Goal: Task Accomplishment & Management: Manage account settings

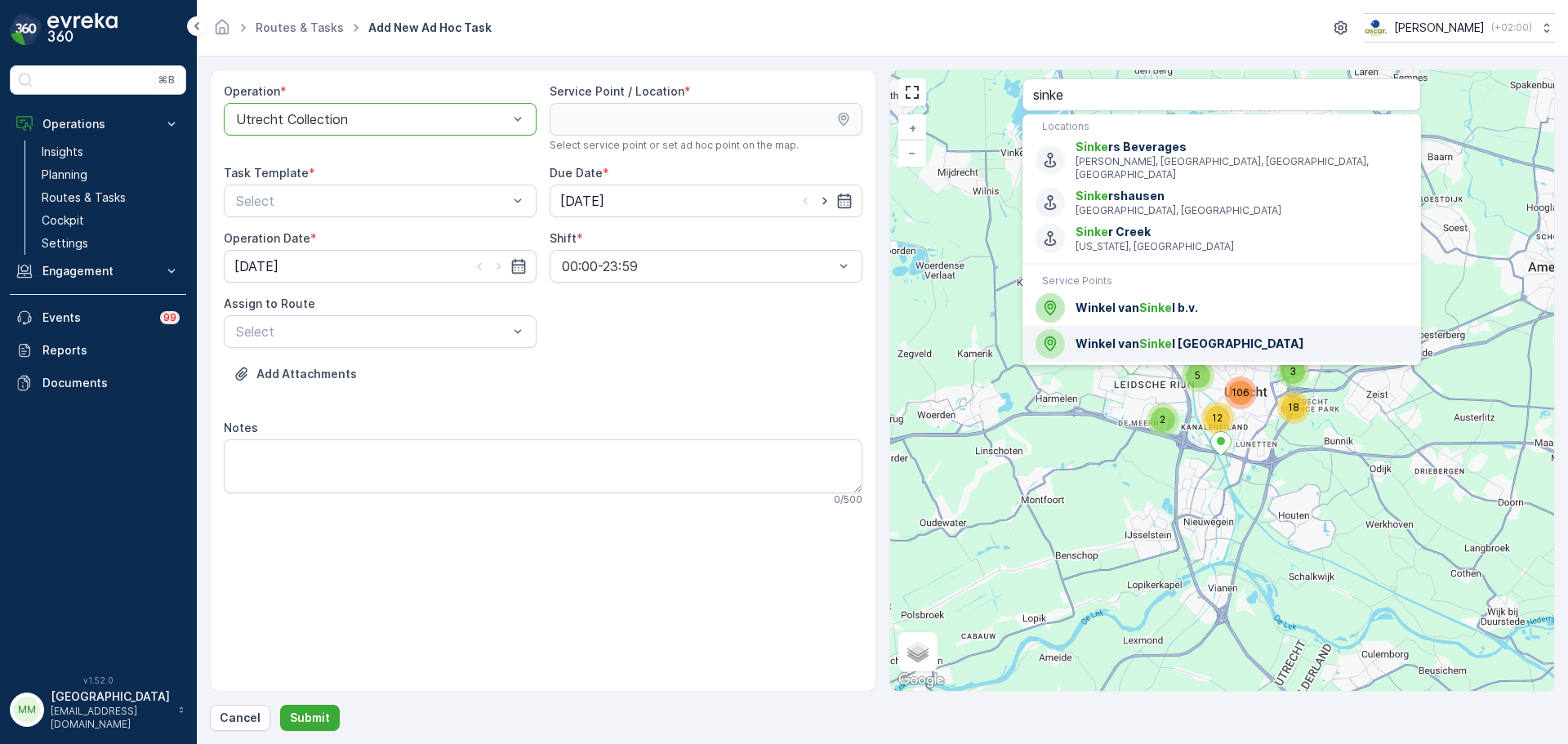
click at [1208, 336] on span "Winkel van Sinke l Utrecht" at bounding box center [1241, 344] width 333 height 16
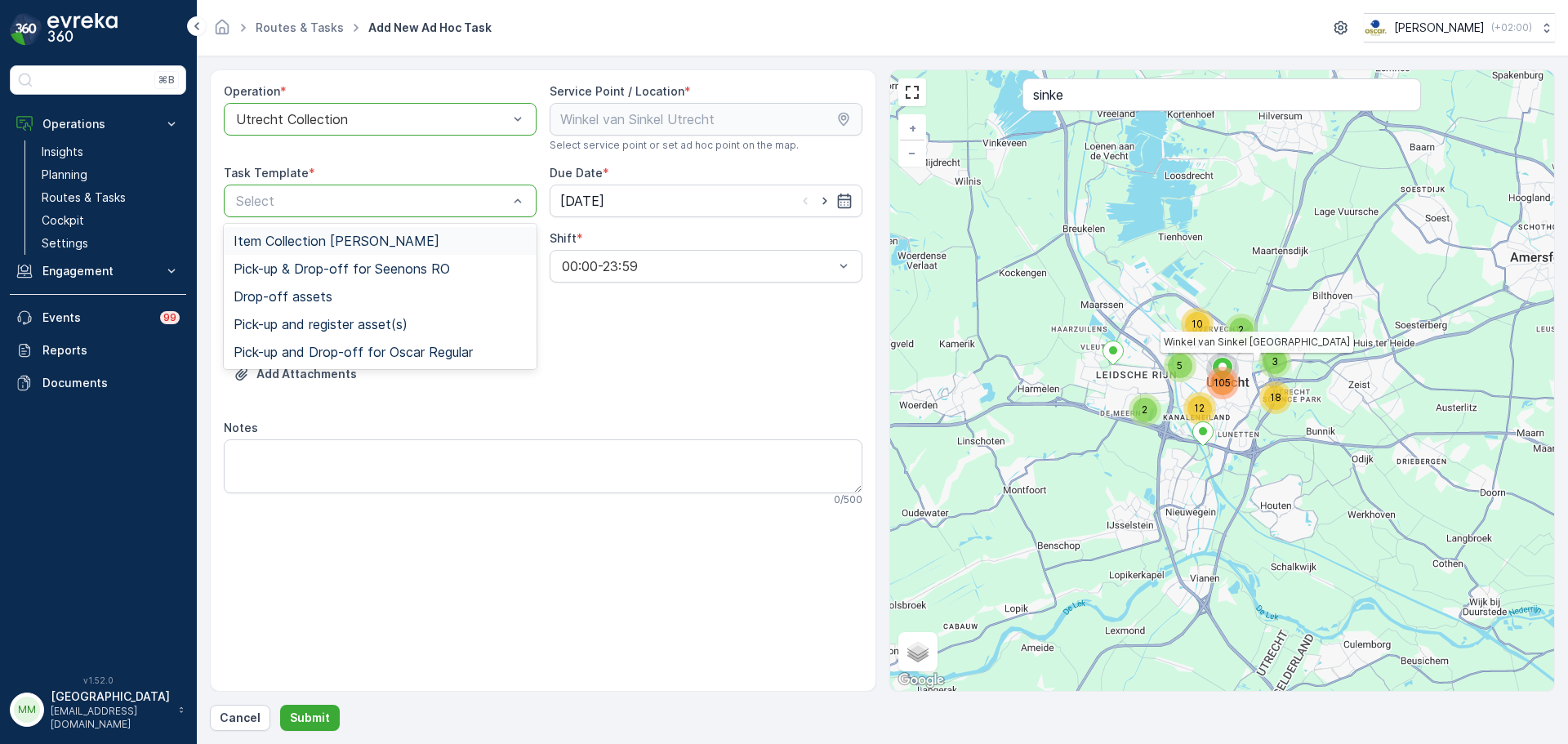
click at [380, 236] on span "Item Collection Oscar Regulier" at bounding box center [336, 241] width 206 height 15
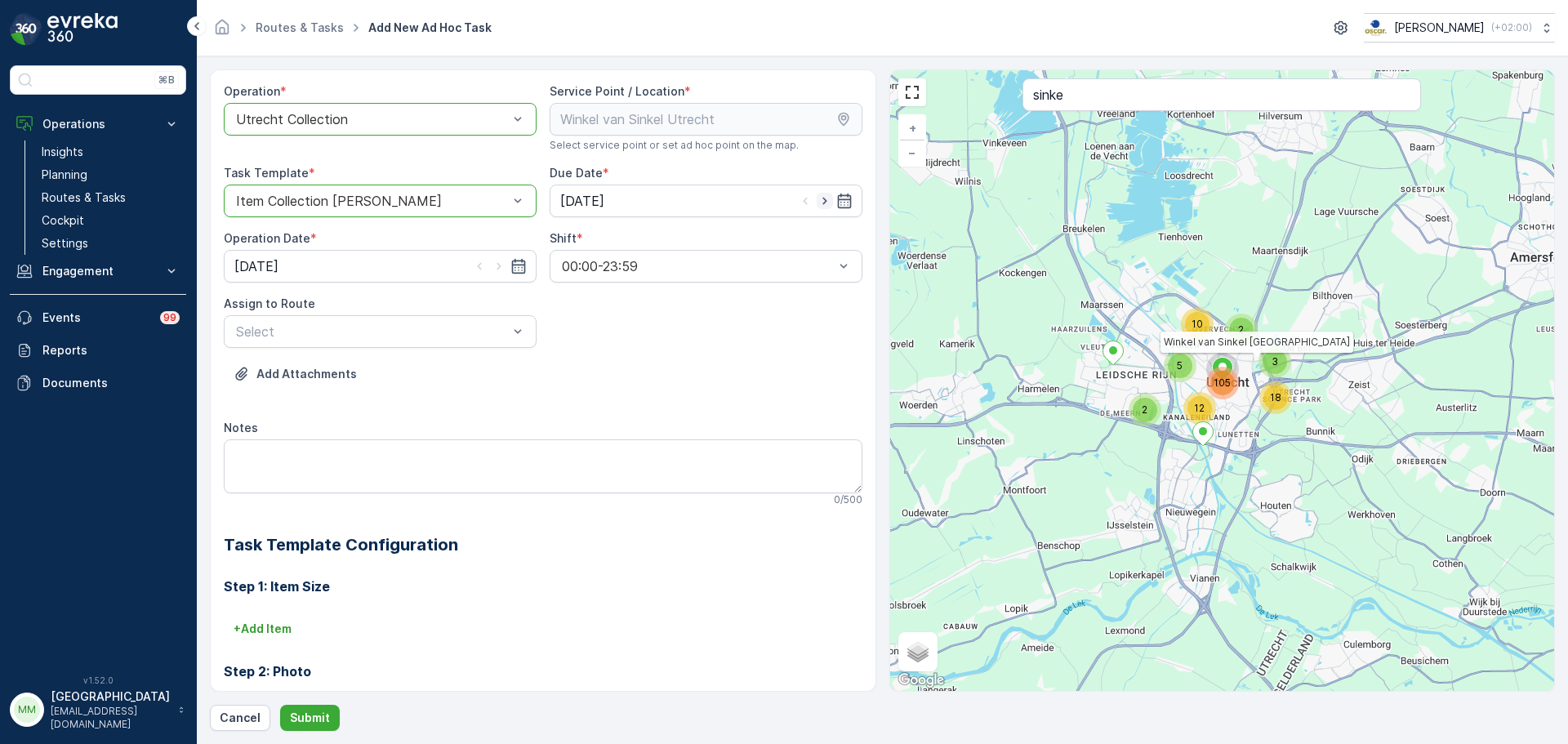
click at [821, 199] on icon "button" at bounding box center [825, 201] width 16 height 16
type input "09.10.2025"
click at [496, 269] on icon "button" at bounding box center [498, 266] width 4 height 7
type input "09.10.2025"
click at [333, 462] on textarea "Notes" at bounding box center [542, 466] width 638 height 54
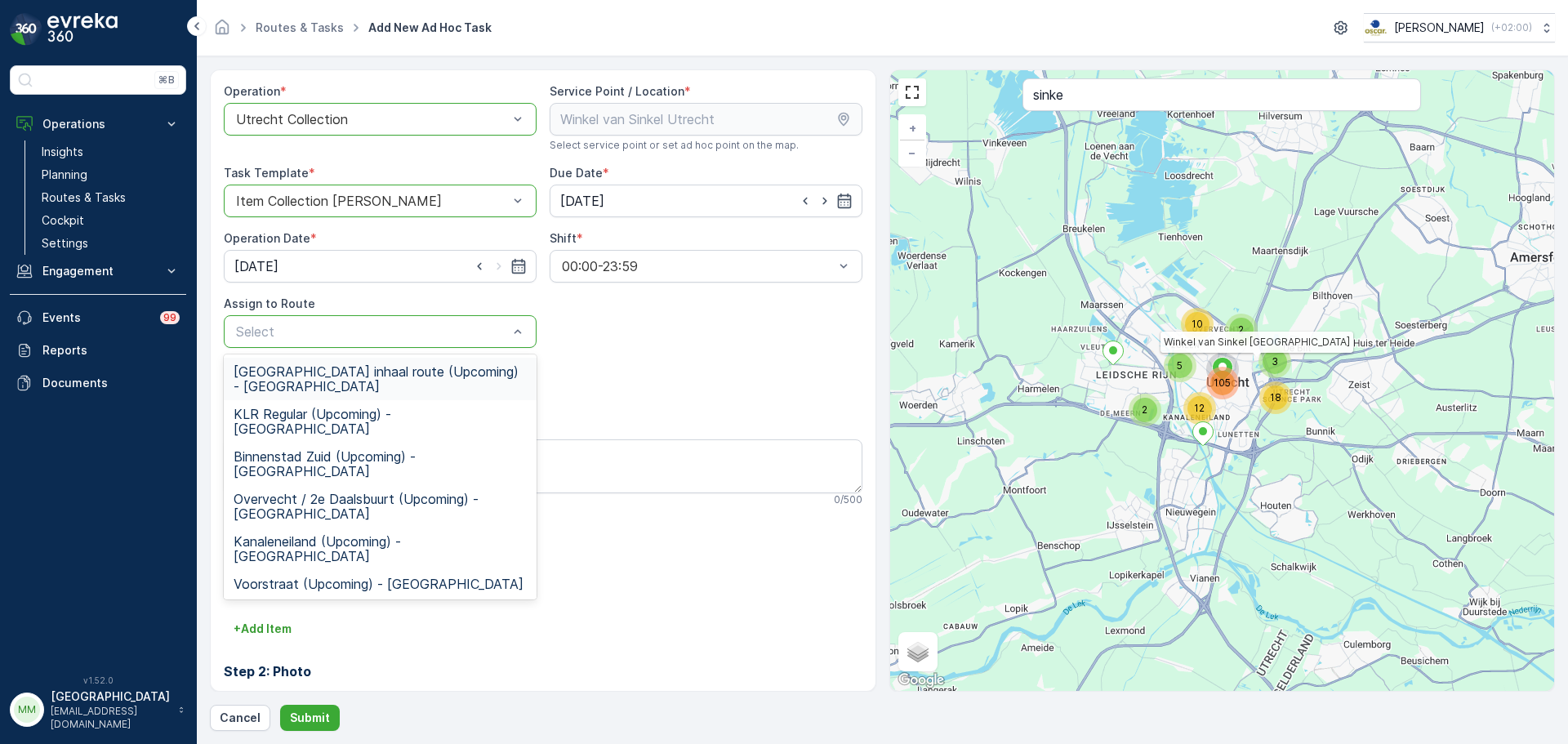
click at [323, 320] on div "Select" at bounding box center [379, 332] width 313 height 33
drag, startPoint x: 292, startPoint y: 532, endPoint x: 292, endPoint y: 522, distance: 10.0
click at [293, 576] on span "Voorstraat (Upcoming) - Utrecht" at bounding box center [378, 584] width 290 height 15
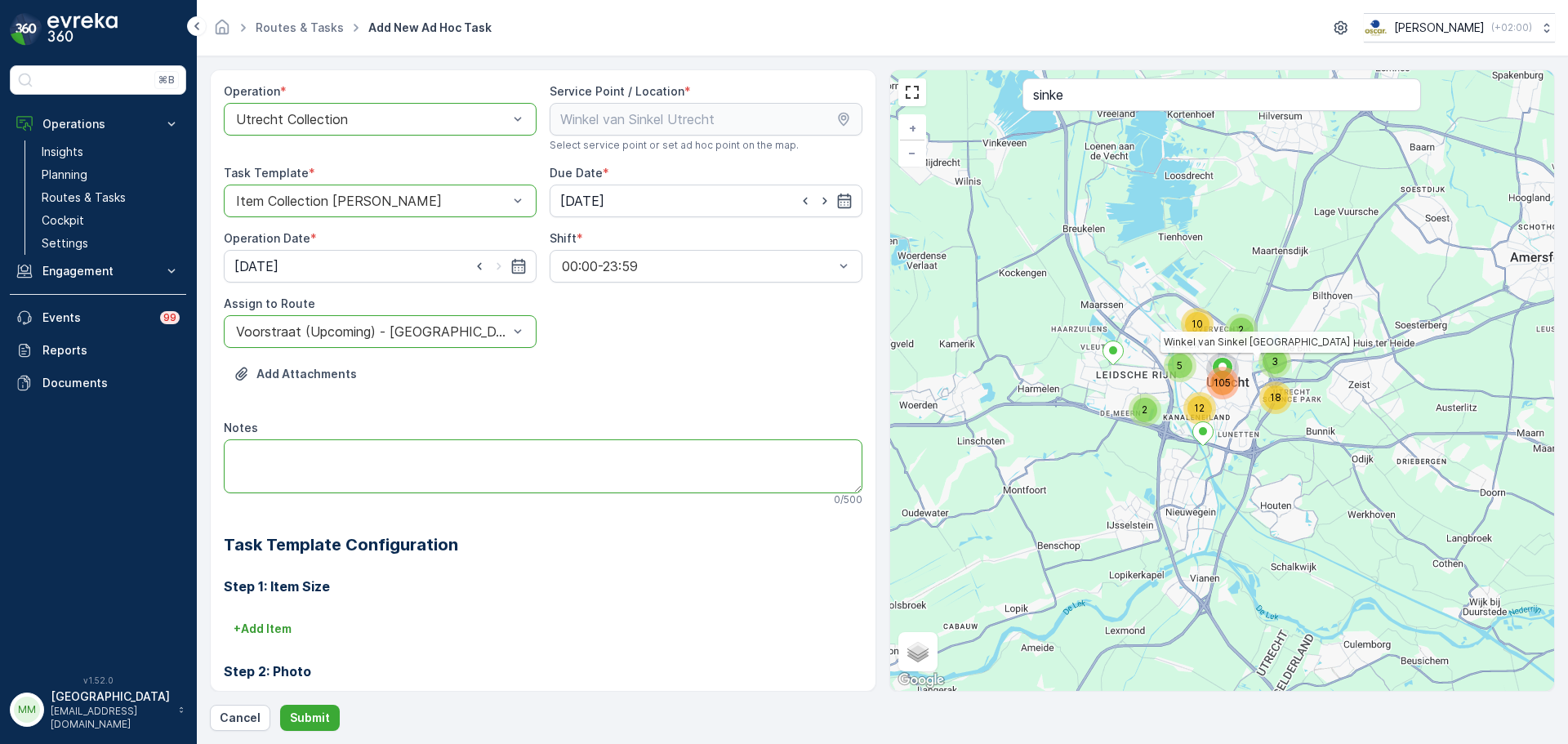
drag, startPoint x: 339, startPoint y: 478, endPoint x: 366, endPoint y: 506, distance: 38.9
click at [341, 477] on textarea "Notes" at bounding box center [542, 466] width 638 height 54
type textarea "graag 10x 60L PD zakken brengen en zorgen dat er 10 glaskratten aanwezig zijn"
click at [289, 708] on button "Submit" at bounding box center [310, 718] width 60 height 26
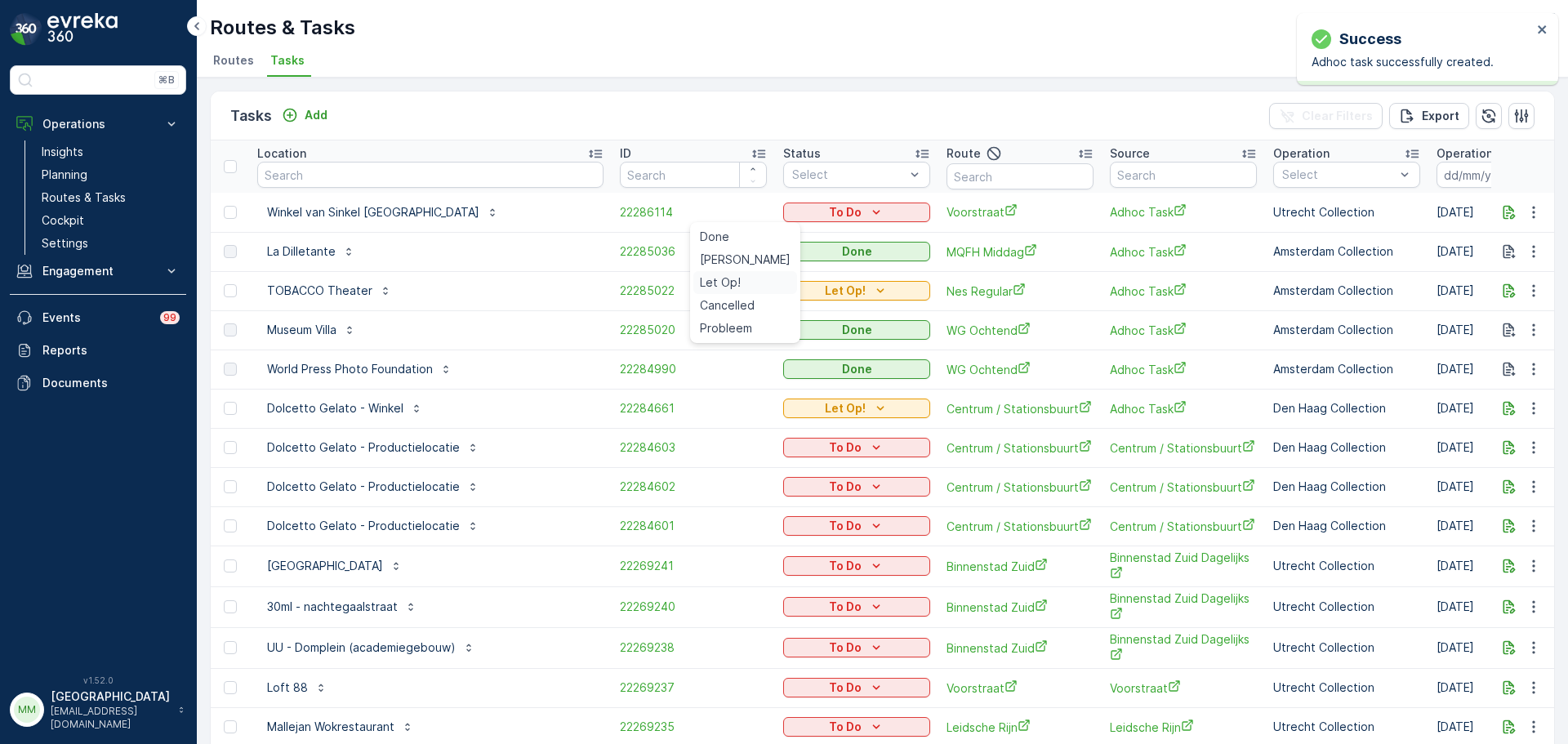
click at [716, 279] on span "Let Op!" at bounding box center [720, 282] width 41 height 16
click at [347, 180] on input "text" at bounding box center [430, 175] width 347 height 26
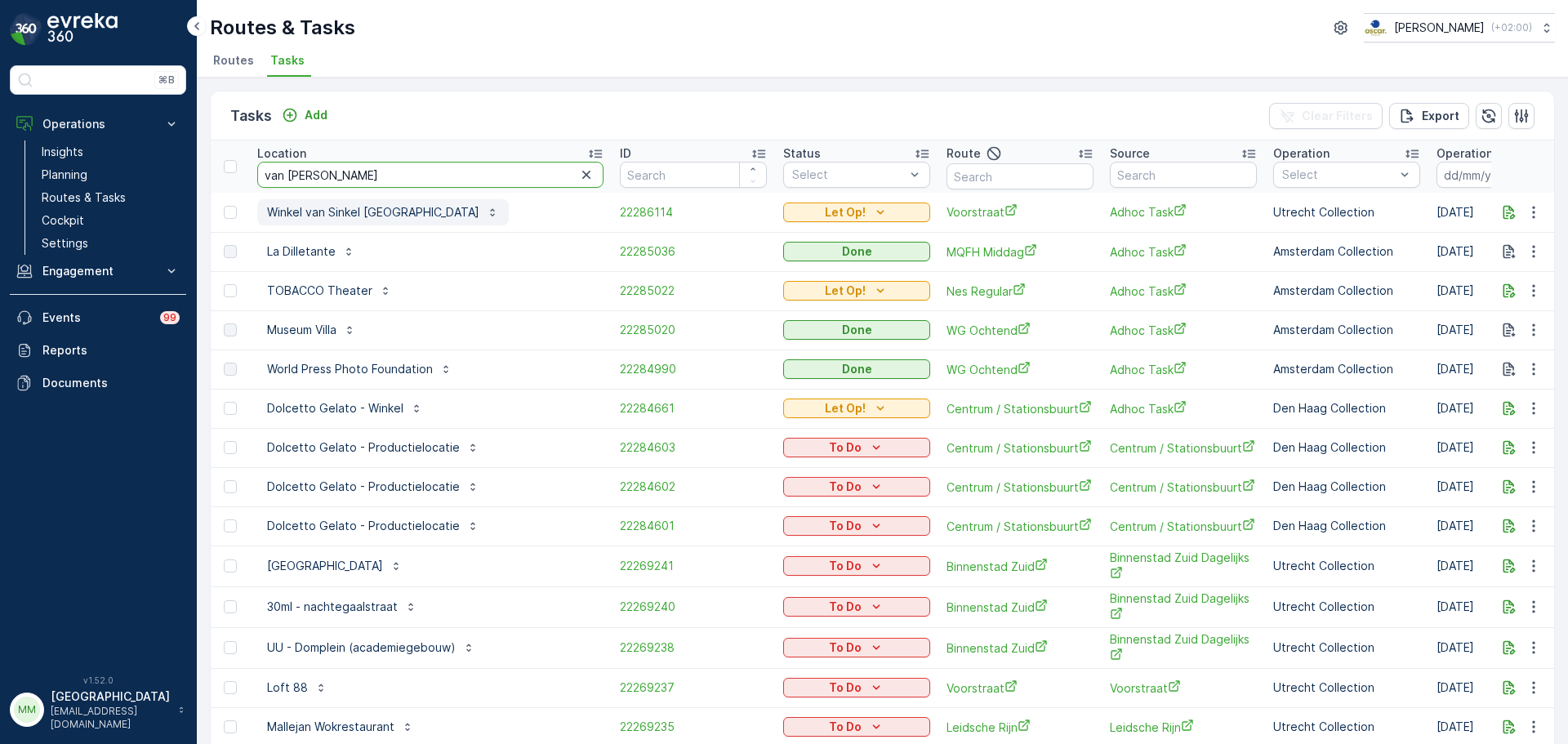
type input "van kerk"
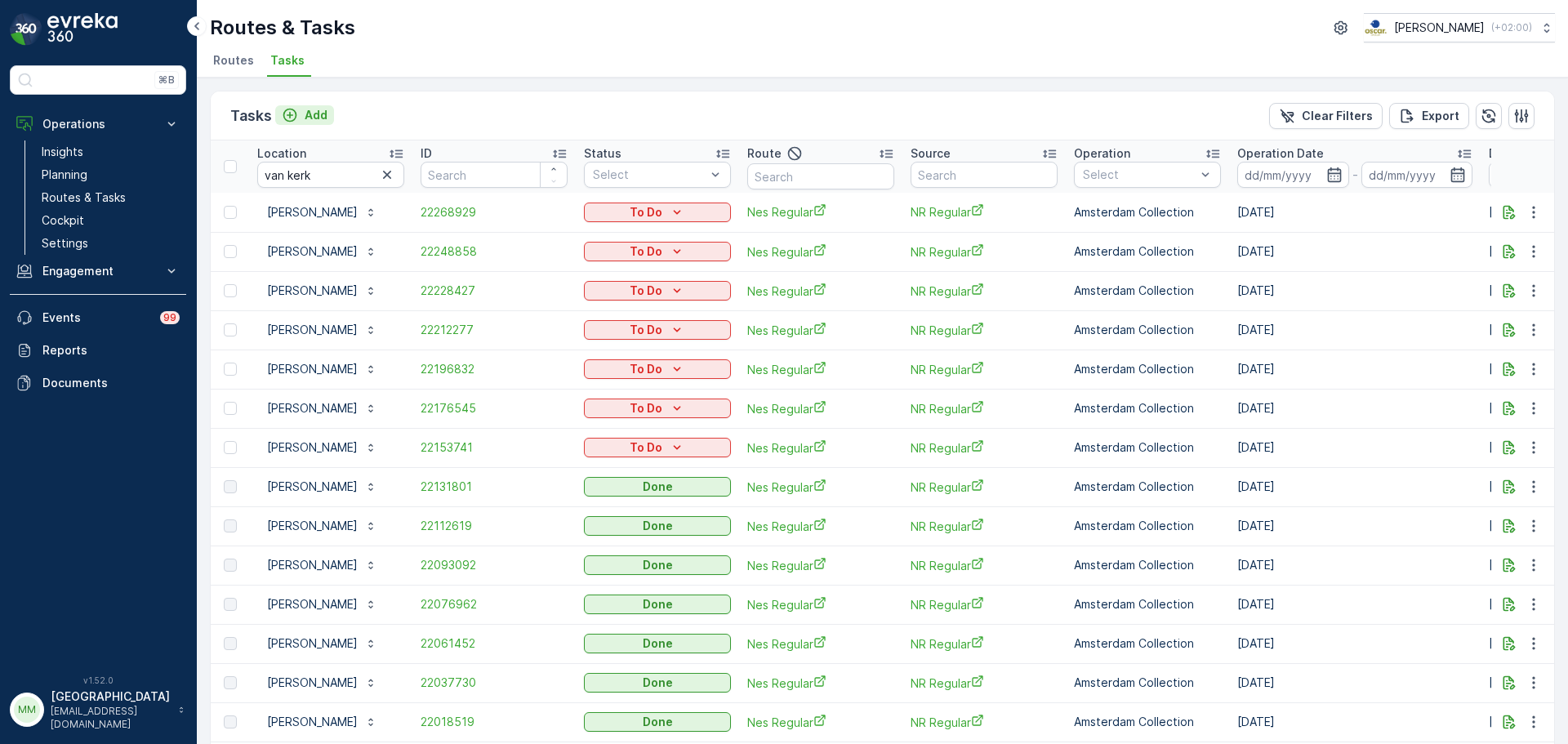
click at [305, 110] on p "Add" at bounding box center [316, 115] width 23 height 16
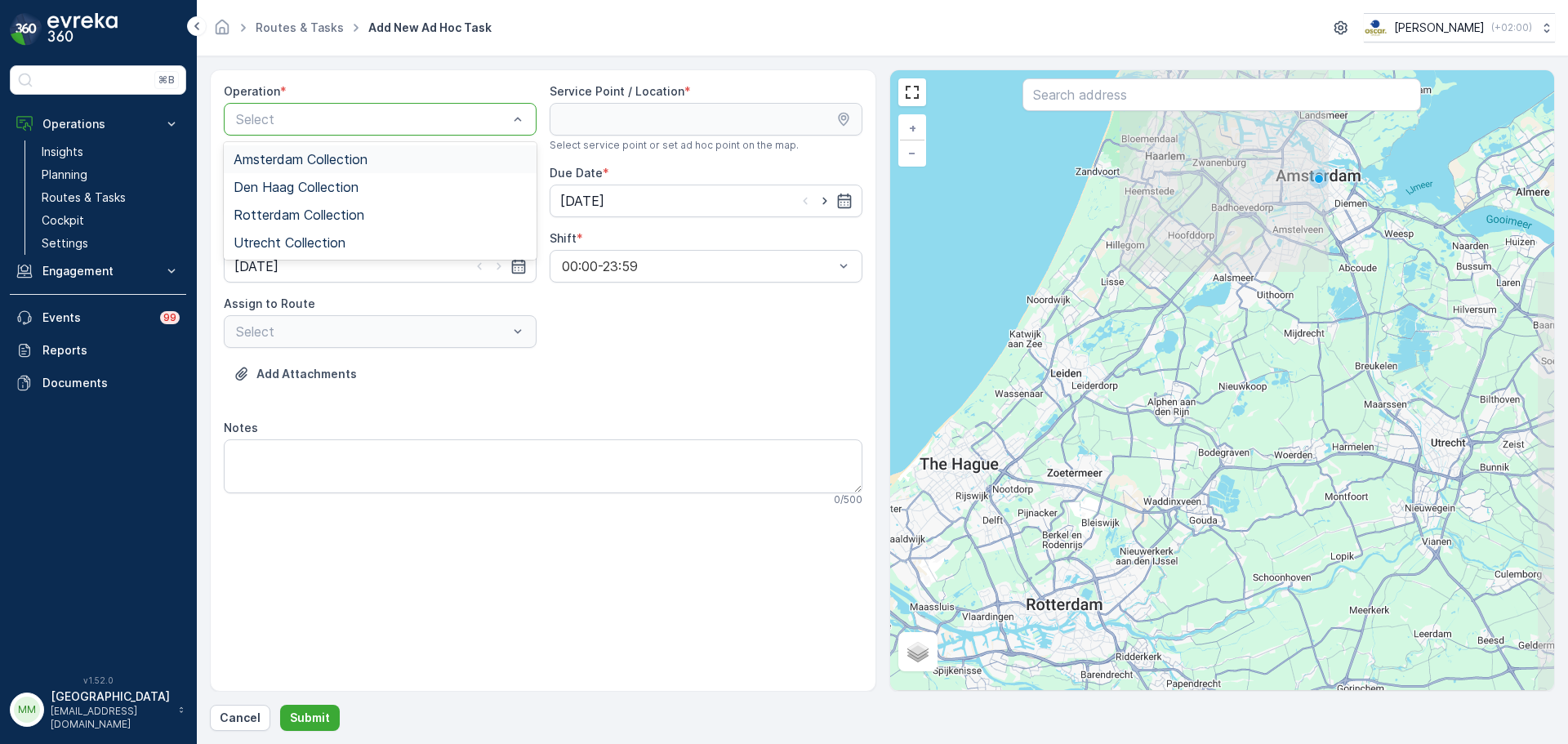
click at [279, 166] on span "Amsterdam Collection" at bounding box center [300, 159] width 134 height 15
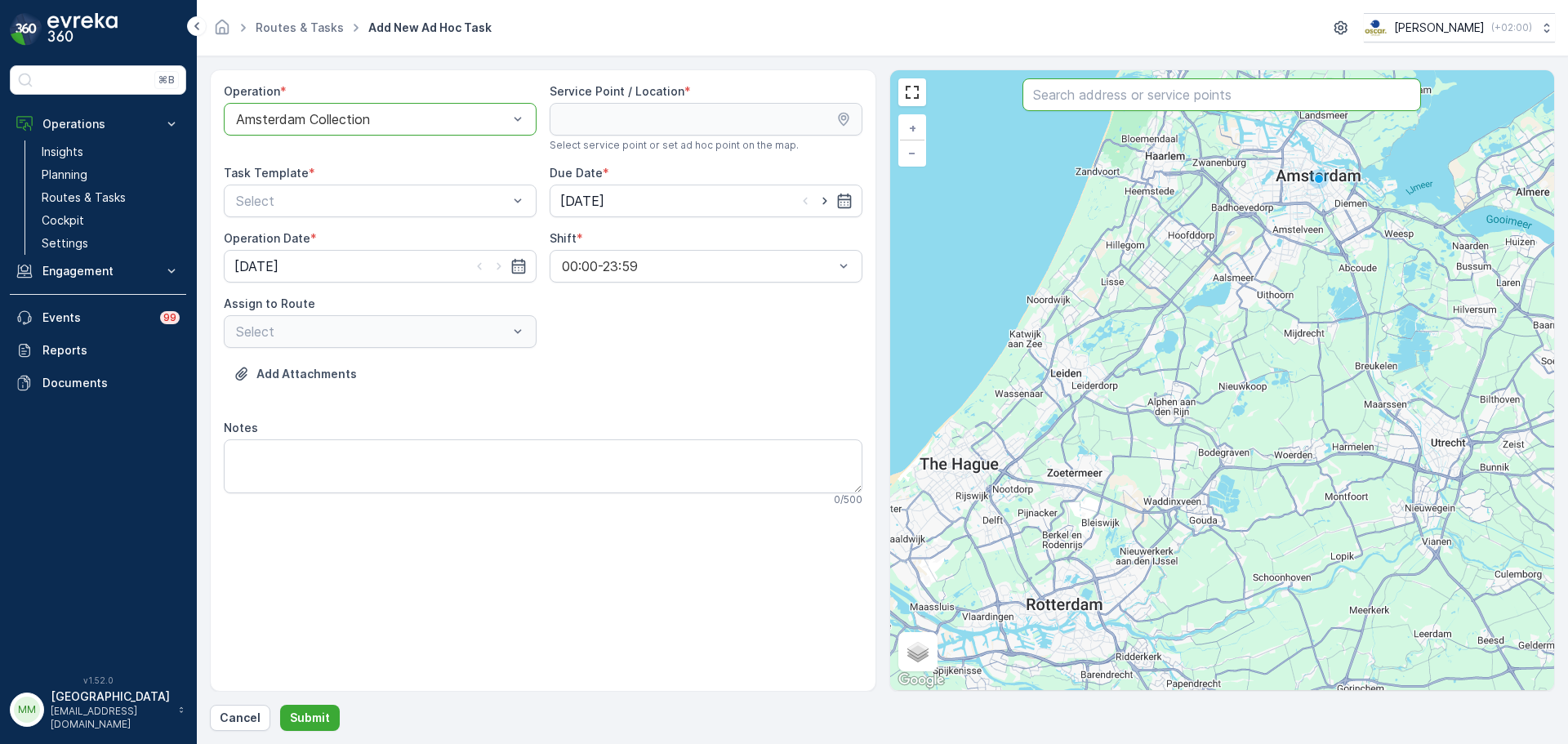
click at [1092, 105] on input "text" at bounding box center [1221, 94] width 398 height 33
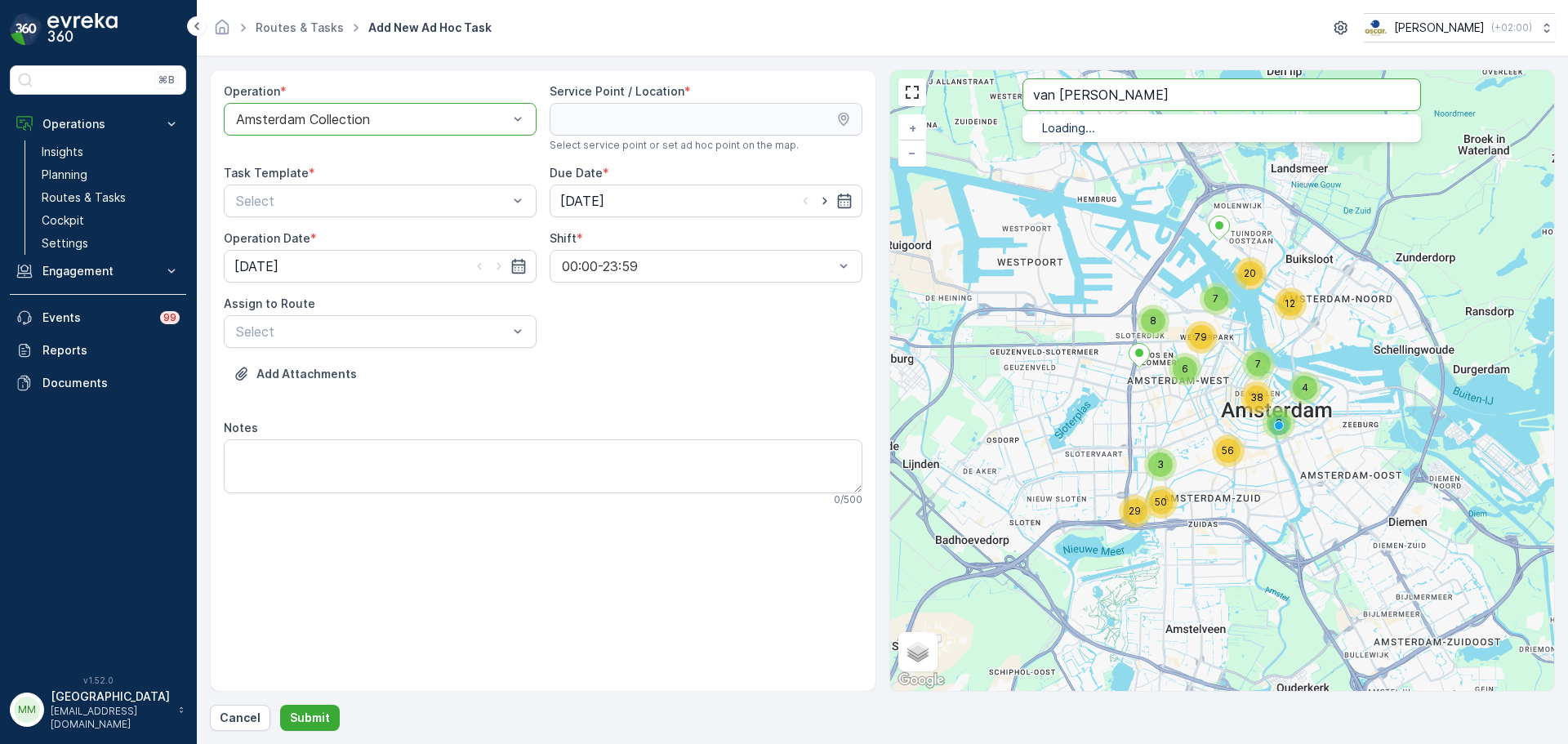
type input "van ker"
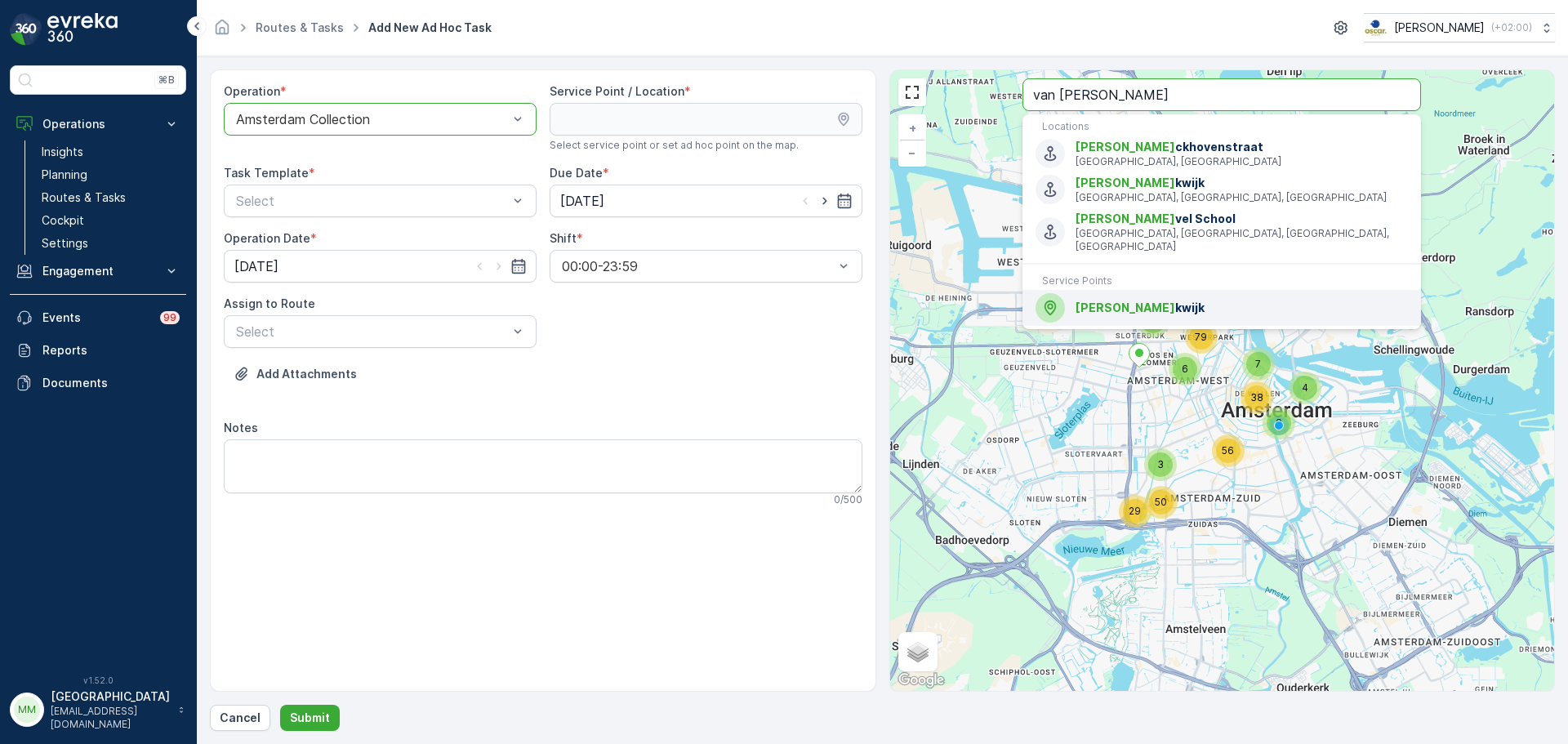
click at [1112, 301] on span "Van Ker" at bounding box center [1124, 307] width 99 height 14
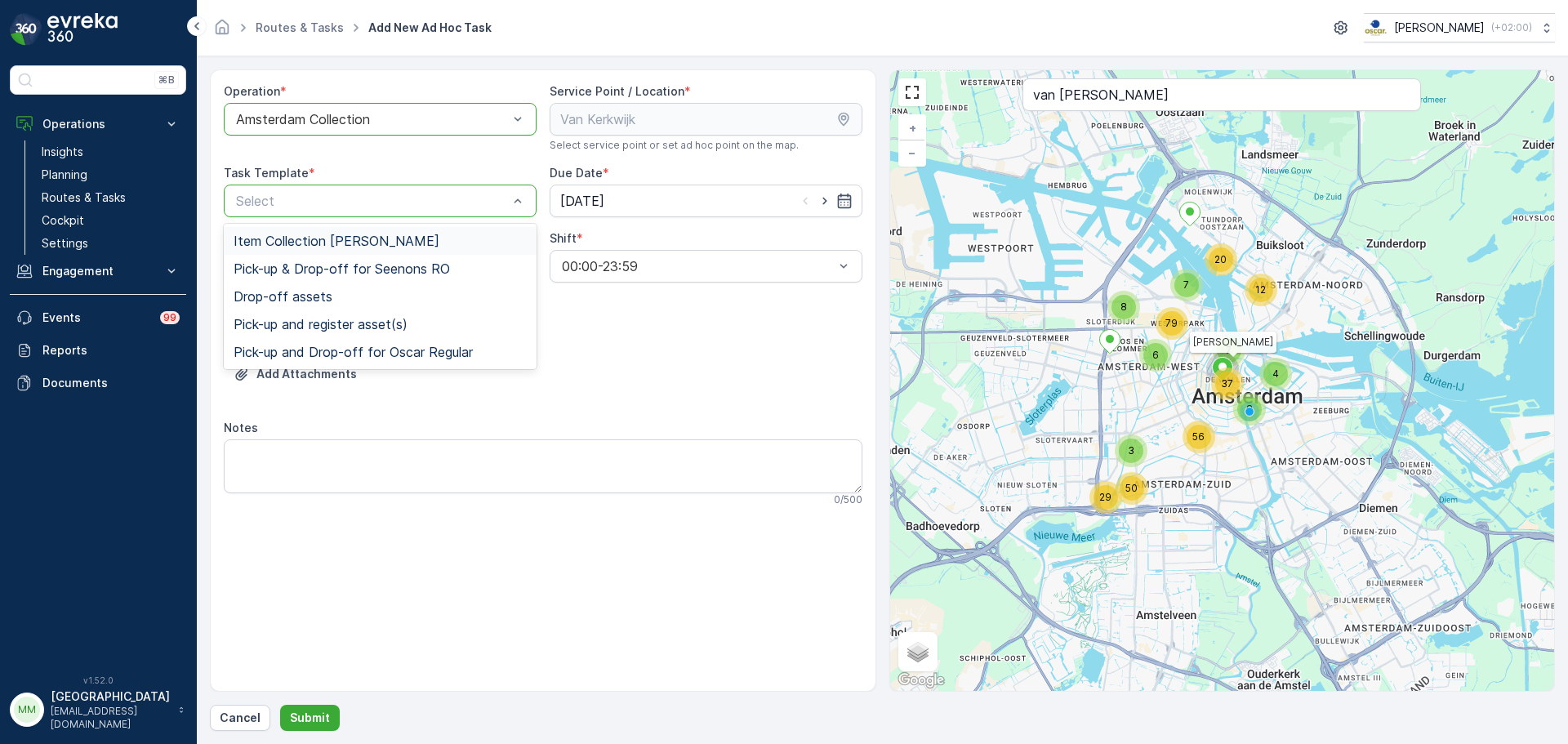
click at [505, 191] on div "Select" at bounding box center [379, 201] width 313 height 33
drag, startPoint x: 370, startPoint y: 246, endPoint x: 433, endPoint y: 245, distance: 63.0
click at [371, 246] on span "Item Collection [PERSON_NAME]" at bounding box center [336, 241] width 206 height 15
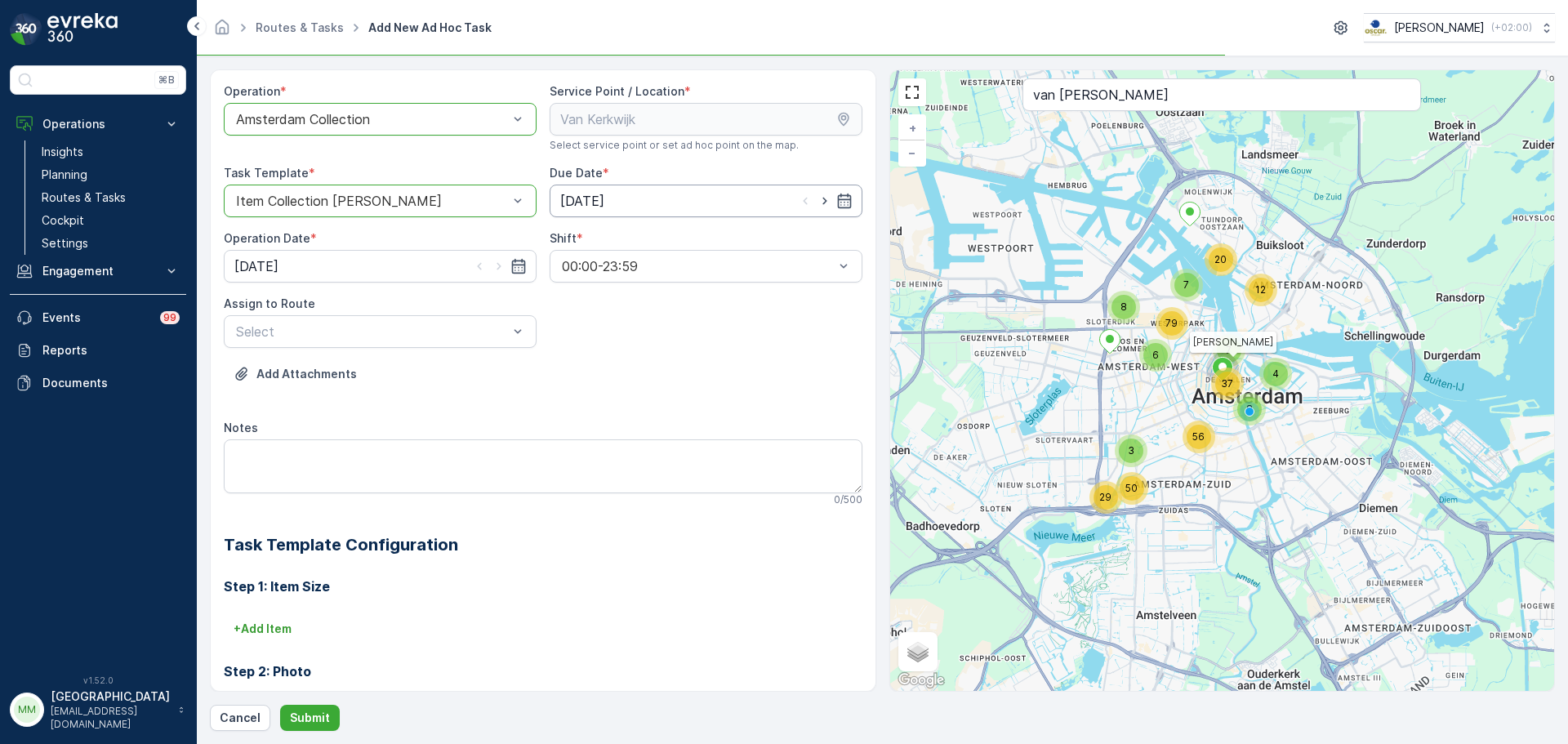
click at [822, 209] on input "08.10.2025" at bounding box center [706, 201] width 313 height 33
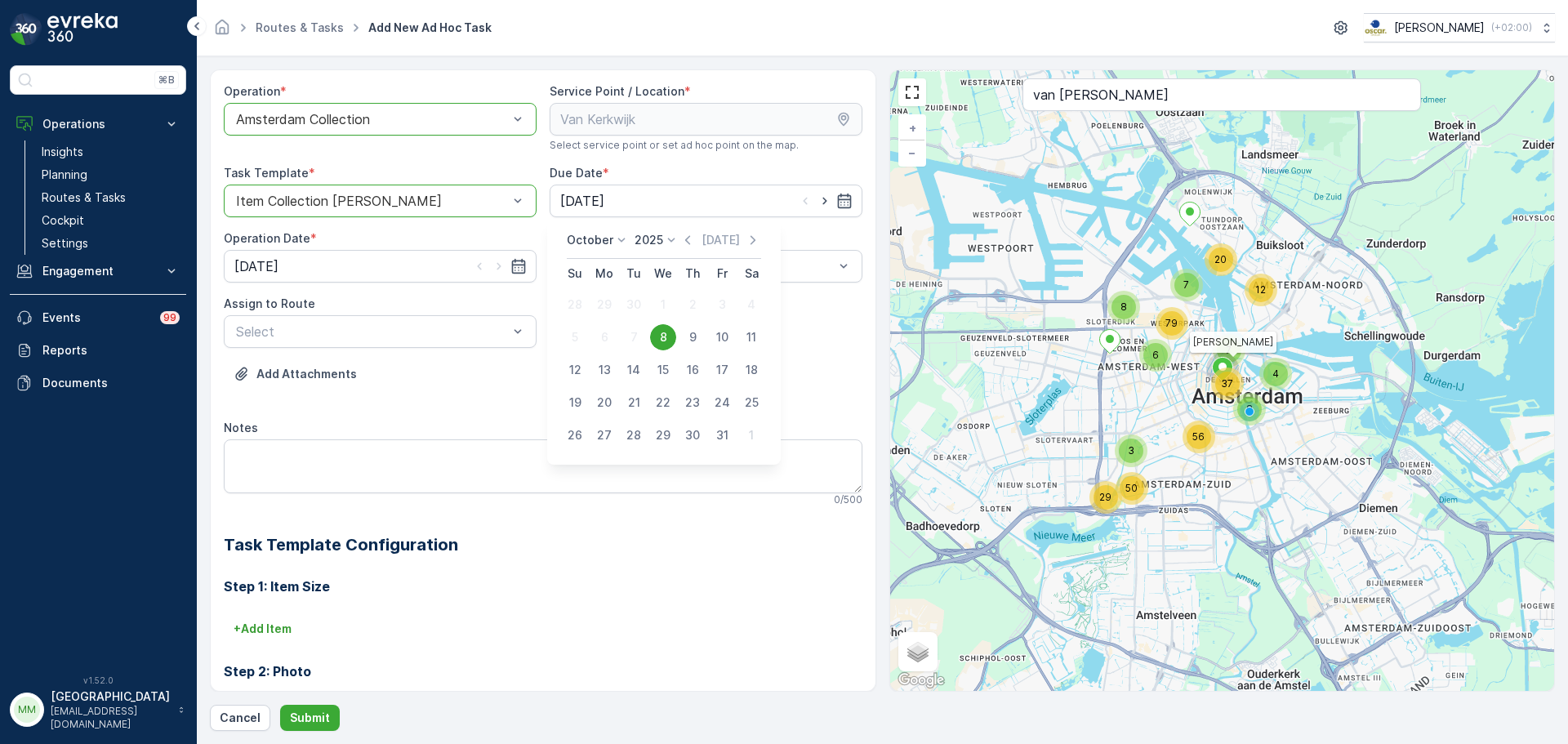
click at [689, 329] on div "9" at bounding box center [692, 338] width 26 height 26
type input "[DATE]"
click at [496, 268] on icon "button" at bounding box center [498, 266] width 4 height 7
type input "[DATE]"
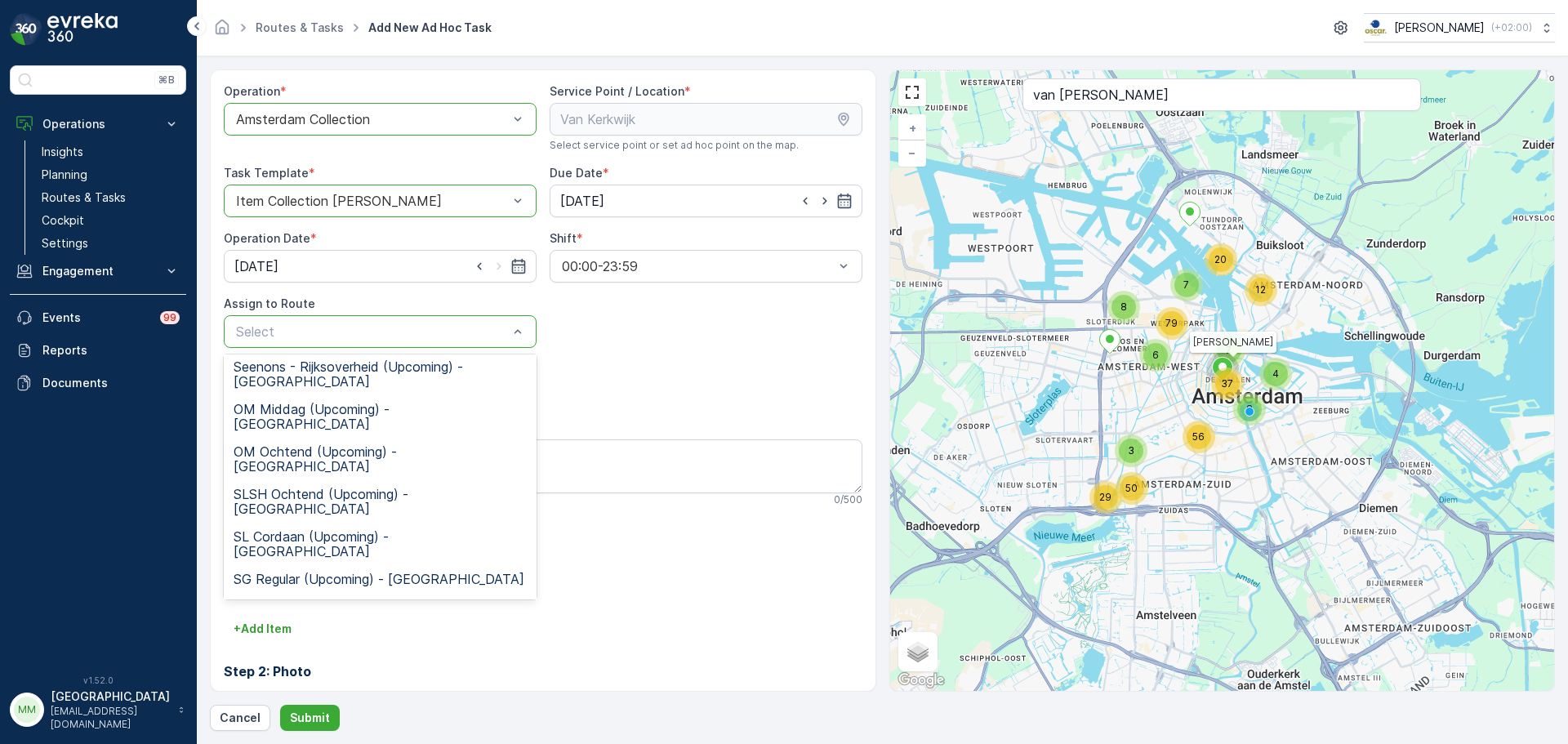
scroll to position [304, 0]
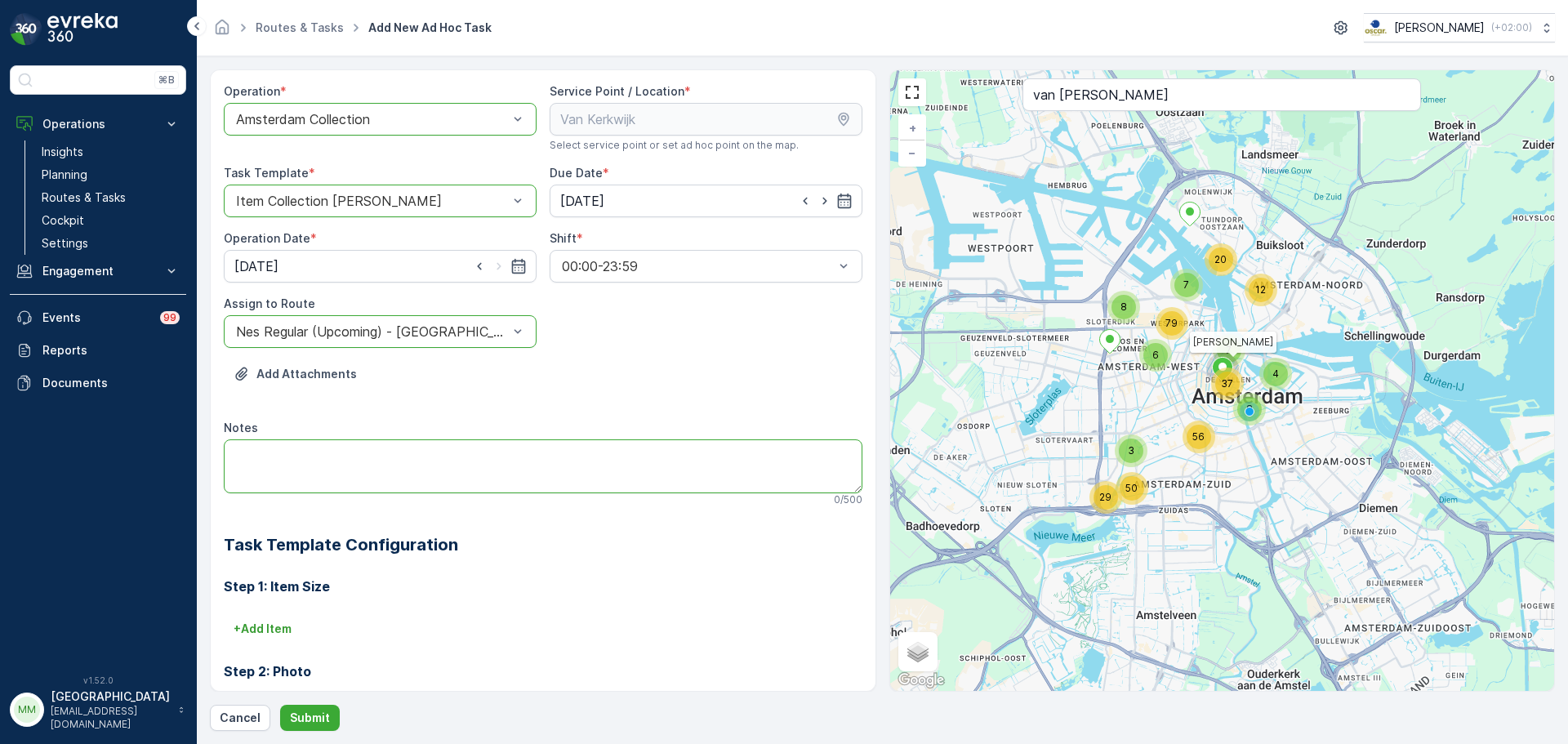
click at [315, 458] on textarea "Notes" at bounding box center [542, 466] width 638 height 54
type textarea "Graag brengen: 5x rest 60L 5x PD 60L 1x swill zakjes"
click at [301, 715] on p "Submit" at bounding box center [310, 718] width 40 height 16
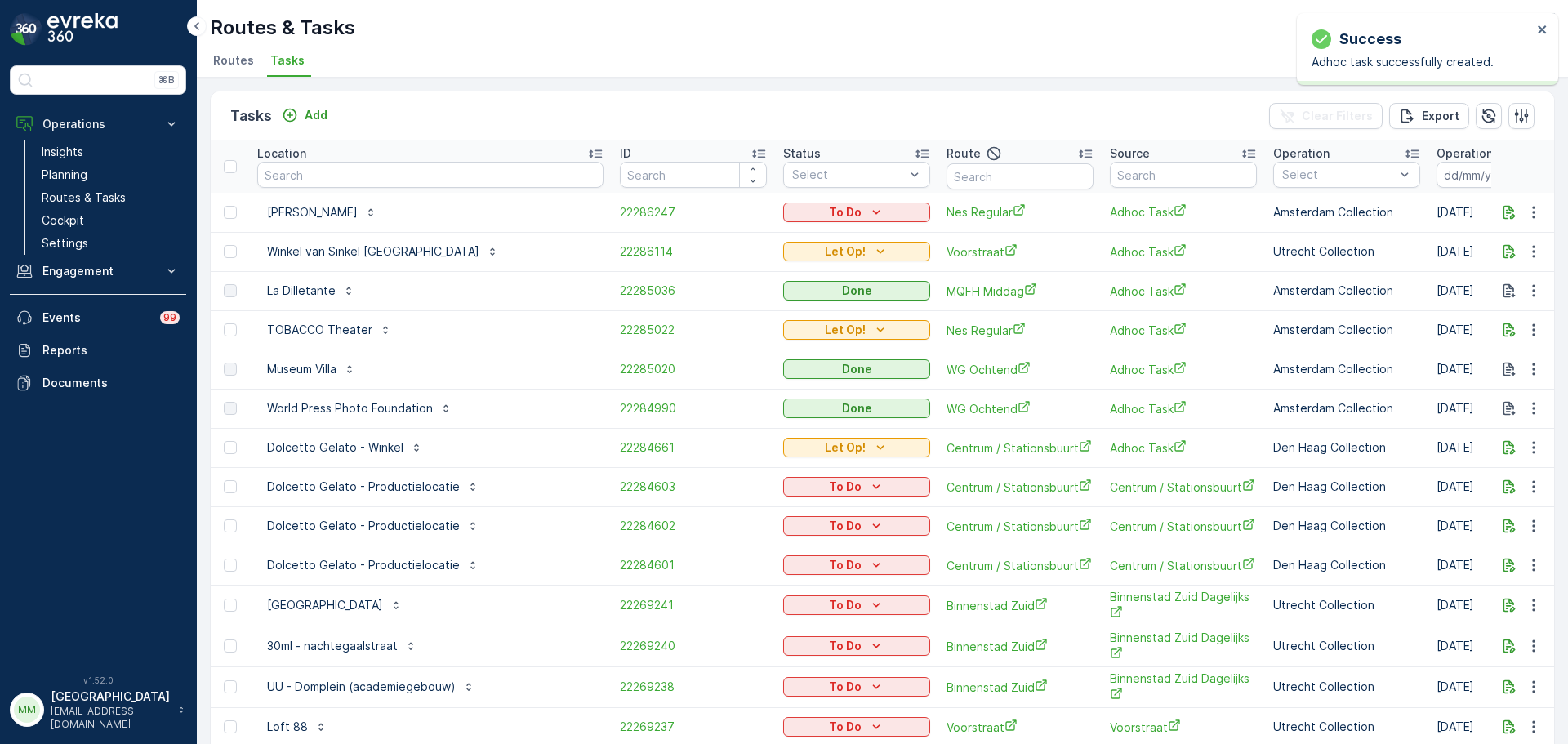
click at [798, 211] on div "To Do" at bounding box center [856, 213] width 134 height 16
click at [730, 237] on span "Let Op!" at bounding box center [720, 237] width 41 height 16
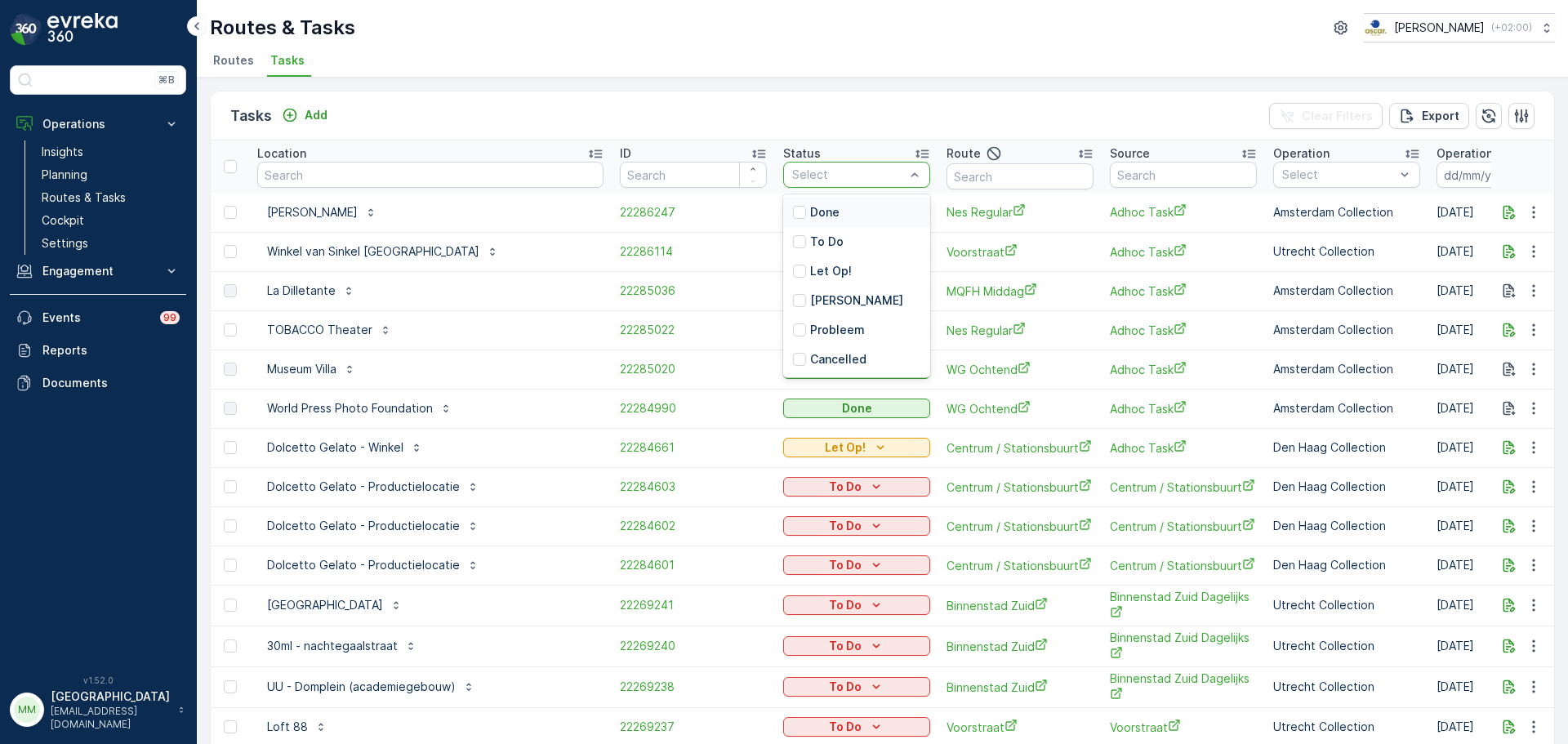
click at [790, 170] on div at bounding box center [848, 175] width 116 height 13
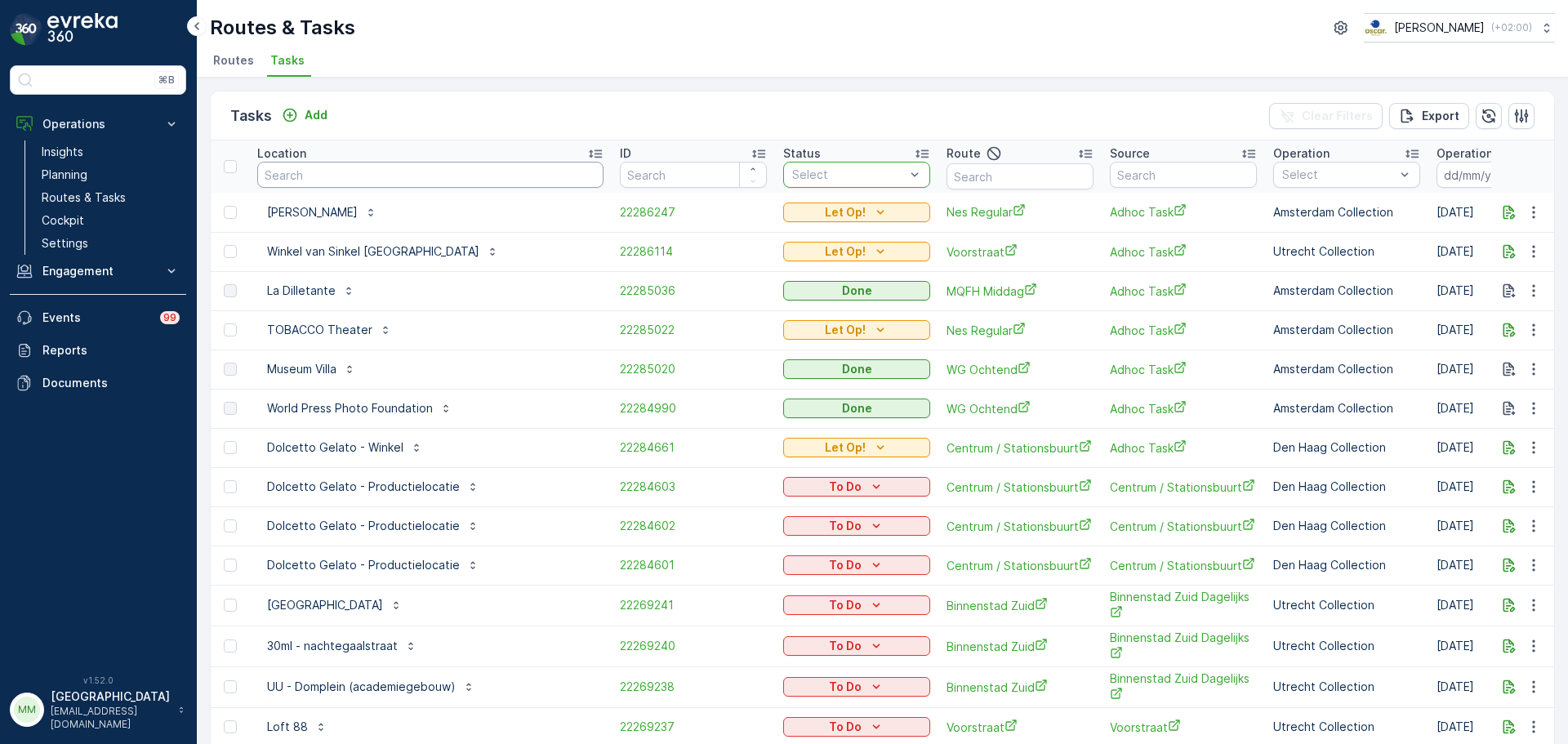
click at [409, 173] on input "text" at bounding box center [430, 175] width 347 height 26
type input "dolce"
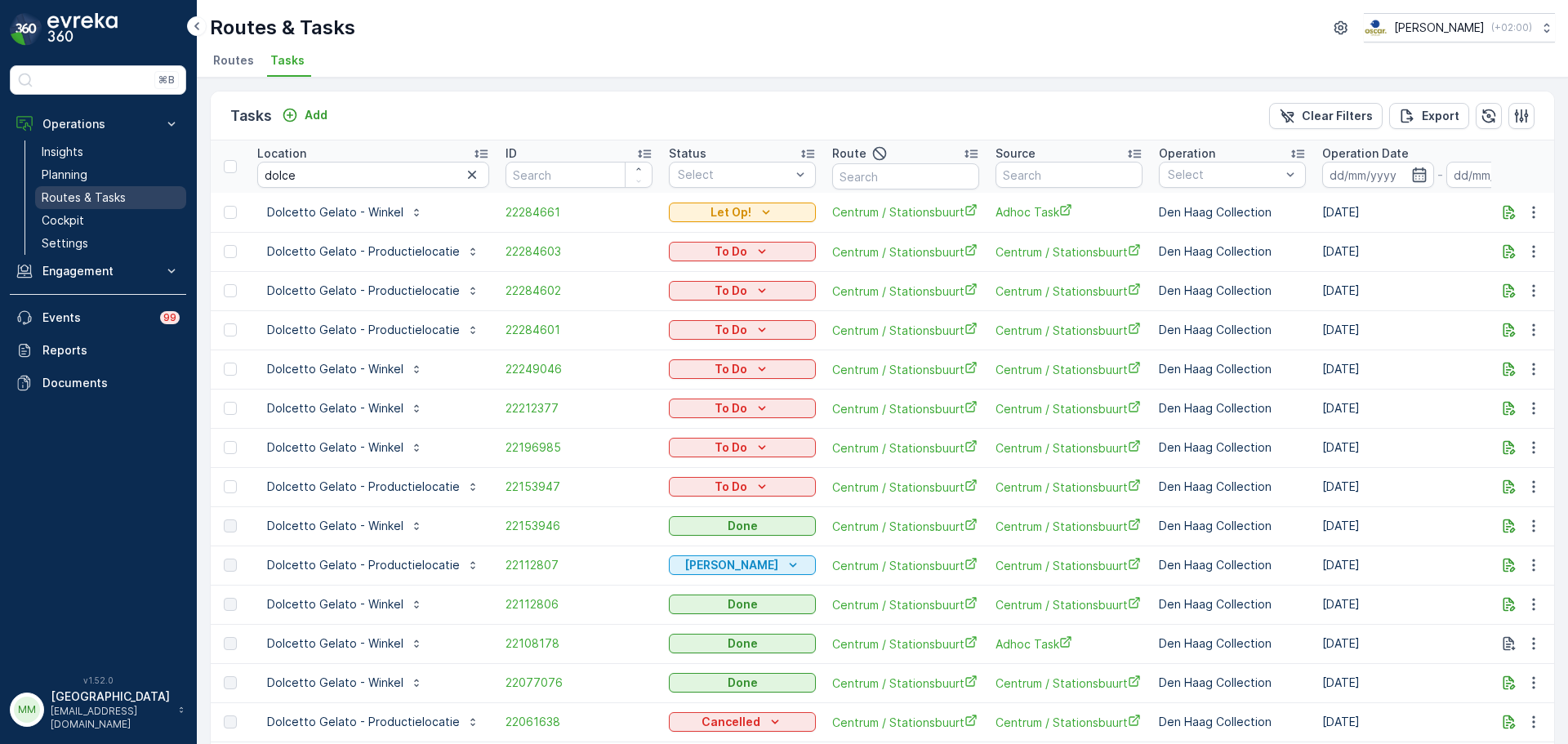
click at [151, 202] on link "Routes & Tasks" at bounding box center [111, 198] width 151 height 23
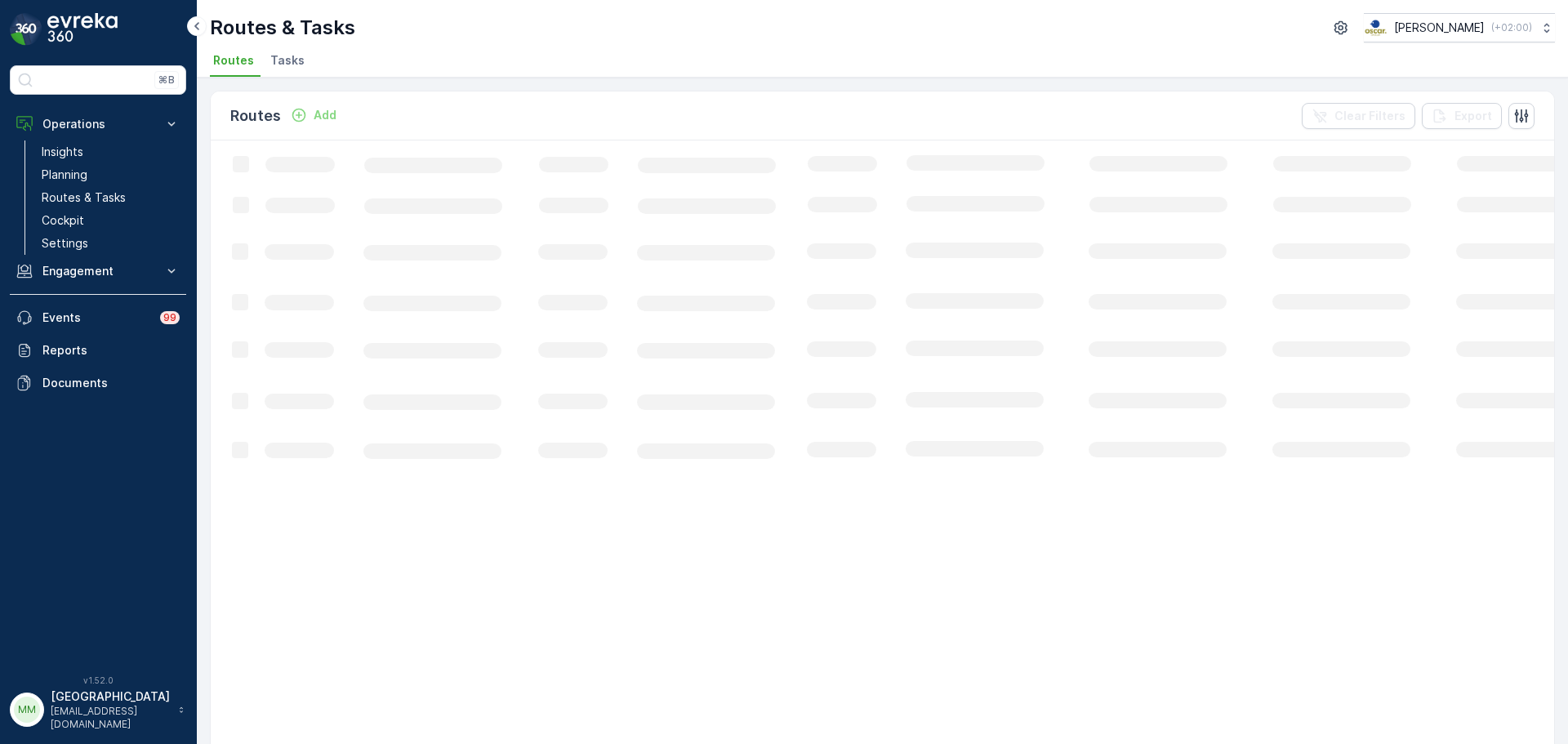
click at [285, 46] on div "Routes & Tasks Oscar Circulair ( +02:00 ) Routes Tasks" at bounding box center [882, 39] width 1371 height 77
click at [285, 57] on span "Tasks" at bounding box center [287, 61] width 34 height 16
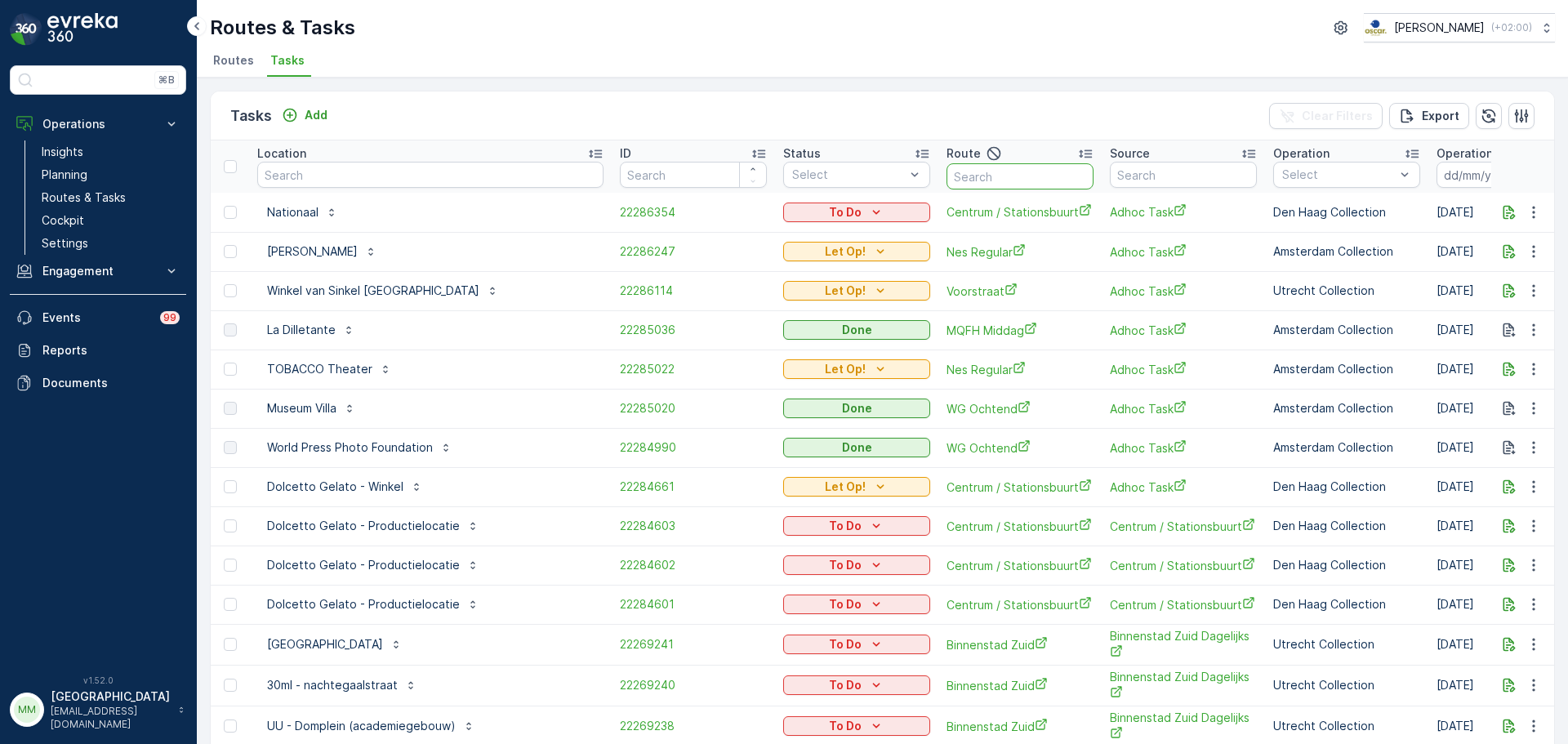
click at [946, 177] on input "text" at bounding box center [1019, 177] width 147 height 26
type input "binnen"
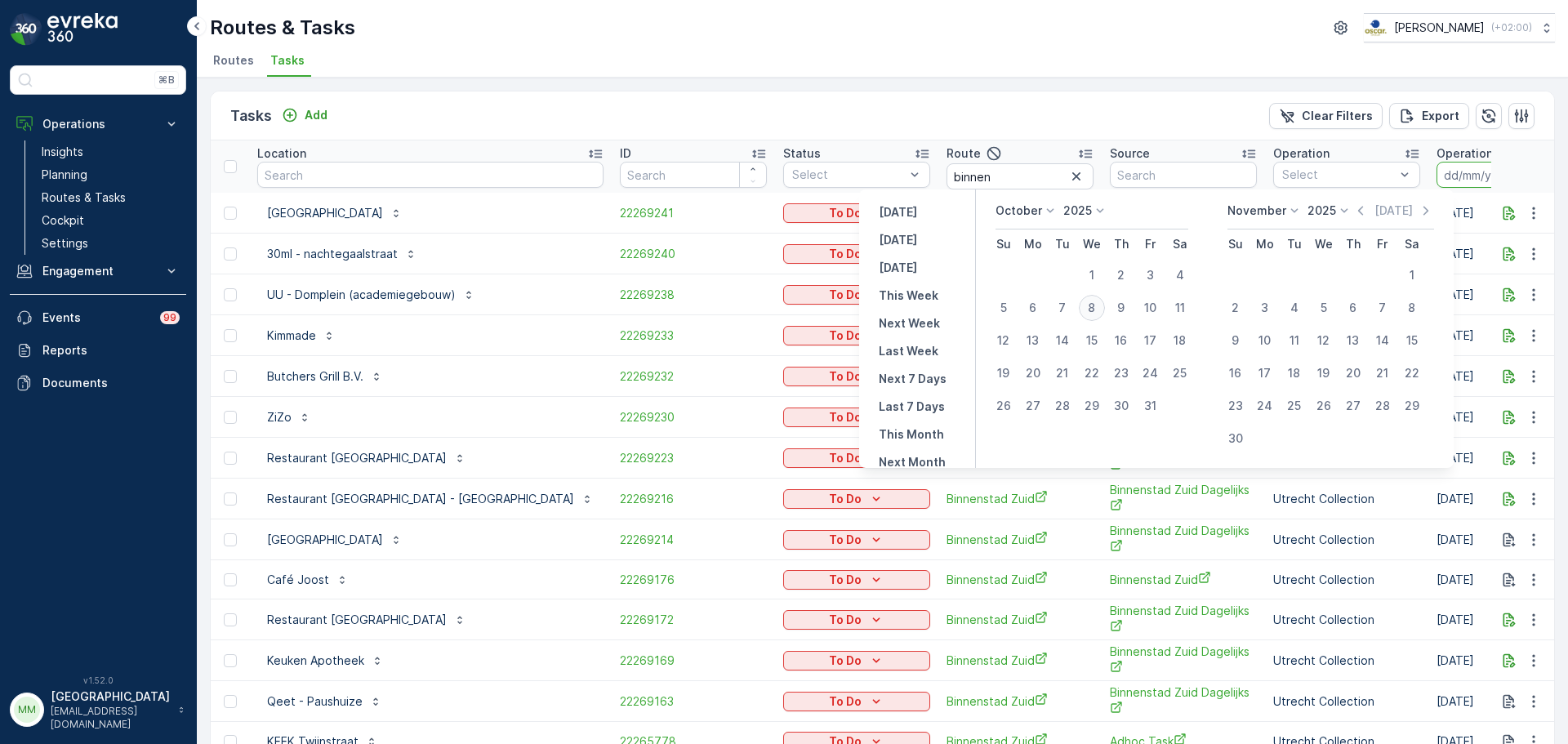
click at [1097, 315] on div "8" at bounding box center [1092, 308] width 26 height 26
type input "[DATE]"
click at [1097, 315] on div "8" at bounding box center [1092, 308] width 26 height 26
type input "[DATE]"
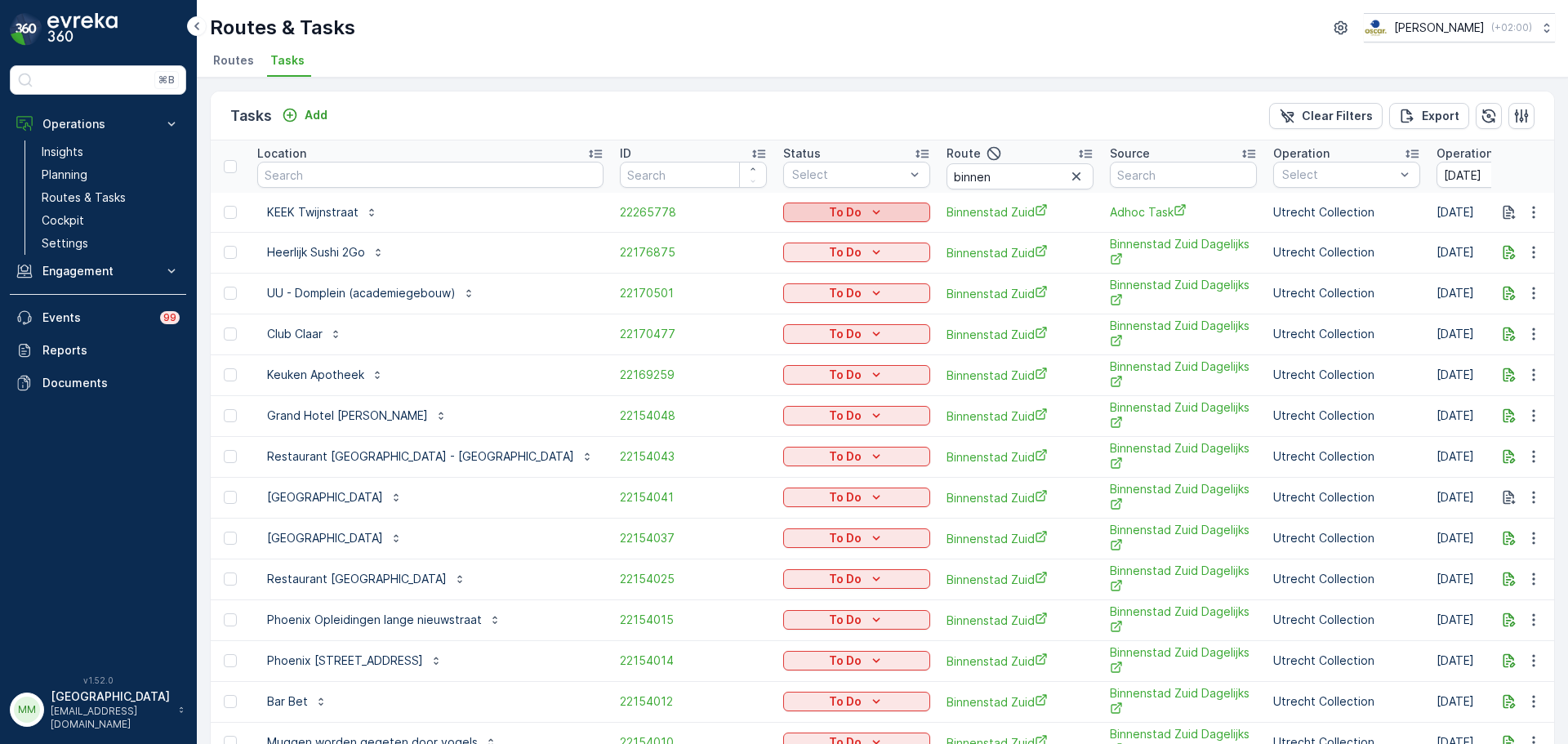
click at [868, 206] on icon "To Do" at bounding box center [876, 213] width 16 height 16
click at [737, 297] on span "Cancelled" at bounding box center [726, 305] width 55 height 16
click at [783, 263] on div "To Do" at bounding box center [856, 252] width 147 height 23
click at [829, 250] on p "To Do" at bounding box center [845, 252] width 33 height 16
click at [737, 339] on span "Cancelled" at bounding box center [726, 346] width 55 height 16
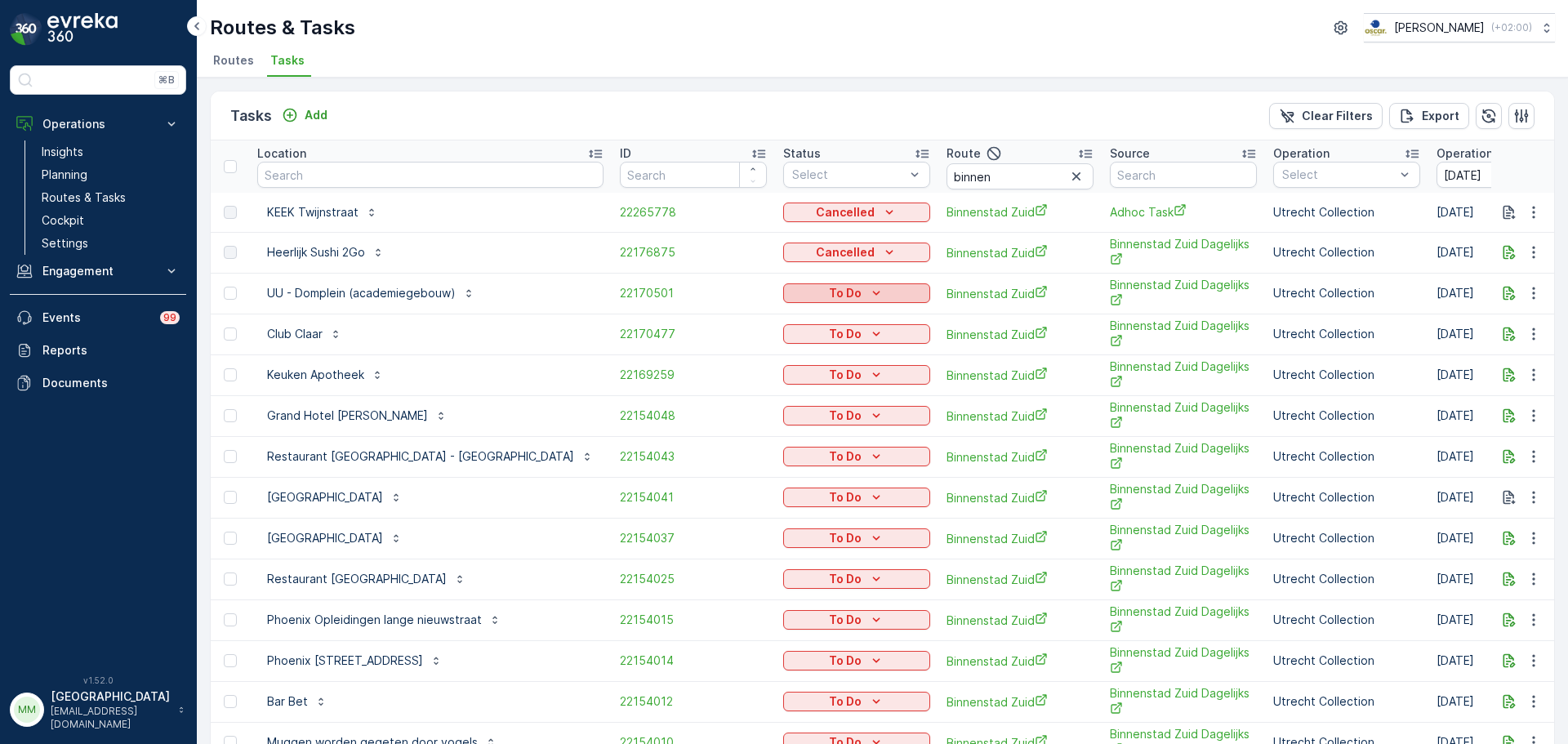
click at [829, 297] on p "To Do" at bounding box center [845, 293] width 33 height 16
click at [722, 387] on span "Cancelled" at bounding box center [726, 386] width 55 height 16
click at [829, 338] on p "To Do" at bounding box center [845, 334] width 33 height 16
click at [739, 430] on span "Cancelled" at bounding box center [726, 427] width 55 height 16
drag, startPoint x: 739, startPoint y: 441, endPoint x: 739, endPoint y: 430, distance: 11.0
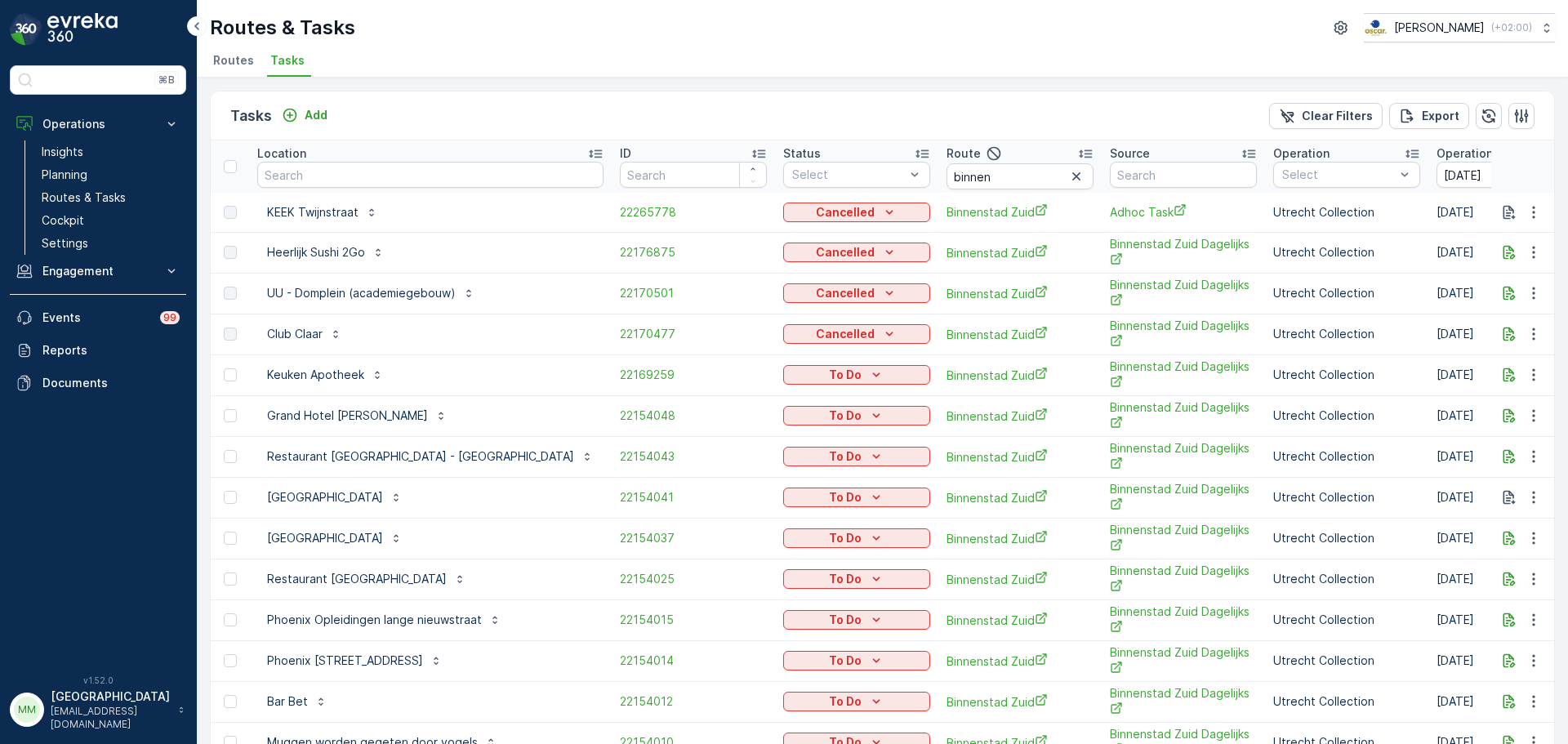
click at [739, 433] on tbody "KEEK Twijnstraat 22265778 Cancelled Binnenstad Zuid Adhoc Task Utrecht Collecti…" at bounding box center [1570, 579] width 2719 height 772
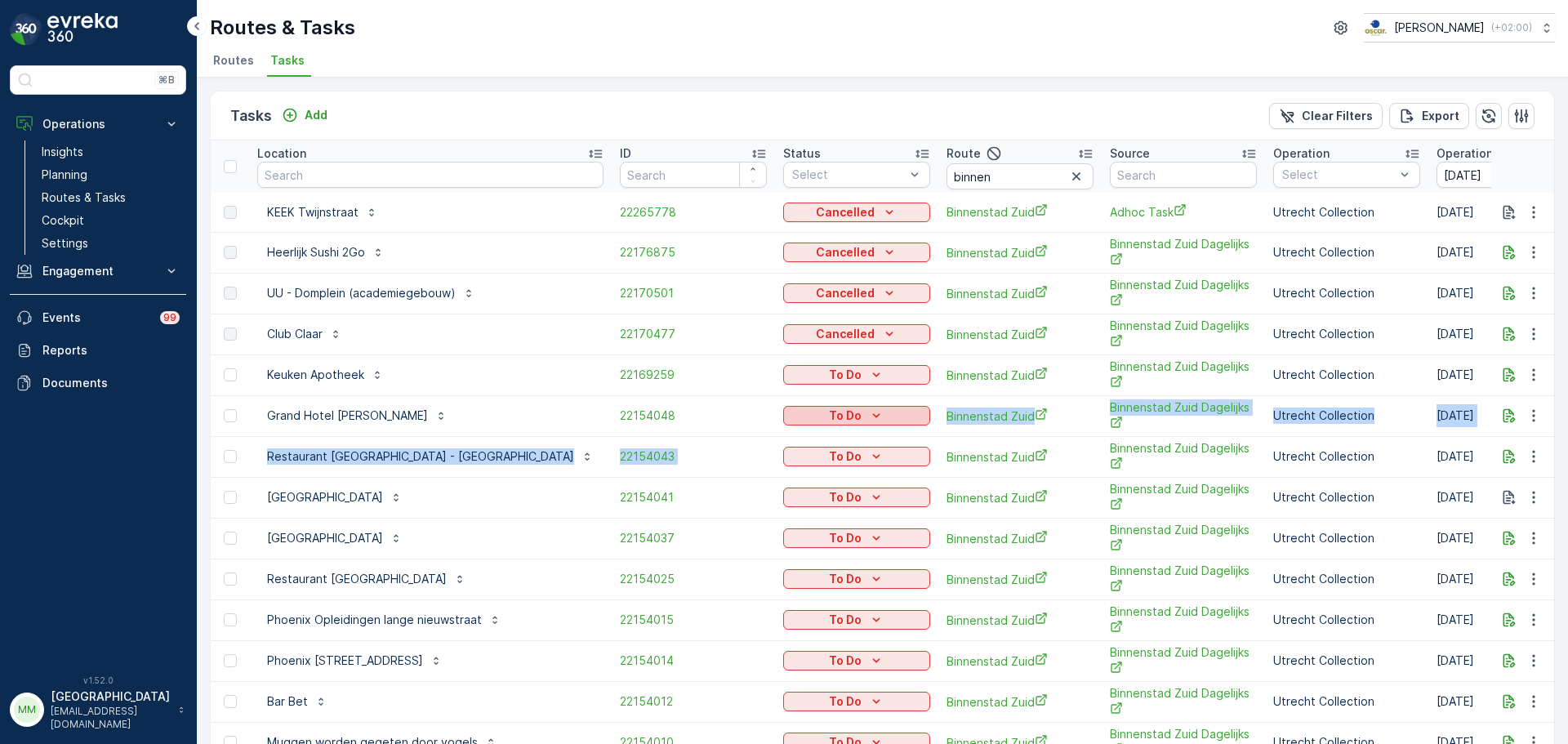
click at [829, 420] on p "To Do" at bounding box center [845, 416] width 33 height 16
click at [735, 508] on span "Cancelled" at bounding box center [726, 508] width 55 height 16
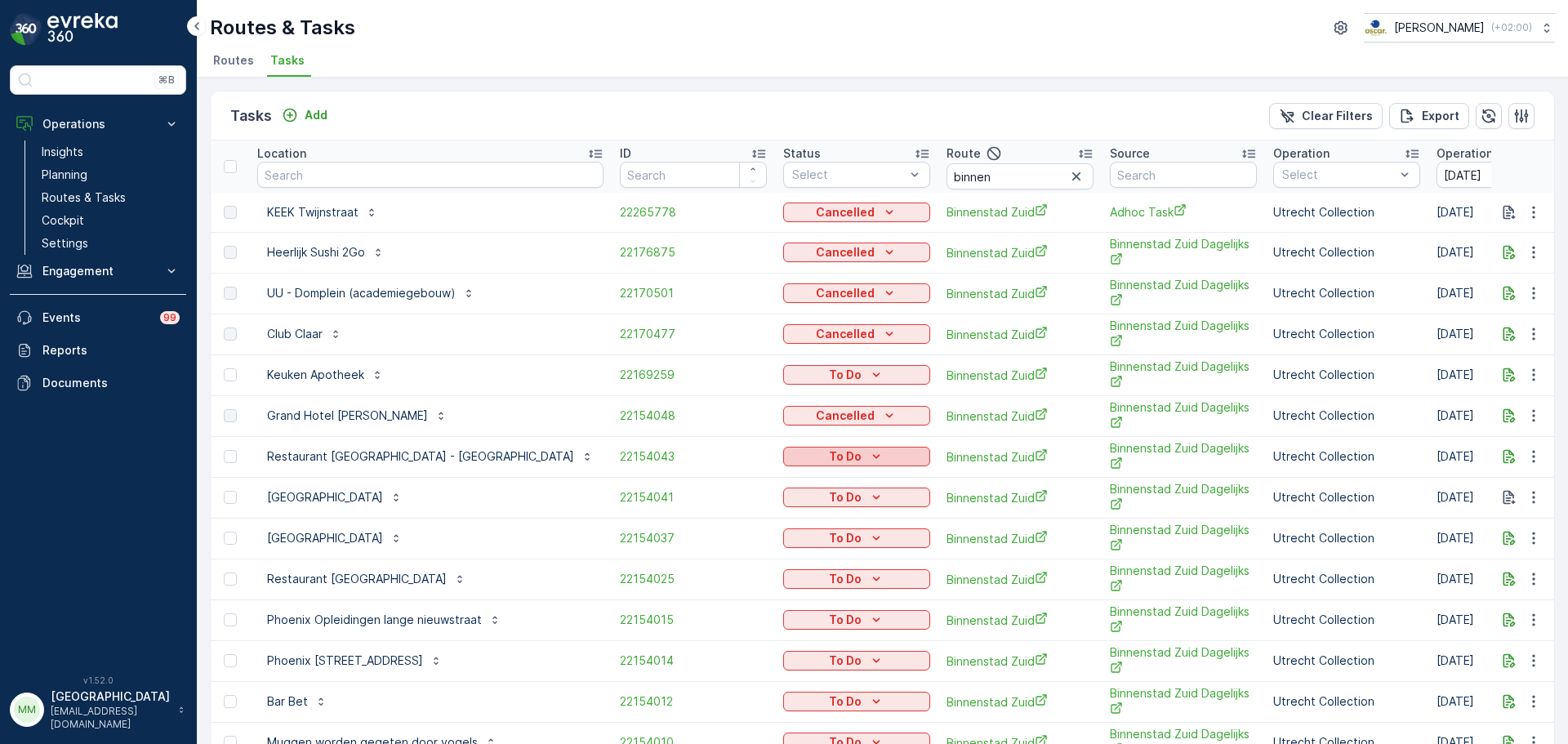
click at [829, 459] on p "To Do" at bounding box center [845, 457] width 33 height 16
click at [728, 549] on span "Cancelled" at bounding box center [726, 549] width 55 height 16
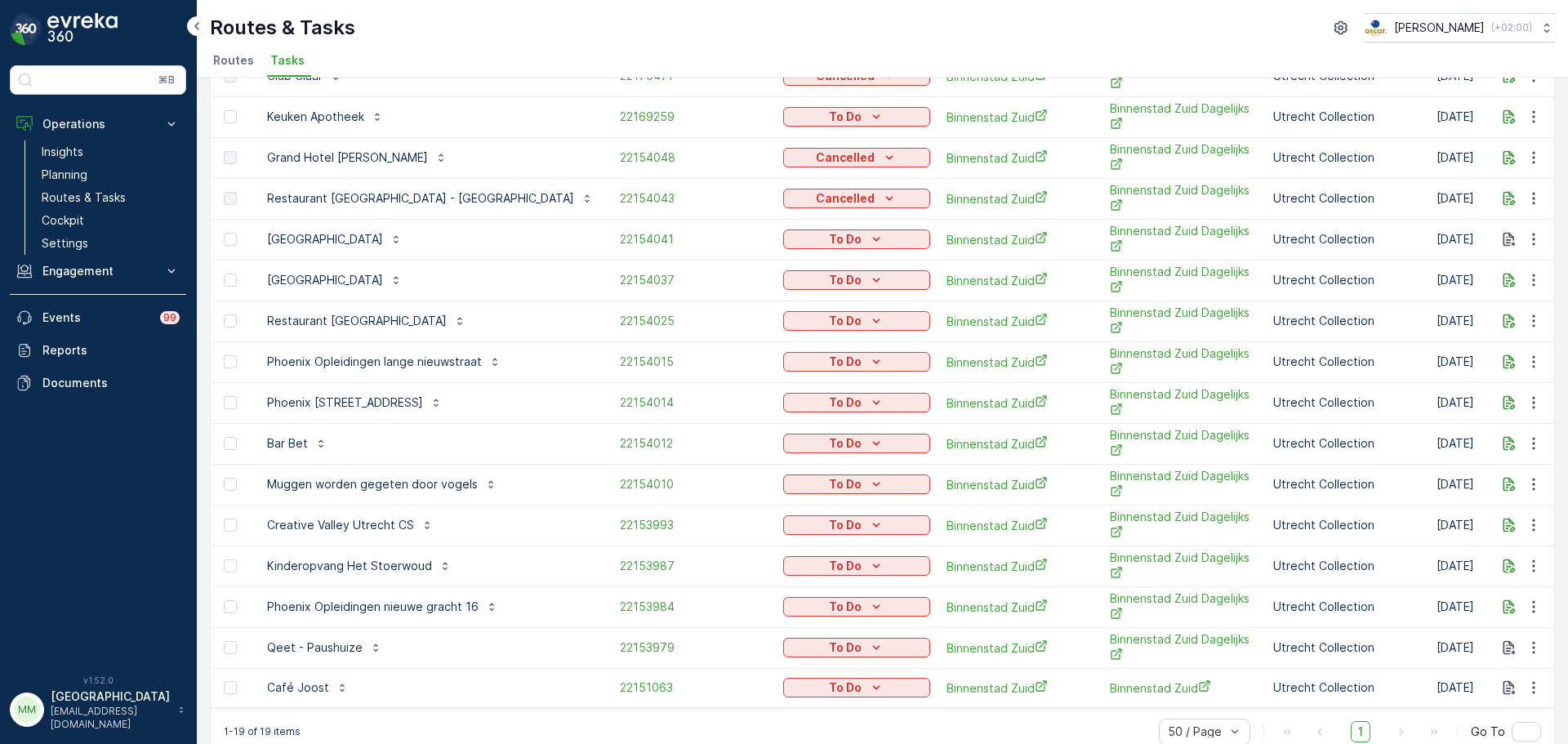
scroll to position [291, 0]
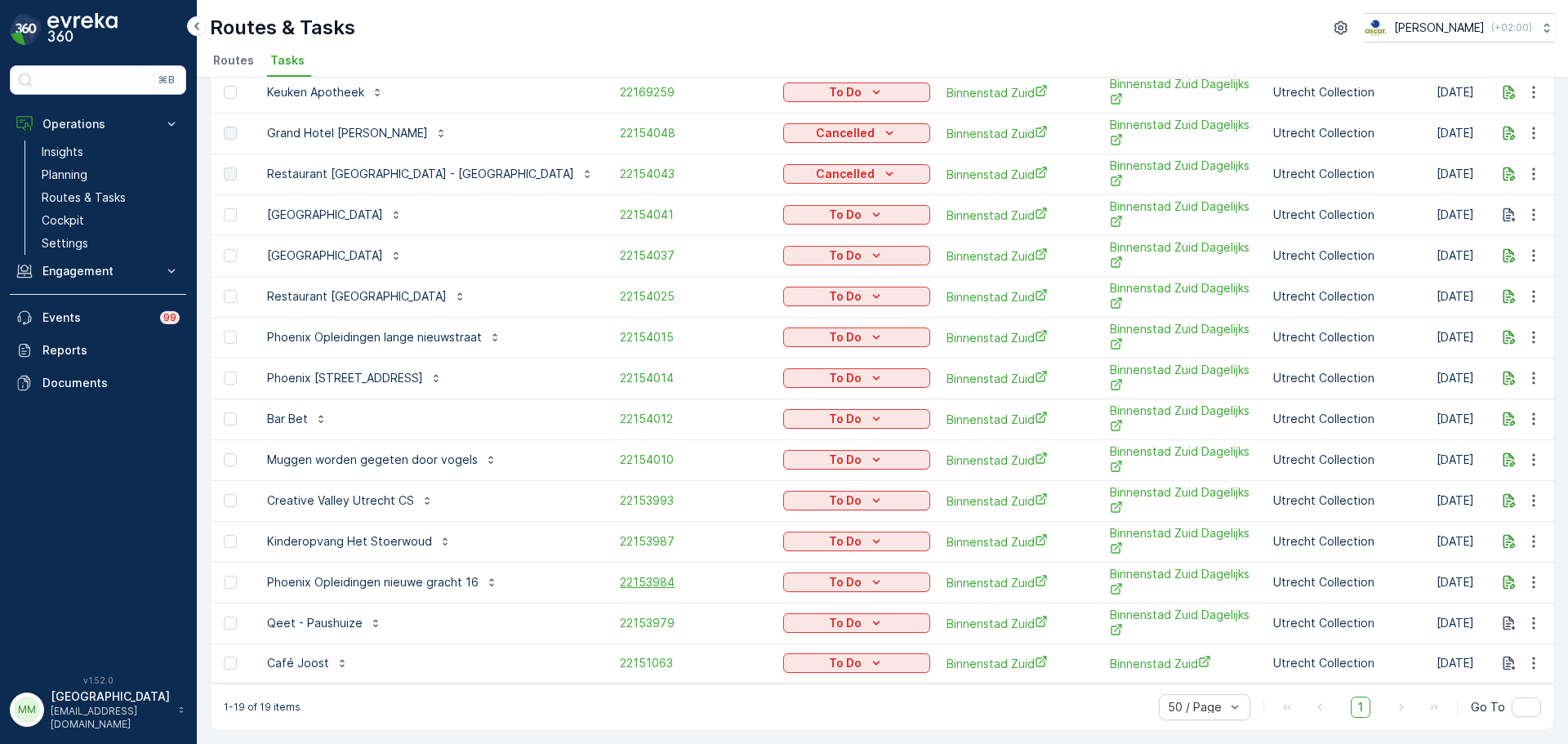
click at [620, 579] on span "22153984" at bounding box center [693, 582] width 147 height 16
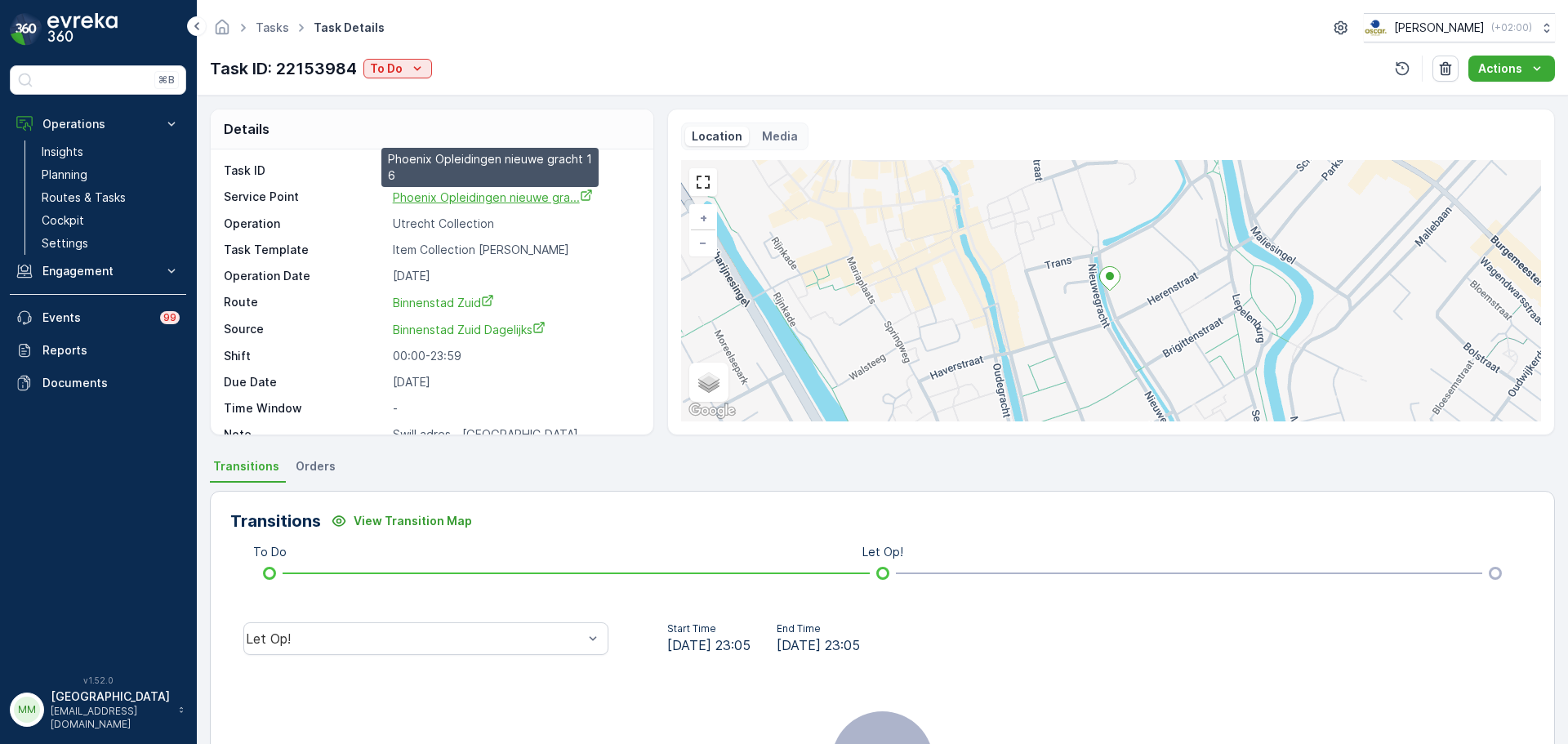
click at [499, 195] on span "Phoenix Opleidingen nieuwe gra..." at bounding box center [493, 197] width 200 height 14
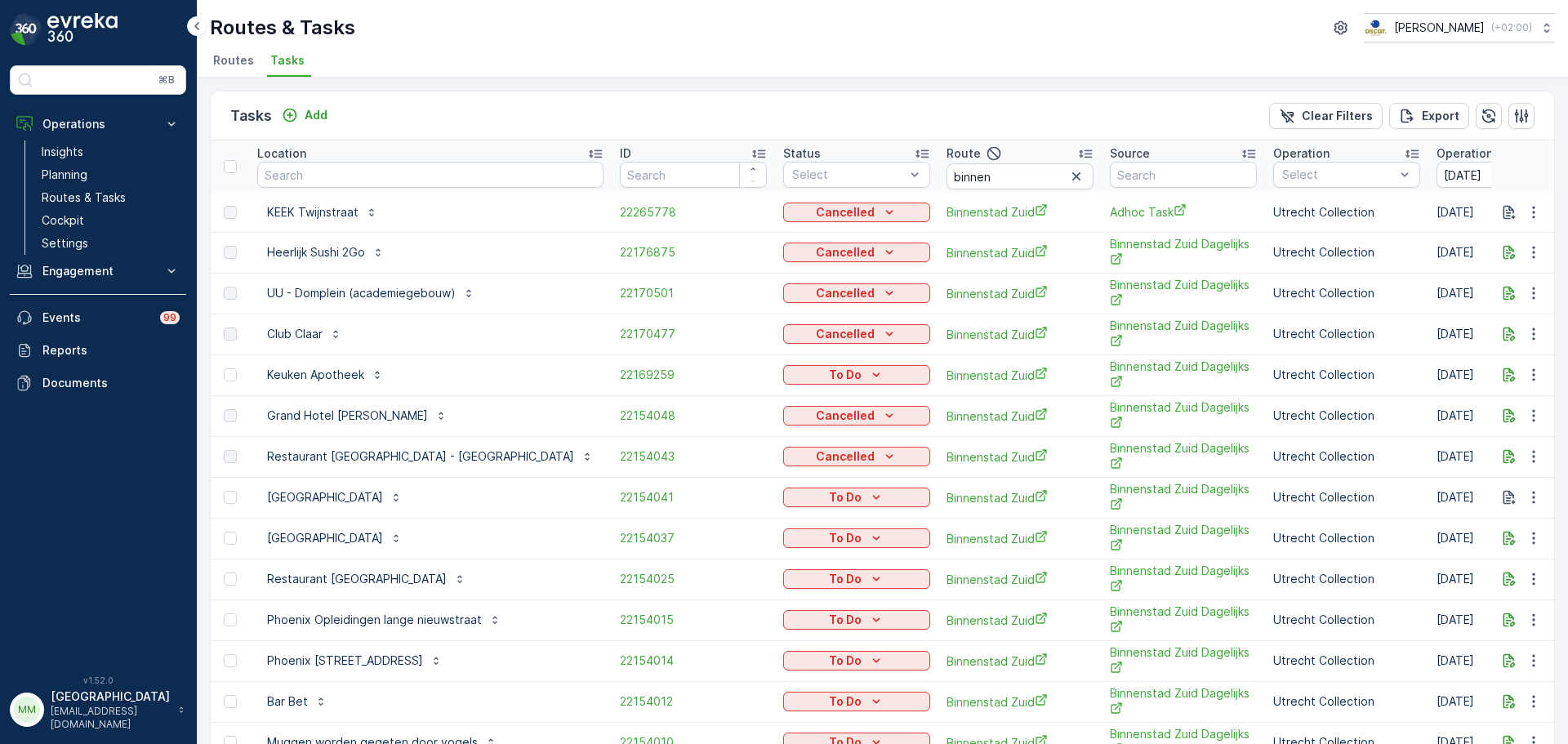
scroll to position [163, 0]
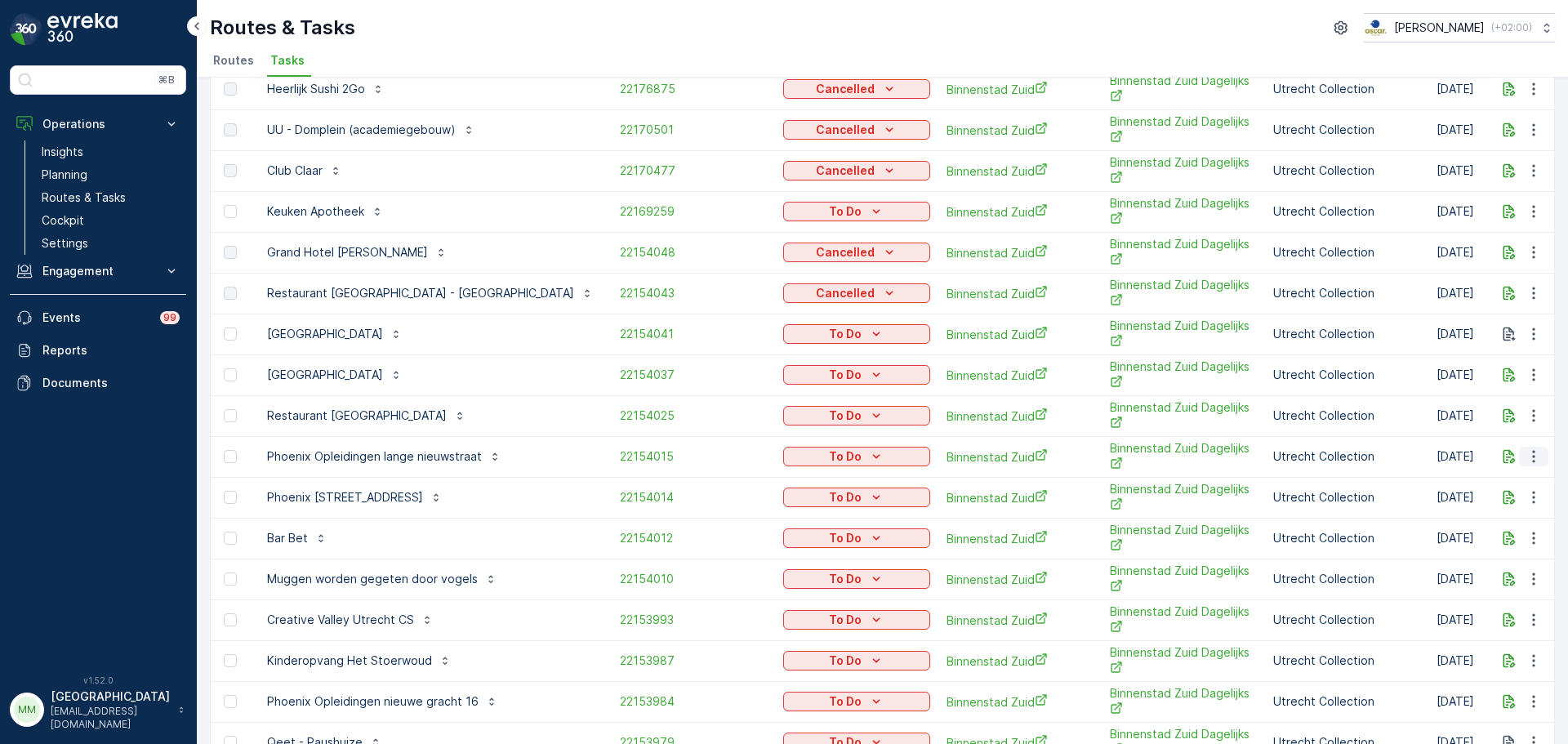
click at [1520, 461] on button "button" at bounding box center [1534, 457] width 30 height 20
click at [1513, 526] on span "Change Route" at bounding box center [1492, 526] width 79 height 16
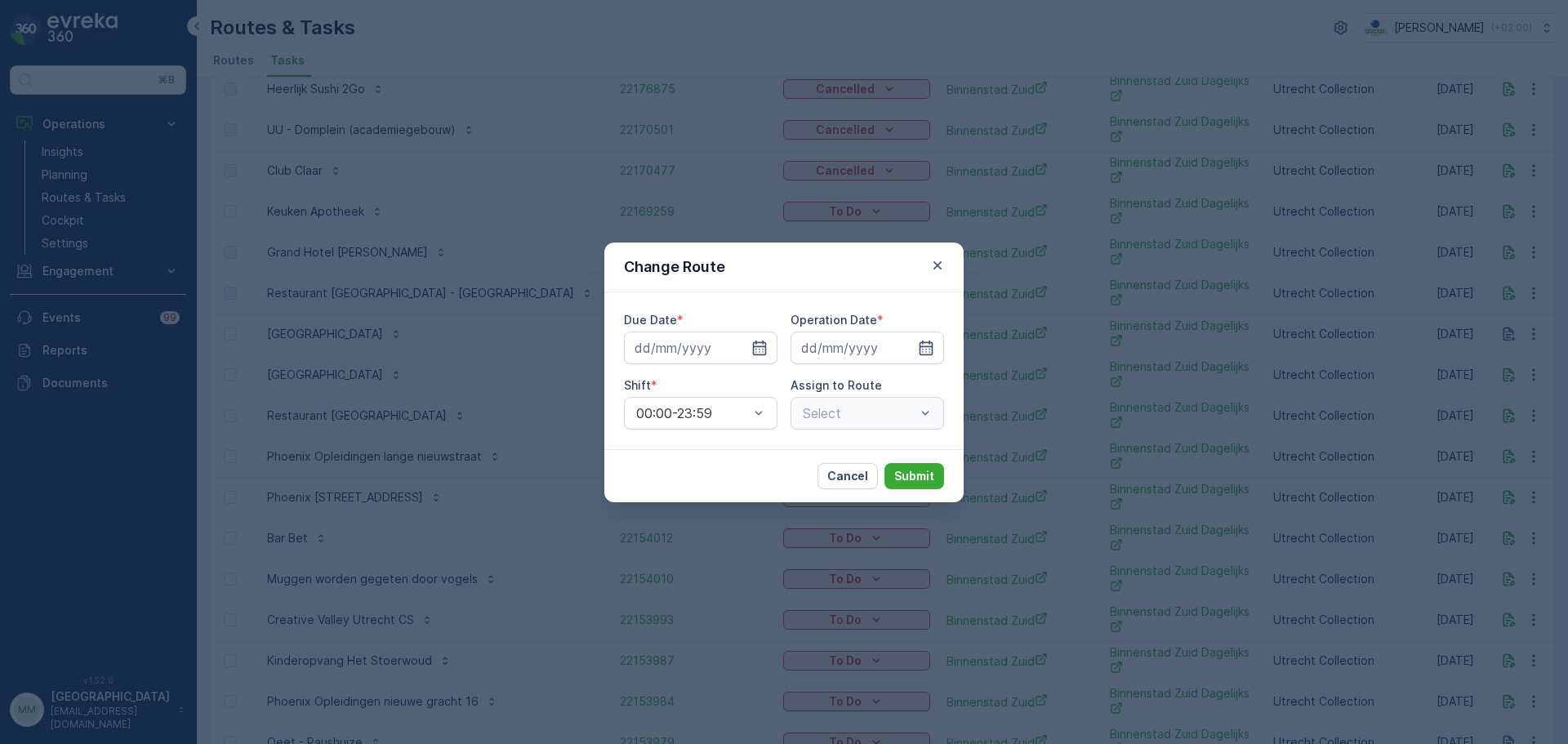
type input "[DATE]"
click at [738, 345] on icon "button" at bounding box center [740, 348] width 16 height 16
type input "[DATE]"
click at [905, 348] on icon "button" at bounding box center [907, 348] width 16 height 16
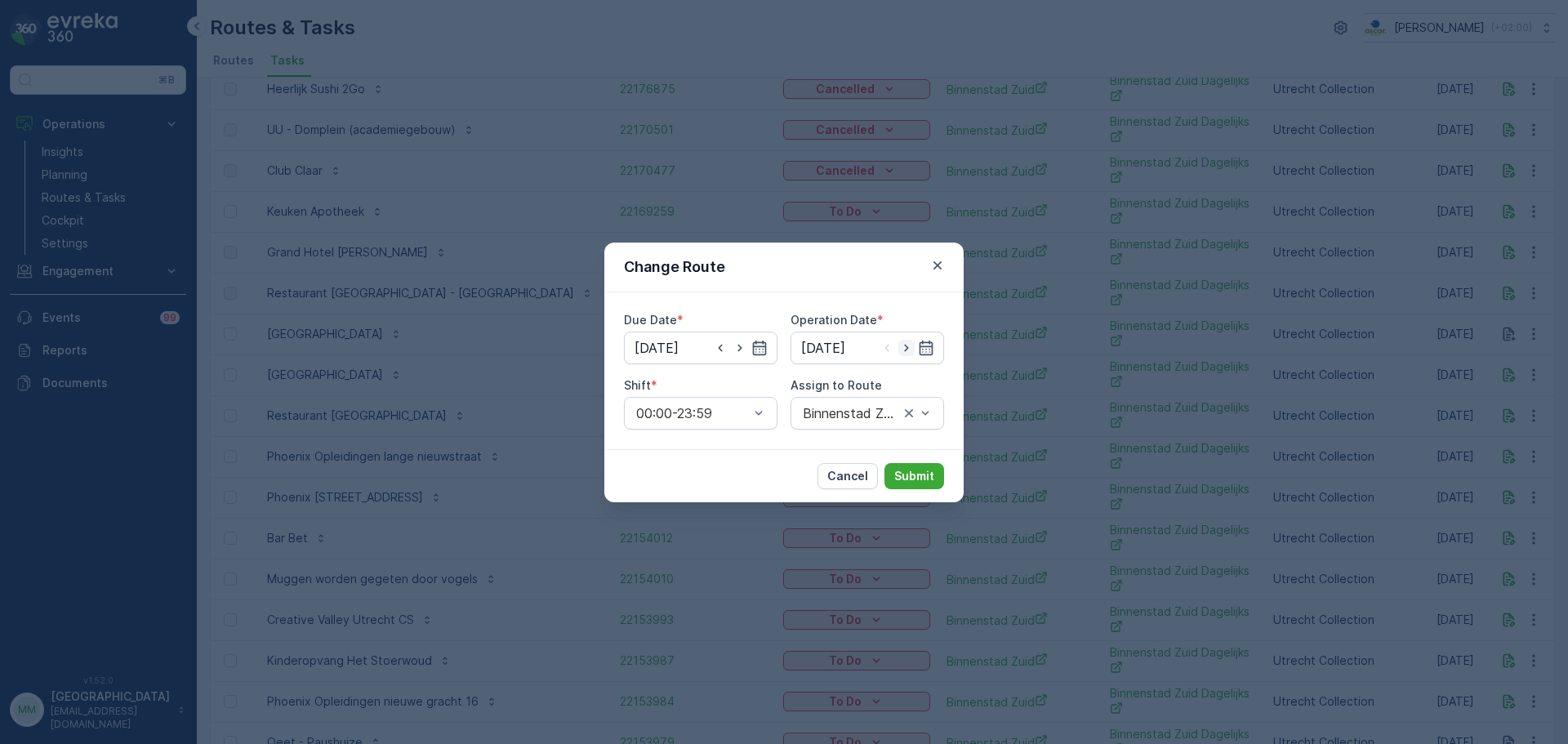
type input "[DATE]"
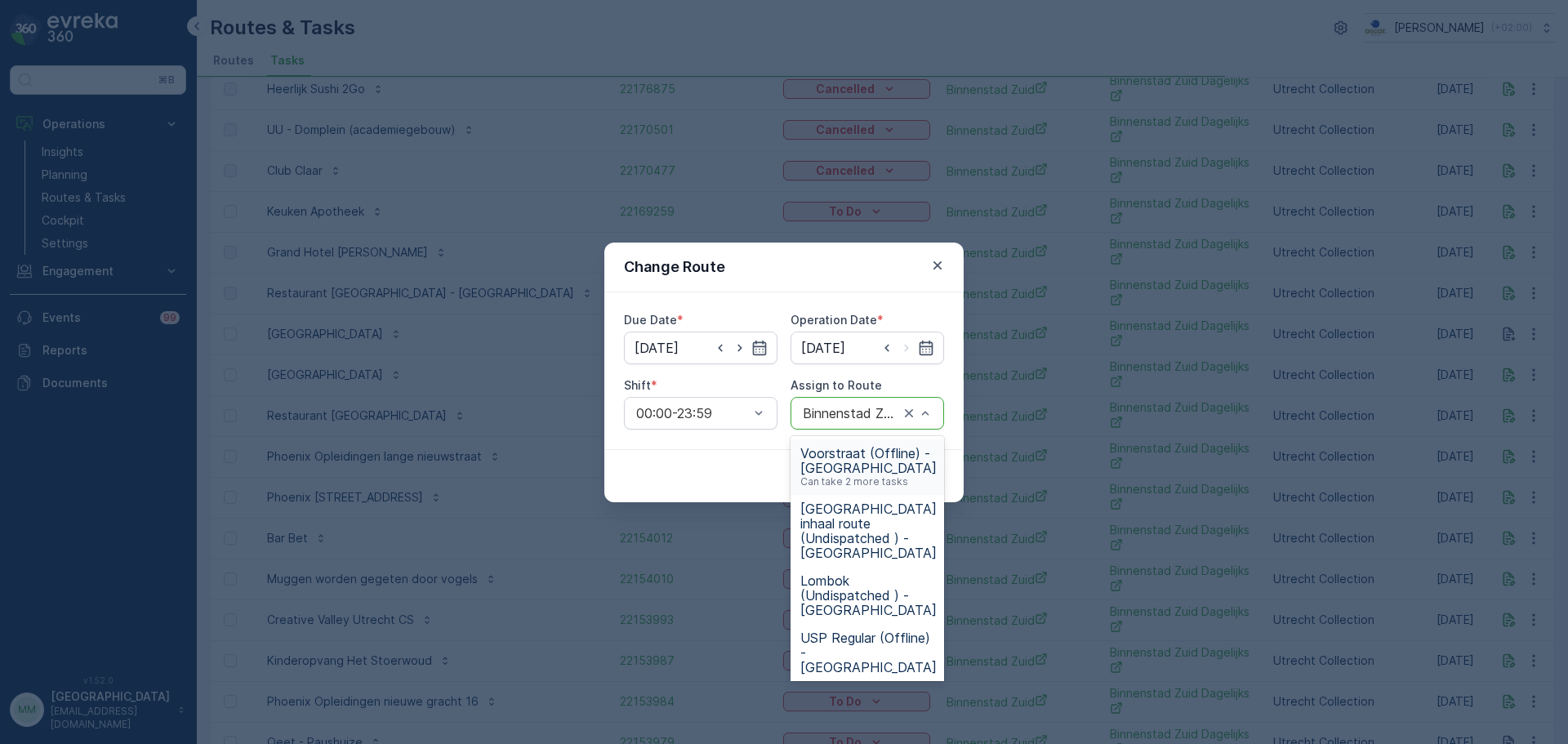
drag, startPoint x: 863, startPoint y: 401, endPoint x: 864, endPoint y: 411, distance: 10.0
click at [863, 407] on div "Binnenstad Zuid (Undispatched ) - Utrecht" at bounding box center [867, 413] width 154 height 33
click at [876, 575] on span "Binnenstad Zuid (Upcoming) - Utrecht" at bounding box center [868, 597] width 136 height 44
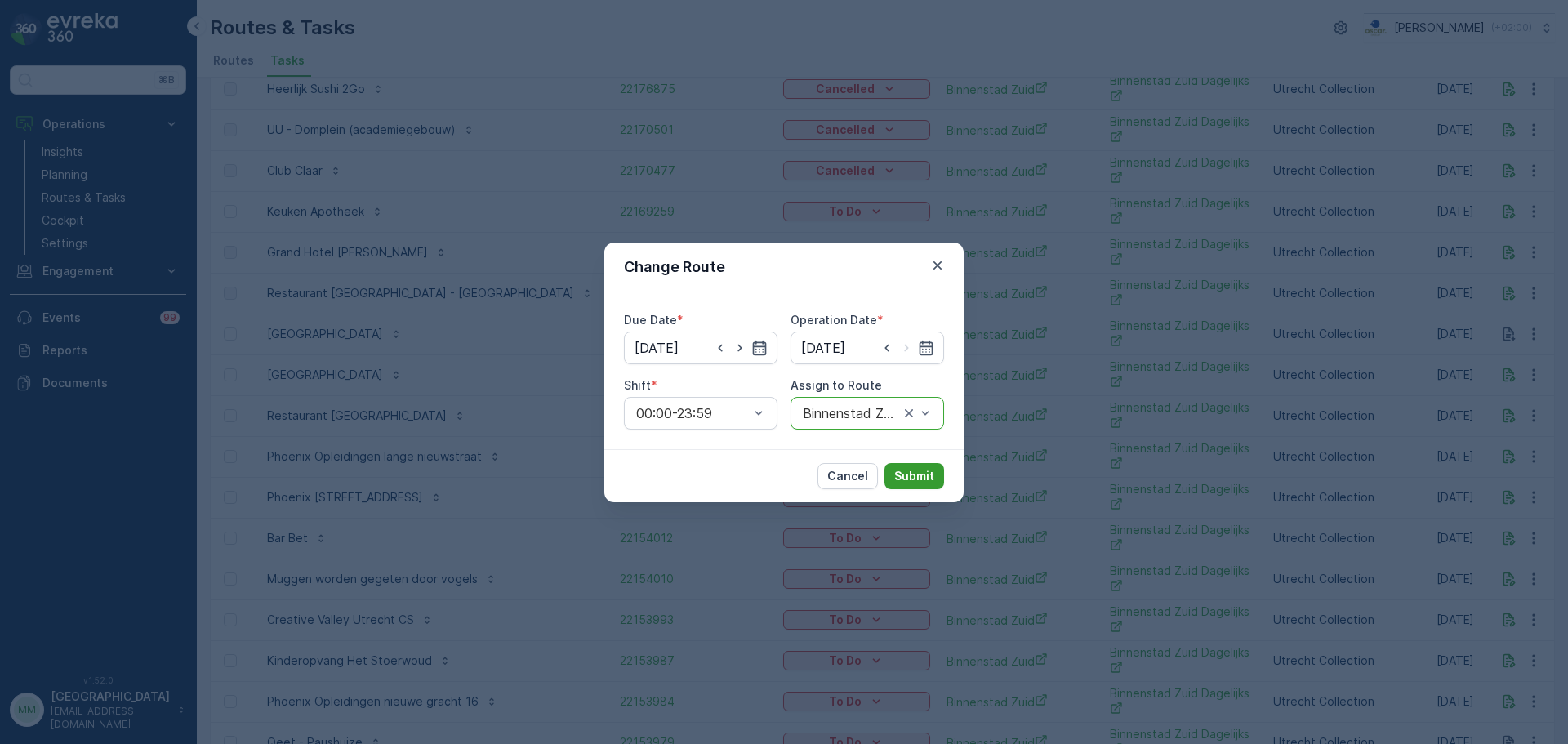
click at [921, 475] on p "Submit" at bounding box center [914, 476] width 40 height 16
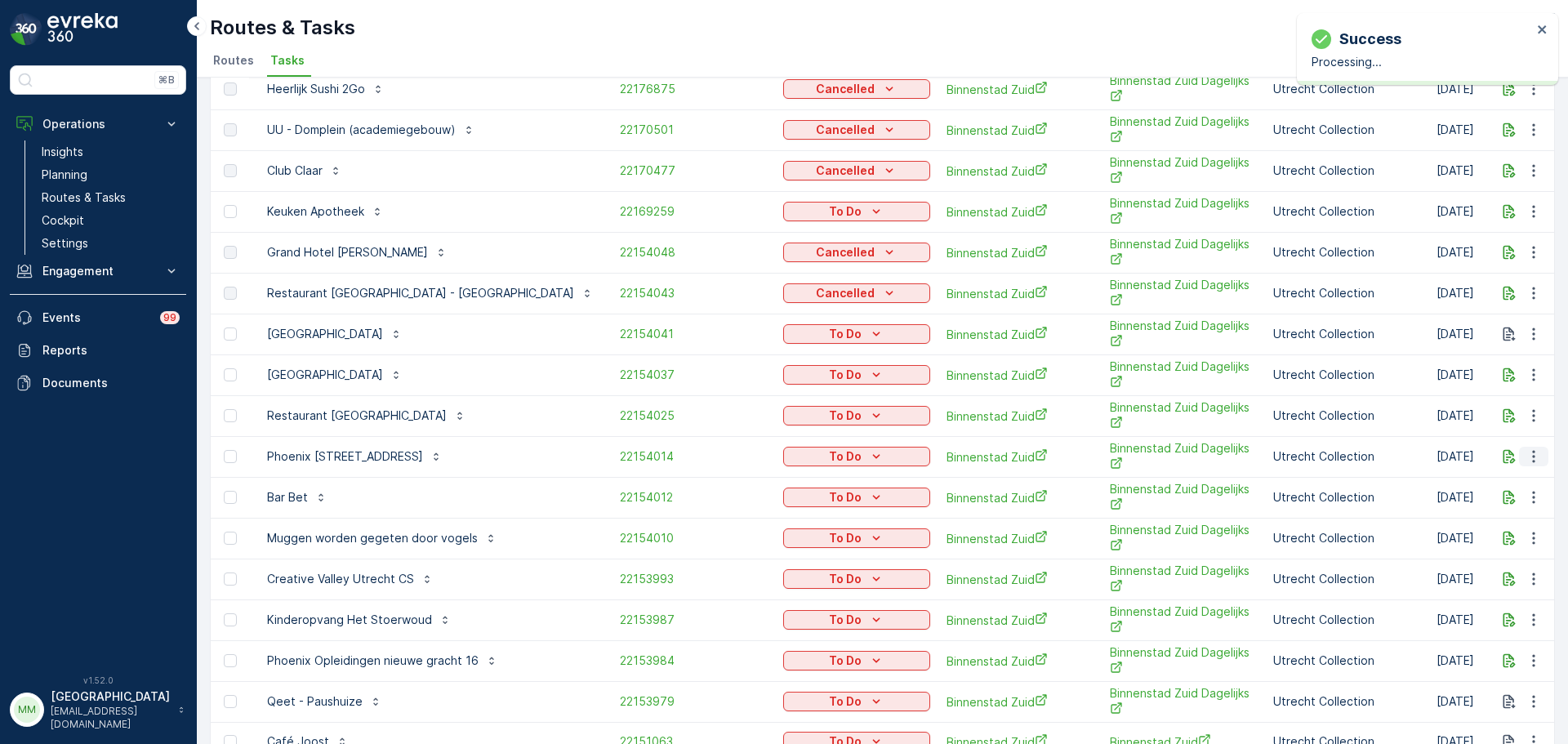
click at [1532, 457] on icon "button" at bounding box center [1534, 457] width 16 height 16
click at [1465, 528] on span "Change Route" at bounding box center [1492, 526] width 79 height 16
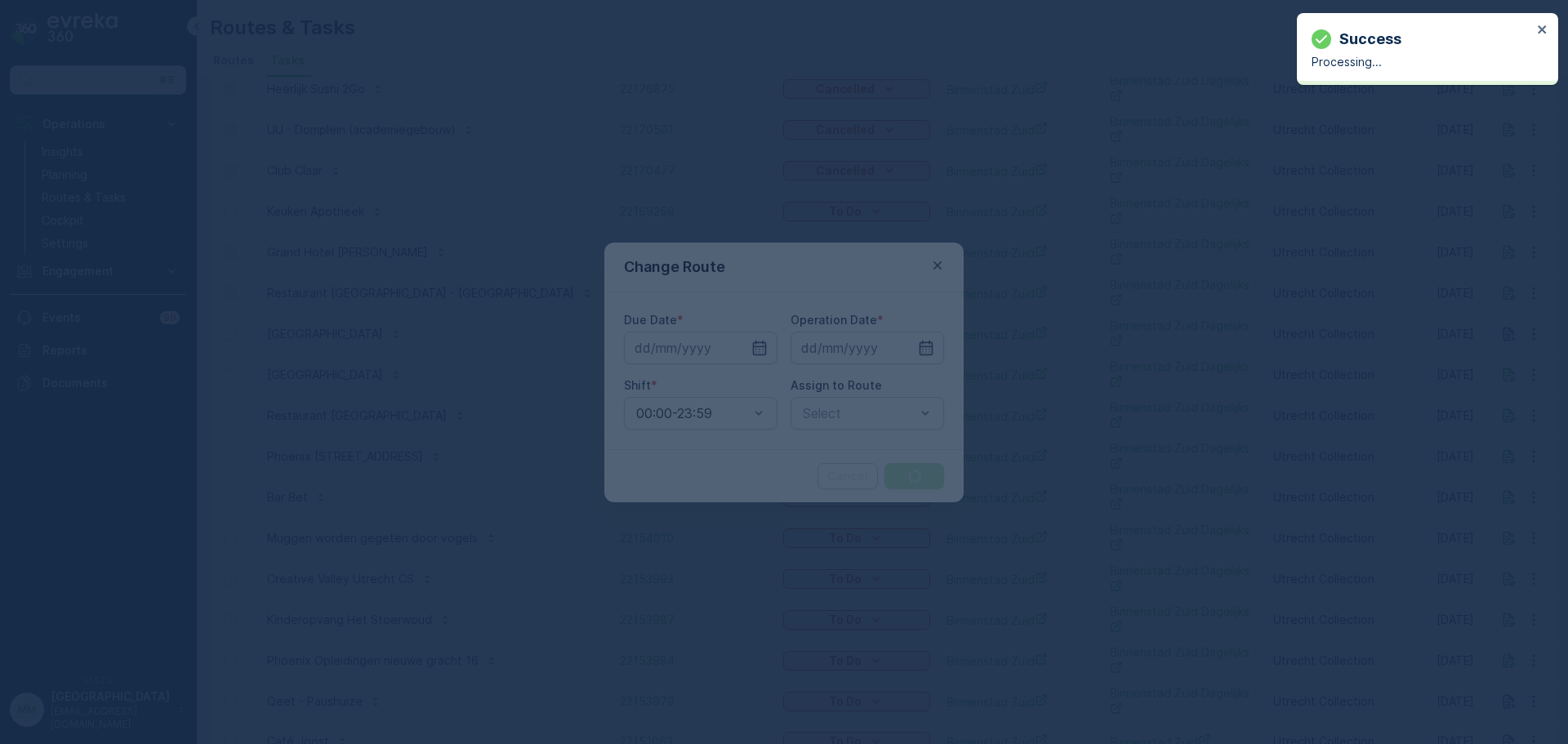
type input "[DATE]"
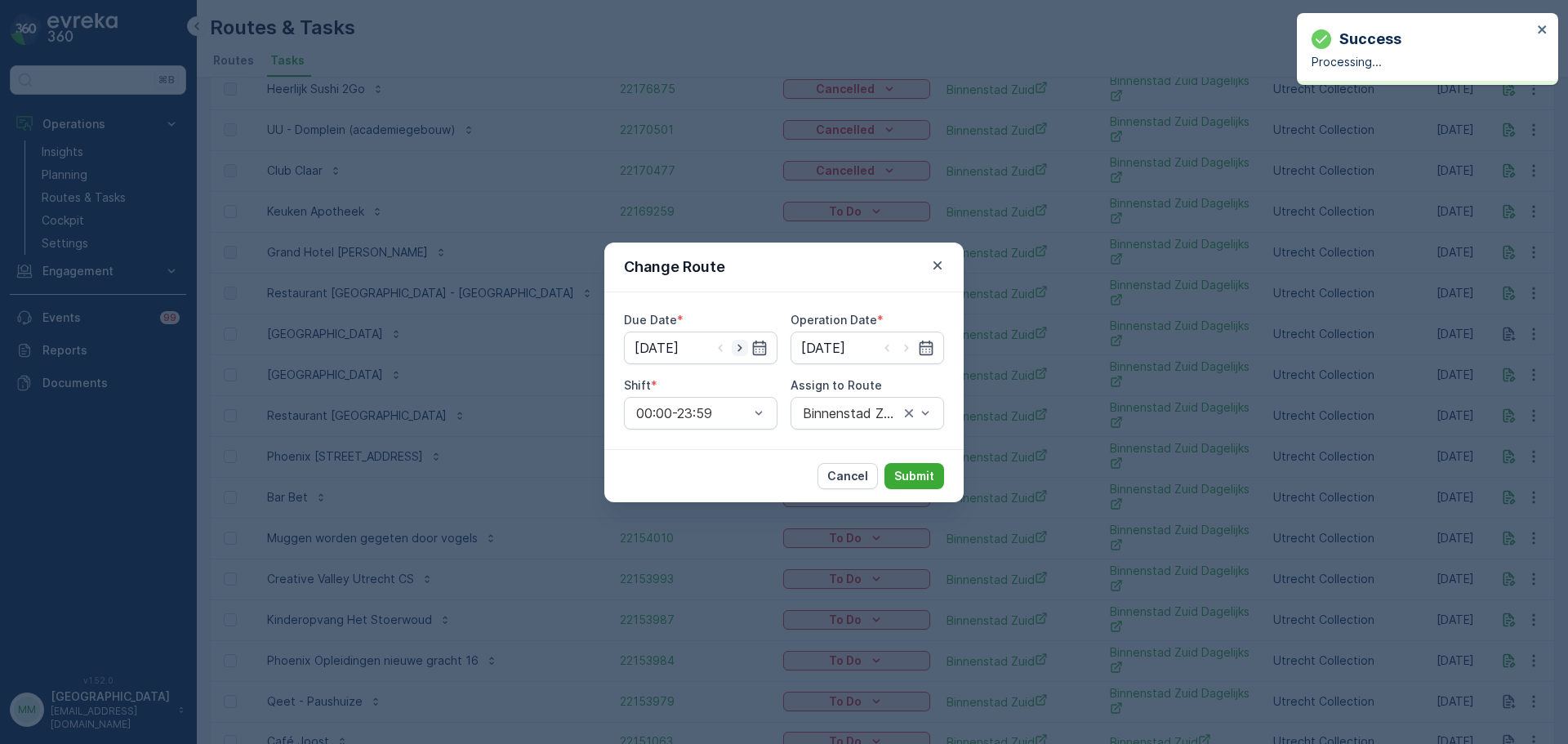
click at [740, 351] on icon "button" at bounding box center [740, 348] width 16 height 16
type input "[DATE]"
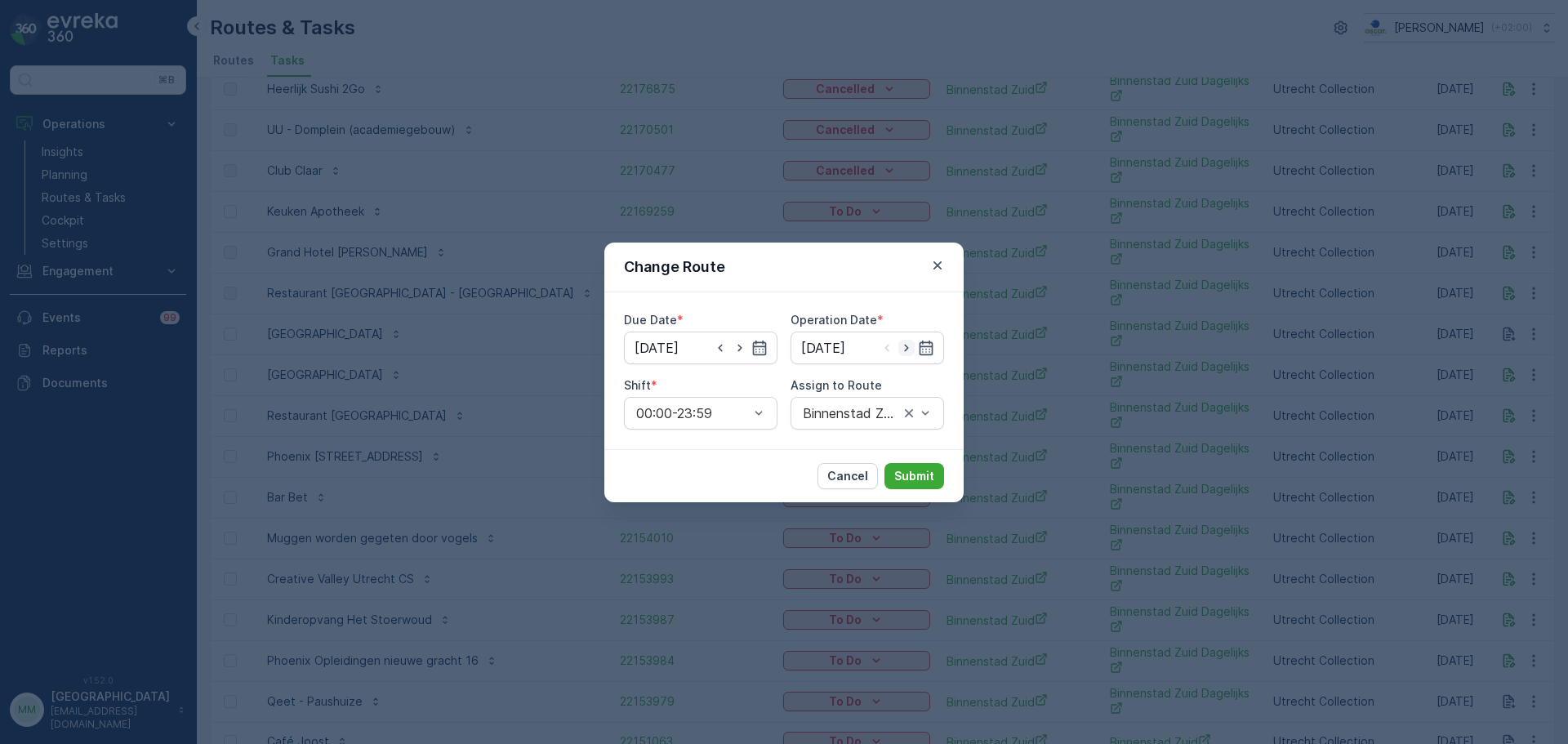
click at [905, 352] on icon "button" at bounding box center [907, 348] width 16 height 16
type input "09.10.2025"
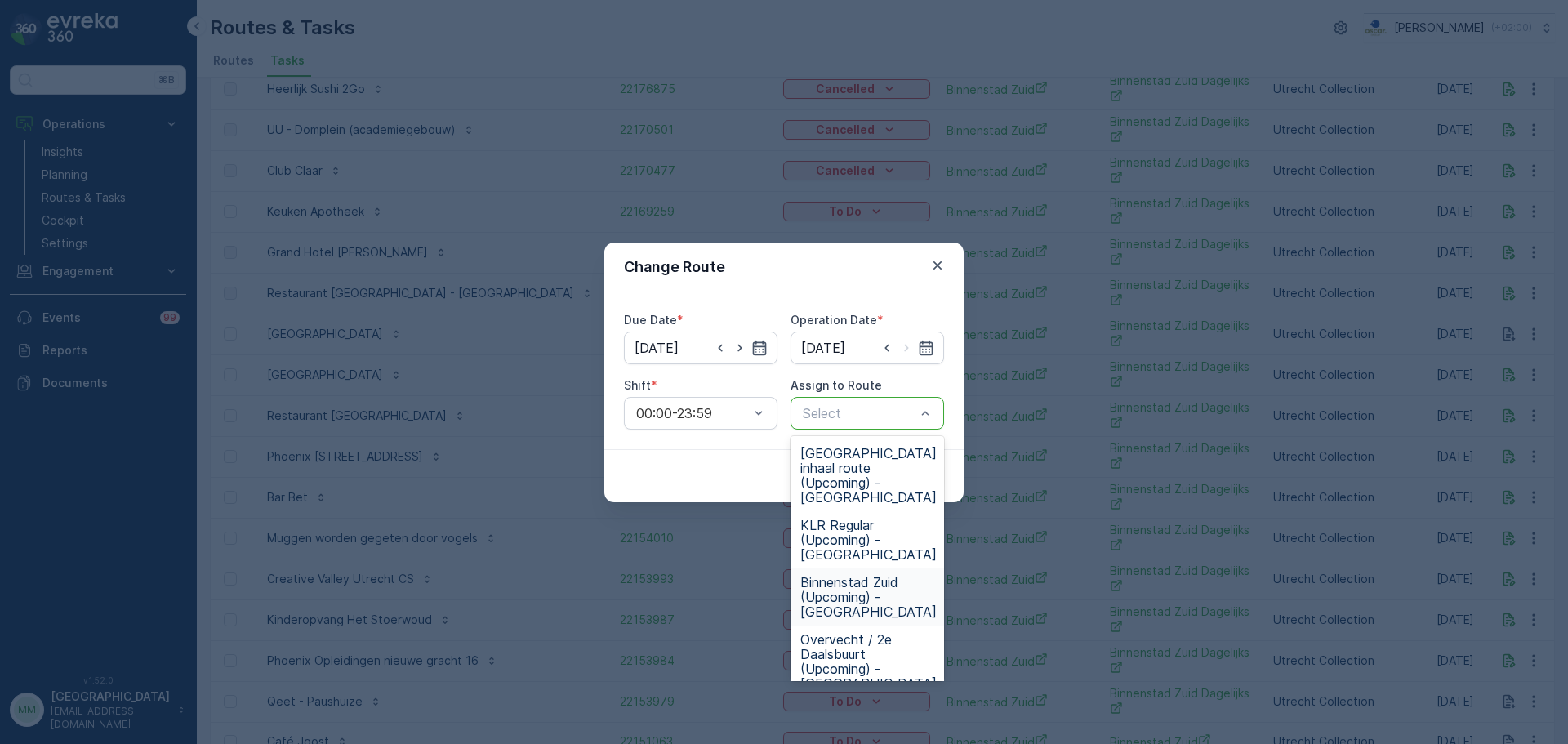
click at [893, 575] on span "Binnenstad Zuid (Upcoming) - Utrecht" at bounding box center [868, 597] width 136 height 44
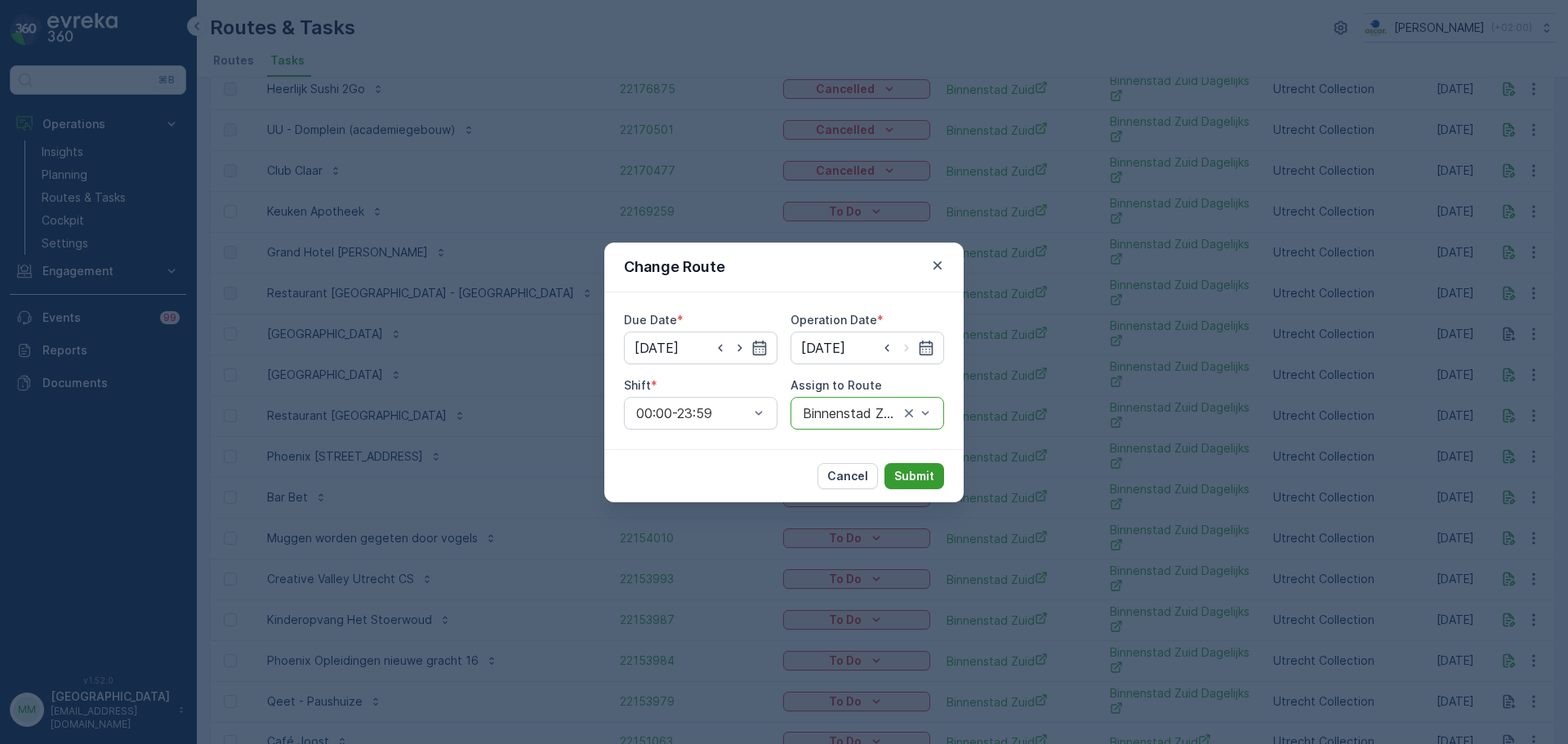
click at [911, 483] on p "Submit" at bounding box center [914, 476] width 40 height 16
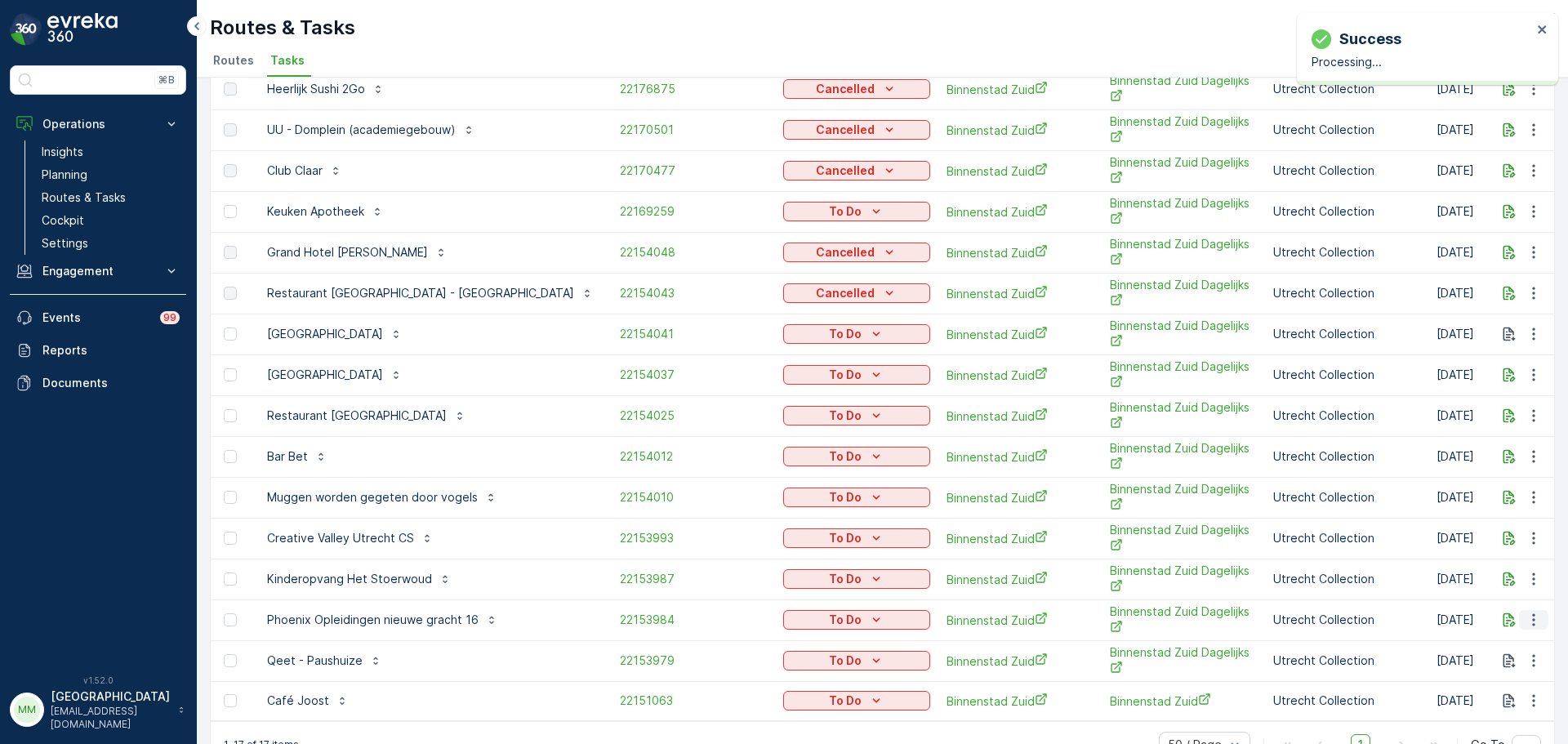
click at [1534, 623] on icon "button" at bounding box center [1534, 620] width 16 height 16
click at [1476, 545] on span "Change Route" at bounding box center [1492, 542] width 79 height 16
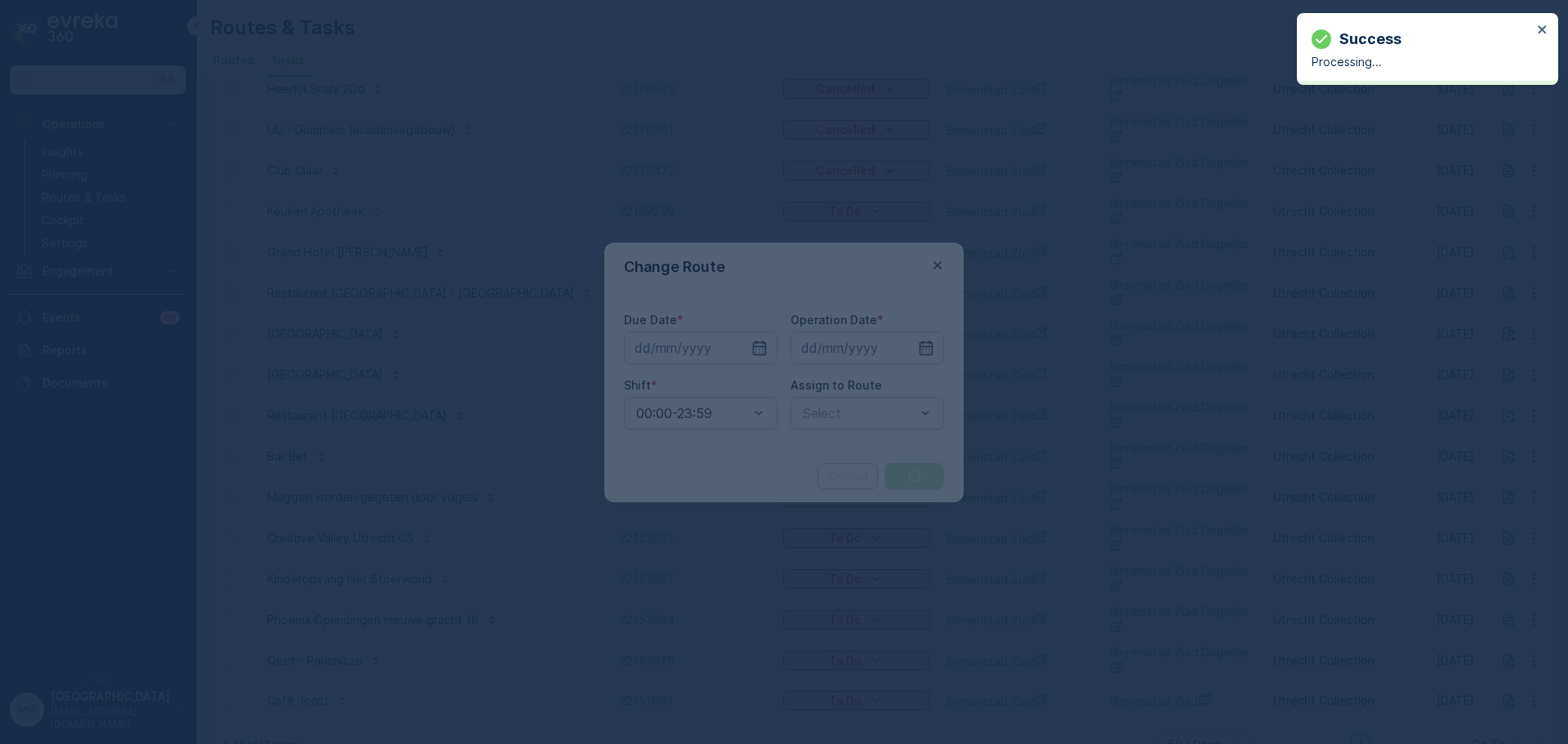
type input "[DATE]"
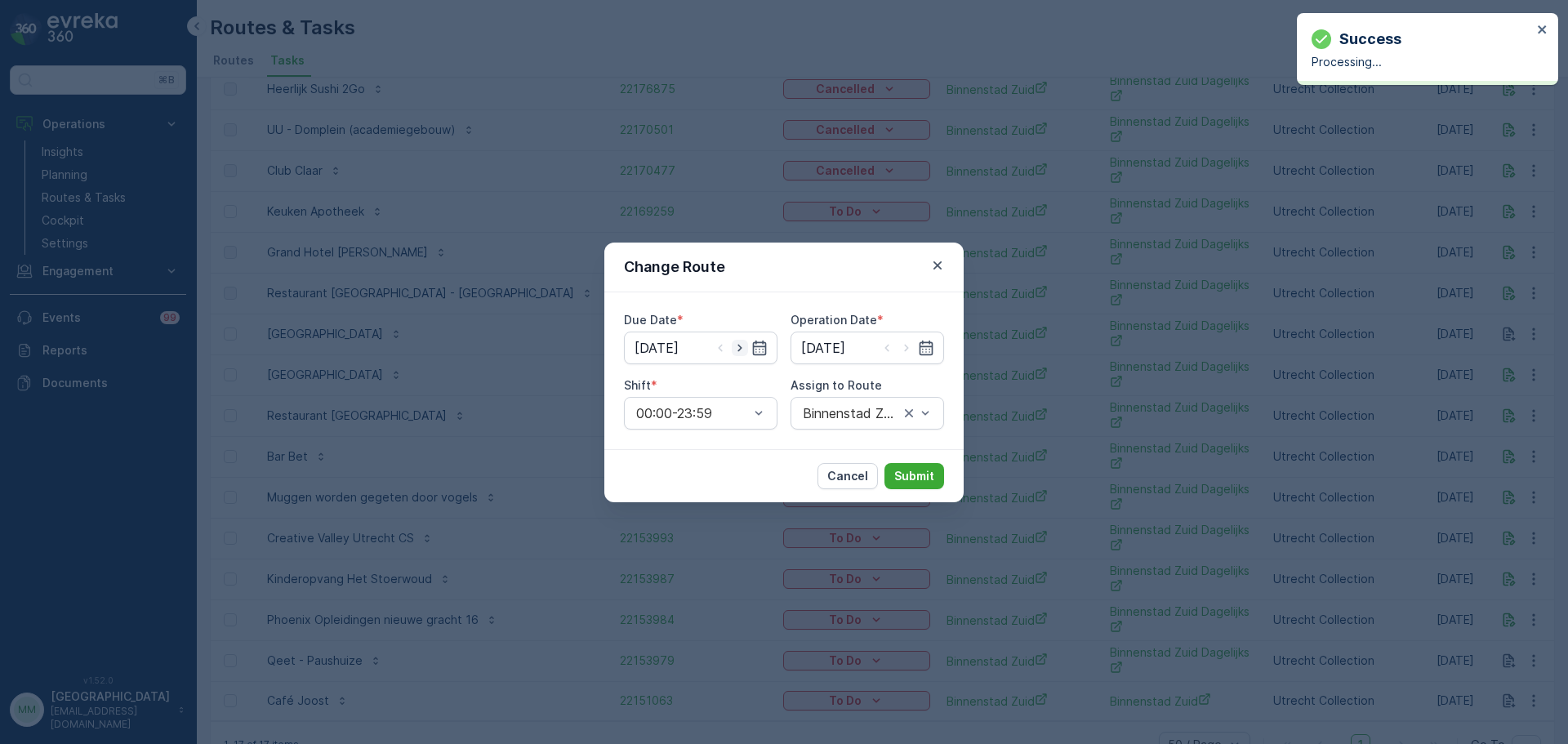
click at [746, 348] on icon "button" at bounding box center [740, 348] width 16 height 16
type input "09.10.2025"
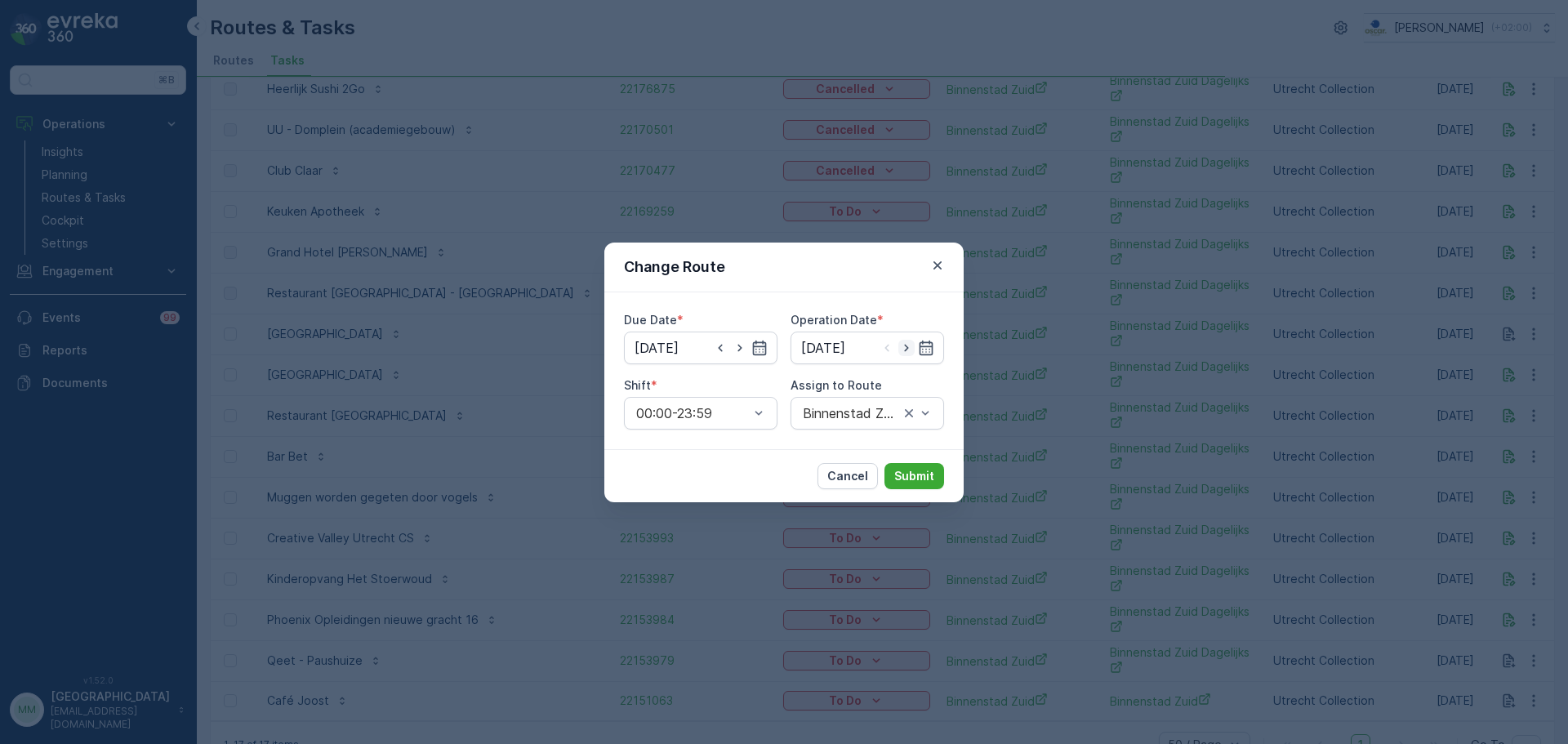
click at [908, 345] on icon "button" at bounding box center [907, 348] width 16 height 16
type input "09.10.2025"
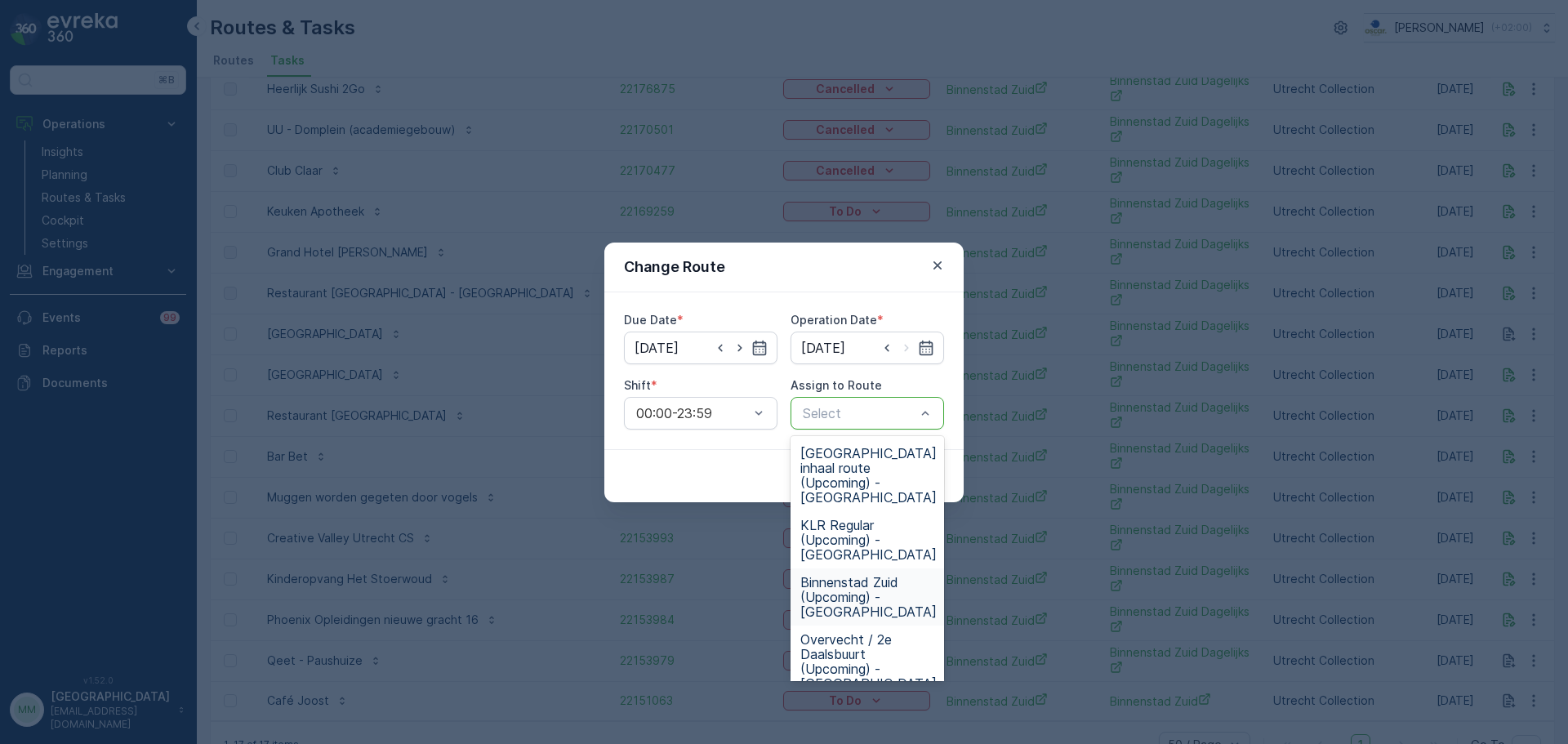
drag, startPoint x: 877, startPoint y: 570, endPoint x: 910, endPoint y: 518, distance: 61.6
click at [877, 575] on span "Binnenstad Zuid (Upcoming) - Utrecht" at bounding box center [868, 597] width 136 height 44
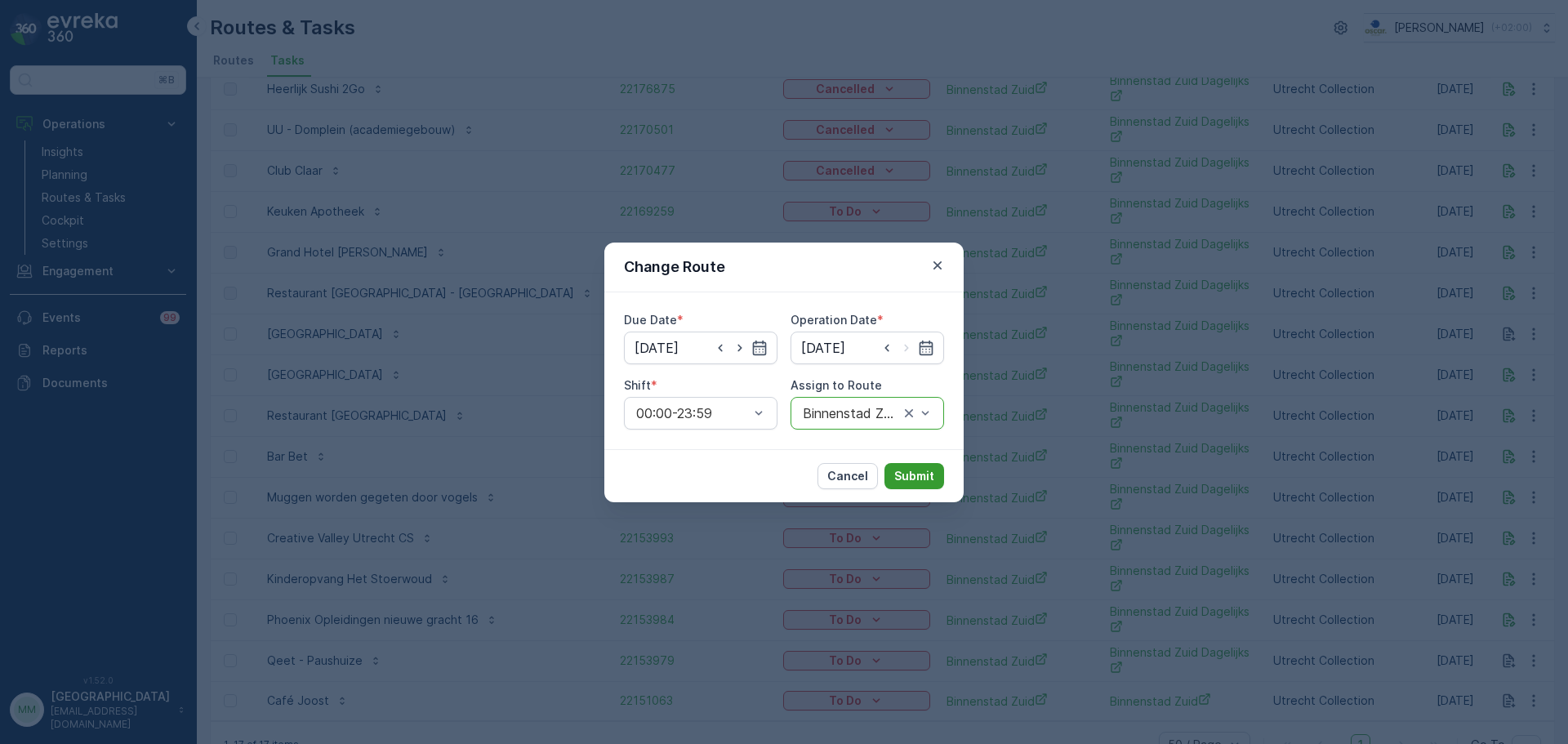
click at [913, 475] on p "Submit" at bounding box center [914, 476] width 40 height 16
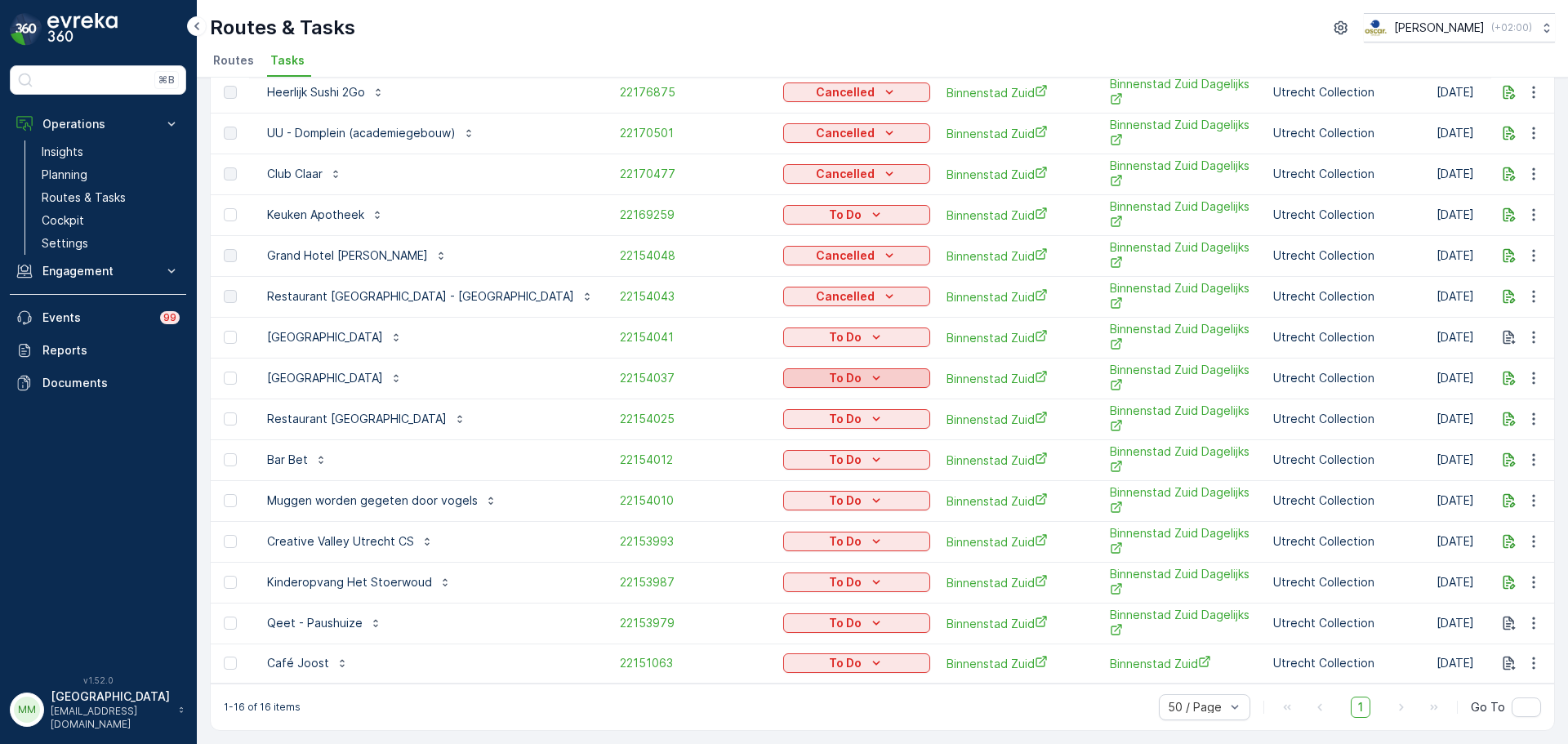
click at [789, 378] on div "To Do" at bounding box center [856, 378] width 134 height 16
click at [730, 468] on span "Cancelled" at bounding box center [726, 468] width 55 height 16
click at [829, 415] on p "To Do" at bounding box center [845, 419] width 33 height 16
click at [730, 505] on span "Cancelled" at bounding box center [726, 508] width 55 height 16
click at [775, 444] on td "To Do" at bounding box center [856, 460] width 163 height 41
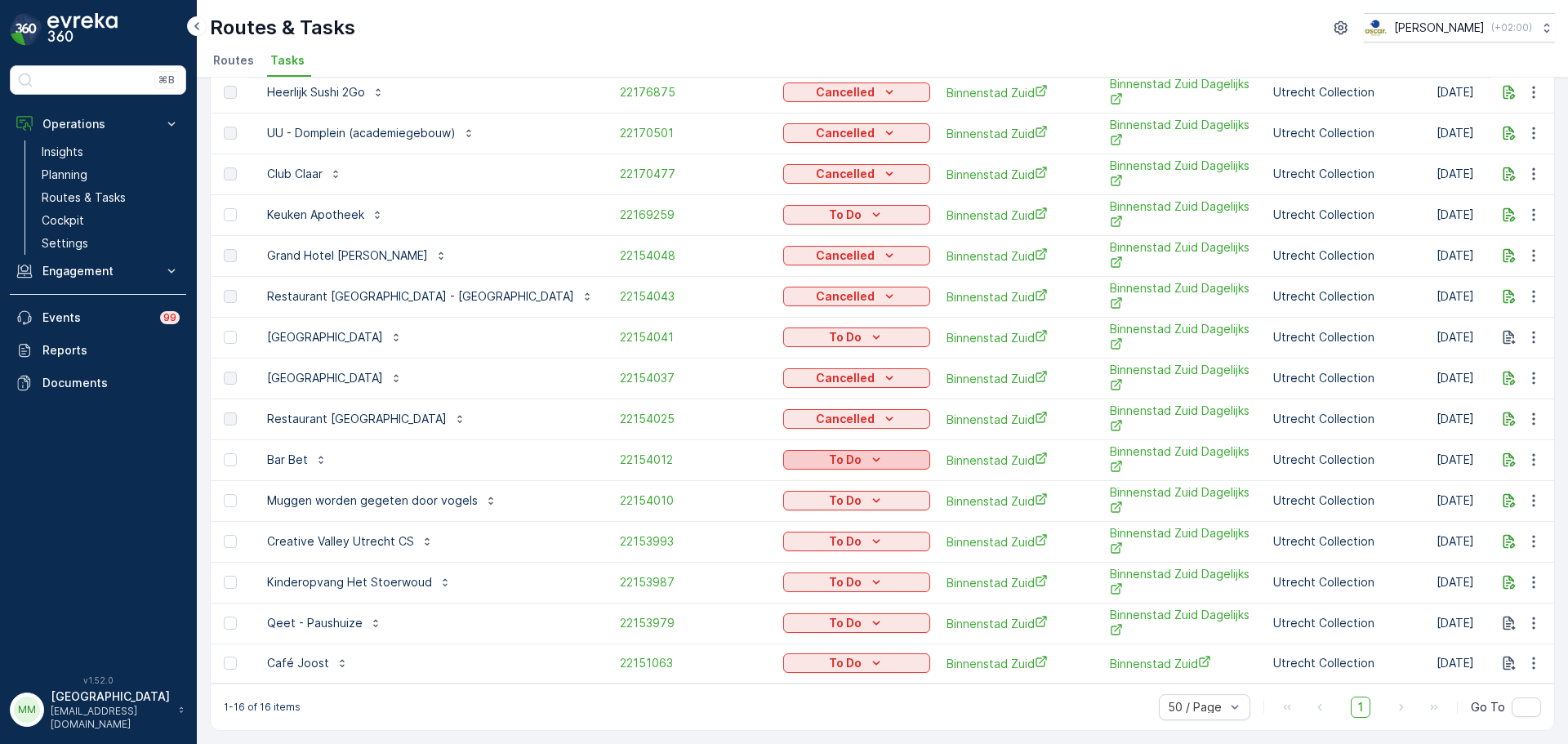
click at [868, 452] on icon "To Do" at bounding box center [876, 460] width 16 height 16
click at [743, 544] on span "Cancelled" at bounding box center [726, 549] width 55 height 16
click at [829, 498] on p "To Do" at bounding box center [845, 500] width 33 height 16
click at [715, 589] on span "Cancelled" at bounding box center [726, 590] width 55 height 16
click at [829, 535] on p "To Do" at bounding box center [845, 541] width 33 height 16
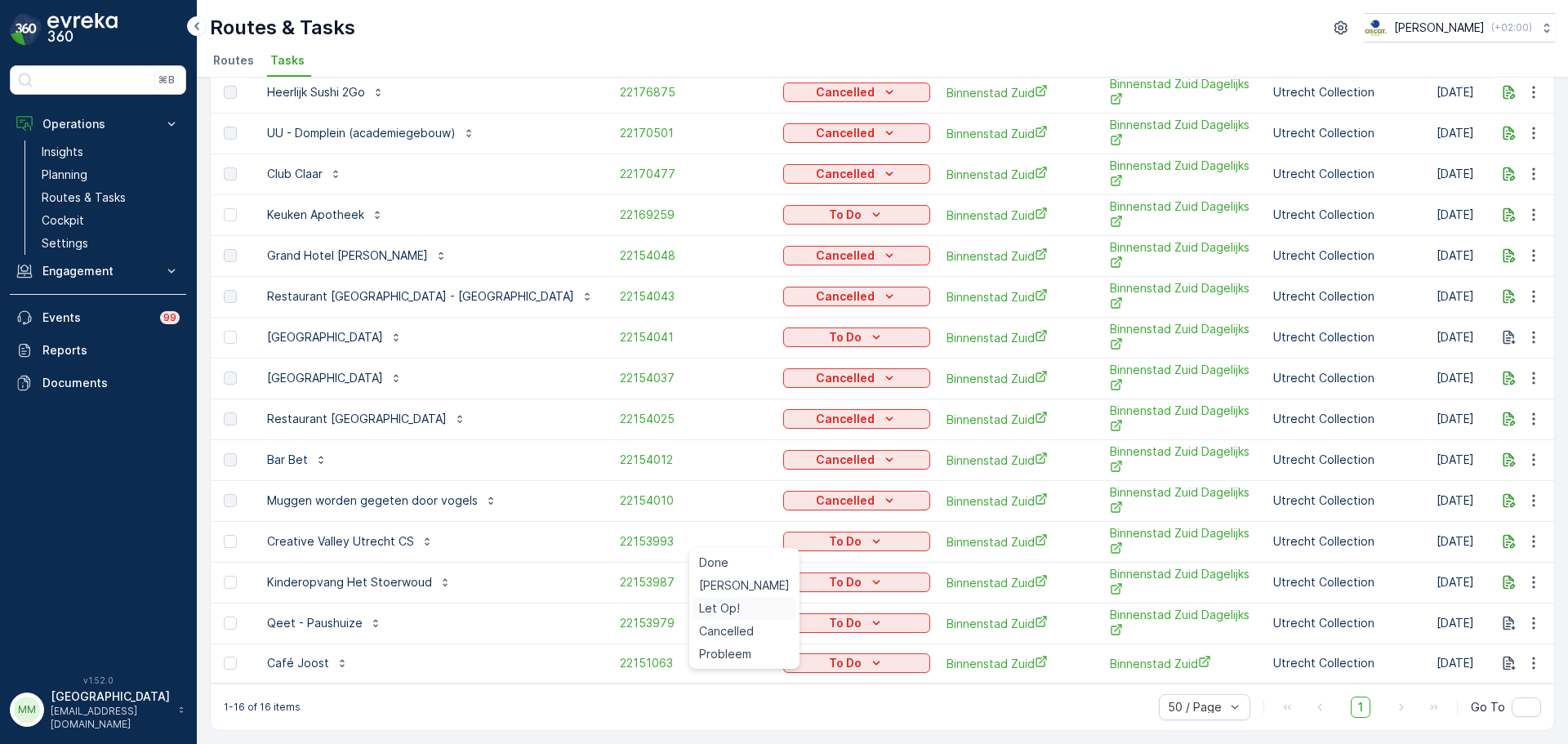
click at [733, 619] on div "Let Op!" at bounding box center [744, 609] width 103 height 23
click at [789, 545] on div "Let Op!" at bounding box center [856, 541] width 134 height 16
click at [733, 654] on span "Cancelled" at bounding box center [726, 654] width 55 height 16
click at [786, 565] on td "To Do" at bounding box center [856, 582] width 163 height 41
click at [829, 575] on p "To Do" at bounding box center [845, 582] width 33 height 16
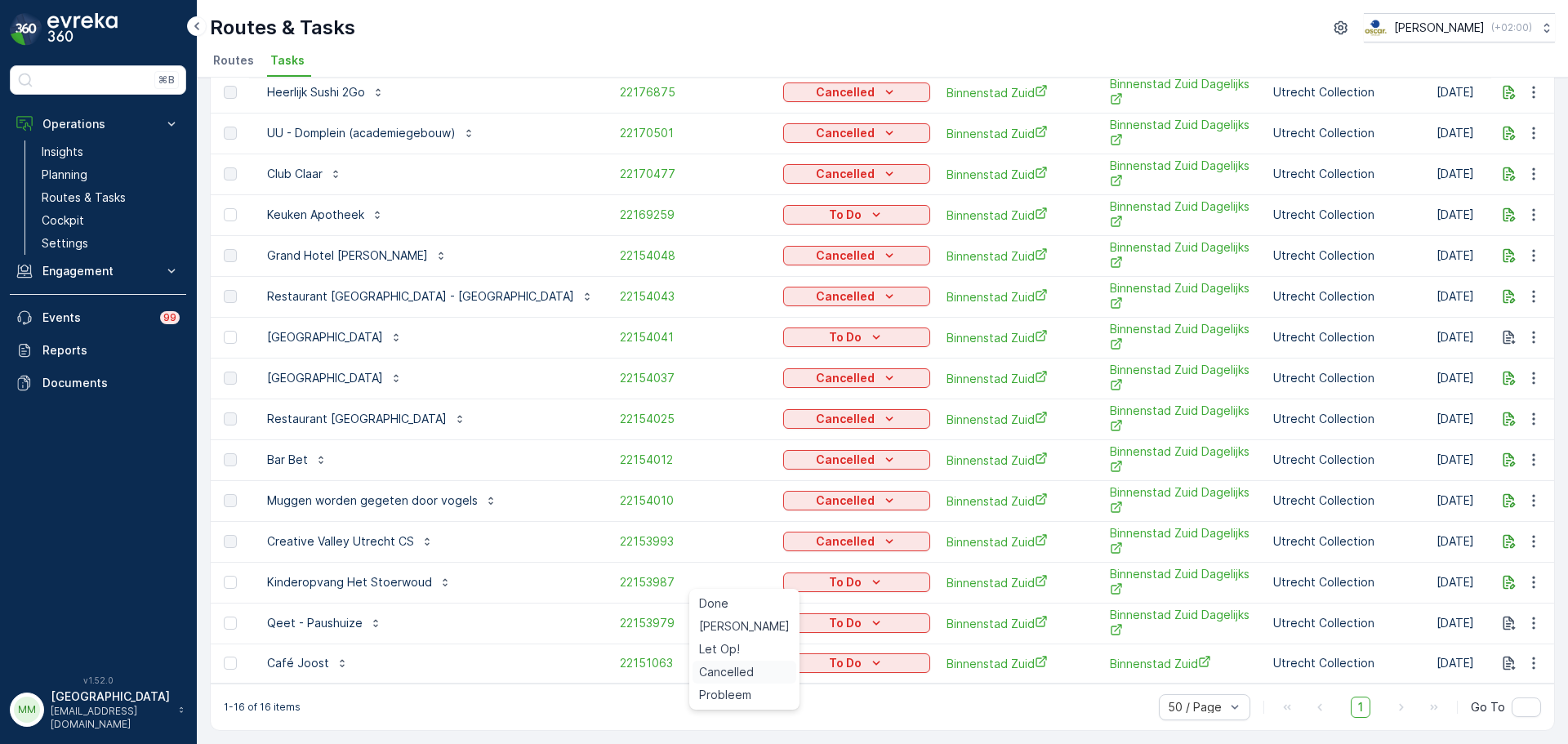
click at [717, 666] on span "Cancelled" at bounding box center [726, 672] width 55 height 16
click at [829, 625] on p "To Do" at bounding box center [845, 623] width 33 height 16
click at [717, 564] on span "Cancelled" at bounding box center [726, 572] width 55 height 16
click at [1525, 207] on icon "button" at bounding box center [1534, 215] width 16 height 16
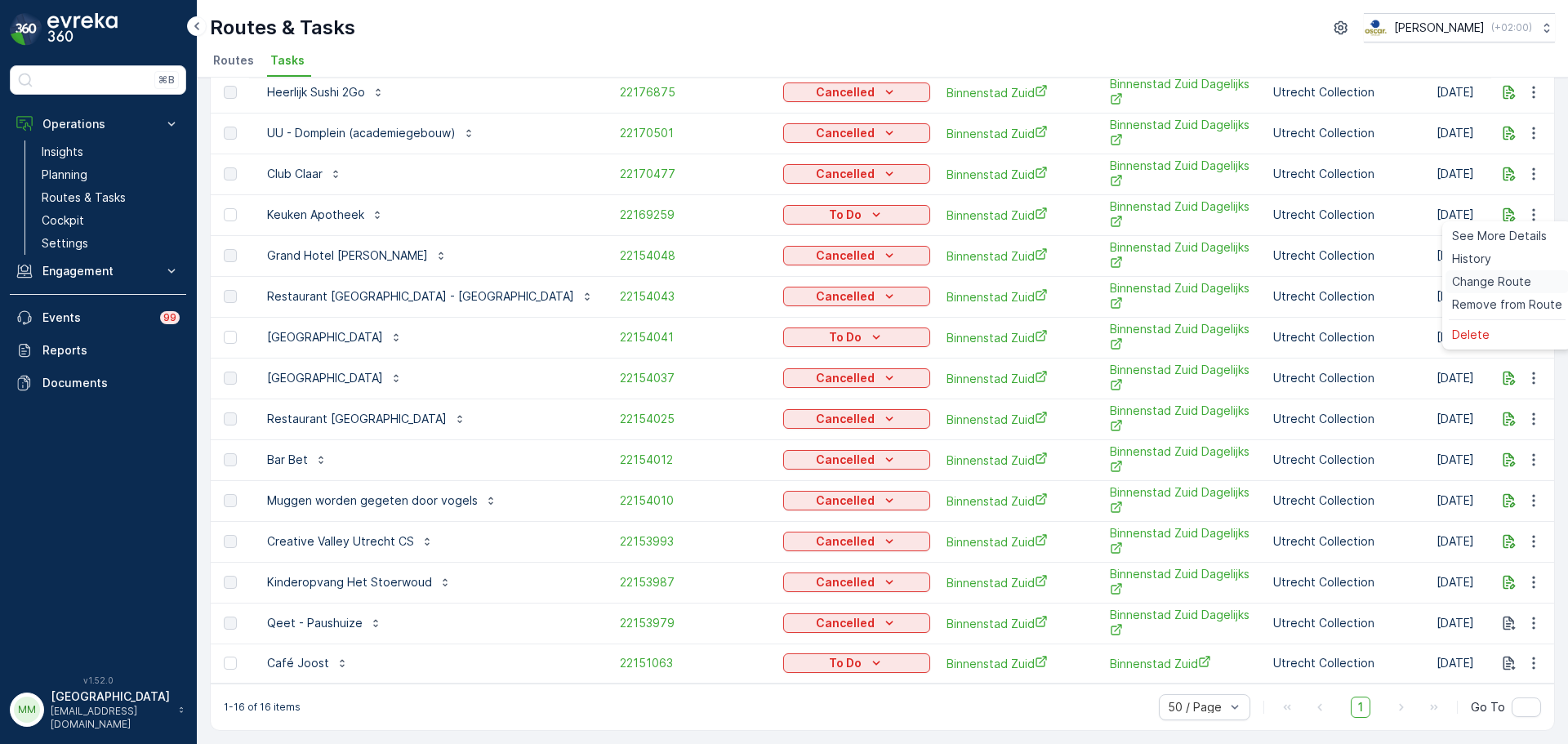
click at [1508, 282] on span "Change Route" at bounding box center [1492, 282] width 79 height 16
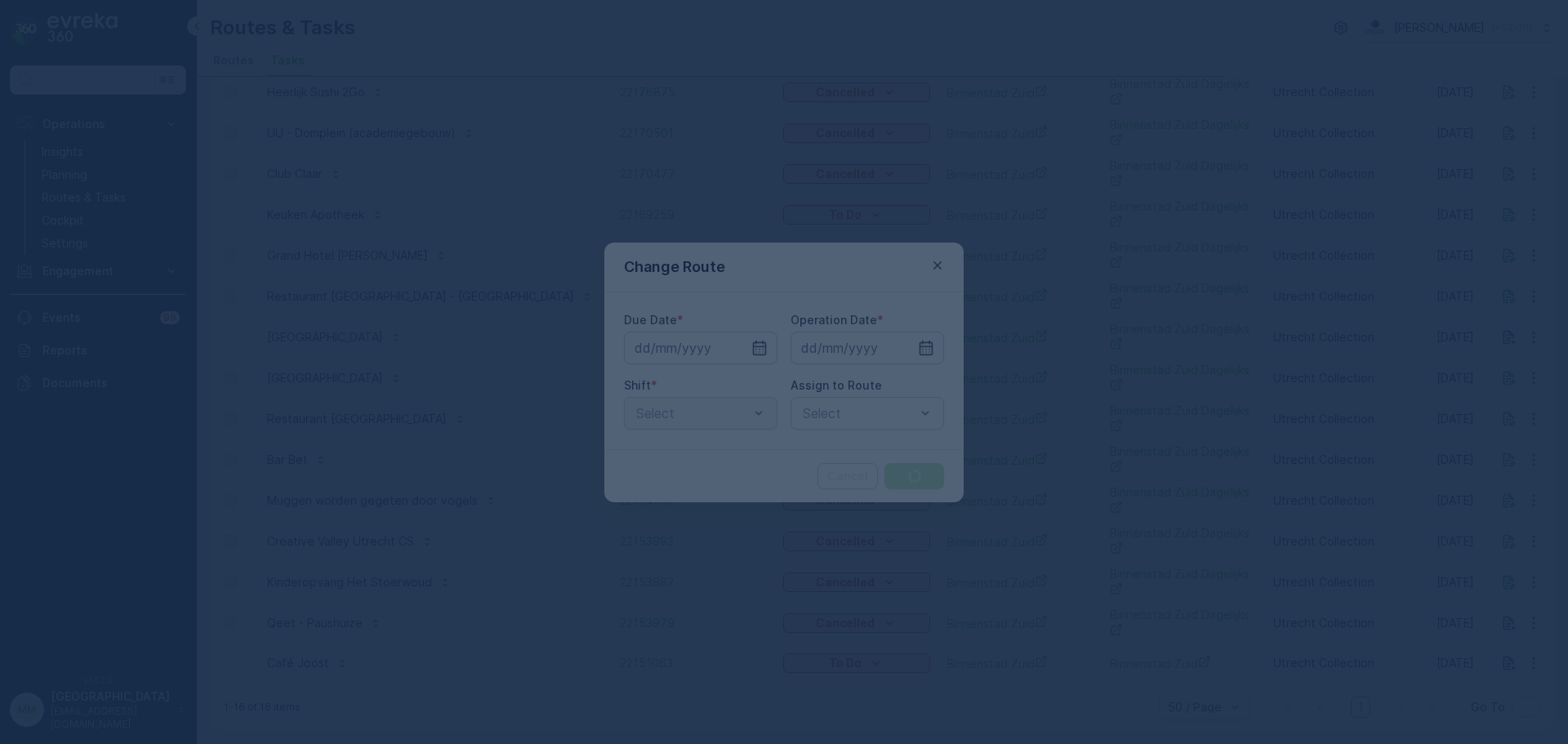
type input "[DATE]"
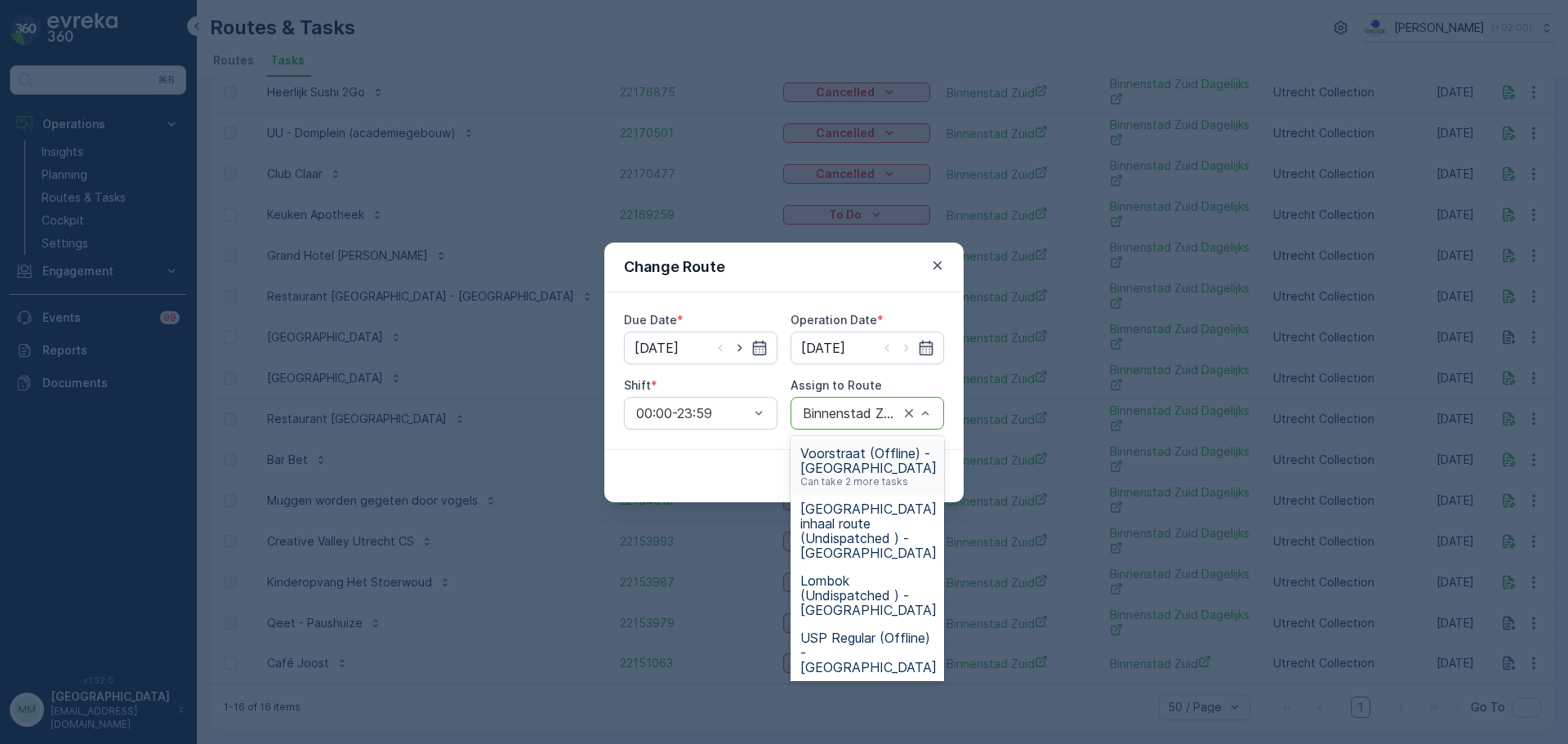
click at [862, 481] on p "Can take 2 more tasks" at bounding box center [853, 482] width 108 height 13
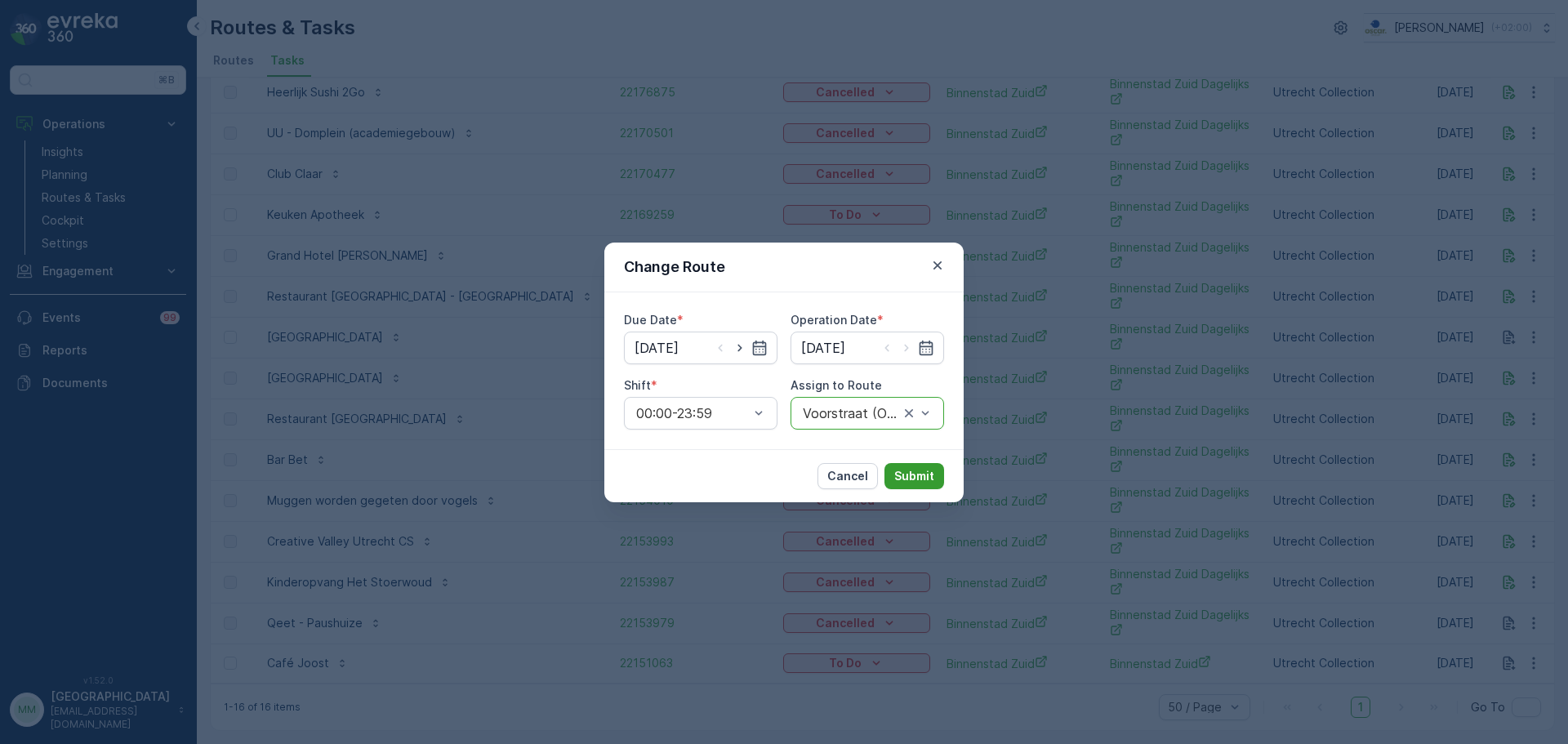
click at [906, 480] on p "Submit" at bounding box center [914, 476] width 40 height 16
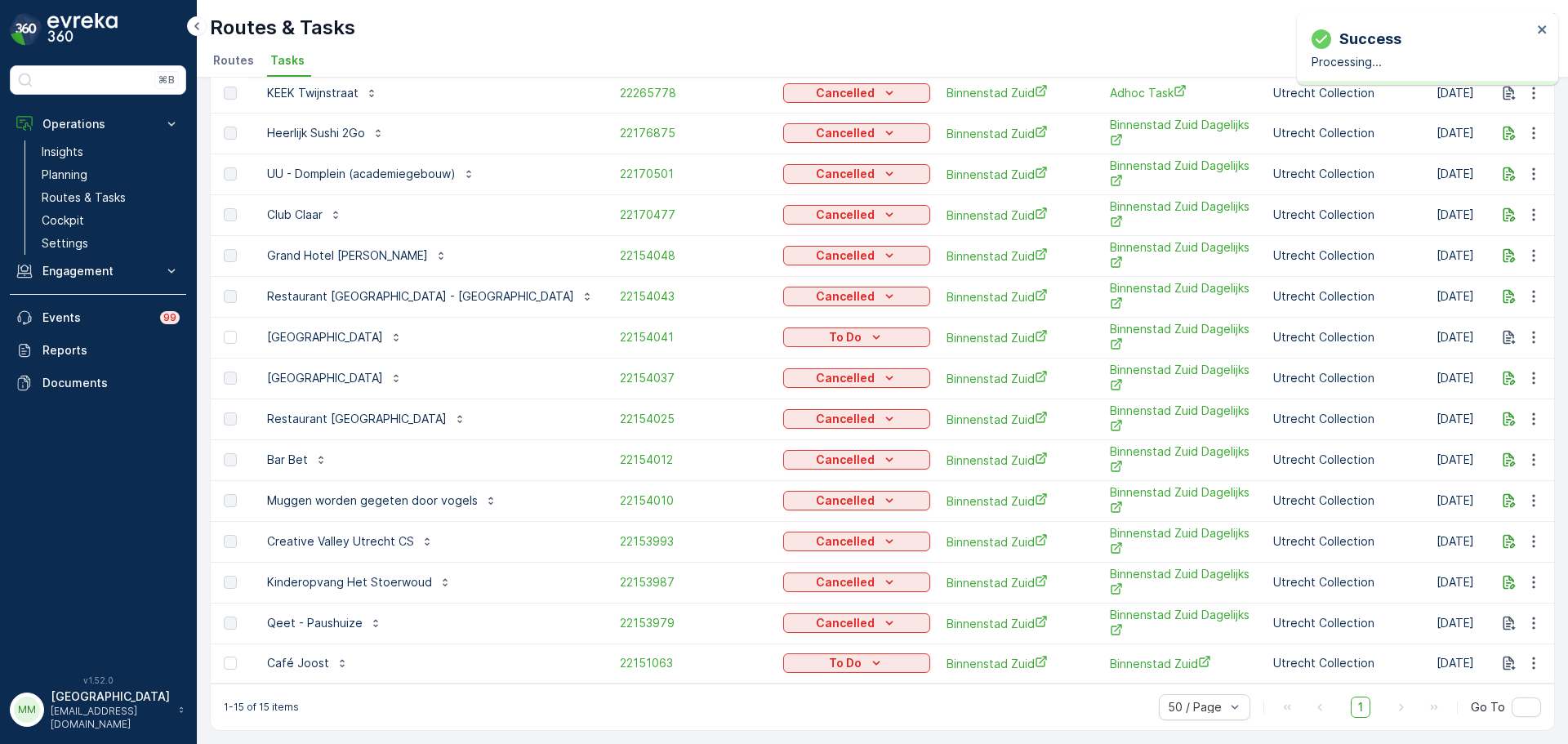
scroll to position [127, 0]
click at [1528, 329] on icon "button" at bounding box center [1534, 338] width 16 height 16
click at [1491, 396] on span "Change Route" at bounding box center [1492, 399] width 79 height 16
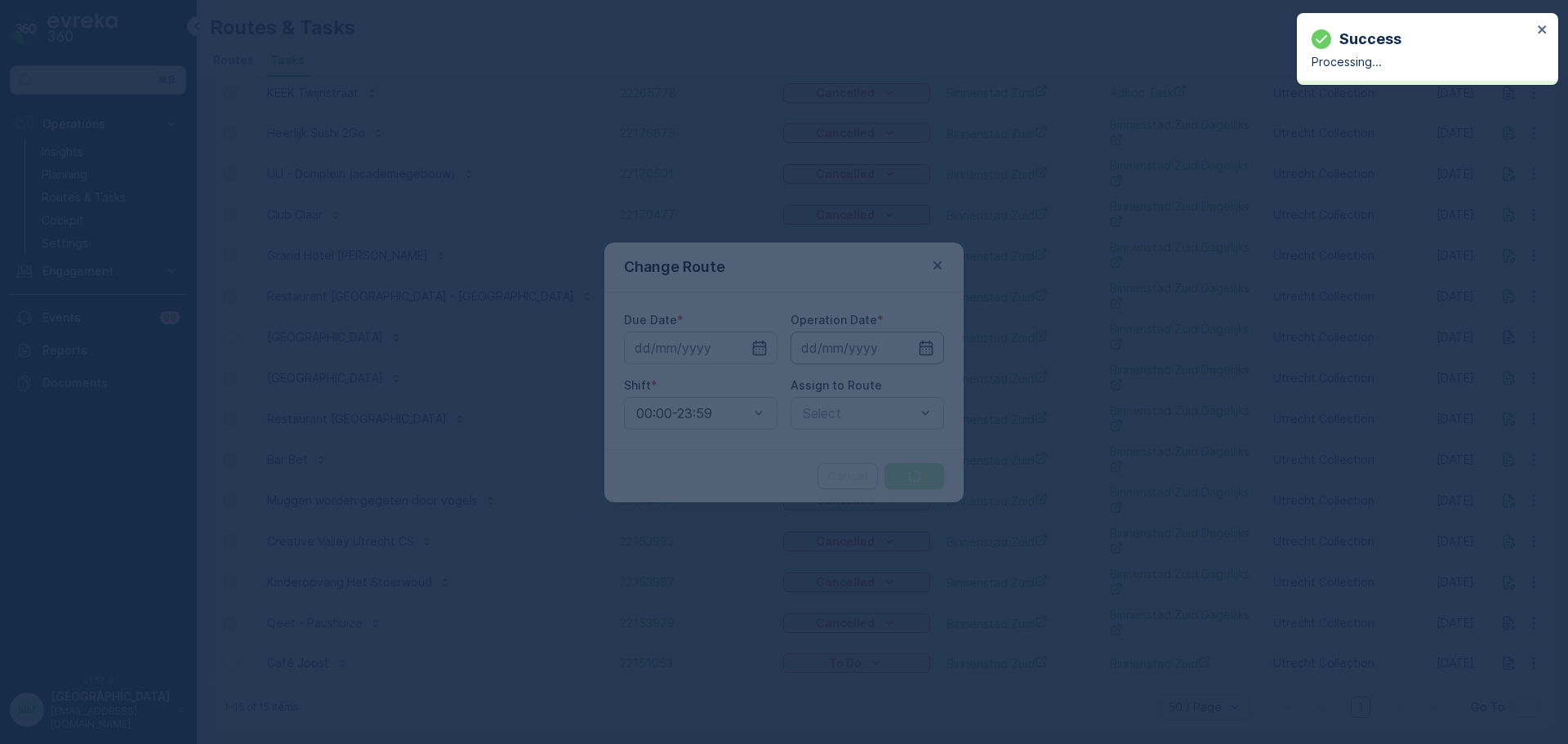
type input "[DATE]"
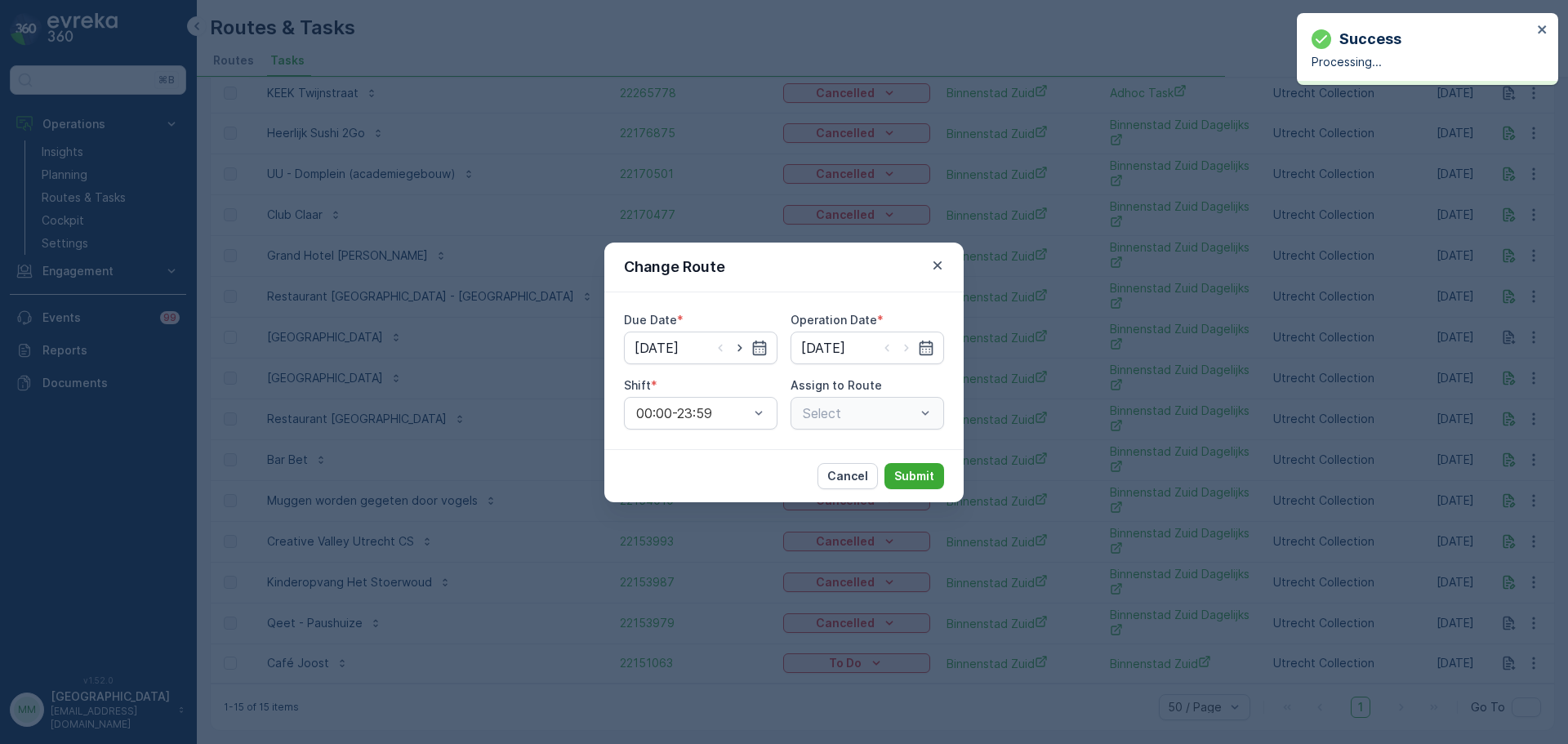
click at [856, 415] on div "Select" at bounding box center [867, 413] width 154 height 33
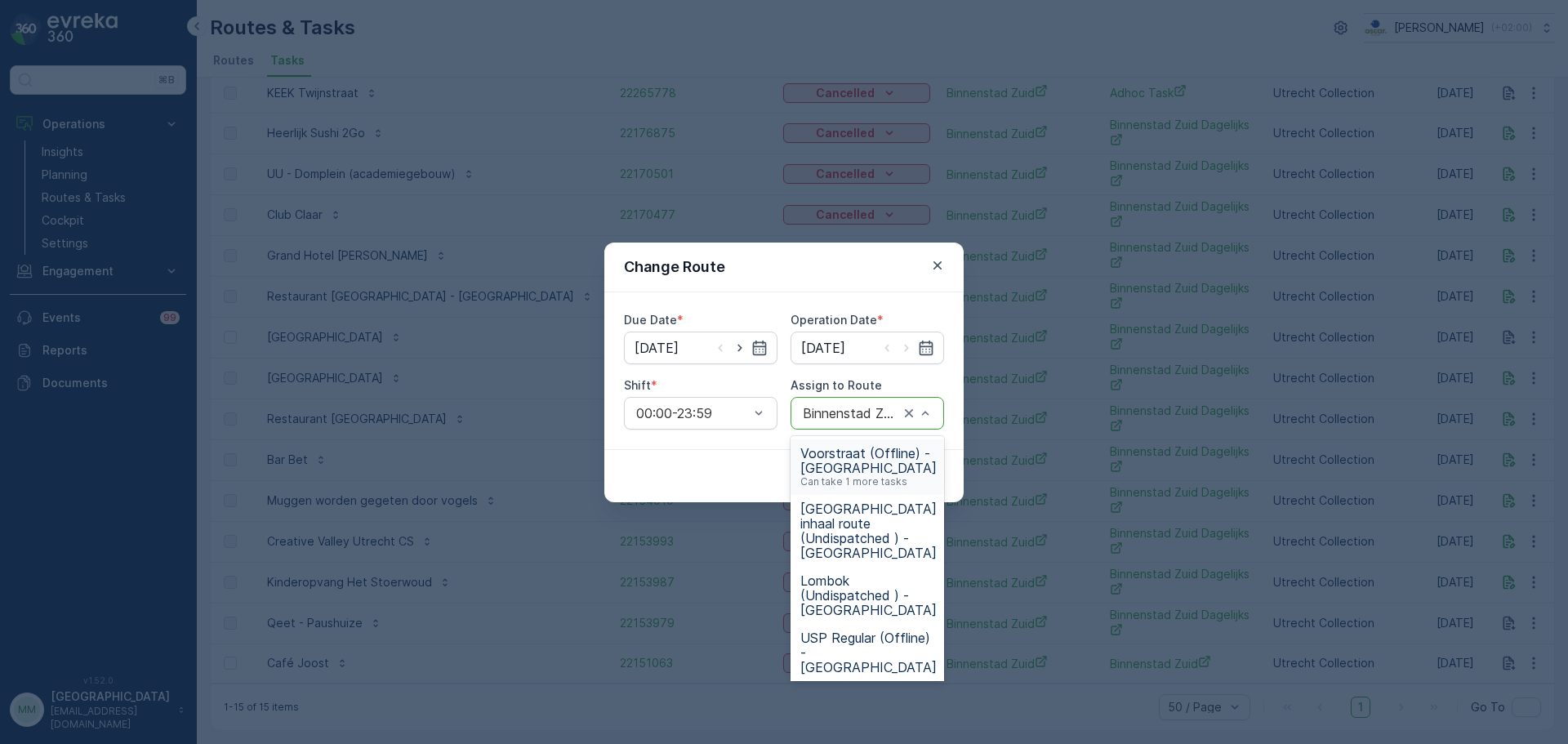
click at [902, 462] on span "Voorstraat (Offline) - Utrecht" at bounding box center [868, 461] width 136 height 30
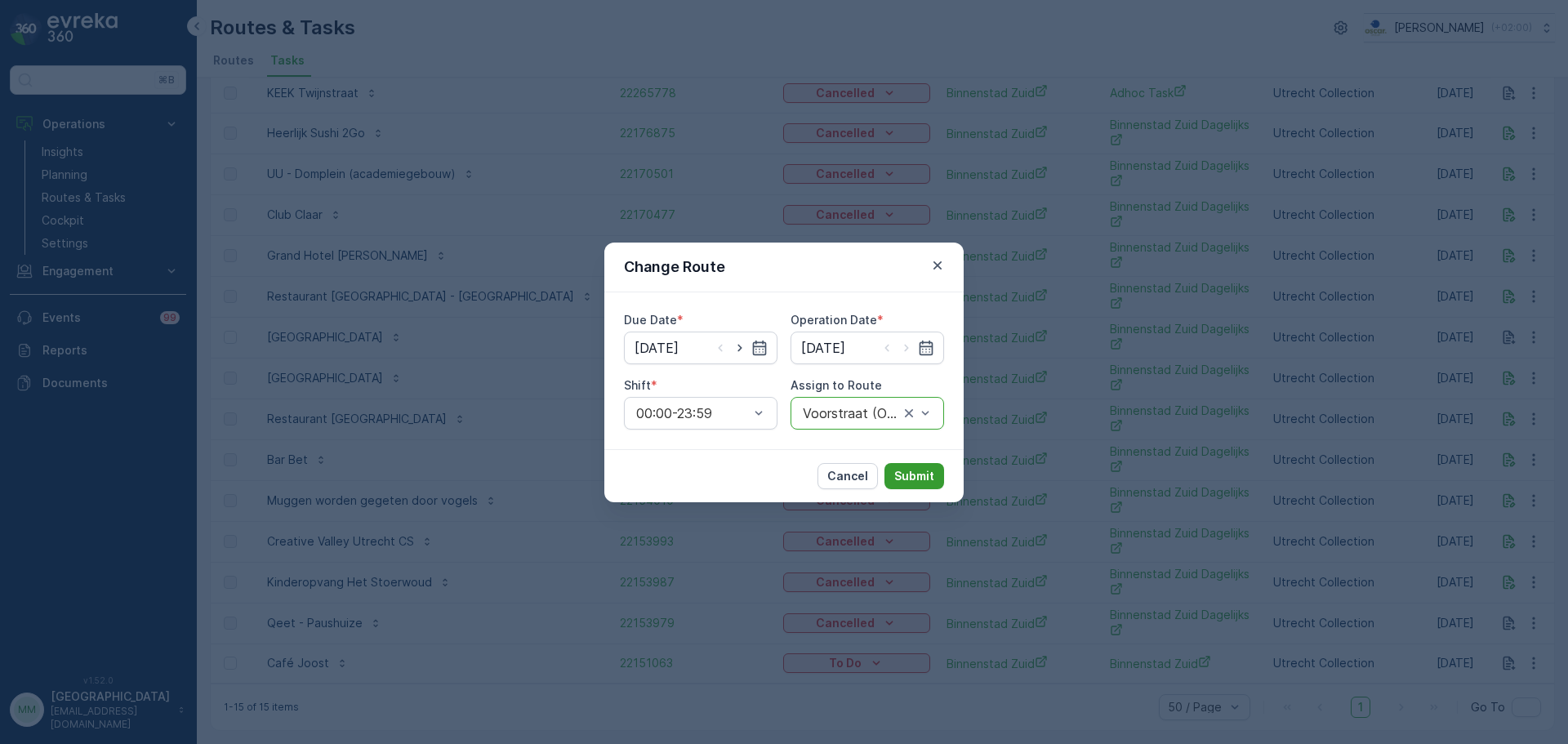
click at [911, 485] on button "Submit" at bounding box center [914, 476] width 60 height 26
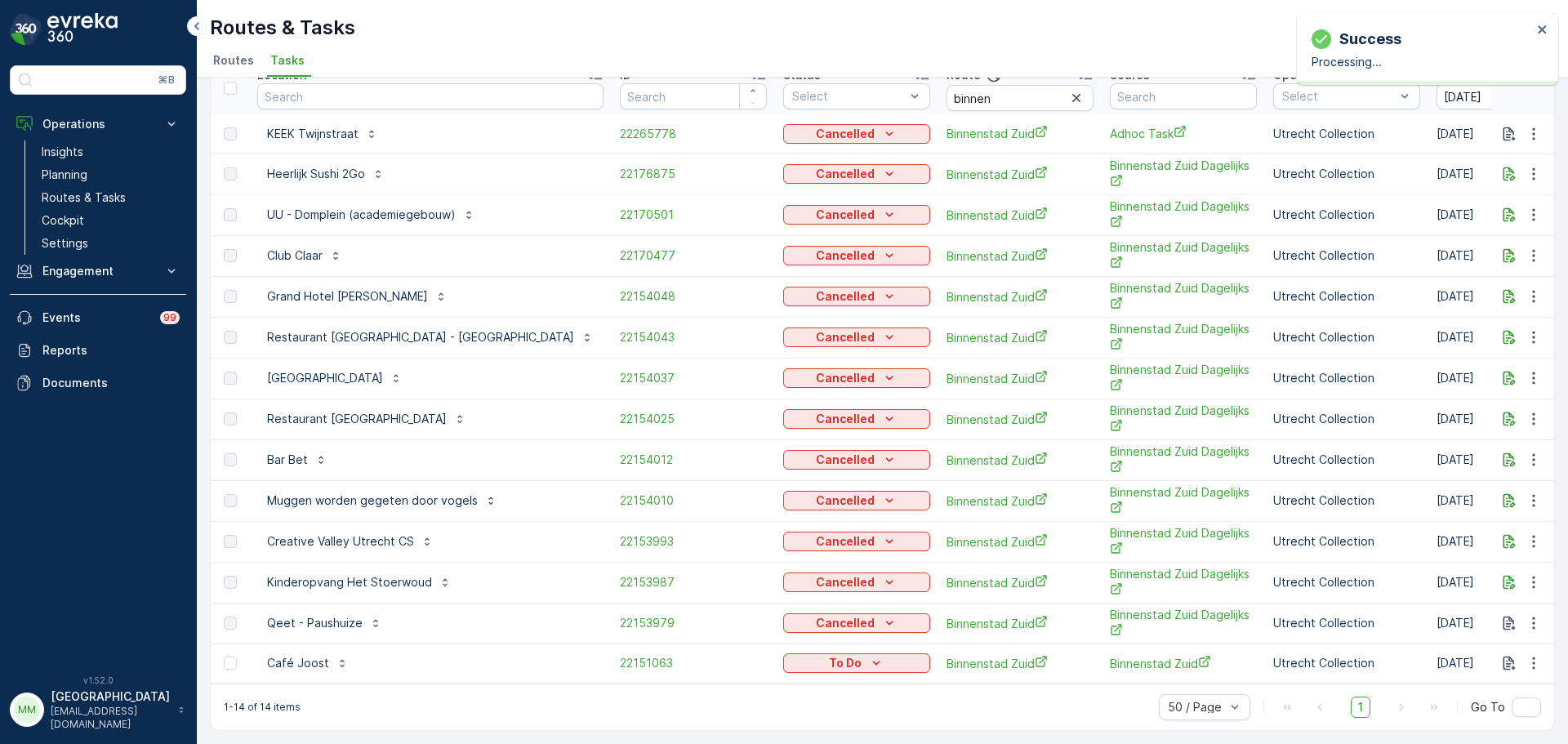
scroll to position [86, 0]
click at [868, 654] on icon "To Do" at bounding box center [876, 663] width 16 height 16
drag, startPoint x: 719, startPoint y: 624, endPoint x: 928, endPoint y: 700, distance: 222.4
click at [935, 697] on body "Success Processing... ⌘B Operations Insights Planning Routes & Tasks Cockpit Se…" at bounding box center [784, 372] width 1568 height 744
click at [727, 604] on span "Cancelled" at bounding box center [726, 608] width 55 height 16
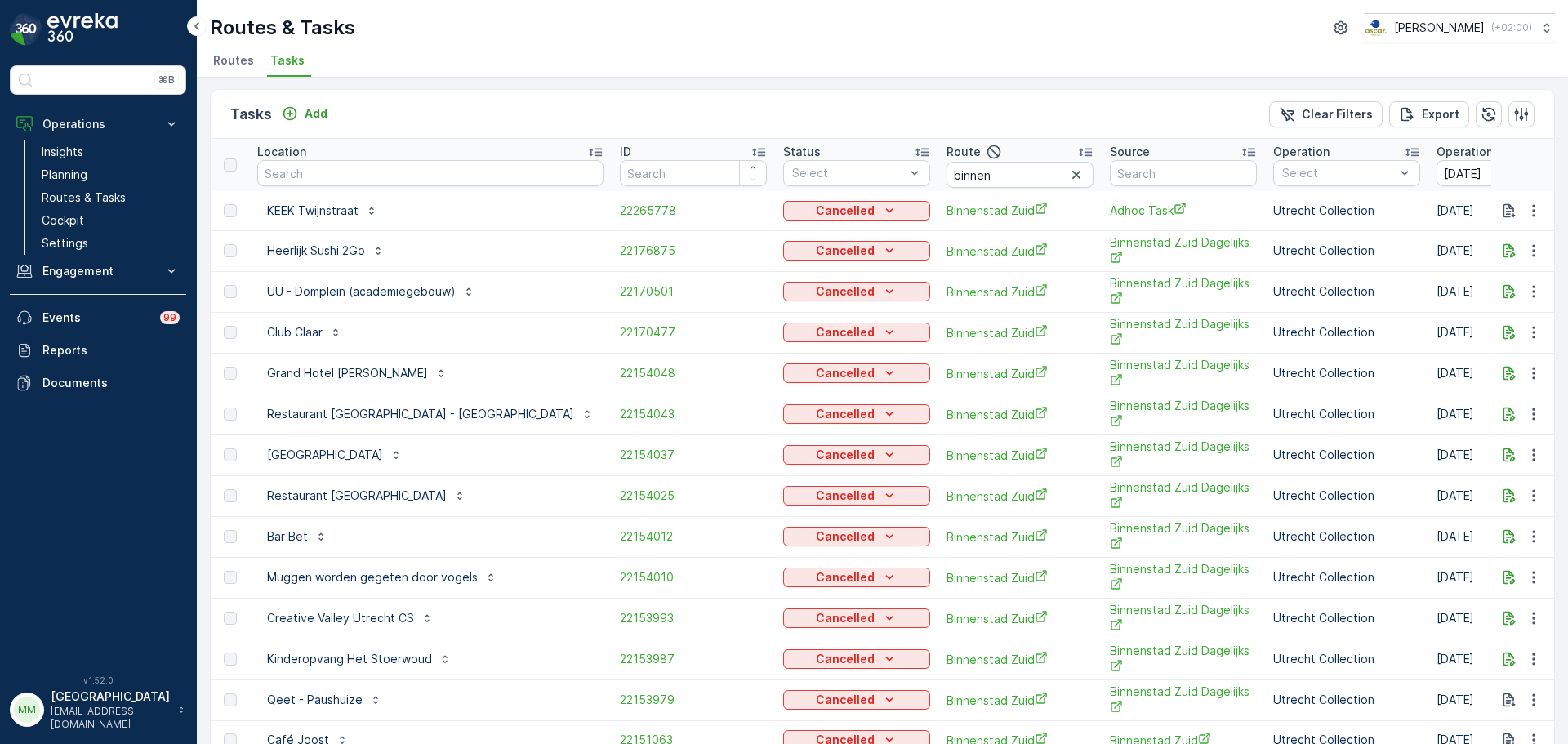
scroll to position [0, 0]
click at [132, 194] on link "Routes & Tasks" at bounding box center [111, 198] width 151 height 23
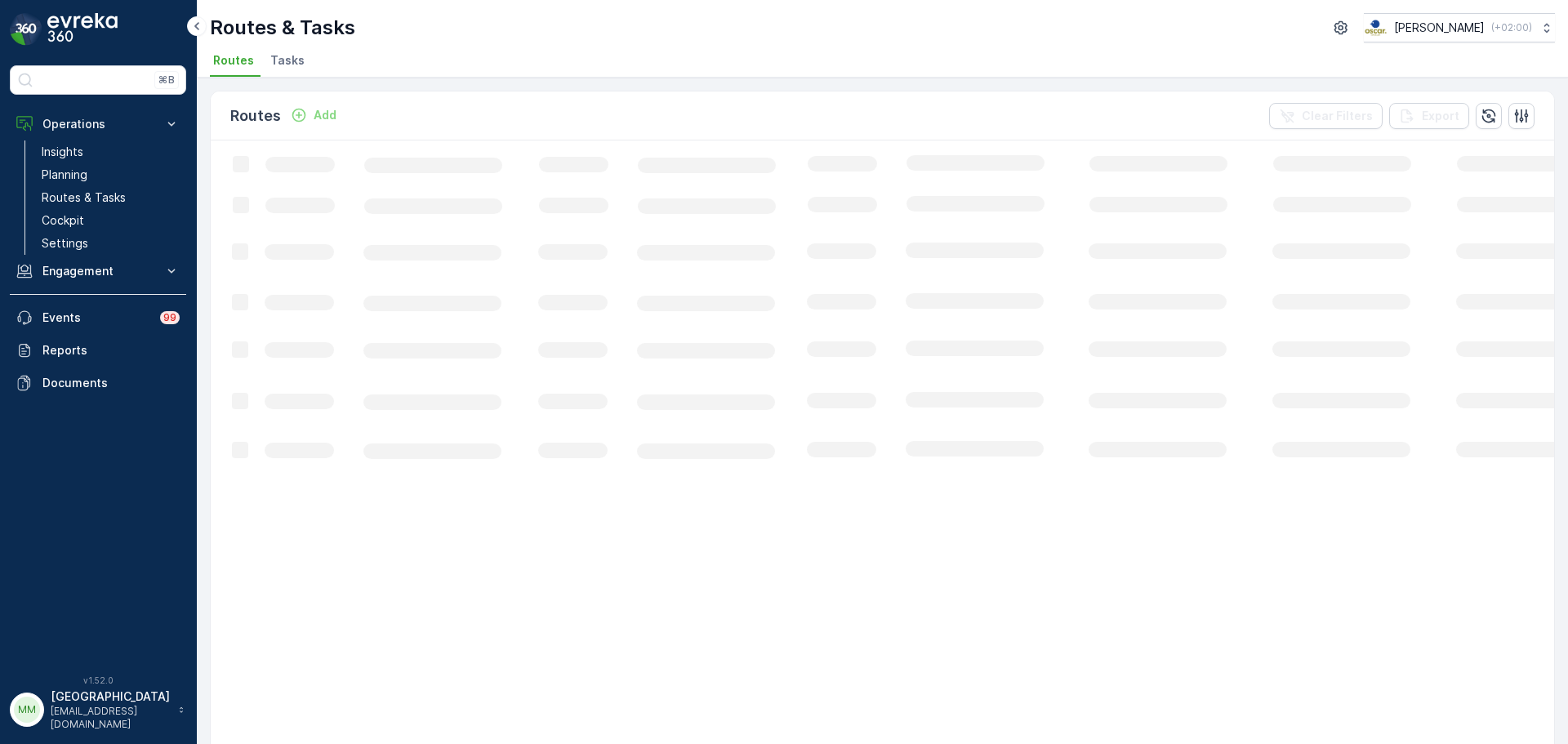
click at [275, 68] on span "Tasks" at bounding box center [287, 61] width 34 height 16
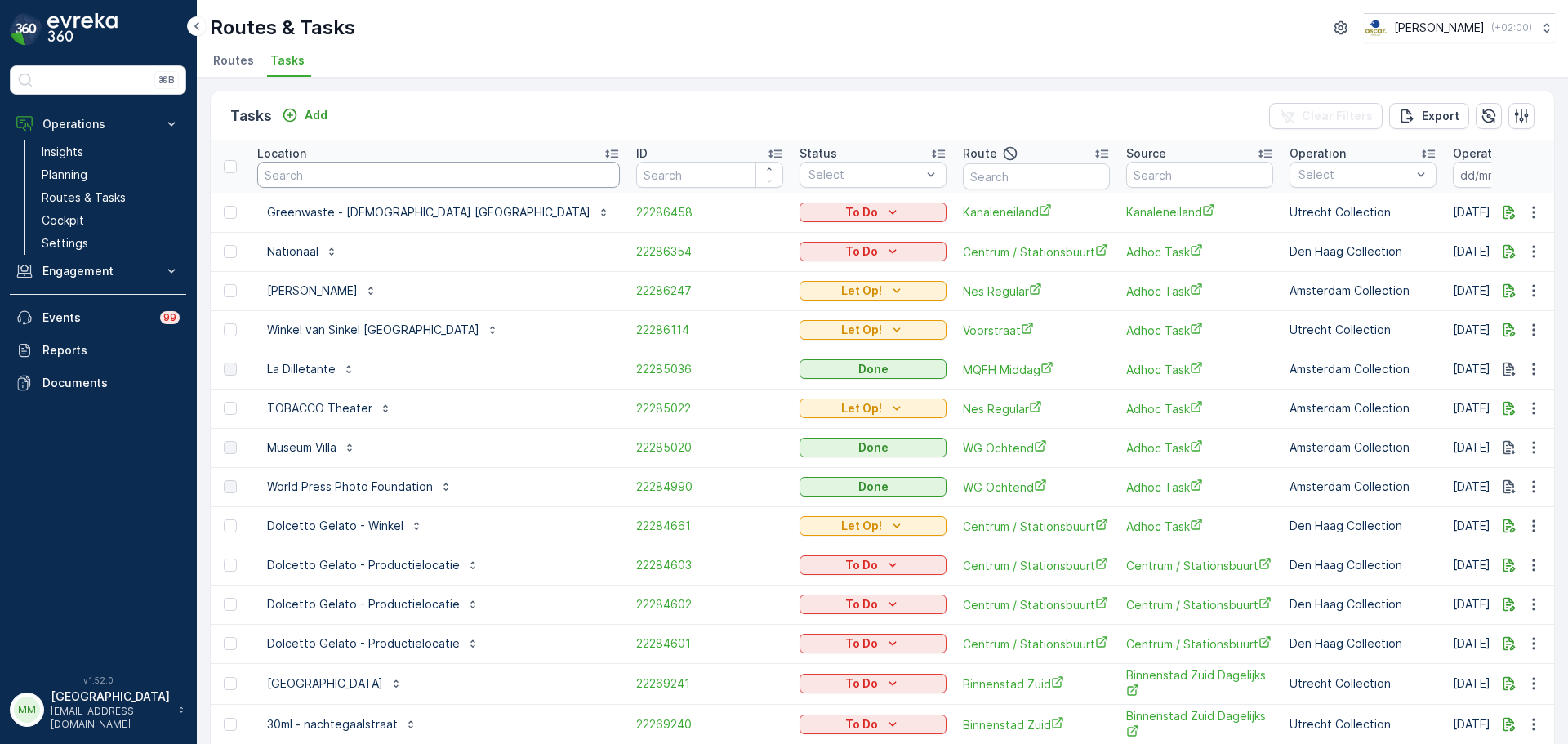
click at [417, 172] on input "text" at bounding box center [438, 175] width 362 height 26
type input "kazerne 52"
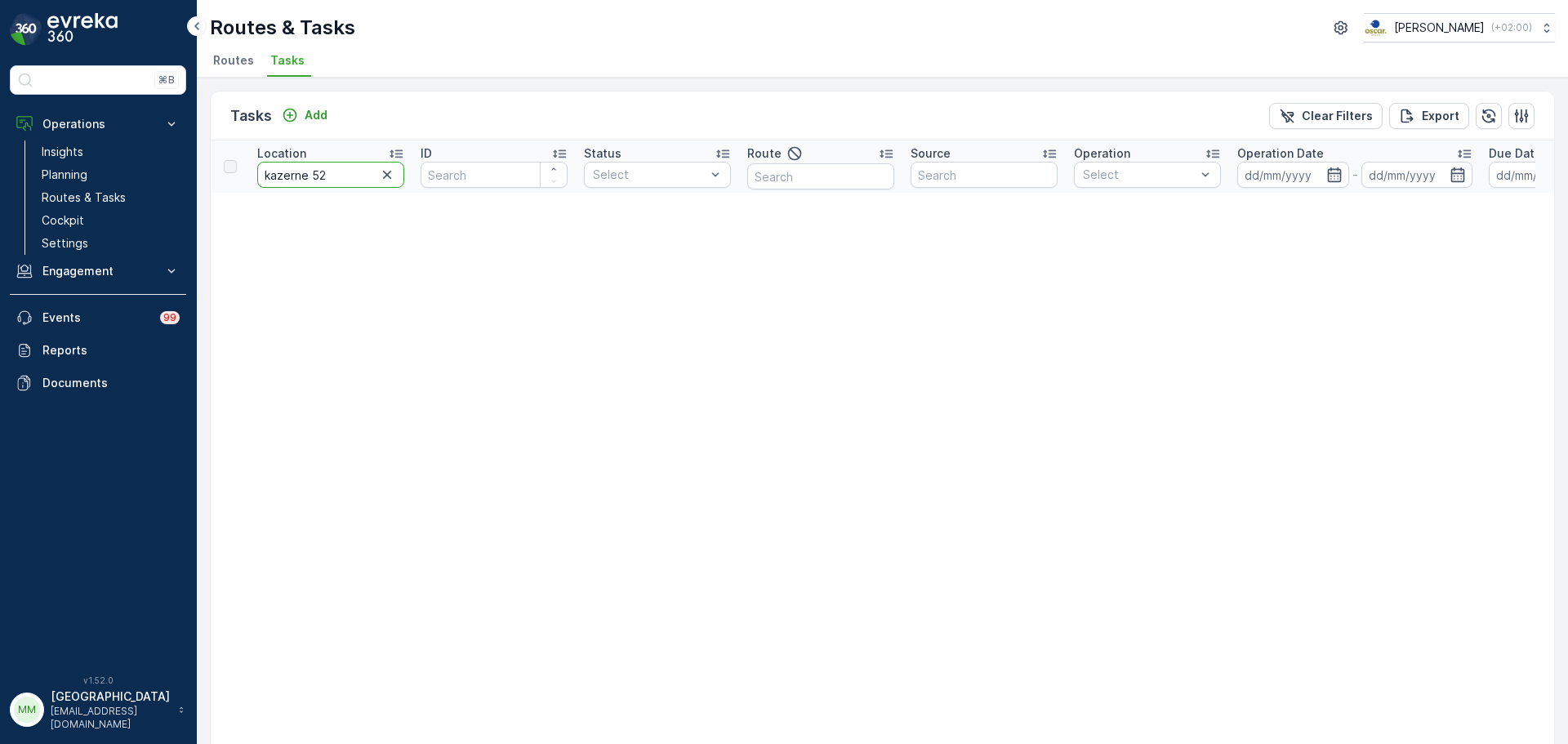
drag, startPoint x: 323, startPoint y: 177, endPoint x: 311, endPoint y: 177, distance: 12.0
click at [311, 177] on input "kazerne 52" at bounding box center [330, 175] width 147 height 26
type input "kazerne"
drag, startPoint x: 333, startPoint y: 177, endPoint x: 190, endPoint y: 208, distance: 146.3
click at [199, 205] on div "Tasks Add Clear Filters Export Location kazerne ID Status Select Route Source O…" at bounding box center [882, 410] width 1371 height 666
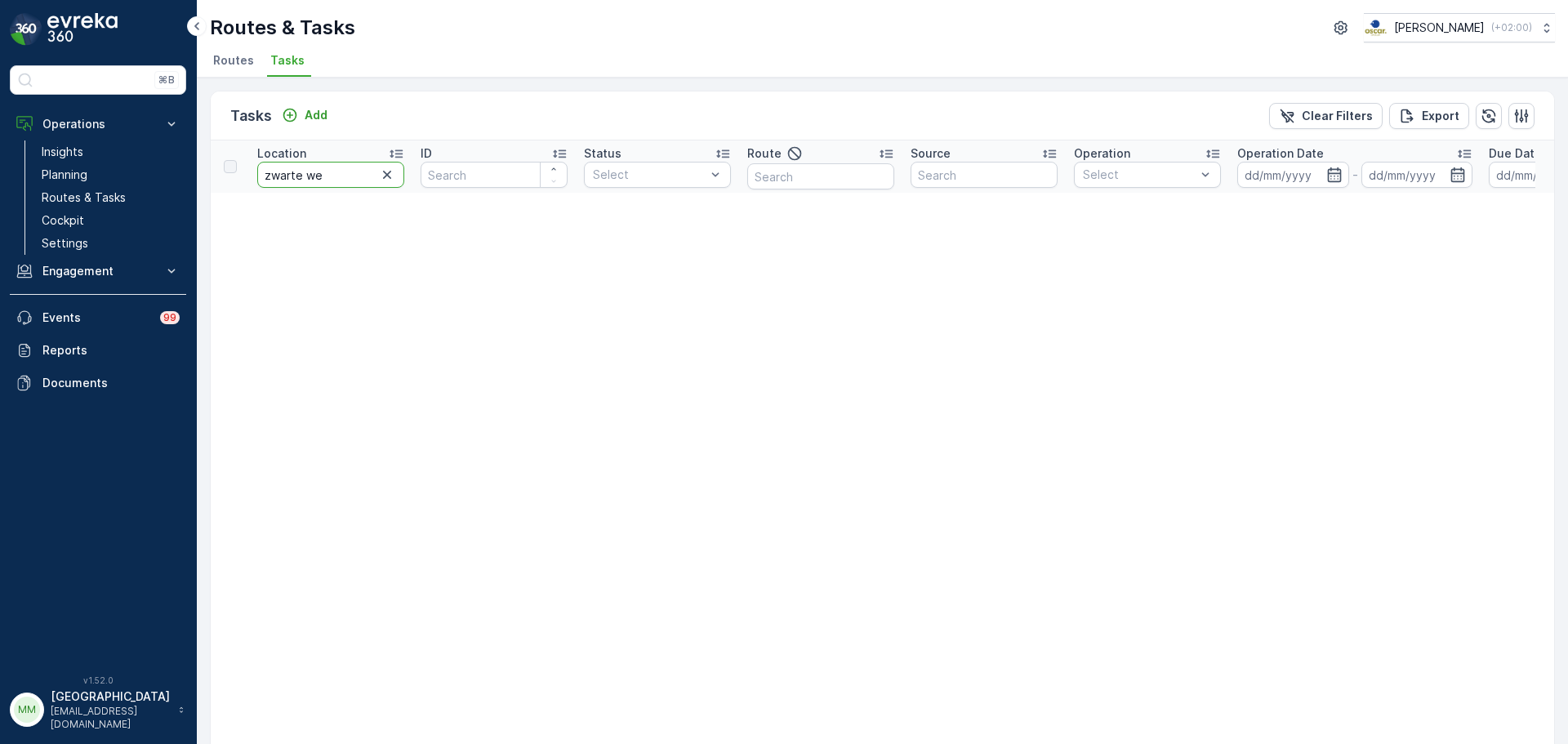
type input "zwarte weg"
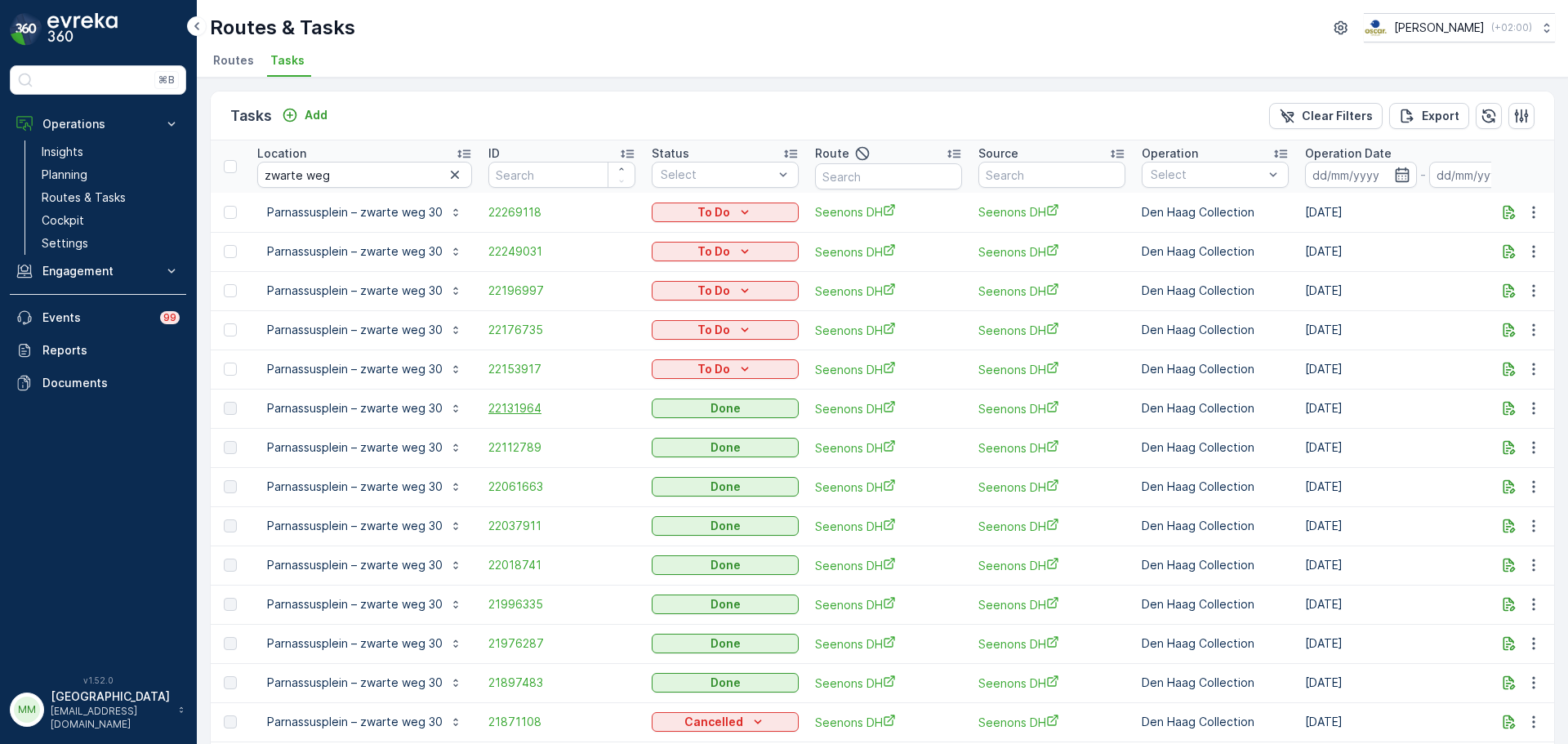
click at [530, 408] on span "22131964" at bounding box center [561, 408] width 147 height 16
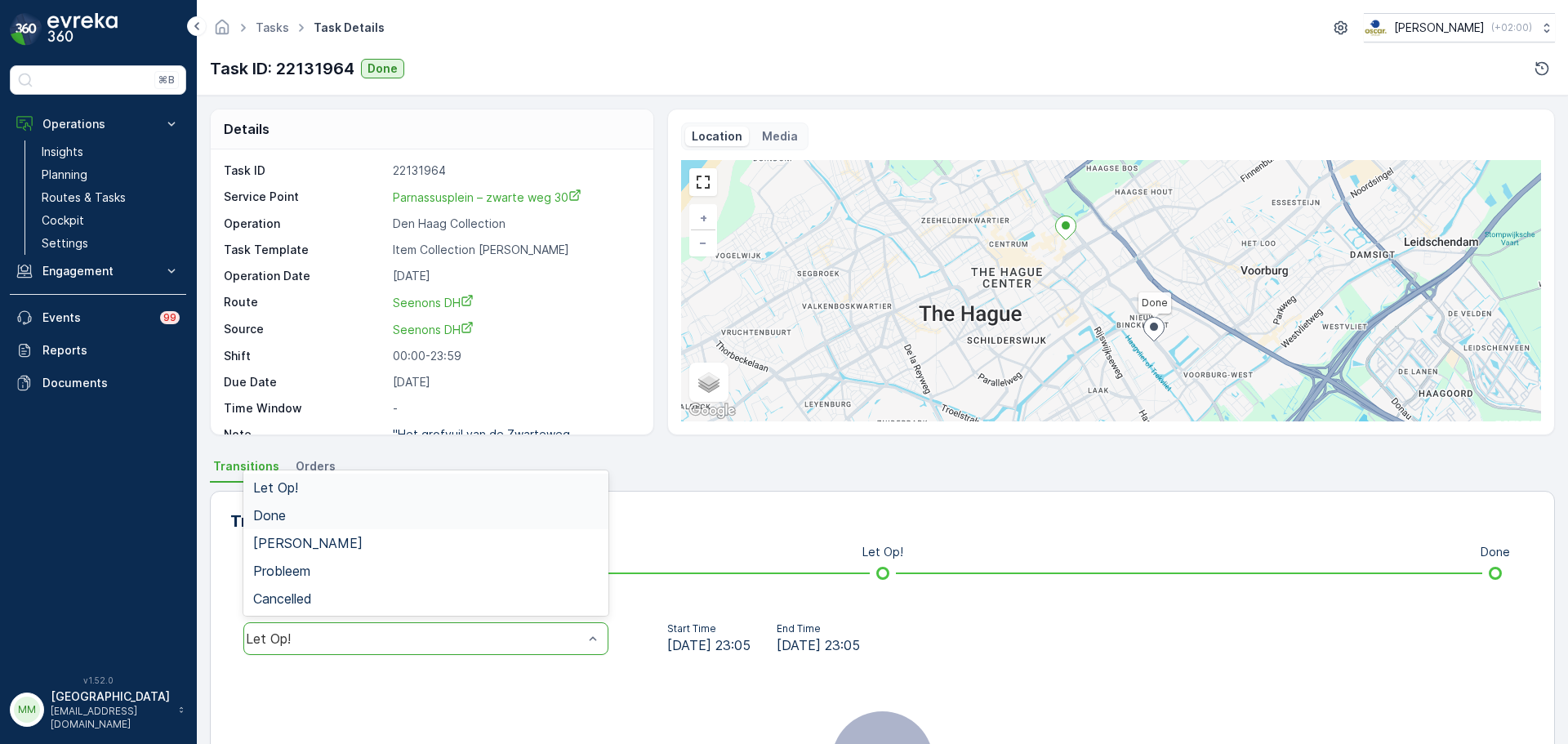
click at [289, 517] on div "Done" at bounding box center [425, 515] width 346 height 15
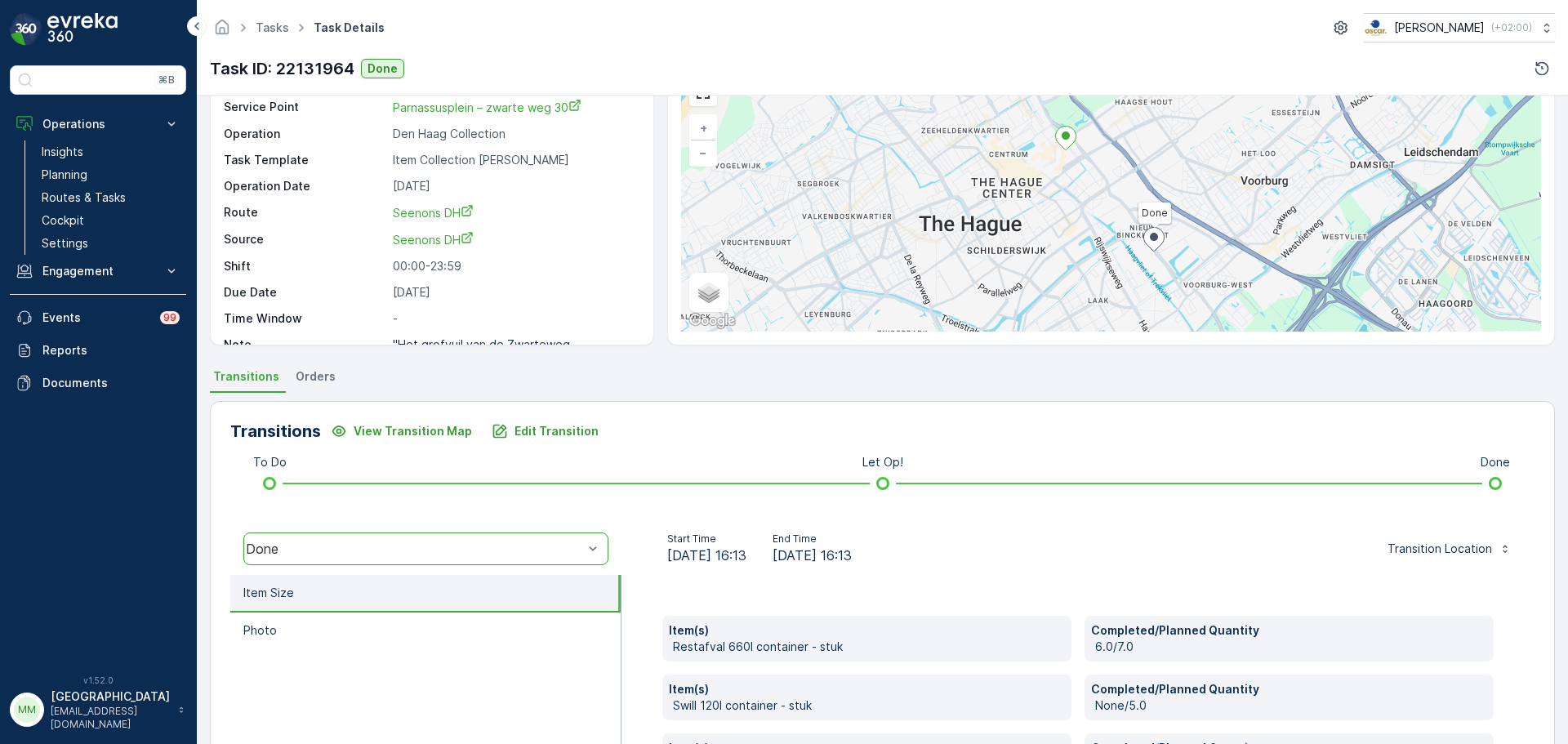
scroll to position [286, 0]
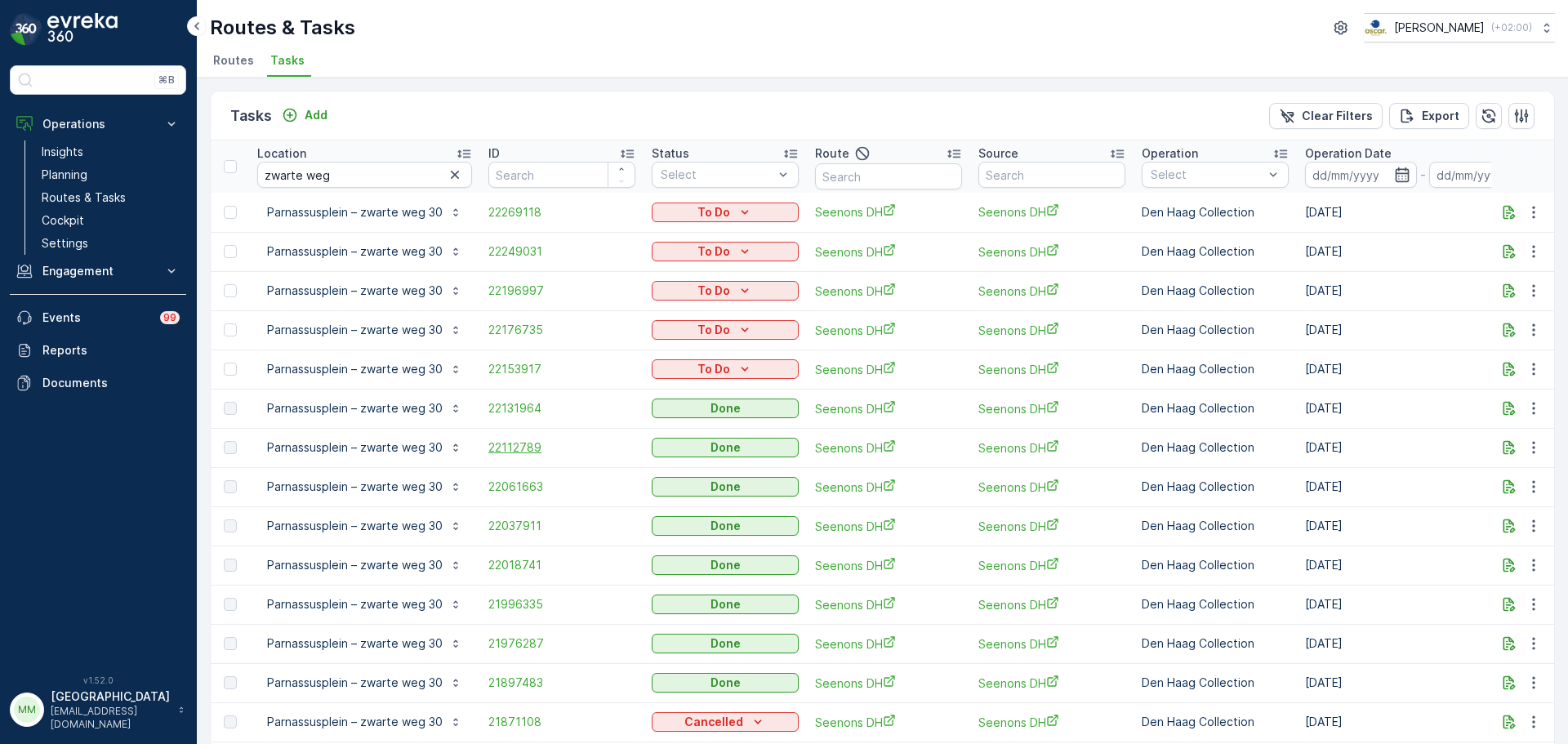
click at [519, 449] on span "22112789" at bounding box center [561, 448] width 147 height 16
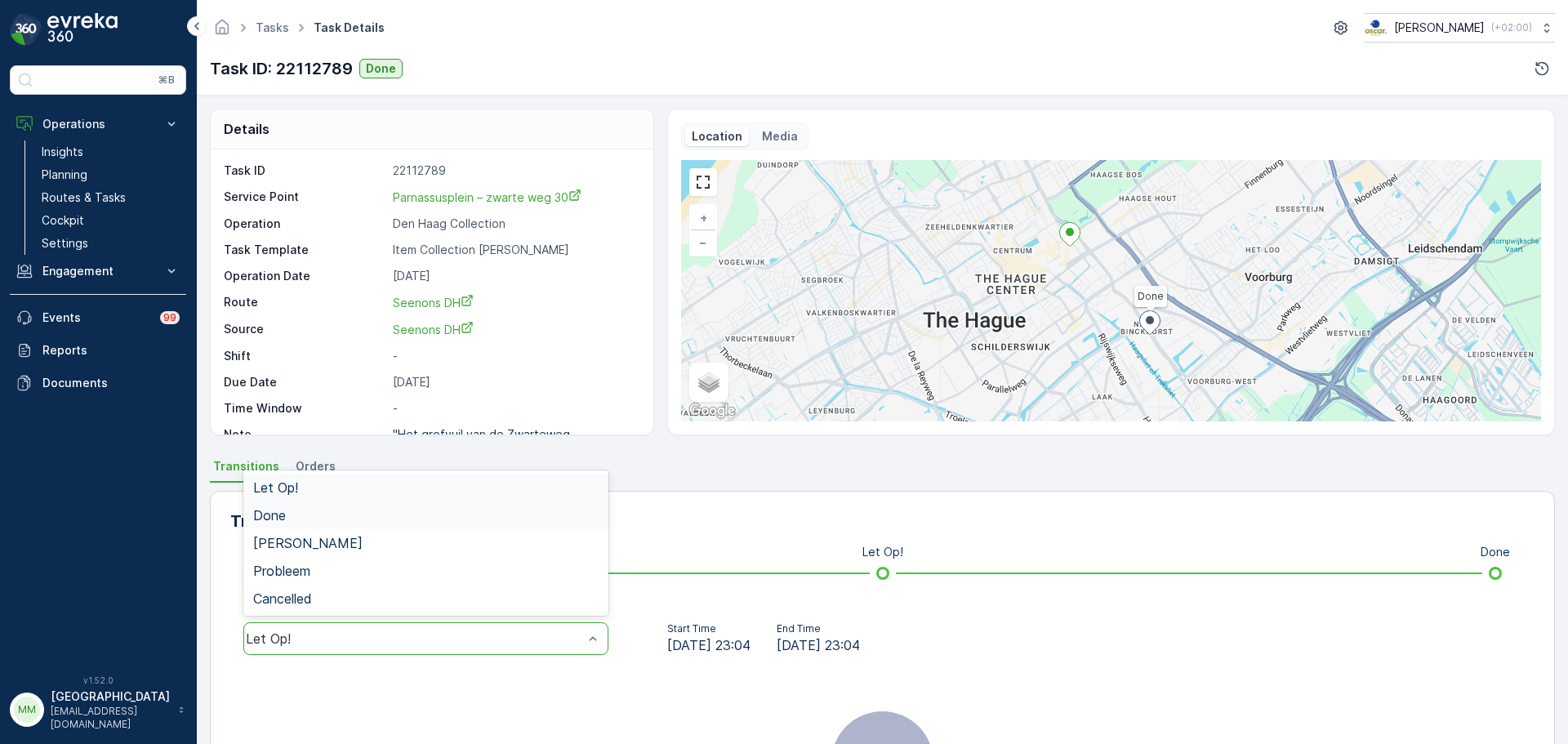
click at [298, 522] on div "Done" at bounding box center [425, 515] width 365 height 28
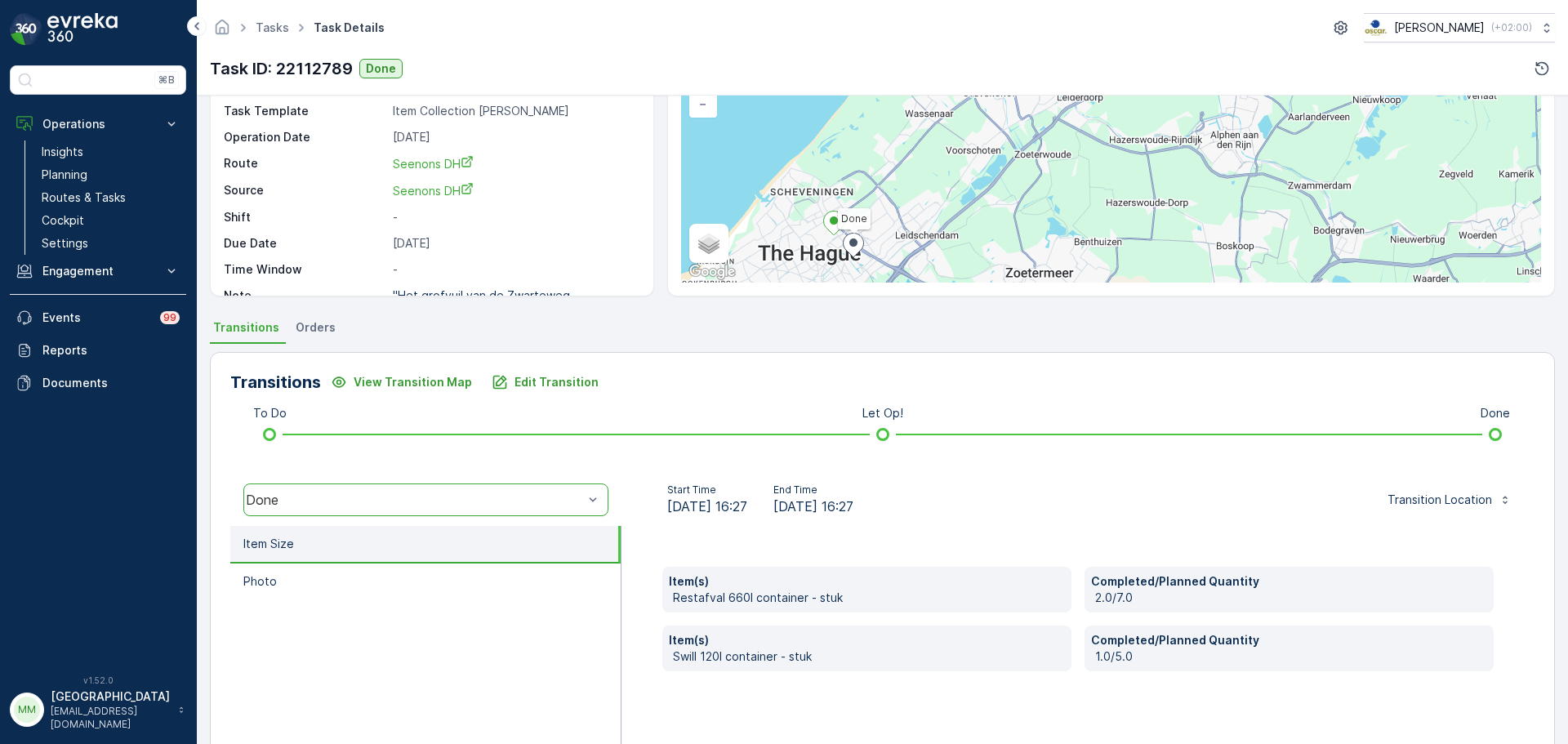
scroll to position [286, 0]
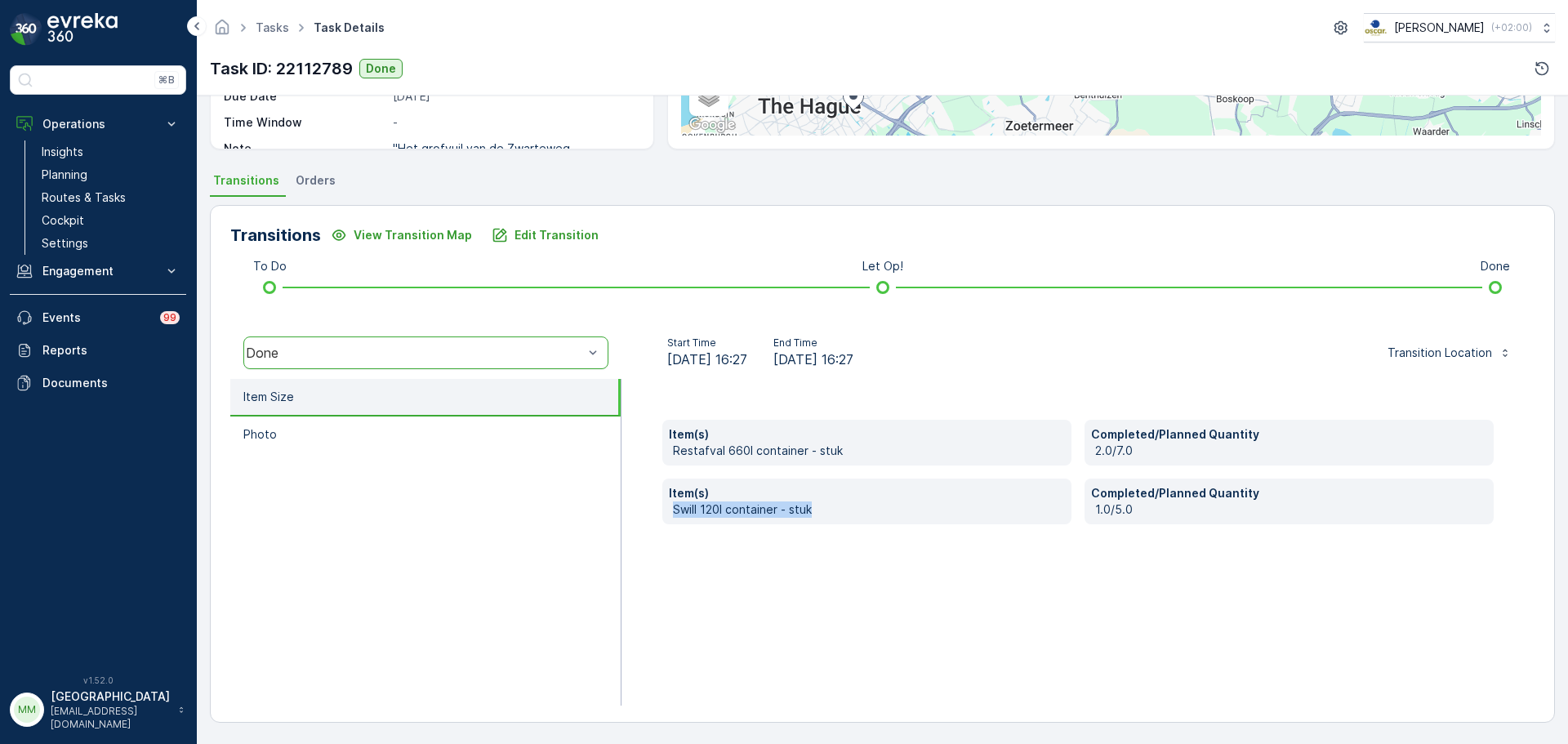
drag, startPoint x: 991, startPoint y: 525, endPoint x: 633, endPoint y: 540, distance: 358.3
click at [633, 540] on div "Item(s) Restafval 660l container - stuk Completed/Planned Quantity 2.0/7.0 Item…" at bounding box center [1078, 542] width 913 height 327
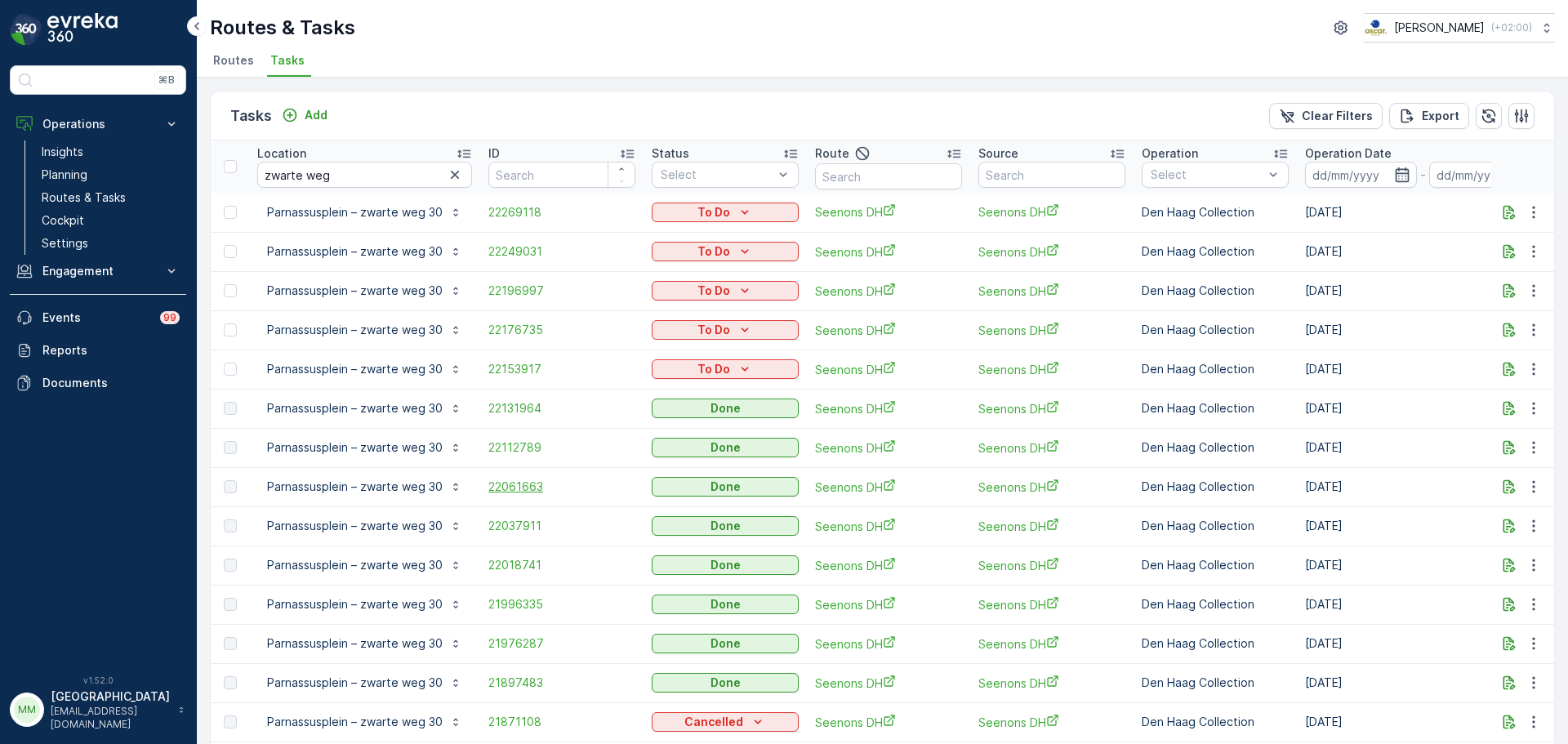
click at [513, 483] on span "22061663" at bounding box center [561, 487] width 147 height 16
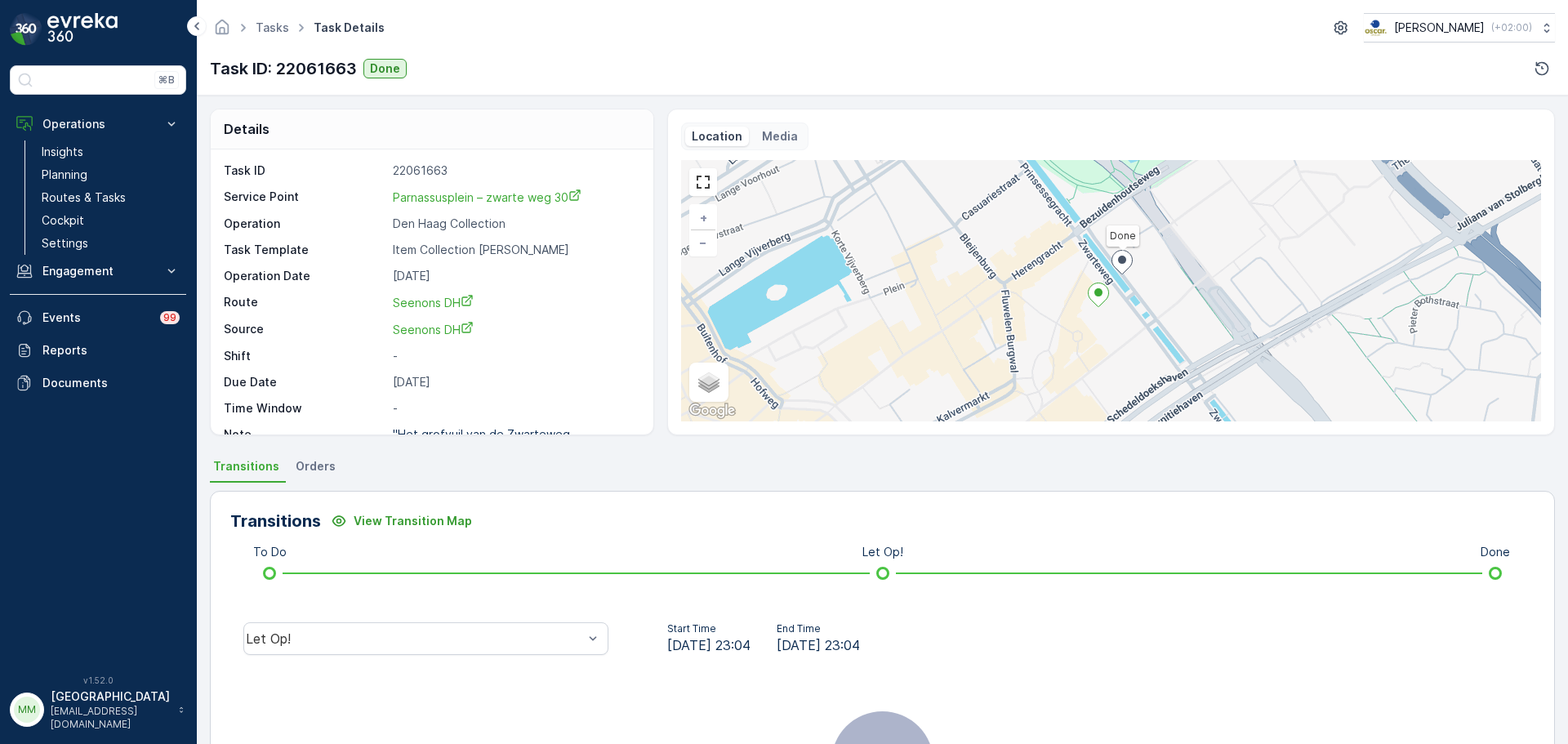
click at [328, 621] on div "Let Op!" at bounding box center [425, 639] width 391 height 53
click at [306, 629] on div "Let Op!" at bounding box center [425, 639] width 365 height 33
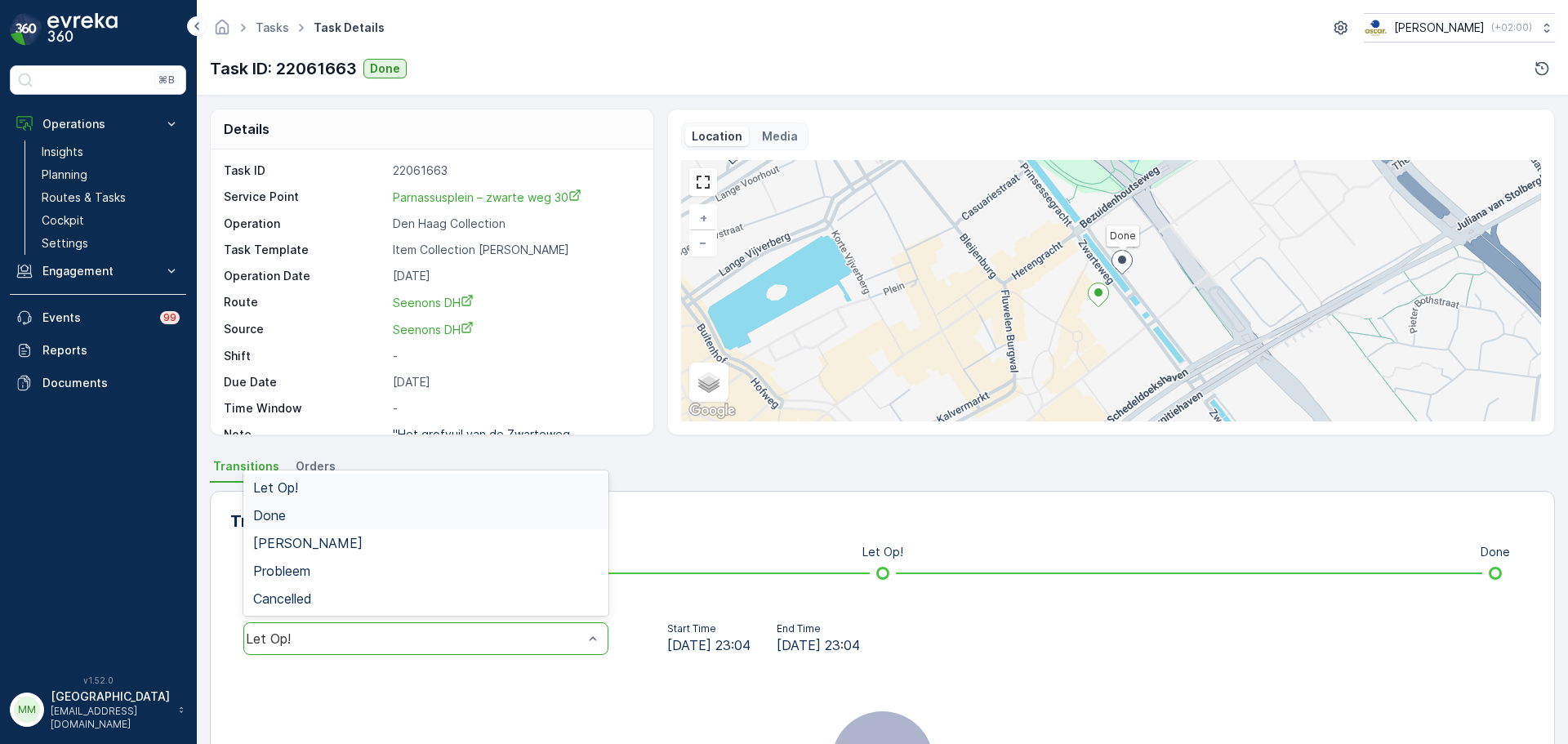
click at [302, 520] on div "Done" at bounding box center [425, 515] width 346 height 15
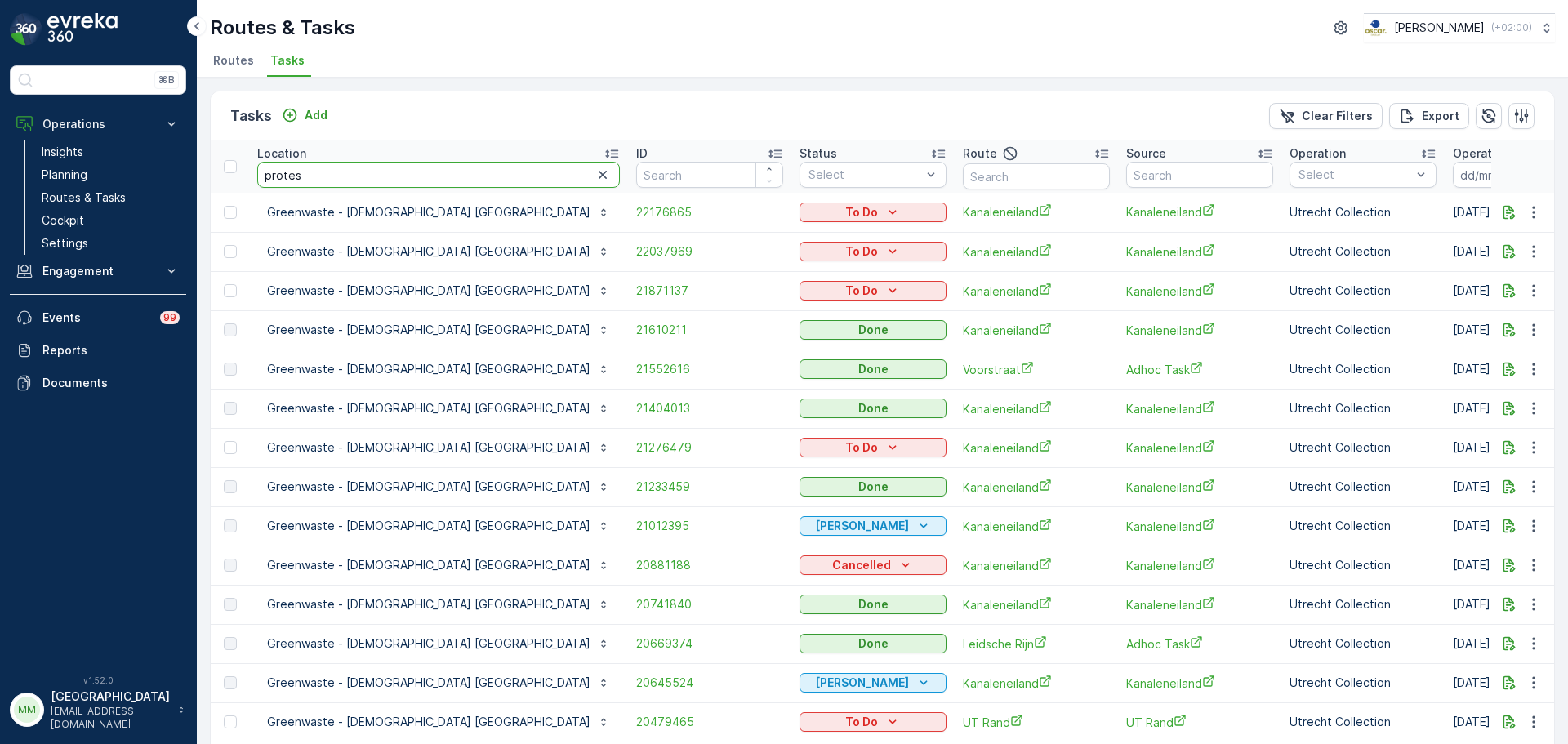
drag, startPoint x: 392, startPoint y: 173, endPoint x: 274, endPoint y: 180, distance: 118.2
click at [238, 172] on tr "Location protes ID Status Select Route Source Operation Select Operation Date -…" at bounding box center [1577, 167] width 2734 height 53
type input "sinkel"
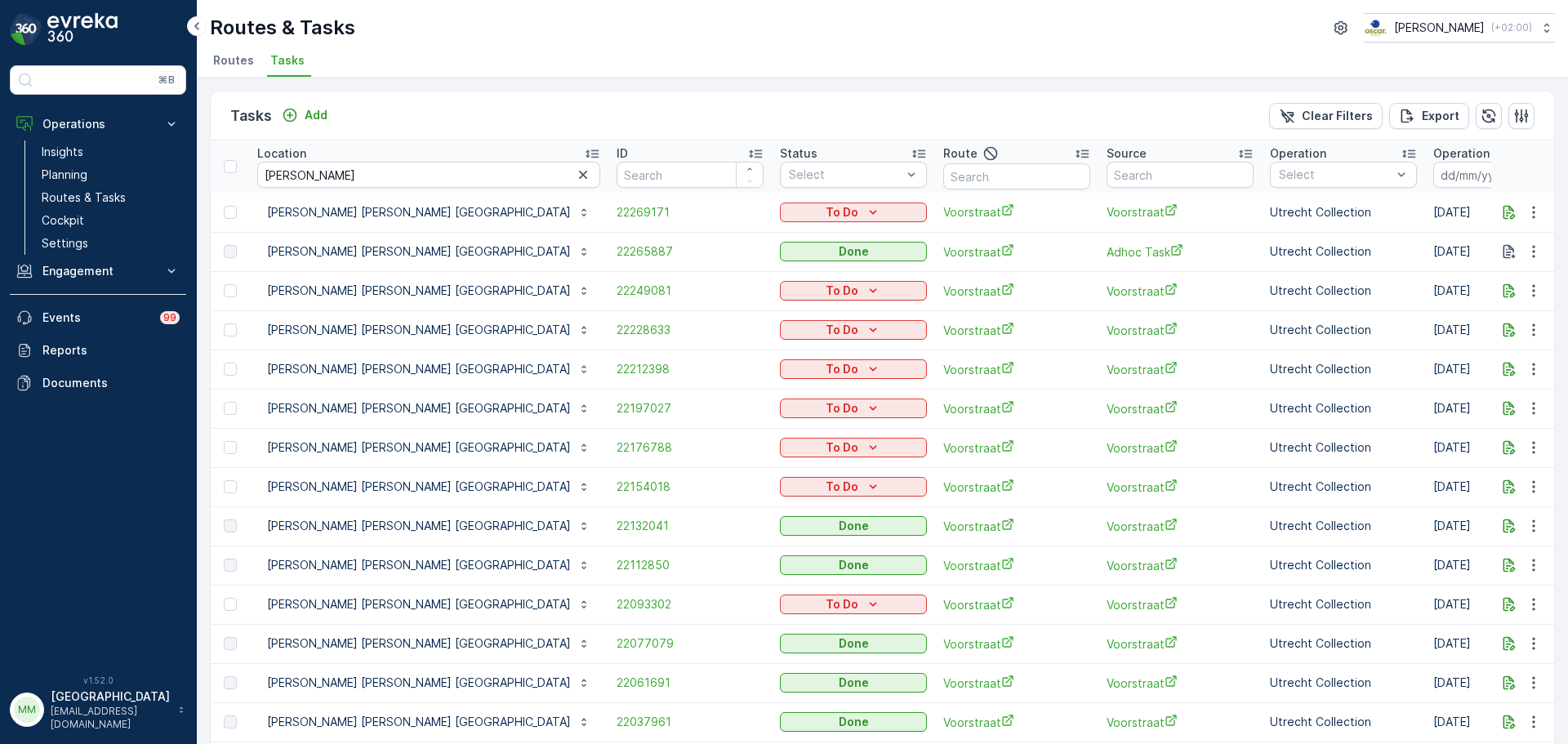
click at [609, 224] on td "22269171" at bounding box center [690, 213] width 163 height 39
click at [617, 218] on span "22269171" at bounding box center [690, 213] width 147 height 16
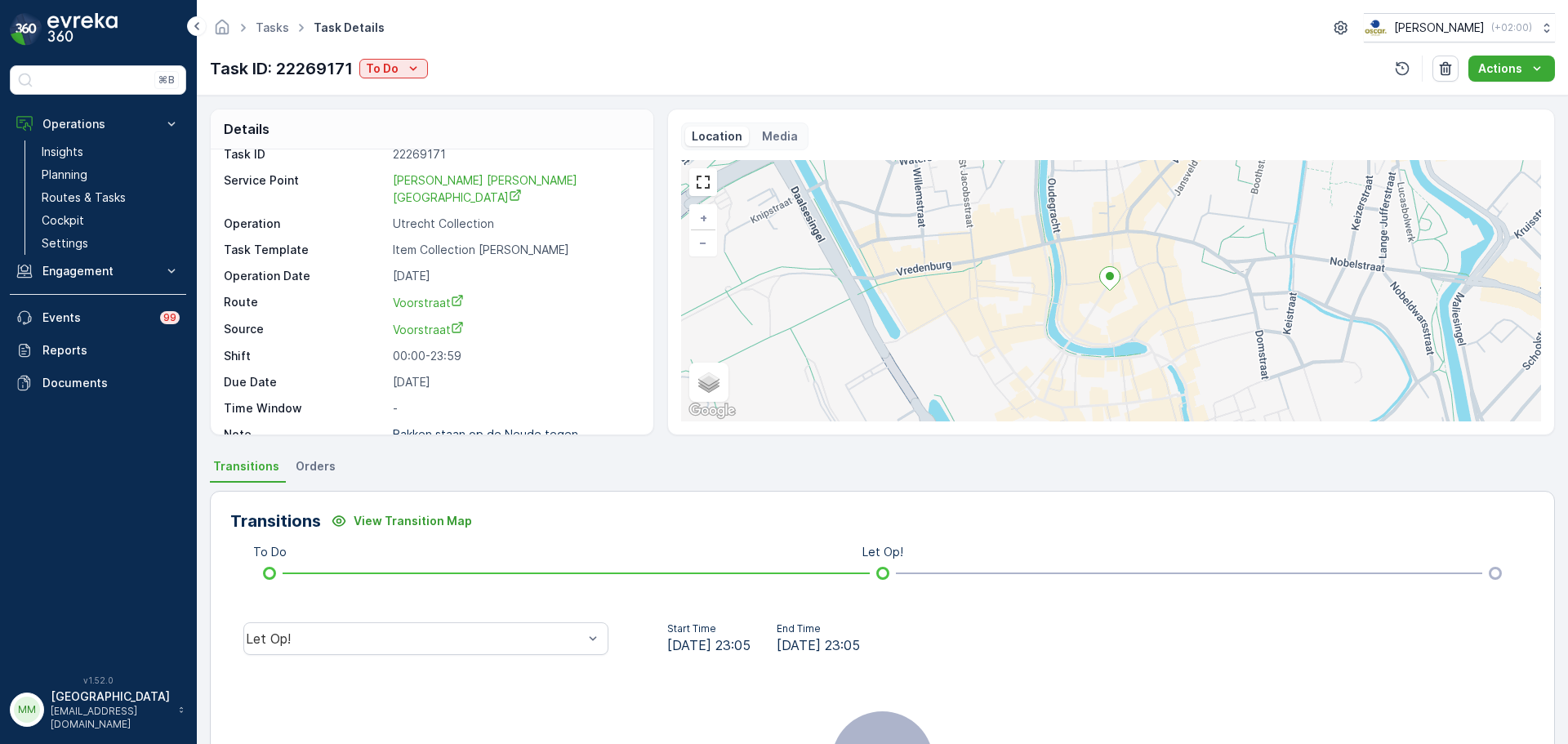
scroll to position [21, 0]
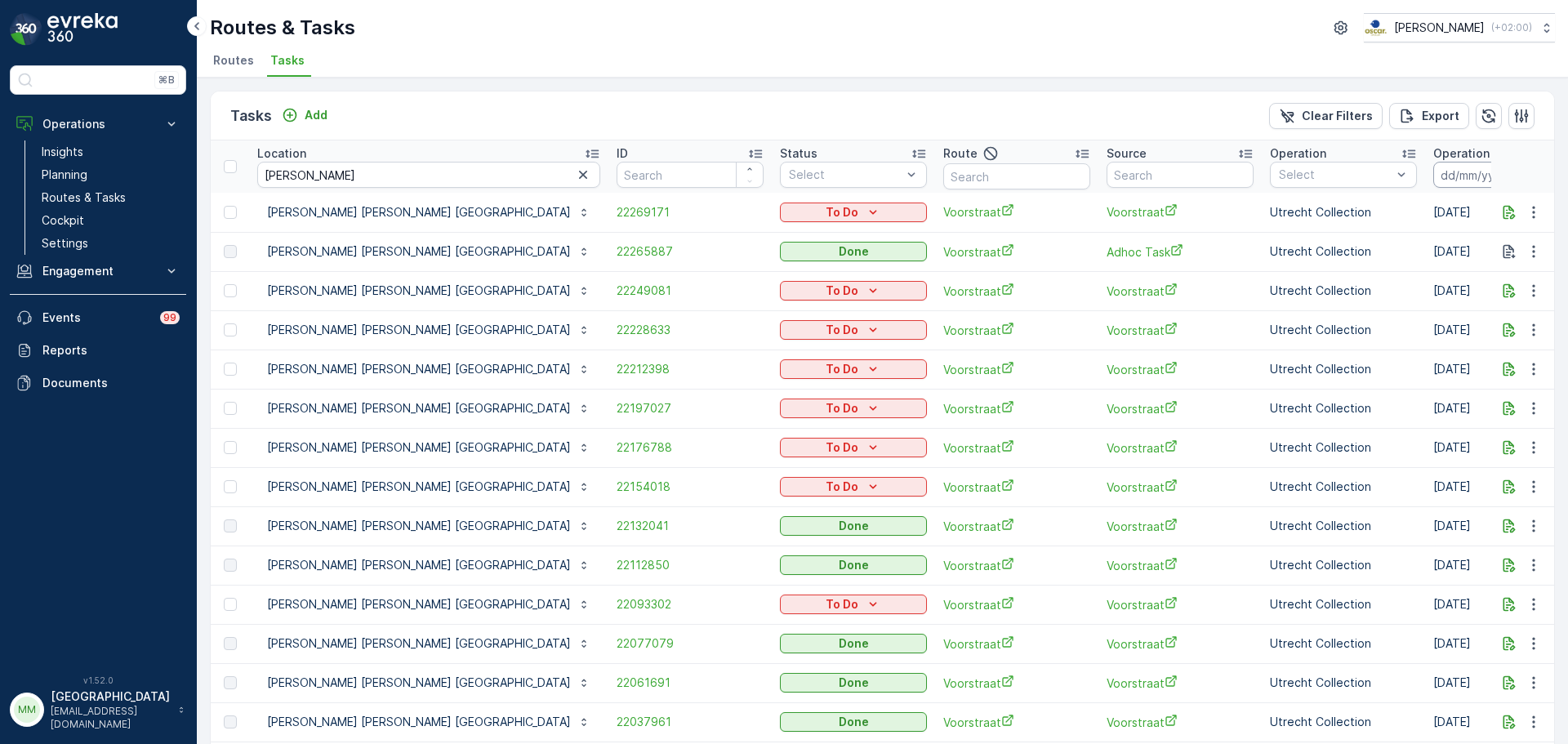
click at [1433, 177] on input at bounding box center [1489, 175] width 112 height 26
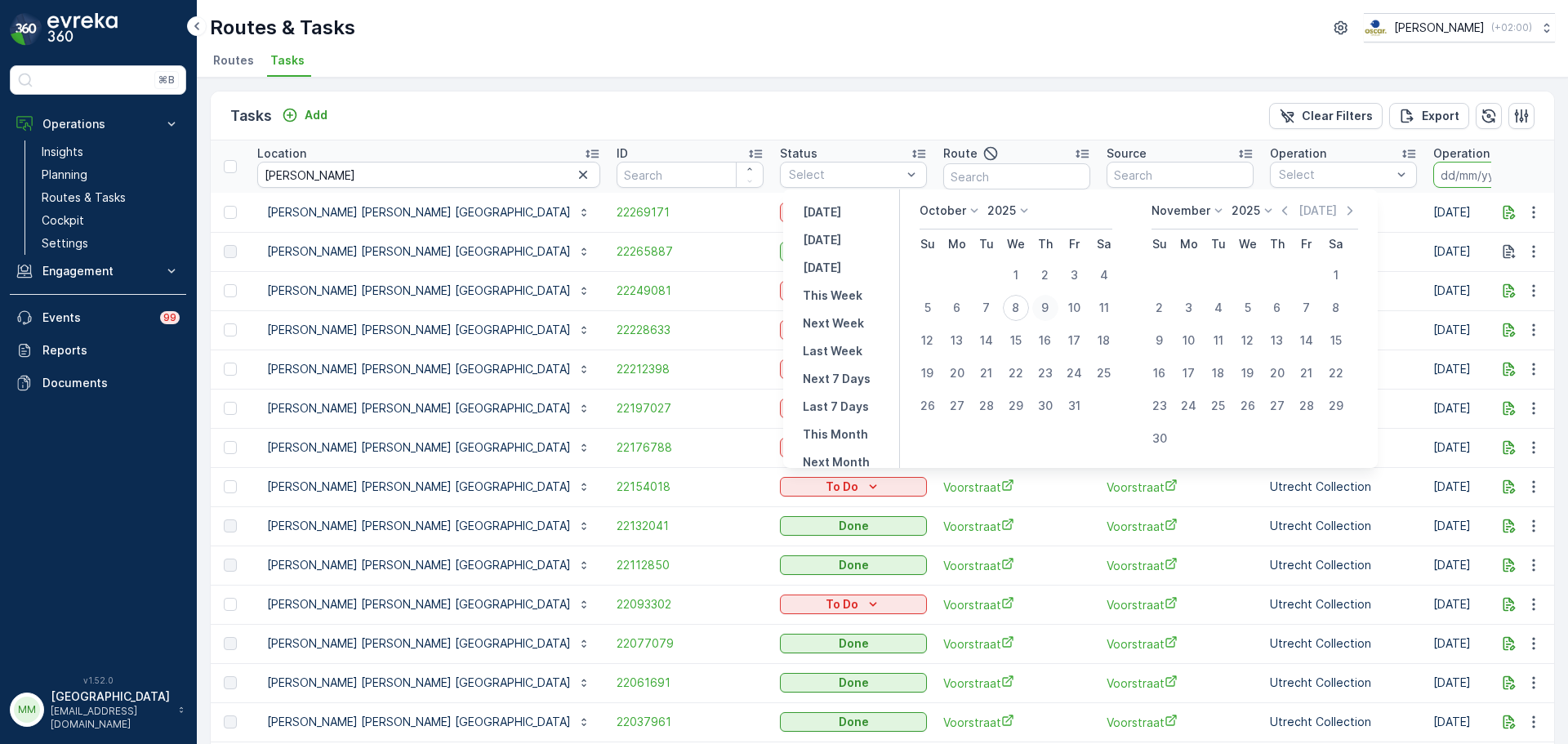
click at [1039, 305] on button "9" at bounding box center [1046, 308] width 30 height 30
type input "[DATE]"
click at [1043, 305] on div "9" at bounding box center [1046, 308] width 26 height 26
type input "[DATE]"
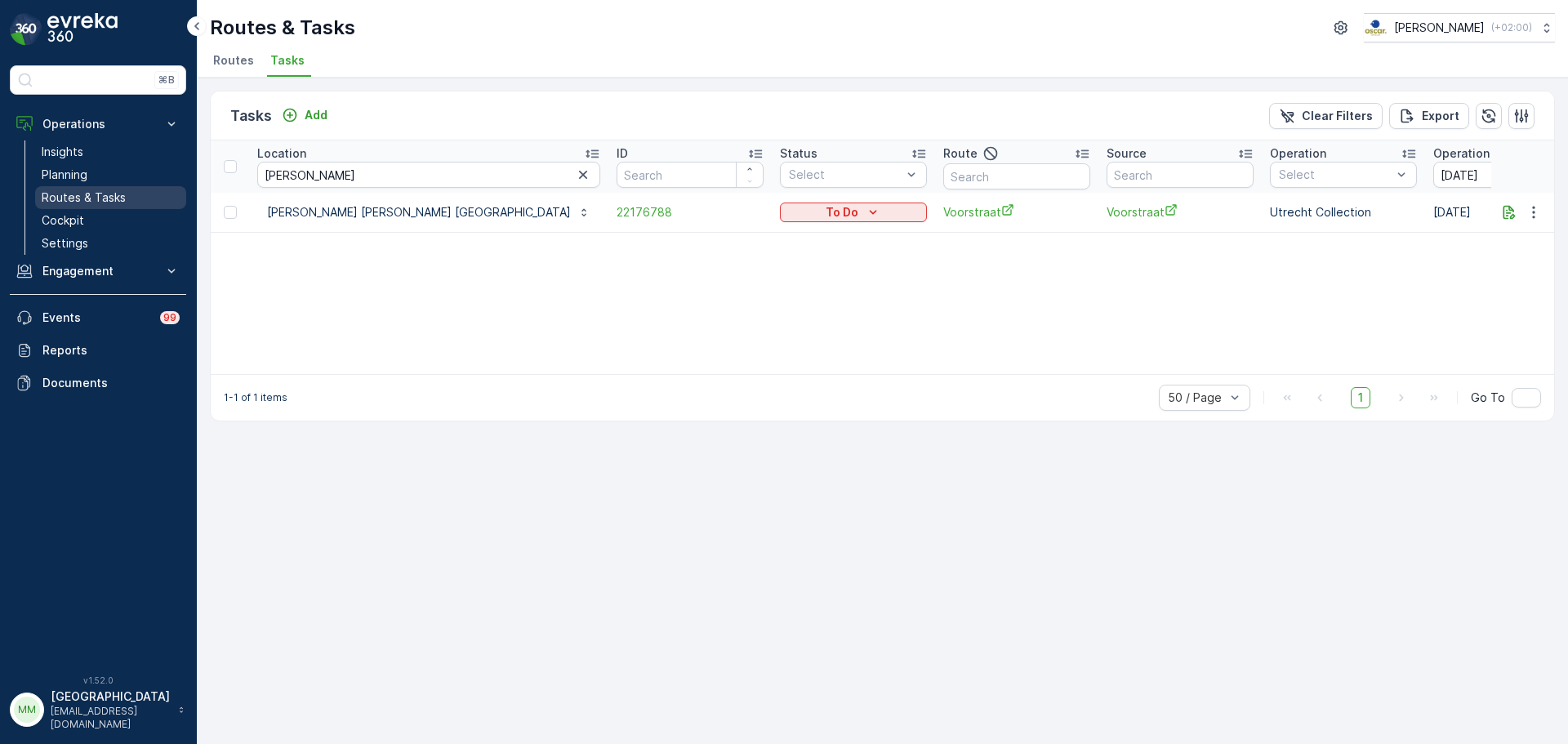
click at [122, 200] on p "Routes & Tasks" at bounding box center [84, 198] width 84 height 16
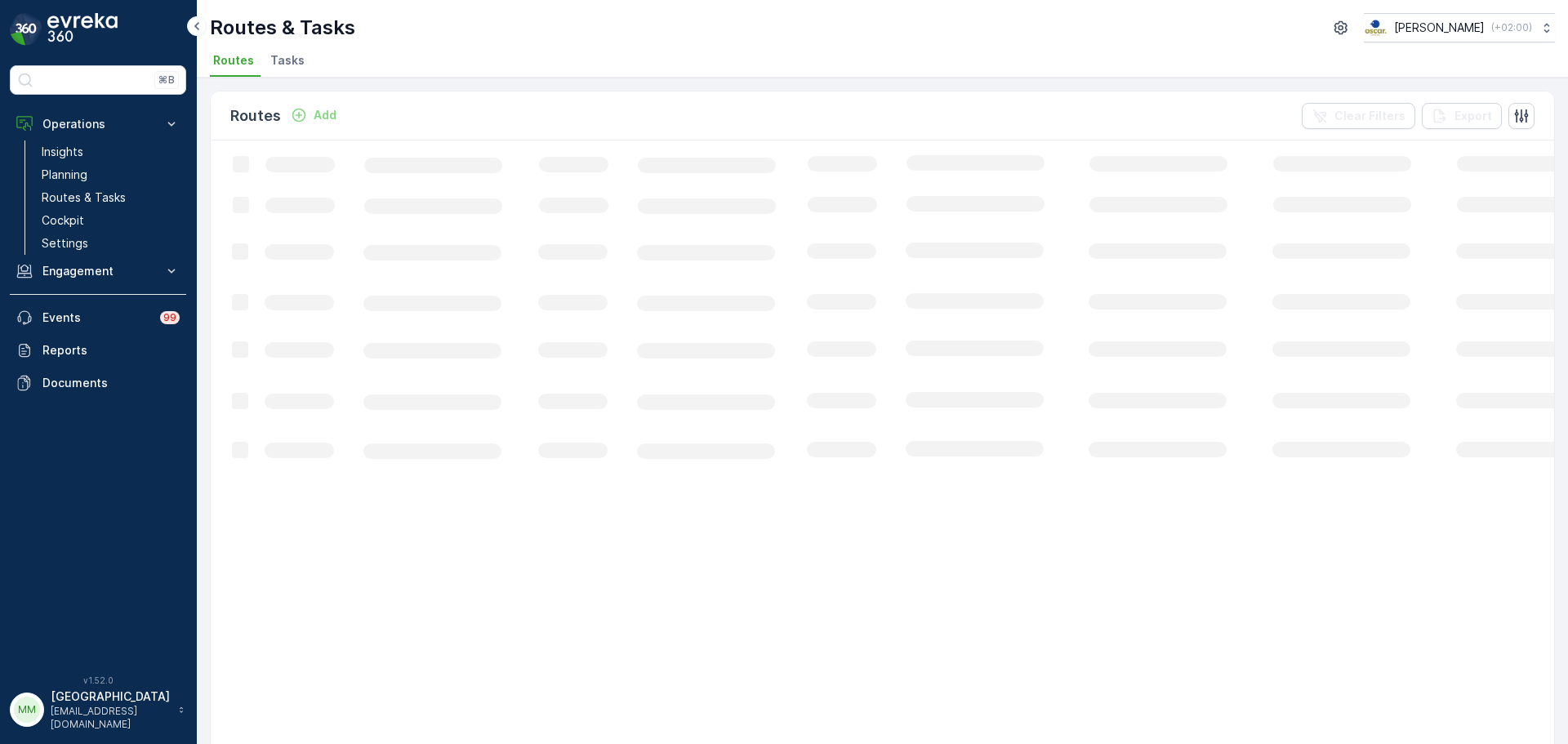
click at [295, 69] on li "Tasks" at bounding box center [289, 63] width 44 height 28
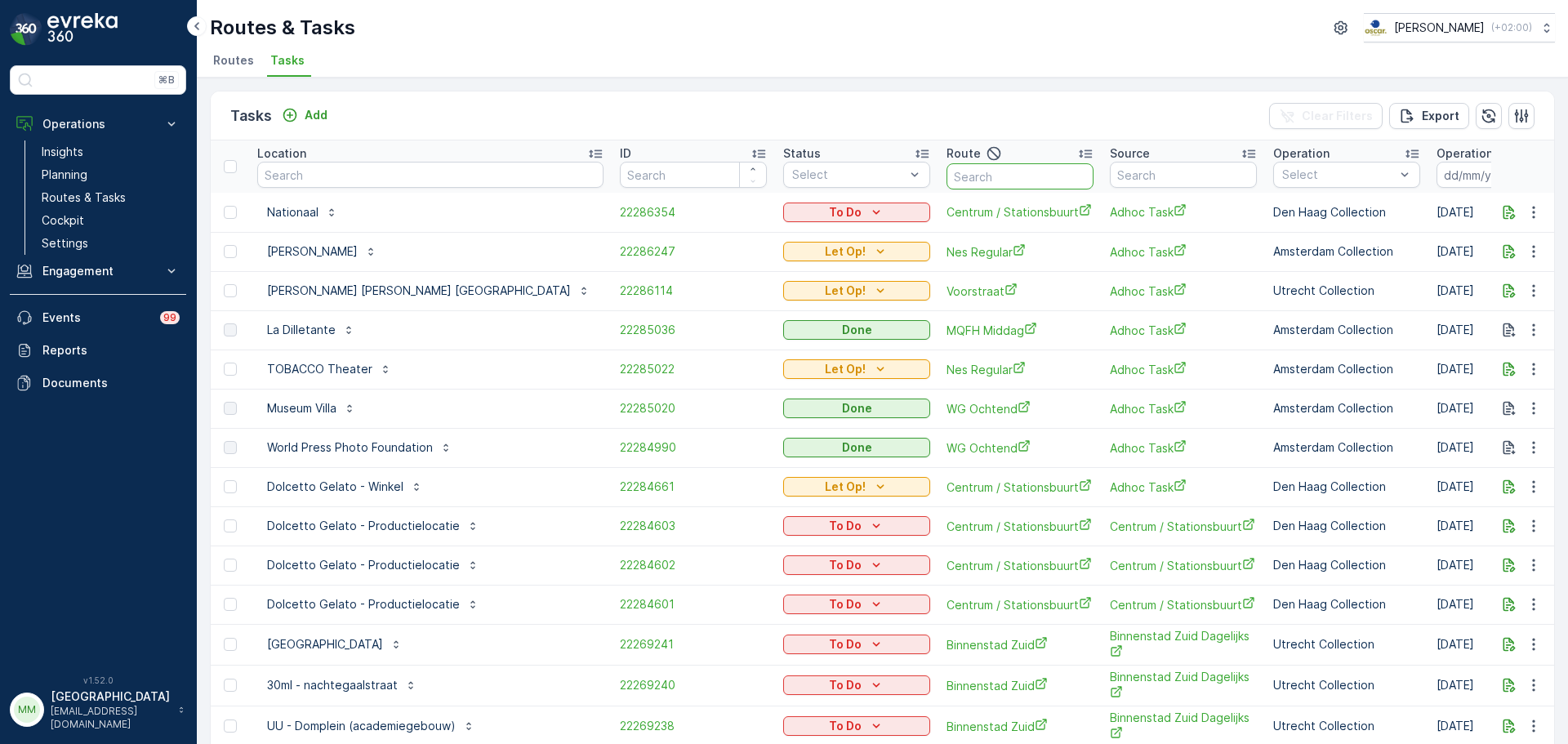
click at [946, 184] on input "text" at bounding box center [1019, 177] width 147 height 26
type input "kd o"
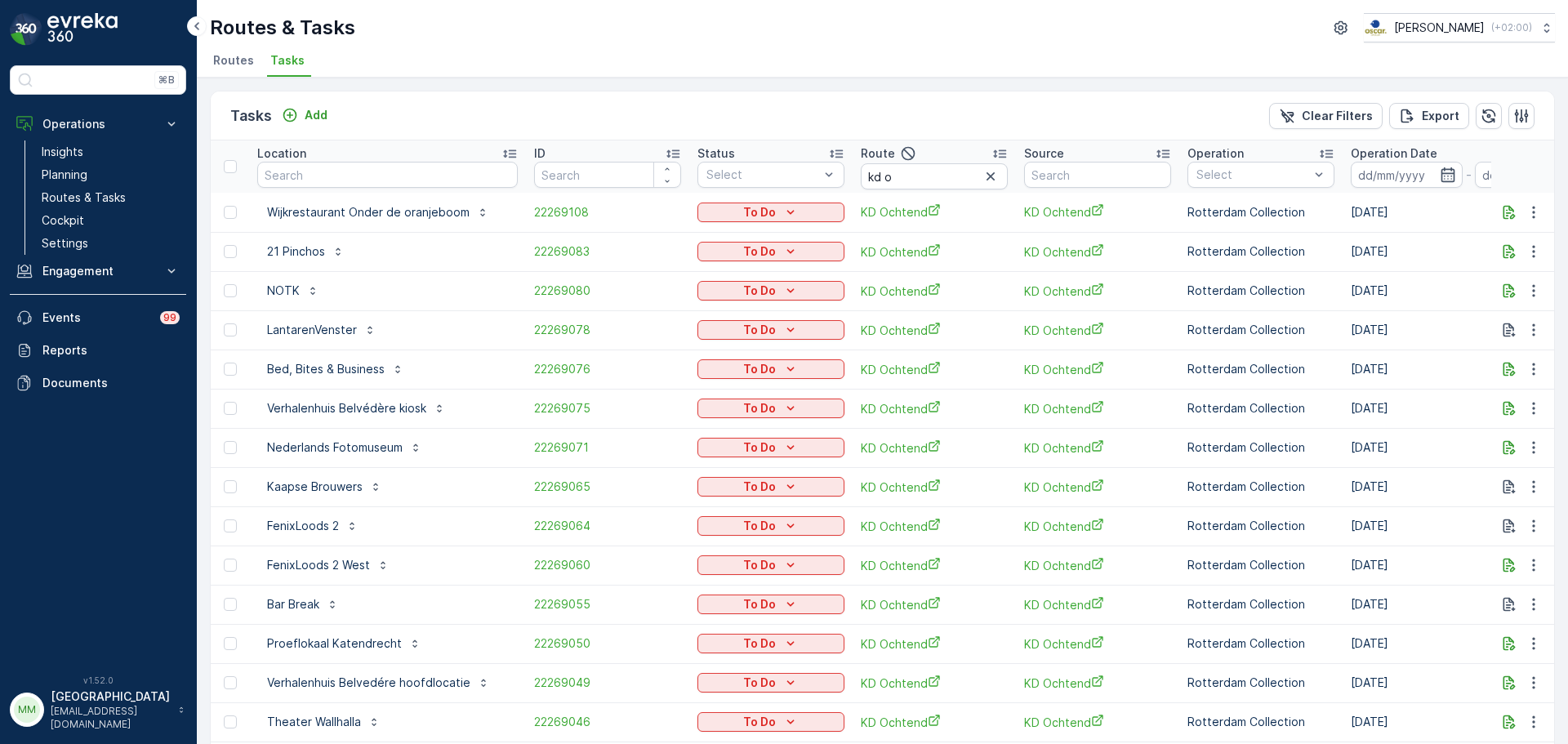
click at [1377, 182] on input at bounding box center [1406, 175] width 112 height 26
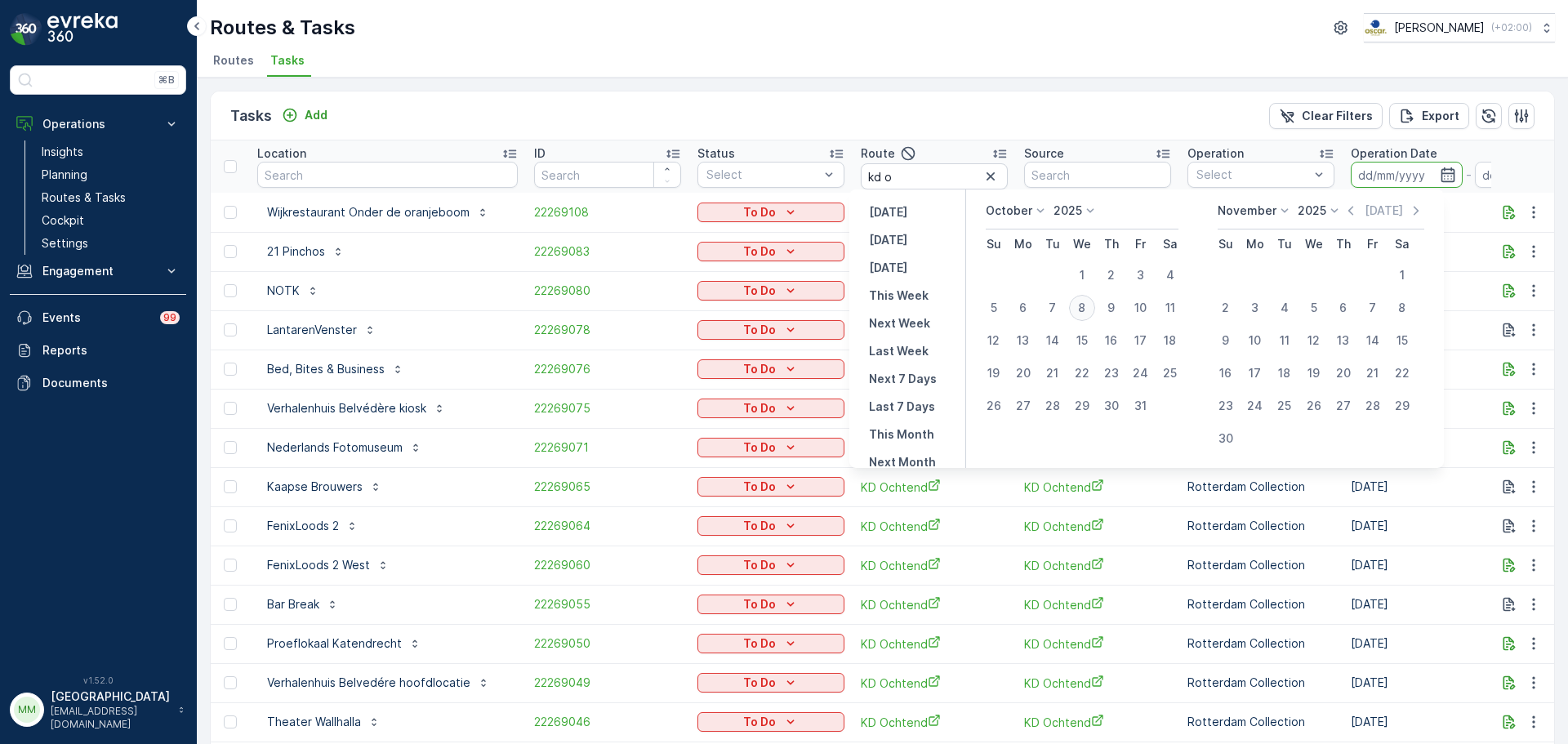
click at [1087, 310] on div "8" at bounding box center [1082, 308] width 26 height 26
type input "[DATE]"
click at [1087, 310] on div "8" at bounding box center [1082, 308] width 26 height 26
type input "[DATE]"
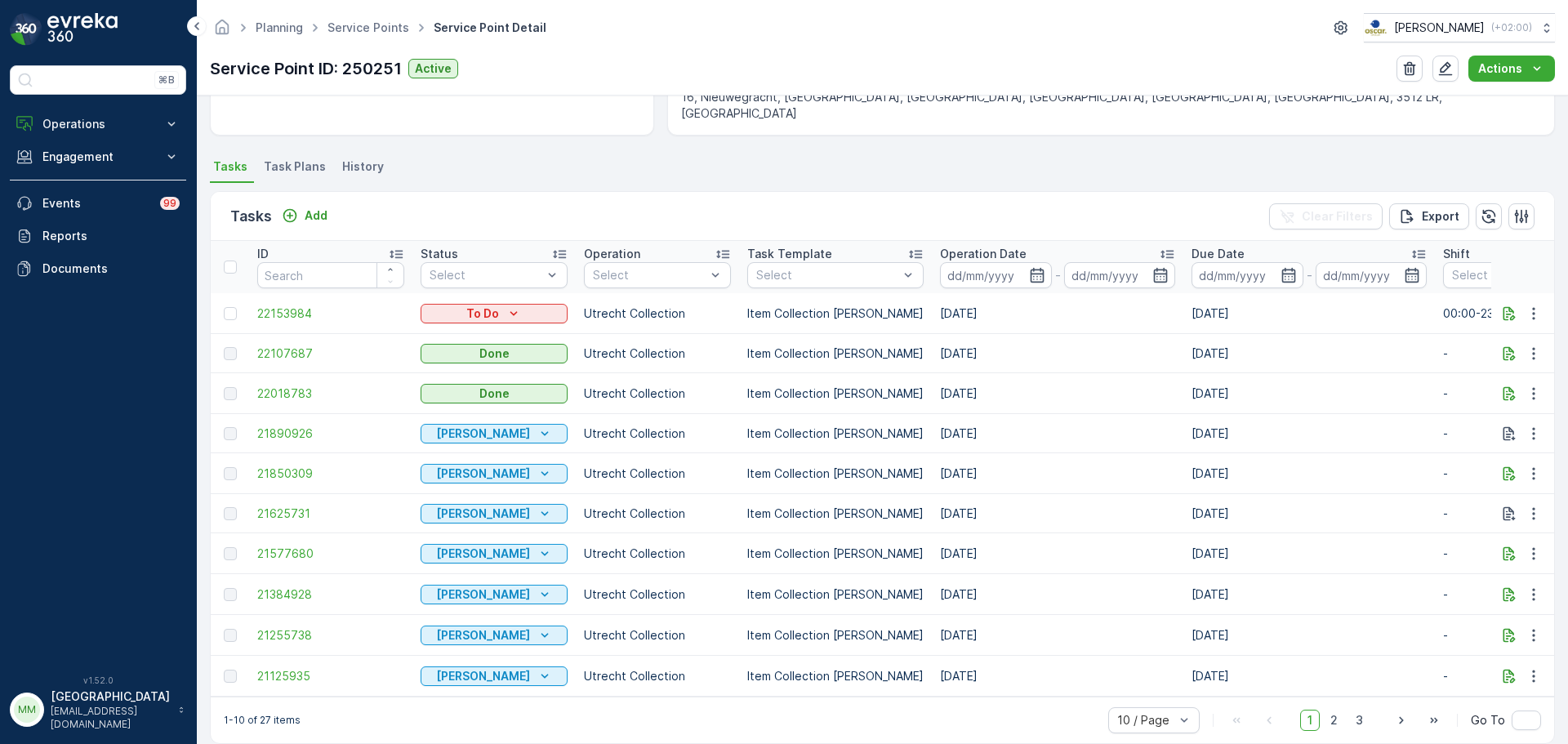
scroll to position [411, 0]
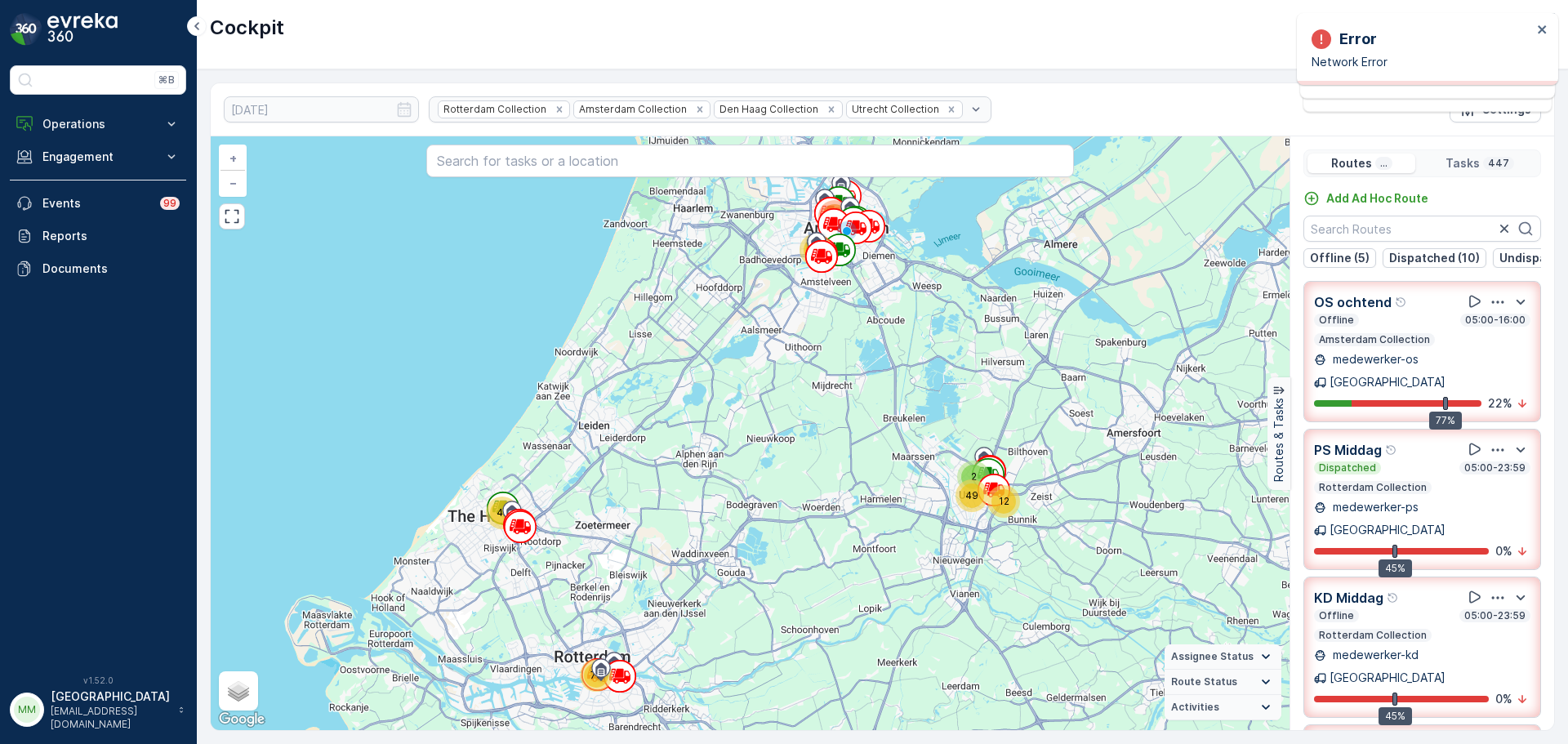
scroll to position [5, 0]
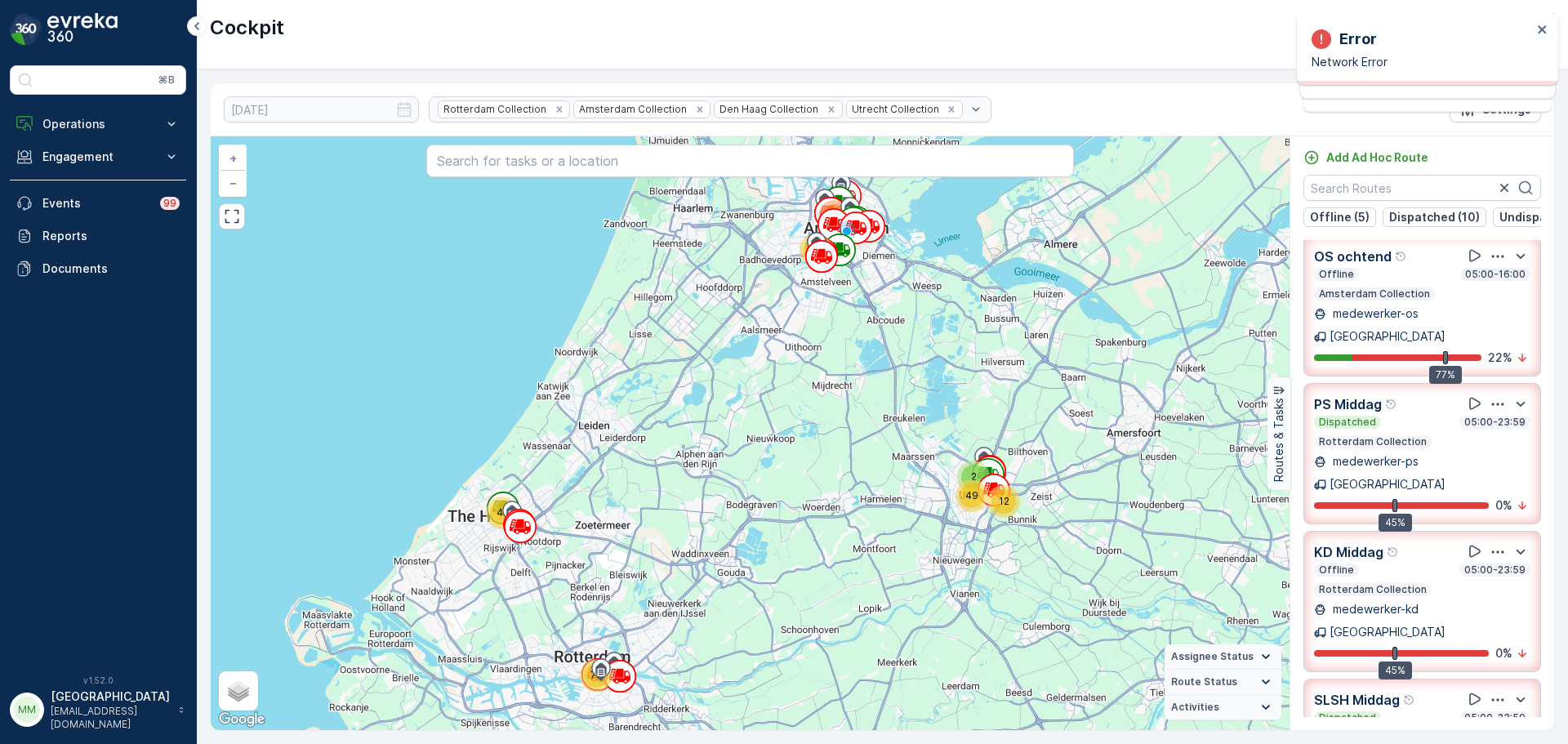
click at [93, 25] on img at bounding box center [82, 30] width 70 height 33
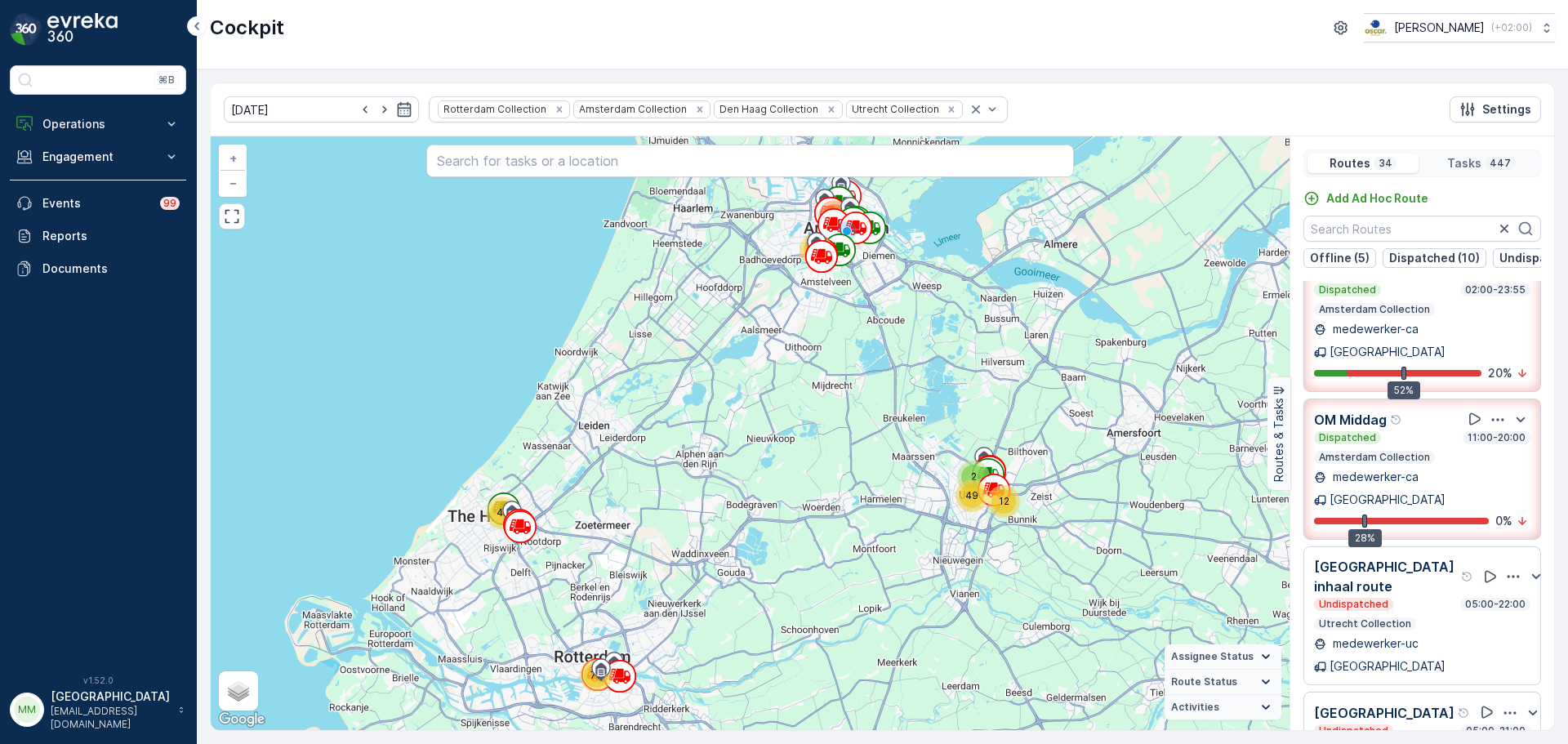
scroll to position [1551, 0]
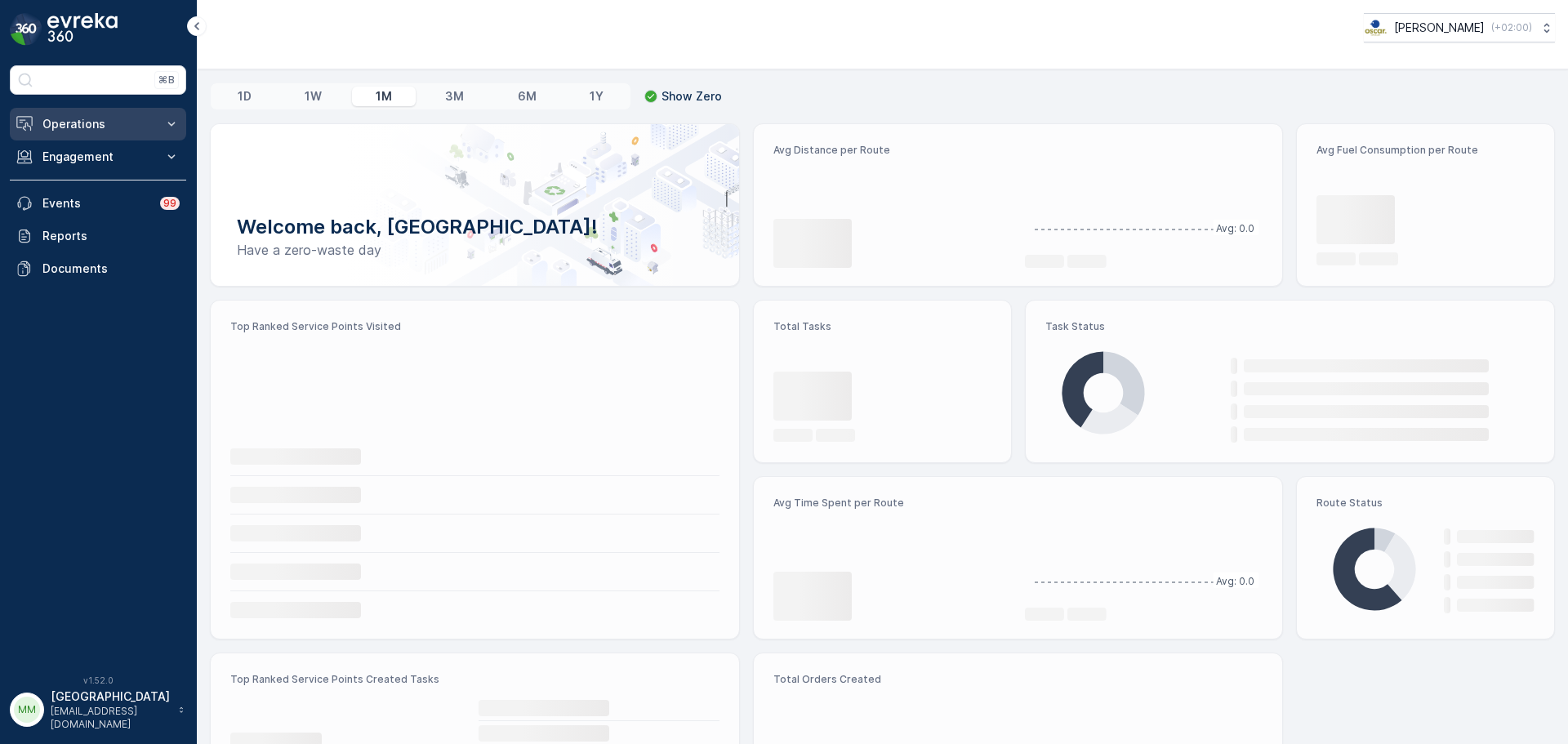
click at [95, 124] on p "Operations" at bounding box center [98, 124] width 111 height 16
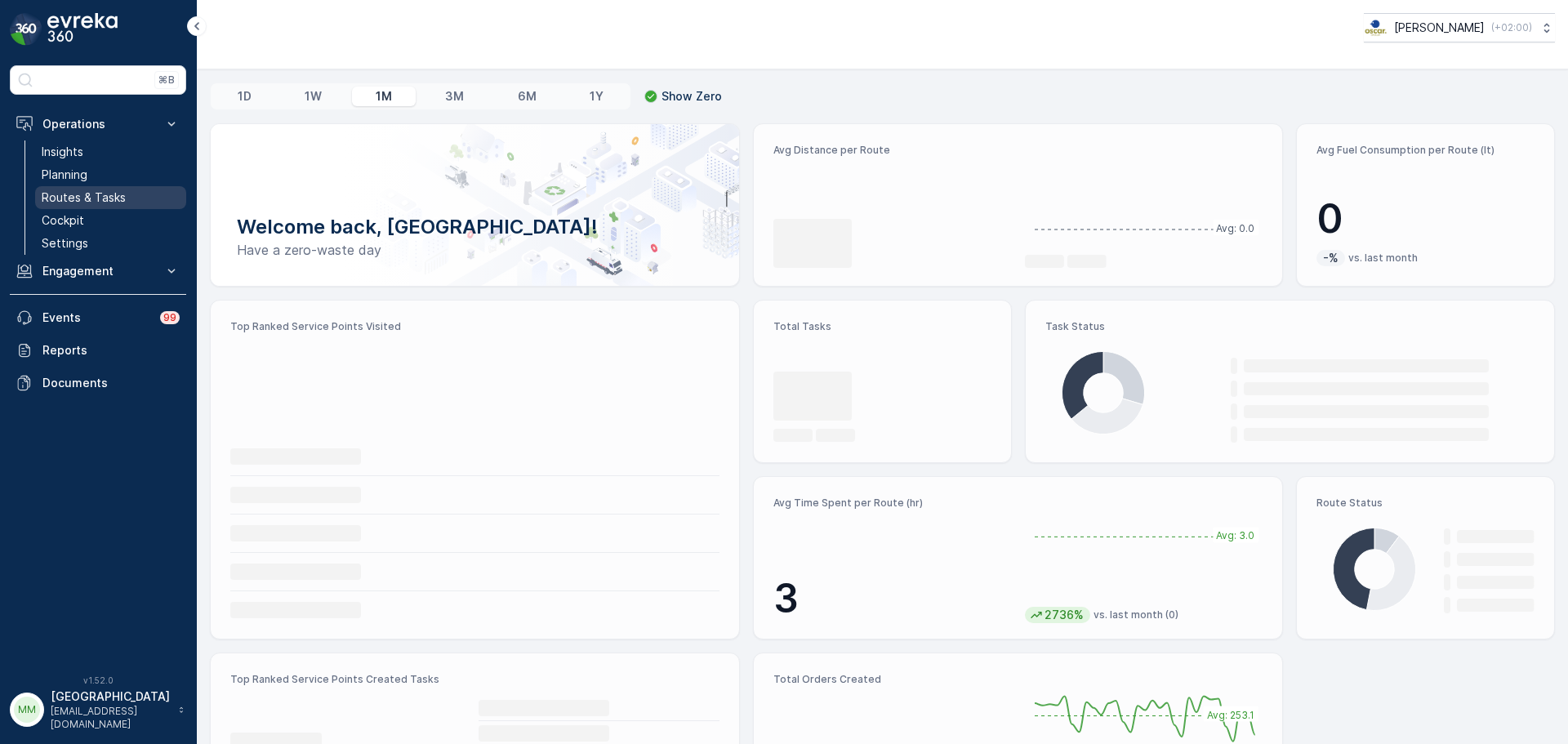
click at [92, 195] on p "Routes & Tasks" at bounding box center [84, 198] width 84 height 16
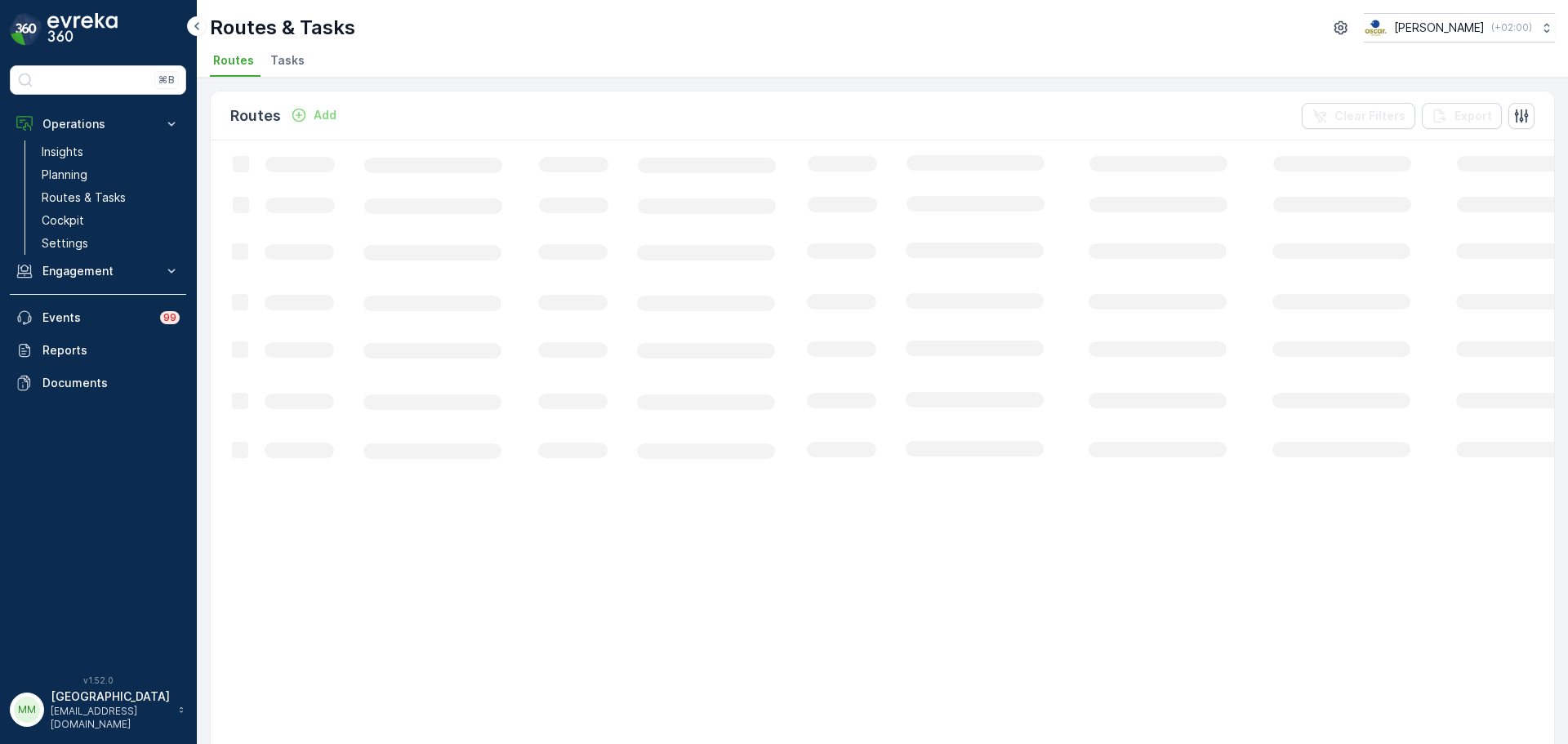
click at [283, 64] on span "Tasks" at bounding box center [287, 61] width 34 height 16
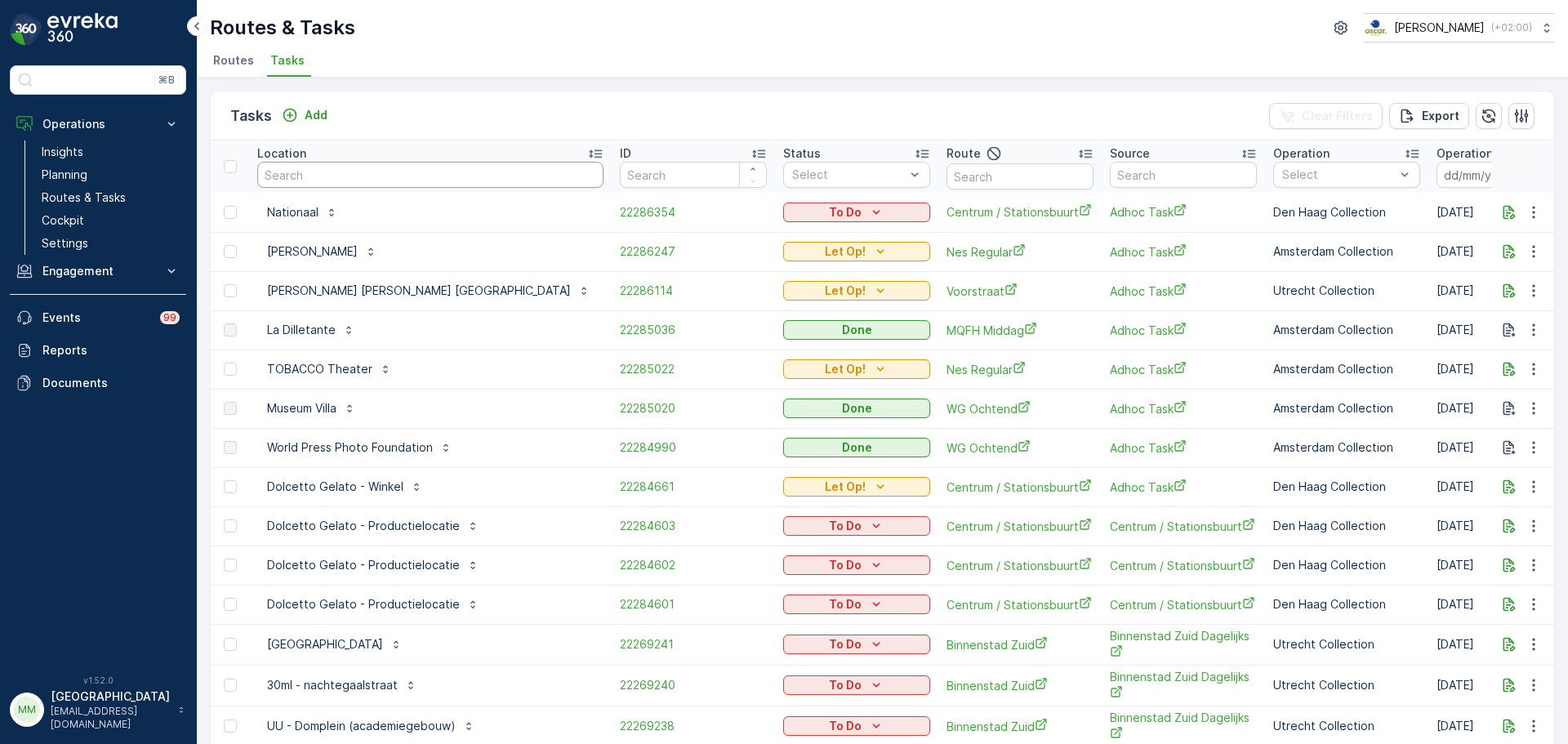
click at [393, 182] on input "text" at bounding box center [430, 175] width 347 height 26
type input "[PERSON_NAME]"
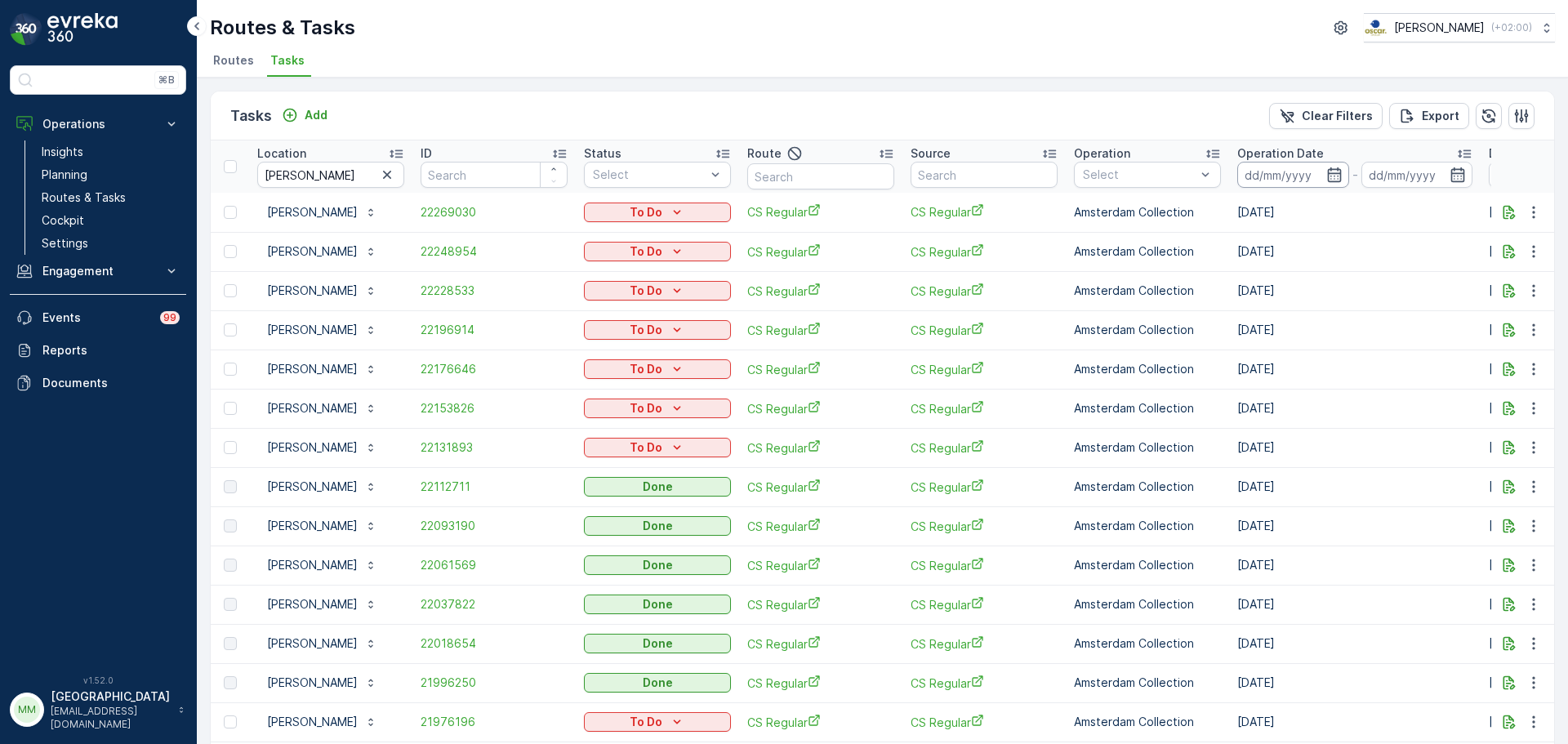
click at [1266, 170] on input at bounding box center [1293, 175] width 112 height 26
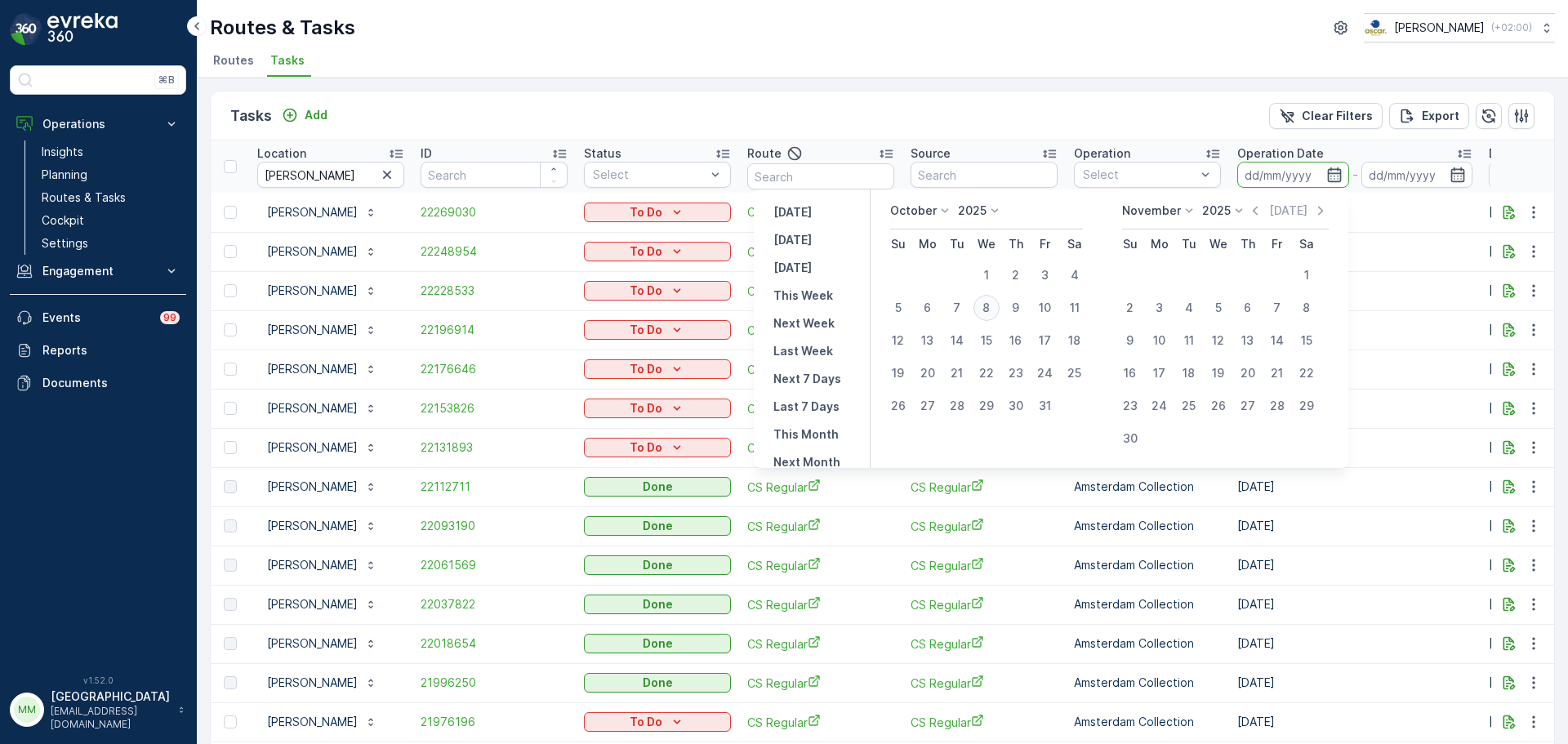
click at [1000, 314] on div "8" at bounding box center [986, 308] width 26 height 26
type input "08.10.2025"
click at [1000, 314] on div "8" at bounding box center [986, 308] width 26 height 26
type input "08.10.2025"
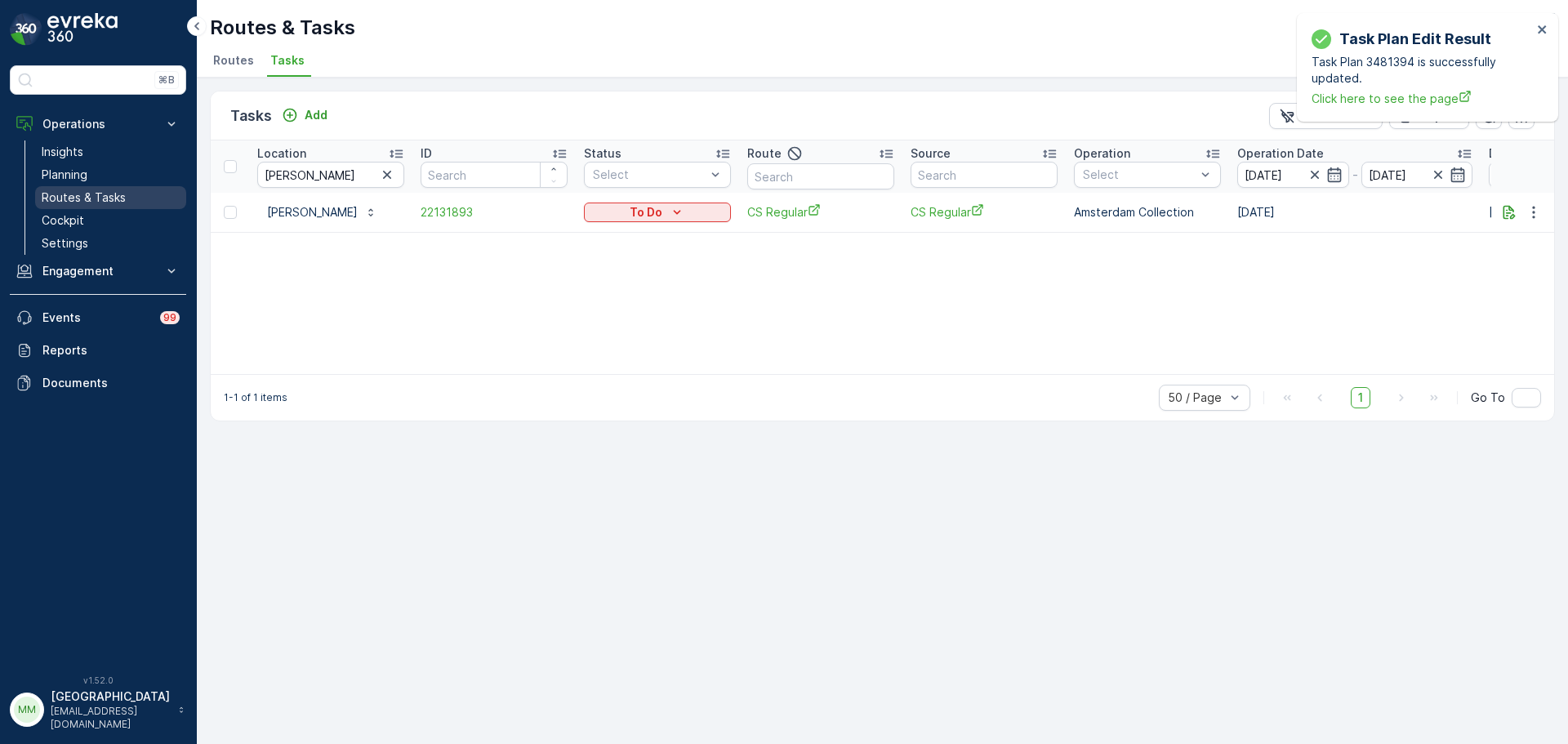
click at [107, 191] on p "Routes & Tasks" at bounding box center [84, 198] width 84 height 16
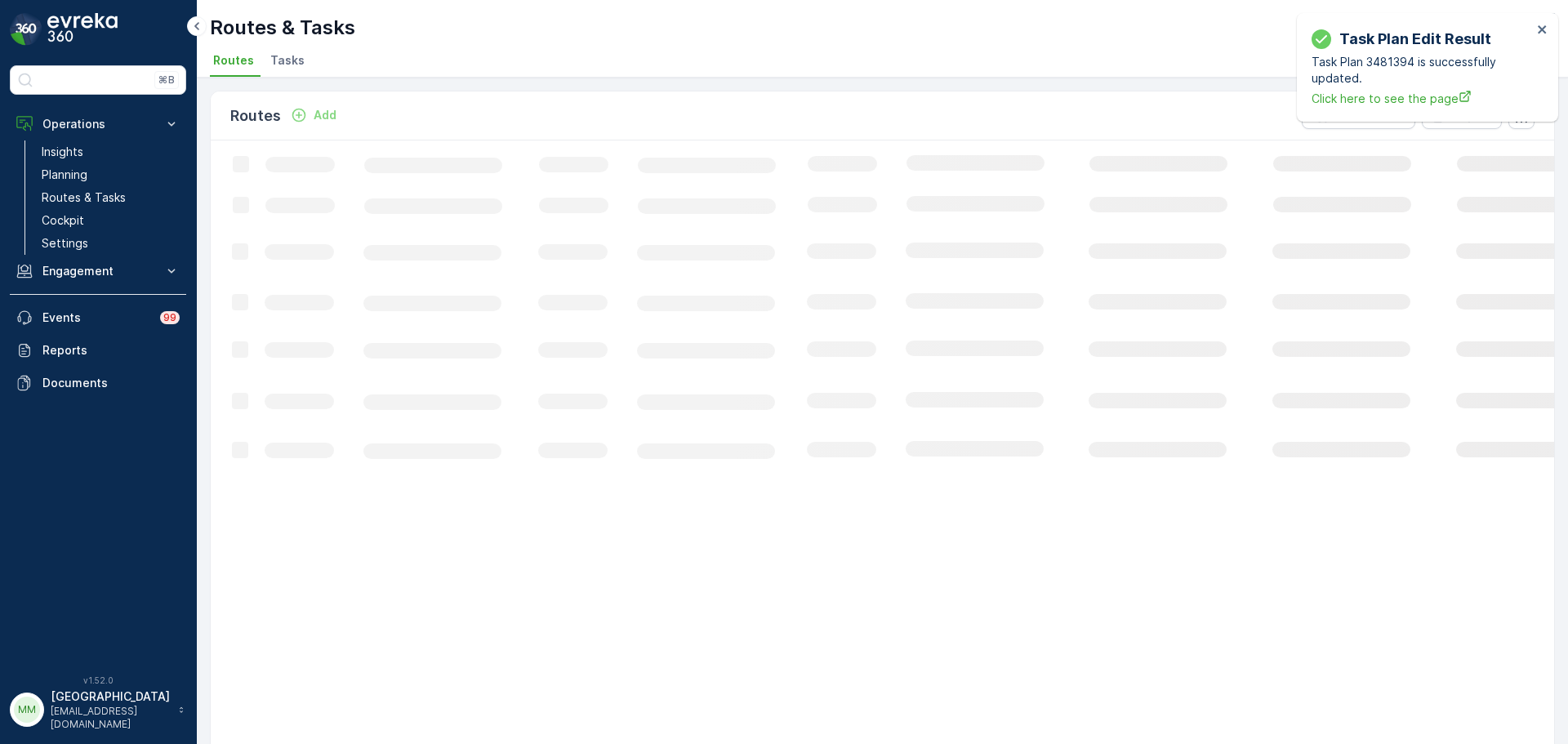
click at [287, 67] on span "Tasks" at bounding box center [287, 61] width 34 height 16
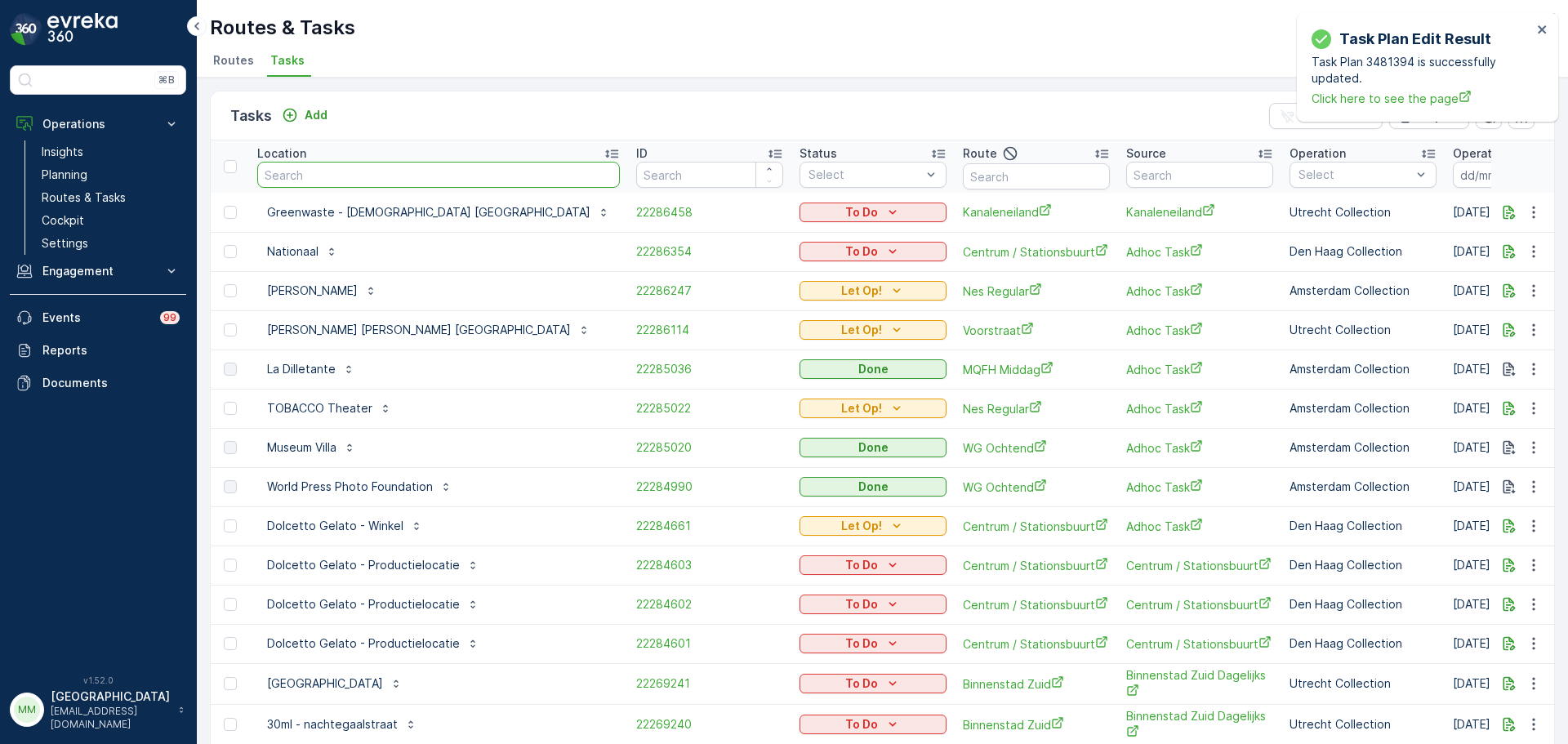
click at [340, 177] on input "text" at bounding box center [438, 175] width 362 height 26
click at [1548, 30] on div "Task Plan Edit Result Task Plan 3481394 is successfully updated. Click here to …" at bounding box center [1428, 67] width 261 height 108
click at [1545, 30] on icon "close" at bounding box center [1543, 30] width 11 height 13
click at [85, 8] on div "⌘B Operations Insights Planning Routes & Tasks Cockpit Settings Engagement Insi…" at bounding box center [99, 372] width 197 height 744
click at [85, 23] on img at bounding box center [82, 30] width 70 height 33
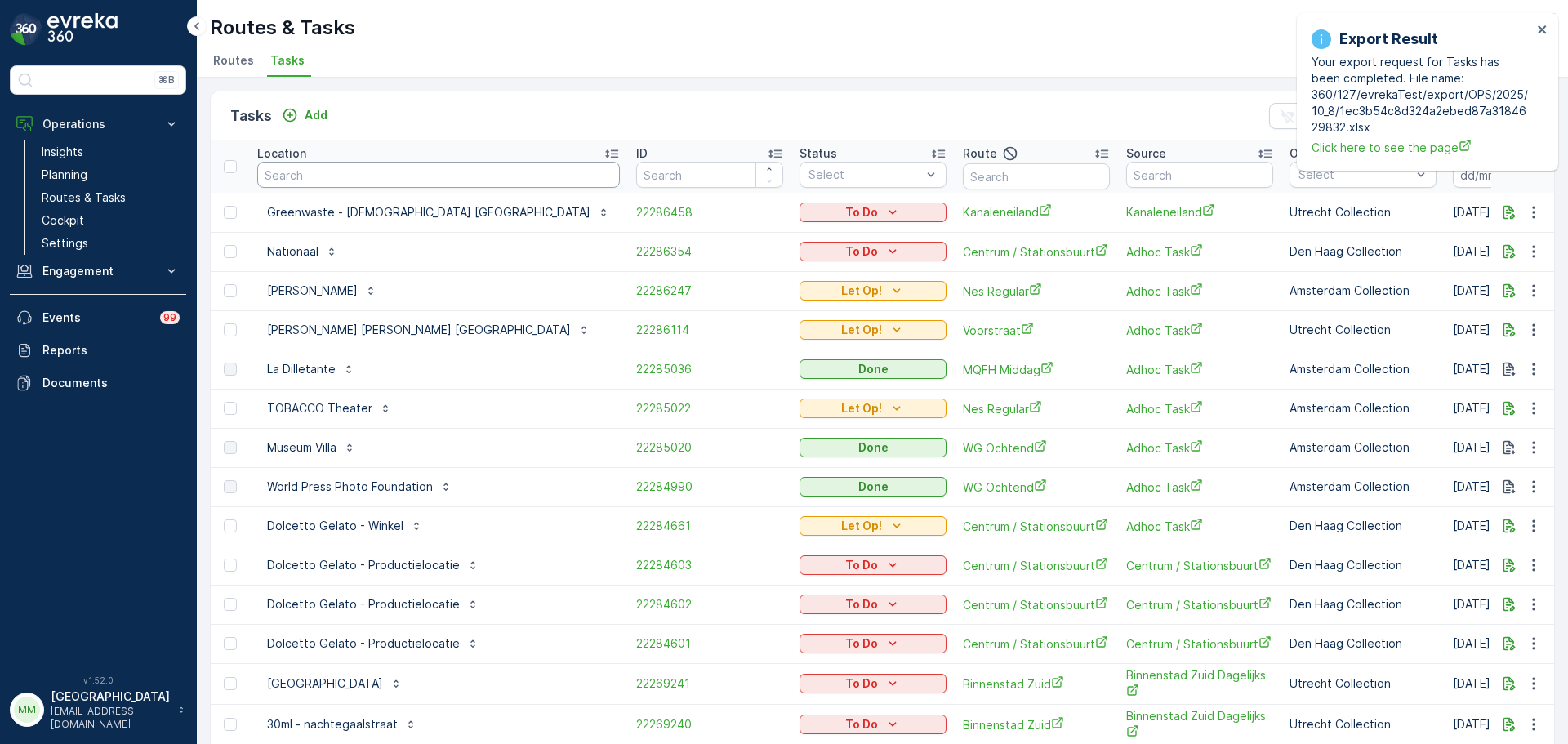
click at [388, 172] on input "text" at bounding box center [438, 175] width 362 height 26
click at [963, 183] on input "text" at bounding box center [1036, 177] width 147 height 26
type input "ps"
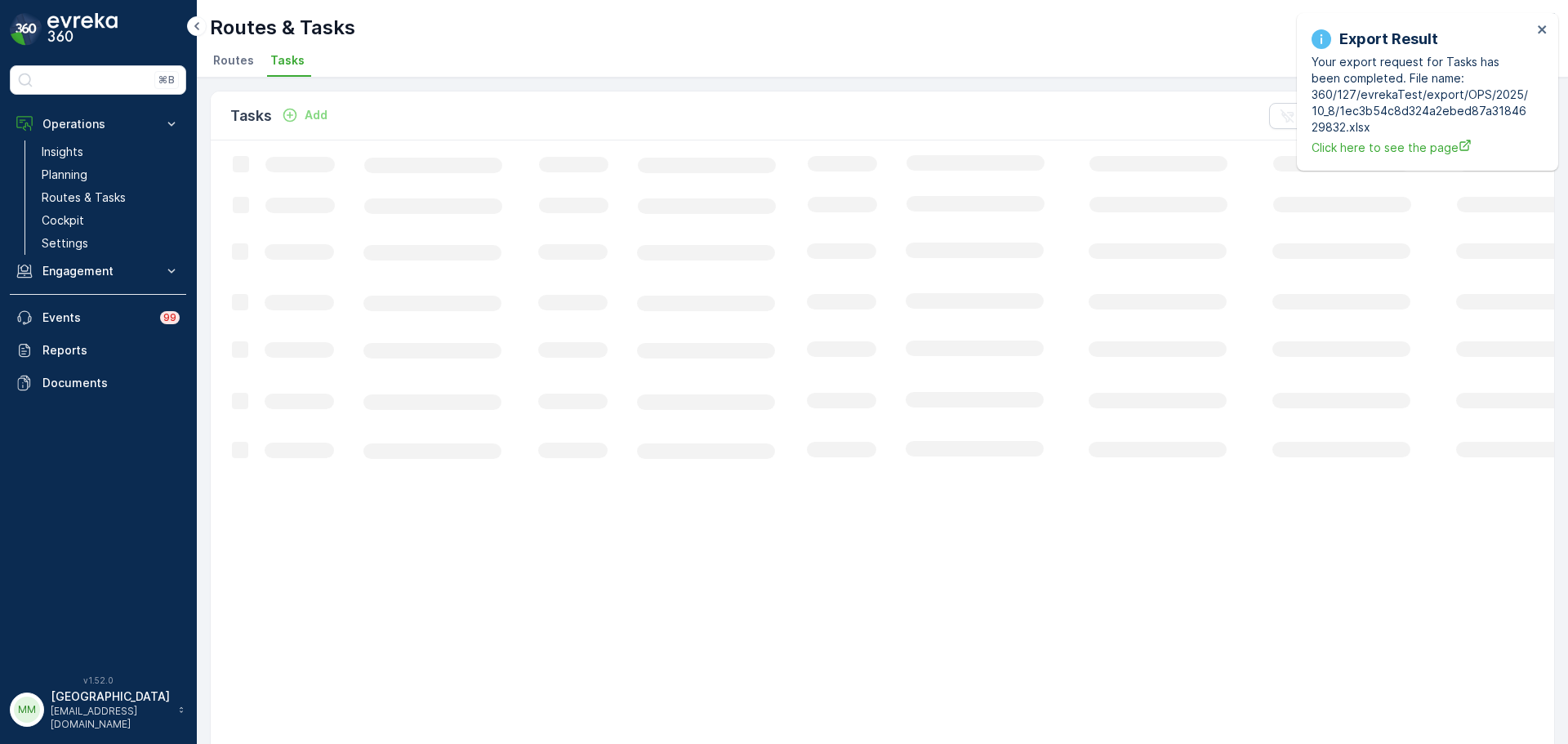
click at [1538, 21] on div "Export Result Your export request for Tasks has been completed. File name: 360/…" at bounding box center [1428, 92] width 261 height 158
click at [1540, 30] on icon "close" at bounding box center [1543, 30] width 11 height 13
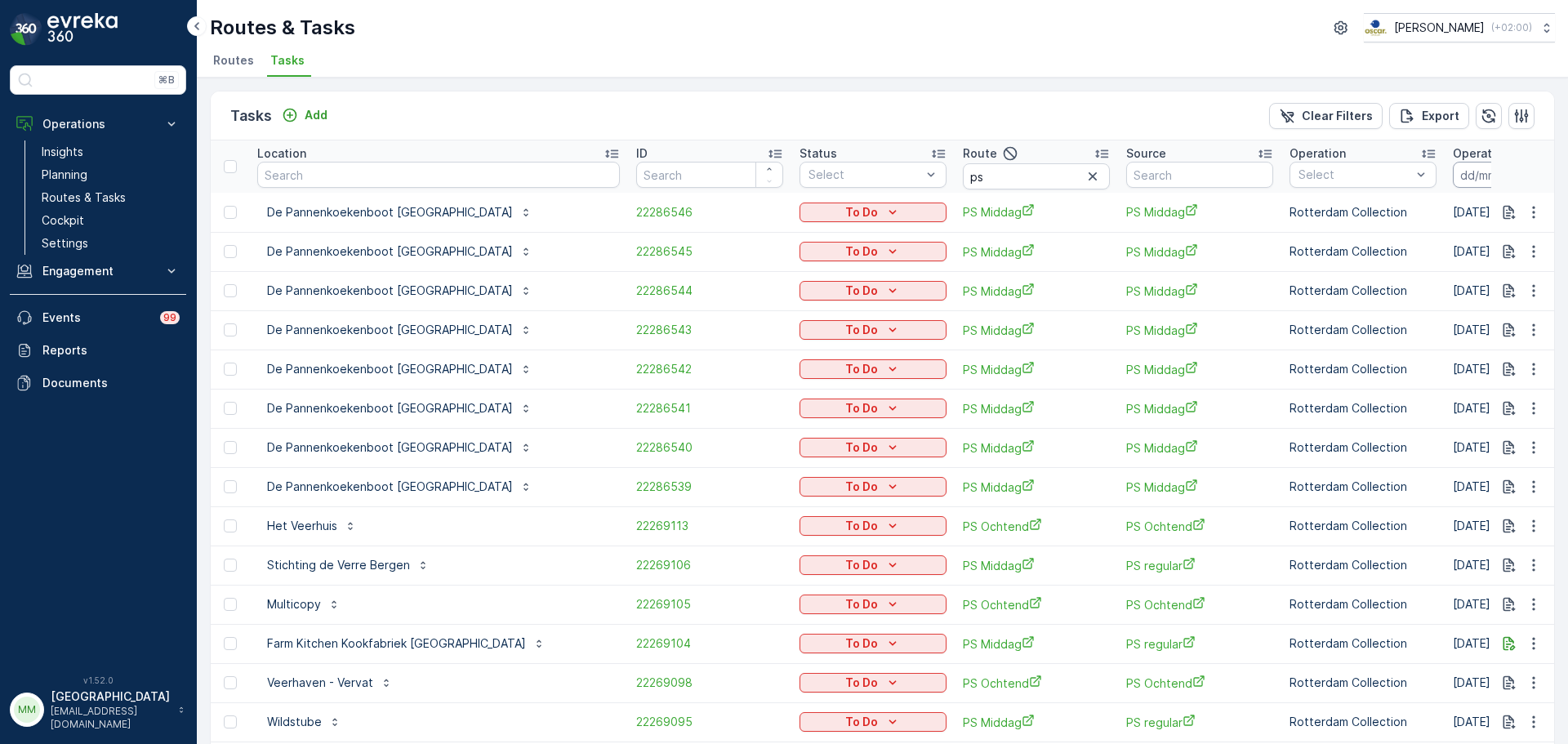
click at [1453, 183] on input at bounding box center [1509, 175] width 112 height 26
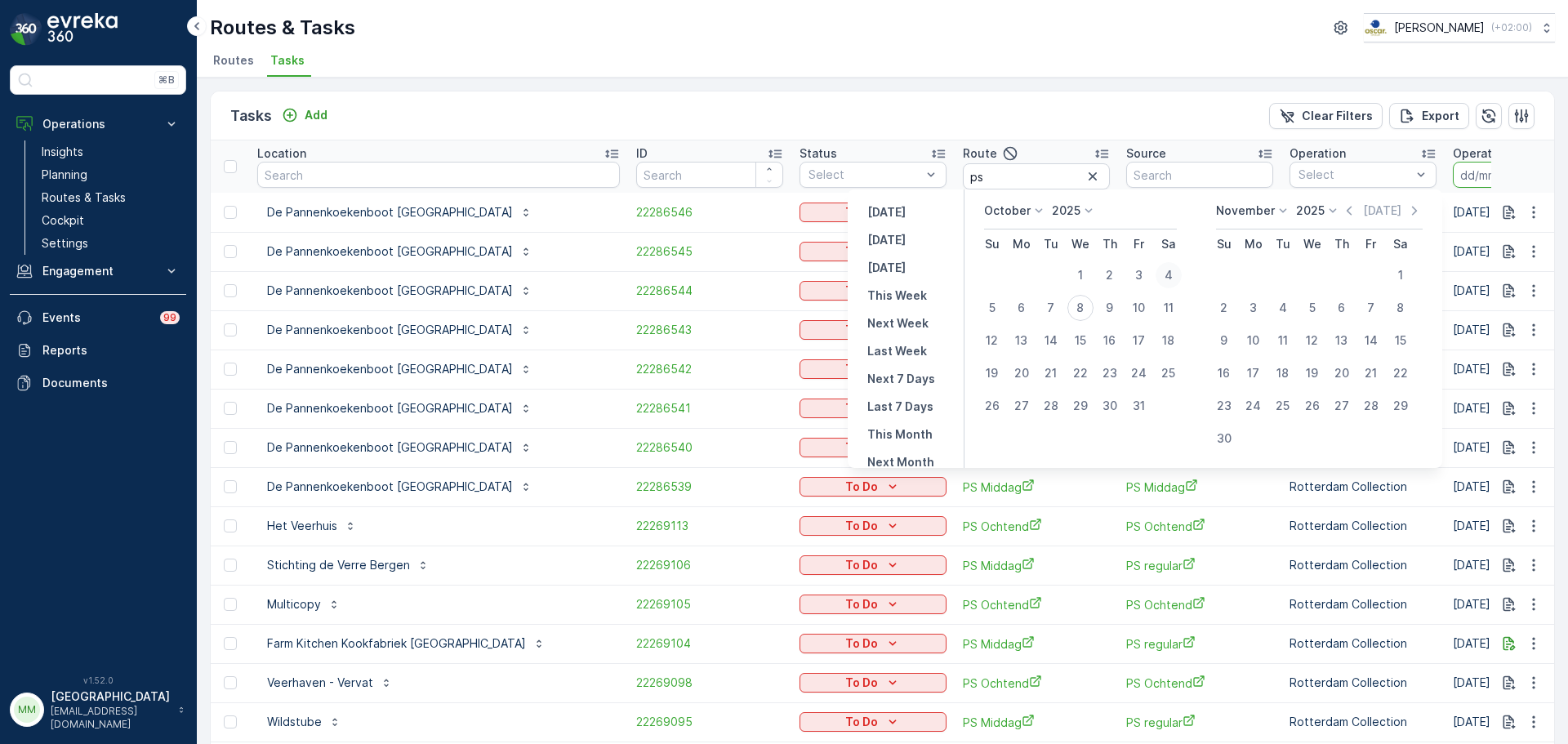
click at [1180, 273] on div "4" at bounding box center [1169, 275] width 26 height 26
type input "04.10.2025"
click at [1180, 273] on div "4" at bounding box center [1169, 275] width 26 height 26
type input "04.10.2025"
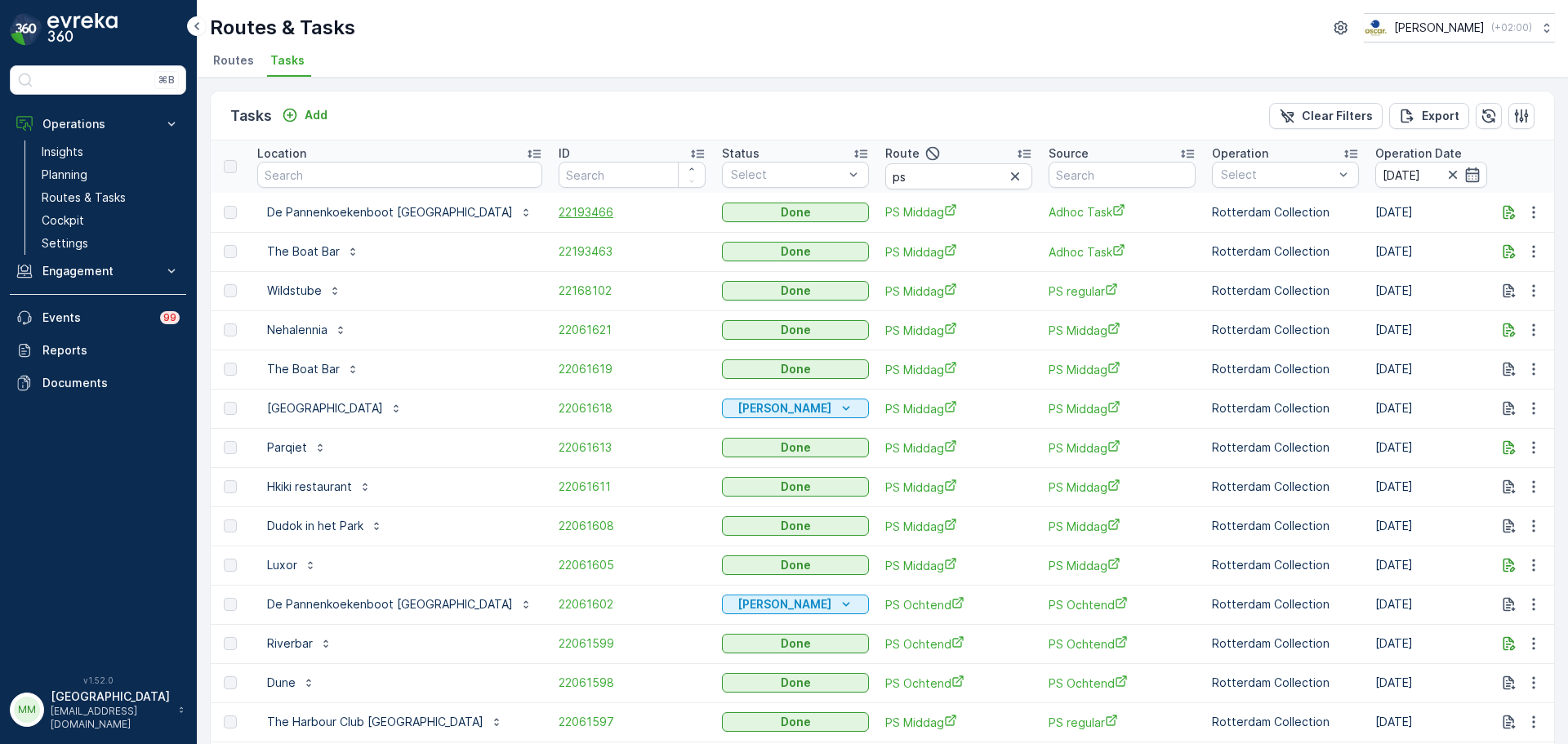
click at [559, 218] on span "22193466" at bounding box center [632, 213] width 147 height 16
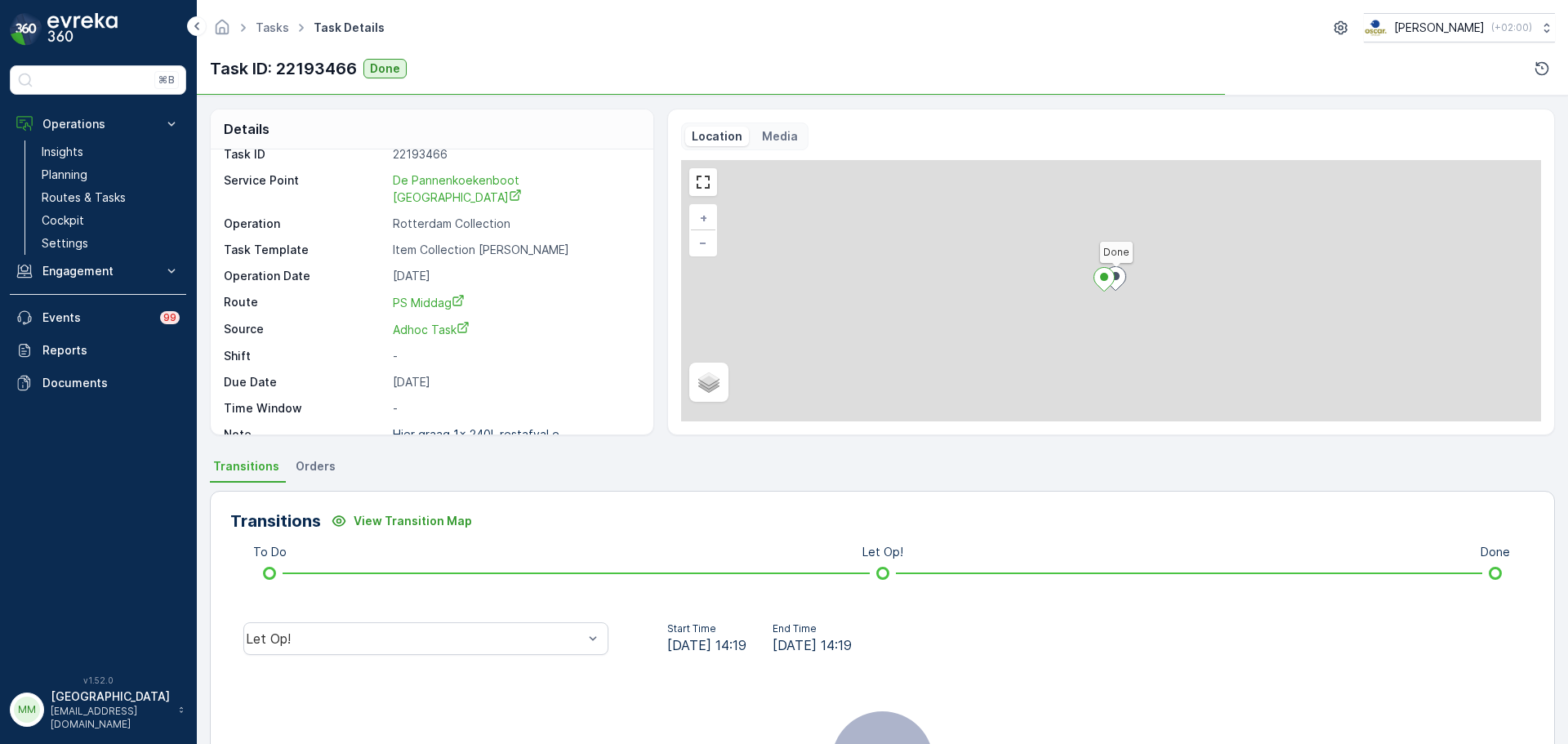
scroll to position [21, 0]
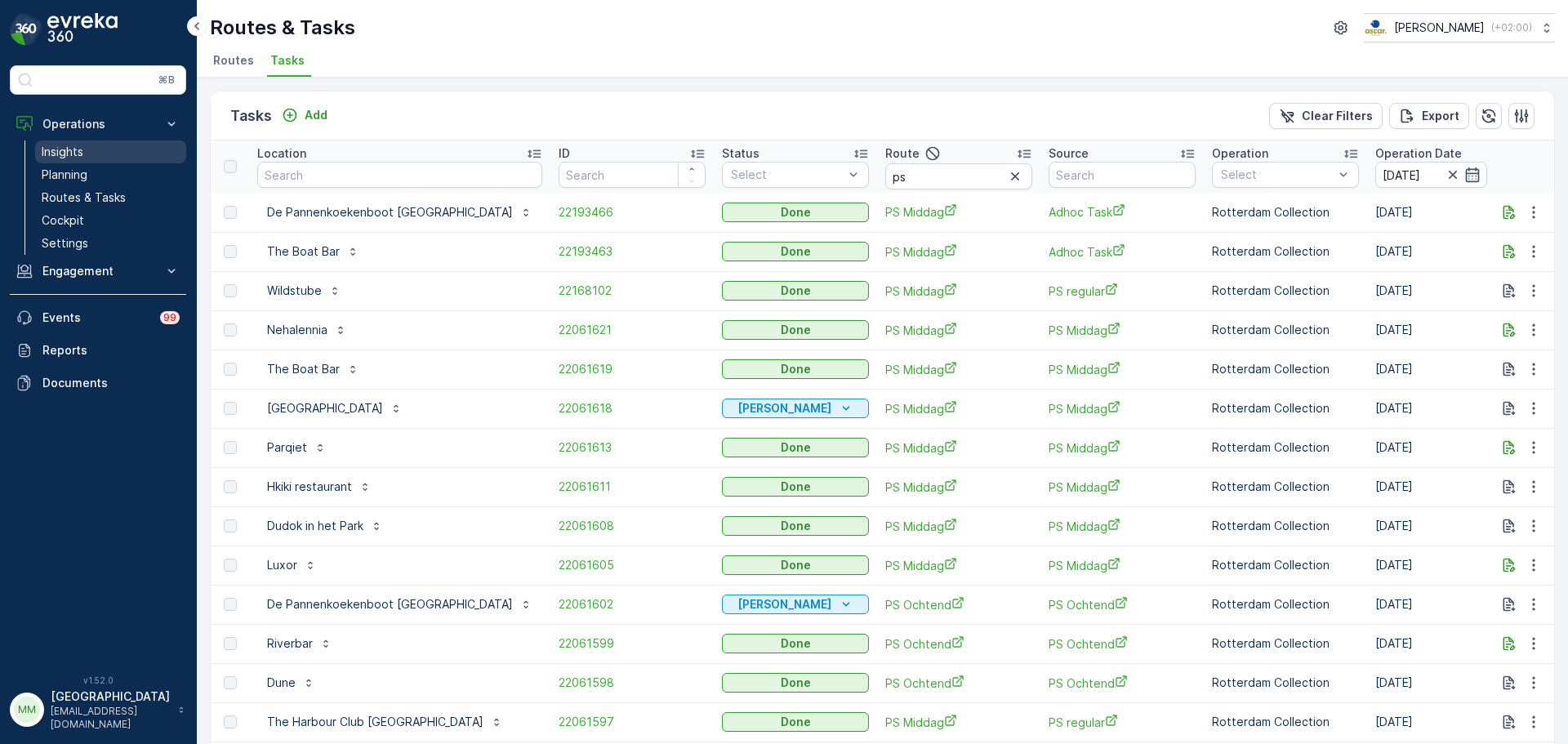
click at [88, 155] on link "Insights" at bounding box center [111, 152] width 151 height 23
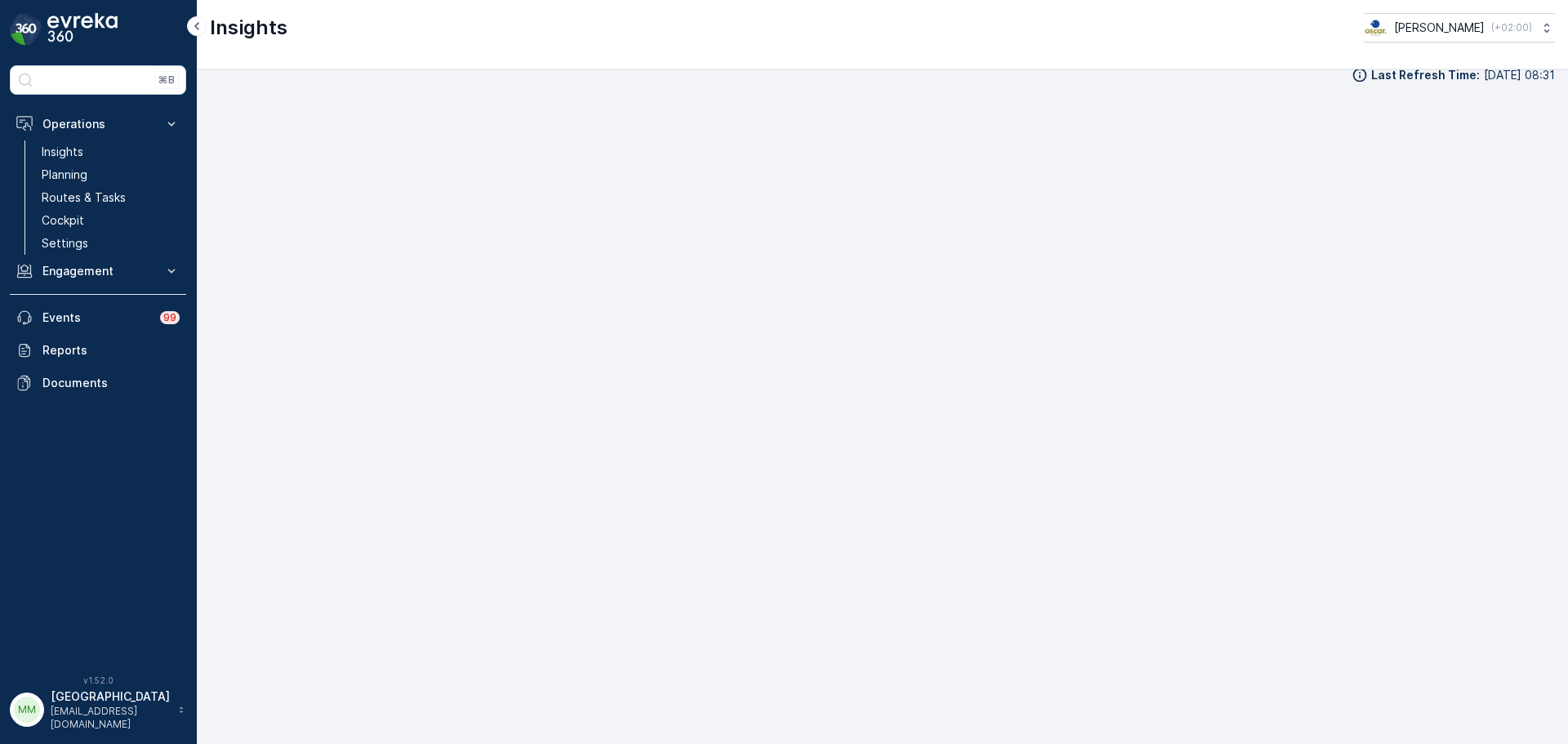
scroll to position [19, 0]
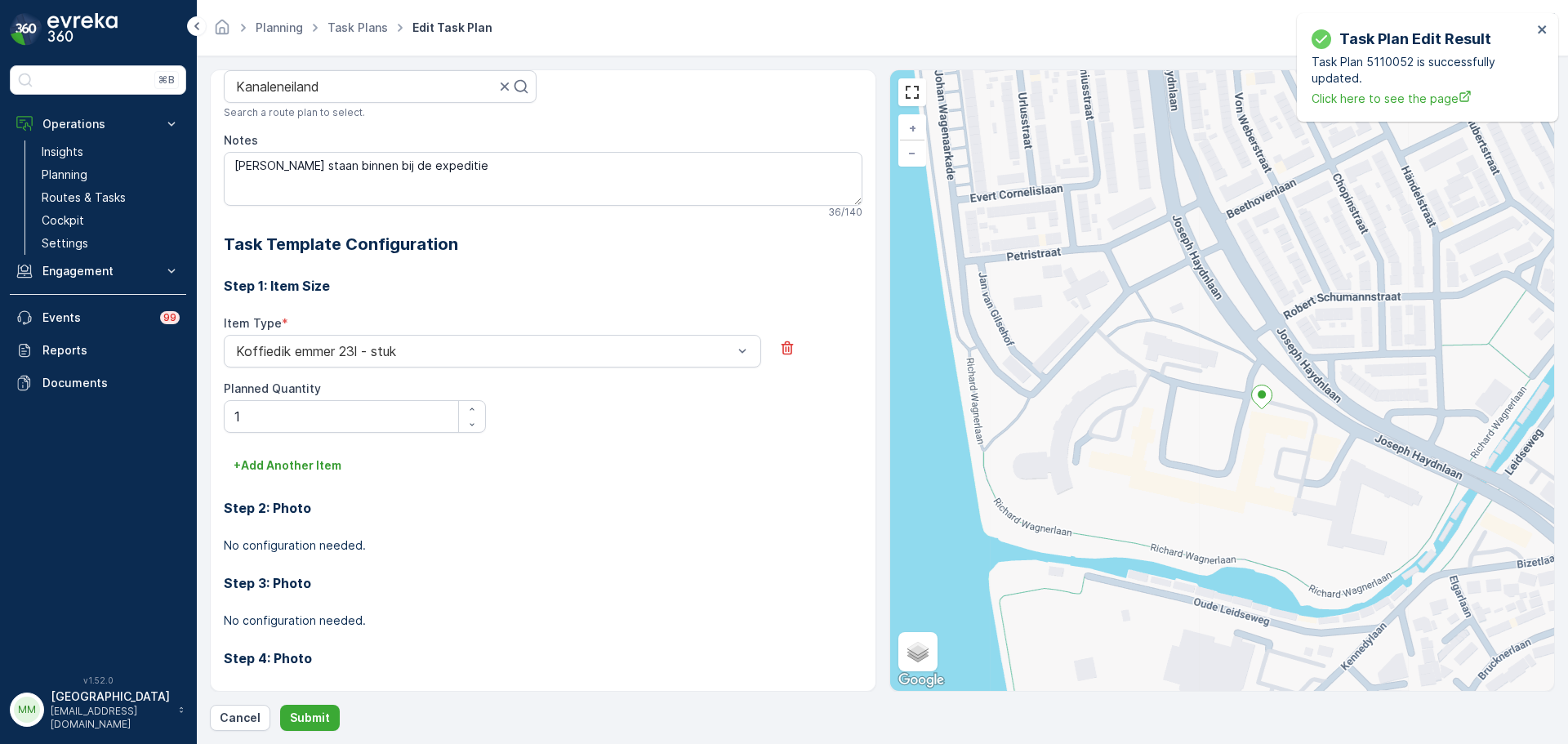
scroll to position [373, 0]
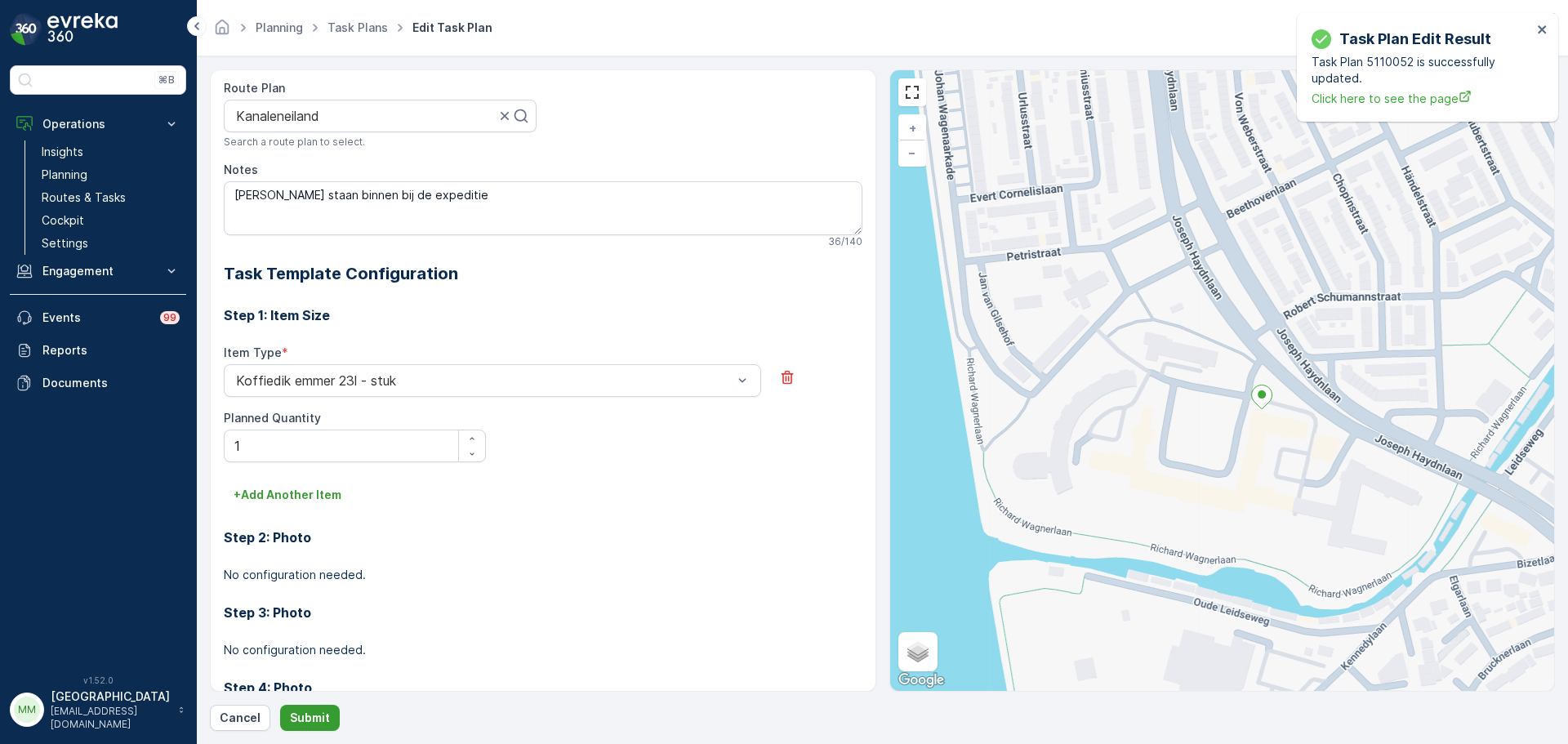
click at [311, 723] on p "Submit" at bounding box center [310, 718] width 40 height 16
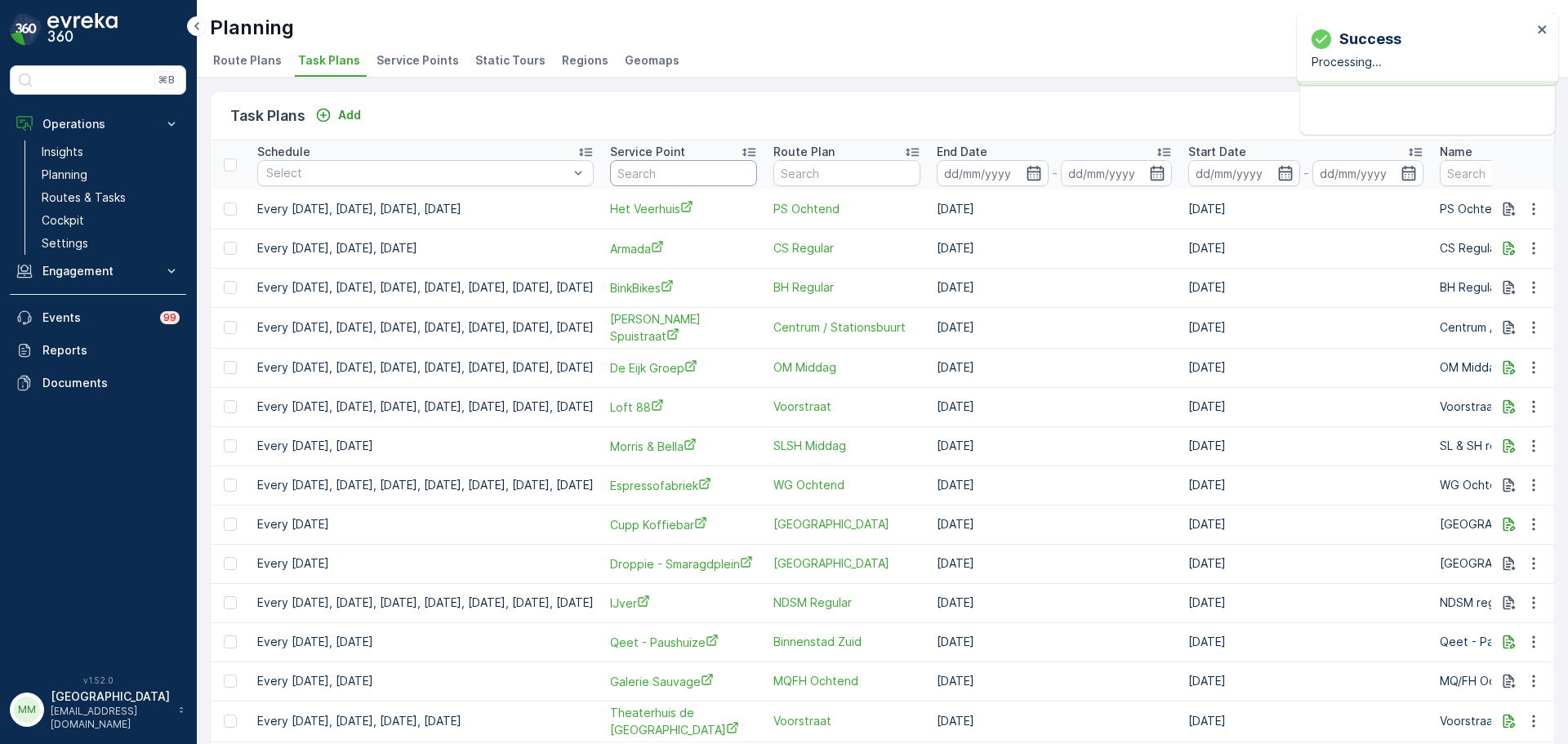
click at [707, 181] on input "text" at bounding box center [683, 173] width 147 height 26
type input "phoenix"
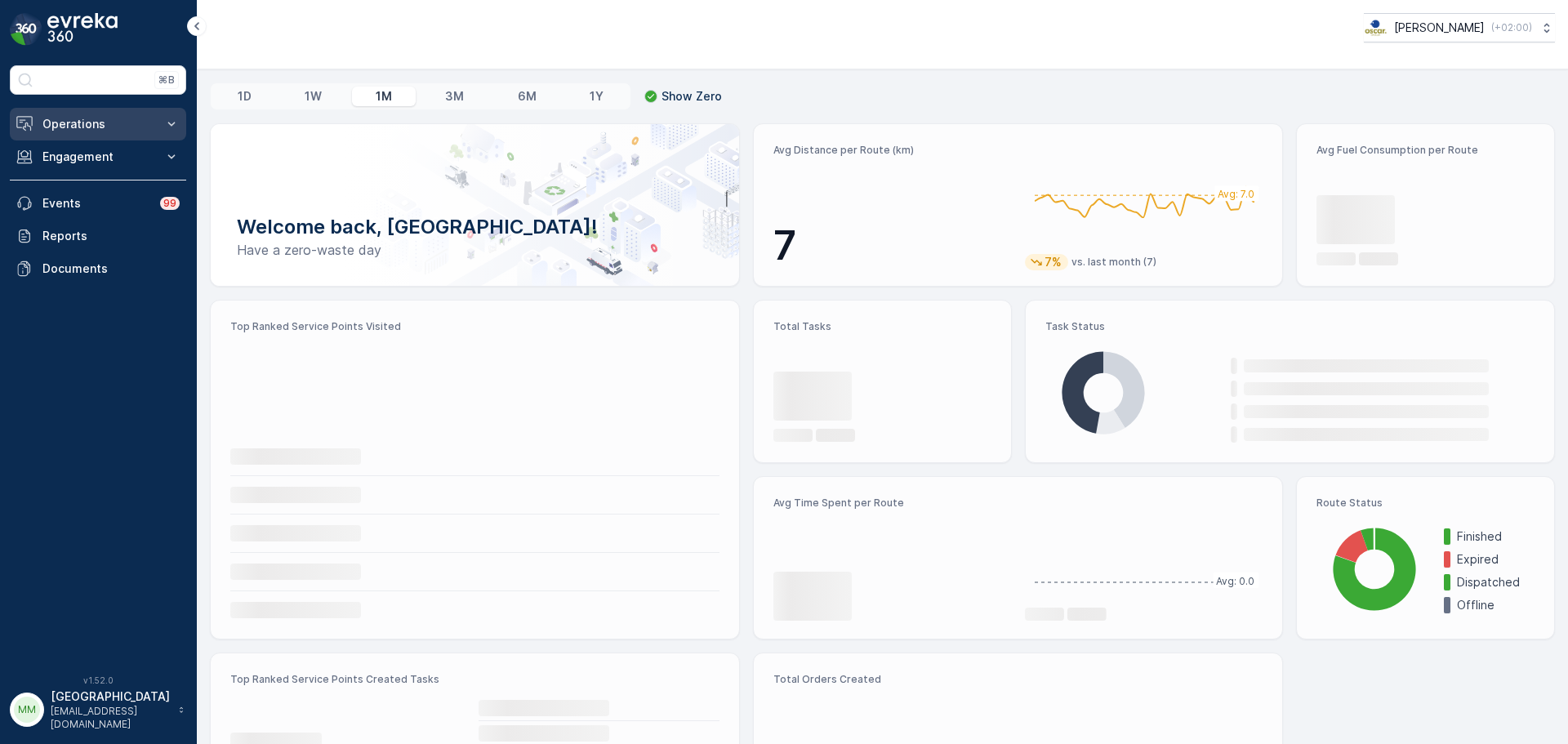
click at [40, 137] on button "Operations" at bounding box center [98, 124] width 177 height 33
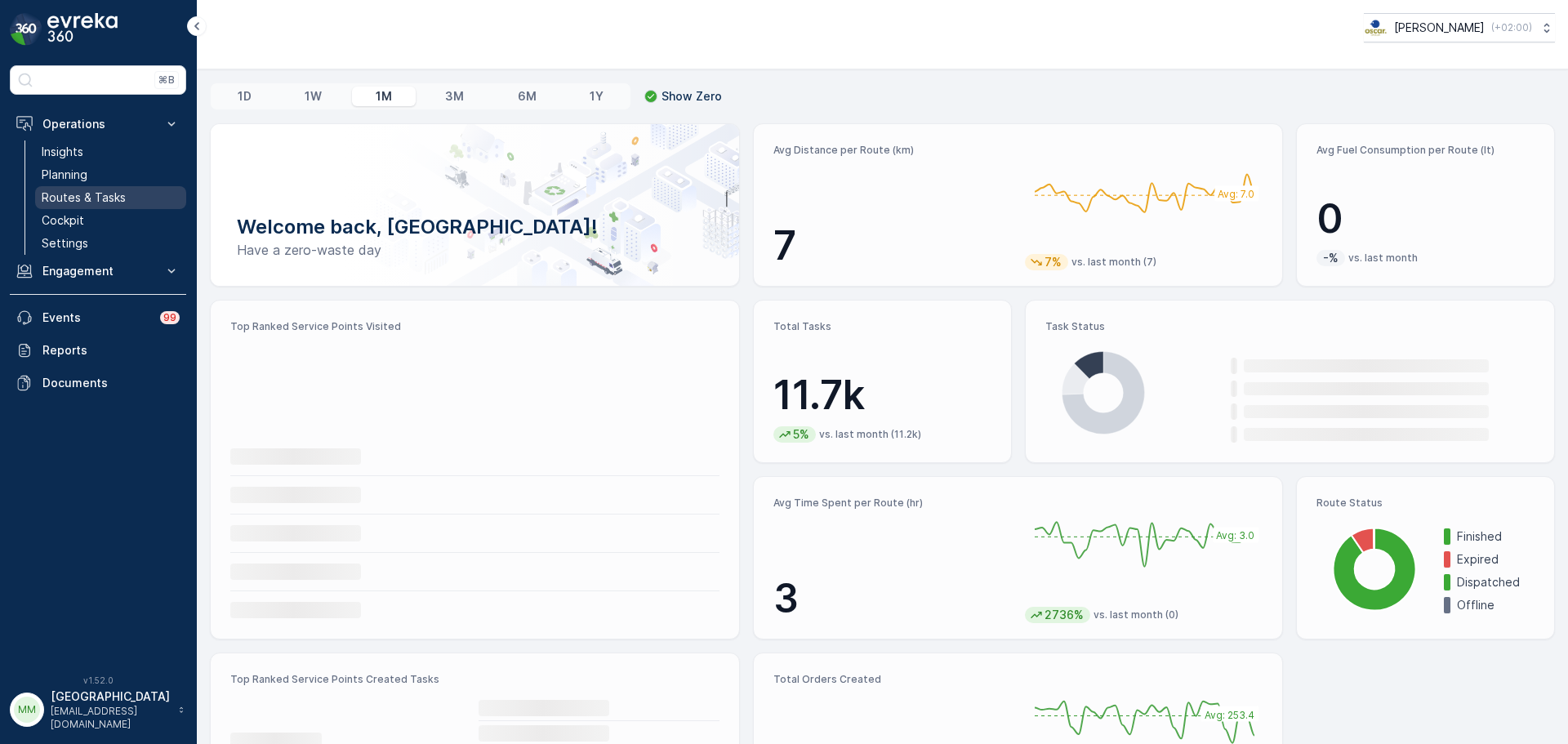
click at [98, 200] on p "Routes & Tasks" at bounding box center [84, 198] width 84 height 16
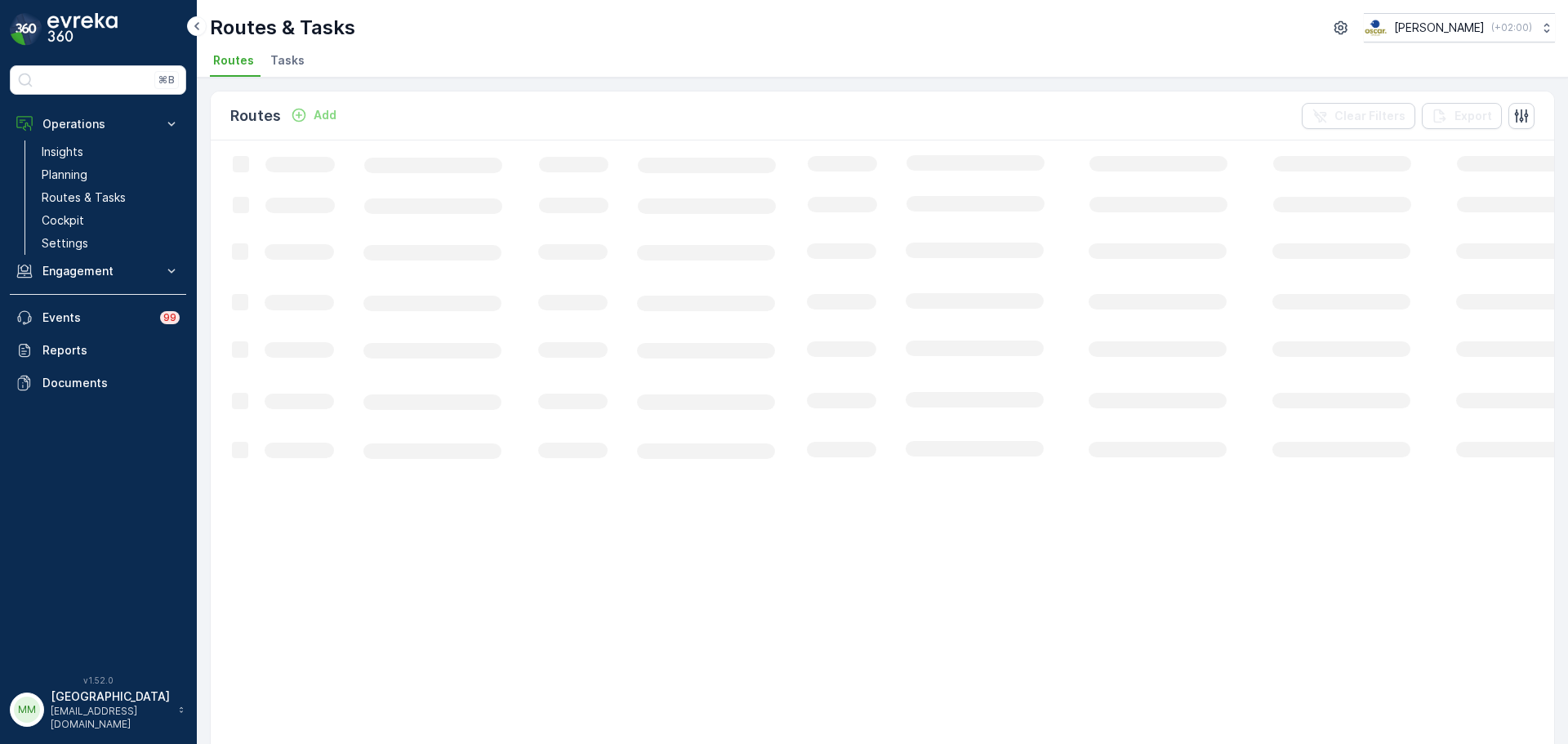
click at [290, 60] on span "Tasks" at bounding box center [287, 61] width 34 height 16
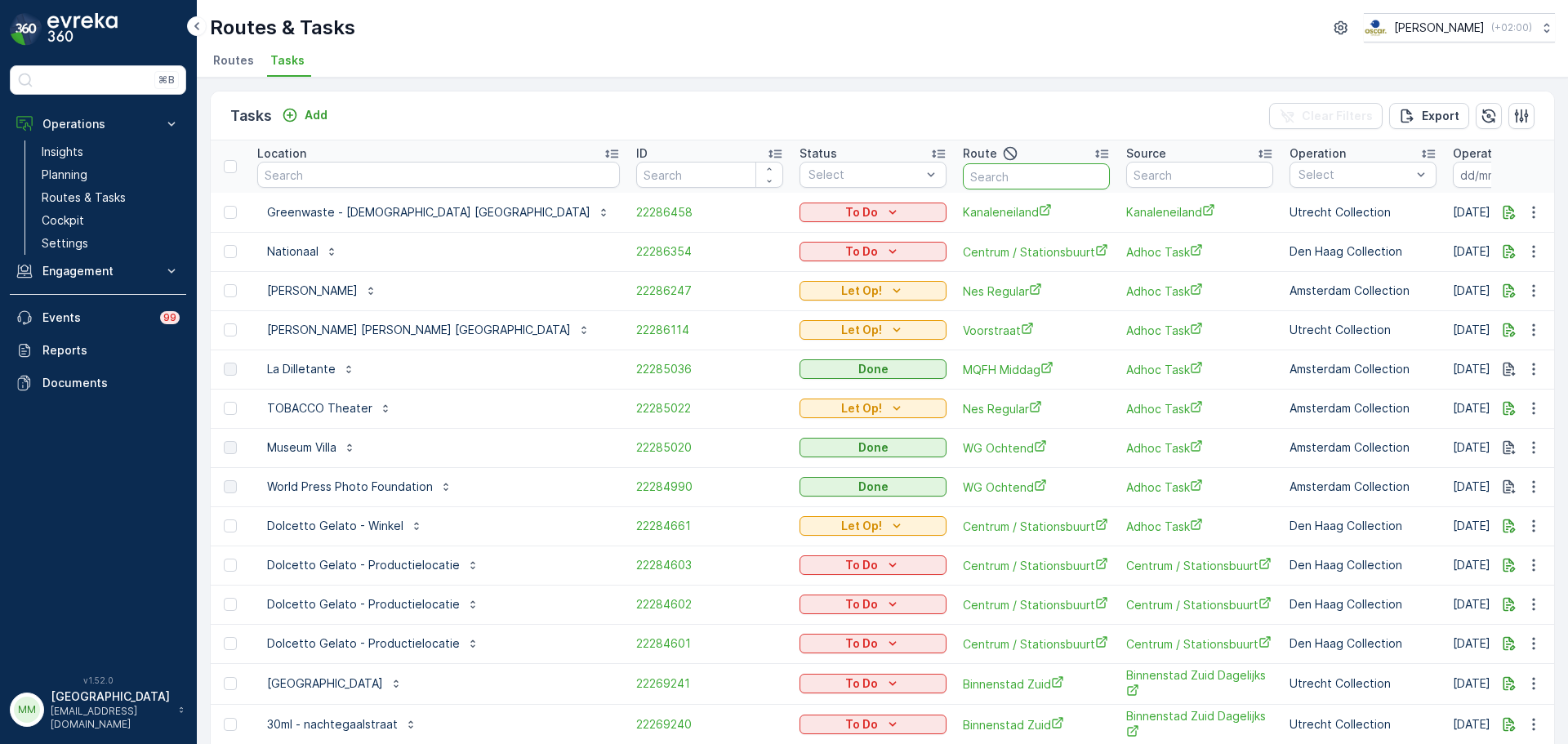
click at [963, 177] on input "text" at bounding box center [1036, 177] width 147 height 26
type input "seenons u"
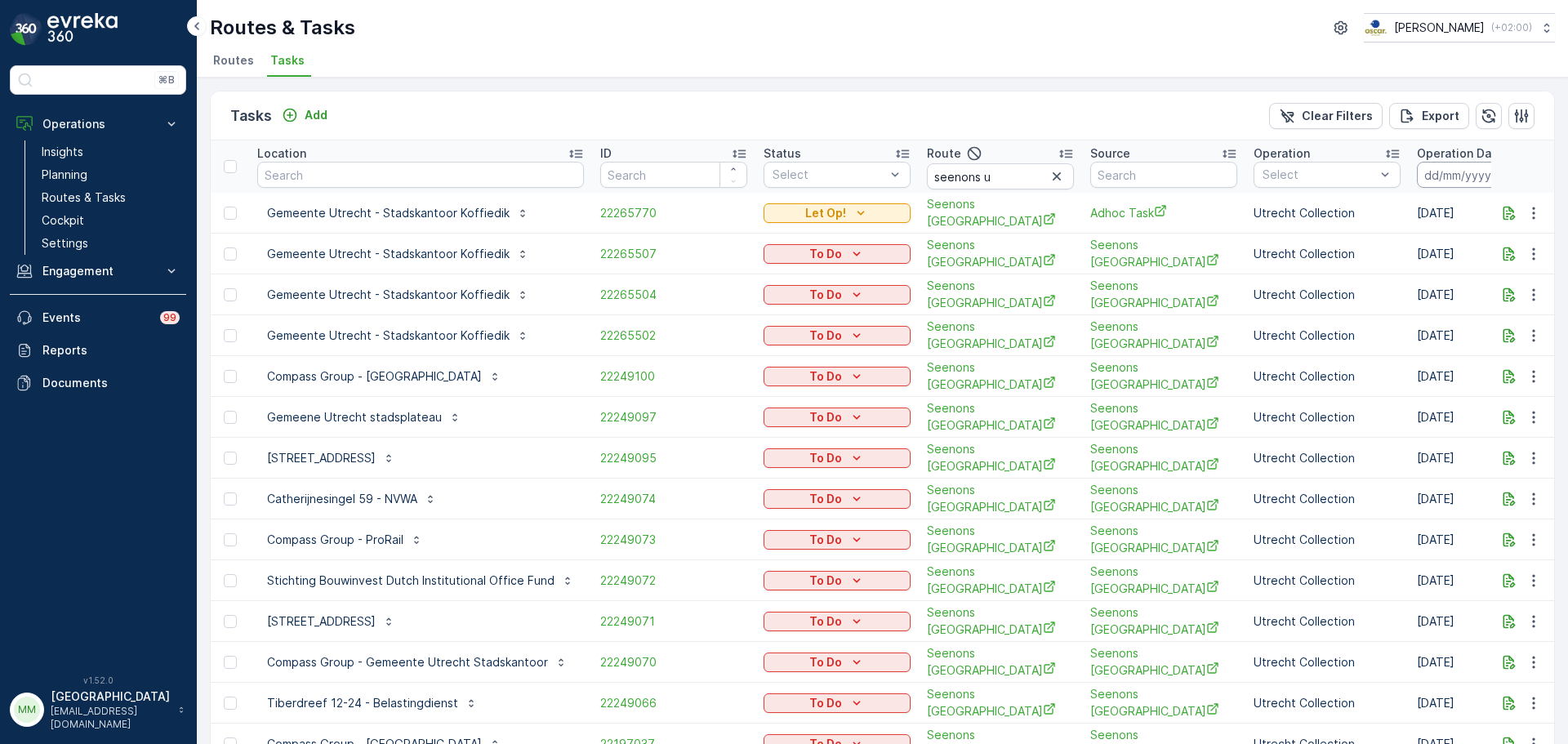
click at [1435, 172] on input at bounding box center [1473, 175] width 112 height 26
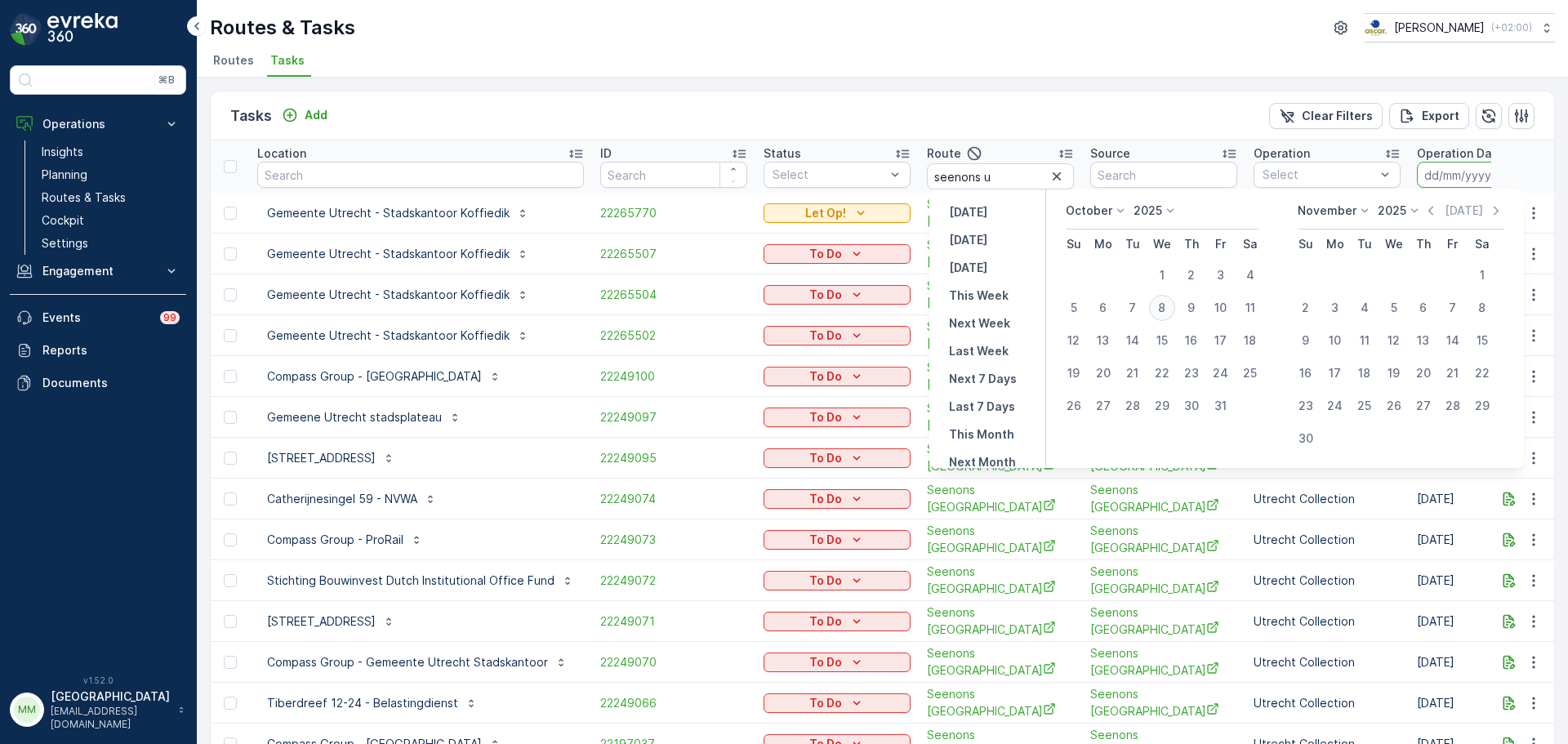
click at [1175, 308] on div "8" at bounding box center [1162, 308] width 26 height 26
type input "[DATE]"
click at [1175, 308] on div "8" at bounding box center [1162, 308] width 26 height 26
type input "[DATE]"
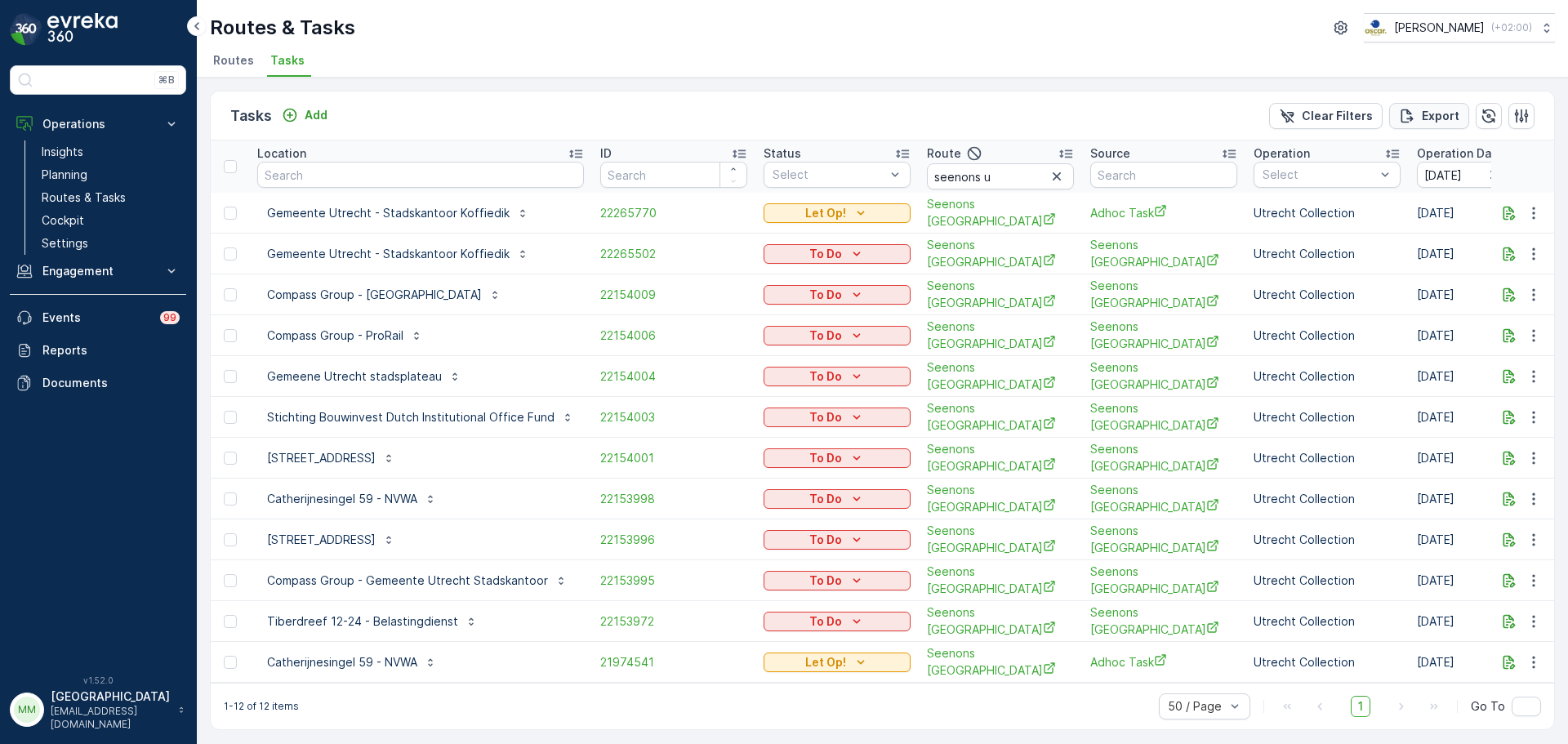
click at [1450, 119] on p "Export" at bounding box center [1441, 116] width 38 height 16
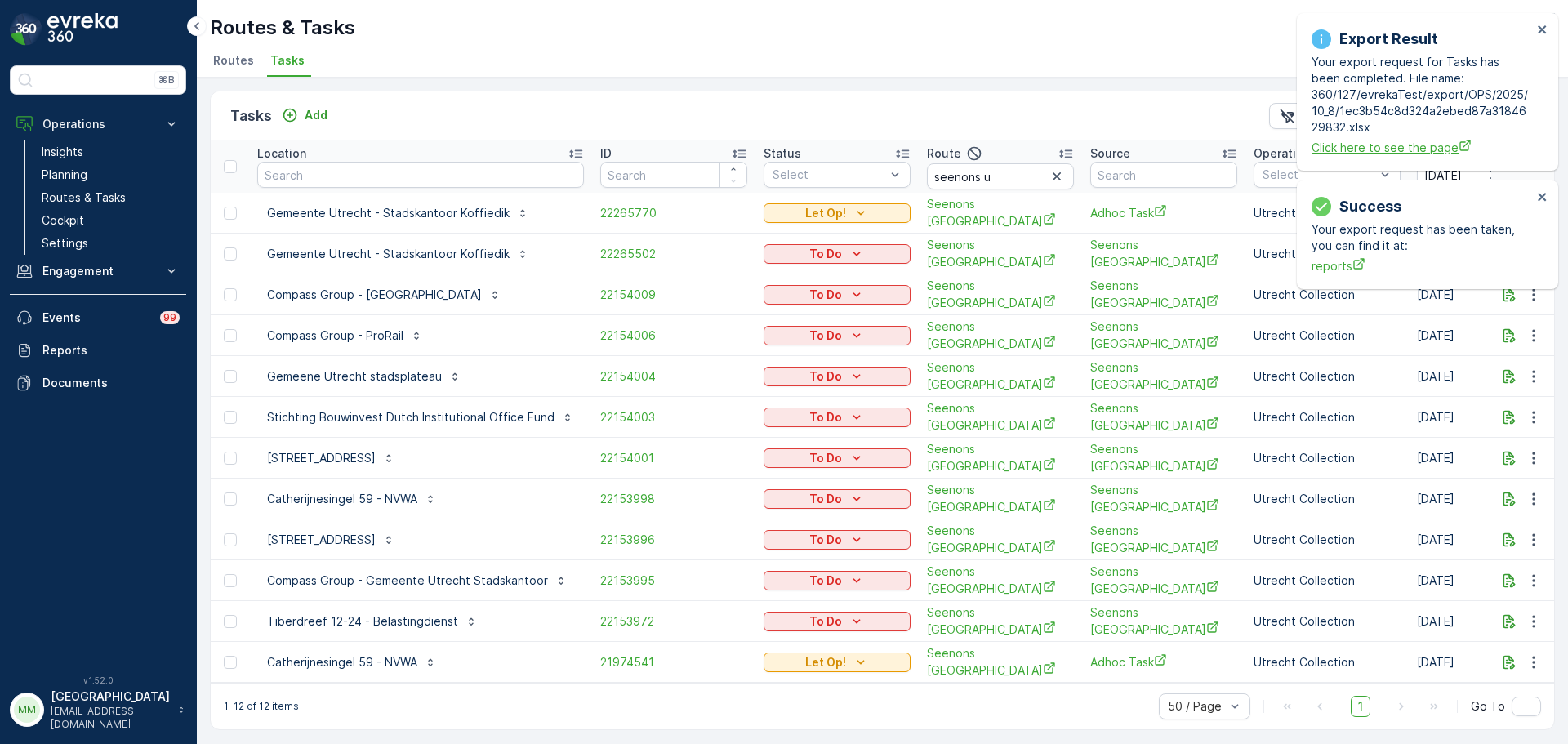
click at [1391, 145] on span "Click here to see the page" at bounding box center [1422, 147] width 220 height 17
click at [1541, 34] on icon "close" at bounding box center [1543, 30] width 11 height 13
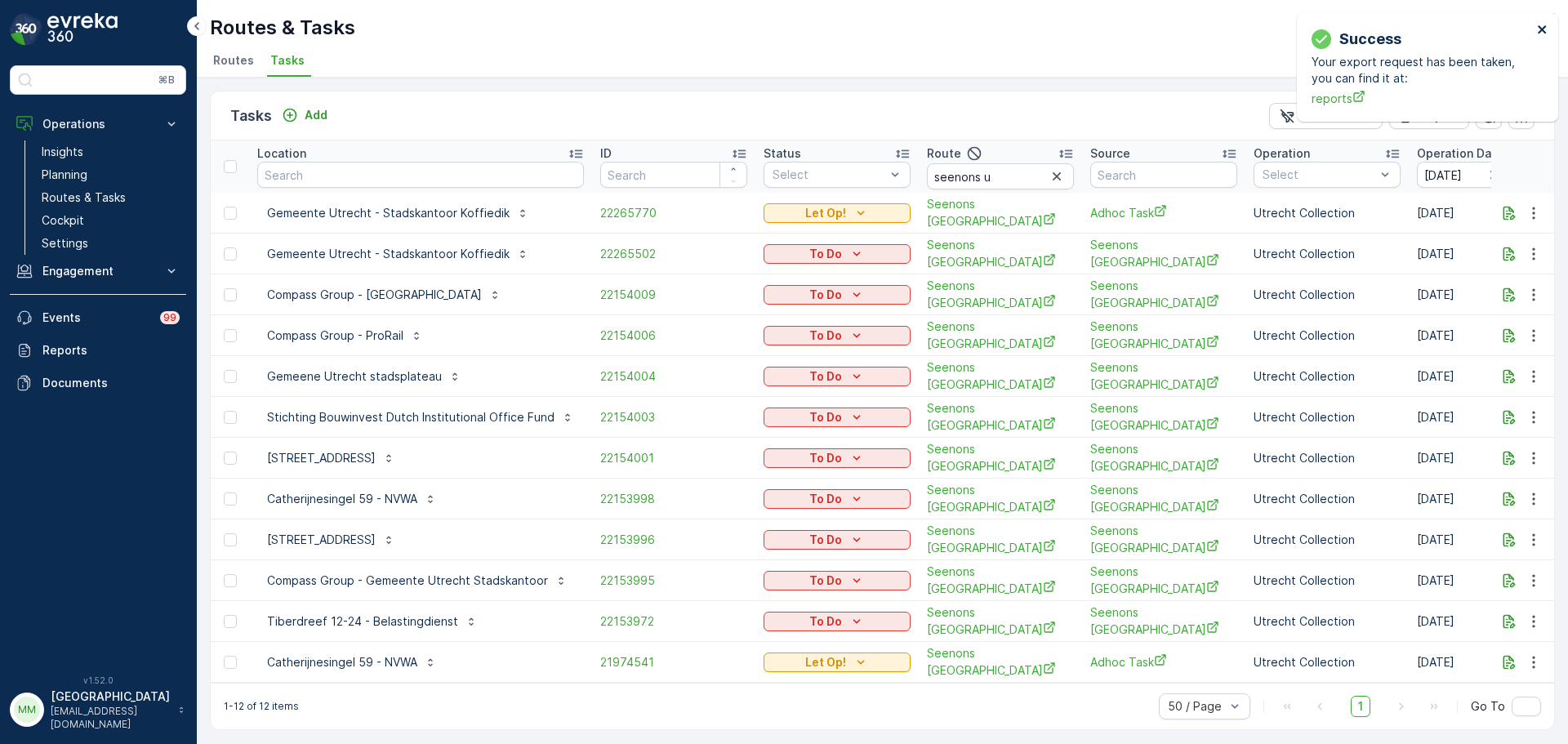
click at [1539, 34] on icon "close" at bounding box center [1543, 30] width 11 height 13
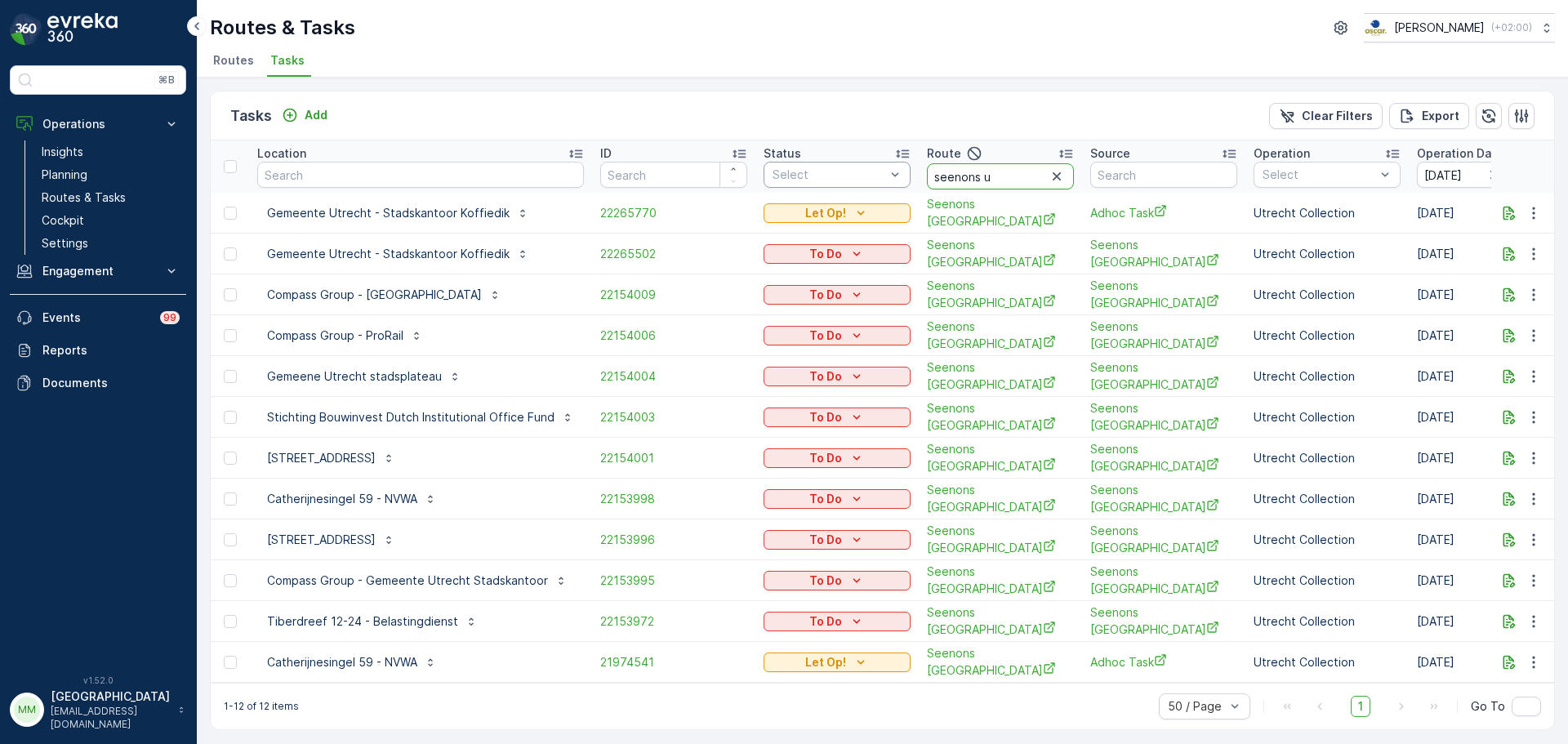
drag, startPoint x: 1023, startPoint y: 174, endPoint x: 892, endPoint y: 172, distance: 131.0
click at [886, 177] on tr "Location ID Status Select Route seenons u Source Operation Select Operation Dat…" at bounding box center [1560, 167] width 2699 height 53
type input "cs r"
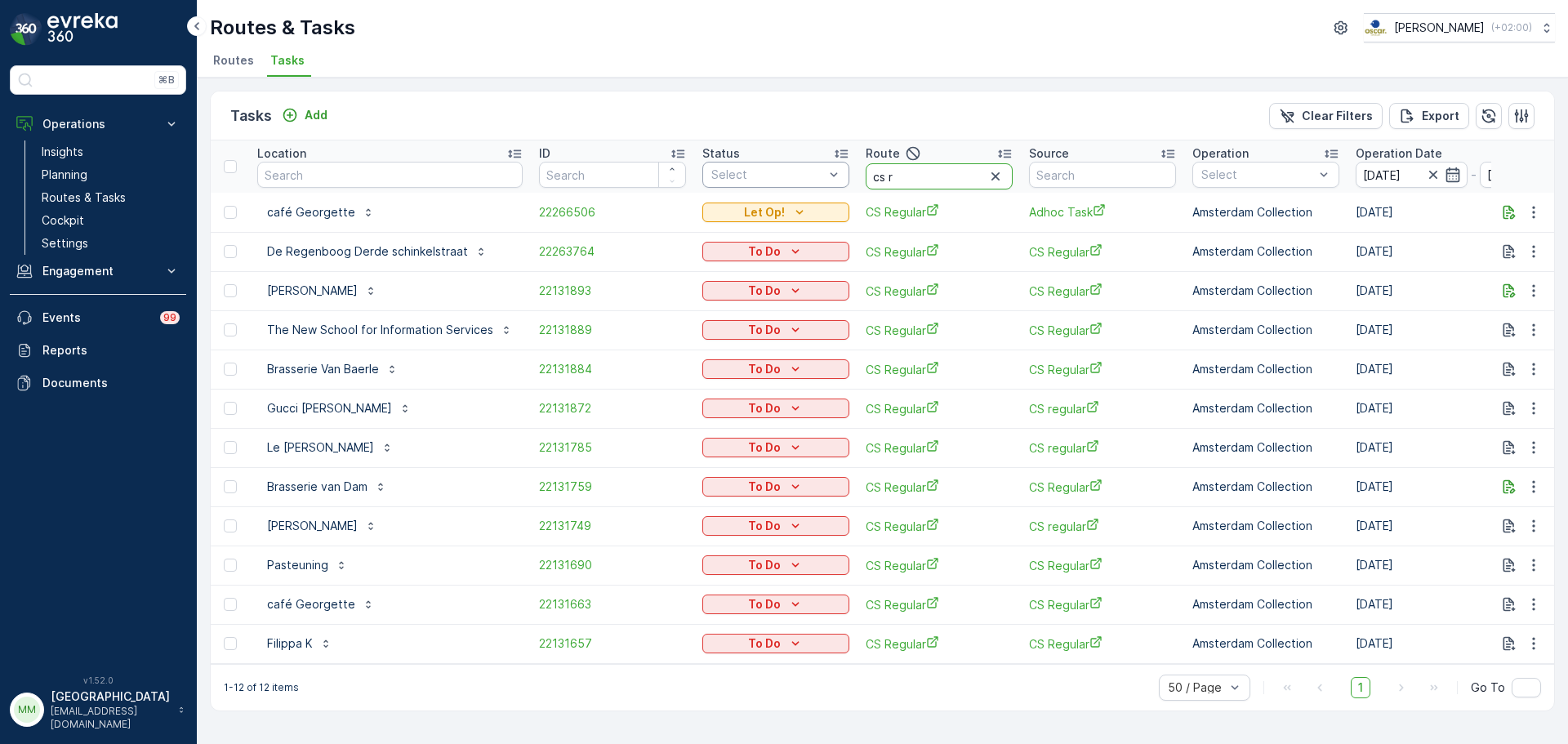
drag, startPoint x: 894, startPoint y: 173, endPoint x: 812, endPoint y: 165, distance: 82.4
click at [812, 165] on tr "Location ID Status Select Route cs r Source Operation Select Operation Date 08.…" at bounding box center [1529, 167] width 2637 height 53
type input "mqfh m"
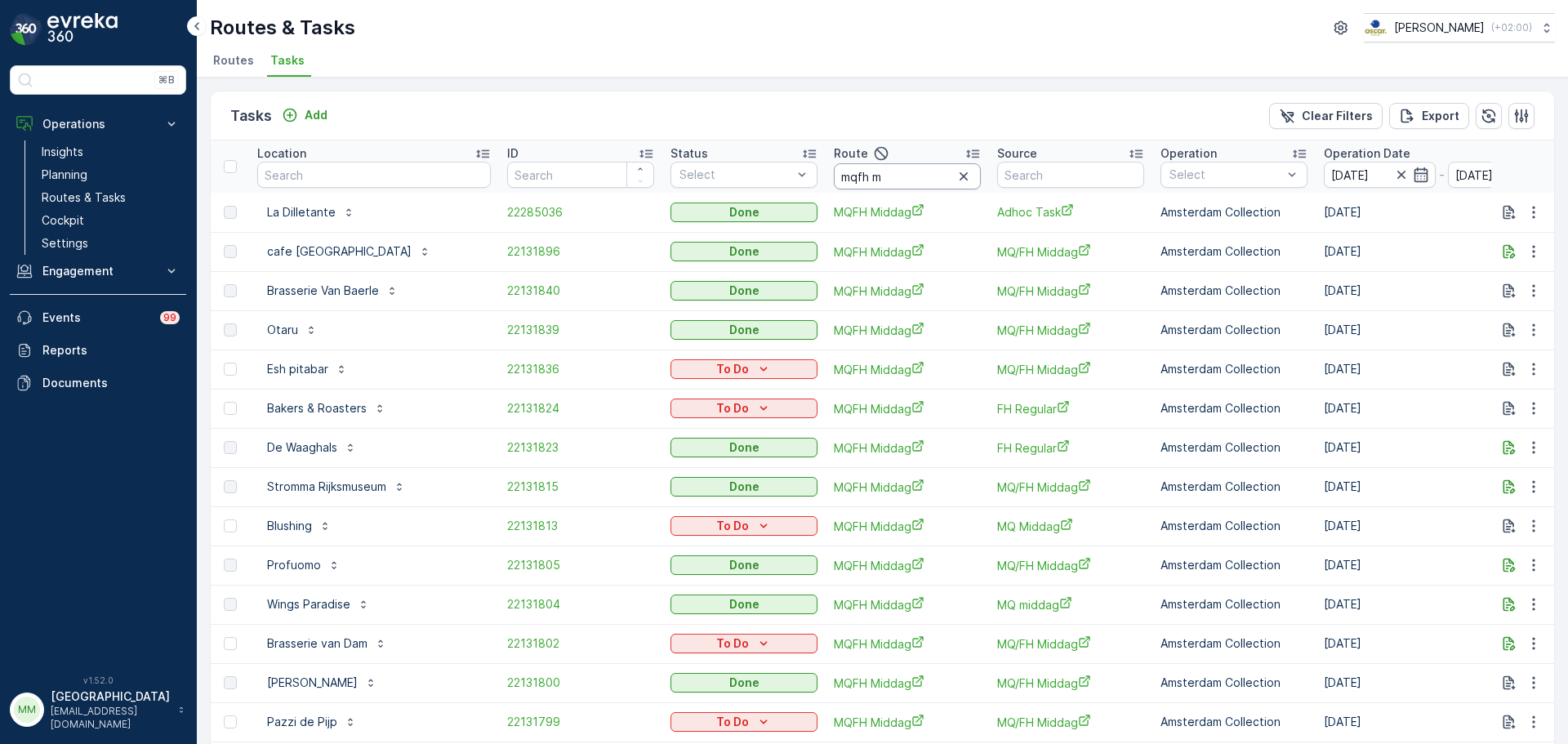
click at [899, 181] on input "mqfh m" at bounding box center [907, 177] width 147 height 26
type input "mqfh o"
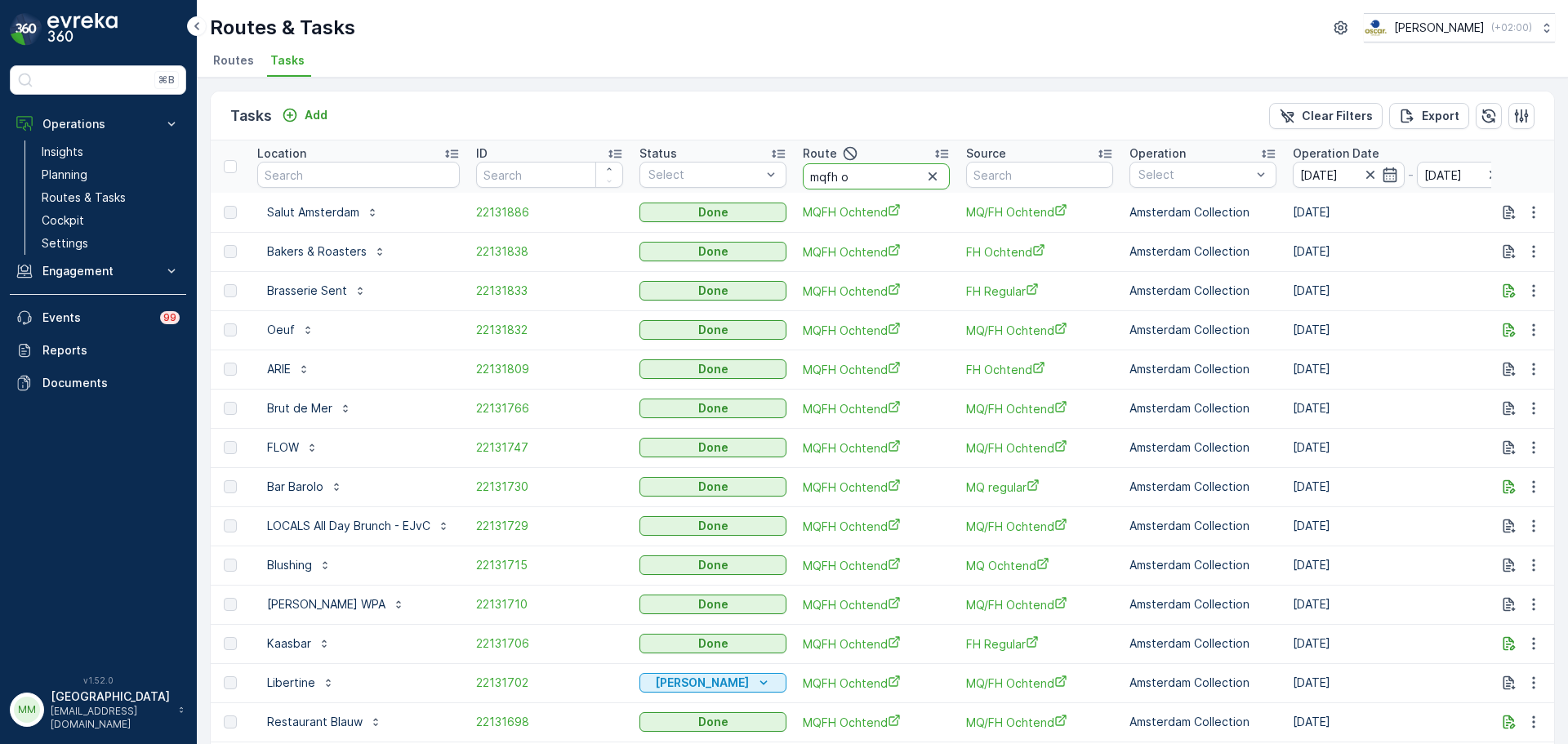
drag, startPoint x: 816, startPoint y: 174, endPoint x: 766, endPoint y: 131, distance: 65.9
click at [765, 168] on tr "Location ID Status Select Route mqfh o Source Operation Select Operation Date 0…" at bounding box center [1497, 167] width 2575 height 53
type input "ndsm m"
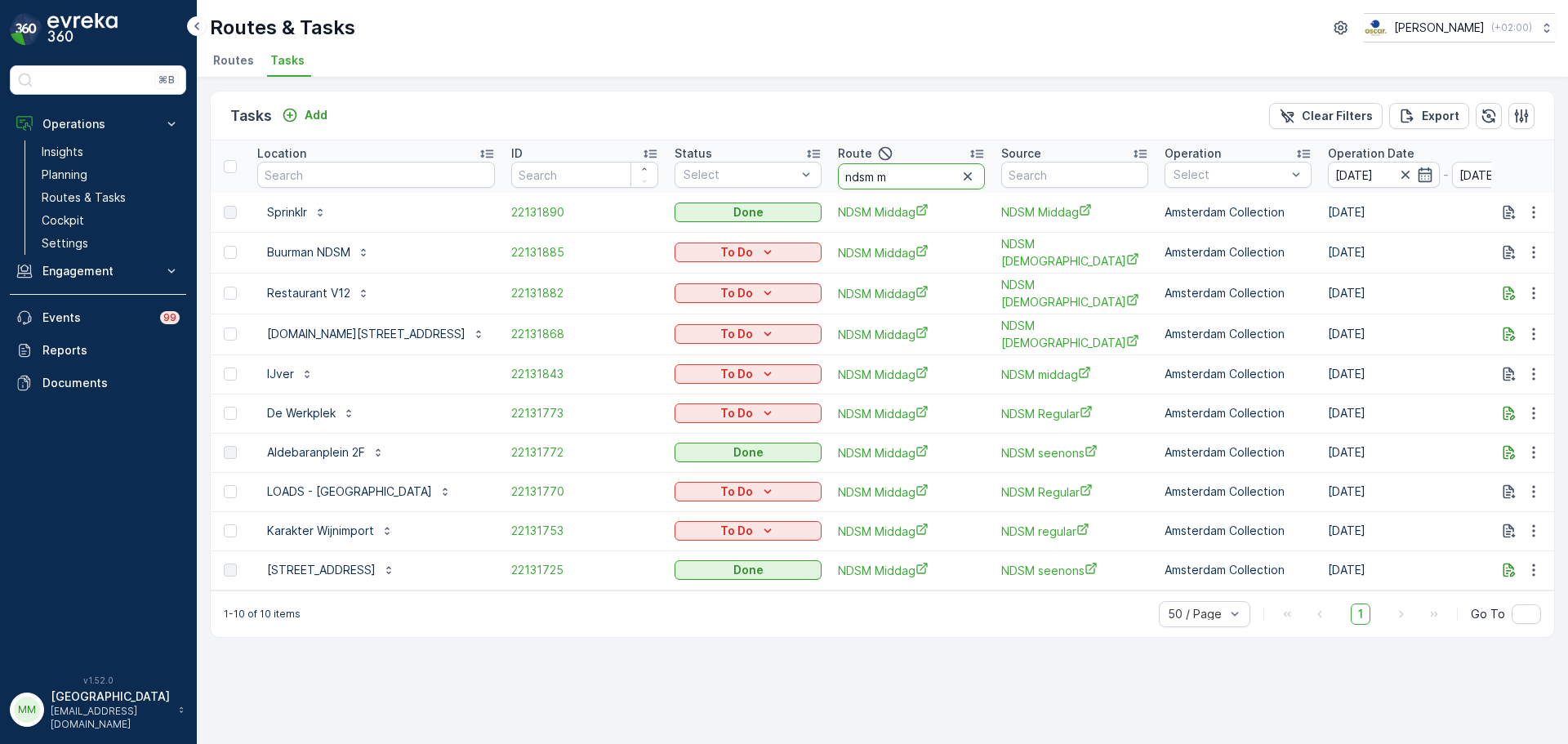
click at [904, 181] on input "ndsm m" at bounding box center [911, 177] width 147 height 26
type input "ndsm r"
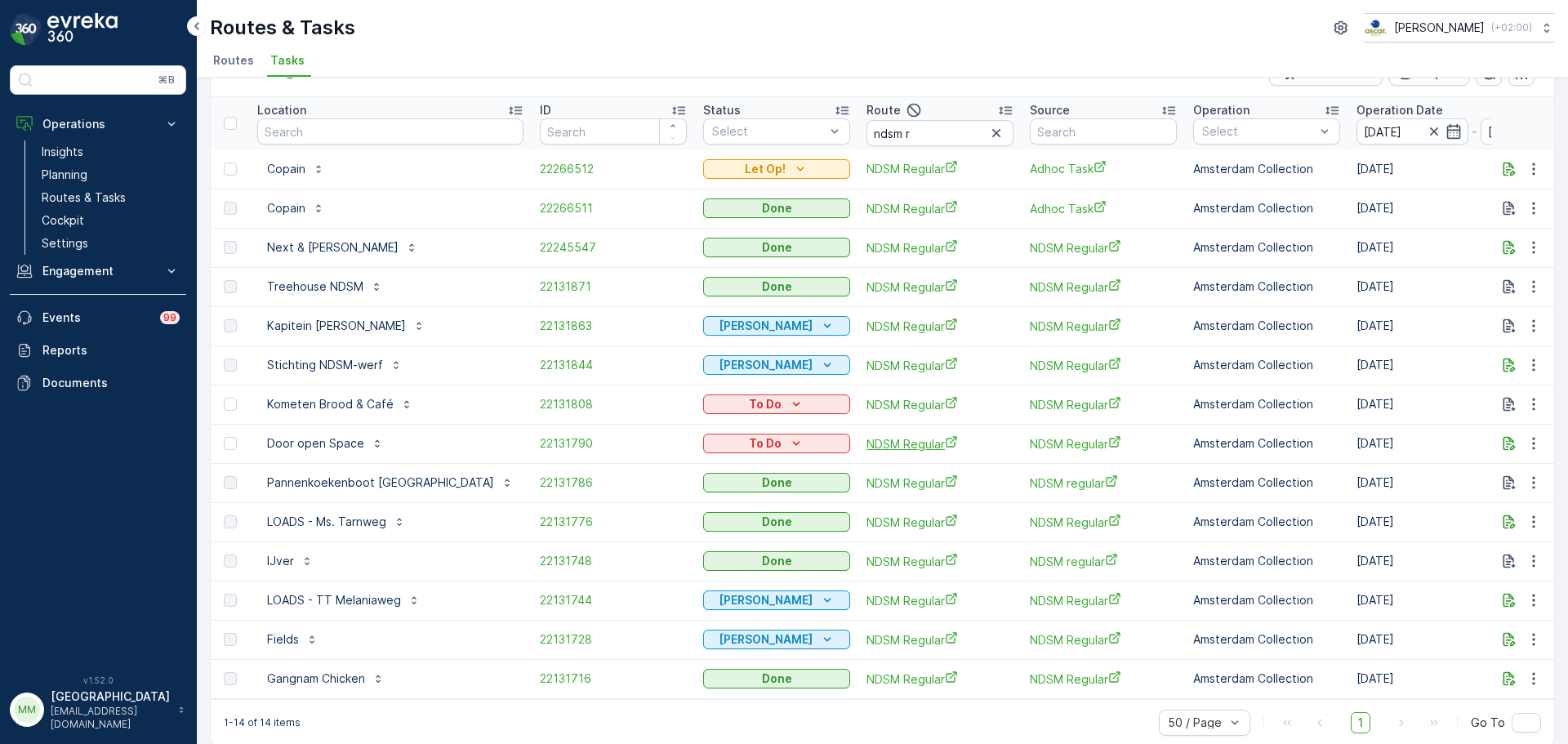
scroll to position [67, 0]
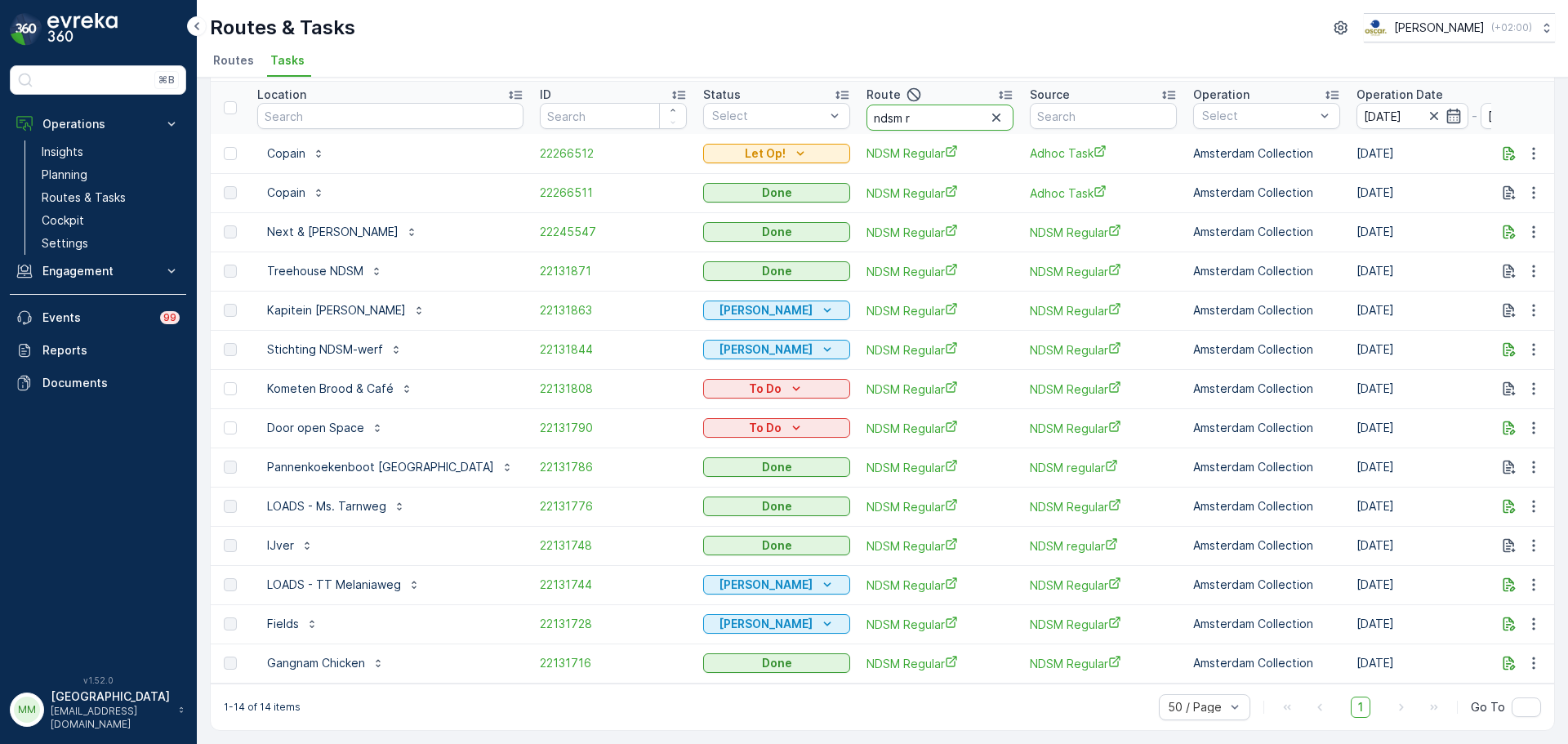
drag, startPoint x: 867, startPoint y: 108, endPoint x: 691, endPoint y: 122, distance: 176.6
click at [692, 126] on table "Location ID Status Select Route ndsm r Source Operation Select Operation Date 0…" at bounding box center [1529, 382] width 2638 height 602
type input "kanal"
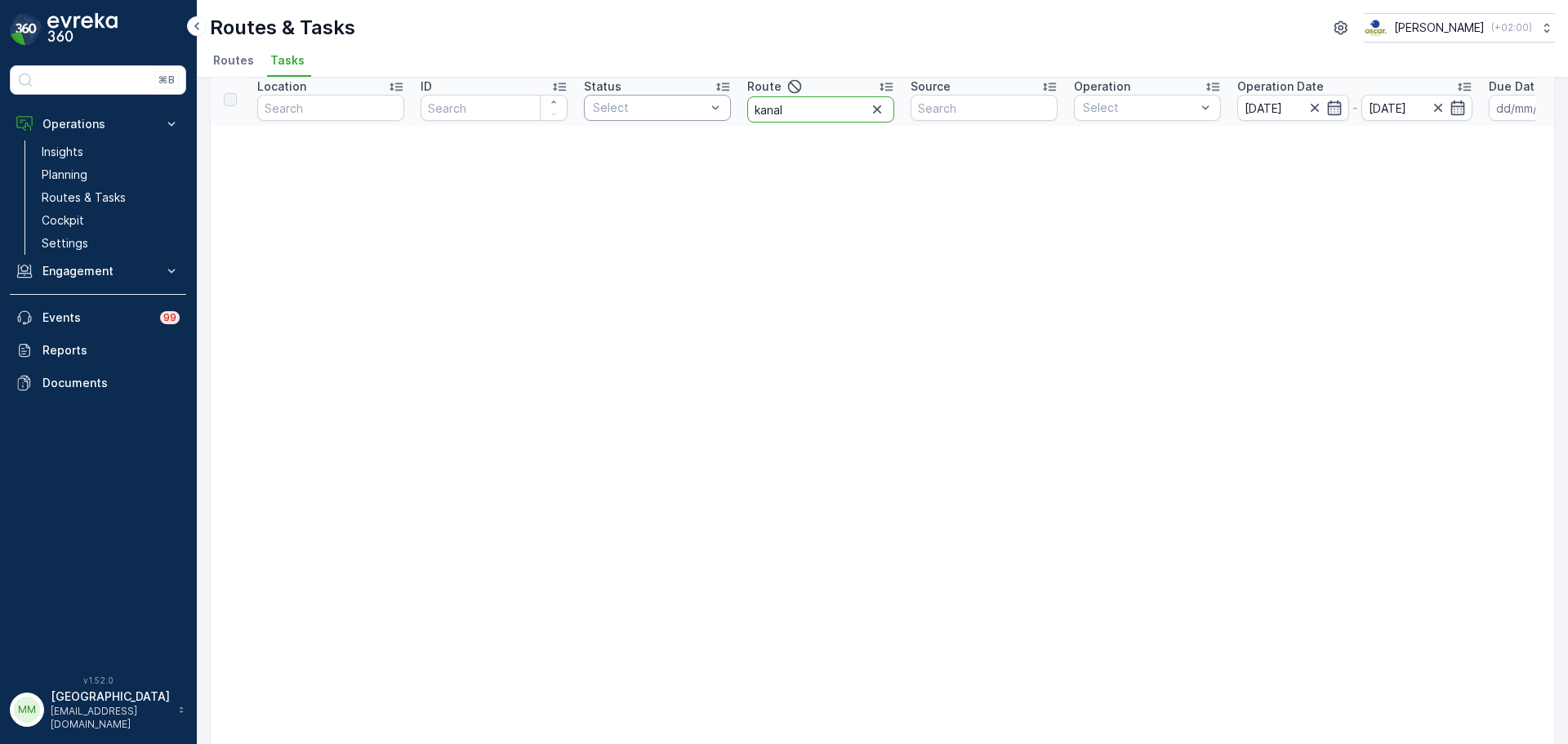
drag, startPoint x: 724, startPoint y: 103, endPoint x: 672, endPoint y: 104, distance: 52.0
click at [672, 104] on tr "Location ID Status Select Route kanal Source Operation Select Operation Date 08…" at bounding box center [1432, 99] width 2445 height 53
type input "seenons u"
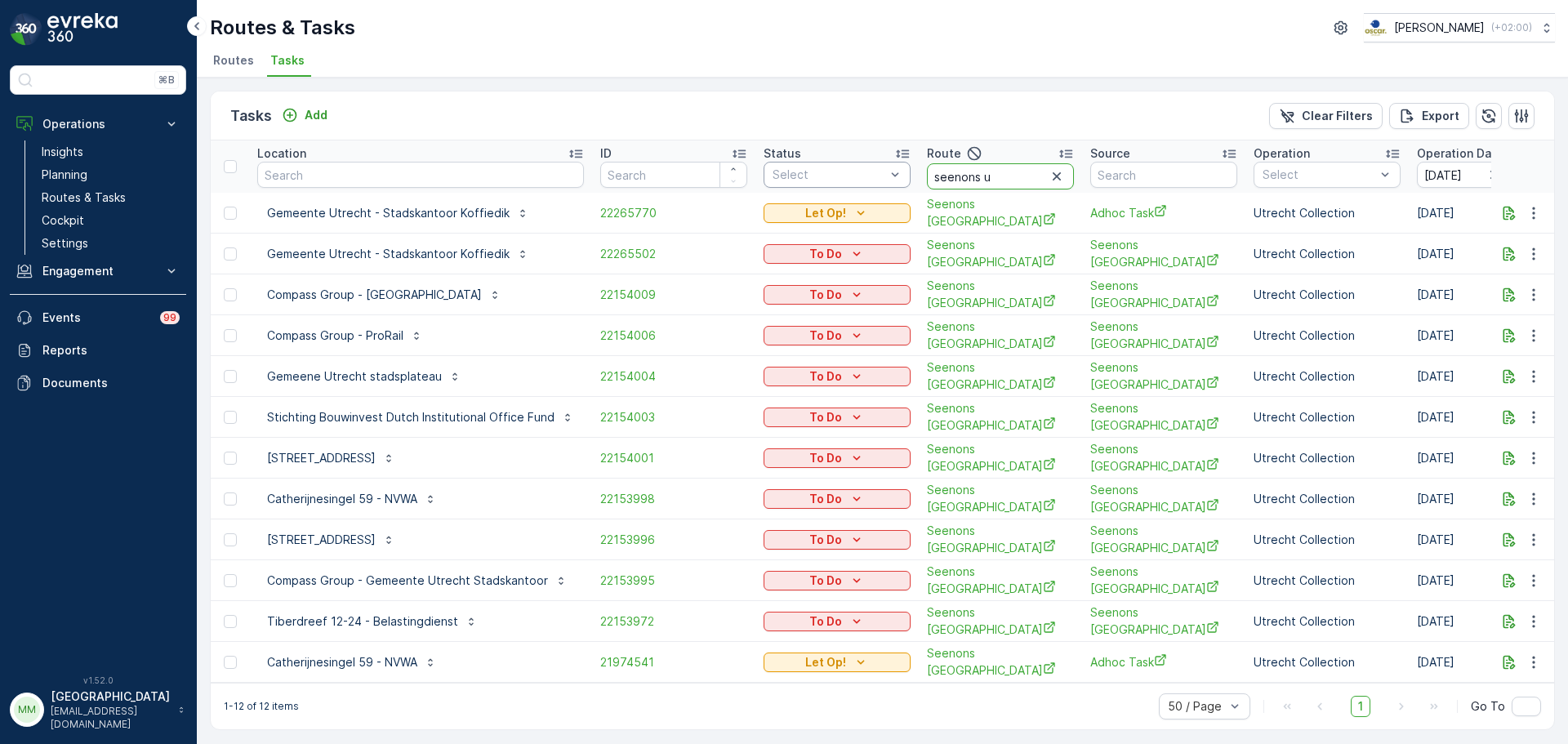
drag, startPoint x: 1003, startPoint y: 175, endPoint x: 784, endPoint y: 181, distance: 219.1
click at [784, 181] on tr "Location ID Status Select Route seenons u Source Operation Select Operation Dat…" at bounding box center [1560, 167] width 2699 height 53
type input "usp"
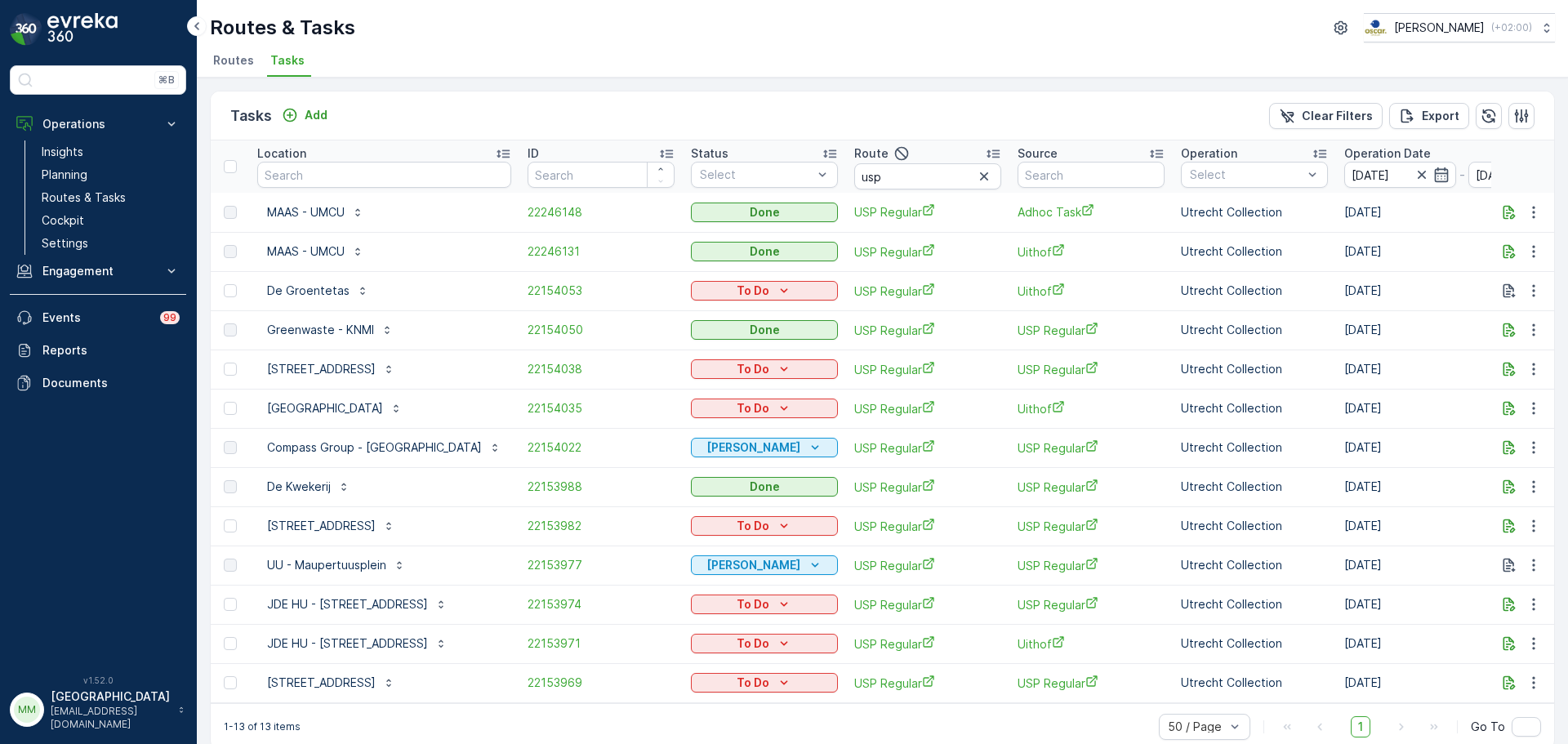
scroll to position [28, 0]
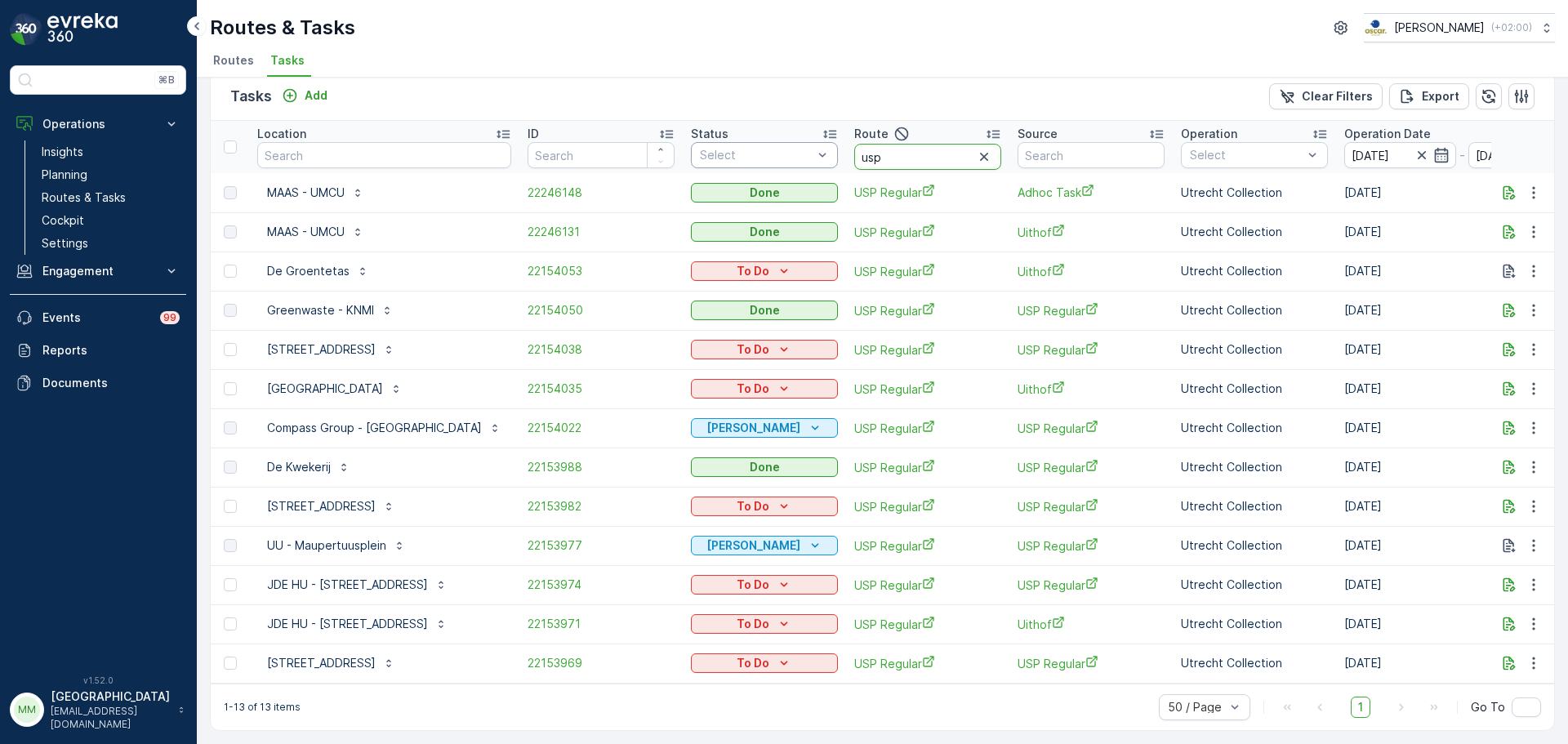
drag, startPoint x: 909, startPoint y: 149, endPoint x: 789, endPoint y: 145, distance: 120.1
click at [789, 145] on tr "Location ID Status Select Route usp Source Operation Select Operation Date 08.1…" at bounding box center [1523, 147] width 2626 height 53
type input "kd o"
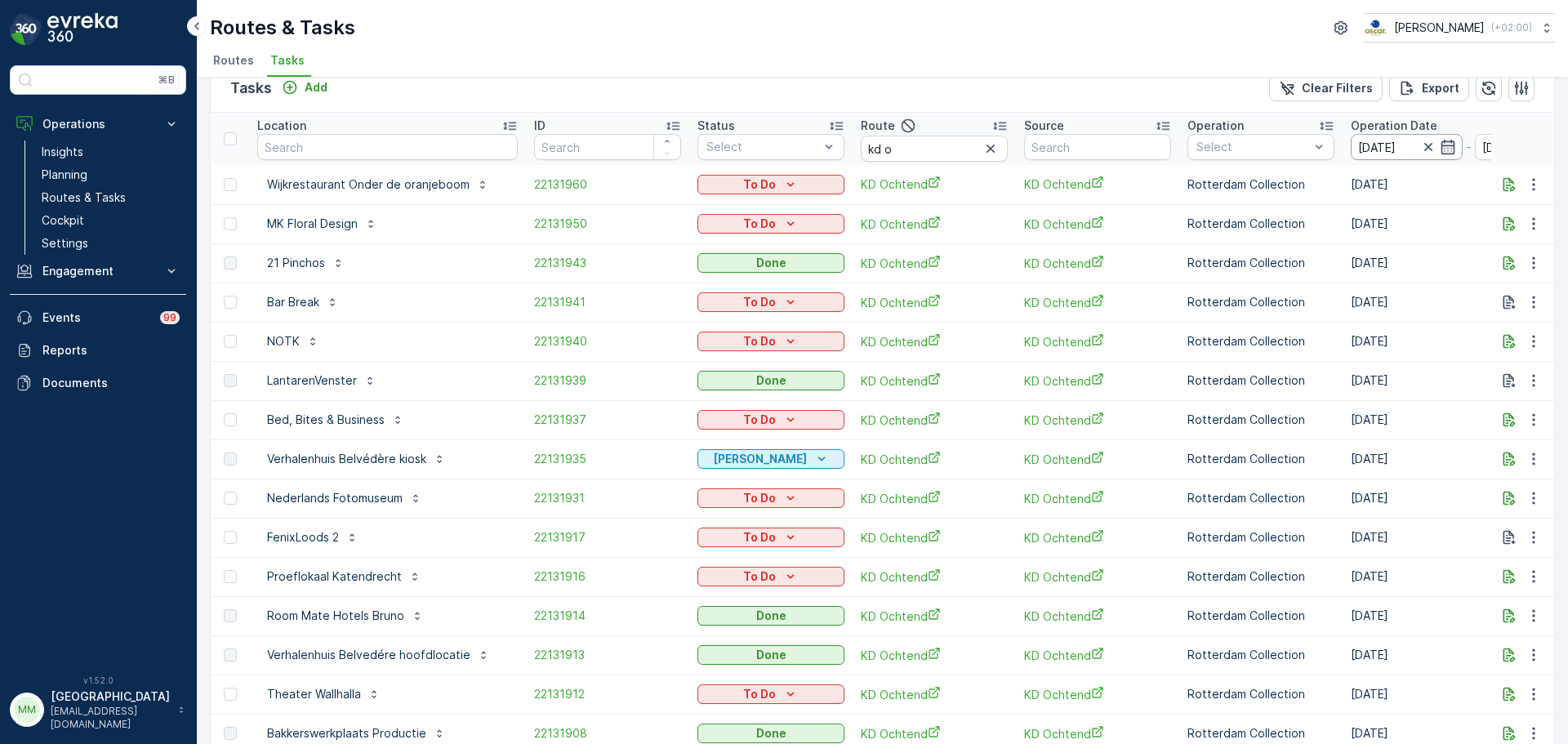
click at [1389, 143] on input "[DATE]" at bounding box center [1406, 147] width 112 height 26
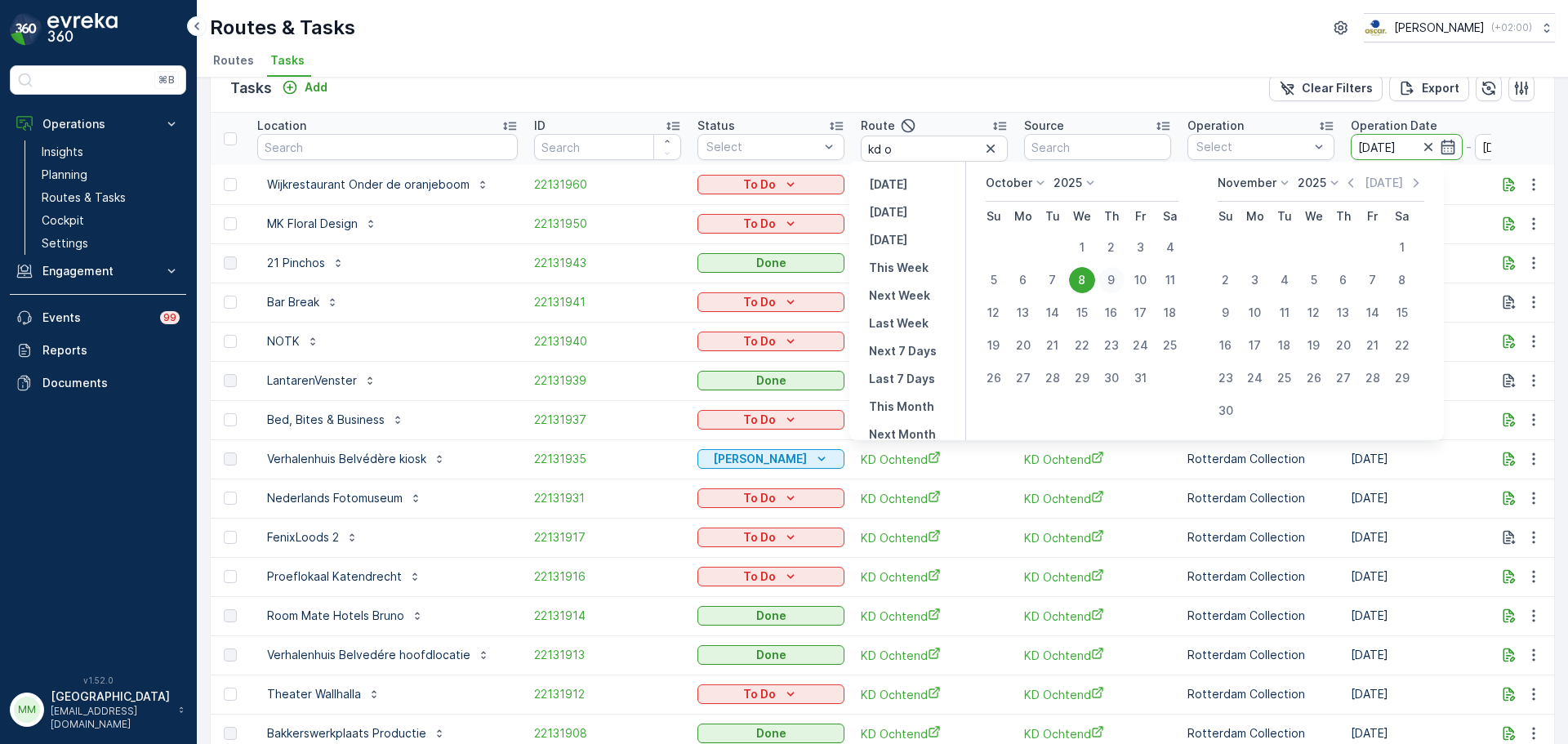
click at [1122, 281] on div "9" at bounding box center [1111, 280] width 26 height 26
type input "[DATE]"
click at [1122, 281] on div "9" at bounding box center [1111, 280] width 26 height 26
type input "[DATE]"
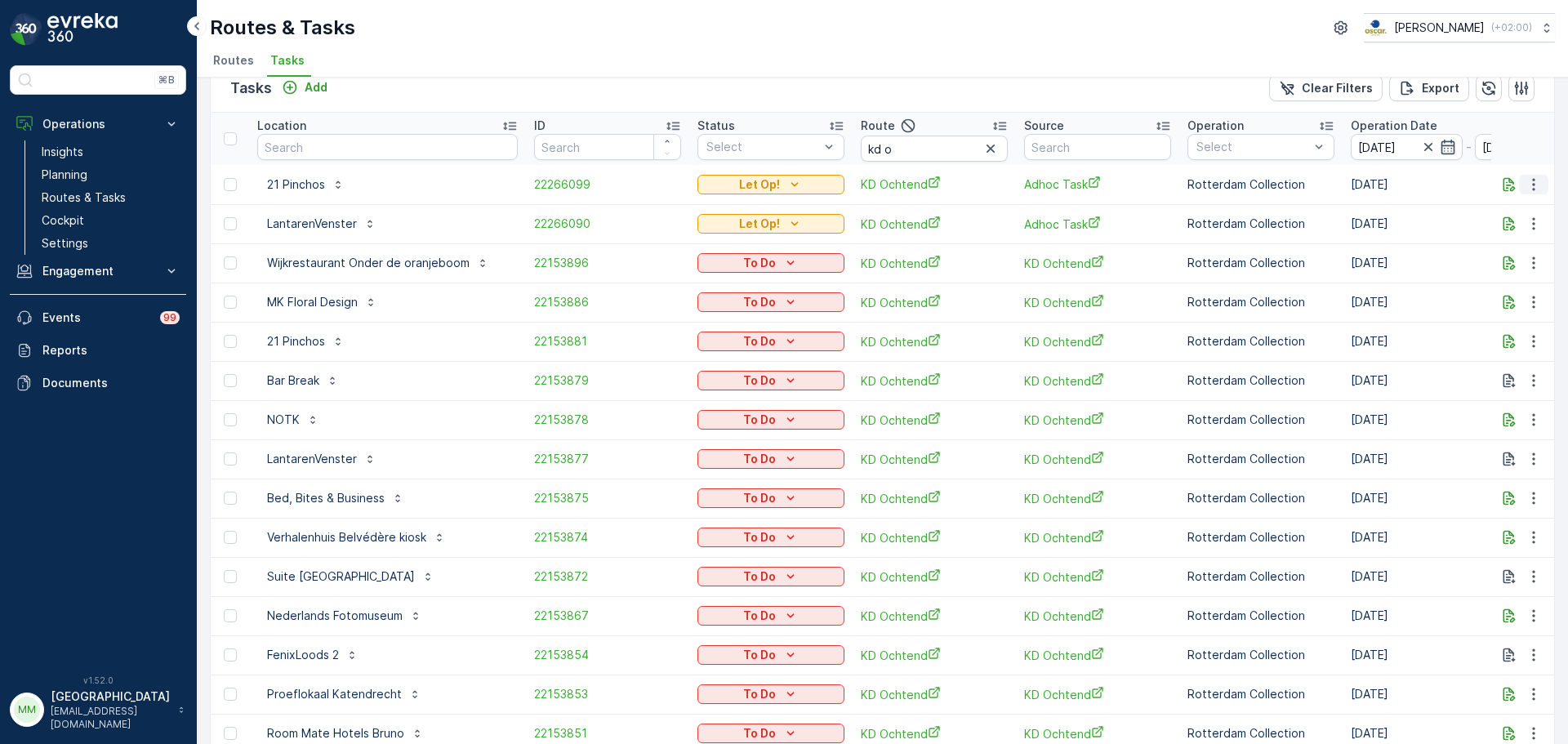
click at [1525, 181] on icon "button" at bounding box center [1534, 185] width 16 height 16
click at [1492, 248] on span "Change Route" at bounding box center [1492, 255] width 79 height 16
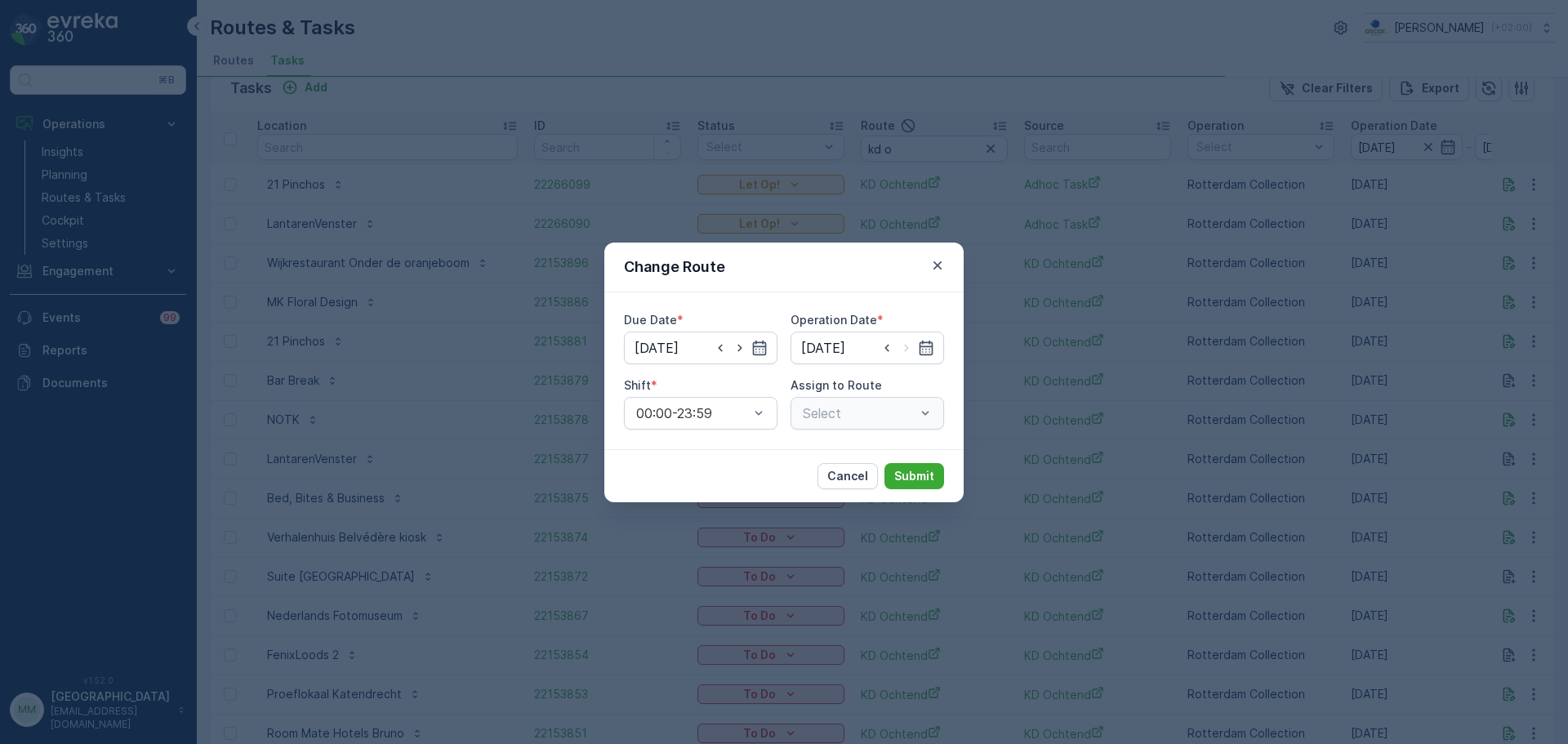
type input "[DATE]"
click at [727, 347] on icon "button" at bounding box center [720, 348] width 16 height 16
type input "[DATE]"
click at [854, 356] on input at bounding box center [867, 348] width 154 height 33
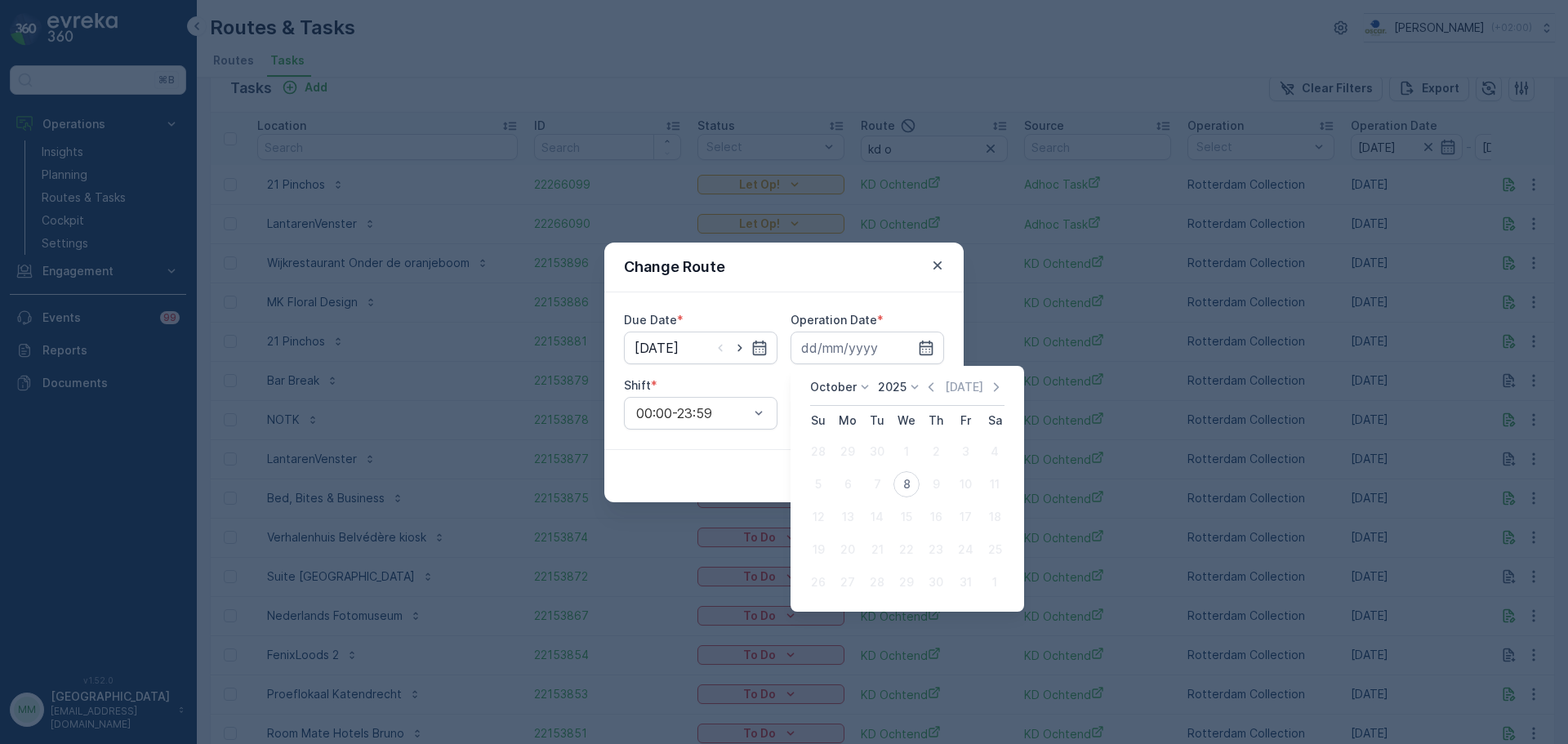
click at [908, 475] on div "8" at bounding box center [907, 485] width 26 height 26
type input "[DATE]"
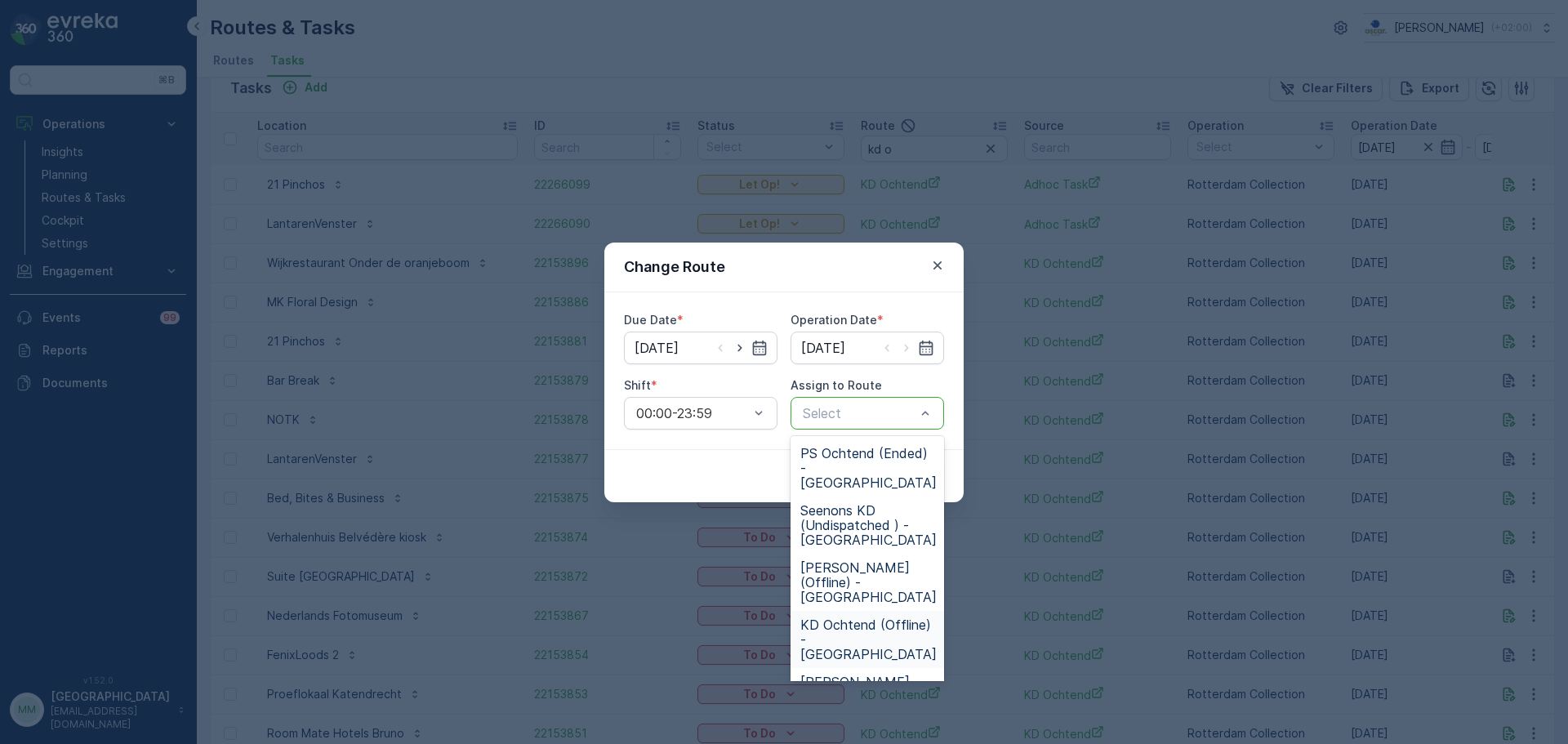
click at [863, 618] on span "KD Ochtend (Offline) - [GEOGRAPHIC_DATA]" at bounding box center [868, 640] width 136 height 44
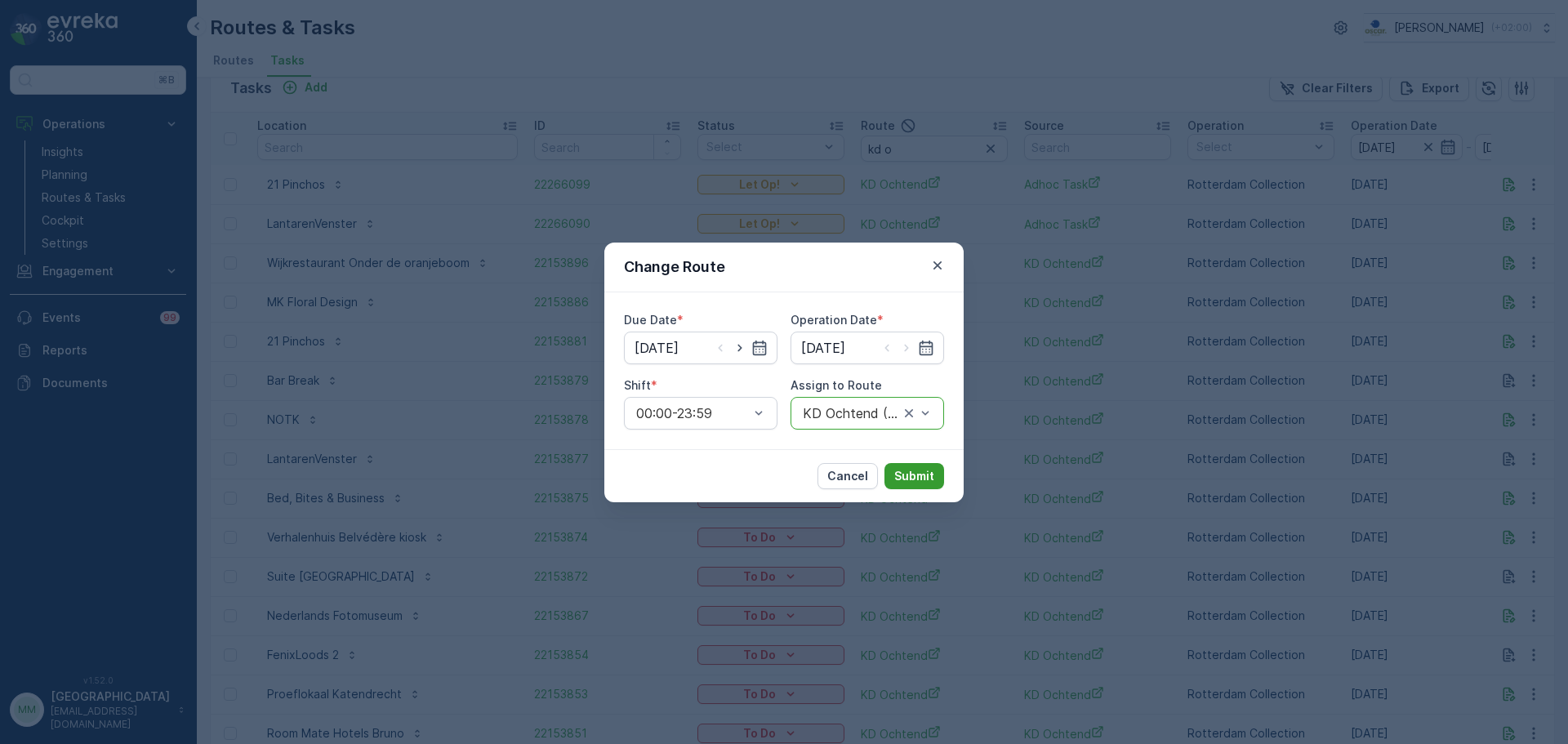
click at [916, 487] on button "Submit" at bounding box center [914, 476] width 60 height 26
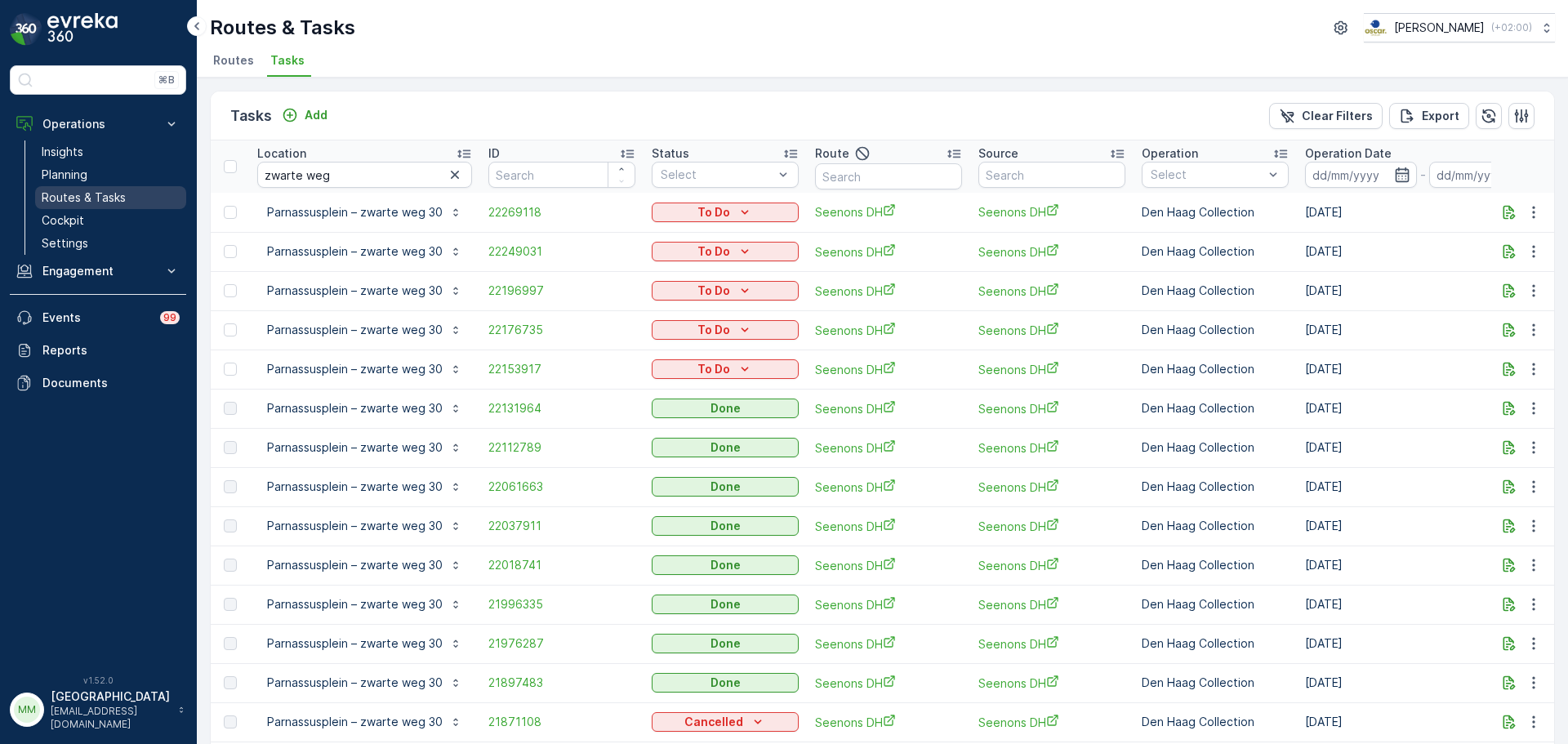
click at [101, 186] on link "Routes & Tasks" at bounding box center [111, 198] width 151 height 23
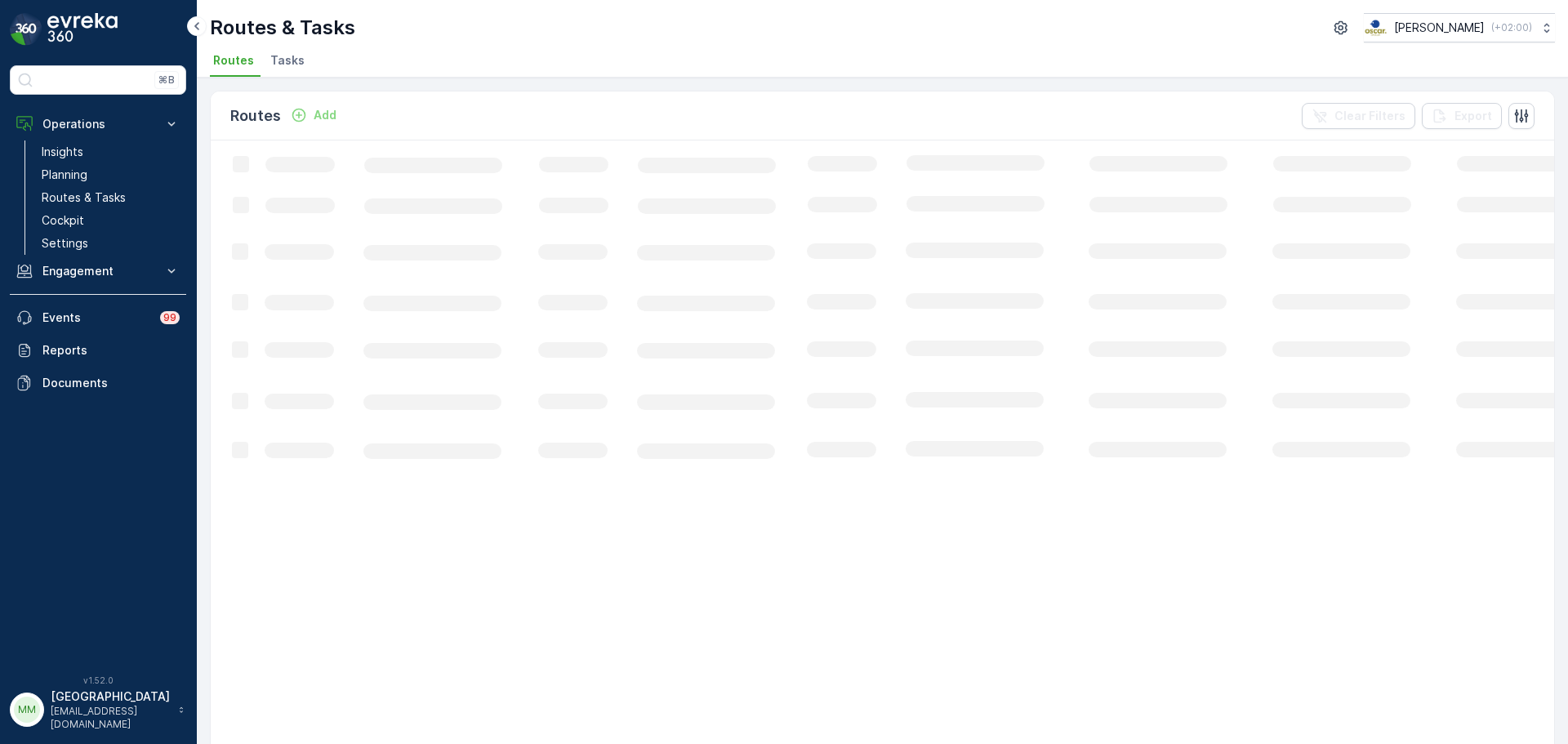
click at [278, 62] on span "Tasks" at bounding box center [287, 61] width 34 height 16
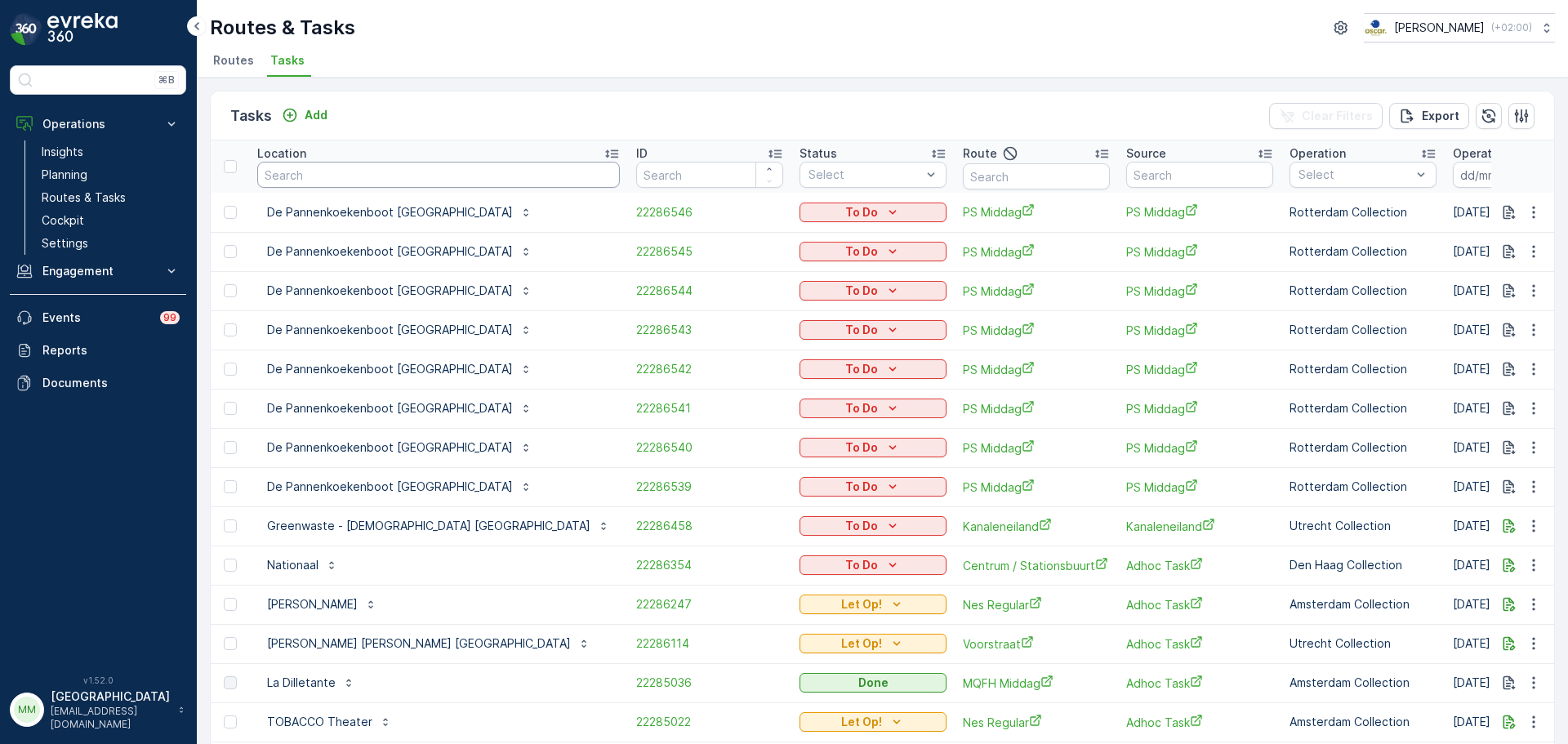
click at [385, 172] on input "text" at bounding box center [438, 175] width 362 height 26
type input "citius"
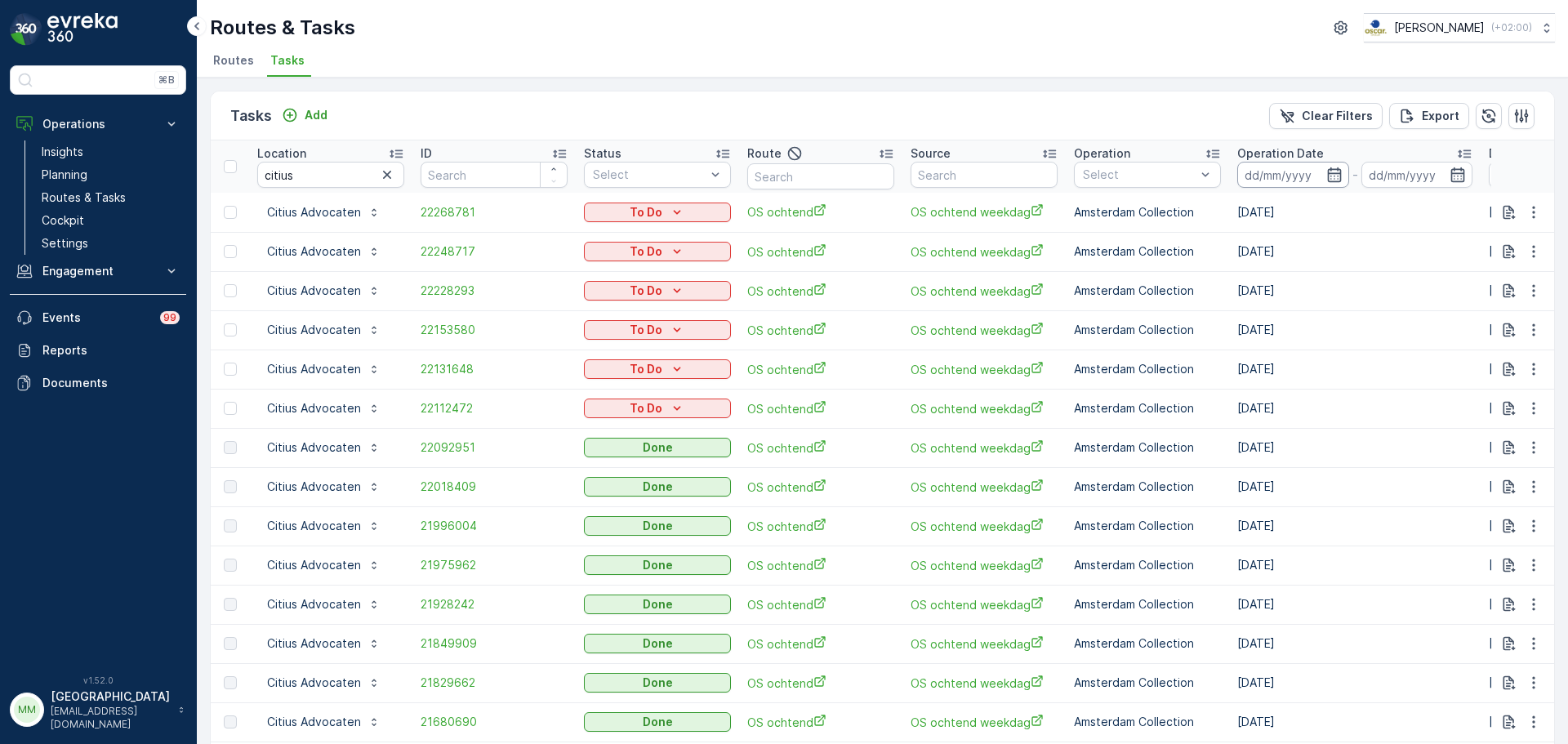
click at [1299, 172] on input at bounding box center [1293, 175] width 112 height 26
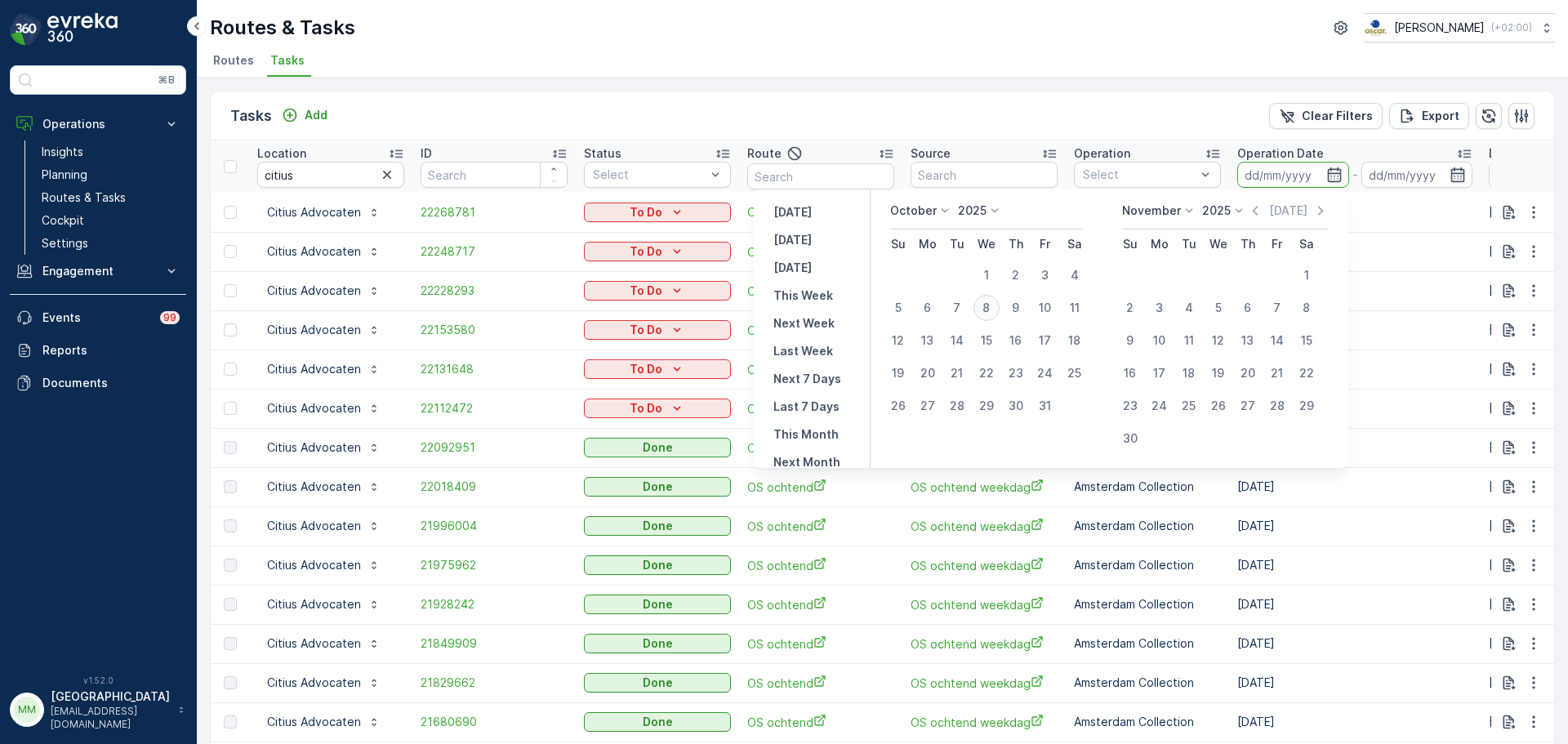
click at [1000, 310] on div "8" at bounding box center [986, 308] width 26 height 26
type input "[DATE]"
click at [1000, 310] on div "8" at bounding box center [986, 308] width 26 height 26
type input "[DATE]"
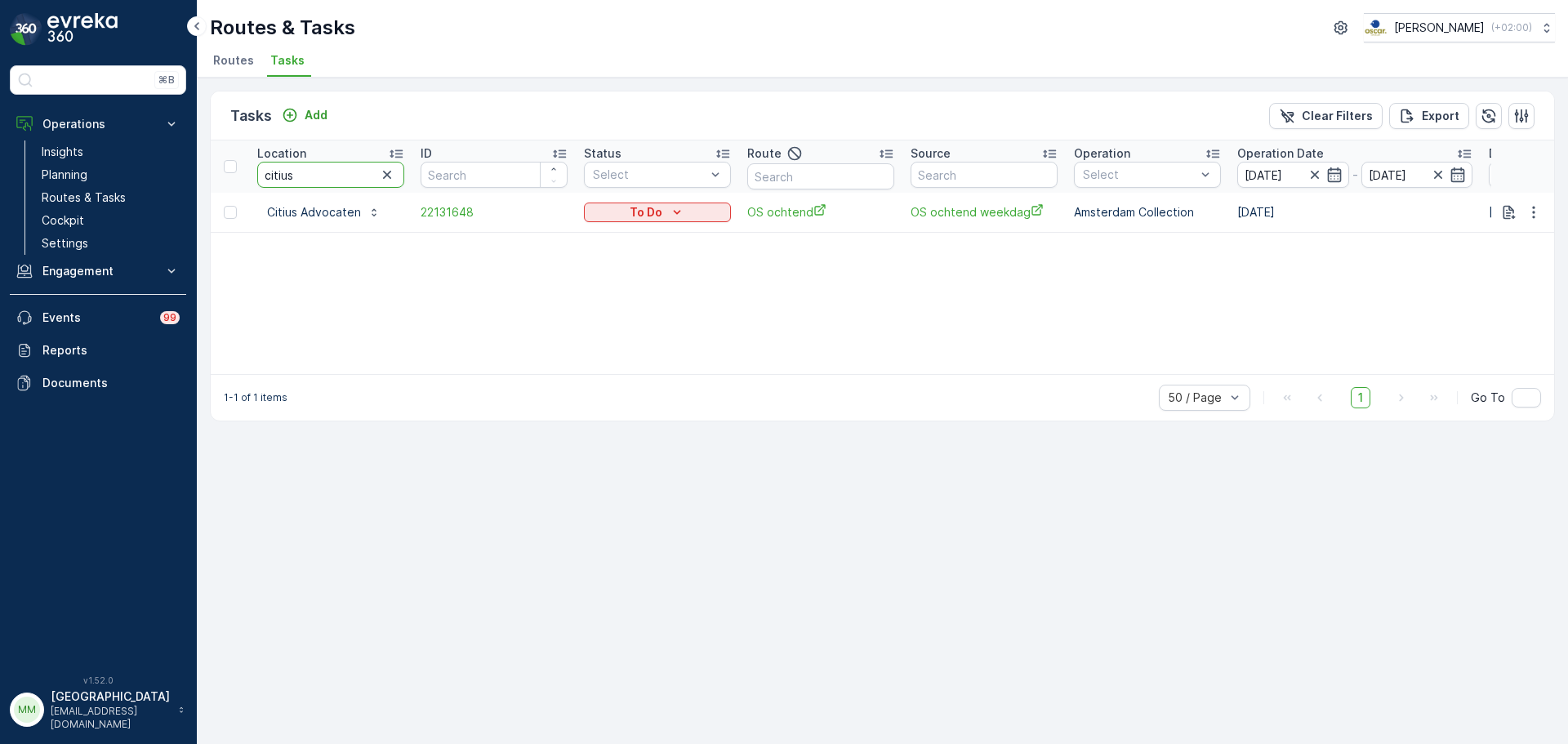
drag, startPoint x: 329, startPoint y: 178, endPoint x: 216, endPoint y: 173, distance: 113.1
click at [216, 173] on tr "Location citius ID Status Select Route Source Operation Select Operation Date […" at bounding box center [1469, 167] width 2519 height 53
type input "rino"
click at [149, 191] on link "Routes & Tasks" at bounding box center [111, 198] width 151 height 23
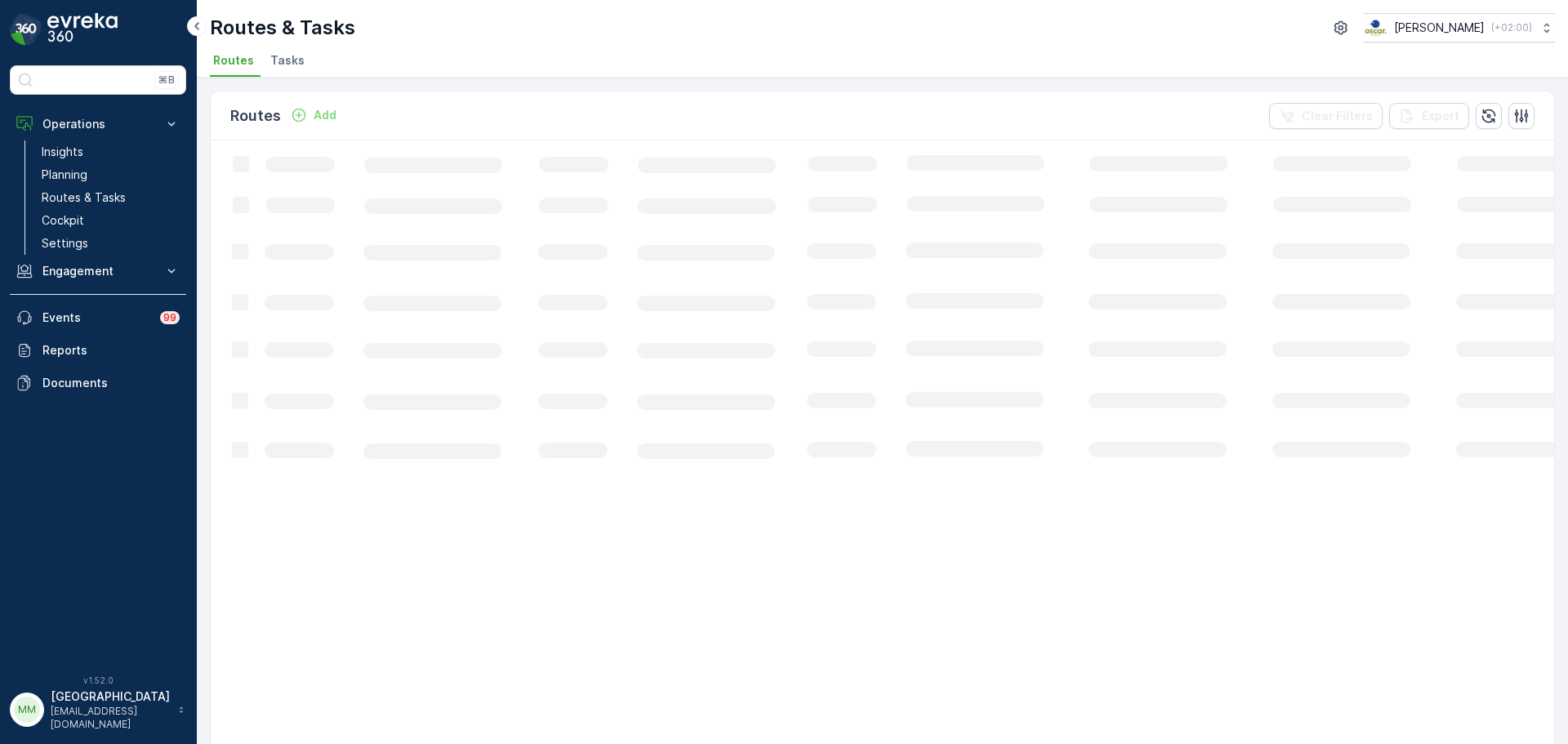
click at [280, 67] on span "Tasks" at bounding box center [287, 61] width 34 height 16
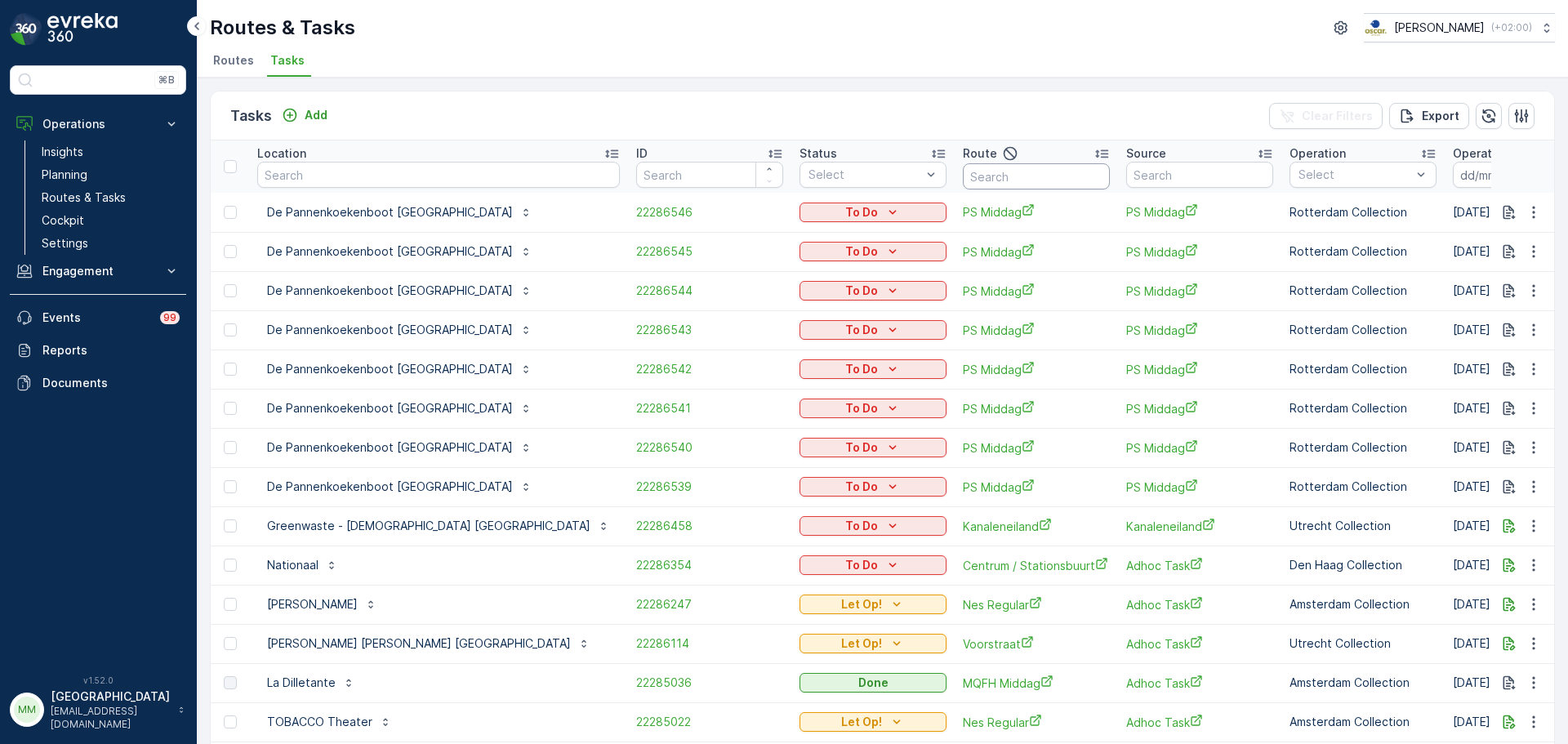
click at [963, 164] on input "text" at bounding box center [1036, 177] width 147 height 26
type input "overvecht"
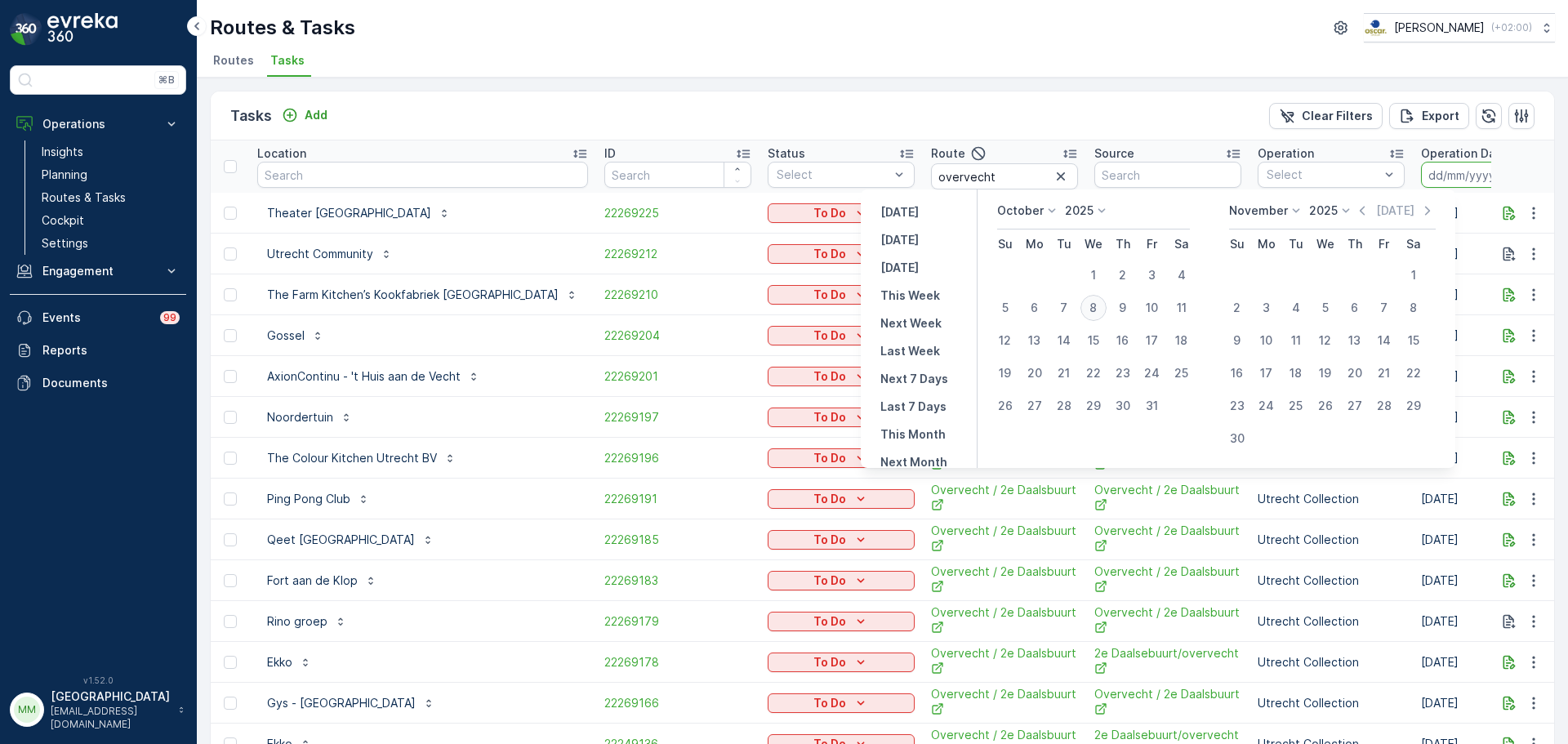
click at [1097, 315] on div "8" at bounding box center [1093, 308] width 26 height 26
type input "[DATE]"
click at [1097, 315] on div "8" at bounding box center [1093, 308] width 26 height 26
type input "[DATE]"
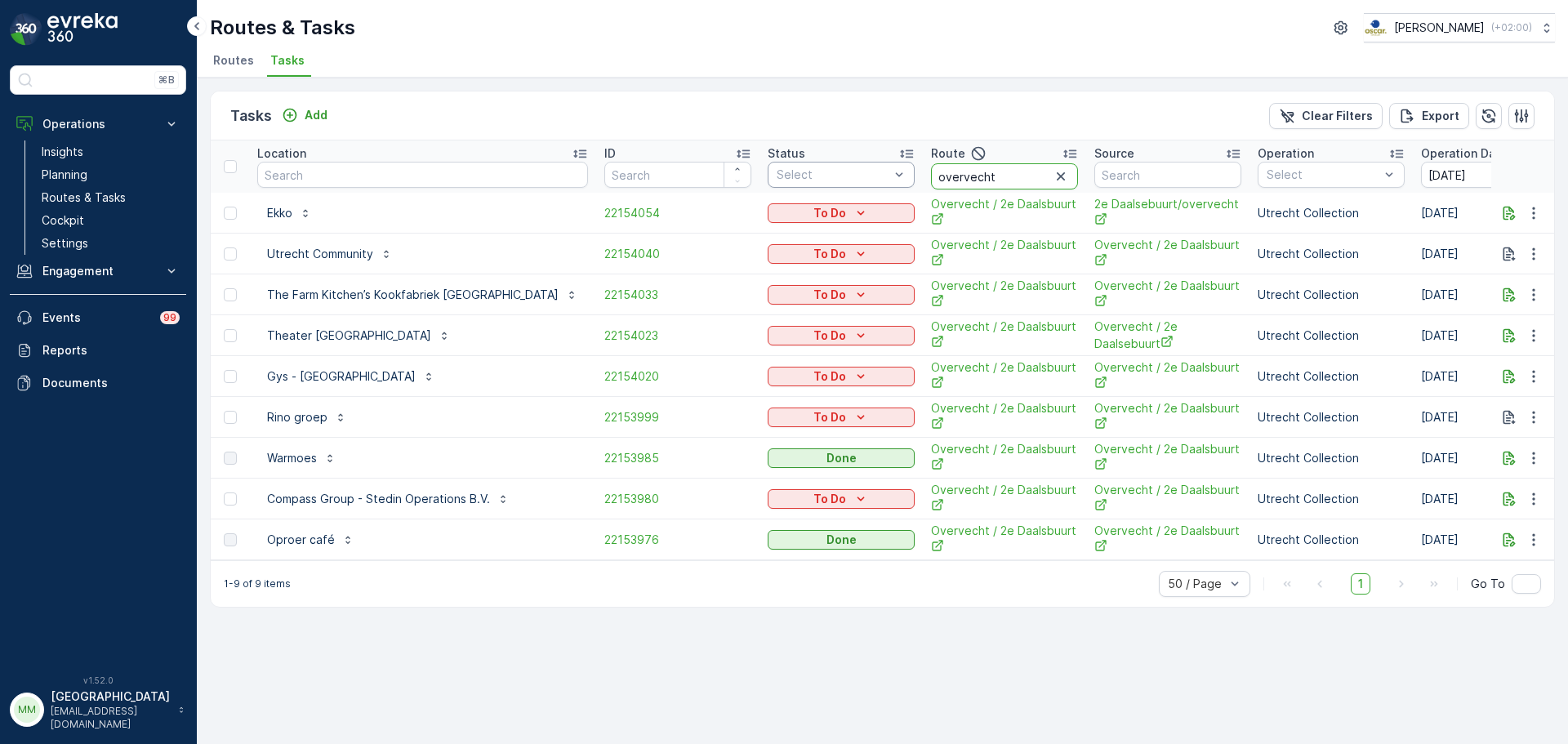
drag, startPoint x: 946, startPoint y: 177, endPoint x: 736, endPoint y: 185, distance: 210.2
click at [747, 172] on tr "Location ID Status Select Route overvecht Source Operation Select Operation Dat…" at bounding box center [1561, 167] width 2703 height 53
type input "bh"
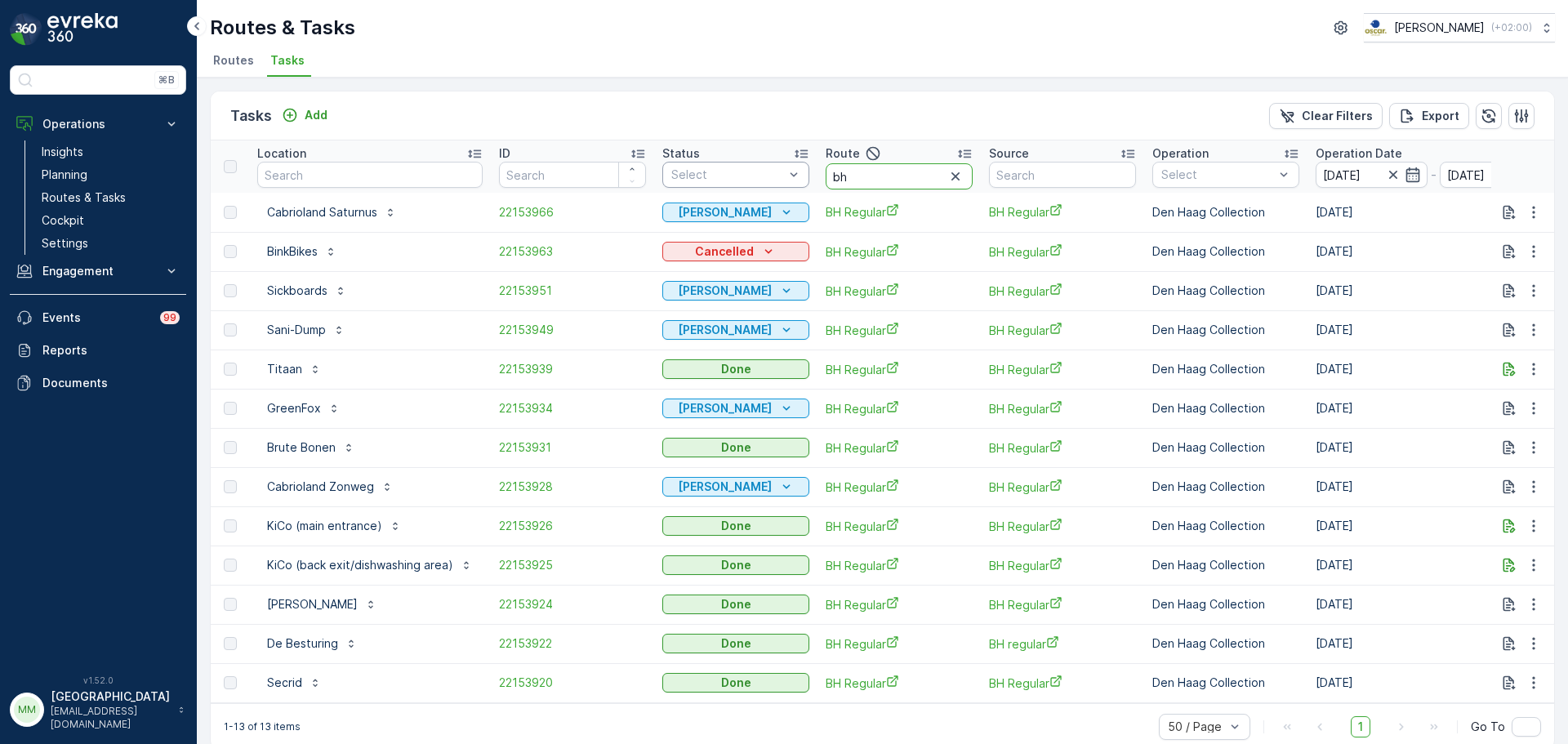
drag, startPoint x: 866, startPoint y: 179, endPoint x: 775, endPoint y: 178, distance: 91.0
click at [775, 178] on tr "Location ID Status Select Route bh Source Operation Select Operation Date [DATE…" at bounding box center [1509, 167] width 2597 height 53
type input "kd o"
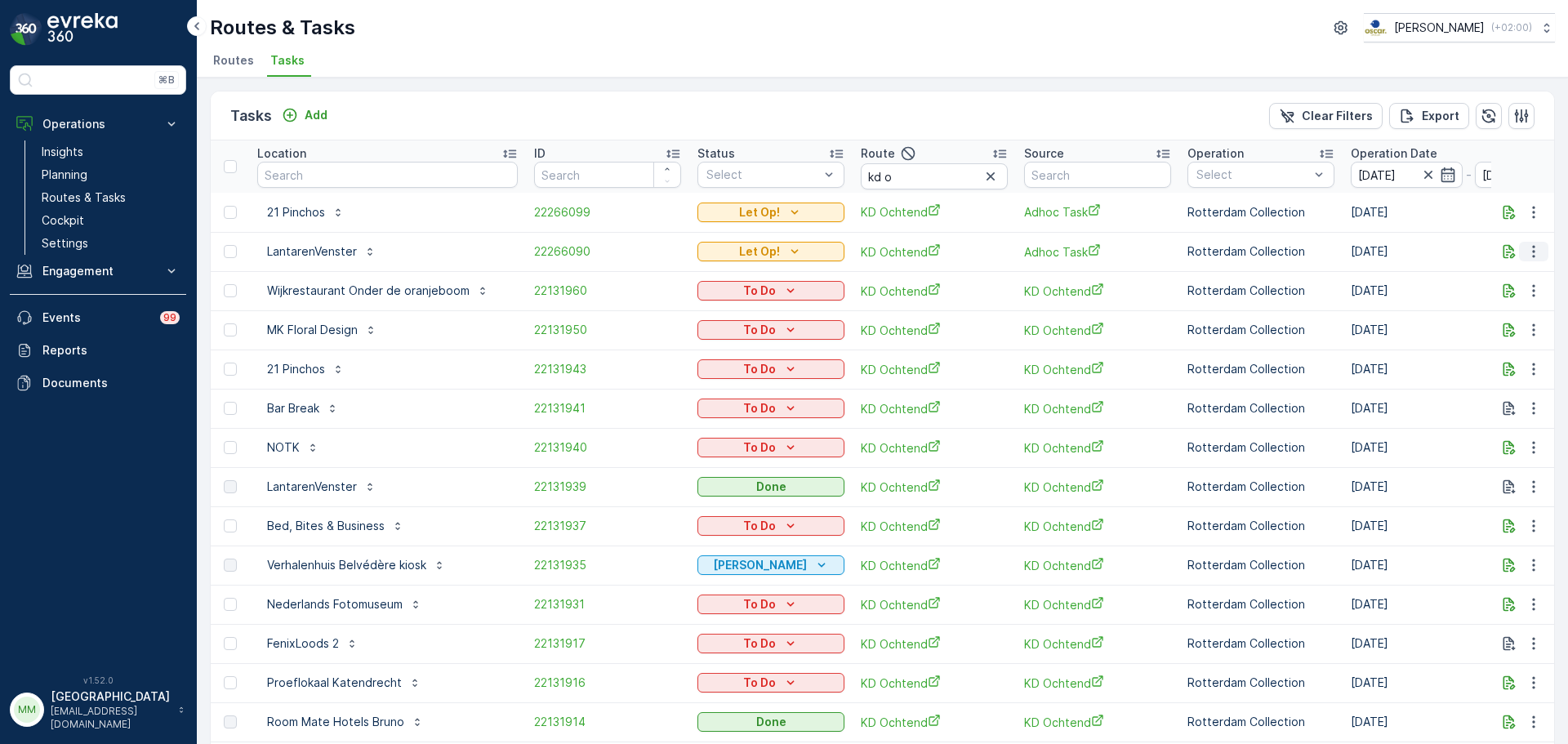
click at [1519, 251] on button "button" at bounding box center [1534, 251] width 30 height 20
click at [1496, 321] on span "Change Route" at bounding box center [1492, 322] width 79 height 16
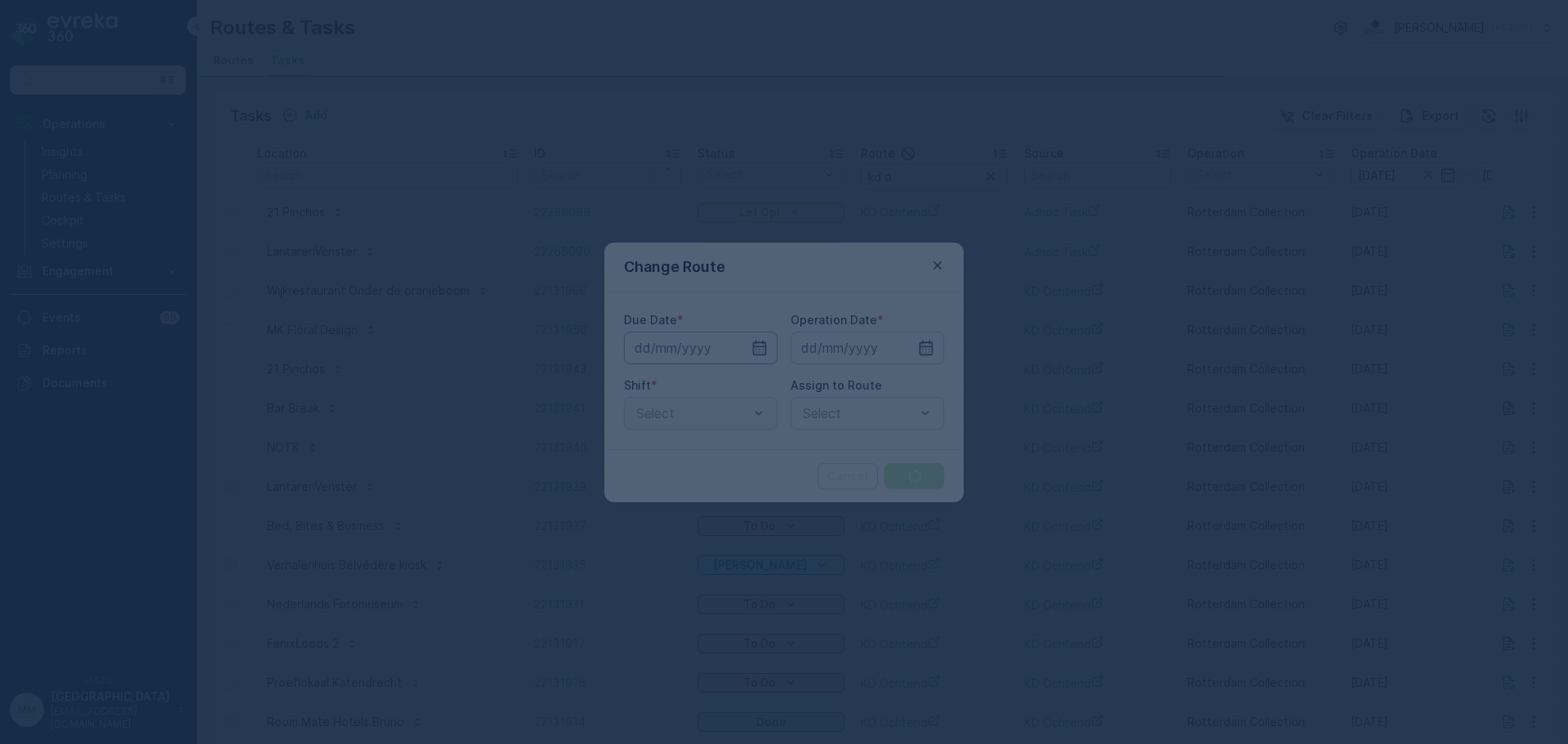
type input "[DATE]"
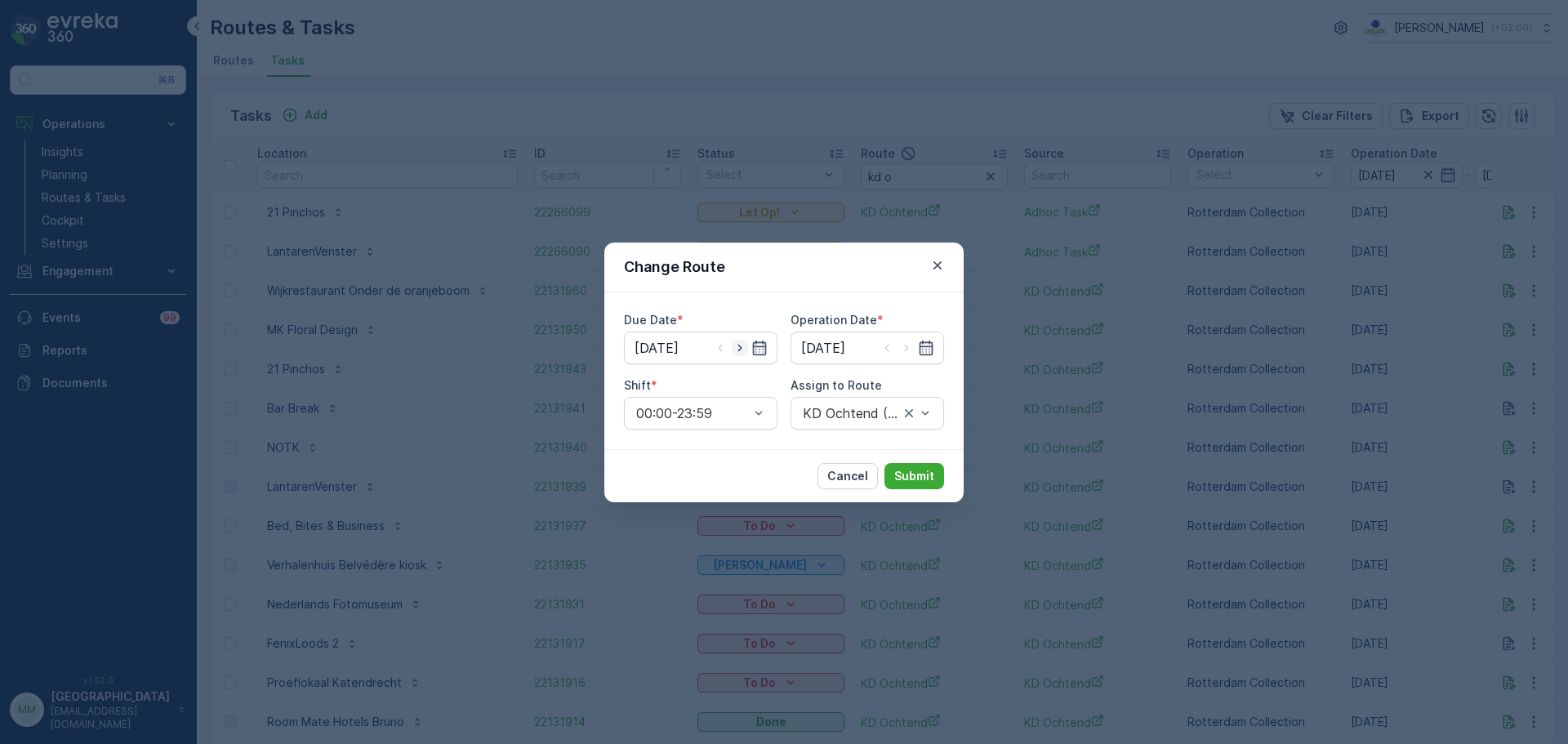
click at [737, 351] on icon "button" at bounding box center [740, 348] width 16 height 16
type input "[DATE]"
click at [904, 350] on icon "button" at bounding box center [907, 348] width 16 height 16
type input "[DATE]"
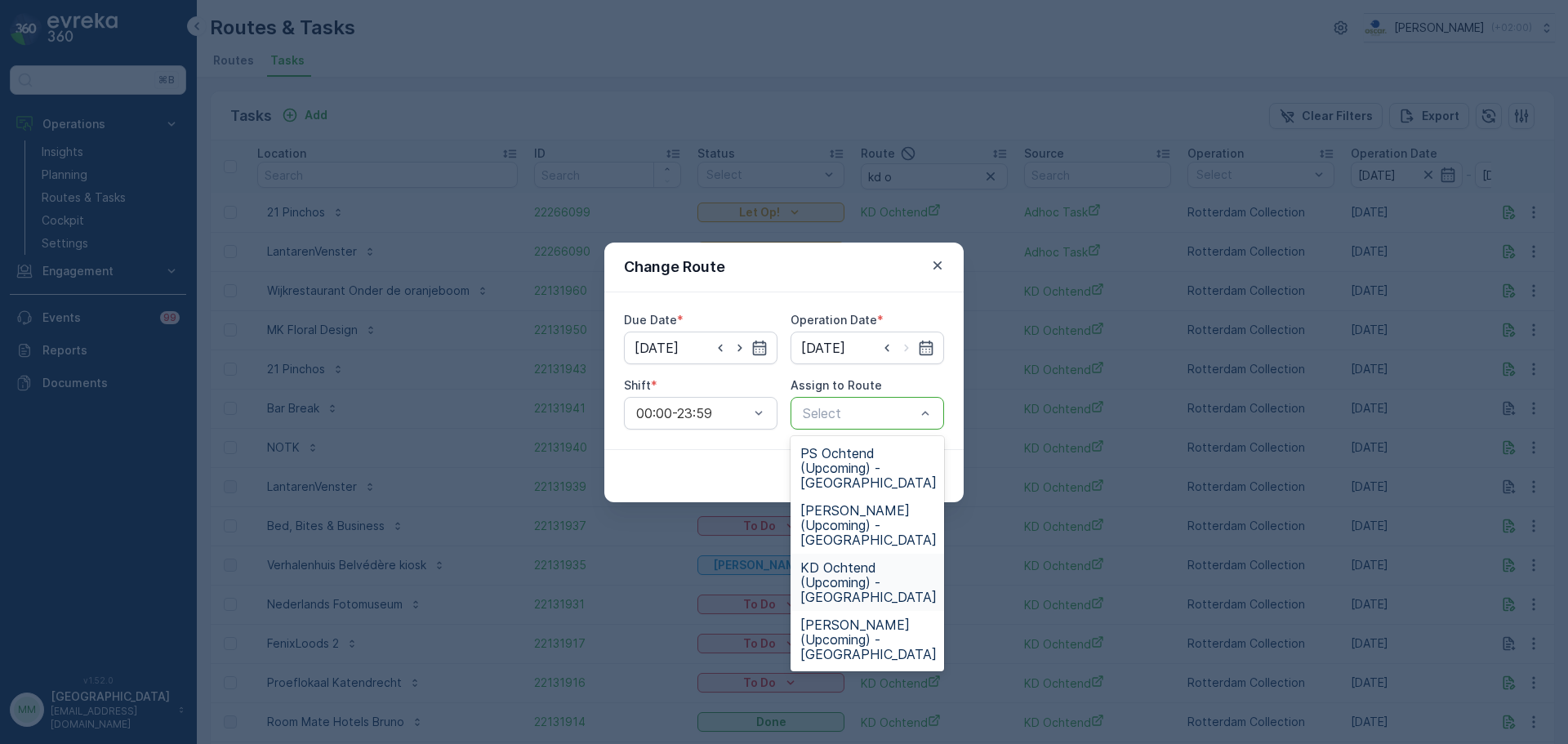
click at [880, 567] on span "KD Ochtend (Upcoming) - [GEOGRAPHIC_DATA]" at bounding box center [868, 582] width 136 height 44
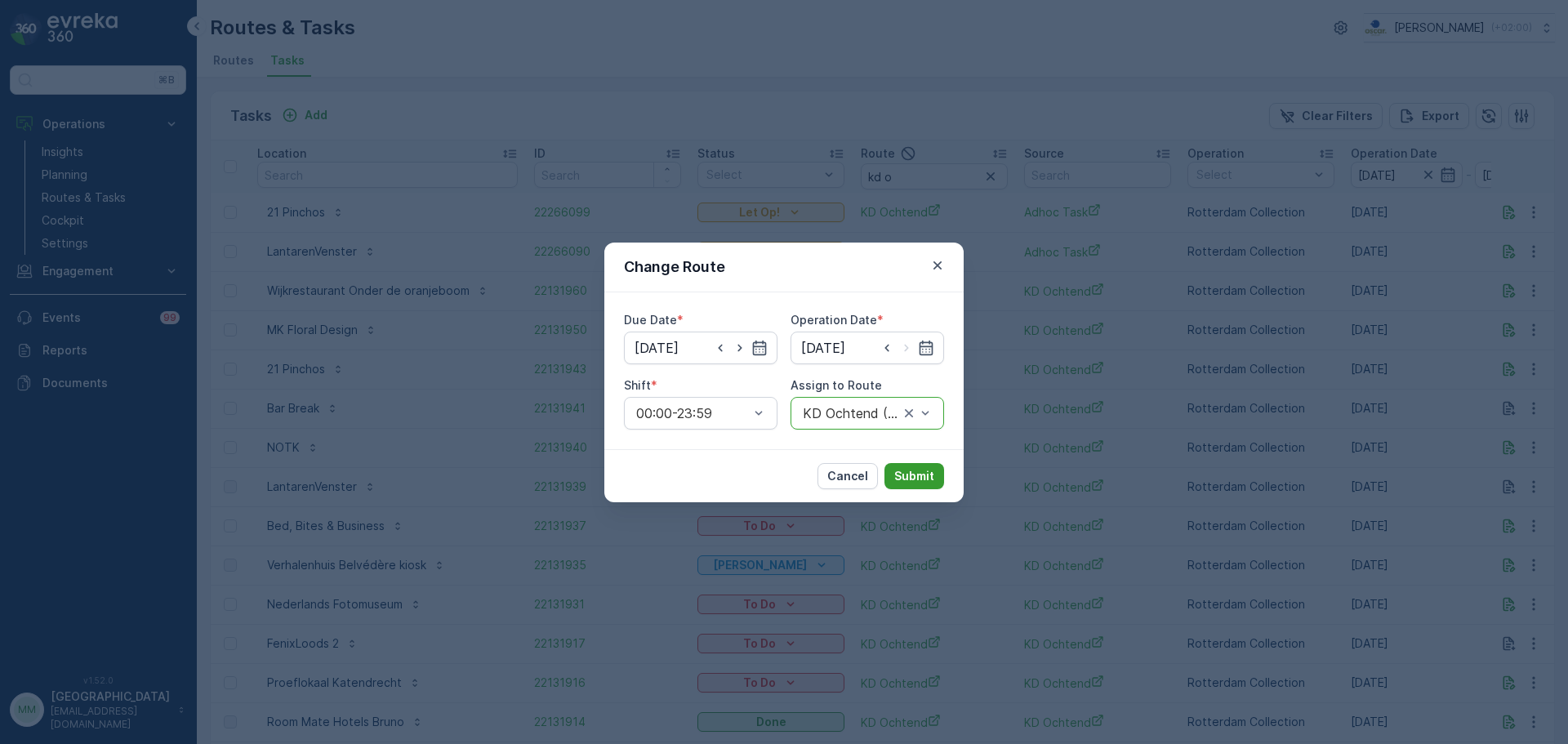
click at [917, 479] on p "Submit" at bounding box center [914, 476] width 40 height 16
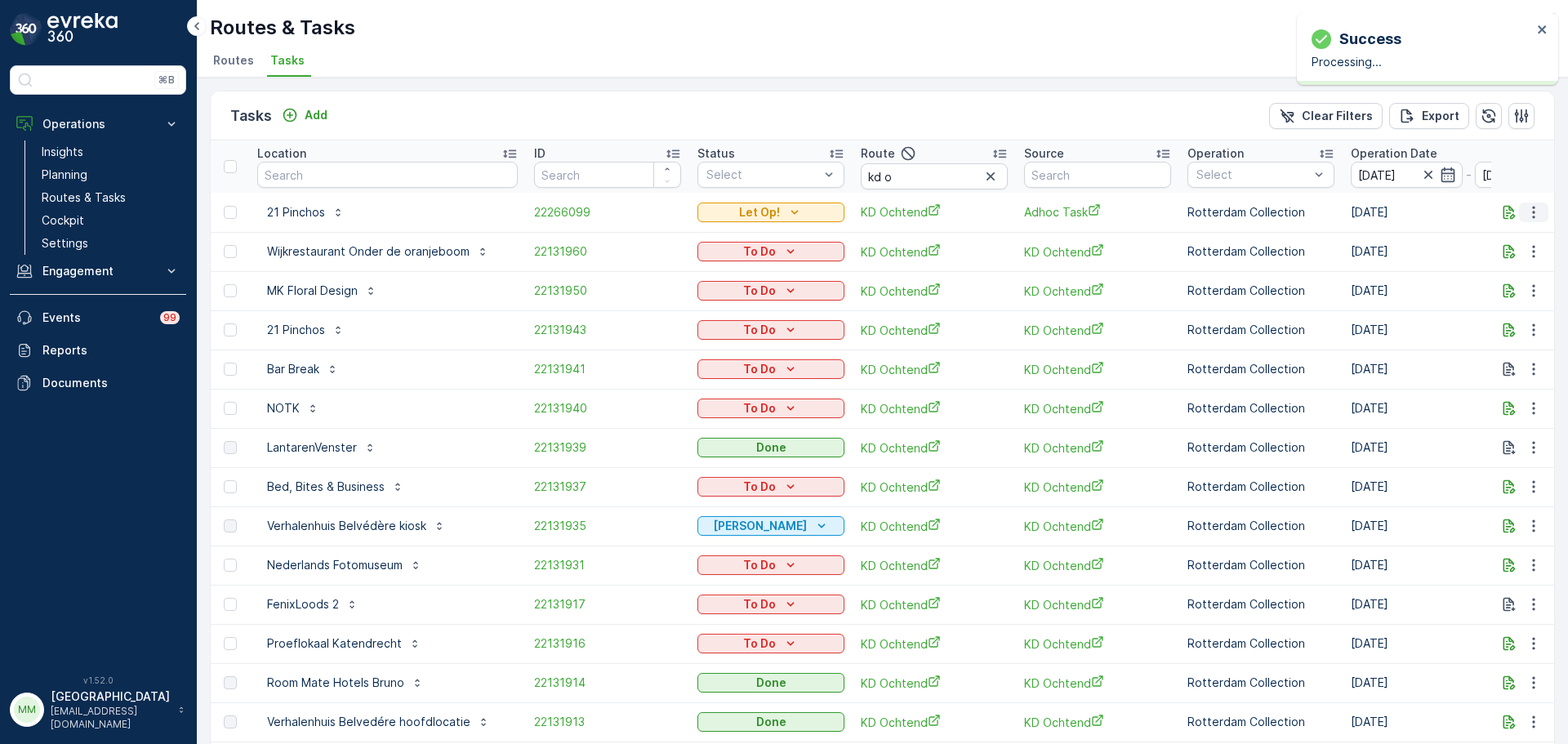
click at [1537, 213] on icon "button" at bounding box center [1534, 213] width 16 height 16
click at [1462, 277] on span "Change Route" at bounding box center [1492, 282] width 79 height 16
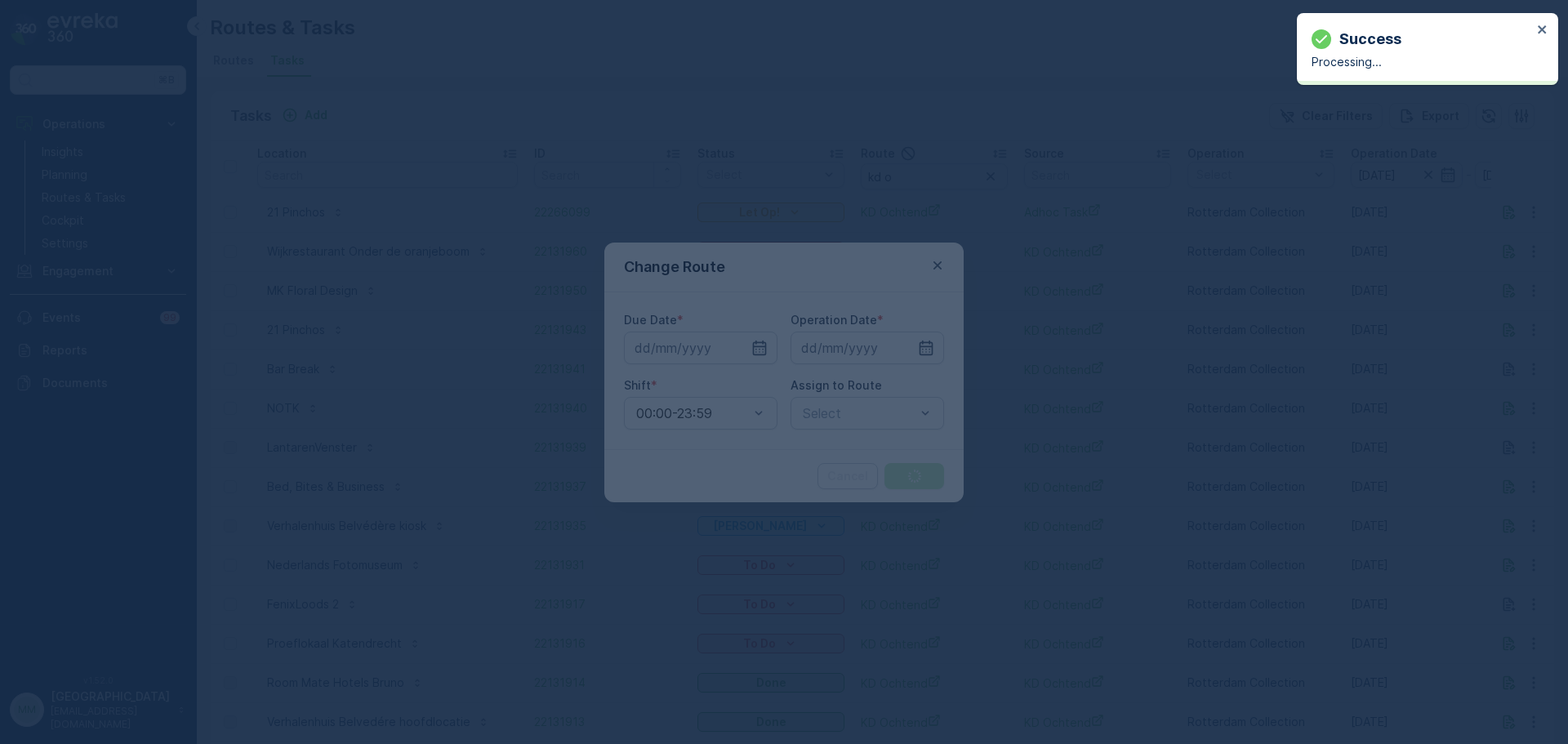
type input "[DATE]"
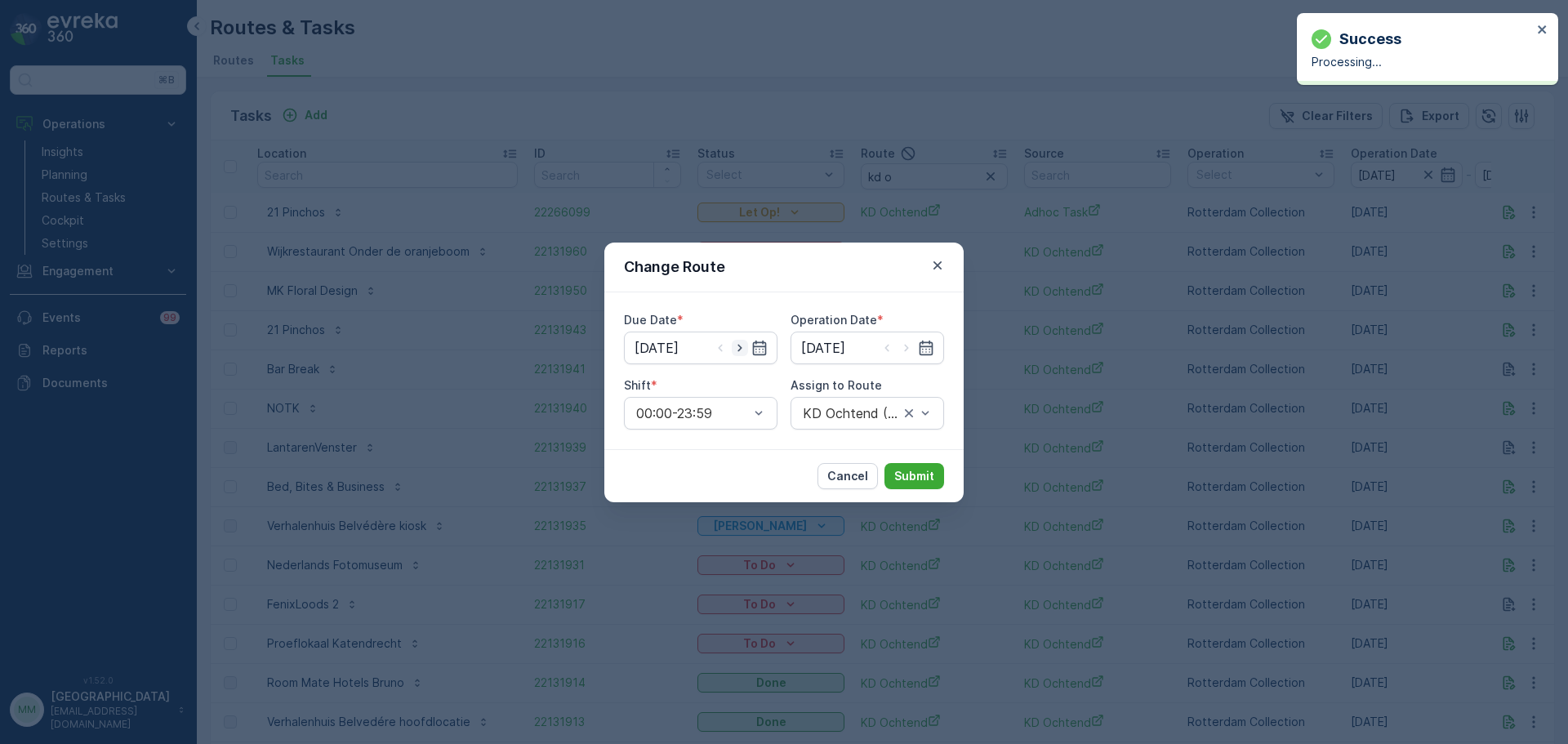
click at [743, 348] on icon "button" at bounding box center [740, 348] width 16 height 16
type input "[DATE]"
click at [904, 347] on icon "button" at bounding box center [907, 348] width 16 height 16
type input "[DATE]"
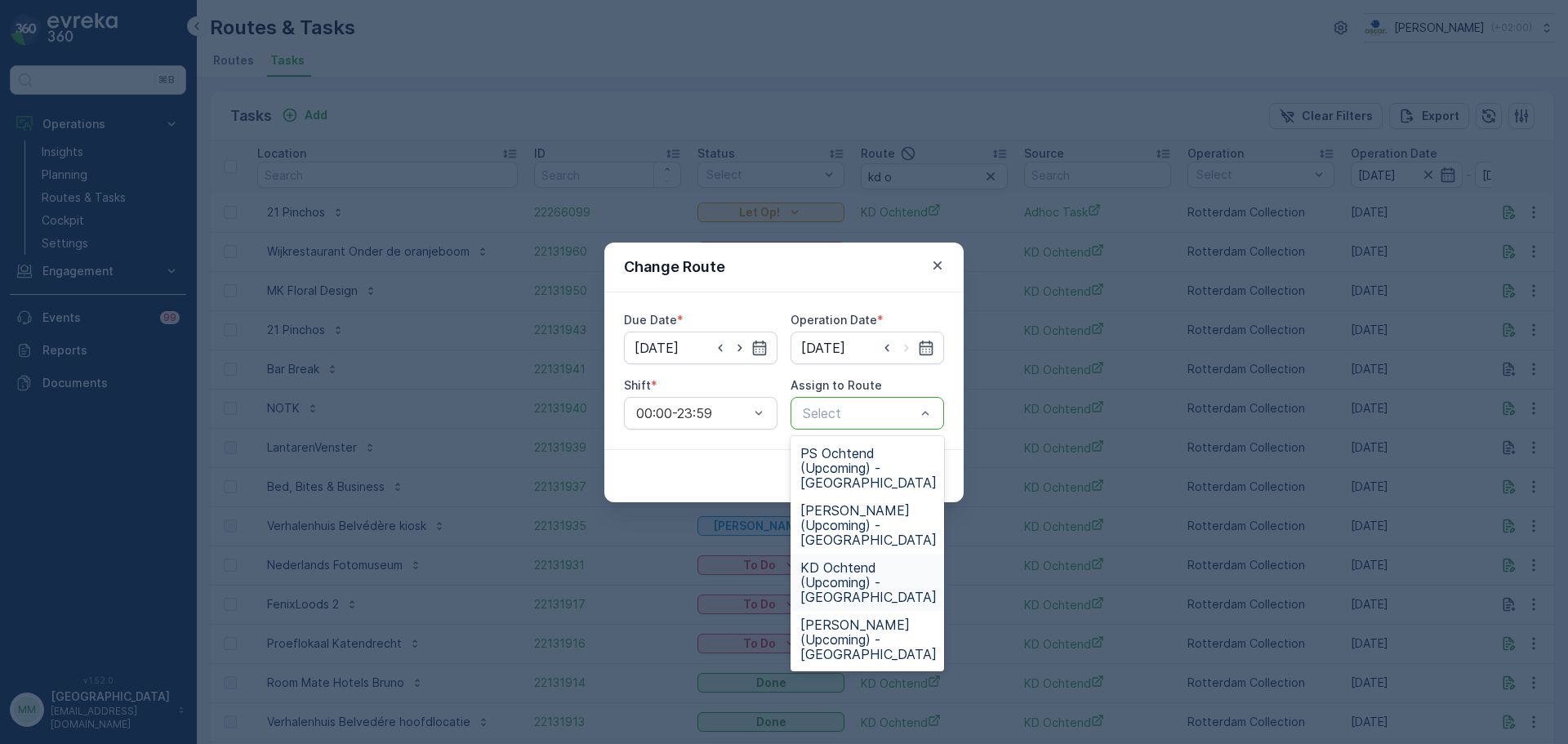
click at [880, 572] on span "KD Ochtend (Upcoming) - [GEOGRAPHIC_DATA]" at bounding box center [868, 582] width 136 height 44
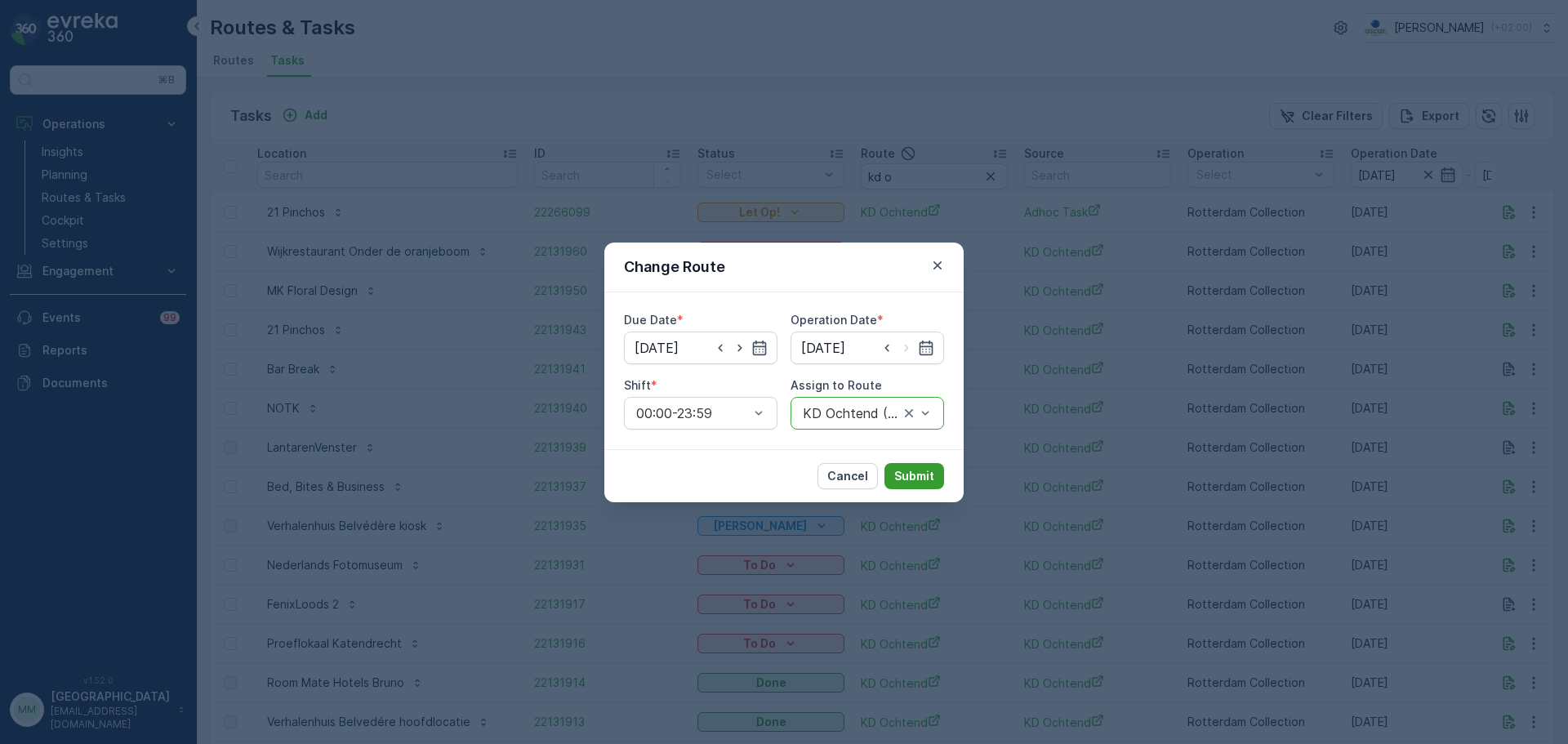
click at [928, 471] on p "Submit" at bounding box center [914, 476] width 40 height 16
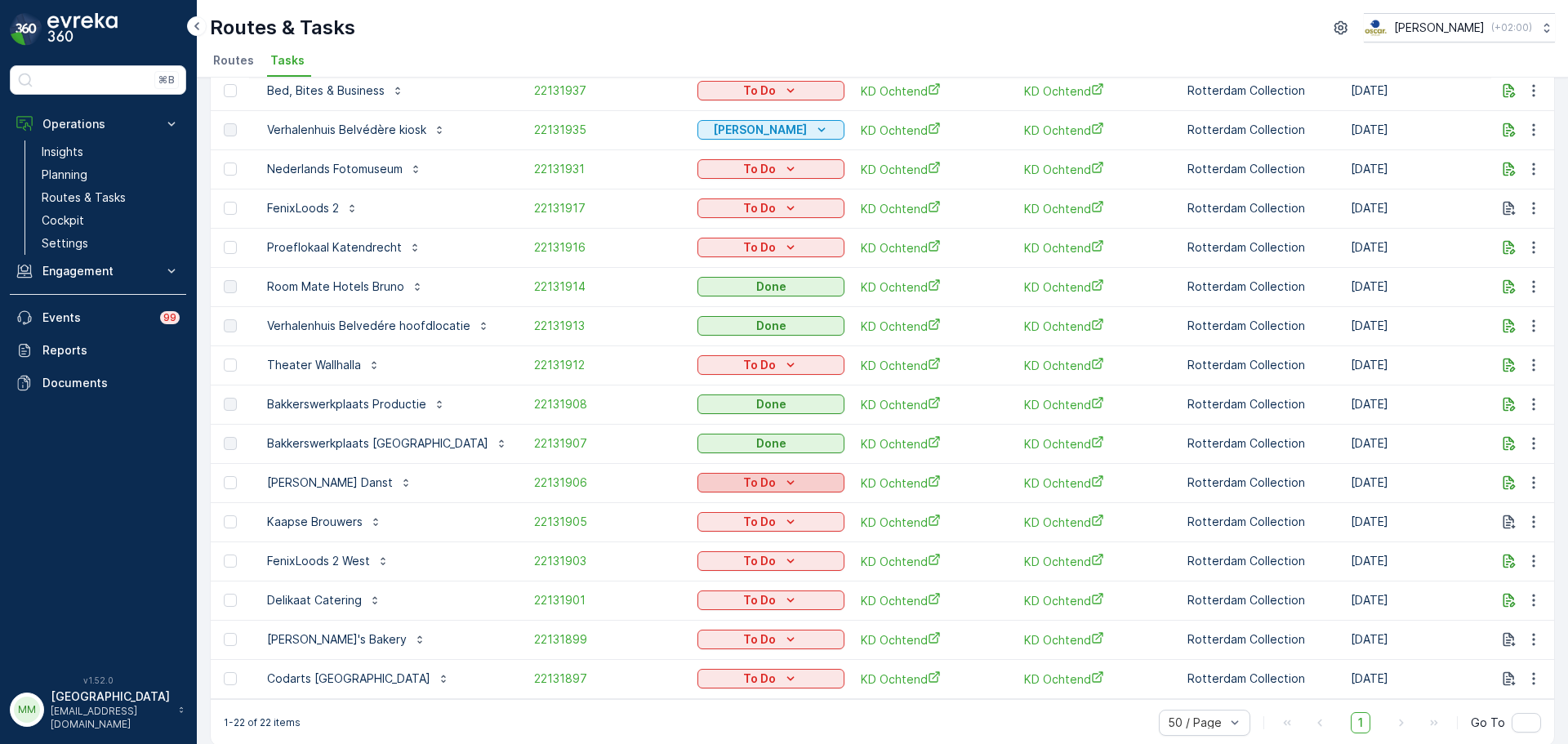
scroll to position [380, 0]
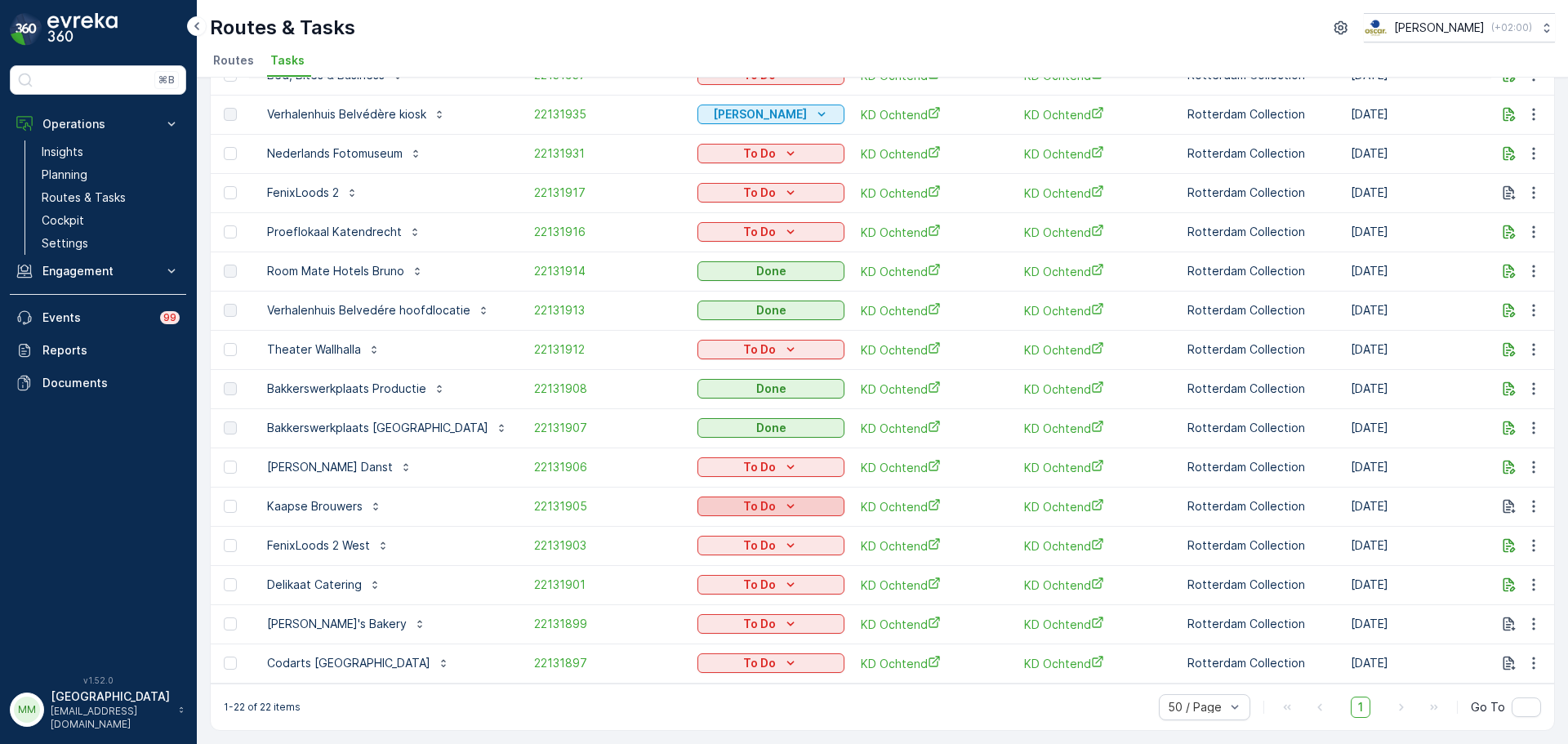
click at [746, 504] on p "To Do" at bounding box center [760, 506] width 33 height 16
click at [724, 568] on div "Done" at bounding box center [734, 568] width 103 height 23
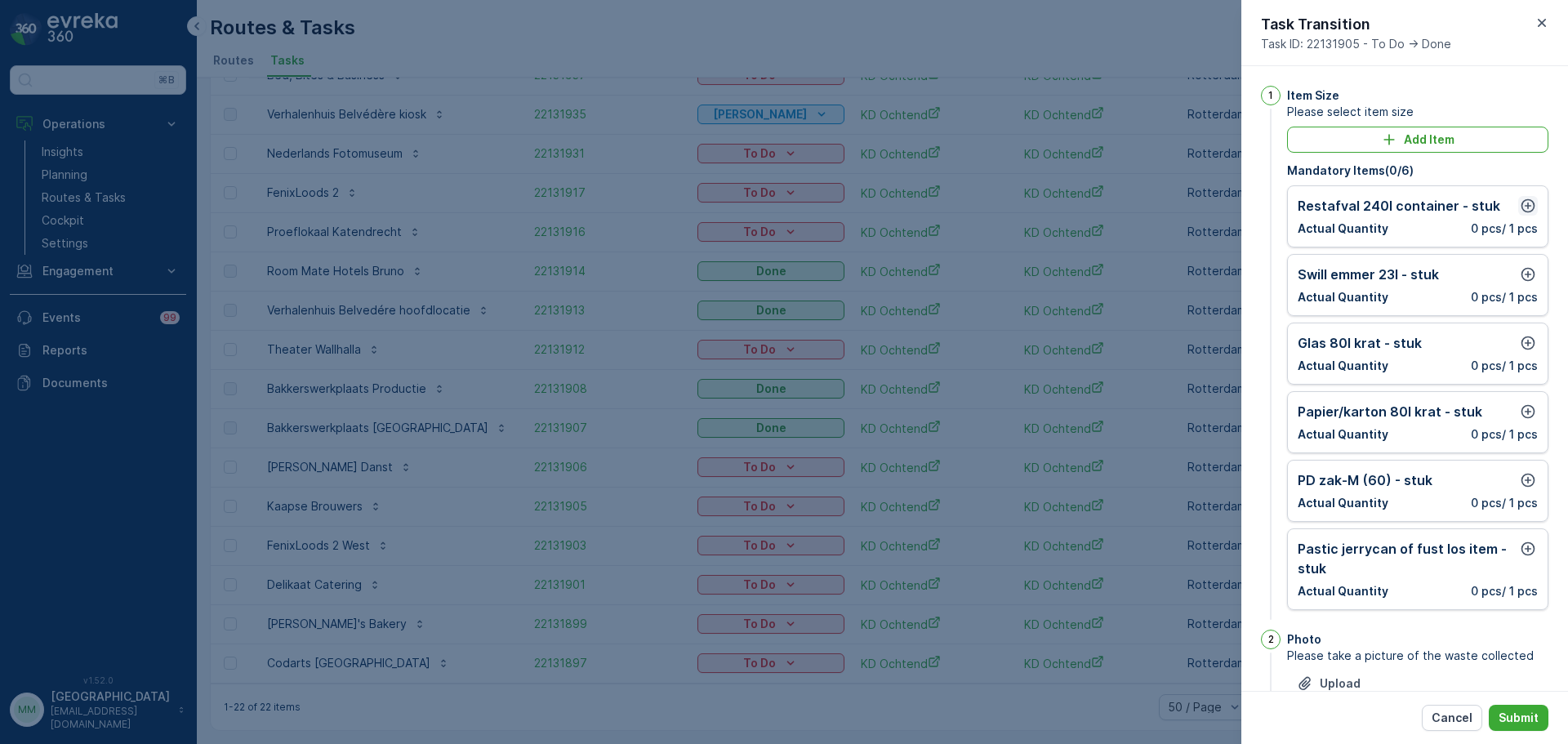
click at [1528, 208] on icon "button" at bounding box center [1528, 206] width 16 height 16
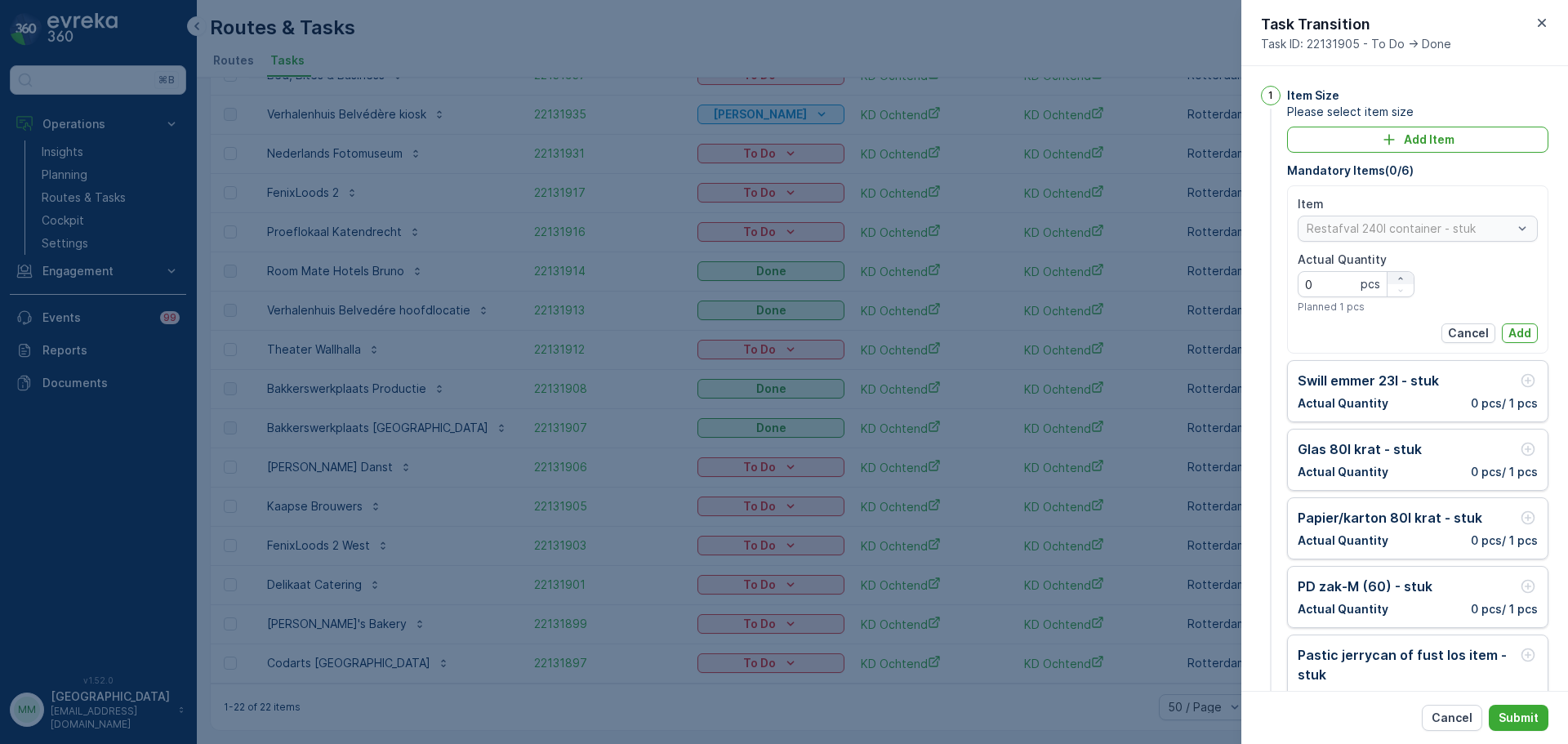
click at [1397, 278] on icon "button" at bounding box center [1400, 278] width 10 height 10
type Quantity "1"
click at [1516, 326] on p "Add" at bounding box center [1520, 333] width 23 height 16
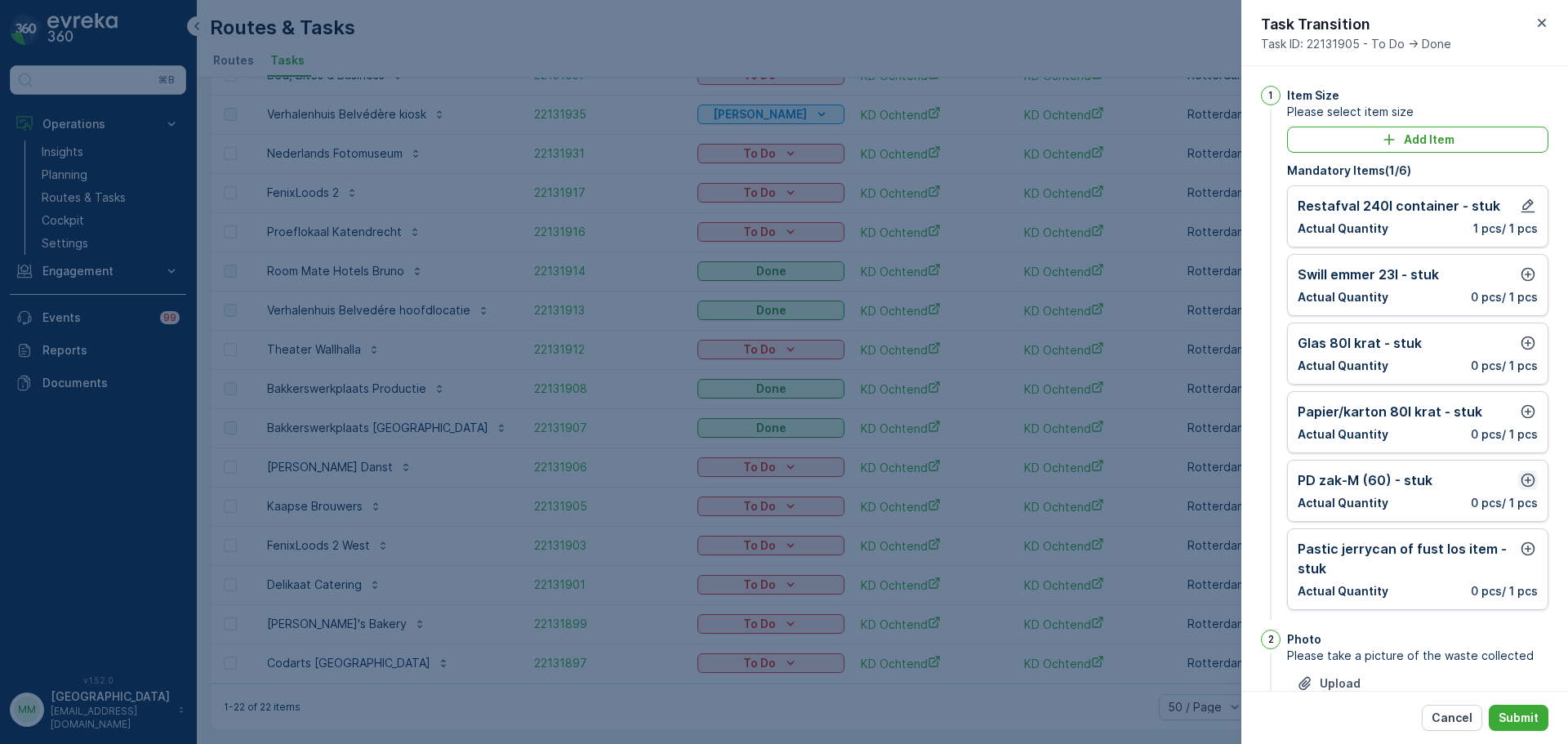
click at [1530, 483] on icon "button" at bounding box center [1528, 480] width 16 height 16
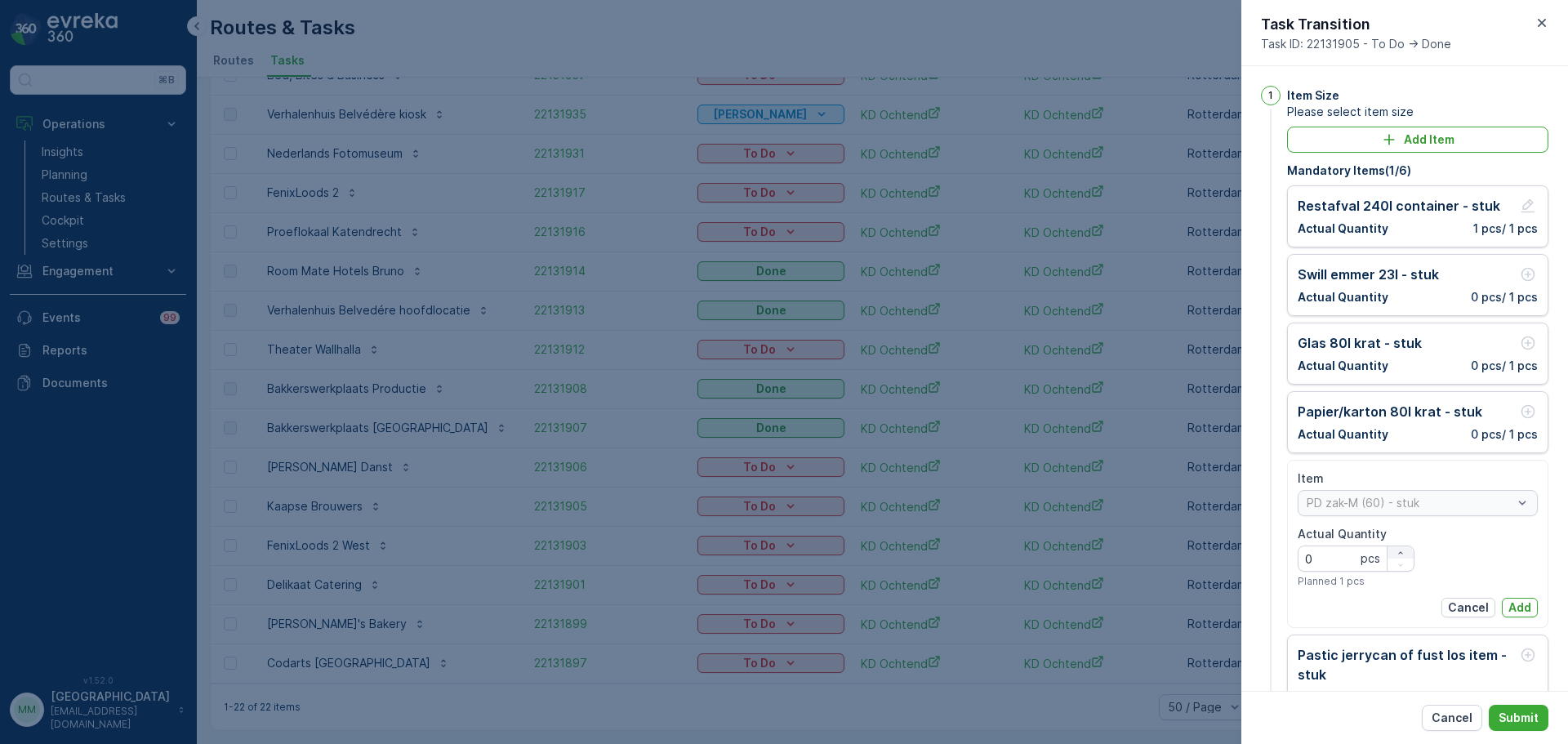
click at [1402, 553] on icon "button" at bounding box center [1400, 553] width 10 height 10
type Quantity "2"
click at [1511, 603] on p "Add" at bounding box center [1520, 608] width 23 height 16
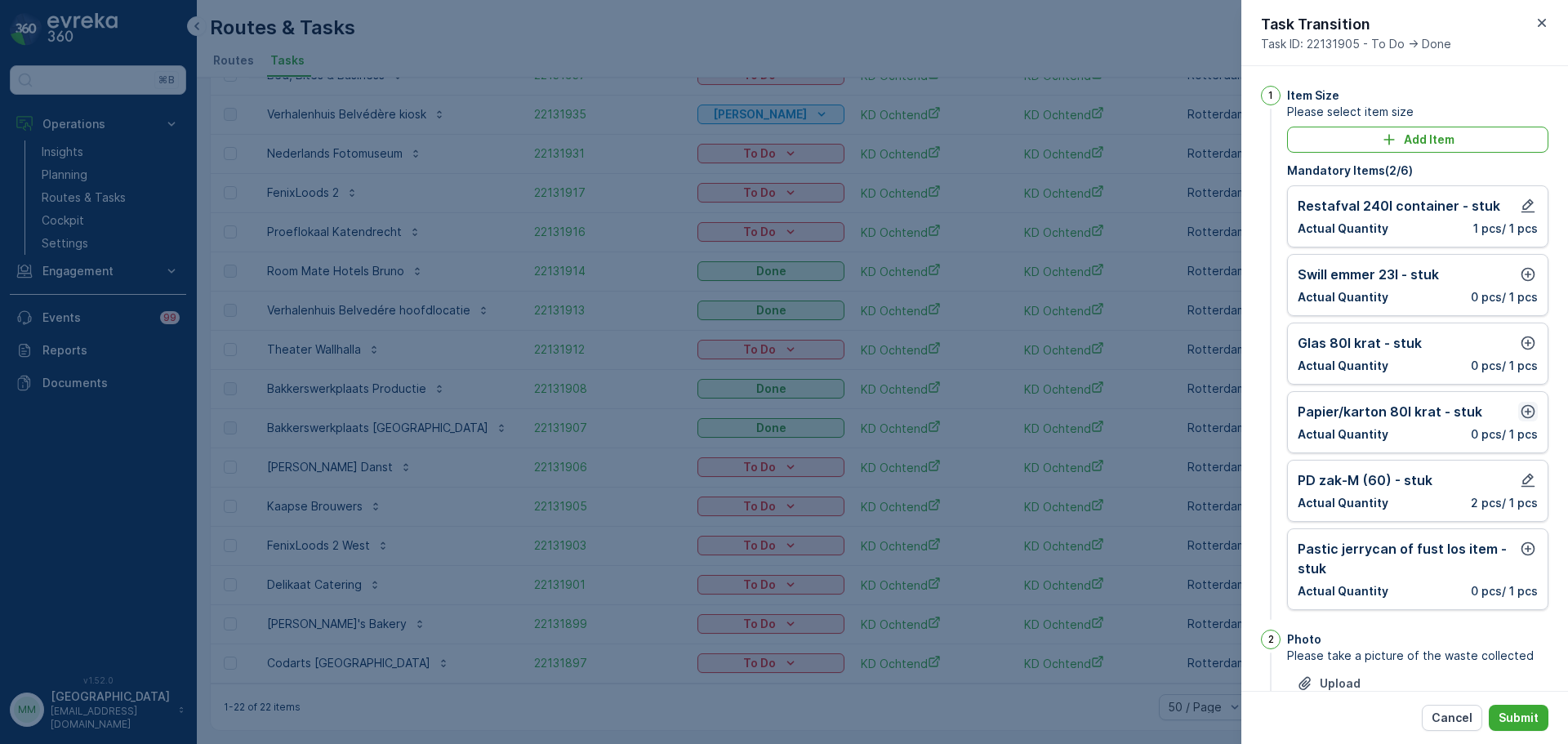
click at [1520, 406] on icon "button" at bounding box center [1528, 411] width 16 height 16
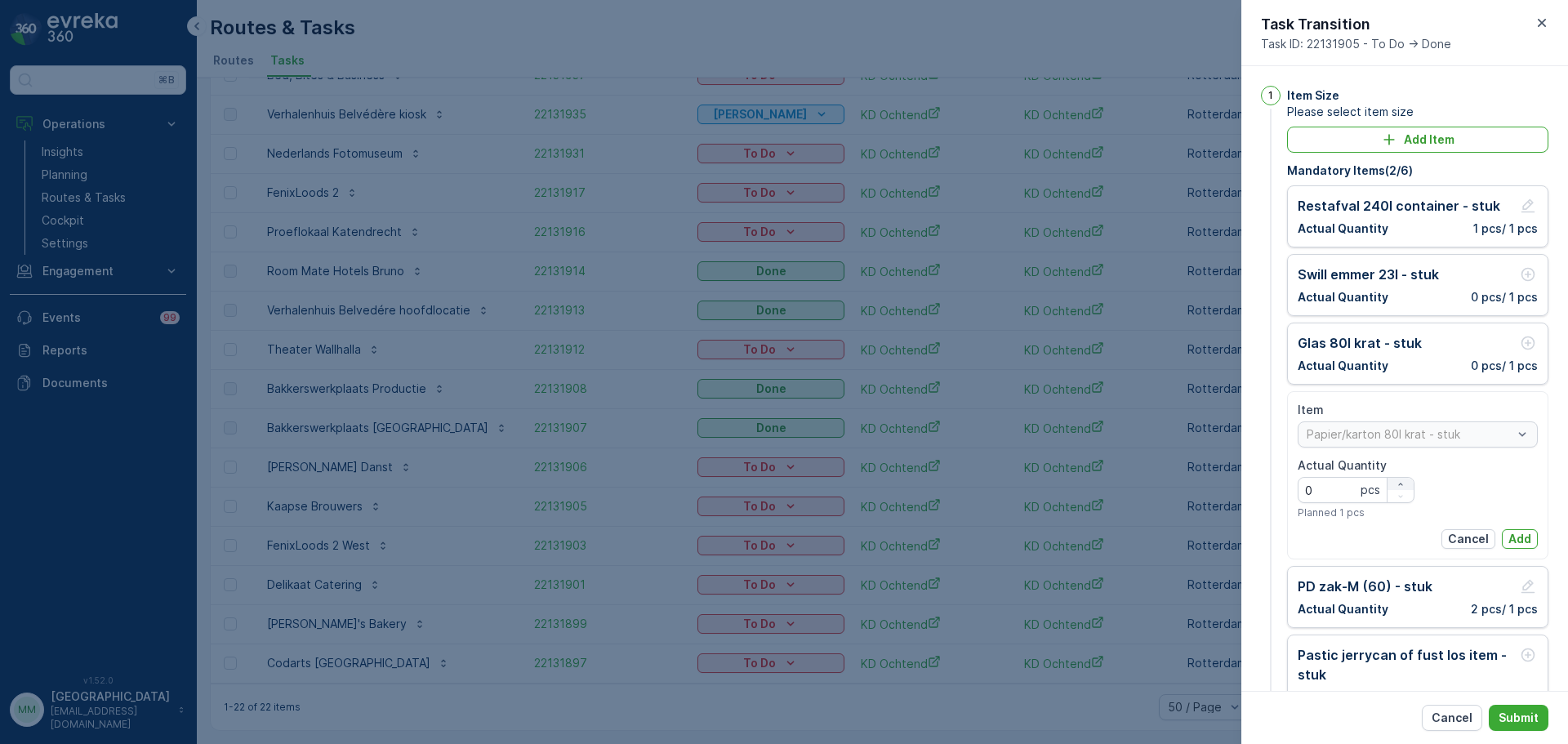
click at [1398, 485] on icon "button" at bounding box center [1400, 485] width 10 height 10
type Quantity "2"
click at [1531, 535] on button "Add" at bounding box center [1520, 539] width 36 height 20
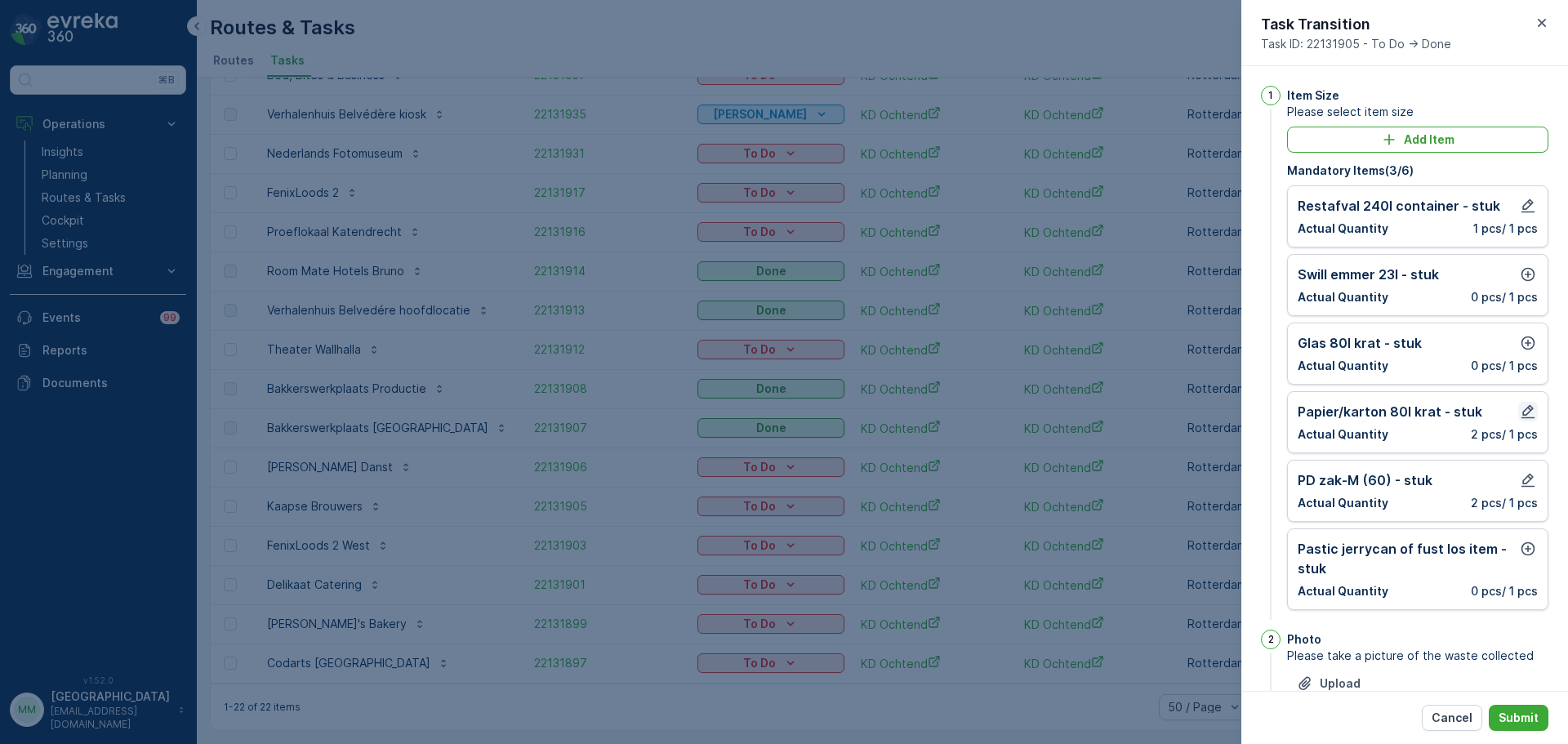
click at [1531, 415] on icon "button" at bounding box center [1528, 411] width 16 height 16
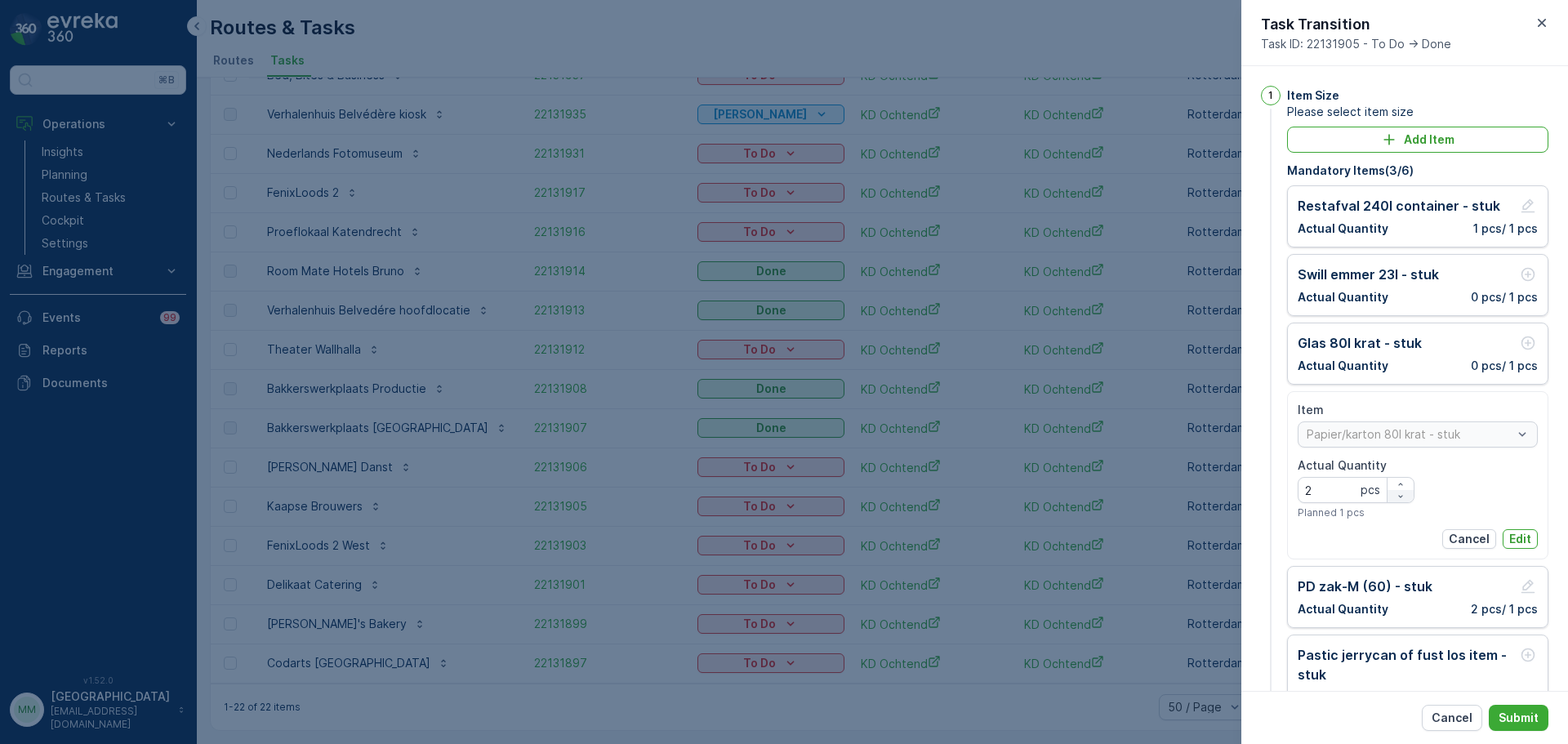
click at [1406, 494] on div "button" at bounding box center [1400, 496] width 26 height 10
type Quantity "1"
click at [1509, 530] on p "Edit" at bounding box center [1520, 539] width 22 height 16
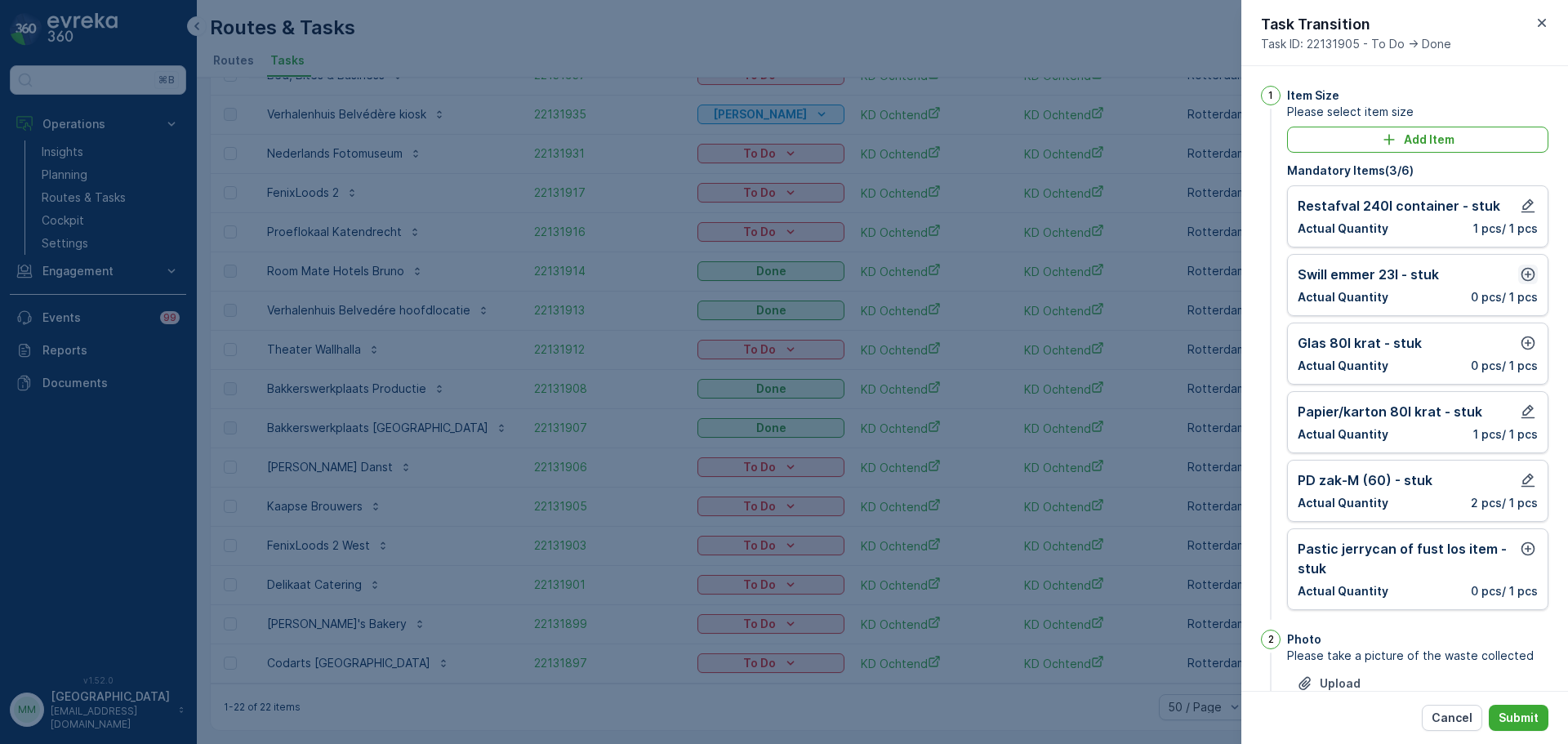
click at [1522, 276] on icon "button" at bounding box center [1528, 274] width 16 height 16
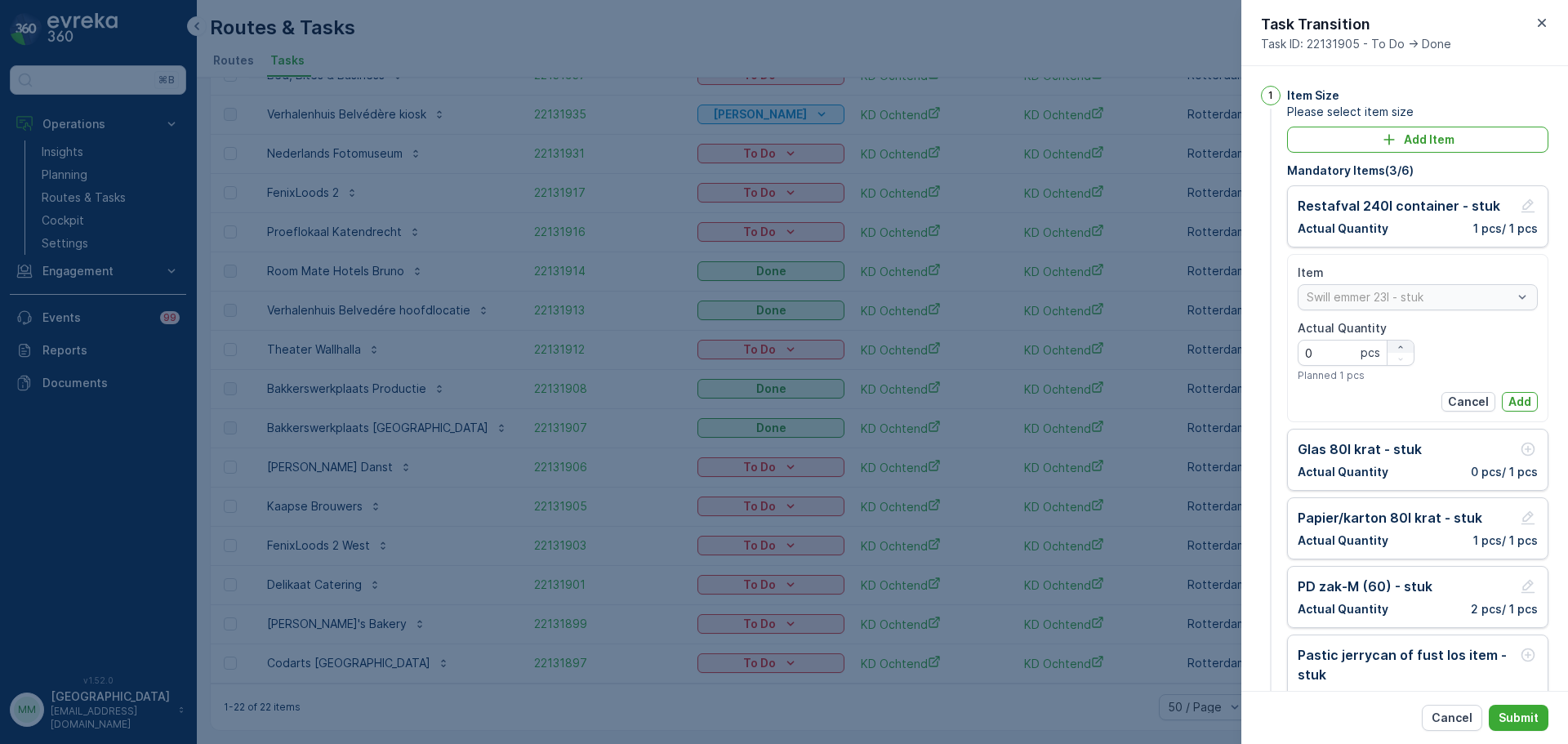
click at [1405, 346] on div "button" at bounding box center [1400, 347] width 26 height 10
type Quantity "1"
click at [1527, 406] on button "Add" at bounding box center [1520, 402] width 36 height 20
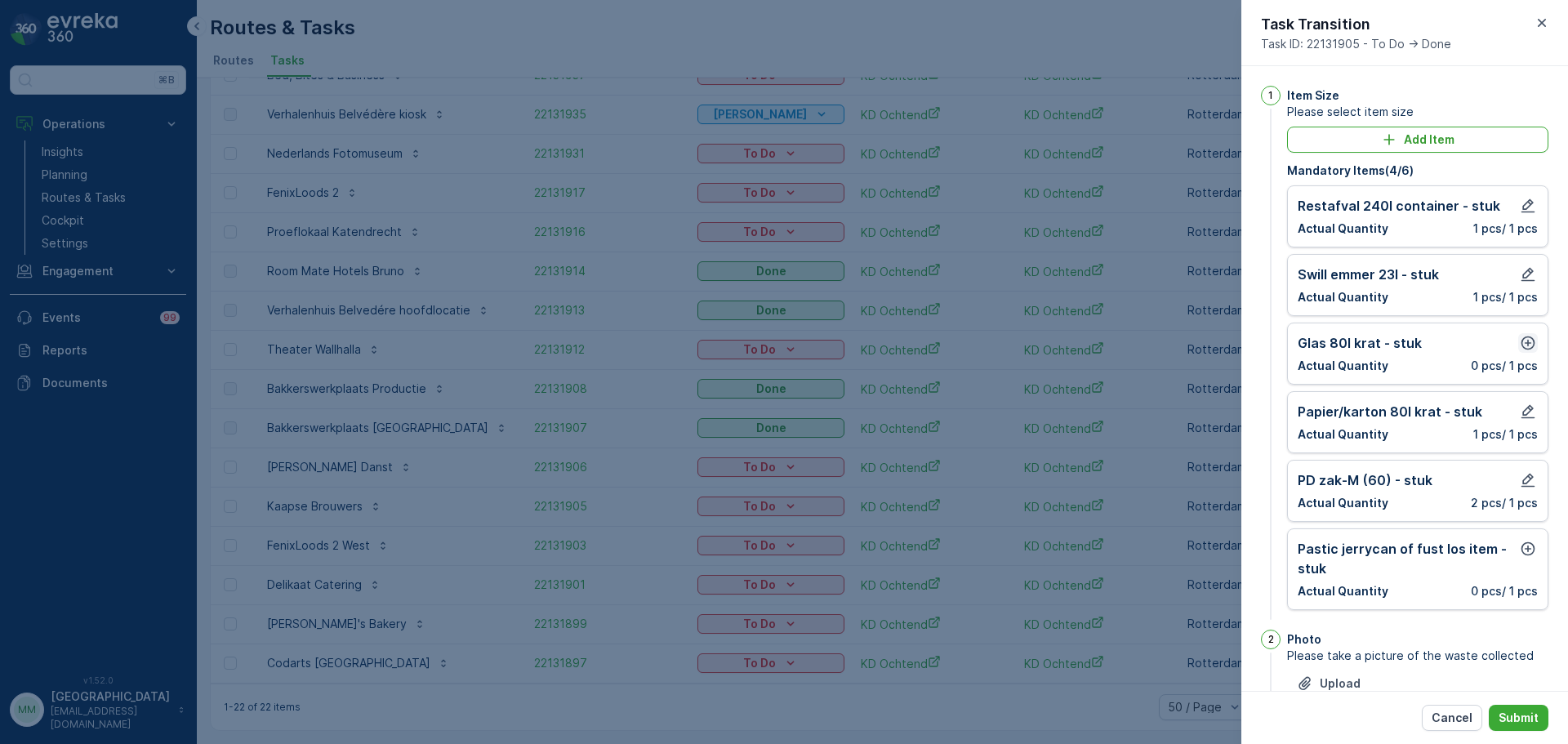
click at [1525, 339] on icon "button" at bounding box center [1528, 343] width 16 height 16
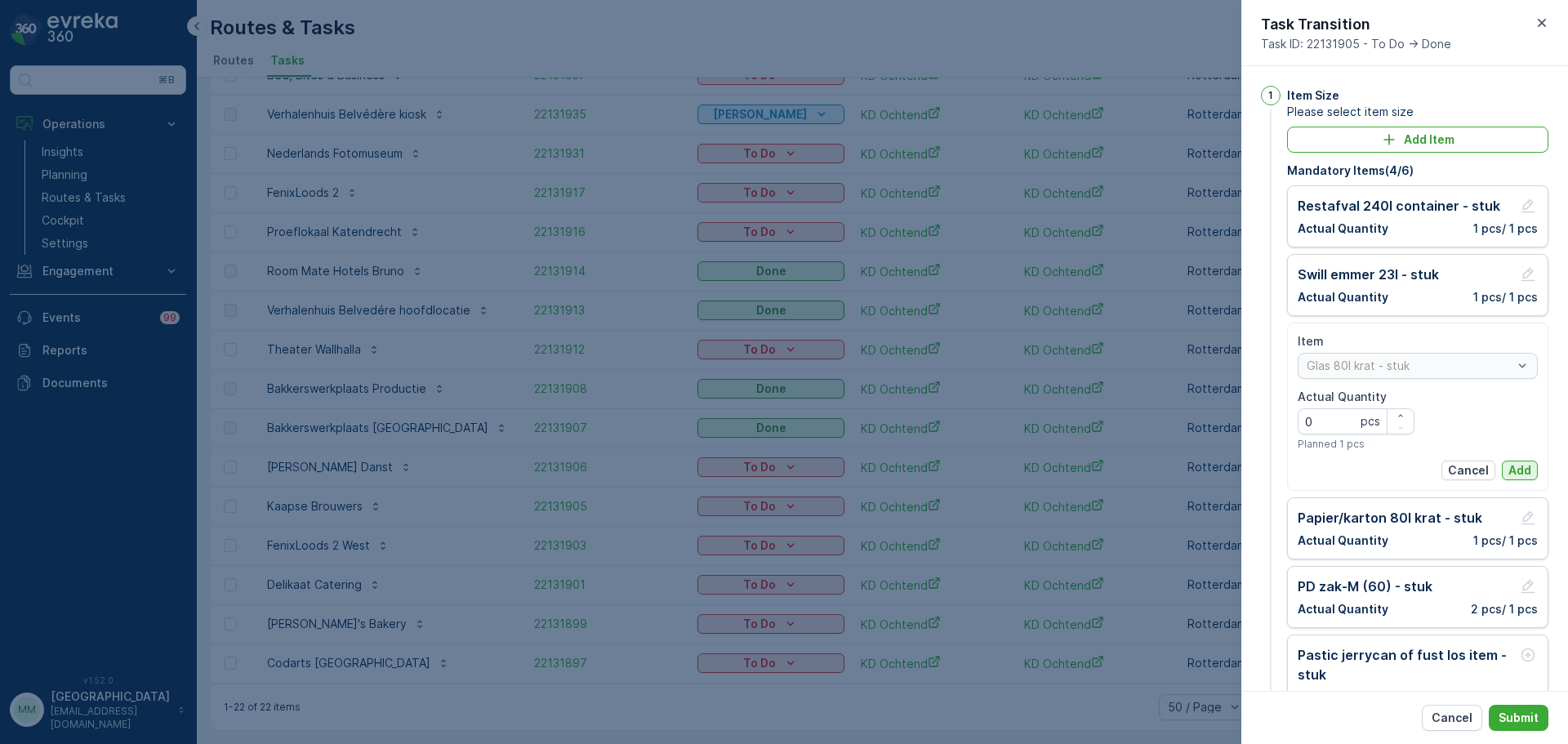
click at [1528, 475] on button "Add" at bounding box center [1520, 471] width 36 height 20
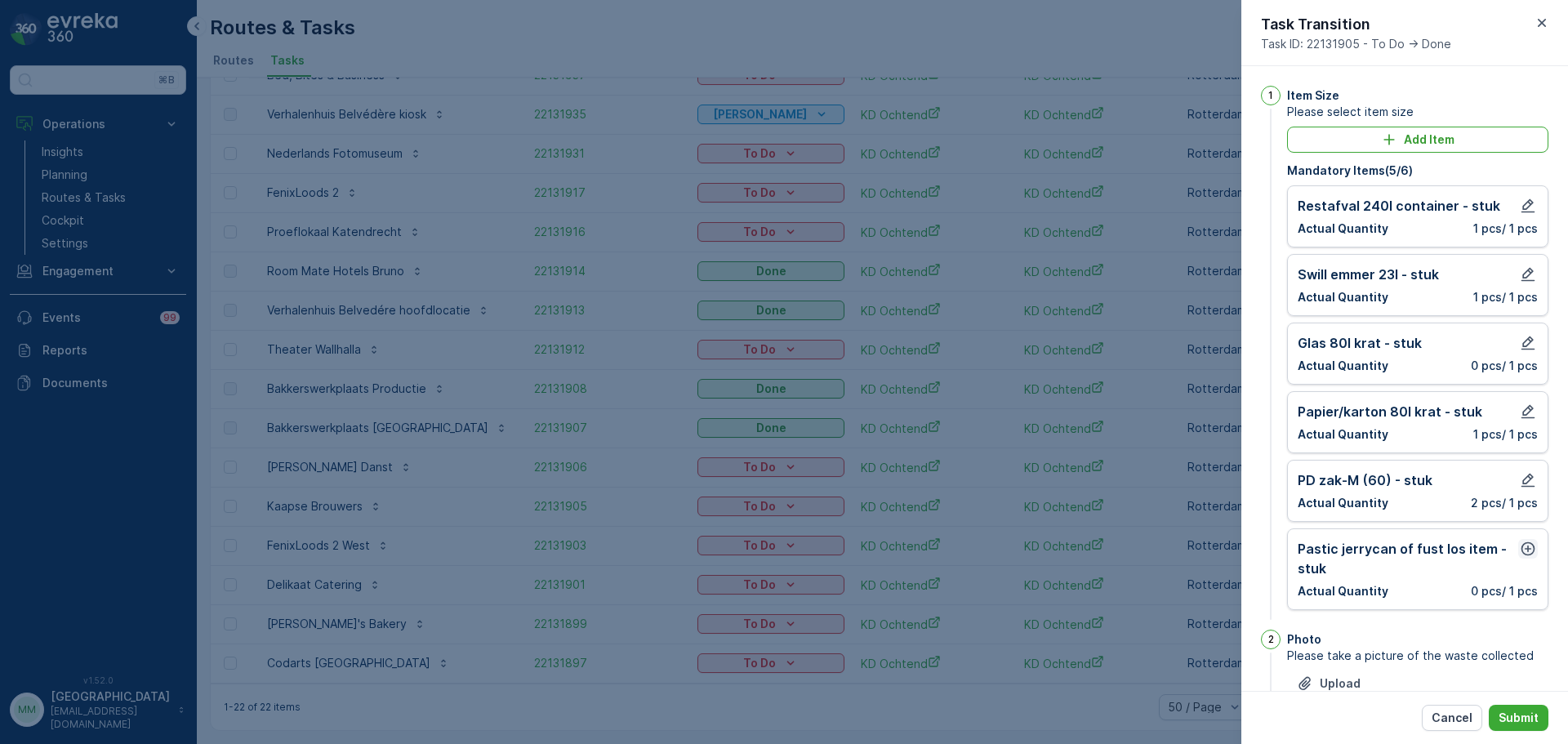
click at [1528, 553] on icon "button" at bounding box center [1528, 549] width 14 height 14
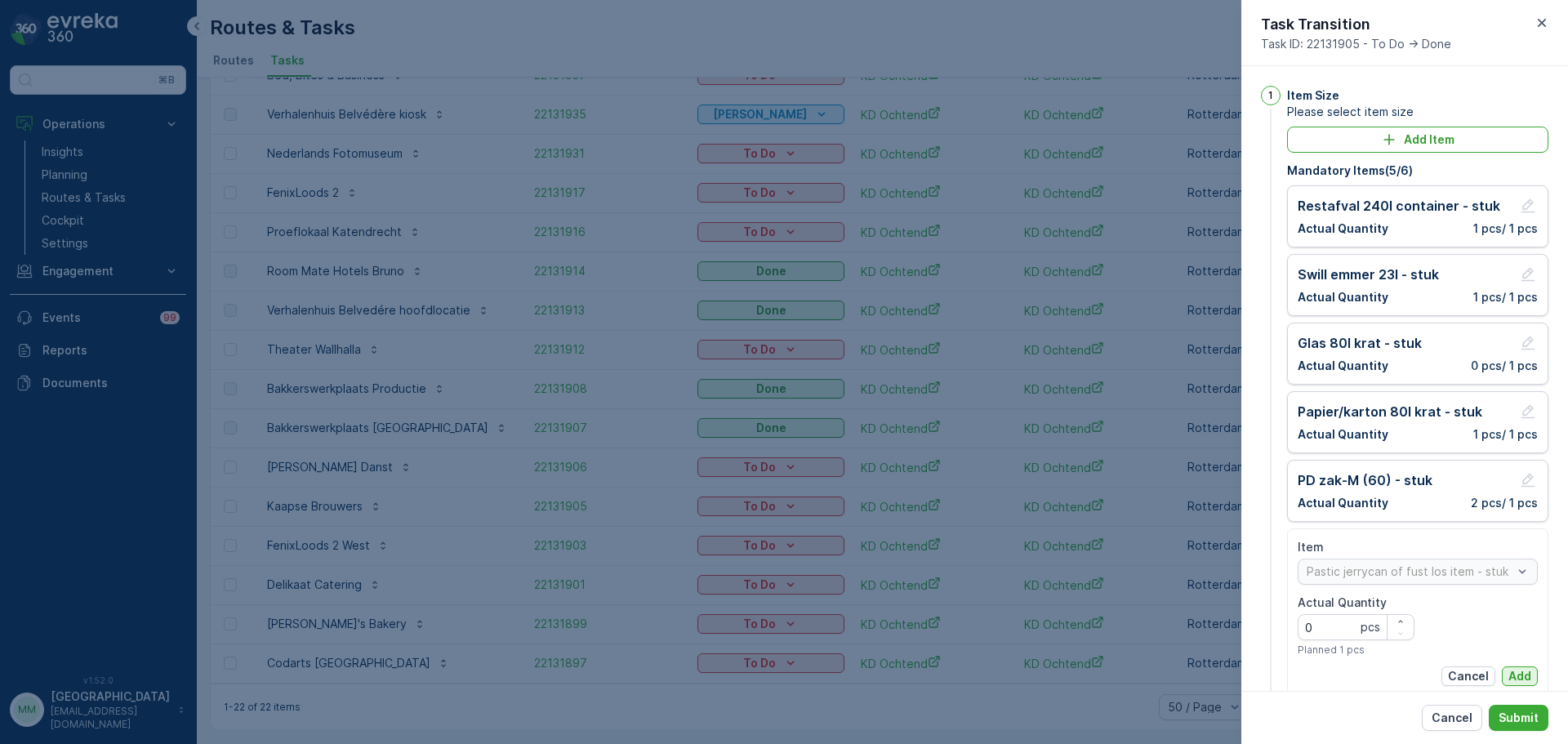
click at [1510, 671] on p "Add" at bounding box center [1520, 676] width 23 height 16
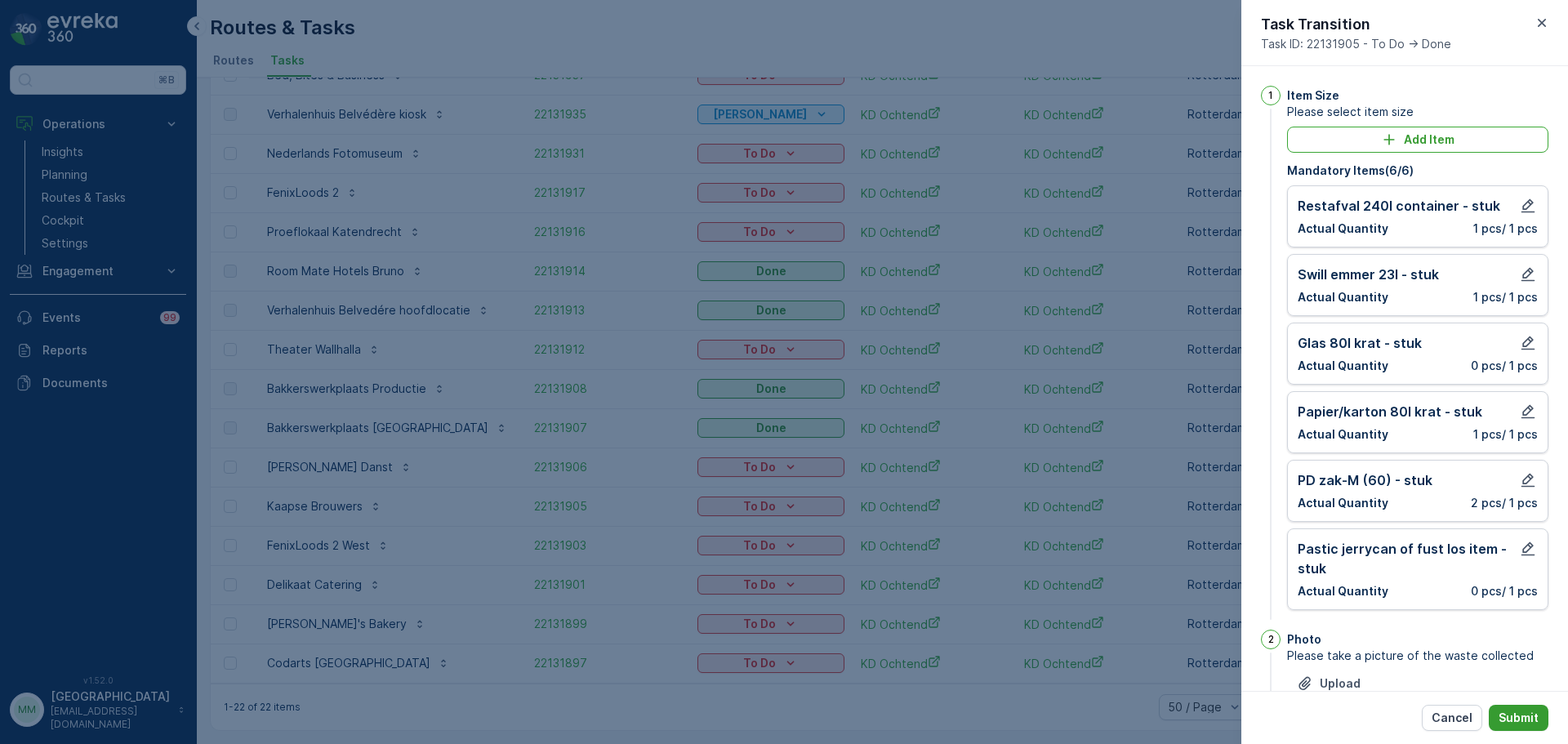
click at [1524, 714] on p "Submit" at bounding box center [1518, 718] width 40 height 16
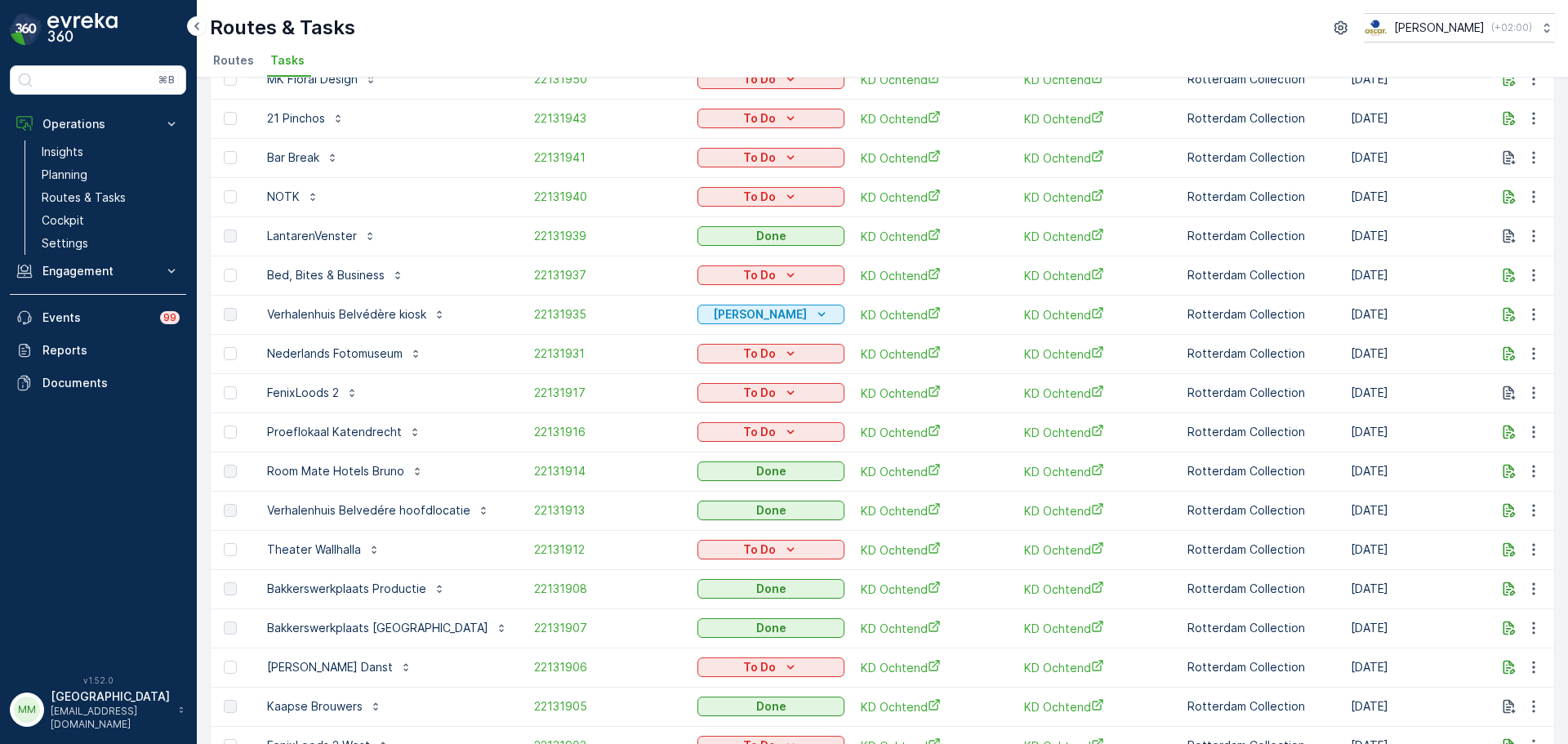
scroll to position [54, 0]
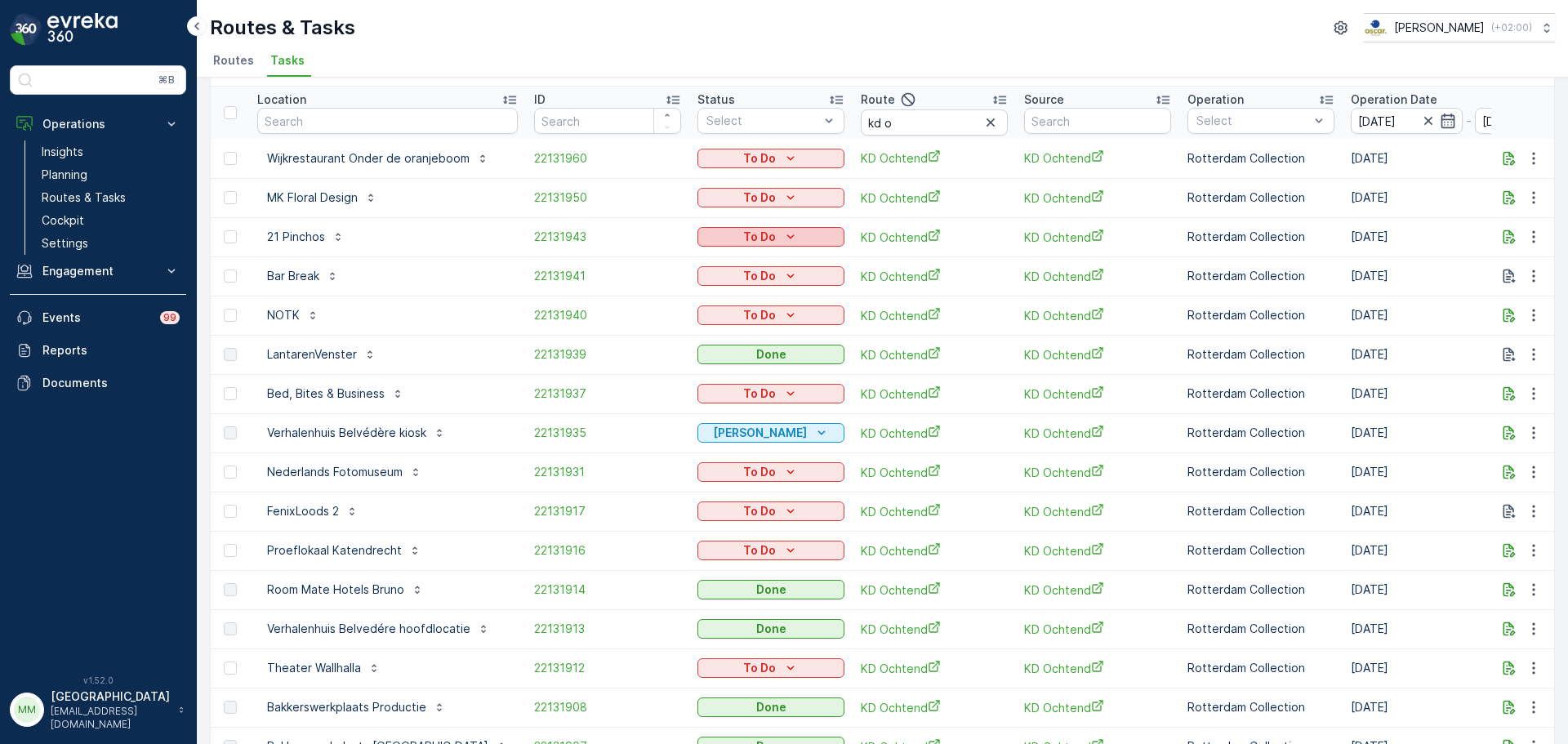
click at [724, 235] on div "To Do" at bounding box center [770, 237] width 134 height 16
click at [721, 301] on div "Done" at bounding box center [734, 307] width 103 height 23
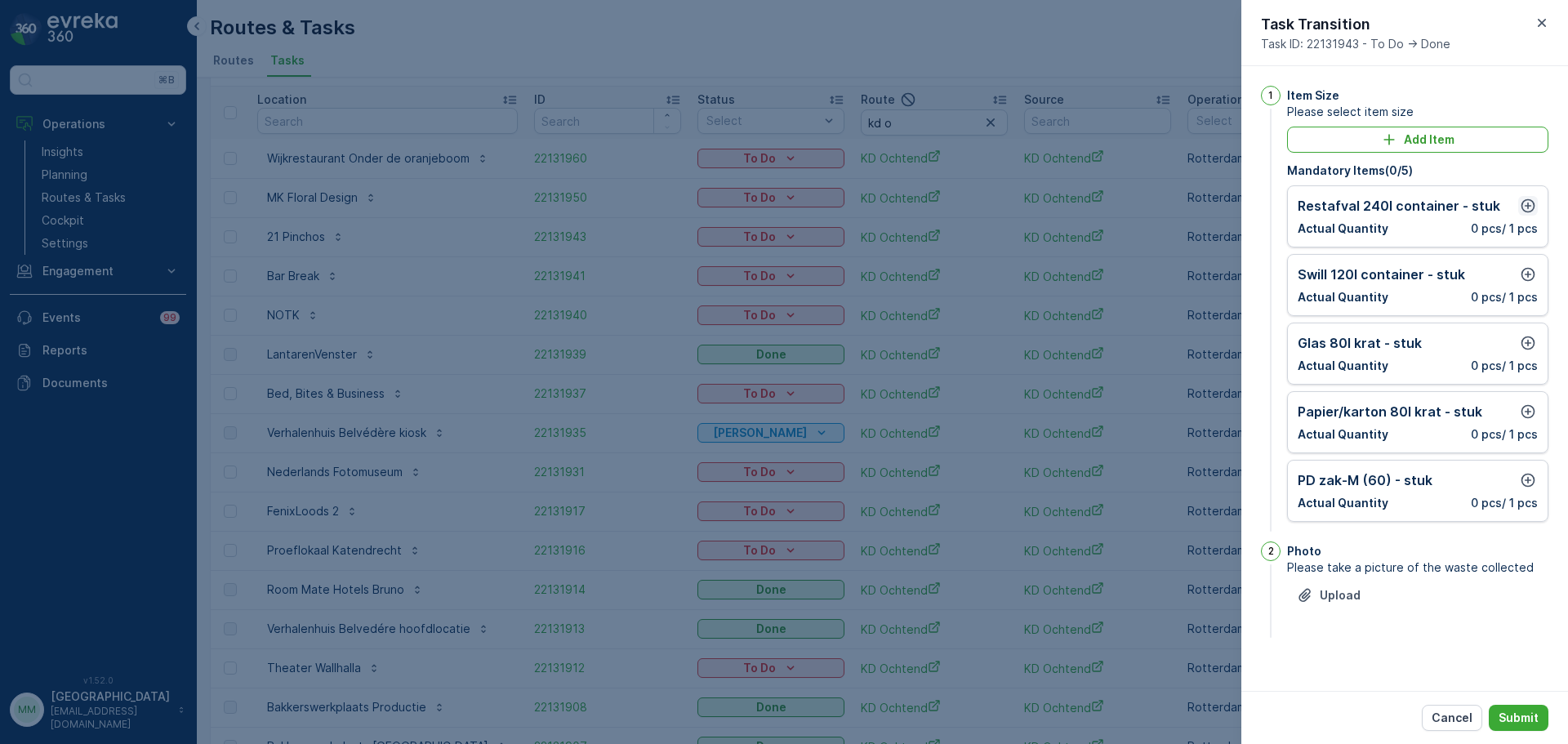
click at [1527, 205] on icon "button" at bounding box center [1528, 206] width 16 height 16
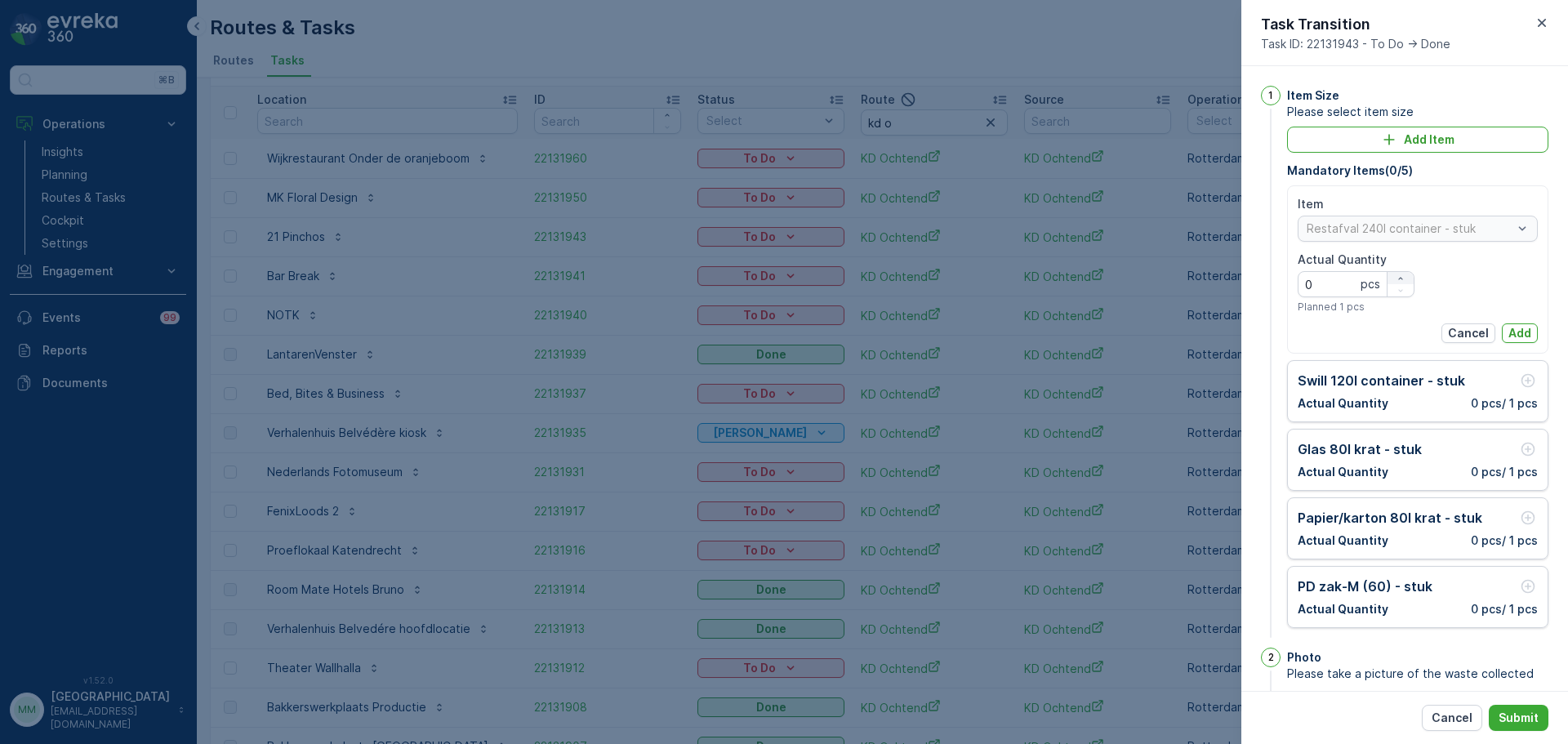
click at [1411, 278] on div "button" at bounding box center [1400, 278] width 26 height 10
type Quantity "2"
click at [1524, 338] on p "Add" at bounding box center [1520, 333] width 23 height 16
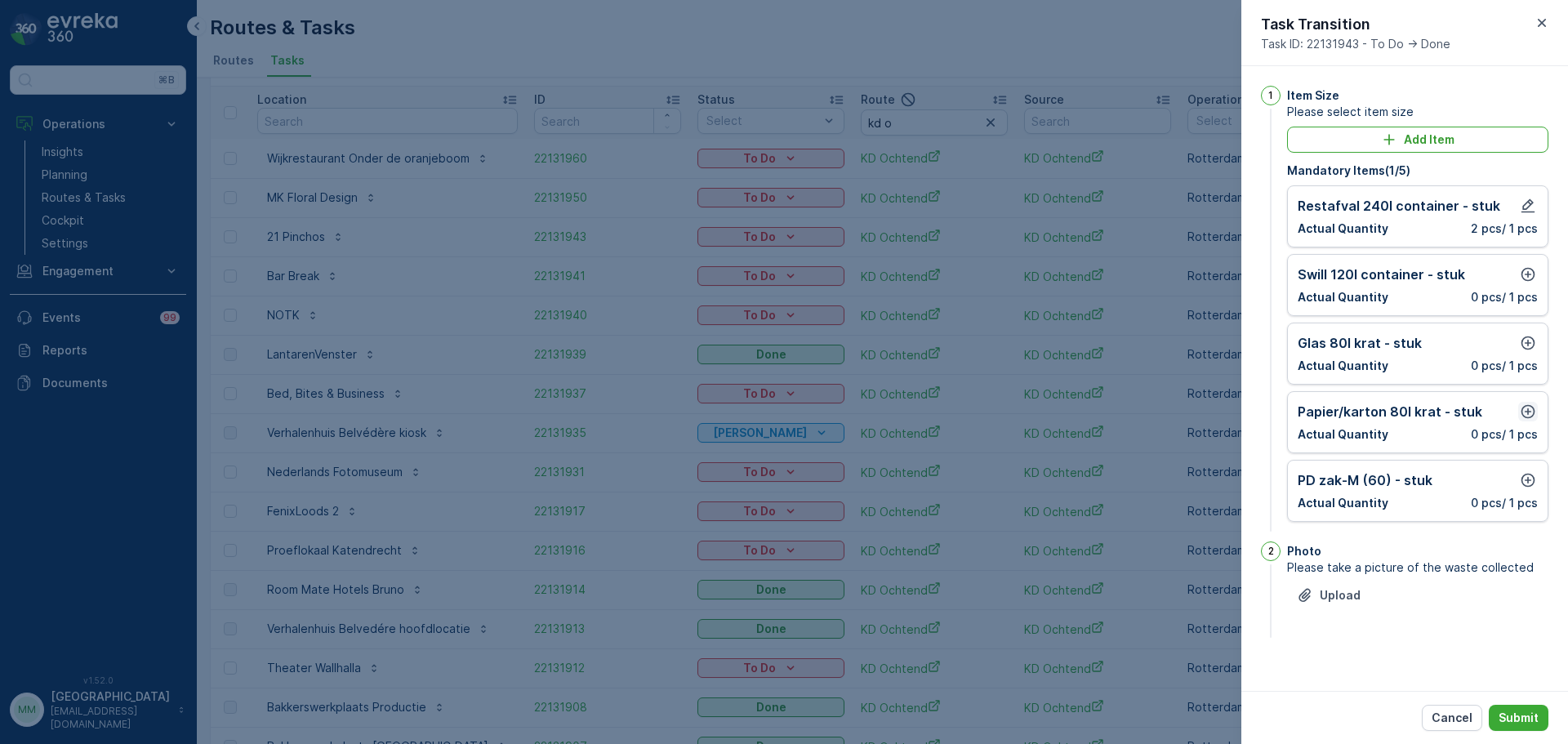
click at [1528, 403] on icon "button" at bounding box center [1528, 411] width 16 height 16
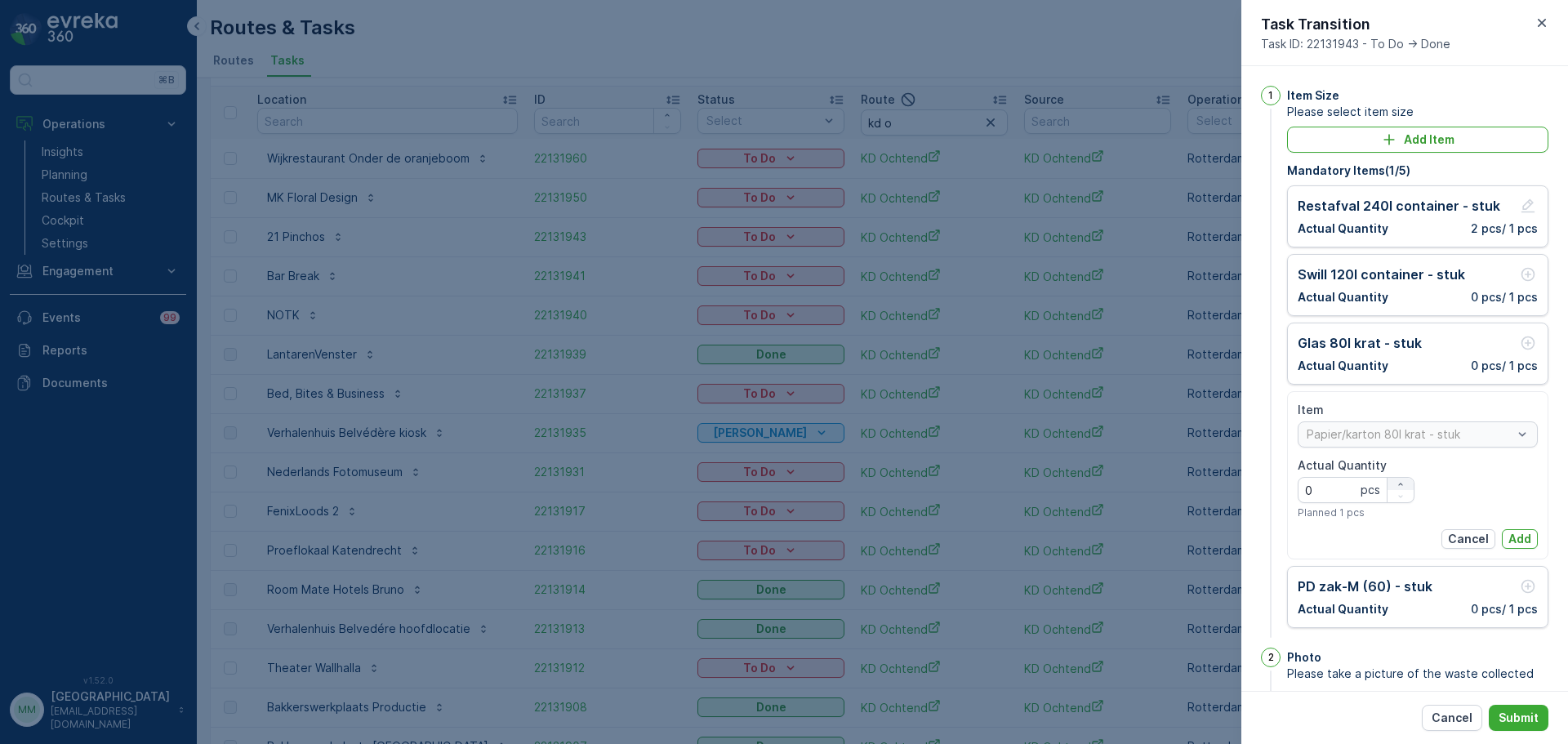
click at [1396, 484] on icon "button" at bounding box center [1400, 485] width 10 height 10
click at [1398, 480] on icon "button" at bounding box center [1400, 485] width 10 height 10
type Quantity "2"
click at [1520, 548] on button "Add" at bounding box center [1520, 539] width 36 height 20
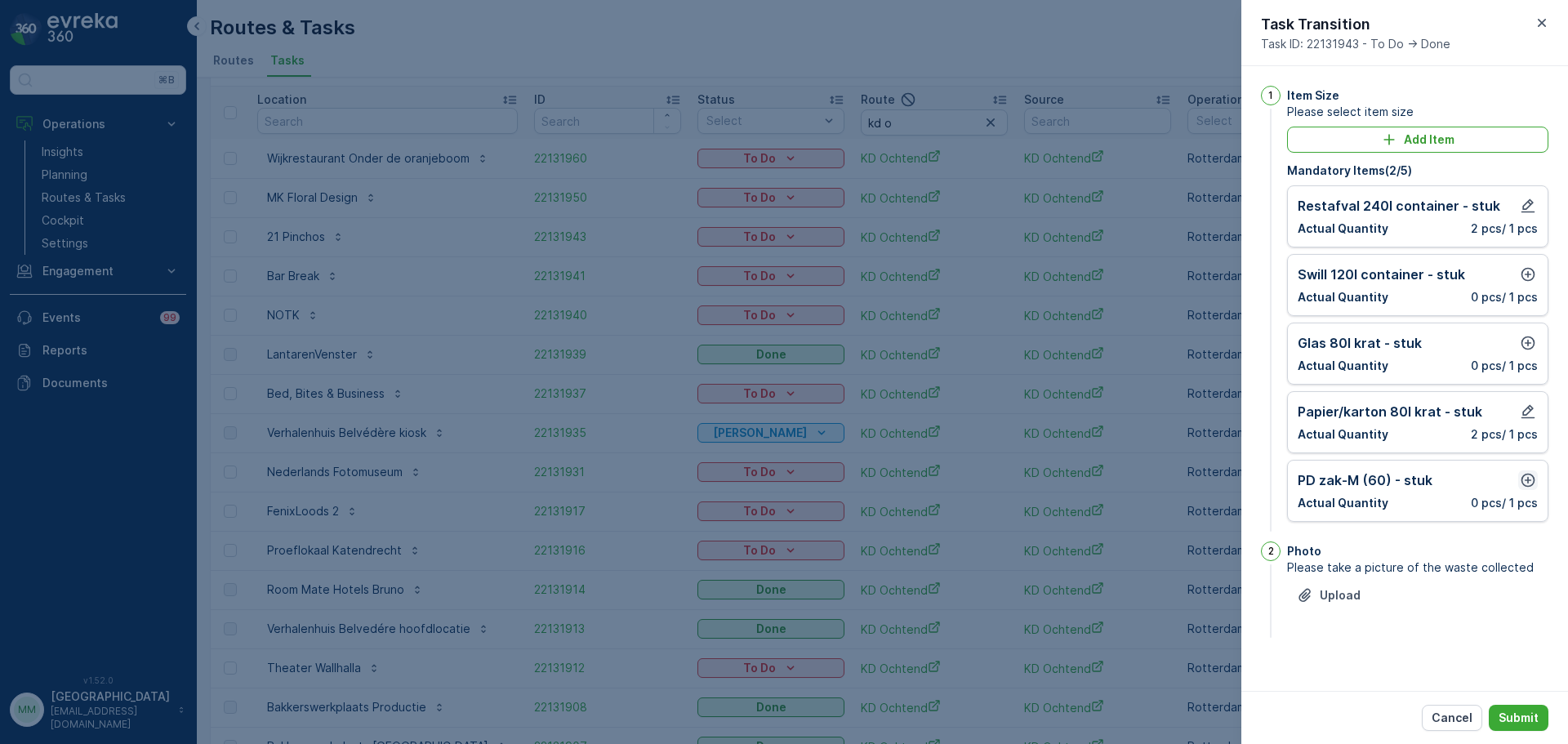
click at [1531, 480] on icon "button" at bounding box center [1528, 480] width 14 height 14
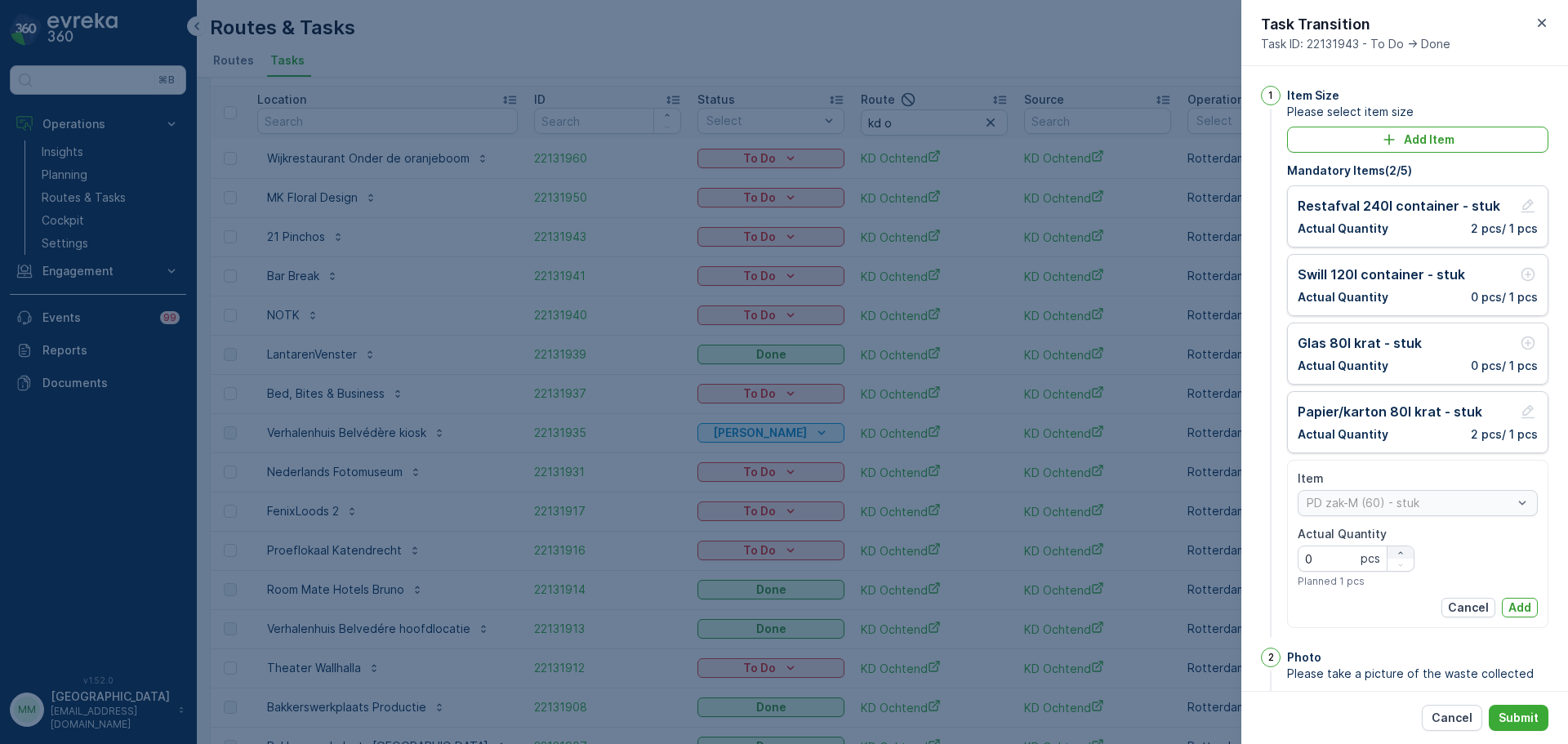
click at [1396, 556] on icon "button" at bounding box center [1400, 553] width 10 height 10
type Quantity "2"
click at [1511, 607] on p "Add" at bounding box center [1520, 608] width 23 height 16
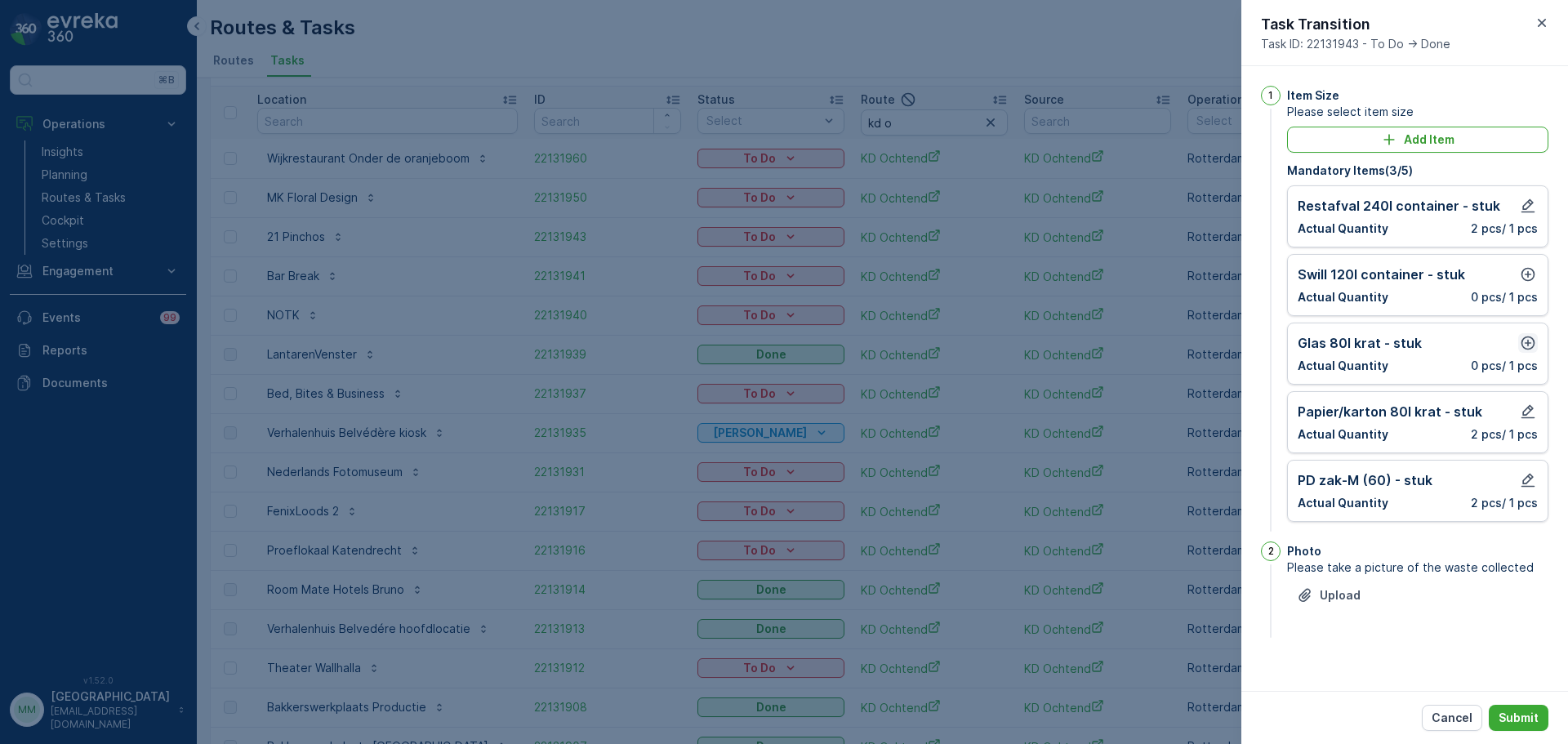
click at [1524, 344] on icon "button" at bounding box center [1528, 343] width 16 height 16
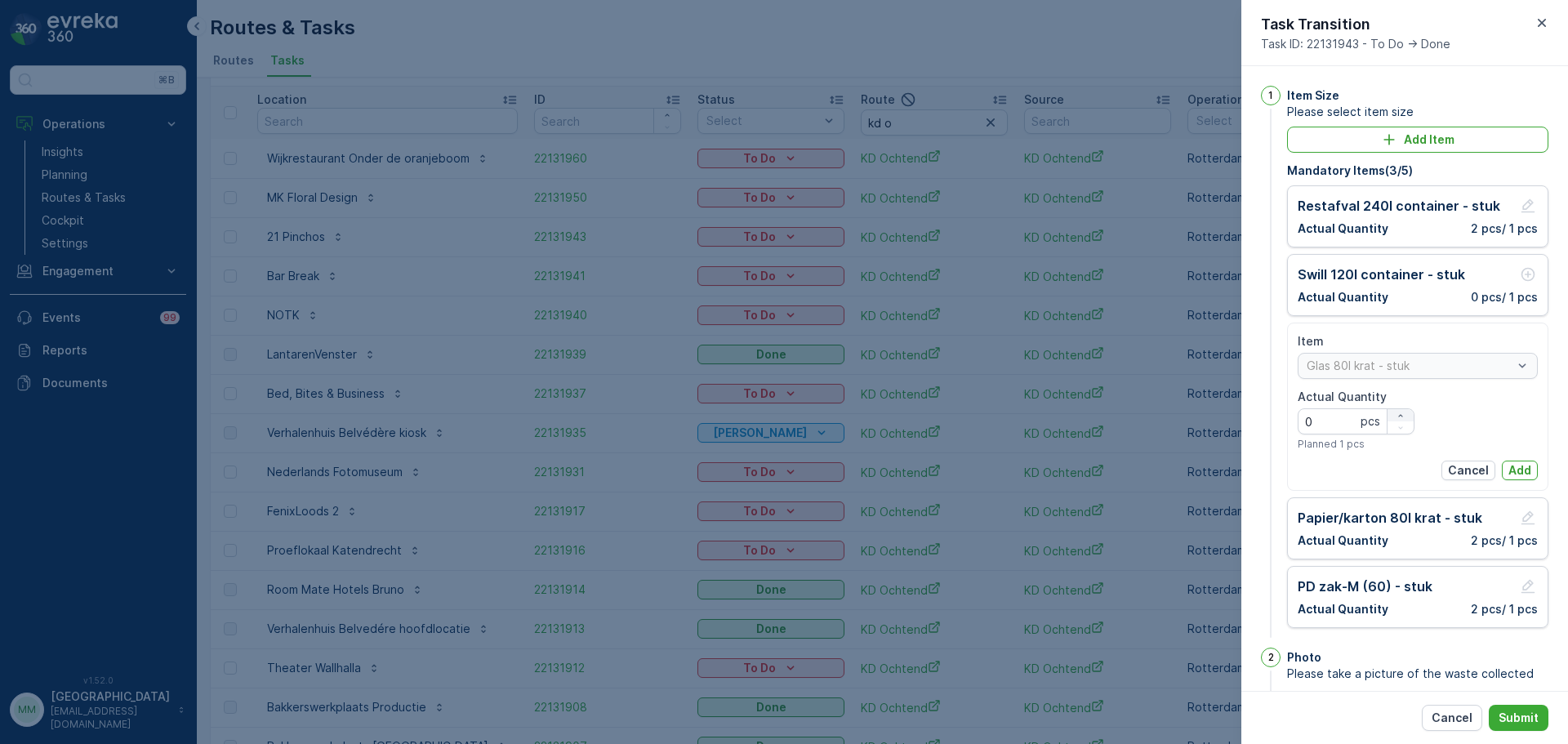
click at [1400, 416] on icon "button" at bounding box center [1400, 416] width 10 height 10
type Quantity "1"
click at [1516, 464] on p "Add" at bounding box center [1520, 471] width 23 height 16
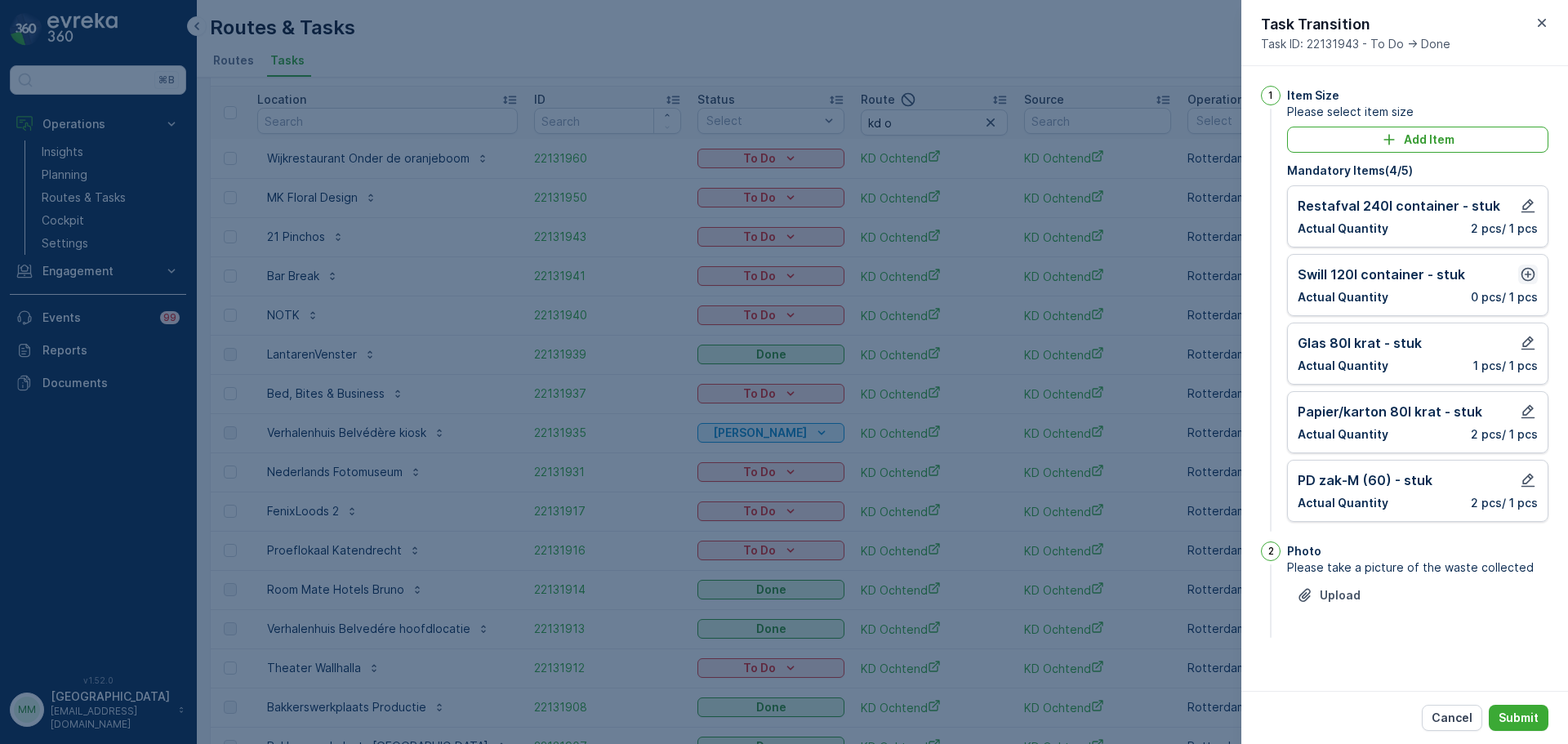
click at [1527, 266] on div "Swill 120l container - stuk Actual Quantity 0 pcs / 1 pcs" at bounding box center [1418, 285] width 261 height 62
click at [1530, 269] on icon "button" at bounding box center [1528, 274] width 14 height 14
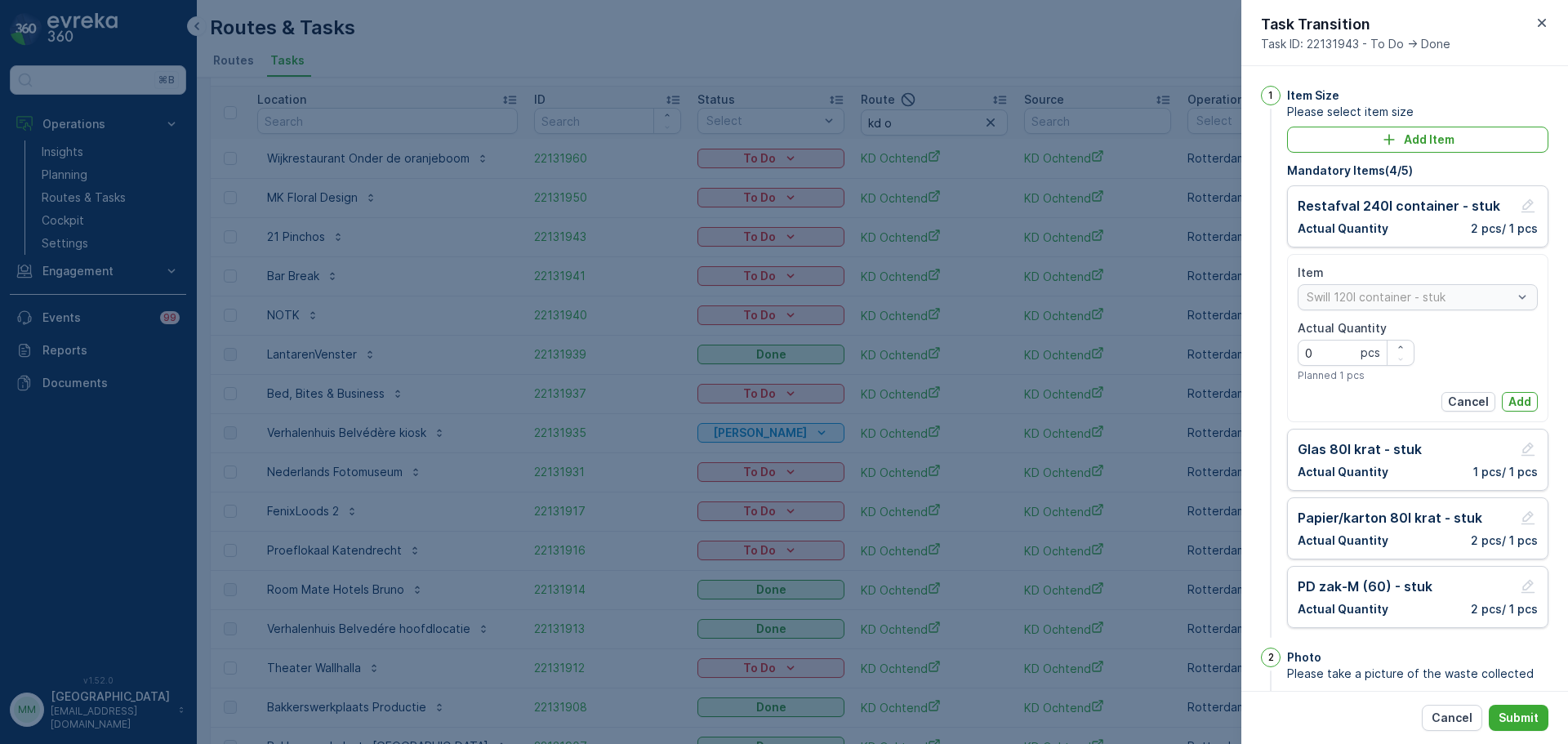
drag, startPoint x: 1513, startPoint y: 398, endPoint x: 1520, endPoint y: 473, distance: 75.3
click at [1513, 402] on p "Add" at bounding box center [1520, 402] width 23 height 16
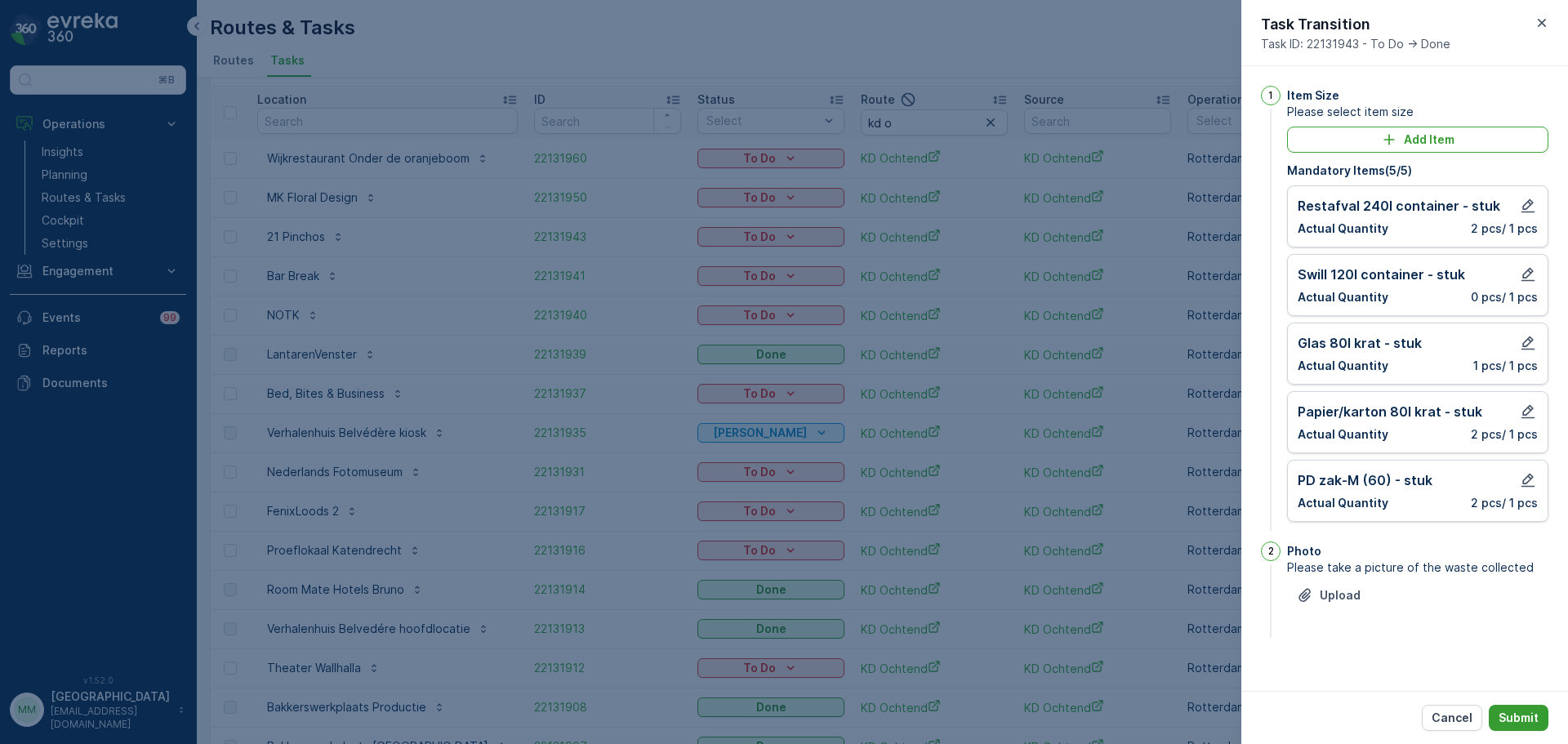
click at [1534, 723] on p "Submit" at bounding box center [1518, 718] width 40 height 16
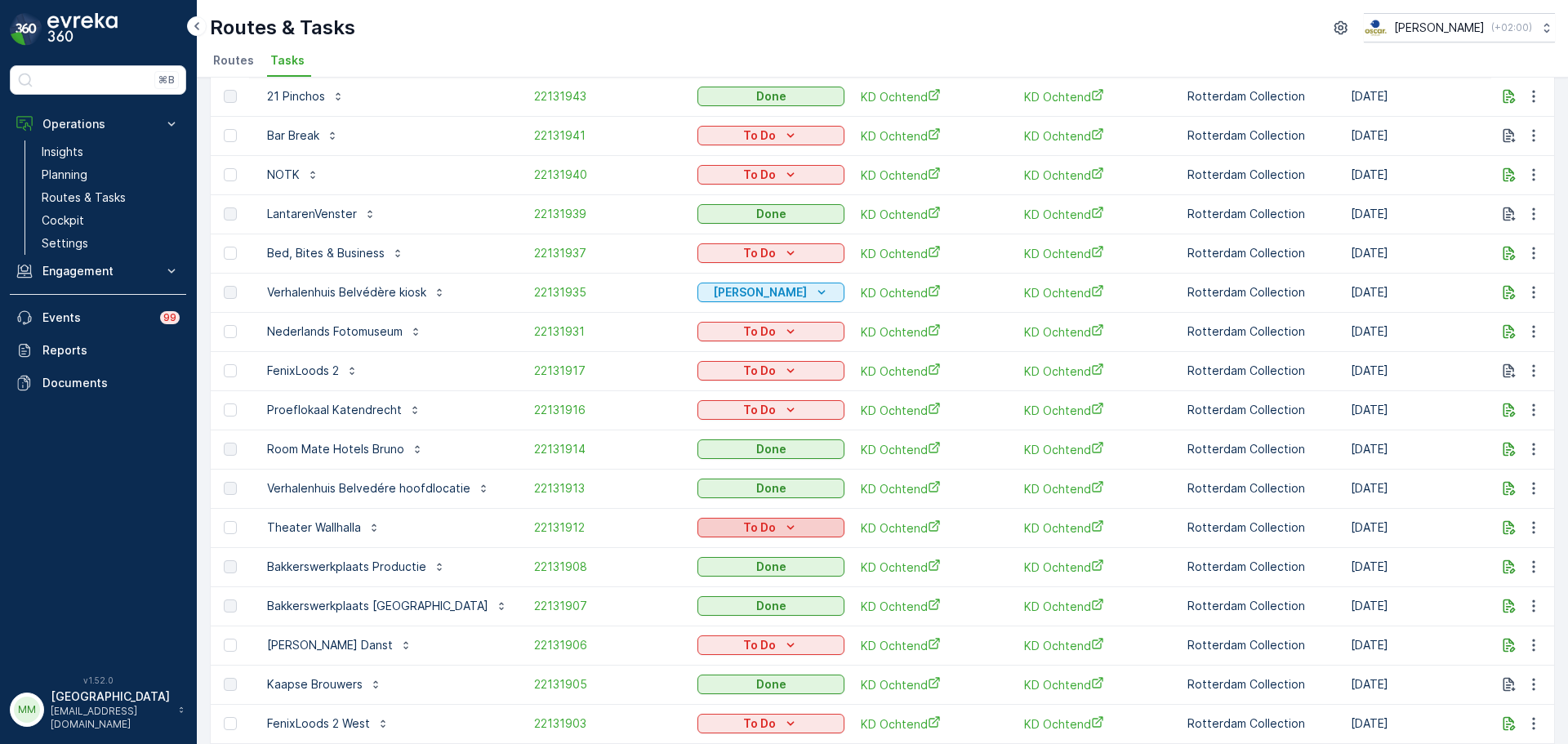
scroll to position [380, 0]
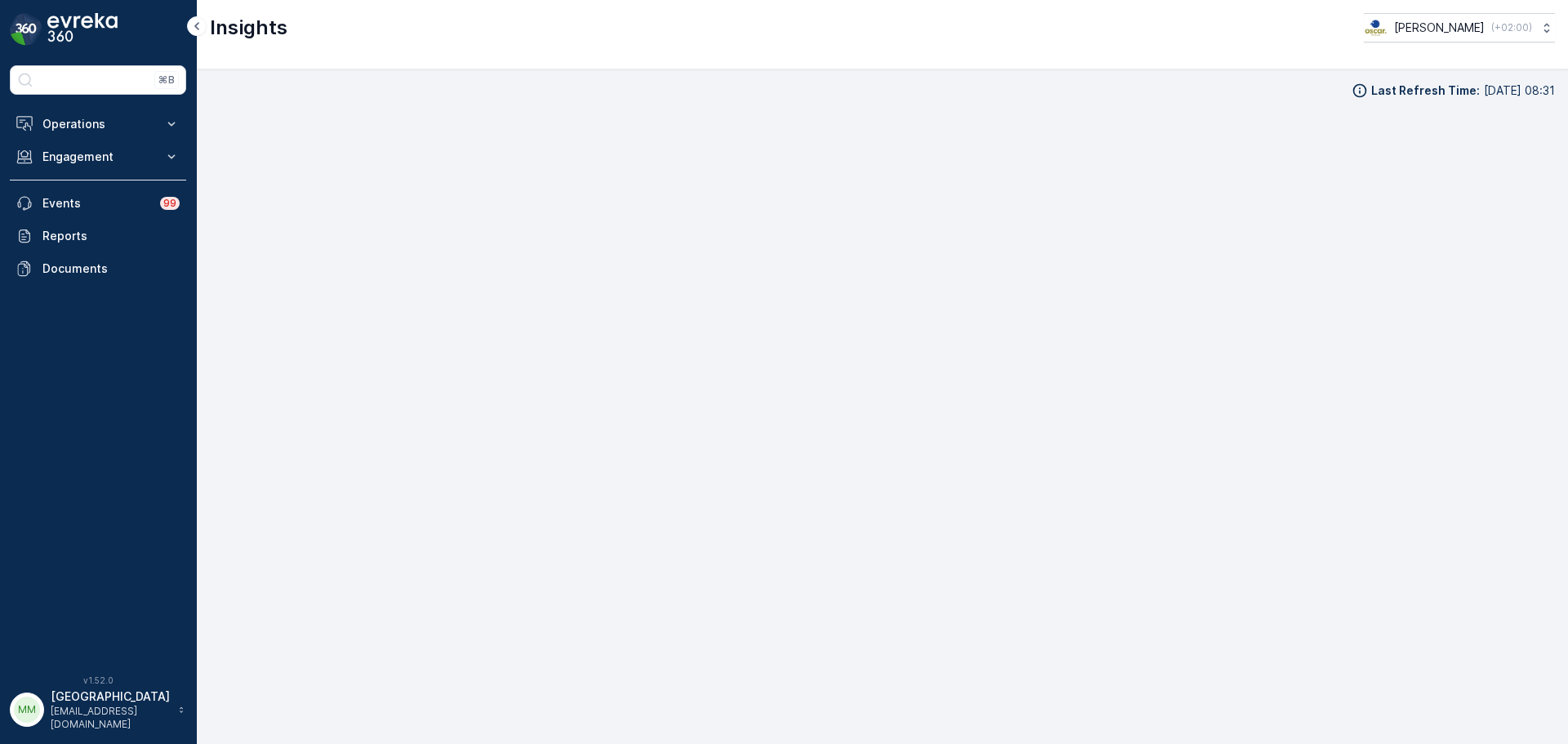
click at [863, 101] on div "Last Refresh Time : [DATE] 08:31" at bounding box center [881, 406] width 1345 height 648
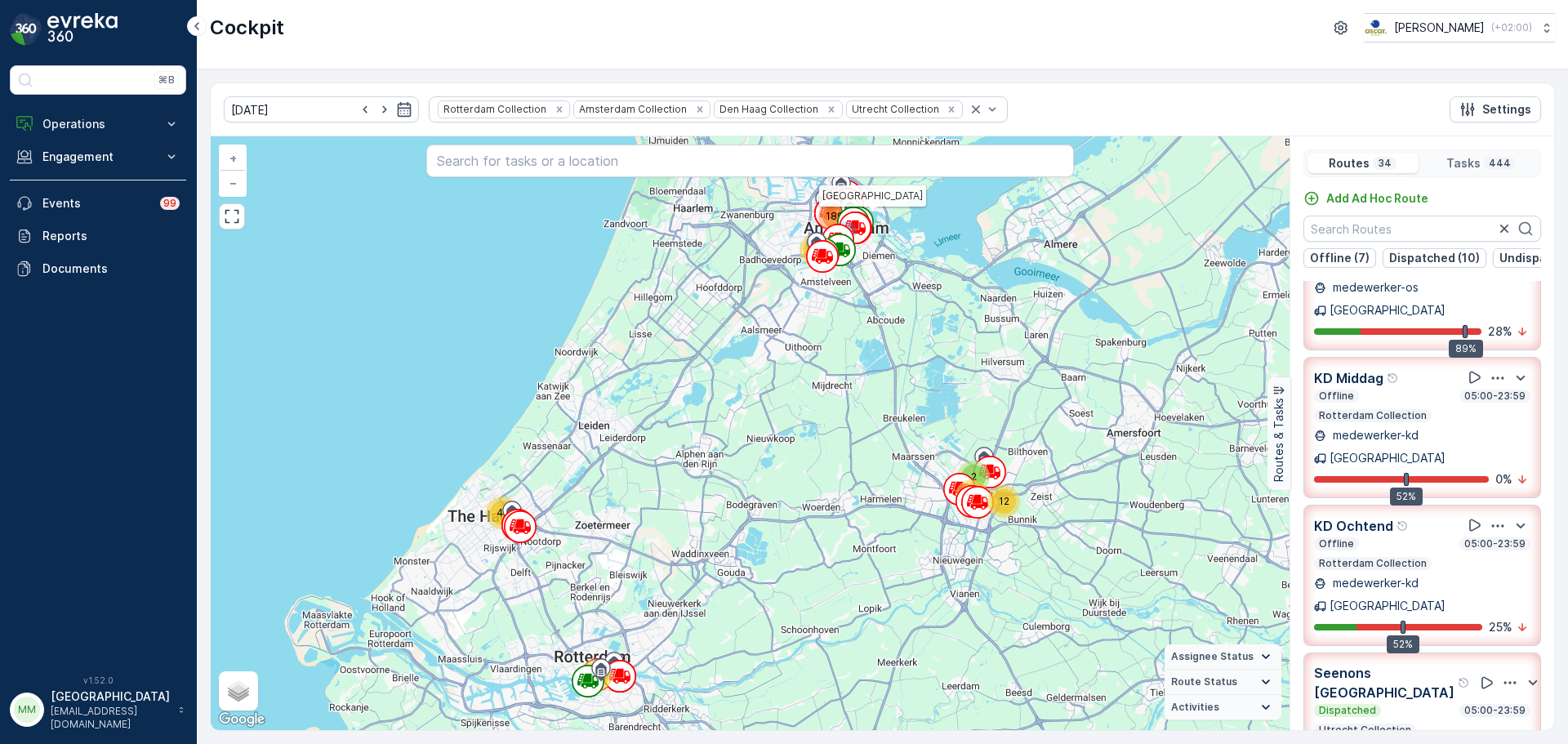
scroll to position [163, 0]
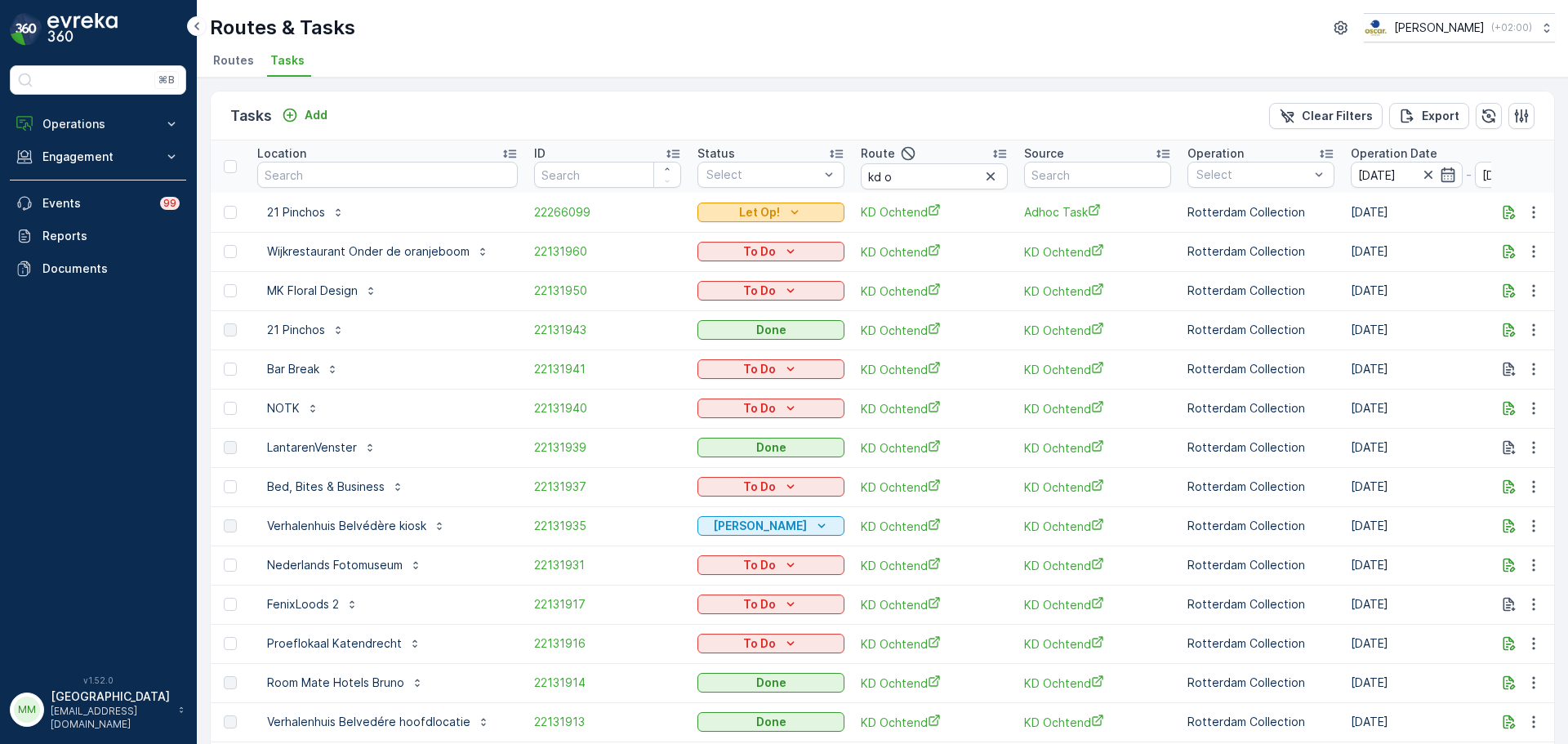
click at [811, 214] on div "Let Op!" at bounding box center [770, 213] width 134 height 16
click at [714, 263] on span "Done" at bounding box center [704, 259] width 30 height 16
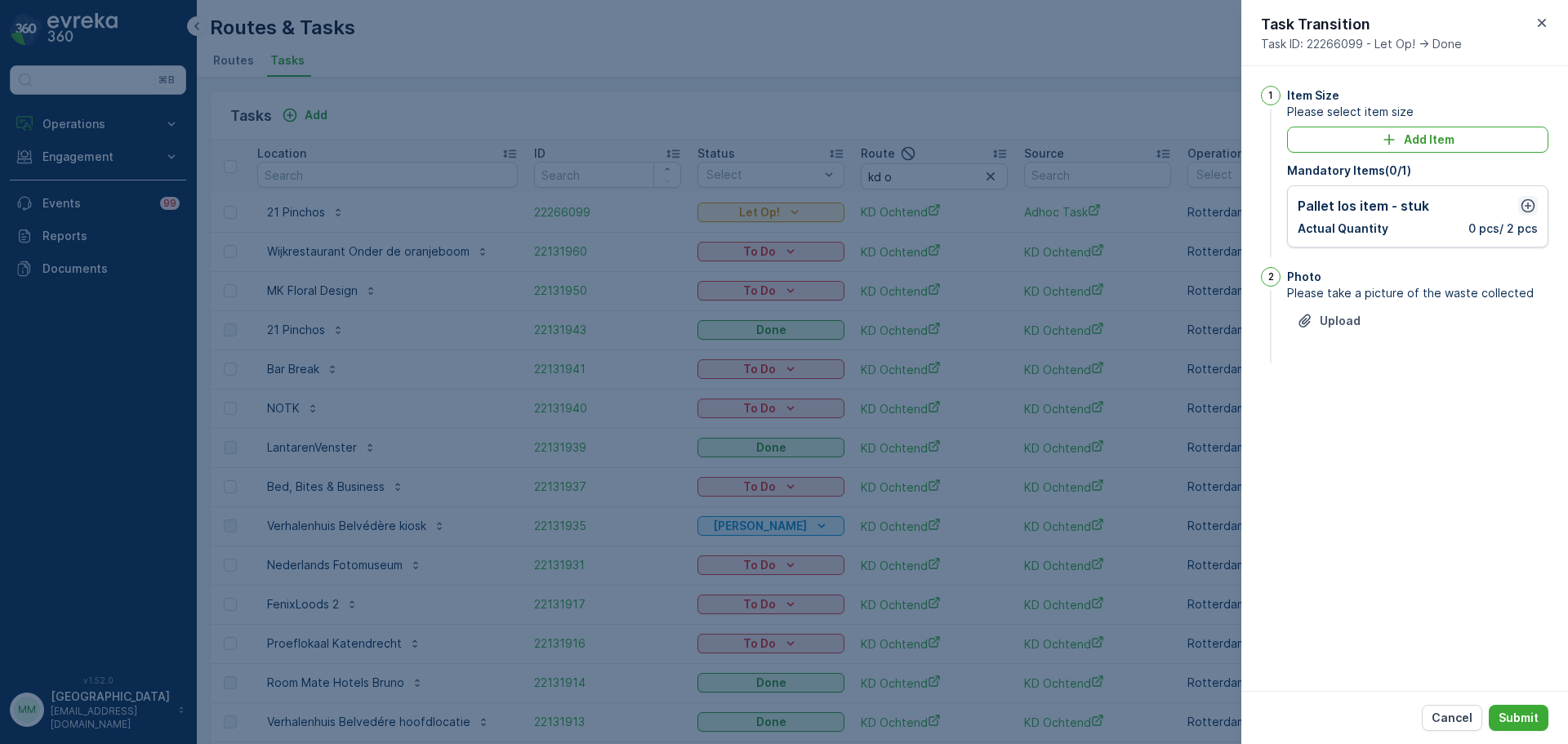
click at [1534, 209] on icon "button" at bounding box center [1528, 206] width 16 height 16
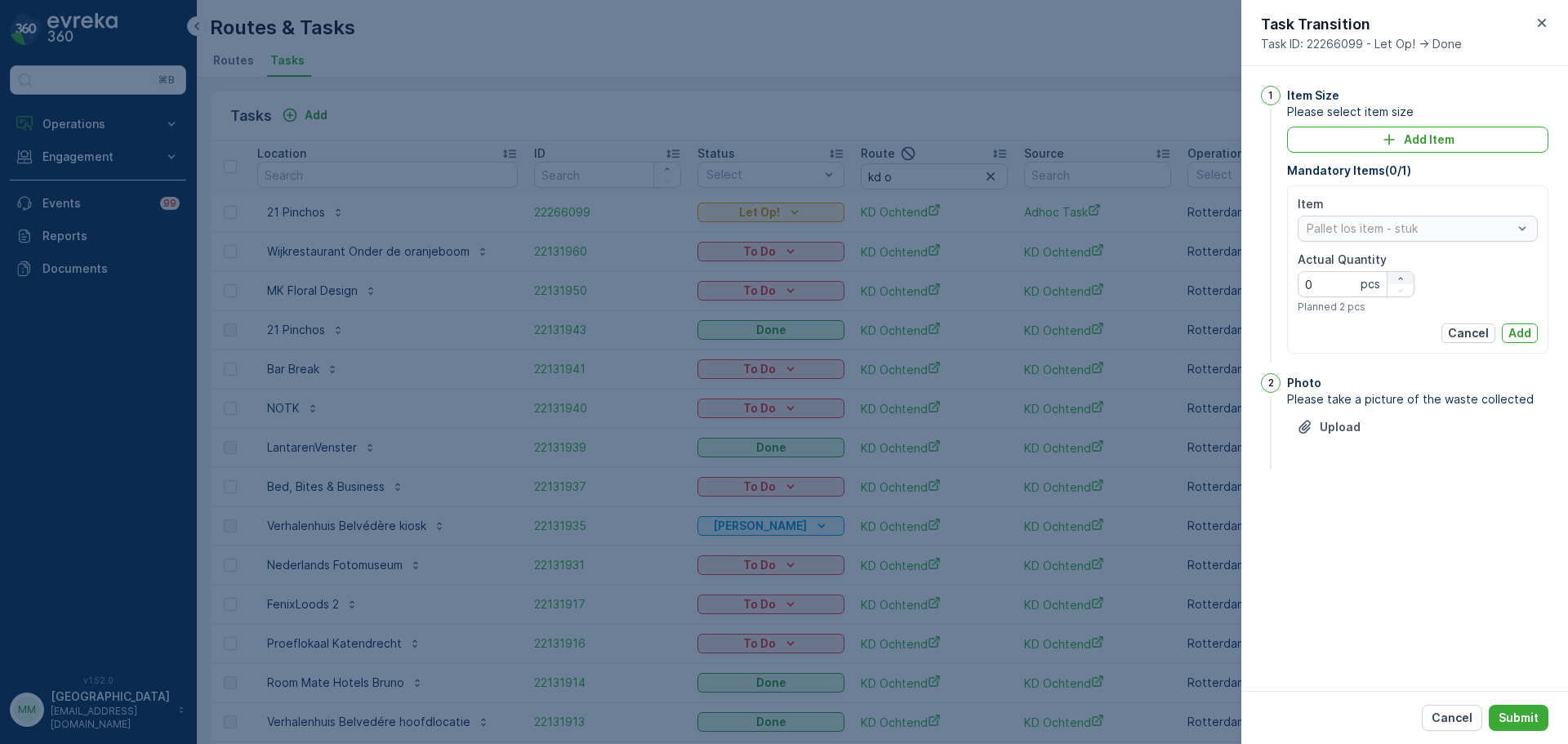
click at [1396, 276] on icon "button" at bounding box center [1400, 278] width 10 height 10
type Quantity "2"
click at [1539, 330] on div "Item Pallet los item - stuk Actual Quantity 2 pcs Planned 2 pcs Cancel Add" at bounding box center [1418, 269] width 261 height 168
click at [1531, 330] on button "Add" at bounding box center [1520, 333] width 36 height 20
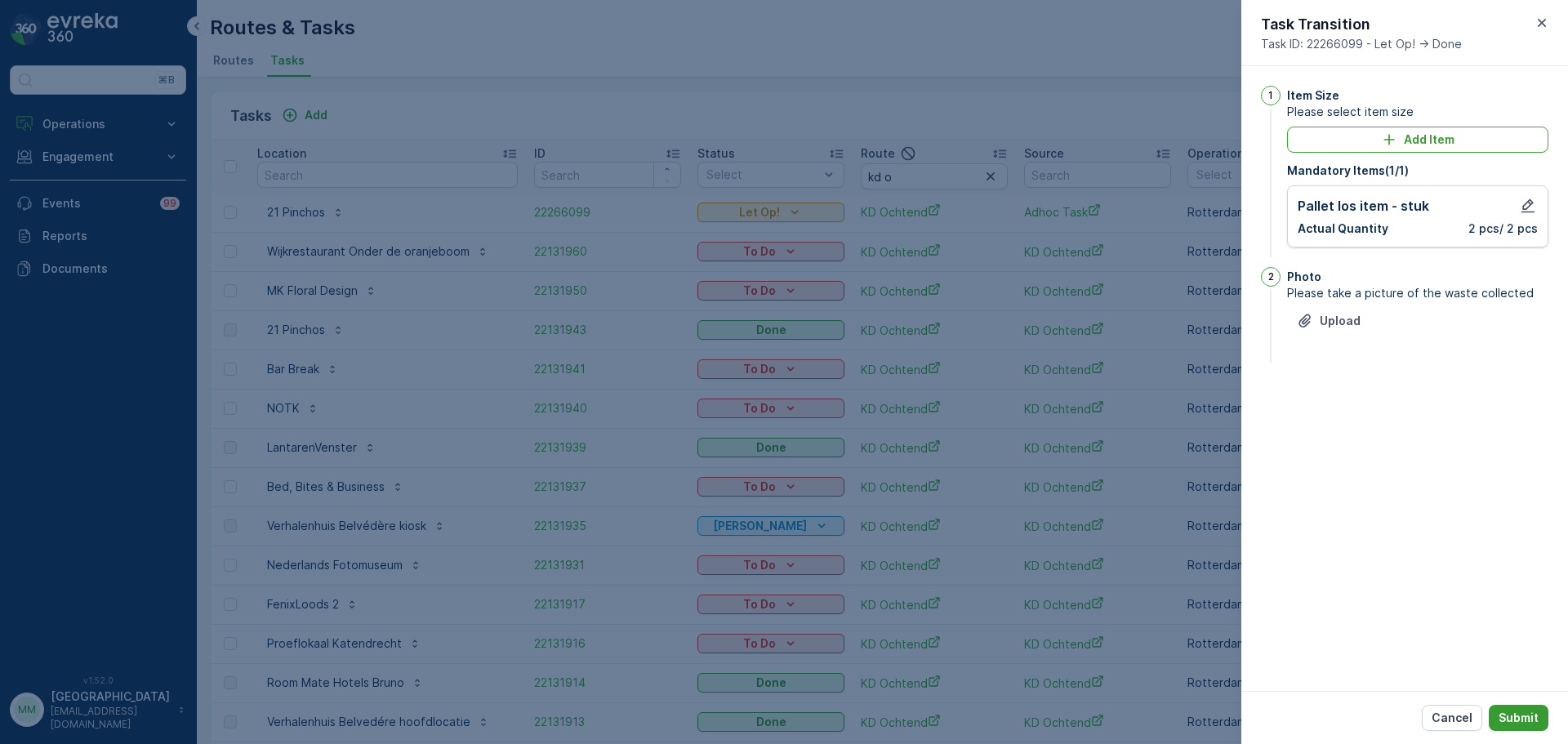
click at [1522, 719] on p "Submit" at bounding box center [1518, 718] width 40 height 16
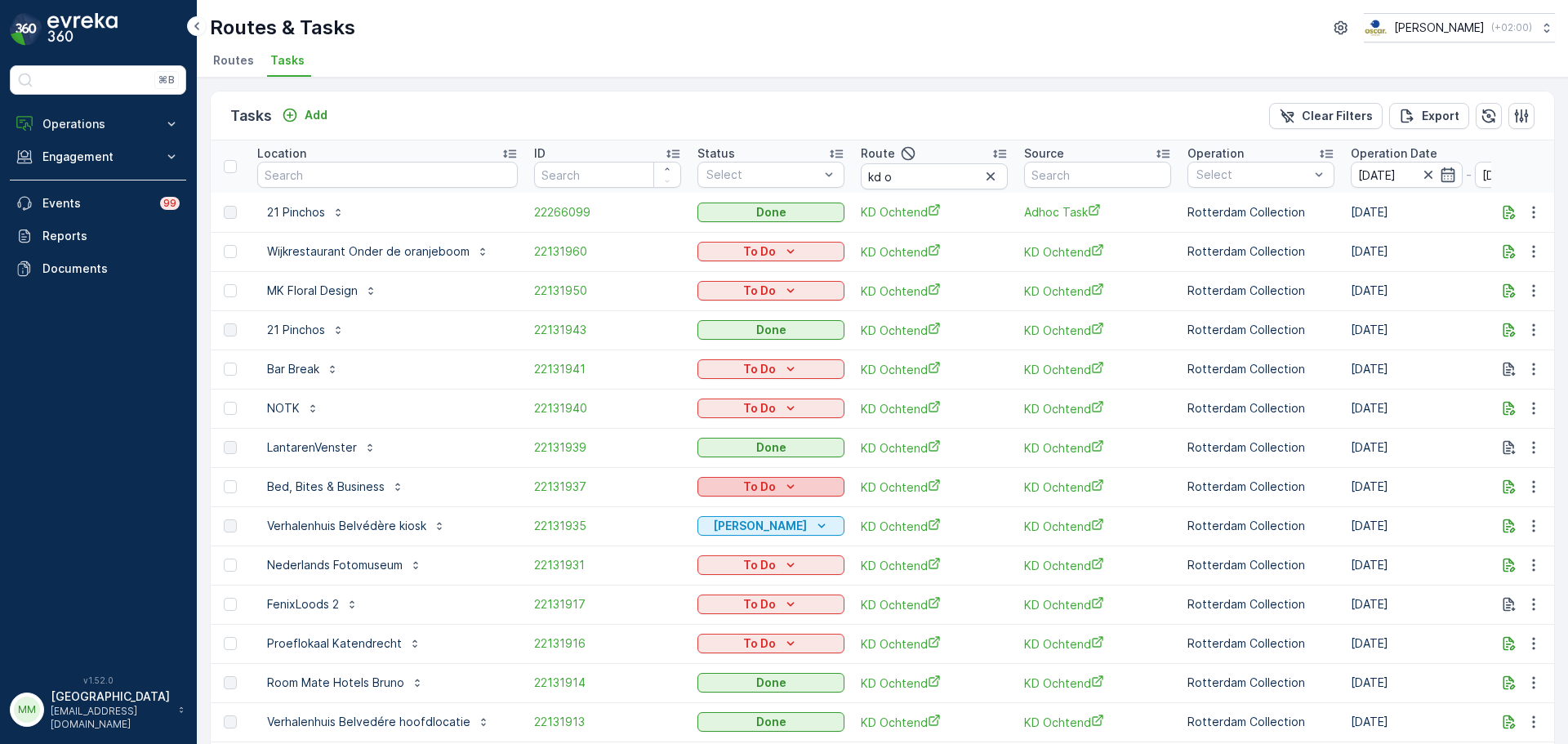
click at [743, 485] on p "To Do" at bounding box center [760, 487] width 33 height 16
click at [733, 551] on div "Done" at bounding box center [734, 557] width 103 height 23
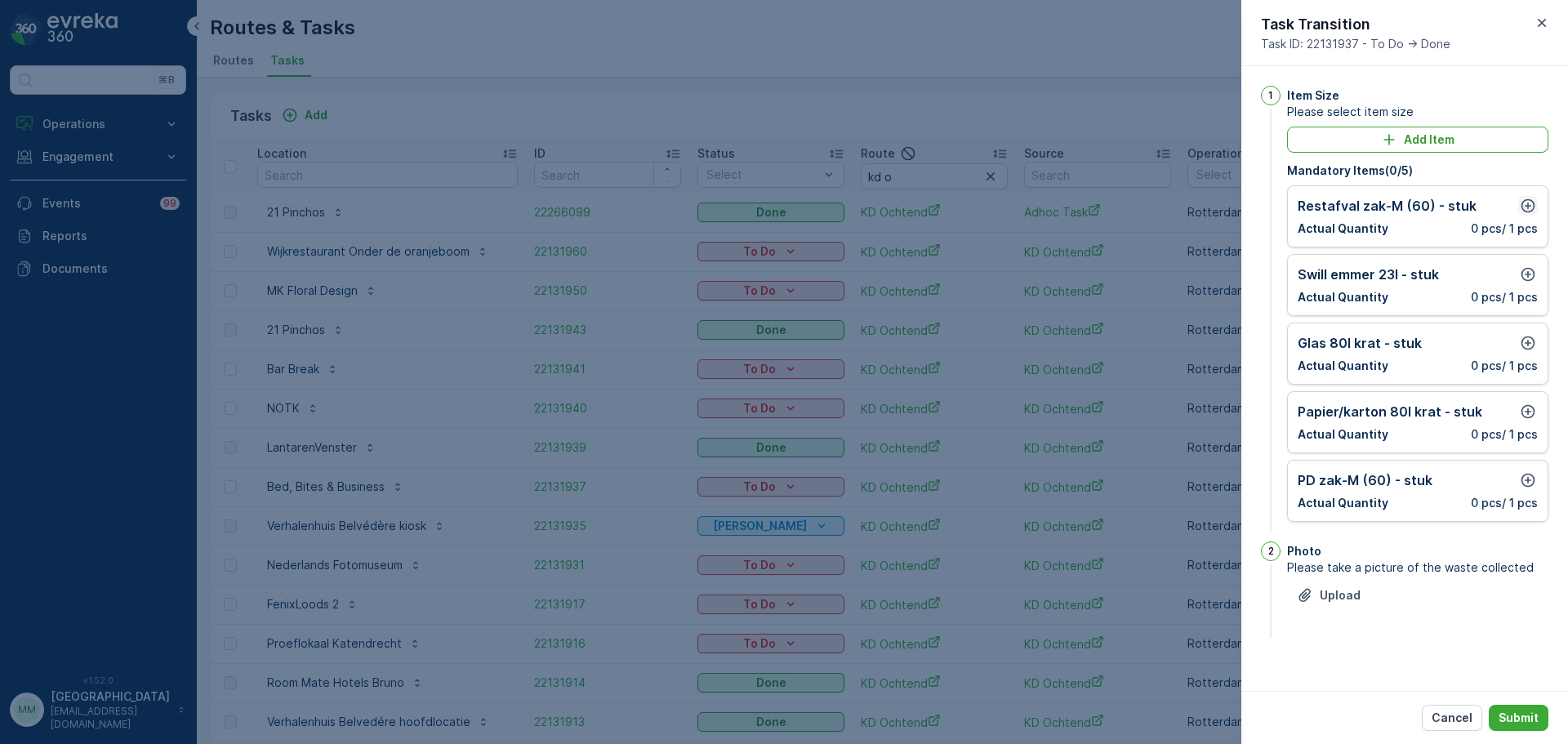
click at [1523, 209] on icon "button" at bounding box center [1528, 206] width 14 height 14
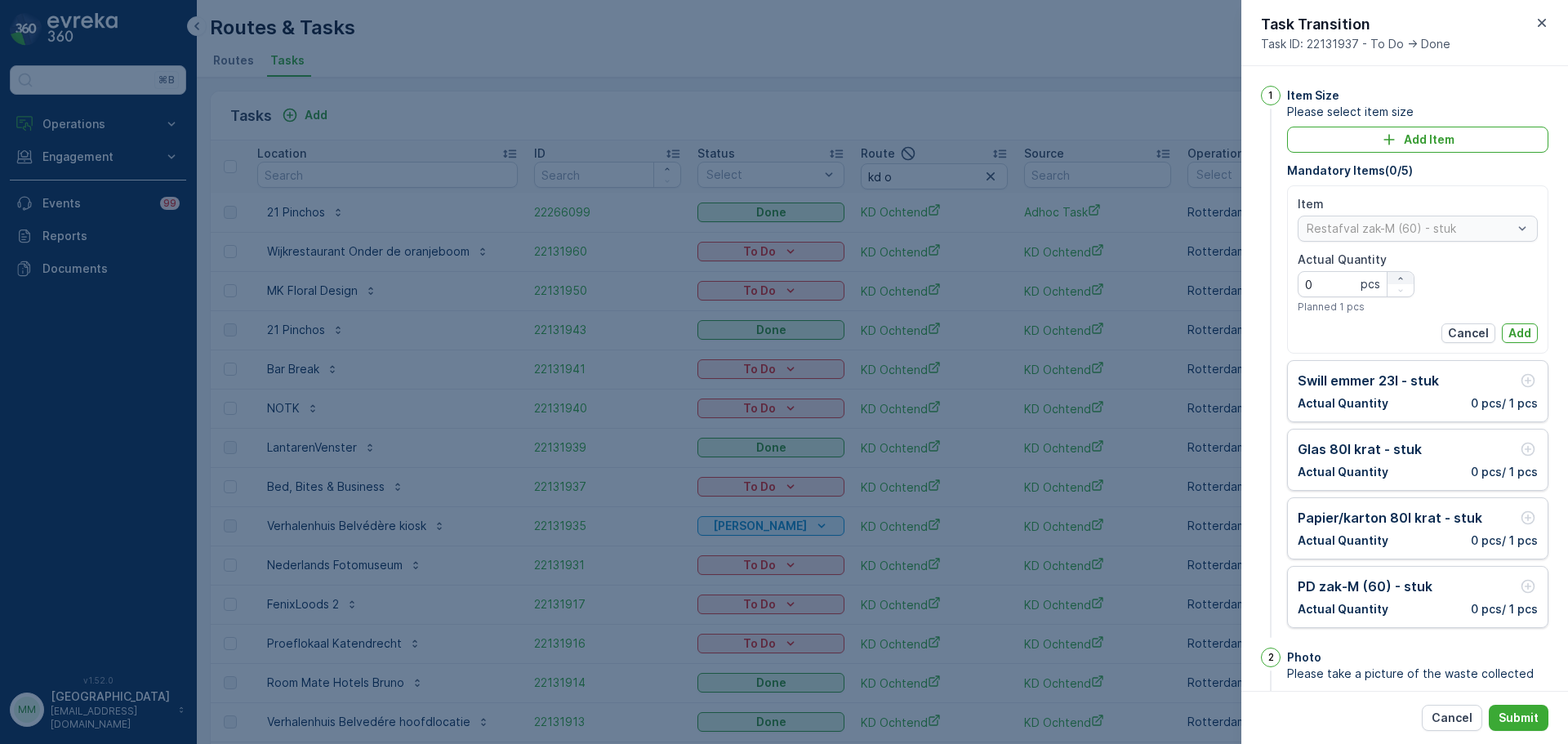
click at [1400, 273] on icon "button" at bounding box center [1400, 278] width 10 height 10
type Quantity "1"
click at [1520, 332] on p "Add" at bounding box center [1520, 333] width 23 height 16
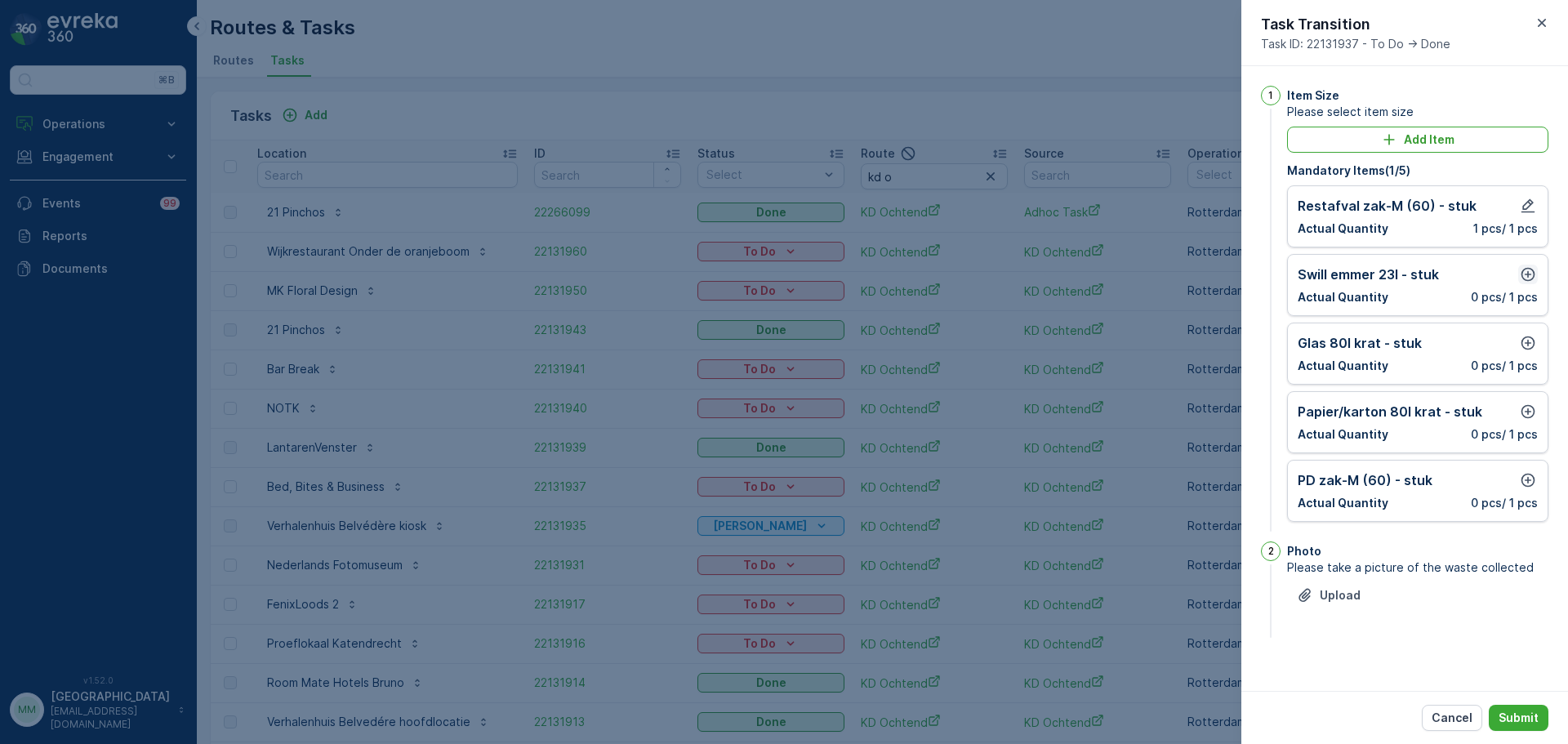
click at [1524, 264] on button "button" at bounding box center [1528, 274] width 20 height 20
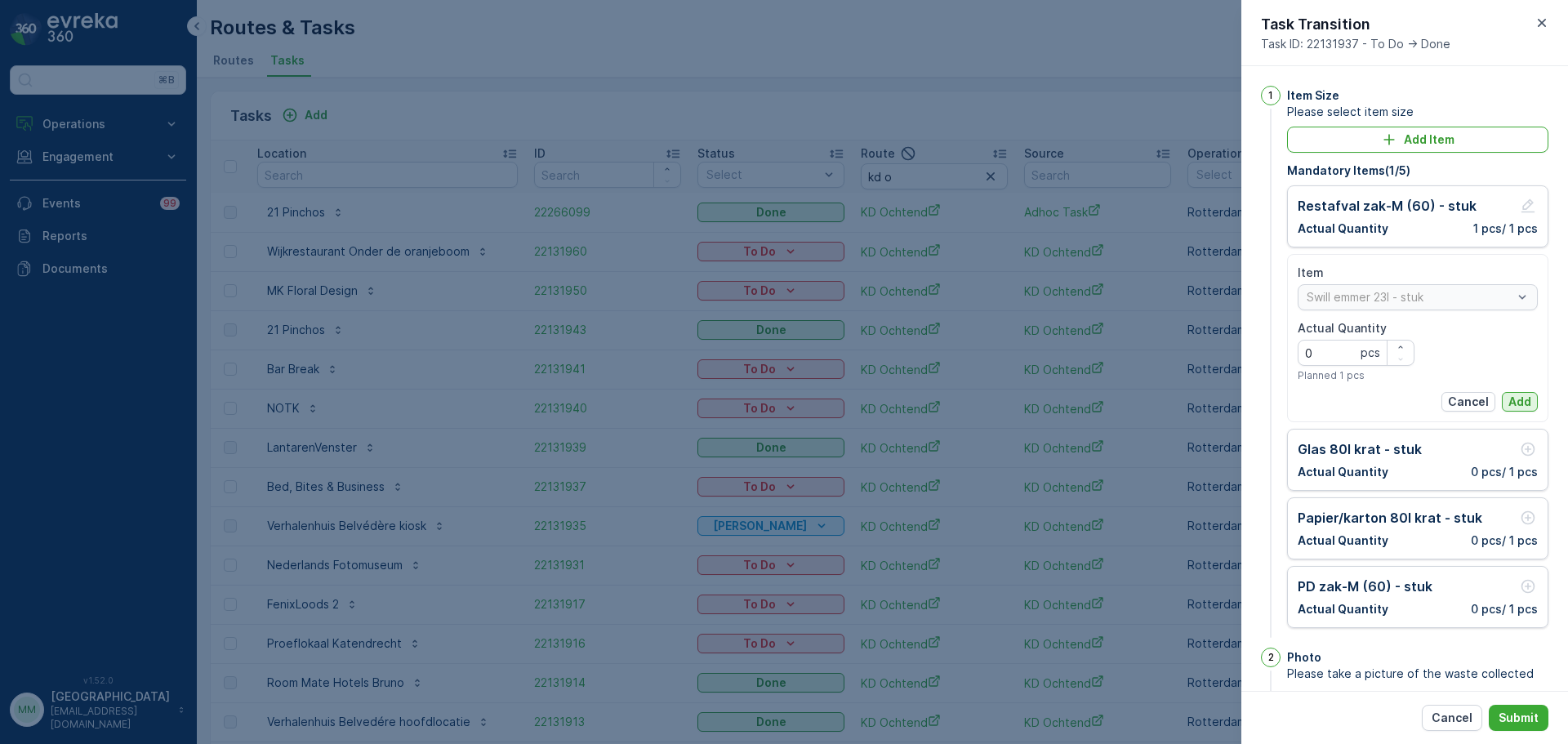
click at [1517, 401] on p "Add" at bounding box center [1520, 402] width 23 height 16
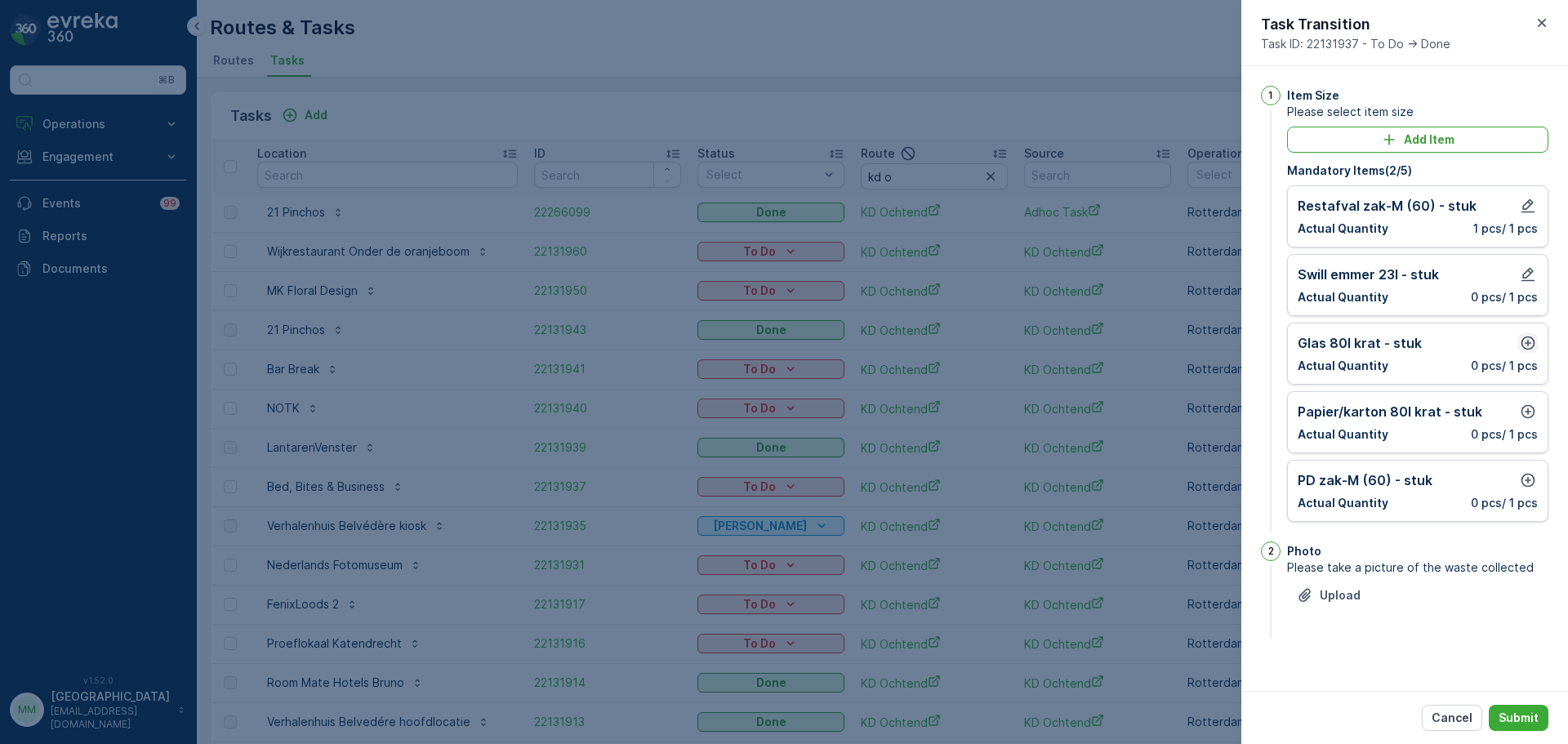
click at [1530, 342] on icon "button" at bounding box center [1528, 343] width 16 height 16
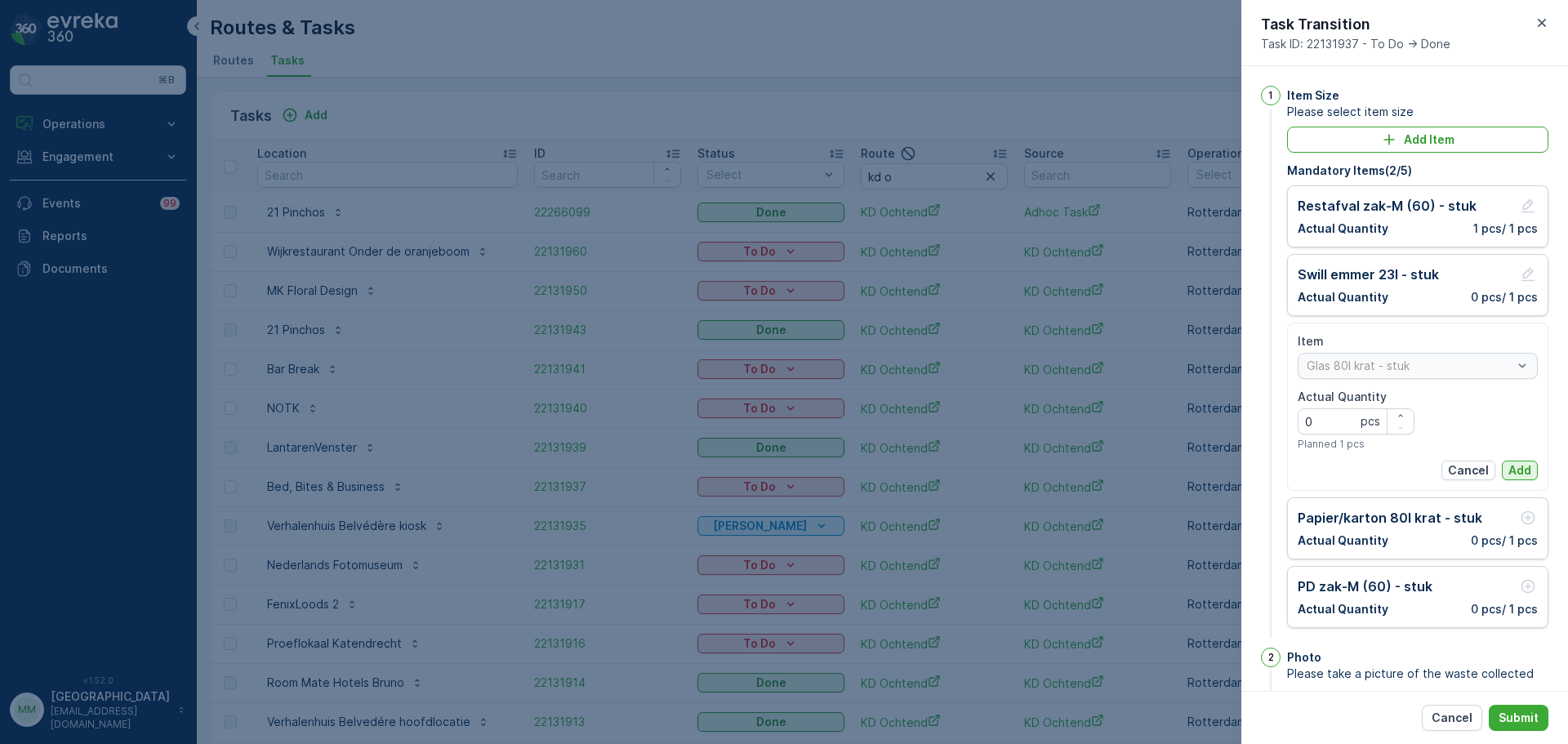
click at [1516, 468] on p "Add" at bounding box center [1520, 471] width 23 height 16
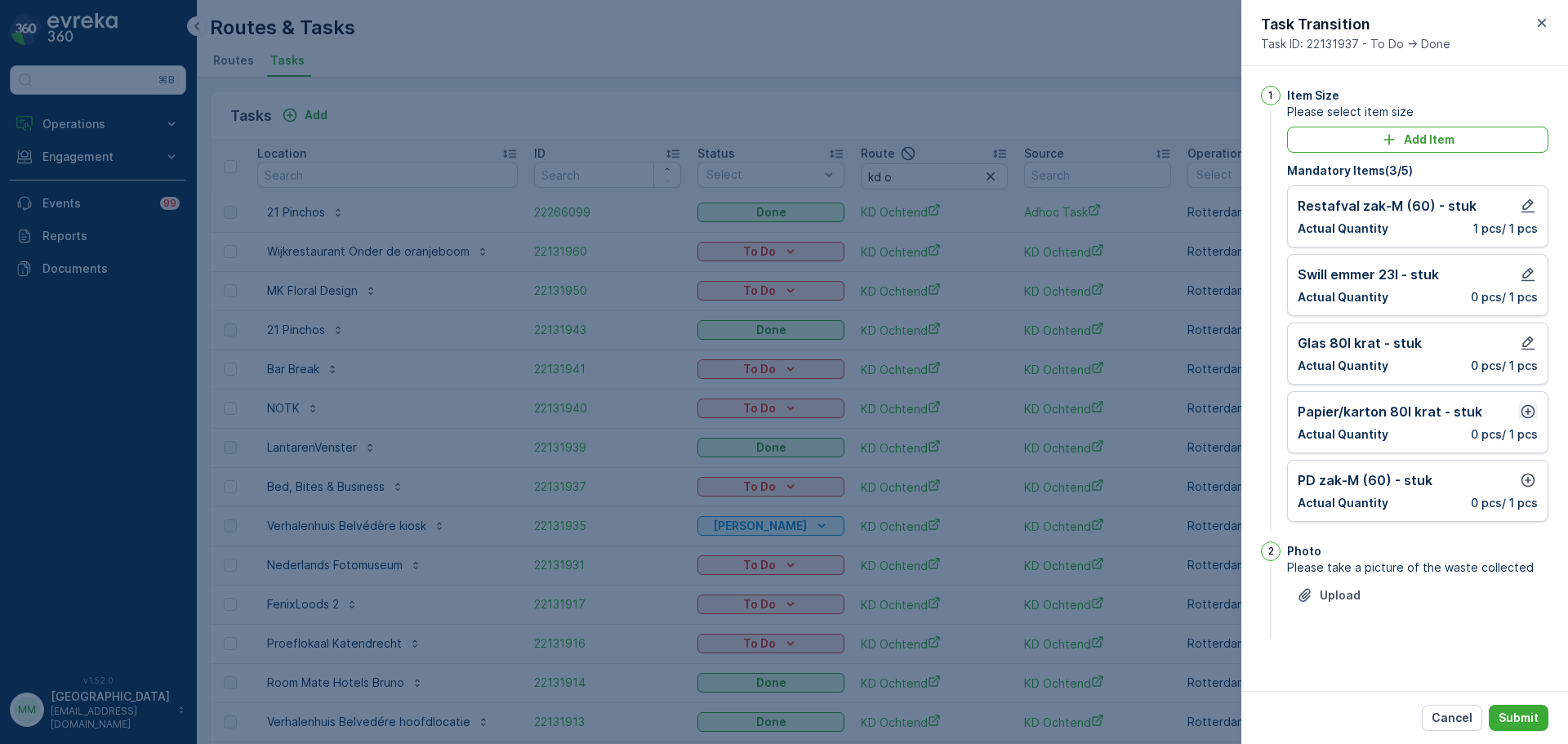
click at [1530, 416] on icon "button" at bounding box center [1528, 411] width 16 height 16
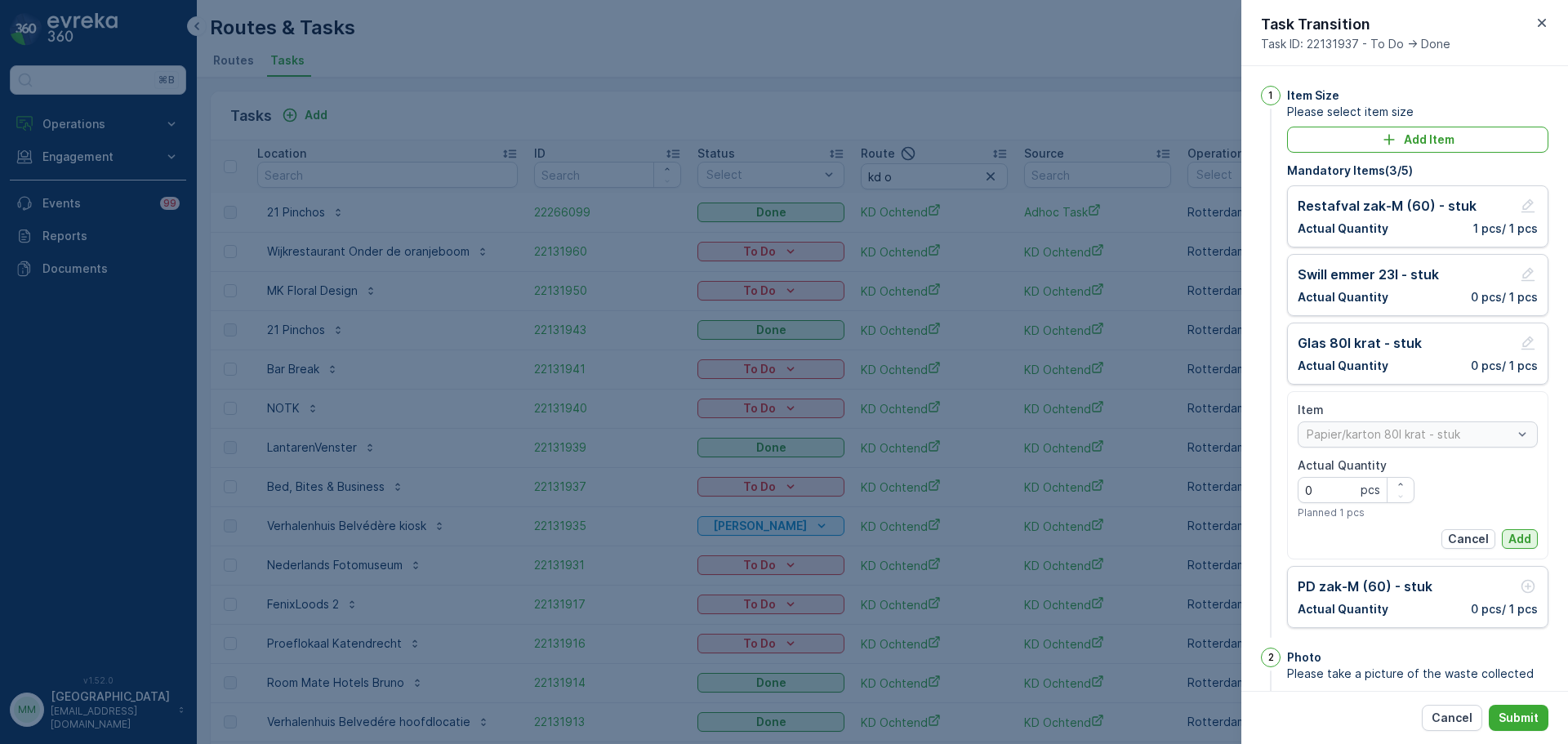
click at [1520, 531] on p "Add" at bounding box center [1520, 539] width 23 height 16
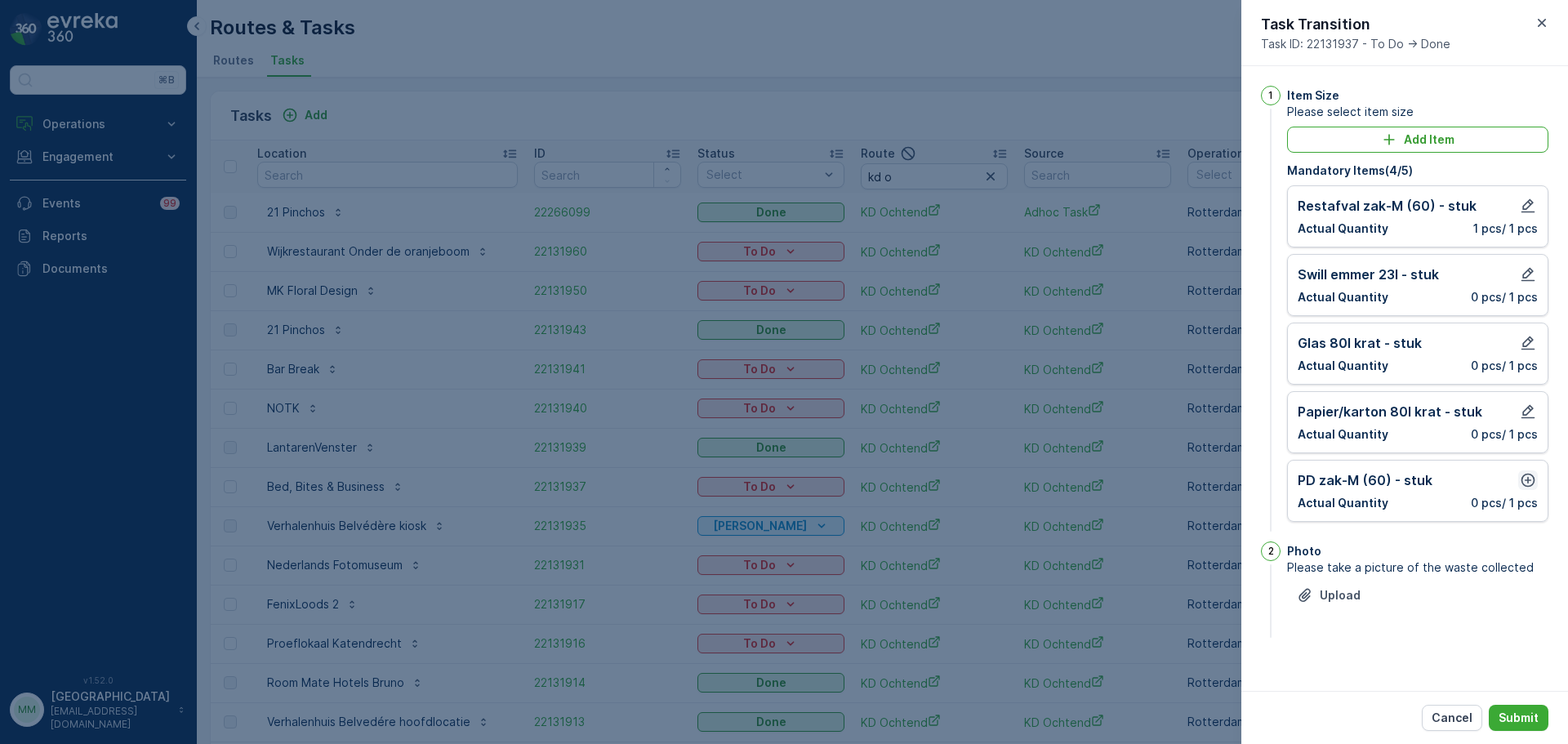
click at [1527, 485] on icon "button" at bounding box center [1528, 480] width 16 height 16
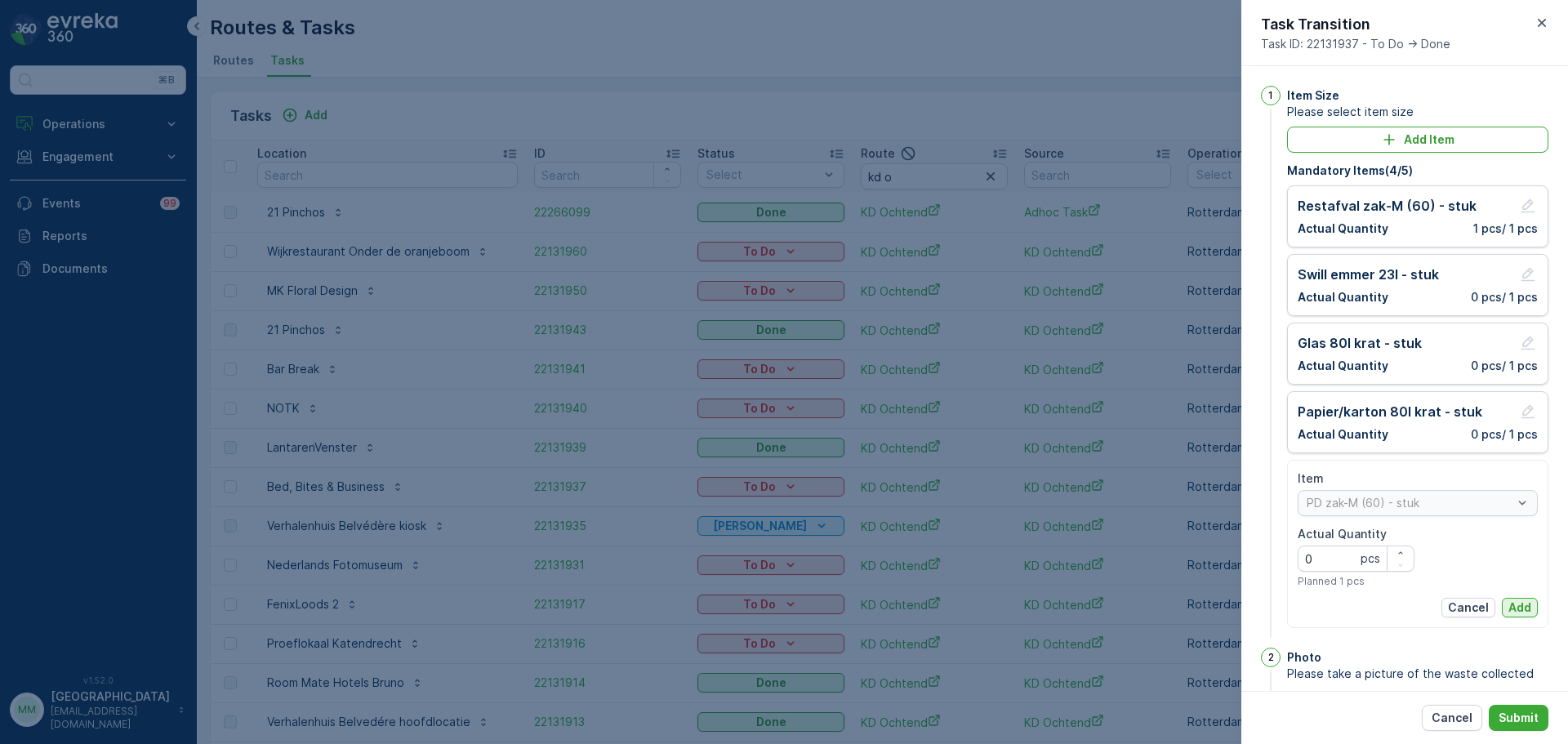
click at [1511, 602] on p "Add" at bounding box center [1520, 608] width 23 height 16
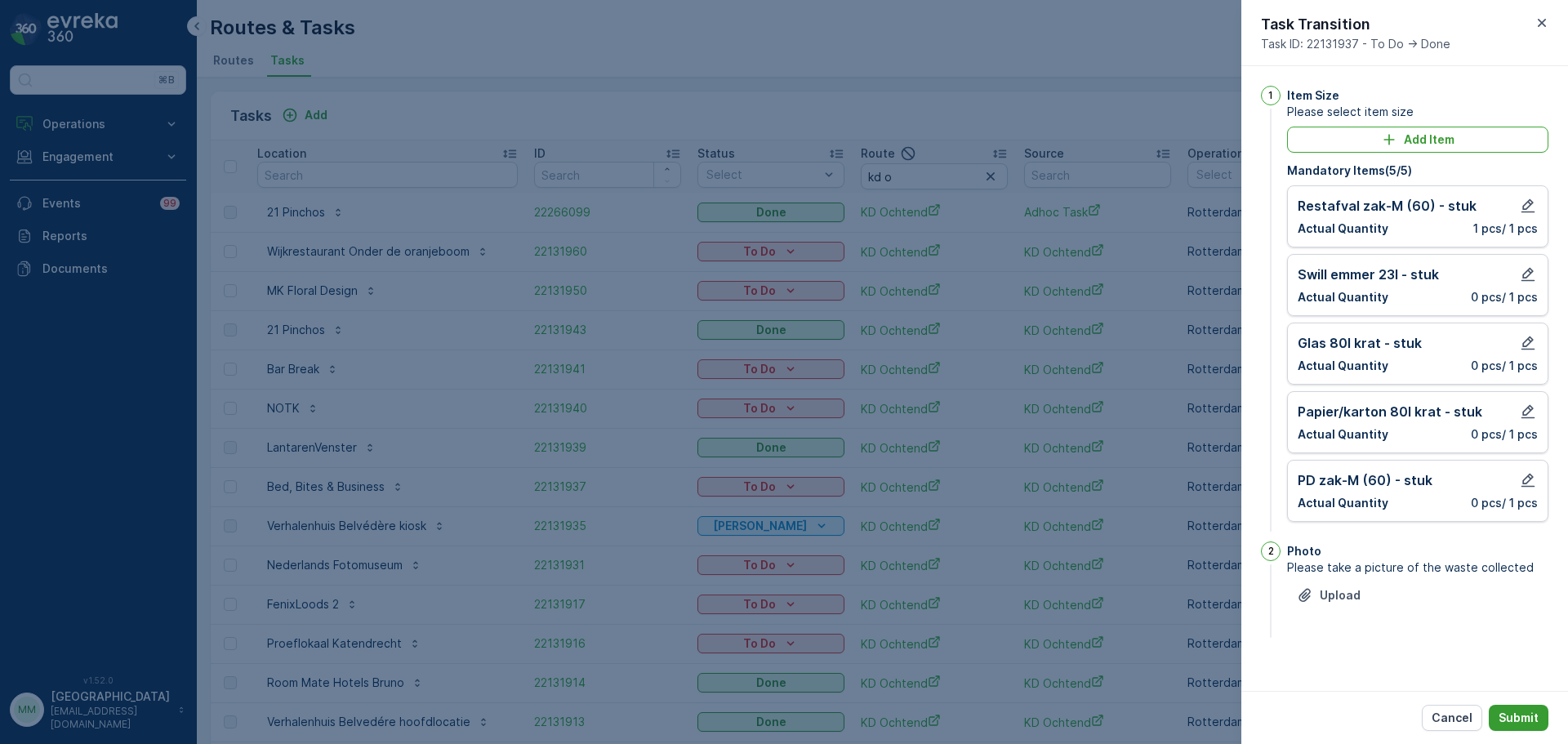
click at [1529, 719] on p "Submit" at bounding box center [1518, 718] width 40 height 16
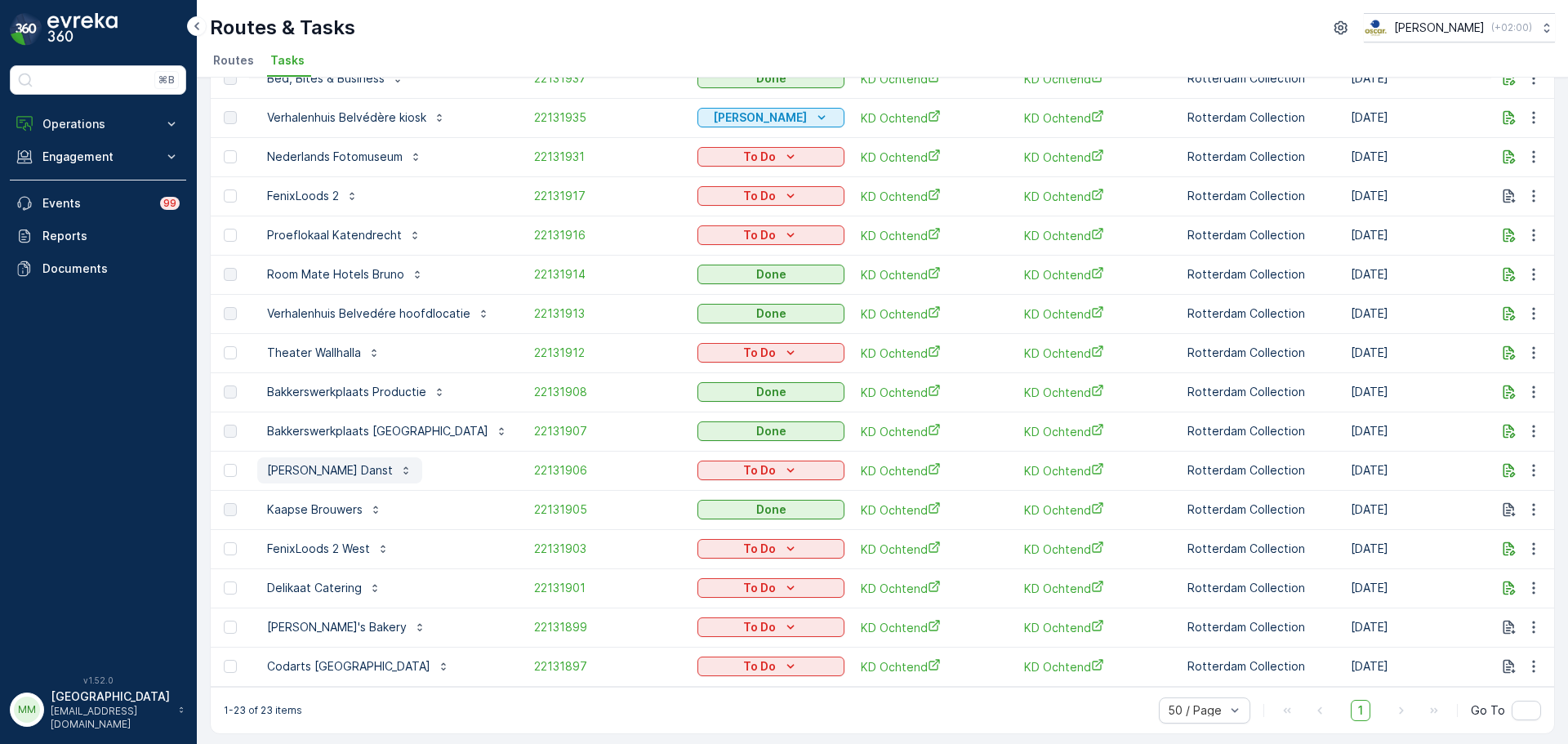
scroll to position [420, 0]
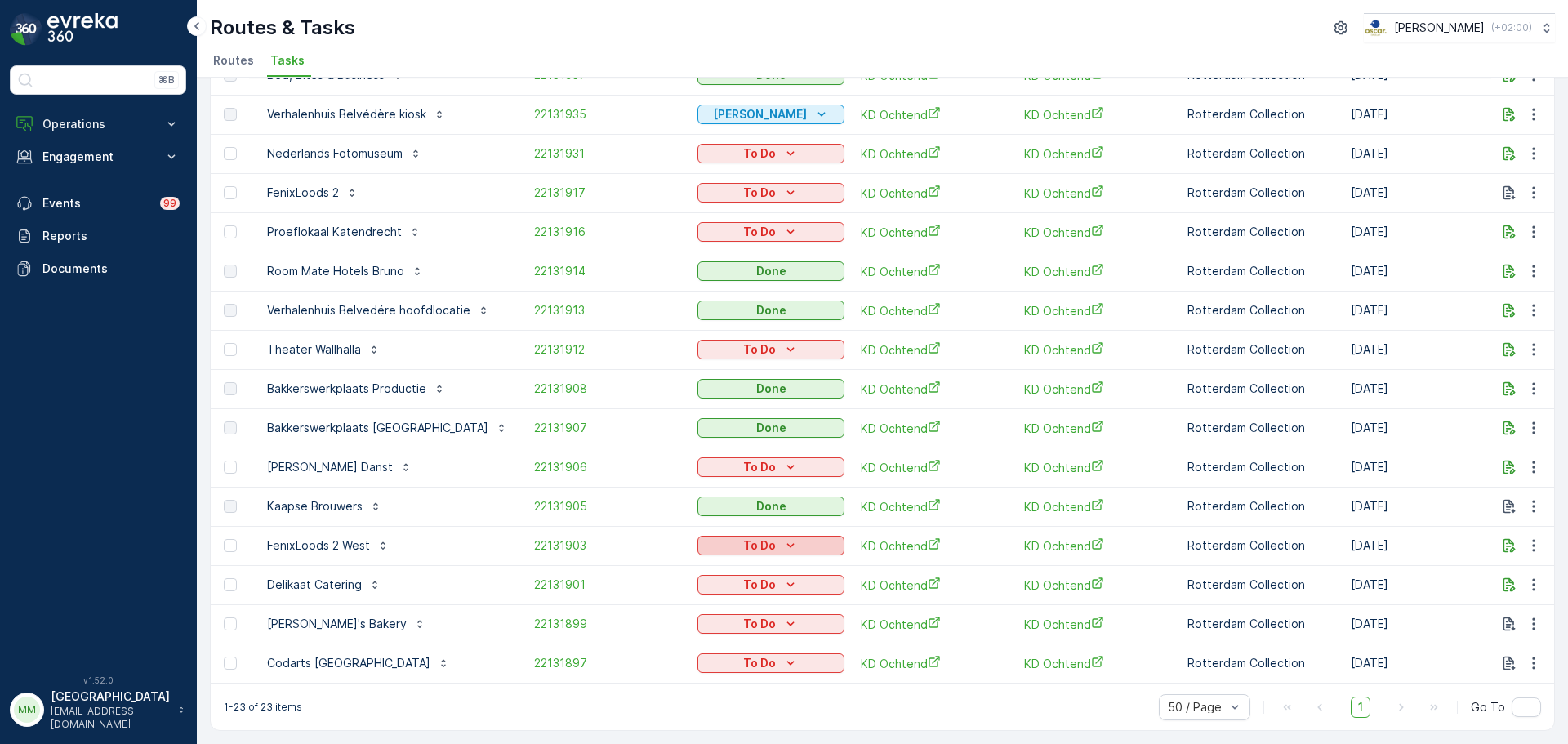
click at [710, 544] on div "To Do" at bounding box center [770, 545] width 134 height 16
click at [707, 601] on span "Done" at bounding box center [704, 608] width 30 height 16
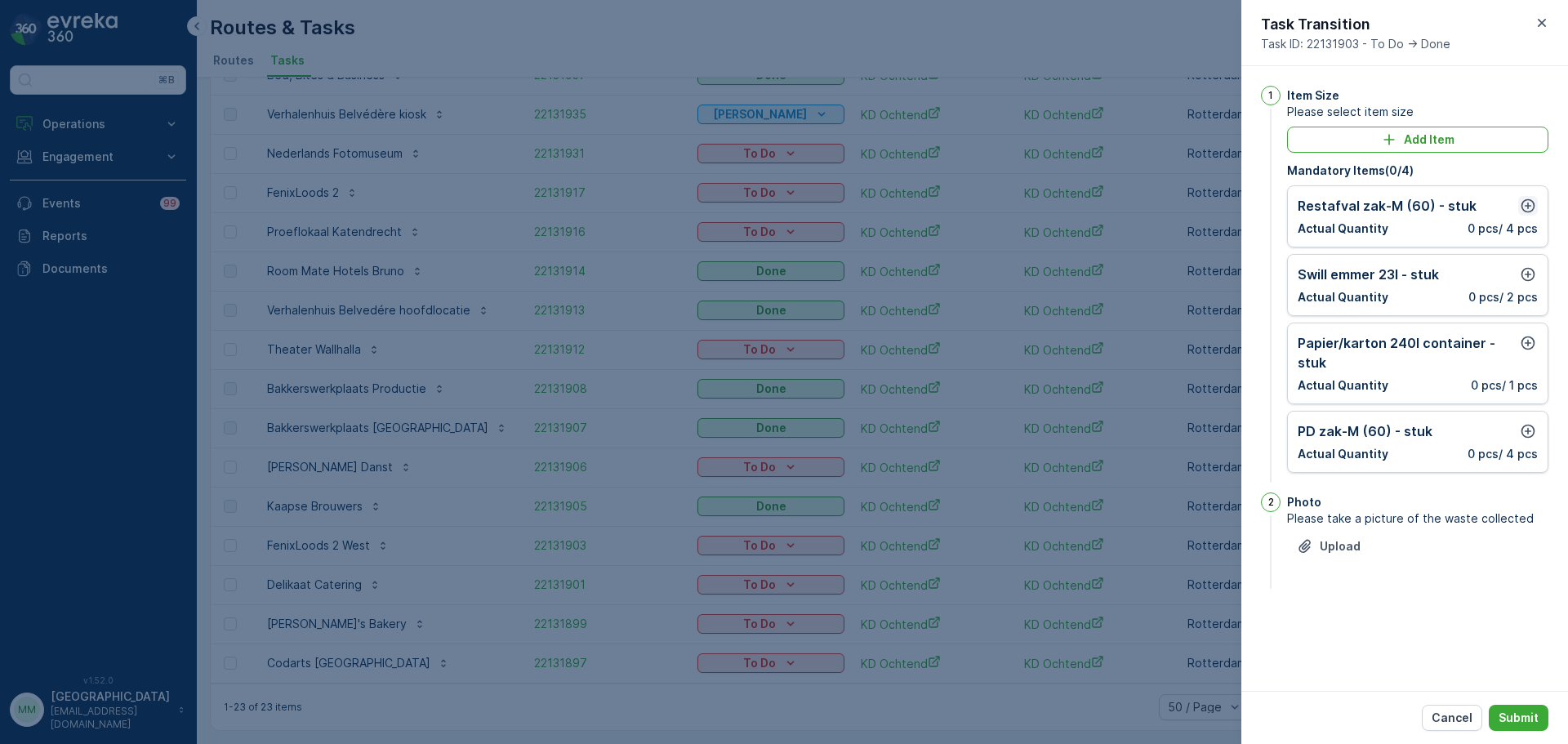
click at [1520, 205] on icon "button" at bounding box center [1528, 206] width 16 height 16
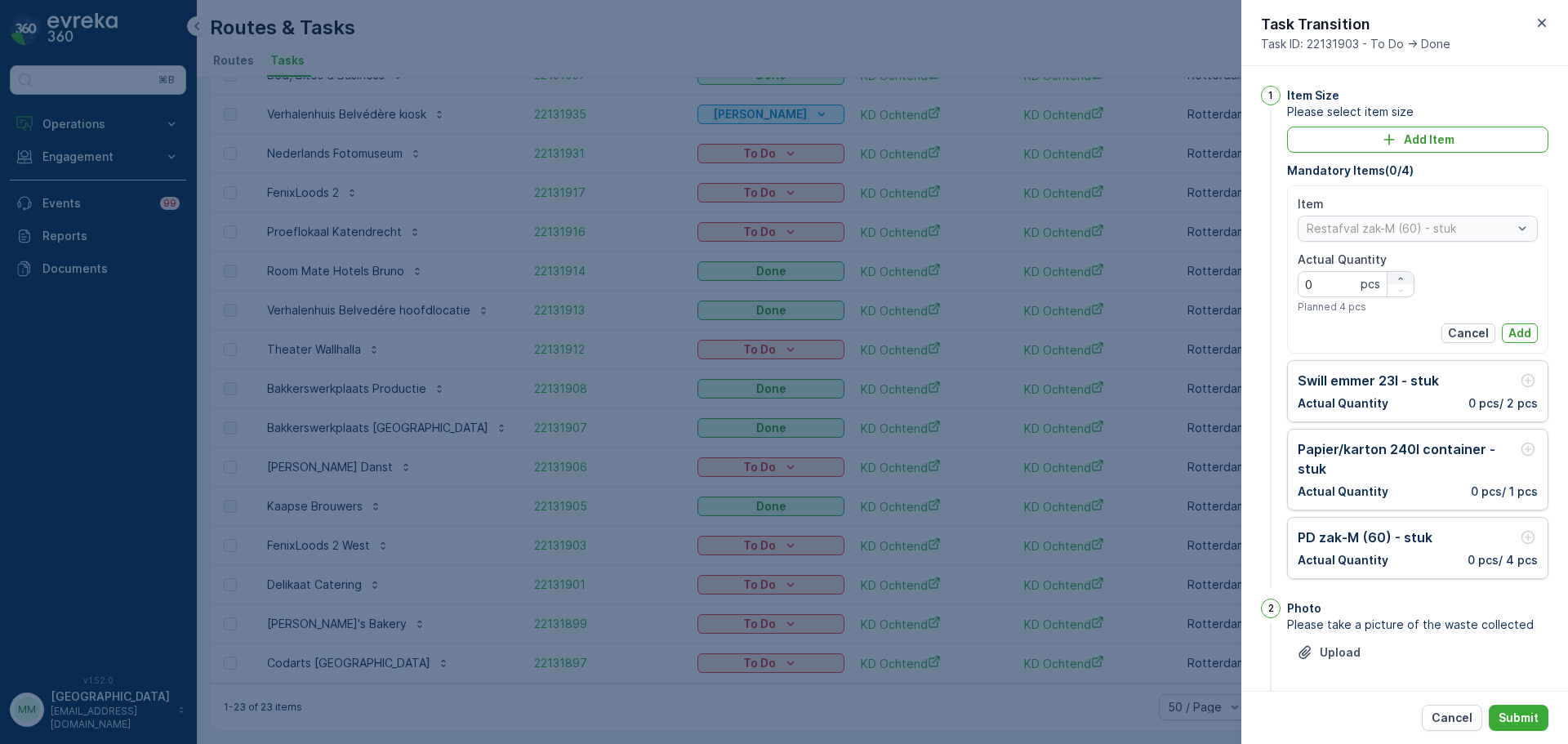
click at [1396, 275] on icon "button" at bounding box center [1400, 278] width 10 height 10
type Quantity "1"
click at [1501, 332] on button "Add" at bounding box center [1520, 333] width 36 height 20
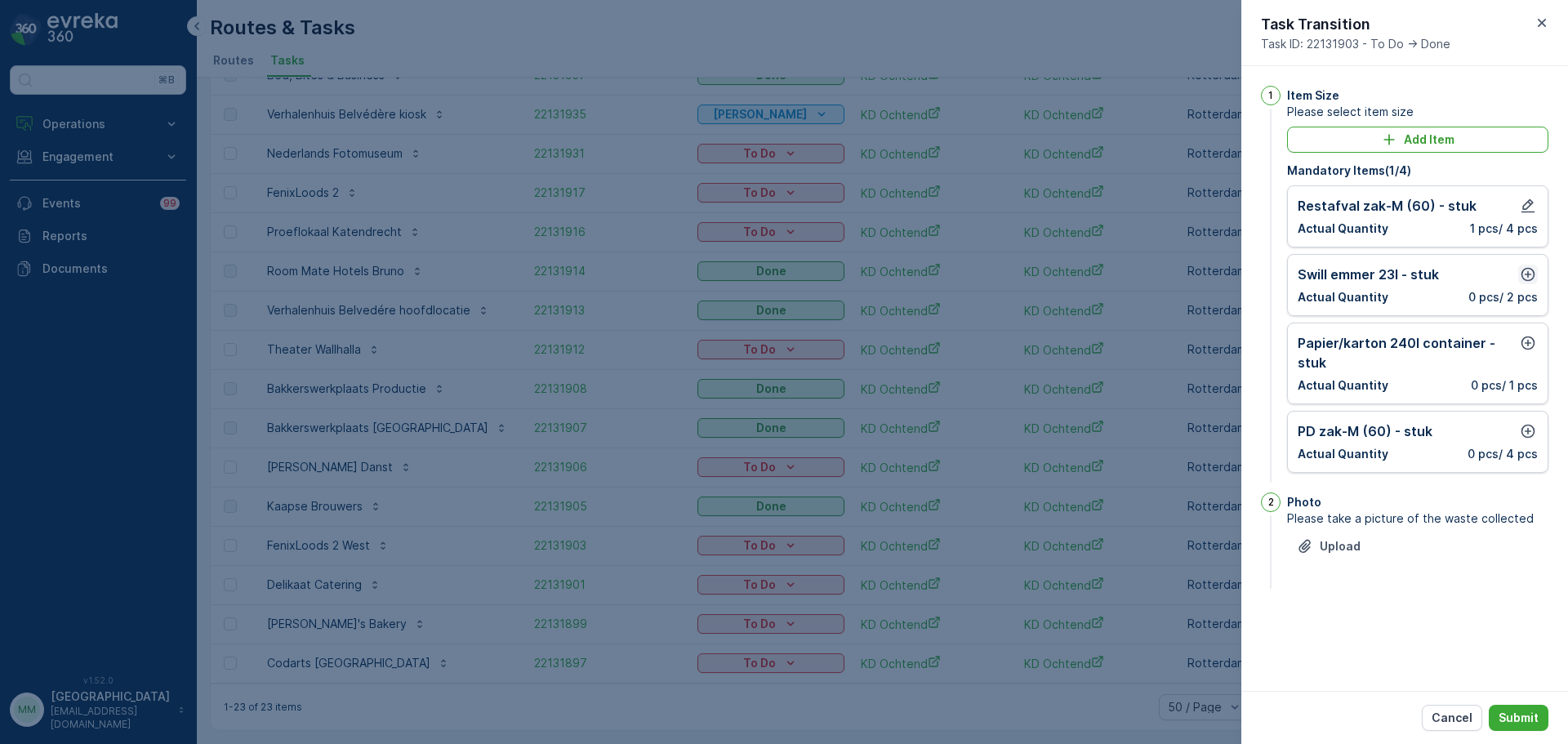
click at [1528, 268] on icon "button" at bounding box center [1528, 274] width 14 height 14
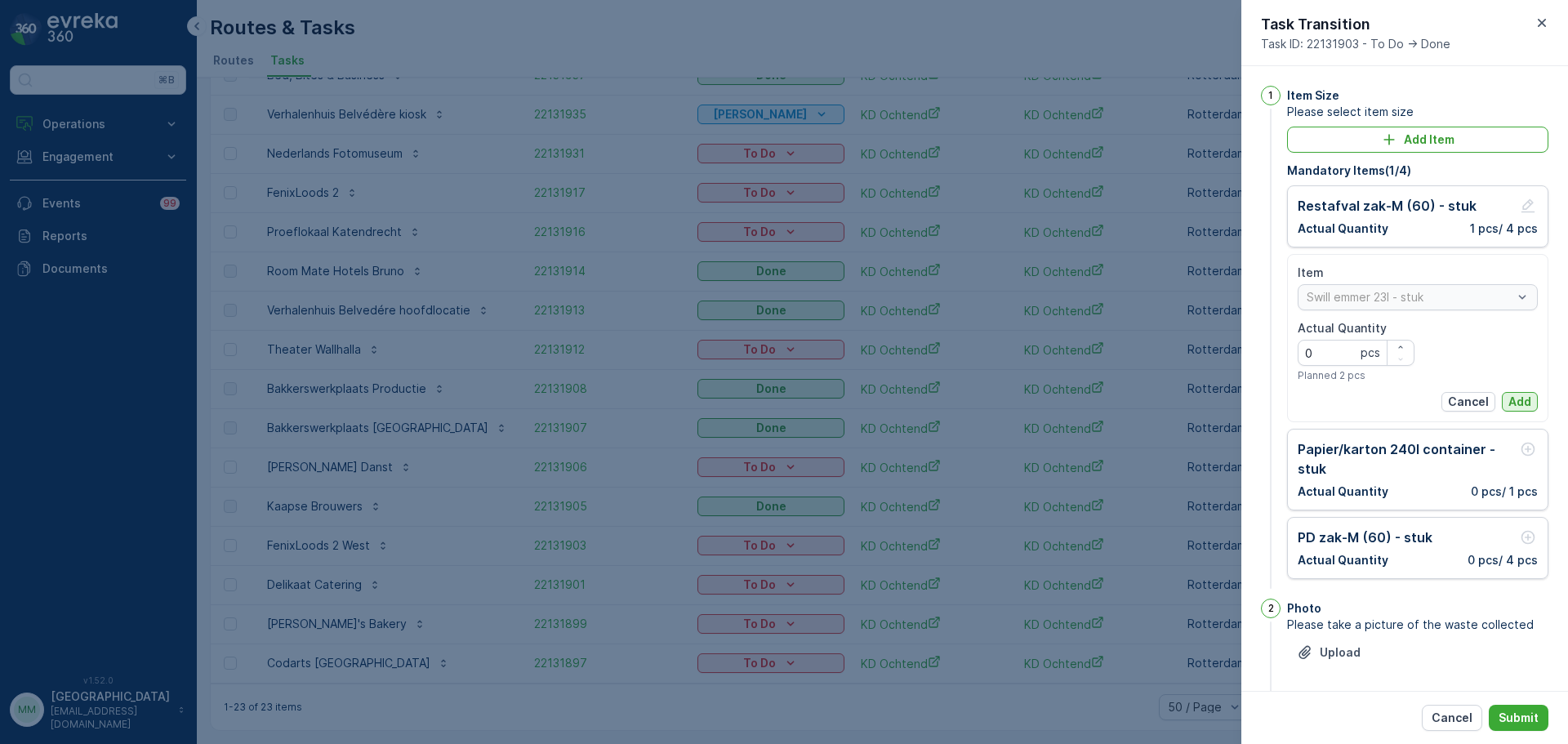
click at [1518, 392] on button "Add" at bounding box center [1520, 402] width 36 height 20
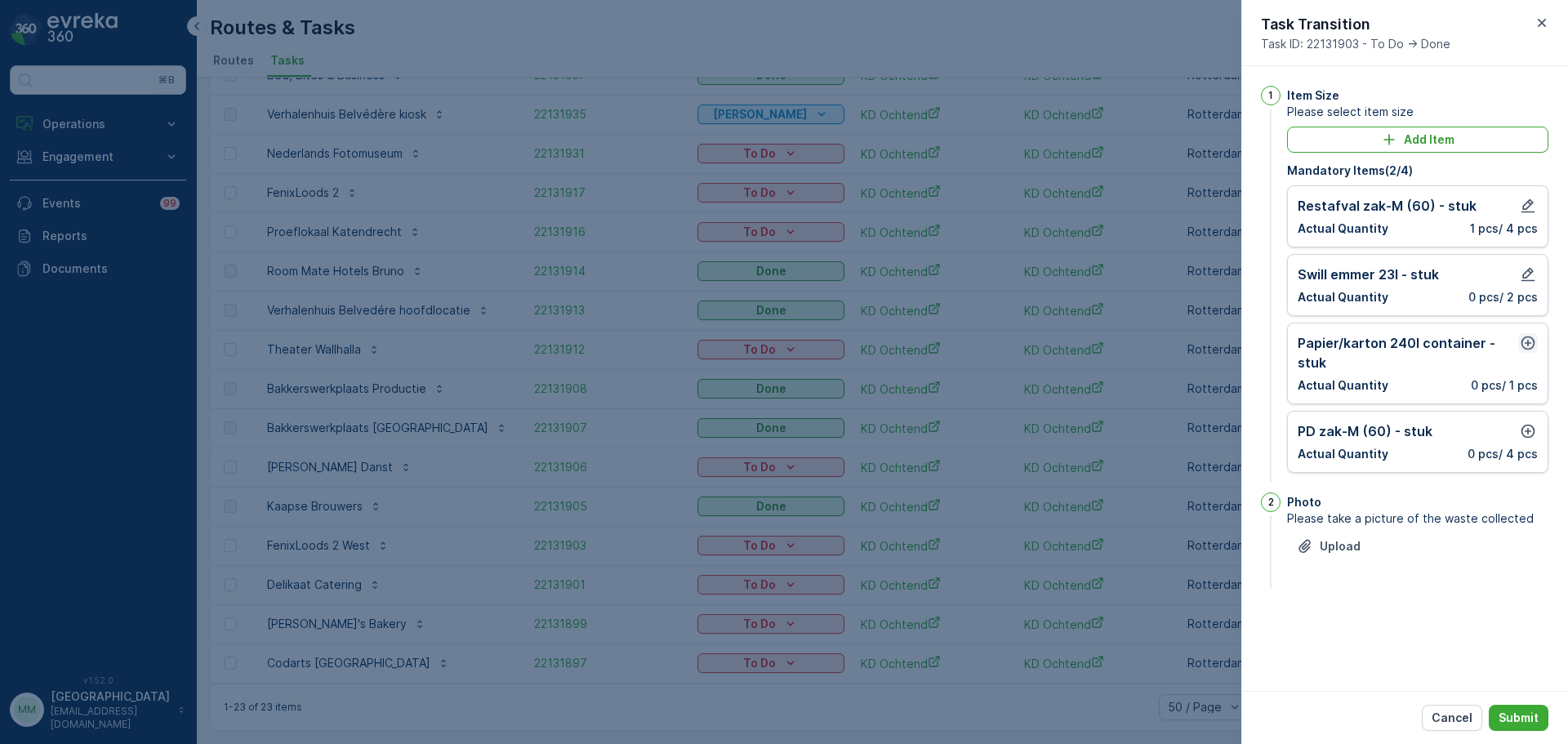
click at [1534, 344] on icon "button" at bounding box center [1528, 343] width 16 height 16
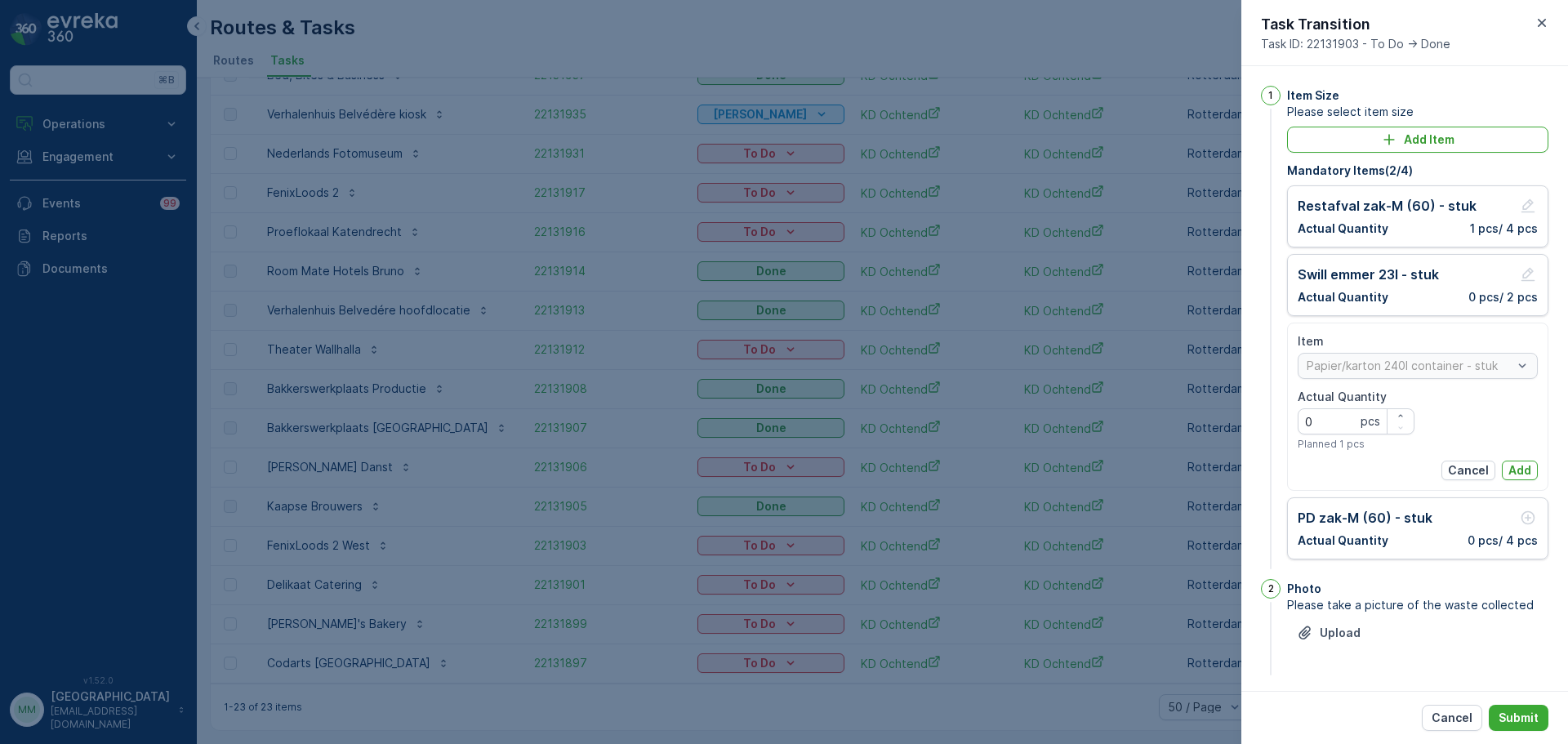
click at [1515, 463] on p "Add" at bounding box center [1520, 471] width 23 height 16
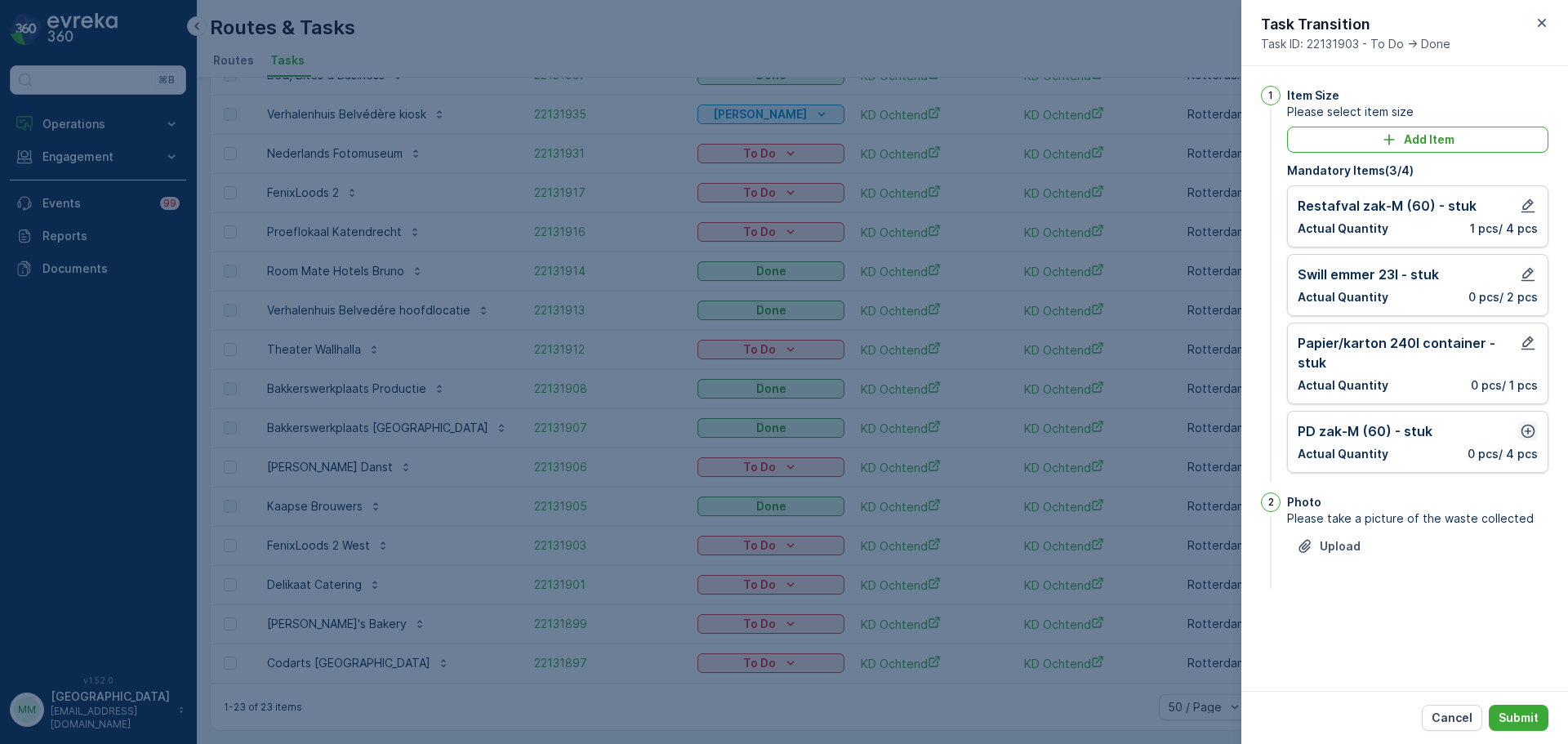
click at [1530, 421] on div "[PERSON_NAME]-M (60) - stuk Actual Quantity 0 pcs / 4 pcs" at bounding box center [1418, 442] width 261 height 62
click at [1528, 425] on icon "button" at bounding box center [1528, 431] width 14 height 14
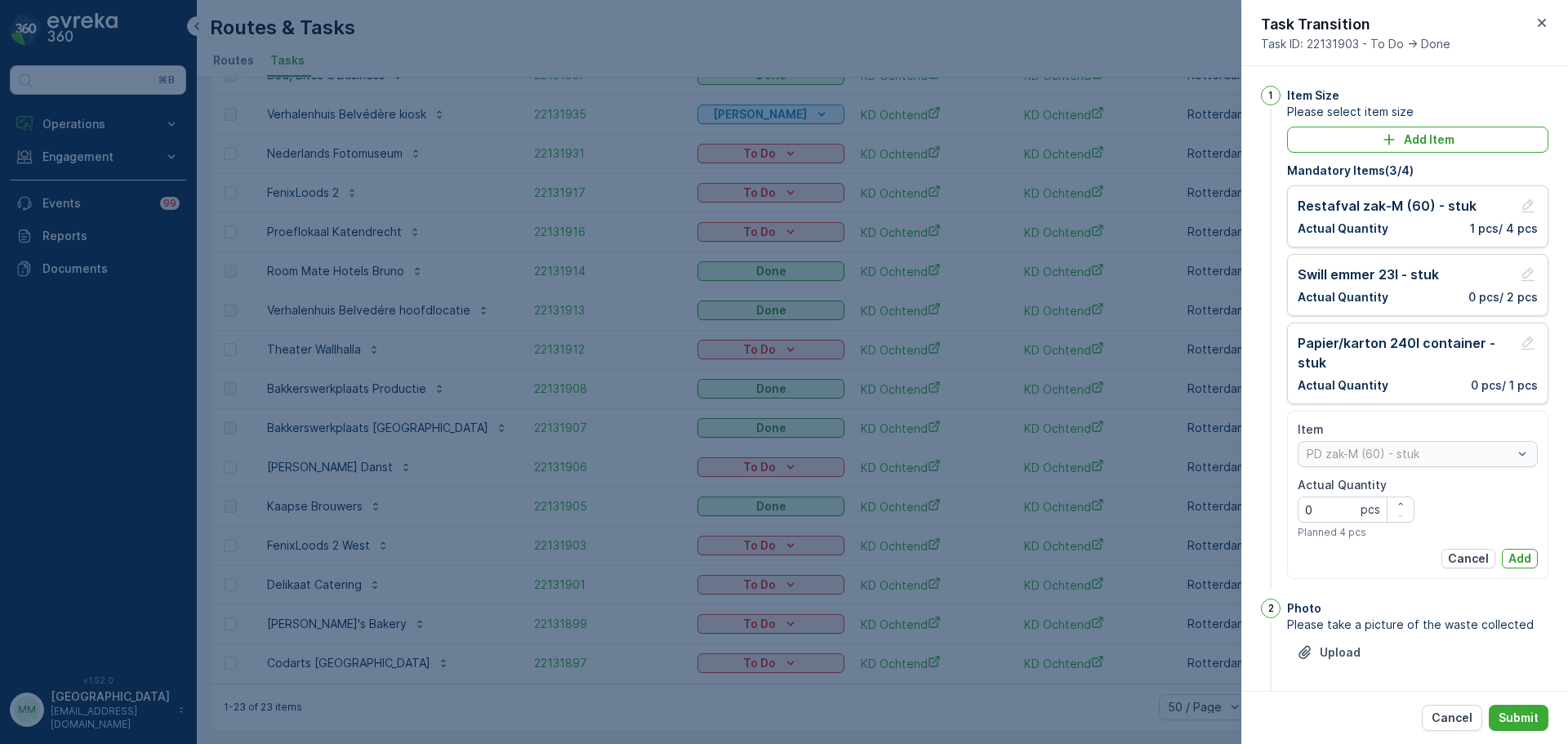
click at [1519, 567] on button "Add" at bounding box center [1520, 558] width 36 height 20
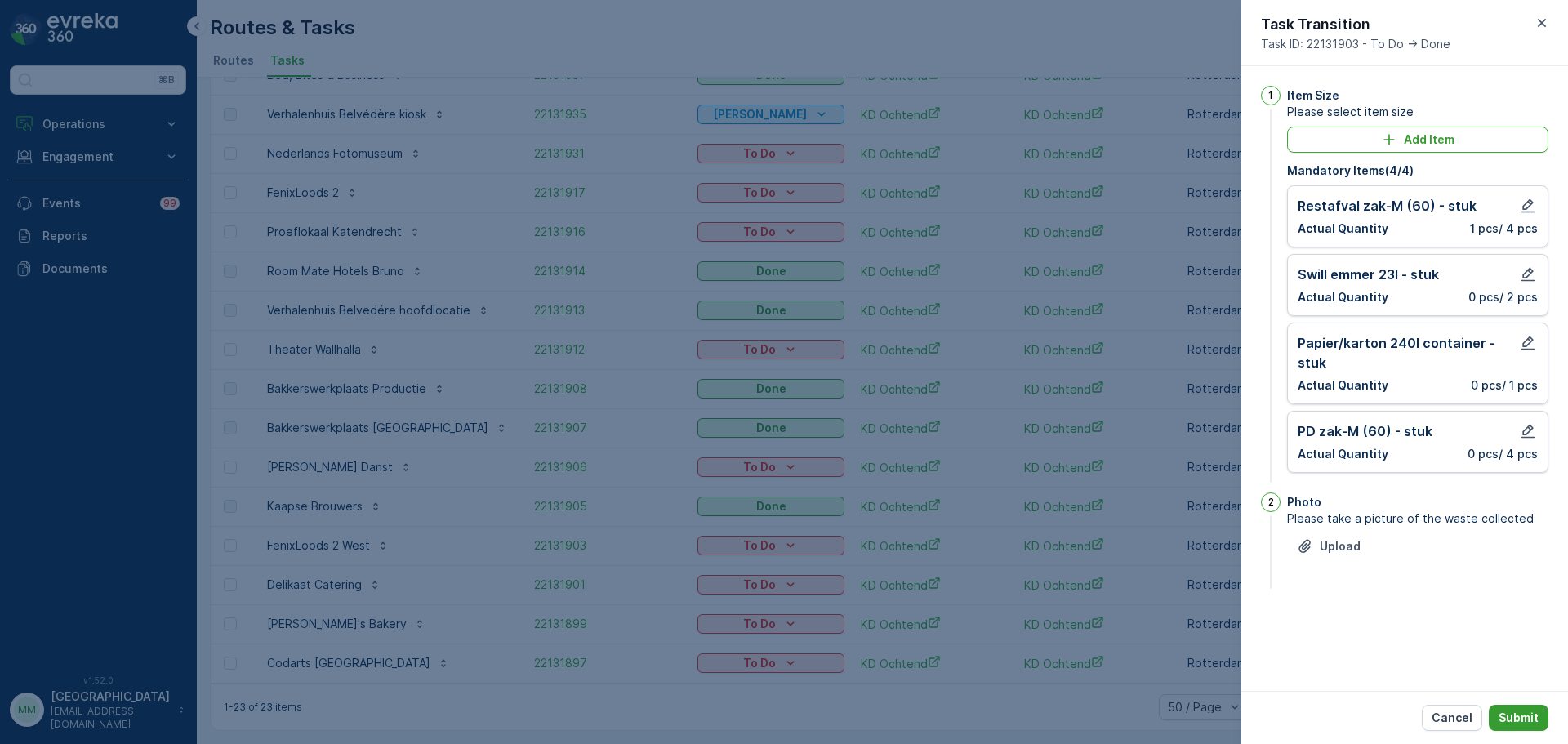
click at [1507, 722] on p "Submit" at bounding box center [1518, 718] width 40 height 16
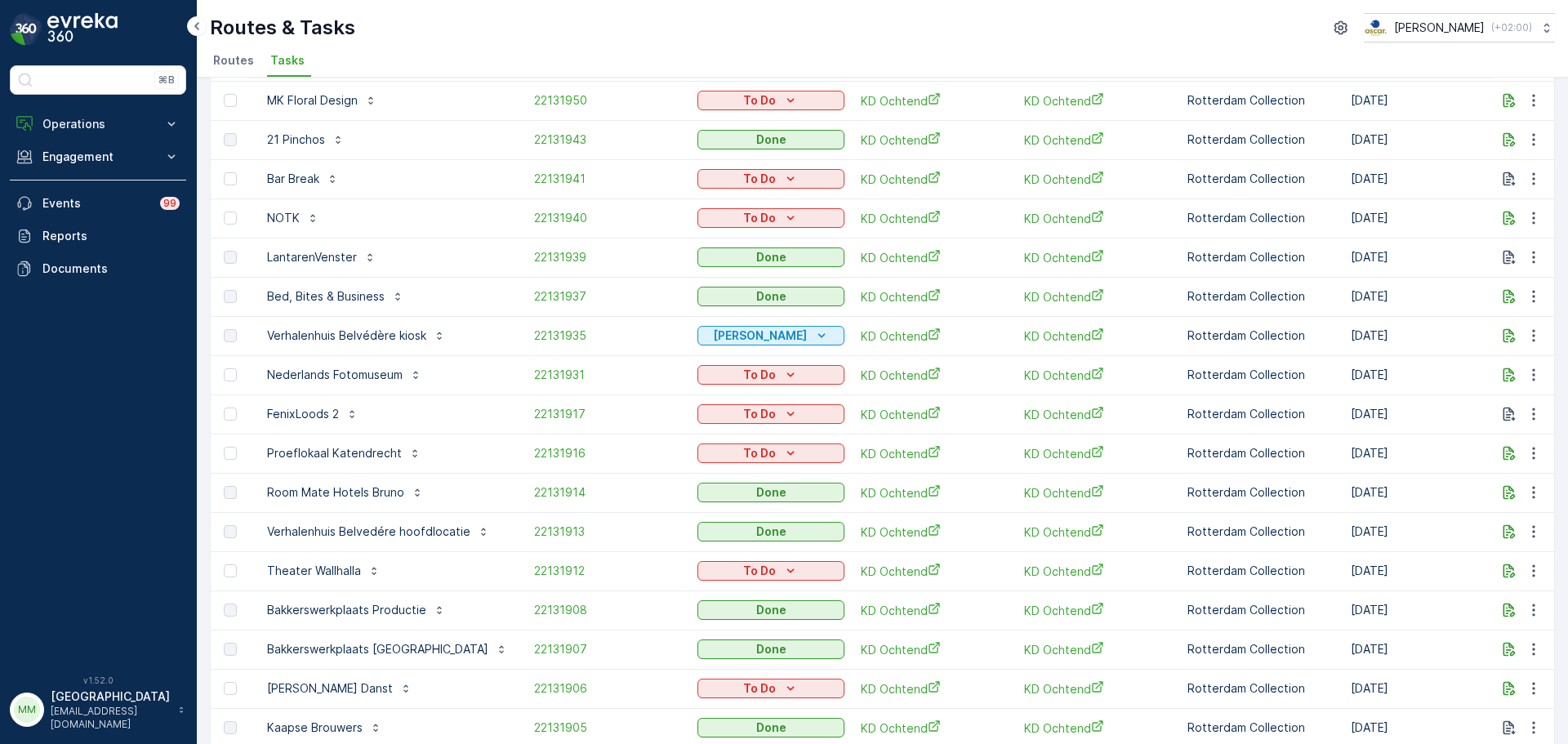
scroll to position [175, 0]
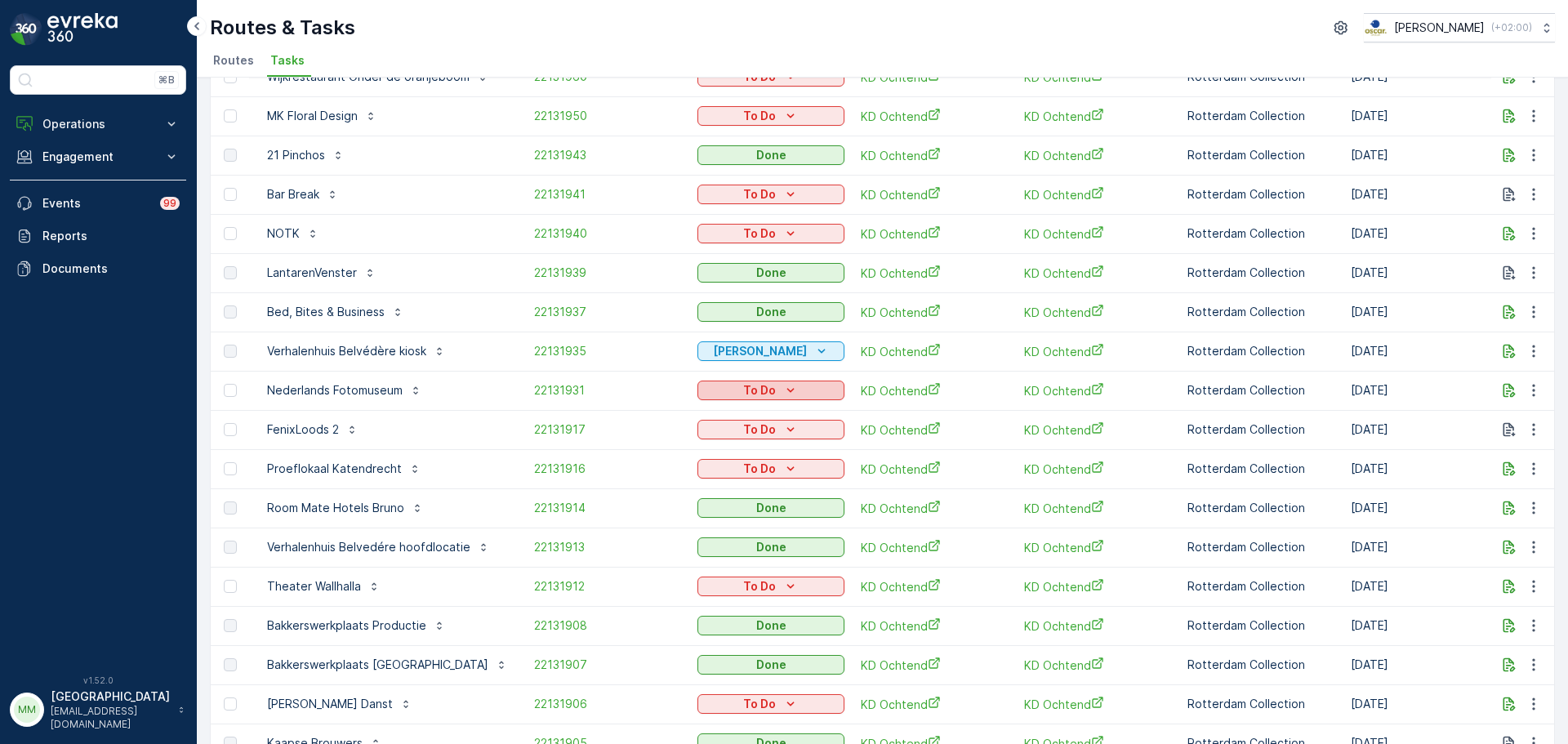
click at [706, 388] on div "To Do" at bounding box center [770, 390] width 134 height 16
click at [720, 511] on span "Probleem" at bounding box center [715, 506] width 53 height 16
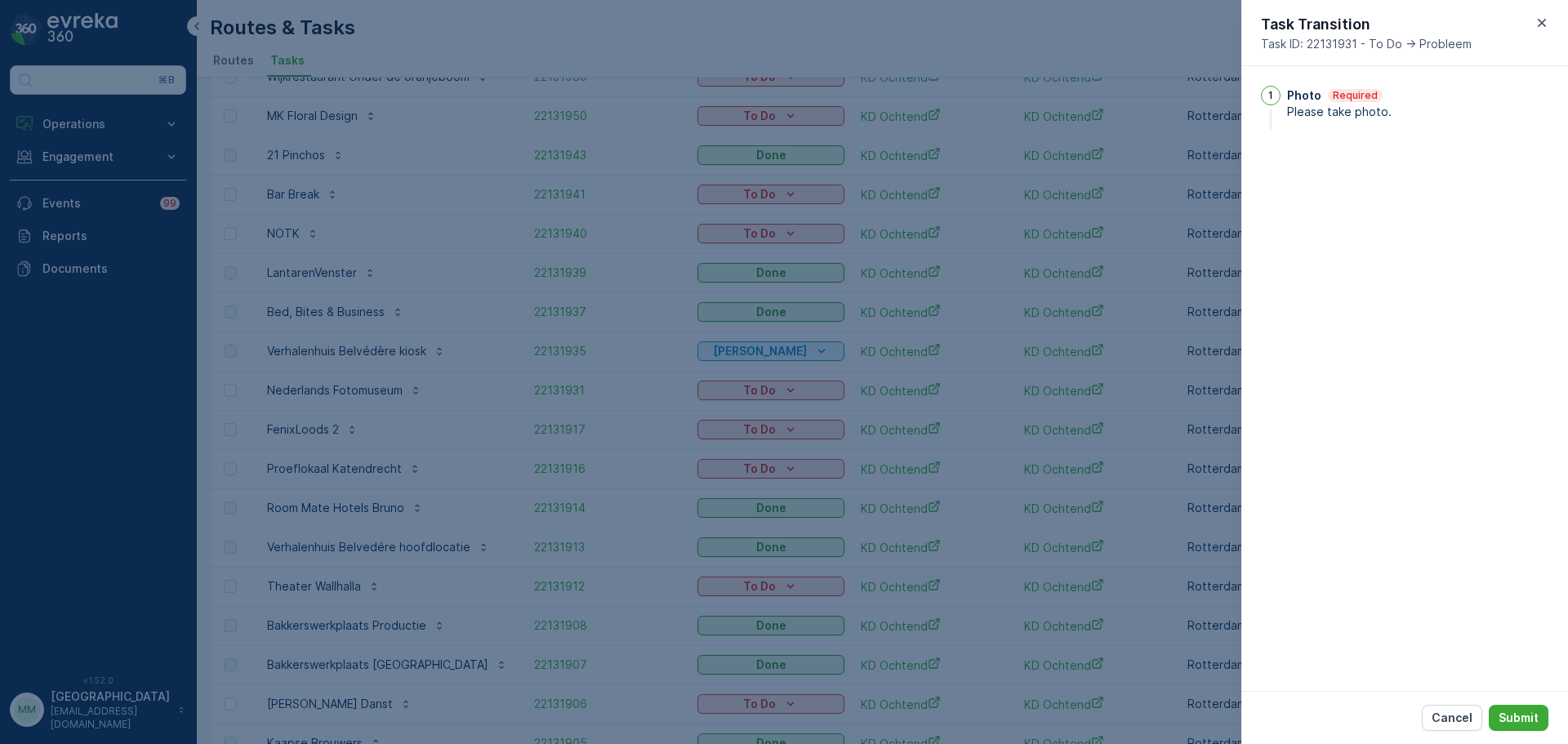
drag, startPoint x: 1110, startPoint y: 393, endPoint x: 1133, endPoint y: 399, distance: 23.8
click at [1109, 395] on div at bounding box center [784, 372] width 1568 height 744
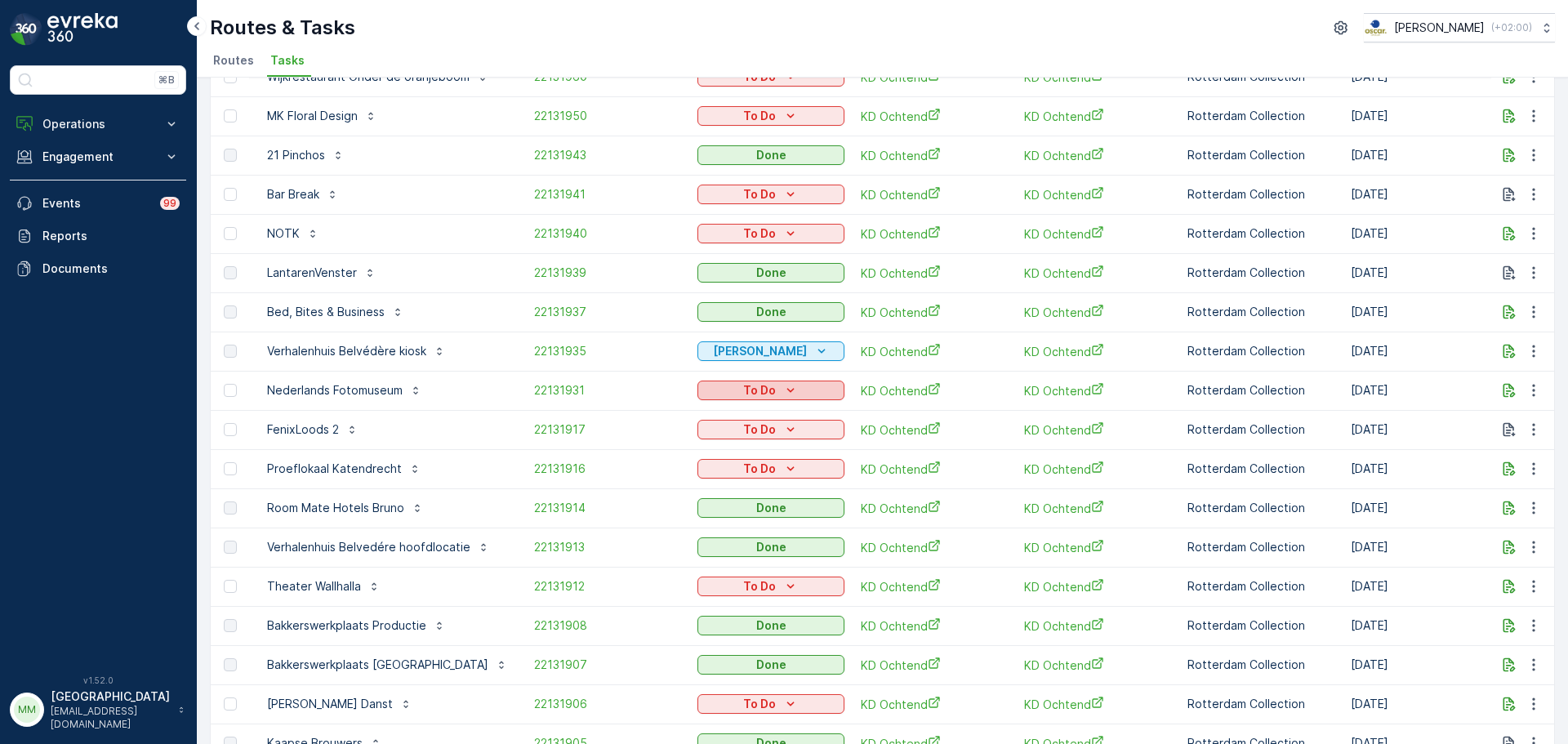
click at [756, 393] on p "To Do" at bounding box center [760, 390] width 33 height 16
click at [746, 485] on div "Cancelled" at bounding box center [734, 484] width 103 height 23
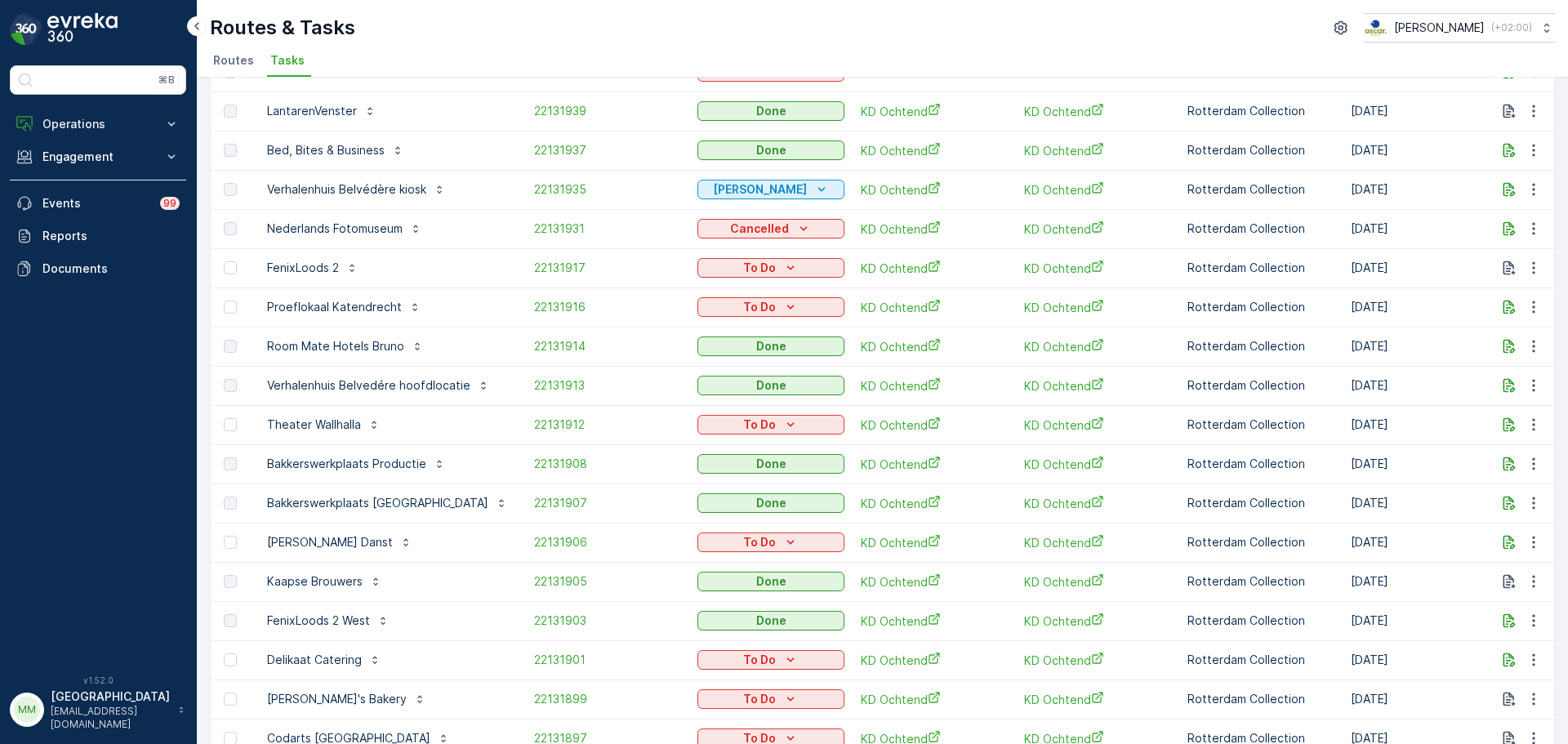
scroll to position [338, 0]
click at [718, 538] on div "To Do" at bounding box center [770, 540] width 134 height 16
click at [732, 636] on span "Cancelled" at bounding box center [716, 634] width 55 height 16
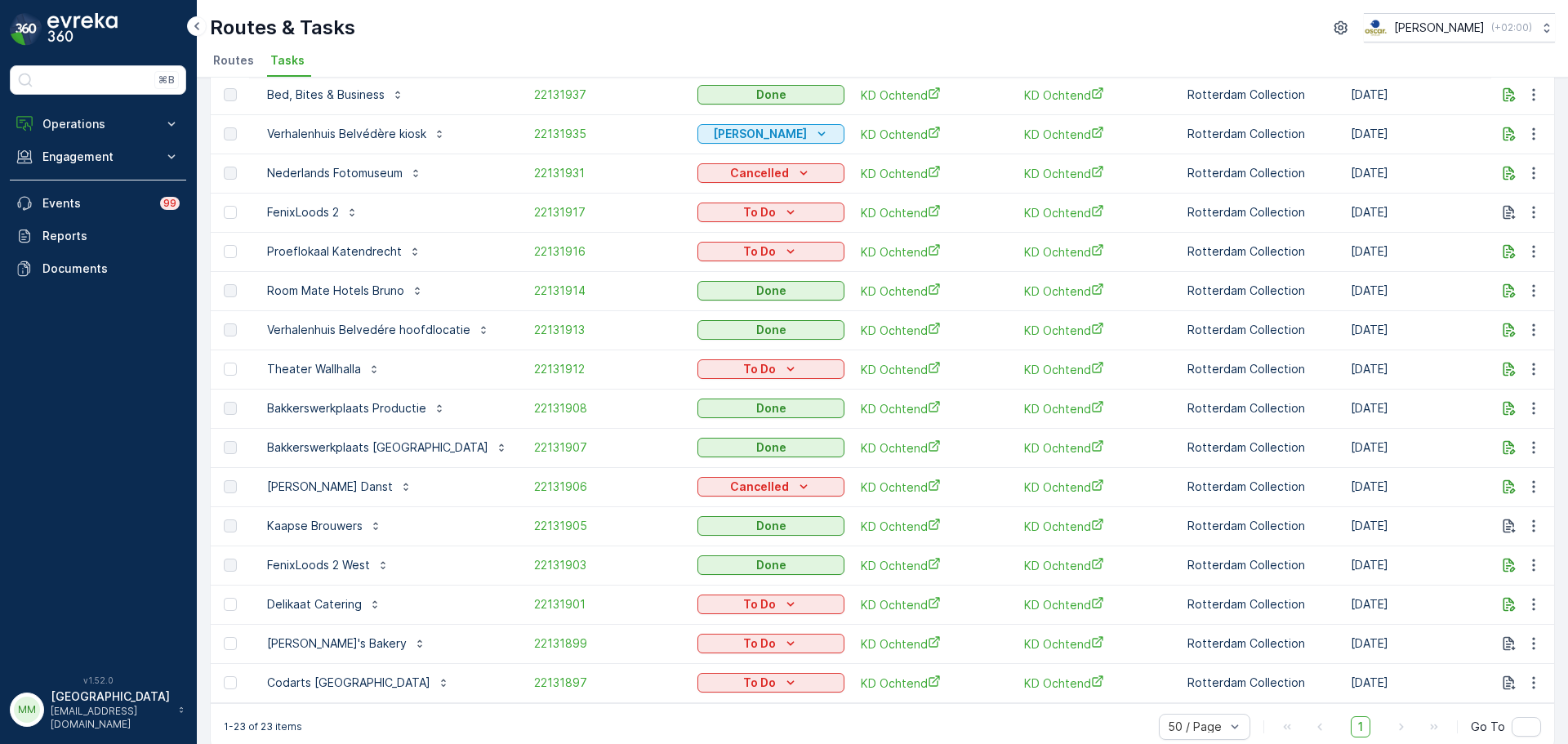
scroll to position [420, 0]
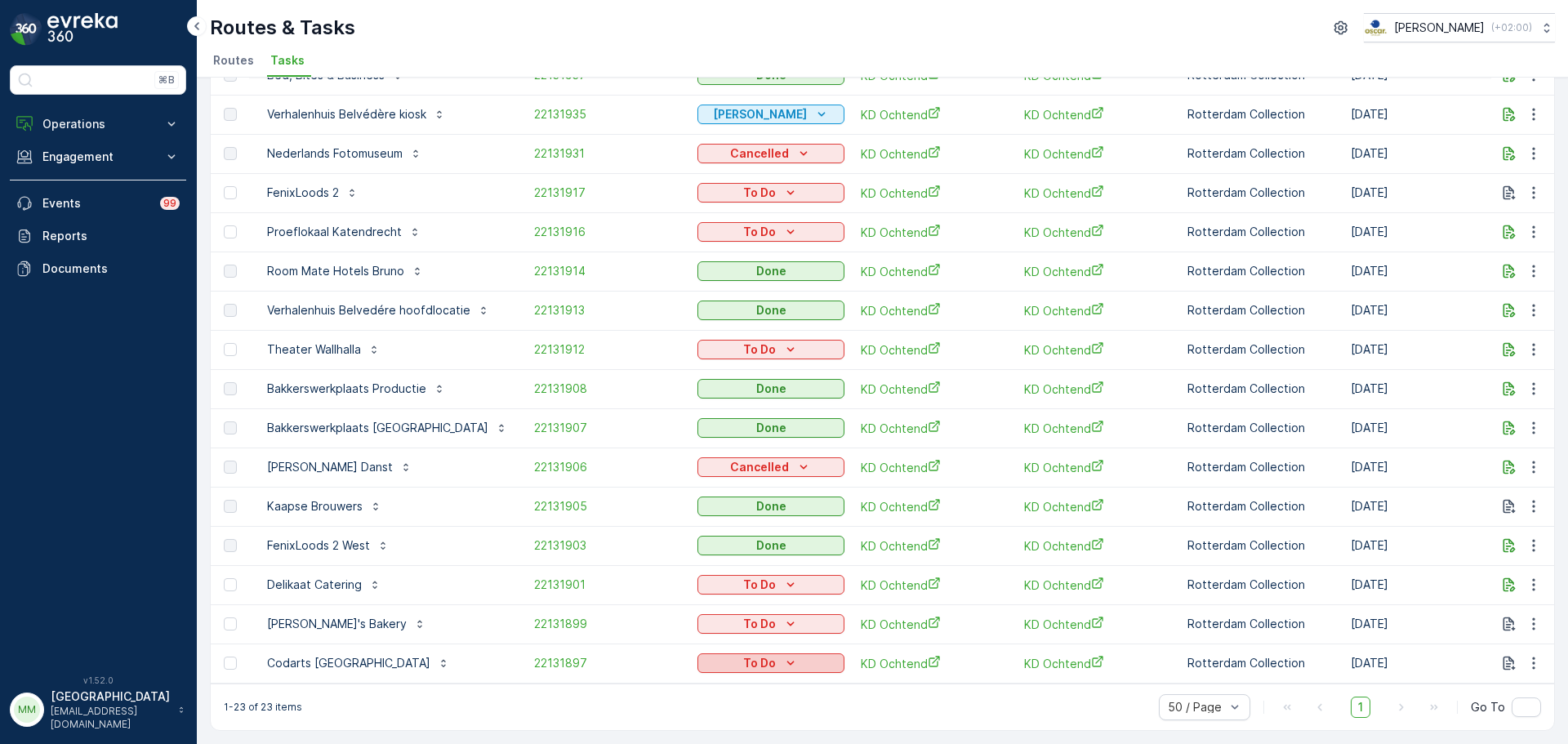
click at [710, 654] on div "To Do" at bounding box center [770, 663] width 134 height 16
click at [714, 575] on div "Done" at bounding box center [734, 585] width 103 height 23
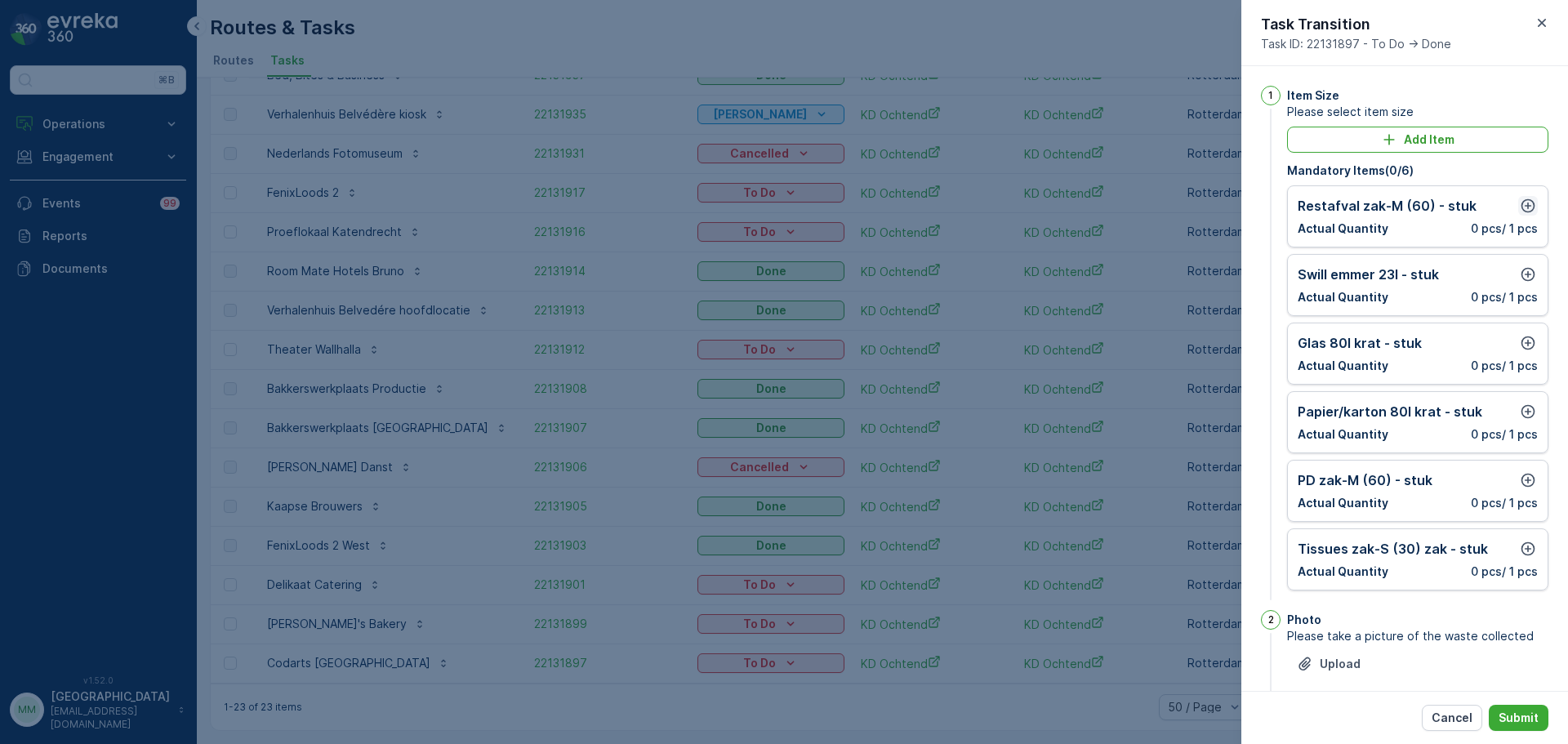
click at [1529, 203] on icon "button" at bounding box center [1528, 206] width 14 height 14
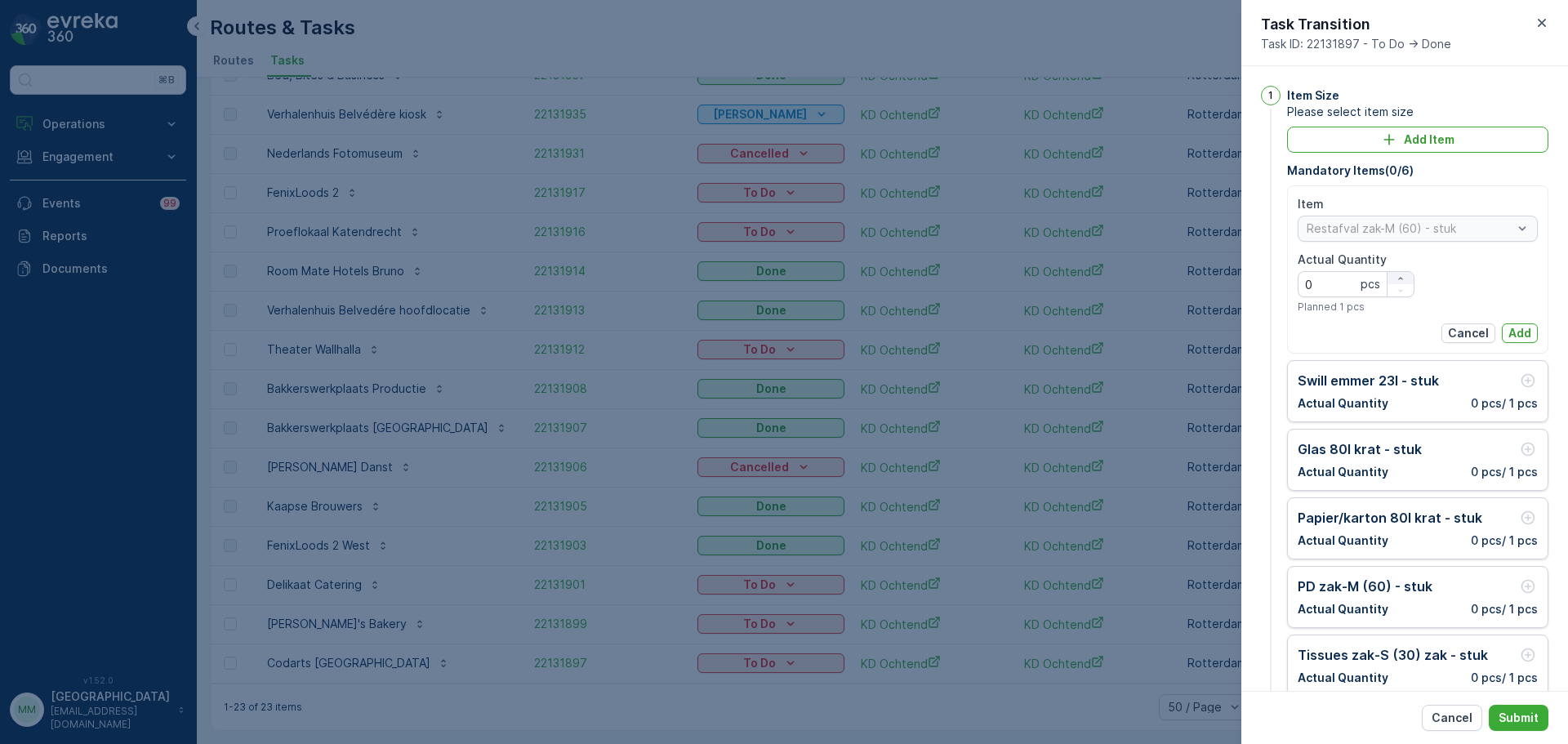
click at [1402, 274] on icon "button" at bounding box center [1400, 278] width 10 height 10
type Quantity "3"
click at [1515, 337] on p "Add" at bounding box center [1520, 333] width 23 height 16
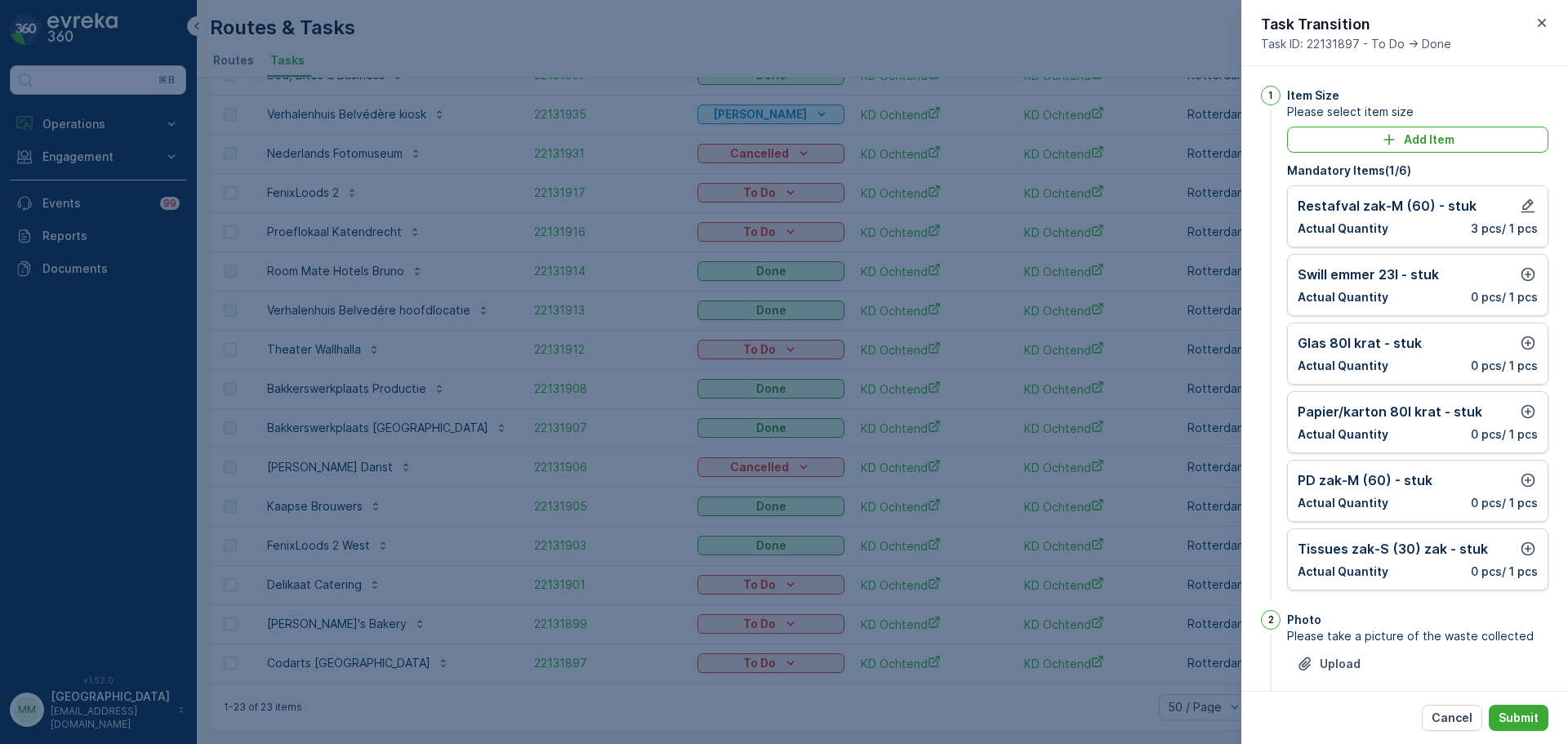
click at [1536, 278] on div "Swill [PERSON_NAME] 23l - stuk Actual Quantity 0 pcs / 1 pcs" at bounding box center [1418, 285] width 261 height 62
click at [1529, 273] on icon "button" at bounding box center [1528, 274] width 16 height 16
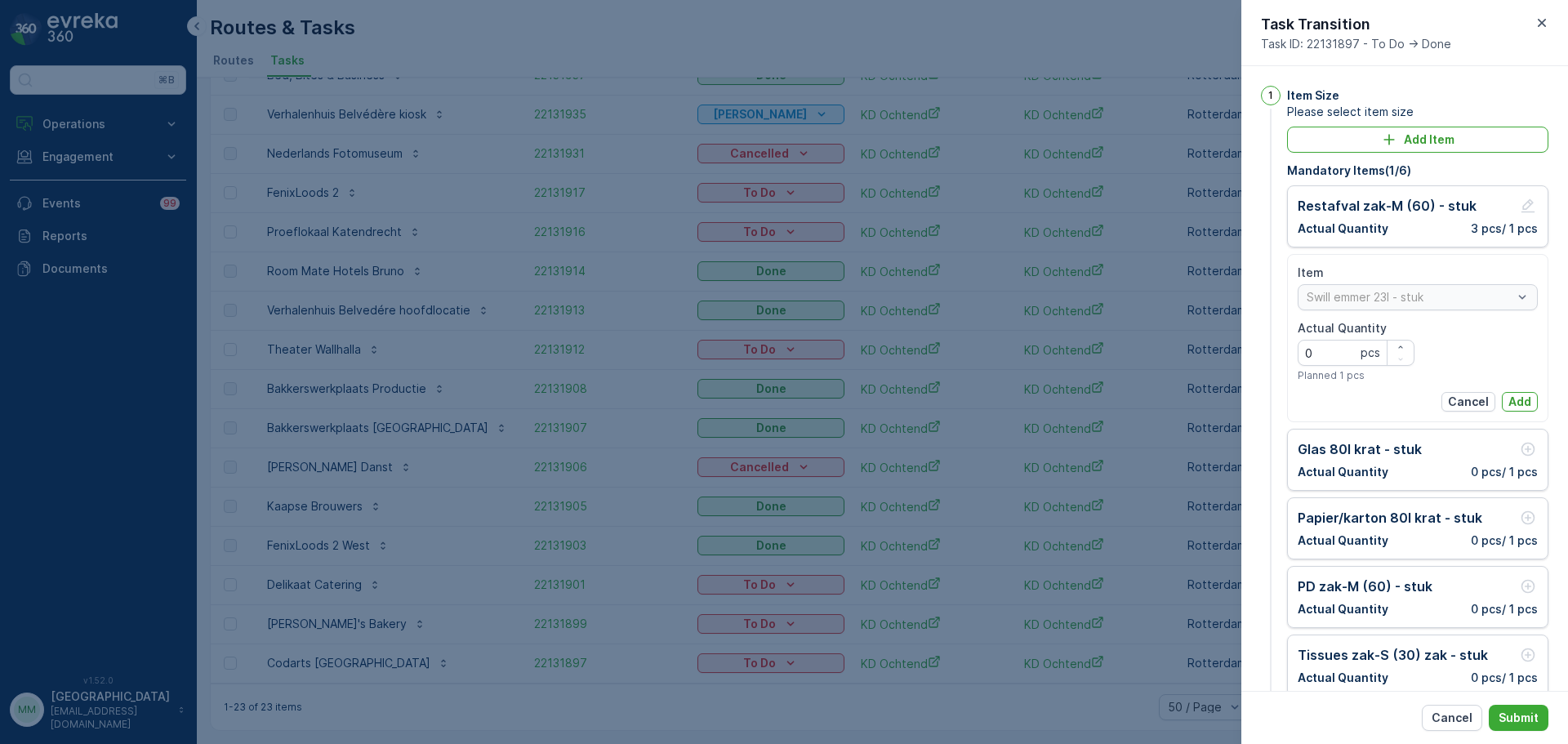
click at [1512, 402] on p "Add" at bounding box center [1520, 402] width 23 height 16
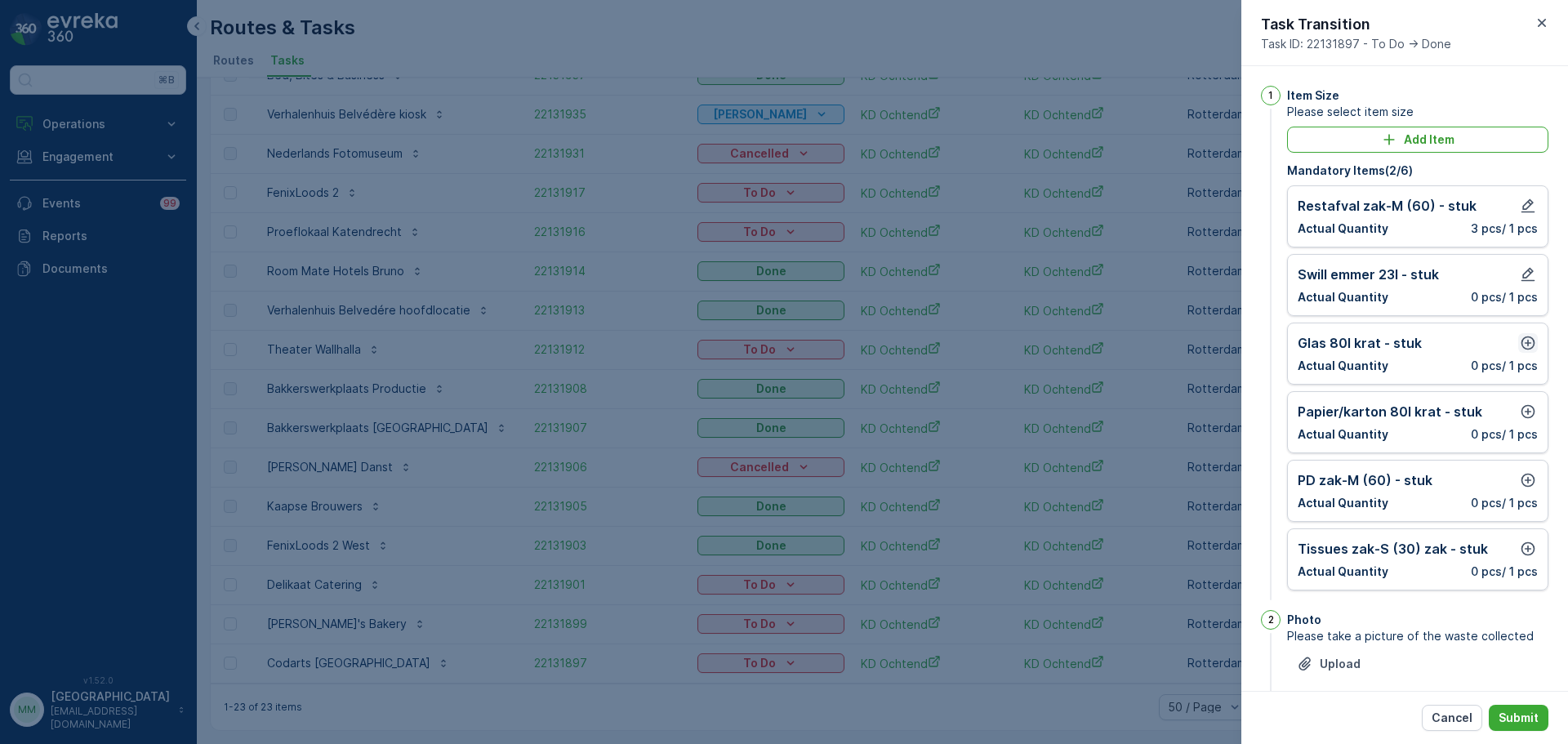
click at [1520, 345] on icon "button" at bounding box center [1528, 343] width 16 height 16
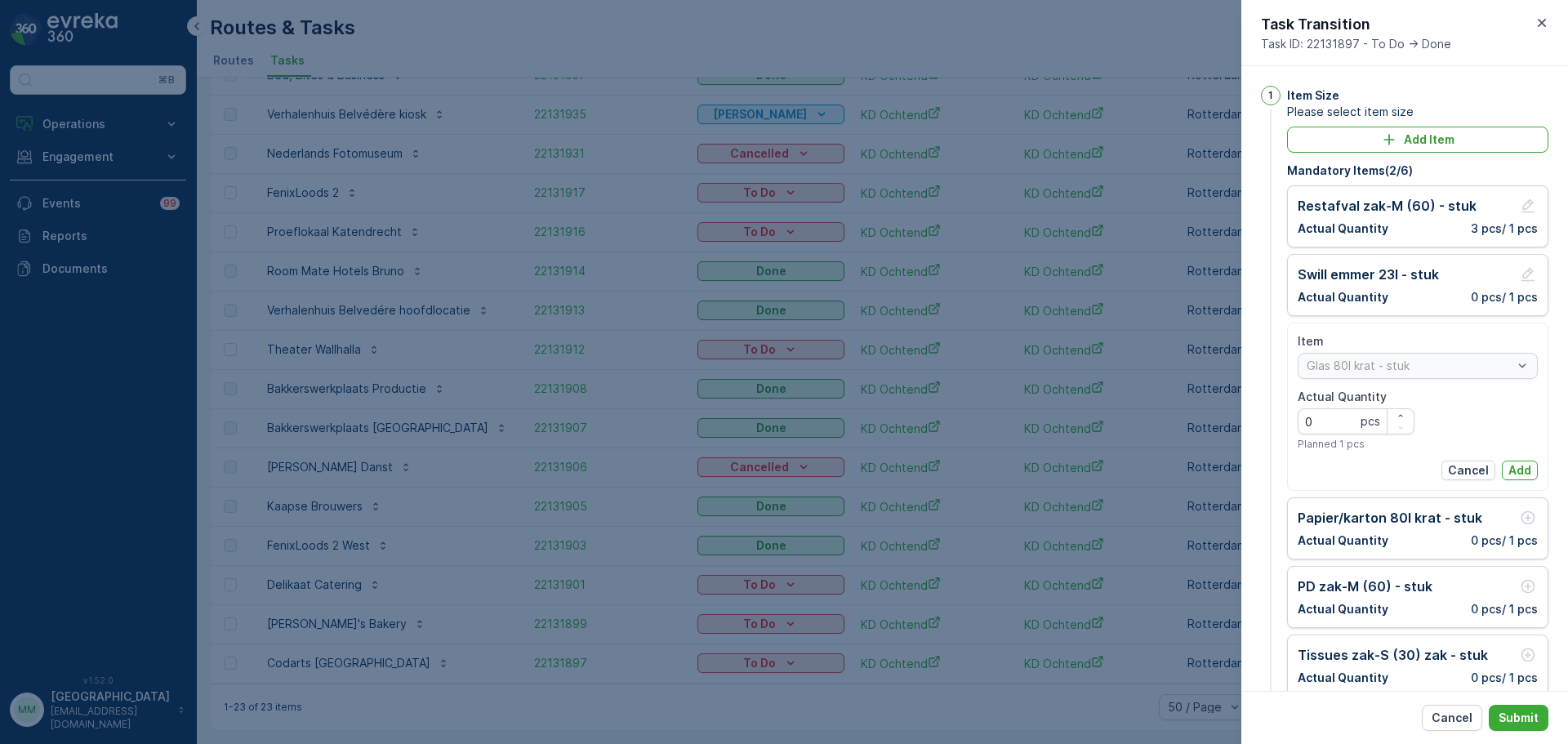
click at [1512, 471] on p "Add" at bounding box center [1520, 471] width 23 height 16
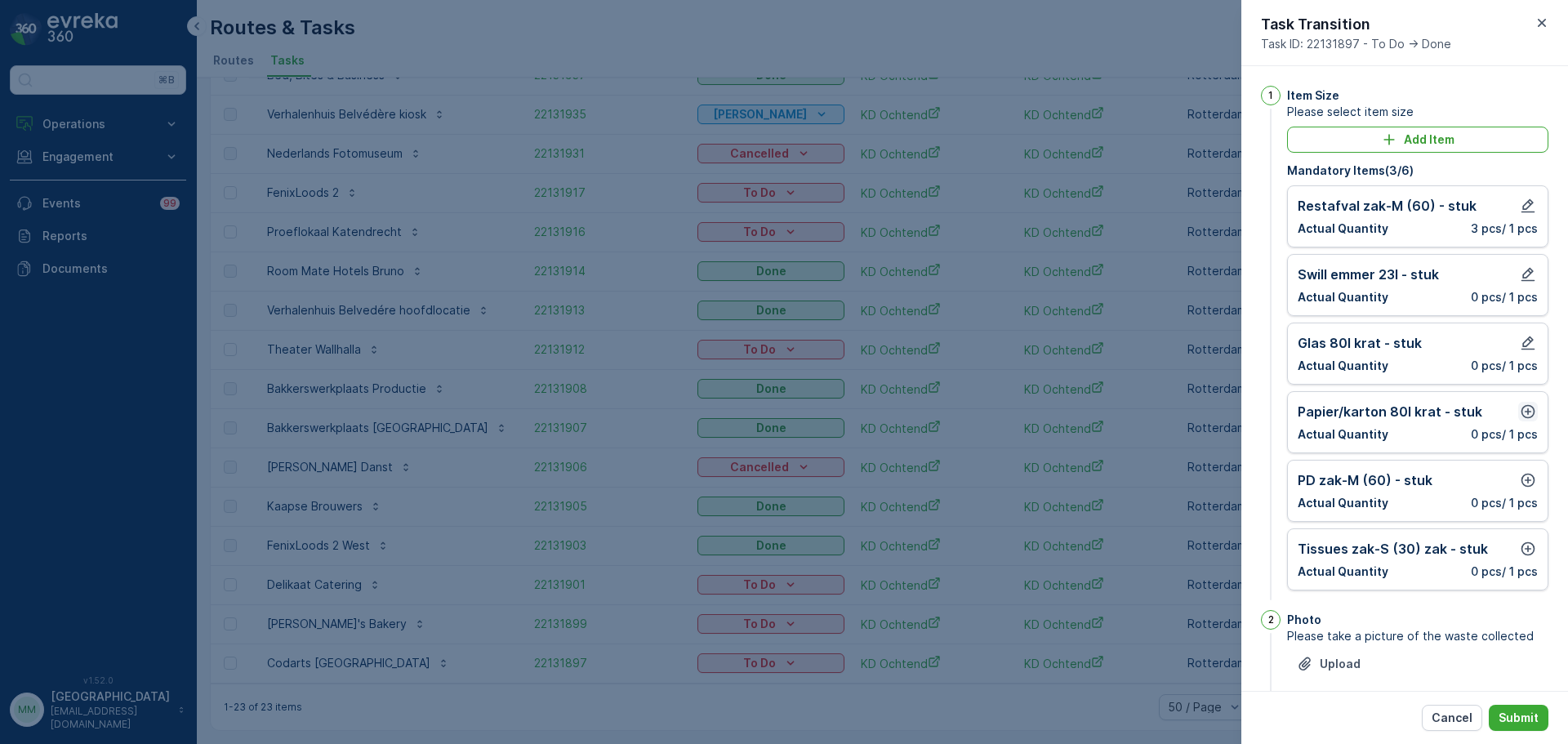
click at [1523, 407] on icon "button" at bounding box center [1528, 411] width 16 height 16
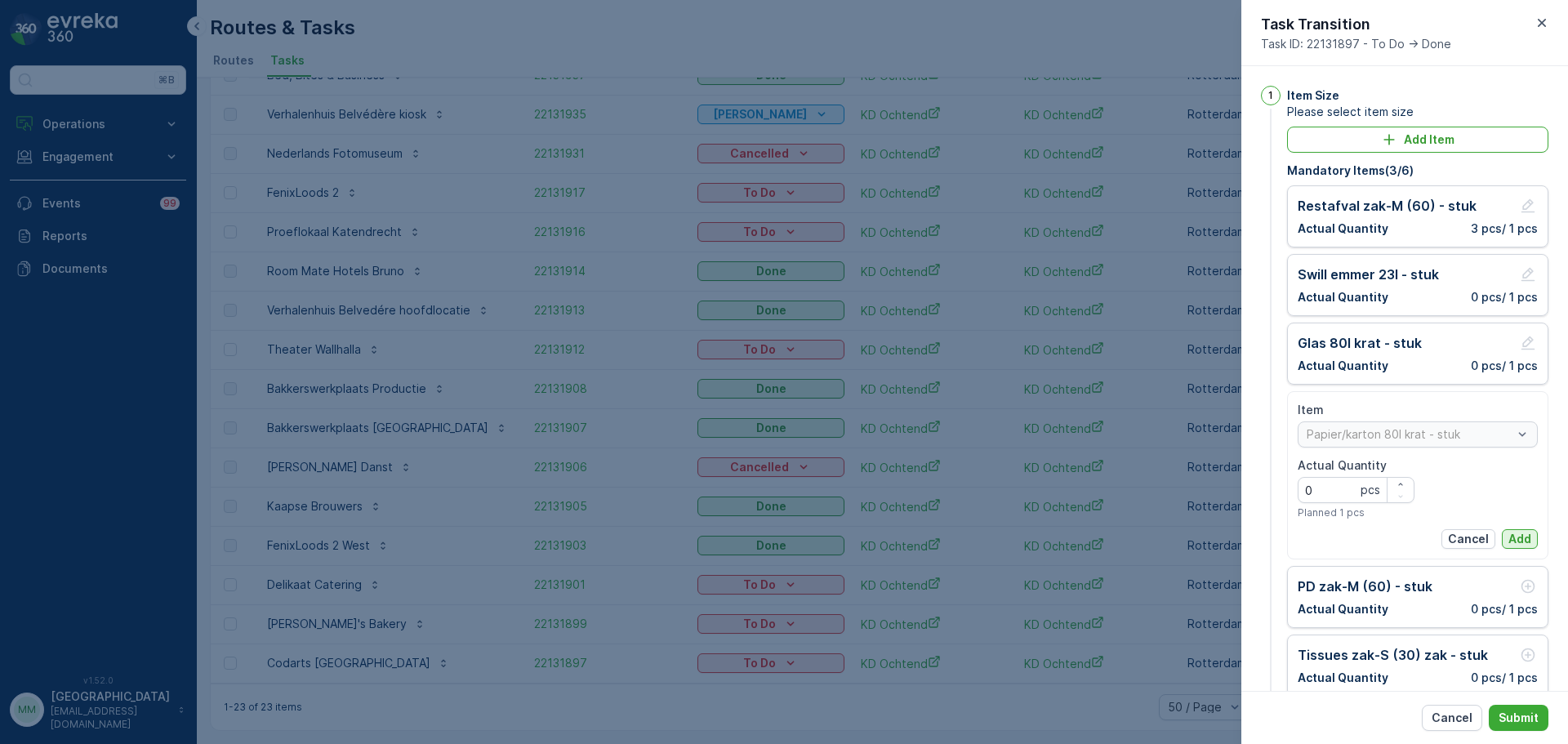
click at [1517, 535] on p "Add" at bounding box center [1520, 539] width 23 height 16
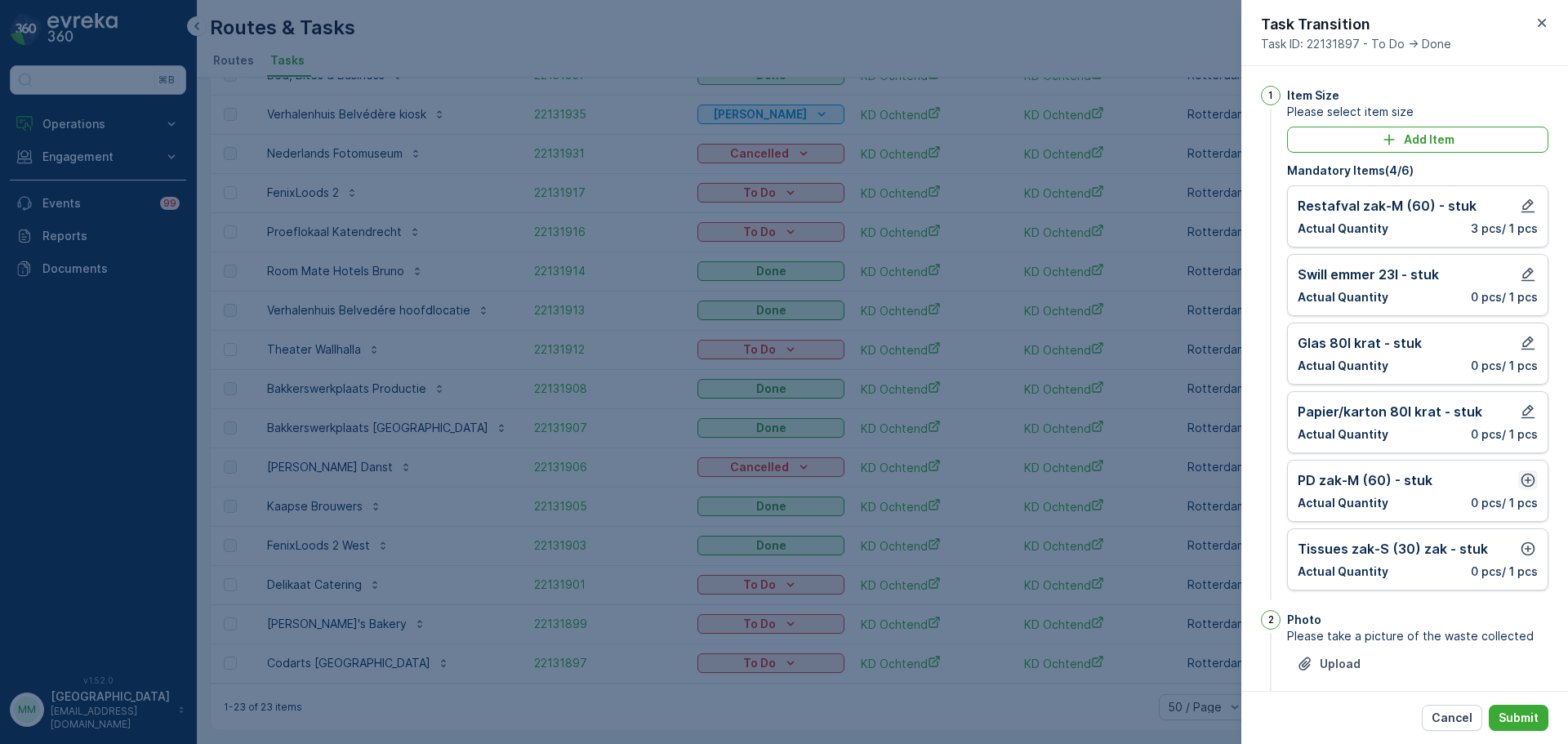
click at [1521, 485] on icon "button" at bounding box center [1528, 480] width 14 height 14
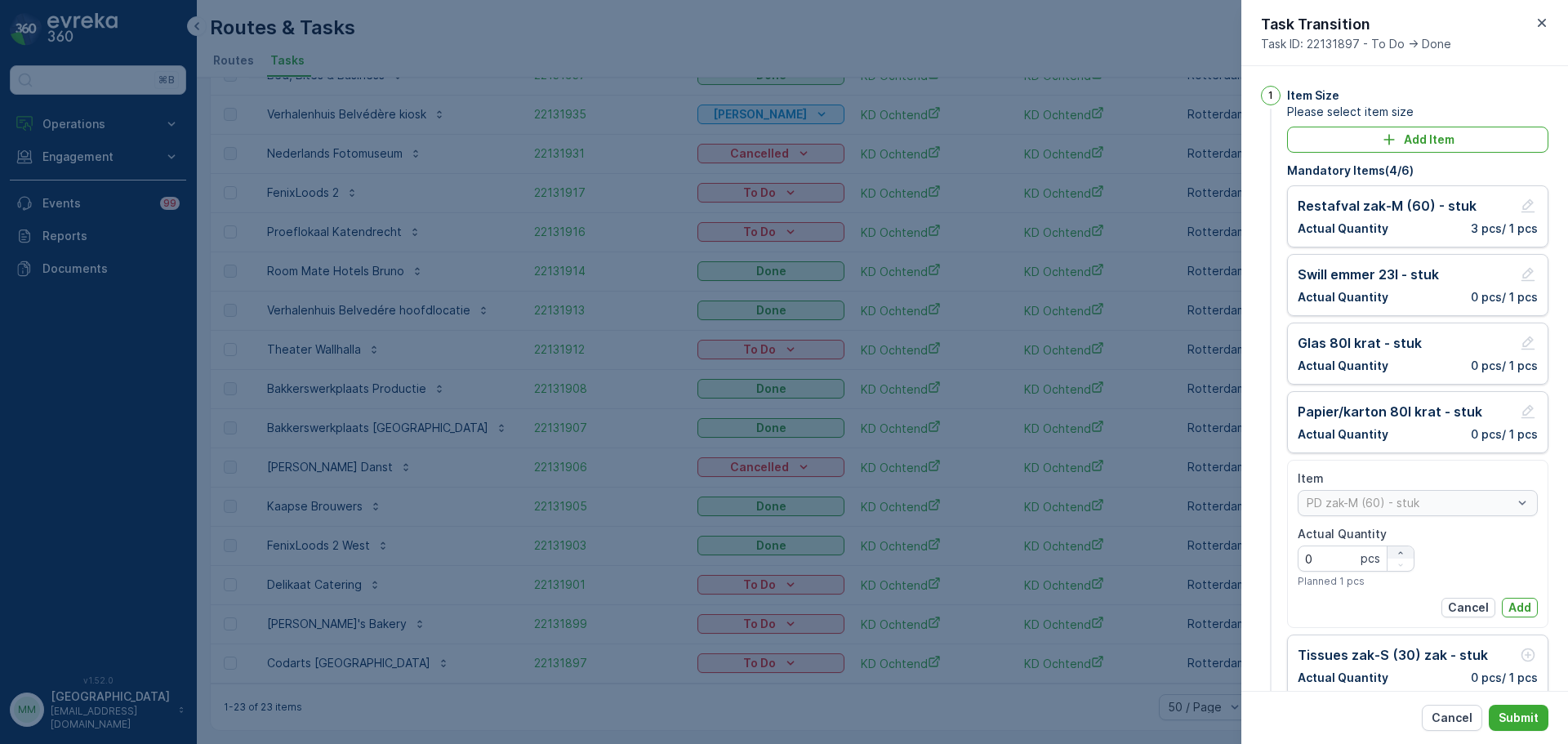
click at [1398, 552] on icon "button" at bounding box center [1400, 552] width 4 height 2
type Quantity "1"
click at [1503, 596] on div "Item [PERSON_NAME]-M (60) - stuk Actual Quantity 1 pcs Planned 1 pcs Cancel Add" at bounding box center [1418, 544] width 240 height 147
click at [1511, 606] on p "Add" at bounding box center [1520, 608] width 23 height 16
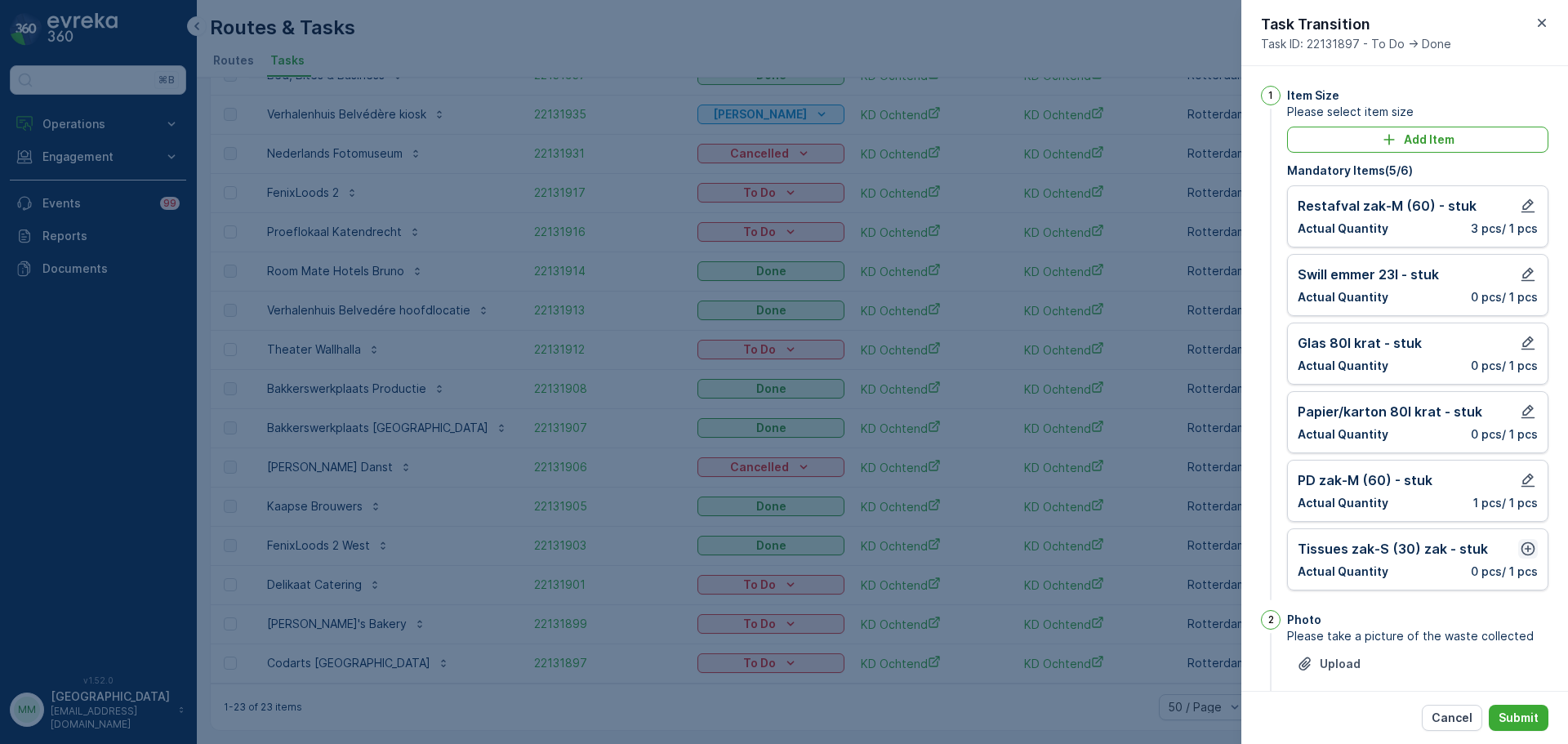
click at [1529, 549] on icon "button" at bounding box center [1528, 549] width 16 height 16
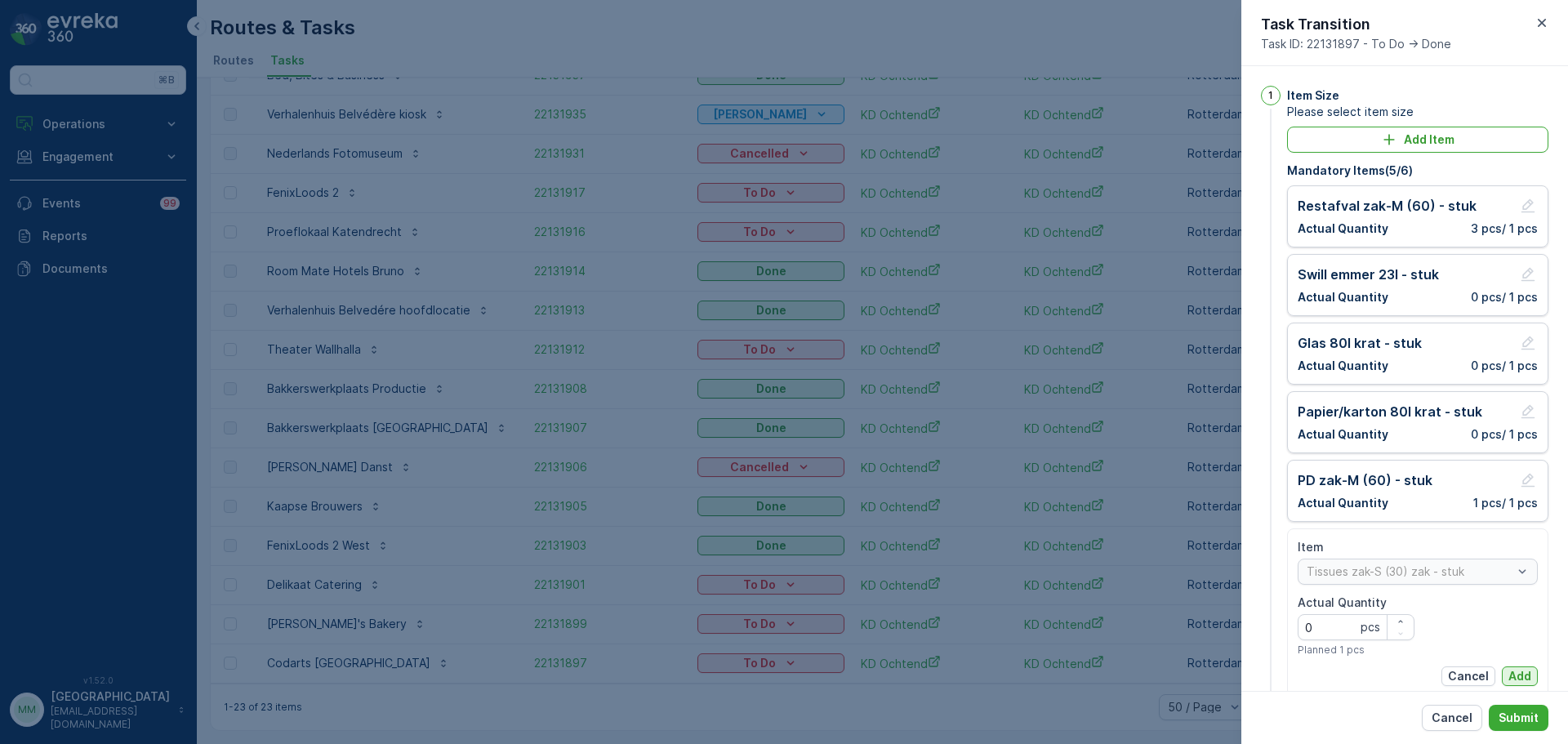
click at [1521, 675] on p "Add" at bounding box center [1520, 676] width 23 height 16
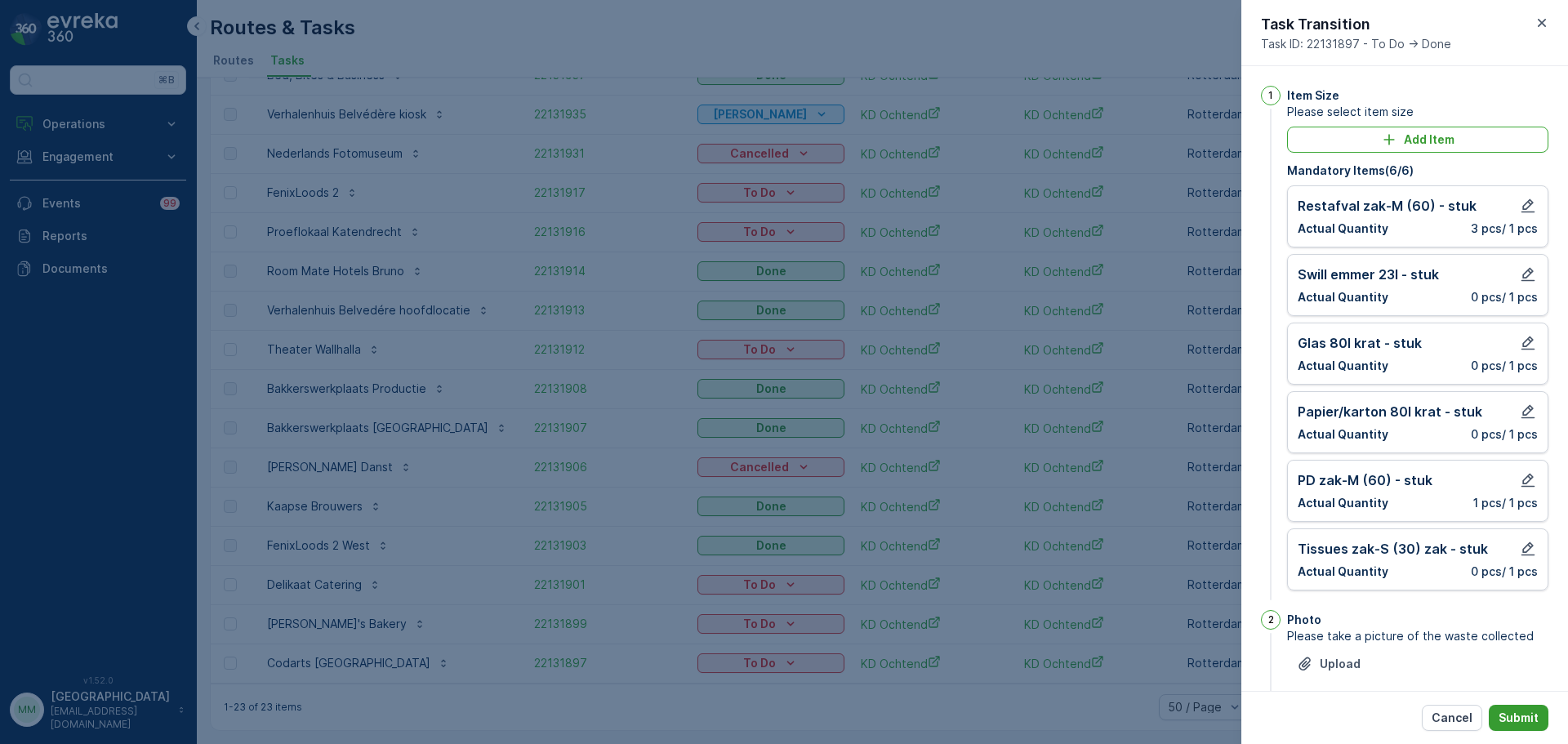
click at [1517, 725] on button "Submit" at bounding box center [1518, 718] width 60 height 26
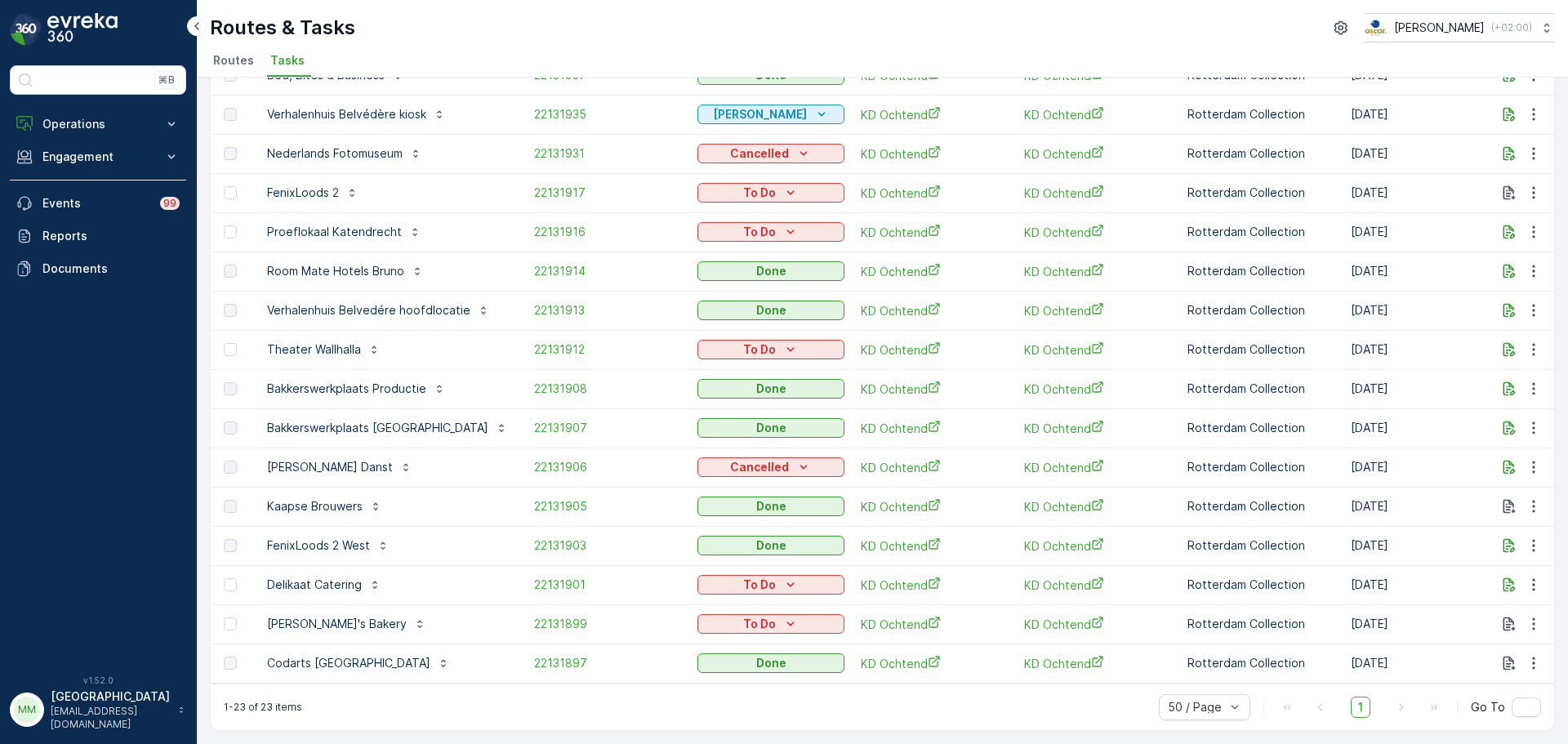
click at [724, 330] on td "To Do" at bounding box center [770, 350] width 163 height 39
click at [743, 345] on p "To Do" at bounding box center [760, 350] width 33 height 16
click at [706, 413] on span "Done" at bounding box center [704, 411] width 30 height 16
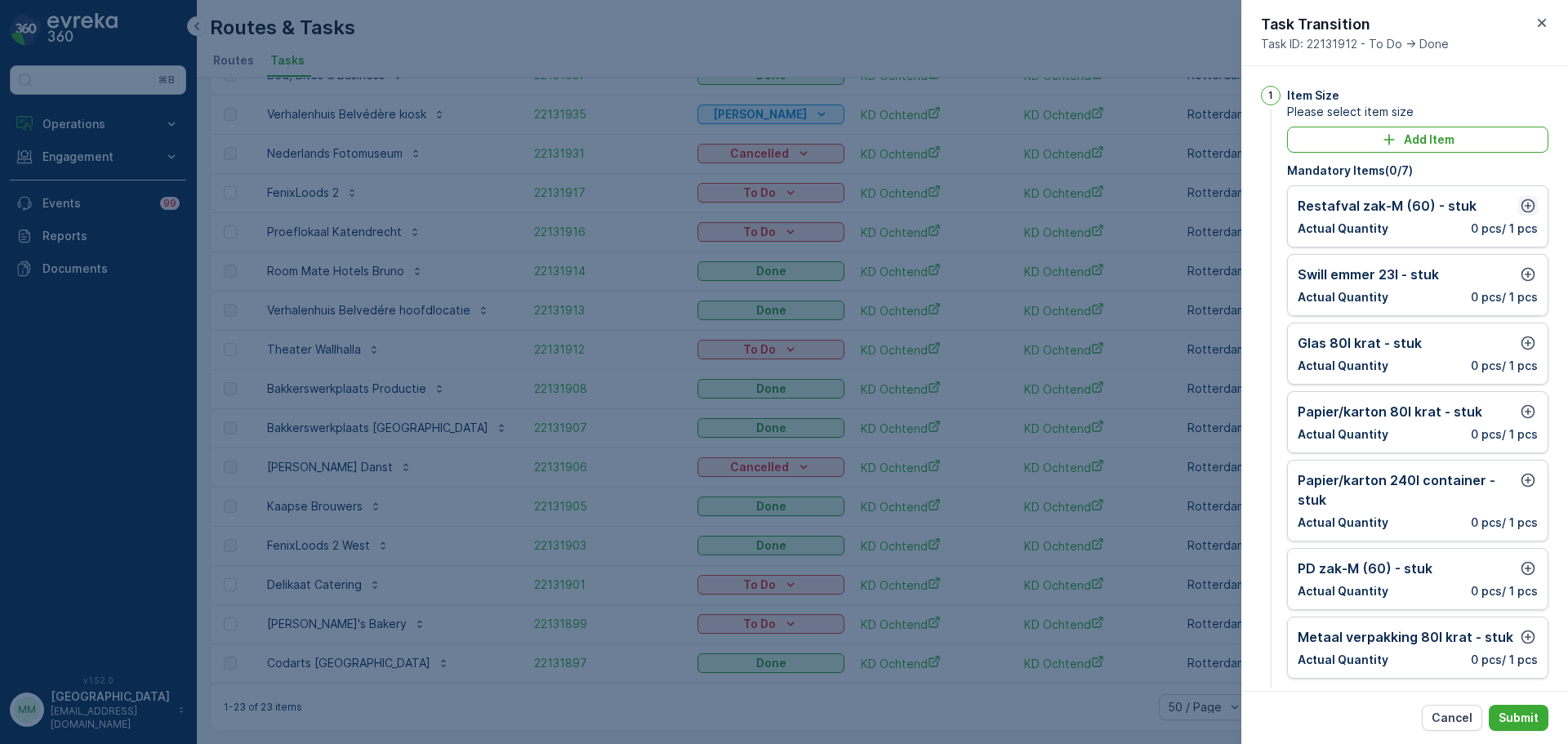
click at [1520, 205] on icon "button" at bounding box center [1528, 206] width 16 height 16
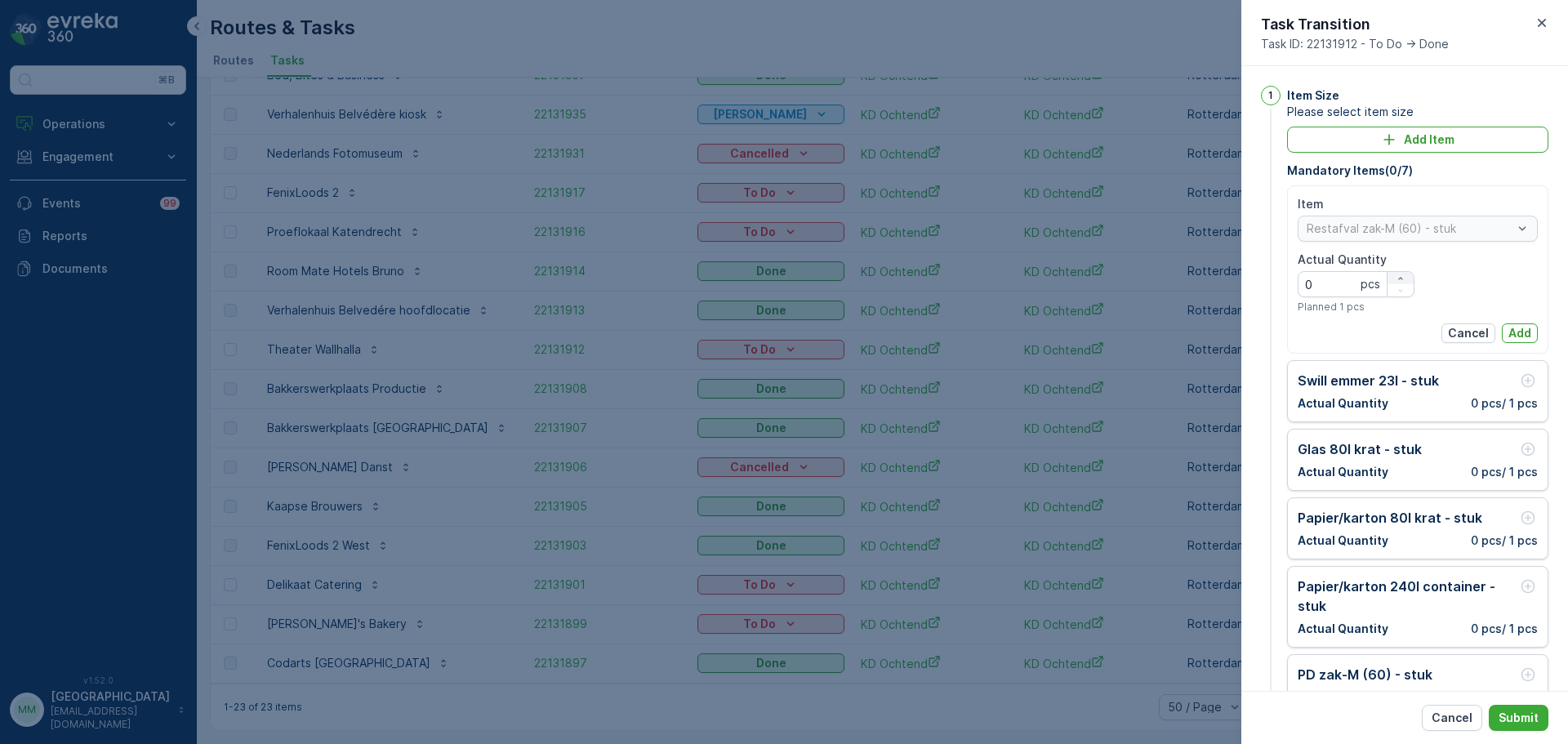
click at [1406, 273] on div "button" at bounding box center [1400, 278] width 26 height 10
click at [1405, 280] on div "button" at bounding box center [1400, 278] width 26 height 10
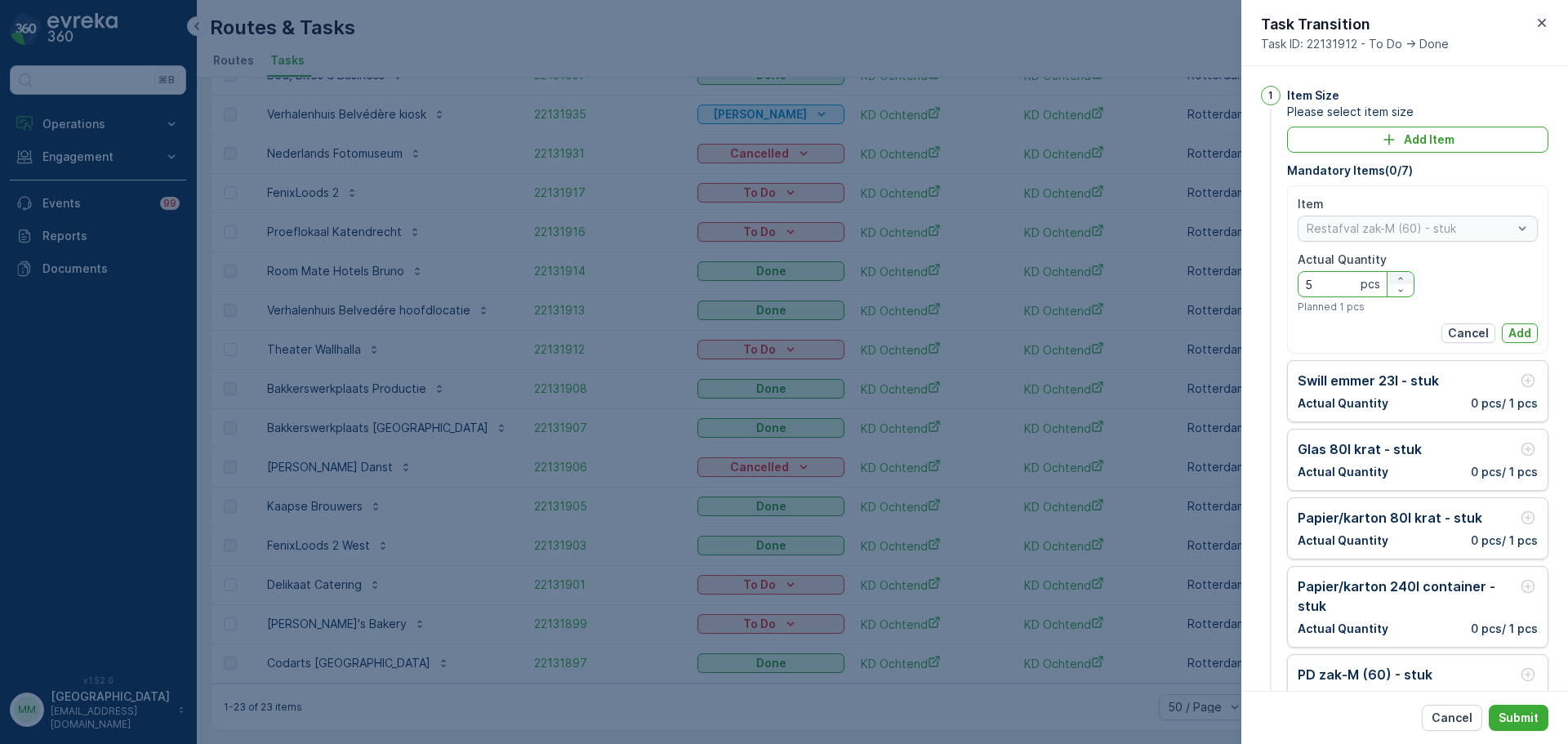
click at [1405, 280] on div "button" at bounding box center [1400, 278] width 26 height 10
type Quantity "6"
click at [1508, 329] on p "Add" at bounding box center [1520, 333] width 23 height 16
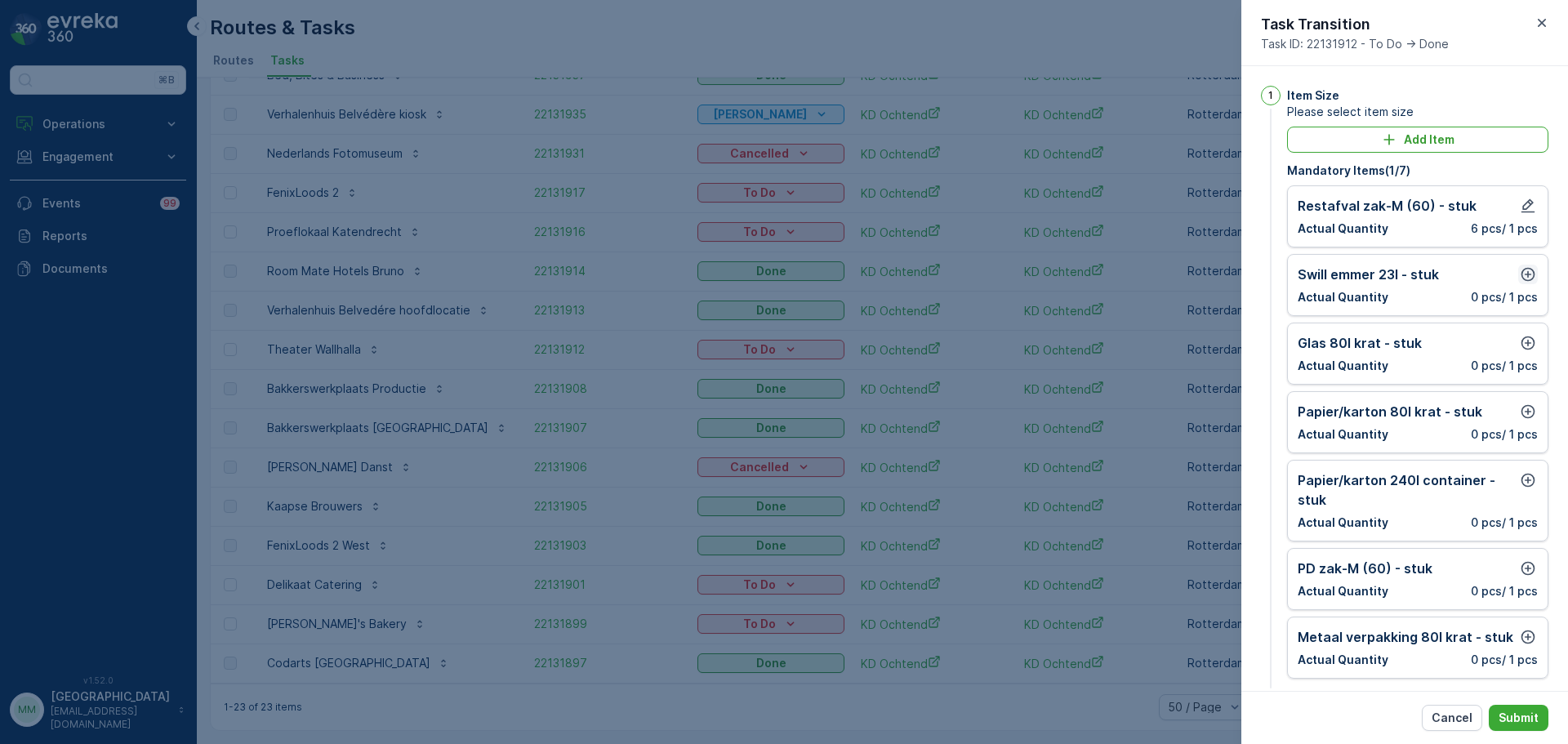
click at [1522, 280] on icon "button" at bounding box center [1528, 274] width 14 height 14
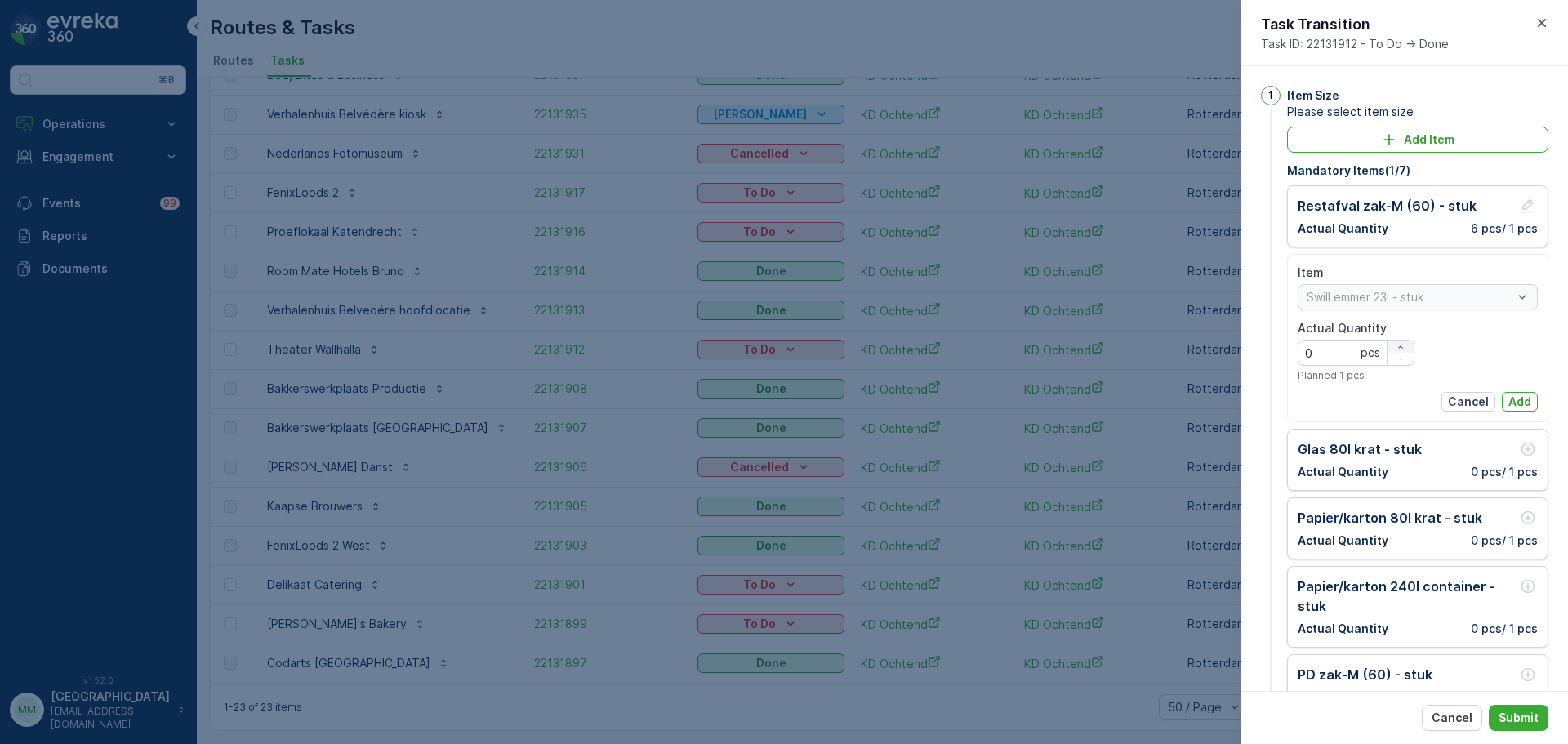
click at [1404, 344] on div "button" at bounding box center [1400, 347] width 26 height 10
type Quantity "1"
click at [1512, 393] on p "Add" at bounding box center [1520, 402] width 23 height 16
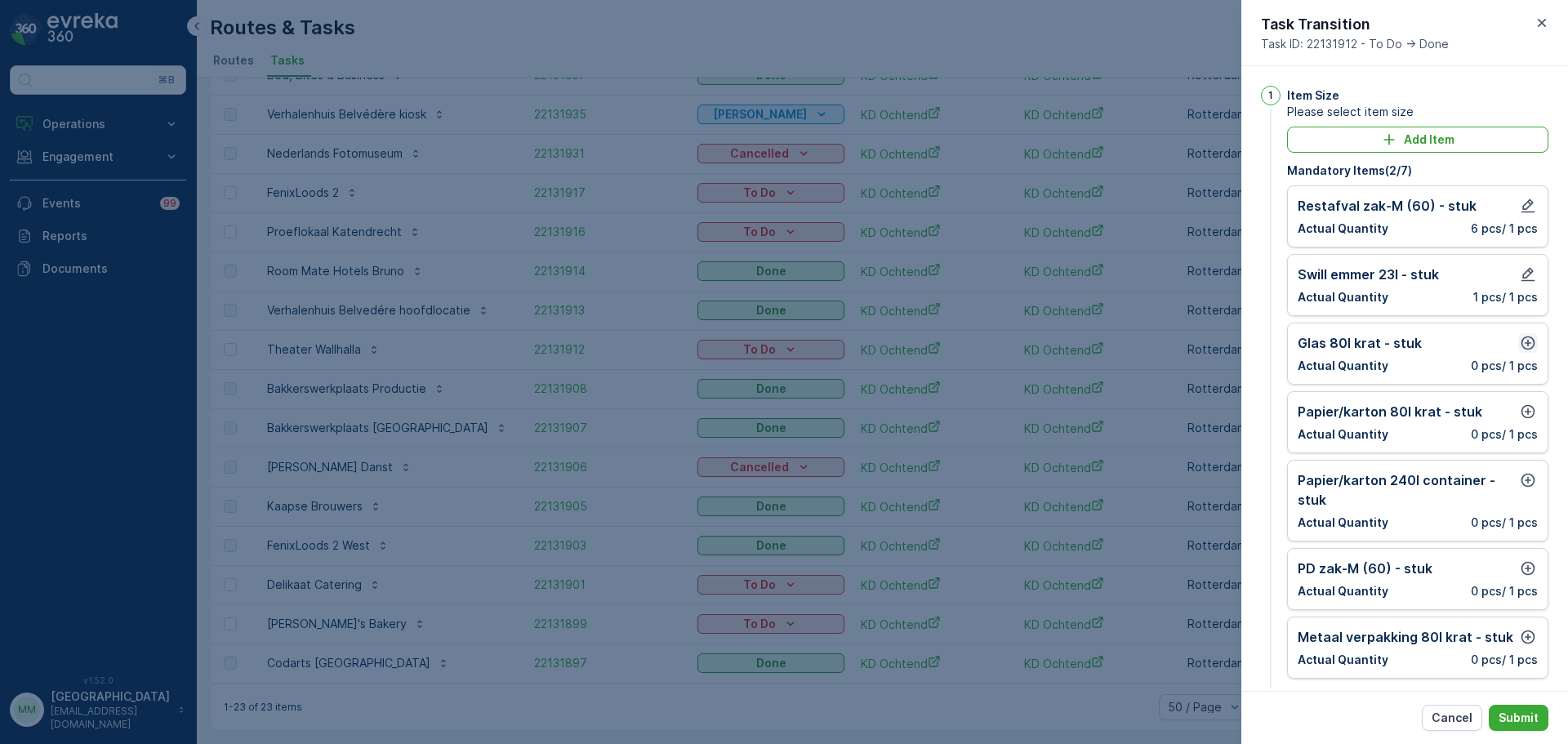
click at [1521, 347] on icon "button" at bounding box center [1528, 343] width 14 height 14
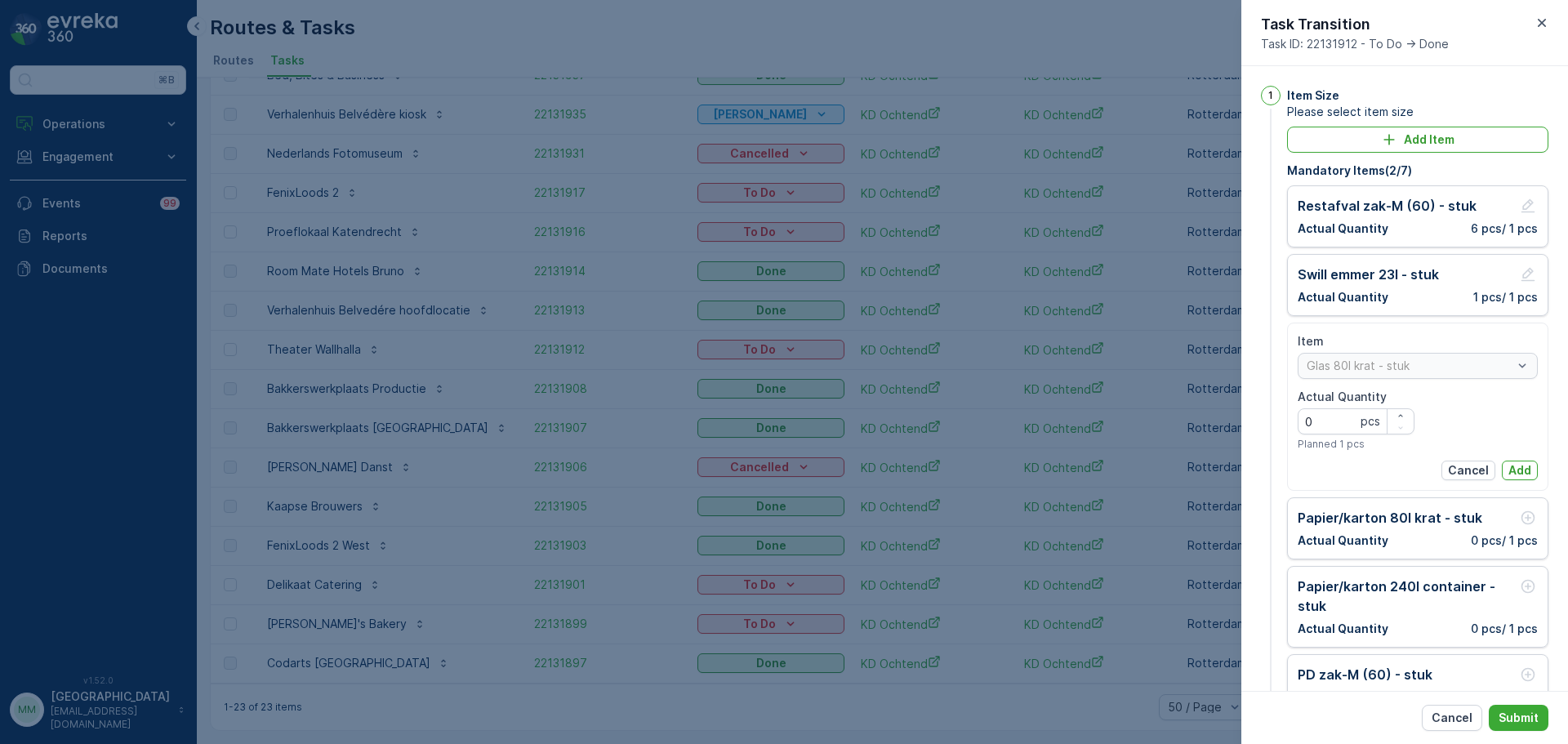
drag, startPoint x: 1397, startPoint y: 413, endPoint x: 1423, endPoint y: 417, distance: 26.3
click at [1403, 414] on icon "button" at bounding box center [1400, 416] width 10 height 10
type Quantity "1"
click at [1518, 466] on p "Add" at bounding box center [1520, 471] width 23 height 16
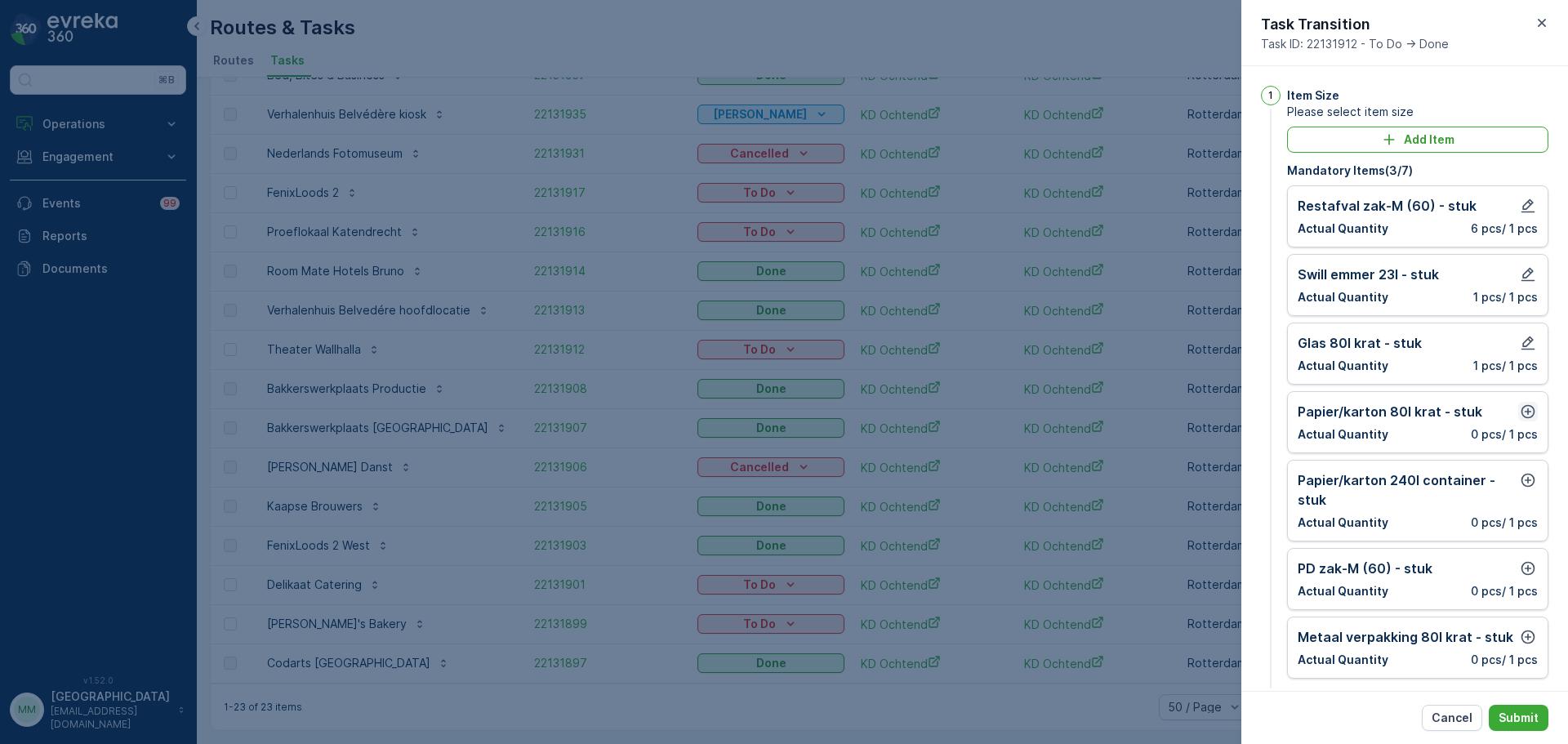
click at [1521, 415] on icon "button" at bounding box center [1528, 411] width 14 height 14
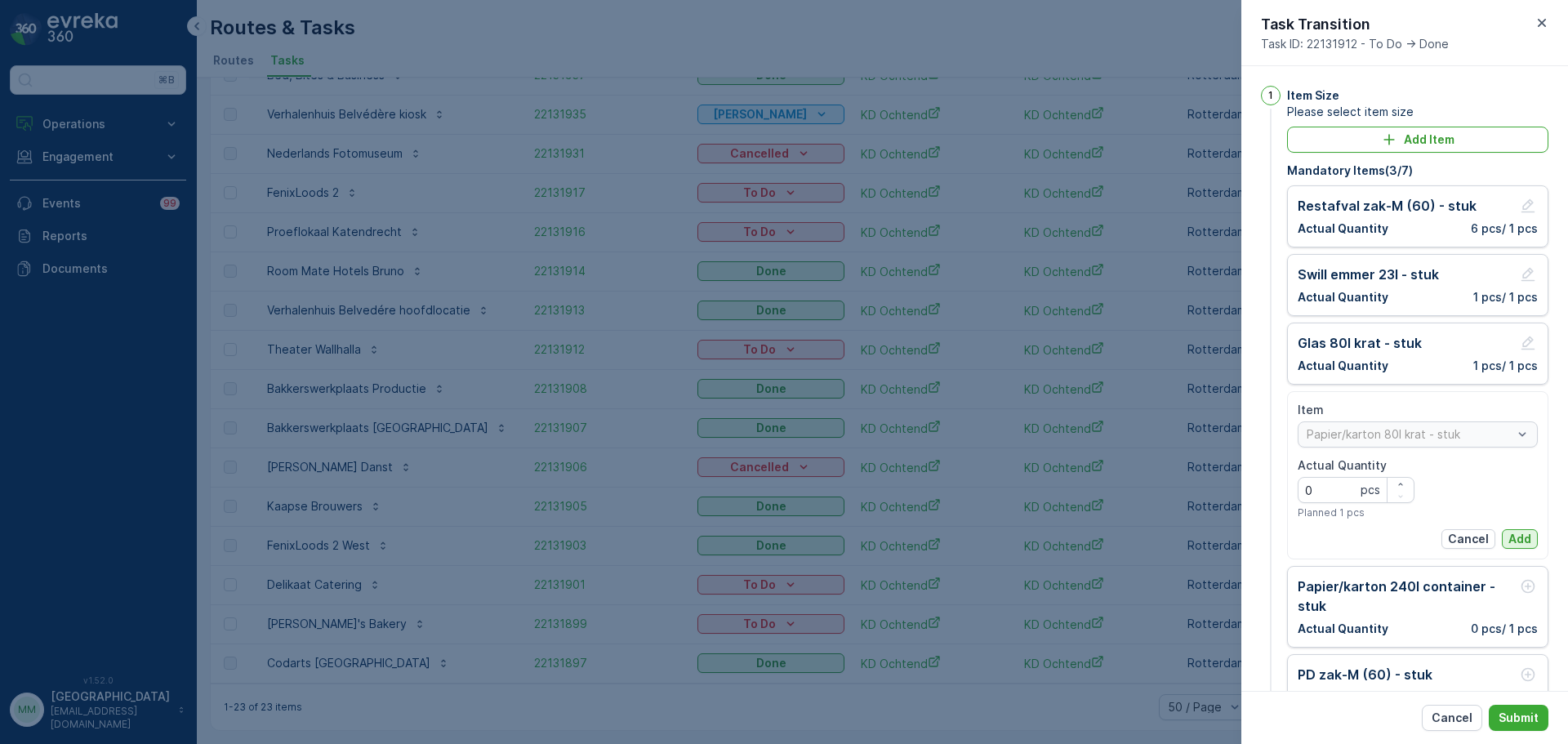
click at [1513, 530] on button "Add" at bounding box center [1520, 539] width 36 height 20
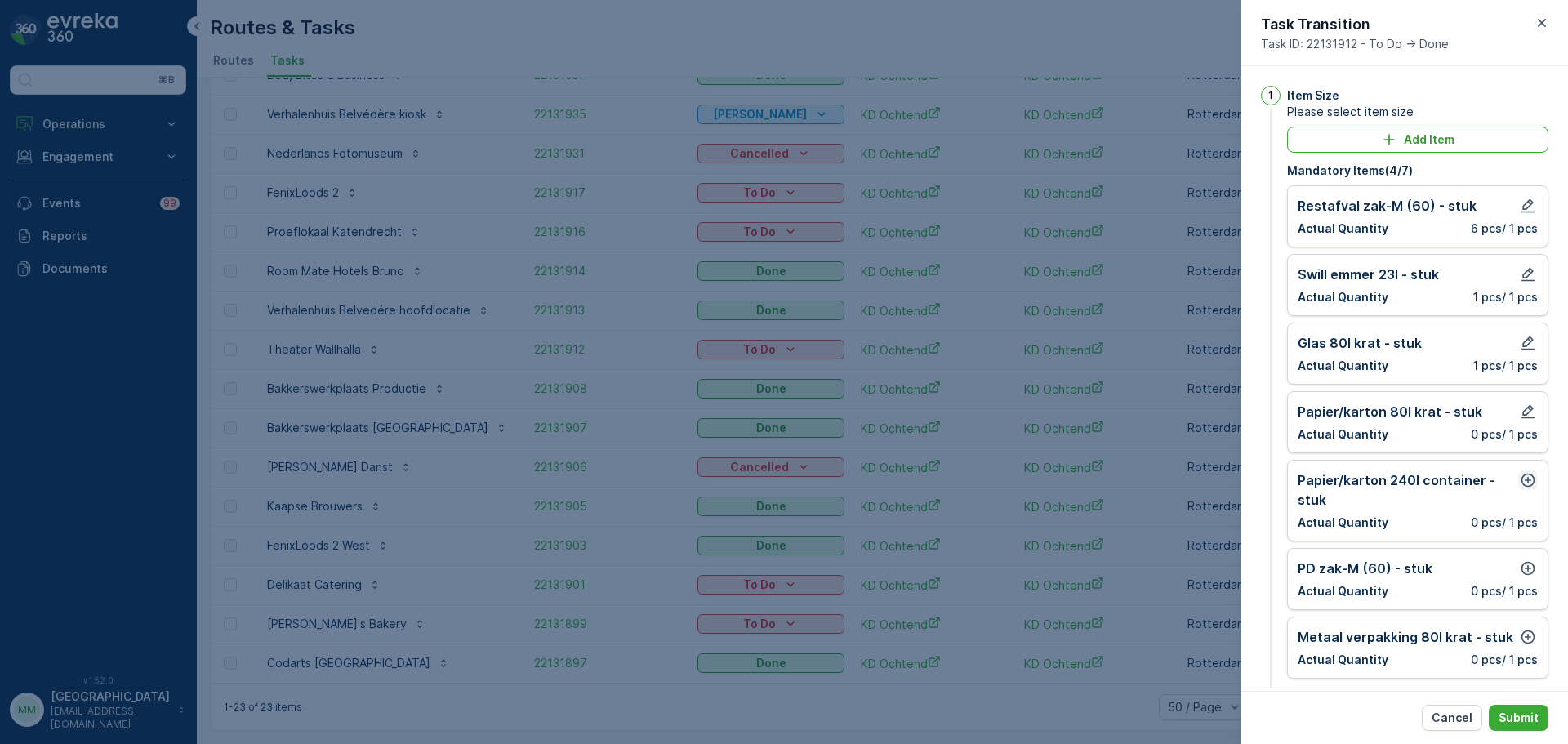
click at [1521, 480] on icon "button" at bounding box center [1528, 480] width 16 height 16
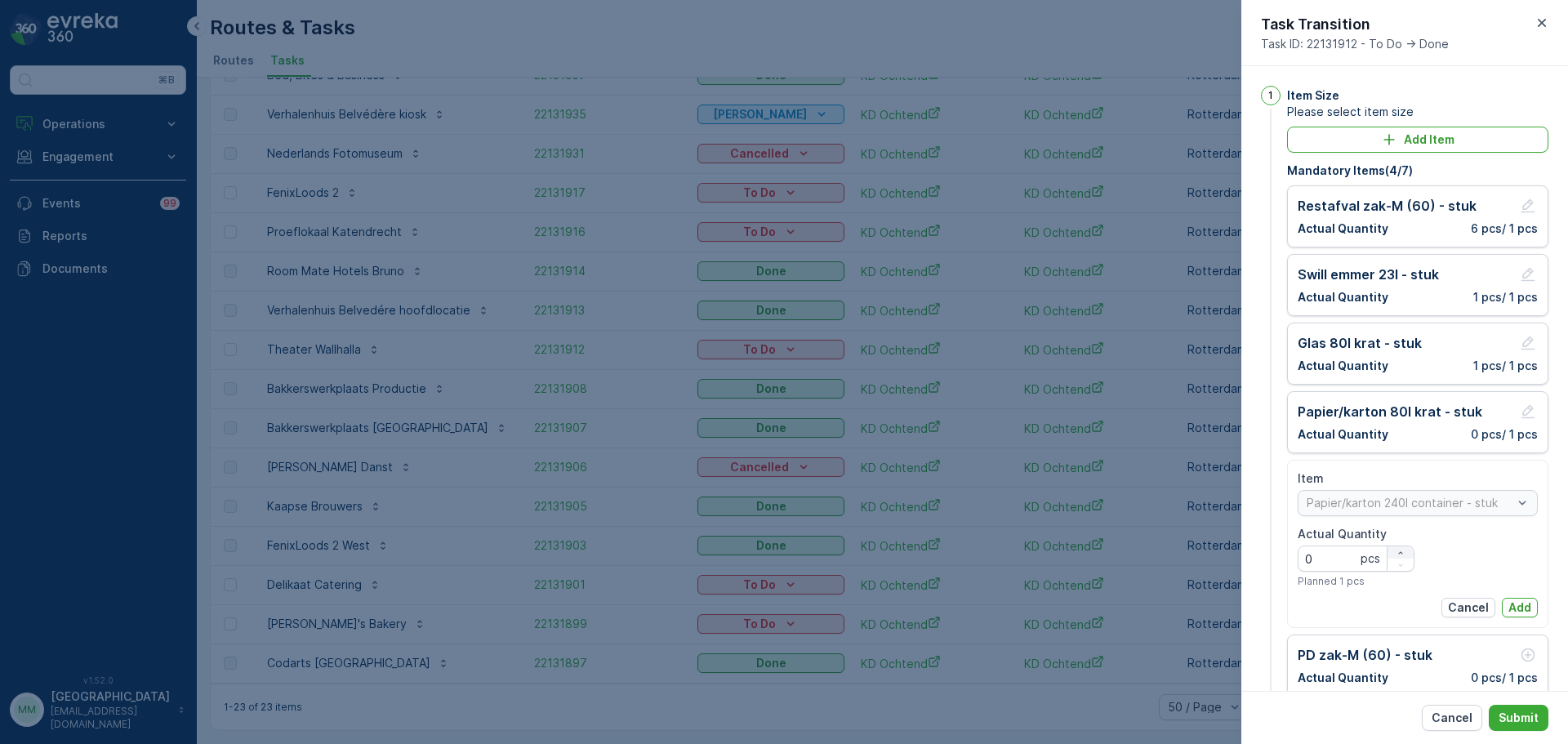
click at [1388, 550] on div "button" at bounding box center [1400, 553] width 26 height 10
type Quantity "1"
click at [1511, 602] on p "Add" at bounding box center [1520, 608] width 23 height 16
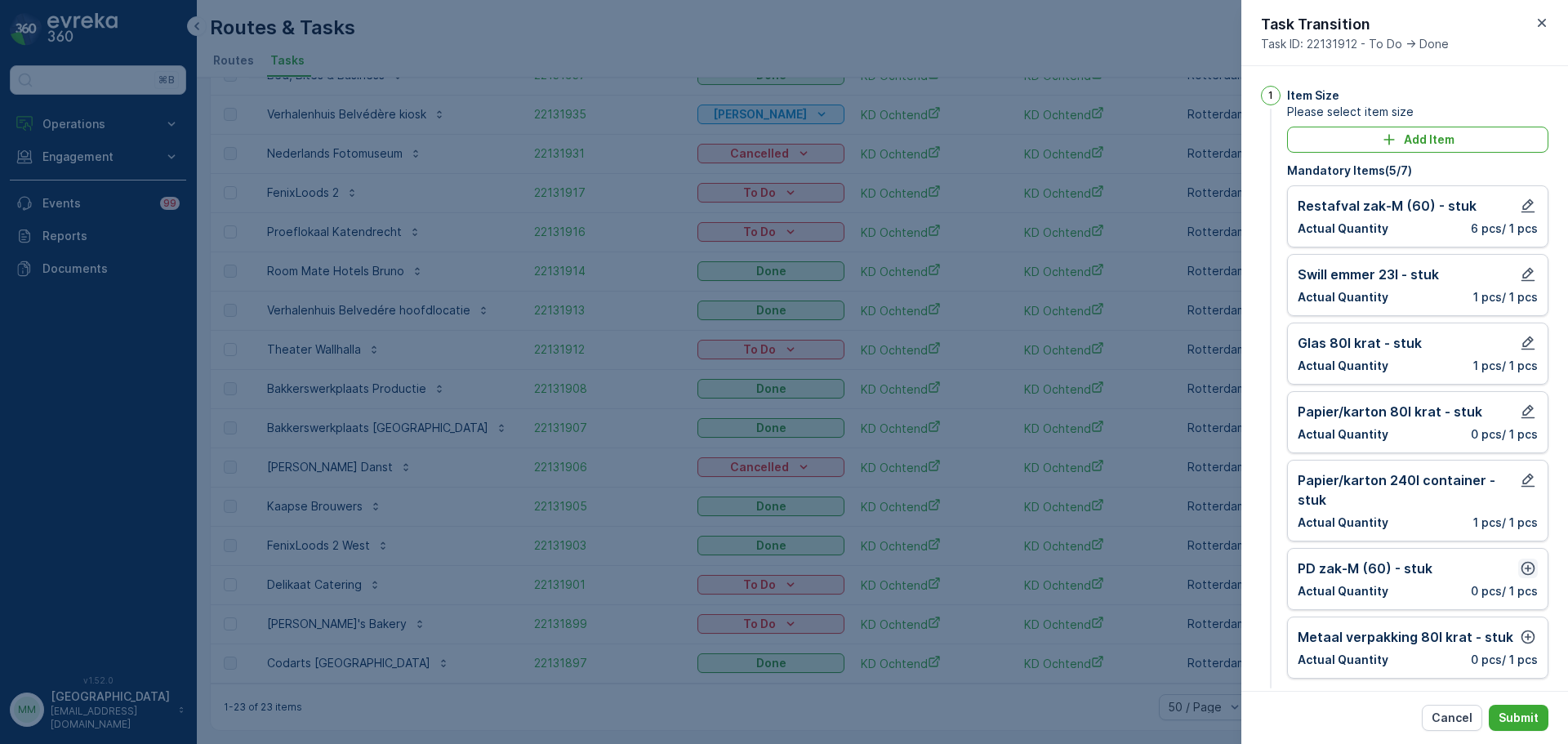
click at [1523, 570] on icon "button" at bounding box center [1528, 568] width 16 height 16
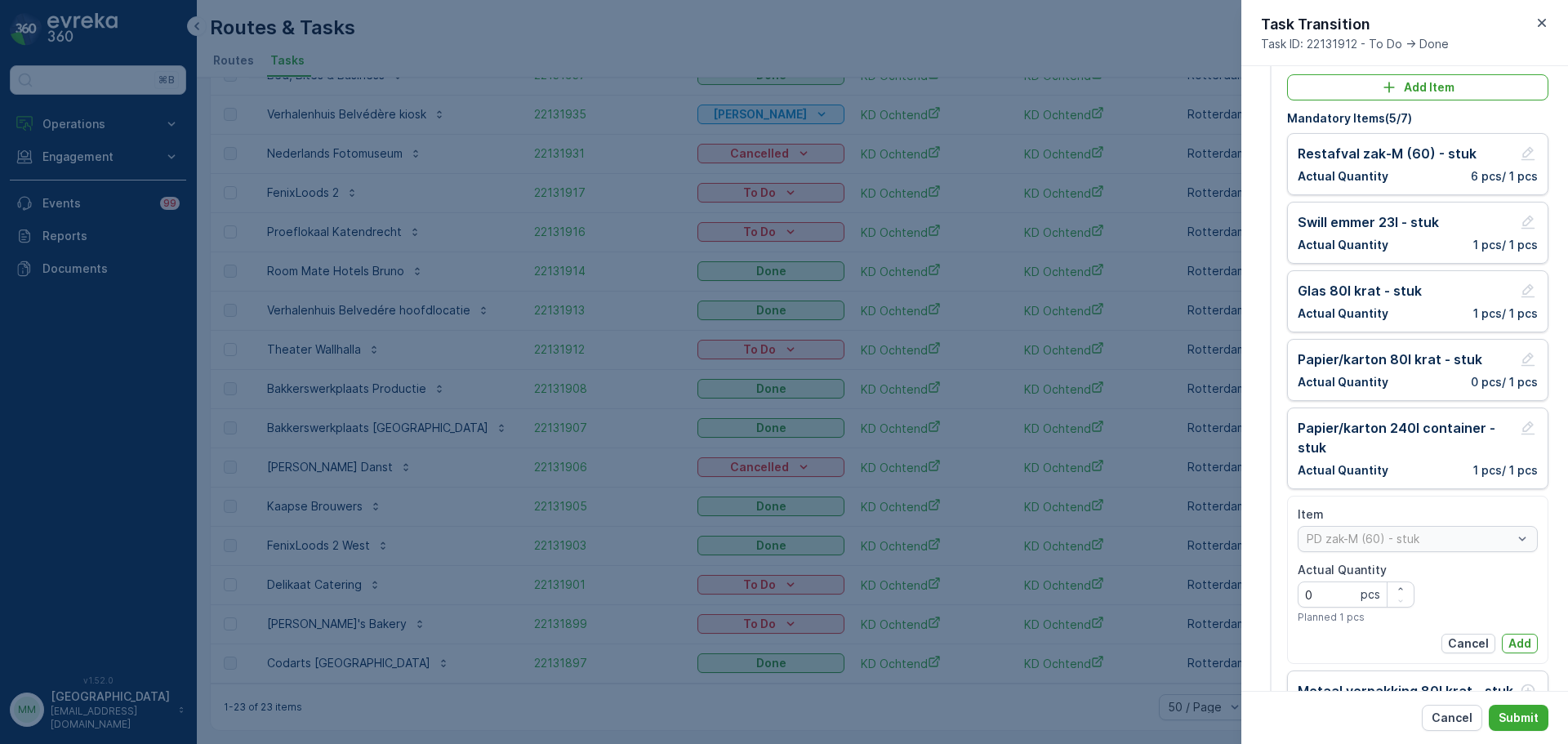
scroll to position [81, 0]
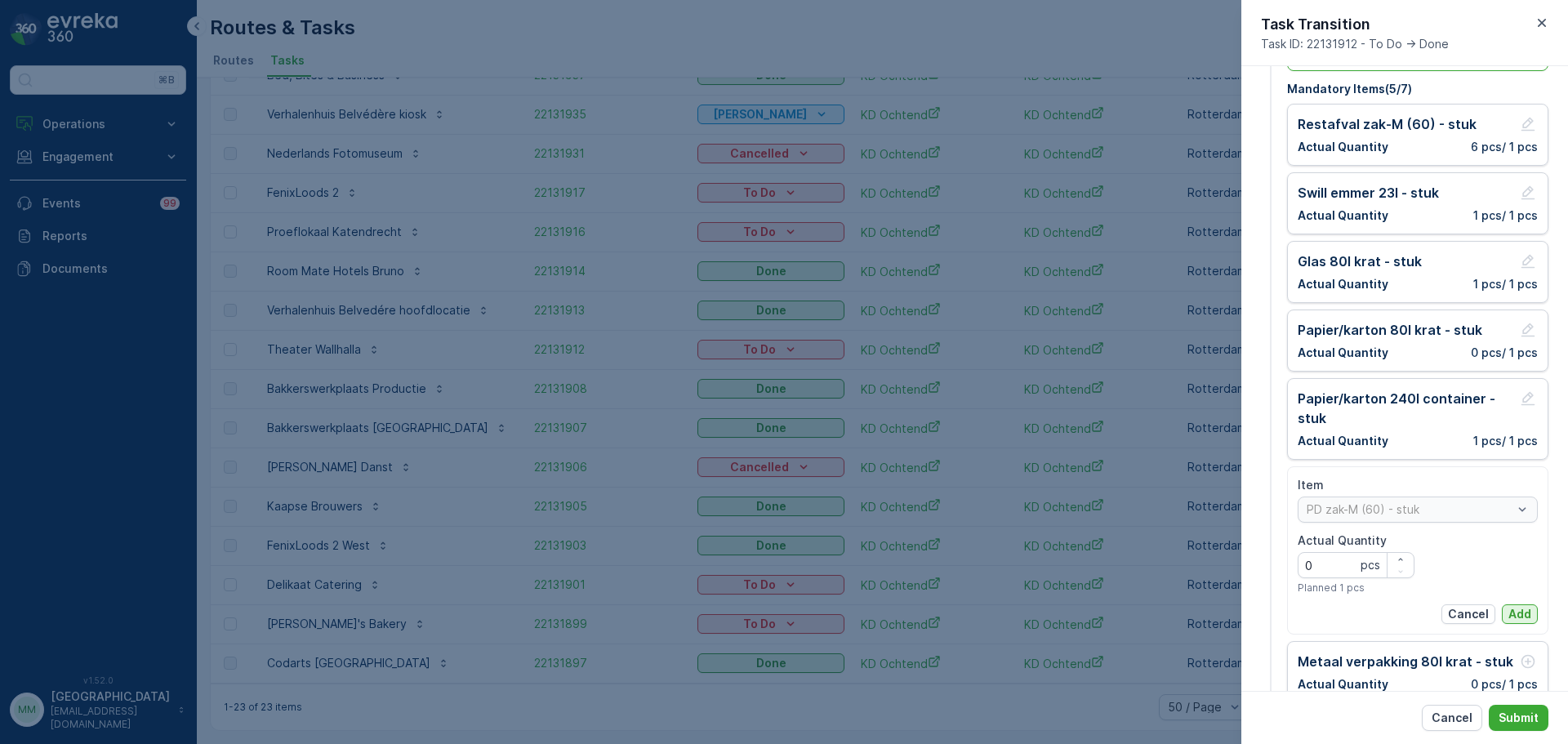
click at [1512, 618] on p "Add" at bounding box center [1520, 614] width 23 height 16
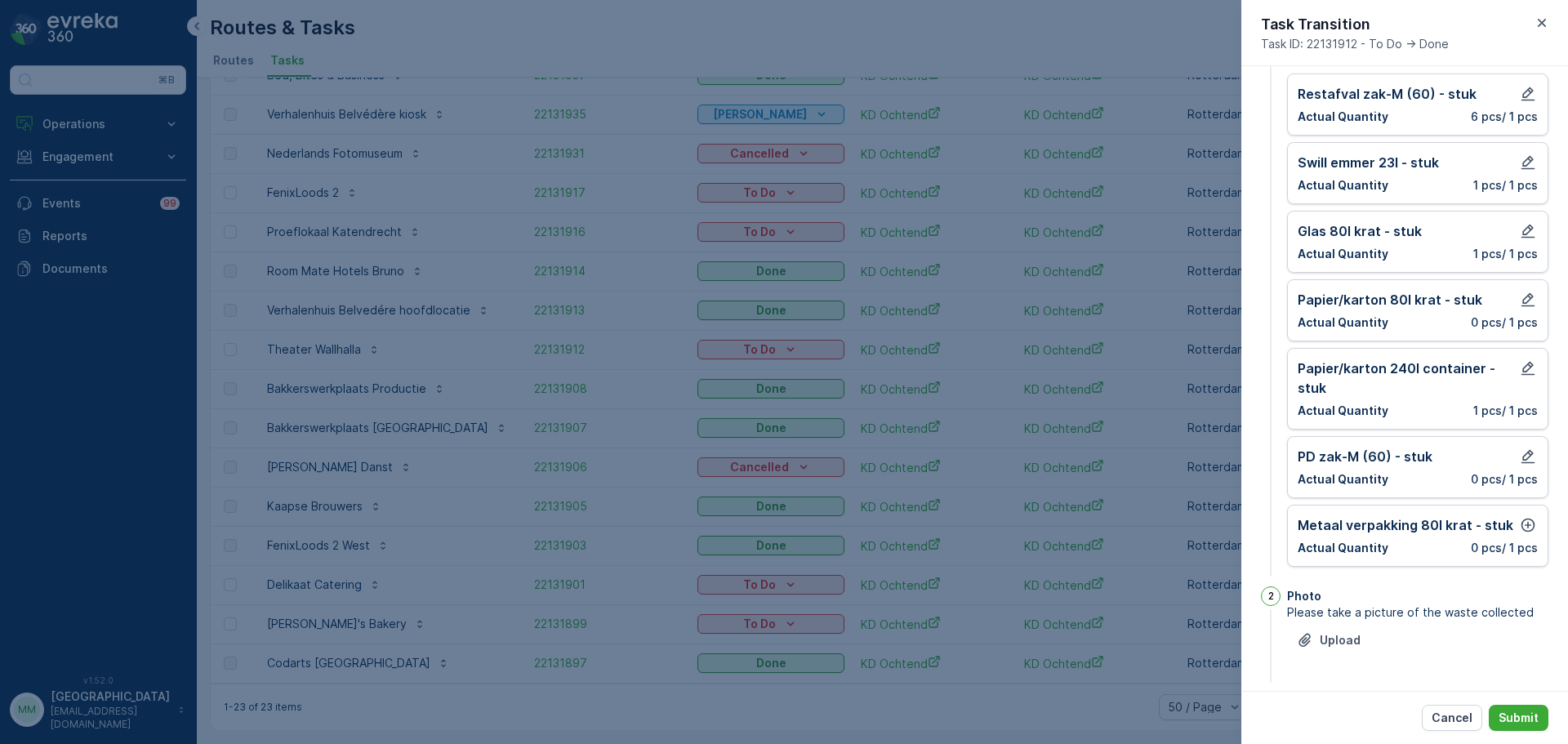
scroll to position [126, 0]
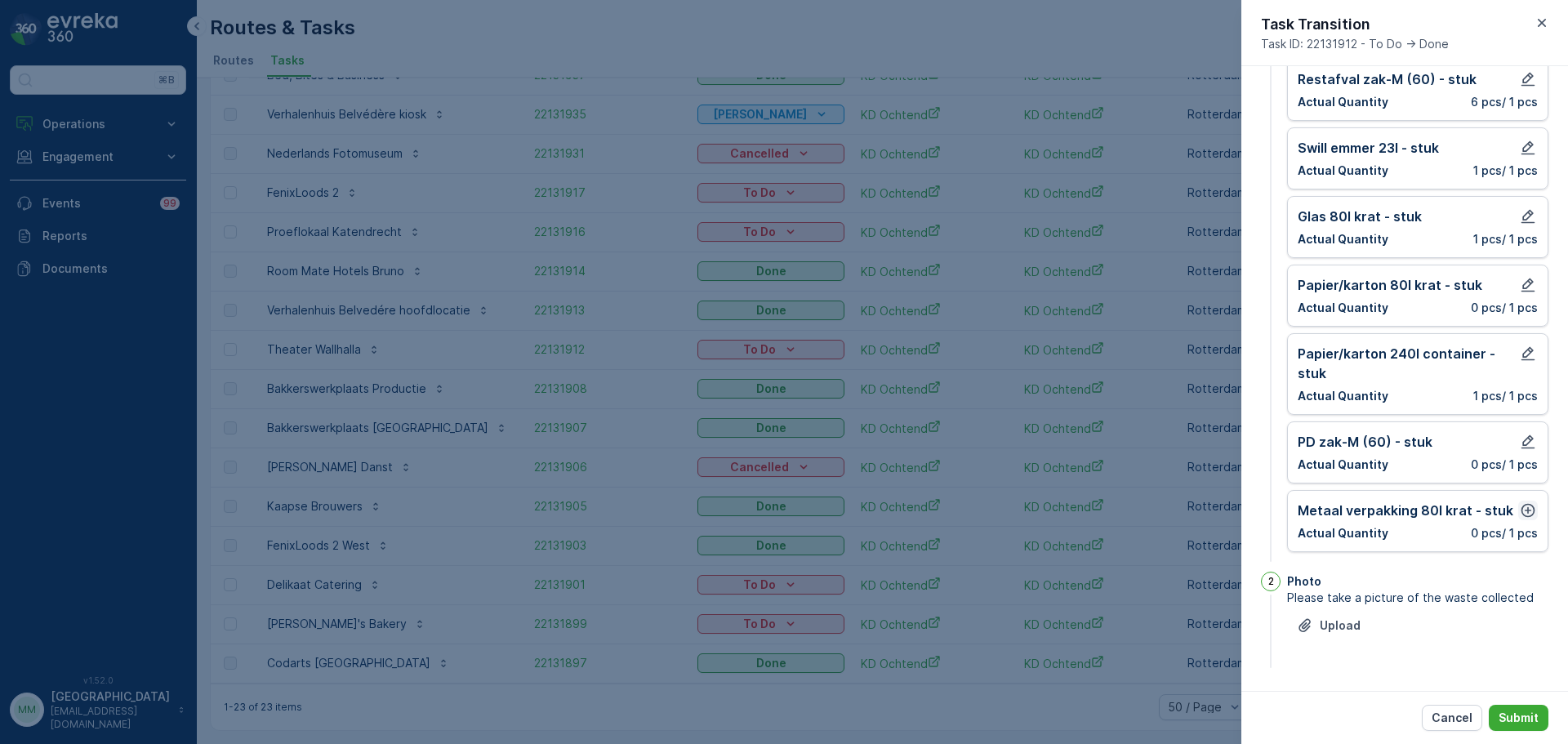
click at [1529, 503] on icon "button" at bounding box center [1528, 510] width 16 height 16
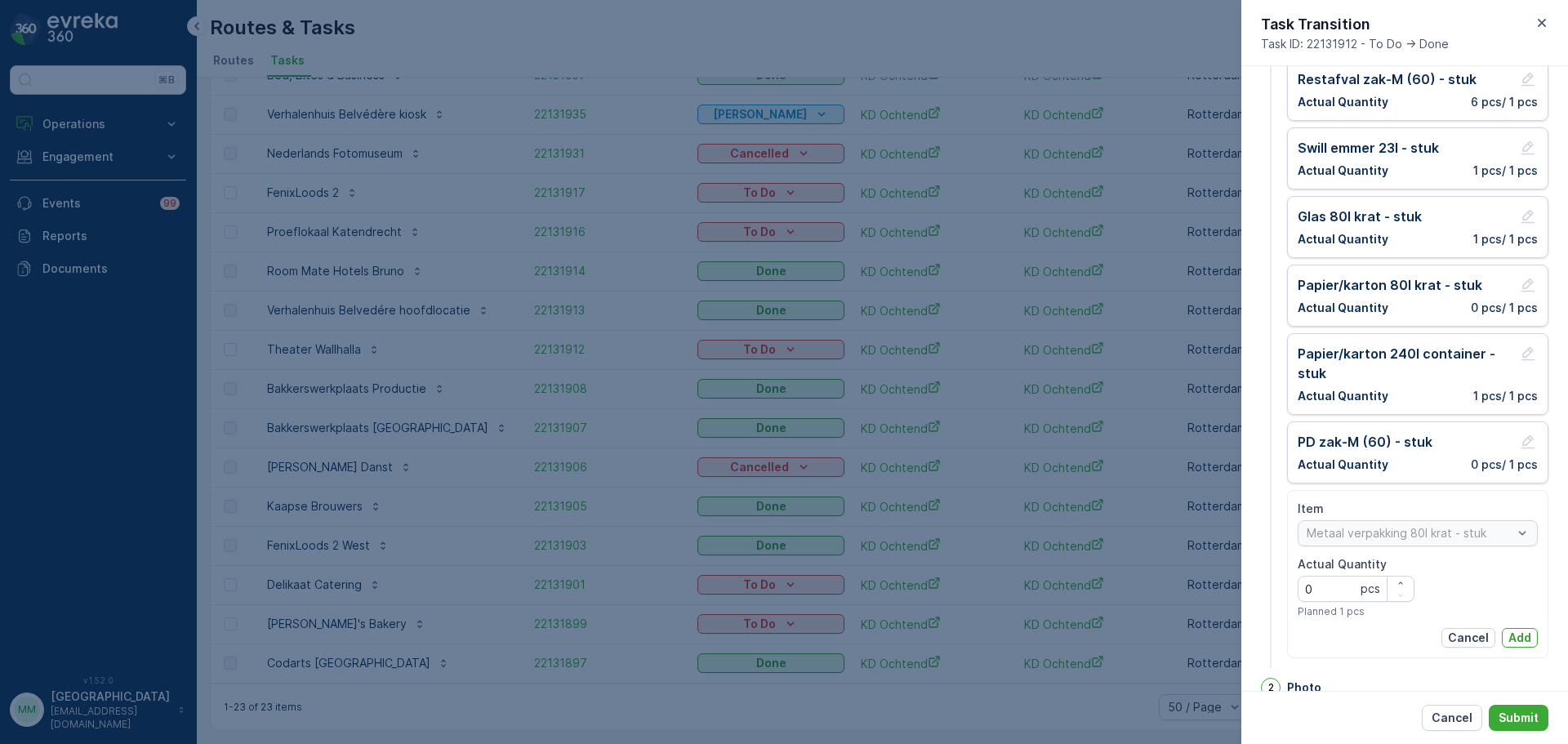
click at [1519, 644] on p "Add" at bounding box center [1520, 637] width 23 height 16
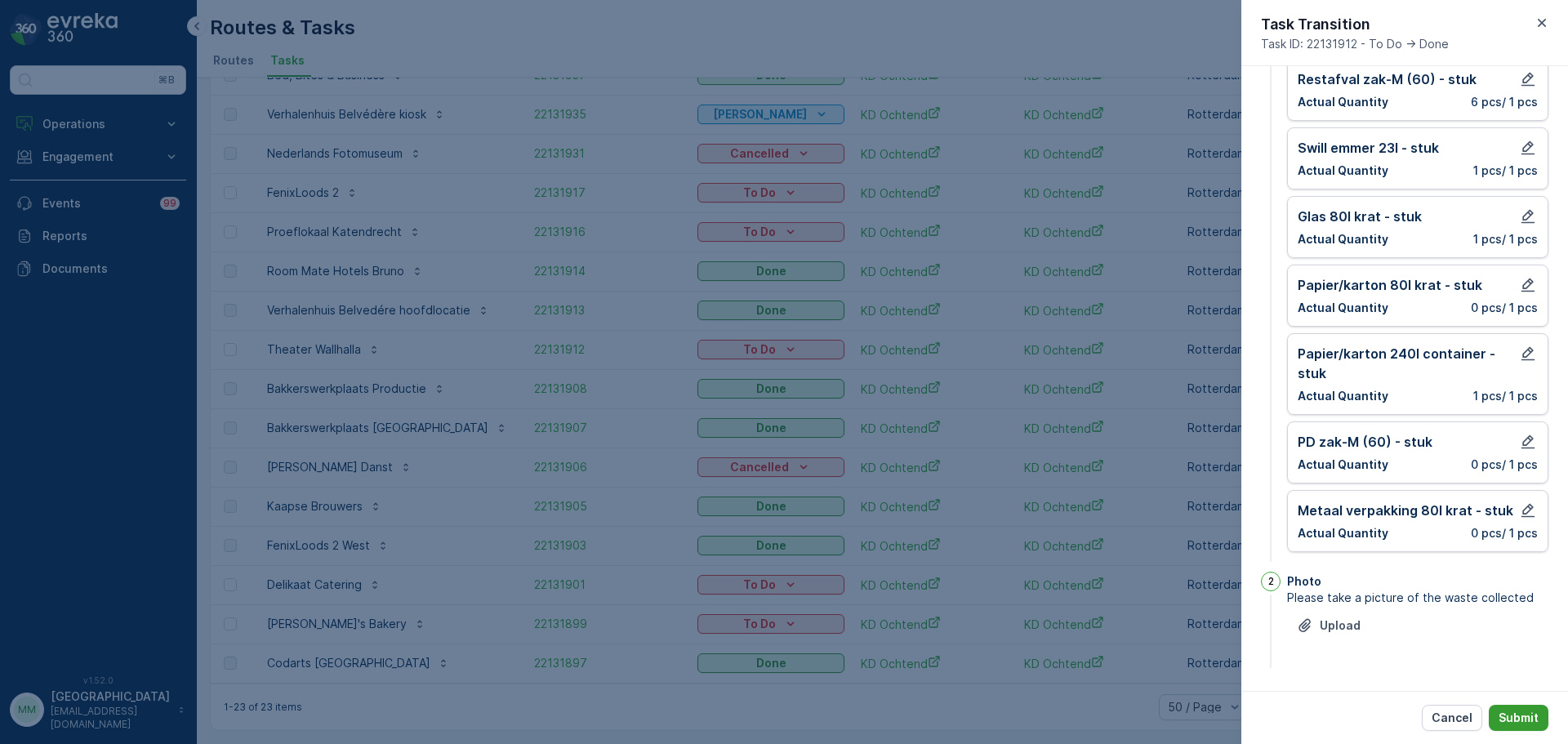
click at [1522, 723] on p "Submit" at bounding box center [1518, 718] width 40 height 16
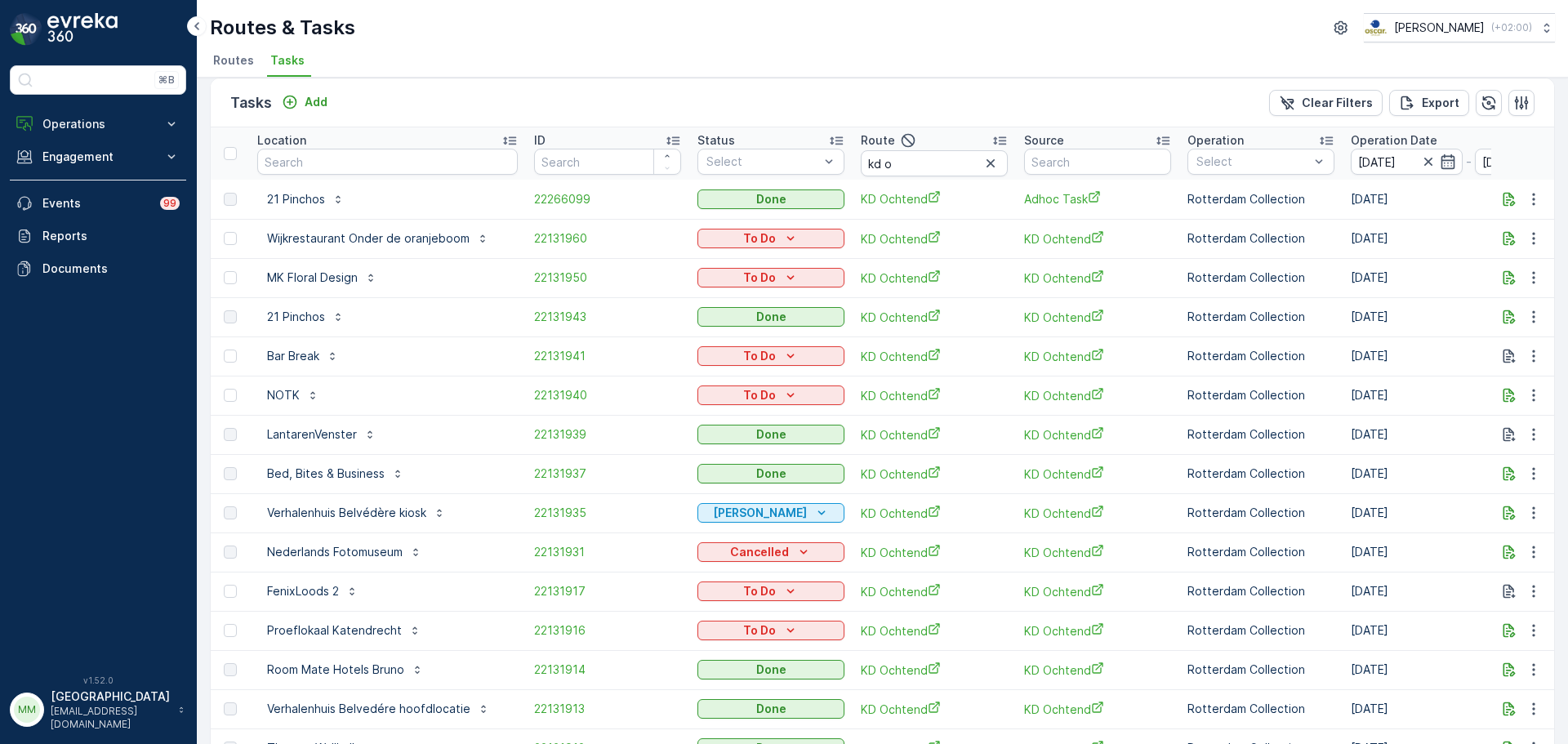
scroll to position [11, 0]
click at [743, 241] on p "To Do" at bounding box center [760, 240] width 33 height 16
click at [737, 297] on div "[PERSON_NAME]" at bounding box center [734, 287] width 103 height 23
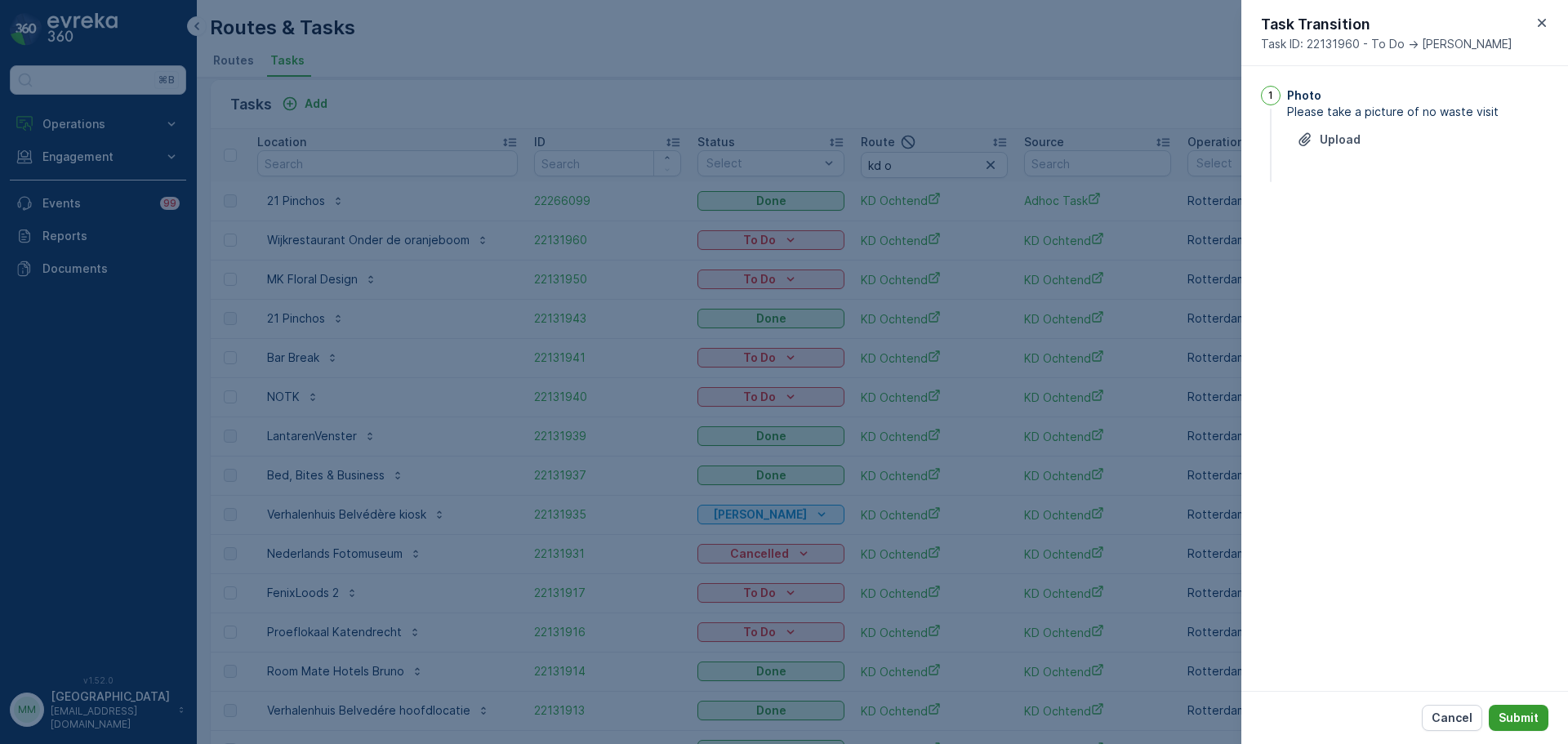
click at [1539, 713] on button "Submit" at bounding box center [1518, 718] width 60 height 26
click at [1349, 161] on p "Upload" at bounding box center [1340, 163] width 41 height 16
click at [1322, 164] on p "Upload" at bounding box center [1340, 163] width 41 height 16
click at [1531, 718] on p "Submit" at bounding box center [1518, 718] width 40 height 16
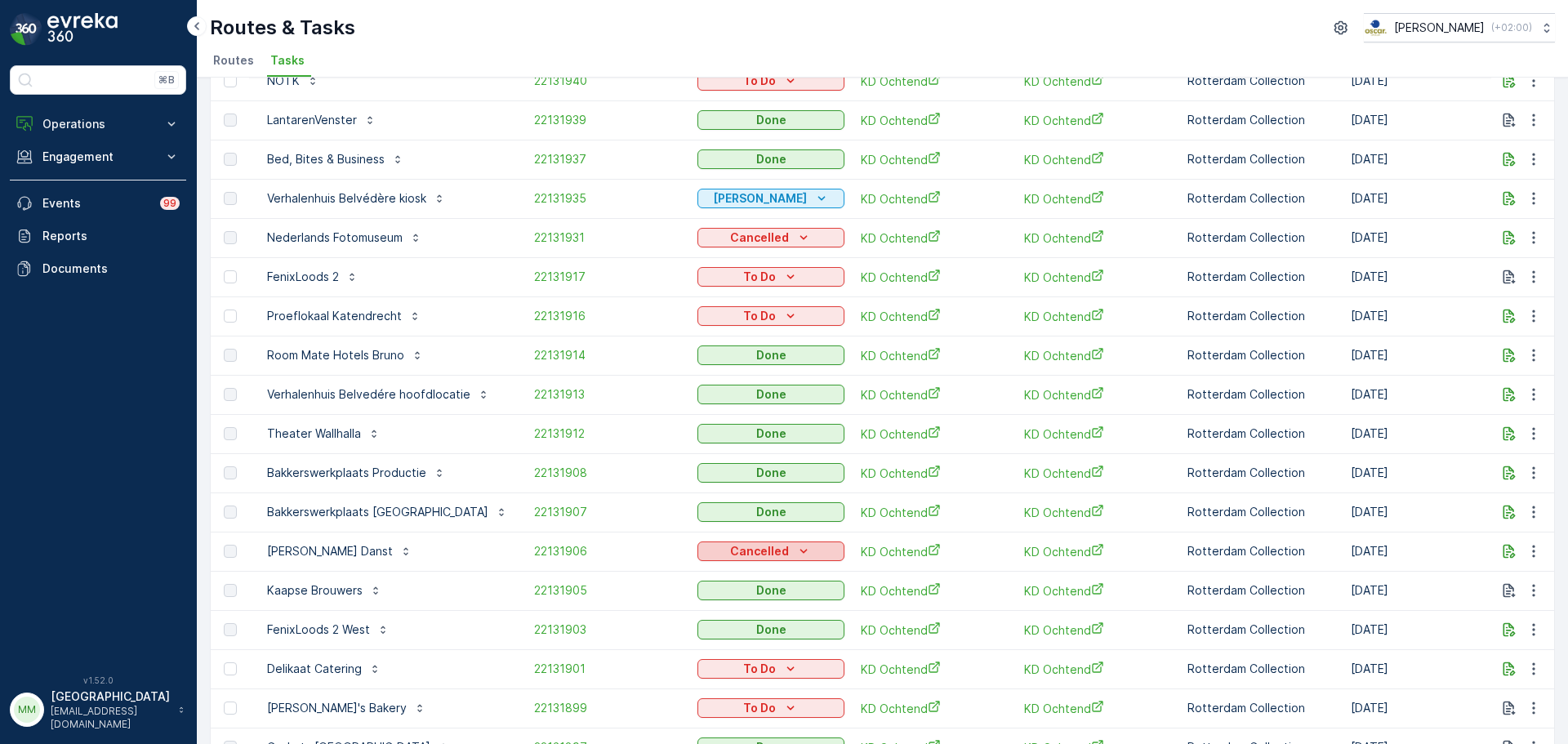
scroll to position [420, 0]
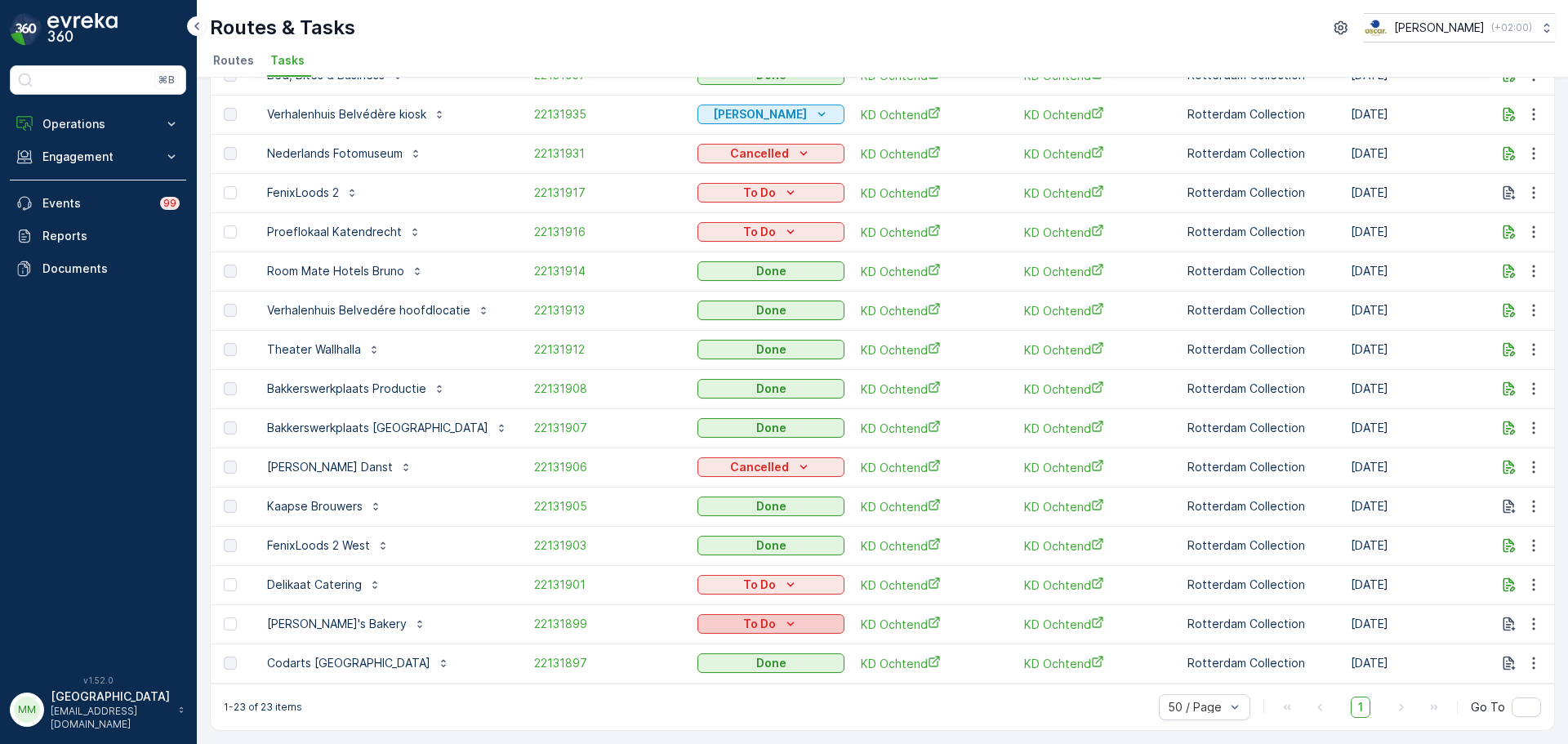
click at [756, 620] on p "To Do" at bounding box center [760, 624] width 33 height 16
click at [708, 537] on span "Done" at bounding box center [704, 545] width 30 height 16
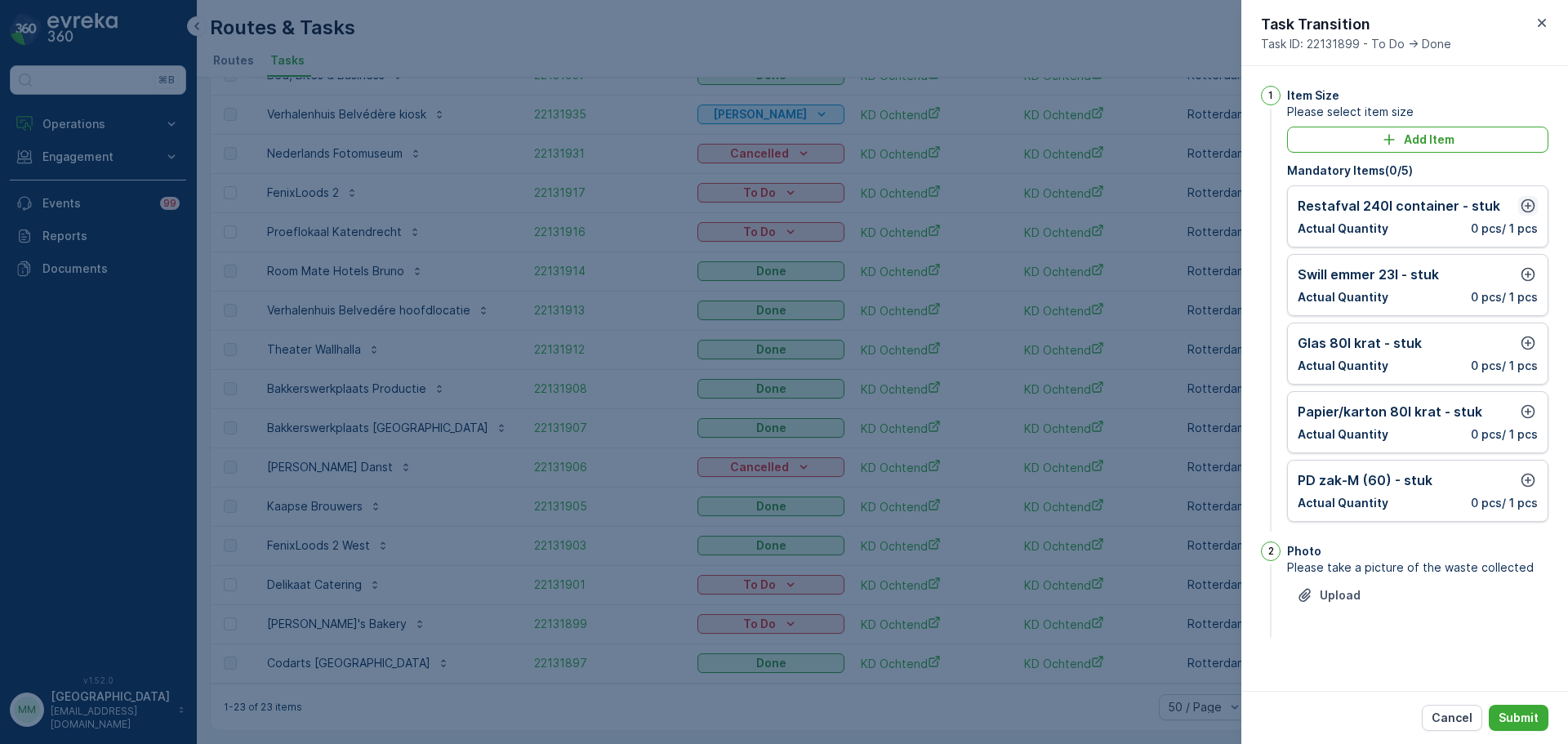
click at [1524, 204] on icon "button" at bounding box center [1528, 206] width 16 height 16
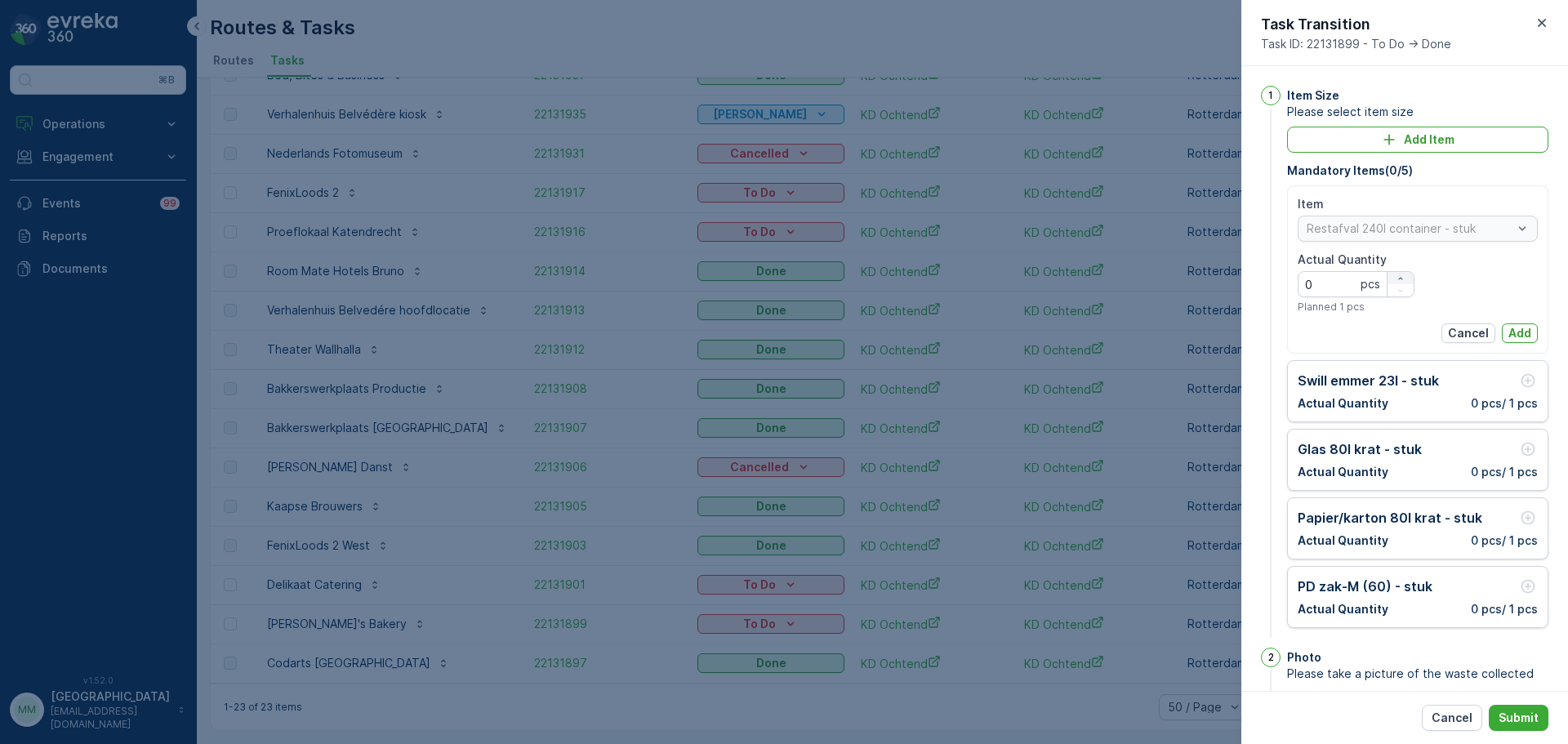
click at [1391, 276] on div "button" at bounding box center [1400, 278] width 26 height 10
type Quantity "1"
click at [1508, 336] on p "Add" at bounding box center [1520, 333] width 23 height 16
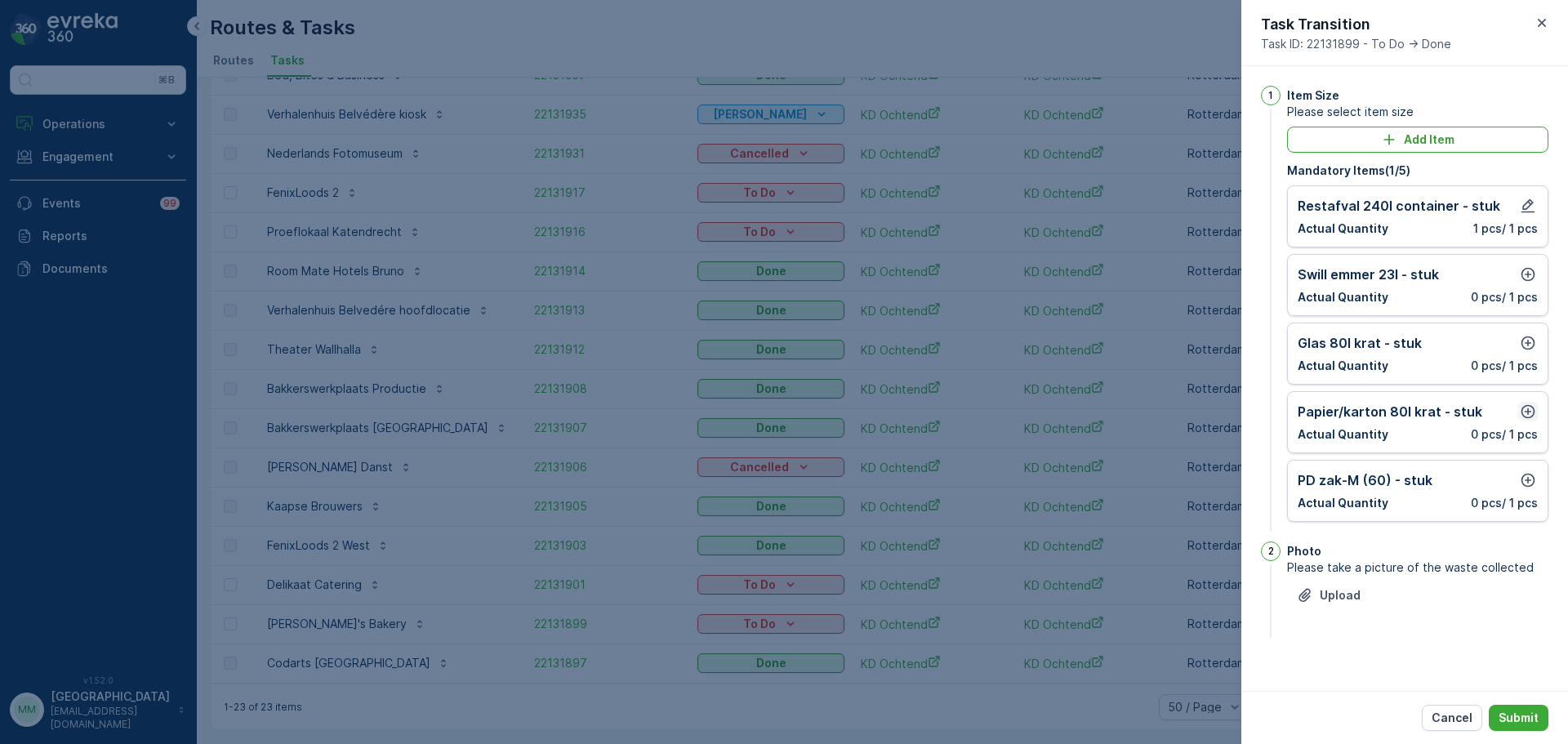
click at [1529, 414] on icon "button" at bounding box center [1528, 411] width 16 height 16
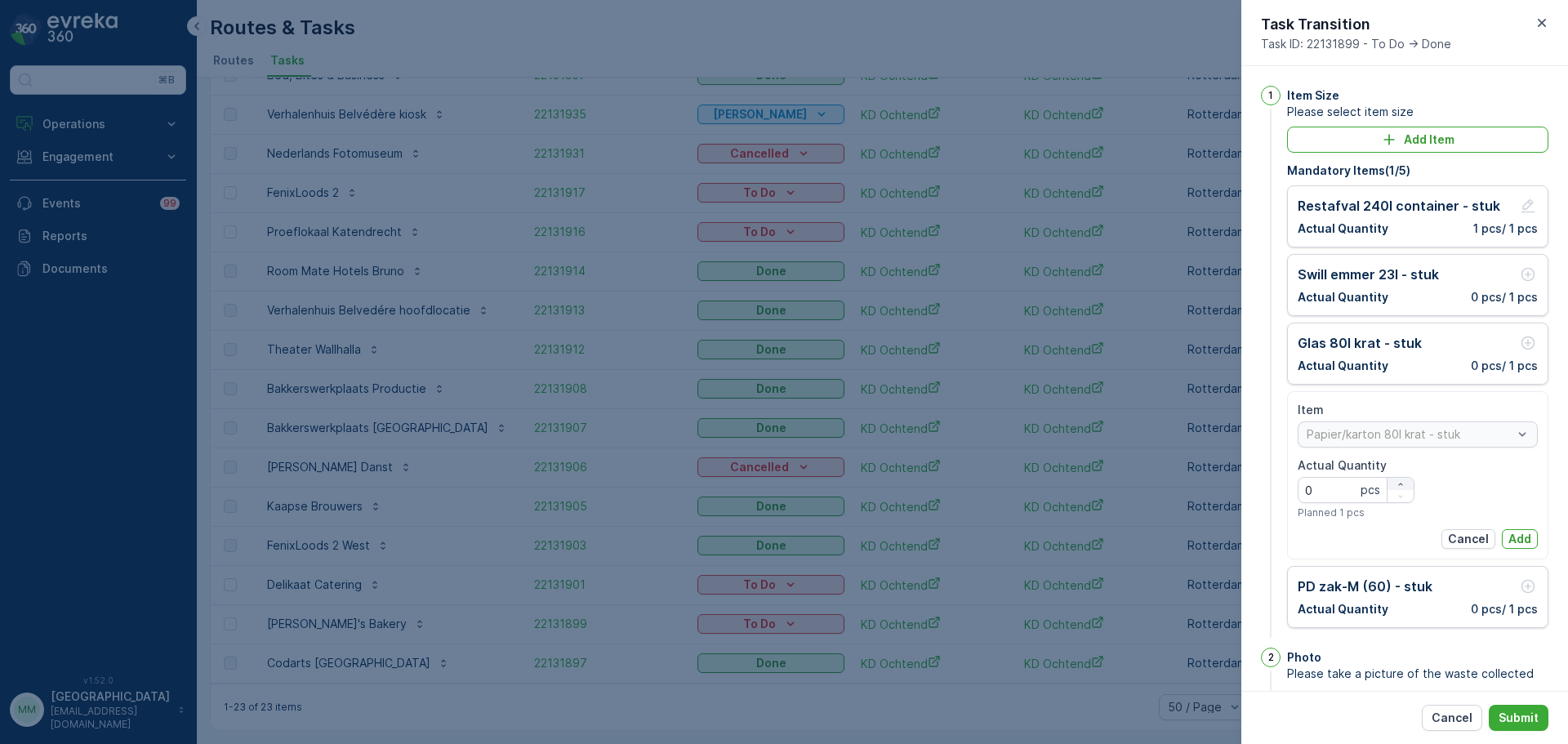
click at [1403, 483] on icon "button" at bounding box center [1400, 485] width 10 height 10
type Quantity "1"
click at [1523, 548] on button "Add" at bounding box center [1520, 539] width 36 height 20
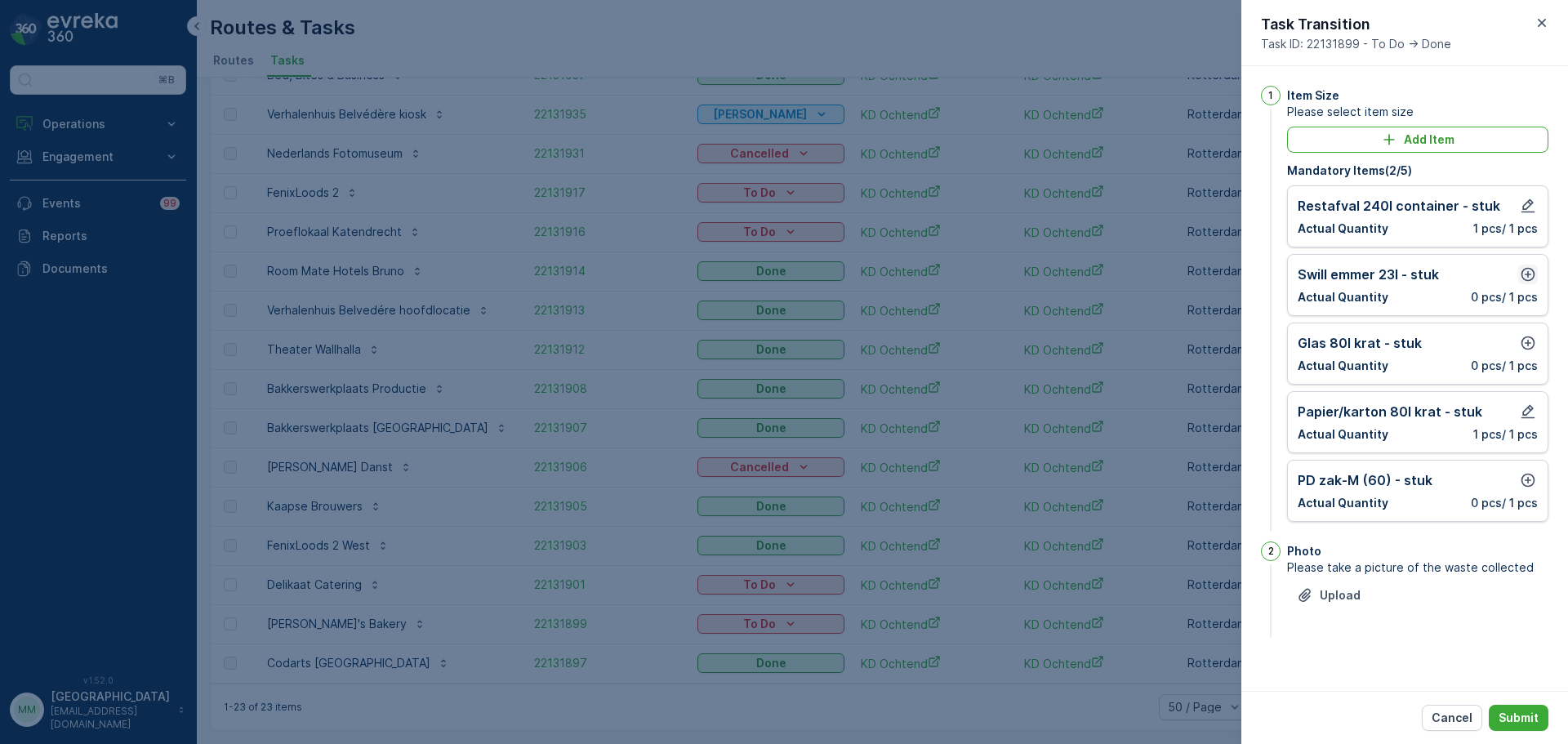
click at [1525, 273] on icon "button" at bounding box center [1528, 274] width 16 height 16
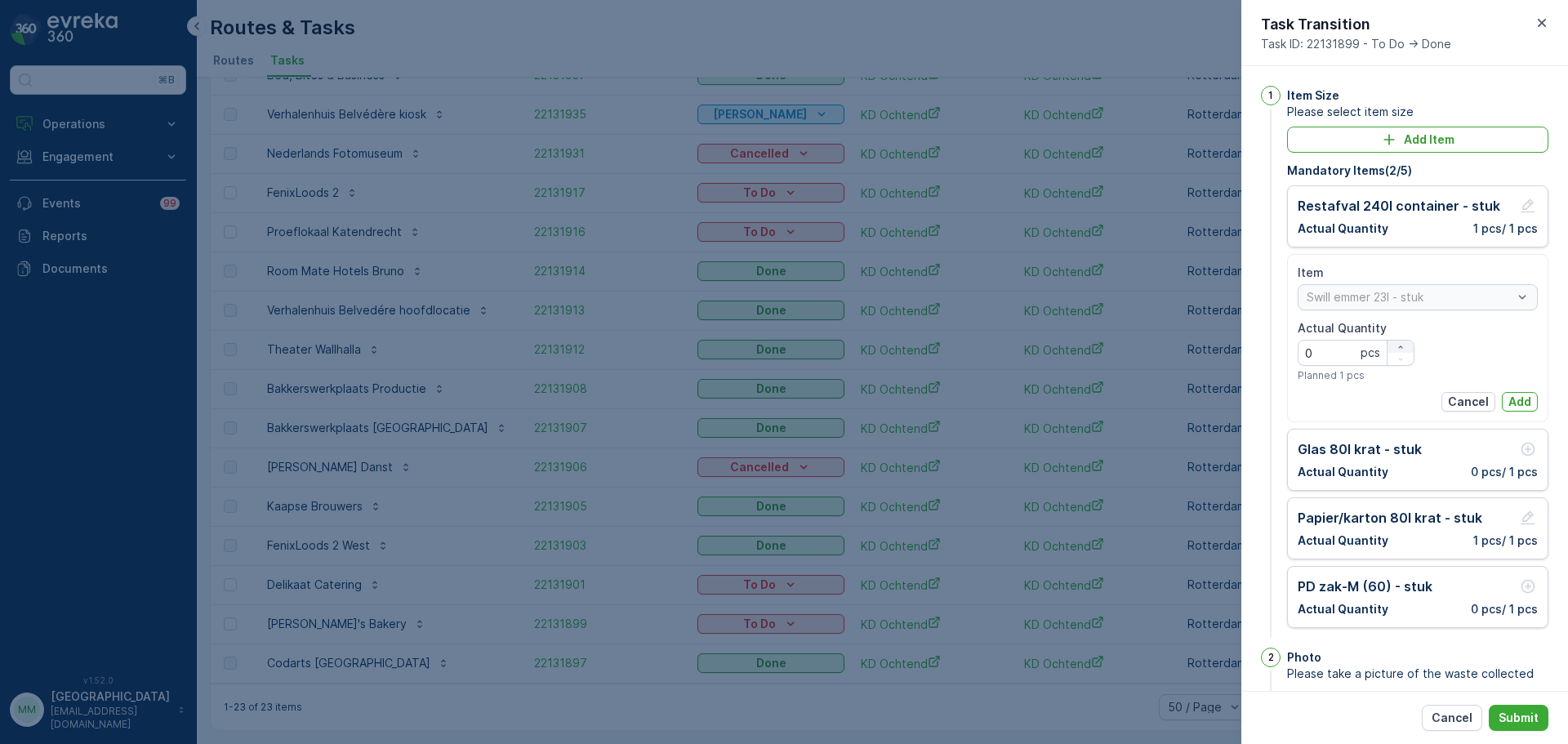
click at [1399, 342] on icon "button" at bounding box center [1400, 347] width 10 height 10
type Quantity "1"
click at [1515, 397] on p "Add" at bounding box center [1520, 402] width 23 height 16
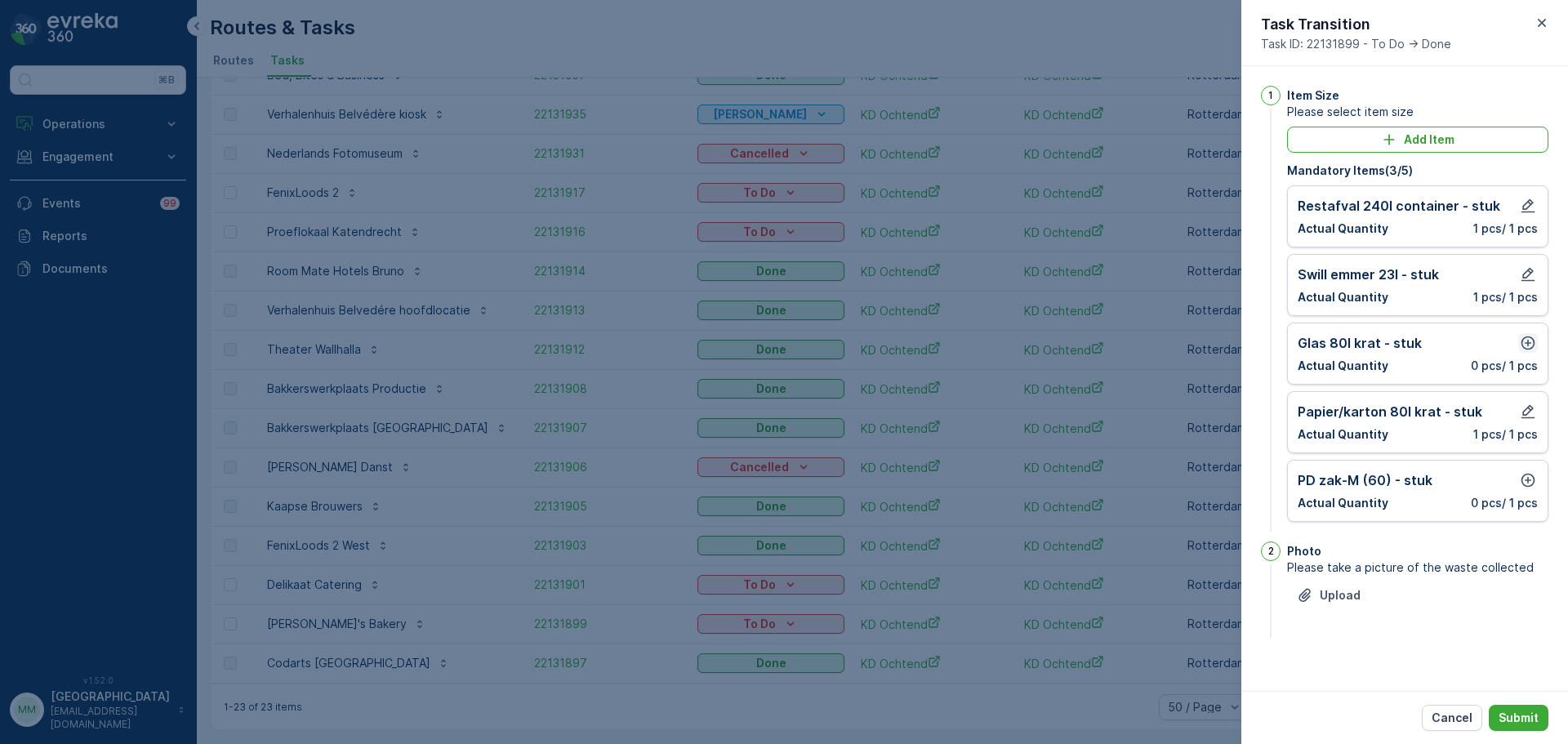
click at [1527, 344] on icon "button" at bounding box center [1528, 343] width 16 height 16
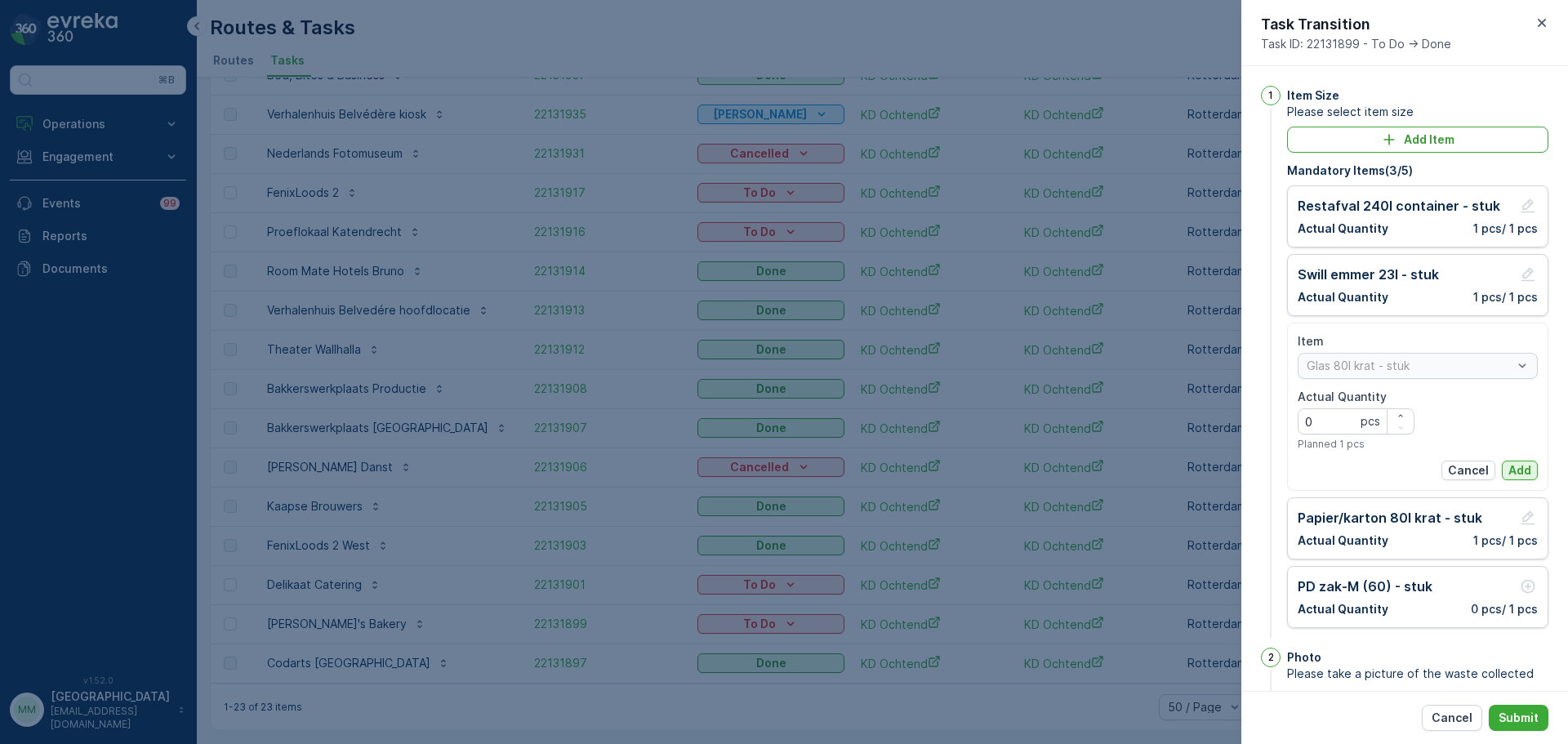
click at [1520, 468] on p "Add" at bounding box center [1520, 471] width 23 height 16
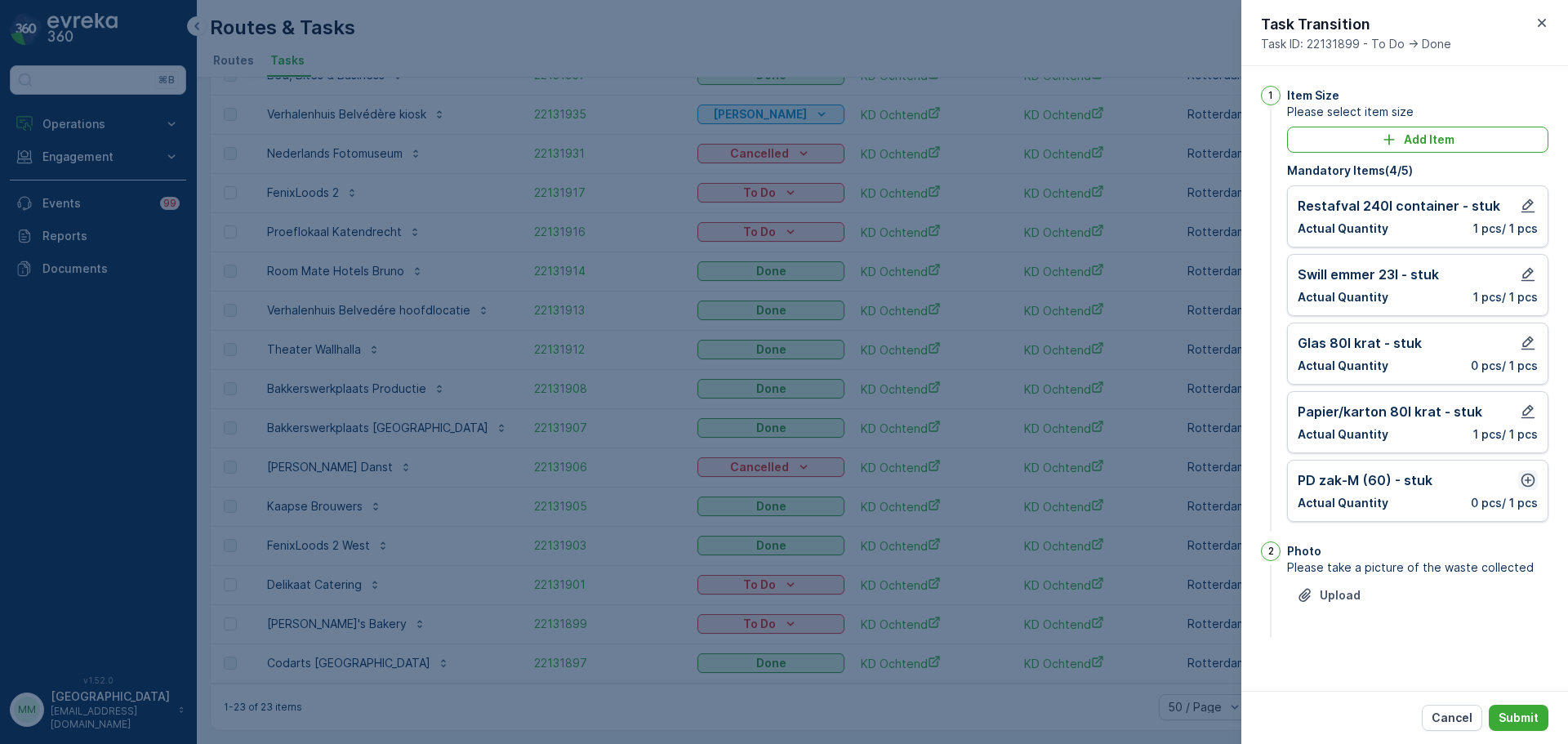
click at [1524, 480] on icon "button" at bounding box center [1528, 480] width 16 height 16
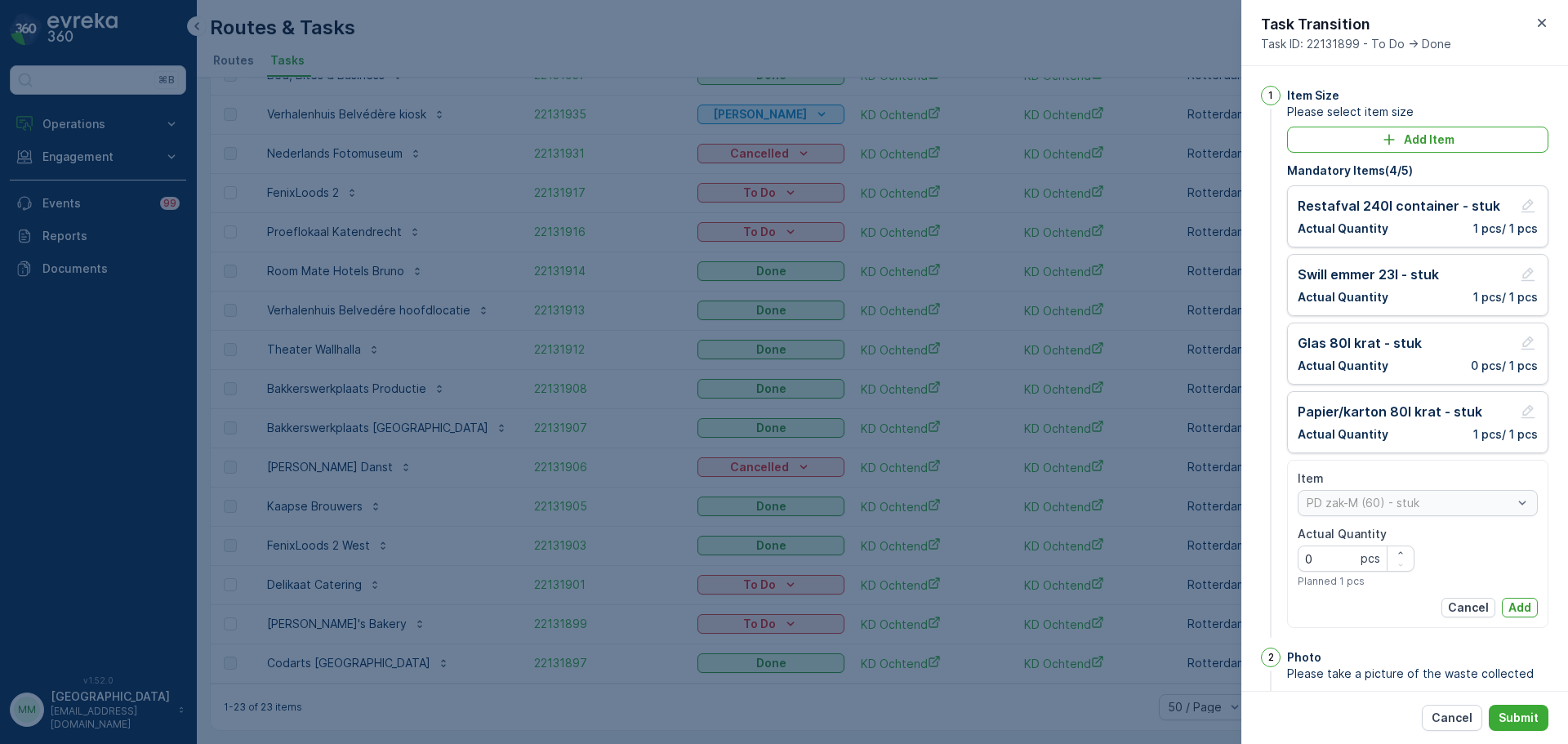
click at [1508, 601] on p "Add" at bounding box center [1520, 608] width 23 height 16
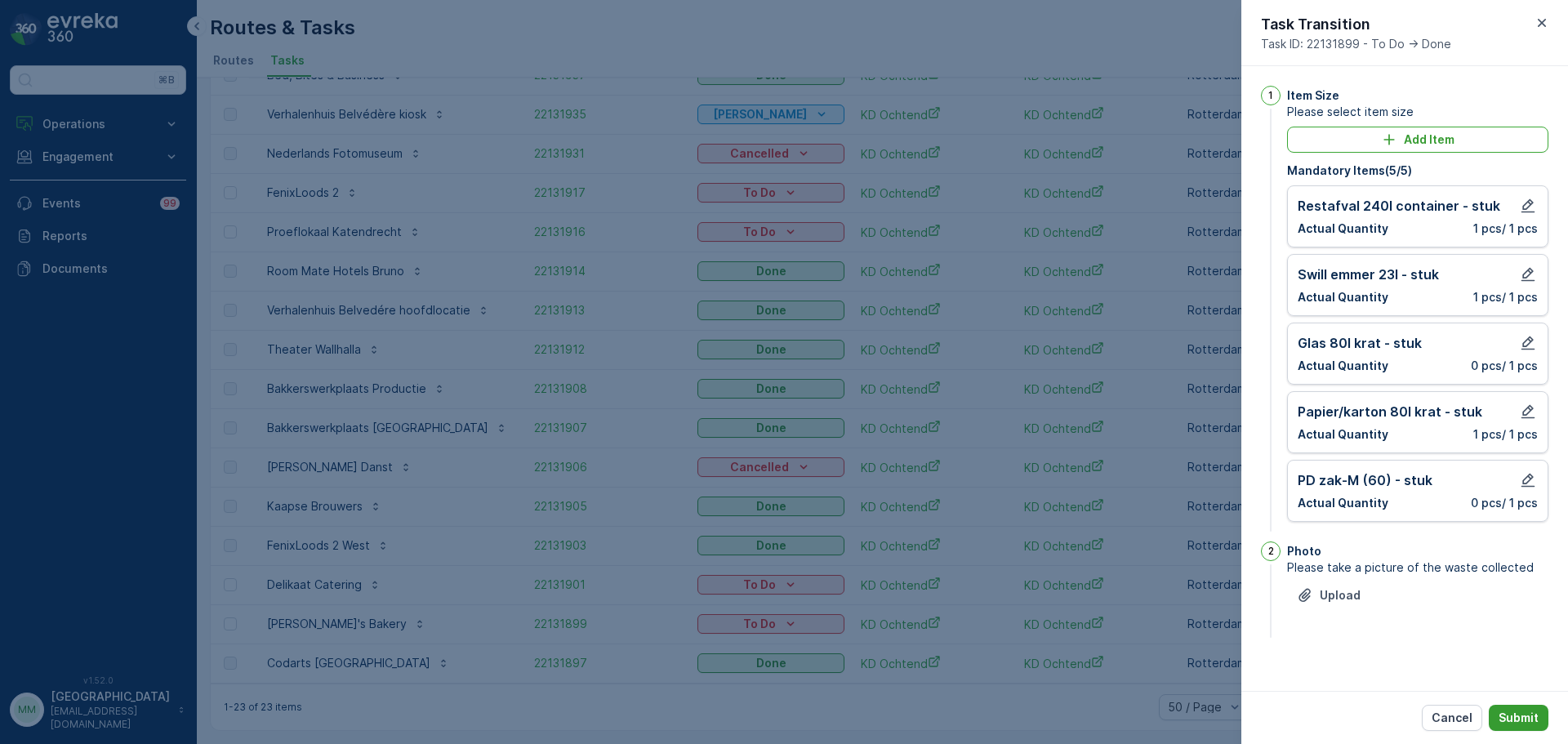
click at [1529, 708] on button "Submit" at bounding box center [1518, 718] width 60 height 26
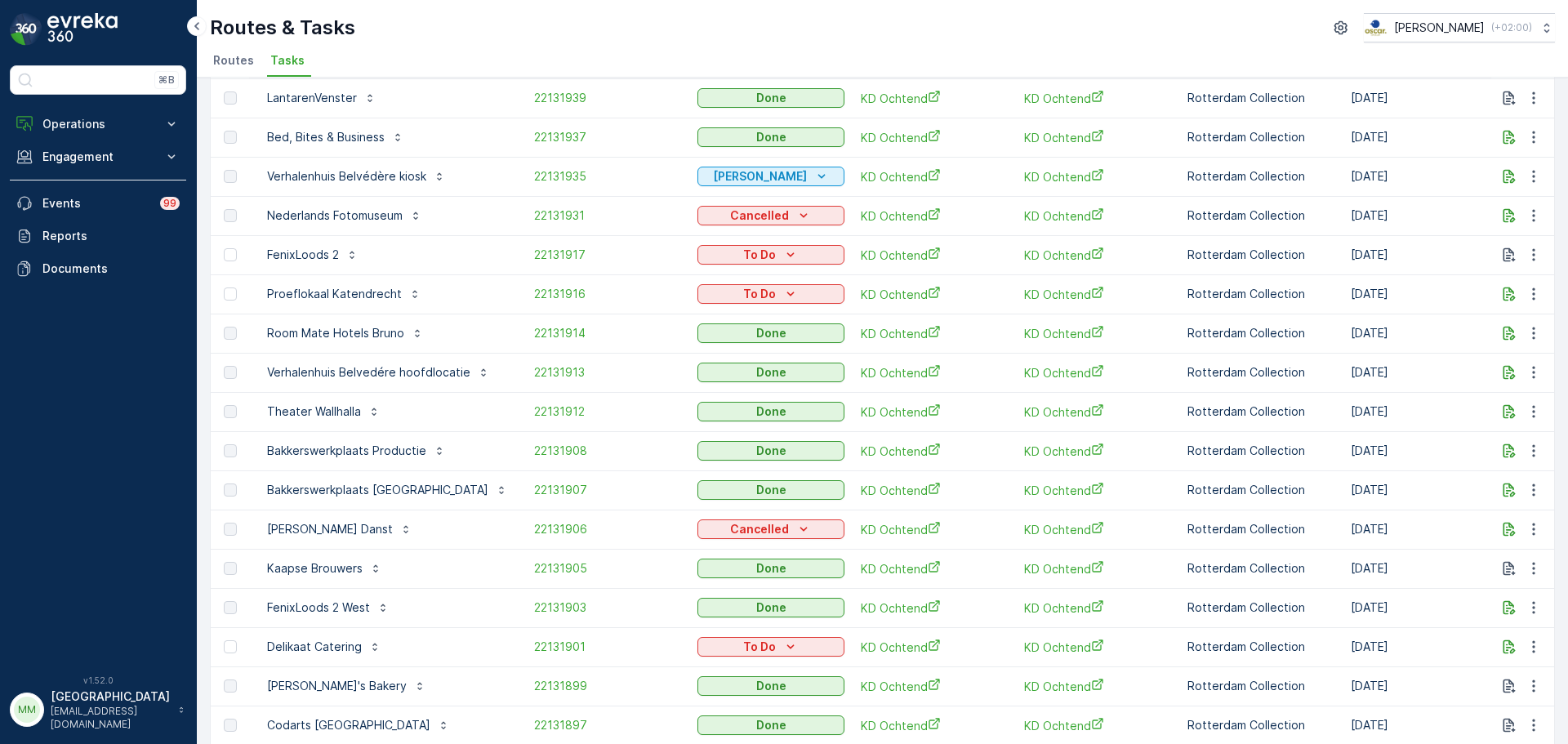
scroll to position [175, 0]
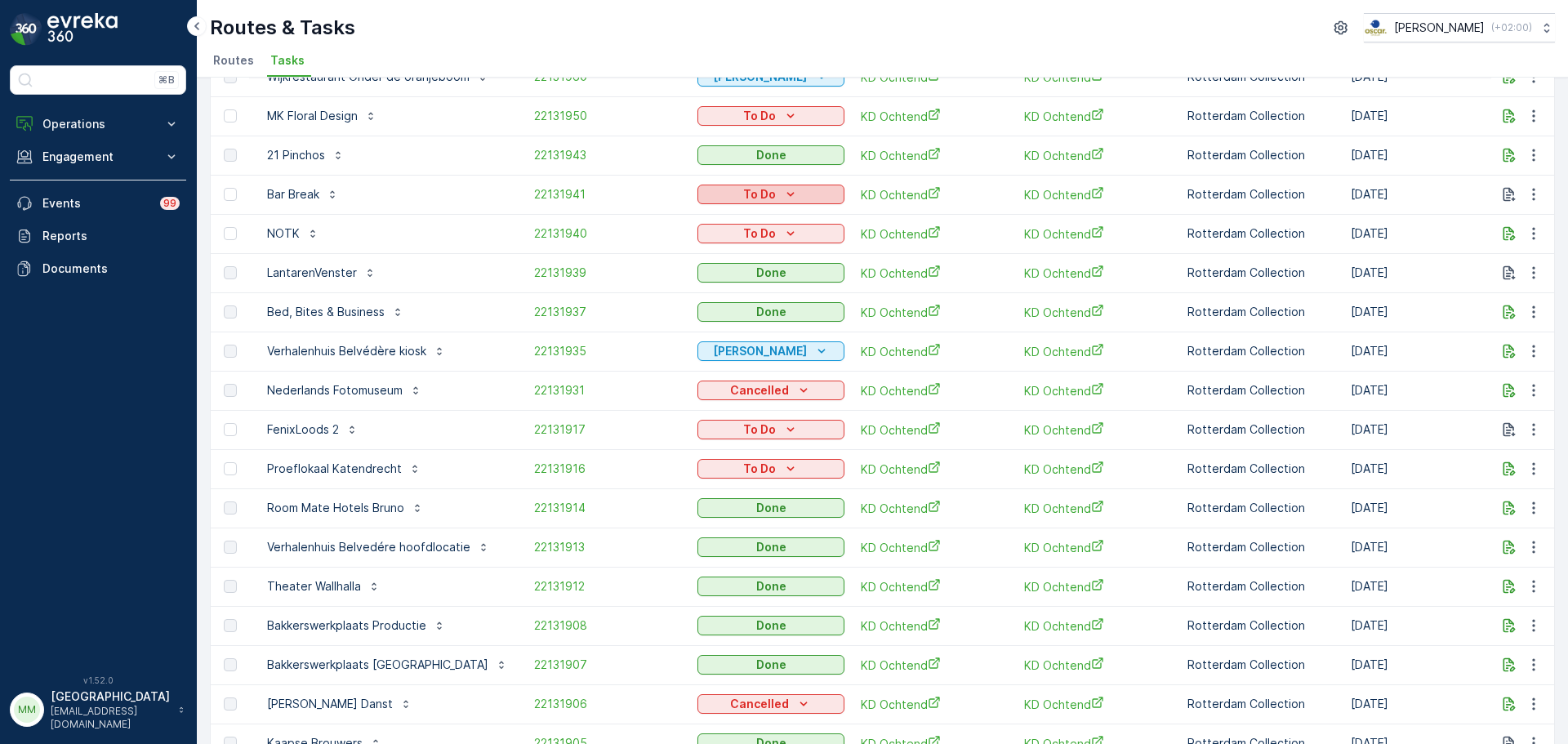
click at [704, 194] on div "To Do" at bounding box center [770, 195] width 134 height 16
click at [701, 268] on span "Done" at bounding box center [704, 264] width 30 height 16
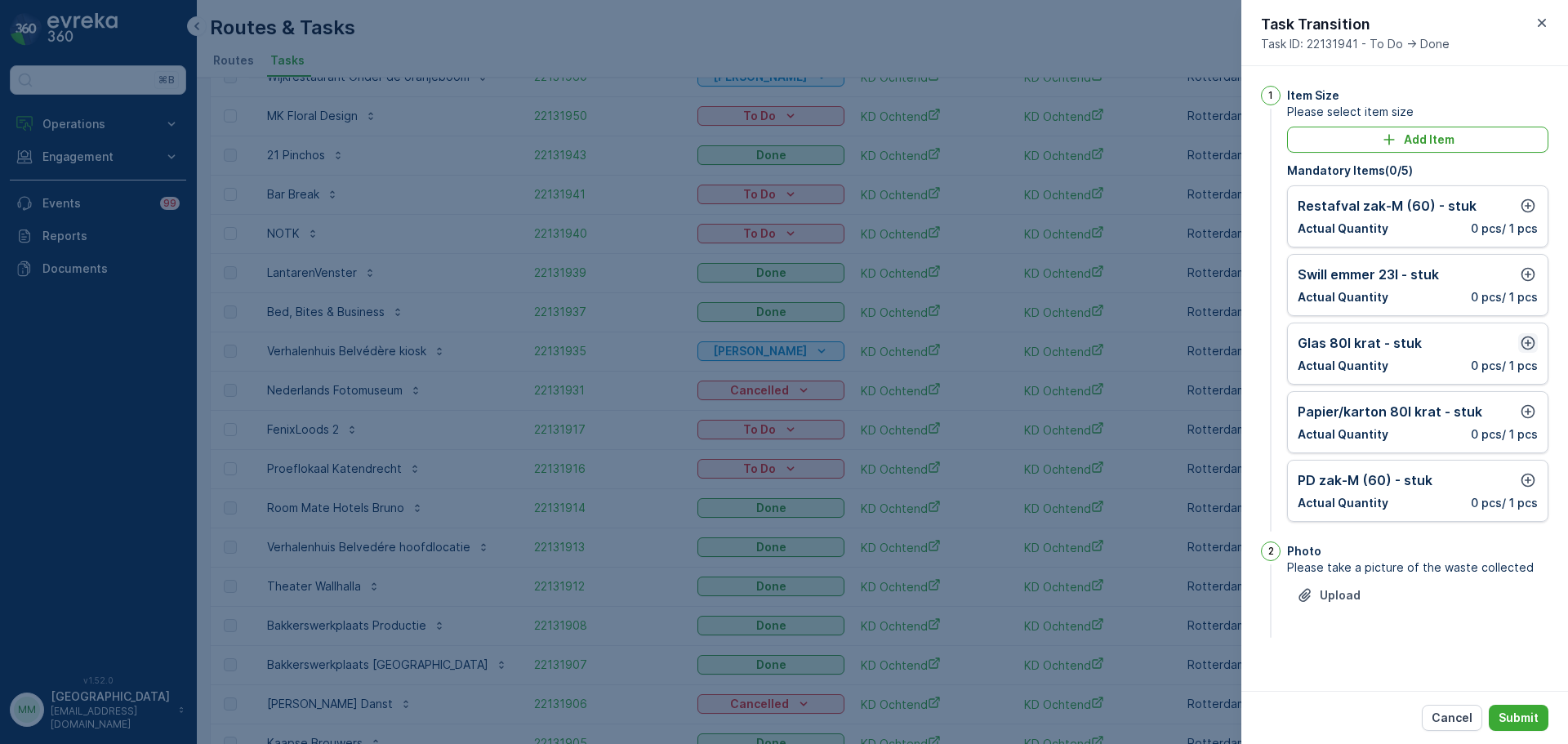
click at [1533, 345] on icon "button" at bounding box center [1528, 343] width 16 height 16
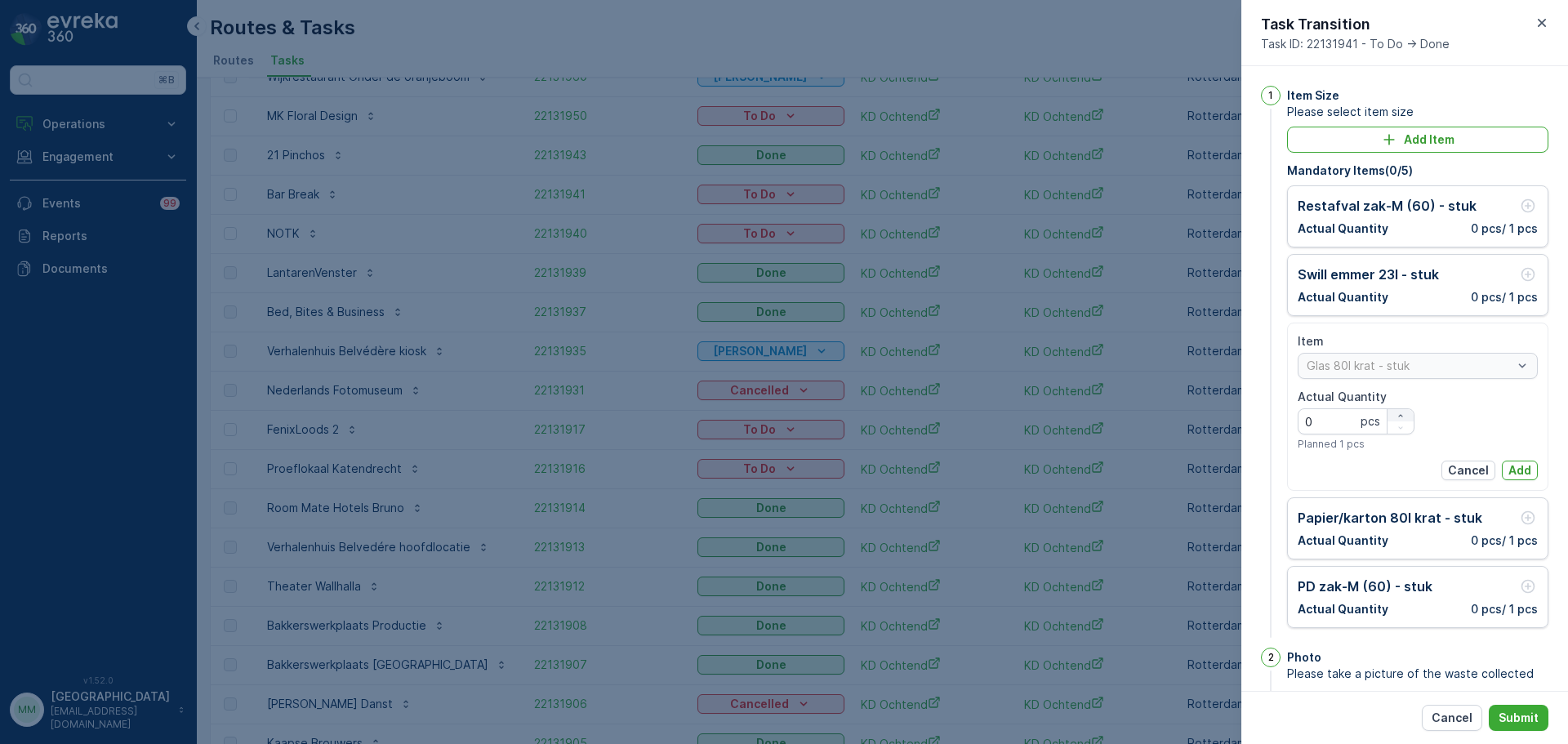
click at [1402, 413] on icon "button" at bounding box center [1400, 416] width 10 height 10
type Quantity "2"
click at [1515, 471] on p "Add" at bounding box center [1520, 471] width 23 height 16
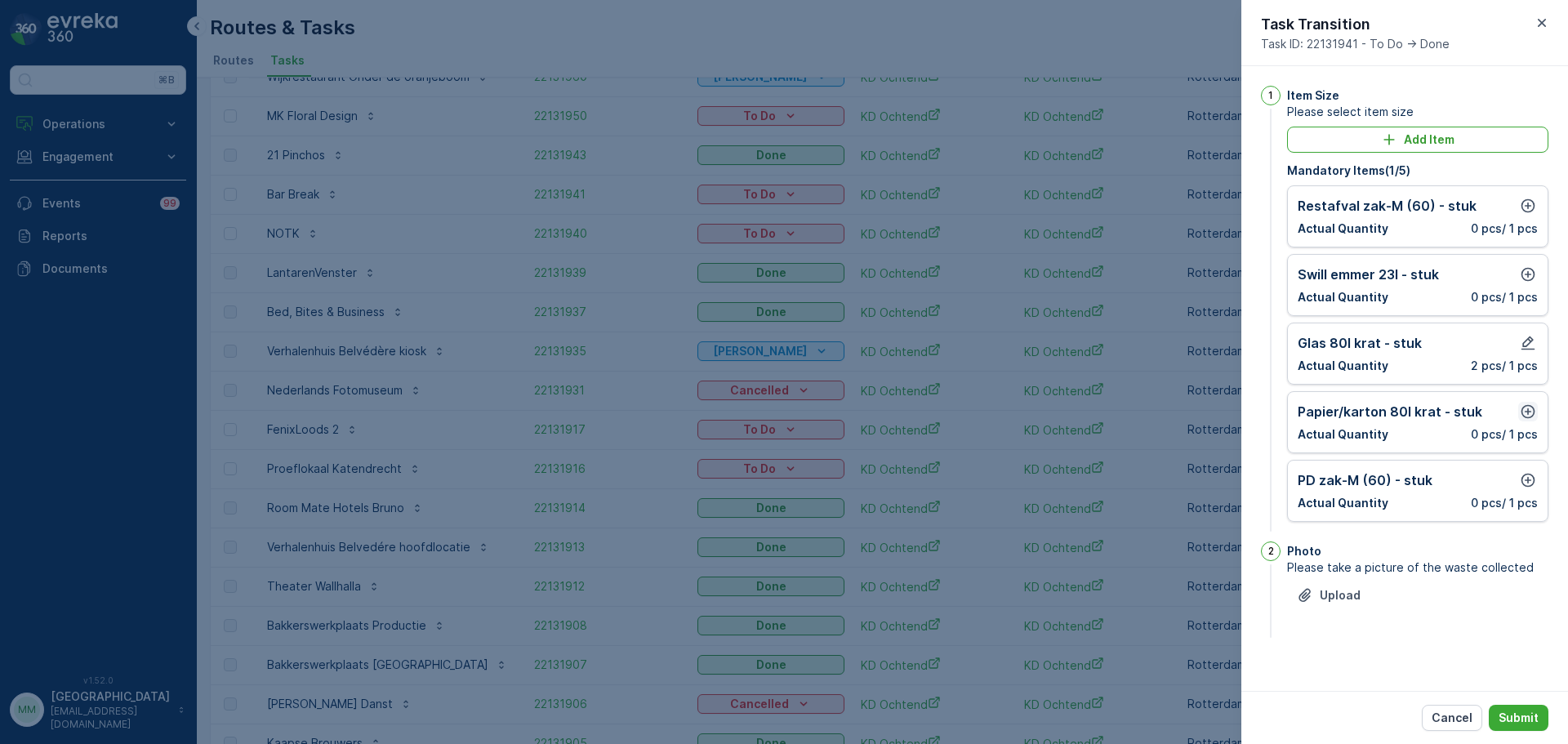
click at [1533, 411] on icon "button" at bounding box center [1528, 411] width 16 height 16
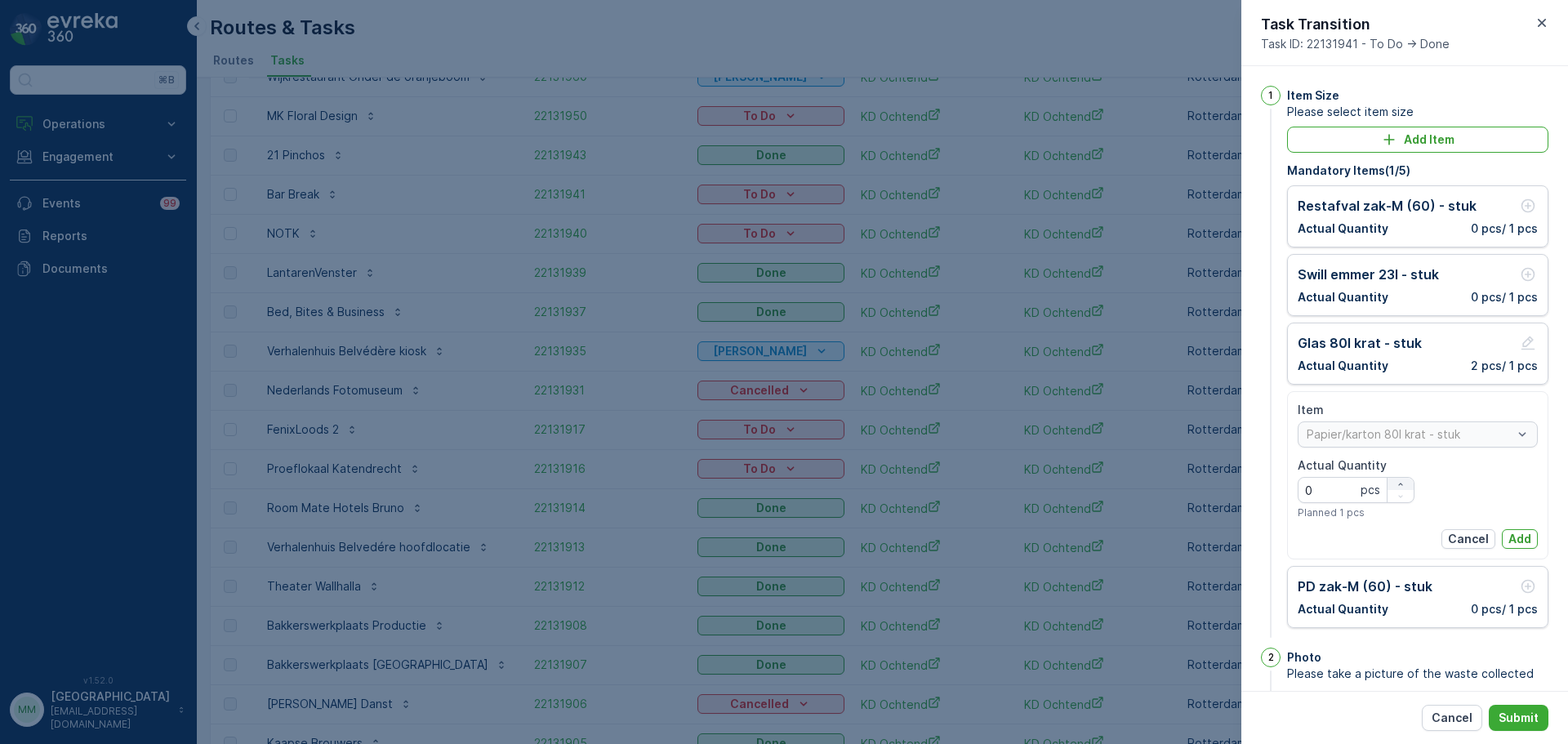
click at [1404, 480] on div "button" at bounding box center [1400, 485] width 26 height 10
type Quantity "1"
click at [1508, 535] on p "Add" at bounding box center [1520, 539] width 23 height 16
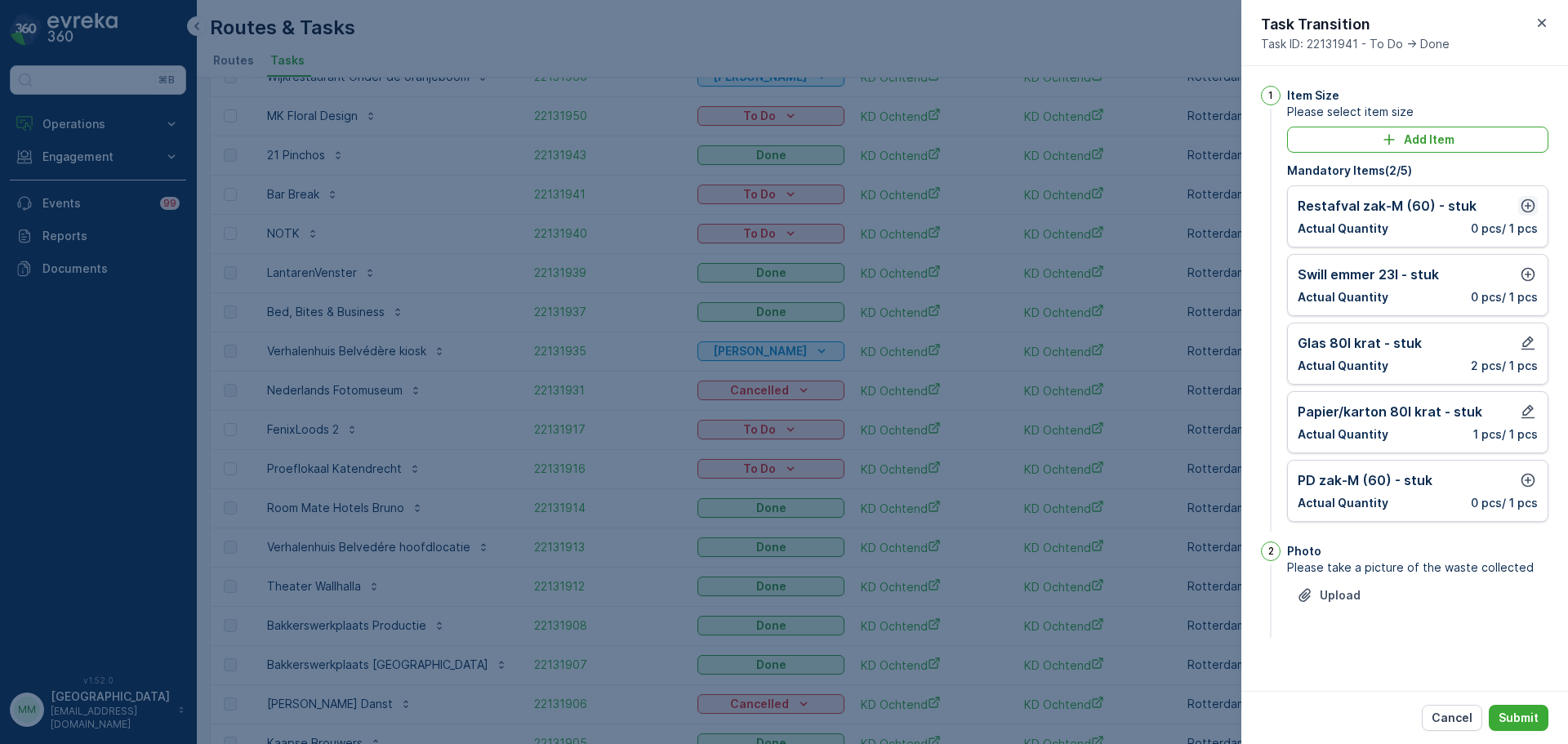
click at [1526, 204] on icon "button" at bounding box center [1528, 206] width 16 height 16
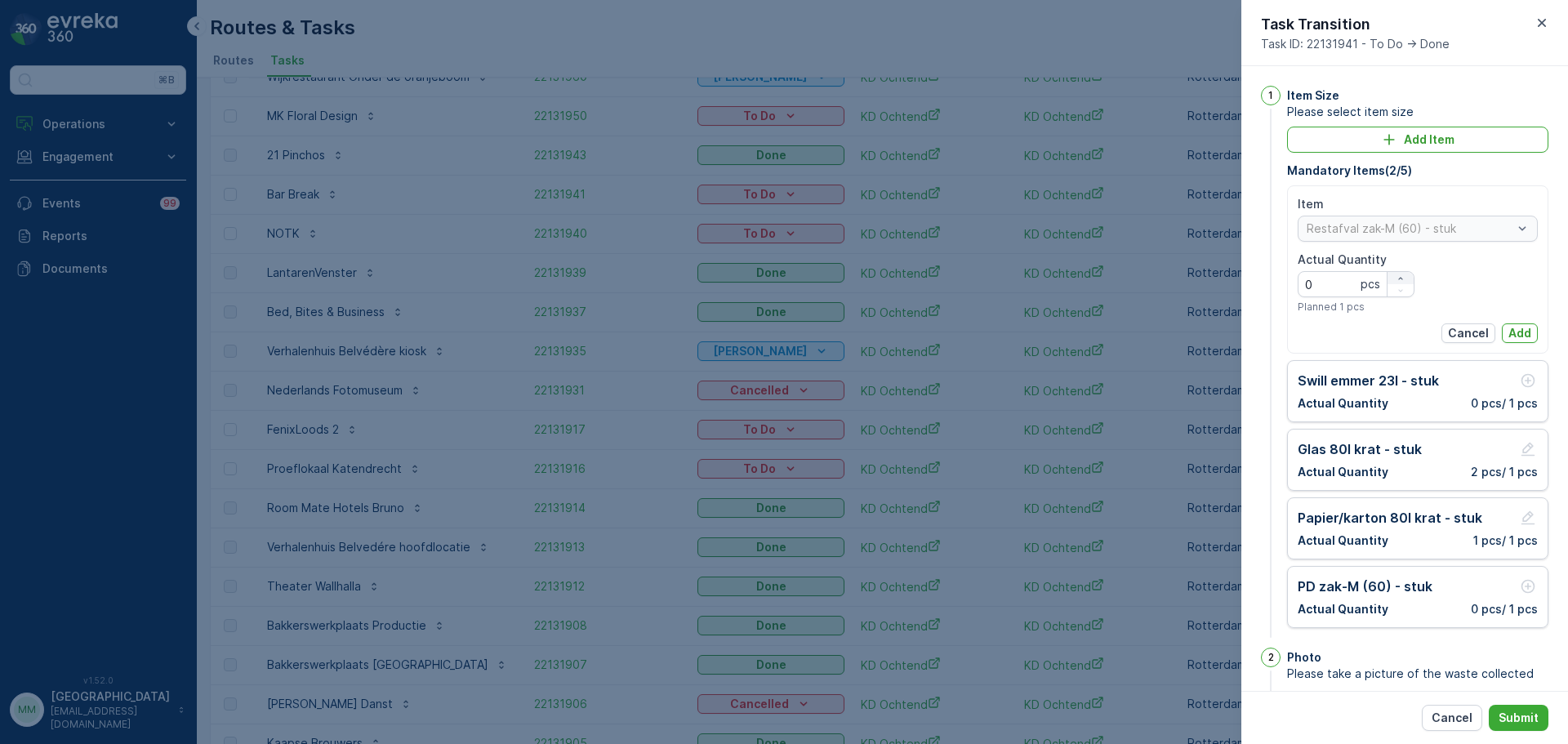
click at [1403, 274] on icon "button" at bounding box center [1400, 278] width 10 height 10
type Quantity "2"
click at [1510, 336] on p "Add" at bounding box center [1520, 333] width 23 height 16
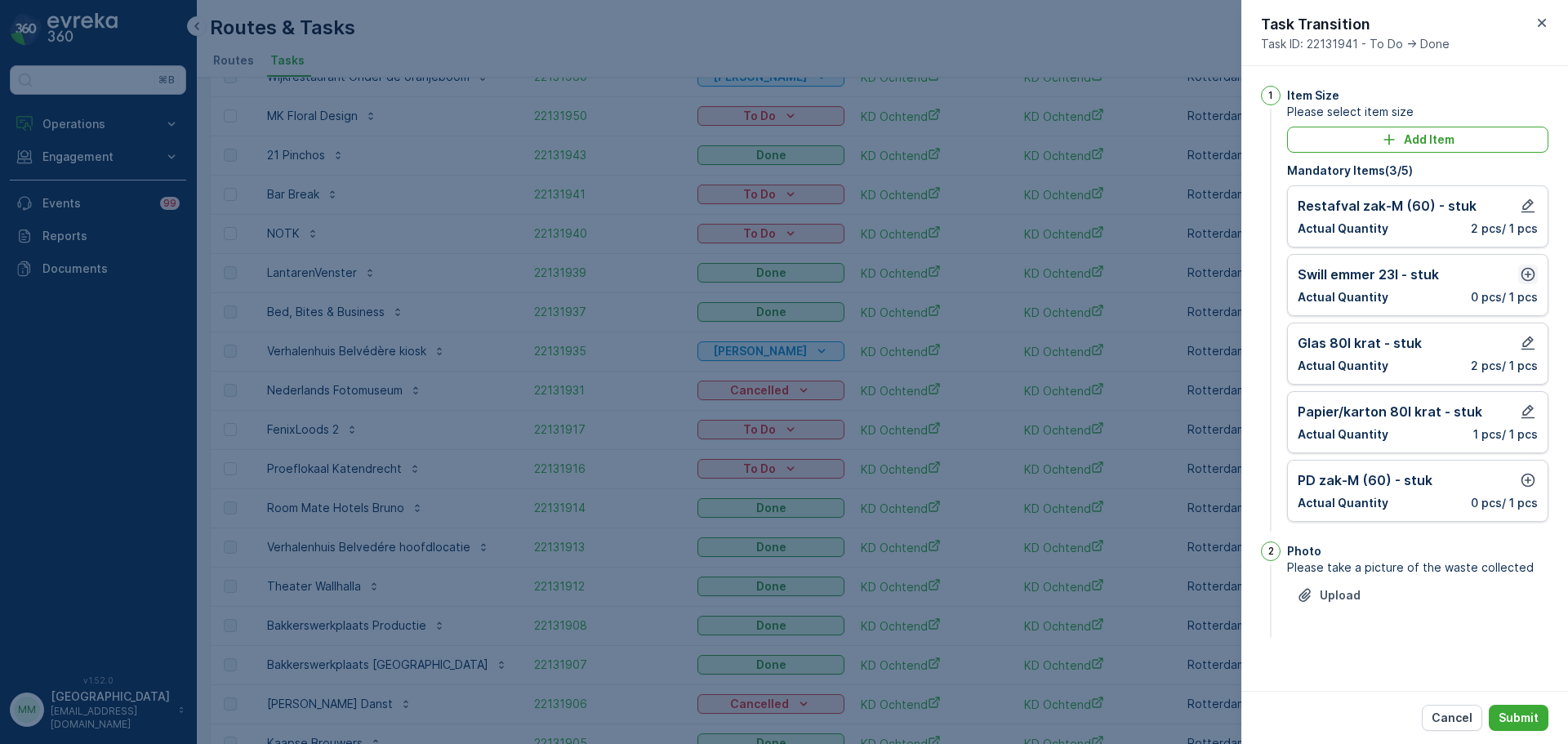
click at [1533, 274] on icon "button" at bounding box center [1528, 274] width 16 height 16
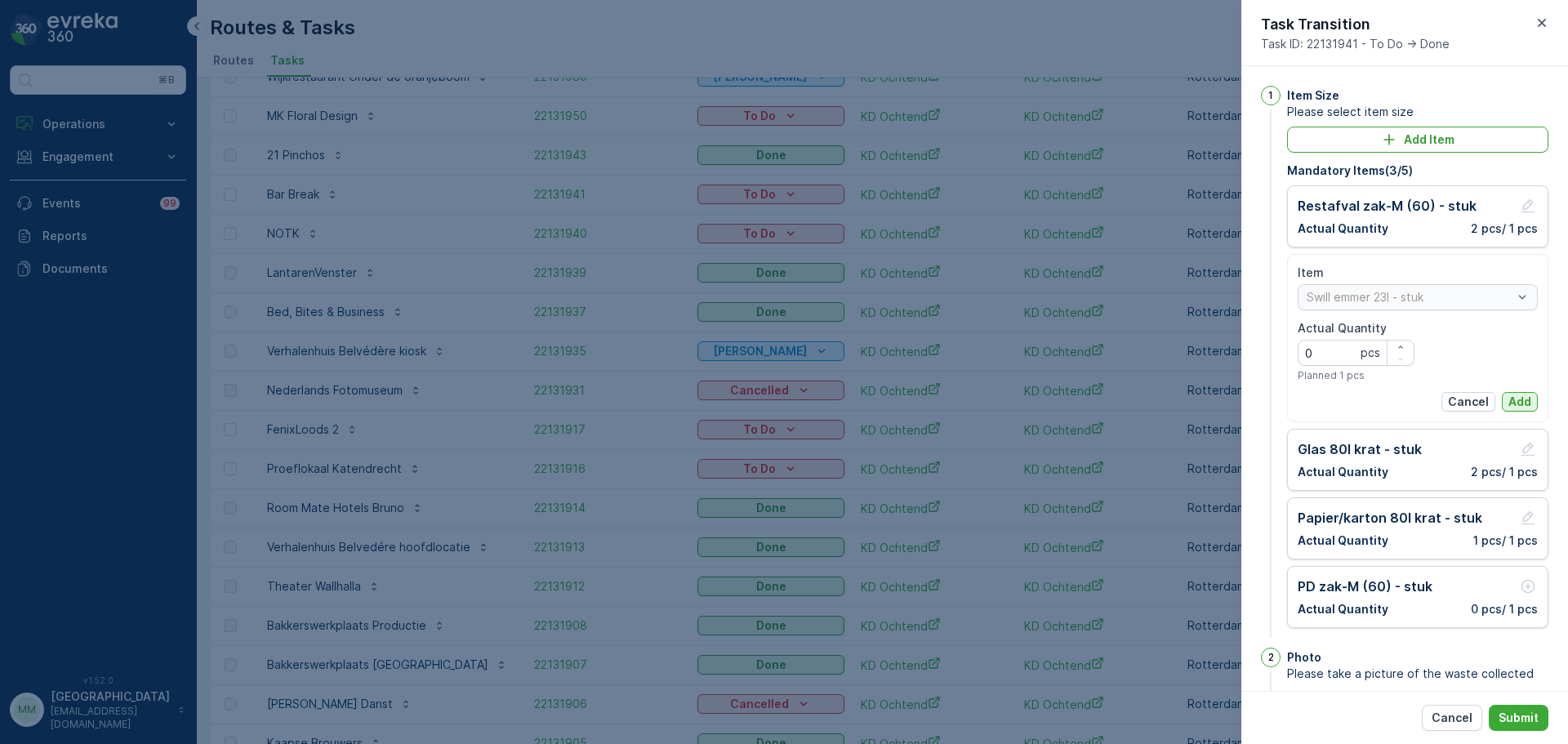
click at [1508, 400] on p "Add" at bounding box center [1520, 402] width 23 height 16
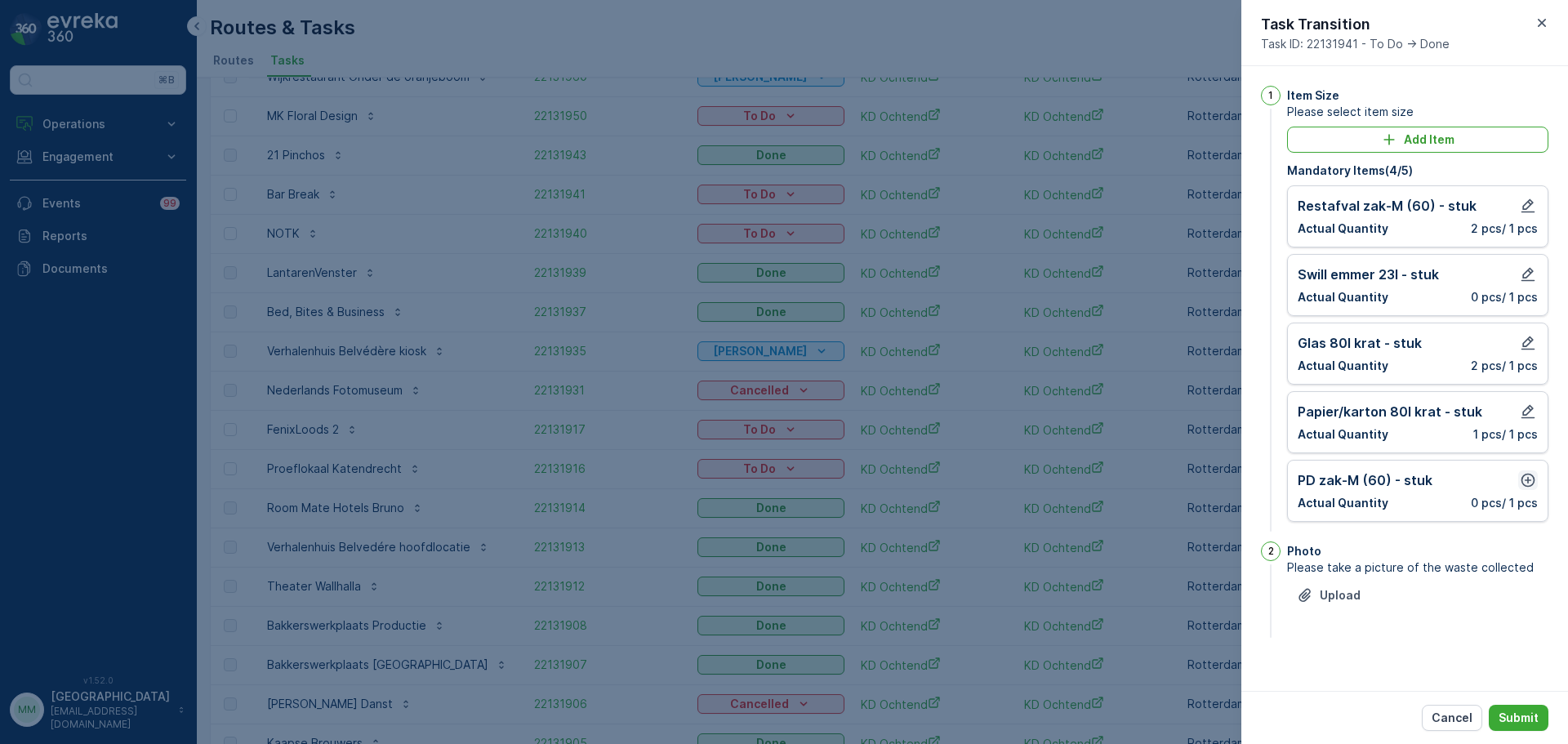
click at [1530, 482] on icon "button" at bounding box center [1528, 480] width 16 height 16
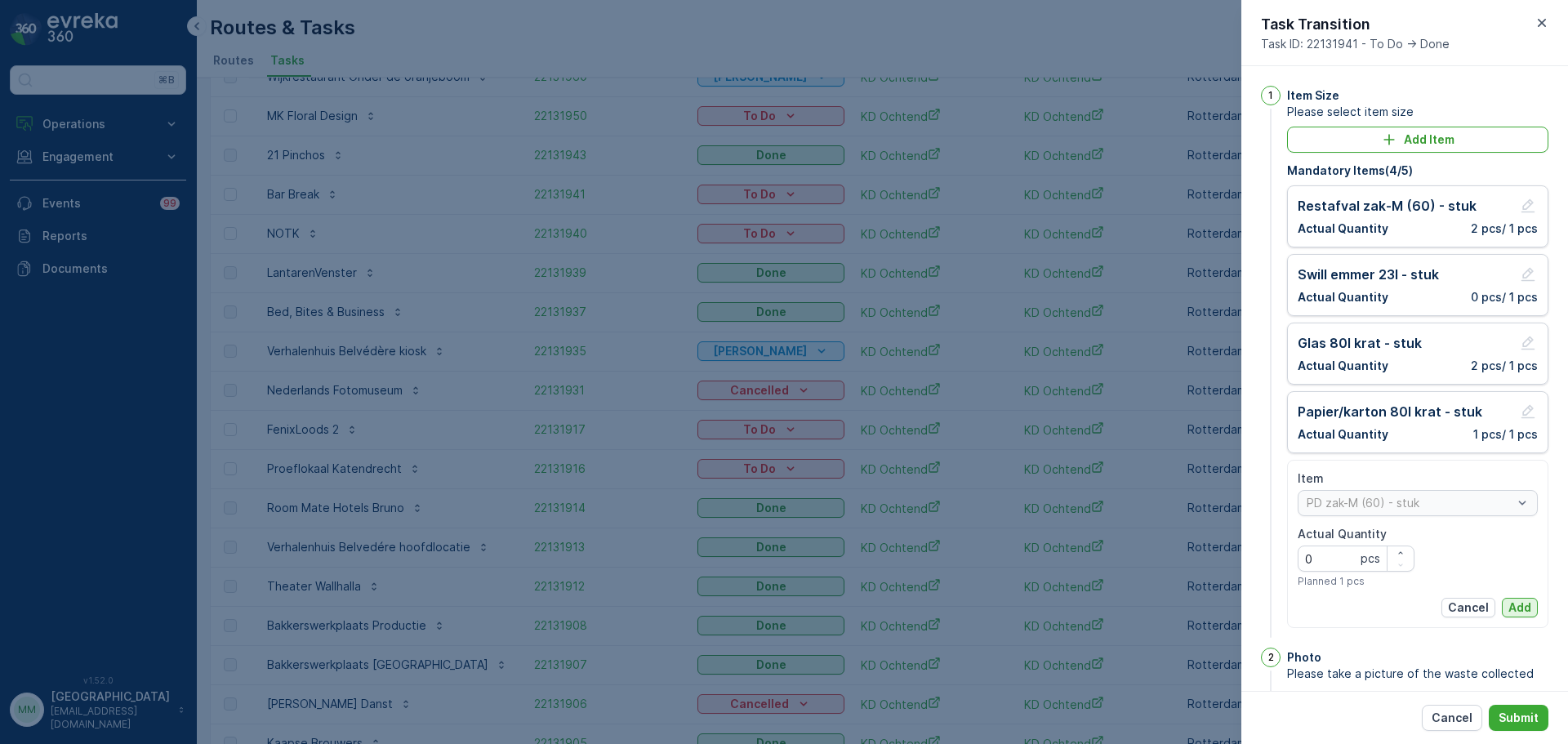
click at [1508, 609] on p "Add" at bounding box center [1520, 608] width 23 height 16
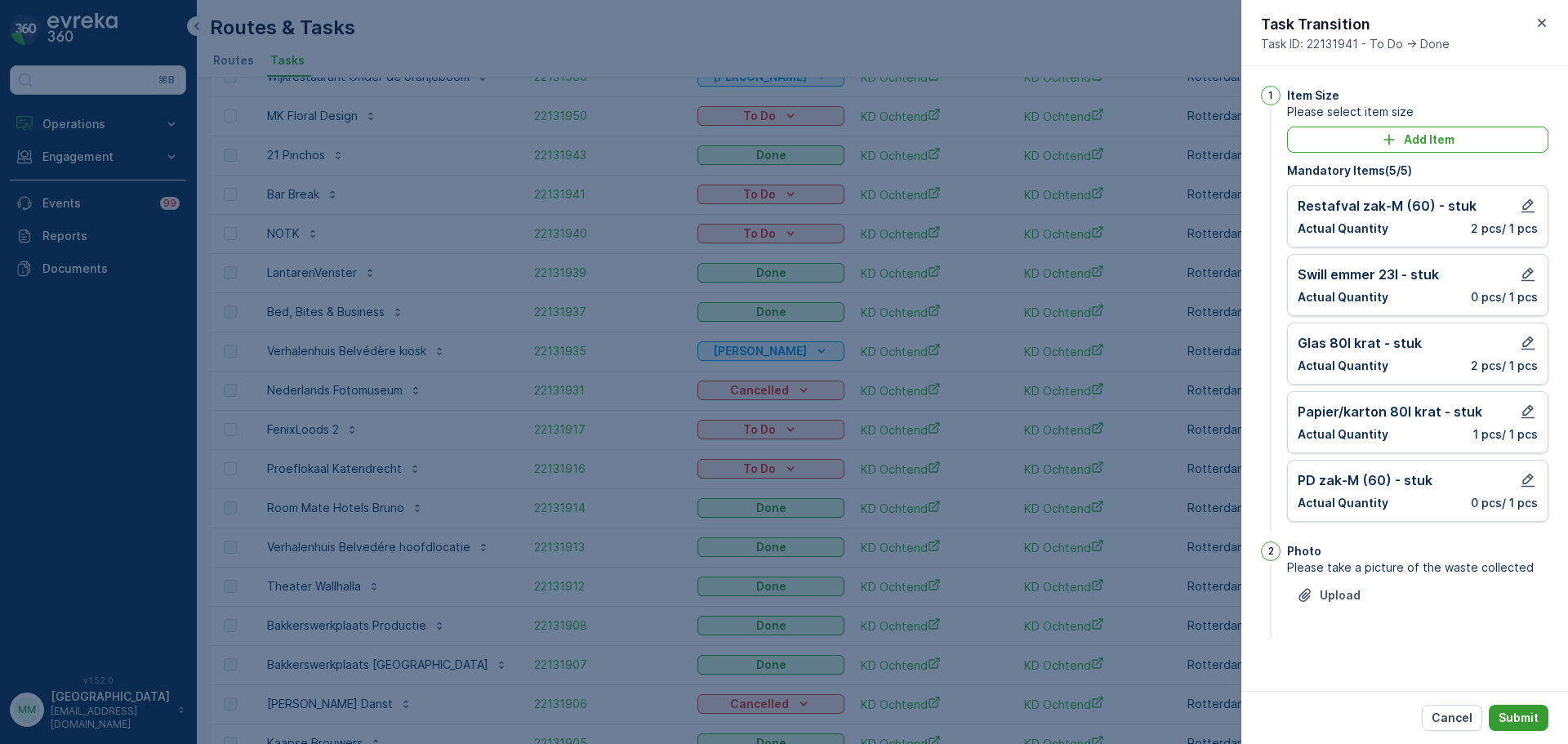
click at [1543, 719] on button "Submit" at bounding box center [1518, 718] width 60 height 26
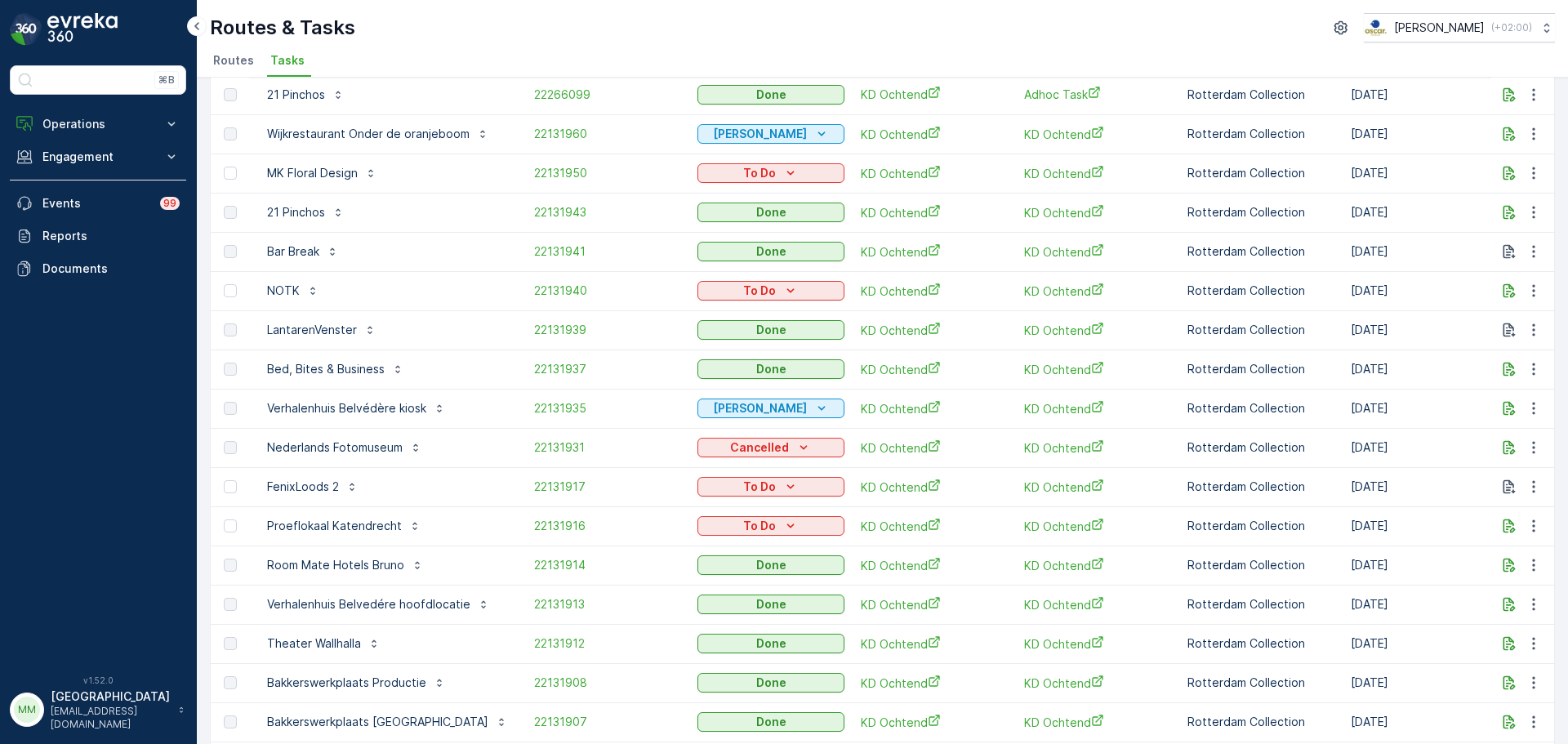
scroll to position [93, 0]
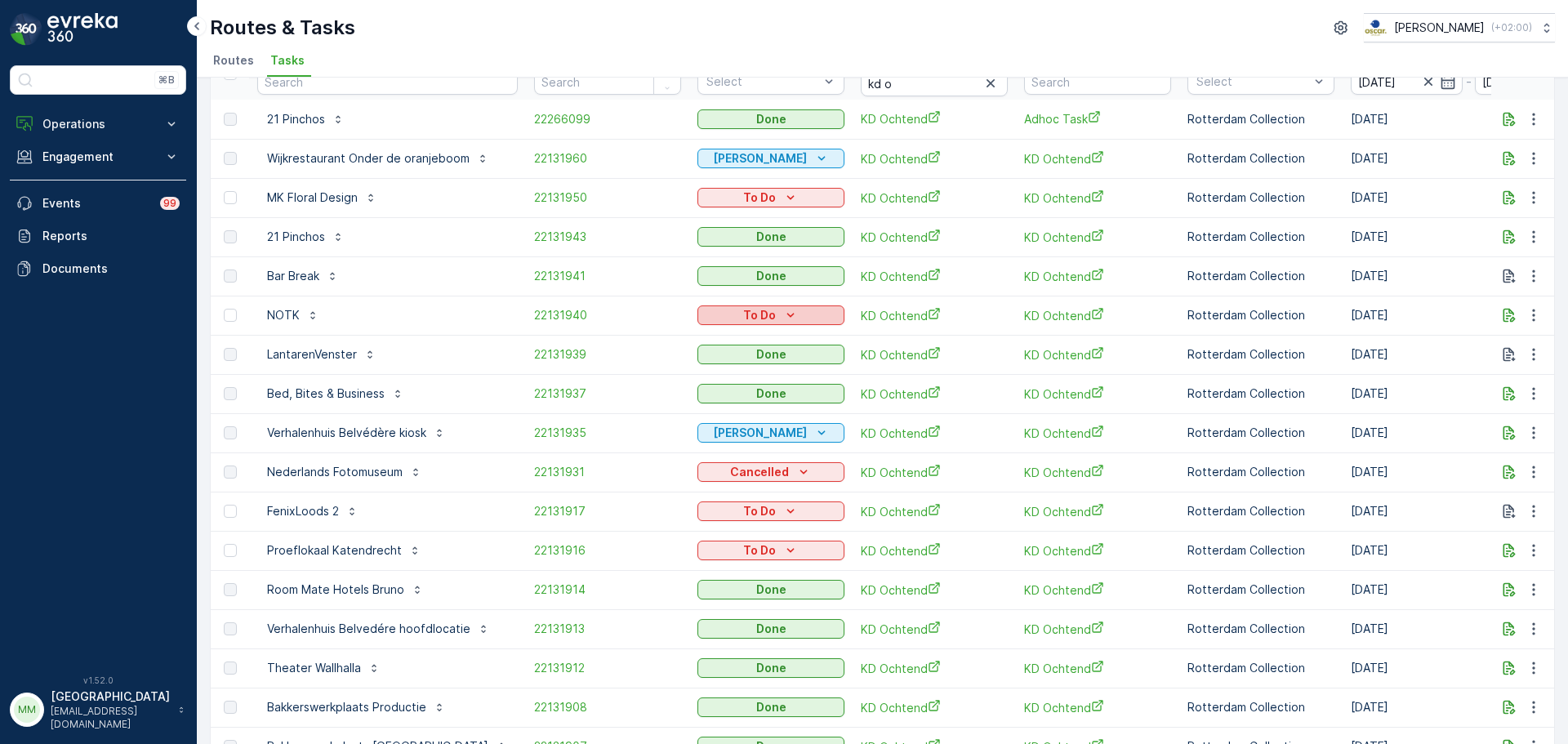
click at [743, 309] on p "To Do" at bounding box center [760, 315] width 33 height 16
click at [709, 381] on span "Done" at bounding box center [704, 385] width 30 height 16
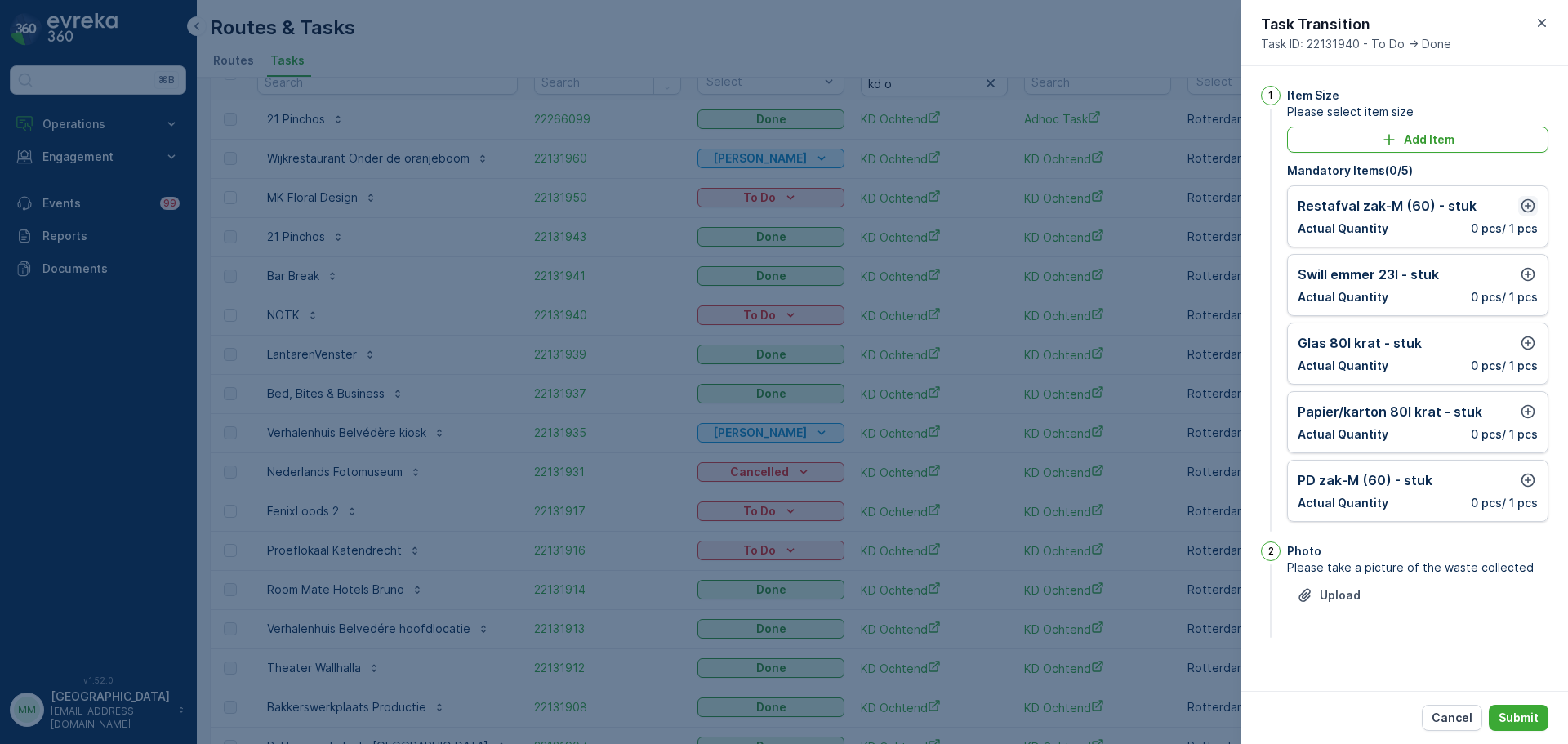
click at [1525, 203] on icon "button" at bounding box center [1528, 206] width 16 height 16
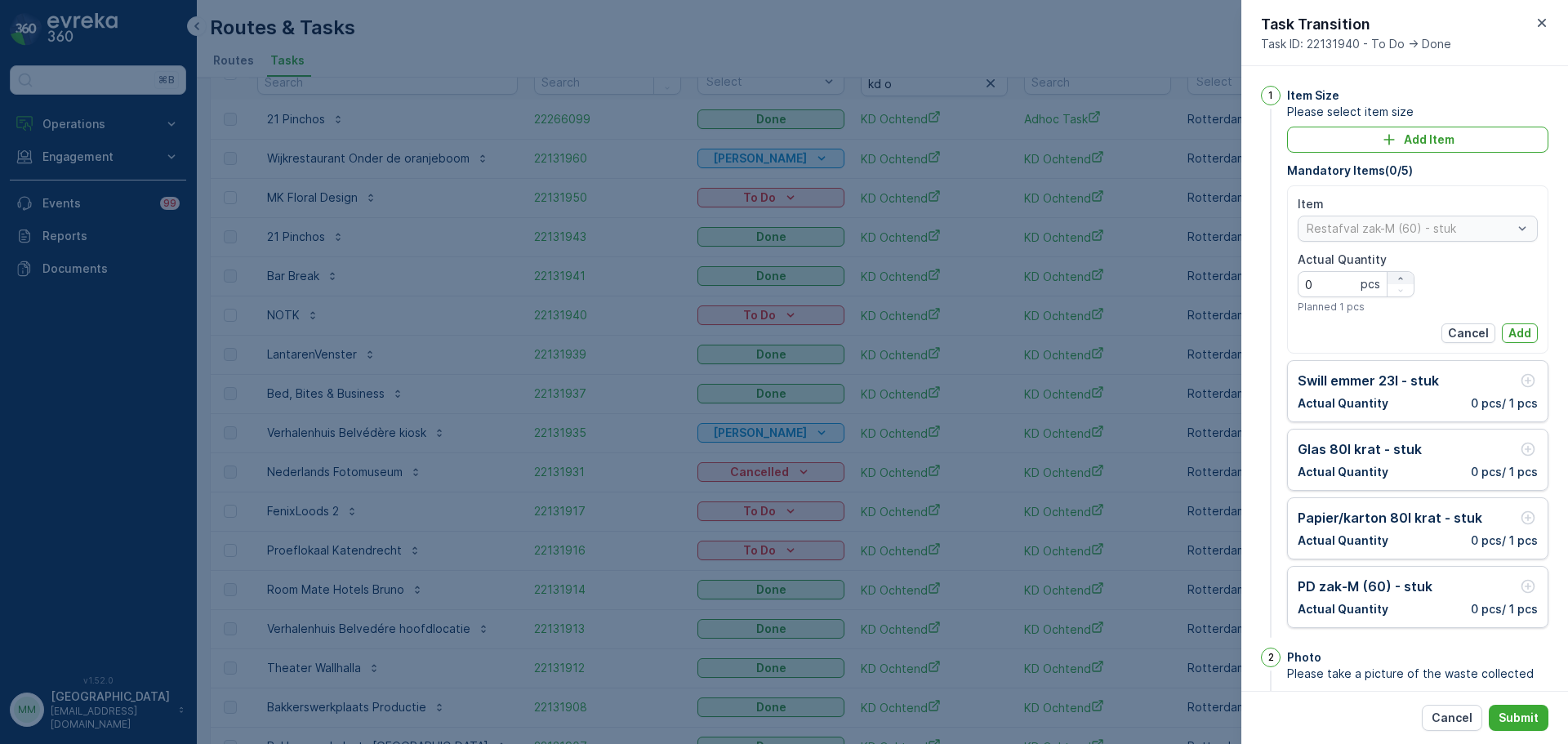
click at [1400, 273] on icon "button" at bounding box center [1400, 278] width 10 height 10
type Quantity "3"
click at [1510, 330] on p "Add" at bounding box center [1520, 333] width 23 height 16
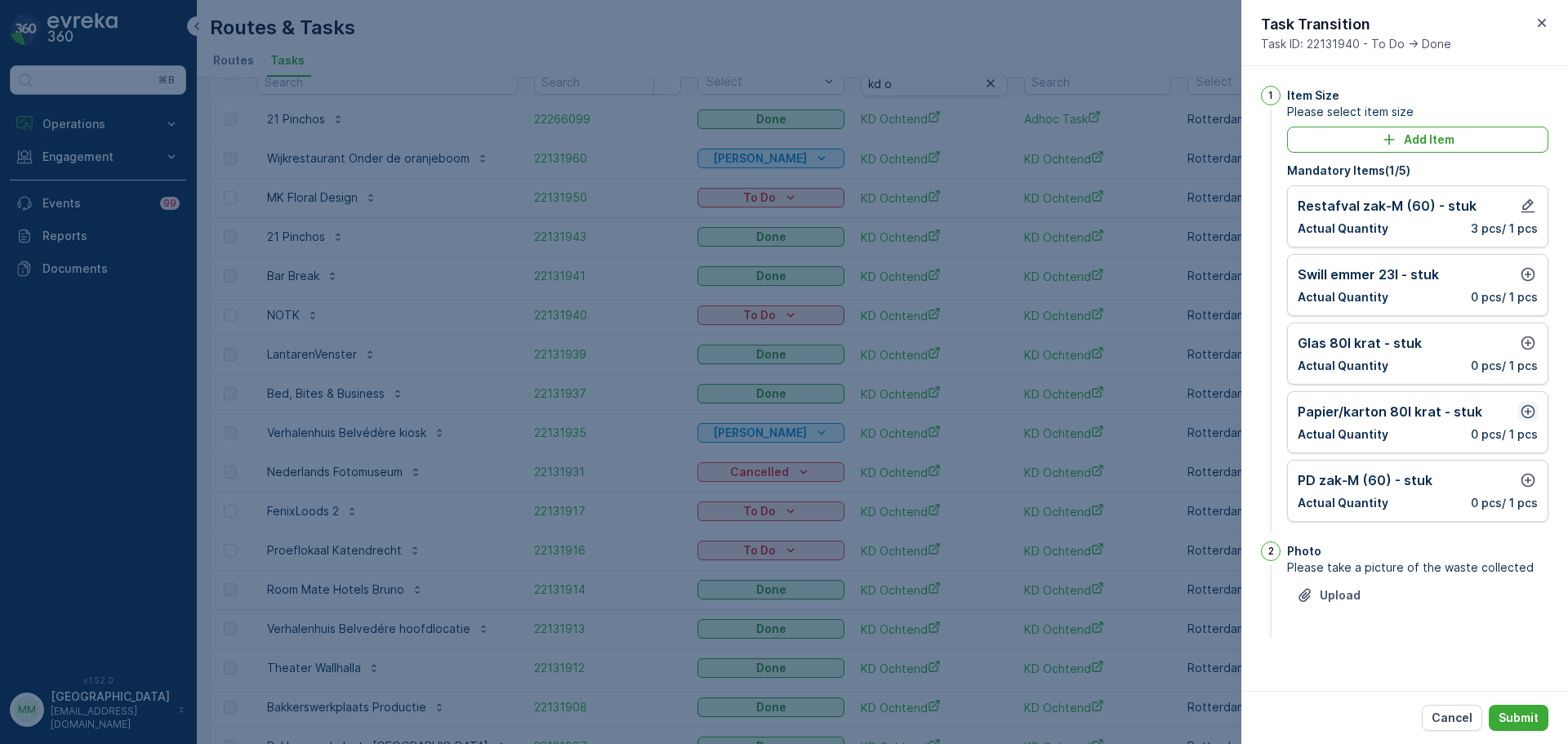
click at [1529, 410] on icon "button" at bounding box center [1528, 411] width 16 height 16
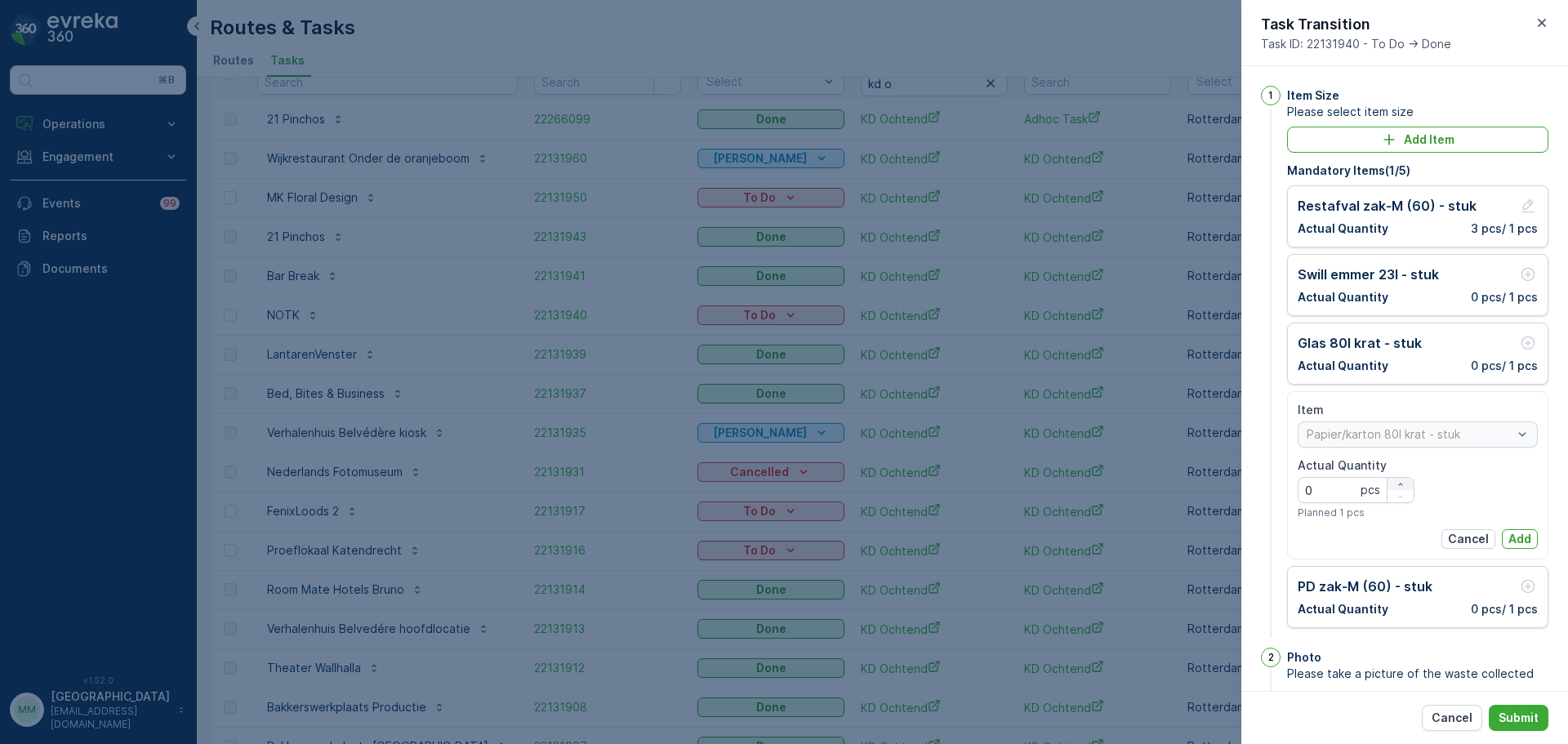
click at [1403, 484] on icon "button" at bounding box center [1400, 485] width 10 height 10
type Quantity "1"
click at [1510, 540] on p "Add" at bounding box center [1520, 539] width 23 height 16
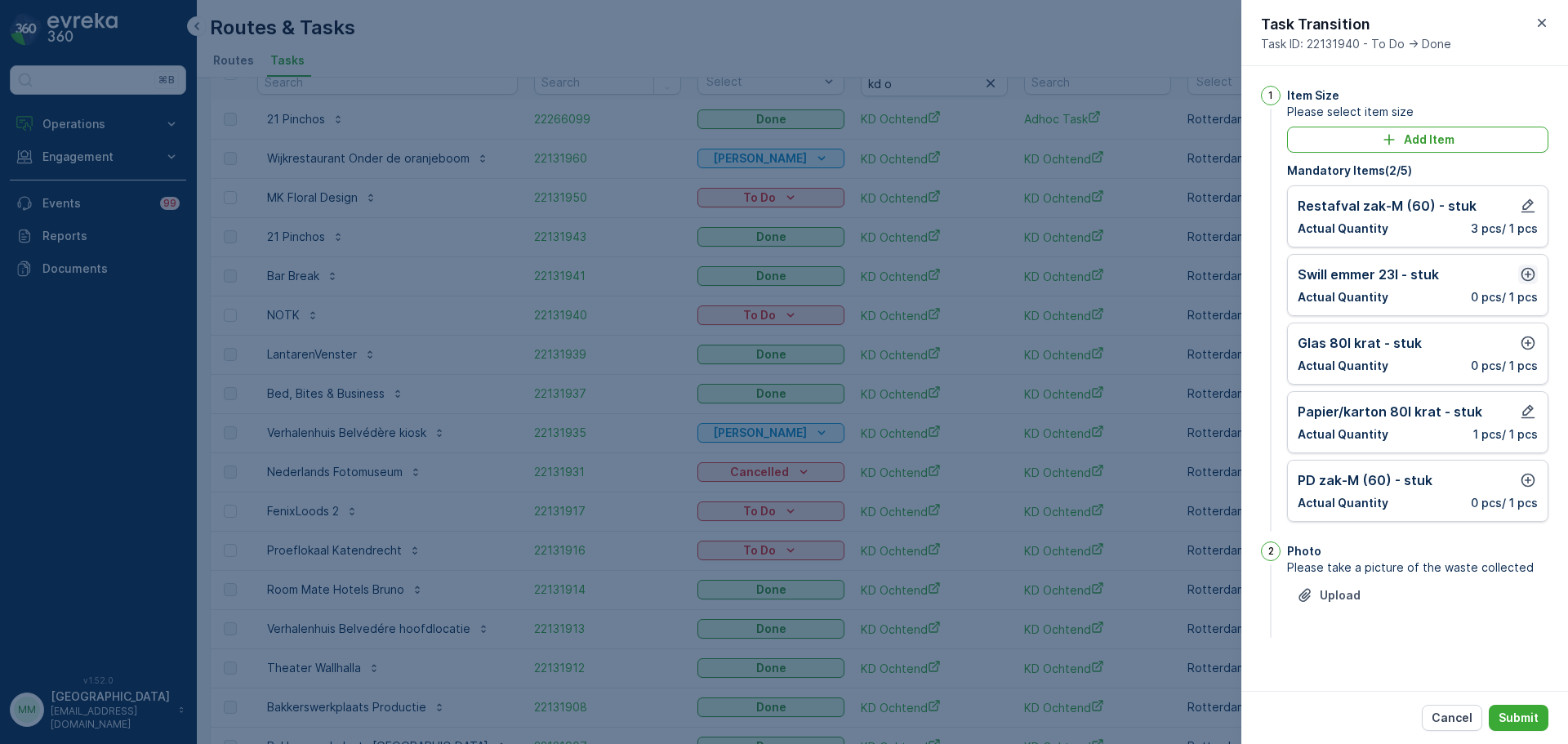
click at [1526, 277] on icon "button" at bounding box center [1528, 274] width 16 height 16
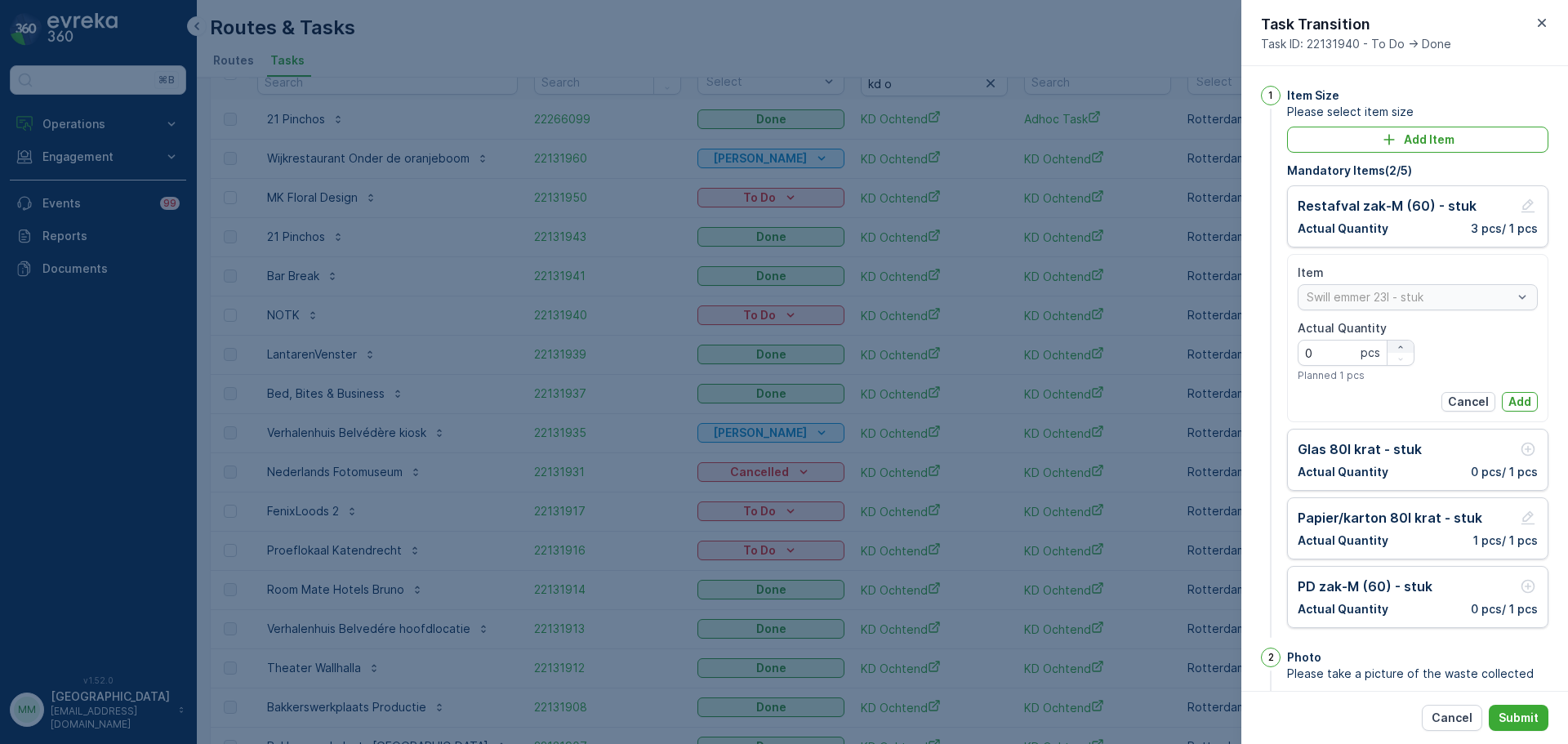
click at [1390, 345] on div "button" at bounding box center [1400, 347] width 26 height 10
type Quantity "1"
click at [1520, 395] on p "Add" at bounding box center [1520, 402] width 23 height 16
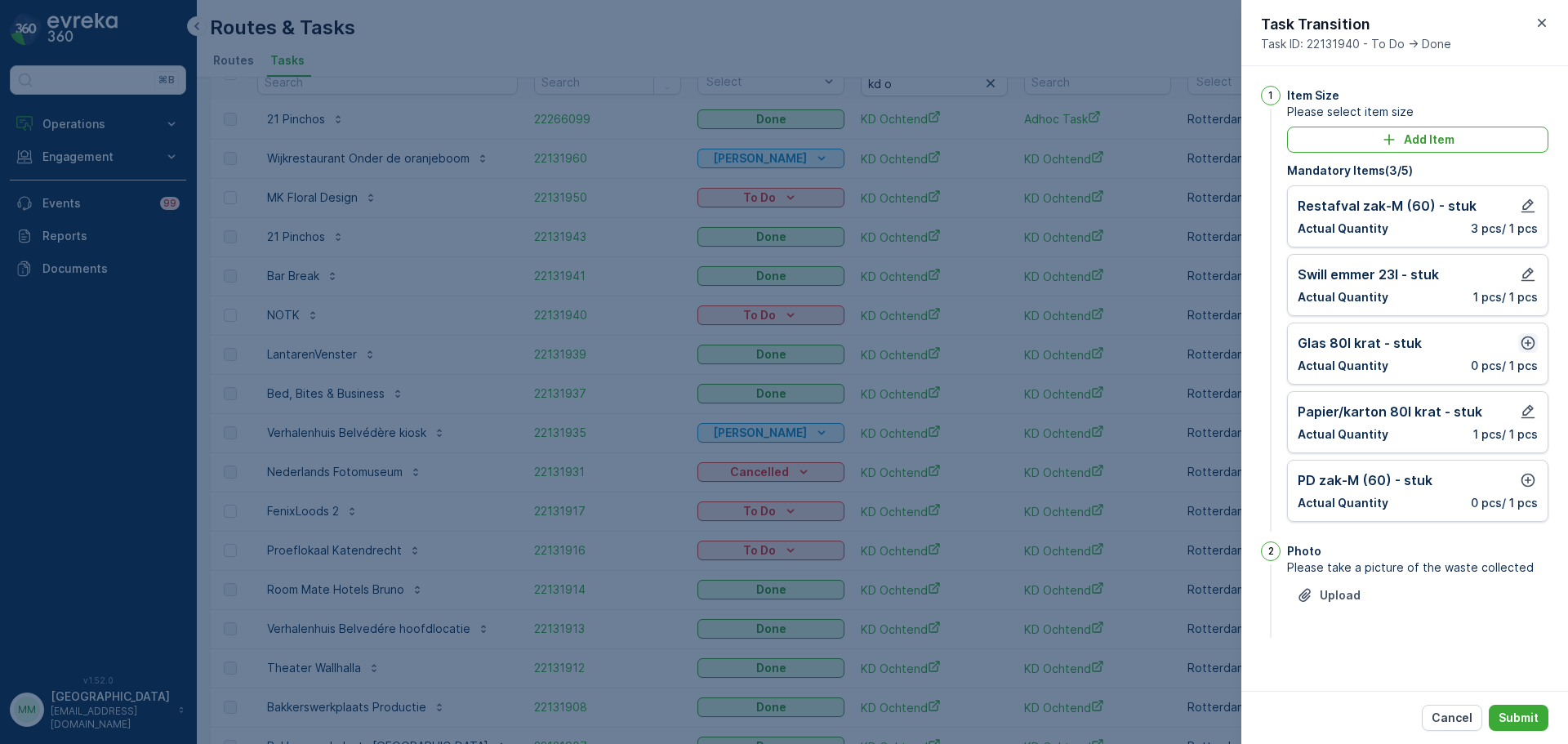
click at [1525, 349] on icon "button" at bounding box center [1528, 343] width 16 height 16
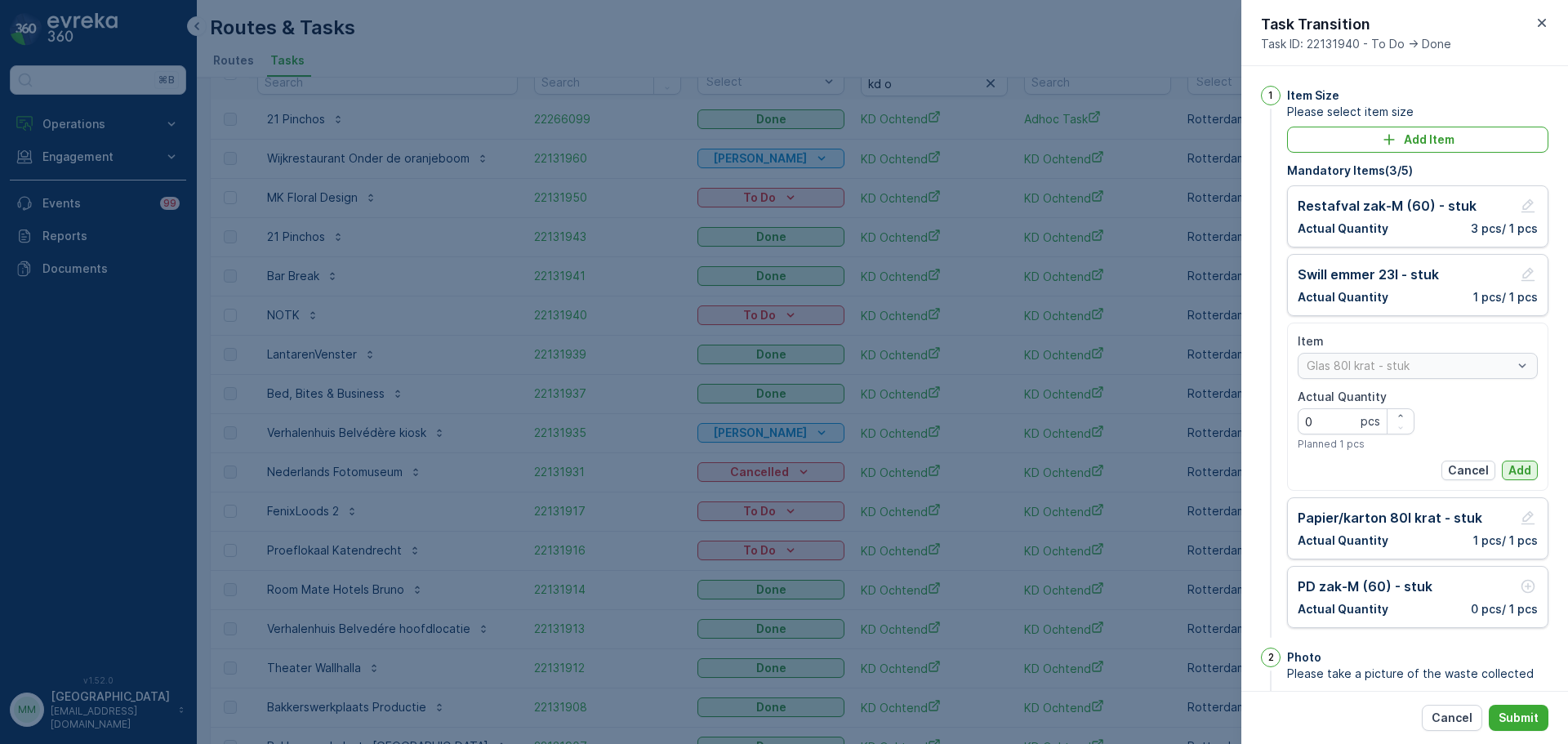
click at [1508, 466] on p "Add" at bounding box center [1520, 471] width 23 height 16
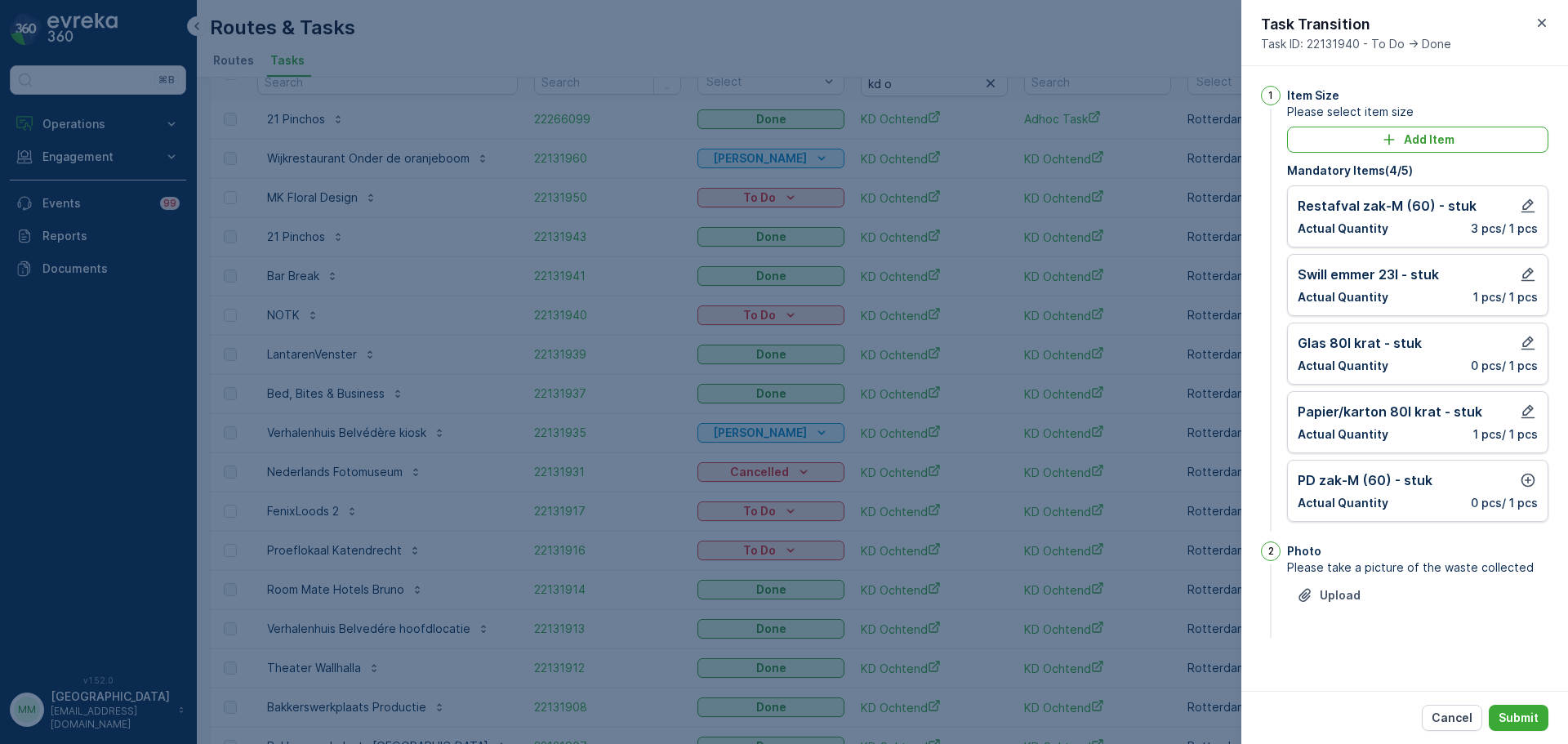
click at [1527, 490] on div "PD zak-M (60) - stuk Actual Quantity 0 pcs / 1 pcs" at bounding box center [1418, 491] width 240 height 41
click at [1527, 484] on icon "button" at bounding box center [1528, 480] width 16 height 16
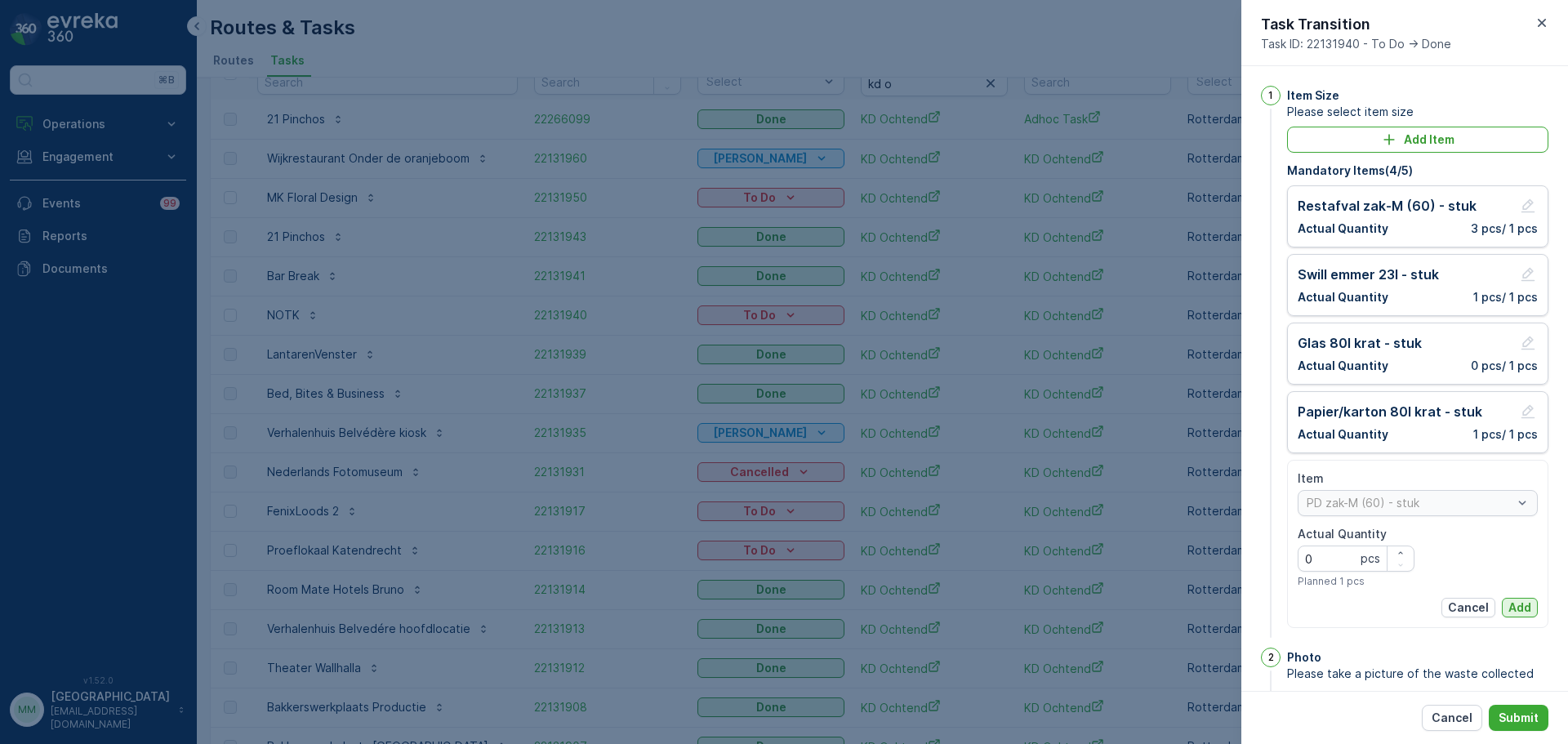
drag, startPoint x: 1518, startPoint y: 604, endPoint x: 1543, endPoint y: 633, distance: 38.3
click at [1517, 604] on p "Add" at bounding box center [1520, 608] width 23 height 16
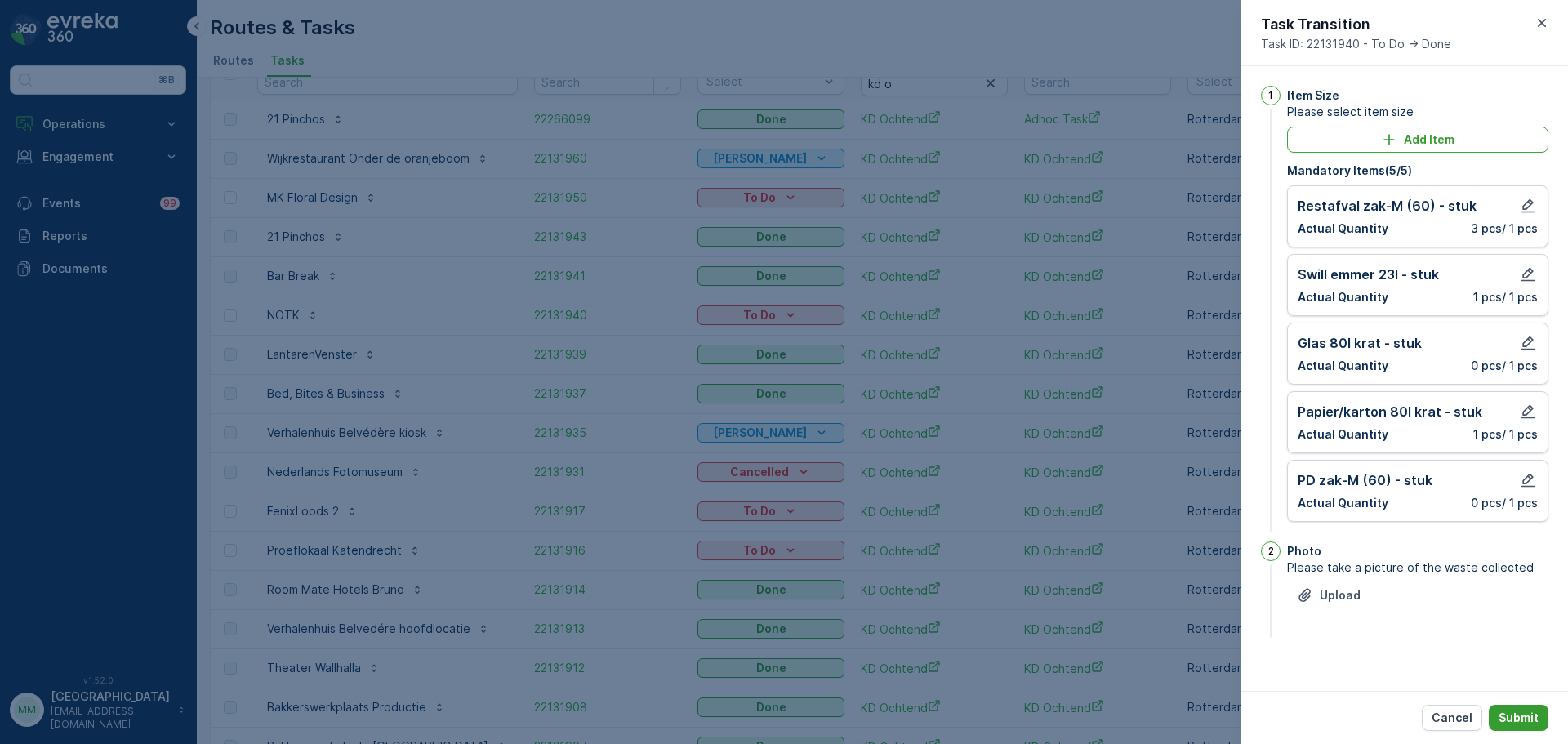
click at [1525, 720] on p "Submit" at bounding box center [1518, 718] width 40 height 16
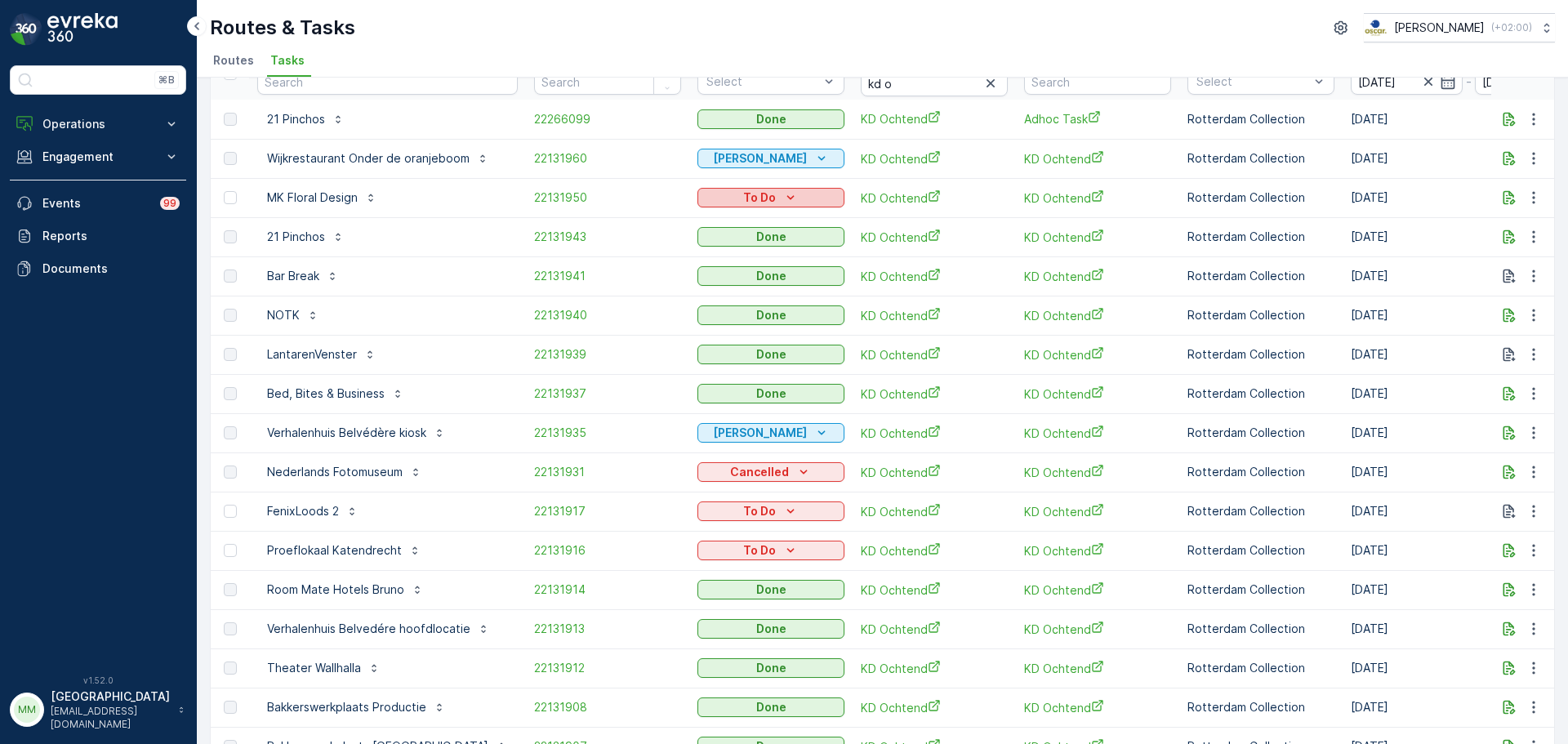
click at [743, 194] on p "To Do" at bounding box center [760, 198] width 33 height 16
click at [720, 250] on span "[PERSON_NAME]" at bounding box center [734, 245] width 90 height 16
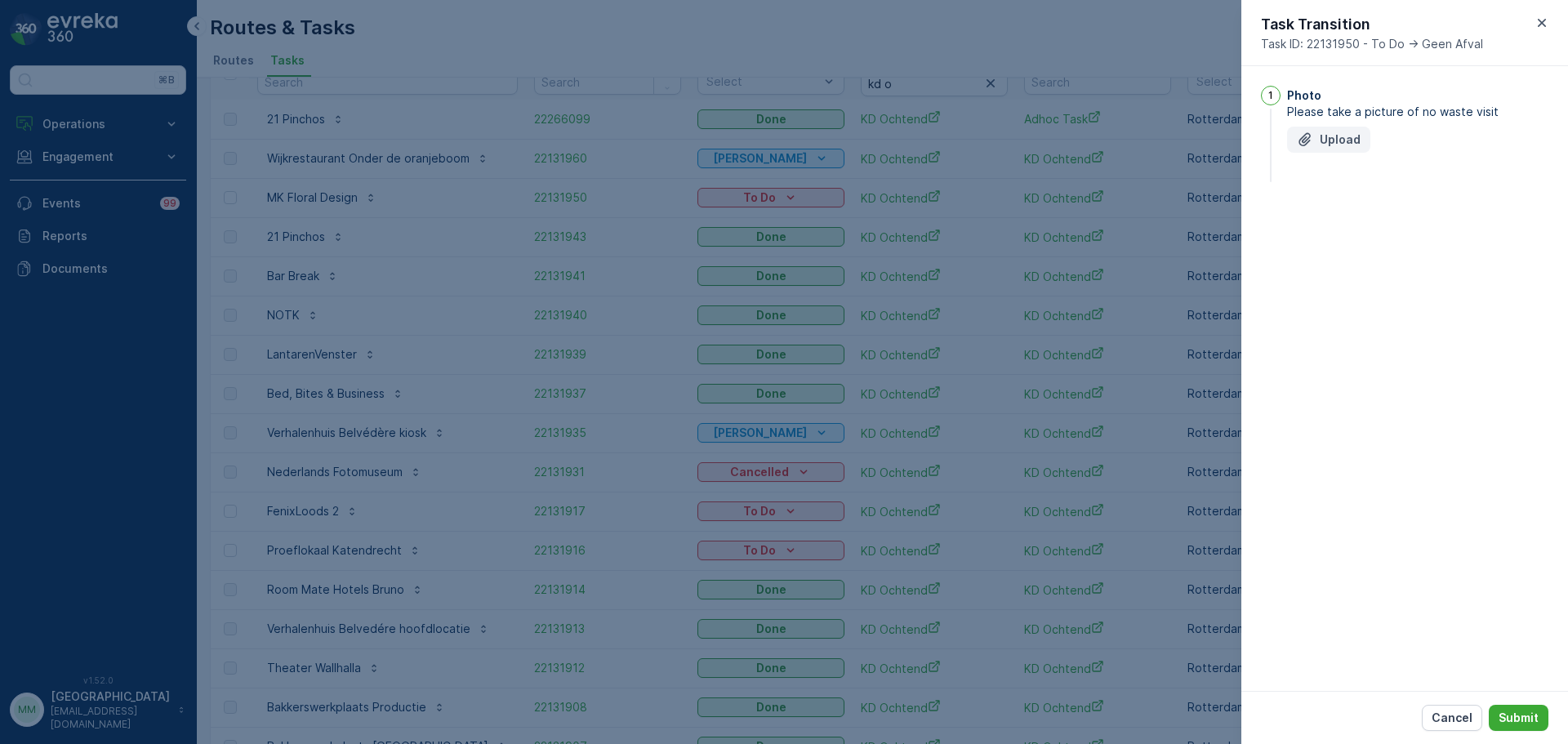
click at [1338, 135] on p "Upload" at bounding box center [1340, 140] width 41 height 16
click at [1511, 711] on p "Submit" at bounding box center [1518, 718] width 40 height 16
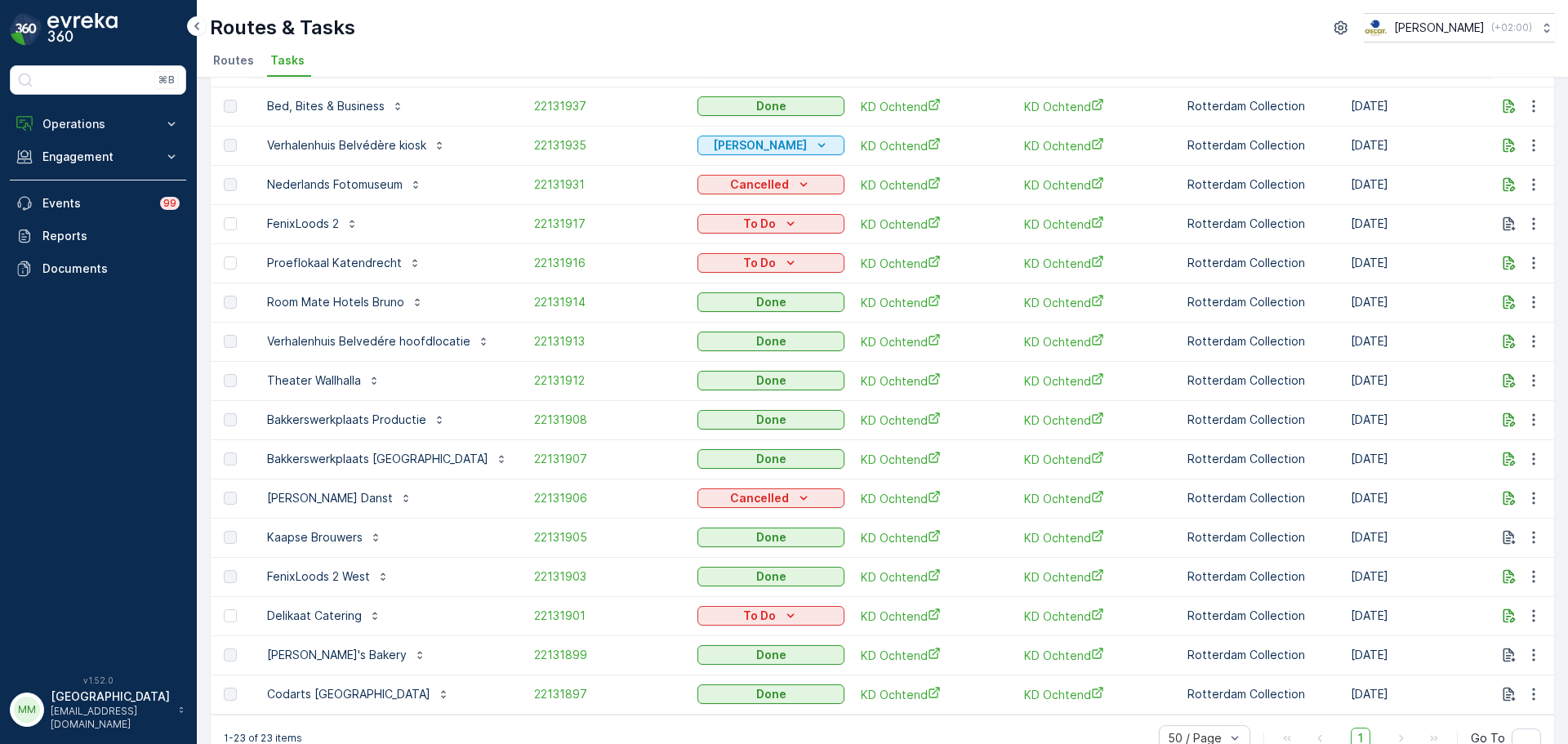
scroll to position [420, 0]
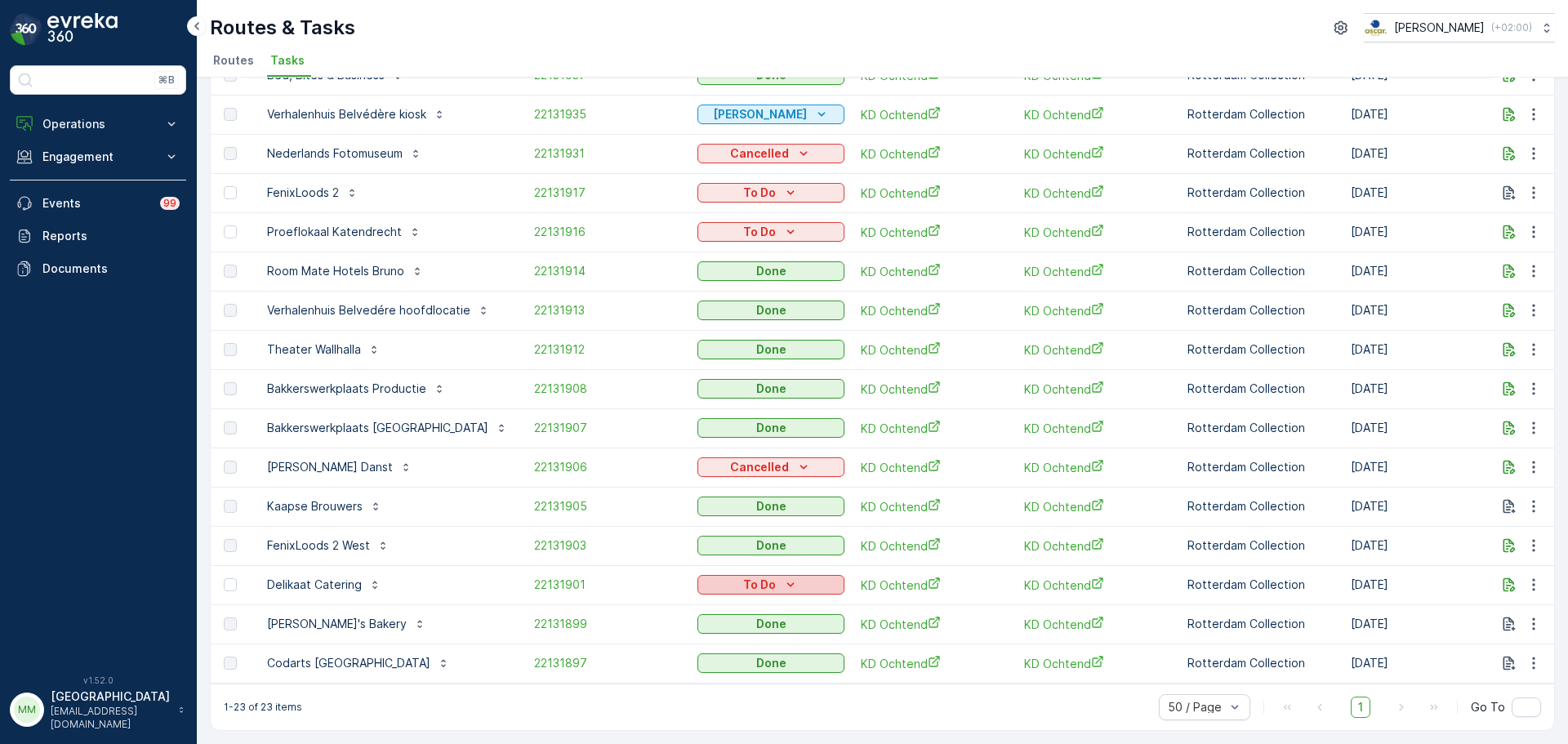
click at [756, 577] on p "To Do" at bounding box center [760, 585] width 33 height 16
click at [737, 624] on span "[PERSON_NAME]" at bounding box center [734, 624] width 90 height 16
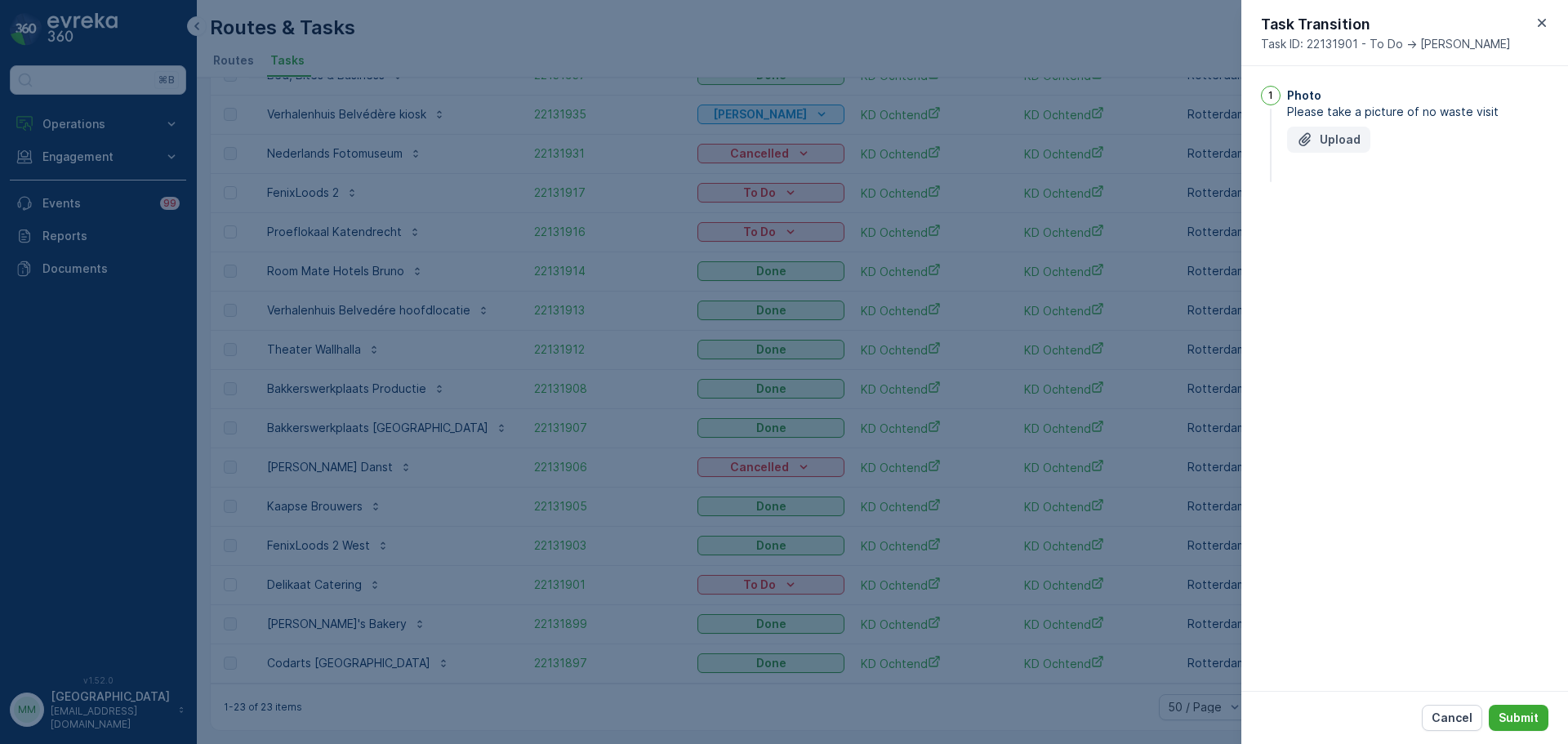
click at [1313, 138] on div "Upload" at bounding box center [1329, 140] width 64 height 16
click at [1540, 735] on div "Cancel Submit" at bounding box center [1405, 717] width 327 height 53
click at [1535, 723] on p "Submit" at bounding box center [1518, 718] width 40 height 16
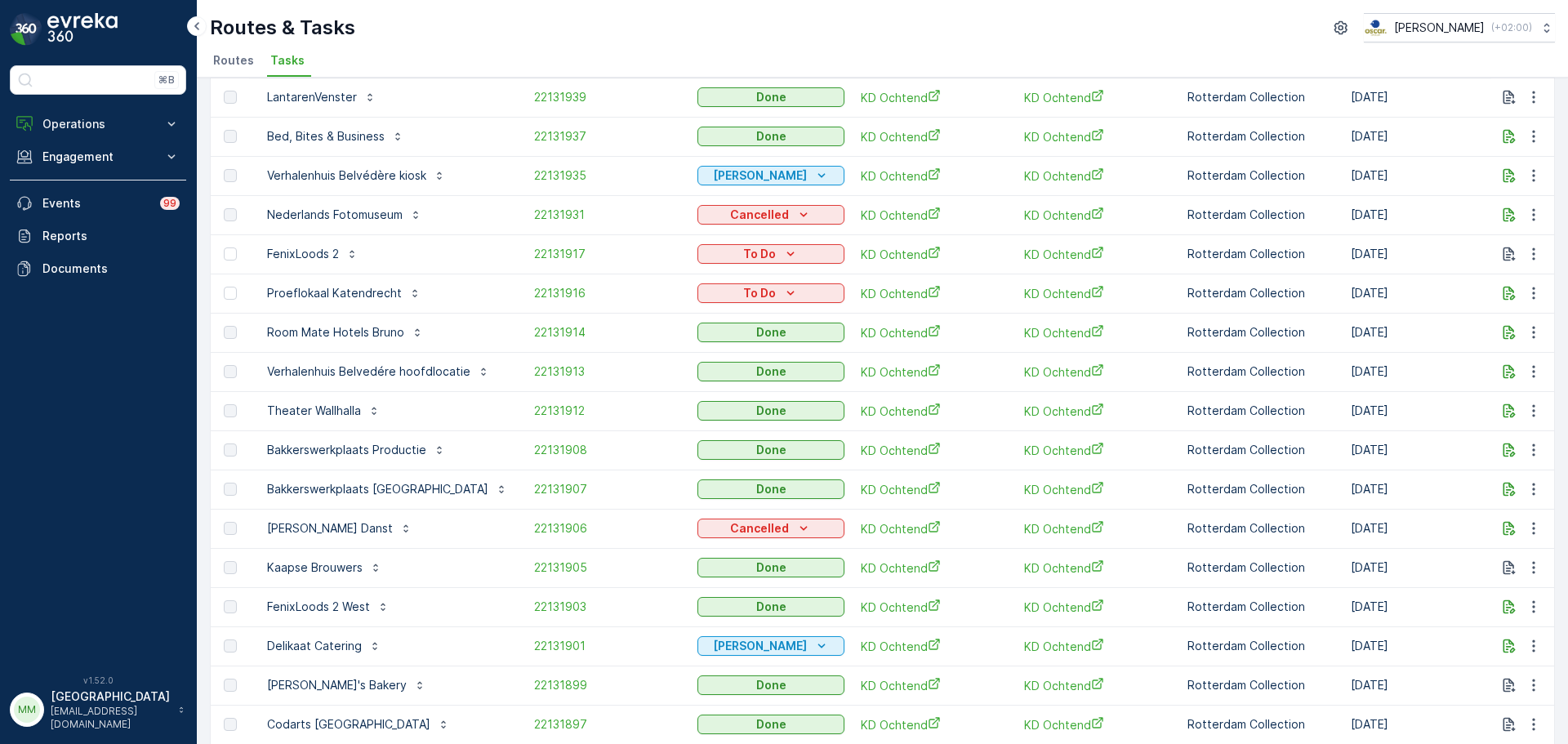
scroll to position [256, 0]
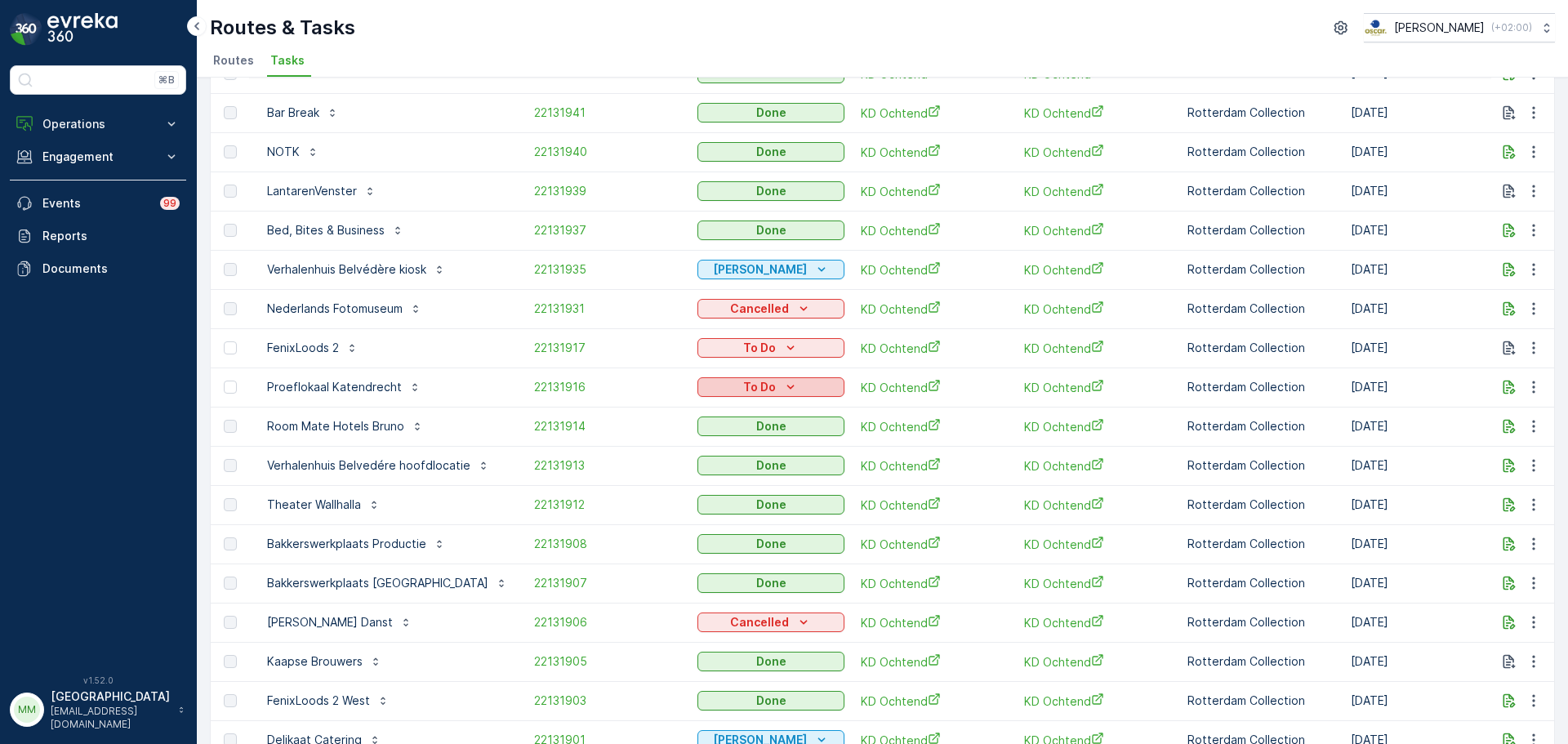
click at [760, 388] on div "To Do" at bounding box center [770, 387] width 134 height 16
click at [743, 438] on span "[PERSON_NAME]" at bounding box center [734, 434] width 90 height 16
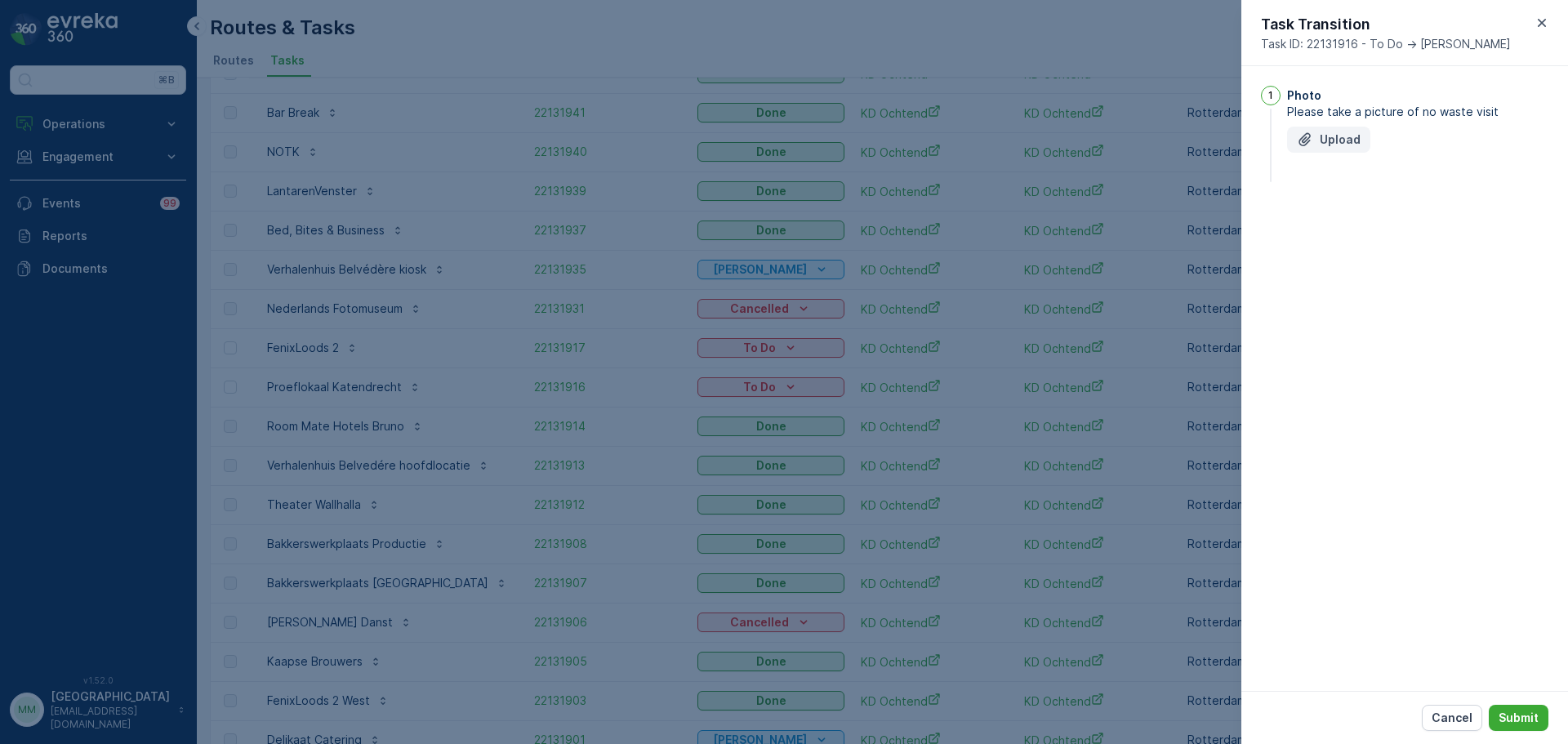
click at [1323, 145] on p "Upload" at bounding box center [1340, 140] width 41 height 16
click at [1525, 719] on p "Submit" at bounding box center [1518, 718] width 40 height 16
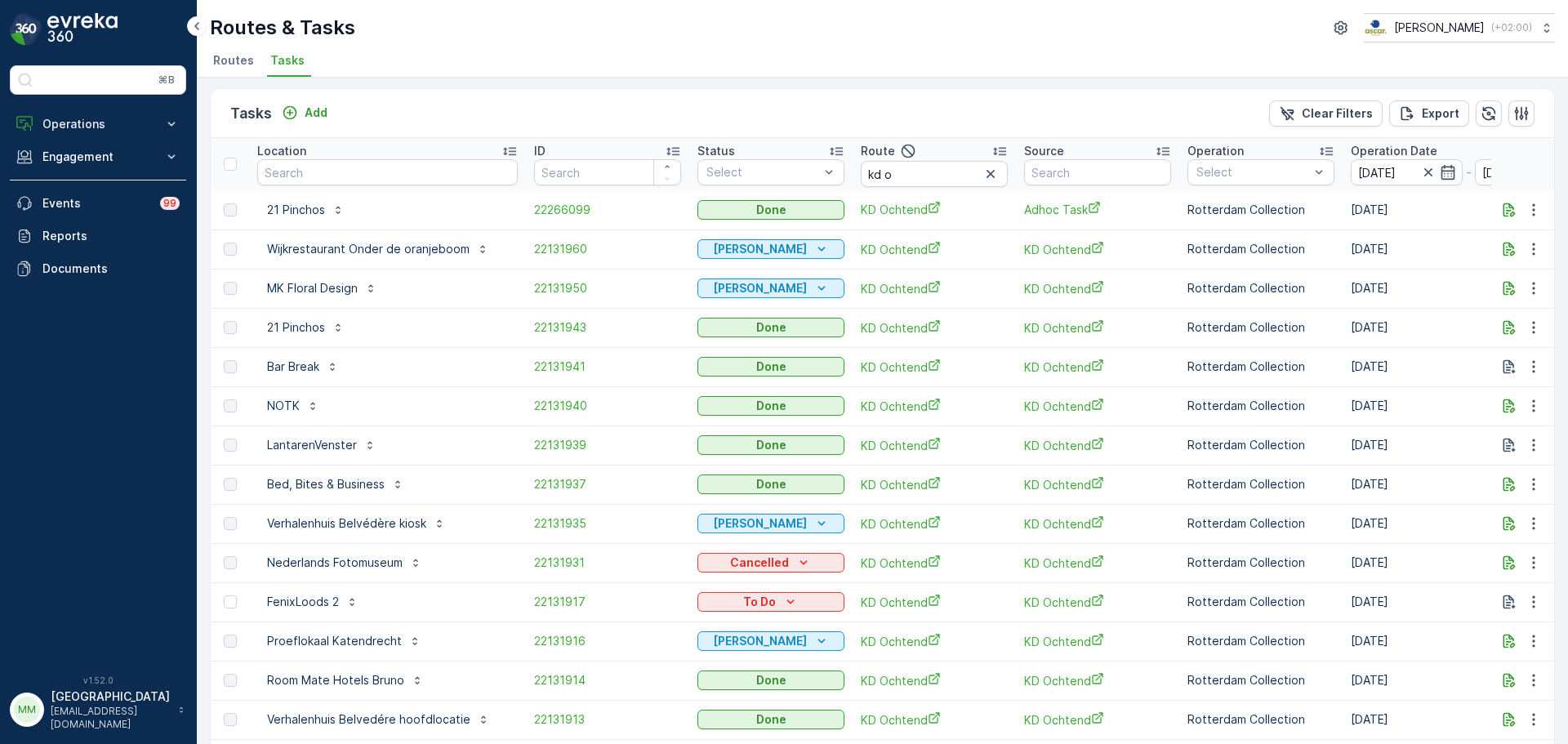
scroll to position [0, 0]
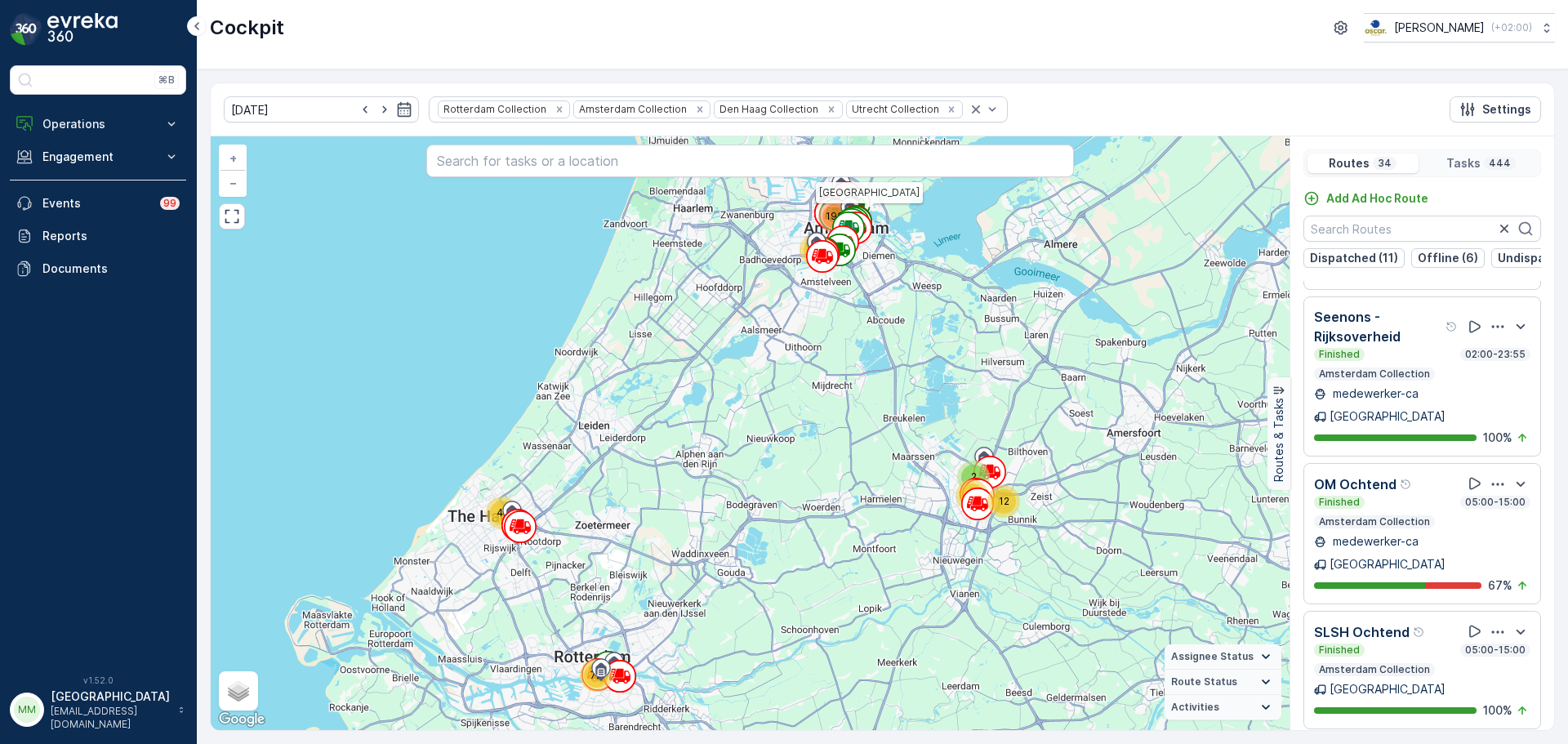
scroll to position [2041, 0]
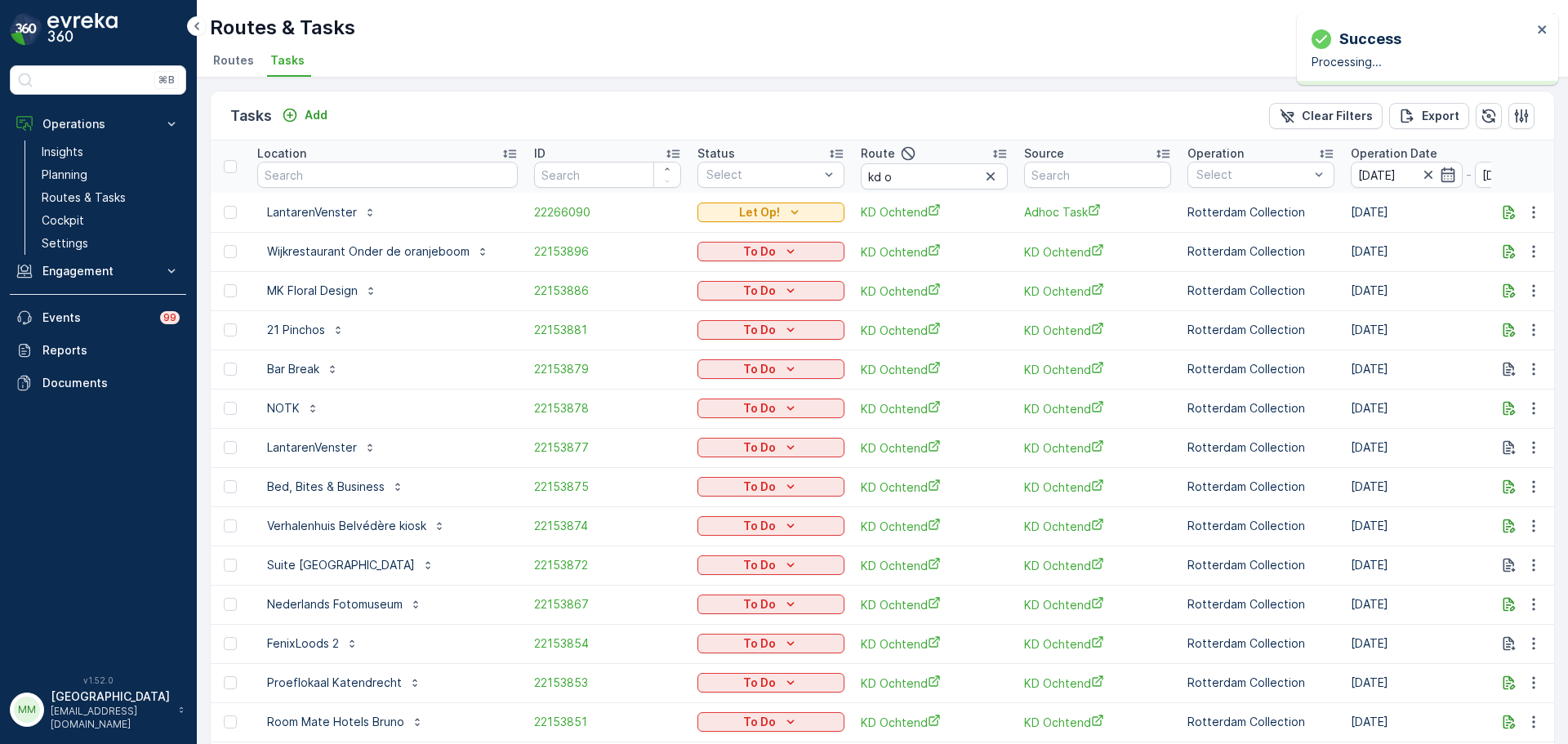
scroll to position [28, 0]
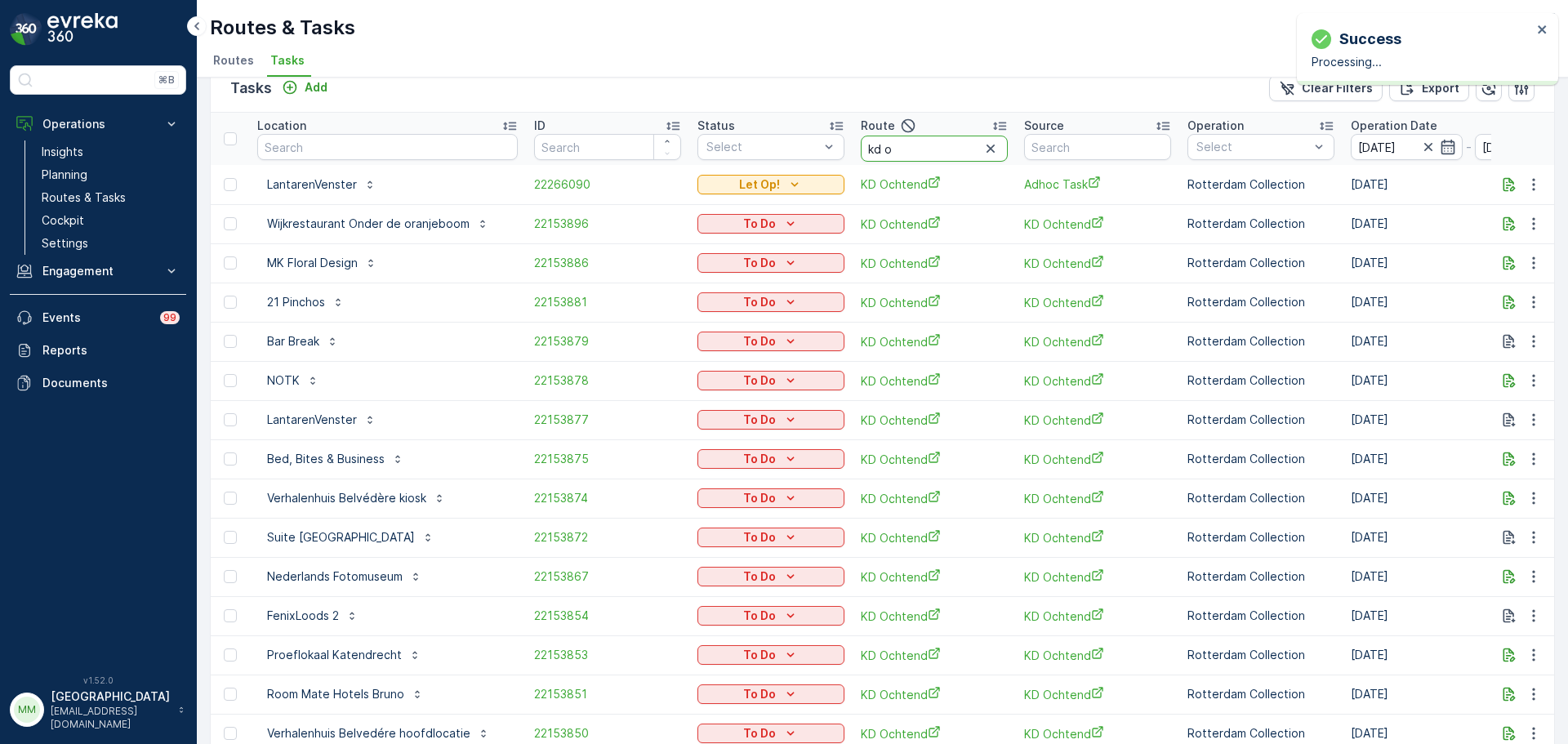
drag, startPoint x: 899, startPoint y: 144, endPoint x: 768, endPoint y: 201, distance: 142.9
click at [772, 136] on tr "Location ID Status Select Route kd o Source Operation Select Operation Date [DA…" at bounding box center [1526, 139] width 2632 height 53
type input "os o"
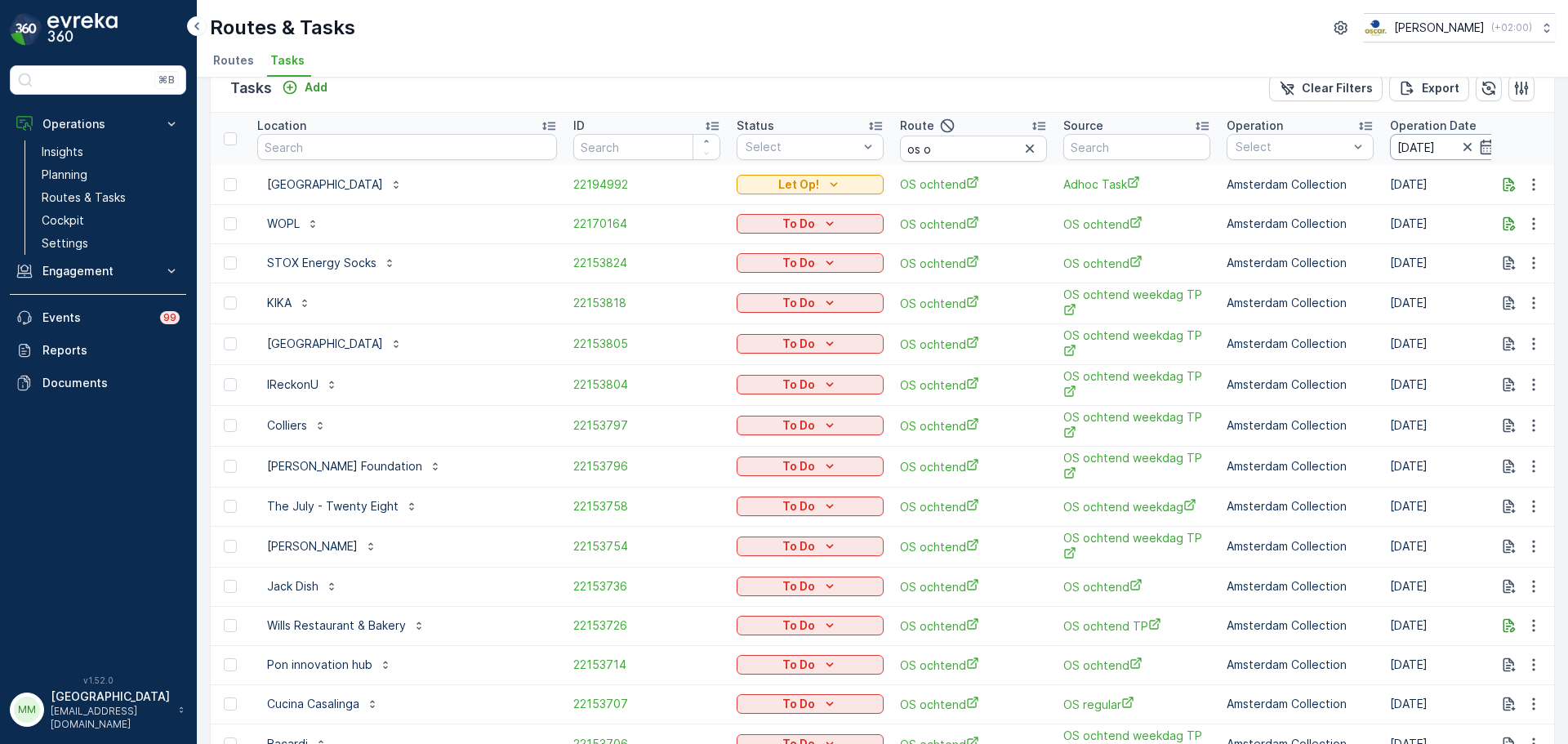
click at [1390, 150] on input "[DATE]" at bounding box center [1446, 147] width 112 height 26
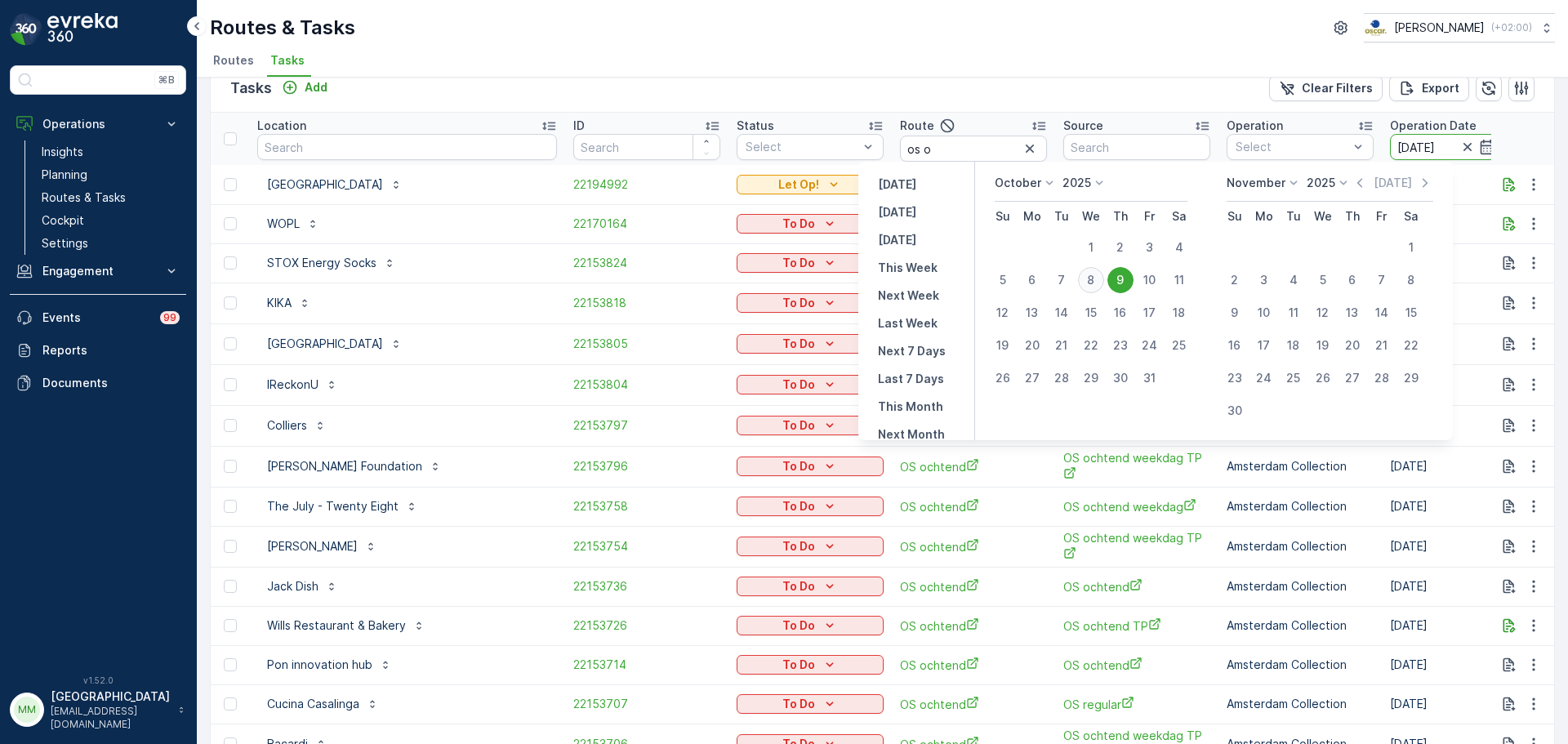
click at [1091, 282] on div "8" at bounding box center [1091, 280] width 26 height 26
type input "[DATE]"
click at [1091, 282] on div "8" at bounding box center [1091, 280] width 26 height 26
type input "[DATE]"
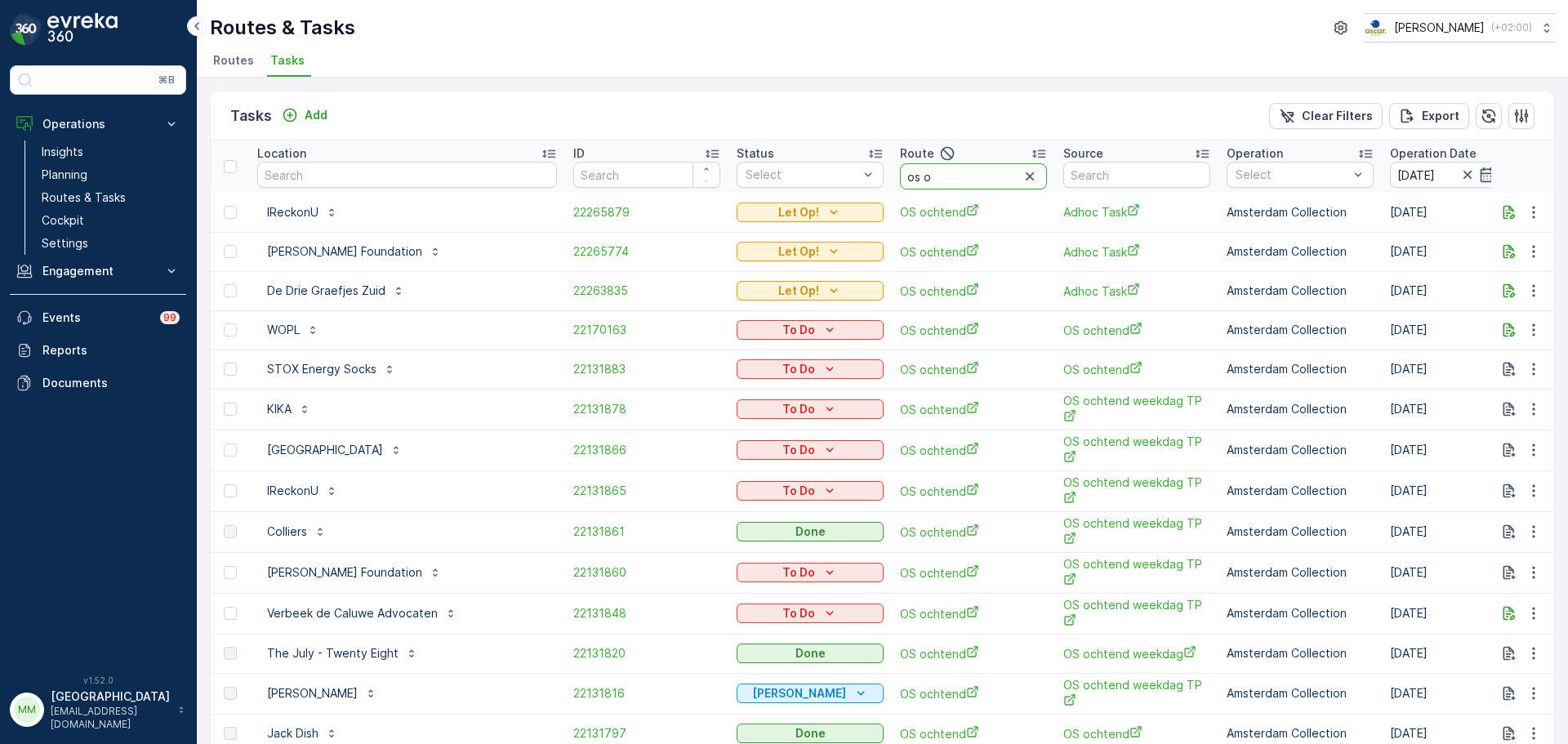
drag, startPoint x: 891, startPoint y: 179, endPoint x: 876, endPoint y: 178, distance: 15.0
click at [900, 178] on input "os o" at bounding box center [973, 177] width 147 height 26
type input "os m"
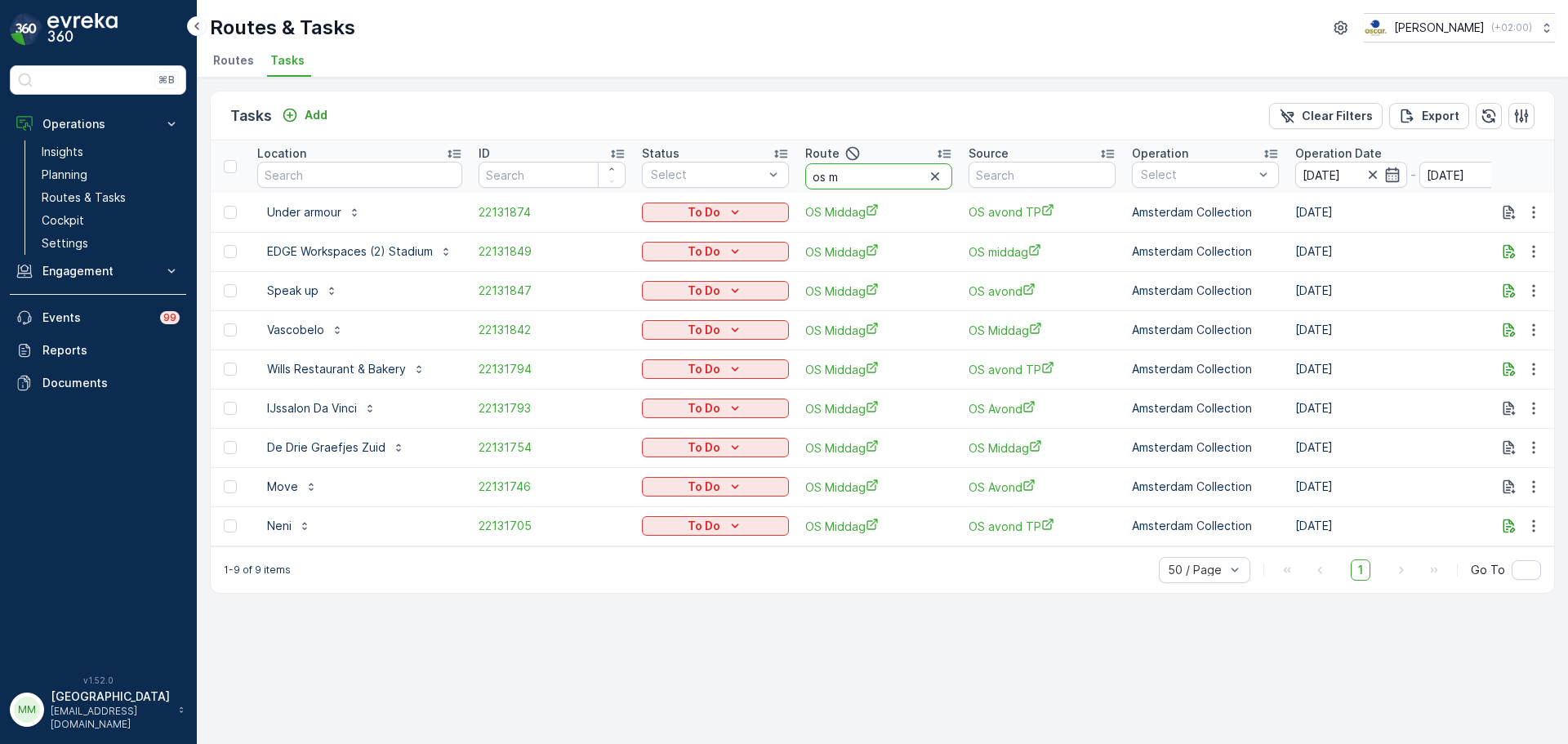
drag, startPoint x: 844, startPoint y: 178, endPoint x: 827, endPoint y: 182, distance: 17.5
click at [827, 182] on input "os m" at bounding box center [878, 177] width 147 height 26
type input "os o"
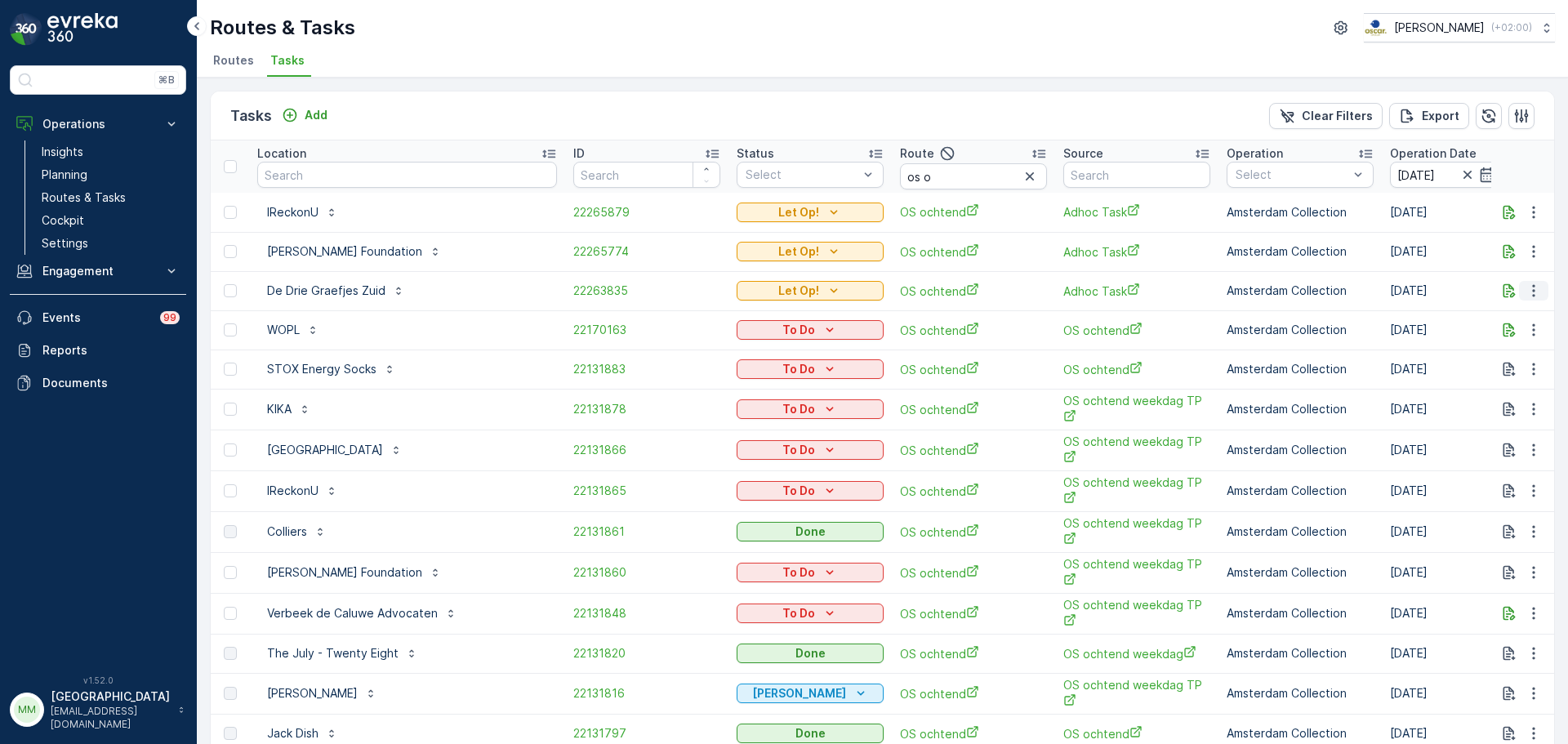
click at [1525, 288] on icon "button" at bounding box center [1534, 291] width 16 height 16
click at [1470, 363] on span "Change Route" at bounding box center [1492, 361] width 79 height 16
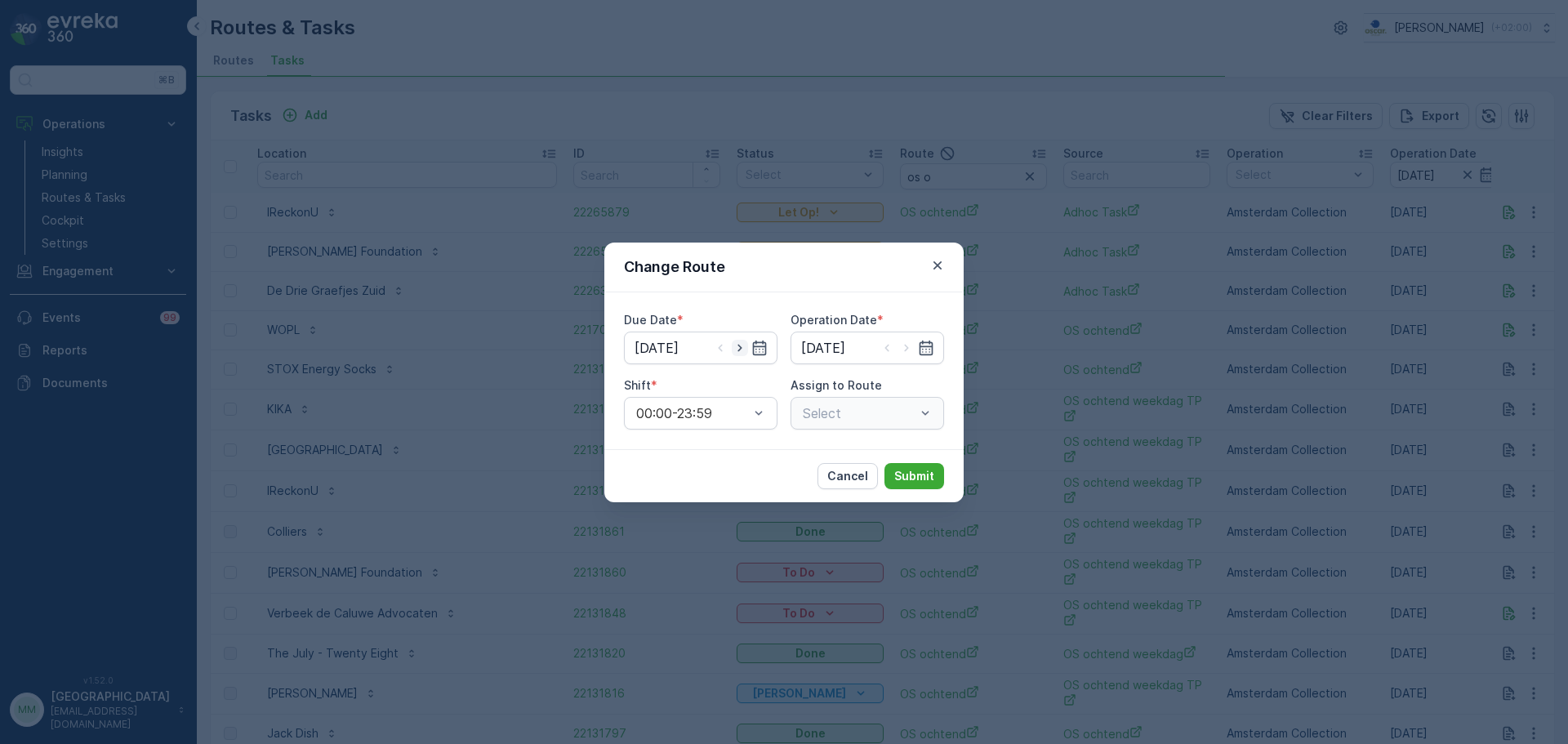
type input "[DATE]"
click at [740, 343] on icon "button" at bounding box center [740, 348] width 16 height 16
type input "[DATE]"
click at [913, 348] on icon "button" at bounding box center [907, 348] width 16 height 16
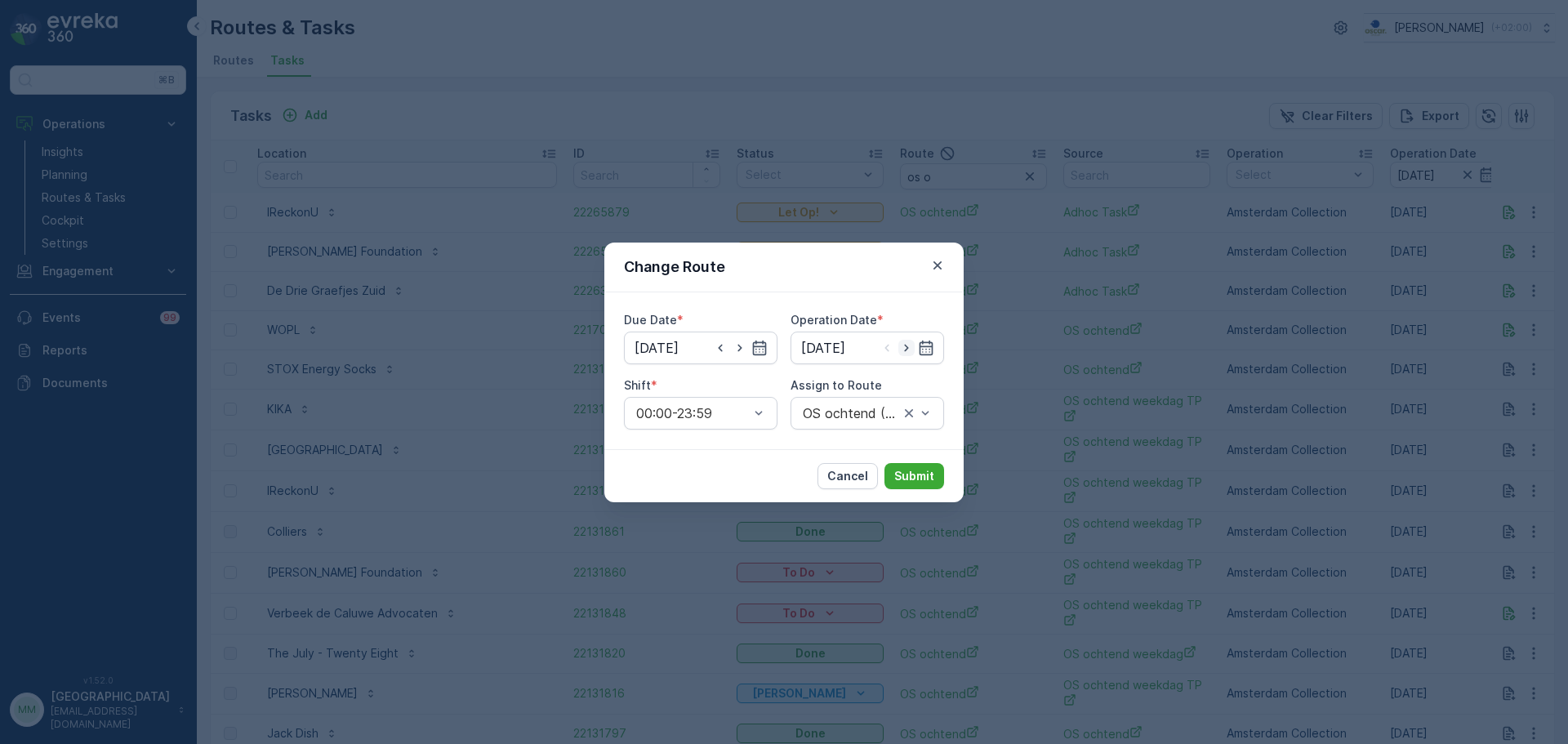
type input "[DATE]"
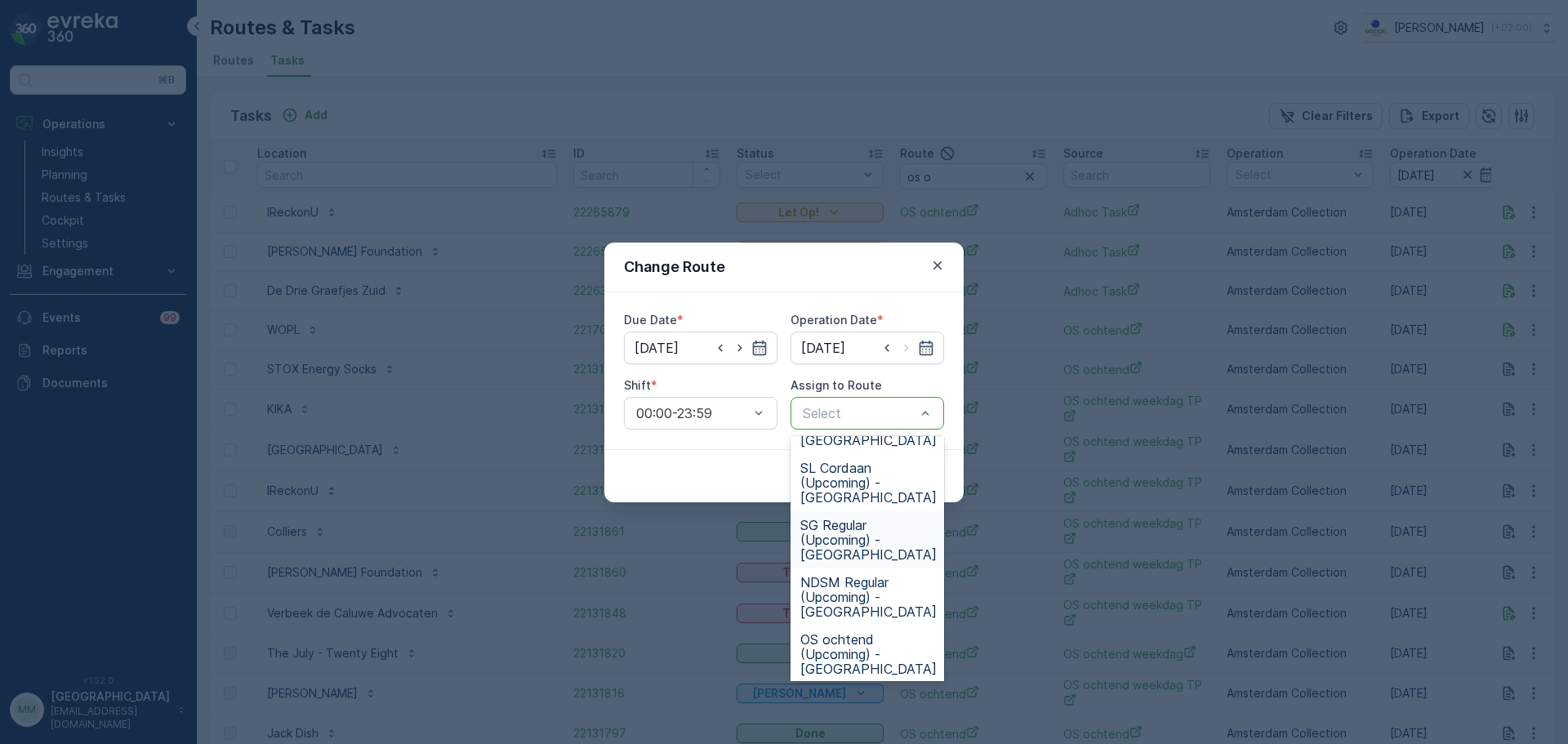
scroll to position [653, 0]
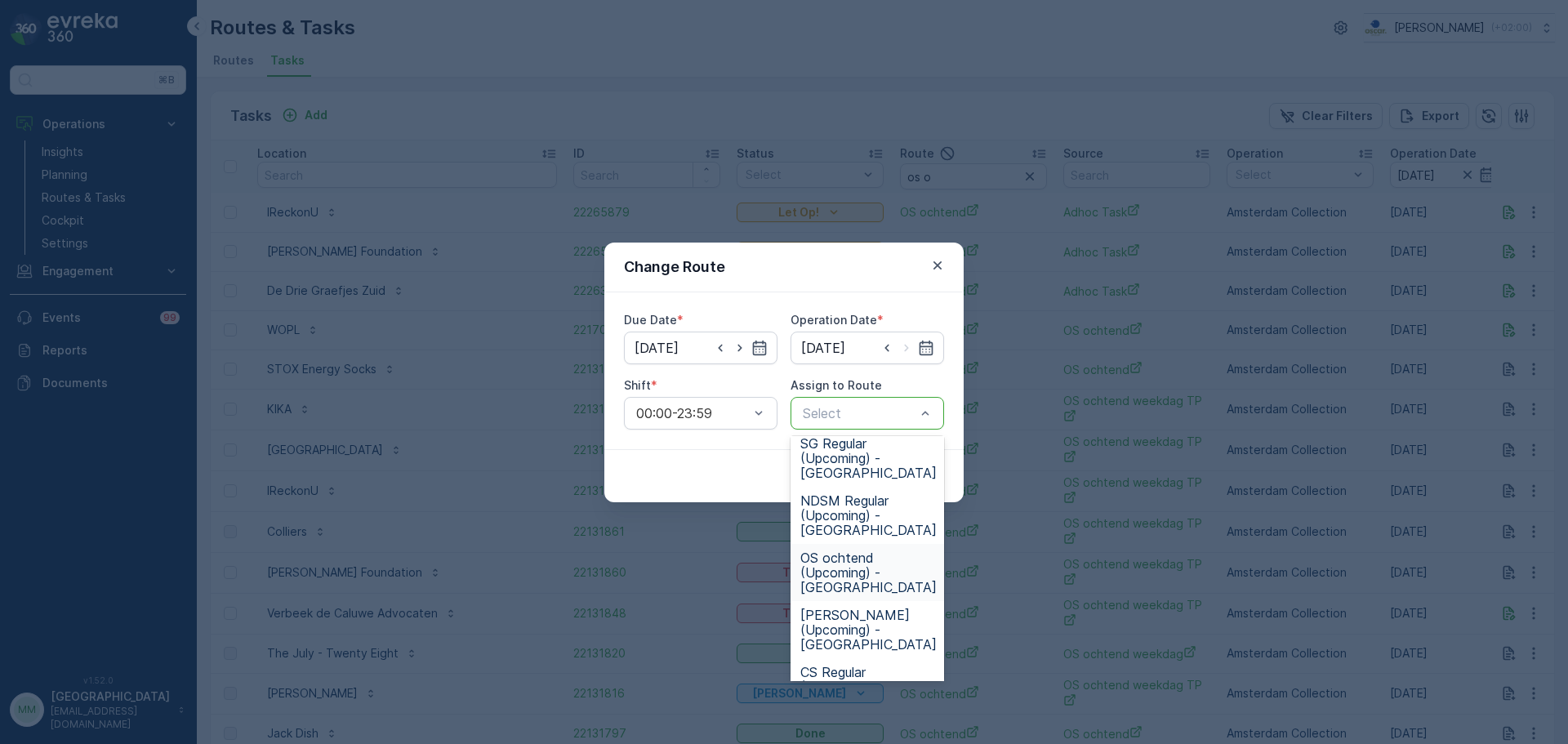
click at [874, 572] on span "OS ochtend (Upcoming) - Amsterdam" at bounding box center [868, 572] width 136 height 44
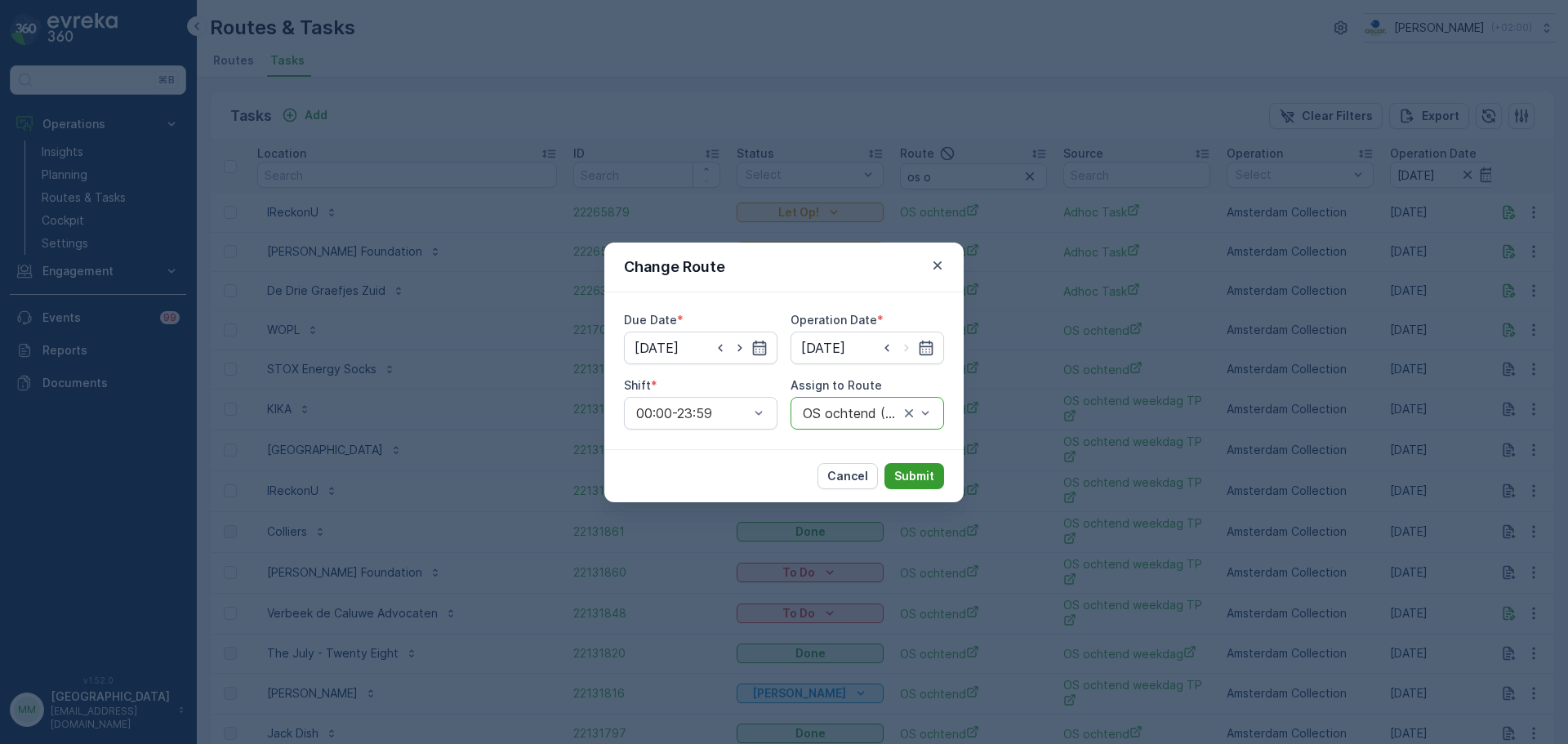
click at [906, 473] on p "Submit" at bounding box center [914, 476] width 40 height 16
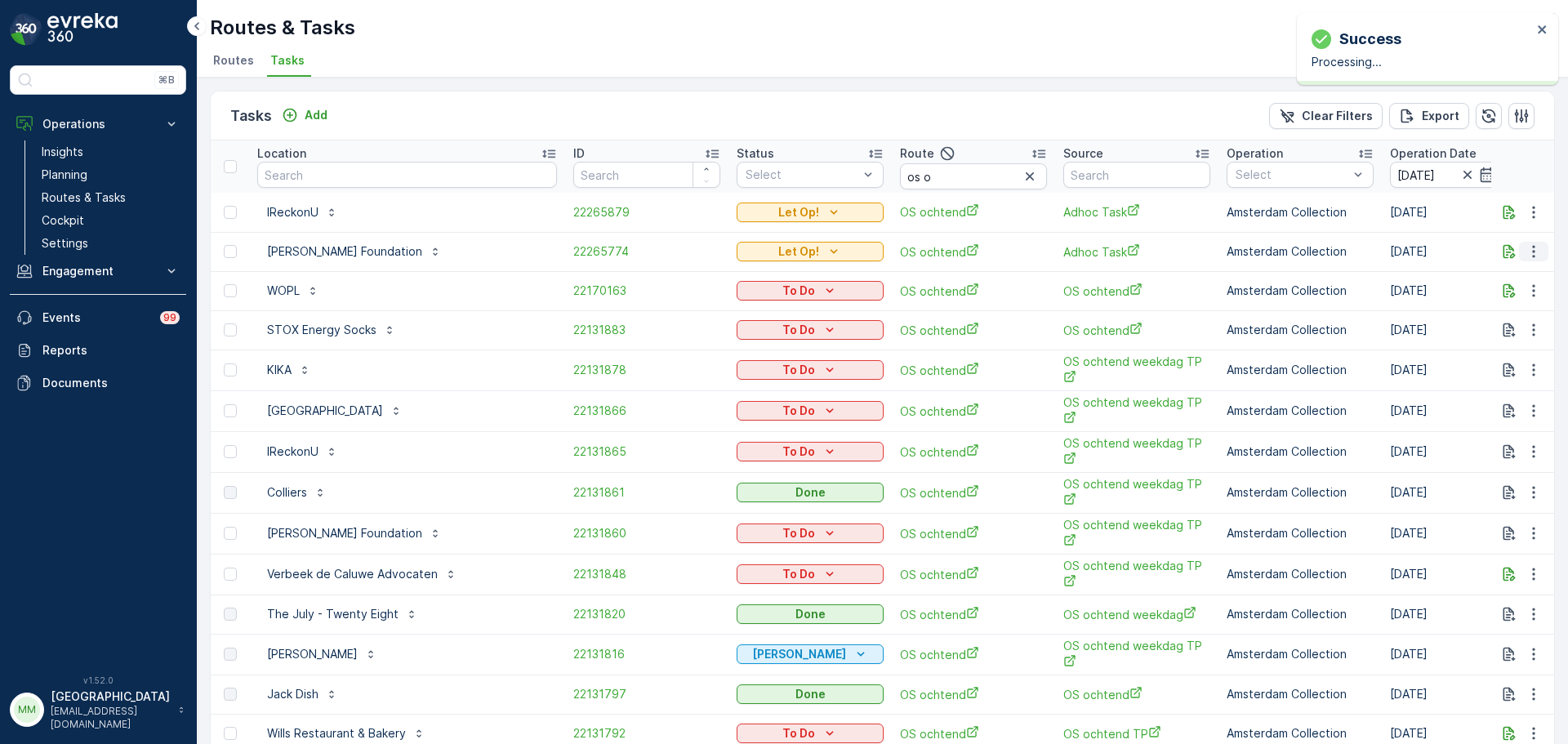
click at [1525, 255] on icon "button" at bounding box center [1534, 251] width 16 height 16
click at [1514, 326] on span "Change Route" at bounding box center [1492, 322] width 79 height 16
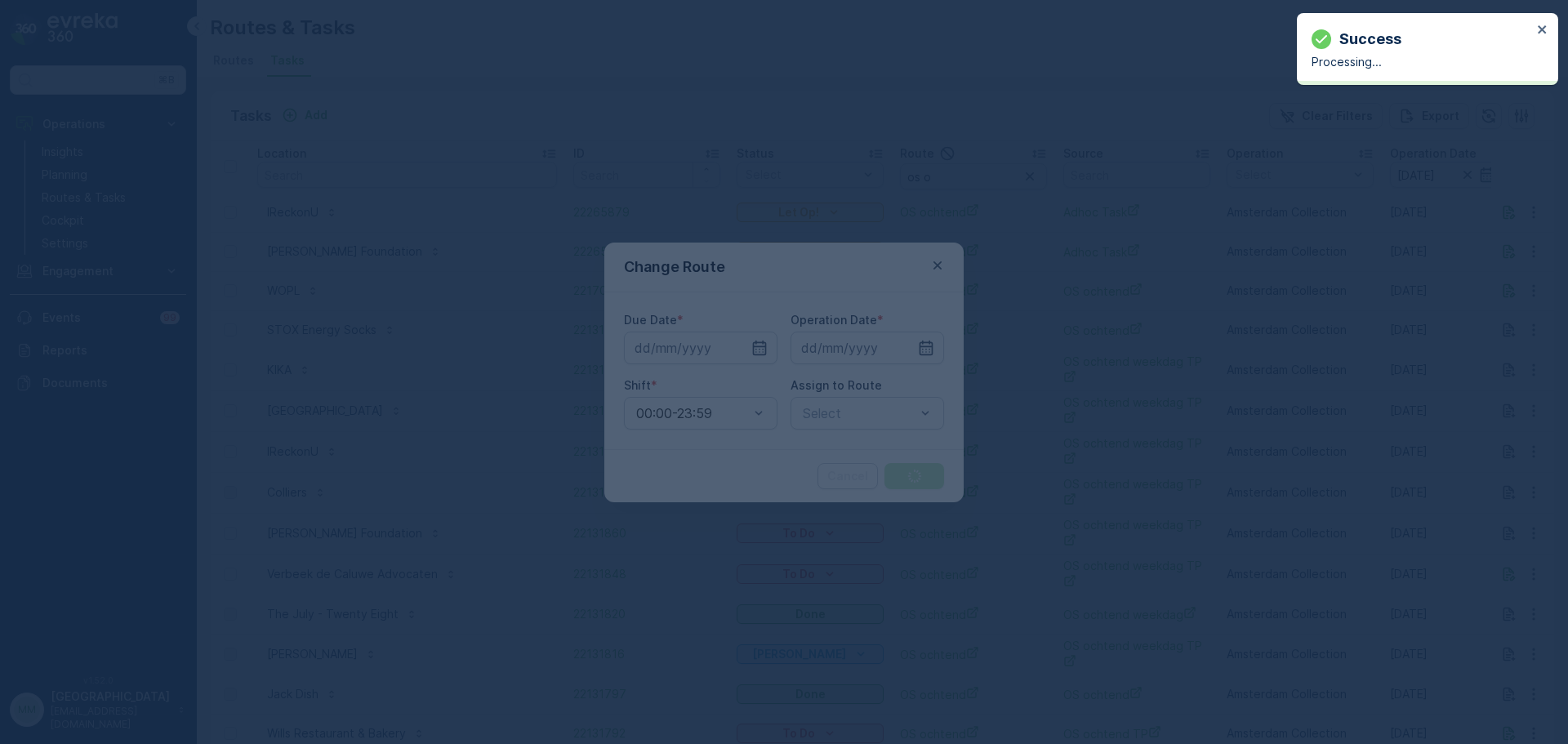
type input "[DATE]"
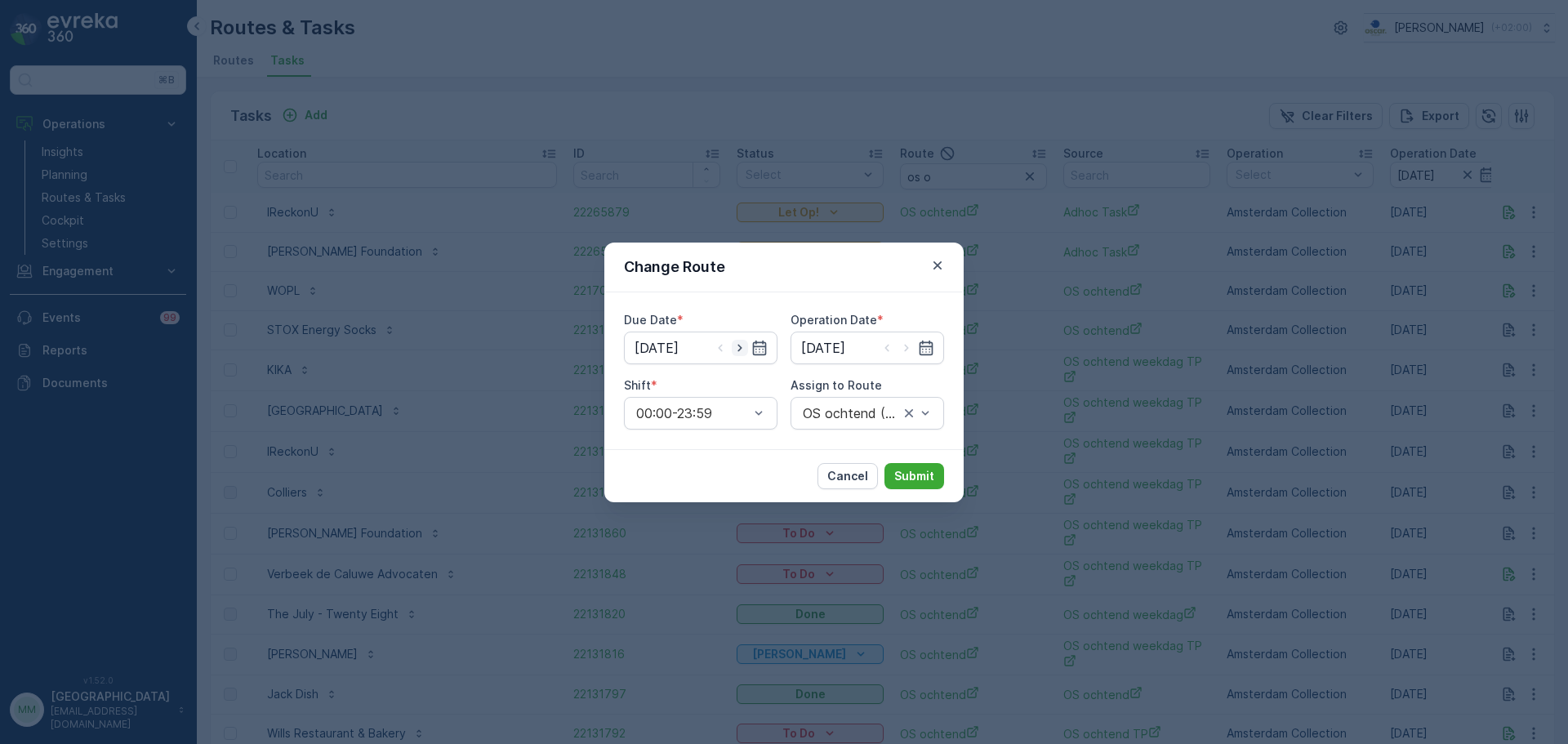
click at [736, 354] on icon "button" at bounding box center [740, 348] width 16 height 16
type input "09.10.2025"
click at [911, 351] on icon "button" at bounding box center [907, 348] width 16 height 16
type input "09.10.2025"
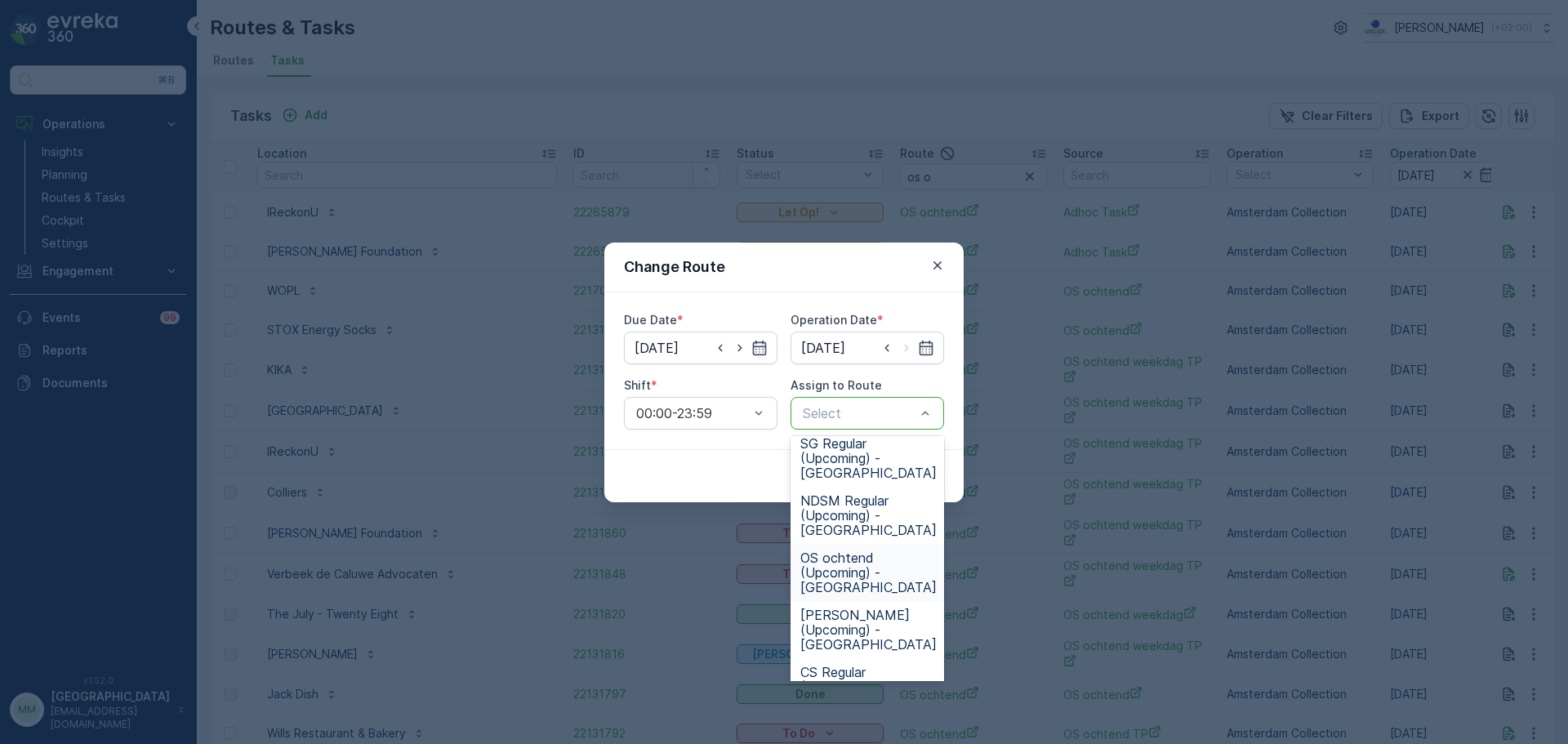
click at [840, 582] on span "OS ochtend (Upcoming) - Amsterdam" at bounding box center [868, 572] width 136 height 44
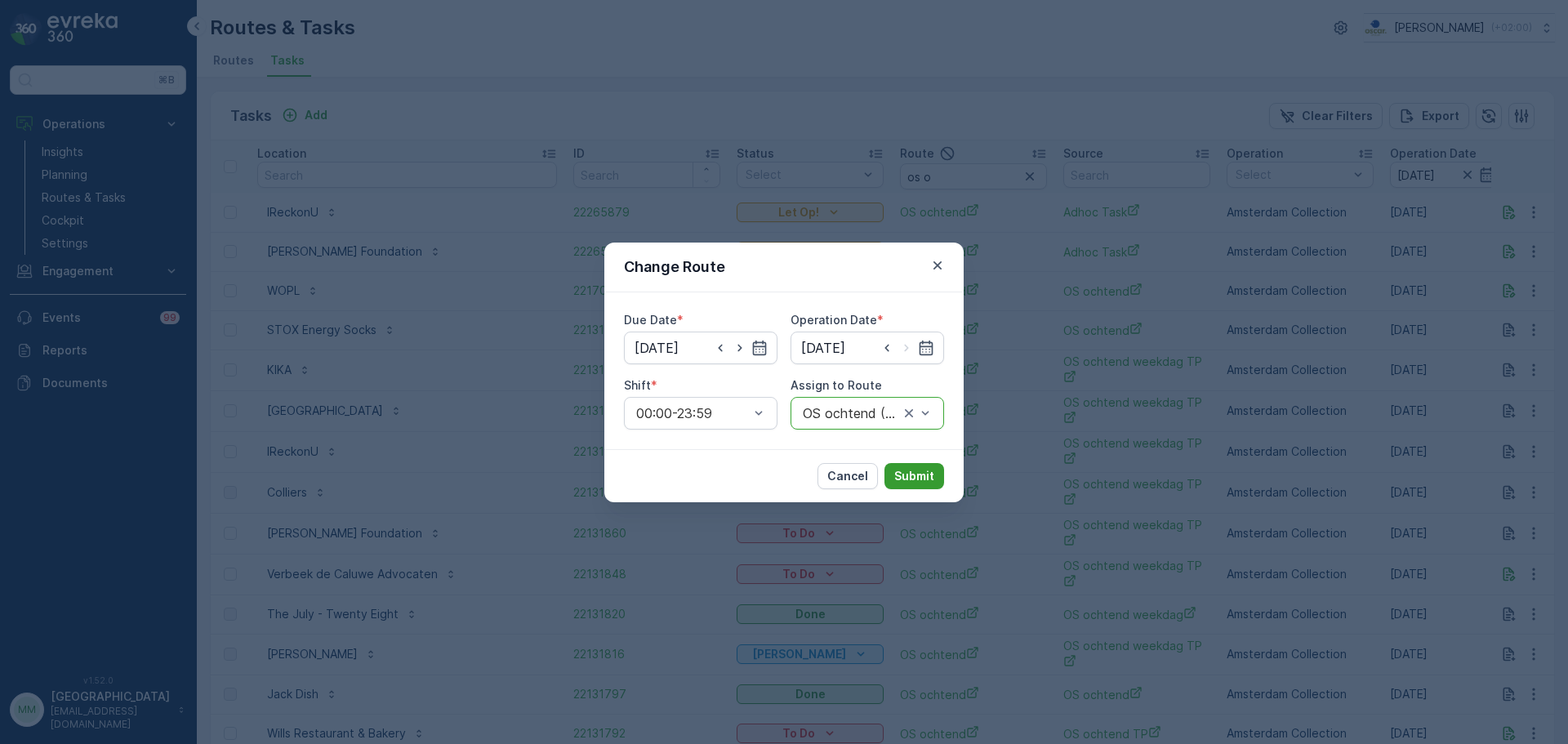
click at [931, 466] on button "Submit" at bounding box center [914, 476] width 60 height 26
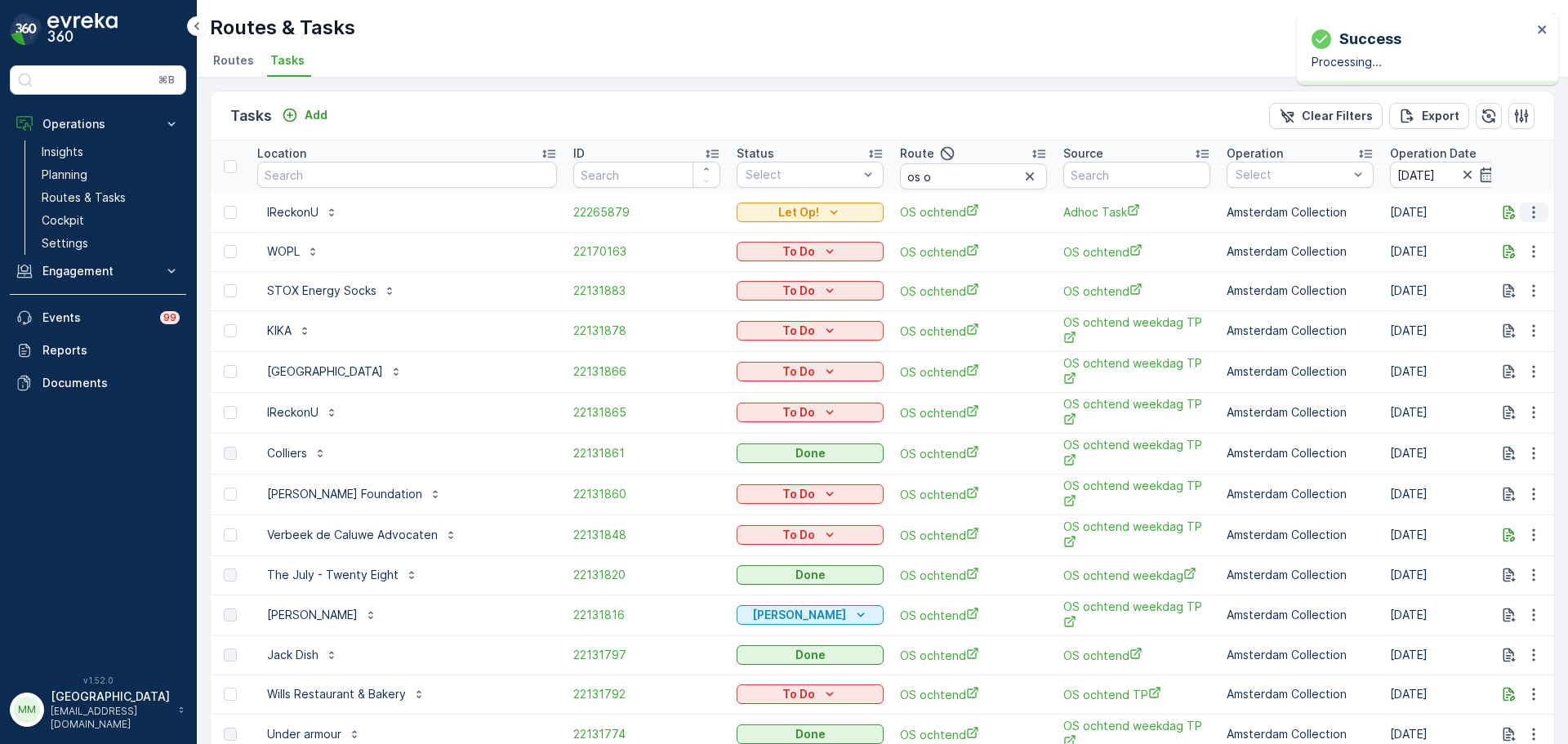
click at [1538, 209] on button "button" at bounding box center [1534, 213] width 30 height 20
click at [1510, 279] on span "Change Route" at bounding box center [1492, 282] width 79 height 16
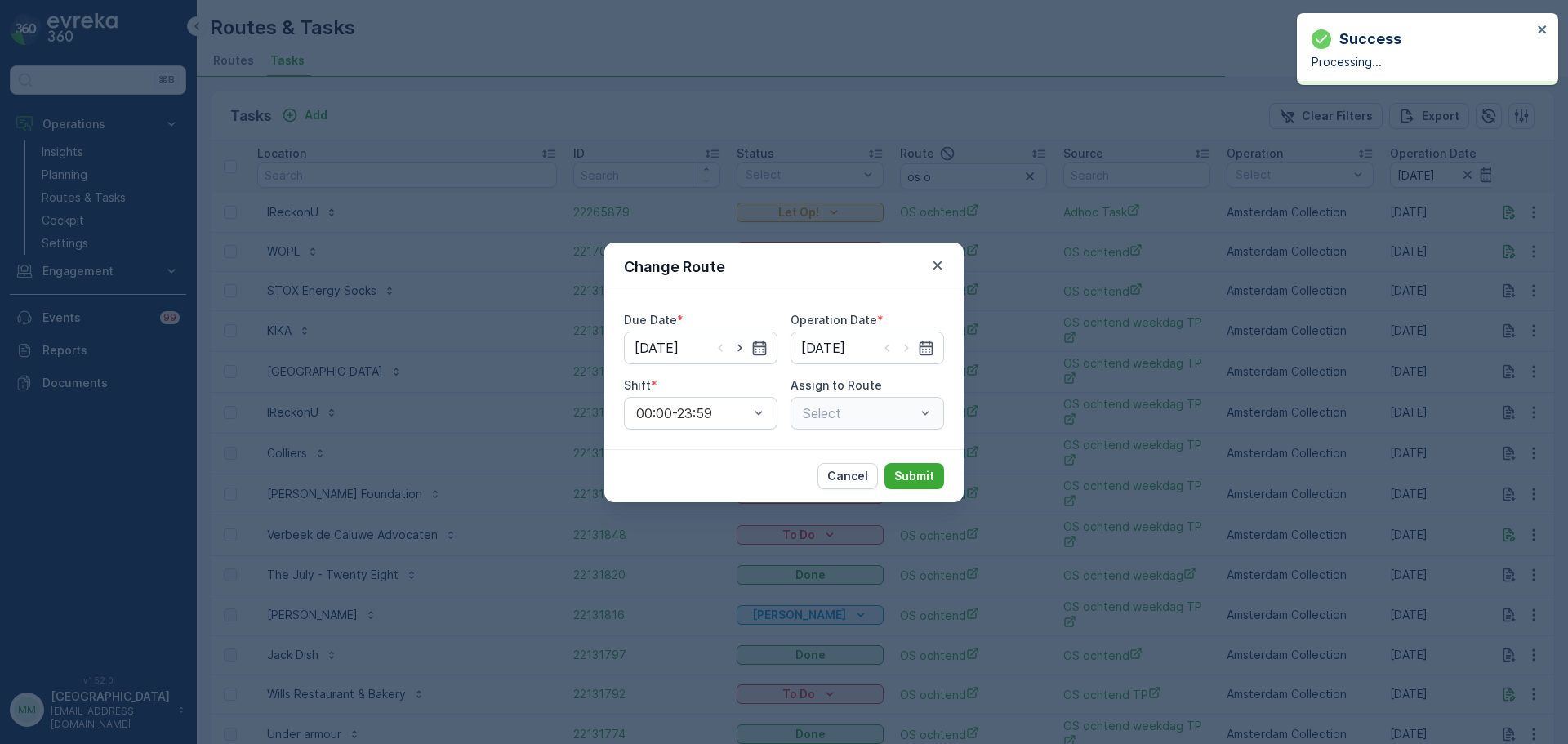
type input "[DATE]"
click at [740, 347] on icon "button" at bounding box center [740, 348] width 16 height 16
type input "09.10.2025"
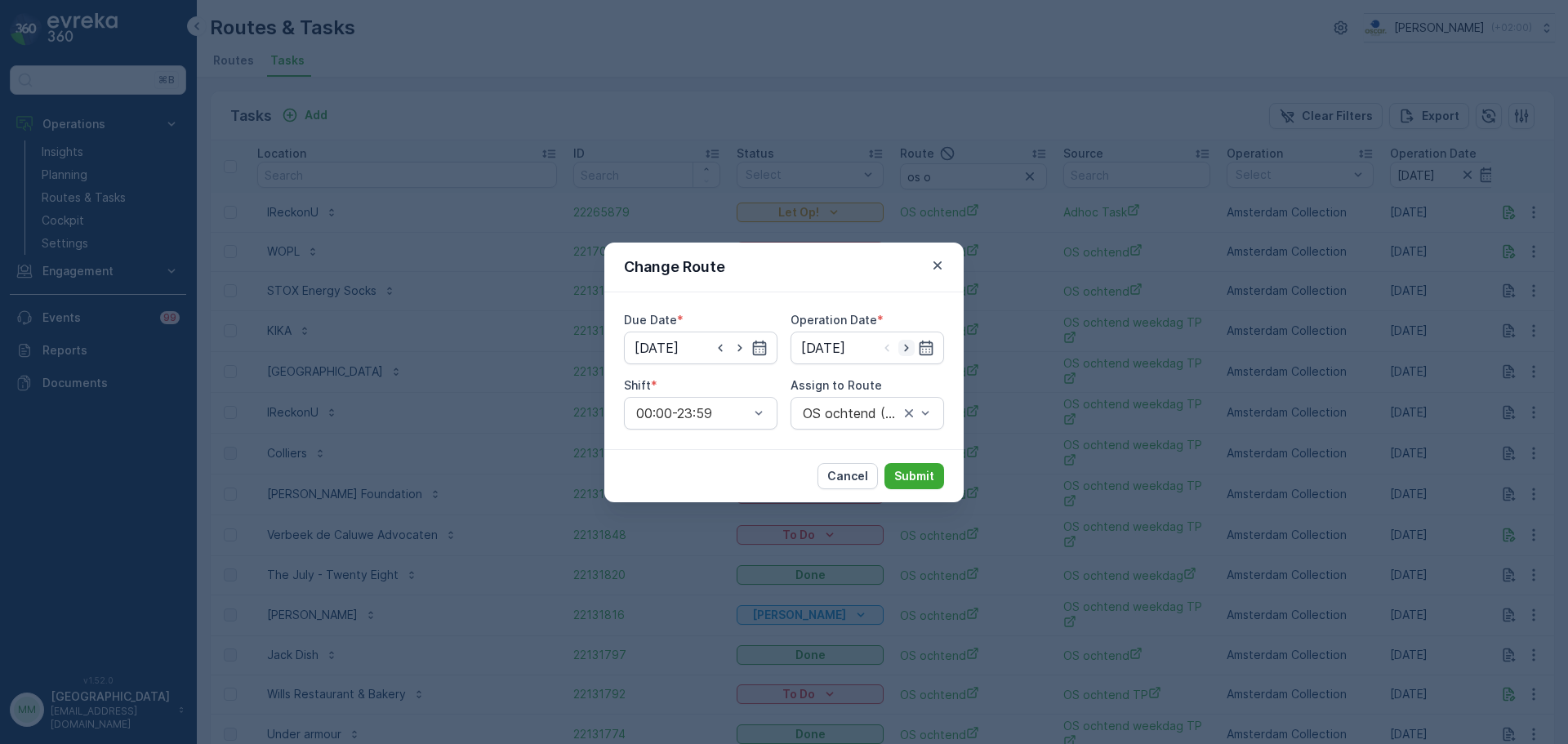
click at [899, 348] on icon "button" at bounding box center [907, 348] width 16 height 16
type input "09.10.2025"
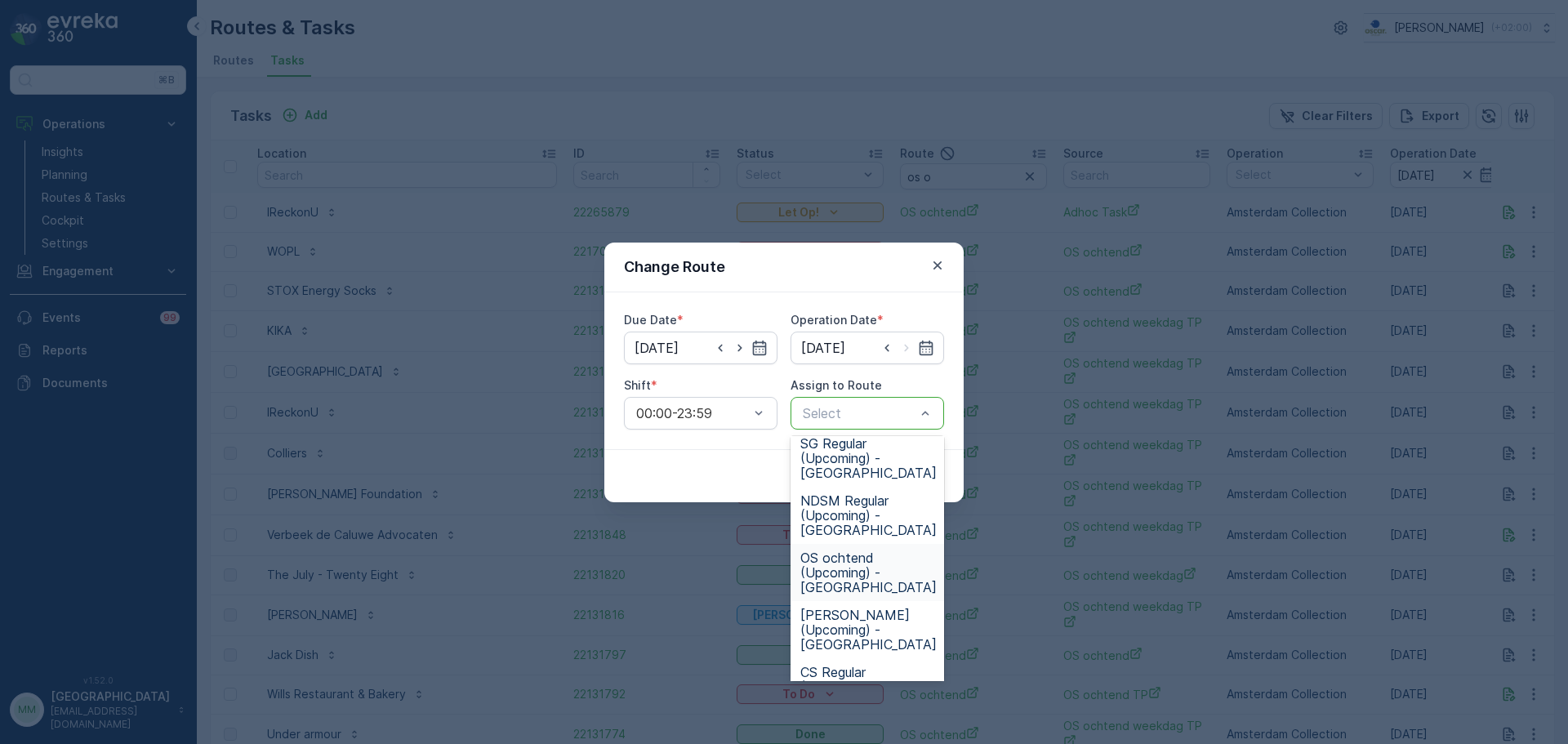
click at [857, 563] on span "OS ochtend (Upcoming) - Amsterdam" at bounding box center [868, 572] width 136 height 44
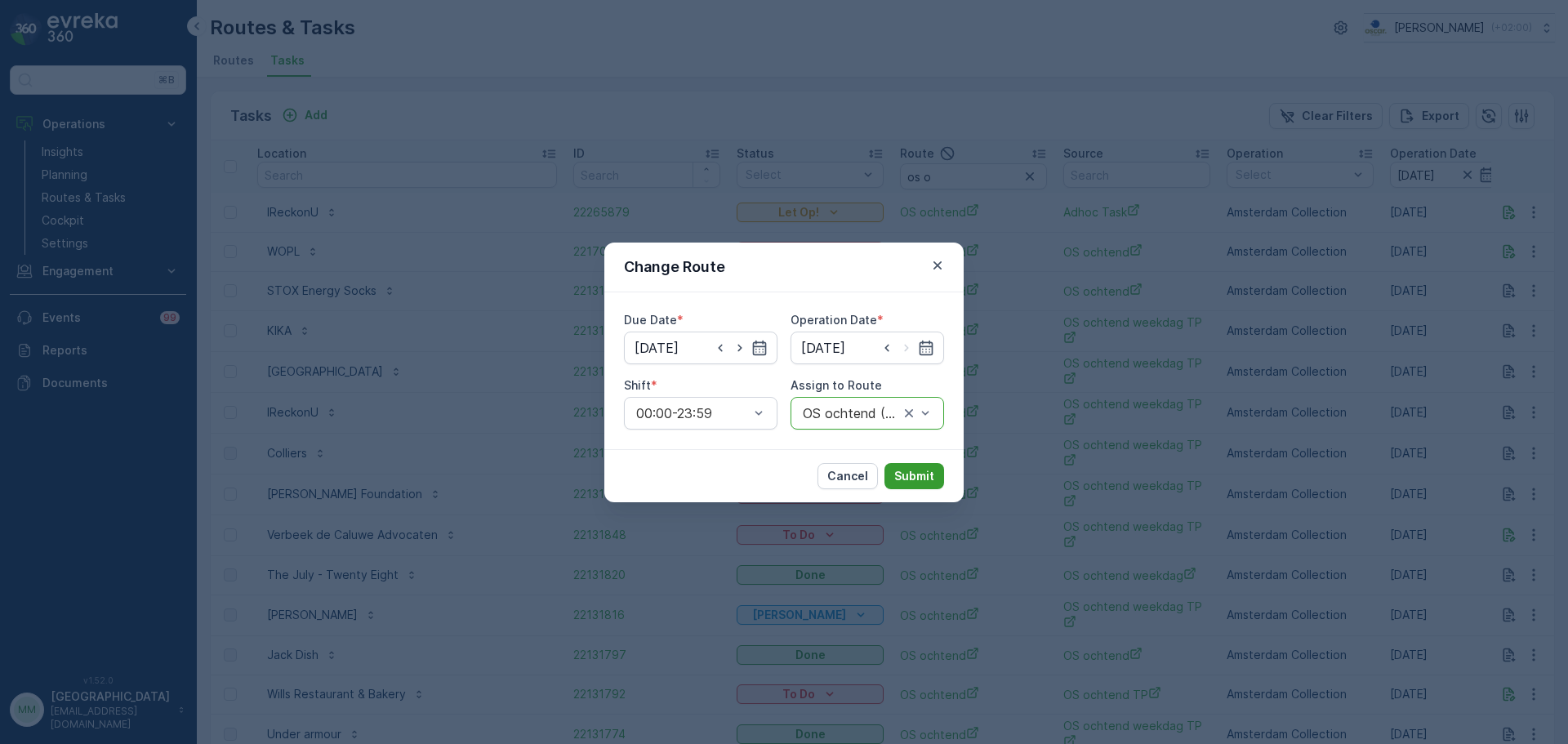
click at [916, 479] on p "Submit" at bounding box center [914, 476] width 40 height 16
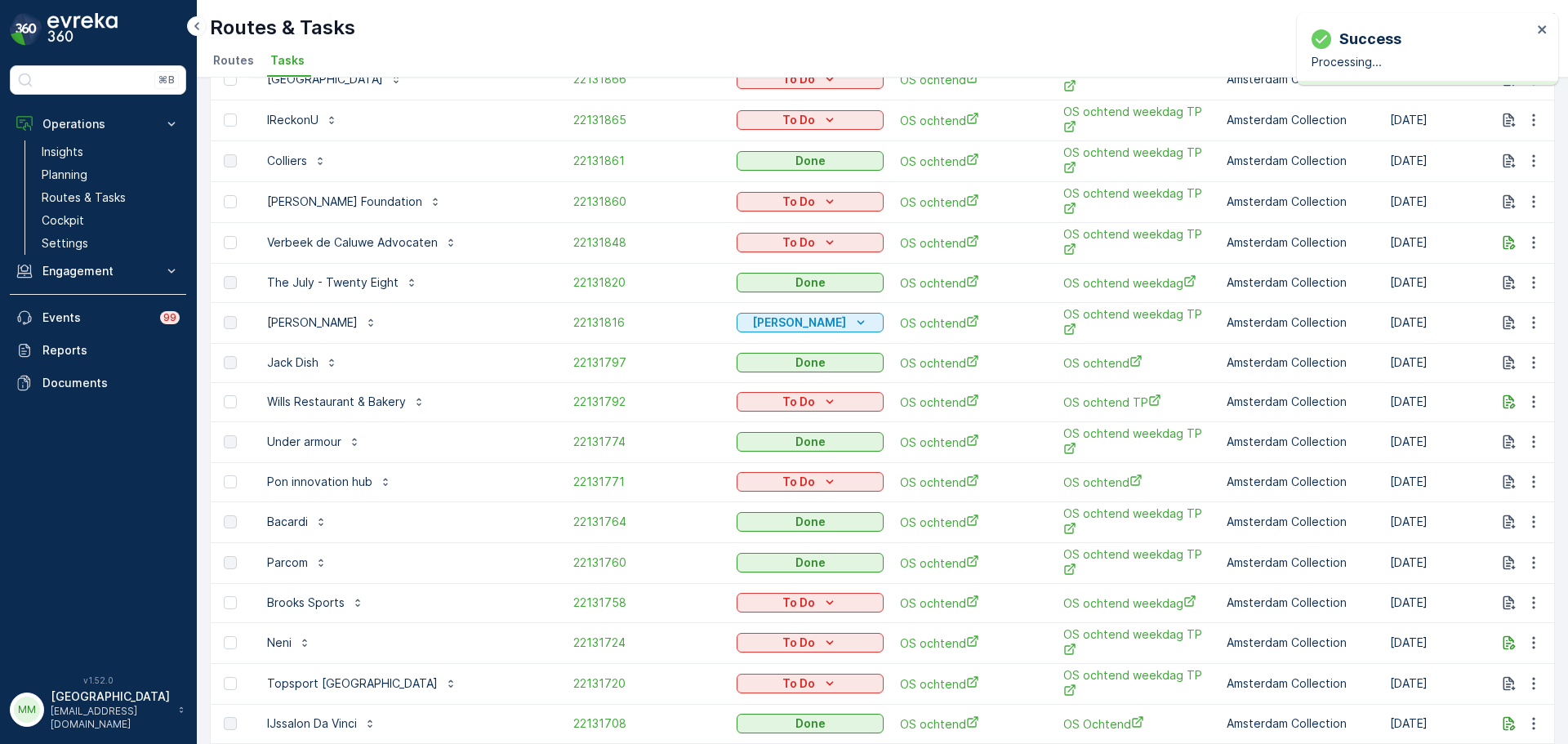
scroll to position [0, 0]
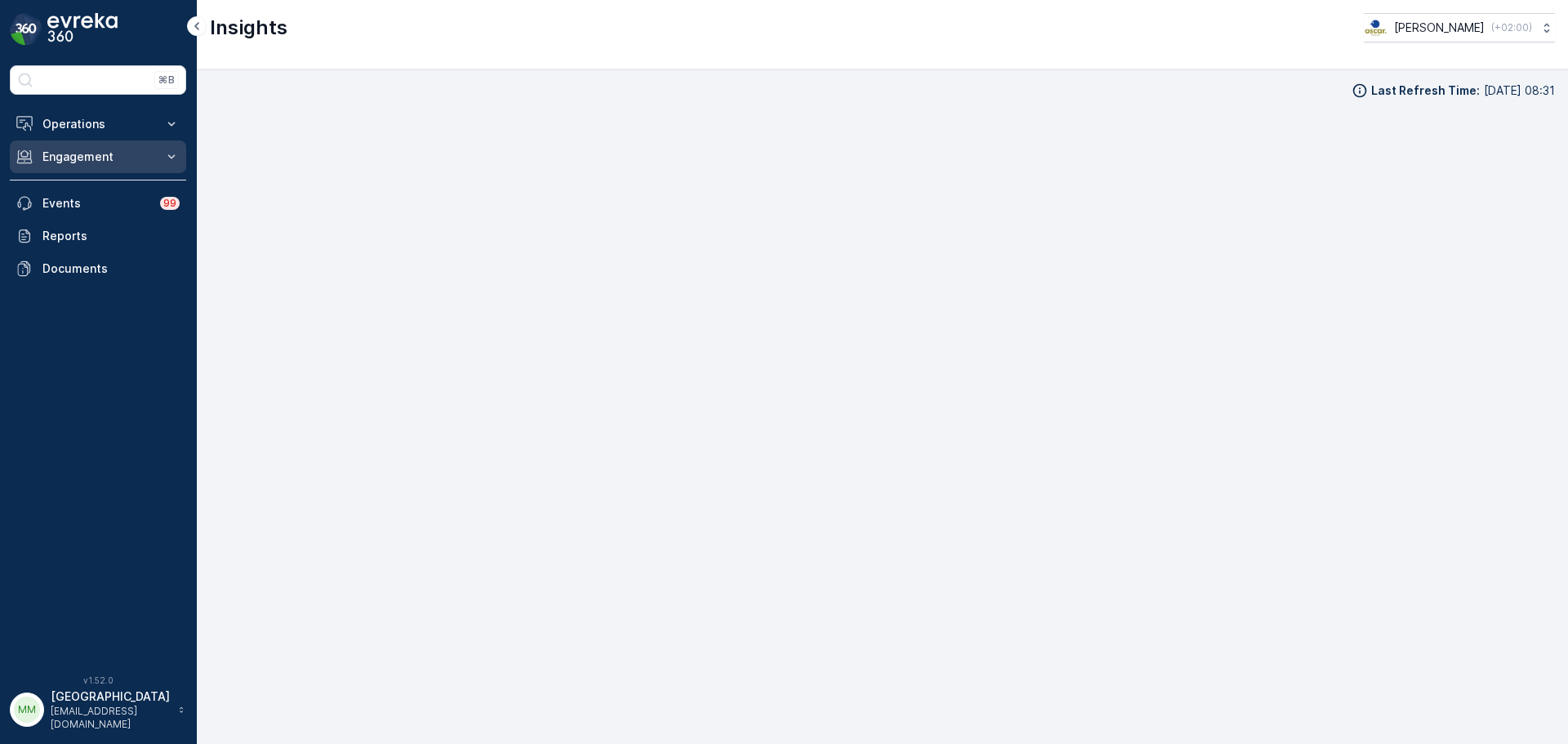
scroll to position [16, 0]
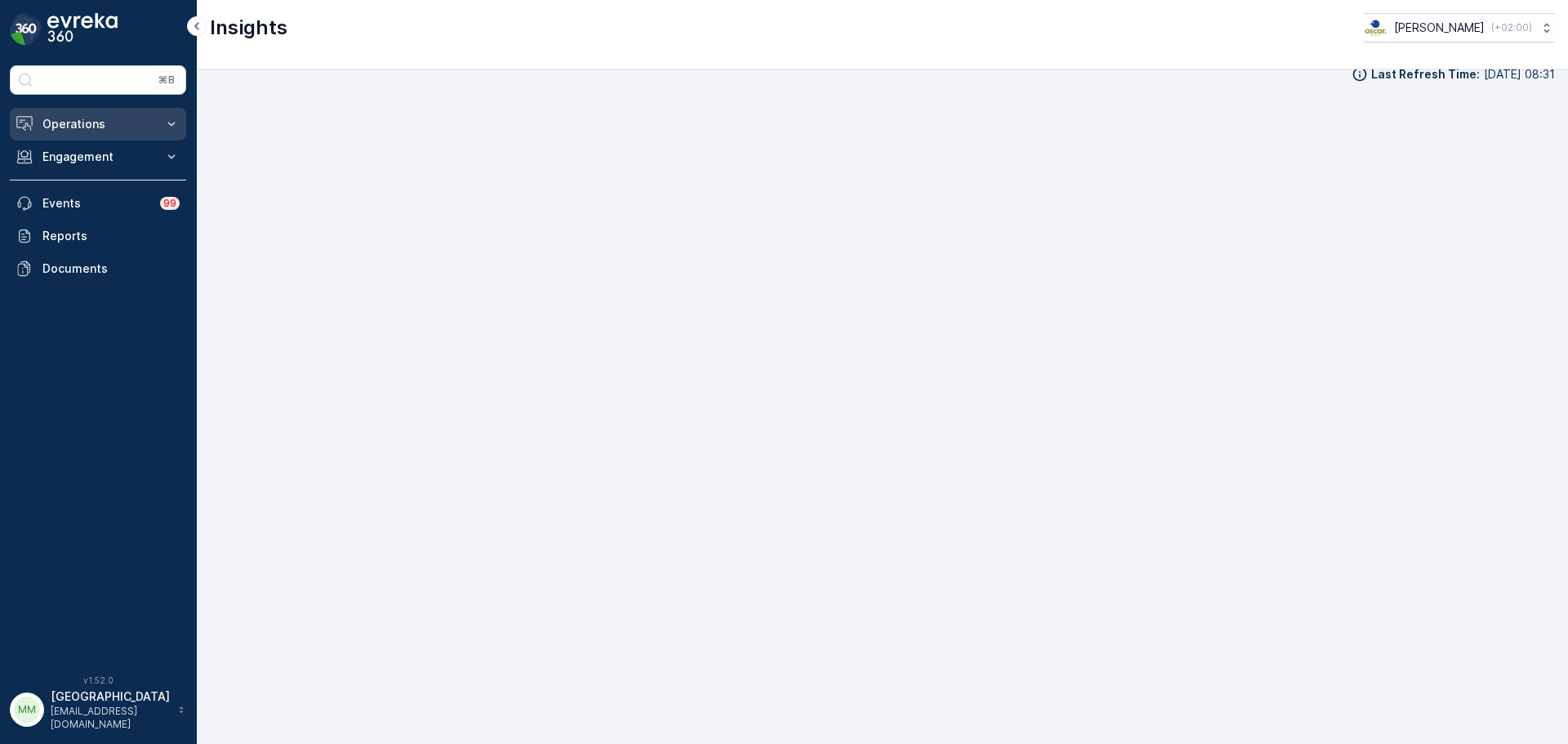
click at [94, 132] on button "Operations" at bounding box center [98, 124] width 177 height 33
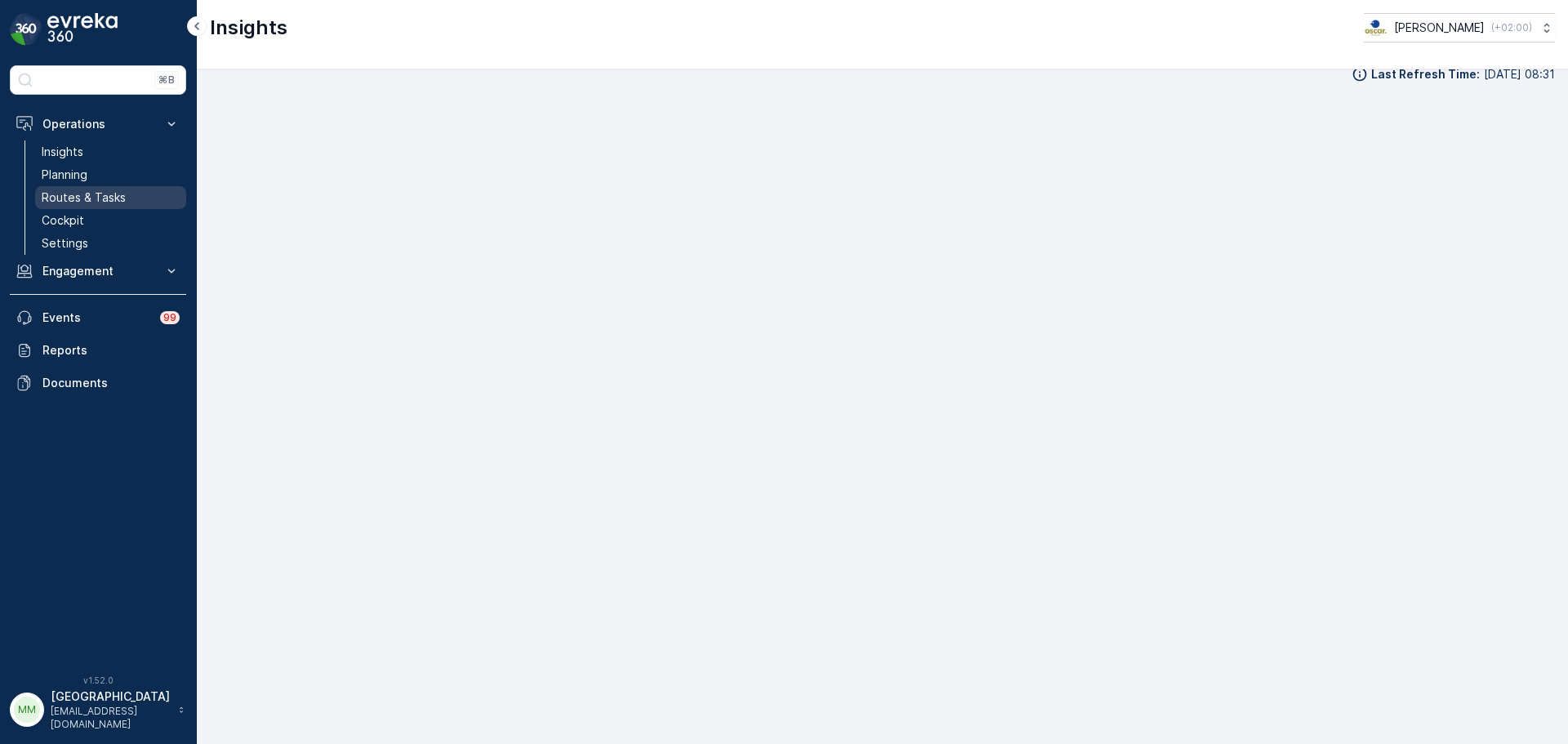
click at [91, 190] on p "Routes & Tasks" at bounding box center [84, 198] width 84 height 16
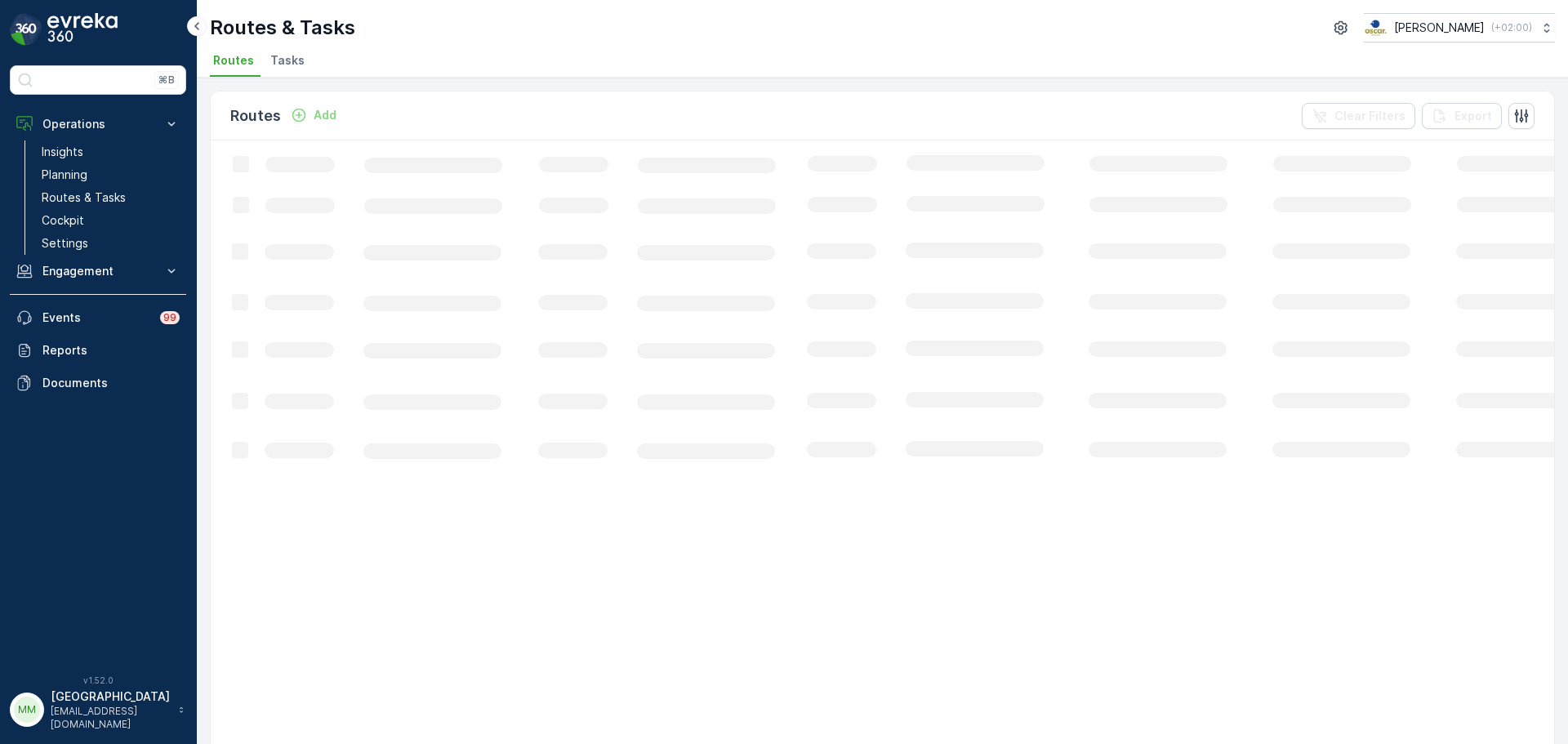
click at [291, 60] on span "Tasks" at bounding box center [287, 61] width 34 height 16
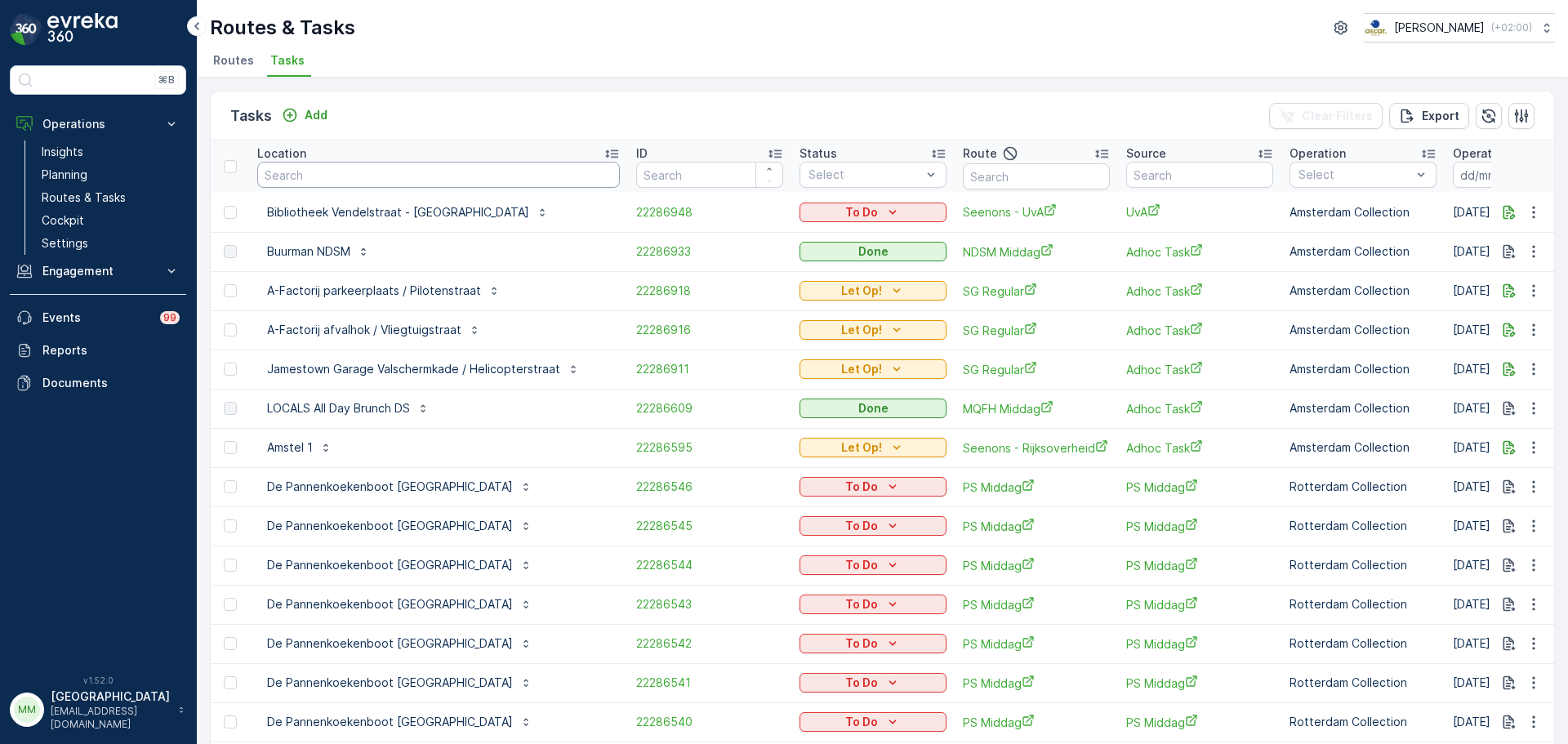
click at [495, 184] on input "text" at bounding box center [438, 175] width 362 height 26
type input "de utrechter"
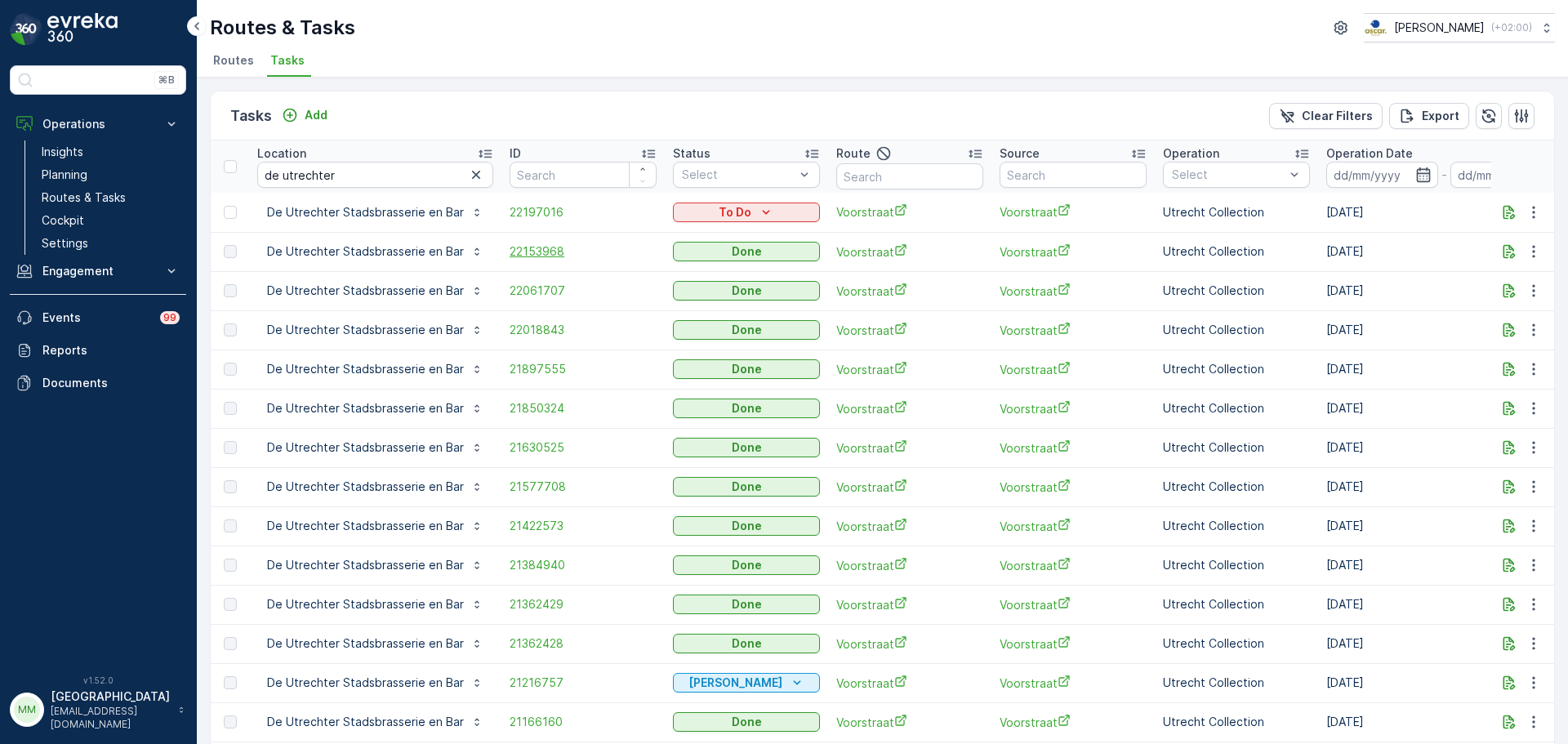
click at [552, 250] on span "22153968" at bounding box center [582, 251] width 147 height 16
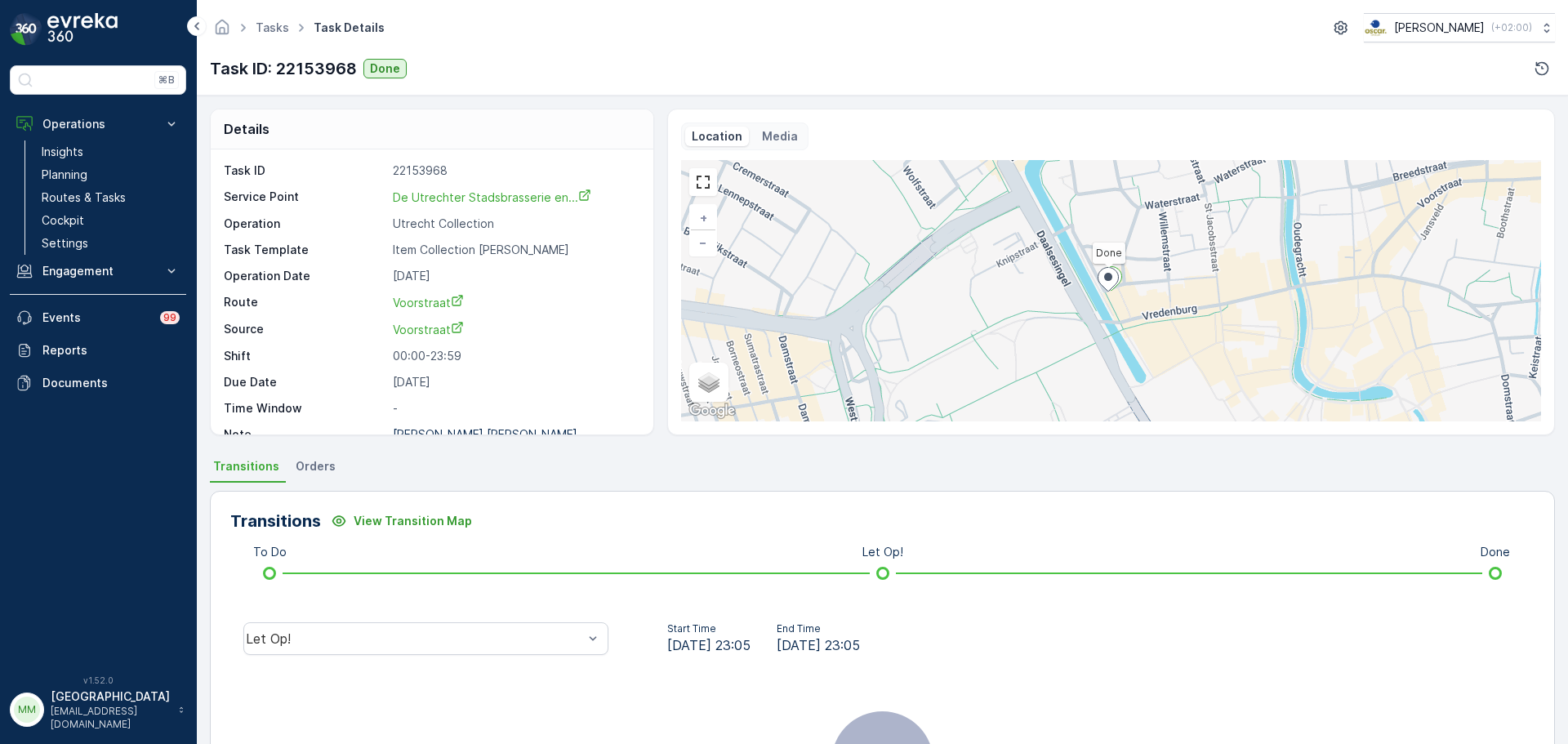
scroll to position [21, 0]
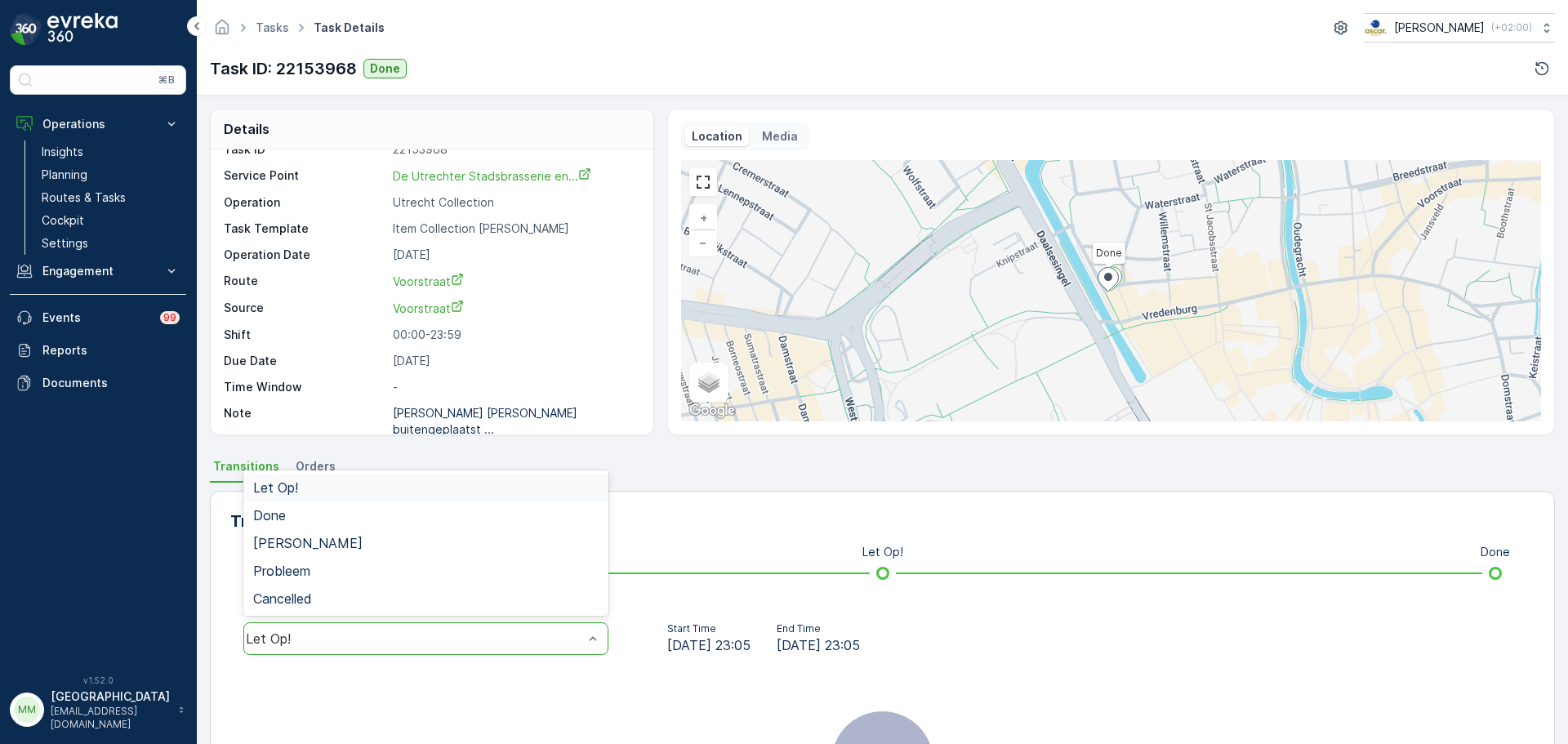
click at [389, 646] on div "Let Op!" at bounding box center [425, 639] width 365 height 33
click at [277, 512] on span "Done" at bounding box center [269, 515] width 33 height 15
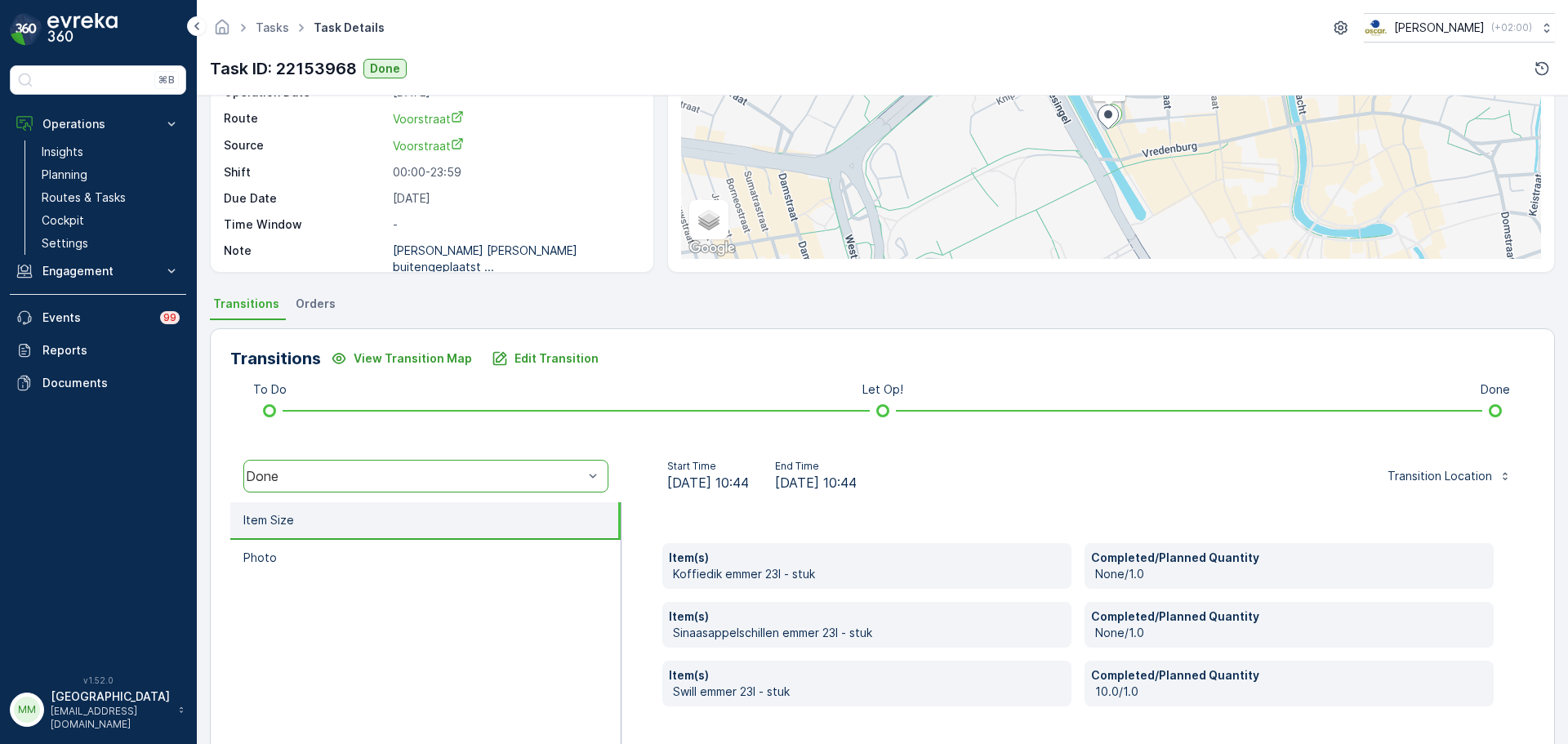
scroll to position [286, 0]
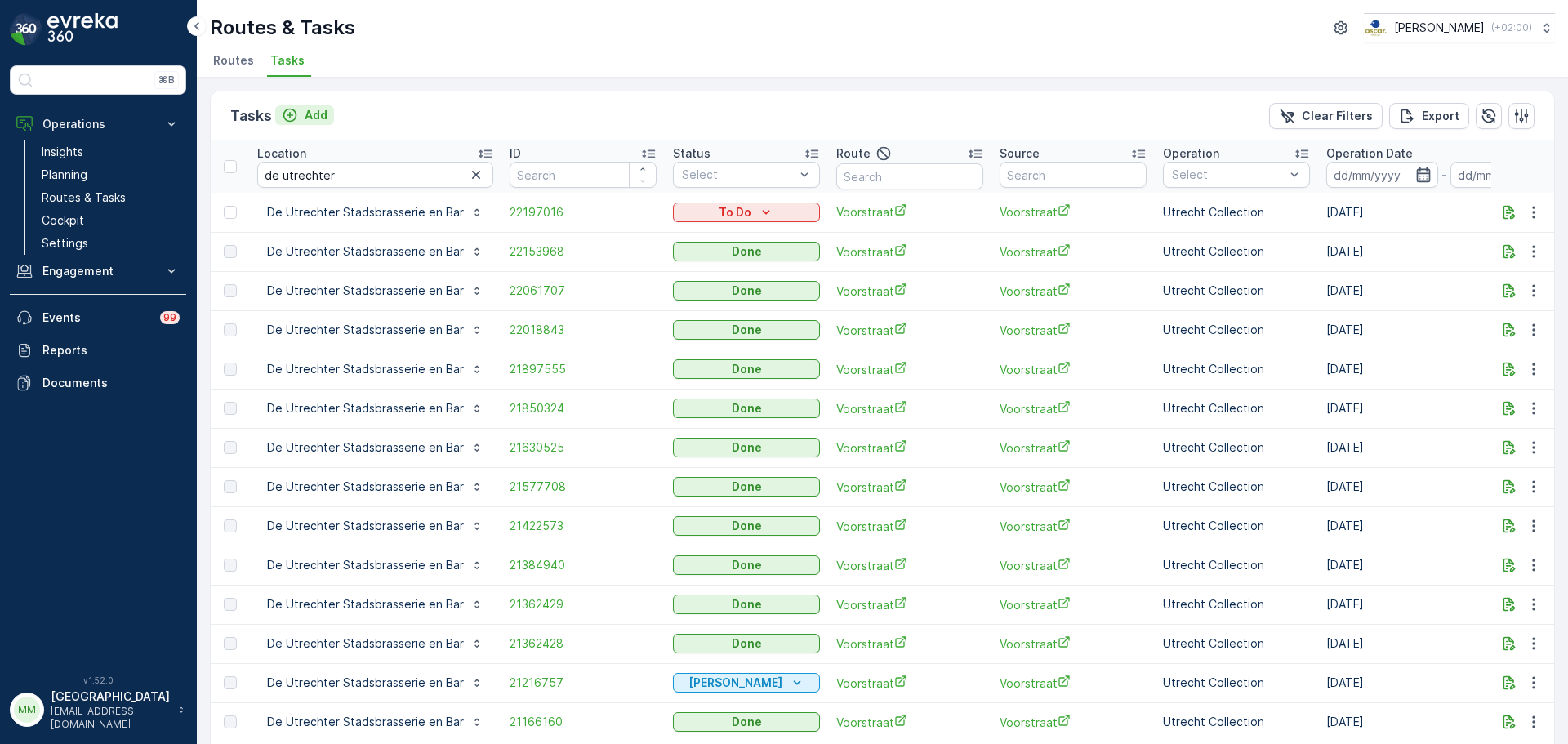
click at [303, 109] on div "Add" at bounding box center [305, 115] width 46 height 16
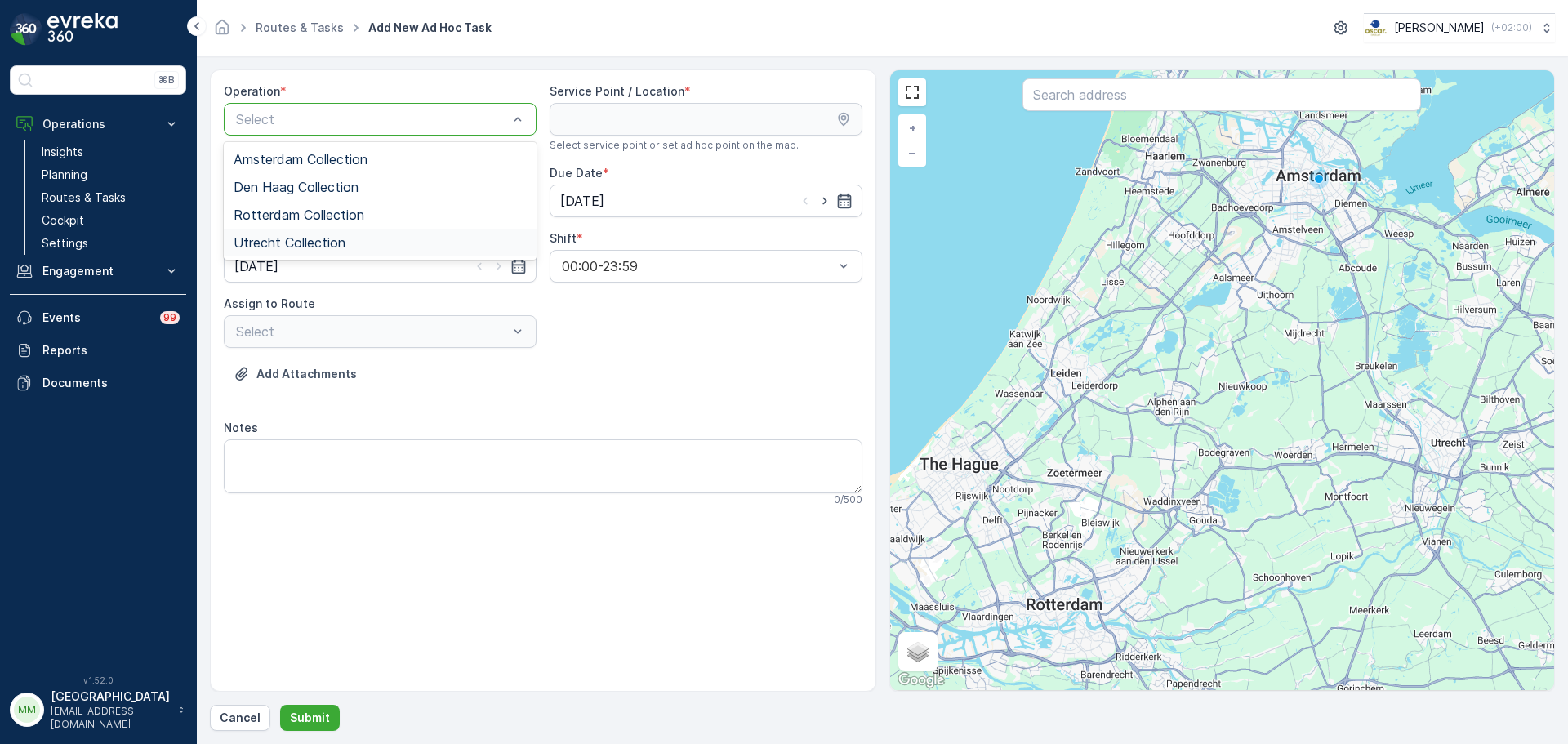
click at [347, 237] on div "Utrecht Collection" at bounding box center [379, 242] width 293 height 15
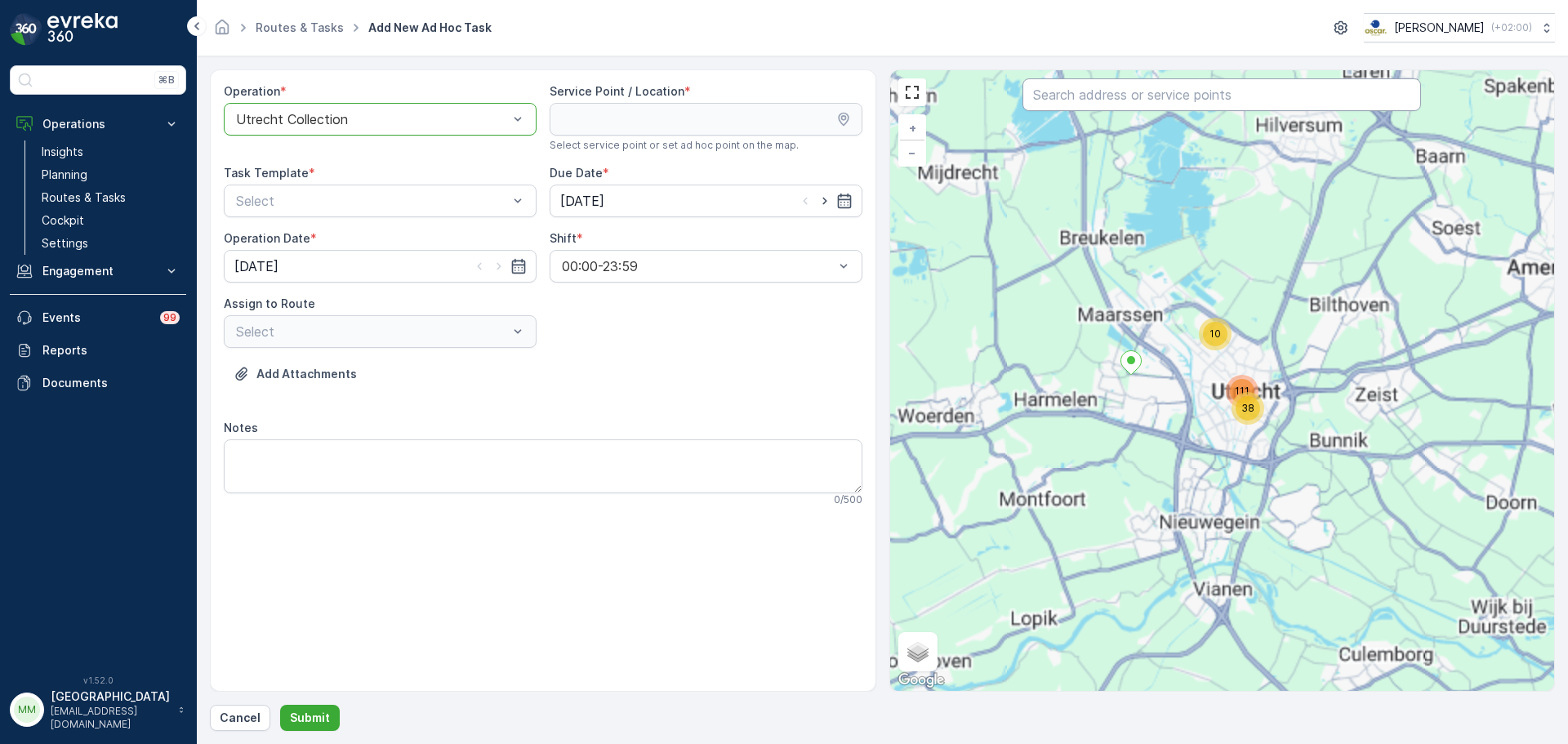
click at [1150, 80] on input "text" at bounding box center [1221, 94] width 398 height 33
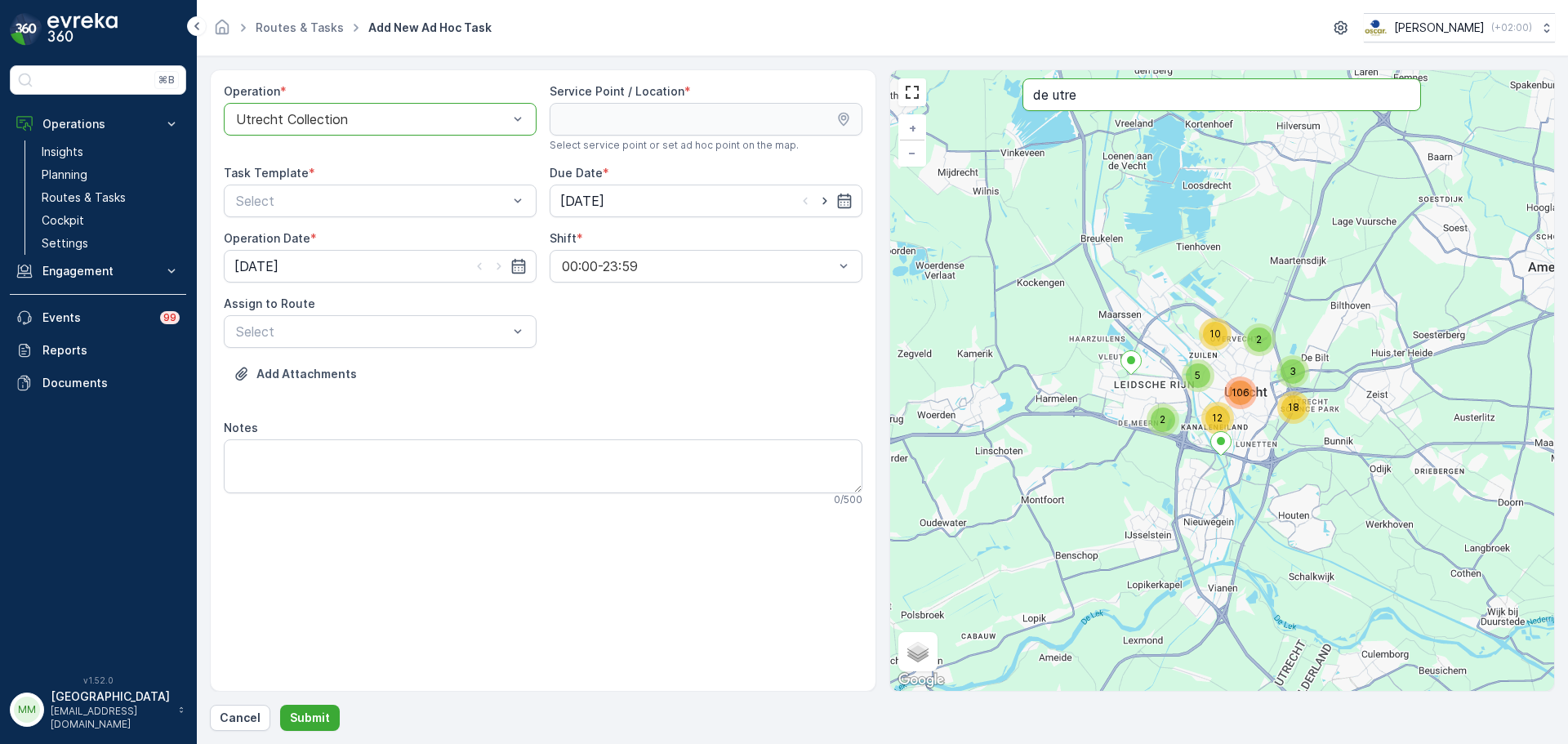
type input "de utre"
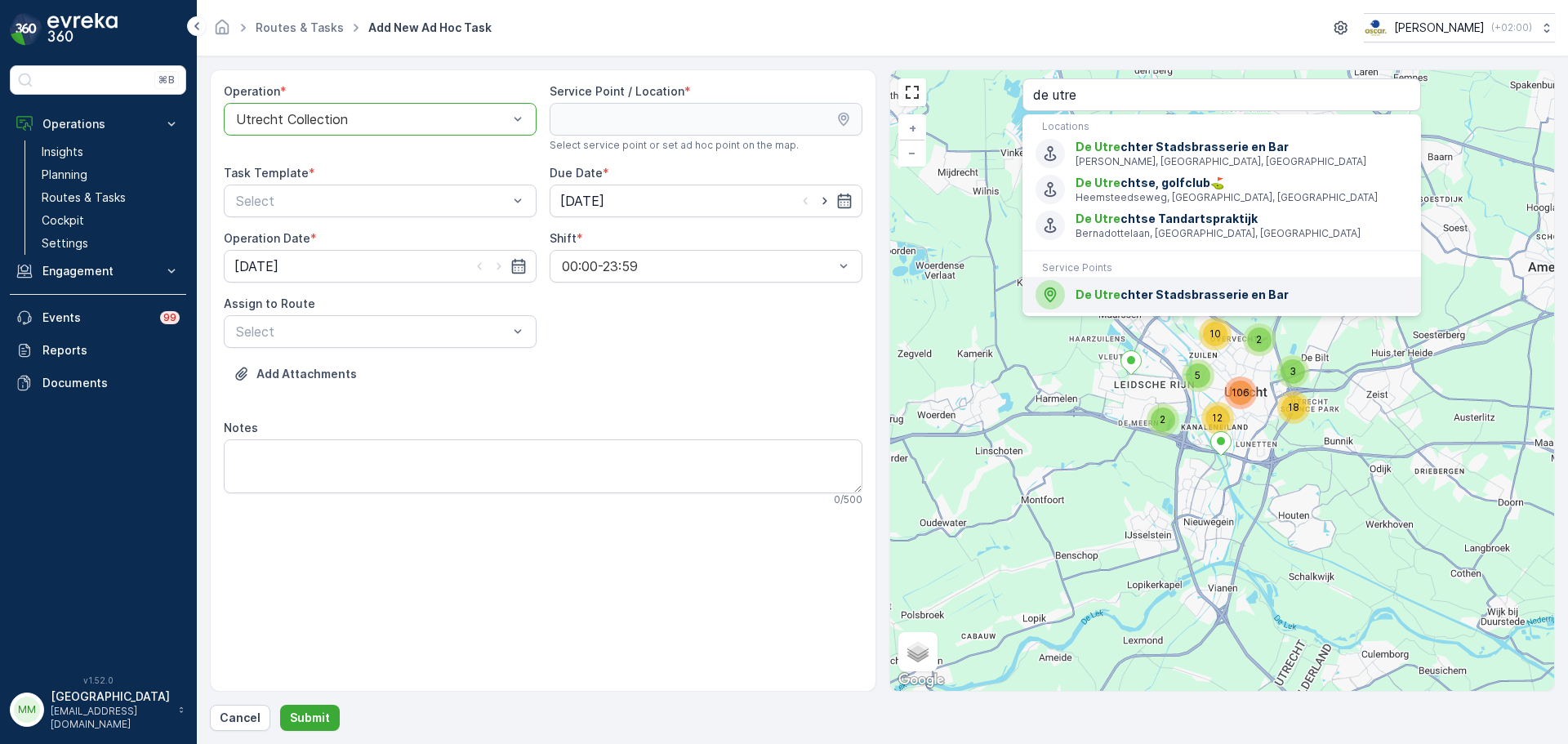
click at [1100, 307] on div "De Utre chter Stadsbrasserie en Bar" at bounding box center [1221, 295] width 372 height 30
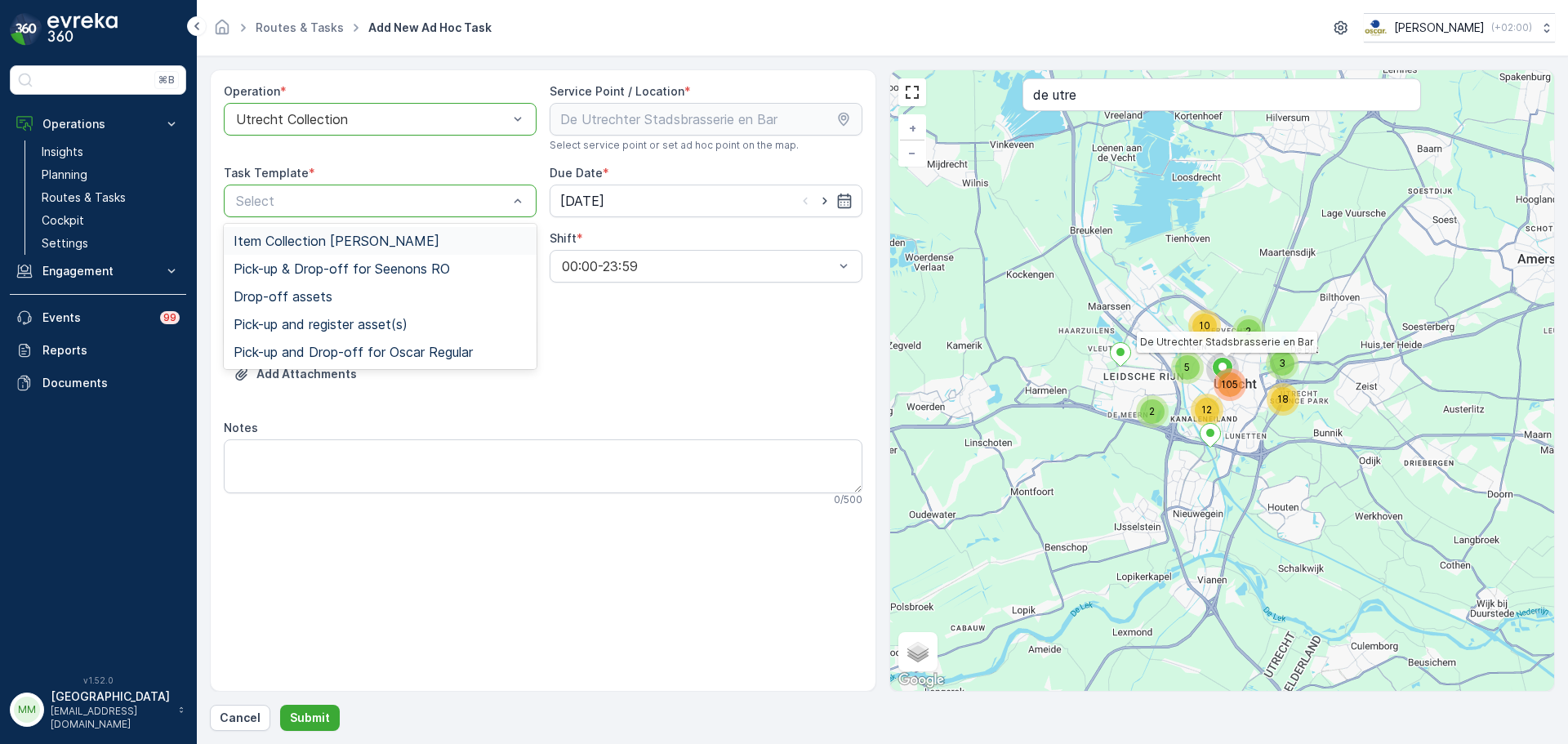
click at [399, 188] on div "Select" at bounding box center [379, 201] width 313 height 33
click at [333, 246] on span "Item Collection [PERSON_NAME]" at bounding box center [336, 241] width 206 height 15
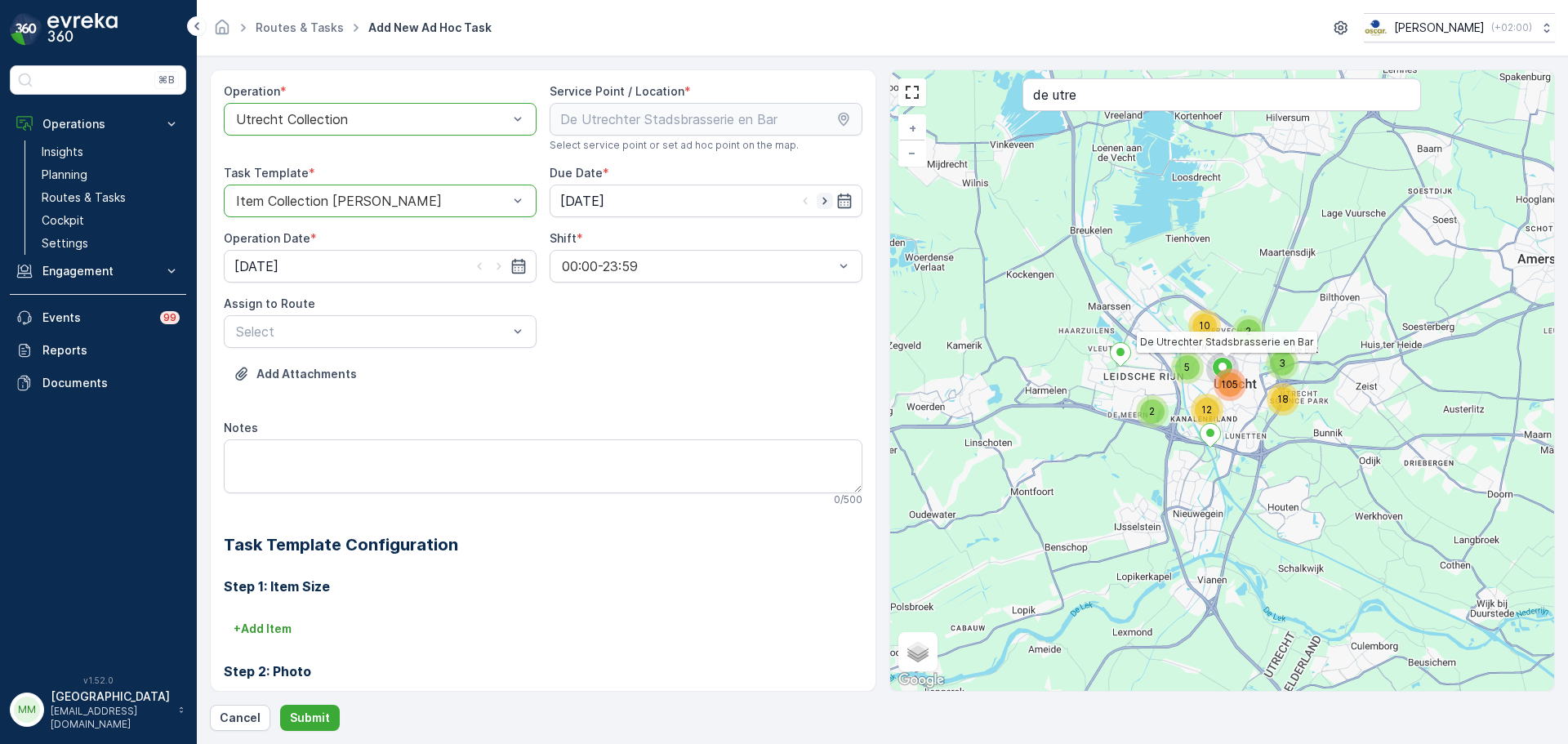
click at [816, 201] on icon "button" at bounding box center [825, 201] width 16 height 16
type input "10.10.2025"
click at [495, 273] on icon "button" at bounding box center [499, 266] width 16 height 16
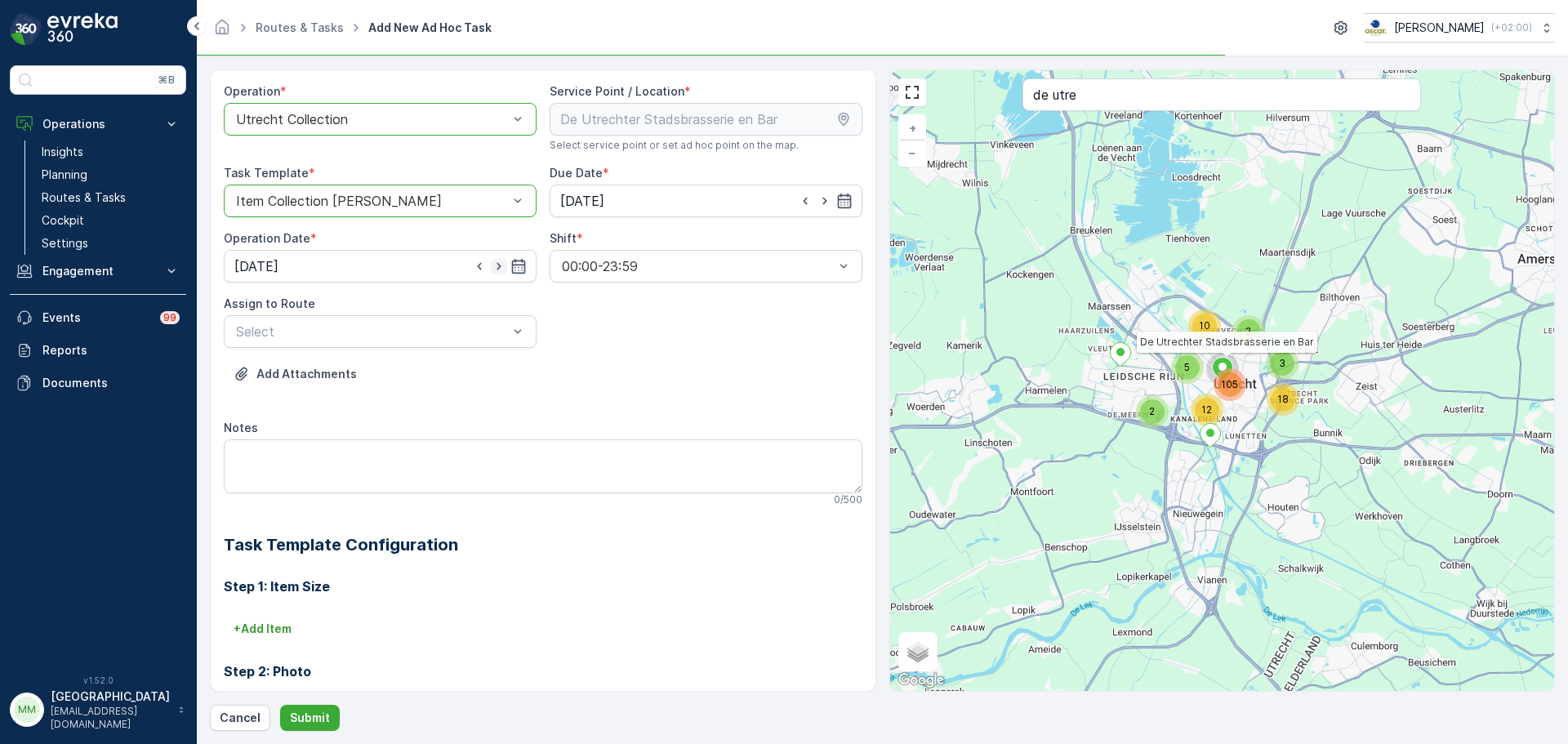
type input "10.10.2025"
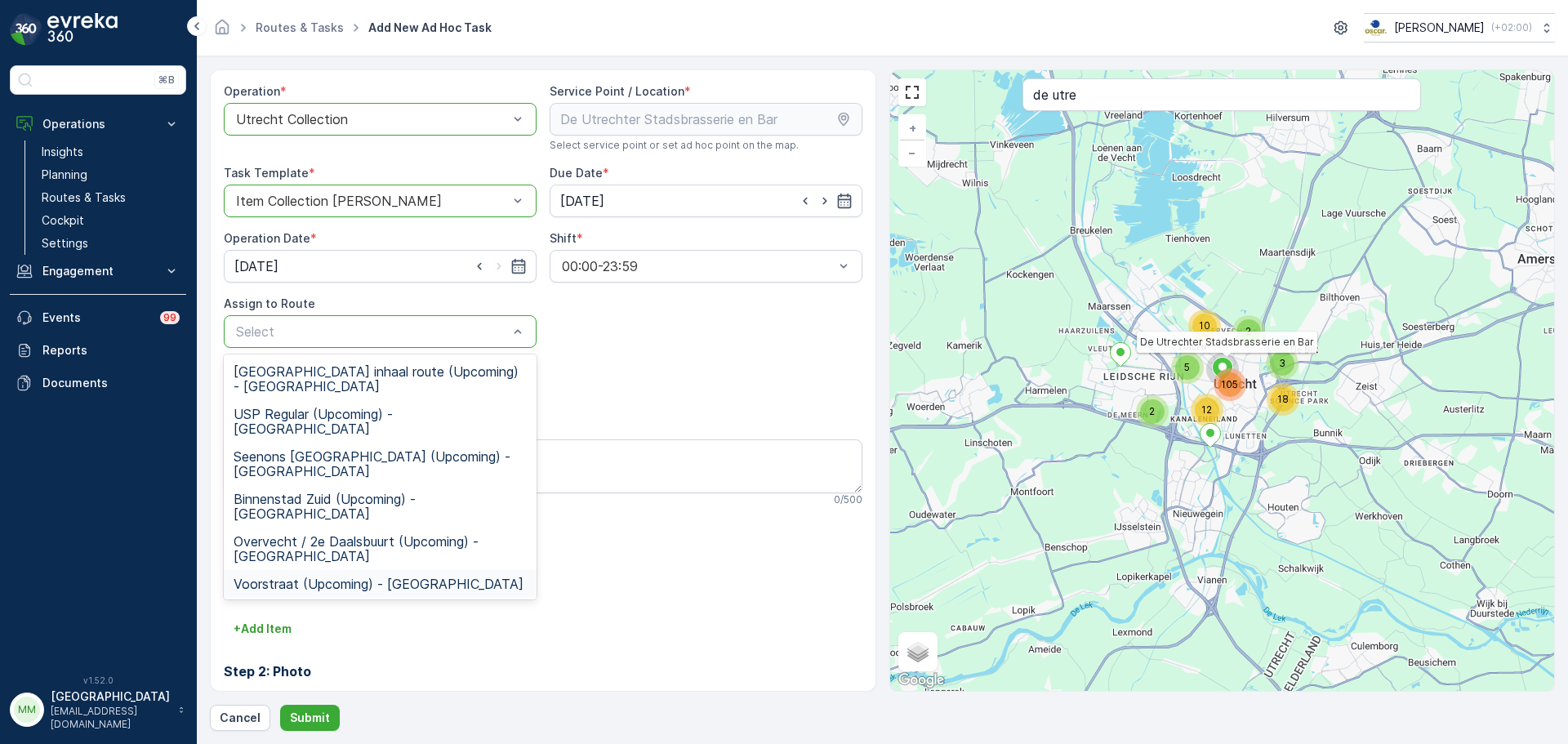
drag, startPoint x: 314, startPoint y: 528, endPoint x: 309, endPoint y: 517, distance: 12.1
click at [311, 576] on span "Voorstraat (Upcoming) - Utrecht" at bounding box center [378, 584] width 290 height 15
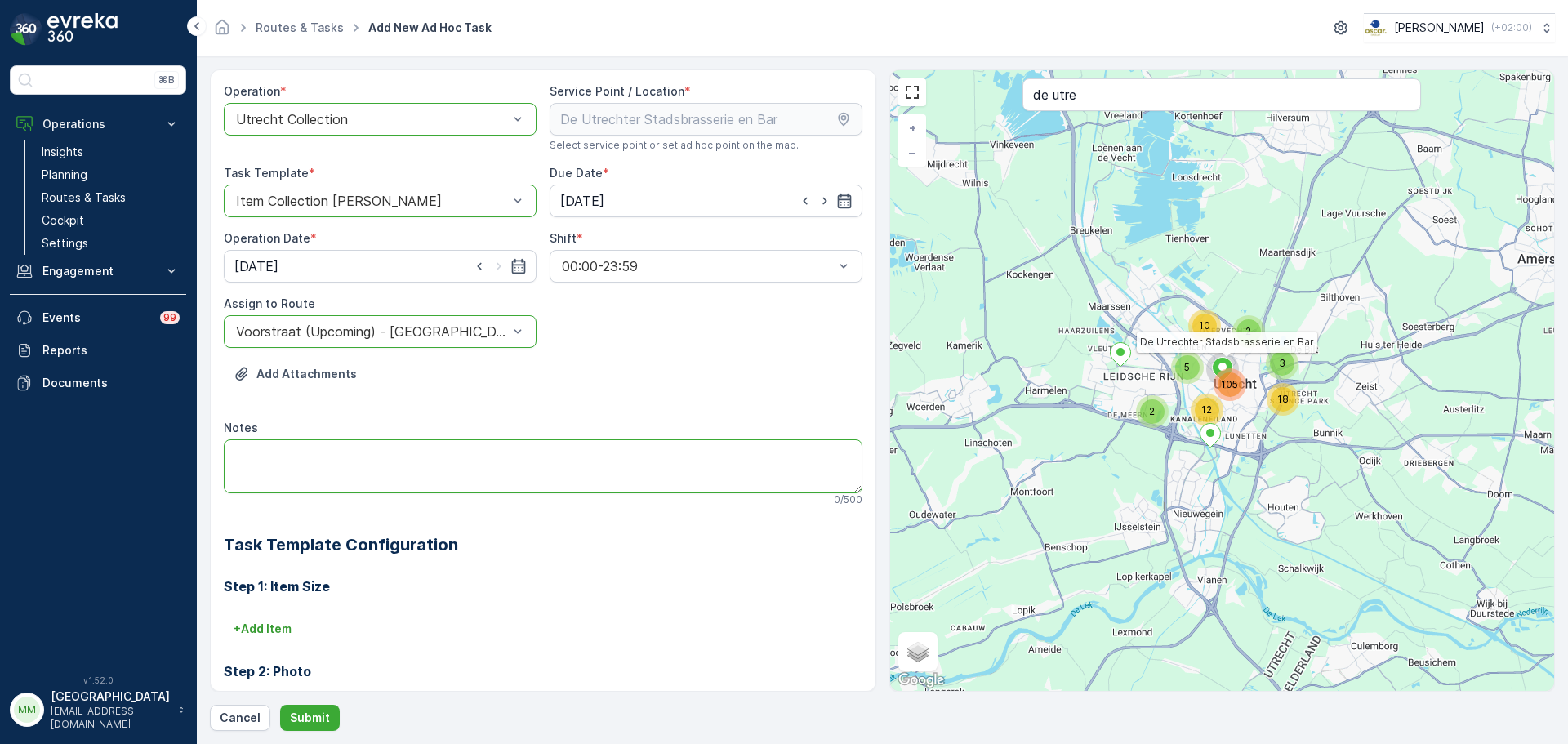
click at [303, 480] on textarea "Notes" at bounding box center [542, 466] width 638 height 54
type textarea "Graag alles meenemen!"
click at [321, 714] on p "Submit" at bounding box center [310, 718] width 40 height 16
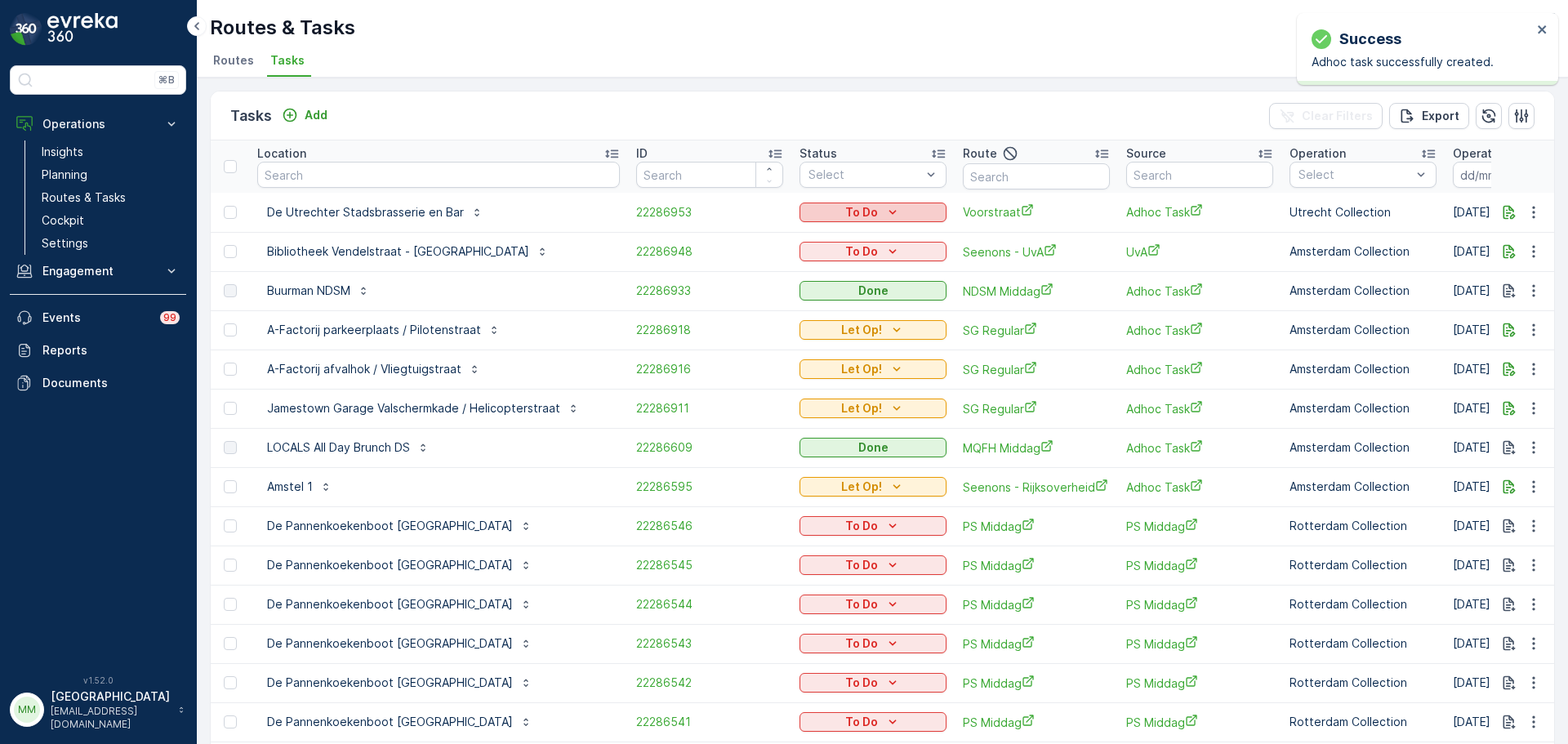
click at [845, 212] on p "To Do" at bounding box center [862, 213] width 33 height 16
click at [816, 284] on div "Let Op!" at bounding box center [819, 282] width 103 height 23
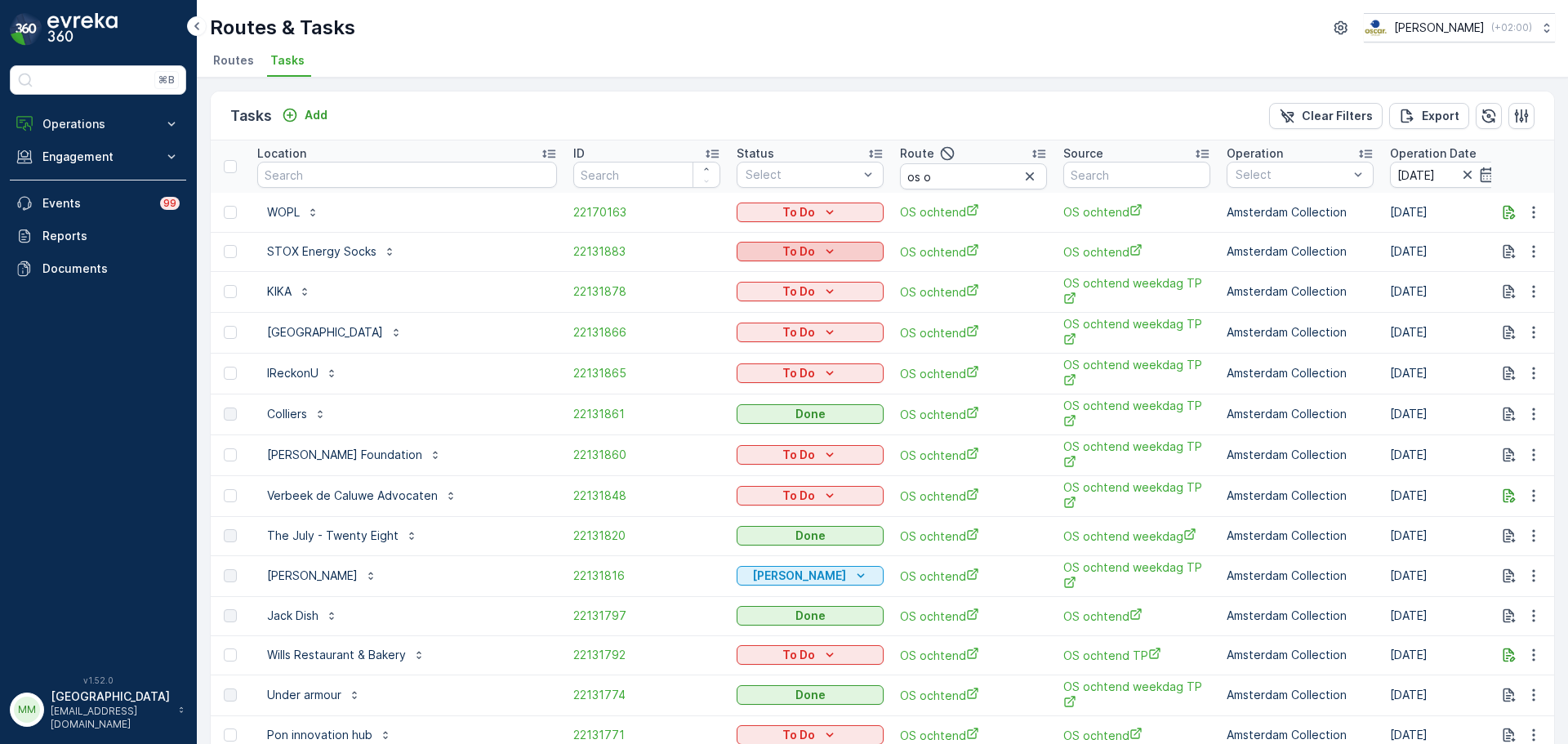
click at [782, 257] on p "To Do" at bounding box center [798, 251] width 33 height 16
click at [726, 342] on span "Cancelled" at bounding box center [725, 345] width 55 height 16
click at [782, 287] on p "To Do" at bounding box center [798, 292] width 33 height 16
click at [729, 375] on span "Cancelled" at bounding box center [725, 383] width 55 height 16
click at [782, 333] on p "To Do" at bounding box center [798, 333] width 33 height 16
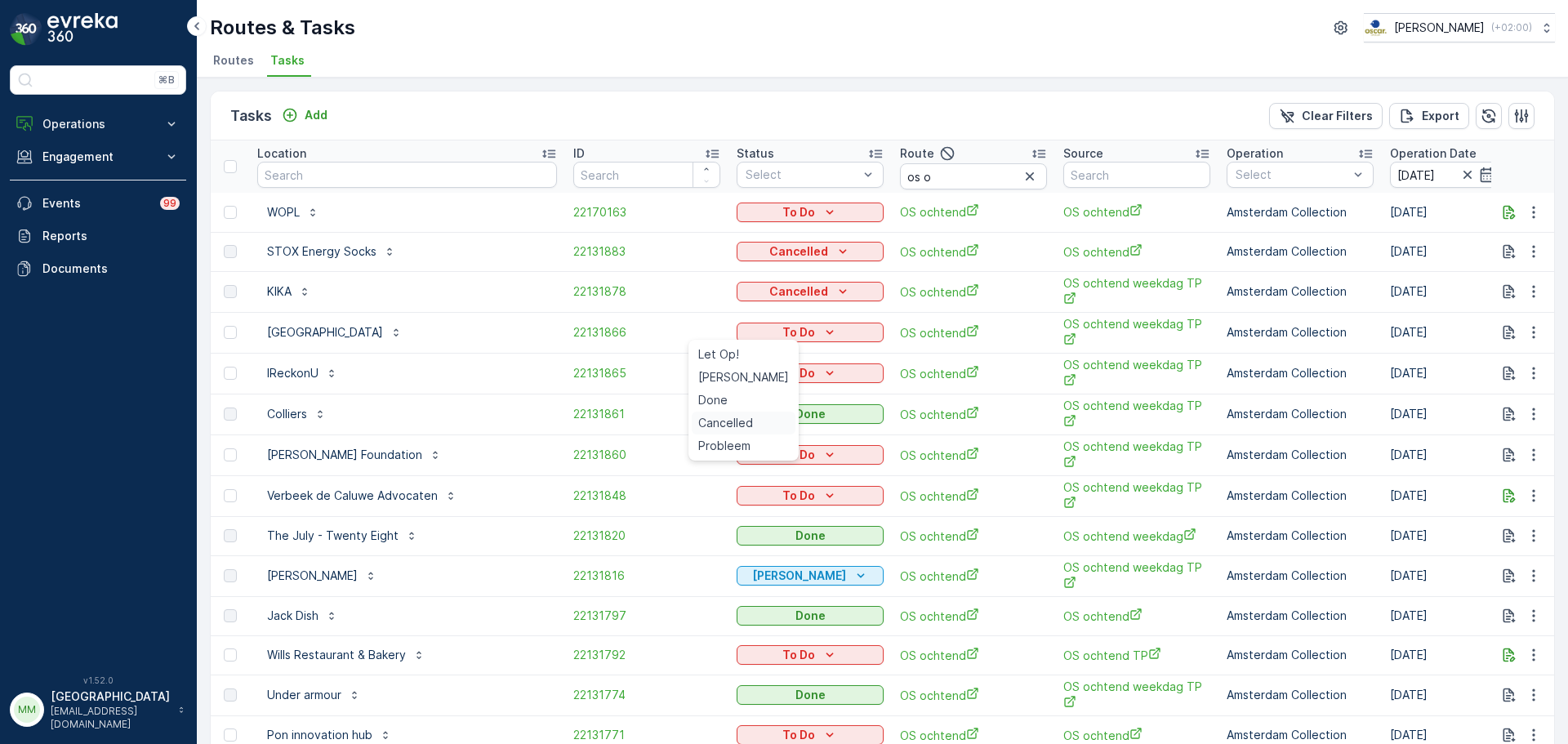
click at [716, 425] on span "Cancelled" at bounding box center [725, 423] width 55 height 16
click at [782, 370] on p "To Do" at bounding box center [798, 373] width 33 height 16
click at [730, 468] on span "Cancelled" at bounding box center [725, 462] width 55 height 16
click at [782, 447] on p "To Do" at bounding box center [798, 455] width 33 height 16
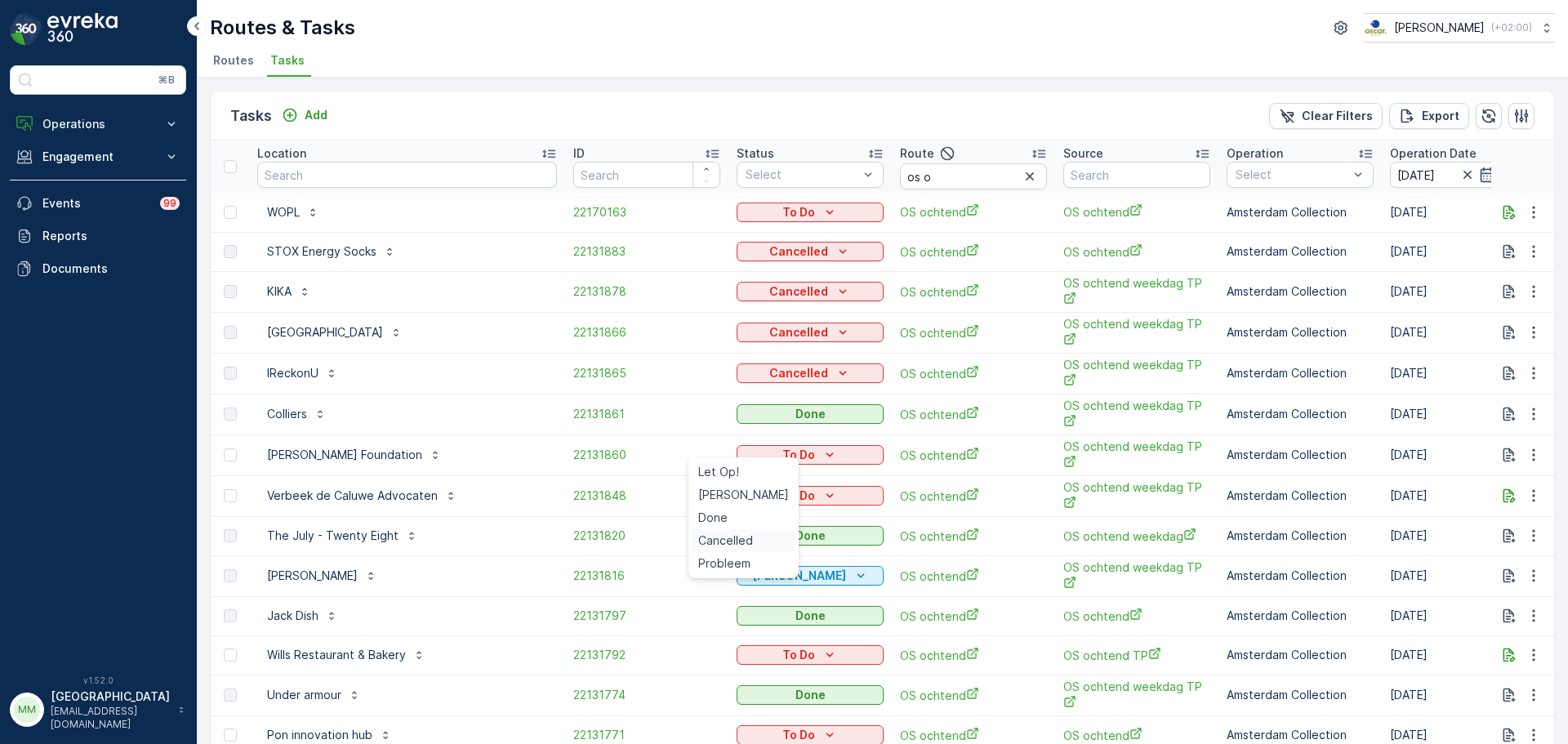
click at [741, 537] on span "Cancelled" at bounding box center [725, 540] width 55 height 16
click at [743, 489] on div "To Do" at bounding box center [810, 496] width 134 height 16
click at [727, 582] on span "Cancelled" at bounding box center [725, 580] width 55 height 16
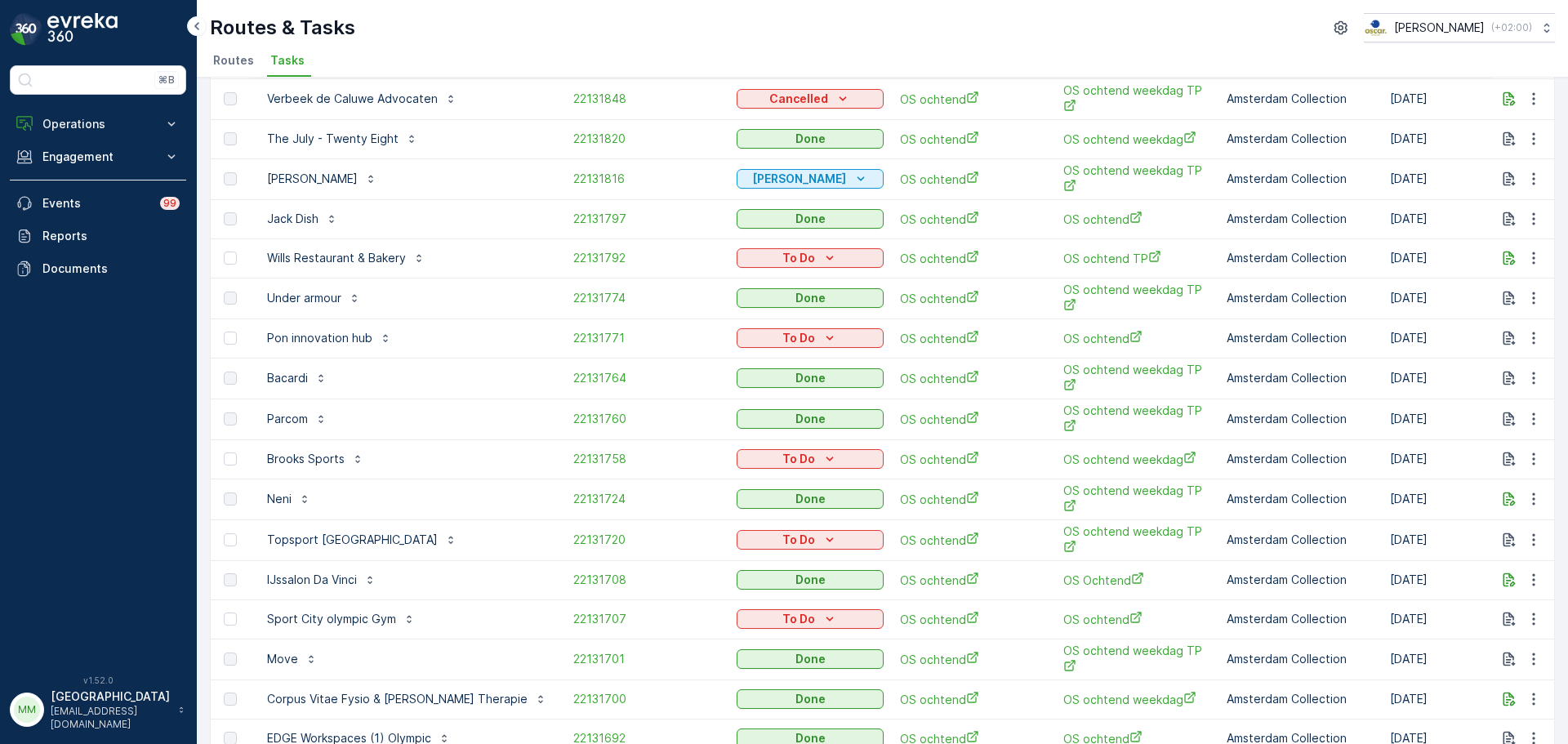
scroll to position [408, 0]
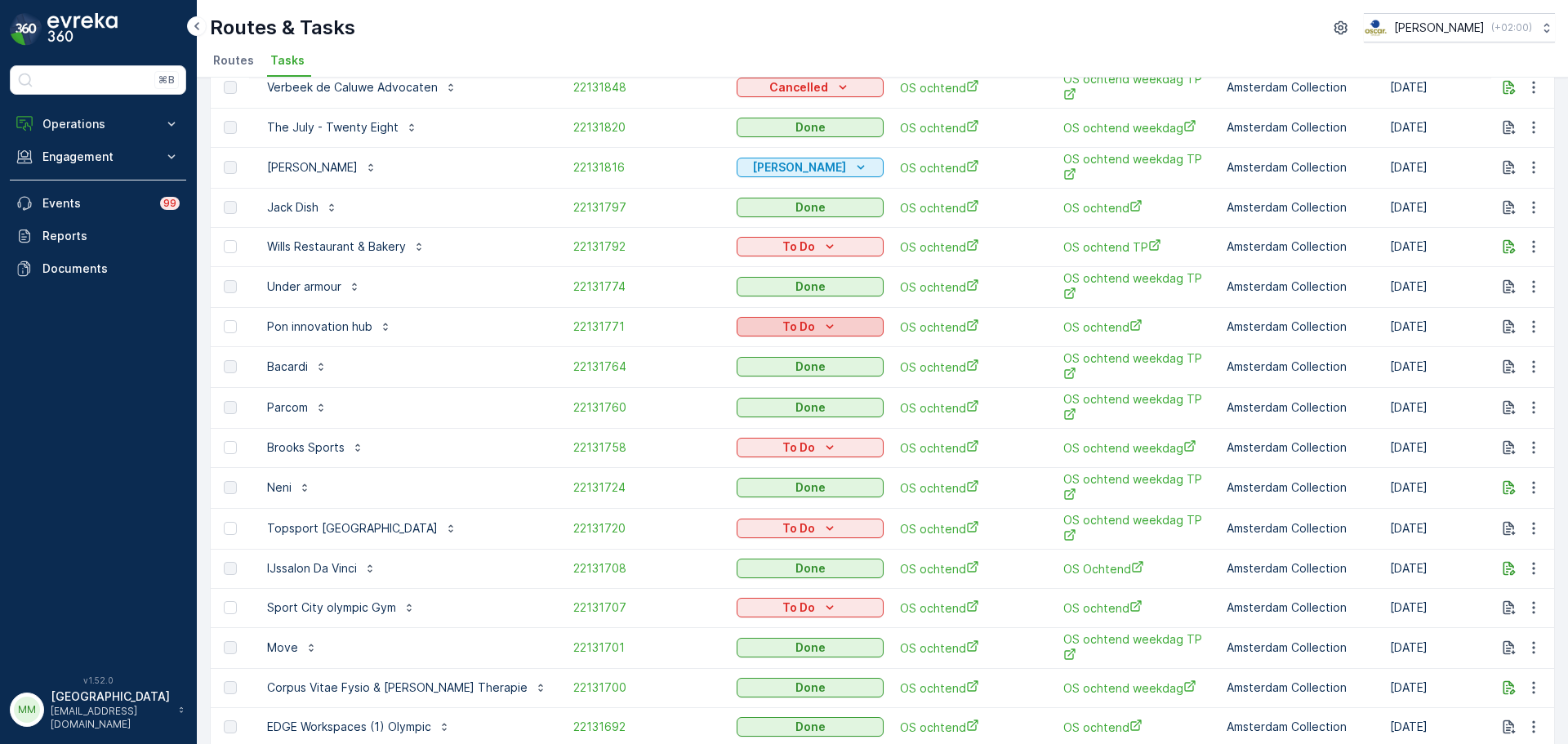
click at [767, 319] on div "To Do" at bounding box center [810, 327] width 134 height 16
click at [746, 403] on span "Cancelled" at bounding box center [725, 406] width 55 height 16
click at [821, 439] on icon "To Do" at bounding box center [830, 448] width 16 height 16
click at [742, 524] on span "Cancelled" at bounding box center [725, 524] width 55 height 16
click at [771, 520] on div "To Do" at bounding box center [810, 528] width 134 height 16
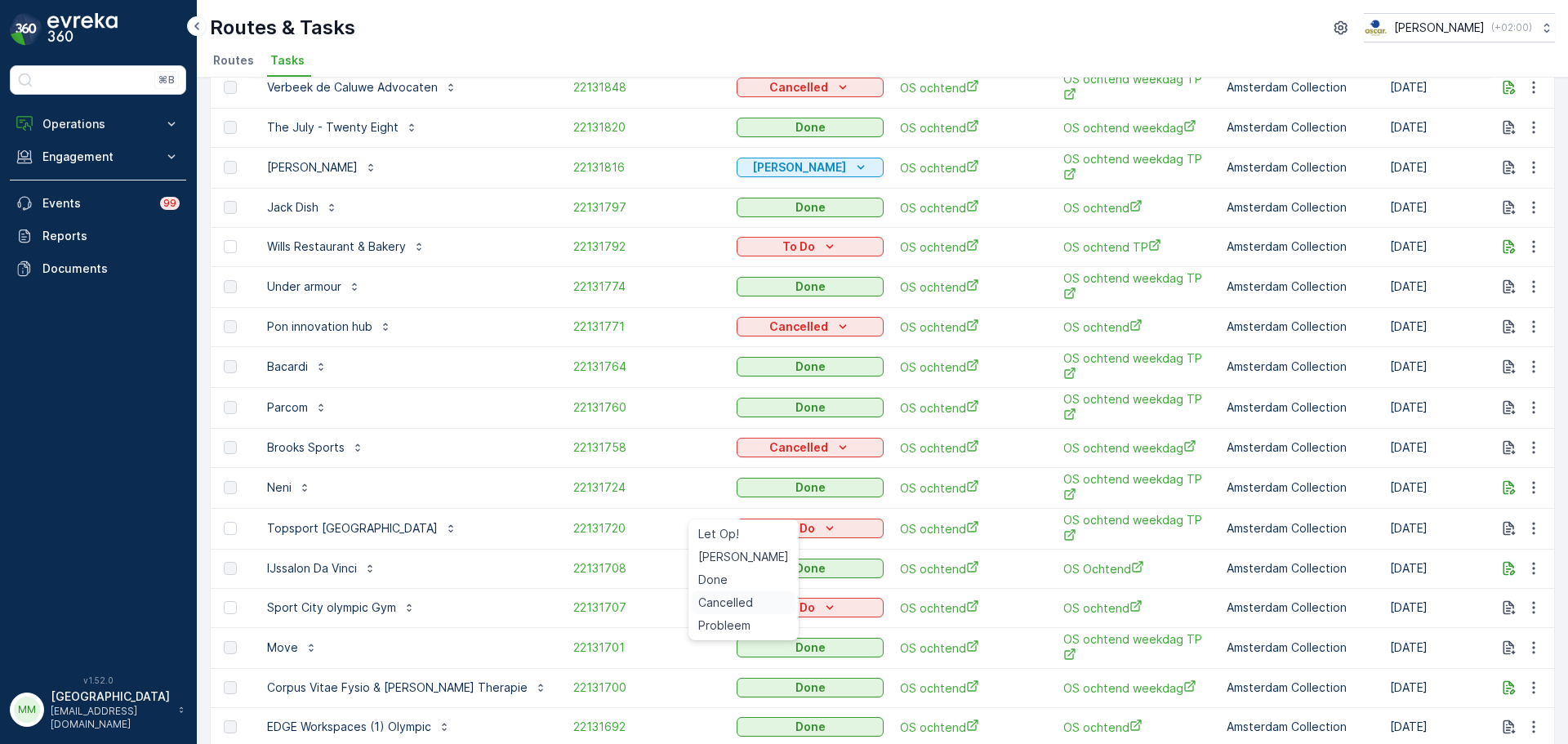
click at [741, 597] on span "Cancelled" at bounding box center [725, 603] width 55 height 16
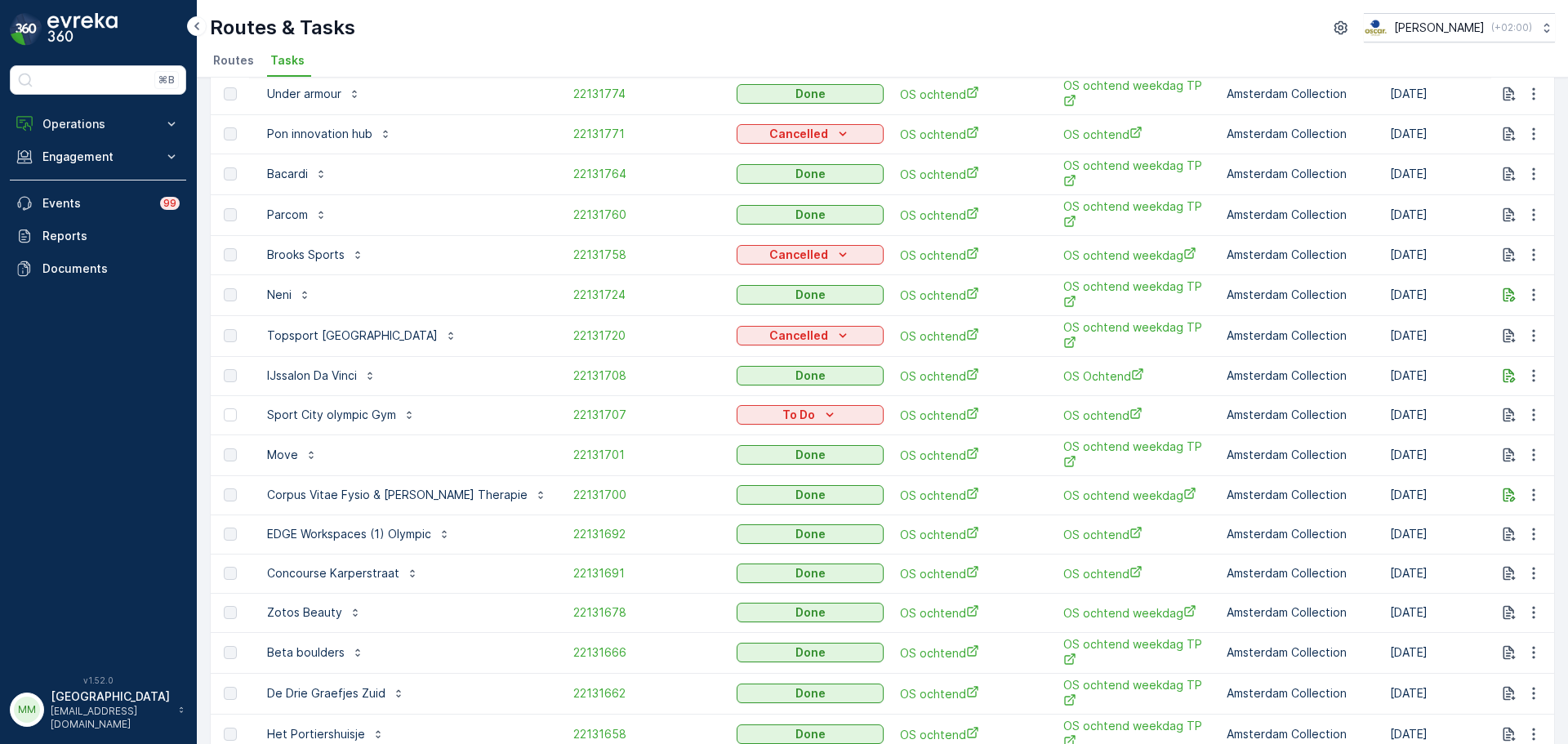
scroll to position [653, 0]
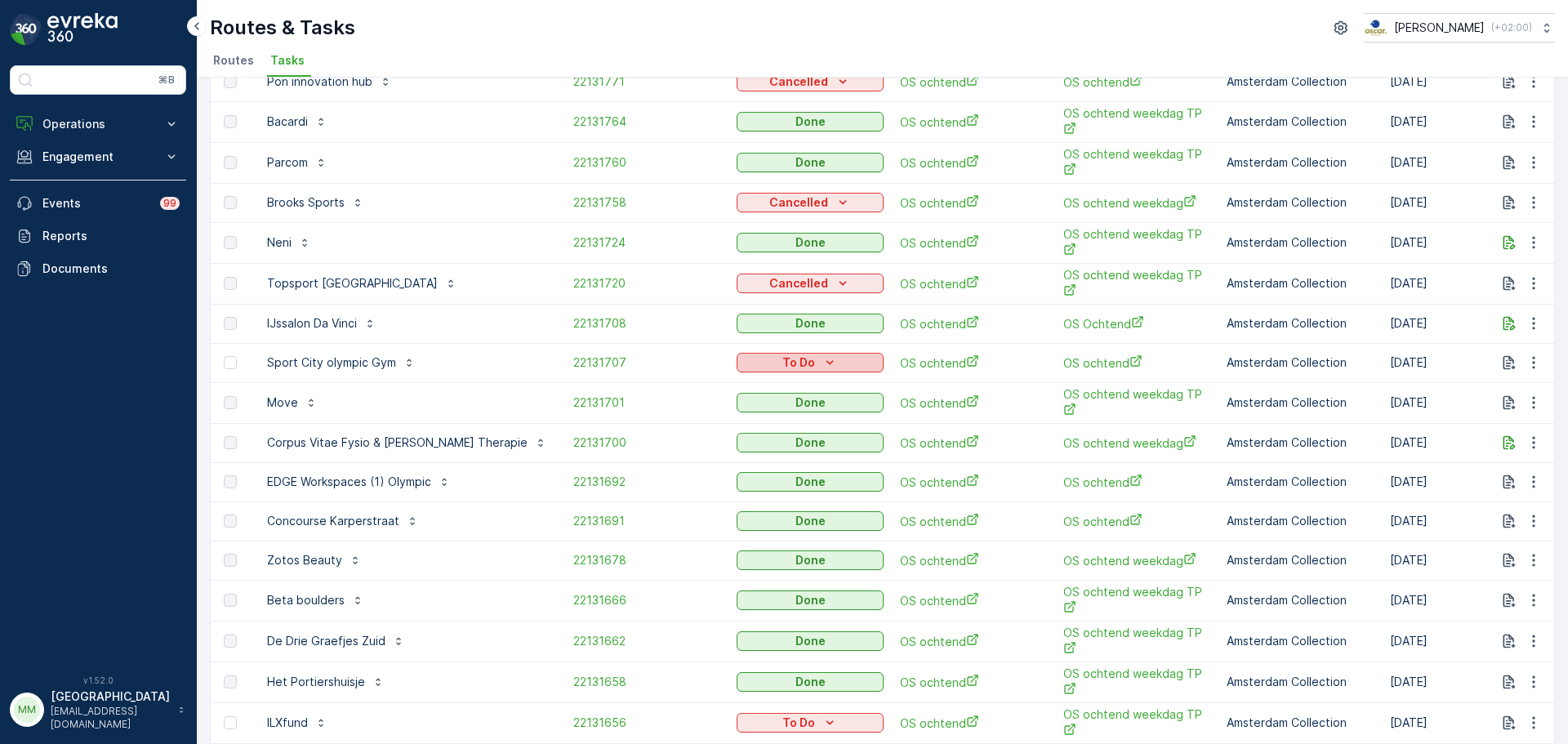
click at [782, 354] on p "To Do" at bounding box center [798, 362] width 33 height 16
click at [727, 438] on span "Cancelled" at bounding box center [725, 436] width 55 height 16
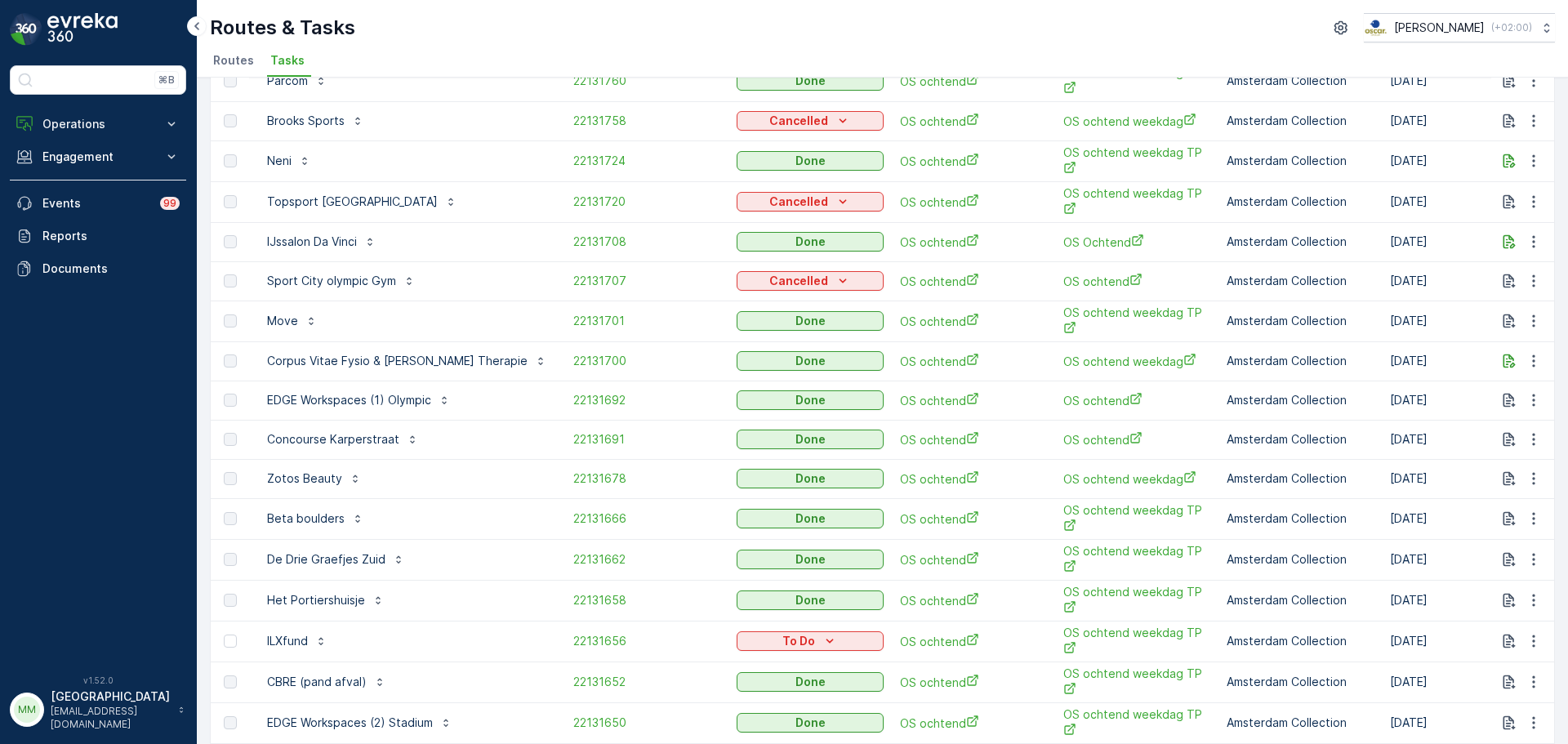
scroll to position [811, 0]
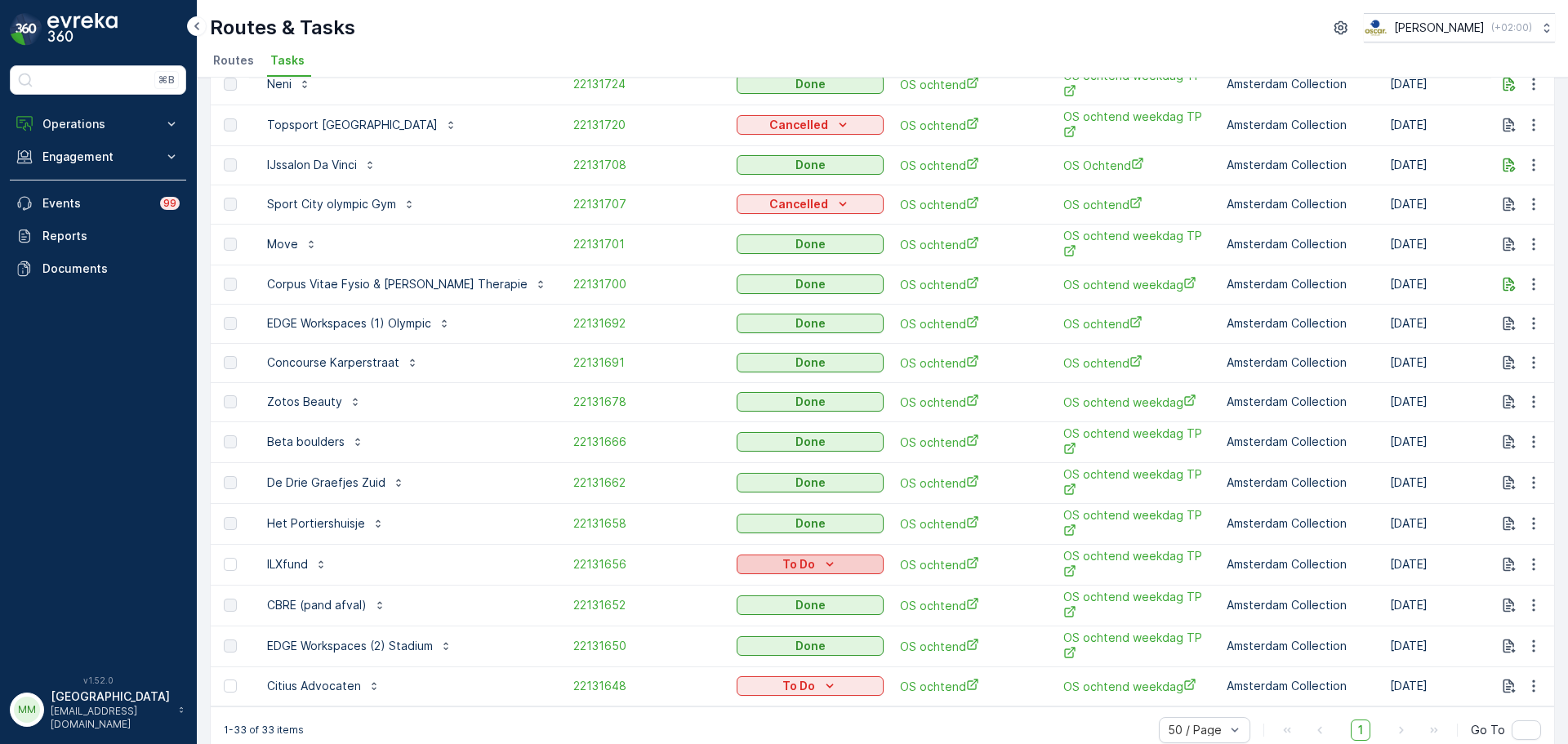
click at [821, 556] on icon "To Do" at bounding box center [830, 564] width 16 height 16
click at [746, 629] on span "Cancelled" at bounding box center [725, 631] width 55 height 16
click at [812, 676] on button "To Do" at bounding box center [810, 686] width 147 height 20
click at [705, 608] on span "Cancelled" at bounding box center [725, 608] width 55 height 16
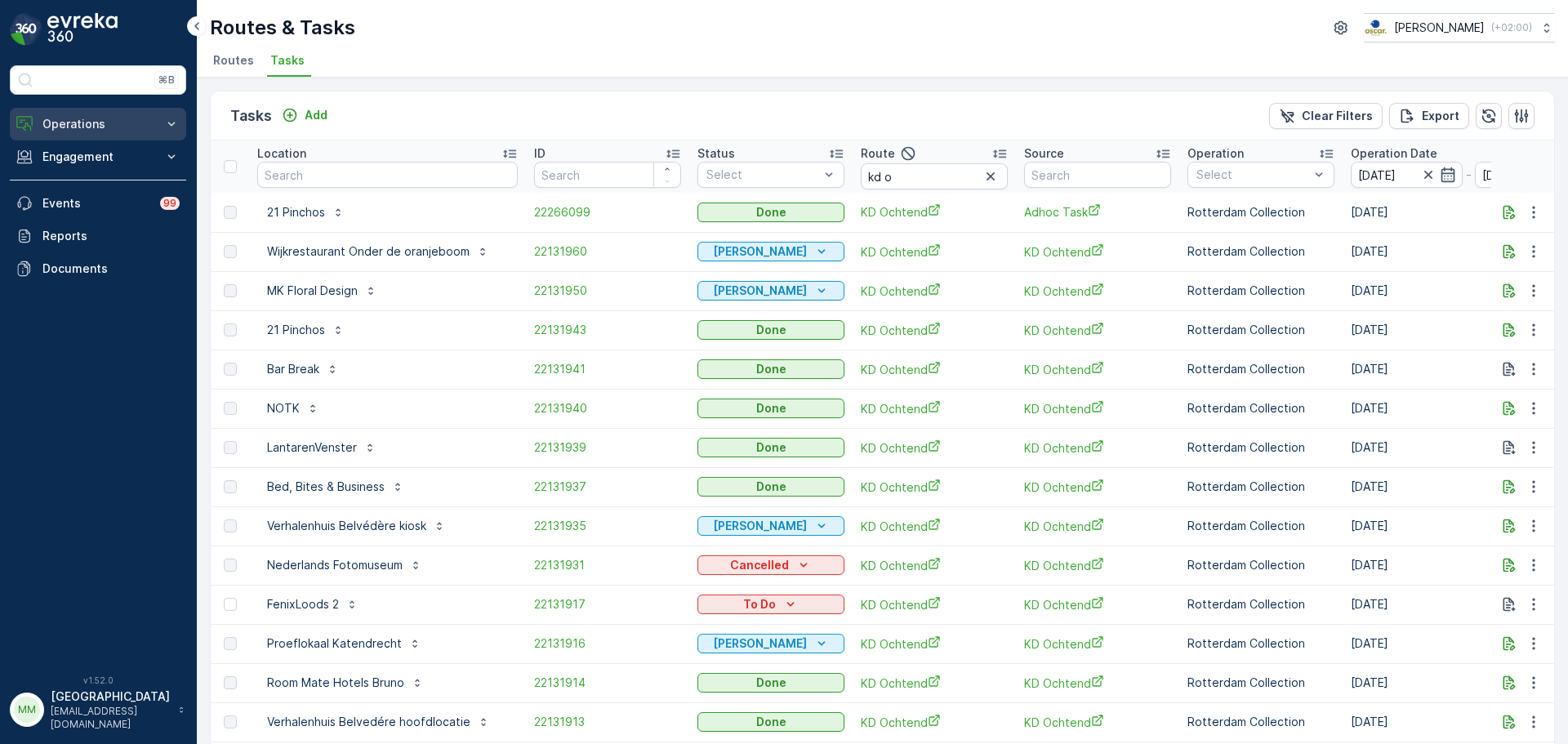
click at [93, 139] on button "Operations" at bounding box center [98, 124] width 177 height 33
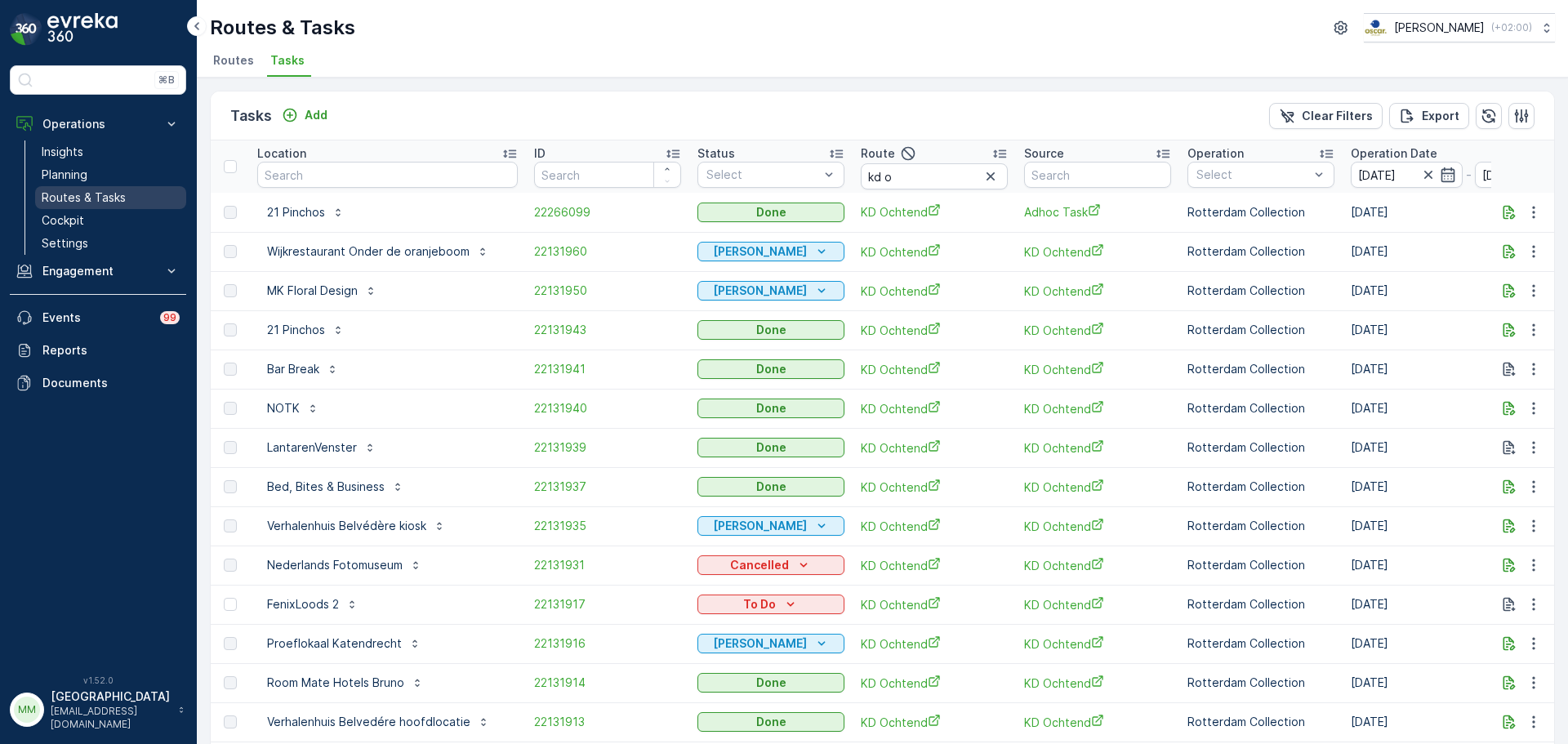
drag, startPoint x: 85, startPoint y: 193, endPoint x: 76, endPoint y: 188, distance: 10.3
click at [85, 194] on p "Routes & Tasks" at bounding box center [84, 198] width 84 height 16
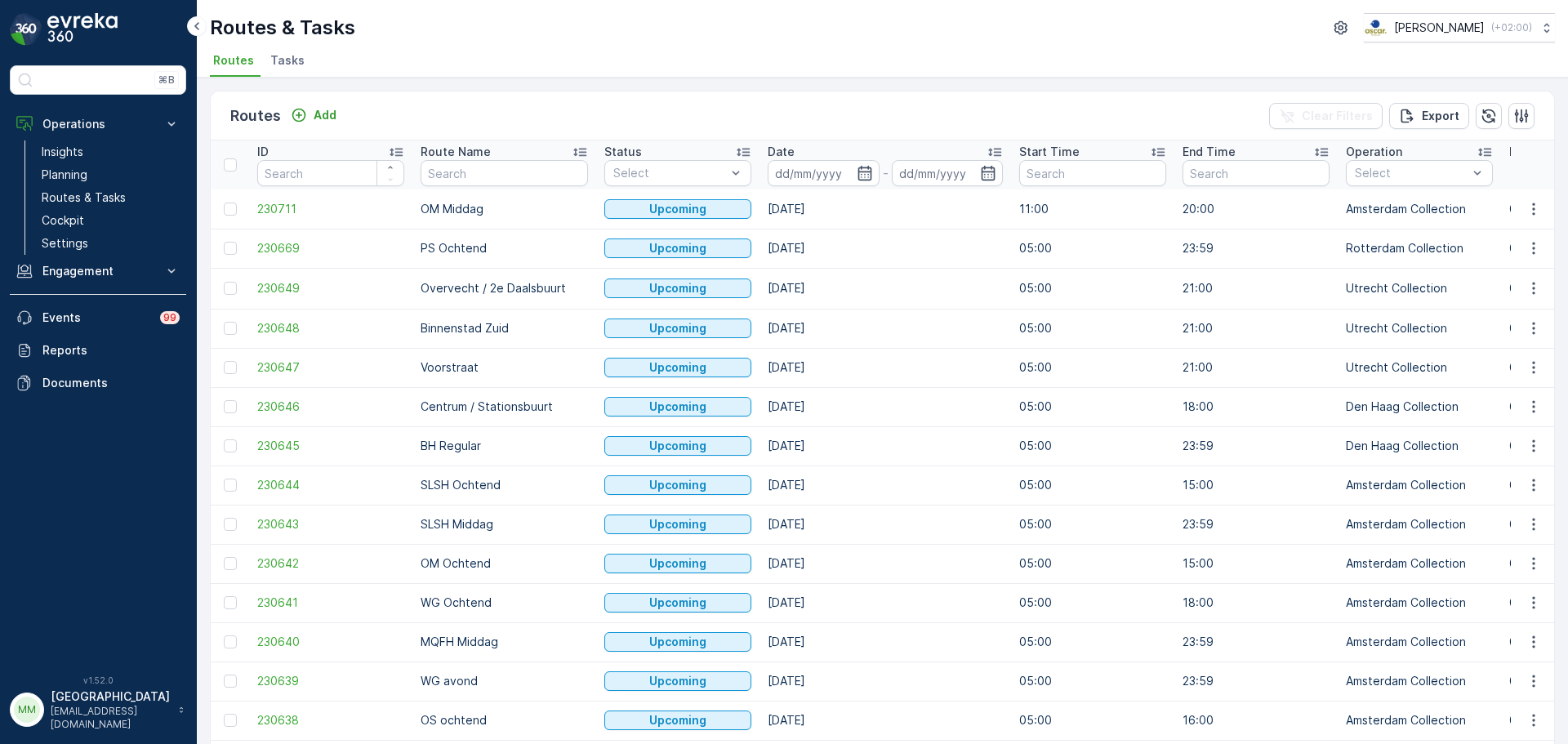
click at [281, 61] on span "Tasks" at bounding box center [287, 61] width 34 height 16
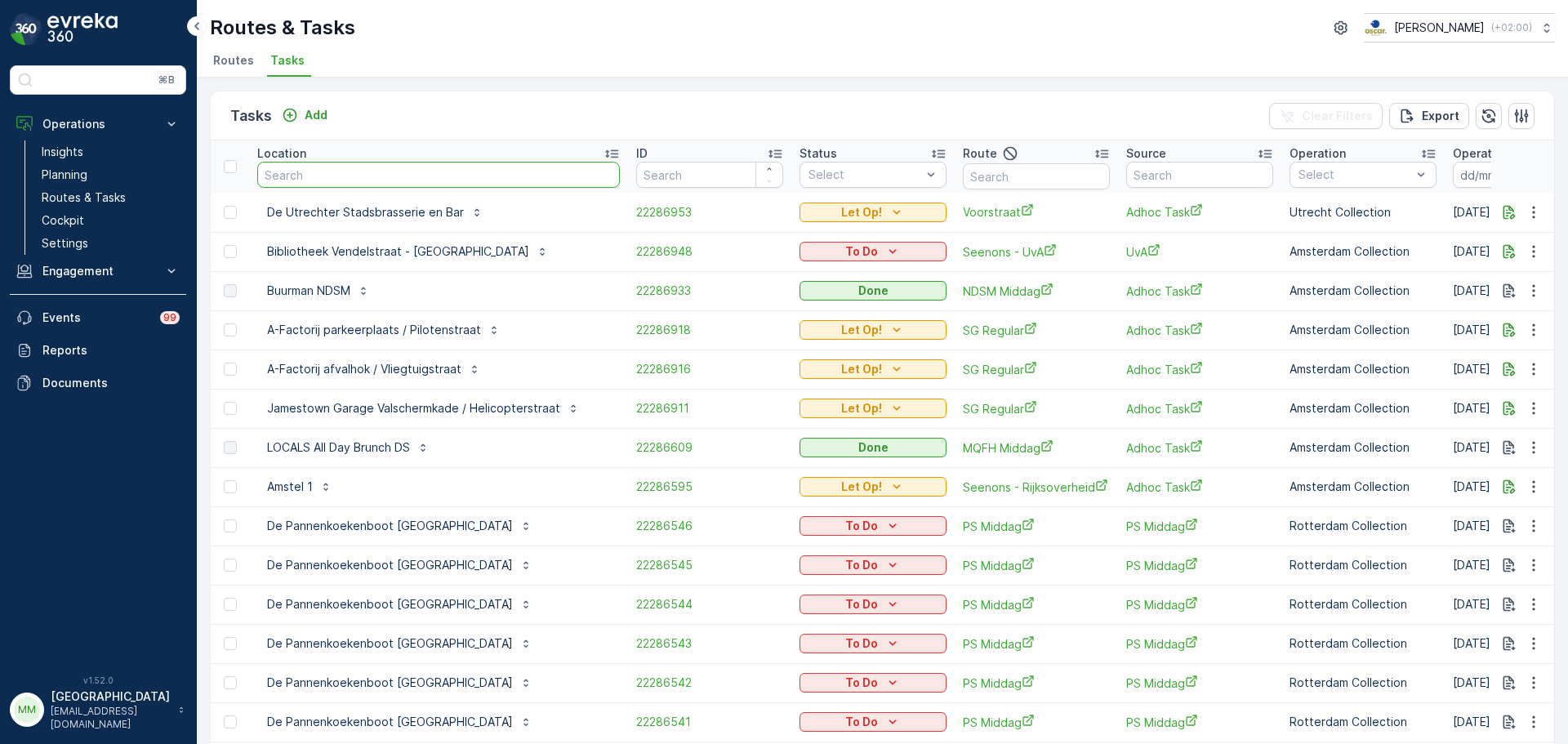
click at [338, 182] on input "text" at bounding box center [438, 175] width 362 height 26
type input "oeufv"
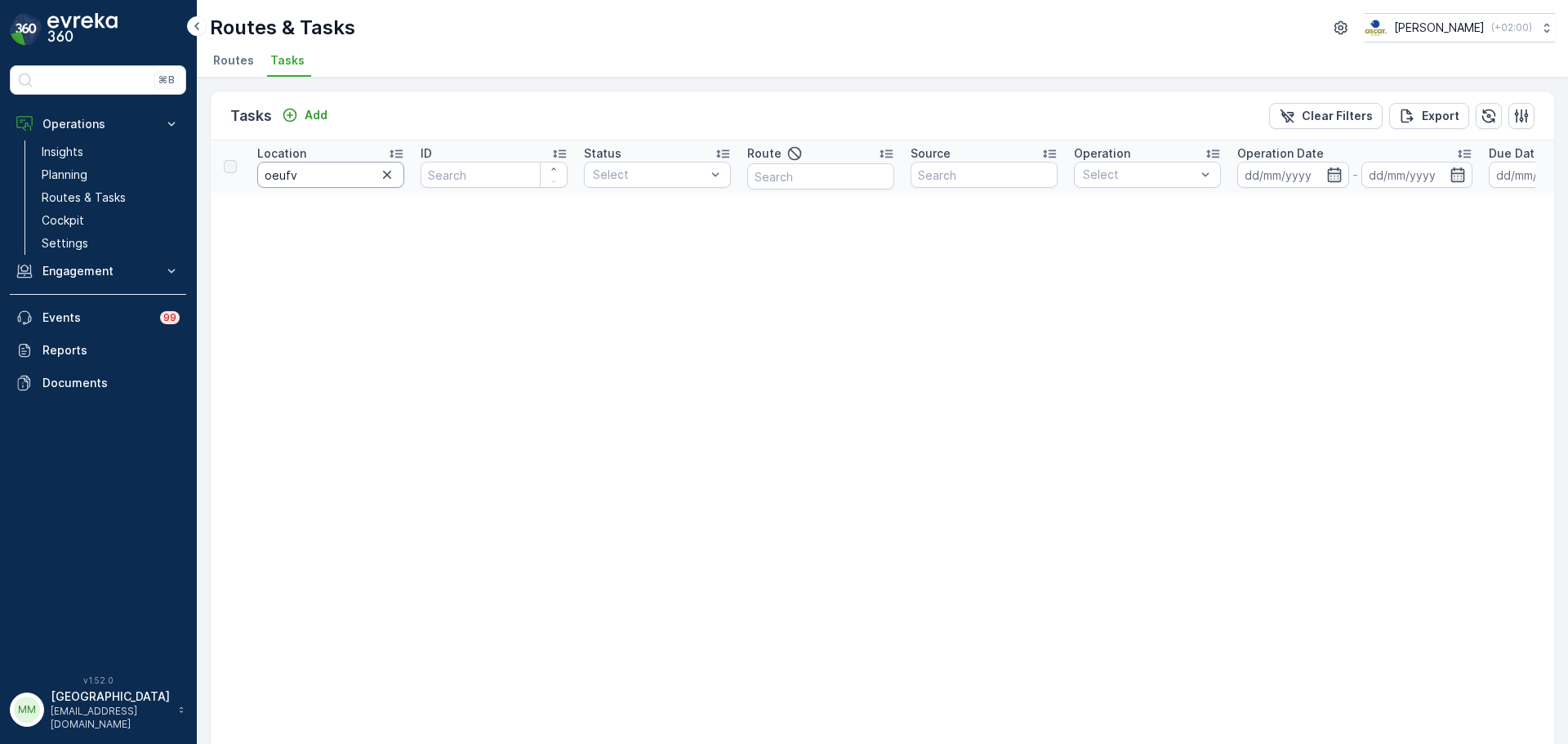
click at [375, 175] on input "oeufv" at bounding box center [330, 175] width 147 height 26
type input "oeuf"
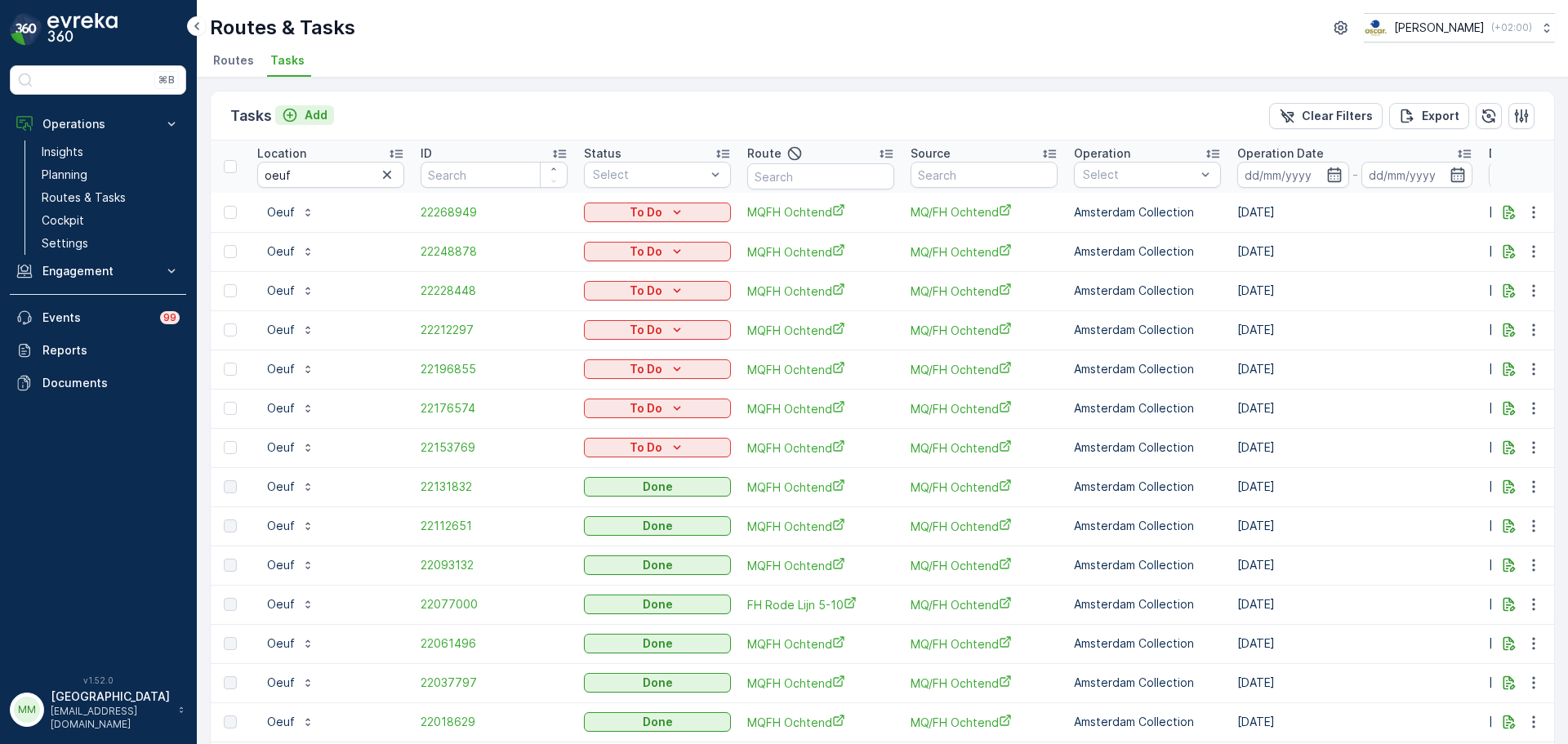
click at [318, 117] on p "Add" at bounding box center [316, 115] width 23 height 16
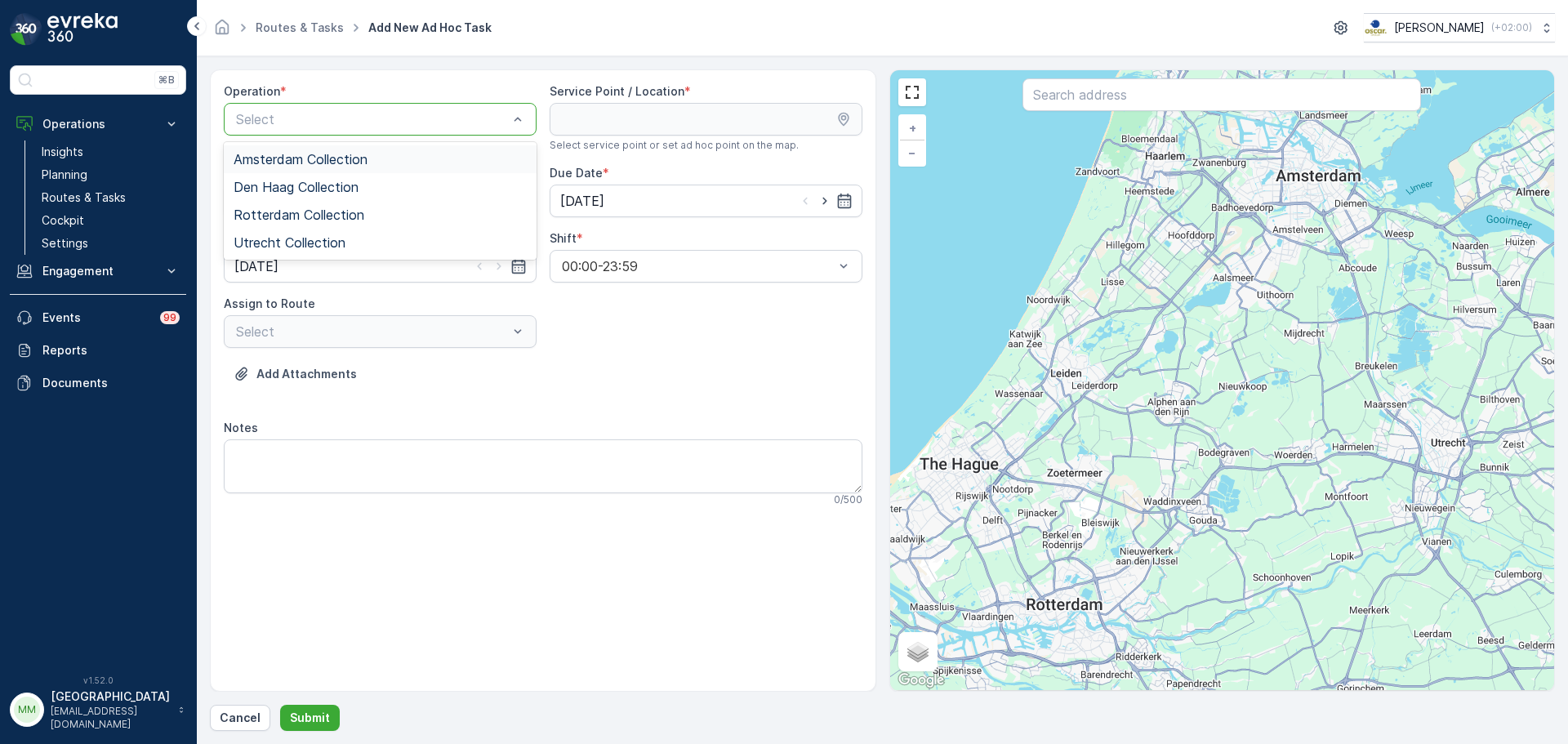
drag, startPoint x: 288, startPoint y: 163, endPoint x: 313, endPoint y: 163, distance: 25.0
click at [290, 163] on span "Amsterdam Collection" at bounding box center [300, 159] width 134 height 15
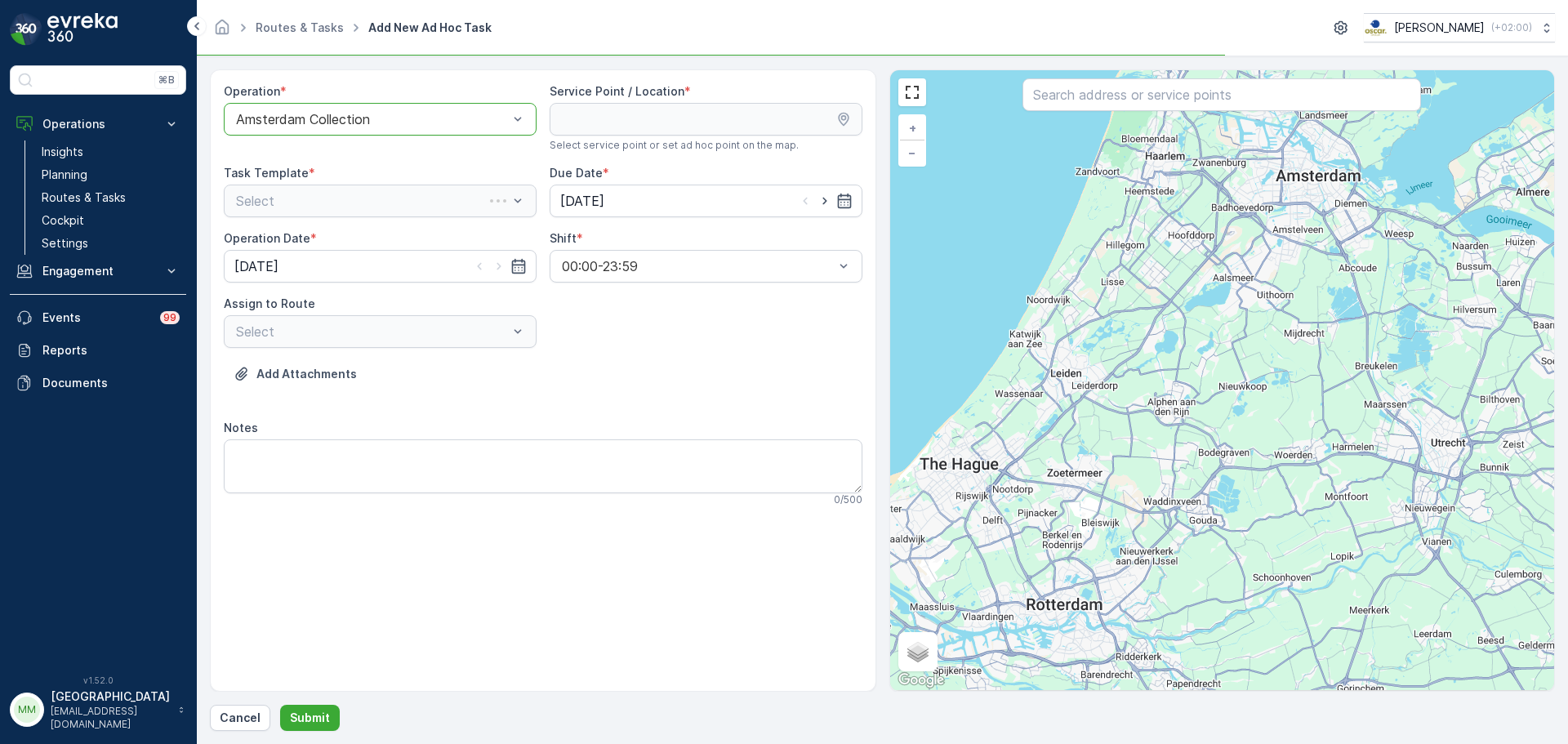
click at [1114, 89] on input "text" at bounding box center [1221, 94] width 398 height 33
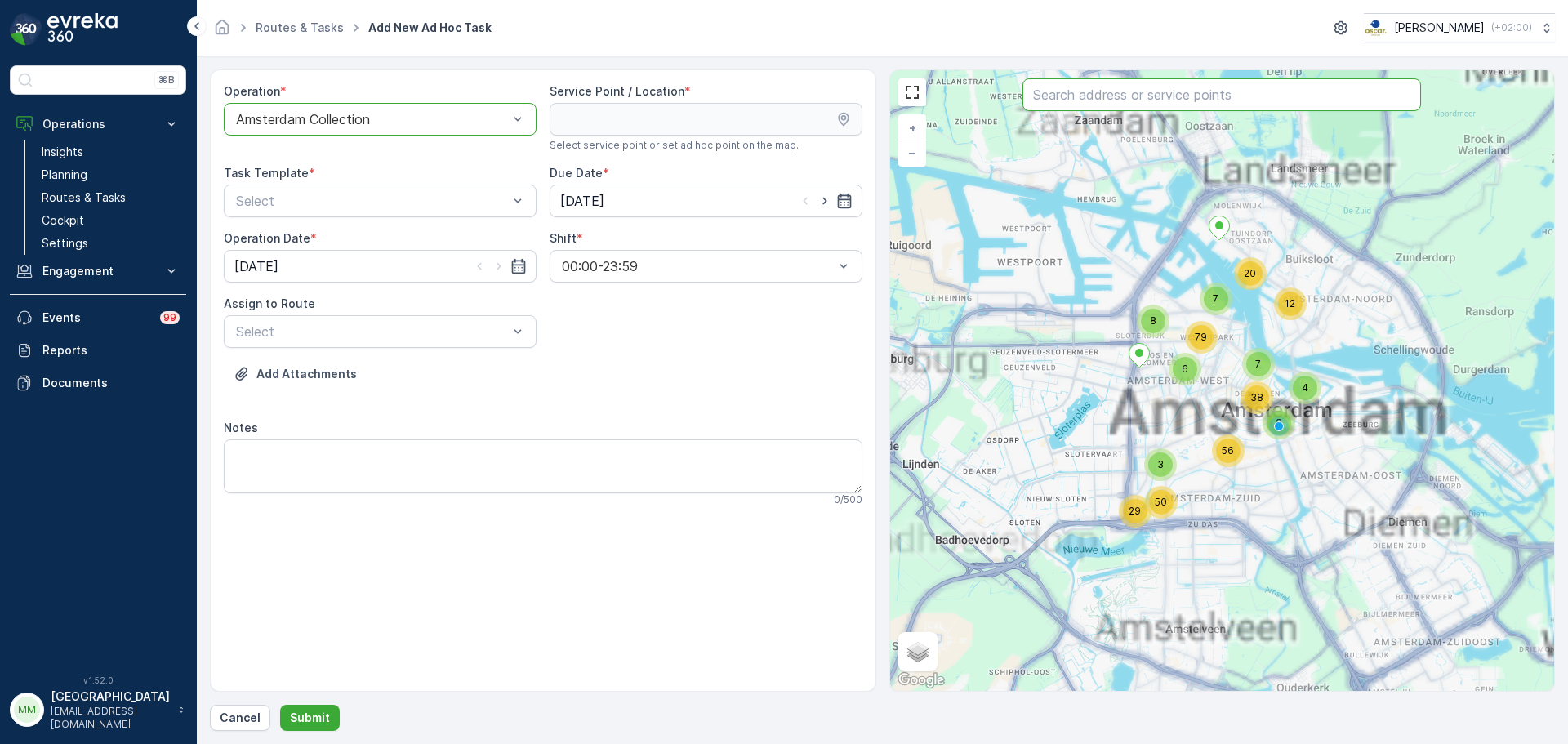
click at [1084, 105] on input "text" at bounding box center [1221, 94] width 398 height 33
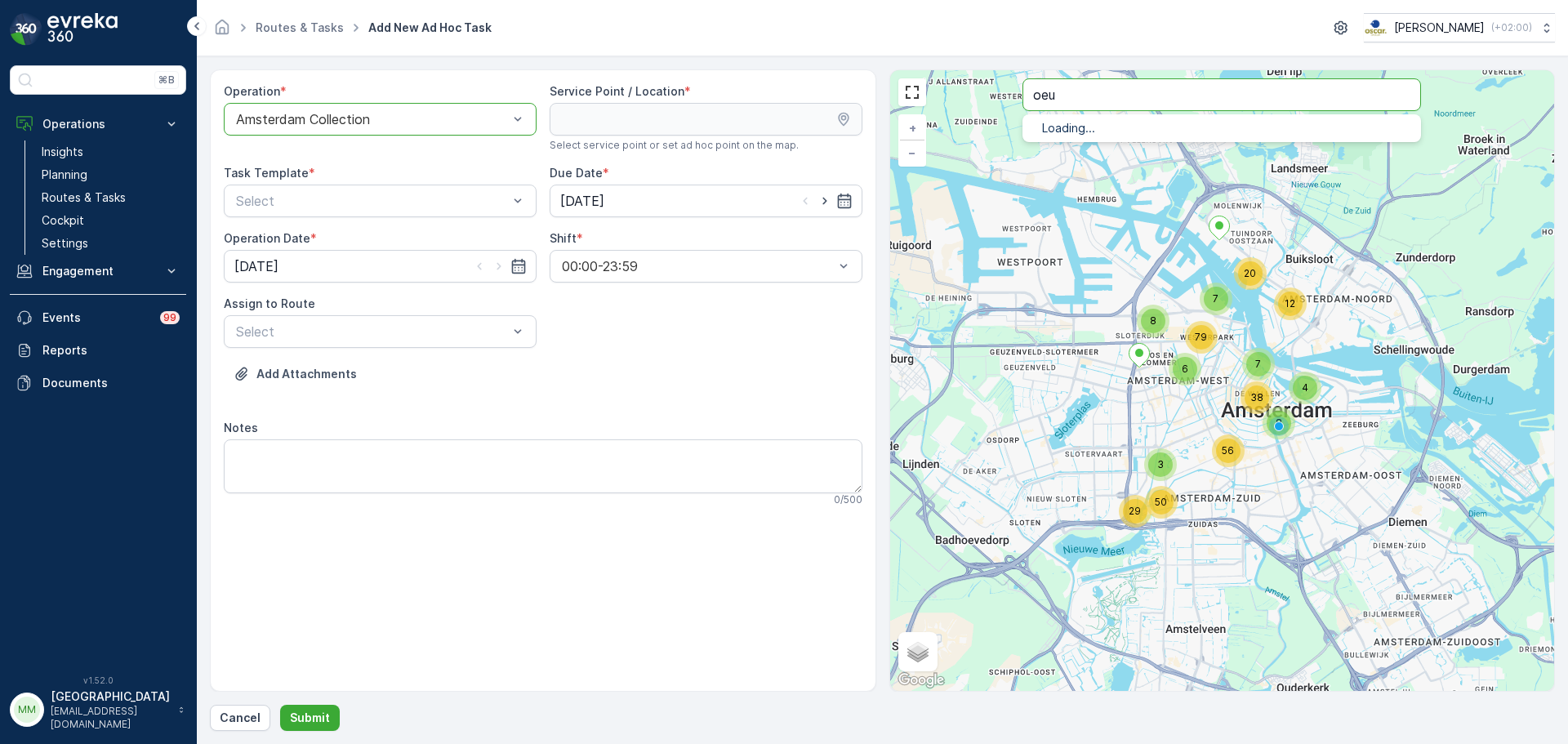
type input "oeu"
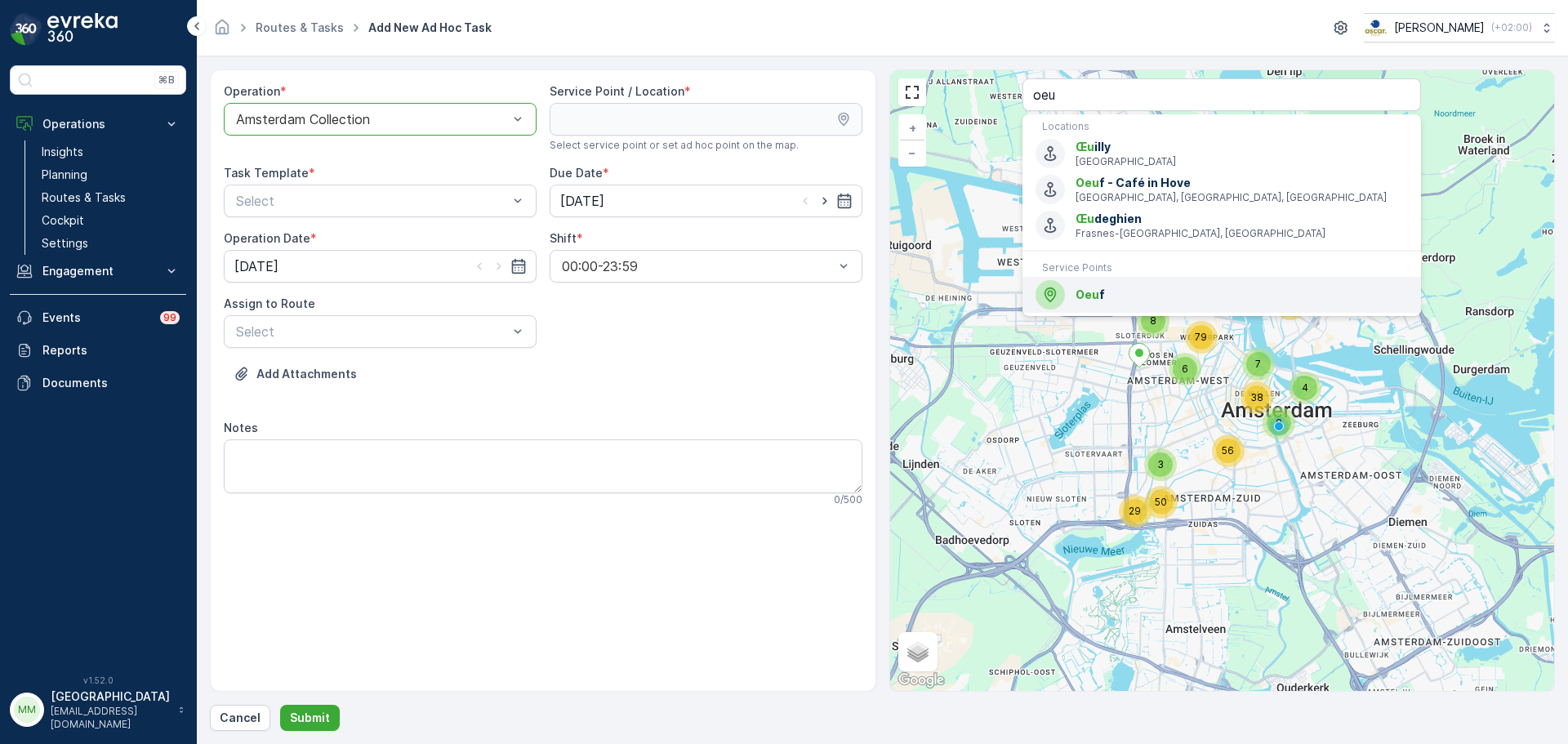
click at [1108, 287] on span "Oeu f" at bounding box center [1241, 295] width 333 height 16
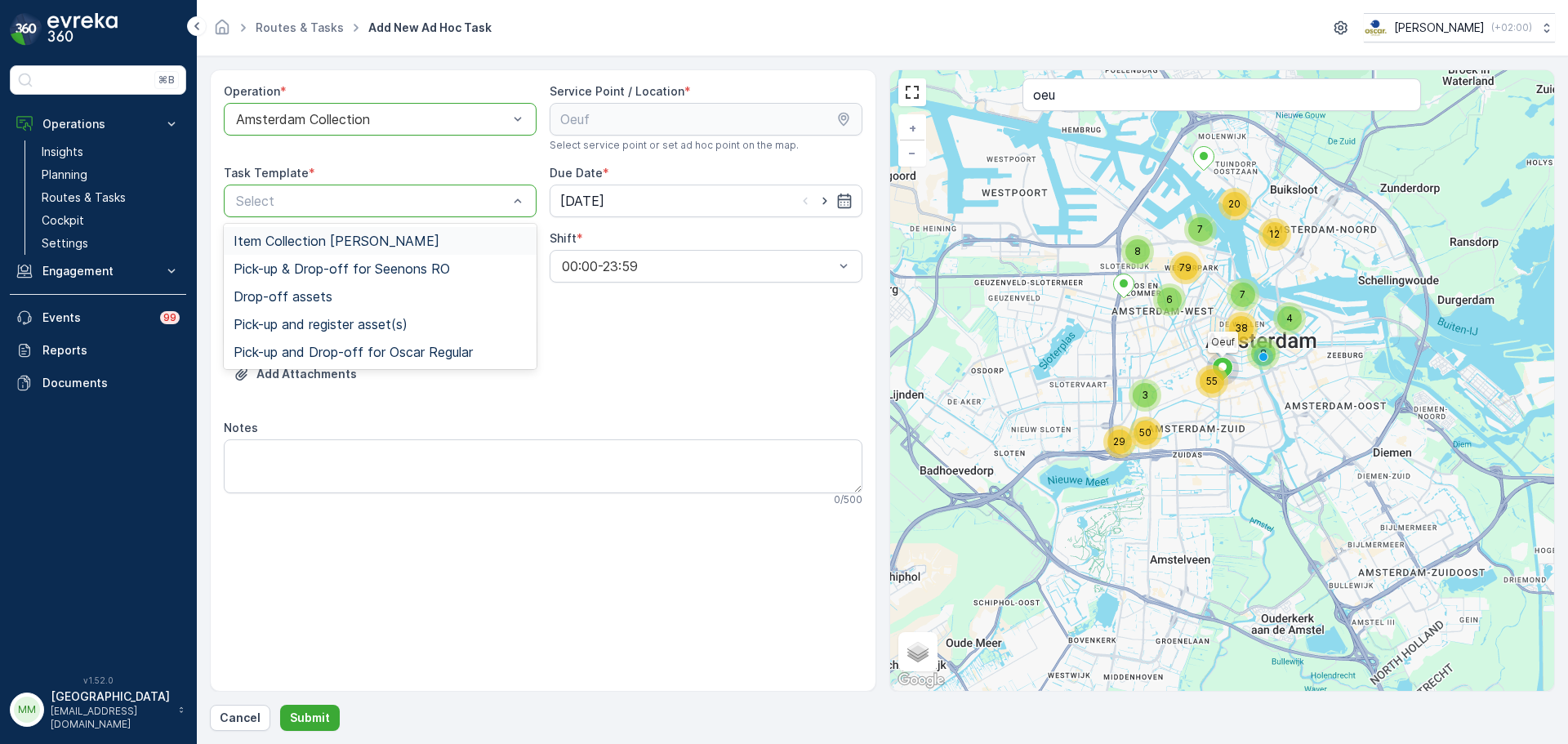
click at [355, 214] on div "Select" at bounding box center [379, 201] width 313 height 33
click at [332, 234] on span "Item Collection [PERSON_NAME]" at bounding box center [336, 241] width 206 height 15
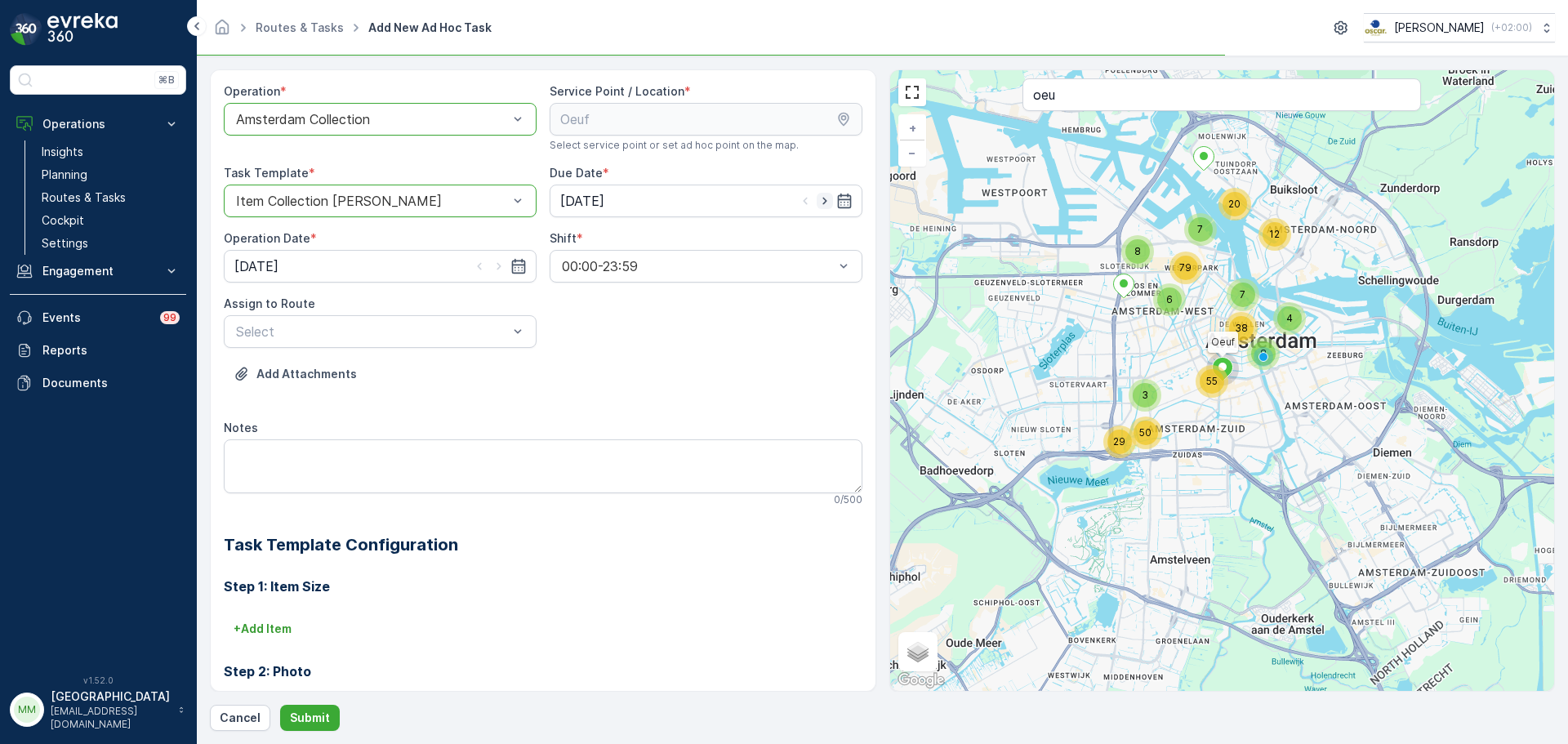
click at [824, 200] on icon "button" at bounding box center [825, 201] width 16 height 16
type input "[DATE]"
click at [503, 267] on icon "button" at bounding box center [499, 266] width 16 height 16
type input "[DATE]"
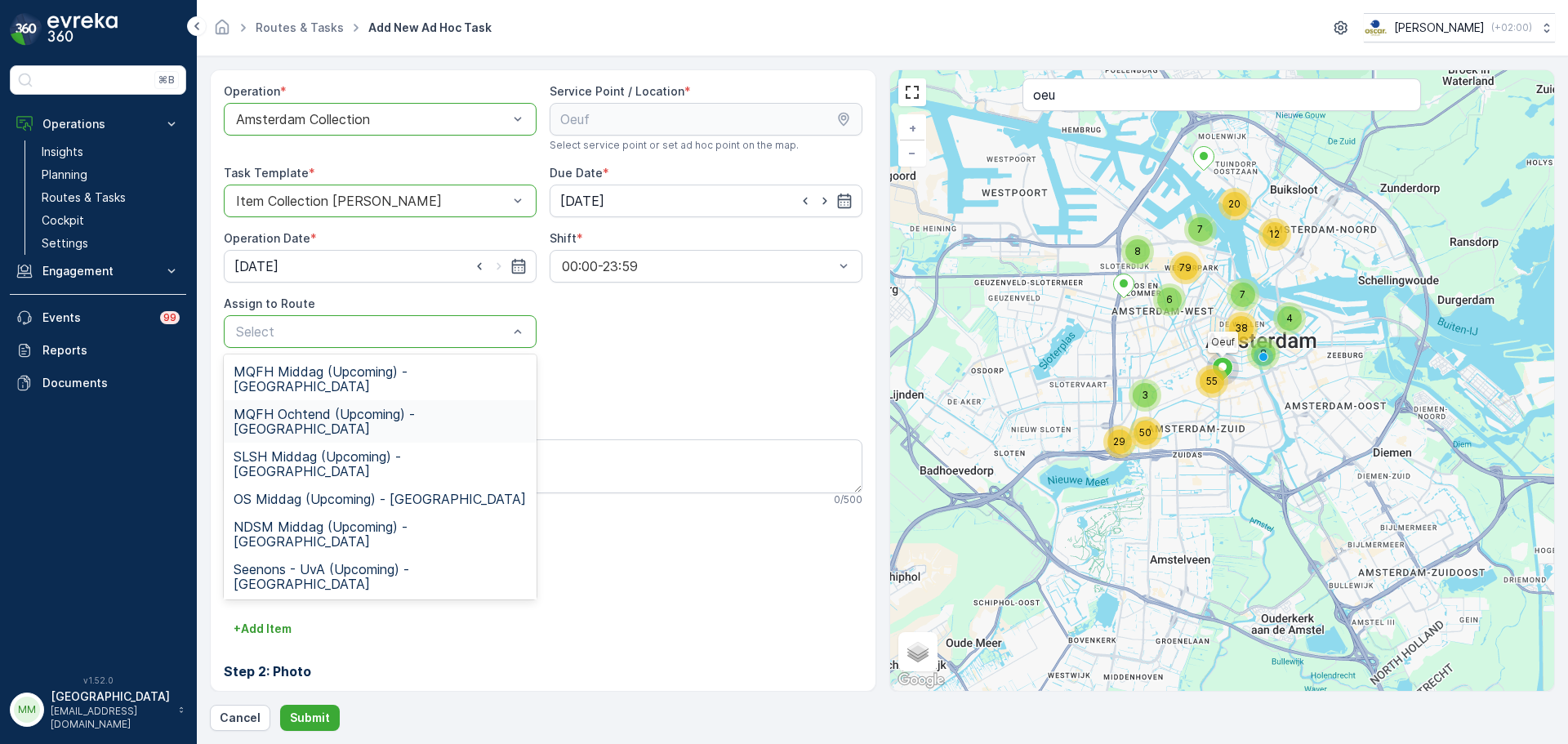
click at [354, 400] on div "MQFH Ochtend (Upcoming) - [GEOGRAPHIC_DATA]" at bounding box center [379, 421] width 313 height 43
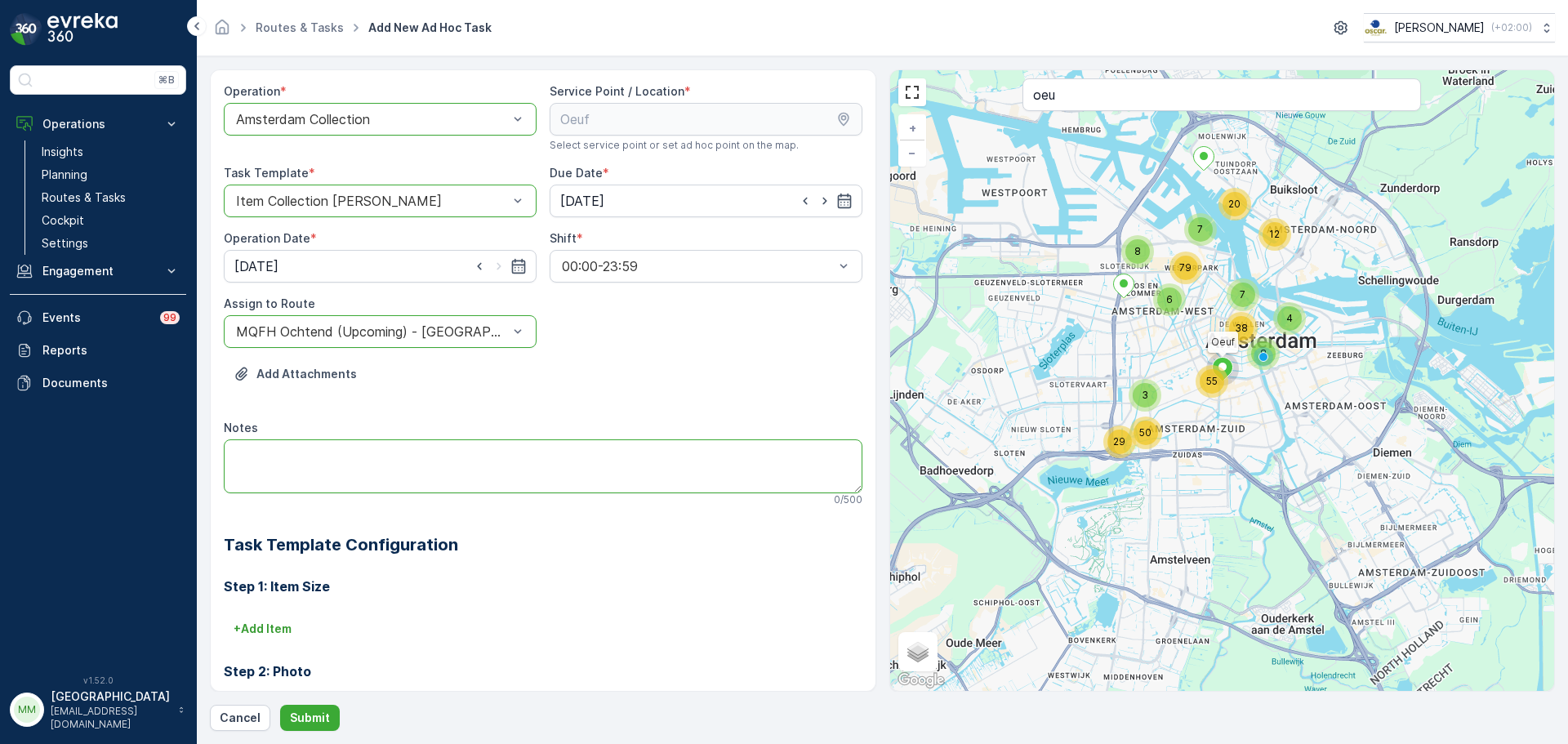
click at [333, 468] on textarea "Notes" at bounding box center [542, 466] width 638 height 54
type textarea "graag 10x swill zakjes brengen"
click at [311, 715] on p "Submit" at bounding box center [310, 718] width 40 height 16
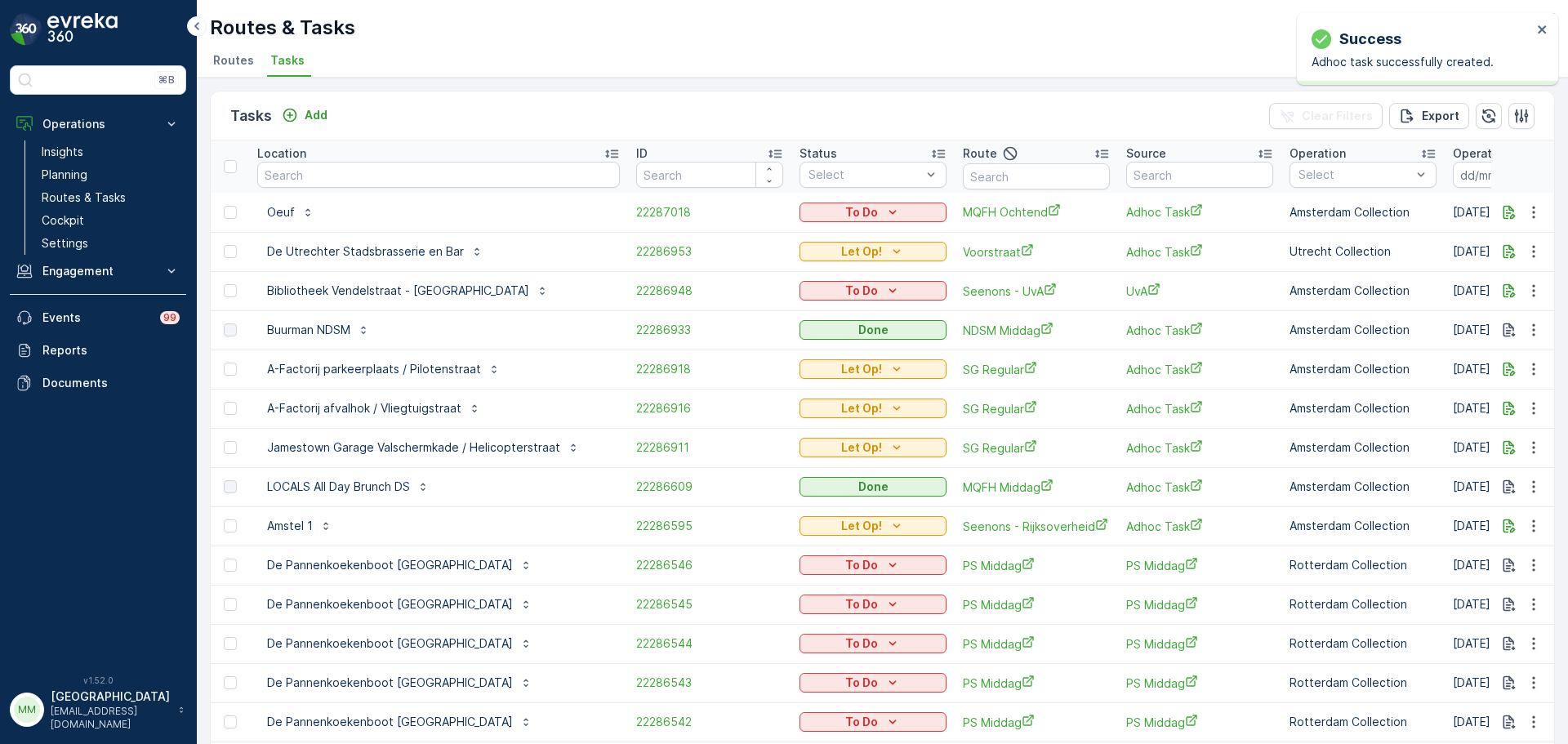
click at [807, 213] on div "To Do" at bounding box center [872, 213] width 134 height 16
click at [795, 234] on span "Let Op!" at bounding box center [794, 237] width 41 height 16
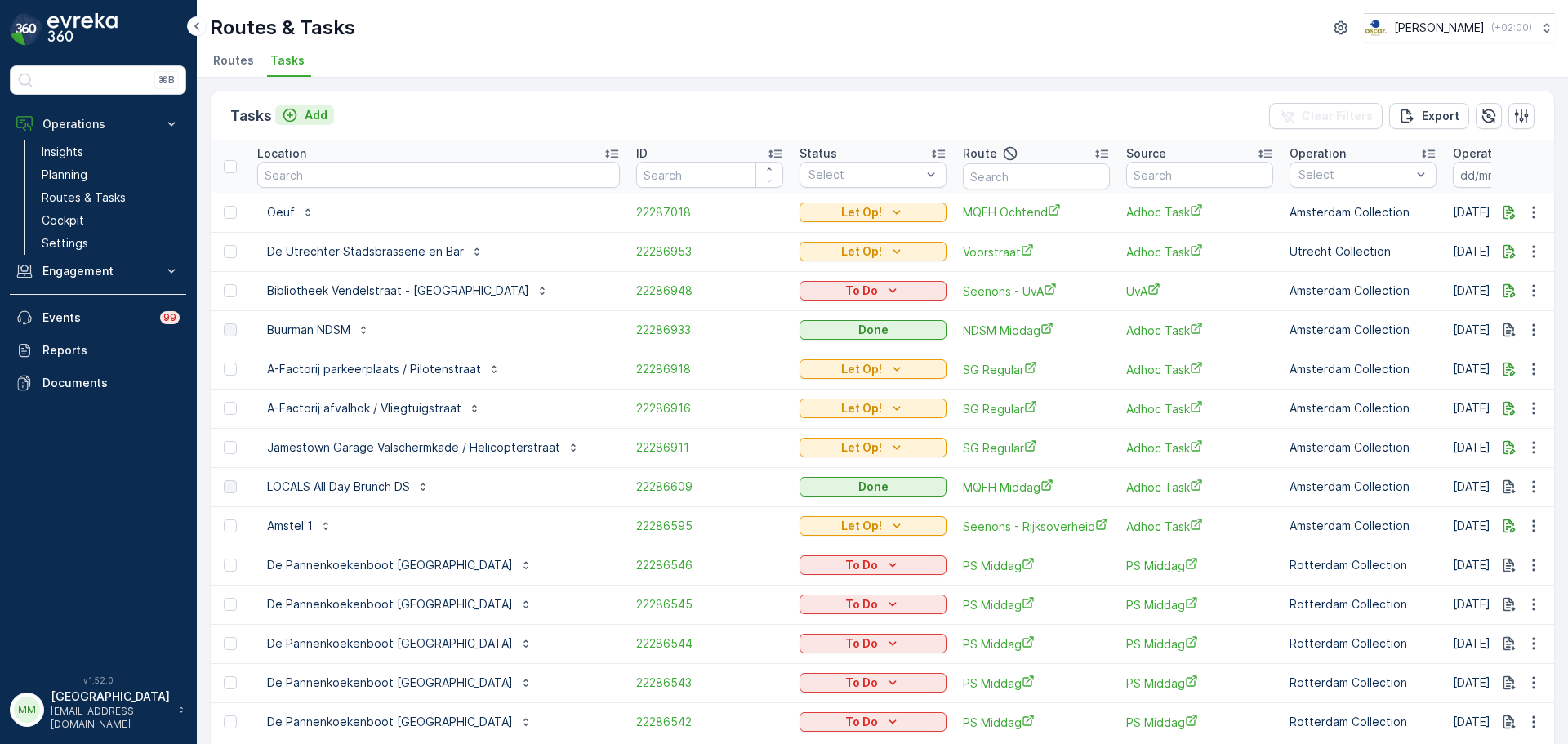
click at [314, 113] on p "Add" at bounding box center [316, 115] width 23 height 16
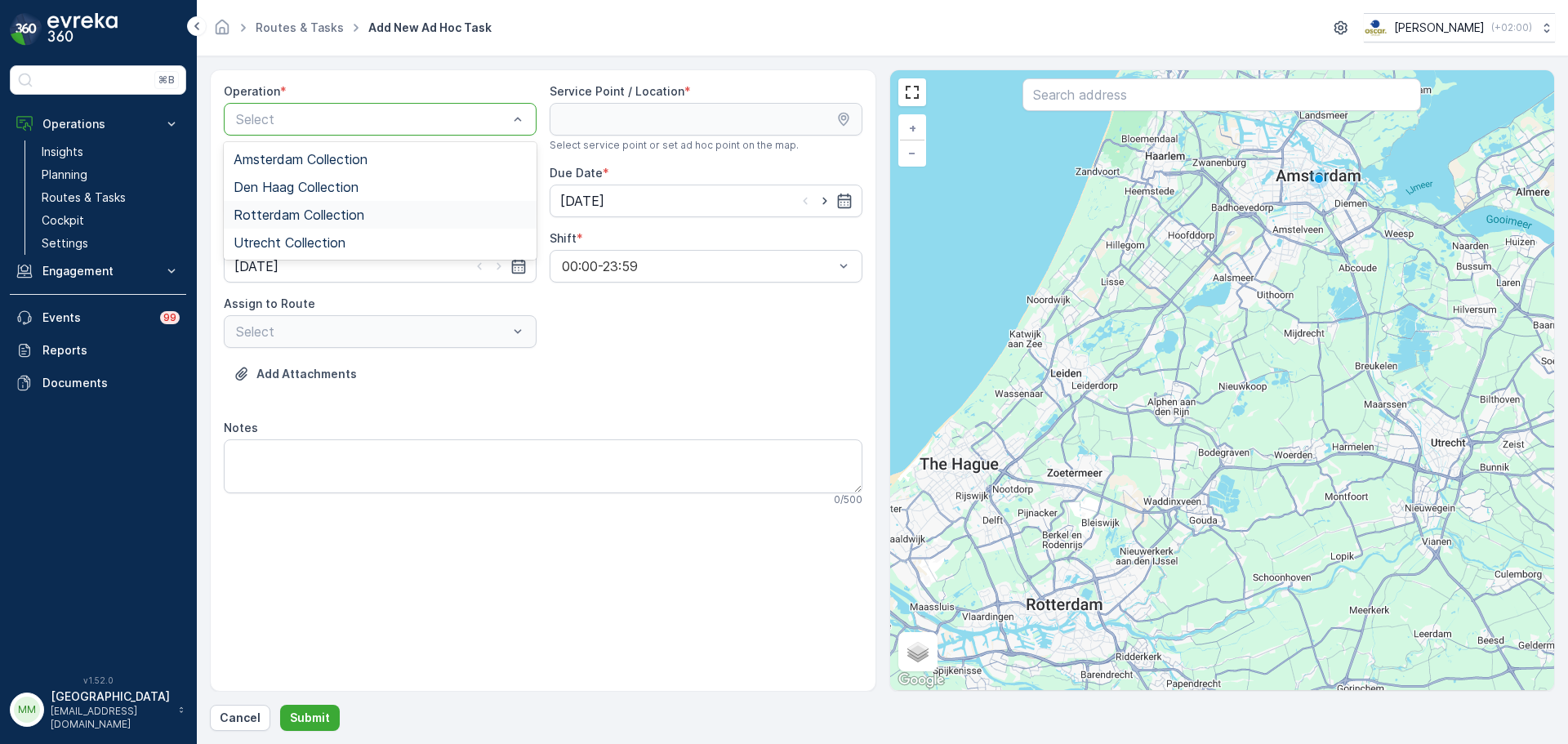
click at [336, 220] on span "Rotterdam Collection" at bounding box center [298, 215] width 131 height 15
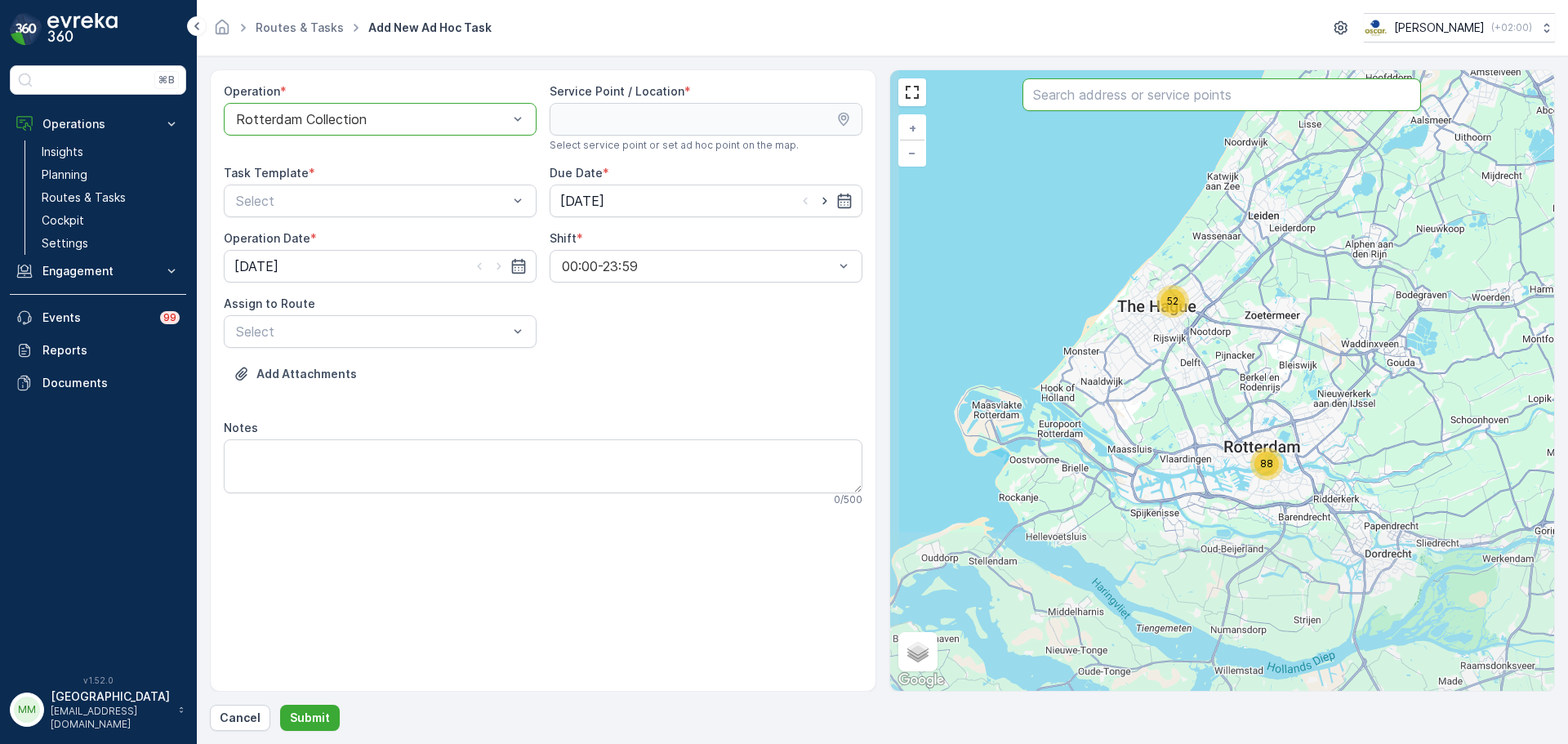
click at [1155, 94] on input "text" at bounding box center [1221, 94] width 398 height 33
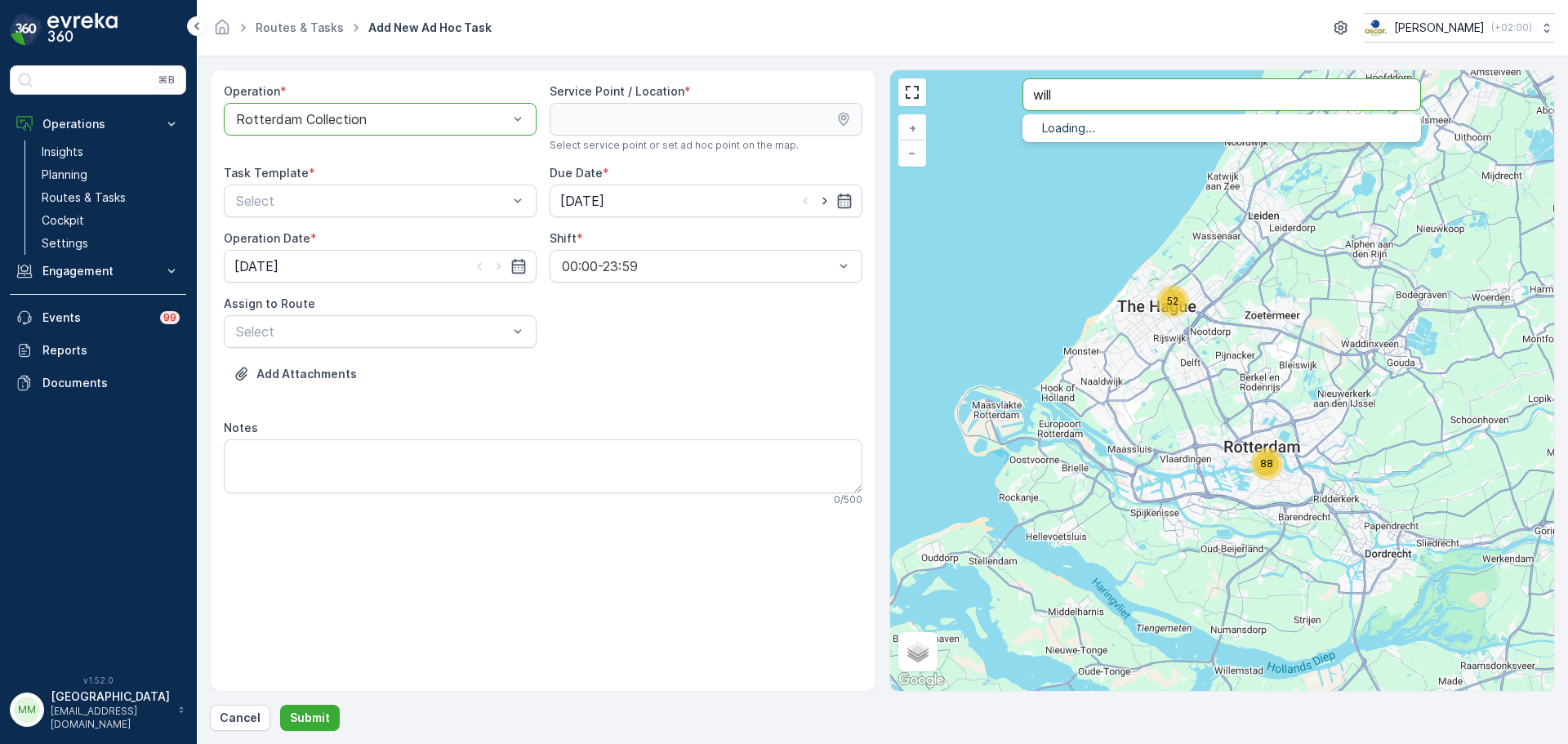
type input "will"
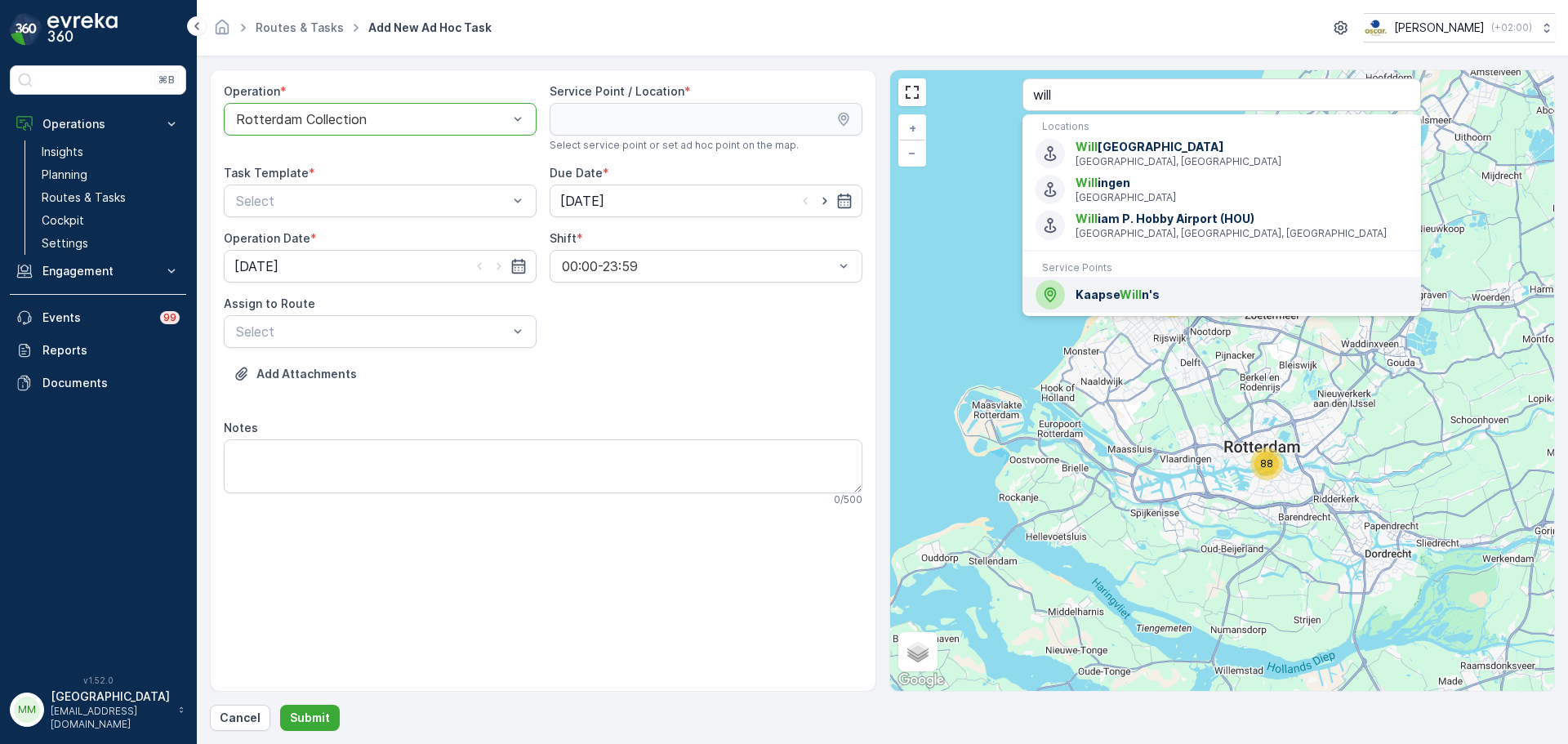
click at [1149, 301] on span "Kaapse Will n's" at bounding box center [1241, 295] width 333 height 16
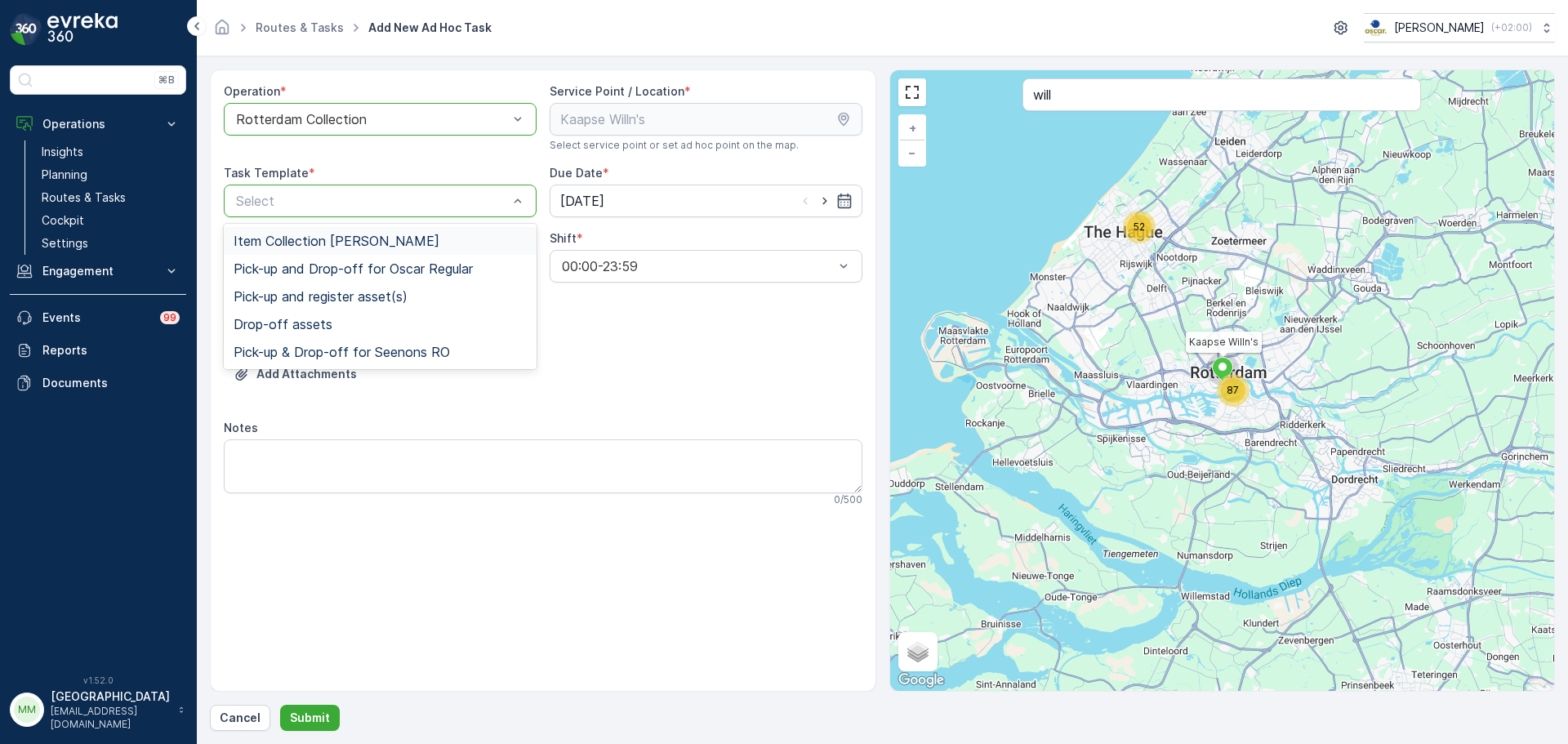
click at [328, 236] on span "Item Collection [PERSON_NAME]" at bounding box center [336, 241] width 206 height 15
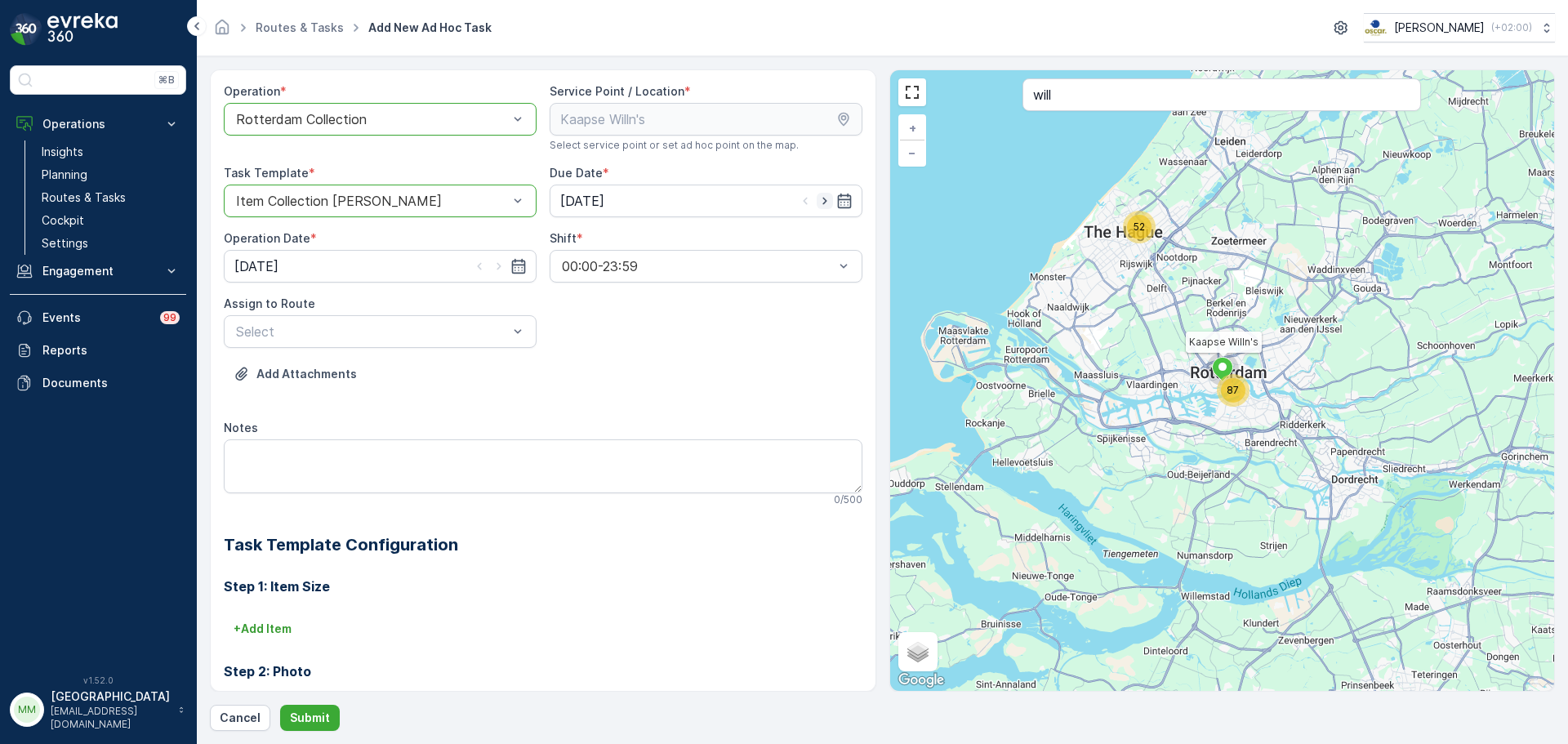
click at [817, 201] on icon "button" at bounding box center [825, 201] width 16 height 16
click at [816, 201] on icon "button" at bounding box center [825, 201] width 16 height 16
type input "[DATE]"
click at [499, 266] on icon "button" at bounding box center [499, 266] width 16 height 16
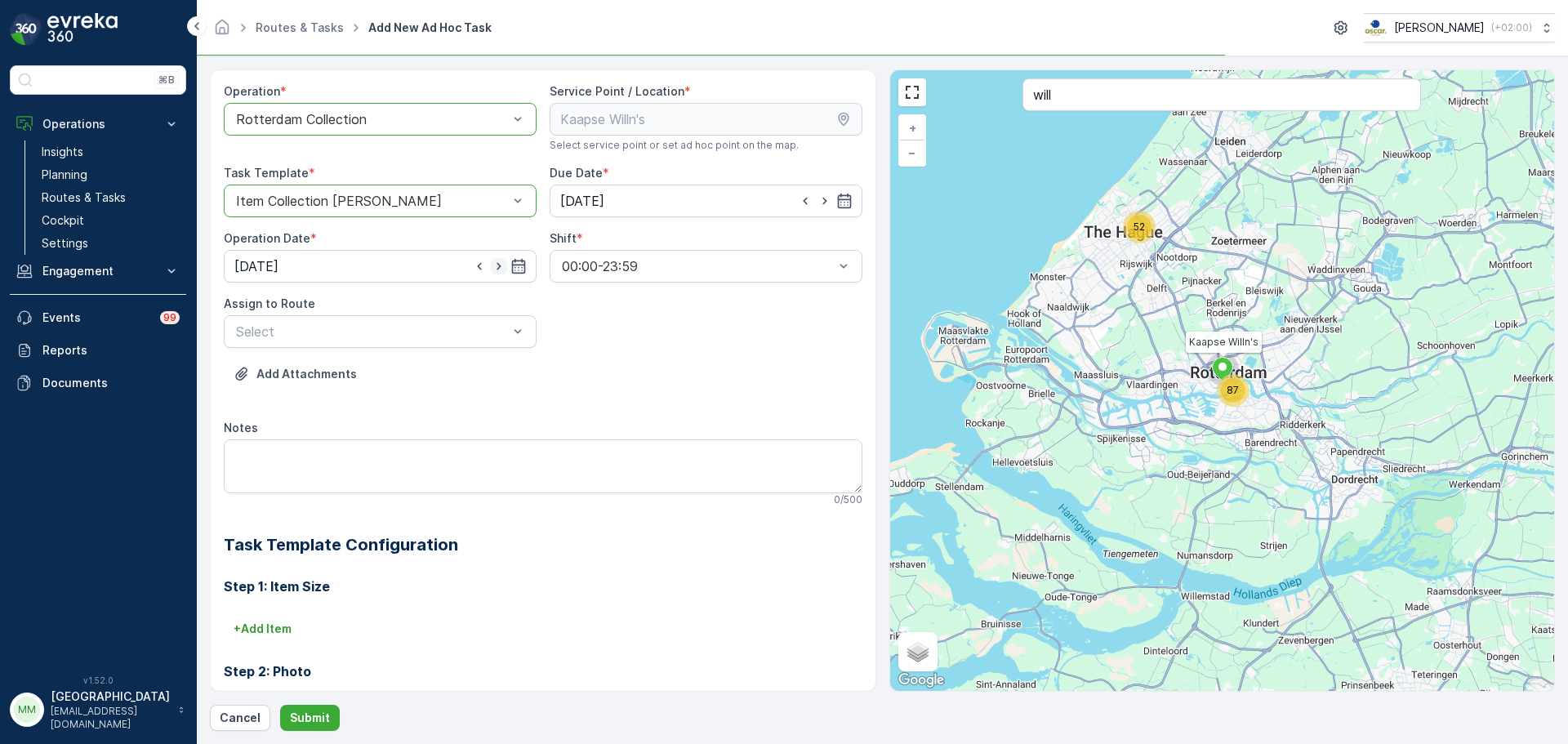
type input "[DATE]"
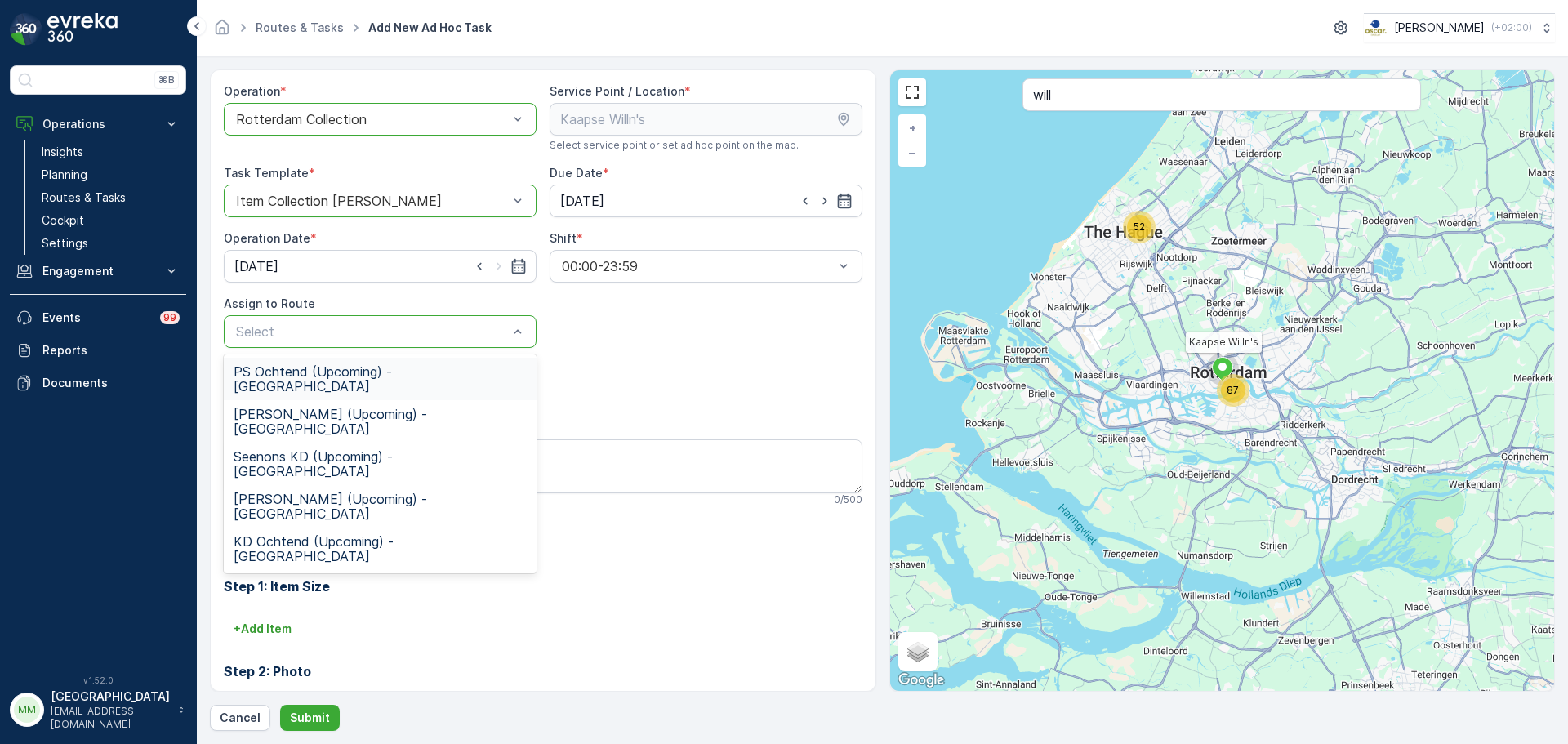
click at [335, 376] on span "PS Ochtend (Upcoming) - [GEOGRAPHIC_DATA]" at bounding box center [379, 379] width 293 height 30
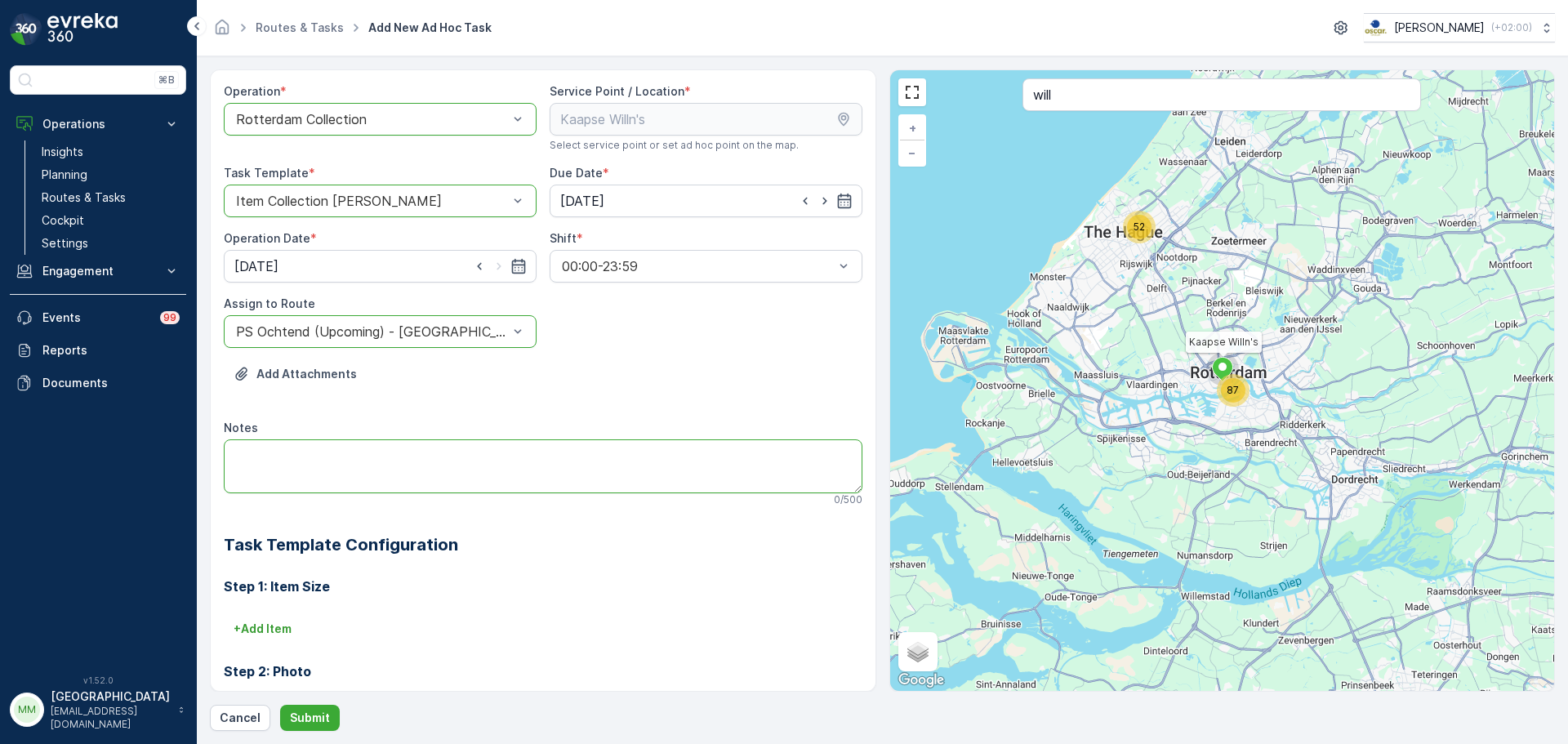
click at [359, 468] on textarea "Notes" at bounding box center [542, 466] width 638 height 54
type textarea "kapotte [PERSON_NAME] meenemen onderaan de trap"
click at [324, 703] on div "Operation * option Rotterdam Collection, selected. Rotterdam Collection Service…" at bounding box center [881, 400] width 1345 height 661
click at [324, 707] on button "Submit" at bounding box center [310, 718] width 60 height 26
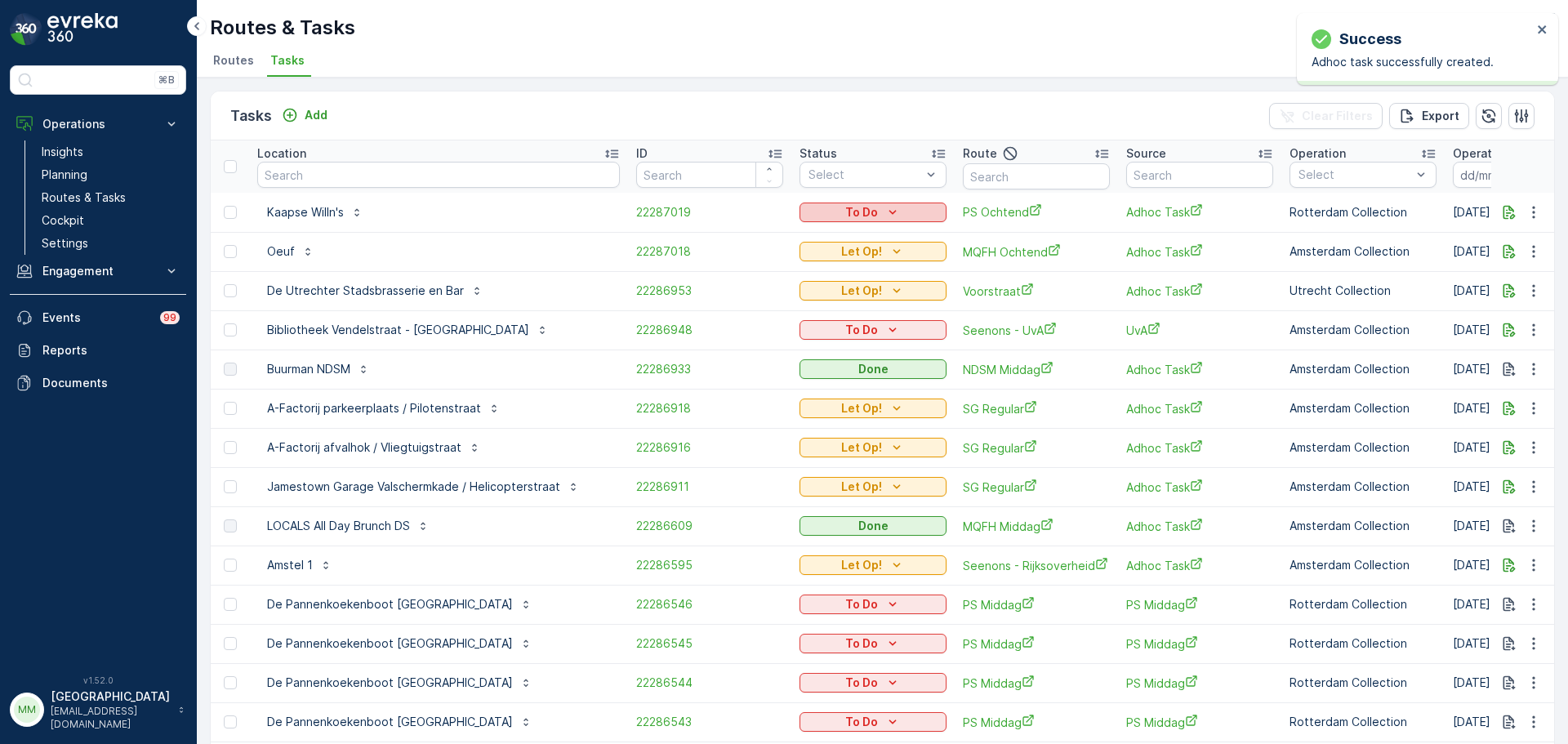
click at [845, 207] on p "To Do" at bounding box center [862, 213] width 33 height 16
click at [807, 230] on span "Let Op!" at bounding box center [794, 237] width 41 height 16
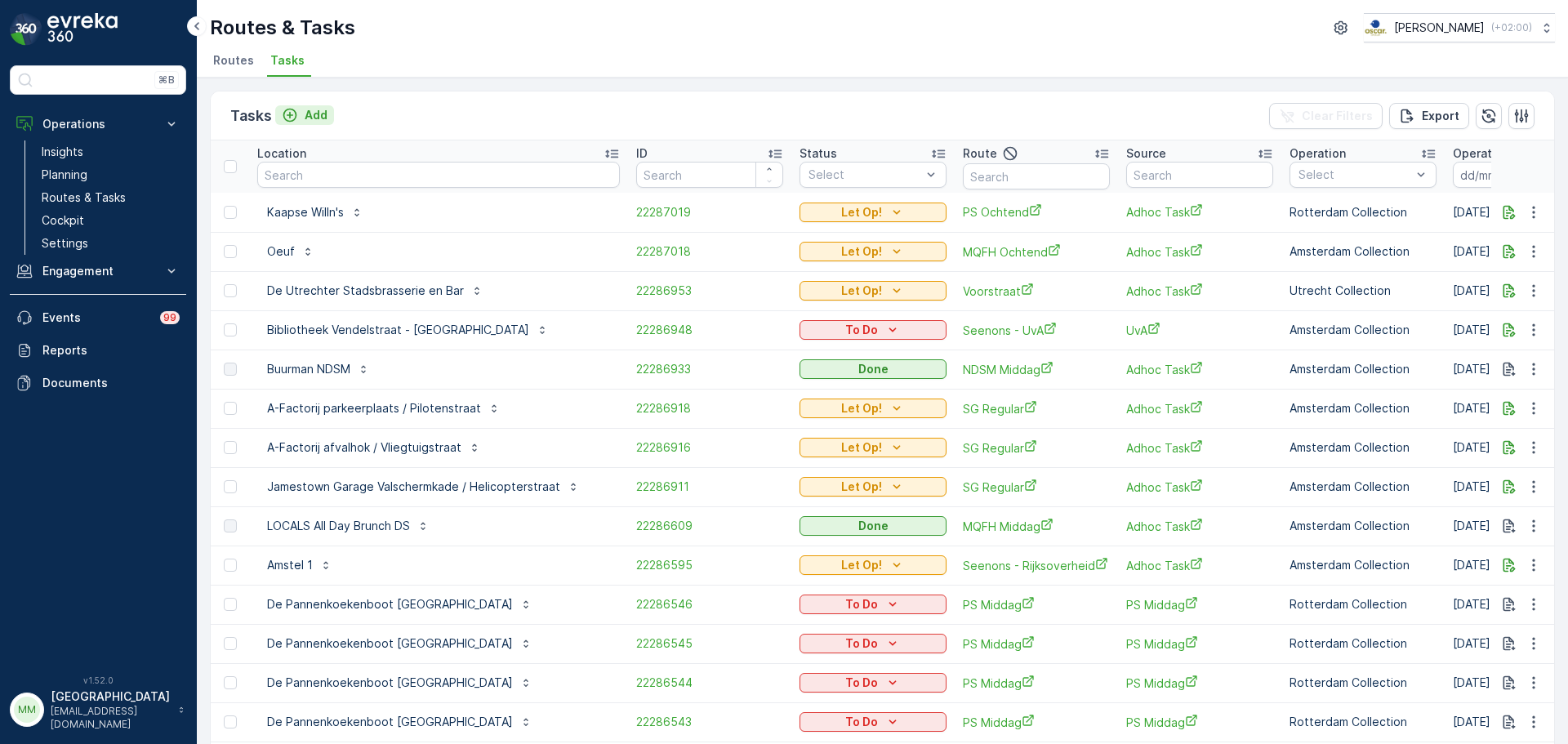
click at [320, 113] on p "Add" at bounding box center [316, 115] width 23 height 16
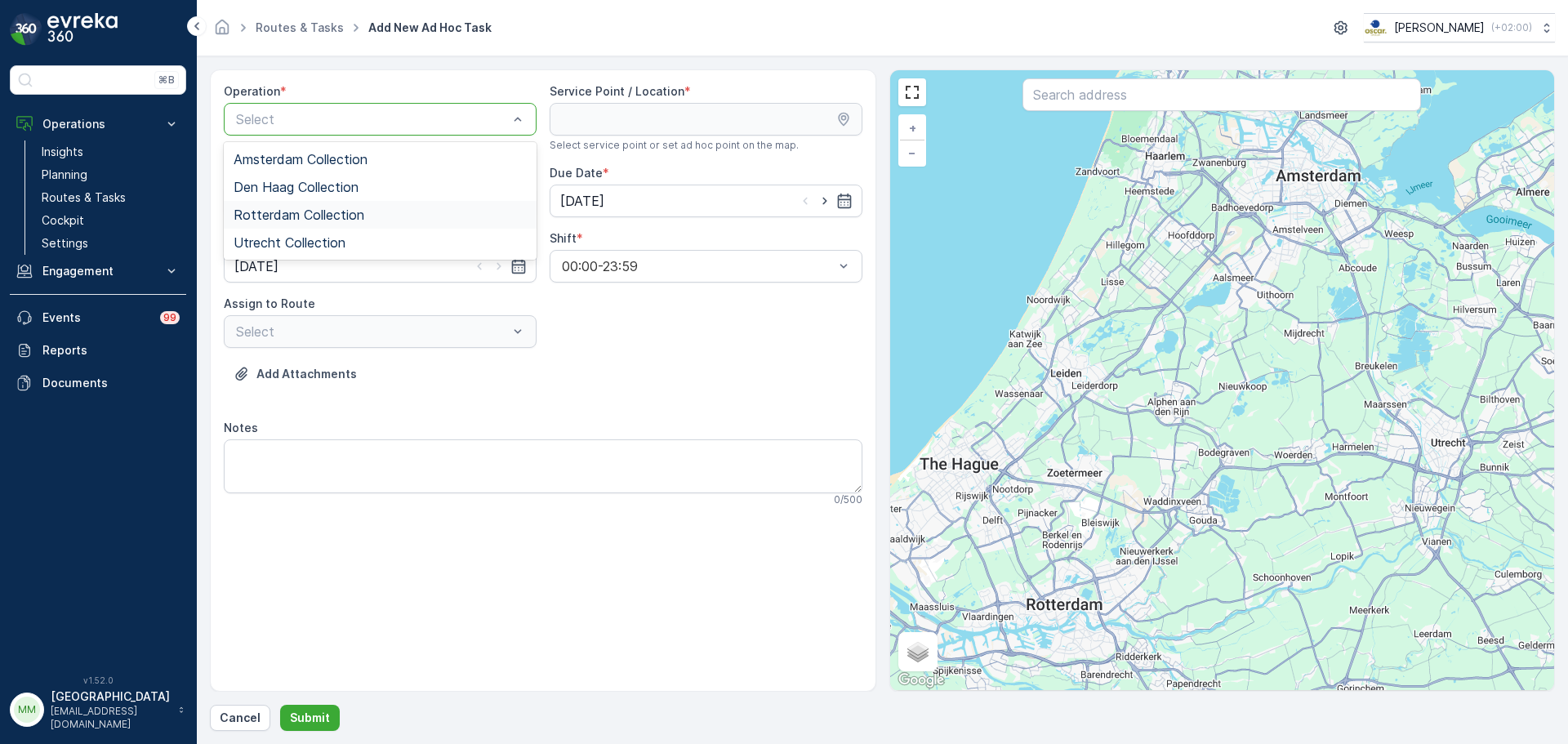
click at [341, 218] on span "Rotterdam Collection" at bounding box center [298, 215] width 131 height 15
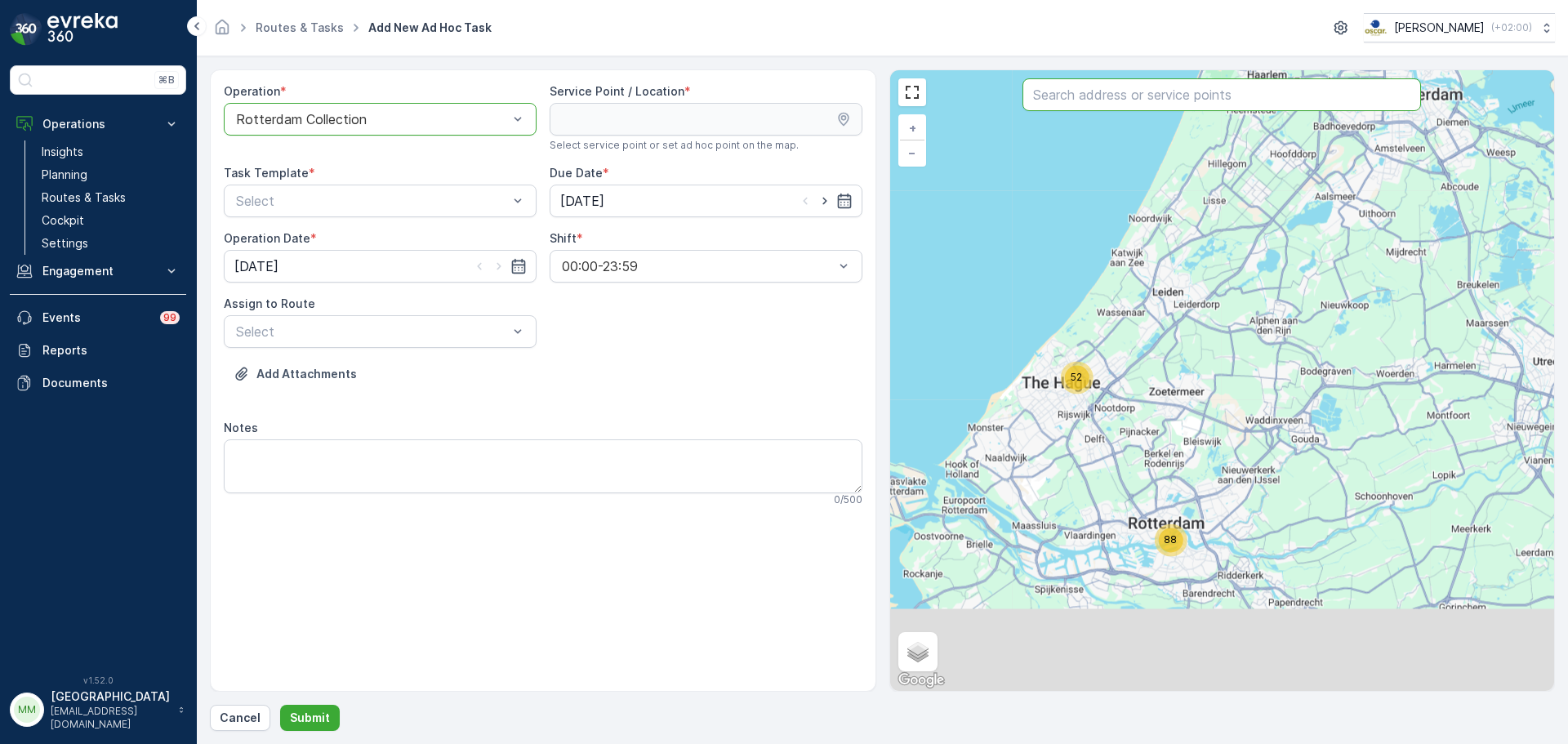
click at [1087, 99] on input "text" at bounding box center [1221, 94] width 398 height 33
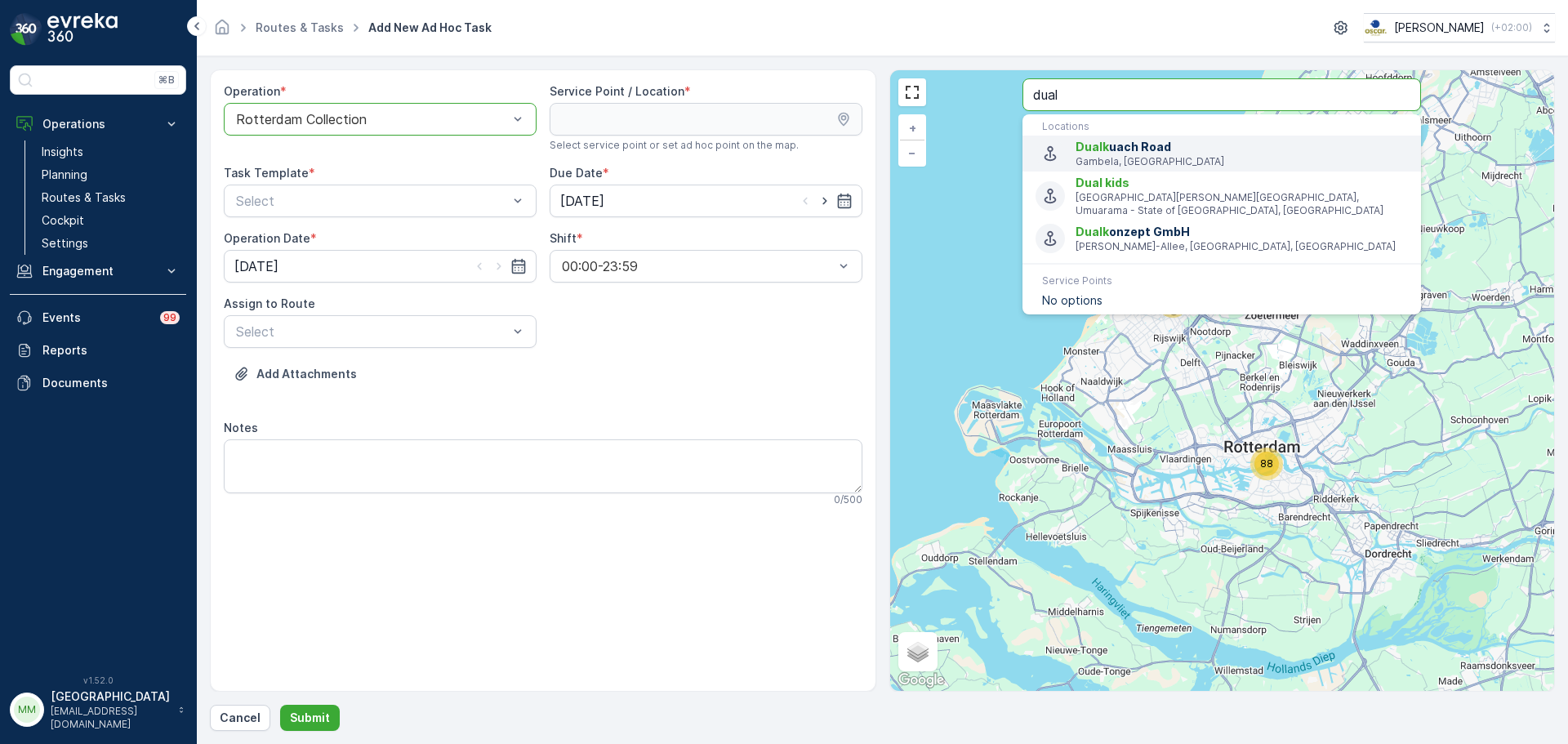
type input "dual"
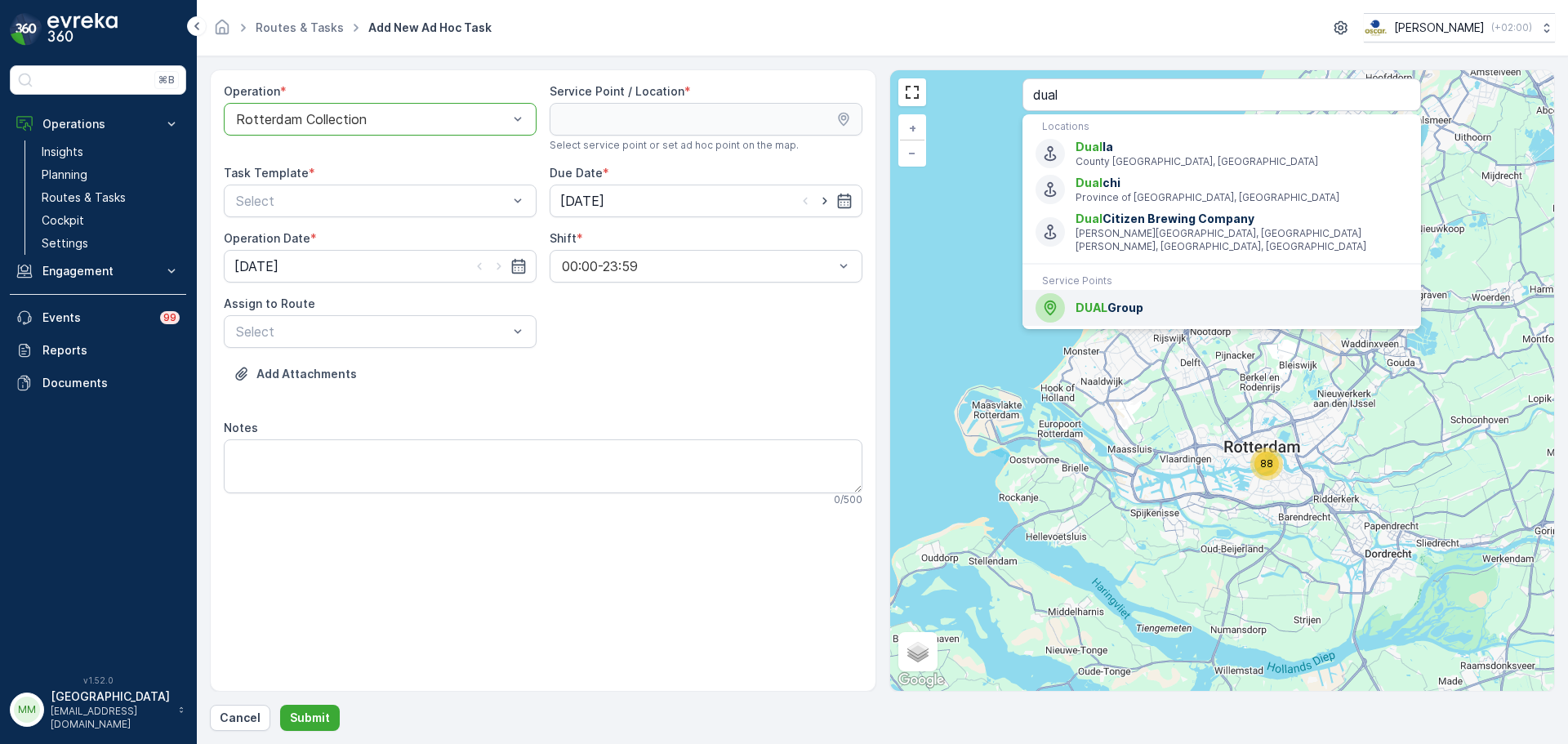
click at [1134, 300] on span "DUAL Group" at bounding box center [1241, 308] width 333 height 16
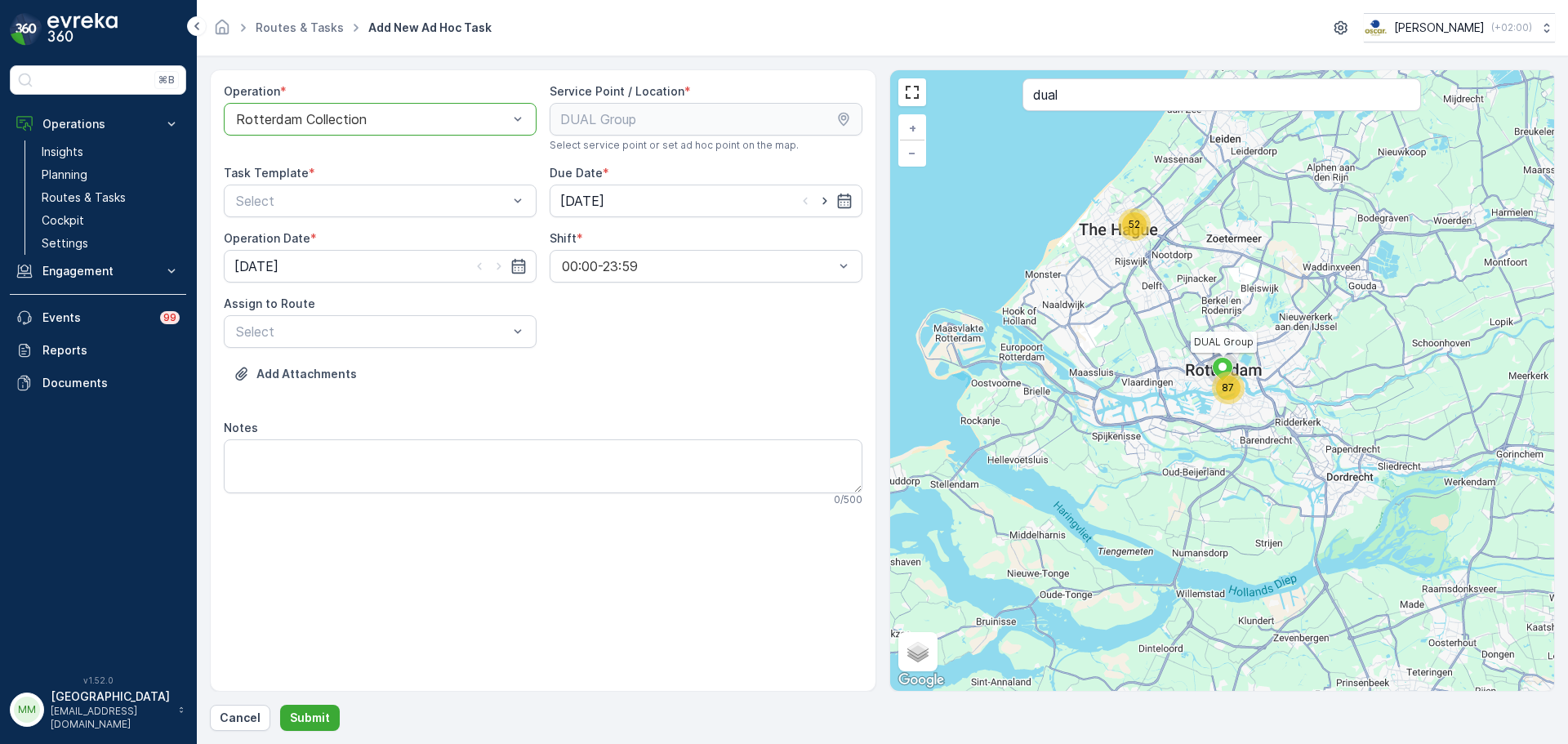
click at [345, 176] on div "Task Template *" at bounding box center [379, 173] width 313 height 16
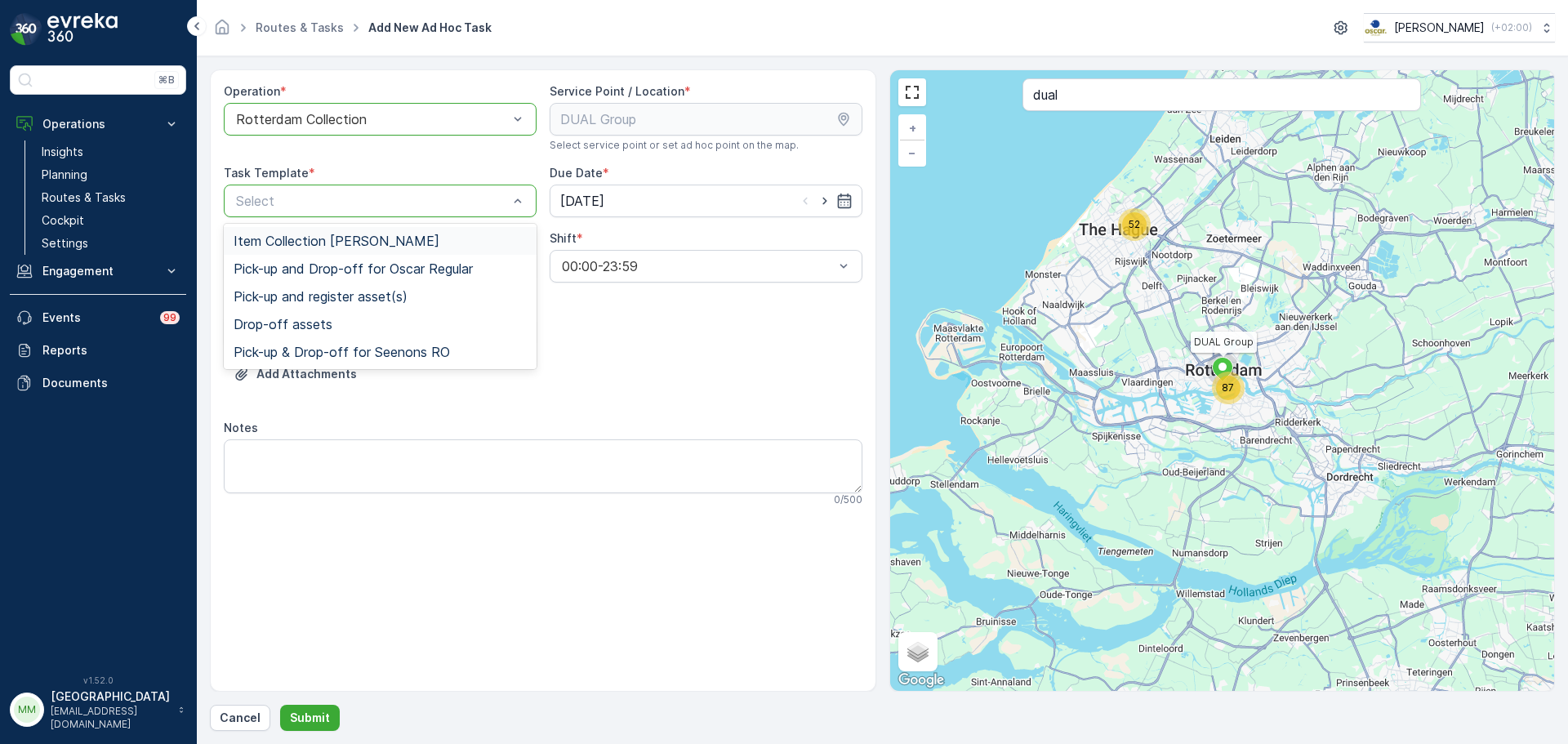
click at [341, 190] on div "Select" at bounding box center [379, 201] width 313 height 33
drag, startPoint x: 319, startPoint y: 229, endPoint x: 412, endPoint y: 185, distance: 102.9
click at [320, 229] on div "Item Collection [PERSON_NAME]" at bounding box center [379, 241] width 313 height 28
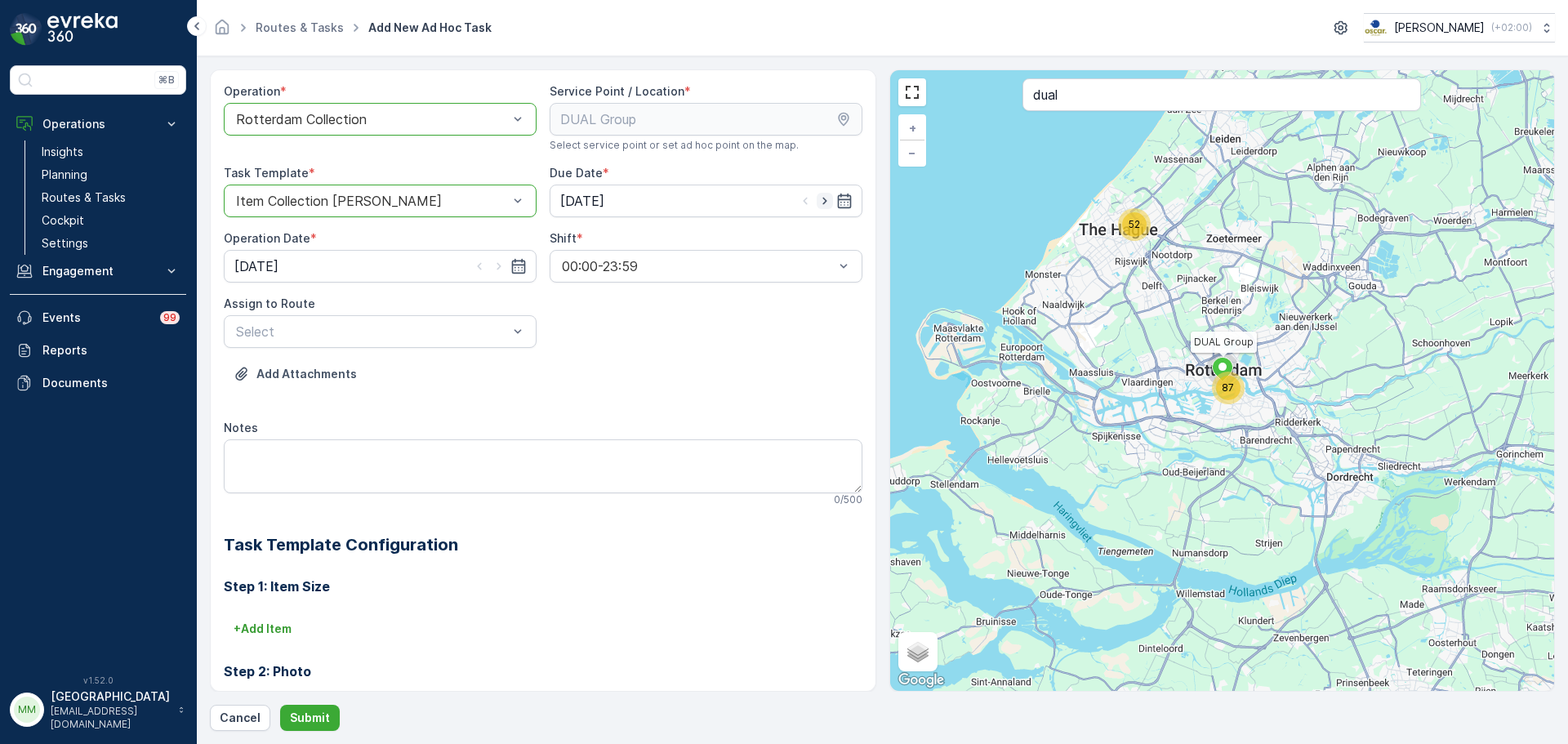
click at [823, 198] on icon "button" at bounding box center [825, 201] width 16 height 16
type input "09.10.2025"
click at [492, 273] on icon "button" at bounding box center [499, 266] width 16 height 16
type input "[DATE]"
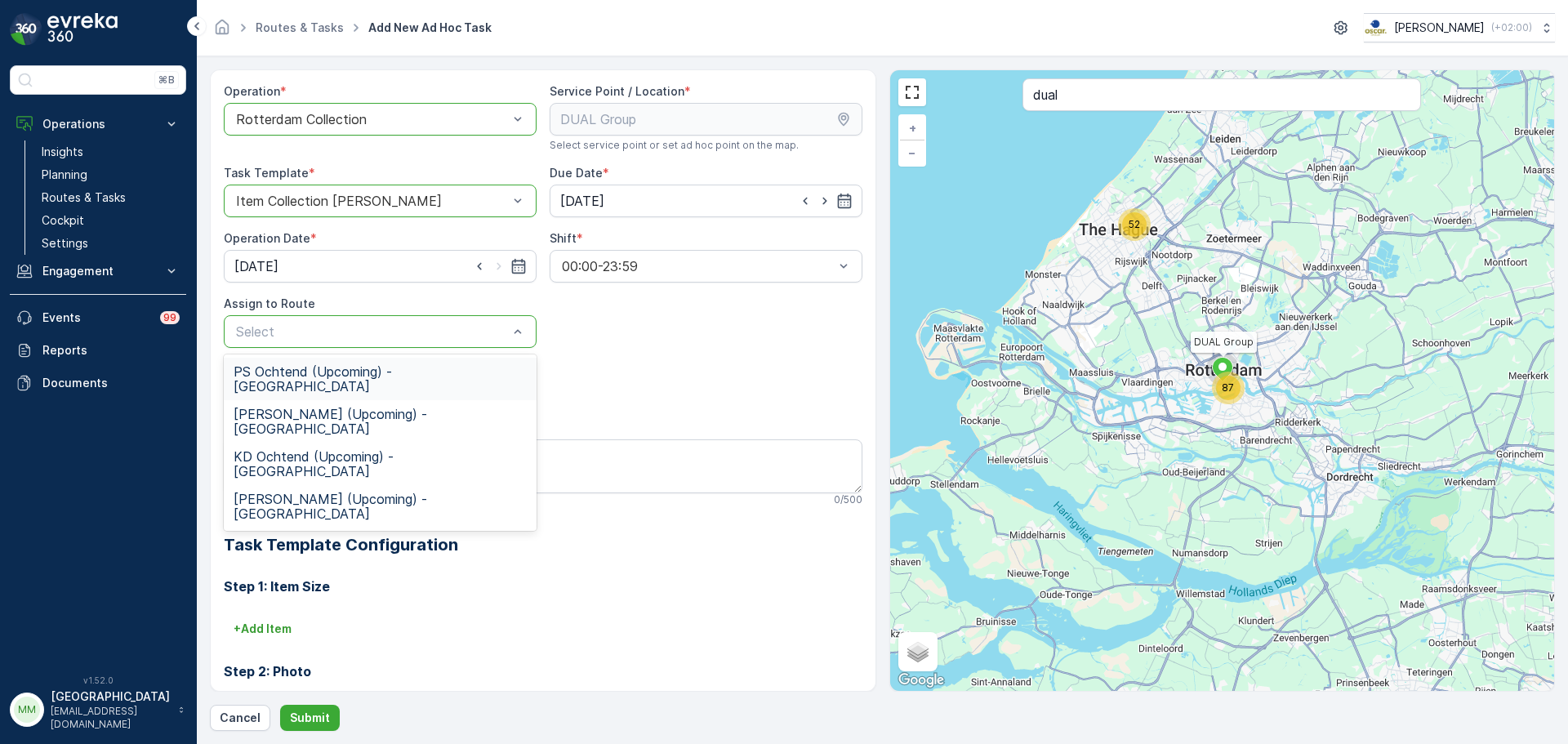
click at [345, 373] on span "PS Ochtend (Upcoming) - Rotterdam" at bounding box center [379, 379] width 293 height 30
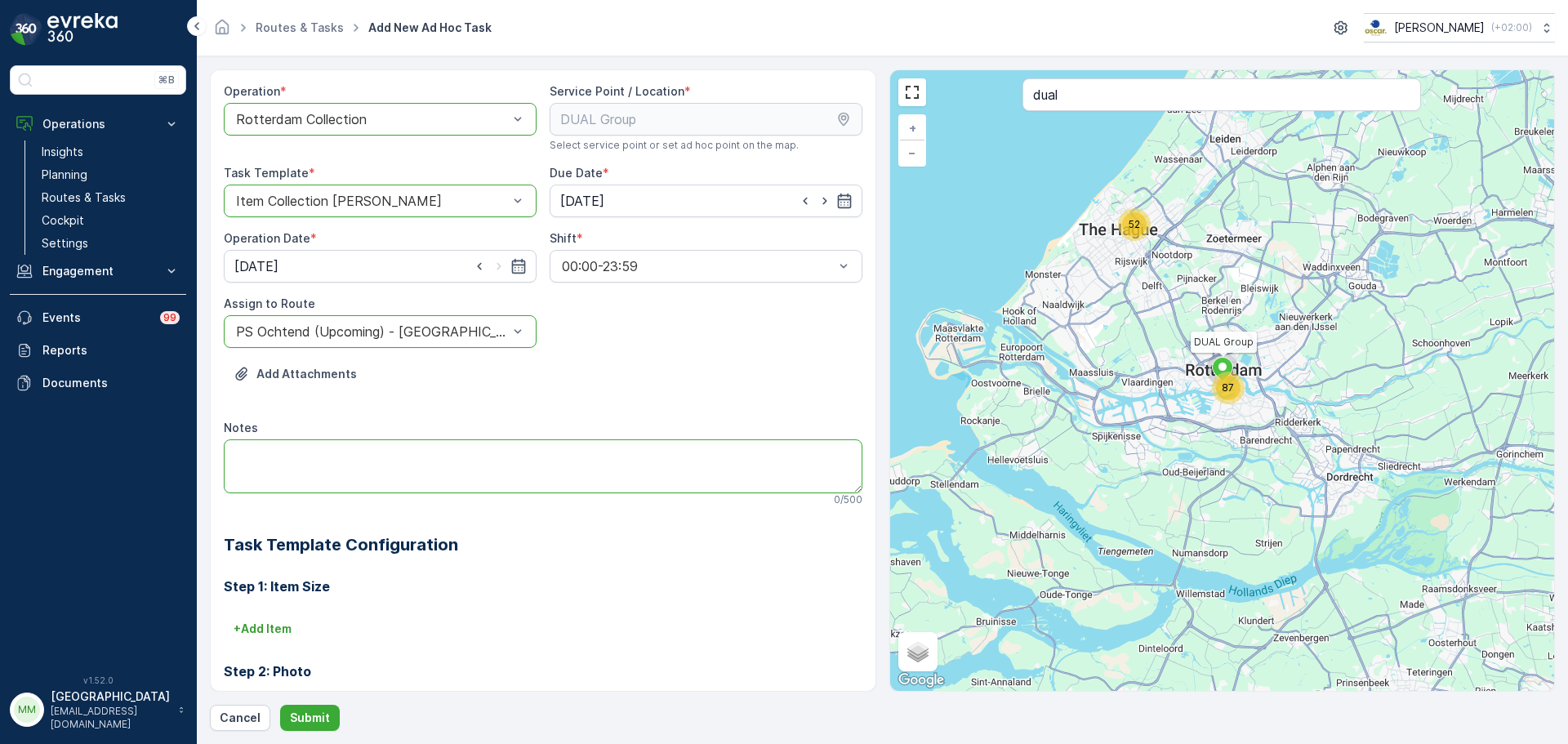
click at [338, 487] on textarea "Notes" at bounding box center [542, 466] width 638 height 54
type textarea "graag kussens meenemen"
click at [283, 625] on p "+ Add Item" at bounding box center [262, 629] width 58 height 16
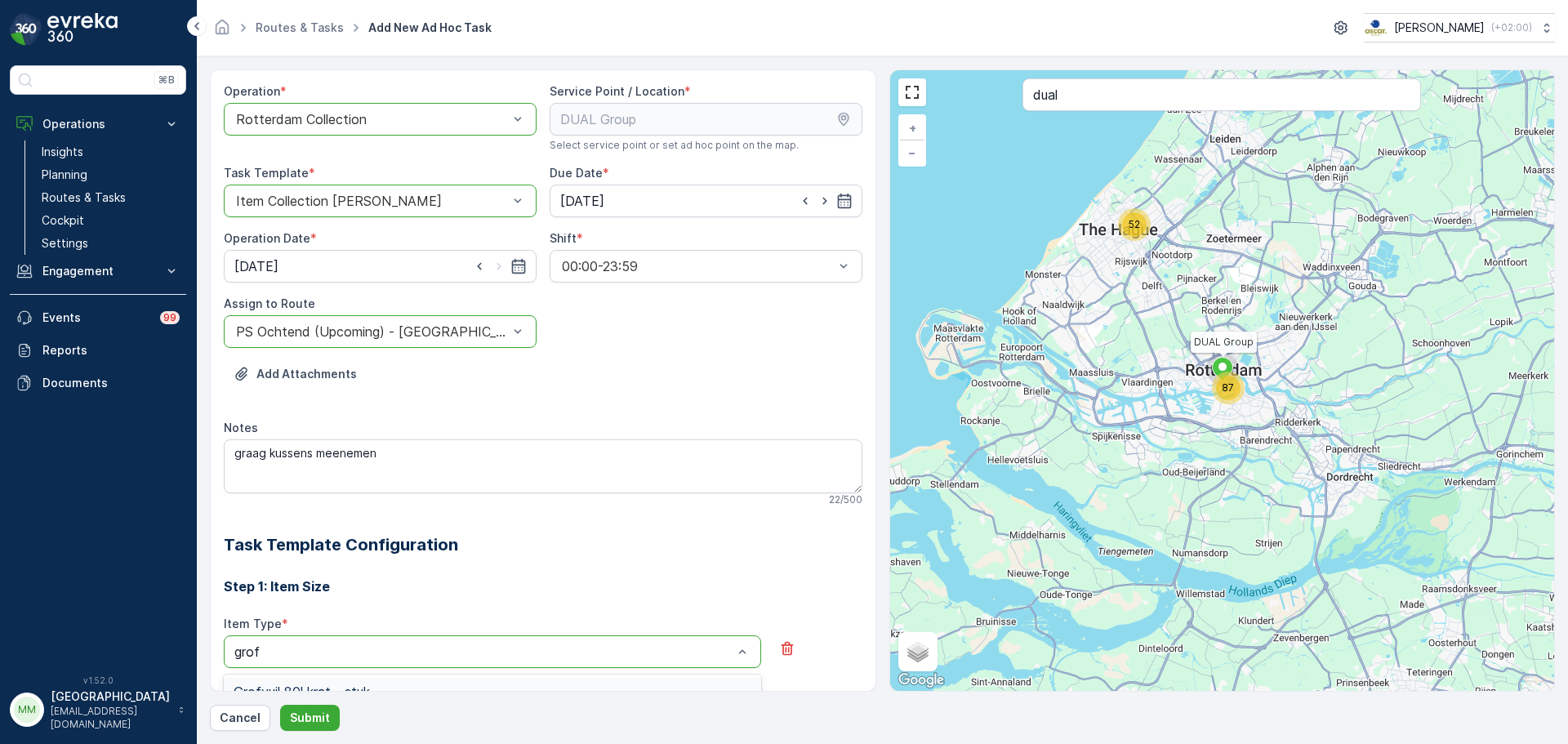
type input "grofv"
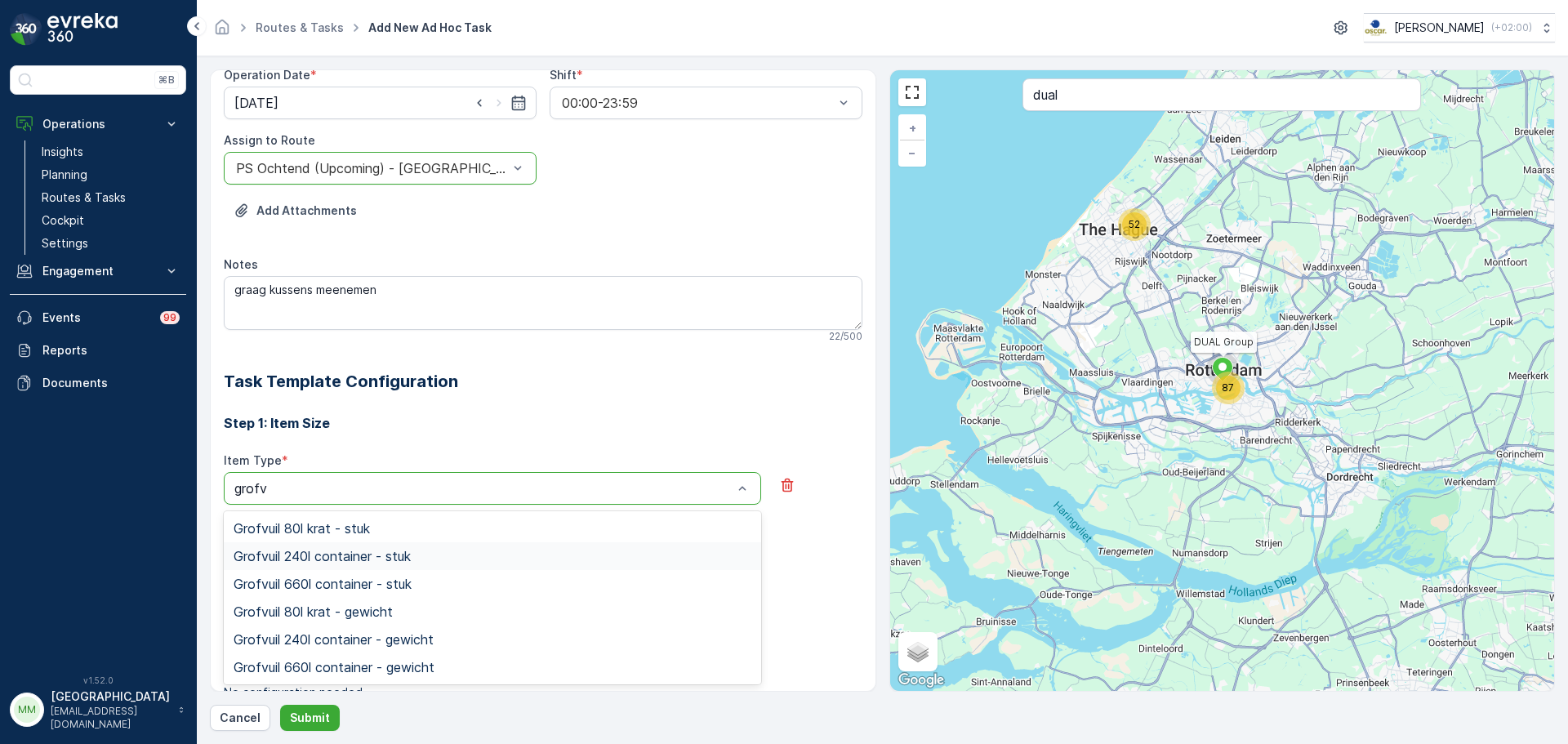
click at [337, 552] on span "Grofvuil 240l container - stuk" at bounding box center [322, 556] width 177 height 15
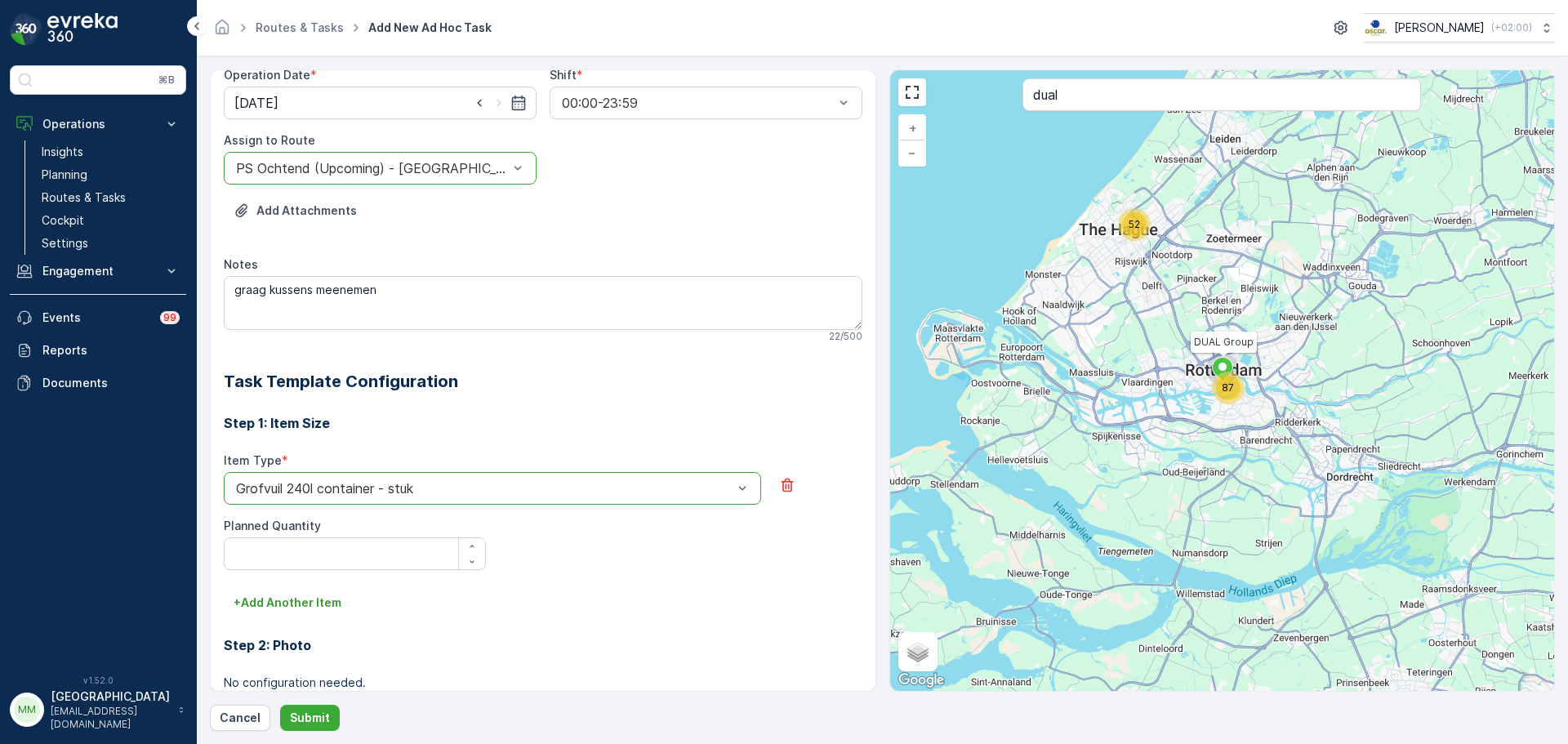
click at [329, 535] on div "Planned Quantity" at bounding box center [354, 544] width 262 height 53
click at [307, 560] on Quantity "Planned Quantity" at bounding box center [354, 553] width 262 height 33
type Quantity "1"
click at [310, 715] on p "Submit" at bounding box center [310, 718] width 40 height 16
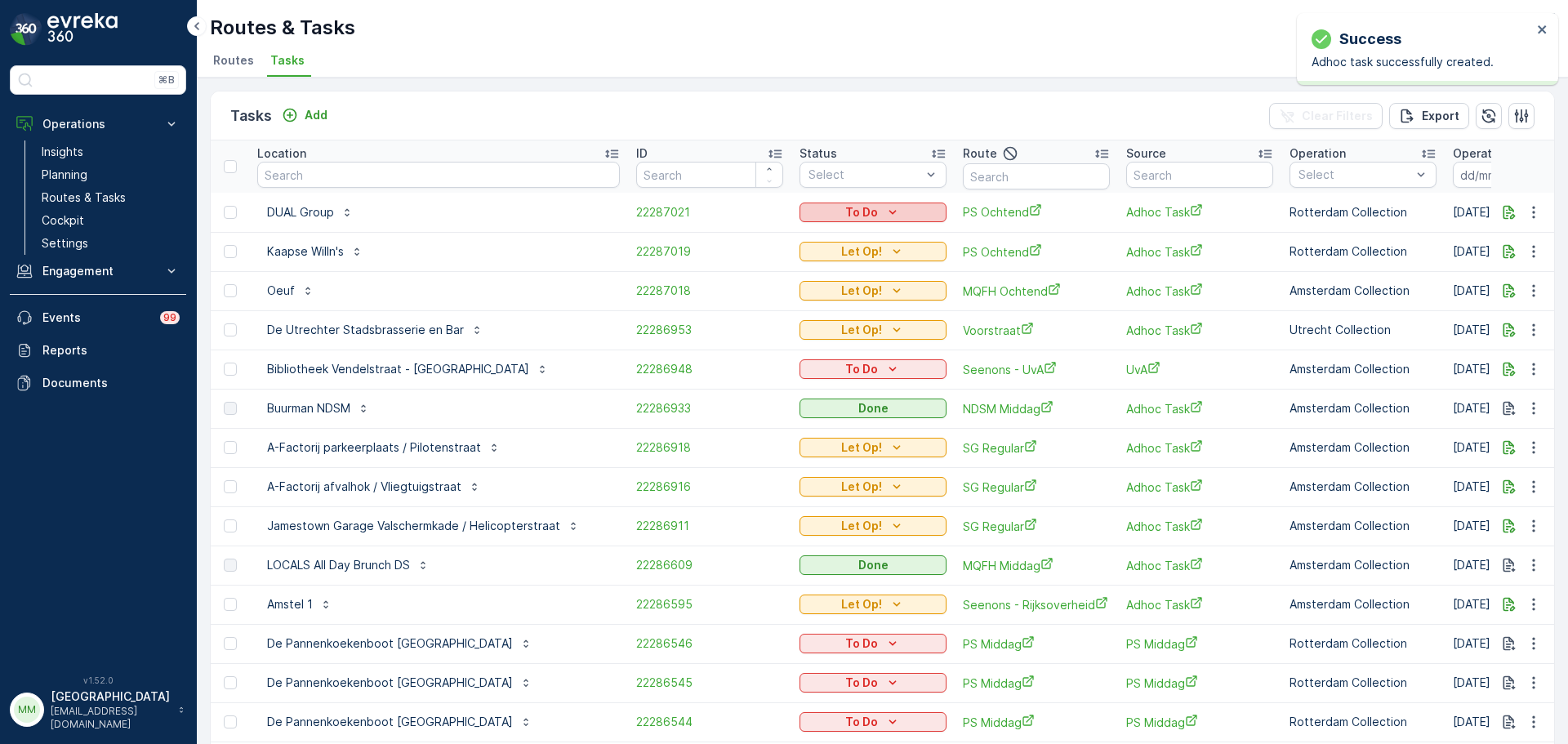
click at [845, 213] on div "To Do" at bounding box center [872, 213] width 134 height 16
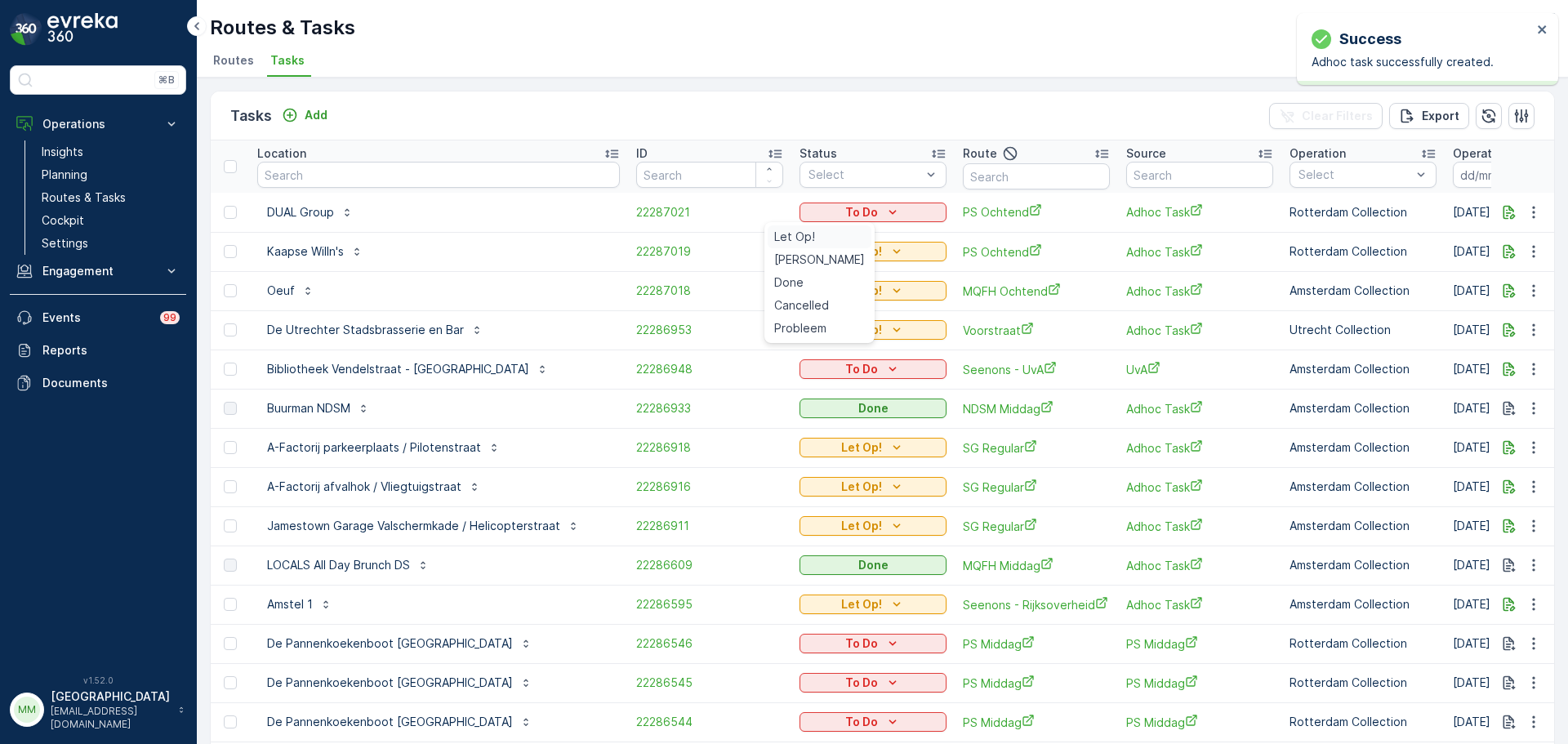
click at [823, 238] on div "Let Op!" at bounding box center [819, 237] width 103 height 23
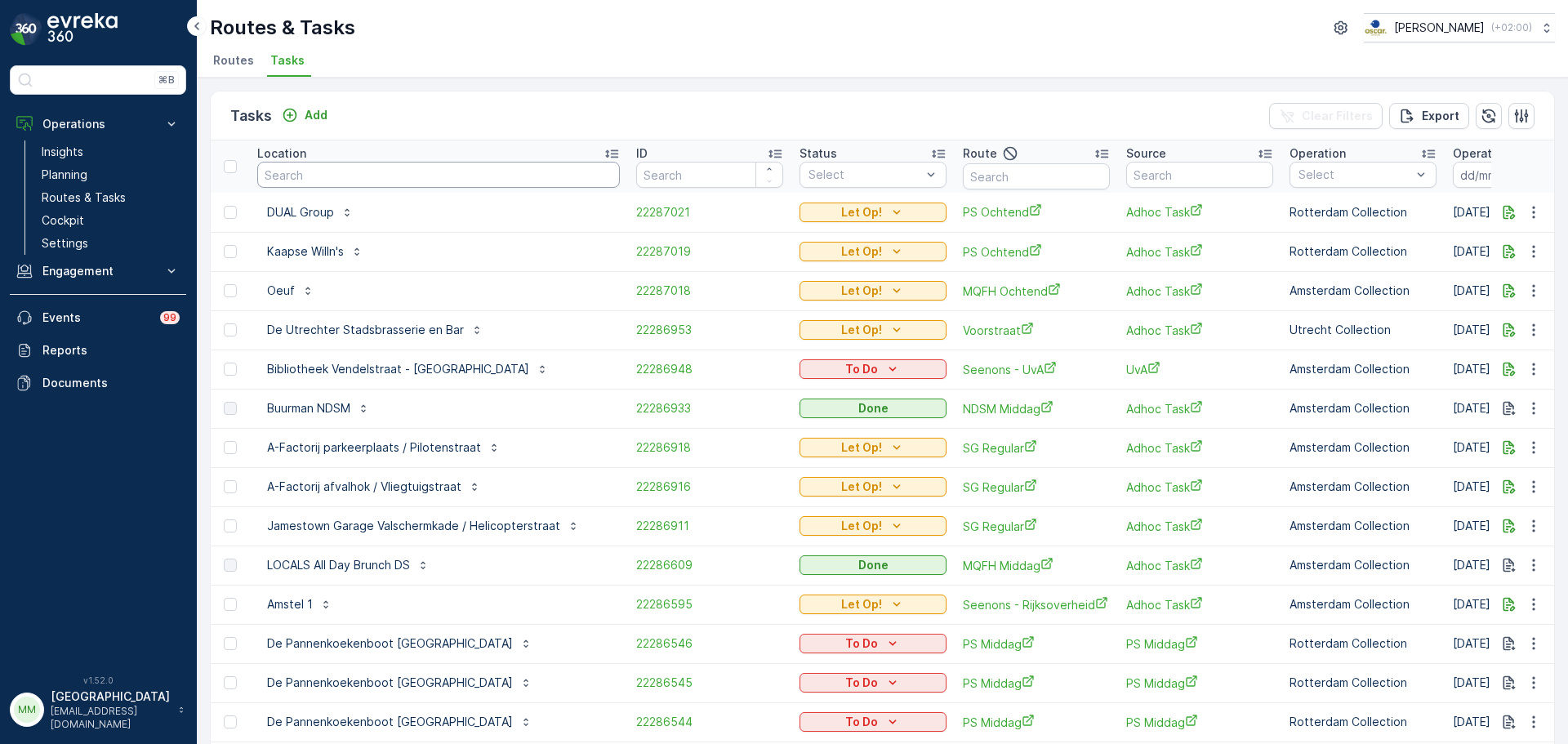
click at [389, 185] on input "text" at bounding box center [438, 175] width 362 height 26
type input "pacif"
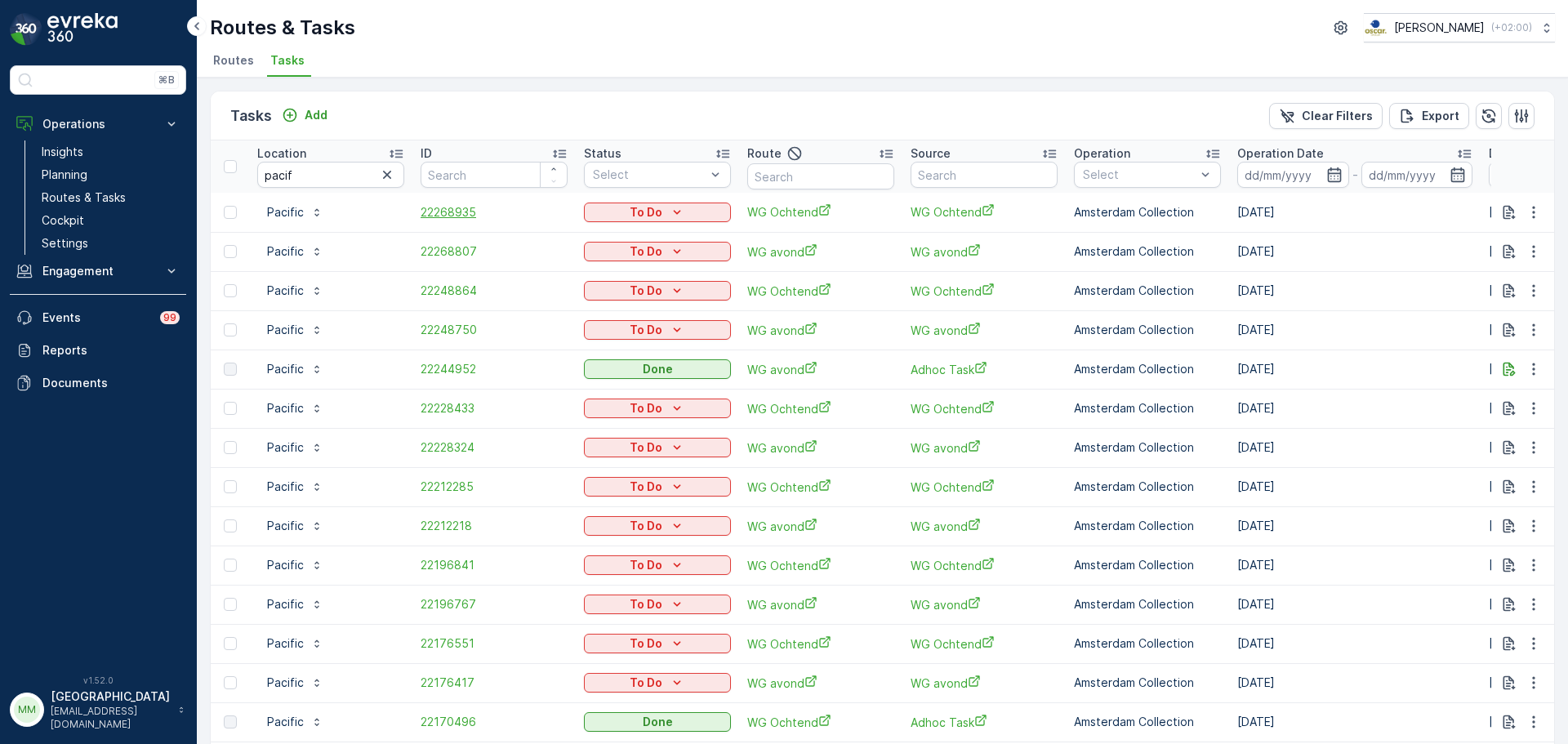
click at [472, 206] on span "22268935" at bounding box center [494, 213] width 147 height 16
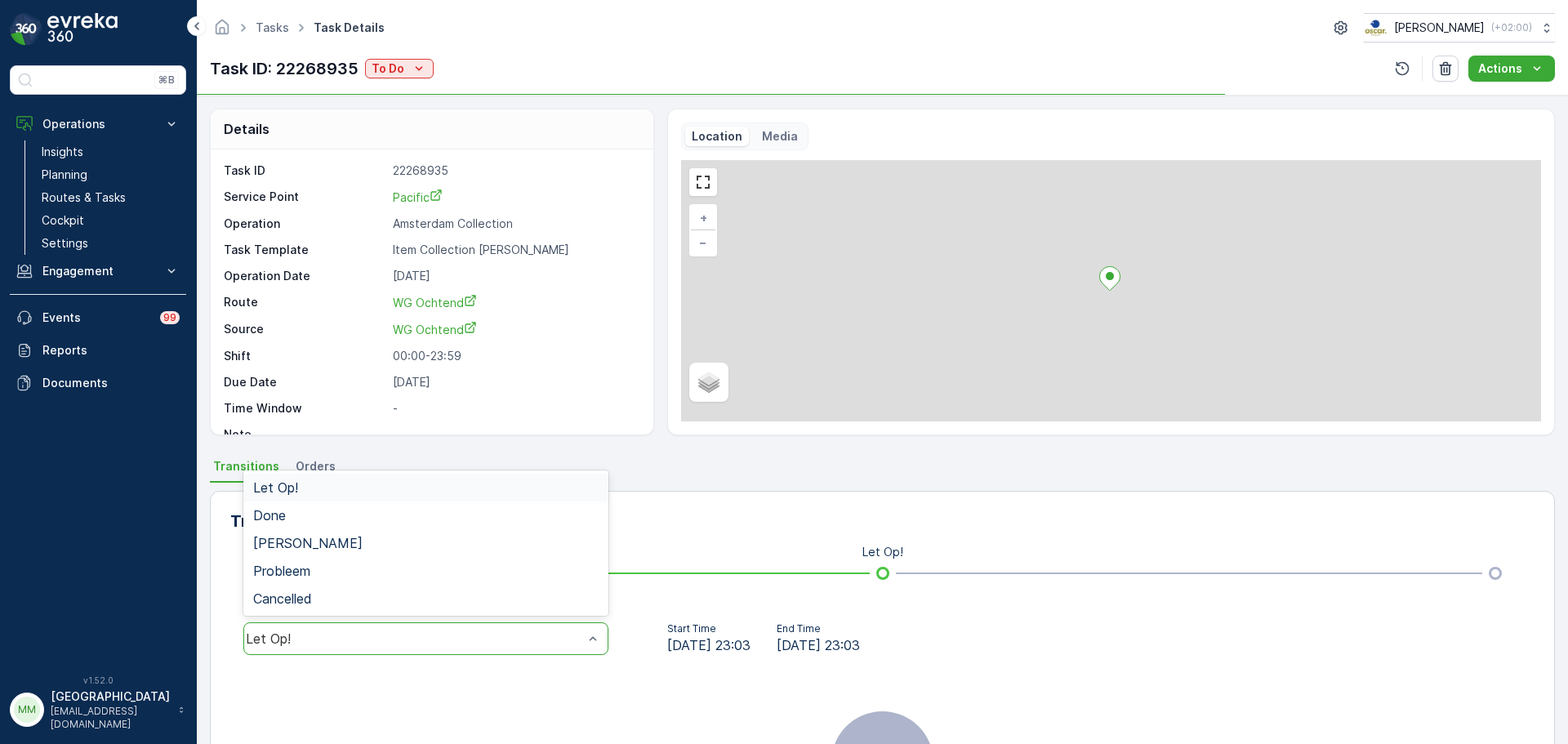
click at [348, 624] on div "Let Op!" at bounding box center [425, 639] width 365 height 33
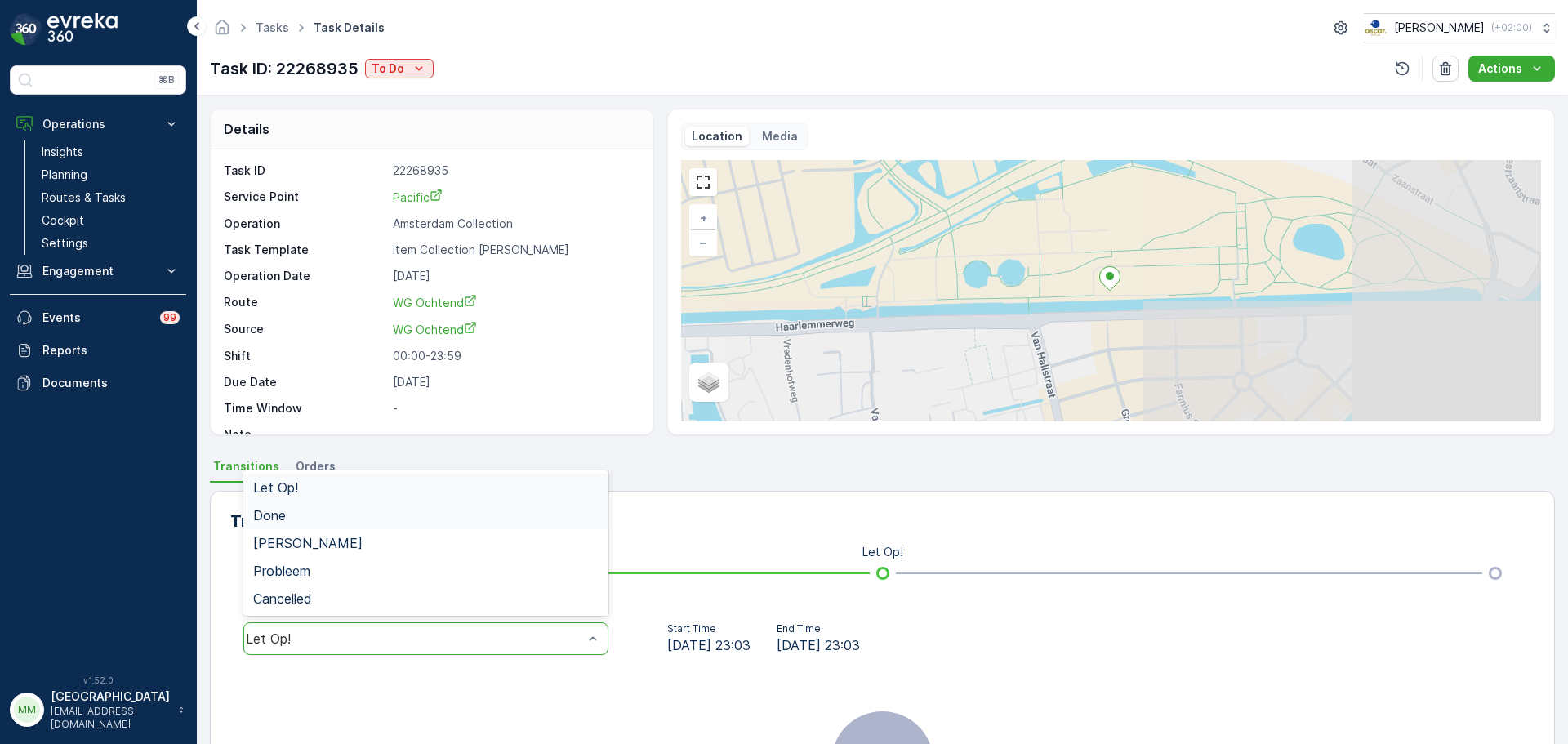
click at [318, 506] on div "Done" at bounding box center [425, 515] width 365 height 28
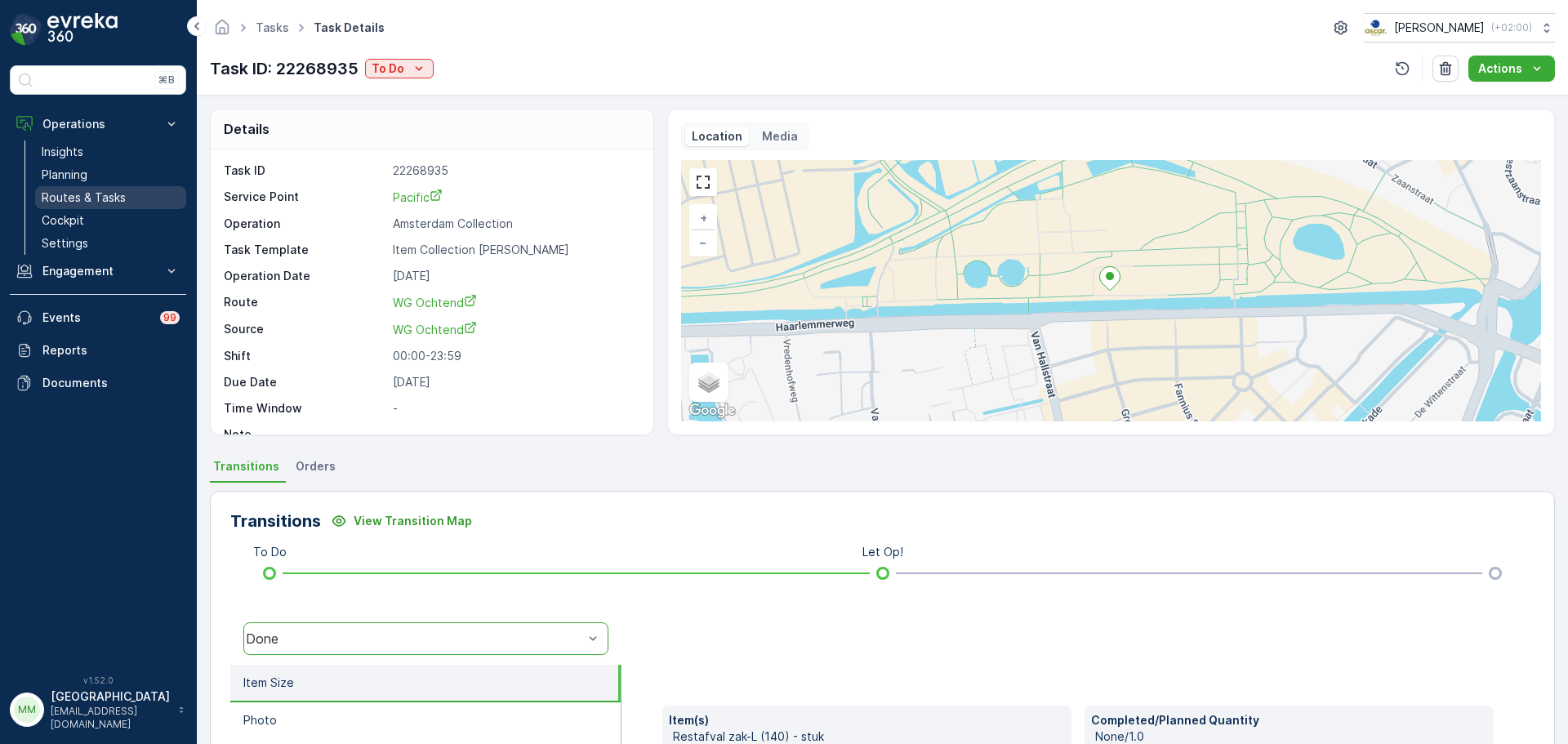
click at [62, 189] on link "Routes & Tasks" at bounding box center [111, 198] width 151 height 23
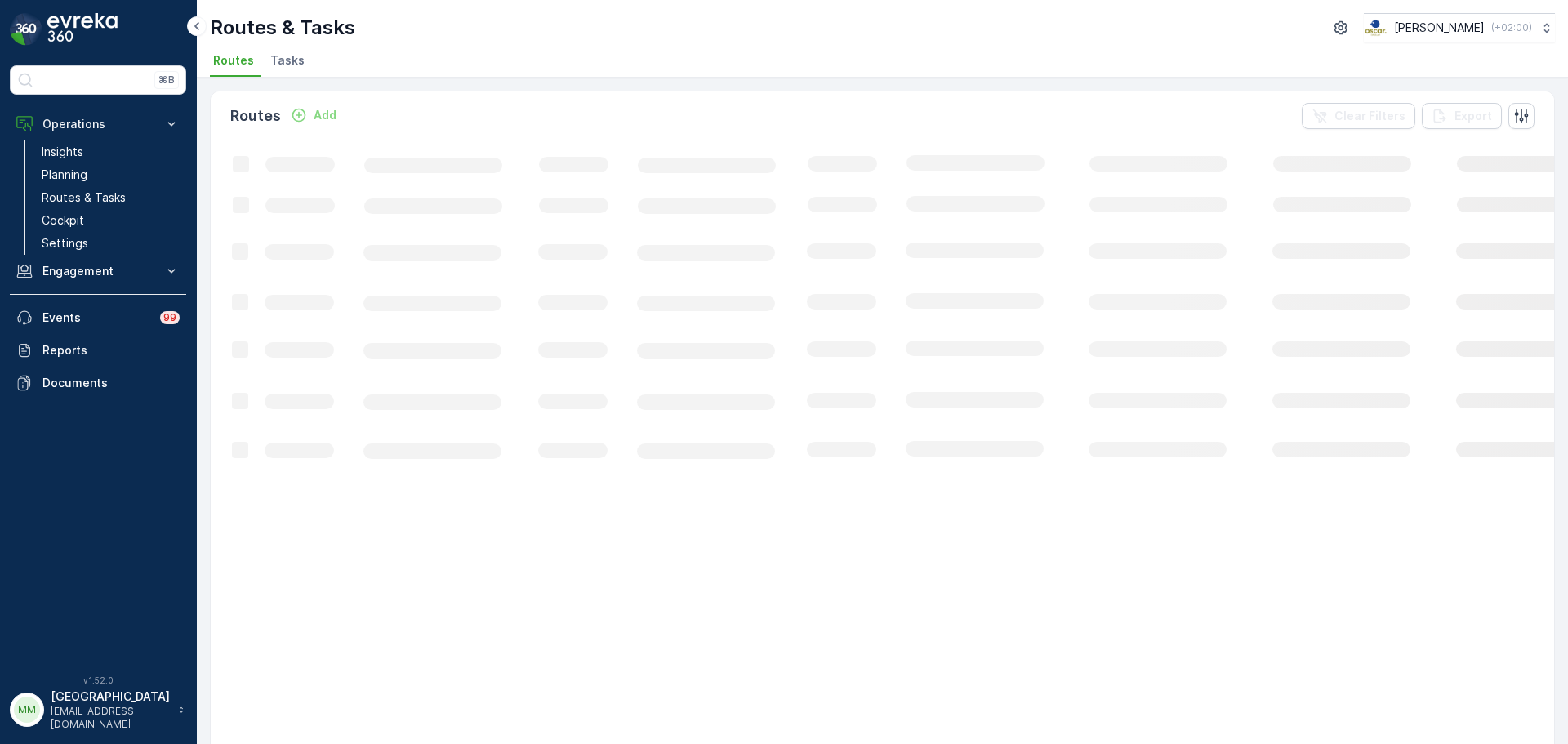
click at [287, 67] on span "Tasks" at bounding box center [287, 61] width 34 height 16
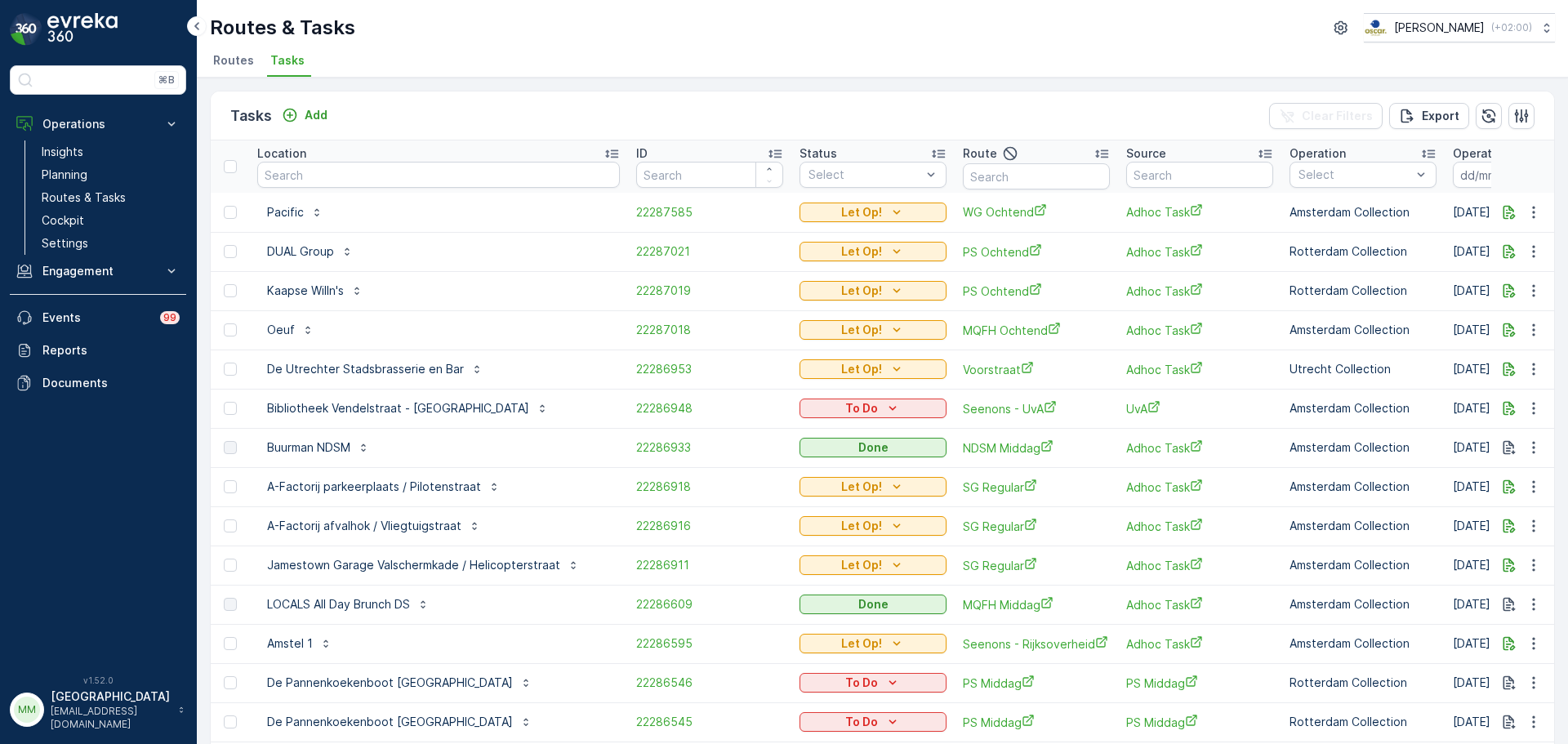
click at [279, 57] on span "Tasks" at bounding box center [287, 61] width 34 height 16
click at [429, 177] on input "text" at bounding box center [438, 175] width 362 height 26
click at [415, 192] on th "Location" at bounding box center [438, 167] width 379 height 53
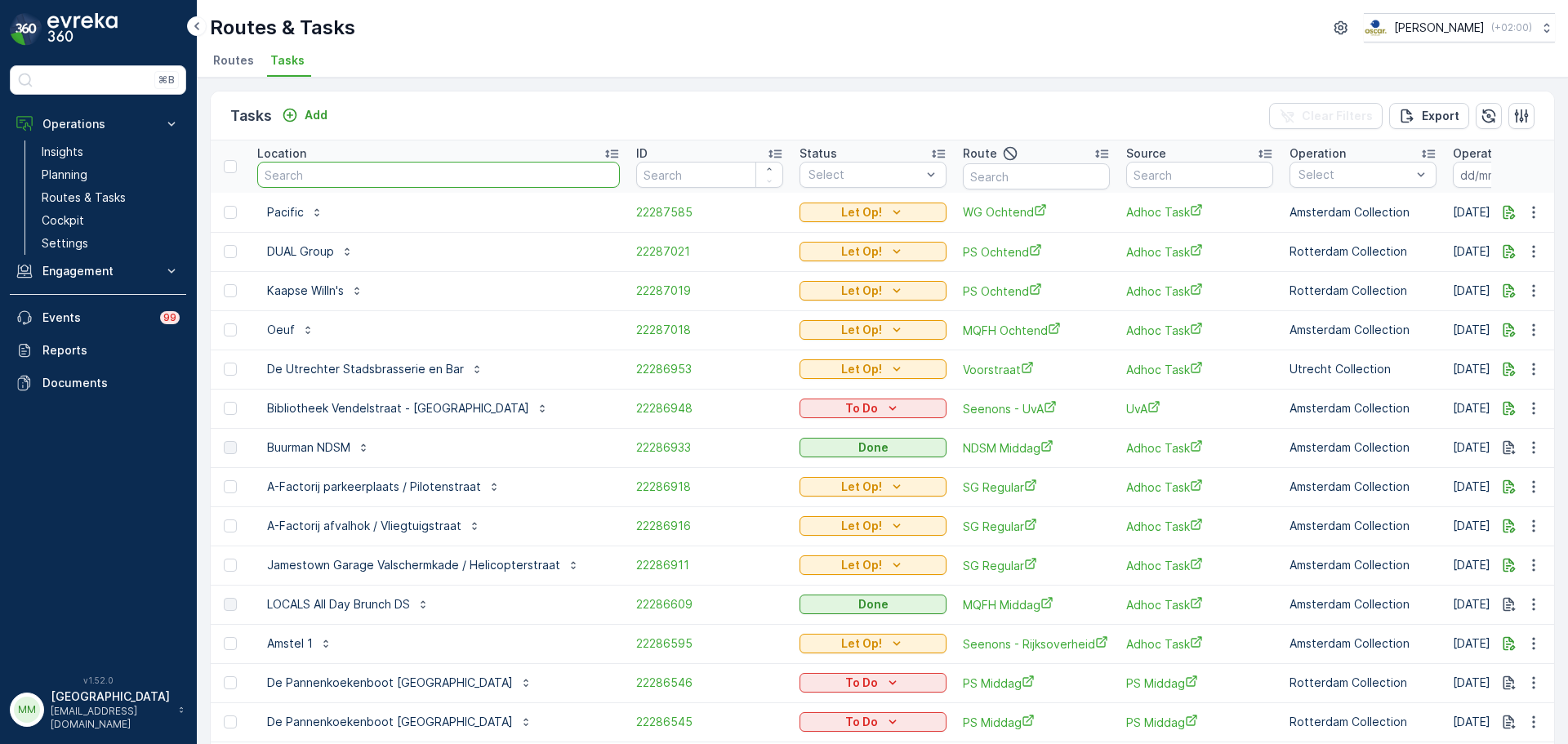
click at [337, 181] on input "text" at bounding box center [438, 175] width 362 height 26
type input "cs r"
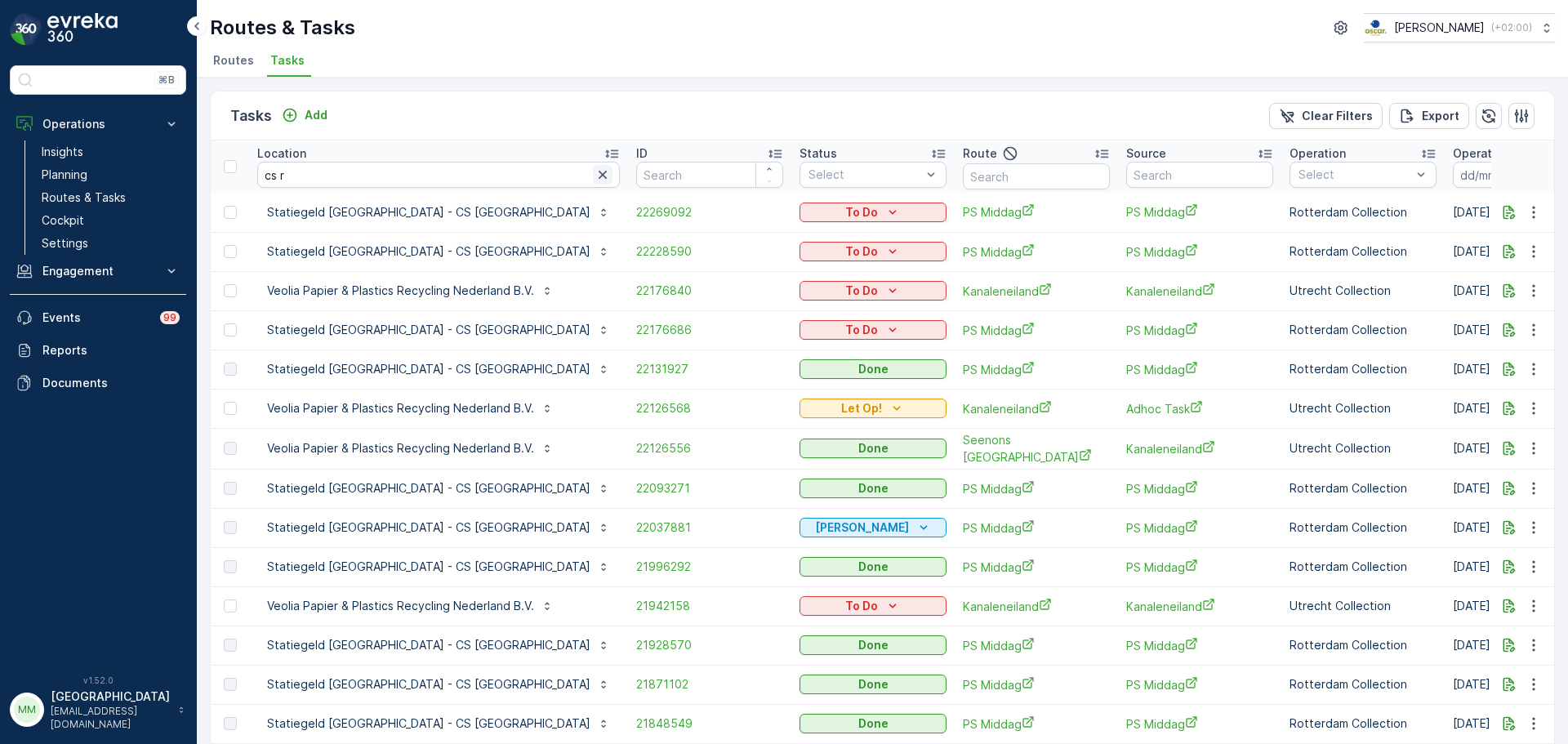
click at [599, 172] on icon "button" at bounding box center [603, 175] width 8 height 8
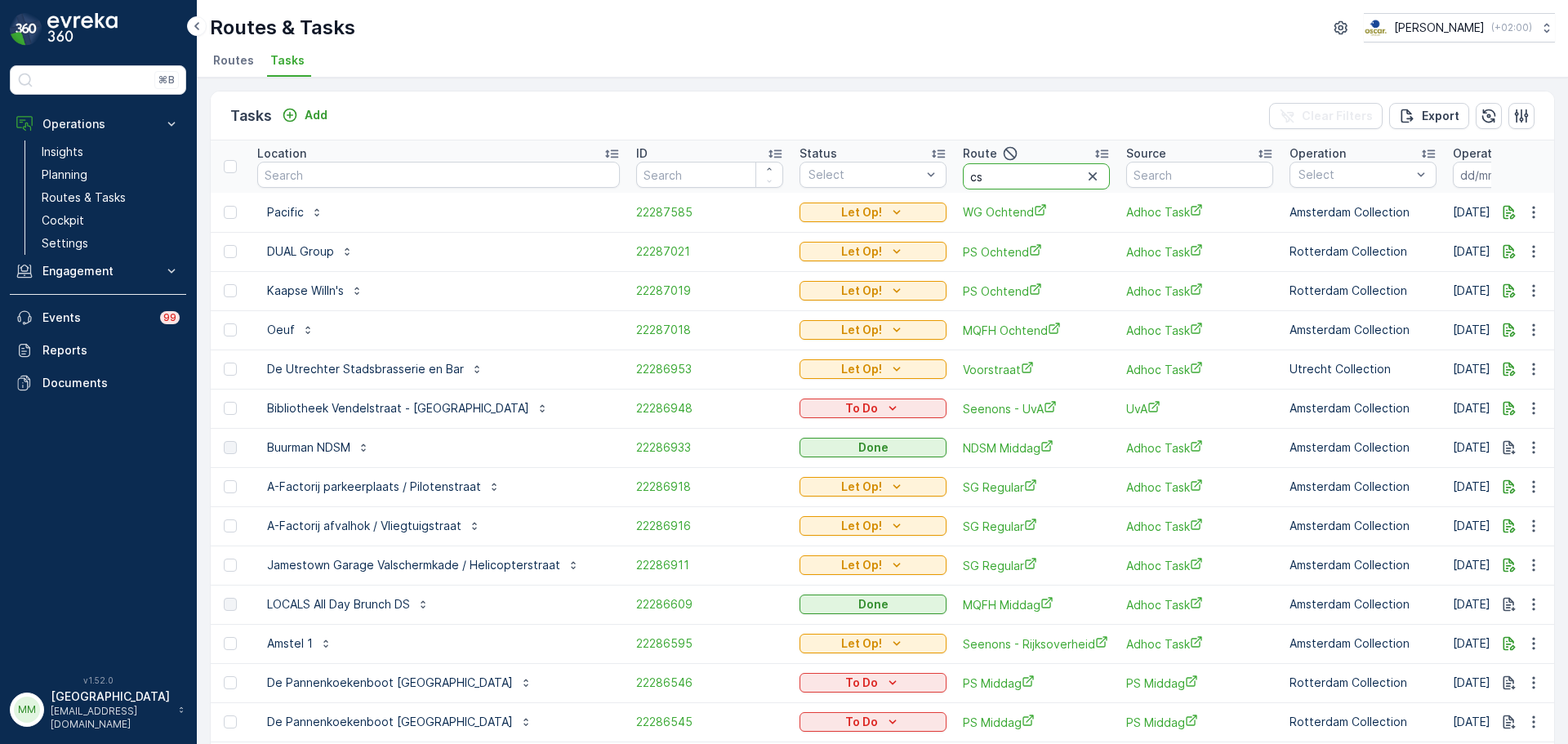
type input "cs r"
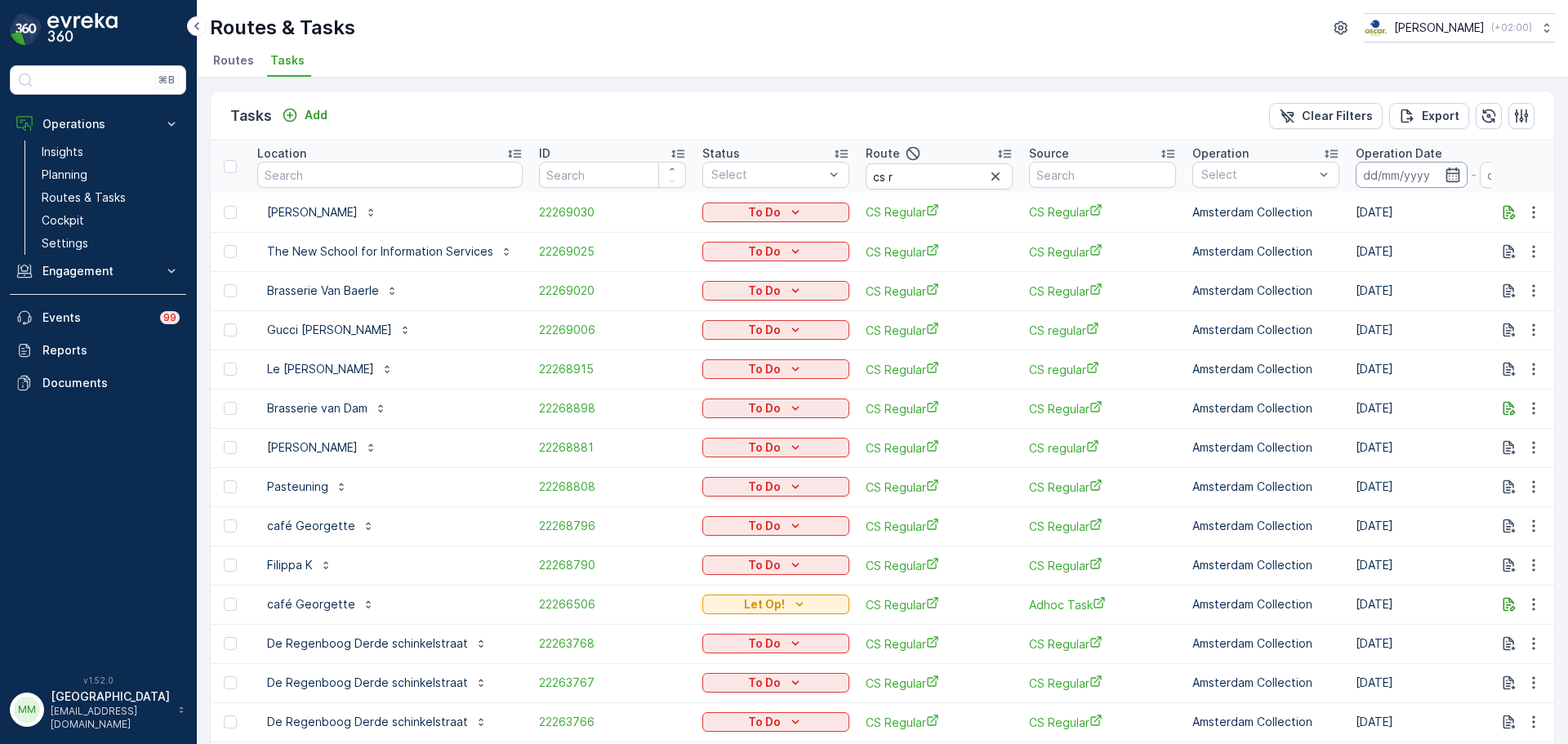
click at [1417, 182] on input at bounding box center [1411, 175] width 112 height 26
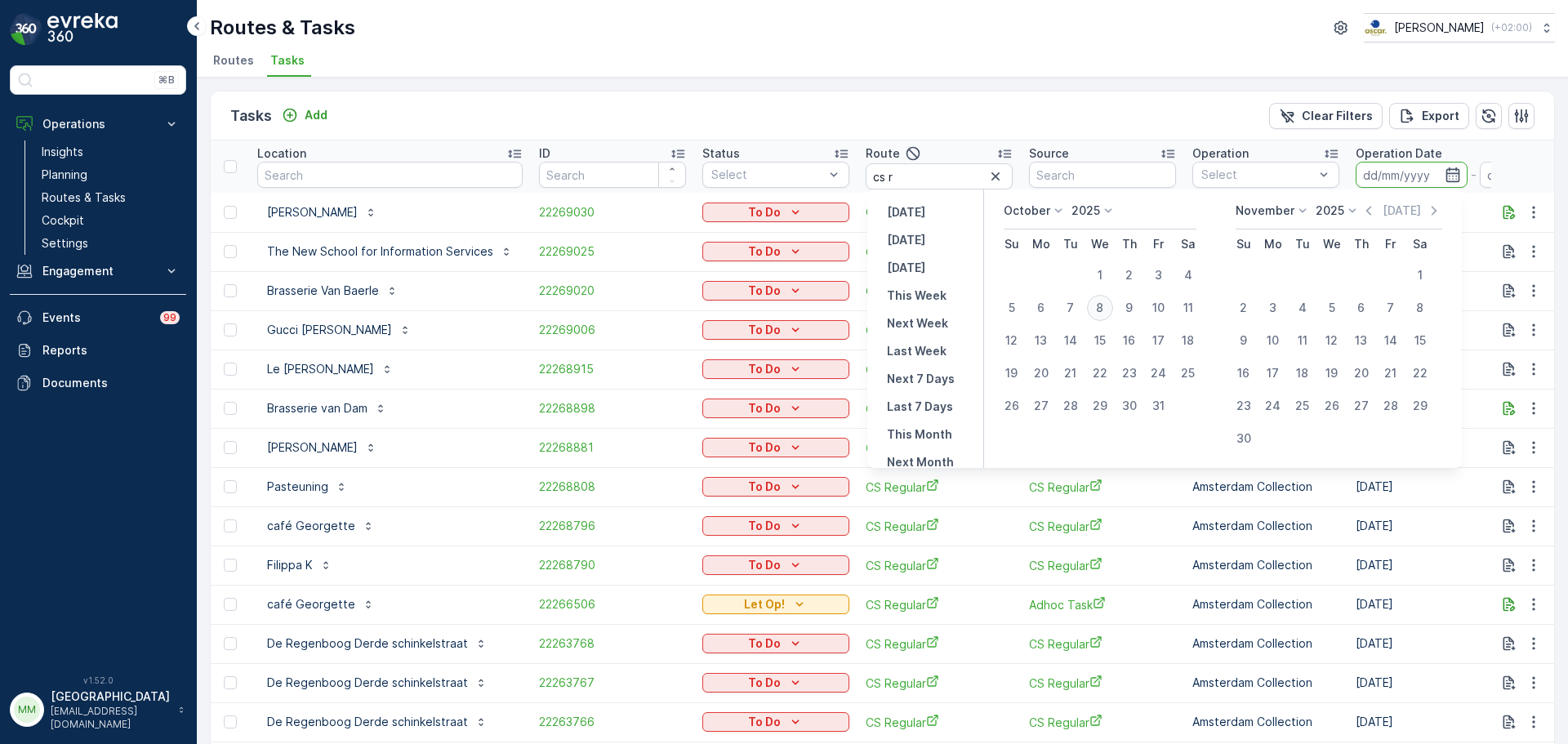
click at [1097, 310] on div "8" at bounding box center [1100, 308] width 26 height 26
type input "[DATE]"
click at [1097, 309] on div "8" at bounding box center [1100, 308] width 26 height 26
type input "[DATE]"
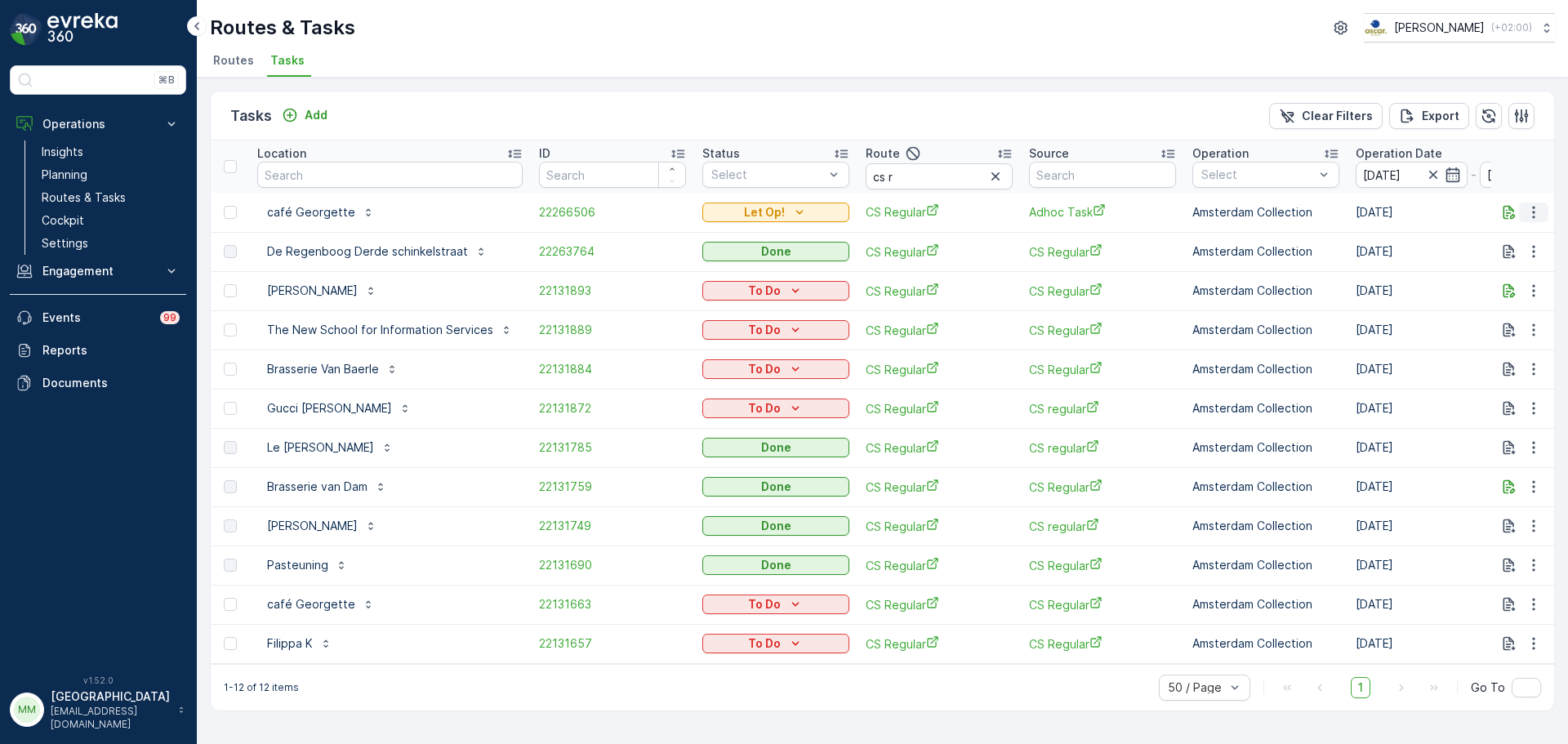
click at [1533, 217] on icon "button" at bounding box center [1533, 212] width 2 height 12
click at [1488, 287] on span "Change Route" at bounding box center [1492, 282] width 79 height 16
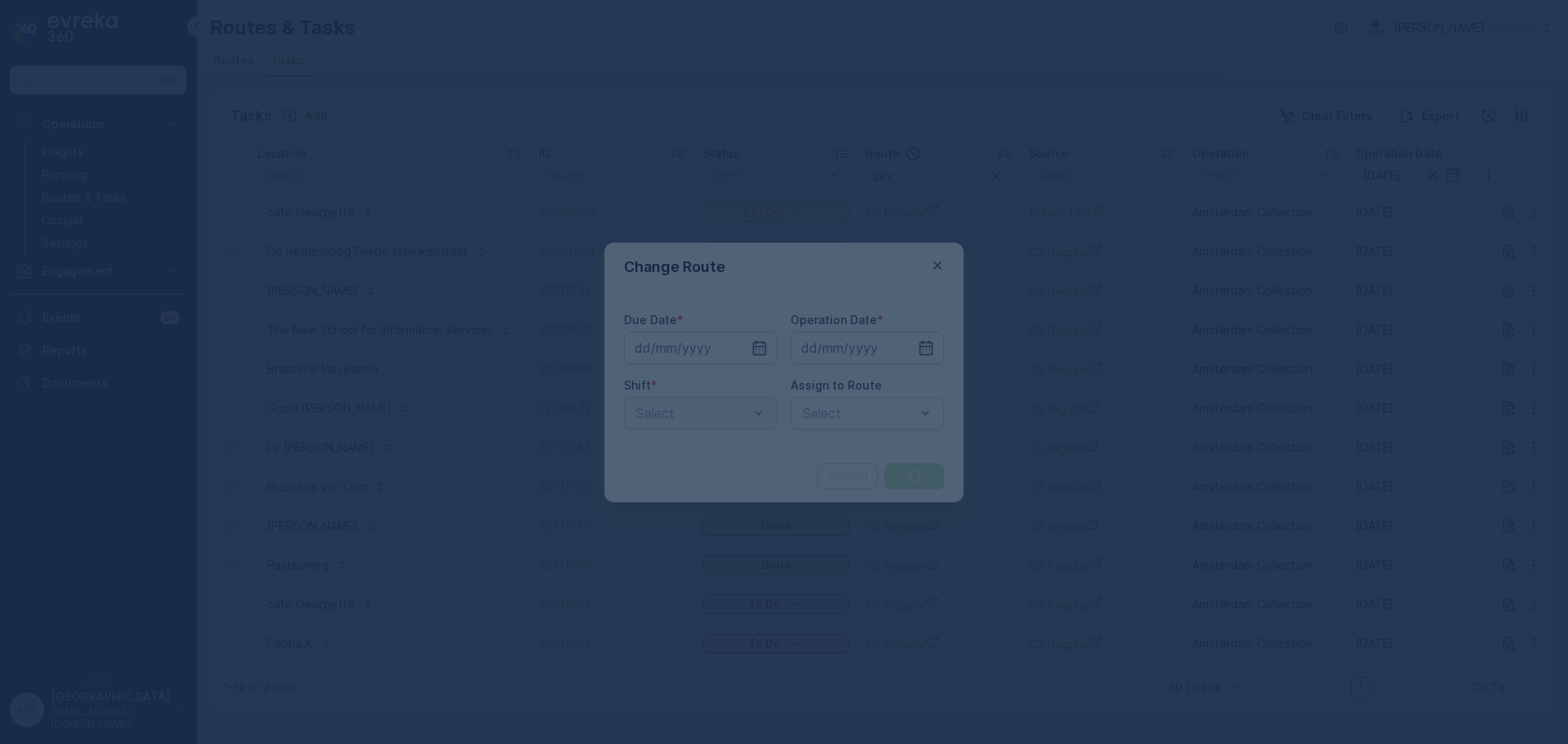
type input "[DATE]"
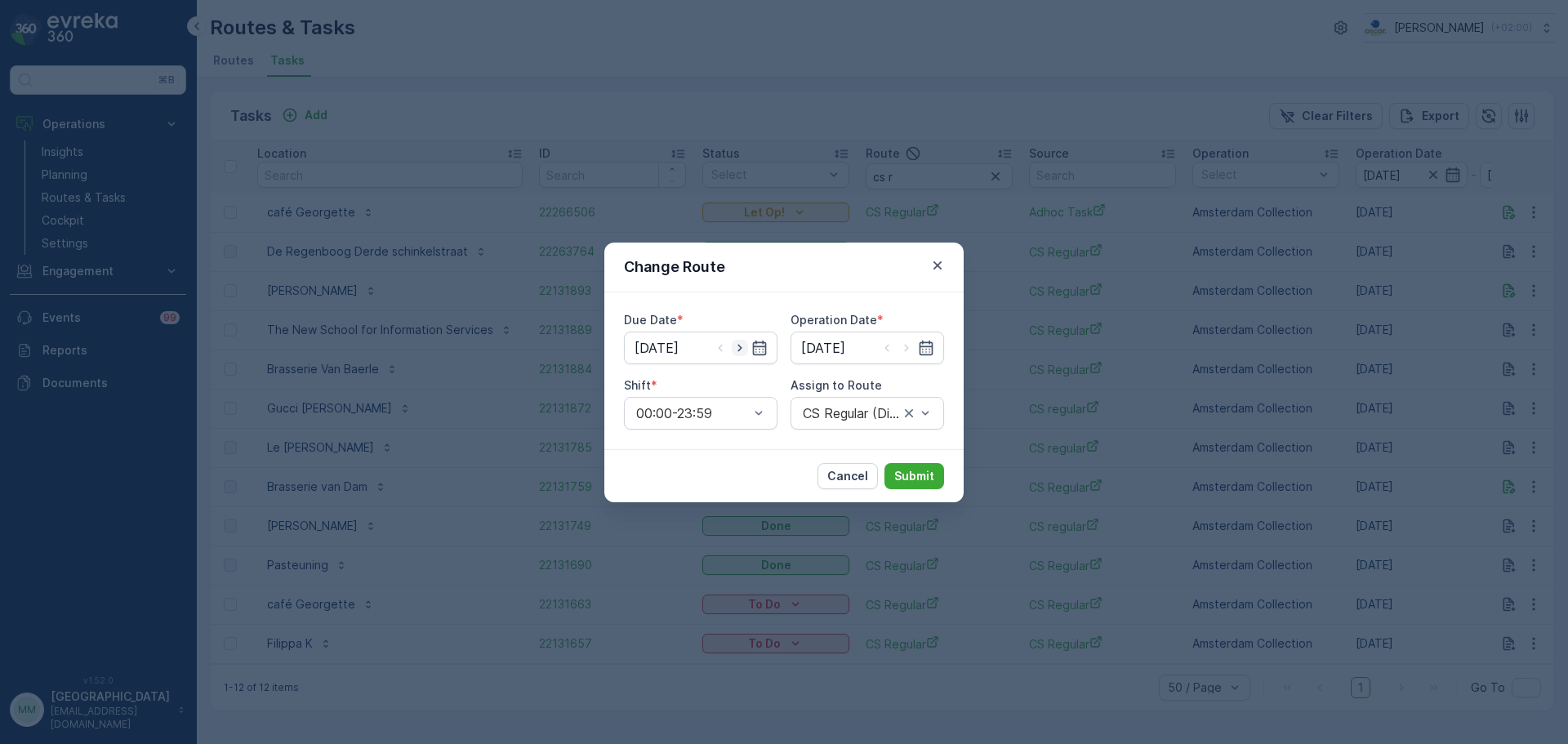
click at [742, 348] on icon "button" at bounding box center [739, 347] width 4 height 7
type input "[DATE]"
click at [907, 350] on icon "button" at bounding box center [907, 348] width 16 height 16
type input "[DATE]"
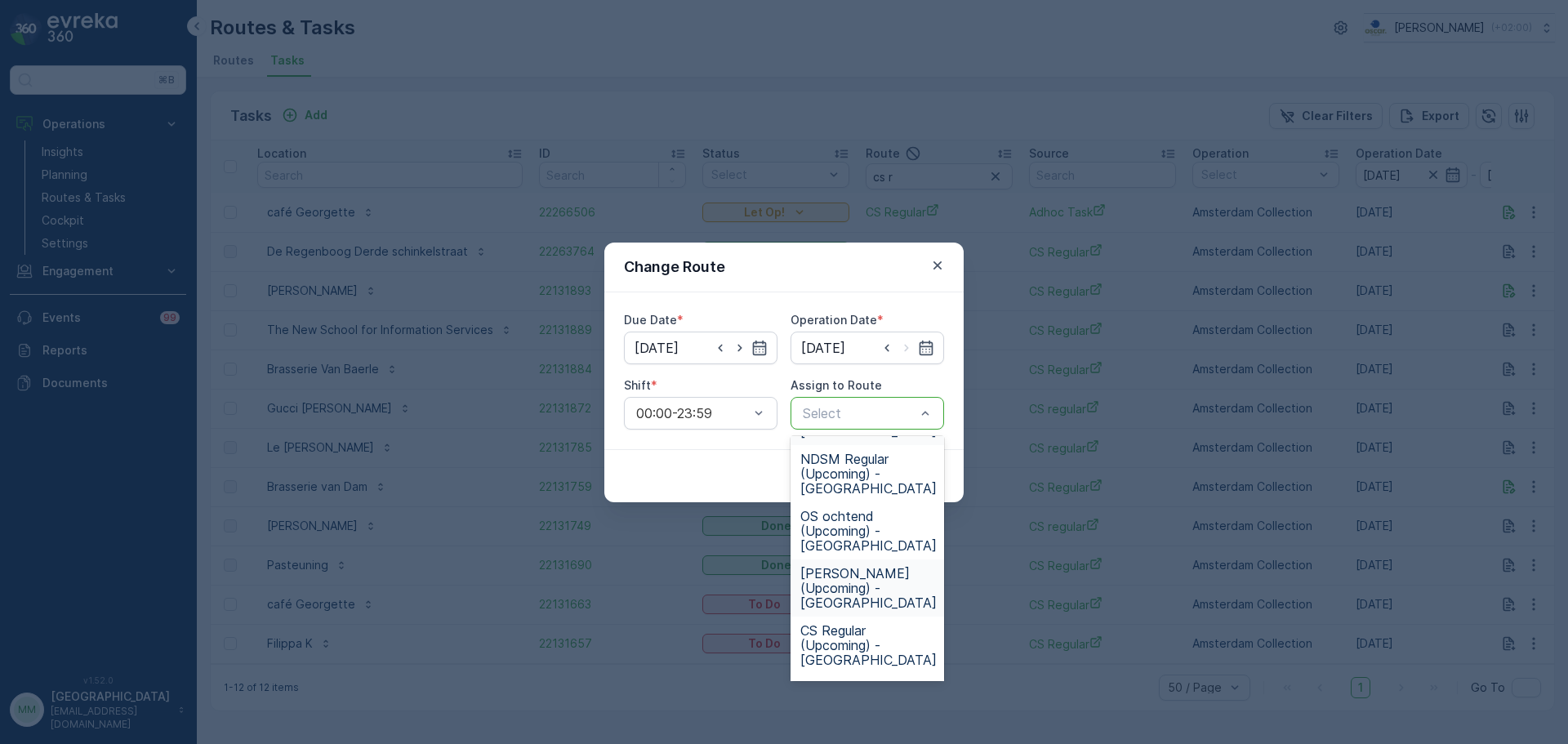
scroll to position [735, 0]
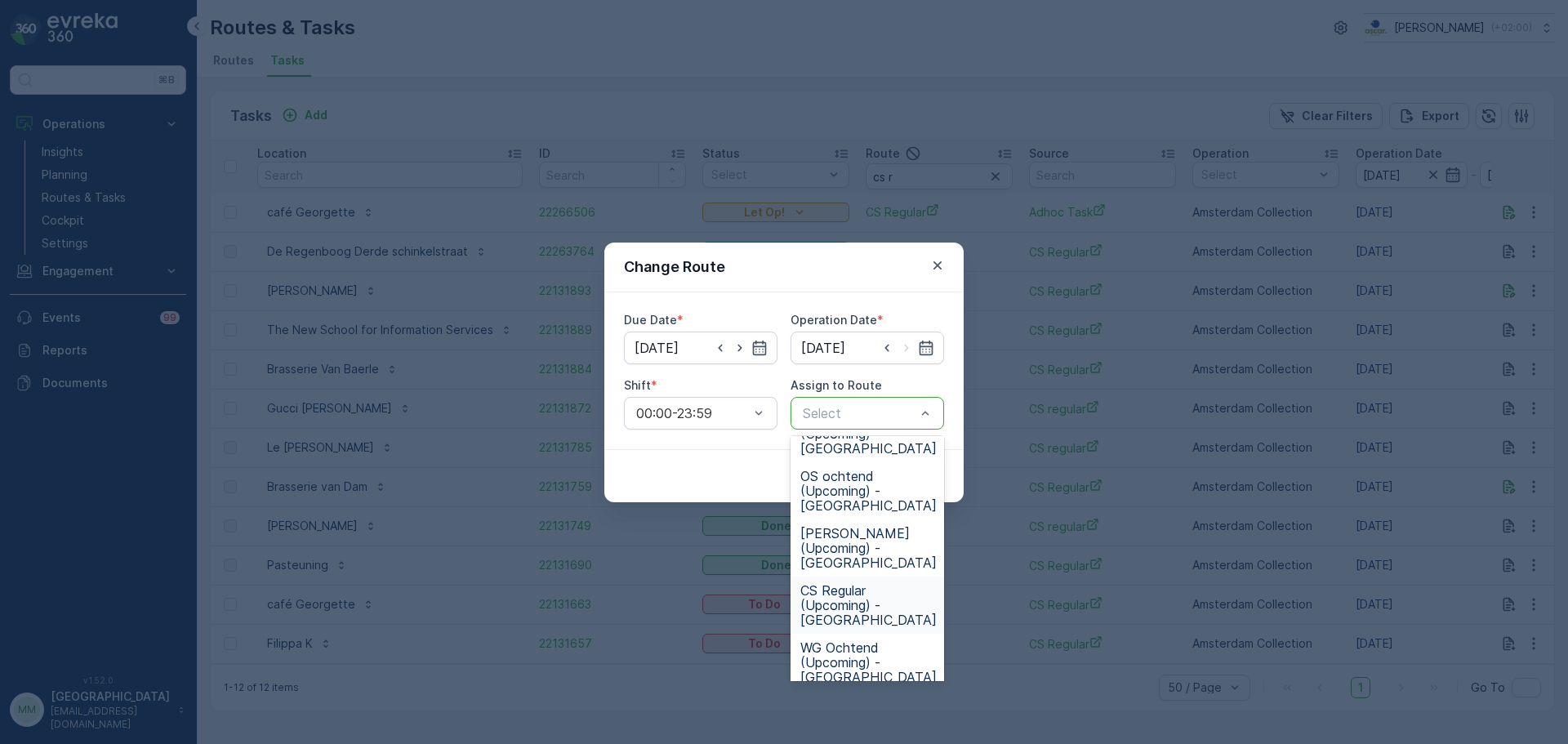
click at [845, 604] on span "CS Regular (Upcoming) - Amsterdam" at bounding box center [868, 605] width 136 height 44
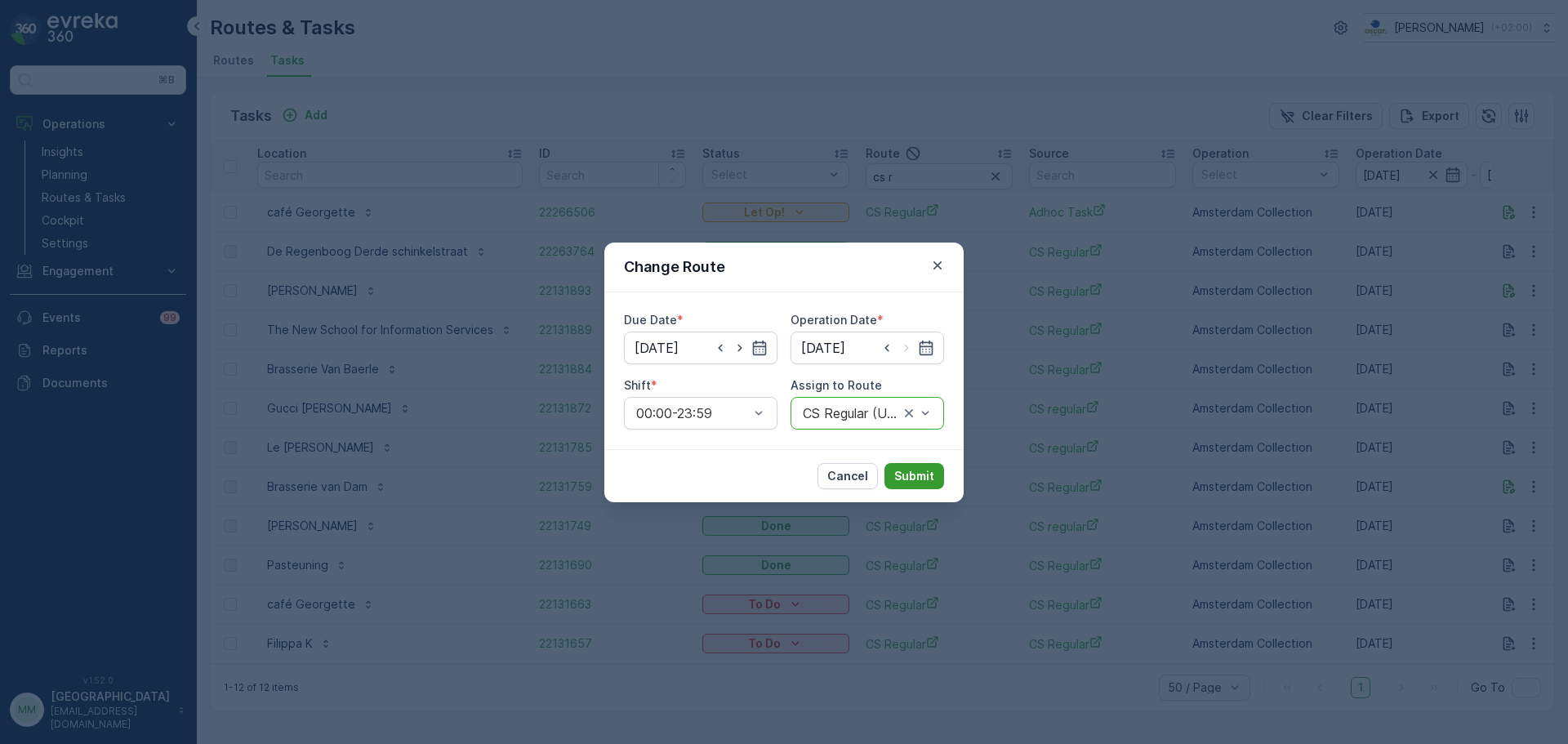
click at [910, 470] on p "Submit" at bounding box center [914, 476] width 40 height 16
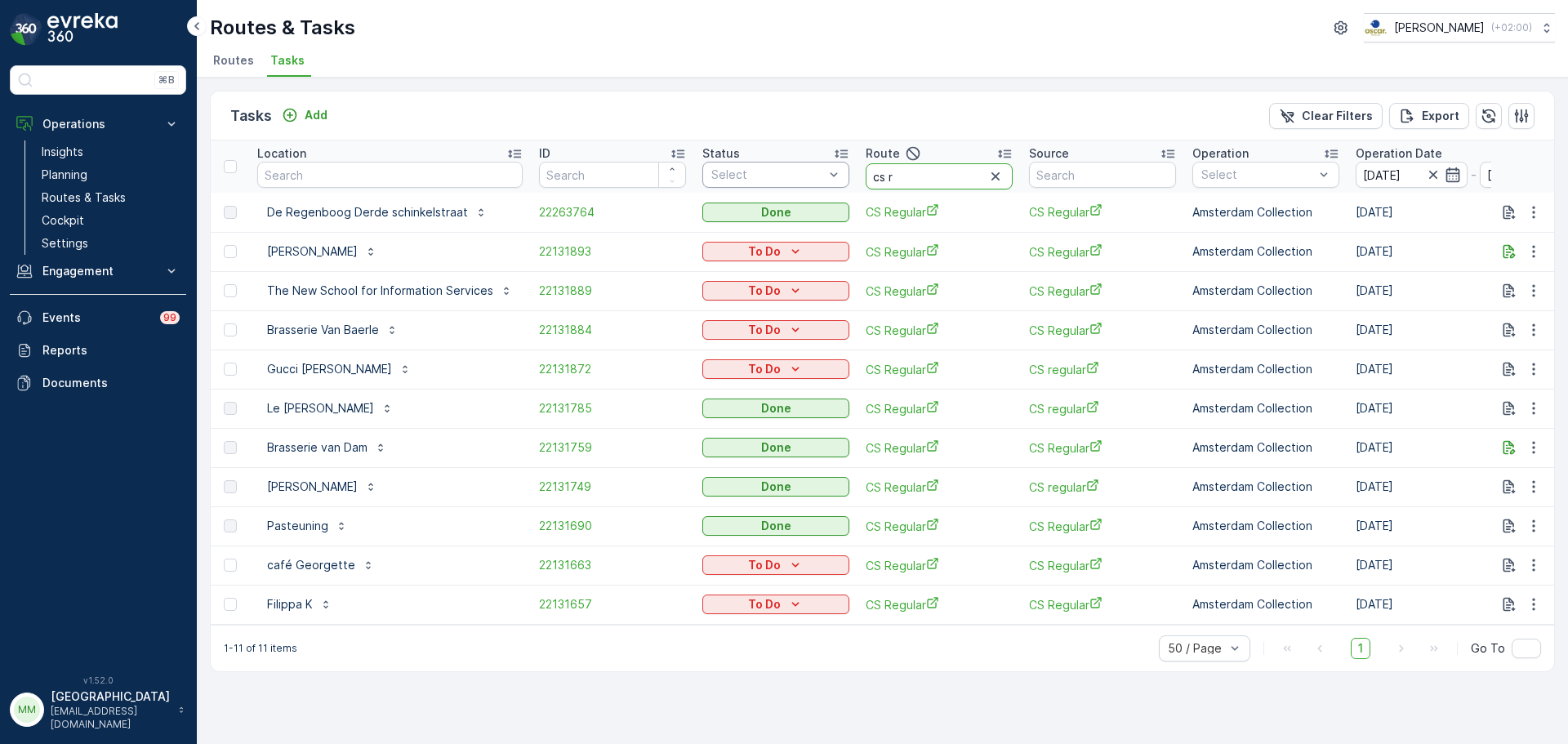
drag, startPoint x: 903, startPoint y: 177, endPoint x: 832, endPoint y: 185, distance: 71.4
click at [832, 185] on tr "Location ID Status Select Route cs r Source Operation Select Operation Date 08.…" at bounding box center [1529, 167] width 2637 height 53
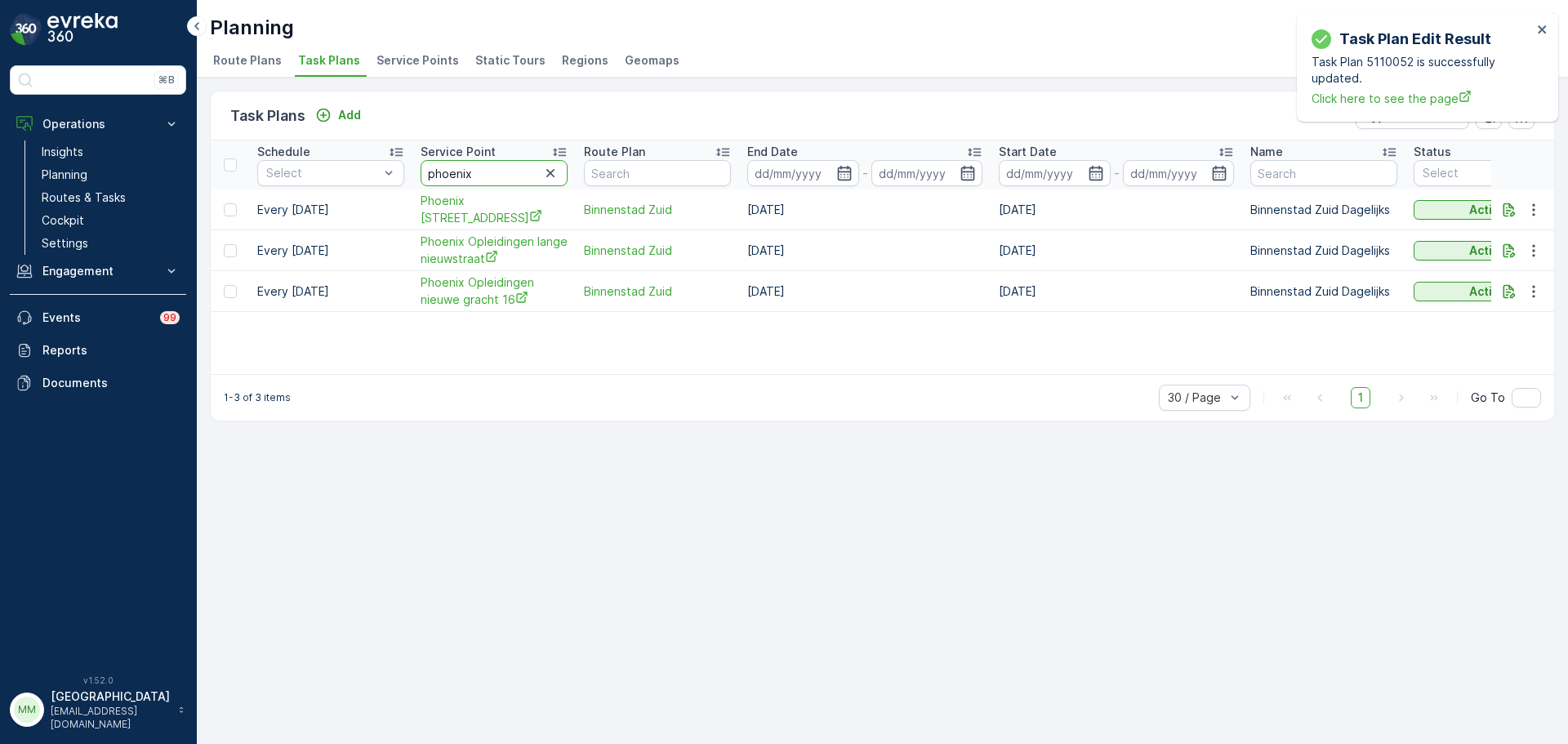
drag, startPoint x: 482, startPoint y: 183, endPoint x: 408, endPoint y: 178, distance: 74.2
click at [408, 178] on tr "Schedule Select Service Point [GEOGRAPHIC_DATA] Route Plan End Date - Start Dat…" at bounding box center [1262, 165] width 2104 height 49
type input "dual"
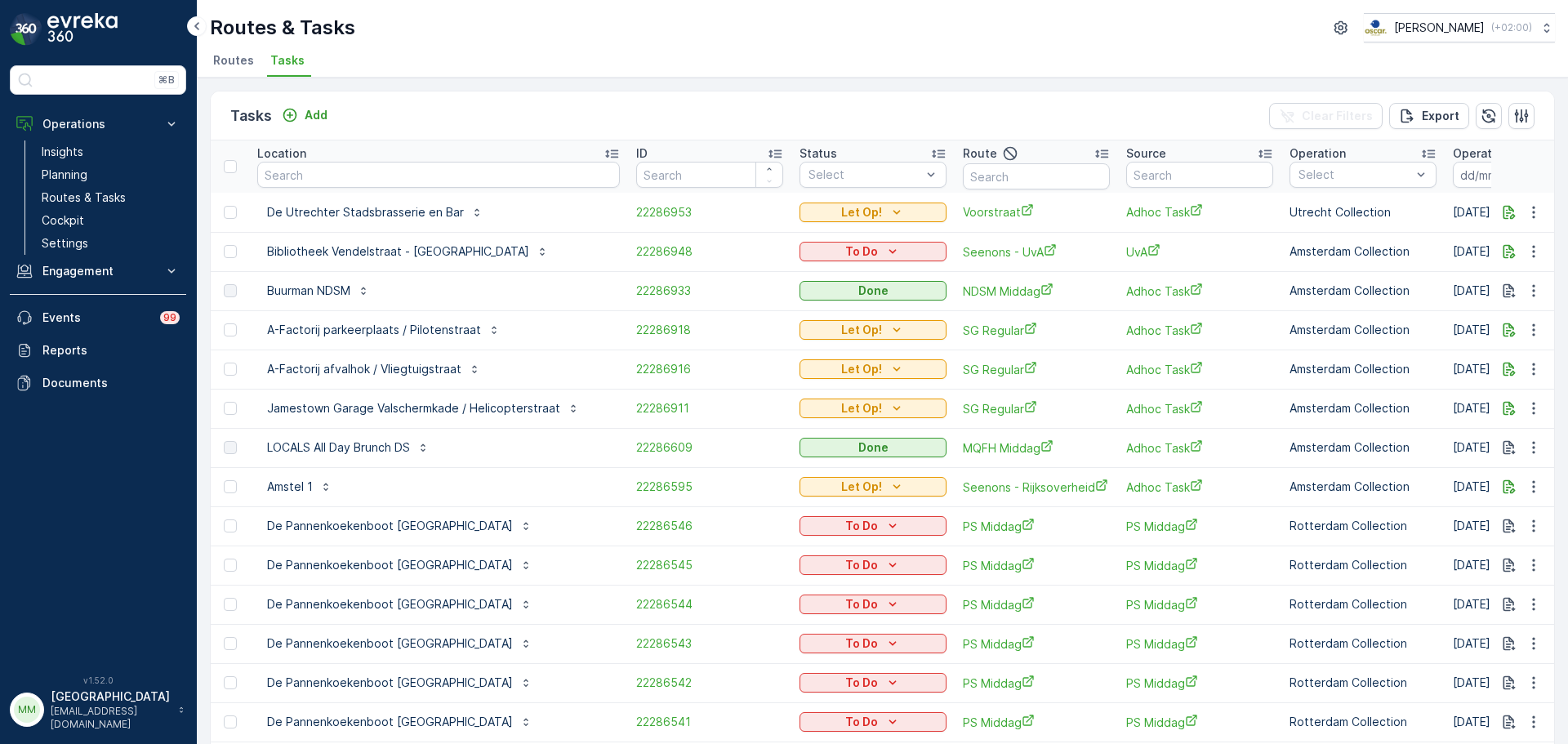
click at [326, 102] on div "Tasks Add Clear Filters Export" at bounding box center [881, 116] width 1343 height 49
click at [320, 121] on p "Add" at bounding box center [316, 115] width 23 height 16
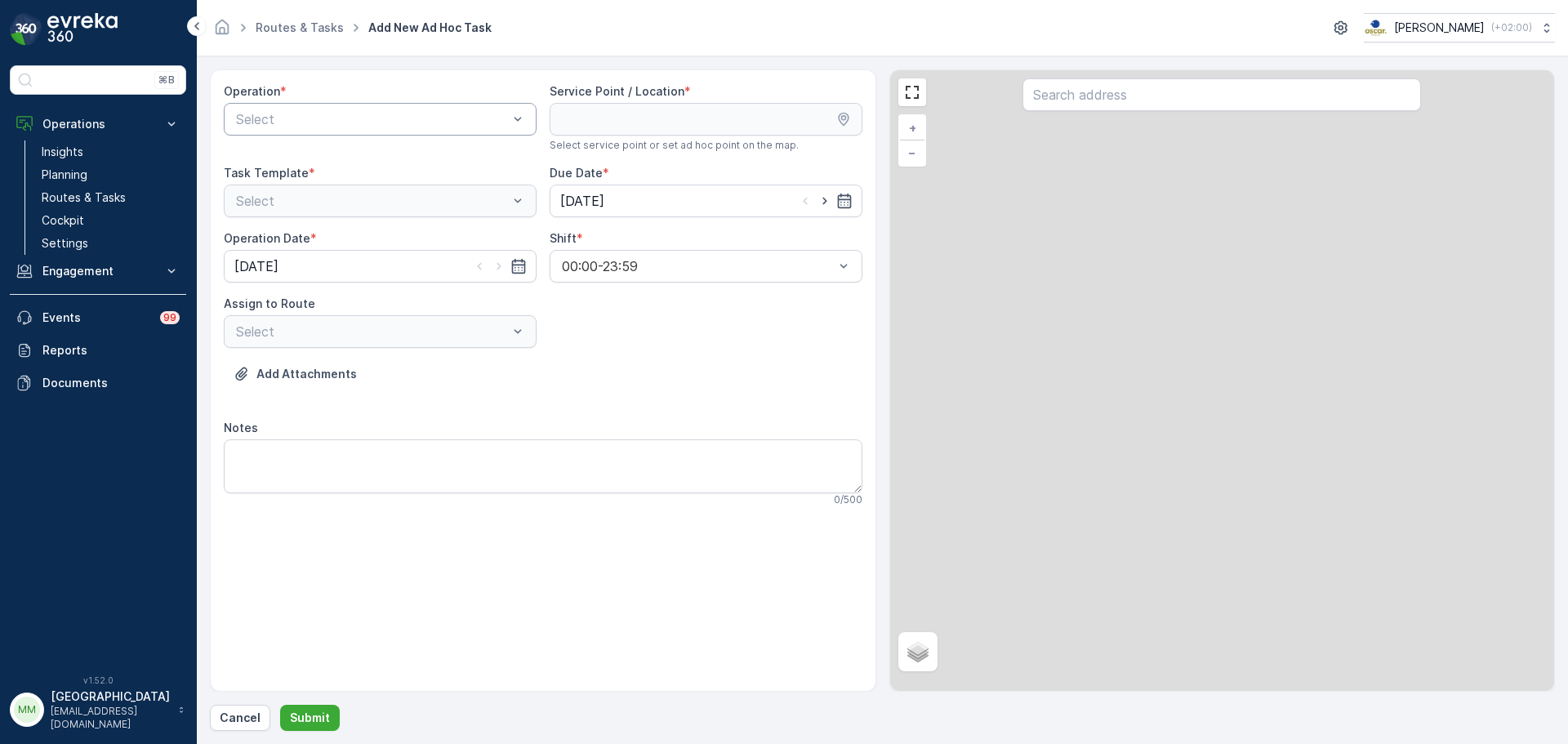
drag, startPoint x: 412, startPoint y: 99, endPoint x: 401, endPoint y: 108, distance: 14.2
click at [410, 99] on div "Operation * Select" at bounding box center [379, 117] width 313 height 69
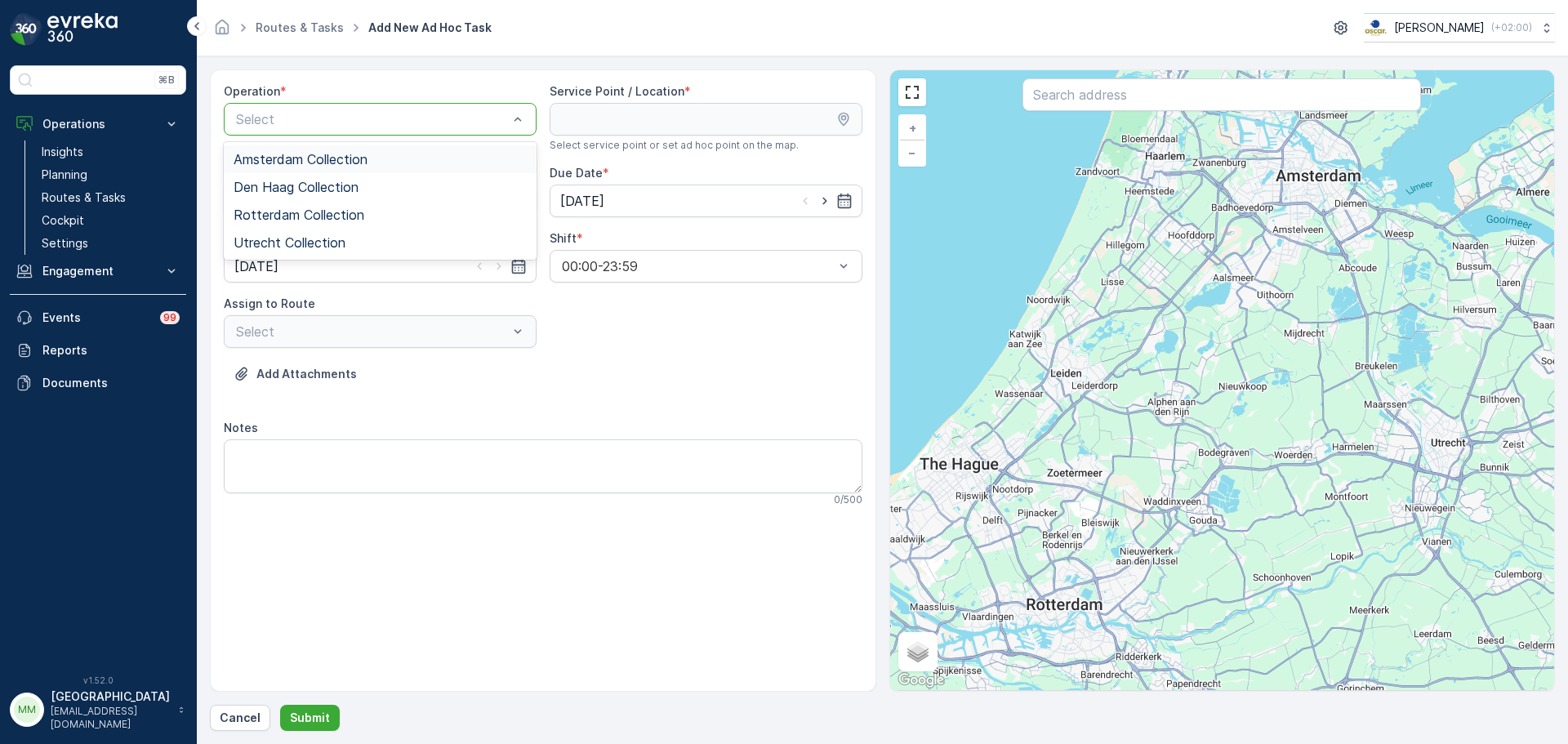
click at [369, 149] on div "Amsterdam Collection" at bounding box center [379, 159] width 313 height 28
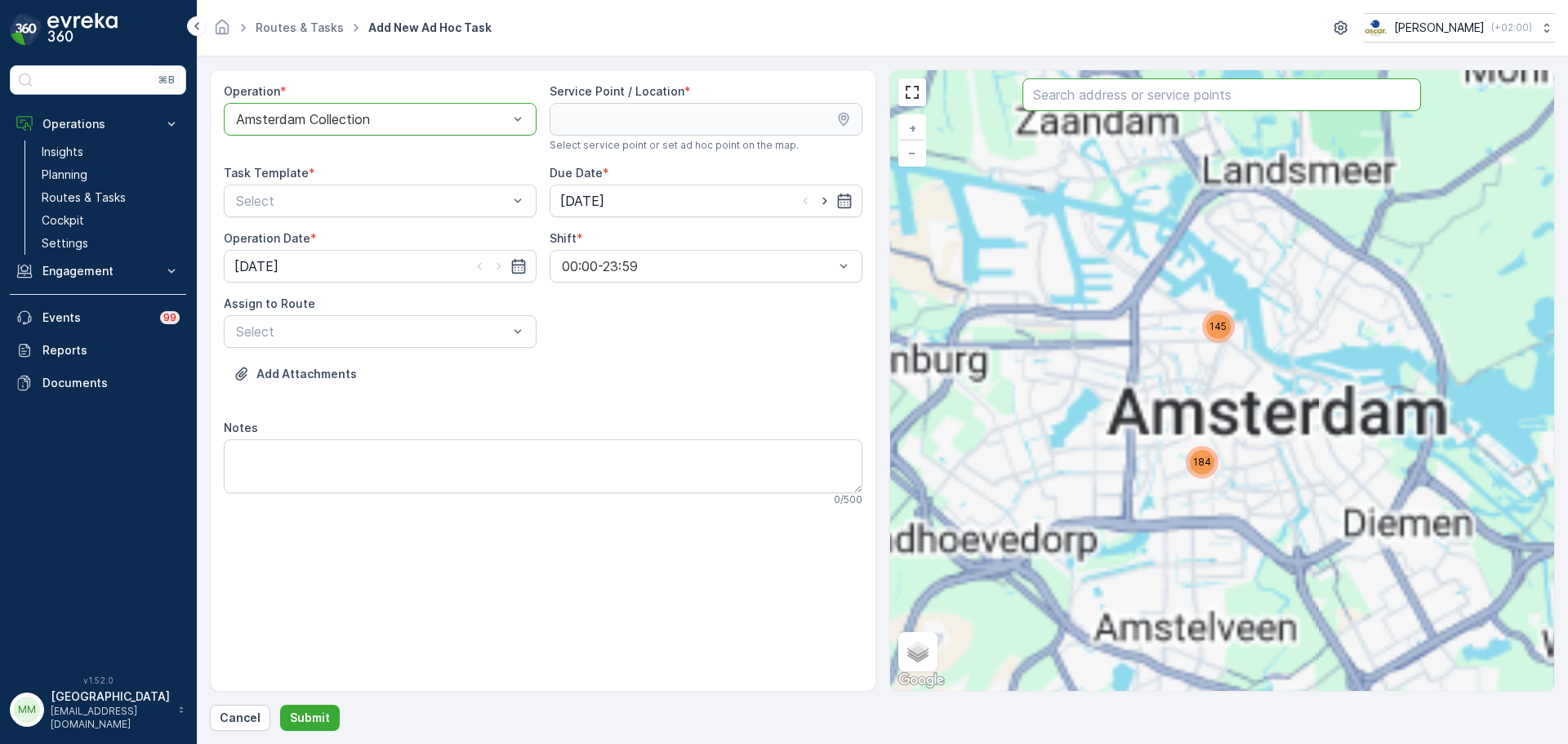
click at [1089, 92] on input "text" at bounding box center [1221, 94] width 398 height 33
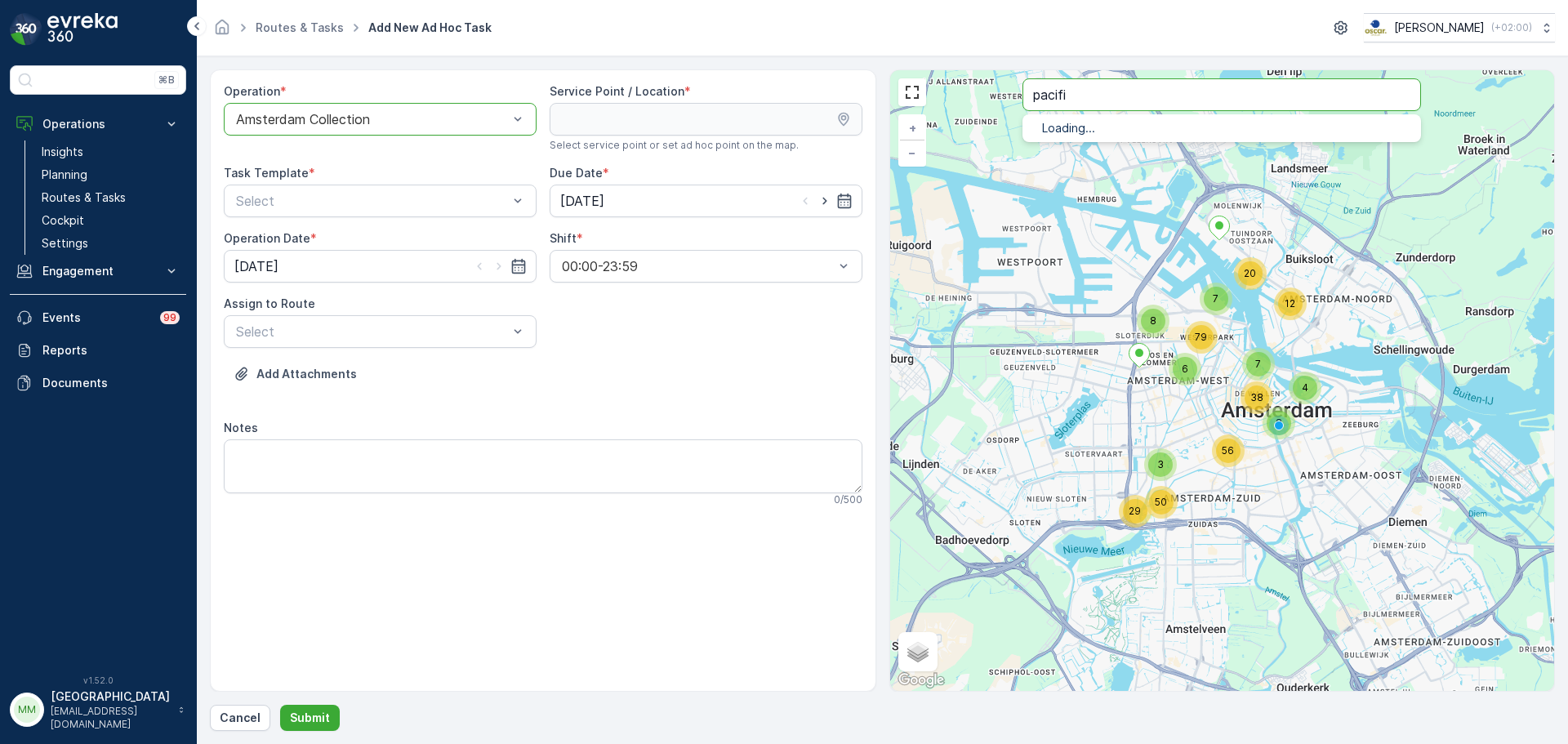
type input "pacifi"
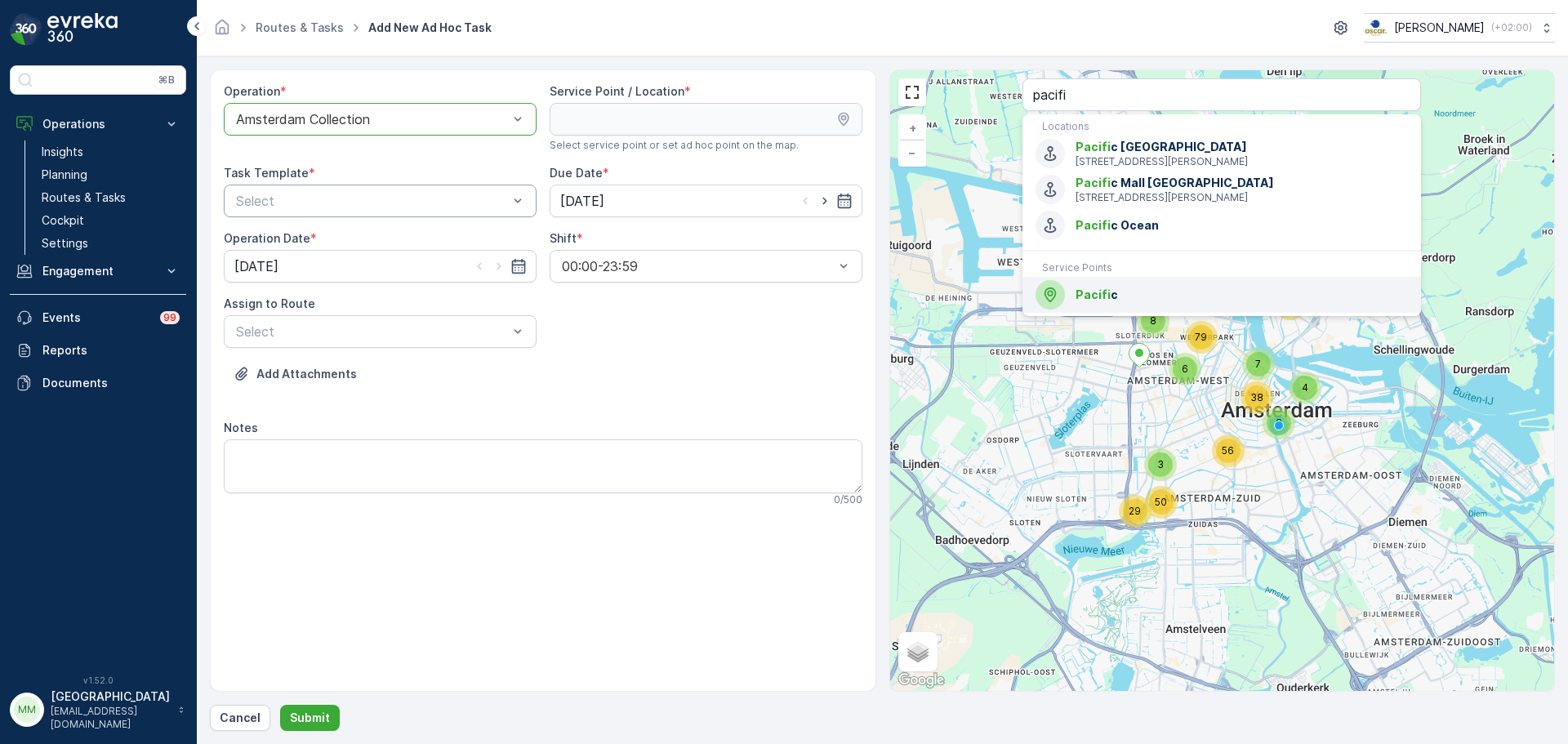
drag, startPoint x: 1099, startPoint y: 309, endPoint x: 461, endPoint y: 212, distance: 645.3
click at [1098, 301] on span "Pacifi" at bounding box center [1092, 294] width 35 height 14
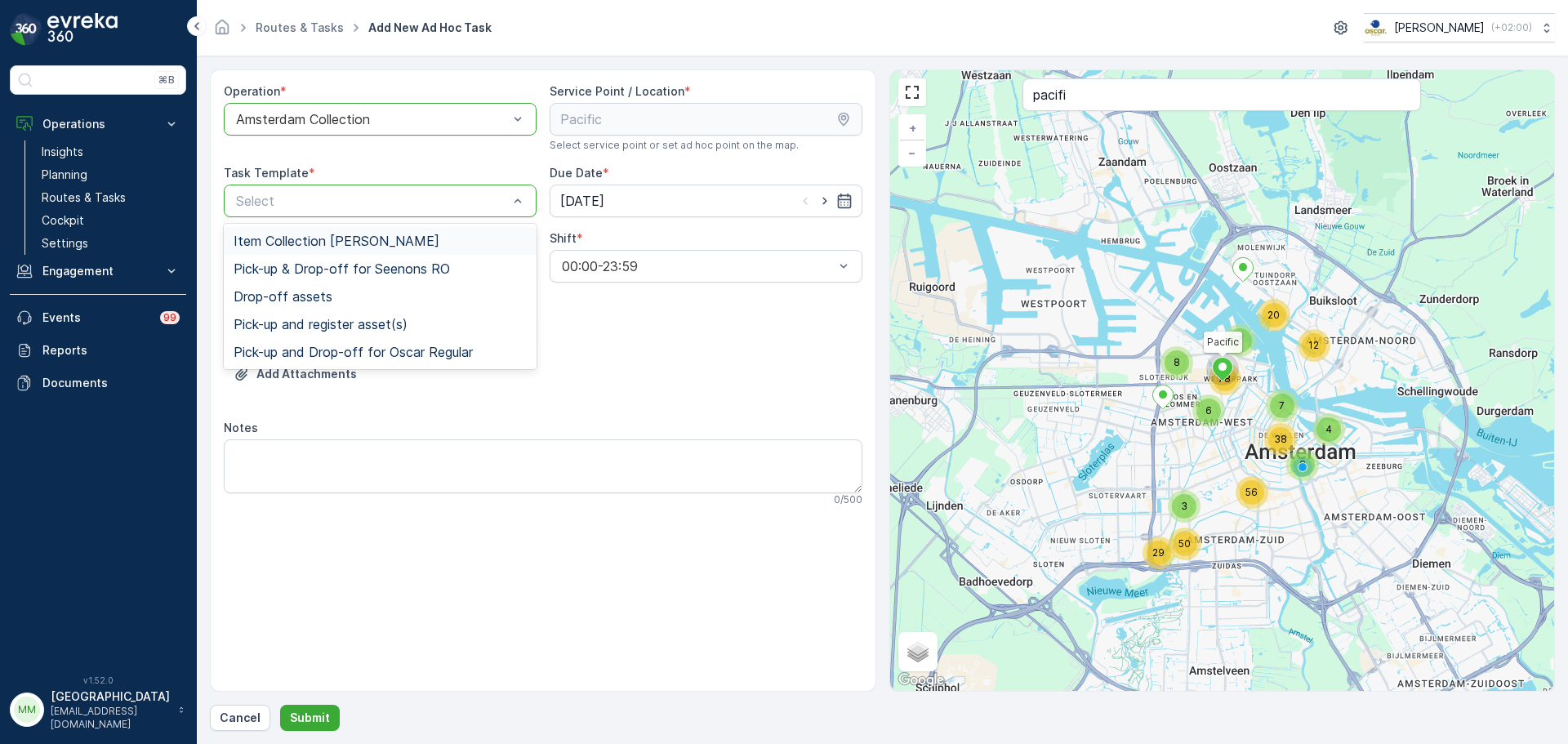
click at [421, 212] on div "Select" at bounding box center [379, 201] width 313 height 33
drag, startPoint x: 390, startPoint y: 237, endPoint x: 778, endPoint y: 198, distance: 390.0
click at [392, 237] on span "Item Collection Oscar Regulier" at bounding box center [336, 241] width 206 height 15
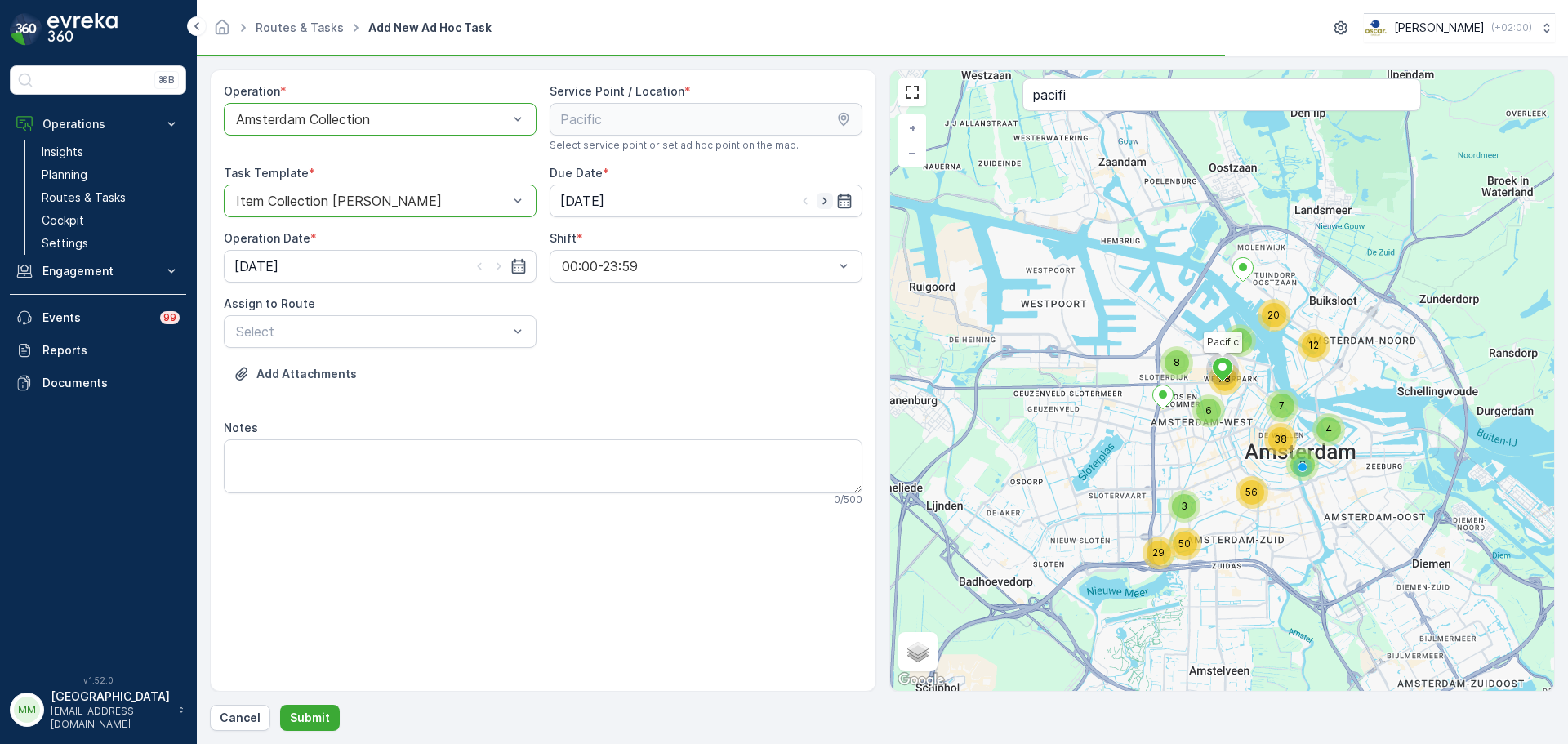
click at [822, 200] on icon "button" at bounding box center [825, 201] width 16 height 16
type input "09.10.2025"
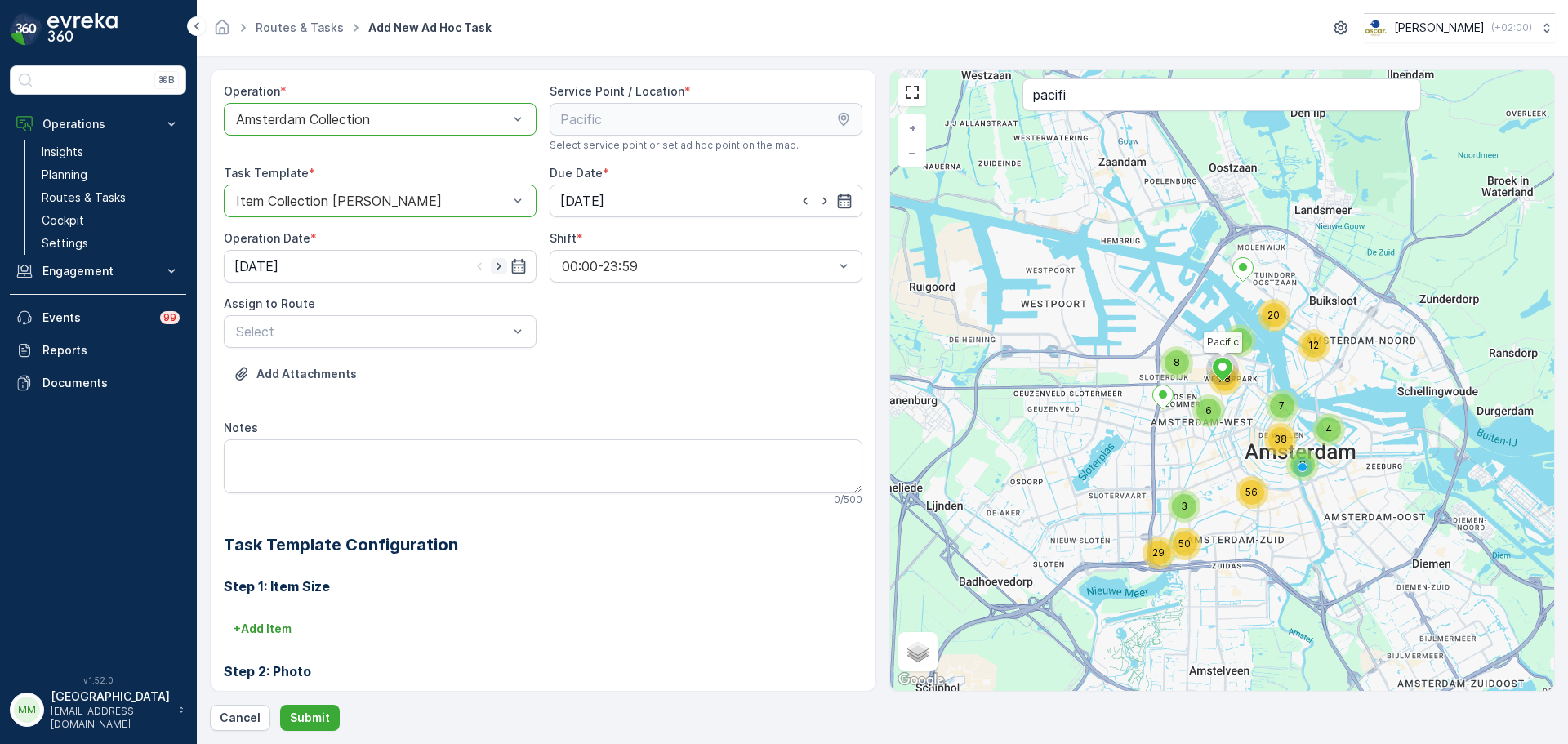
click at [501, 269] on icon "button" at bounding box center [499, 266] width 16 height 16
type input "09.10.2025"
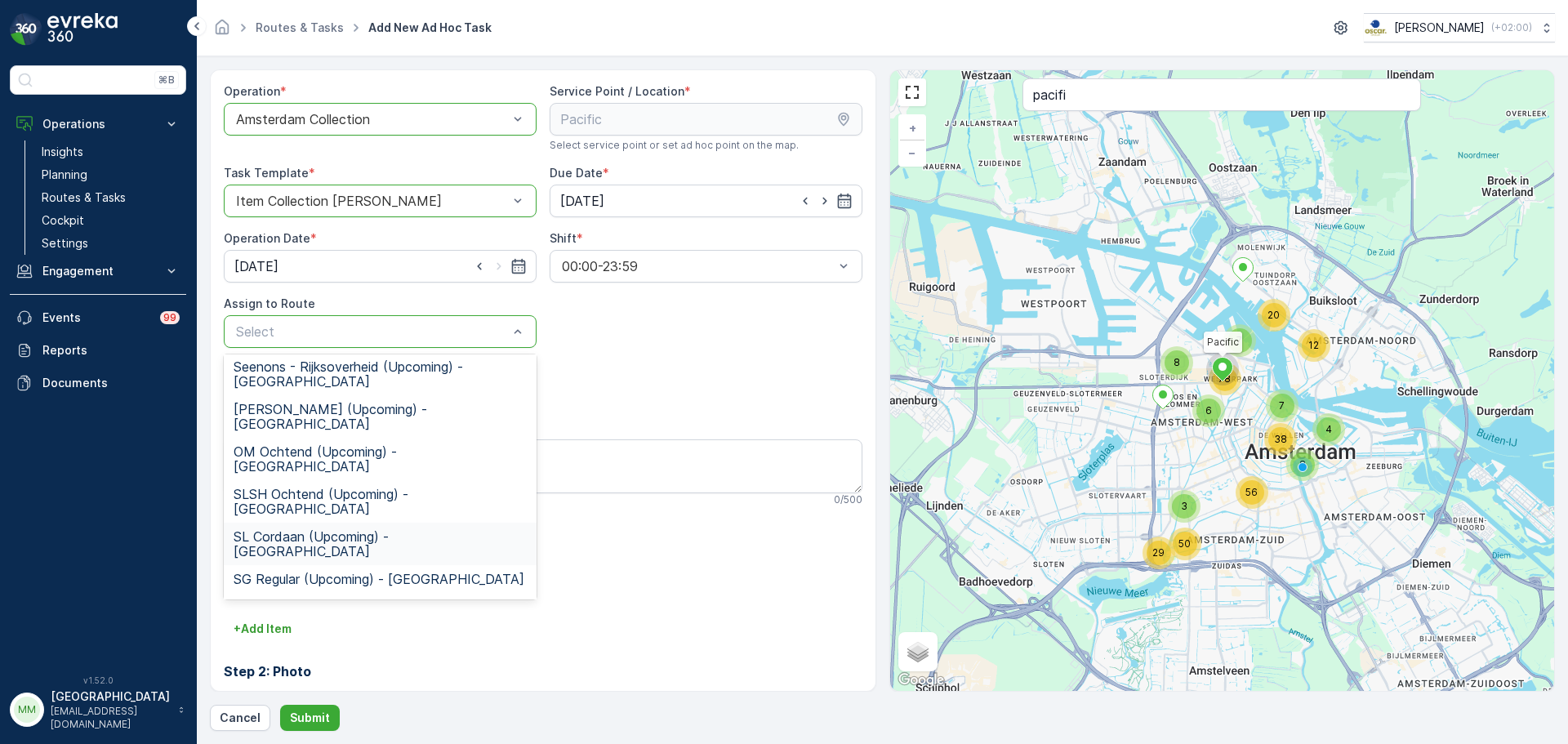
scroll to position [304, 0]
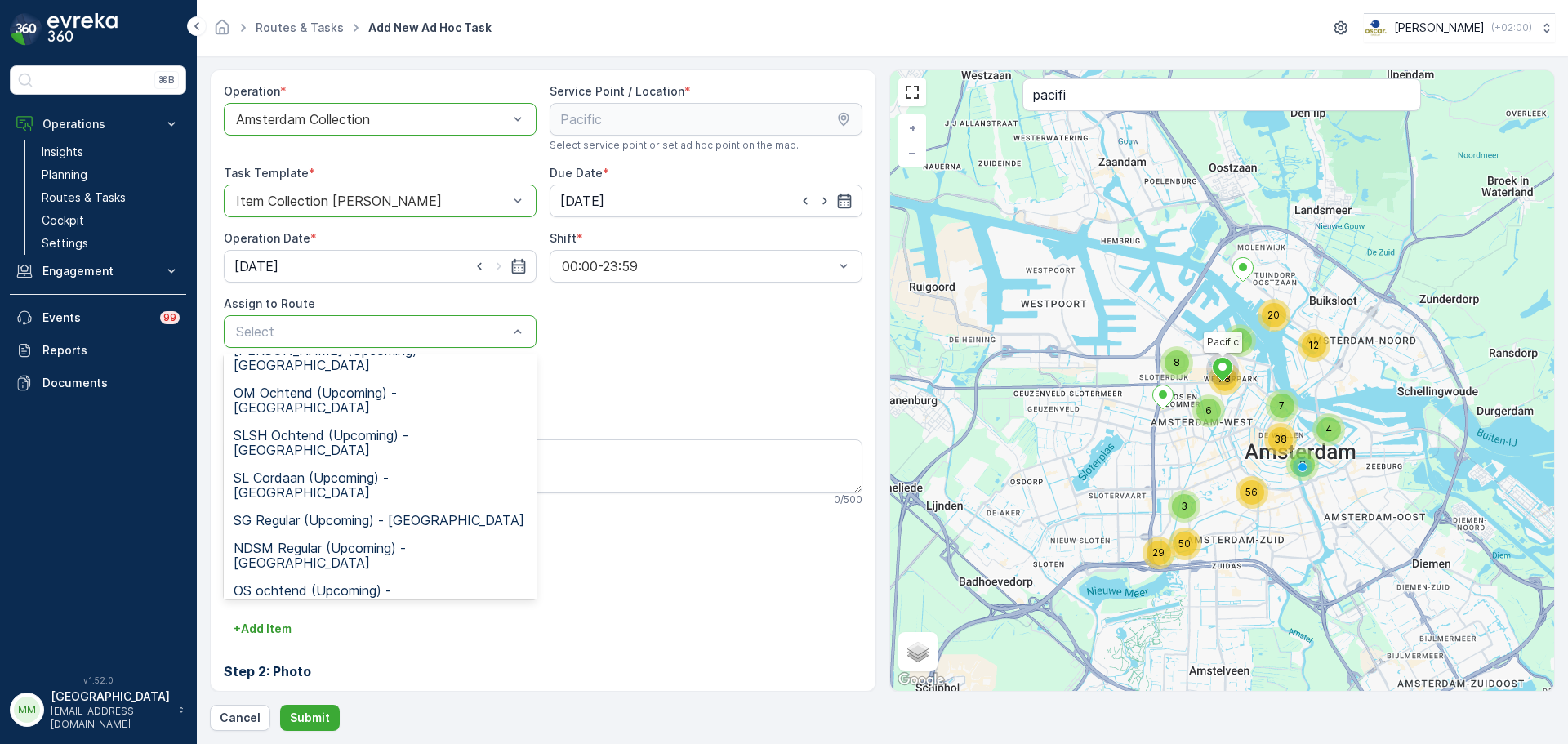
click at [320, 696] on span "WG Ochtend (Upcoming) - Amsterdam" at bounding box center [379, 710] width 293 height 30
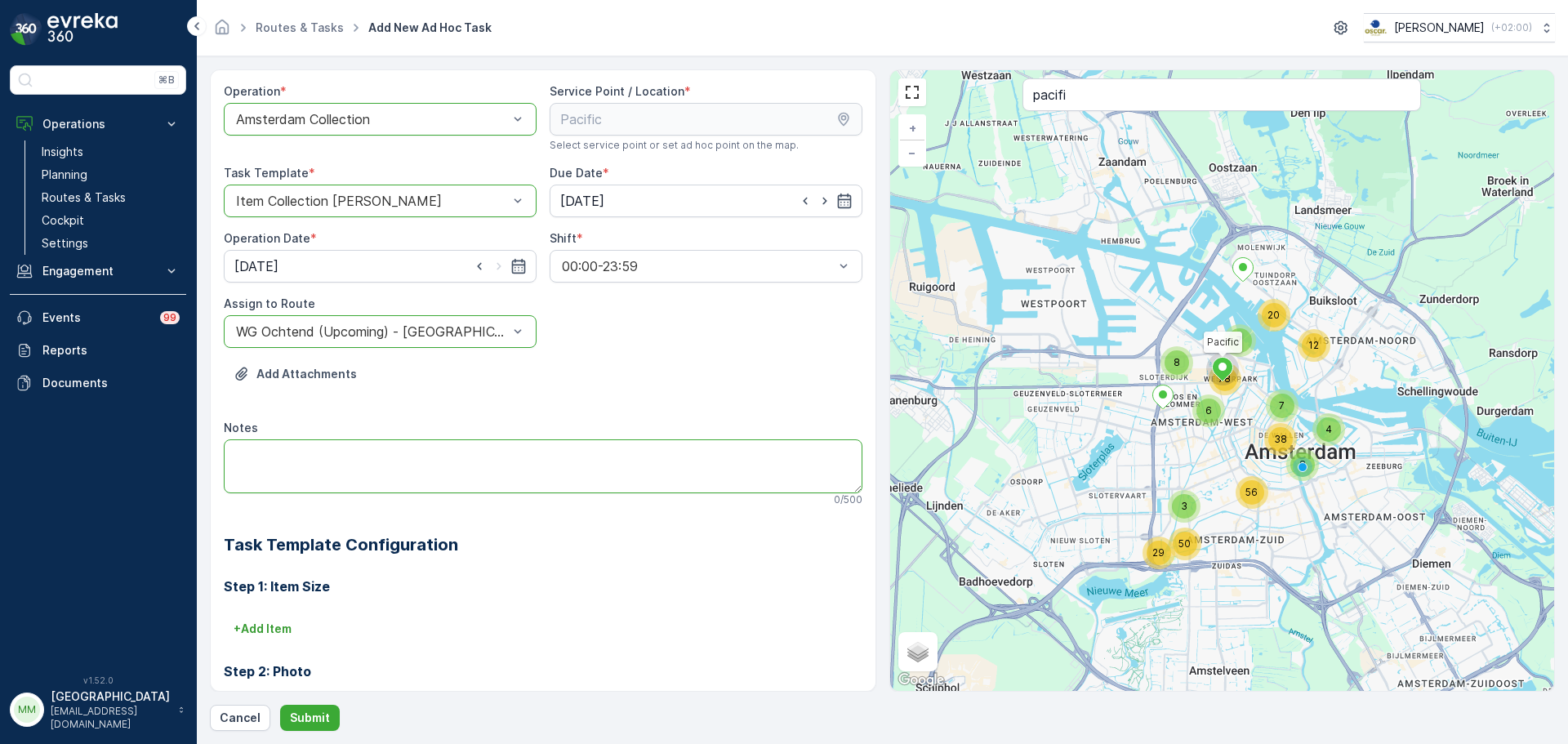
click at [395, 460] on textarea "Notes" at bounding box center [542, 466] width 638 height 54
type textarea "brengen svp: 4x 140L PD 8x 140L rest"
click at [337, 710] on div "Cancel Submit" at bounding box center [881, 718] width 1345 height 26
click at [311, 708] on button "Submit" at bounding box center [310, 718] width 60 height 26
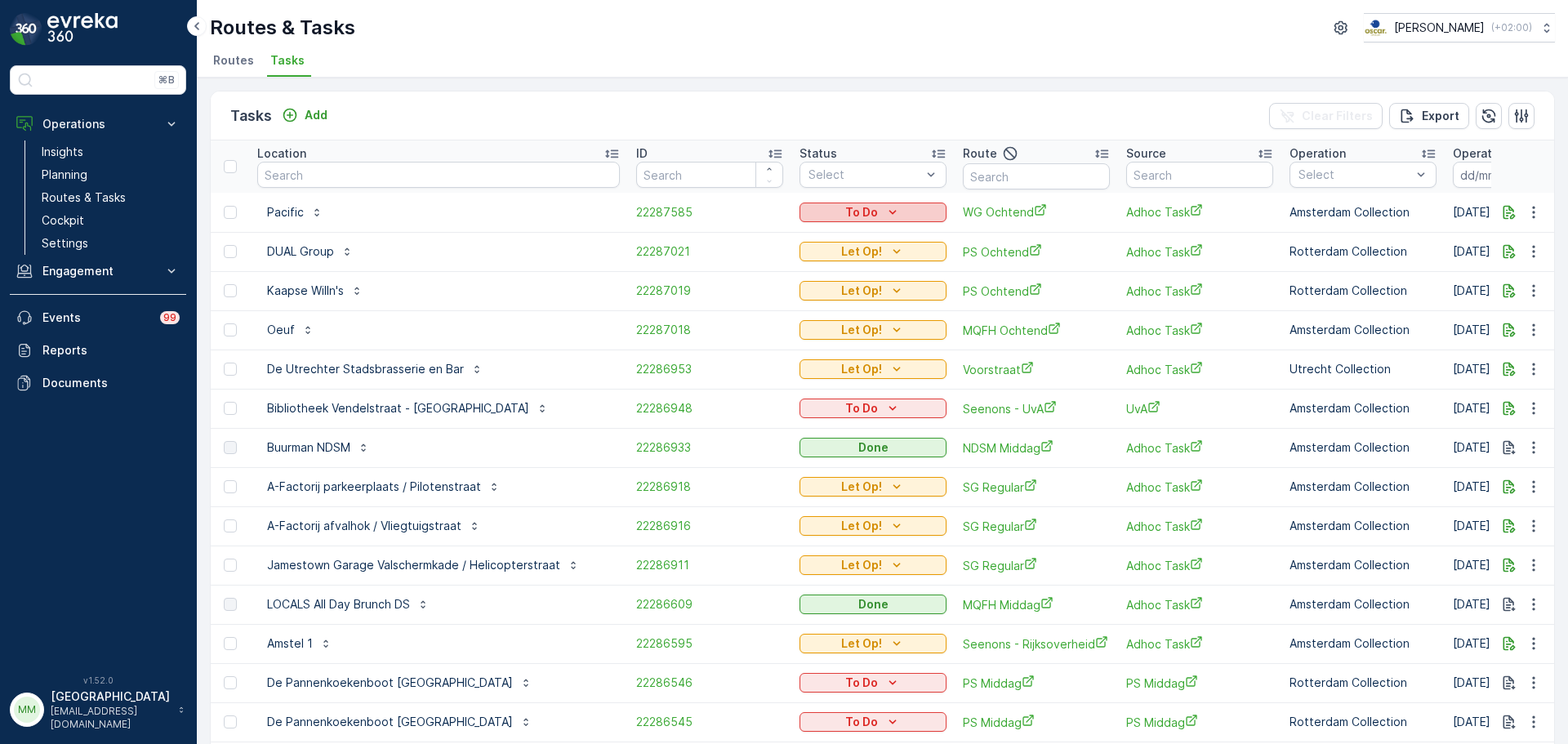
click at [847, 216] on div "To Do" at bounding box center [872, 213] width 134 height 16
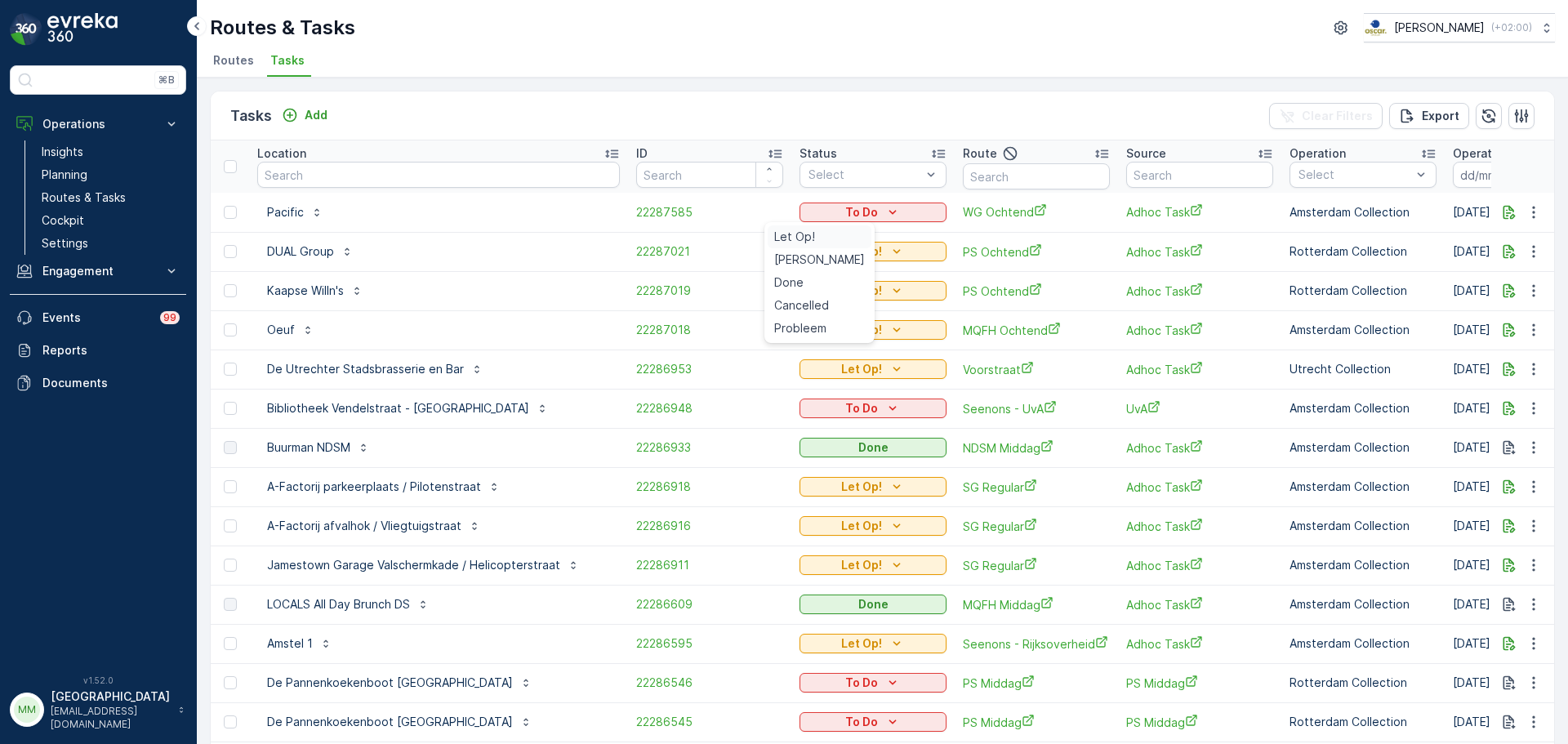
click at [826, 241] on div "Let Op!" at bounding box center [819, 237] width 103 height 23
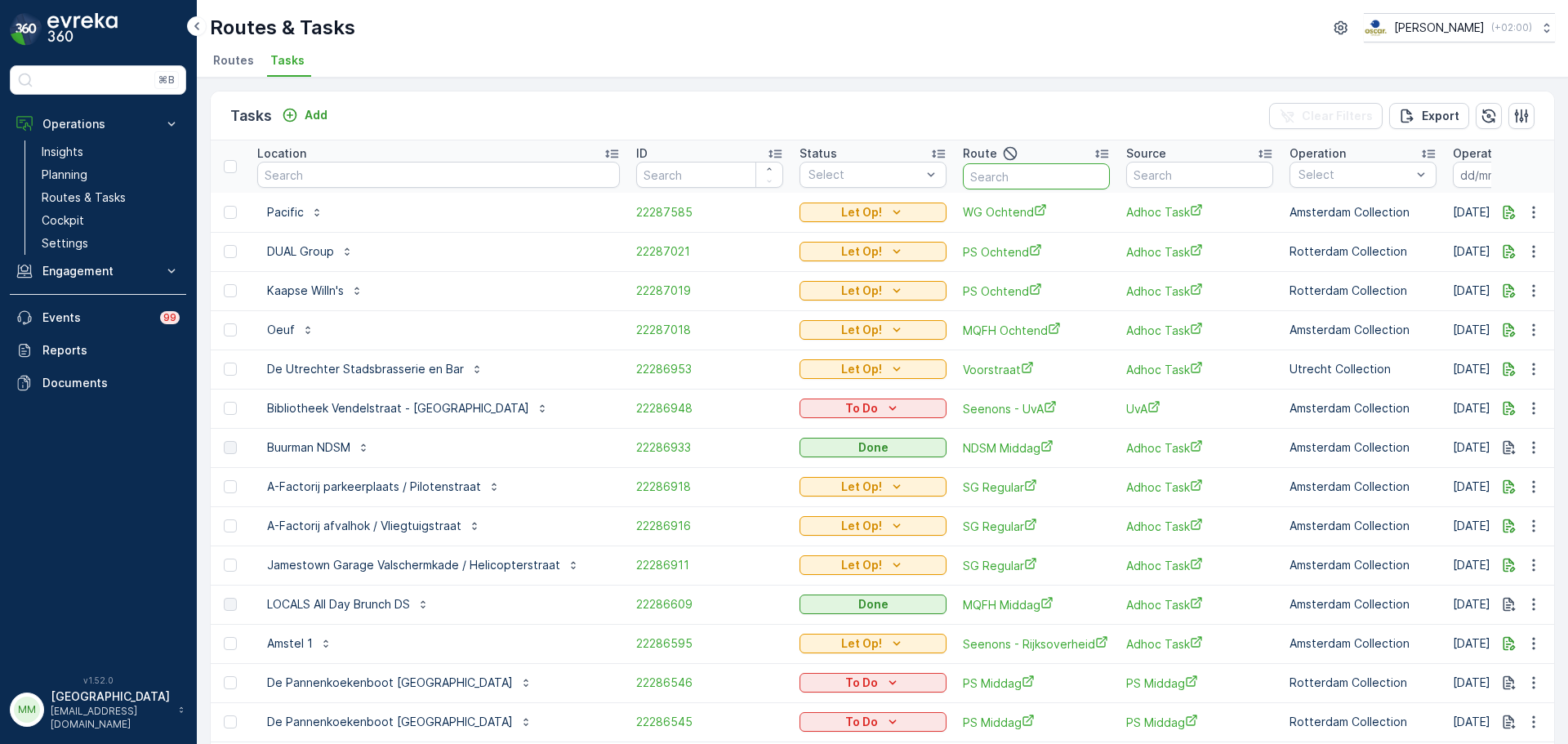
click at [993, 168] on input "text" at bounding box center [1036, 177] width 147 height 26
type input "ndsm m"
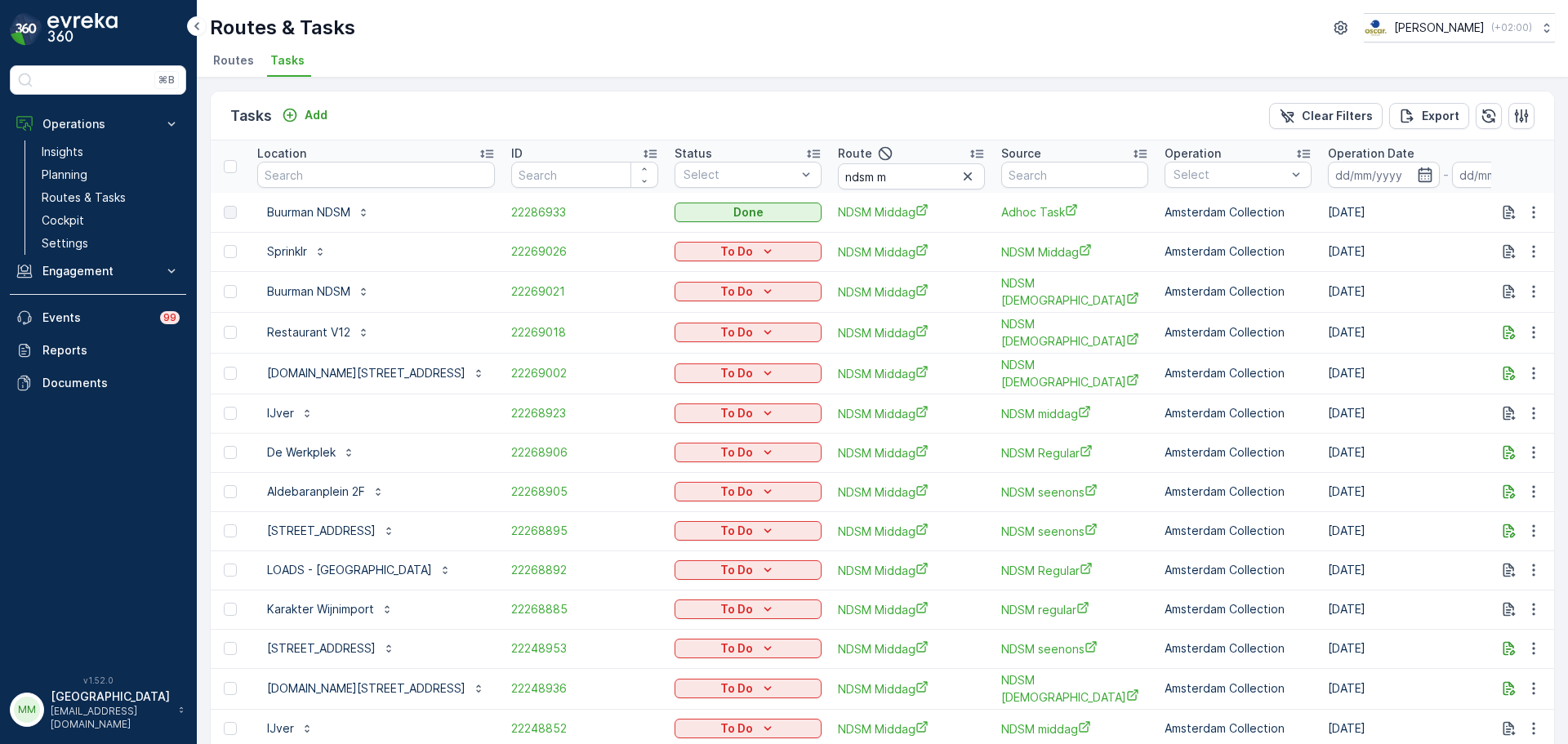
click at [1400, 177] on input at bounding box center [1383, 175] width 112 height 26
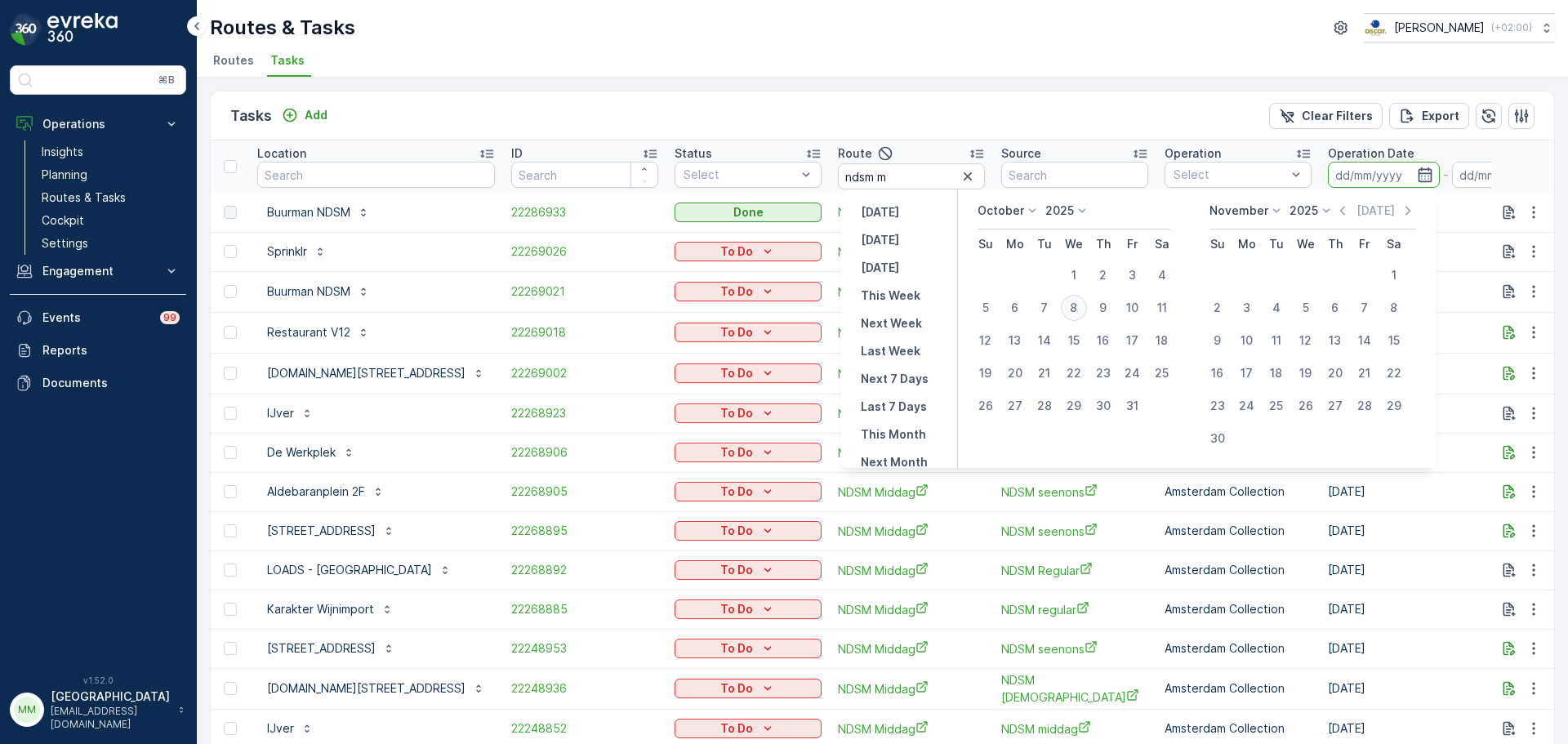
click at [1073, 308] on div "8" at bounding box center [1074, 308] width 26 height 26
type input "[DATE]"
click at [1073, 308] on div "8" at bounding box center [1074, 308] width 26 height 26
type input "[DATE]"
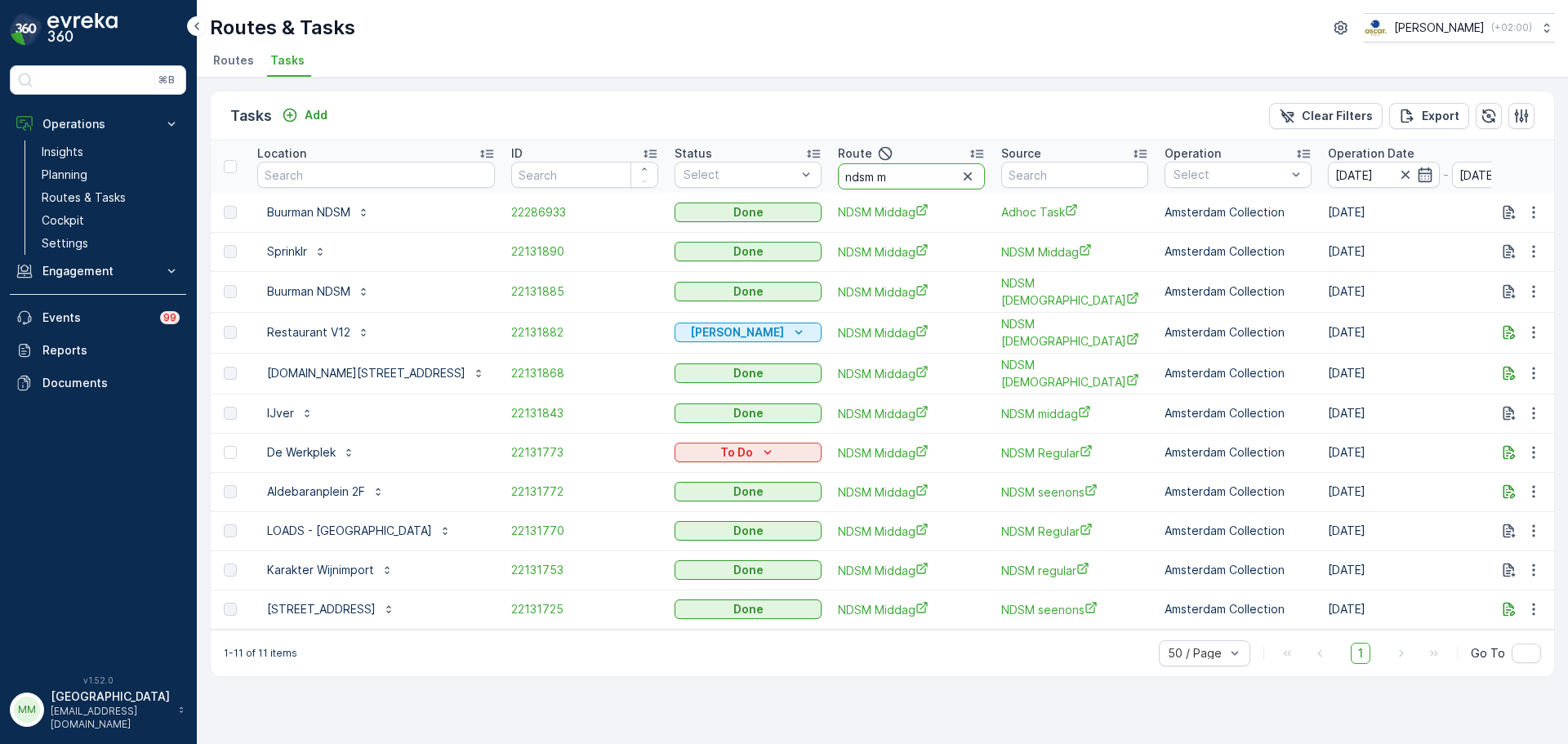
click at [896, 178] on input "ndsm m" at bounding box center [911, 177] width 147 height 26
type input "ndsm r"
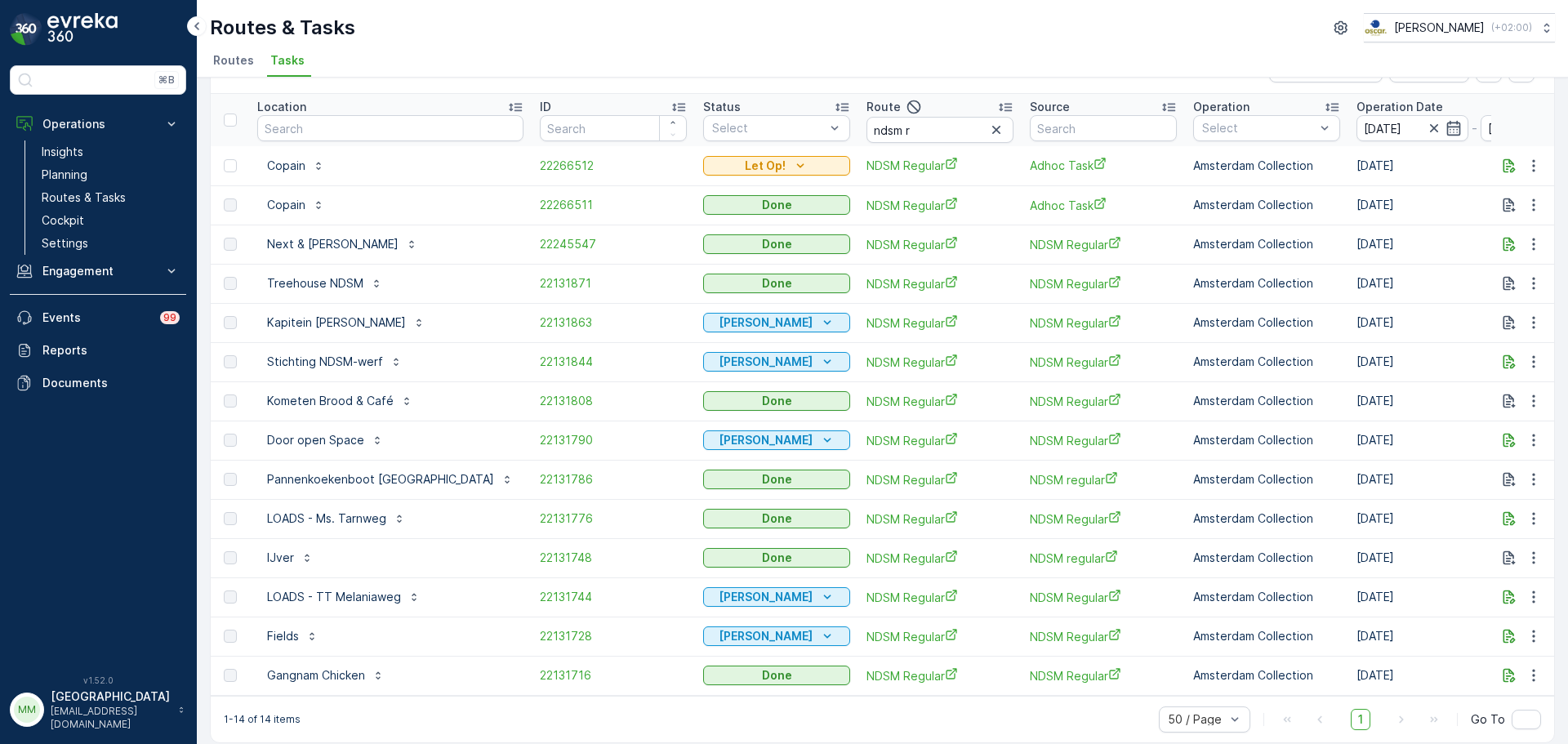
scroll to position [67, 0]
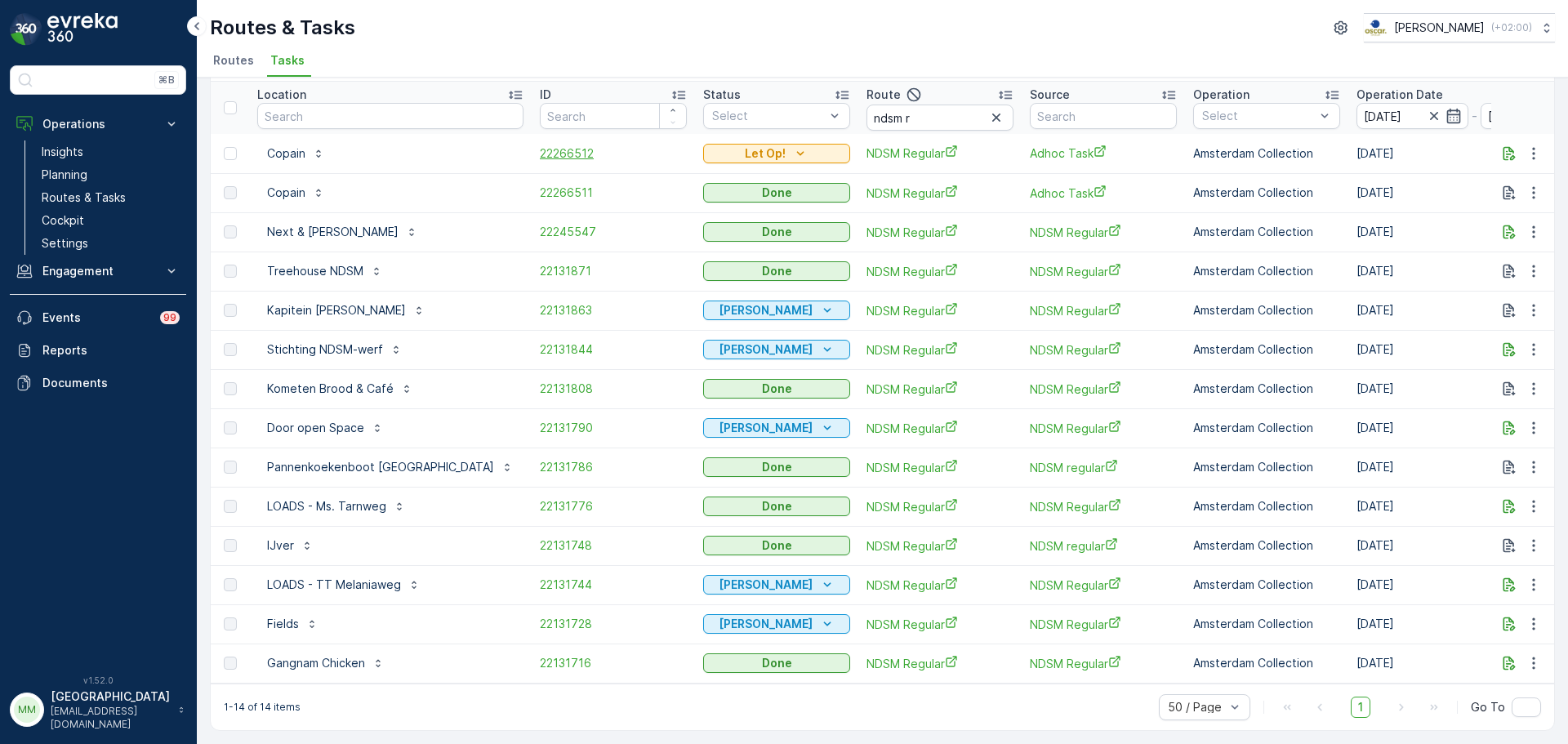
click at [544, 145] on span "22266512" at bounding box center [613, 154] width 147 height 16
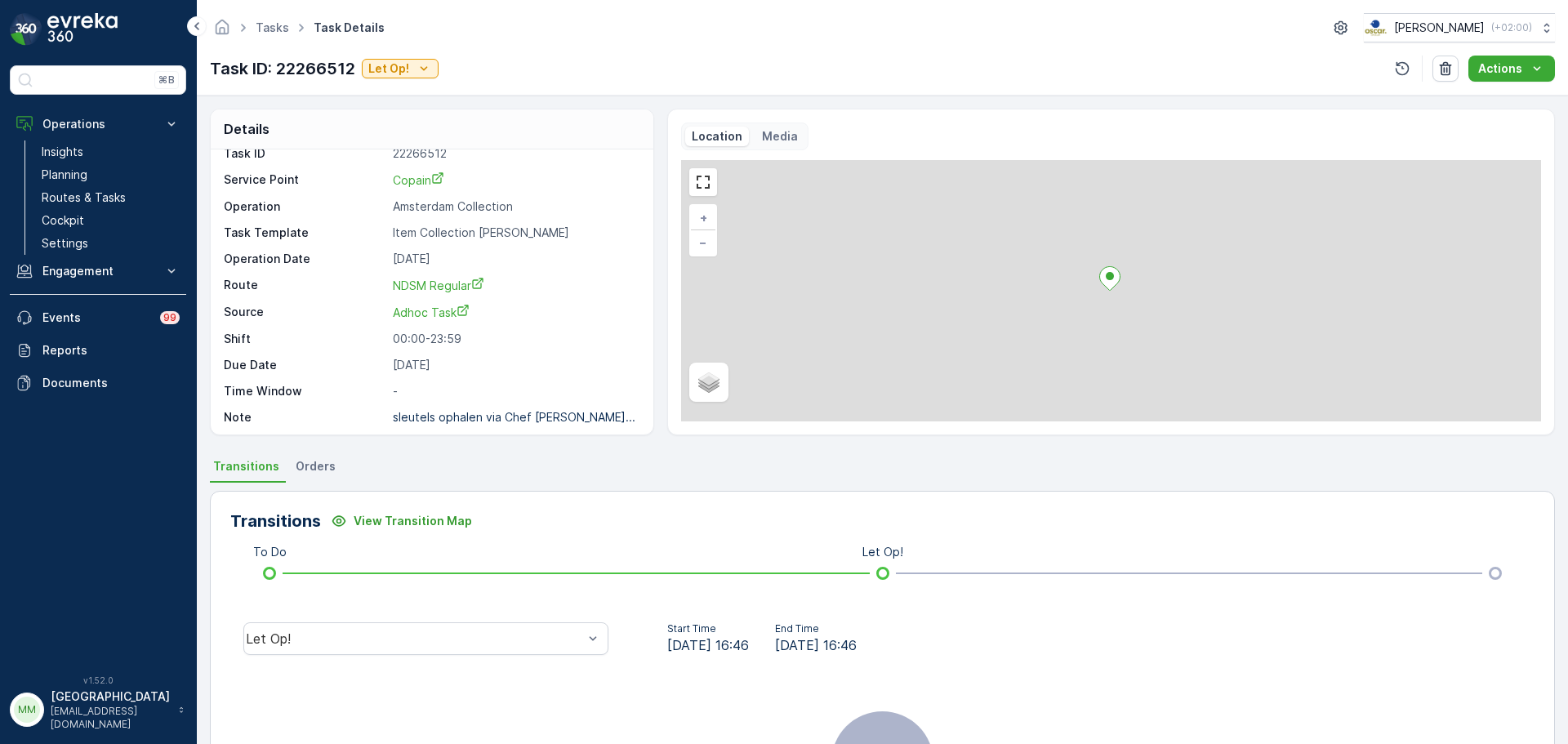
scroll to position [21, 0]
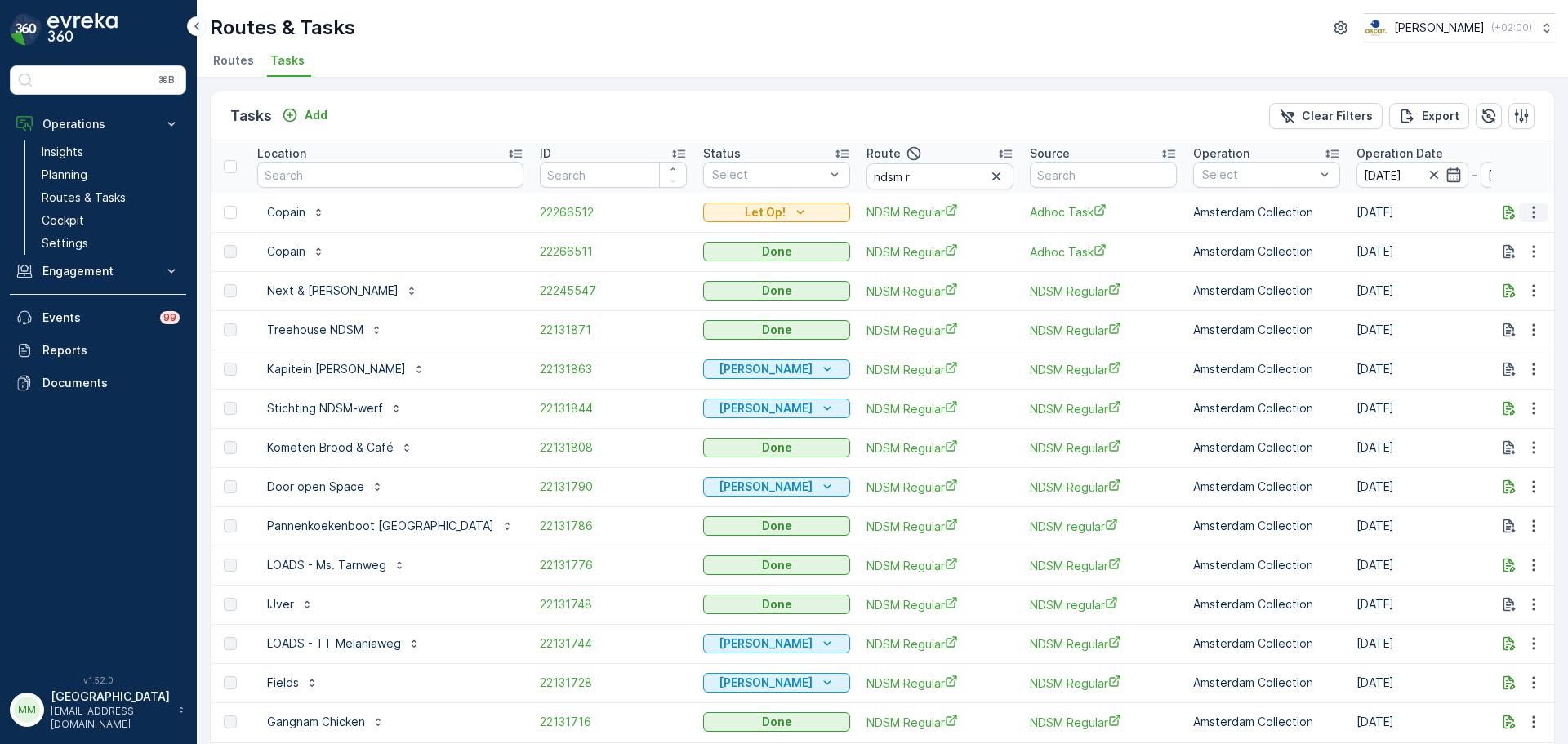
click at [1532, 212] on icon "button" at bounding box center [1533, 212] width 2 height 12
click at [1505, 281] on span "Change Route" at bounding box center [1492, 282] width 79 height 16
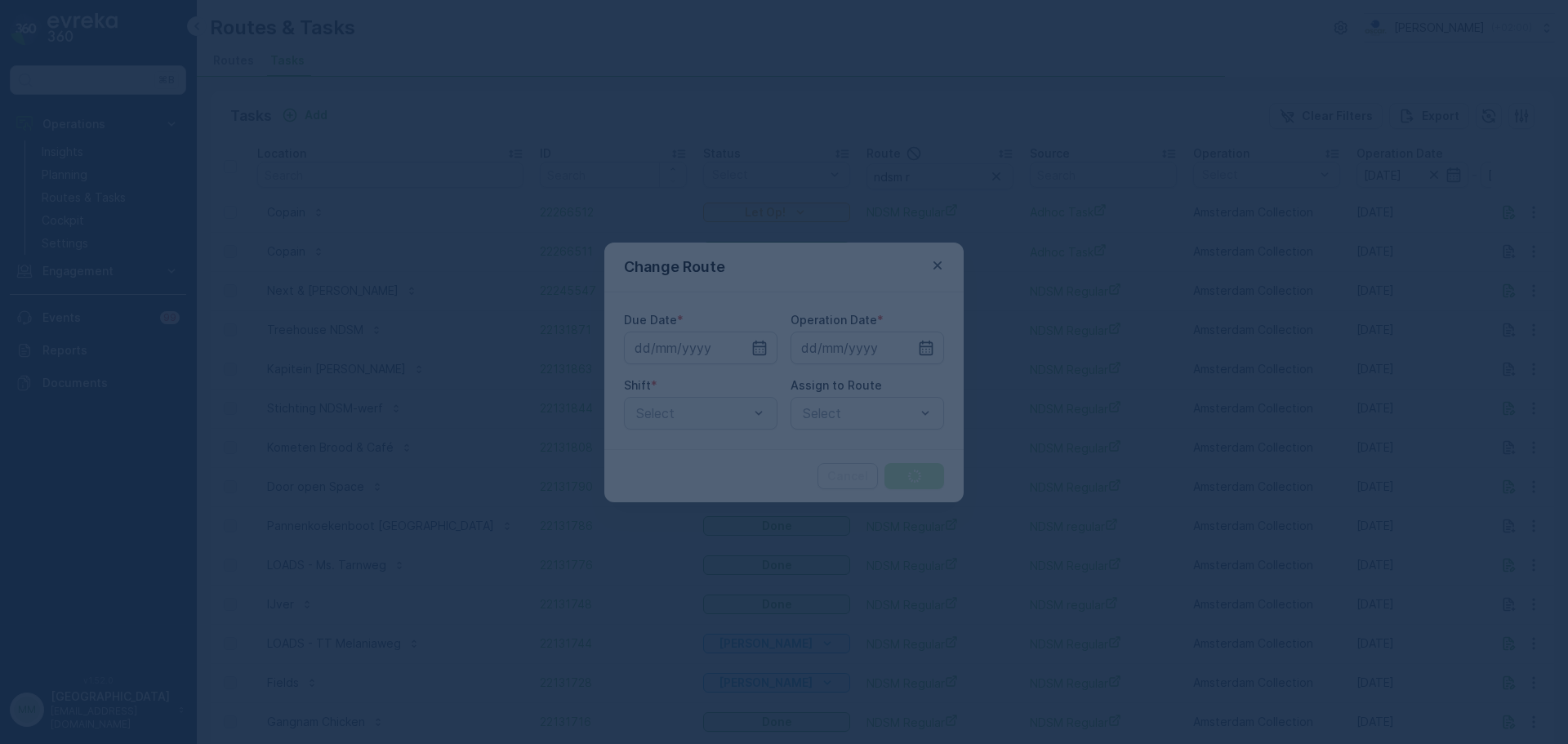
type input "[DATE]"
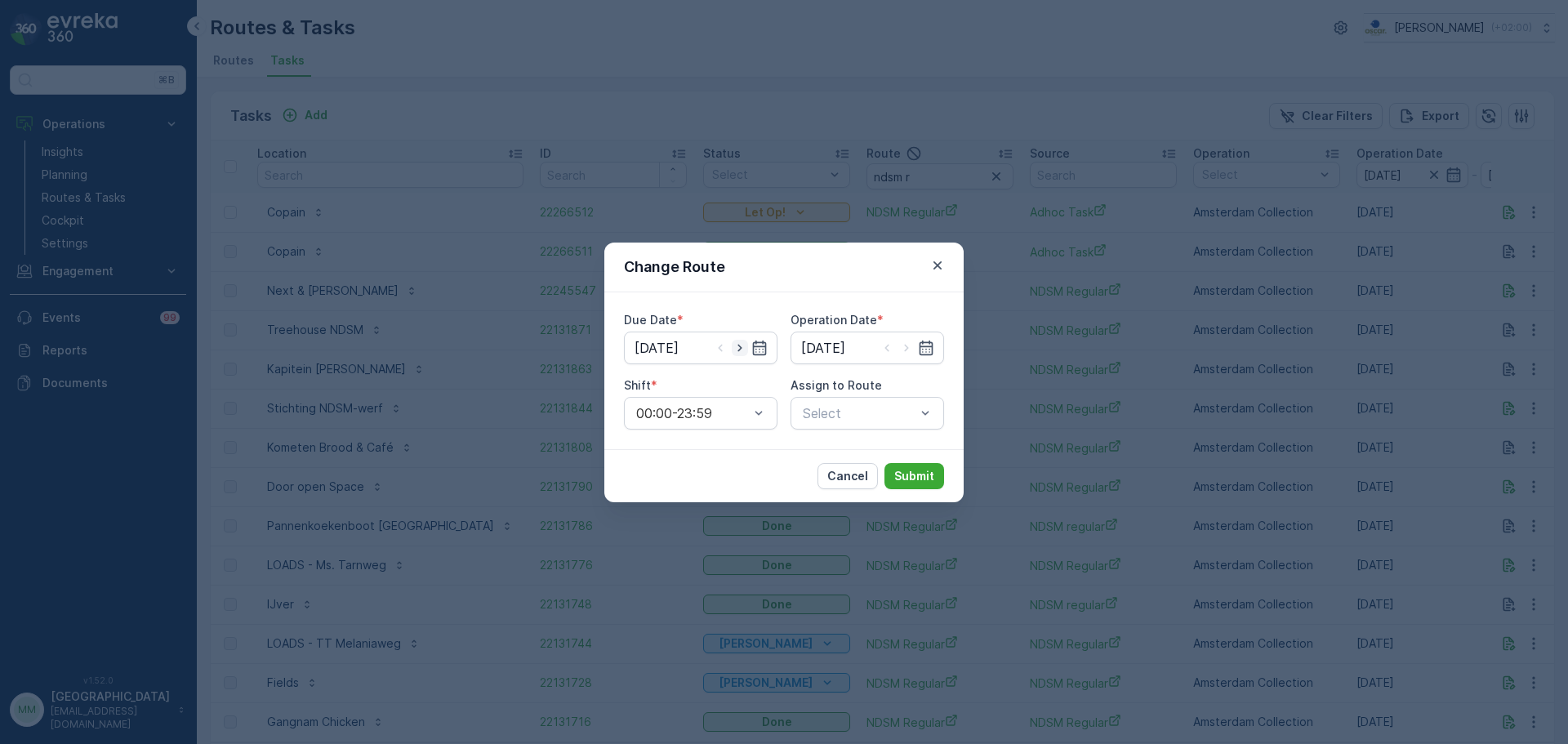
click at [744, 349] on icon "button" at bounding box center [740, 348] width 16 height 16
type input "09.10.2025"
click at [908, 347] on icon "button" at bounding box center [906, 347] width 4 height 7
type input "09.10.2025"
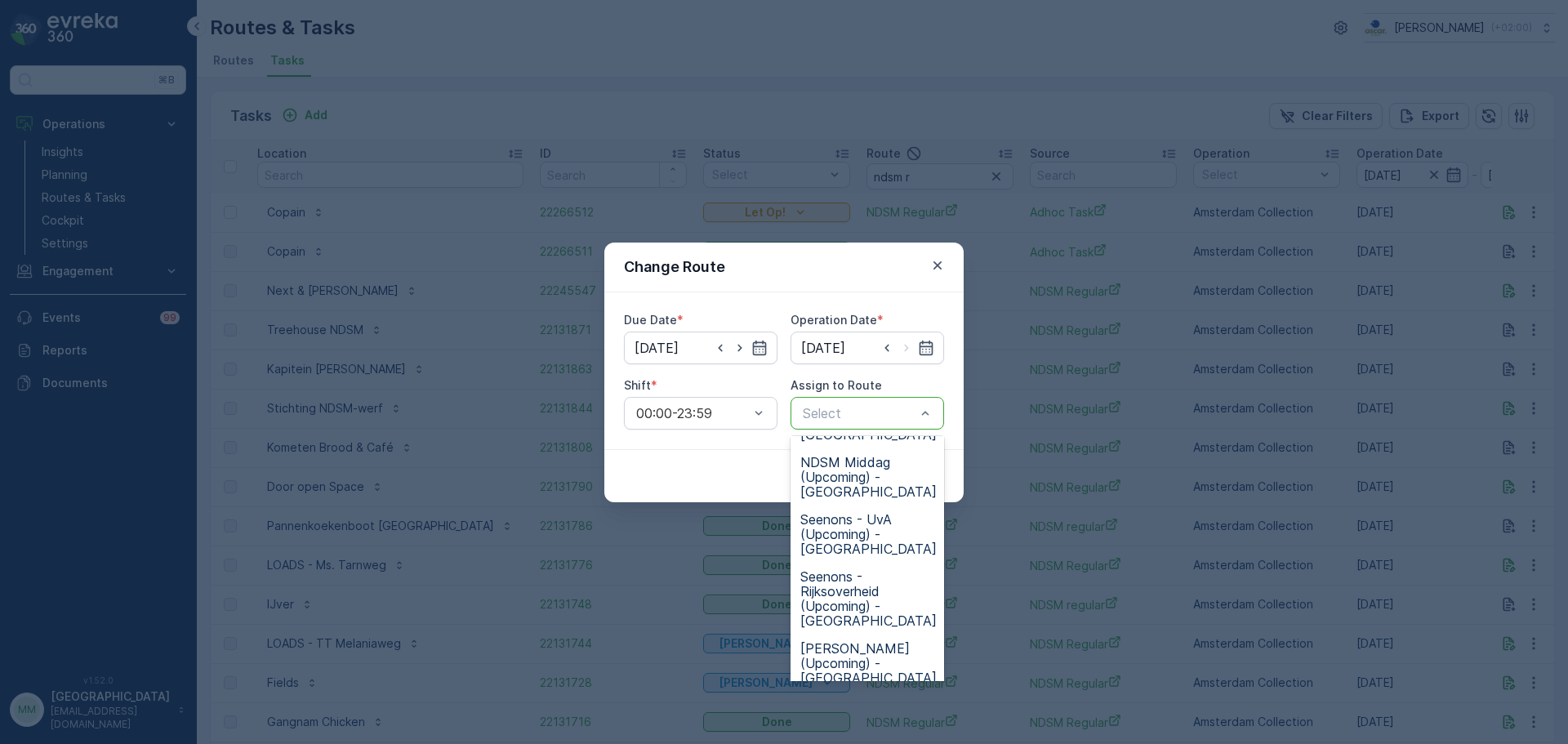
scroll to position [245, 0]
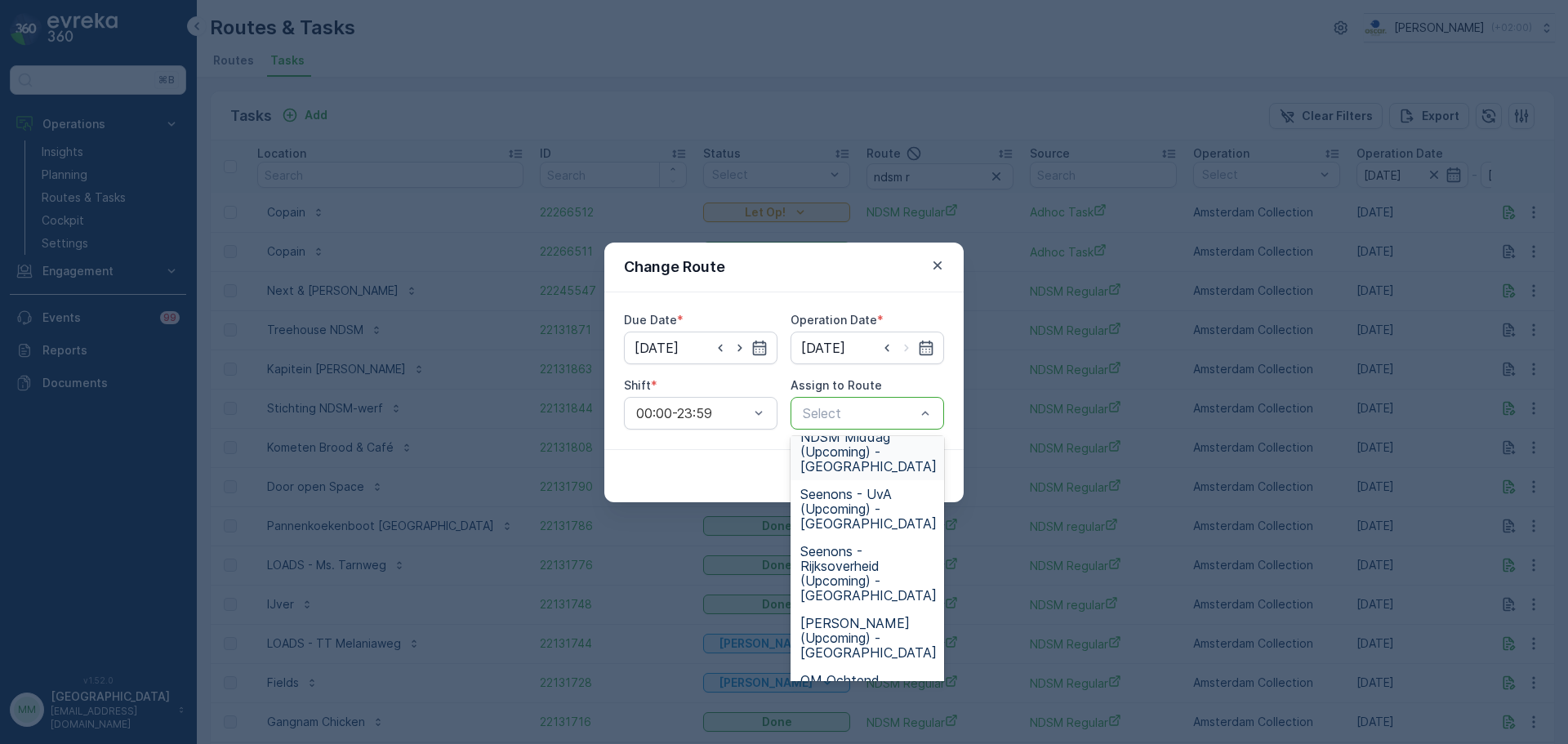
click at [847, 449] on span "NDSM Middag (Upcoming) - Amsterdam" at bounding box center [868, 452] width 136 height 44
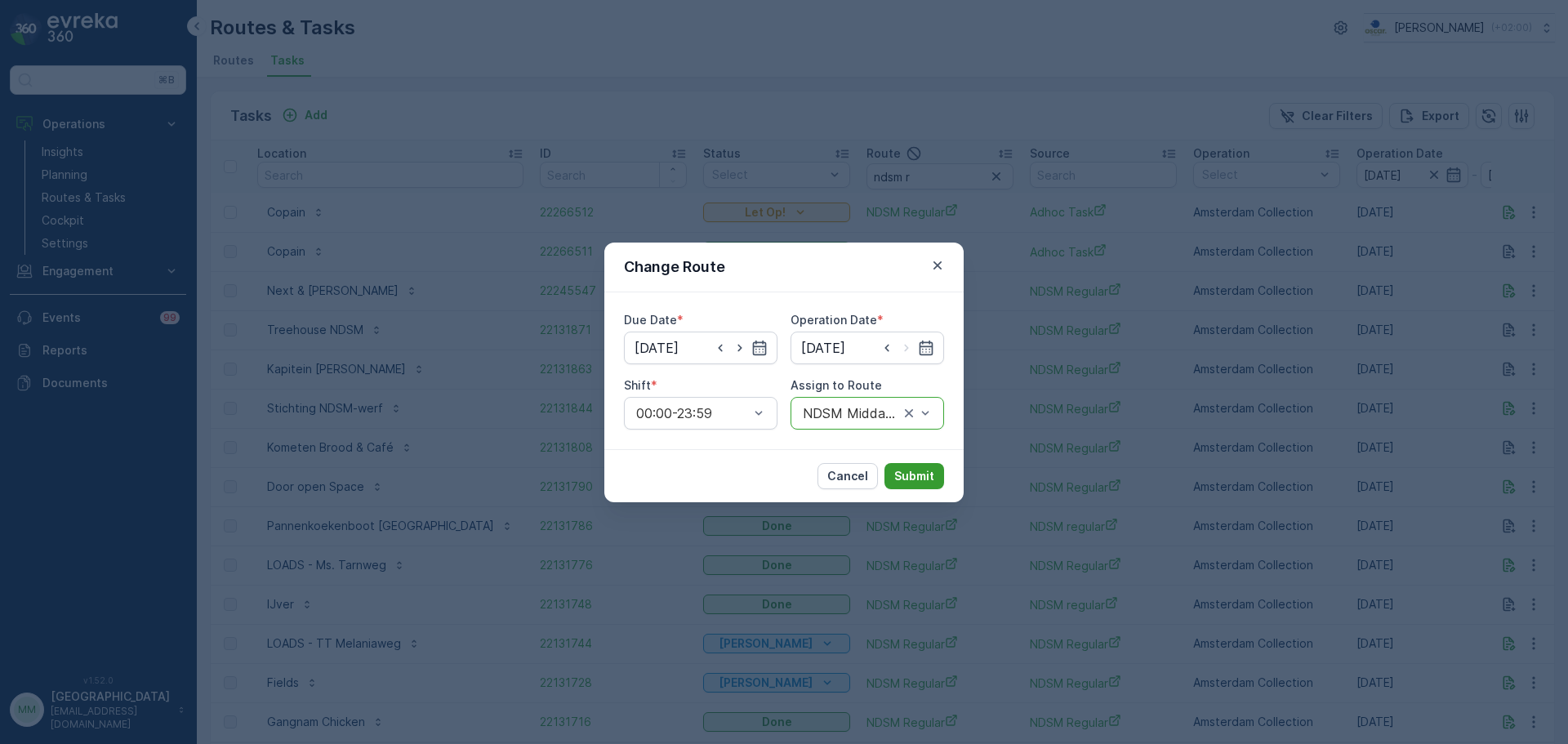
click at [913, 471] on p "Submit" at bounding box center [914, 476] width 40 height 16
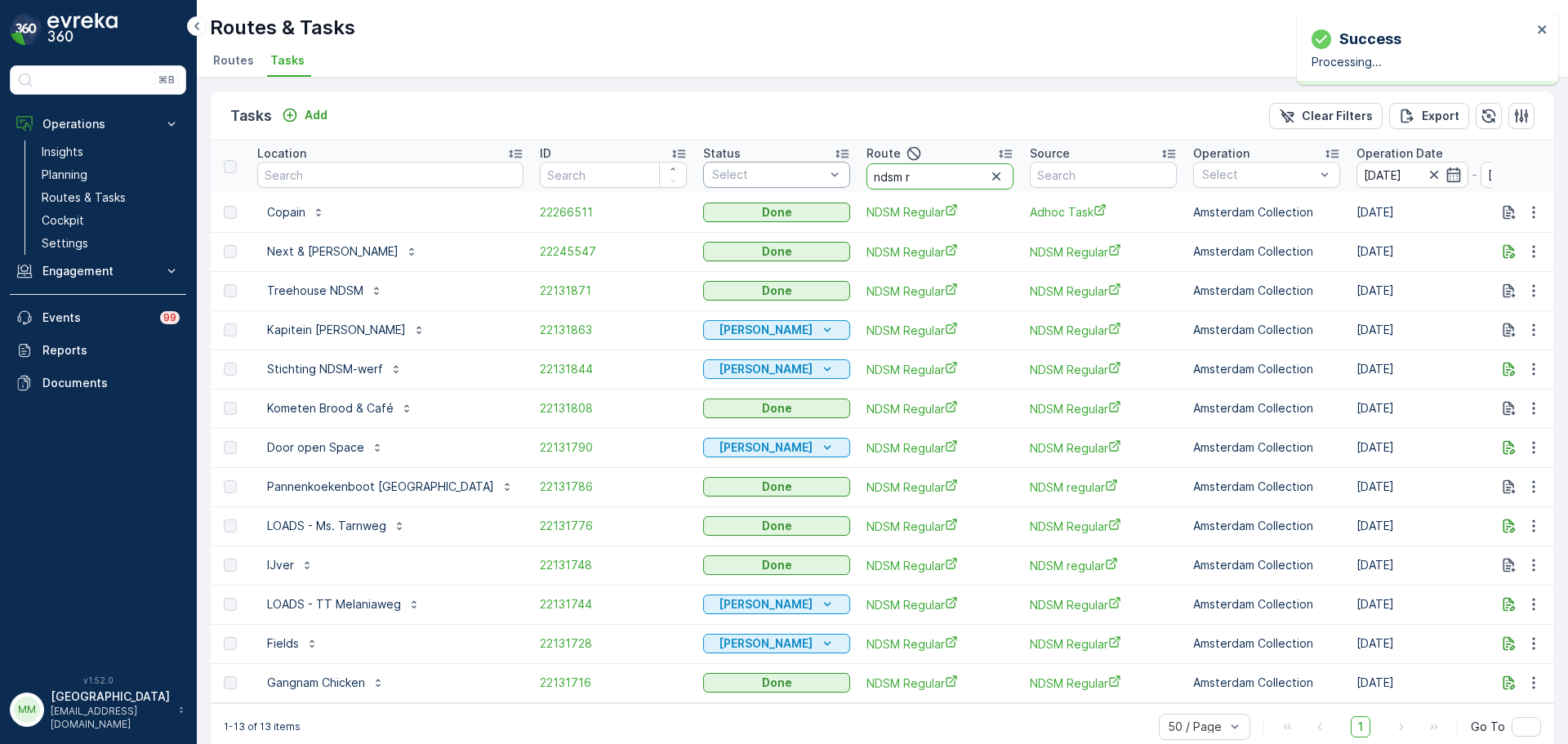
drag, startPoint x: 867, startPoint y: 172, endPoint x: 748, endPoint y: 173, distance: 119.0
click at [748, 173] on tr "Location ID Status Select Route ndsm r Source Operation Select Operation Date 0…" at bounding box center [1529, 167] width 2638 height 53
type input "os o"
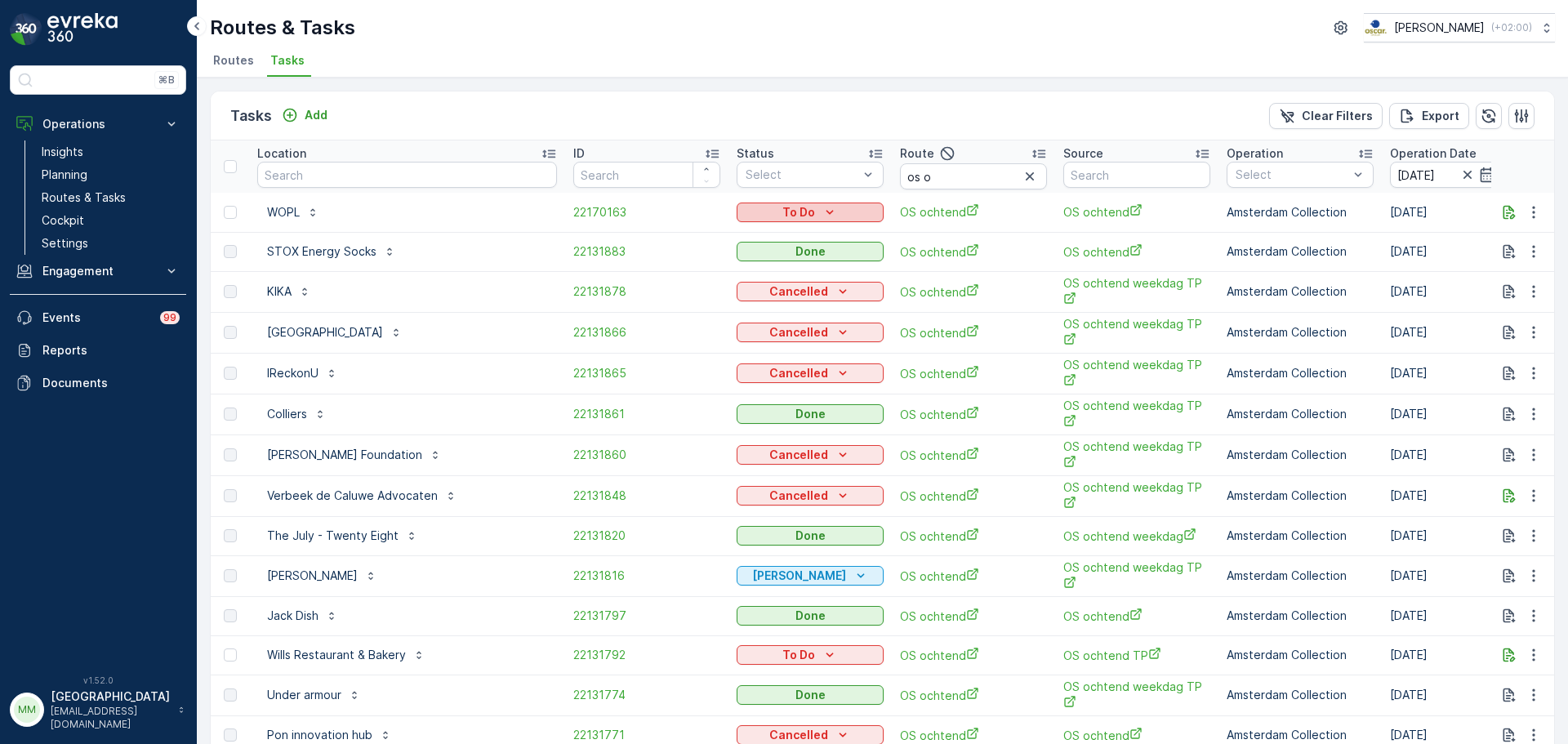
click at [782, 217] on p "To Do" at bounding box center [798, 213] width 33 height 16
drag, startPoint x: 694, startPoint y: 100, endPoint x: 703, endPoint y: 95, distance: 10.3
click at [700, 96] on div "Tasks Add Clear Filters Export" at bounding box center [881, 116] width 1343 height 49
drag, startPoint x: 901, startPoint y: 181, endPoint x: 834, endPoint y: 177, distance: 67.1
click at [839, 179] on tr "Location ID Status Select Route os o Source Operation Select Operation Date 08.…" at bounding box center [1546, 167] width 2672 height 53
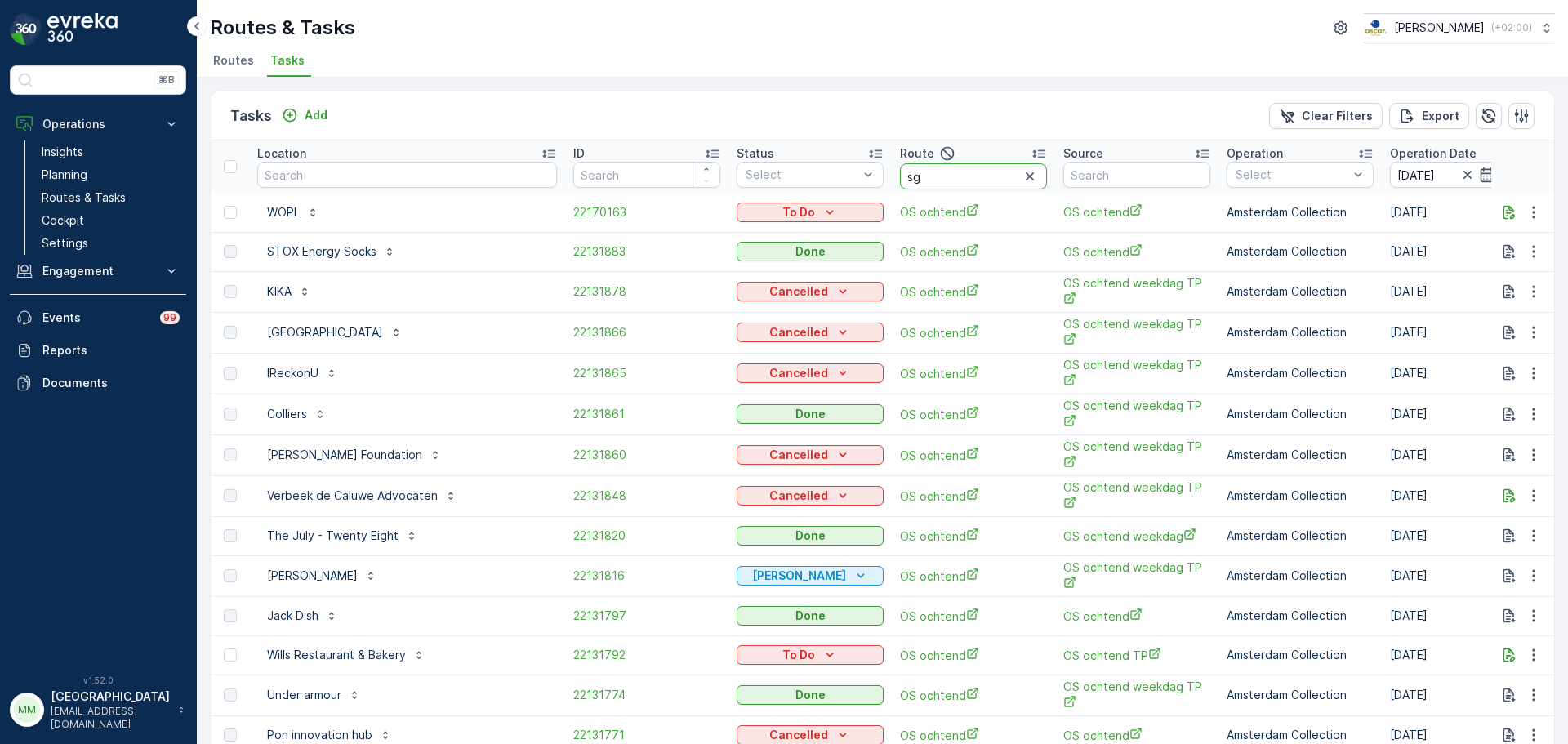
type input "sg r"
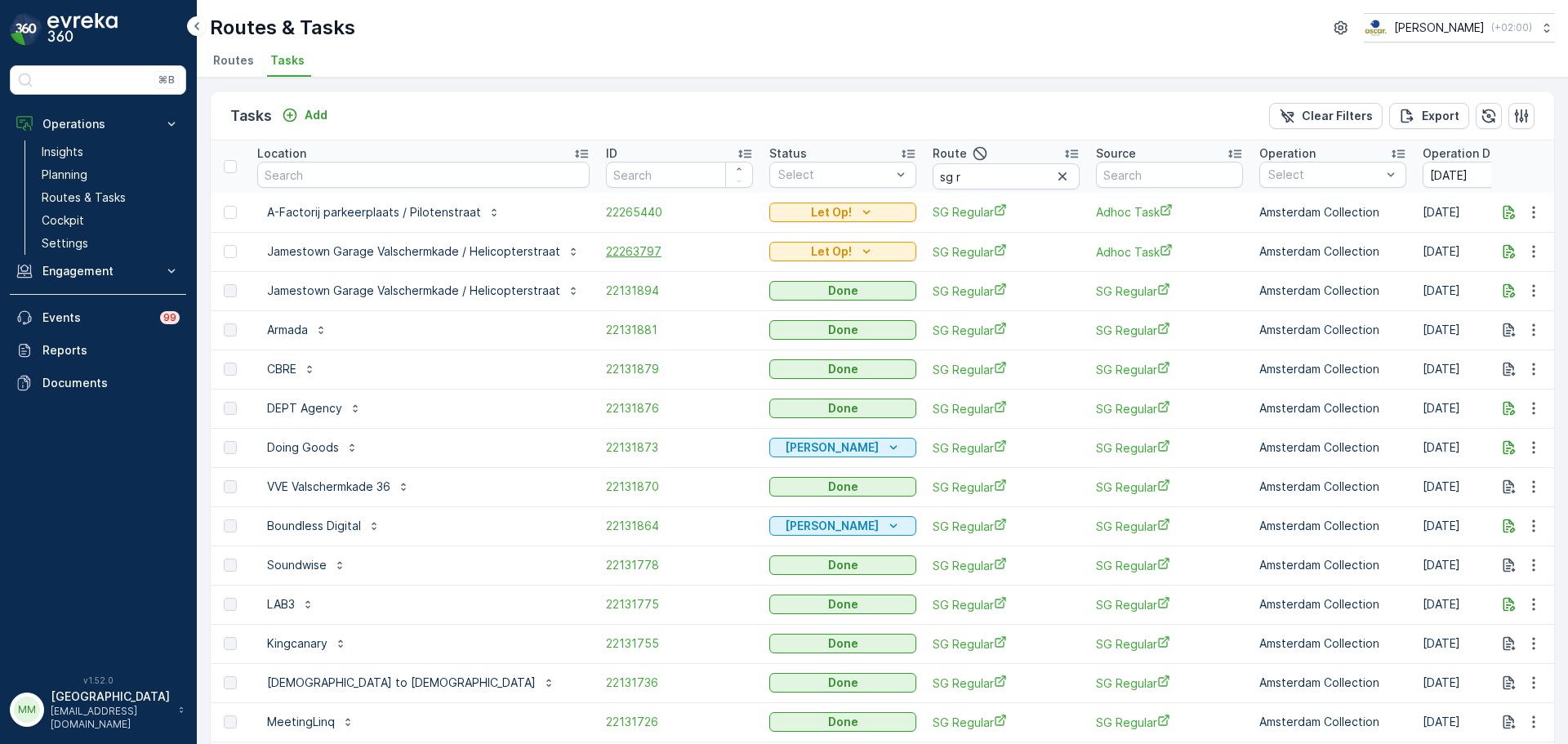
click at [641, 249] on span "22263797" at bounding box center [679, 251] width 147 height 16
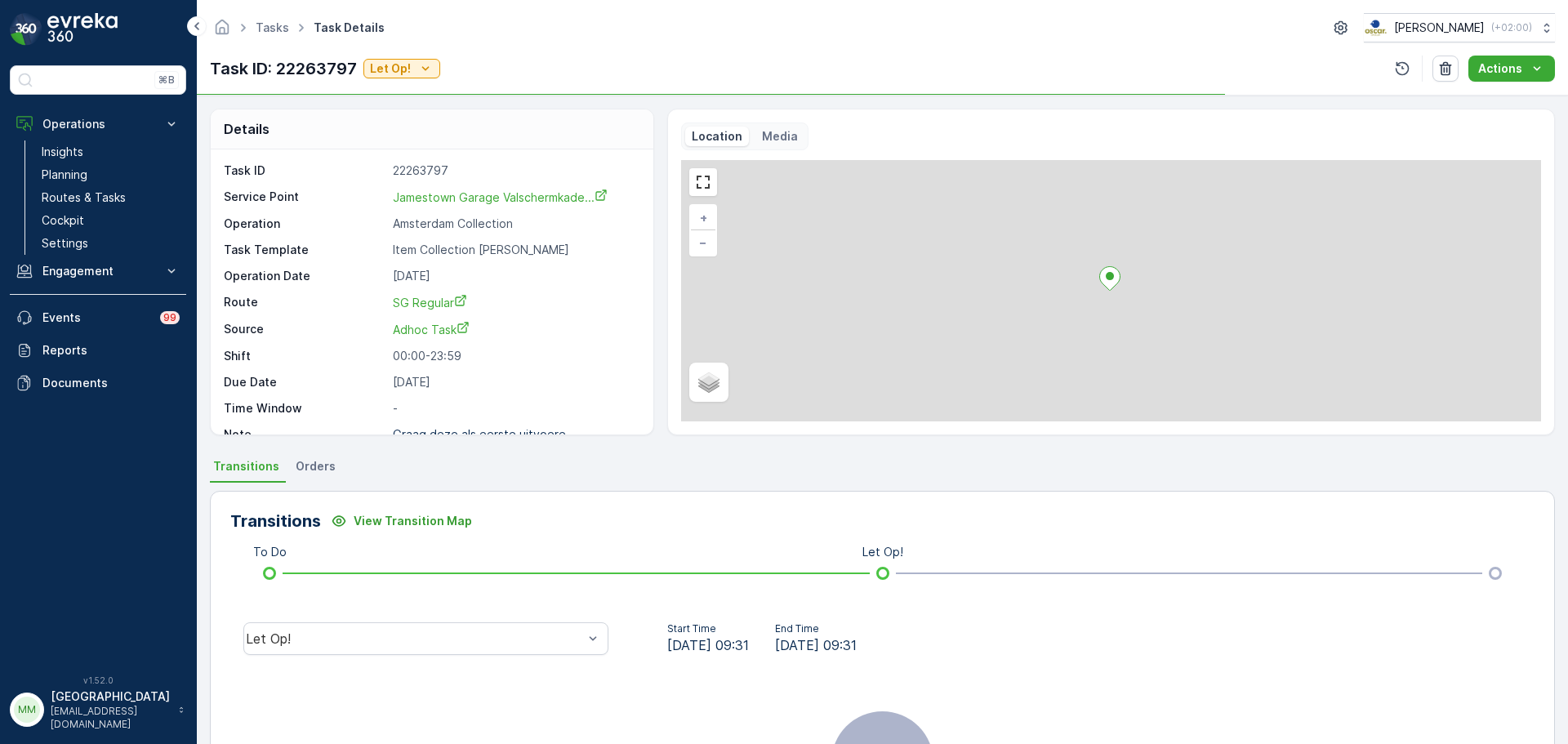
scroll to position [21, 0]
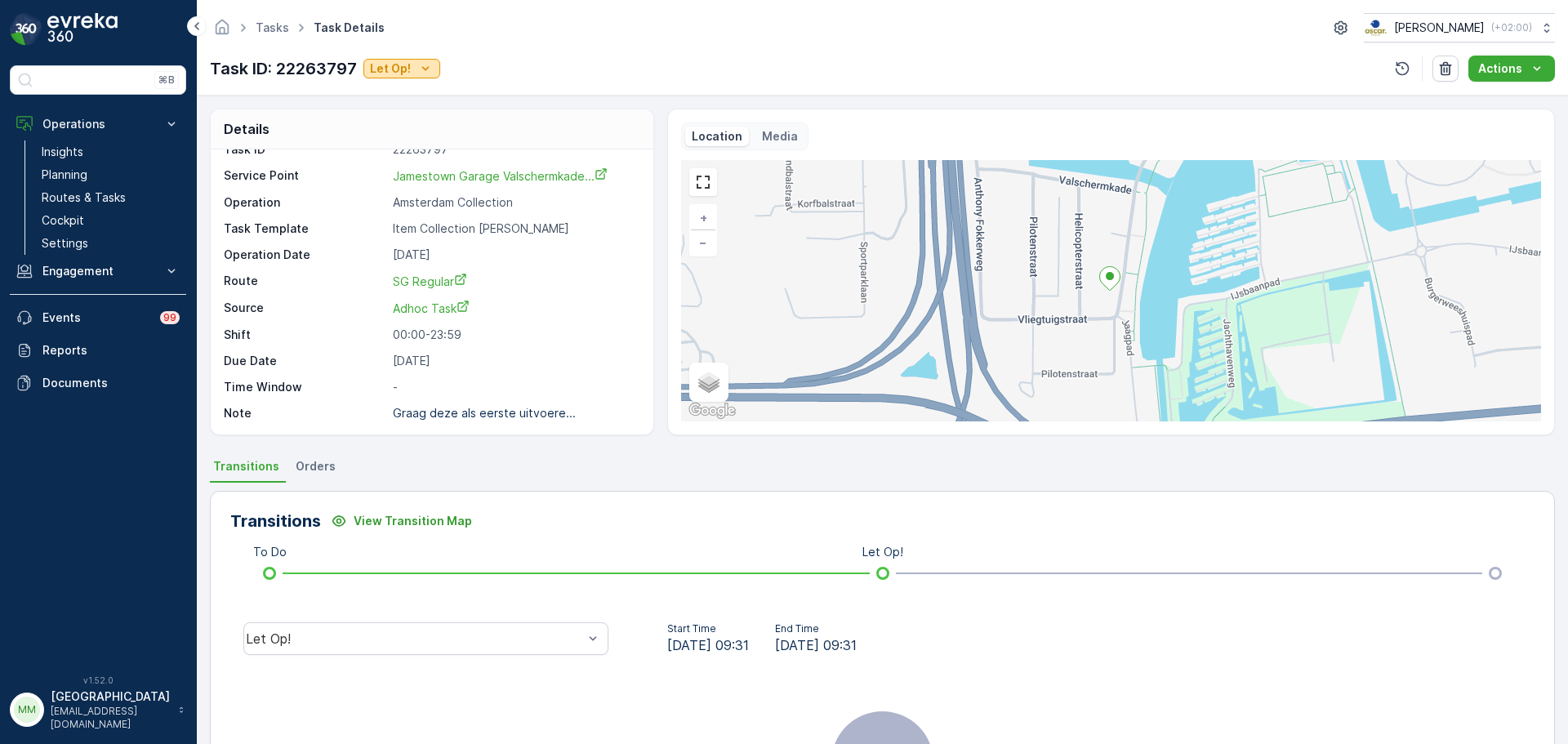
click at [407, 63] on p "Let Op!" at bounding box center [390, 69] width 41 height 16
click at [397, 114] on span "Done" at bounding box center [388, 116] width 30 height 16
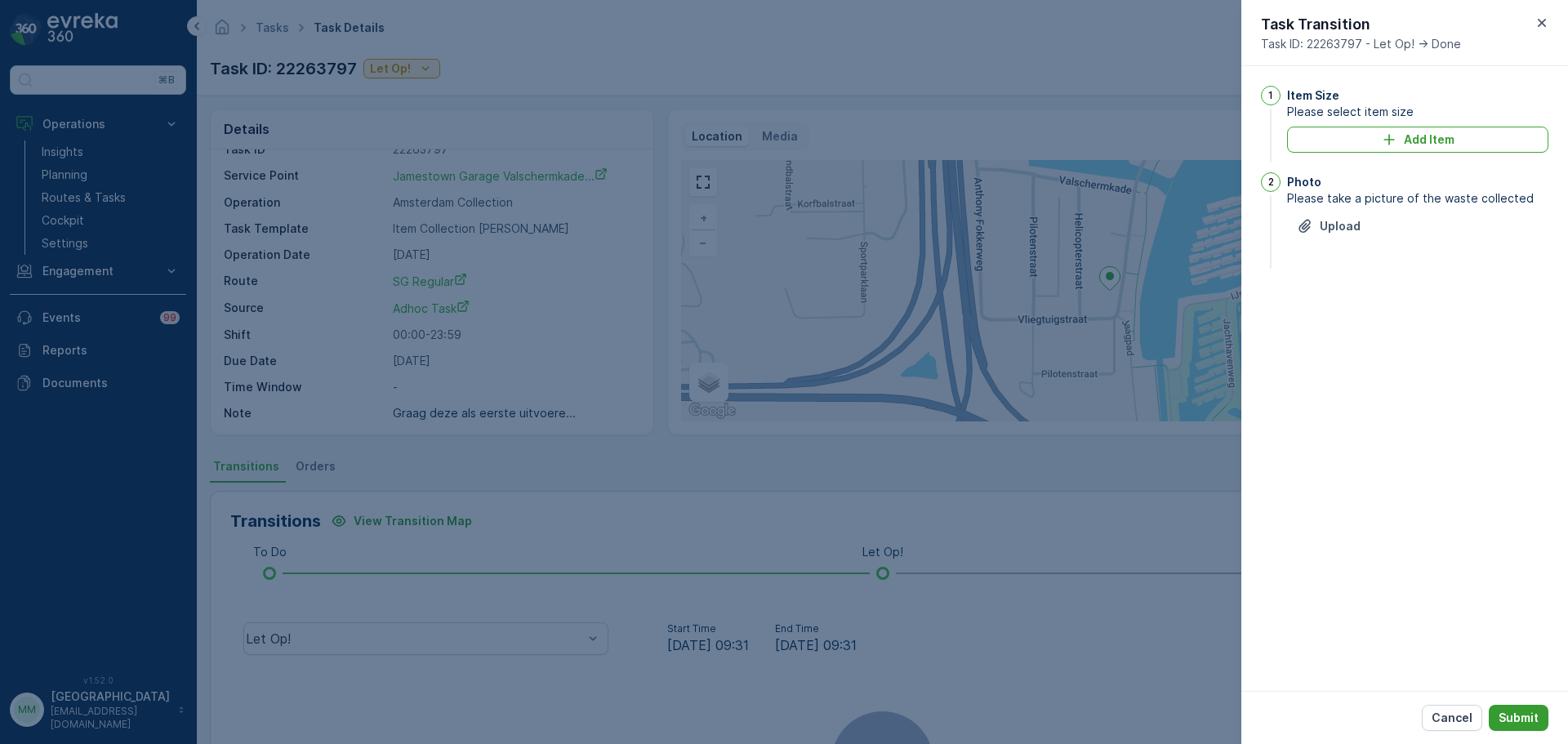
click at [1515, 727] on button "Submit" at bounding box center [1518, 718] width 60 height 26
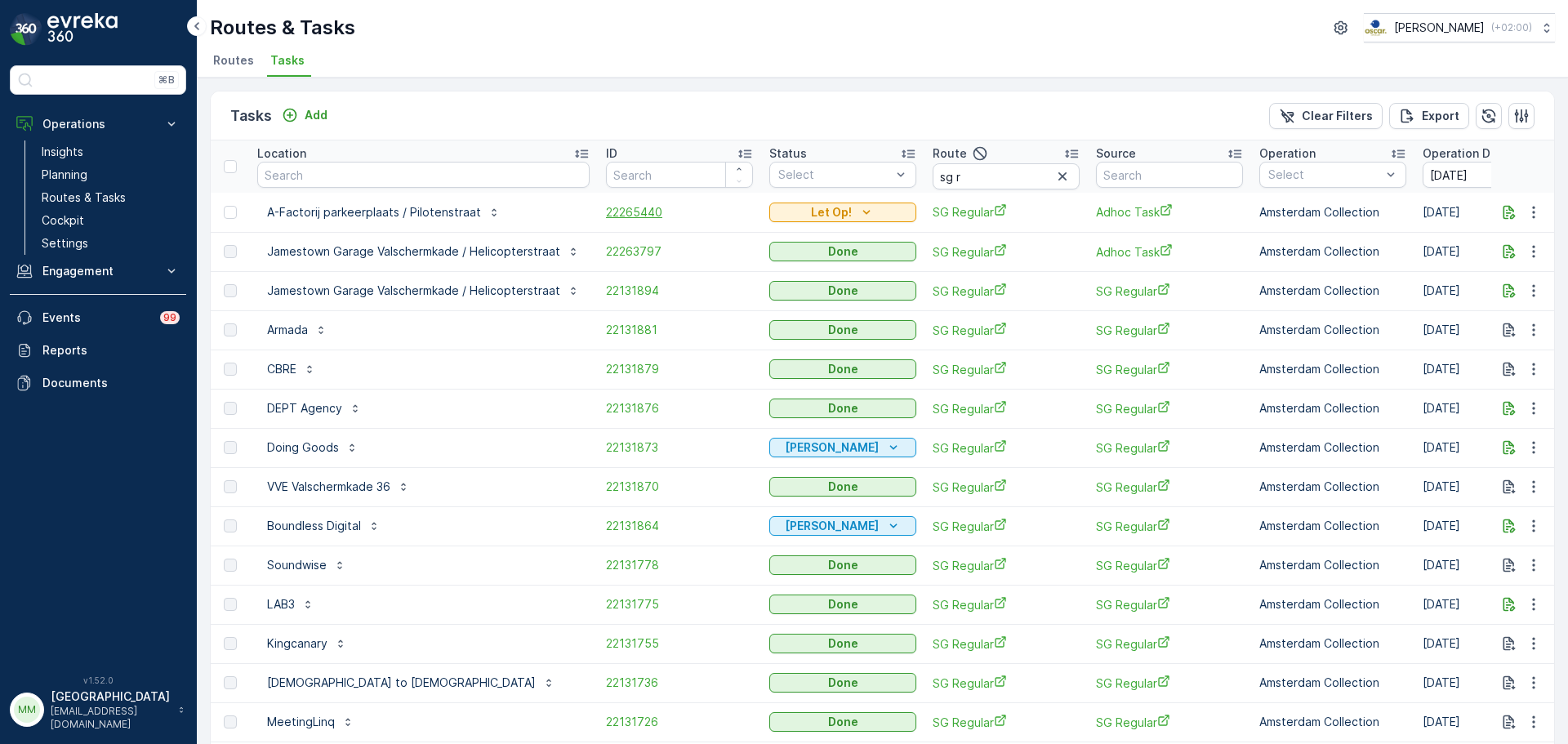
click at [644, 209] on span "22265440" at bounding box center [679, 213] width 147 height 16
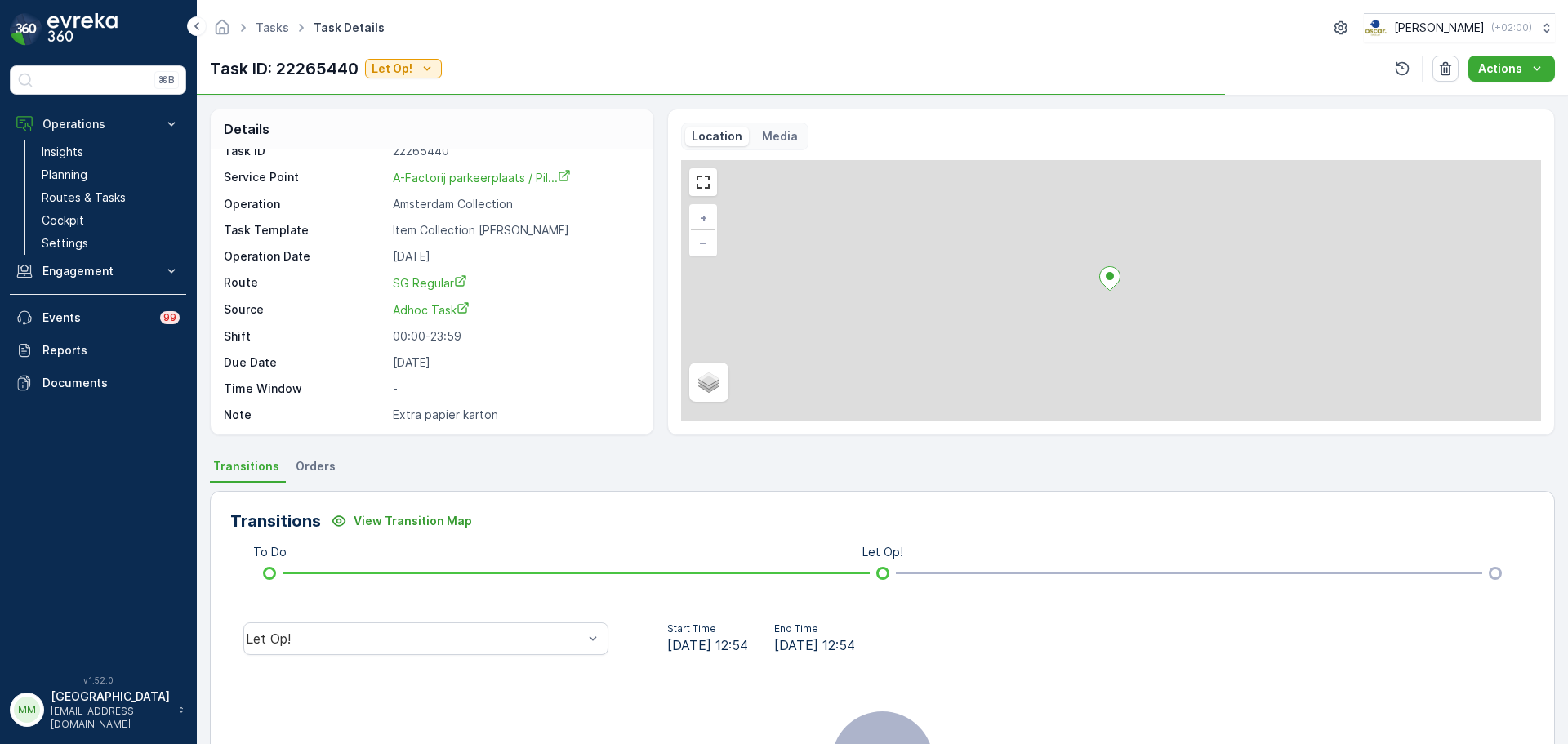
scroll to position [21, 0]
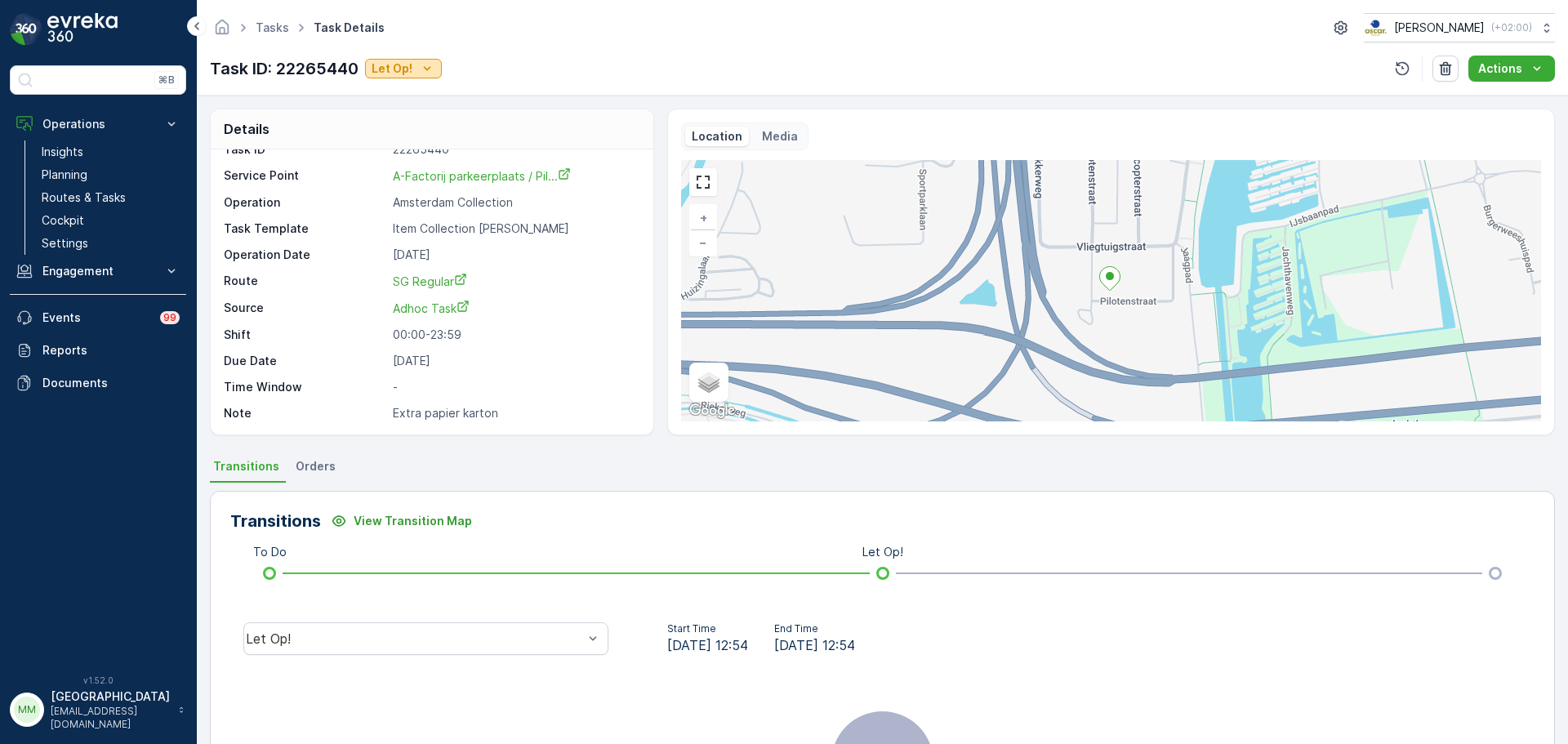
click at [423, 71] on icon "Let Op!" at bounding box center [427, 69] width 16 height 16
click at [430, 116] on div "Done" at bounding box center [421, 116] width 103 height 23
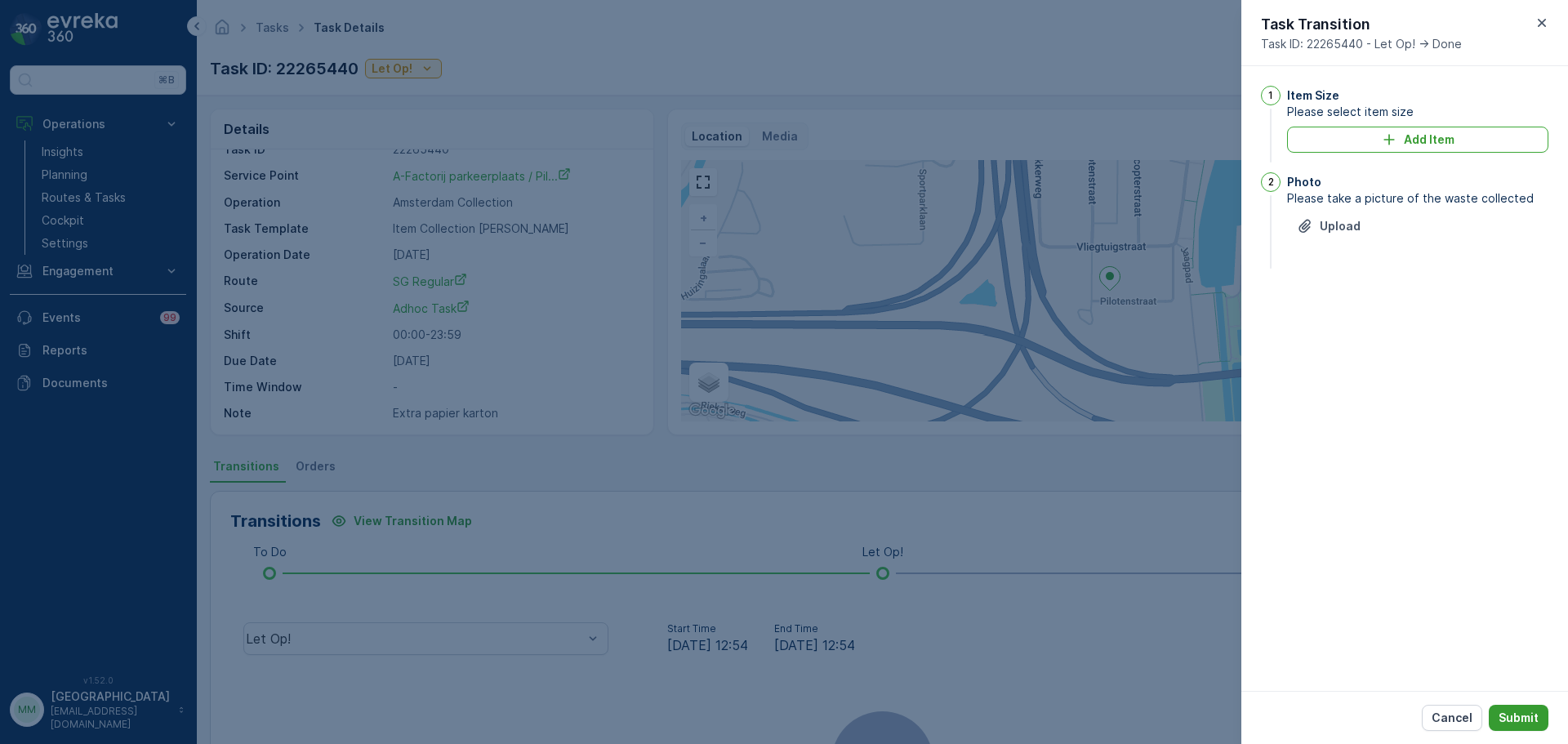
click at [1511, 725] on p "Submit" at bounding box center [1518, 718] width 40 height 16
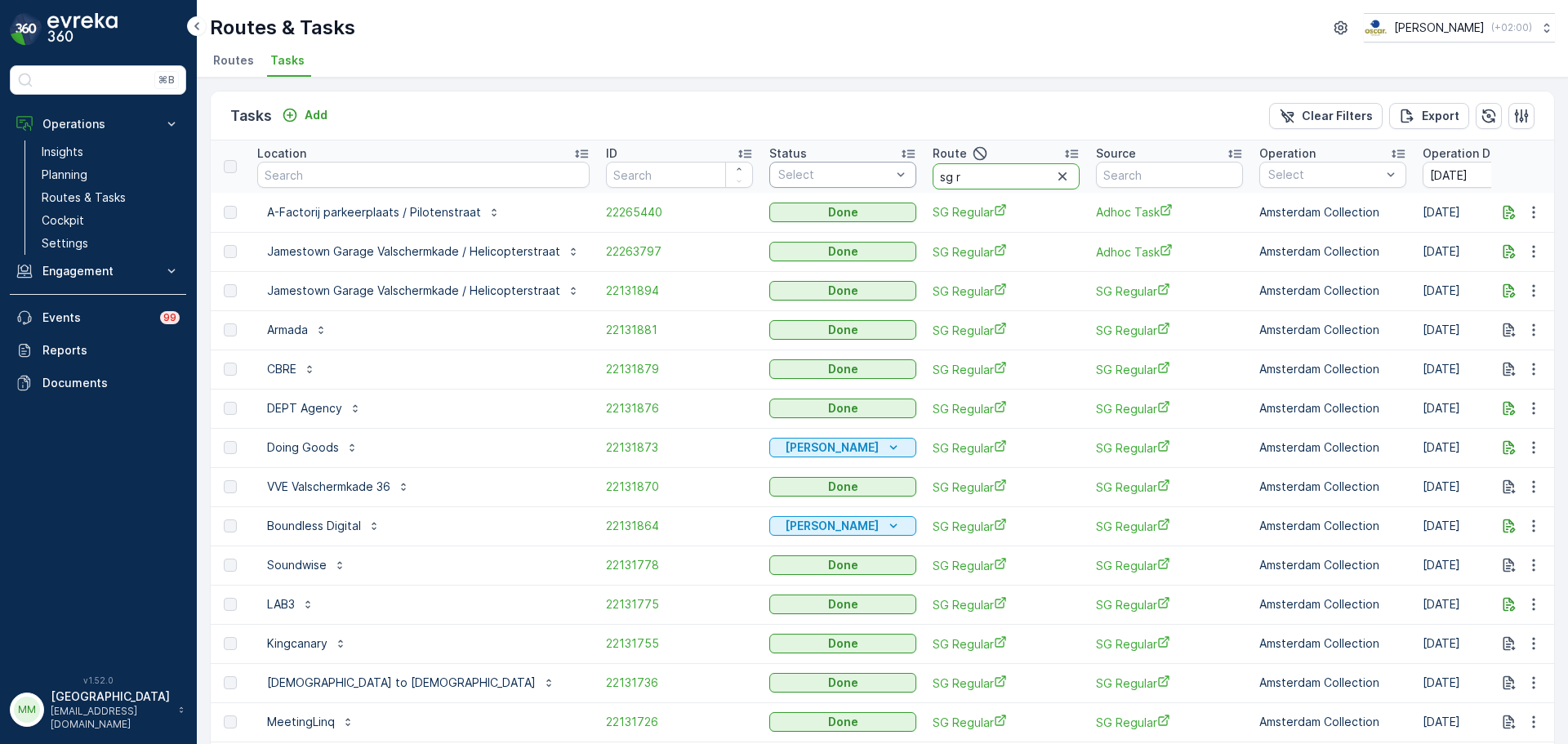
drag, startPoint x: 966, startPoint y: 182, endPoint x: 866, endPoint y: 162, distance: 102.0
click at [871, 164] on tr "Location ID Status Select Route sg r Source Operation Select Operation Date 08.…" at bounding box center [1562, 167] width 2705 height 53
type input "slsh n"
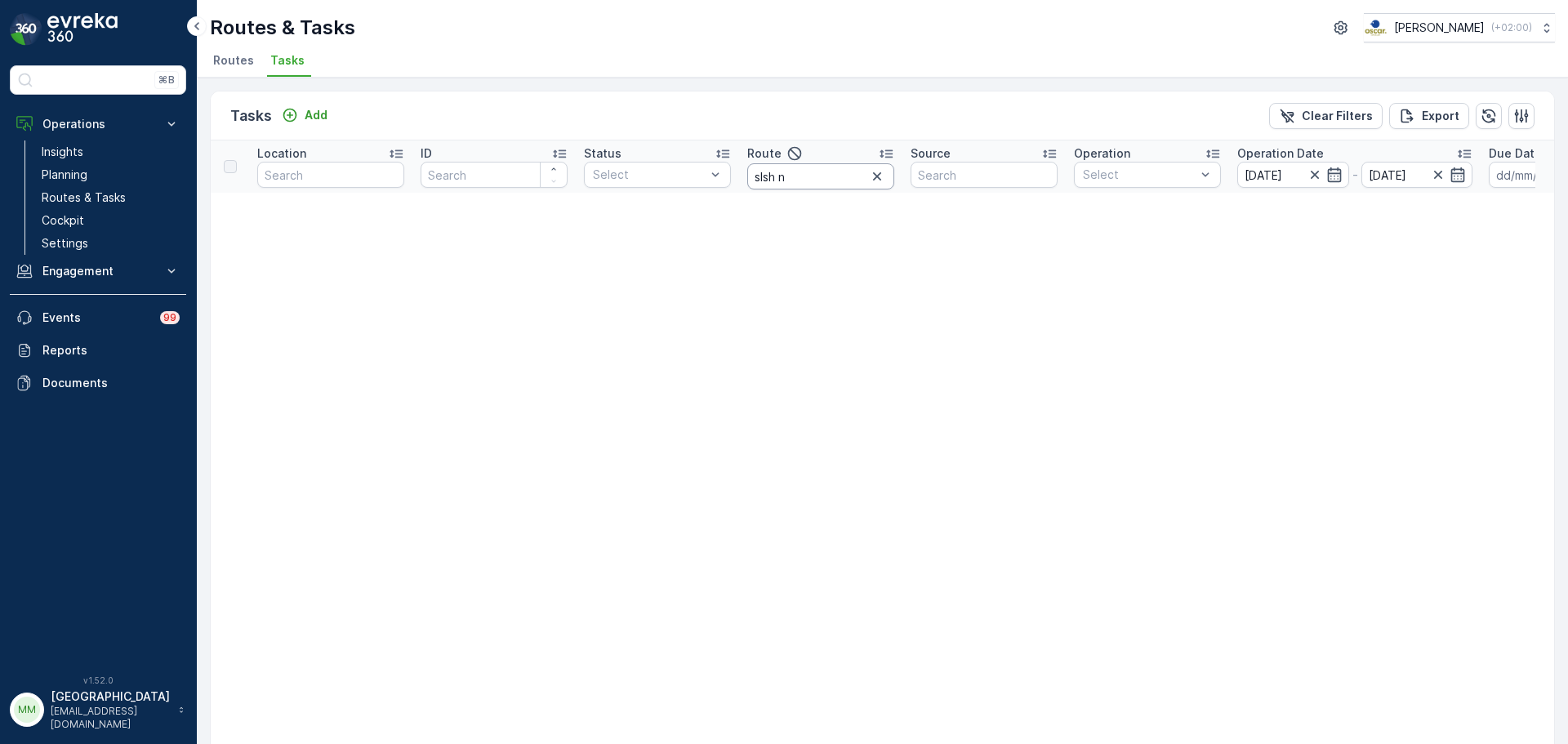
click at [816, 186] on input "slsh n" at bounding box center [821, 177] width 147 height 26
type input "slsh m"
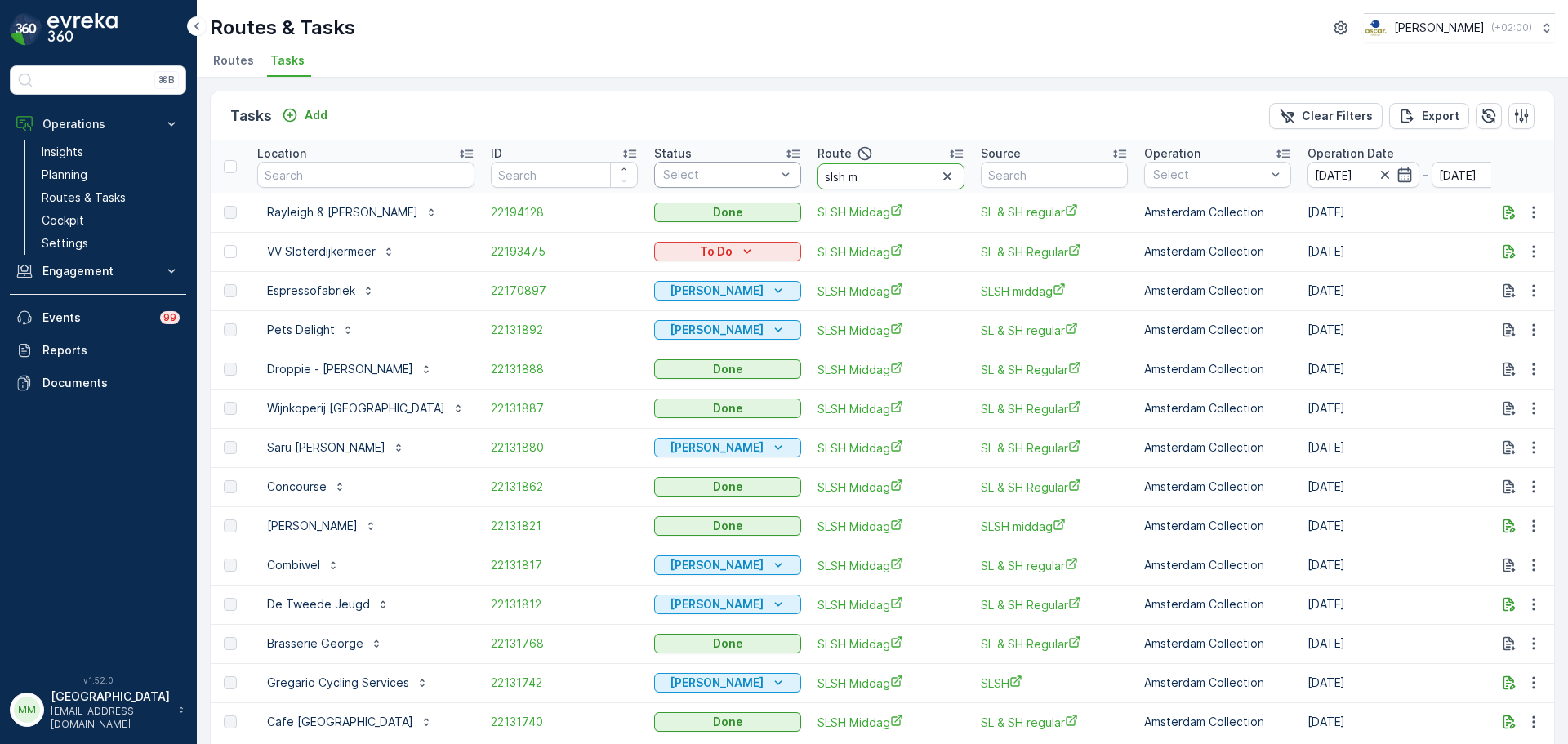
drag, startPoint x: 893, startPoint y: 182, endPoint x: 715, endPoint y: 165, distance: 178.8
click at [735, 168] on tr "Location ID Status Select Route slsh m Source Operation Select Operation Date 0…" at bounding box center [1505, 167] width 2589 height 53
type input "centrum"
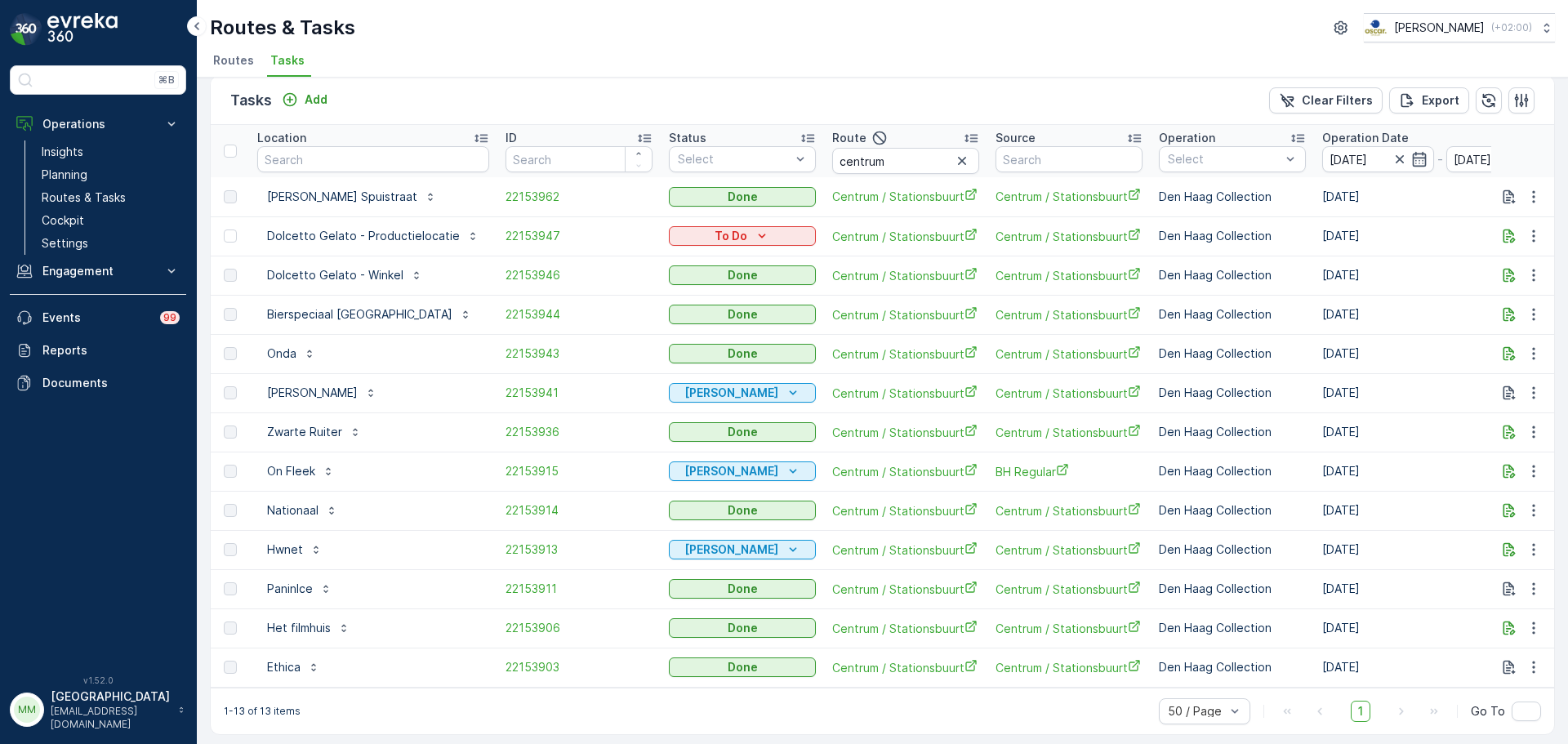
scroll to position [28, 0]
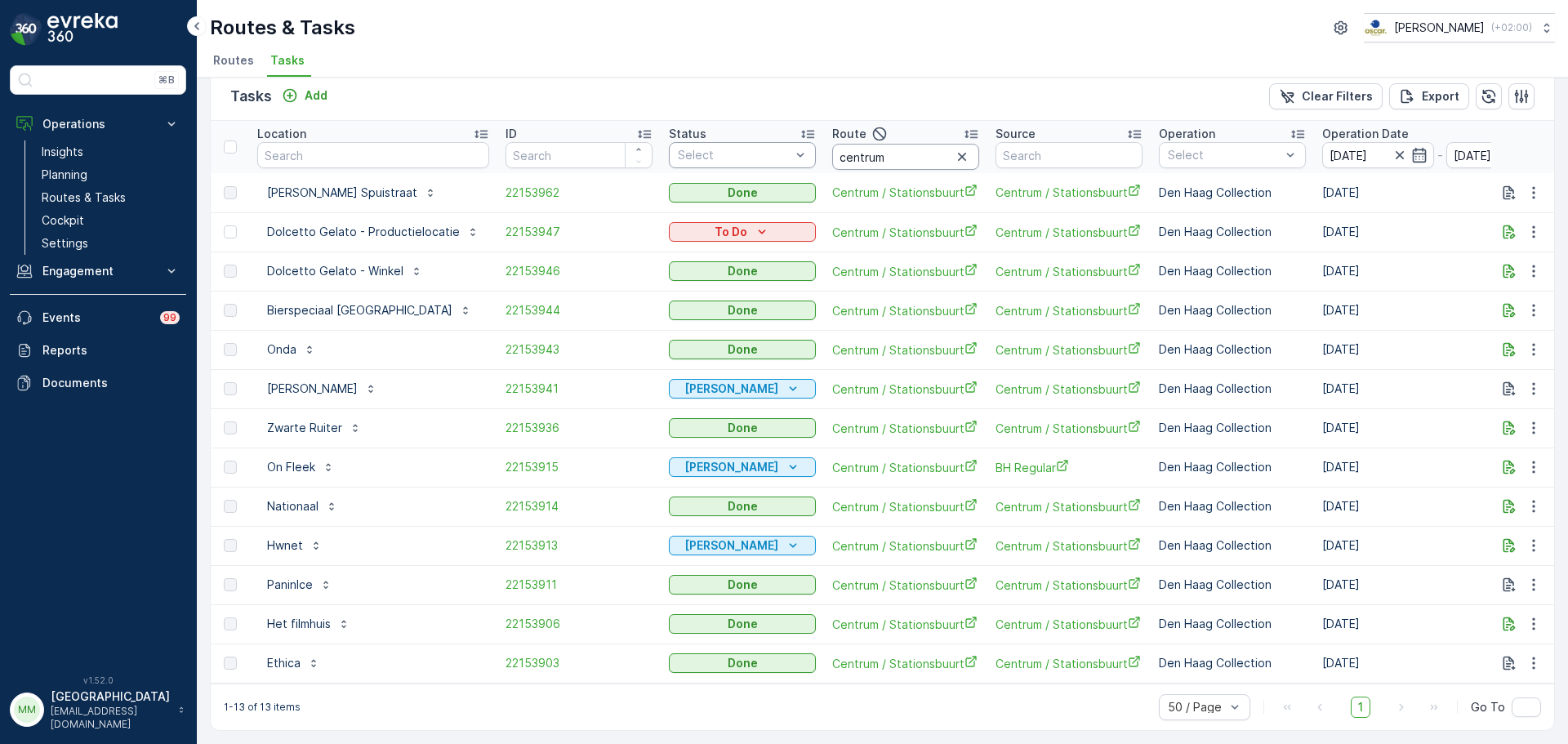
drag, startPoint x: 892, startPoint y: 145, endPoint x: 683, endPoint y: 156, distance: 209.3
click at [683, 156] on tr "Location ID Status Select Route centrum Source Operation Select Operation Date …" at bounding box center [1512, 147] width 2604 height 53
type input "seenons dh"
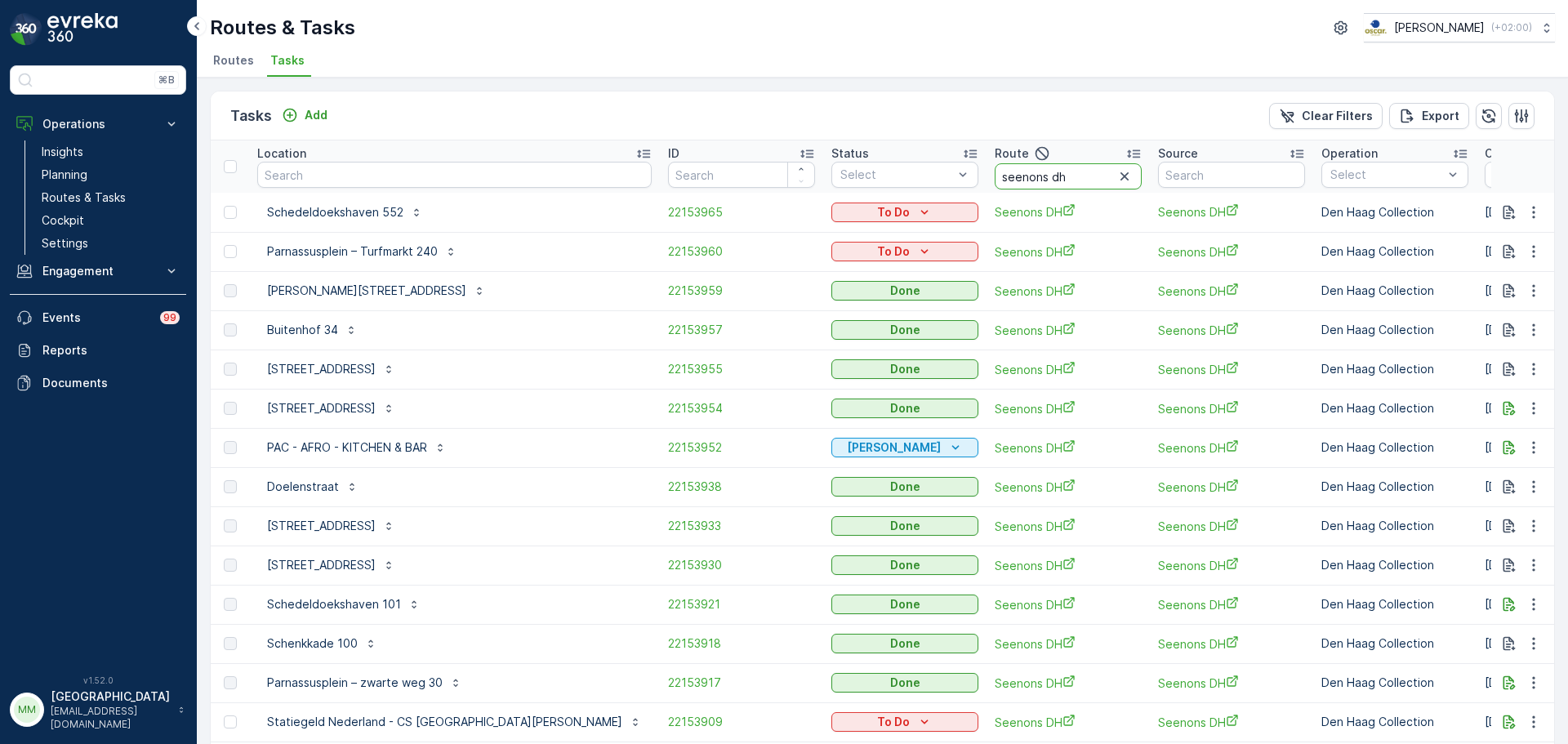
drag, startPoint x: 917, startPoint y: 177, endPoint x: 740, endPoint y: 161, distance: 177.7
click at [742, 161] on tr "Location ID Status Select Route seenons dh Source Operation Select Operation Da…" at bounding box center [1593, 167] width 2766 height 53
type input "kd m"
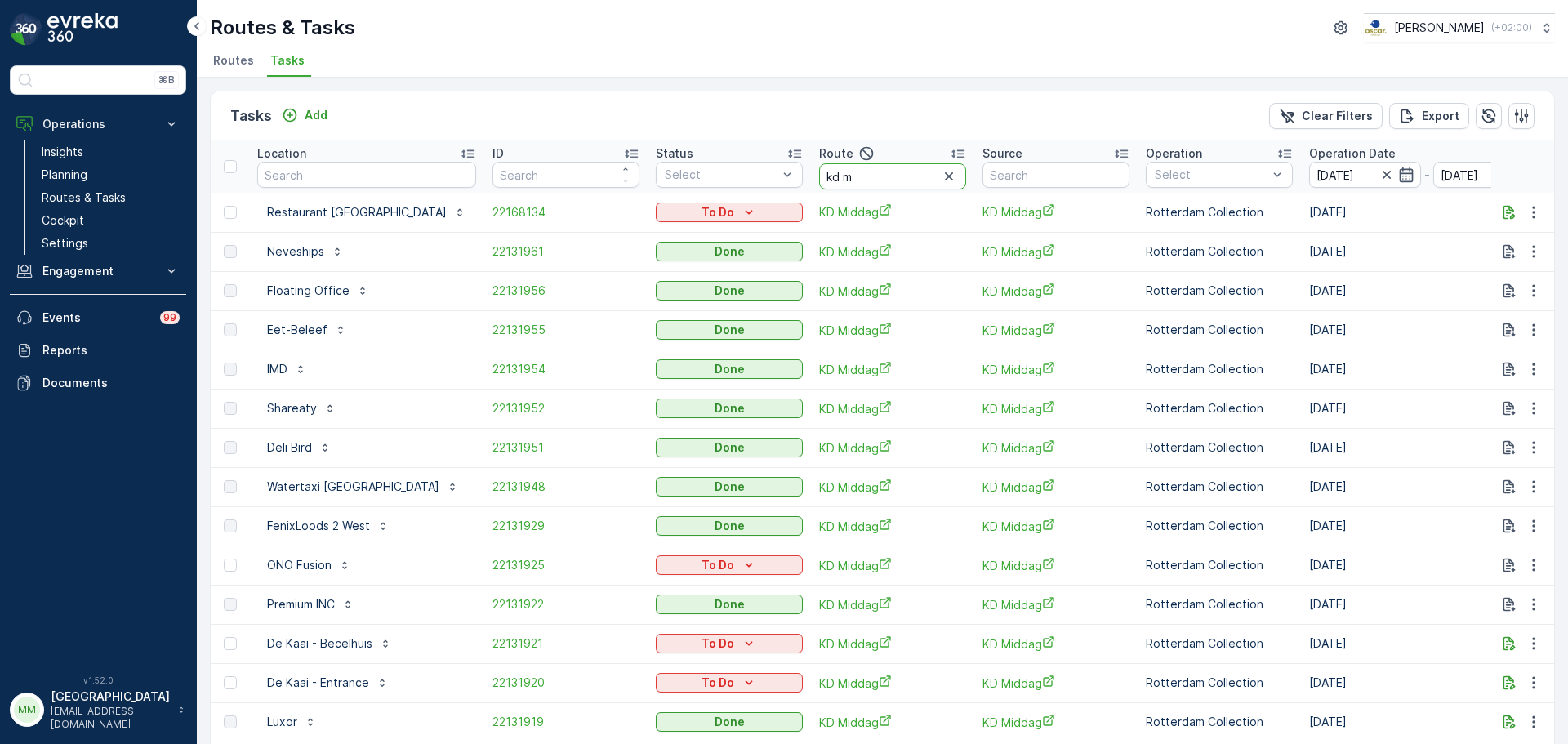
click at [819, 177] on input "kd m" at bounding box center [892, 177] width 147 height 26
type input "kd o"
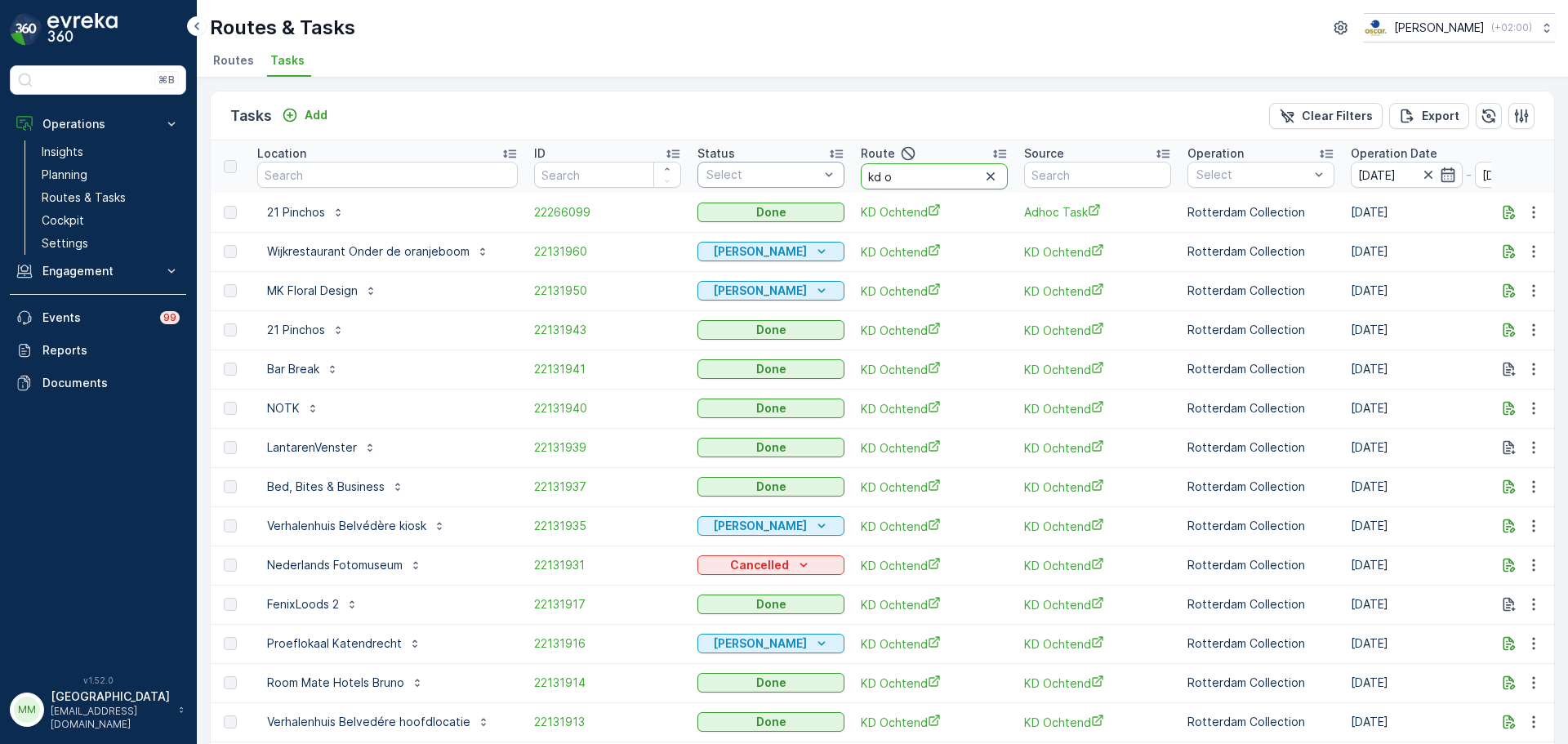
drag, startPoint x: 892, startPoint y: 184, endPoint x: 760, endPoint y: 178, distance: 132.1
click at [767, 191] on tr "Location ID Status Select Route kd o Source Operation Select Operation Date 08.…" at bounding box center [1526, 167] width 2632 height 53
type input "ps m"
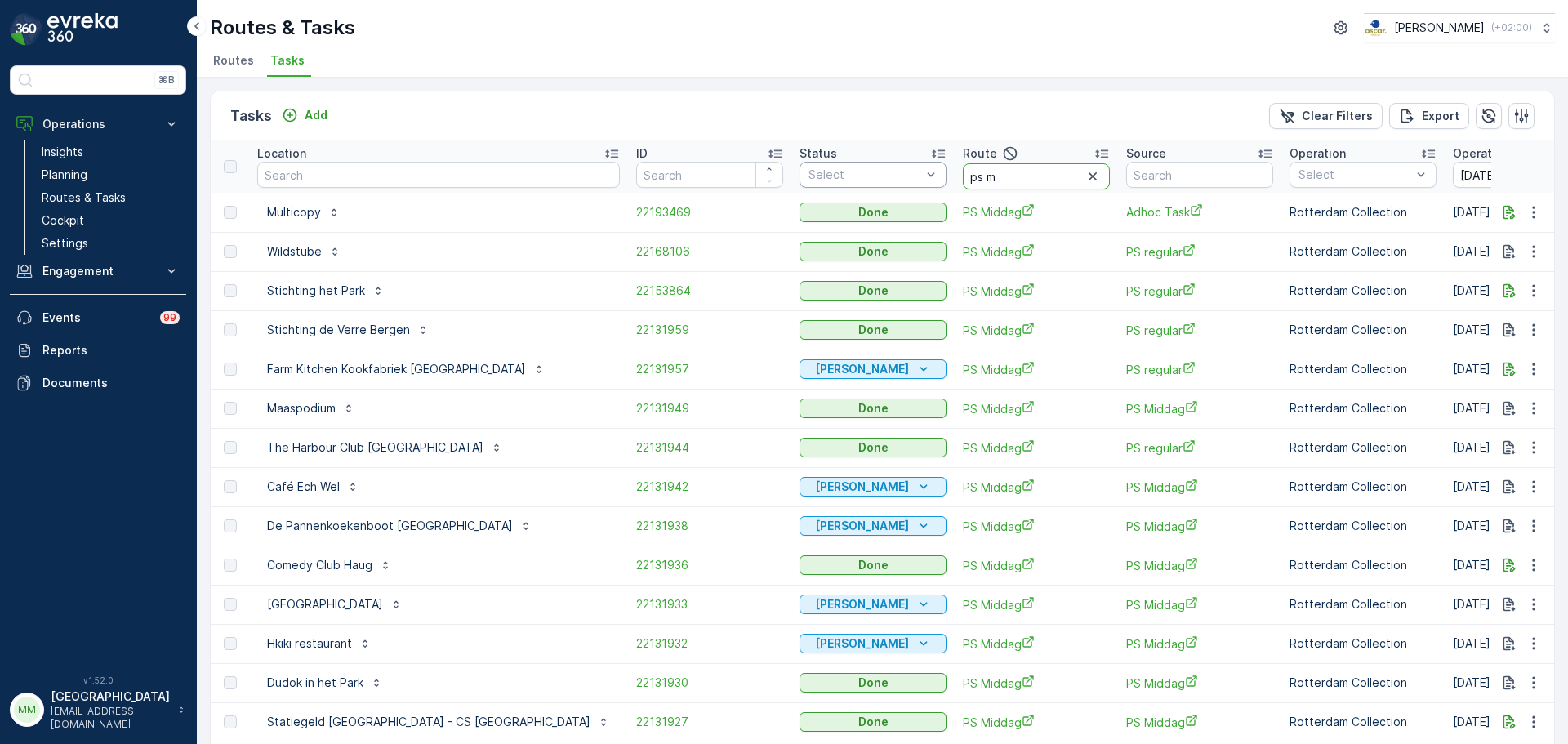
drag, startPoint x: 891, startPoint y: 172, endPoint x: 814, endPoint y: 172, distance: 77.0
click at [814, 172] on tr "Location ID Status Select Route ps m Source Operation Select Operation Date 08.…" at bounding box center [1577, 167] width 2734 height 53
type input "seenons kd"
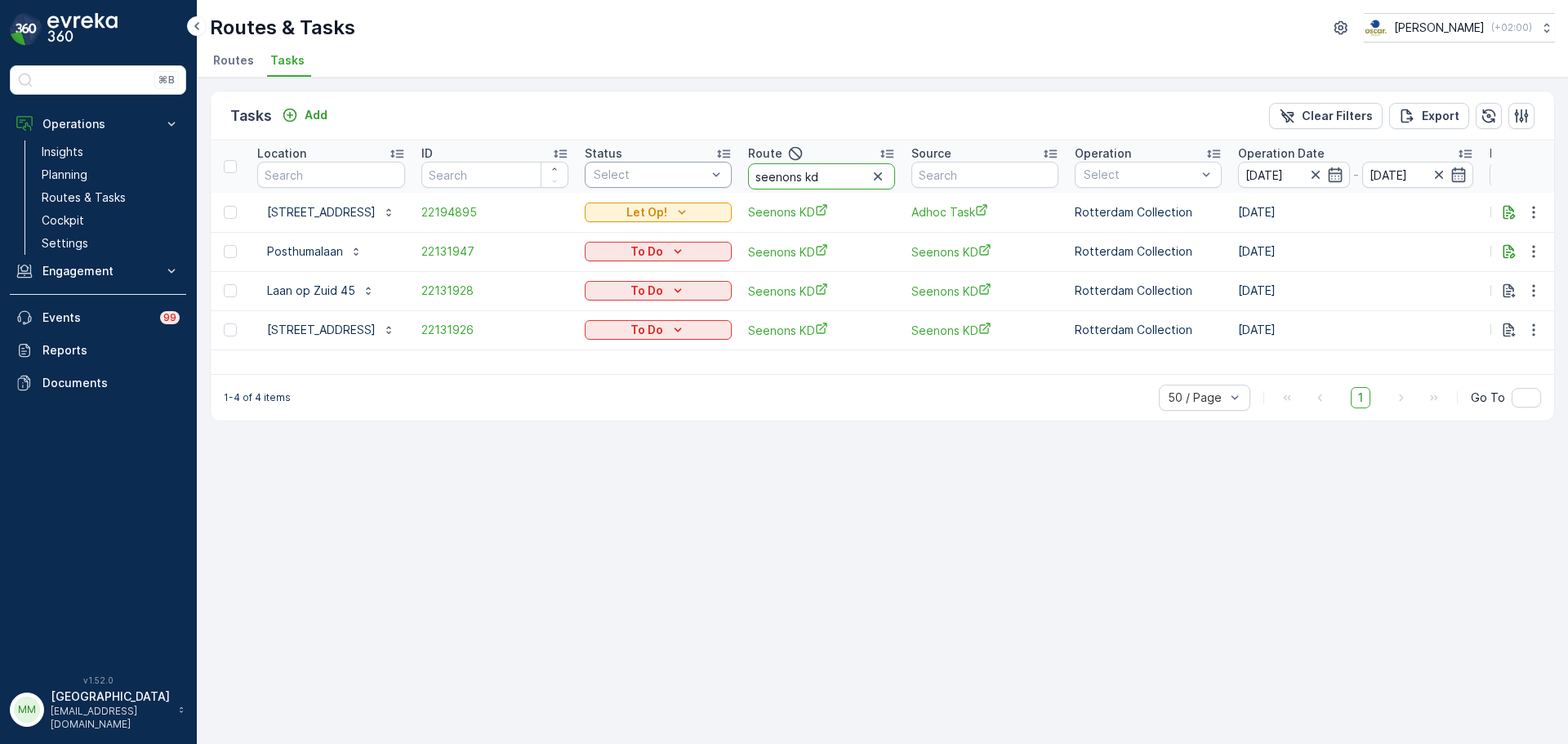
drag, startPoint x: 849, startPoint y: 176, endPoint x: 694, endPoint y: 173, distance: 155.0
click at [697, 173] on tr "Location ID Status Select Route seenons kd Source Operation Select Operation Da…" at bounding box center [1470, 167] width 2520 height 53
type input "voor"
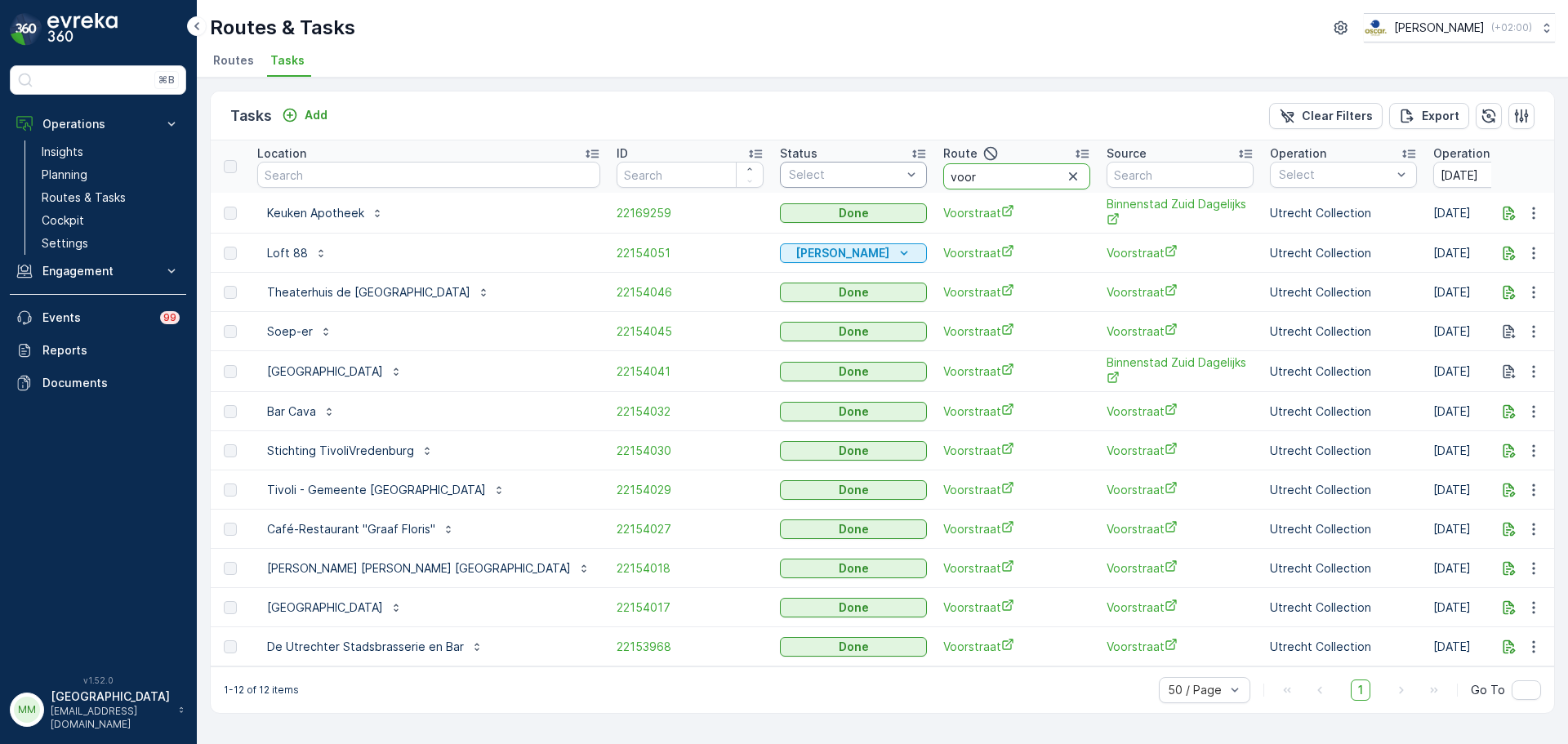
drag, startPoint x: 906, startPoint y: 178, endPoint x: 714, endPoint y: 169, distance: 192.2
click at [743, 167] on tr "Location ID Status Select Route voor Source Operation Select Operation Date 08.…" at bounding box center [1568, 167] width 2715 height 53
type input "overve"
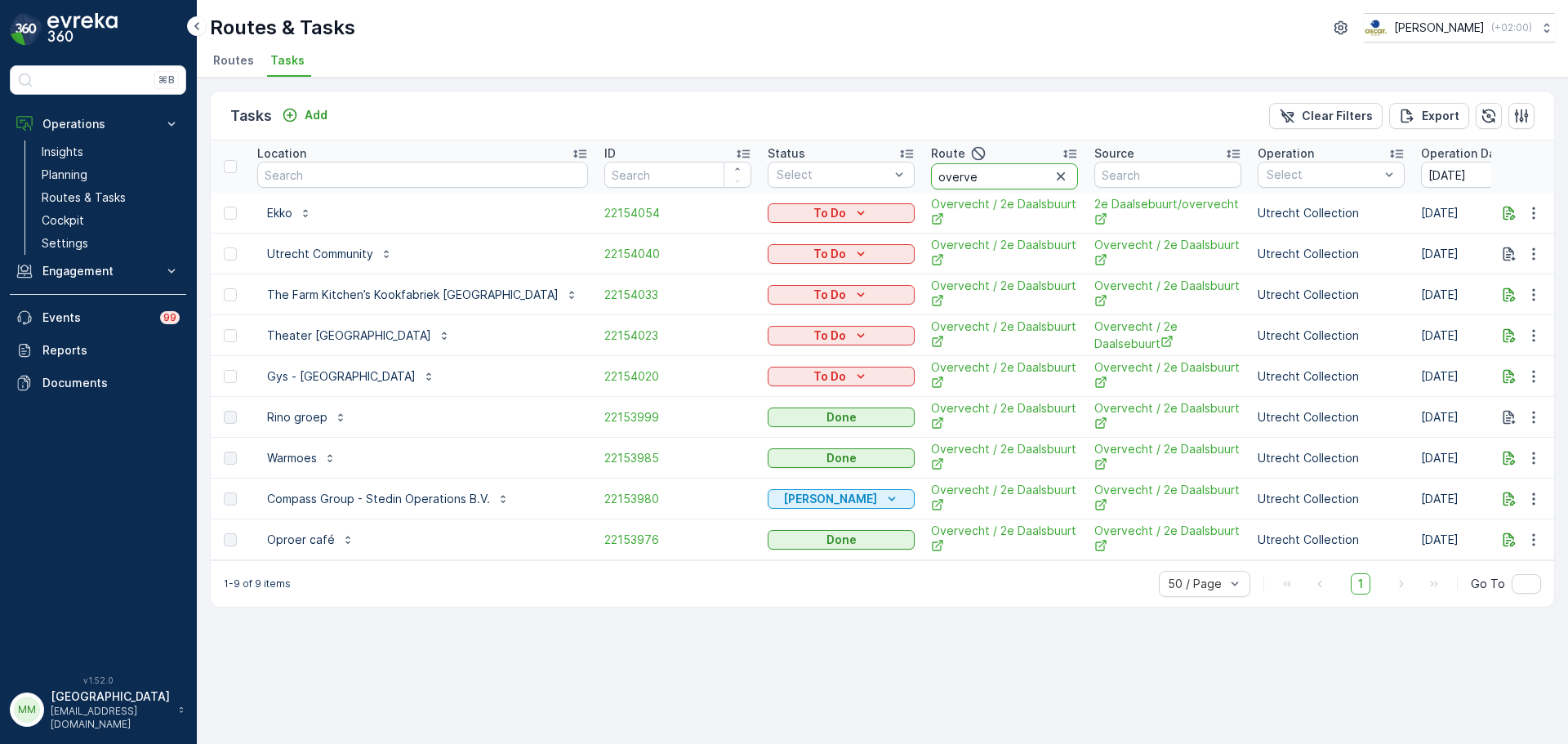
drag, startPoint x: 927, startPoint y: 175, endPoint x: 936, endPoint y: 181, distance: 10.8
click at [936, 181] on input "overve" at bounding box center [1004, 177] width 147 height 26
drag, startPoint x: 909, startPoint y: 176, endPoint x: 770, endPoint y: 201, distance: 141.2
click at [778, 186] on tr "Location ID Status Select Route overve Source Operation Select Operation Date 0…" at bounding box center [1561, 167] width 2703 height 53
type input "usp"
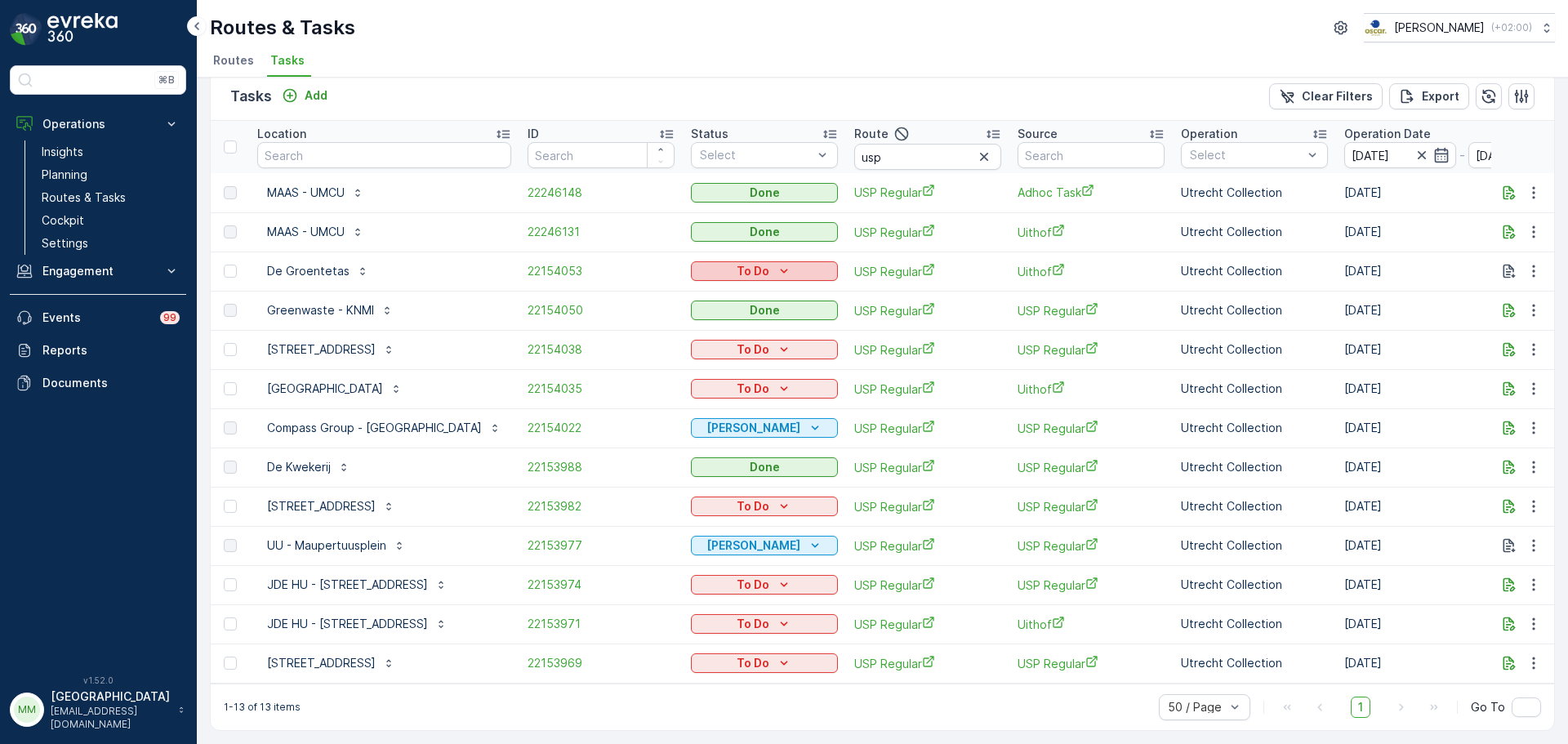
scroll to position [28, 0]
drag, startPoint x: 896, startPoint y: 141, endPoint x: 763, endPoint y: 149, distance: 133.2
click at [763, 149] on tr "Location ID Status Select Route usp Source Operation Select Operation Date 08.1…" at bounding box center [1523, 147] width 2626 height 53
type input "seenons u"
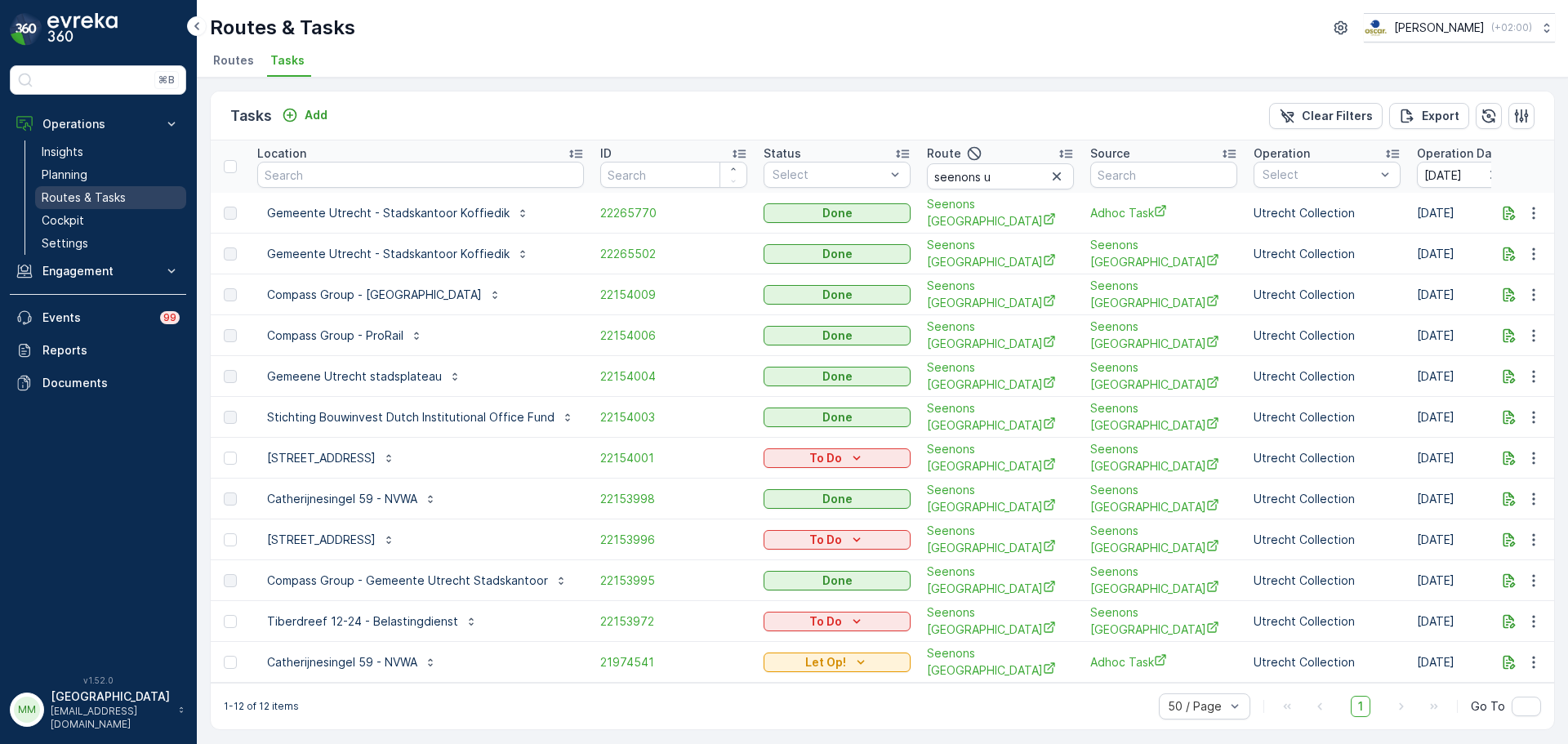
click at [136, 187] on link "Routes & Tasks" at bounding box center [111, 198] width 151 height 23
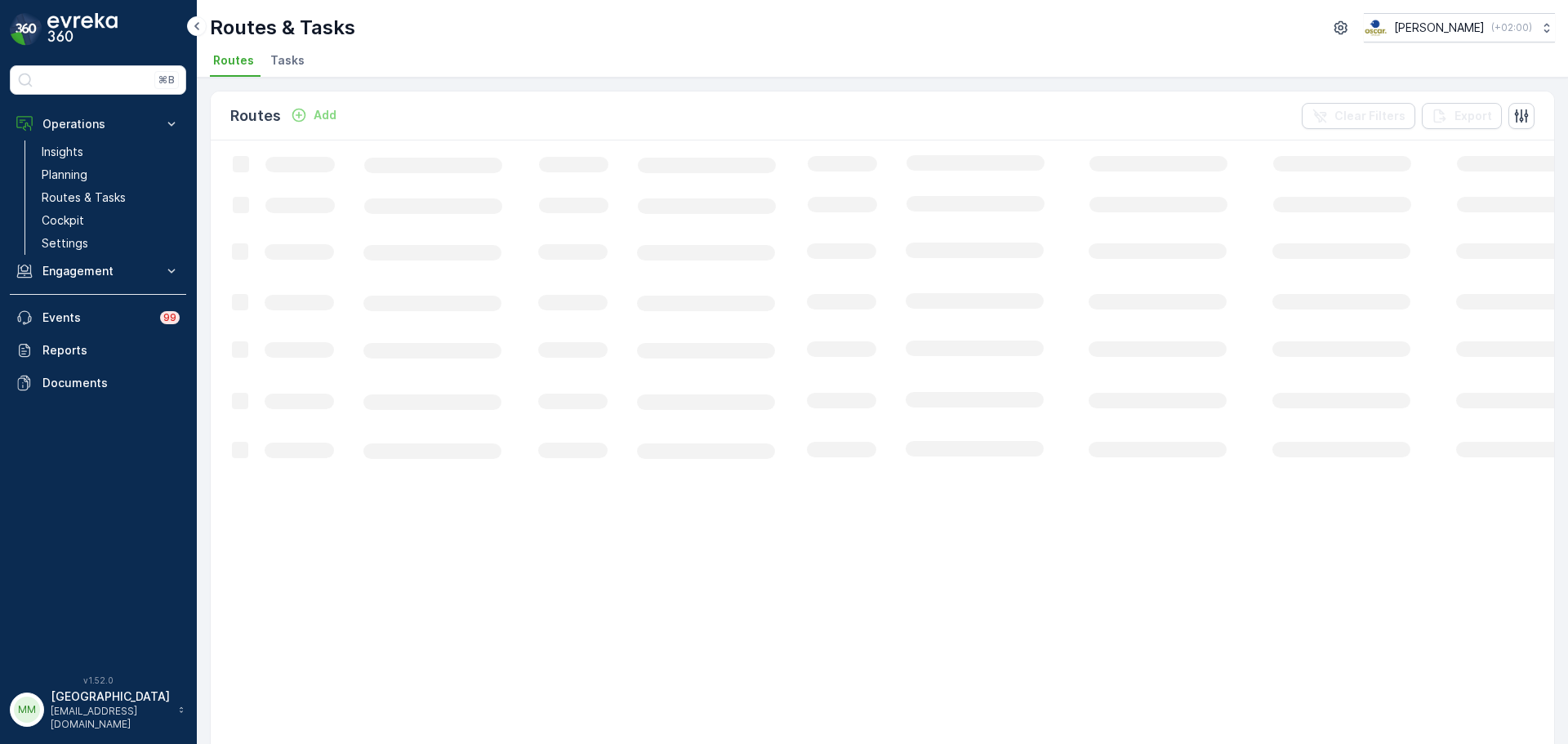
click at [283, 60] on span "Tasks" at bounding box center [287, 61] width 34 height 16
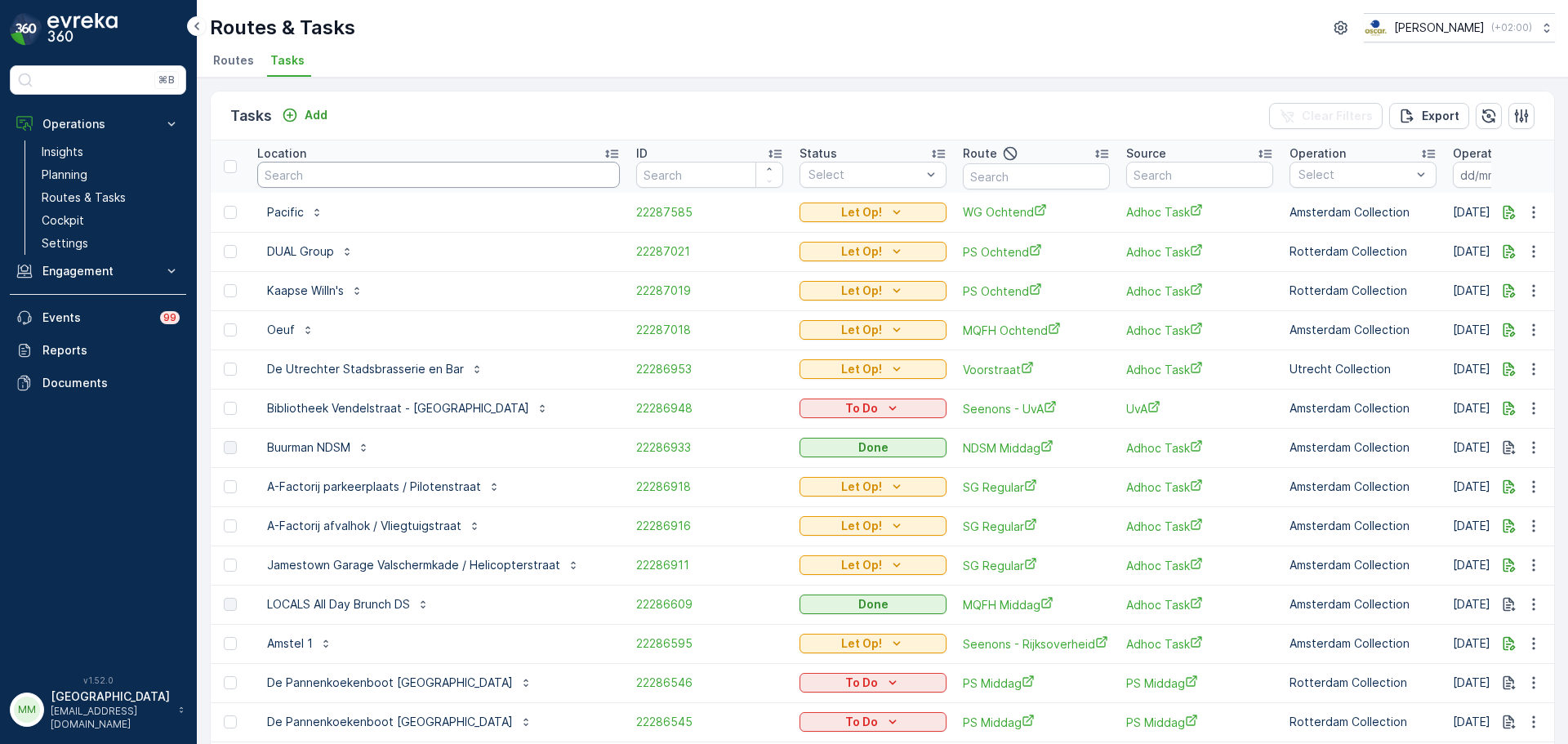
click at [375, 181] on input "text" at bounding box center [438, 175] width 362 height 26
type input "morris"
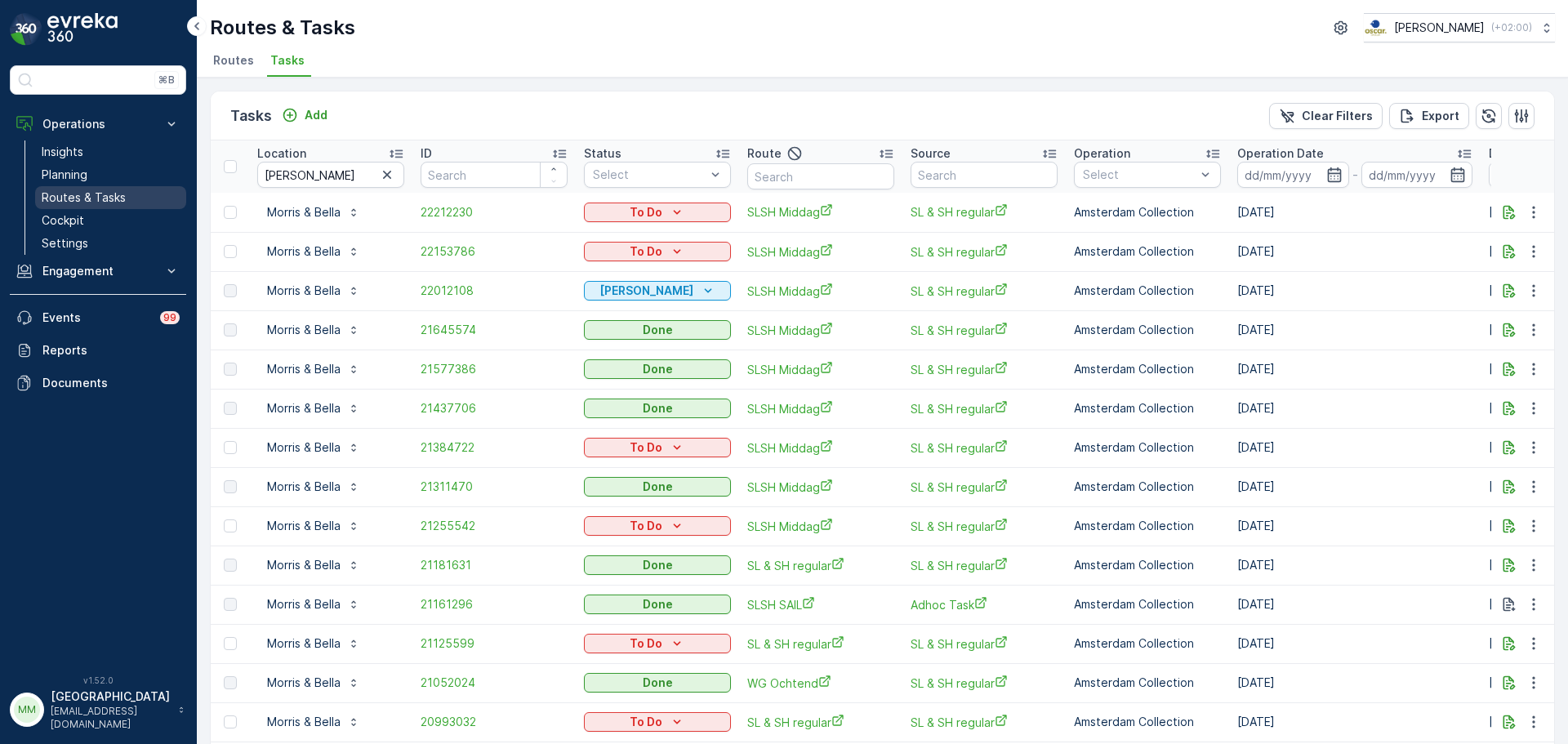
click at [71, 196] on p "Routes & Tasks" at bounding box center [84, 198] width 84 height 16
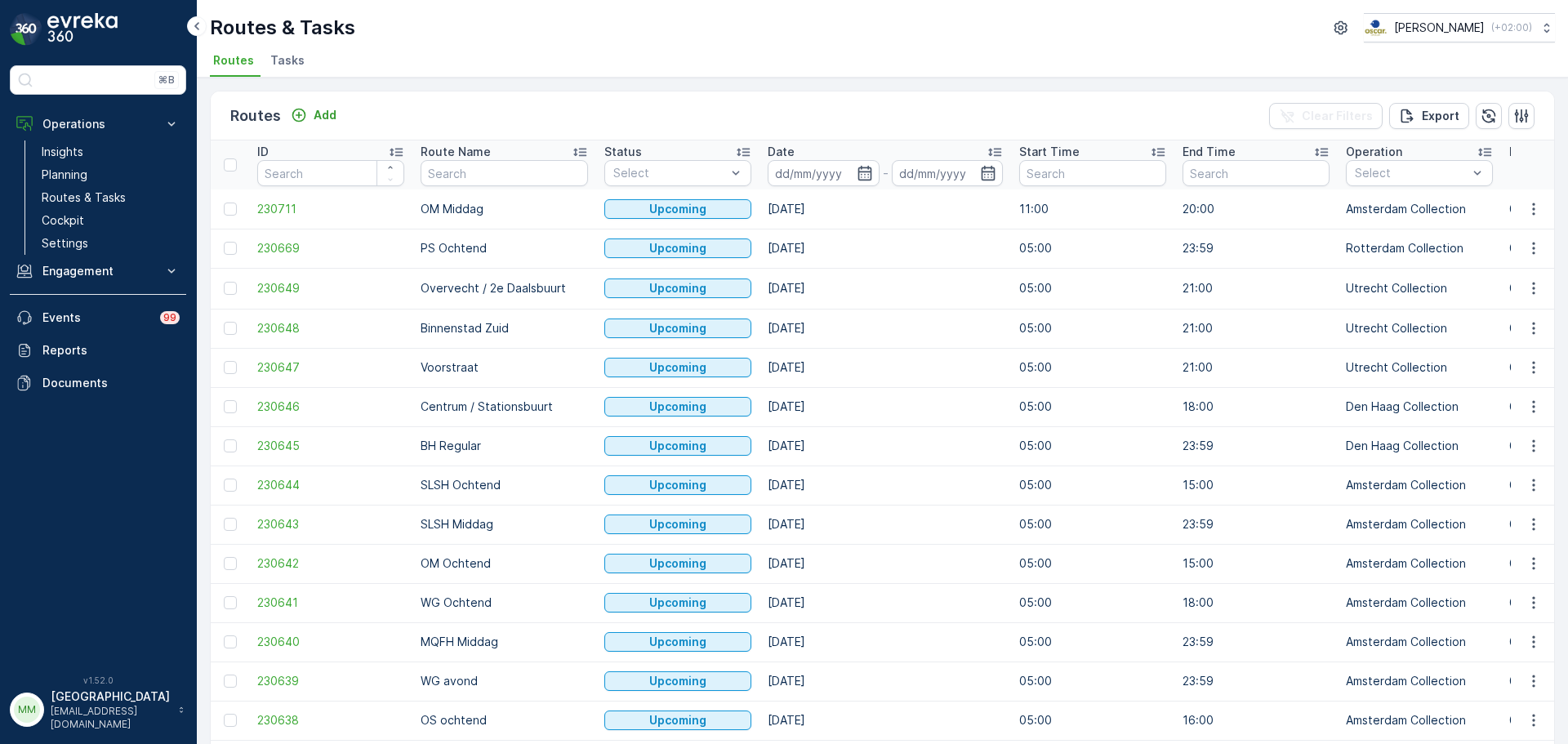
click at [292, 49] on li "Tasks" at bounding box center [289, 63] width 44 height 28
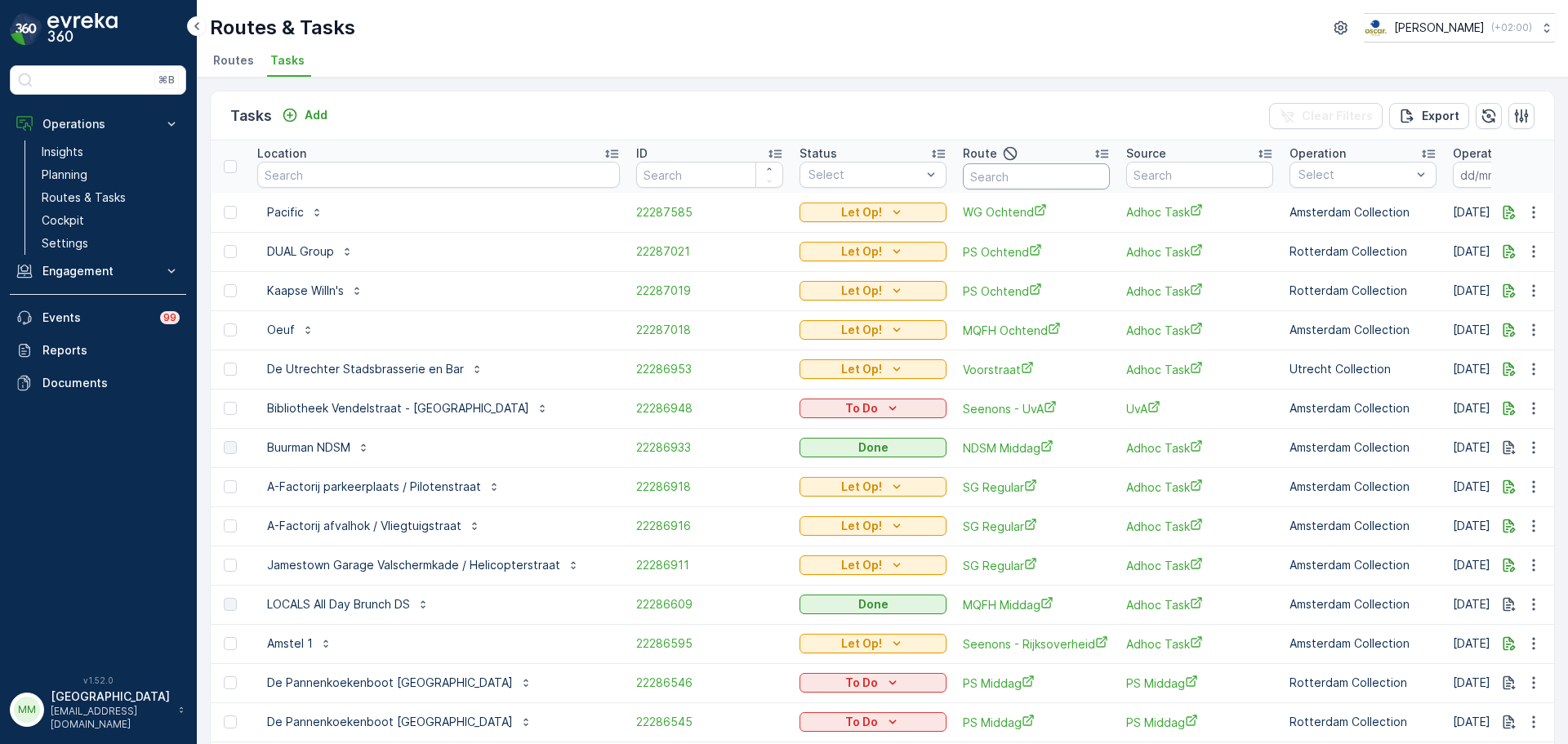
click at [963, 177] on input "text" at bounding box center [1036, 177] width 147 height 26
type input "uva"
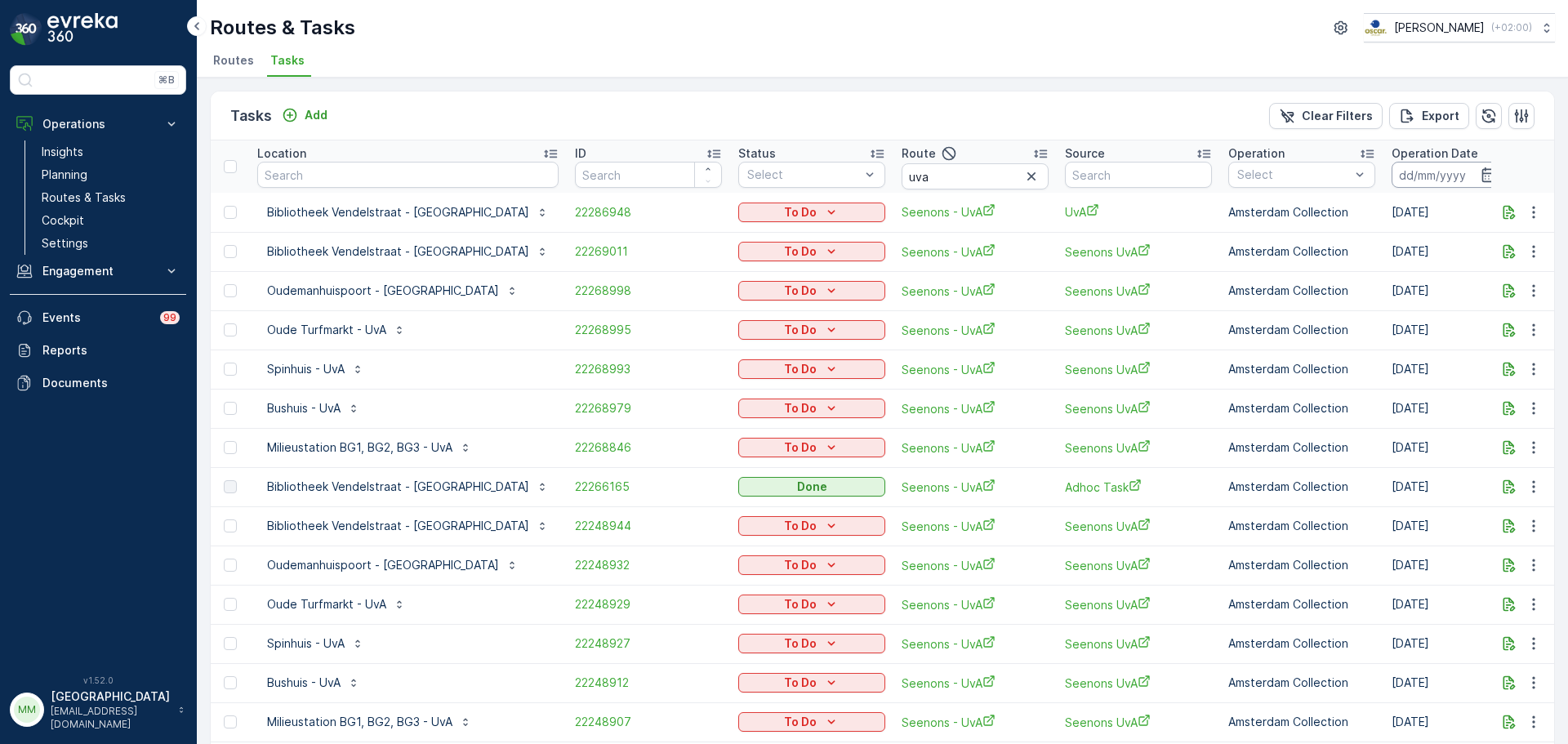
click at [1391, 179] on input at bounding box center [1447, 175] width 112 height 26
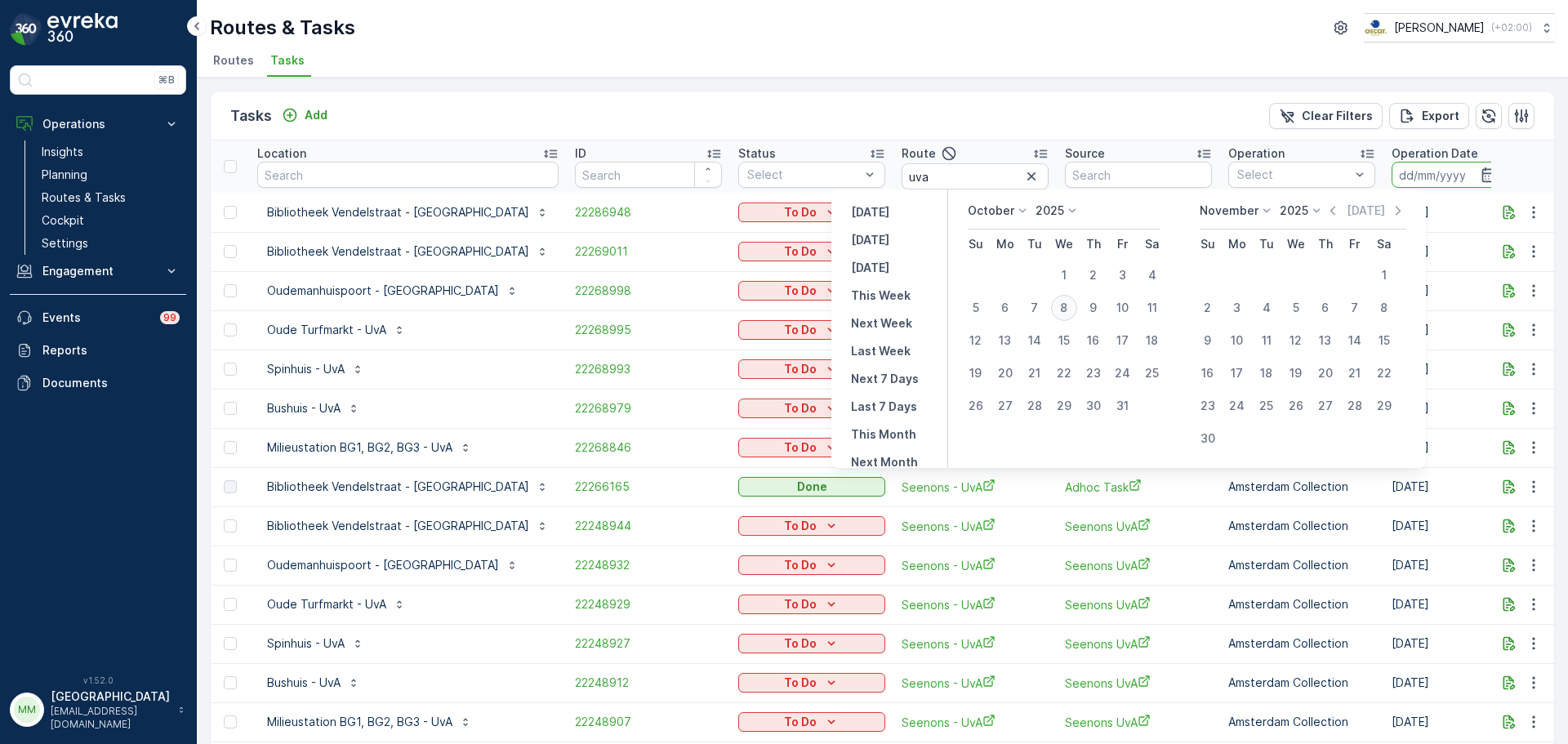
click at [1077, 310] on div "8" at bounding box center [1064, 308] width 26 height 26
type input "[DATE]"
click at [1077, 310] on div "8" at bounding box center [1064, 308] width 26 height 26
type input "[DATE]"
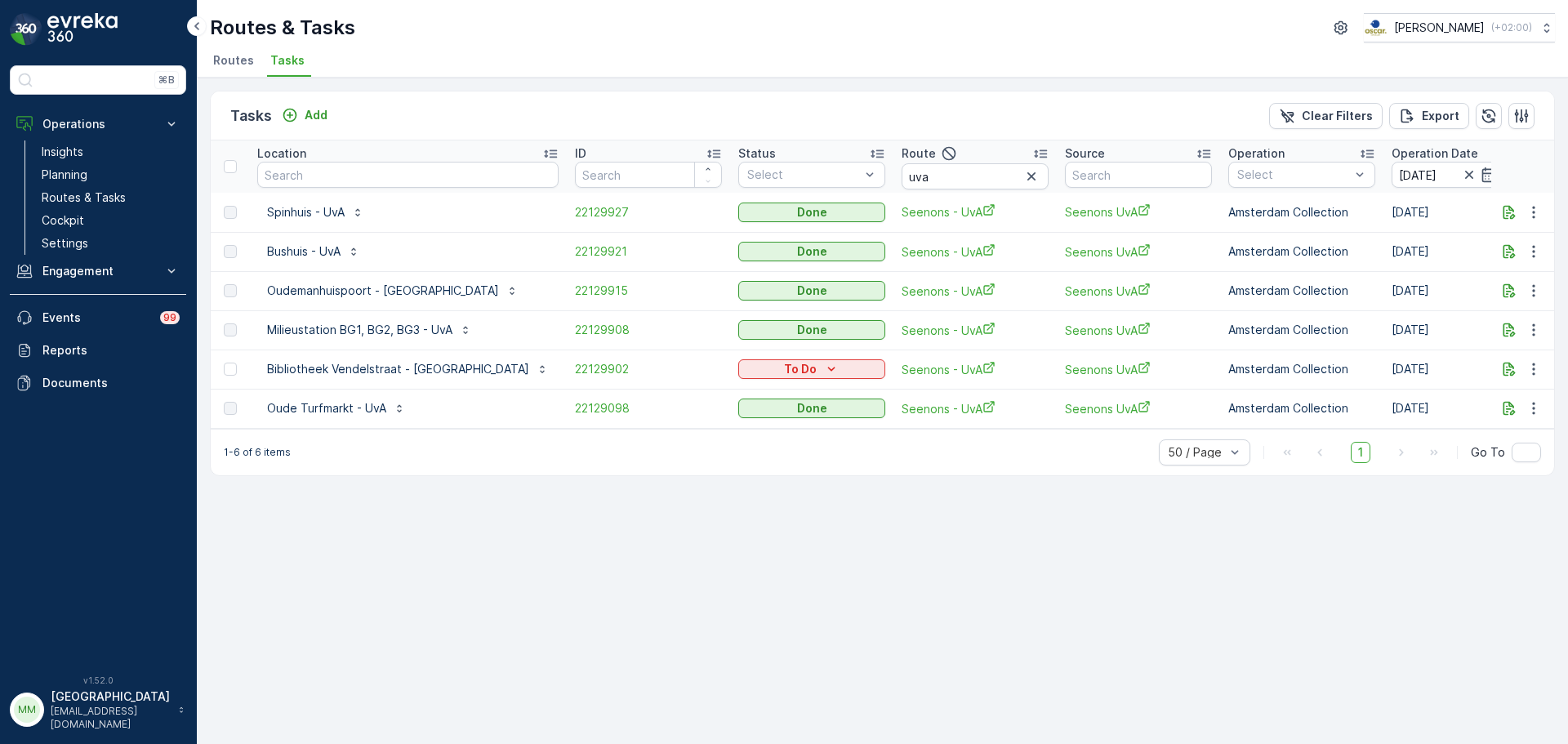
click at [312, 126] on div "Tasks Add" at bounding box center [282, 116] width 103 height 23
click at [314, 113] on p "Add" at bounding box center [316, 115] width 23 height 16
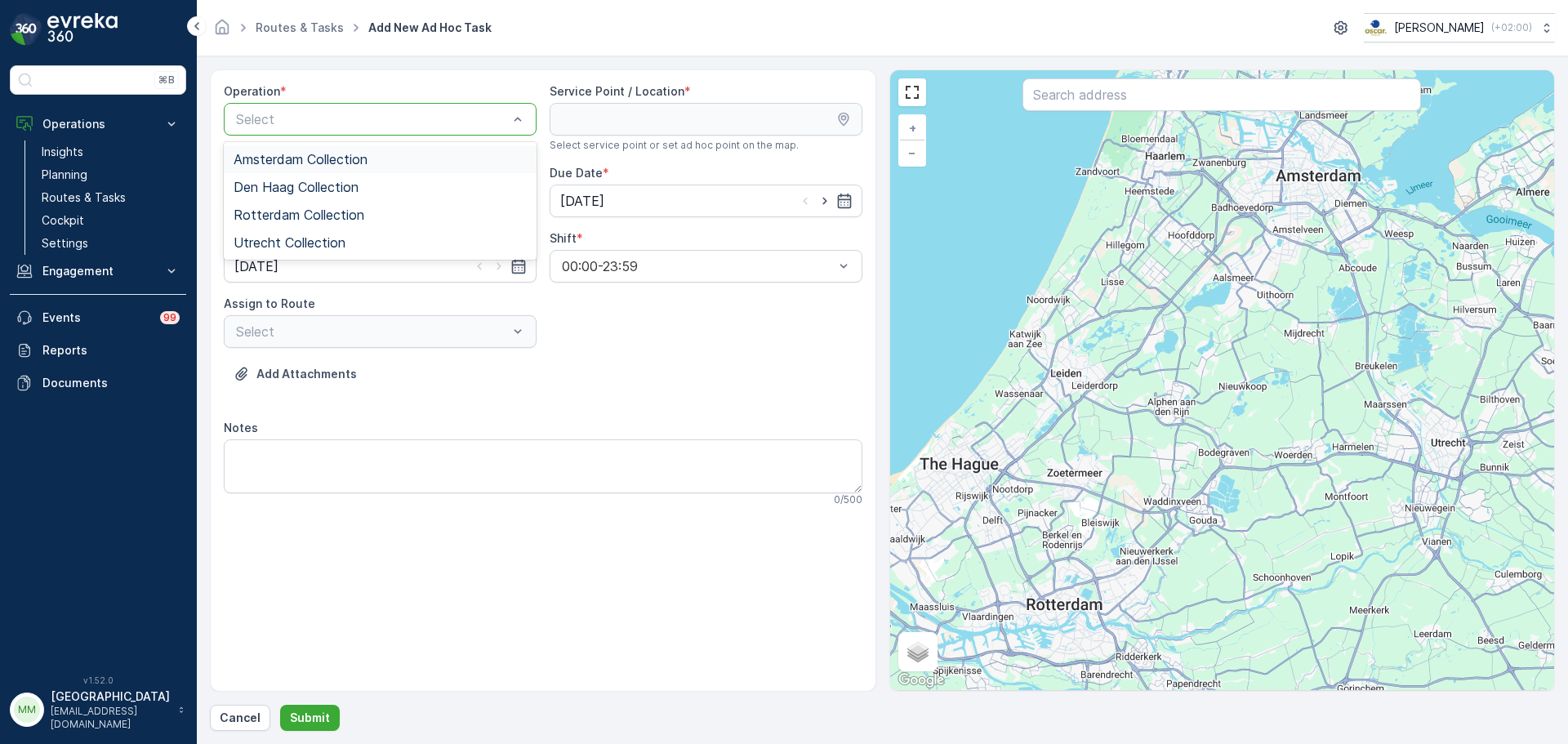
click at [324, 150] on div "Amsterdam Collection" at bounding box center [379, 159] width 313 height 28
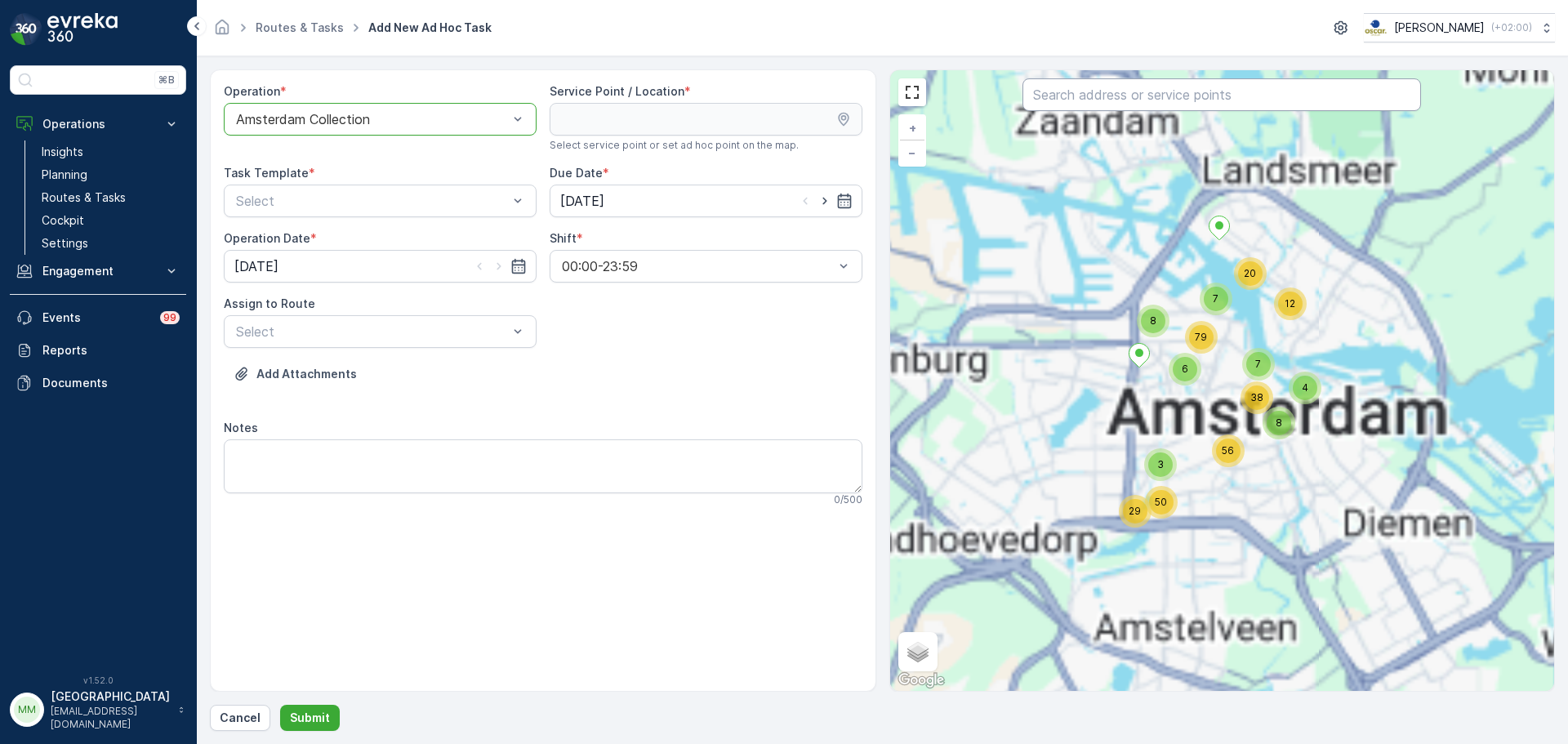
click at [1082, 101] on input "text" at bounding box center [1221, 94] width 398 height 33
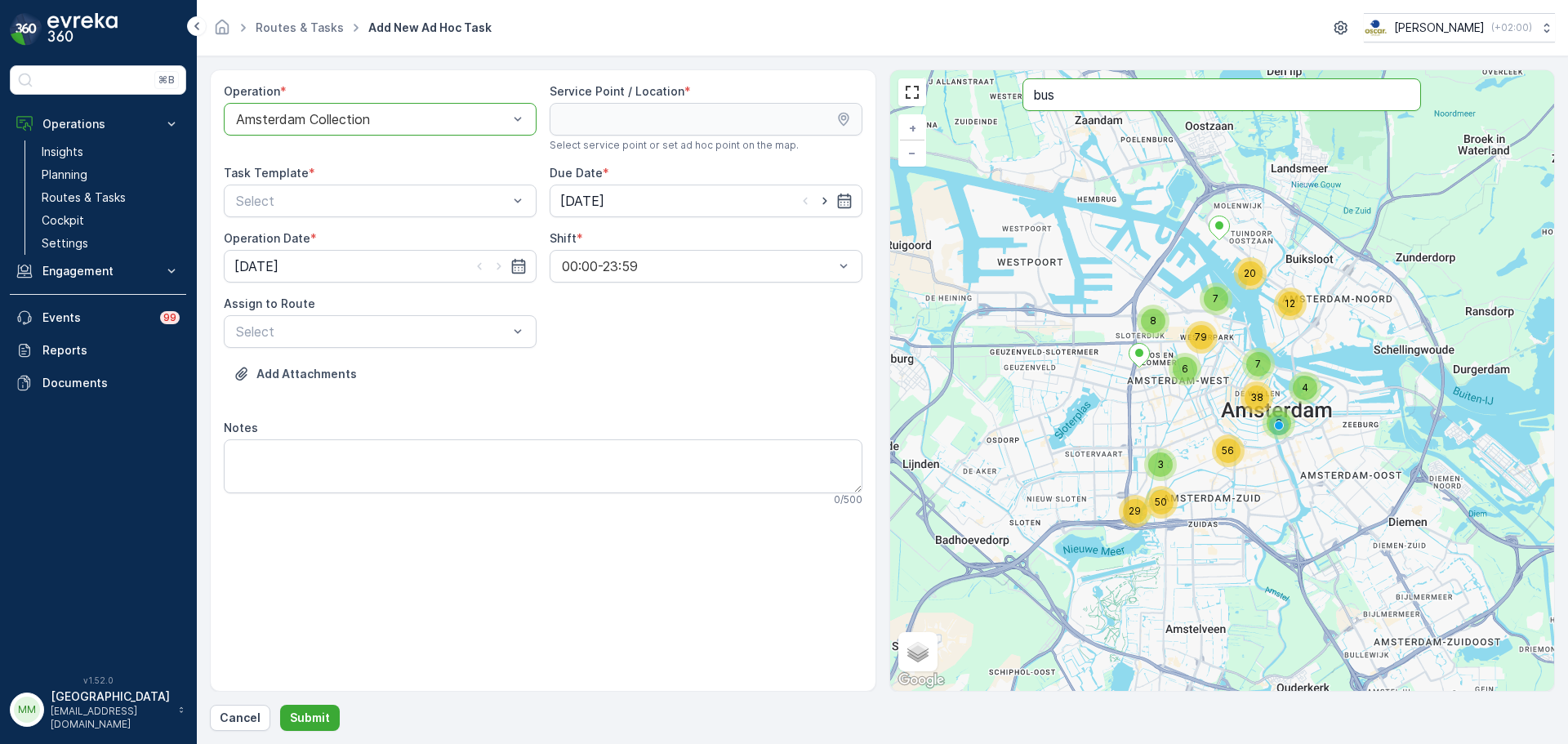
type input "bus"
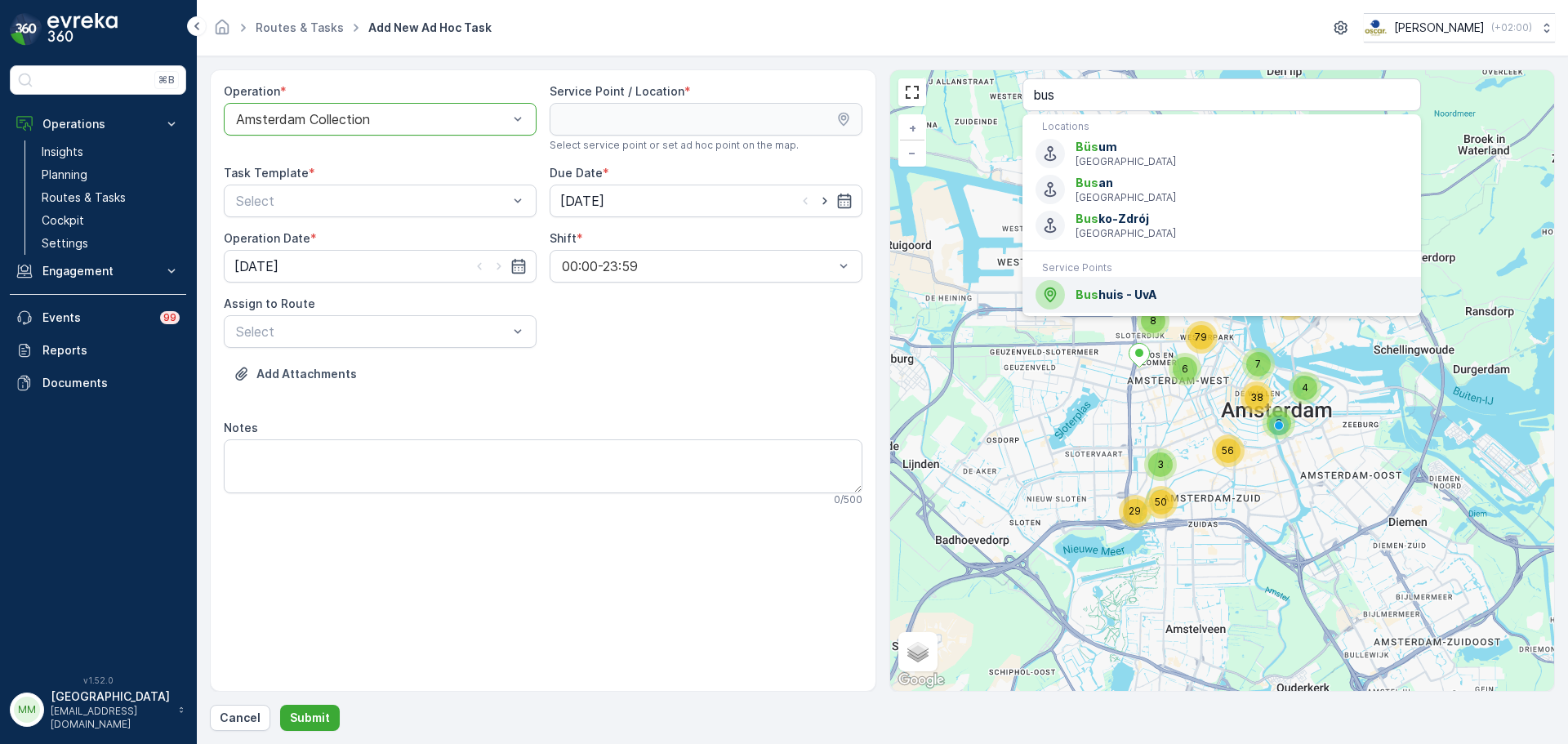
drag, startPoint x: 1134, startPoint y: 282, endPoint x: 1098, endPoint y: 280, distance: 36.1
click at [1132, 282] on div "Bus huis - UvA" at bounding box center [1221, 295] width 372 height 30
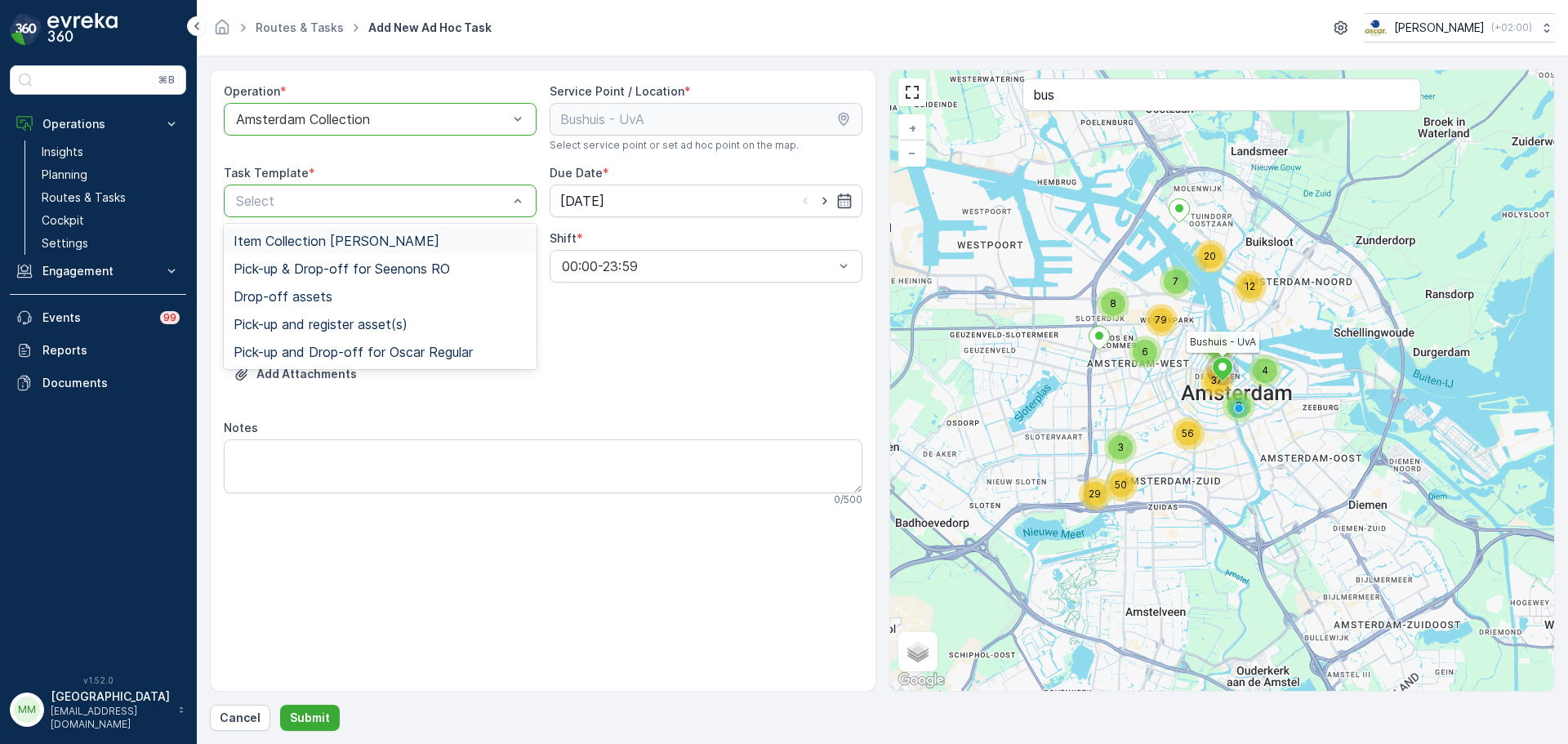
click at [403, 235] on span "Item Collection [PERSON_NAME]" at bounding box center [336, 241] width 206 height 15
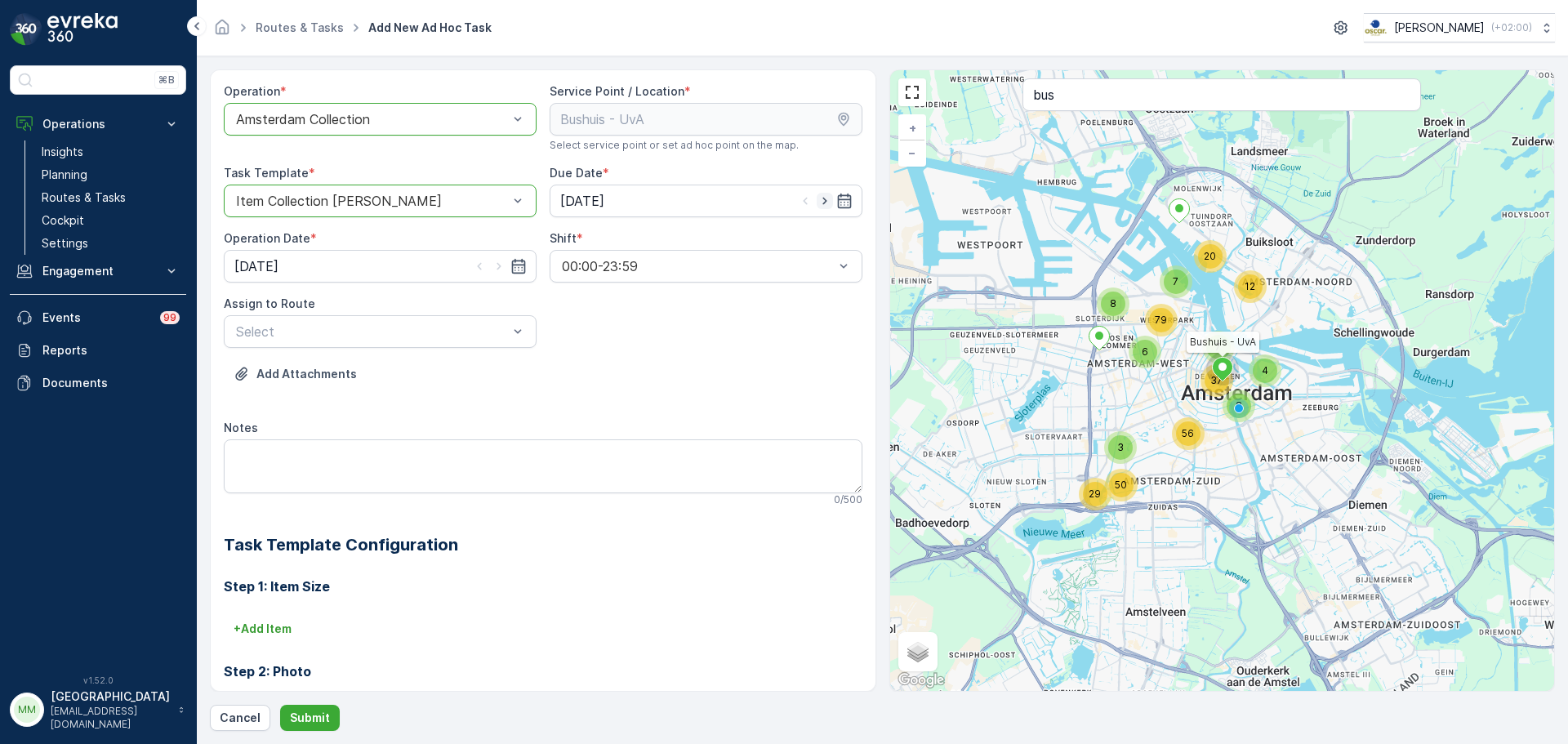
drag, startPoint x: 825, startPoint y: 194, endPoint x: 694, endPoint y: 248, distance: 141.7
click at [821, 194] on icon "button" at bounding box center [825, 201] width 16 height 16
type input "09.10.2025"
click at [499, 269] on icon "button" at bounding box center [499, 266] width 16 height 16
type input "09.10.2025"
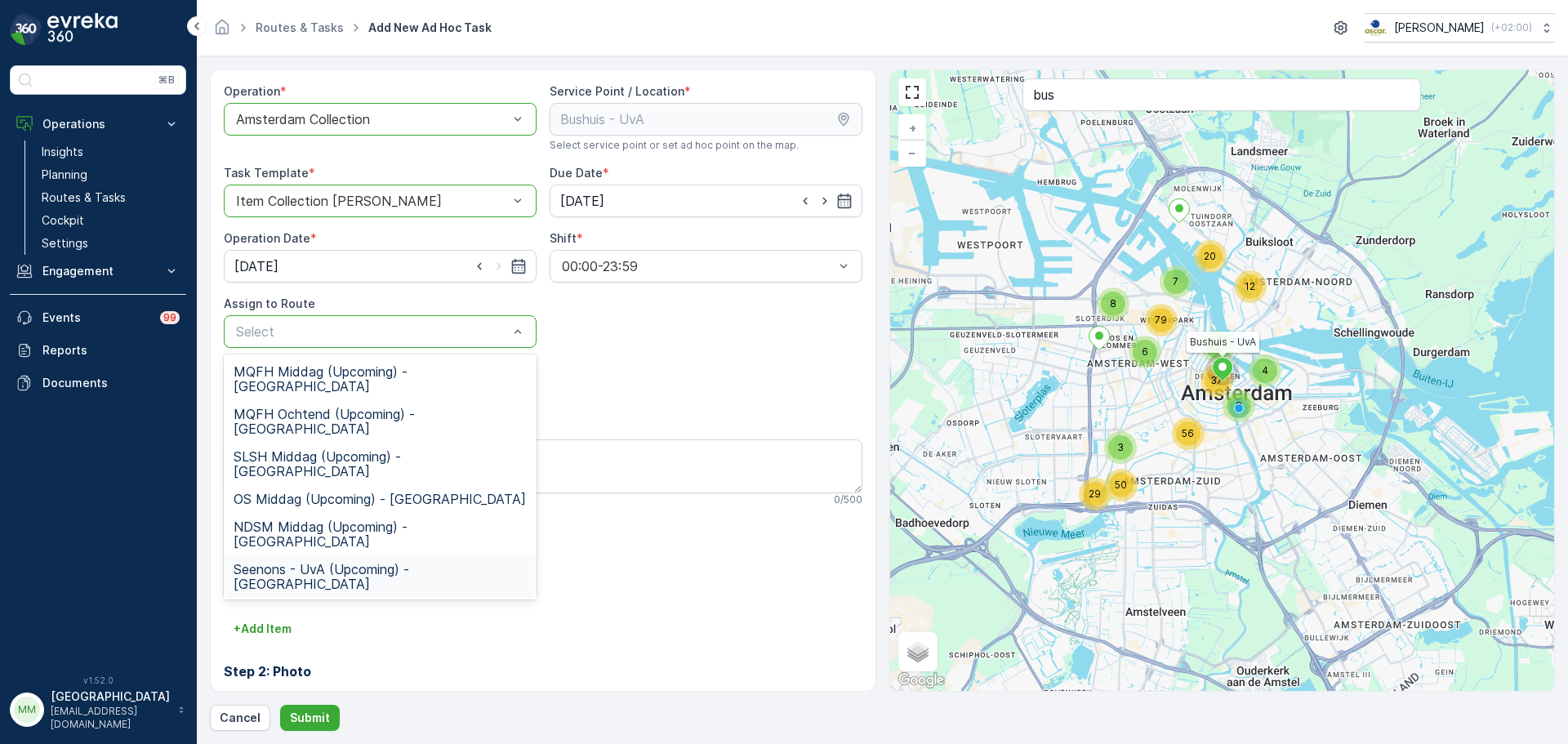
click at [401, 562] on span "Seenons - UvA (Upcoming) - Amsterdam" at bounding box center [379, 576] width 293 height 30
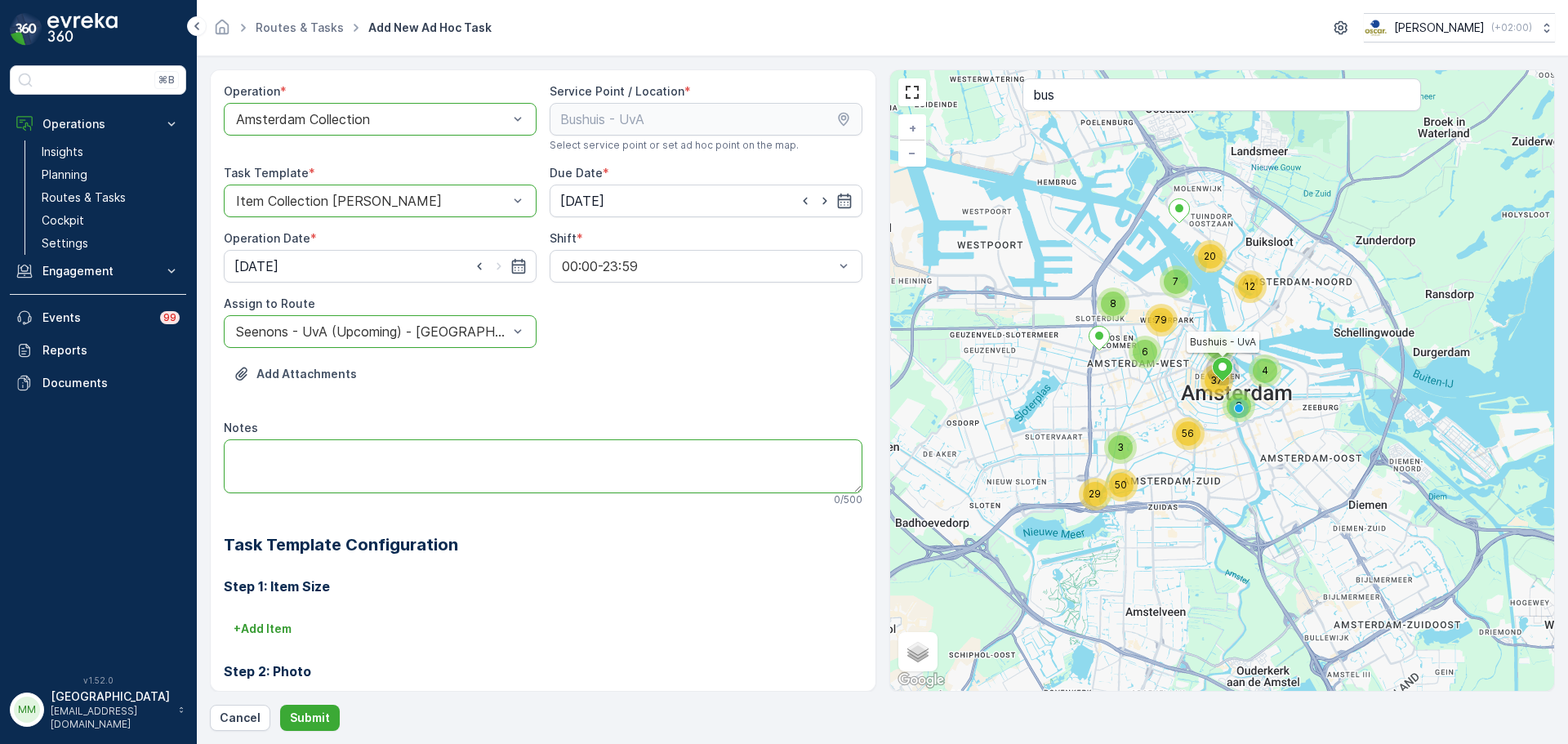
drag, startPoint x: 389, startPoint y: 457, endPoint x: 335, endPoint y: 495, distance: 66.0
click at [386, 453] on textarea "Notes" at bounding box center [542, 466] width 638 height 54
type textarea "graag brengen: 2x 23L swill"
click at [335, 717] on button "Submit" at bounding box center [310, 718] width 60 height 26
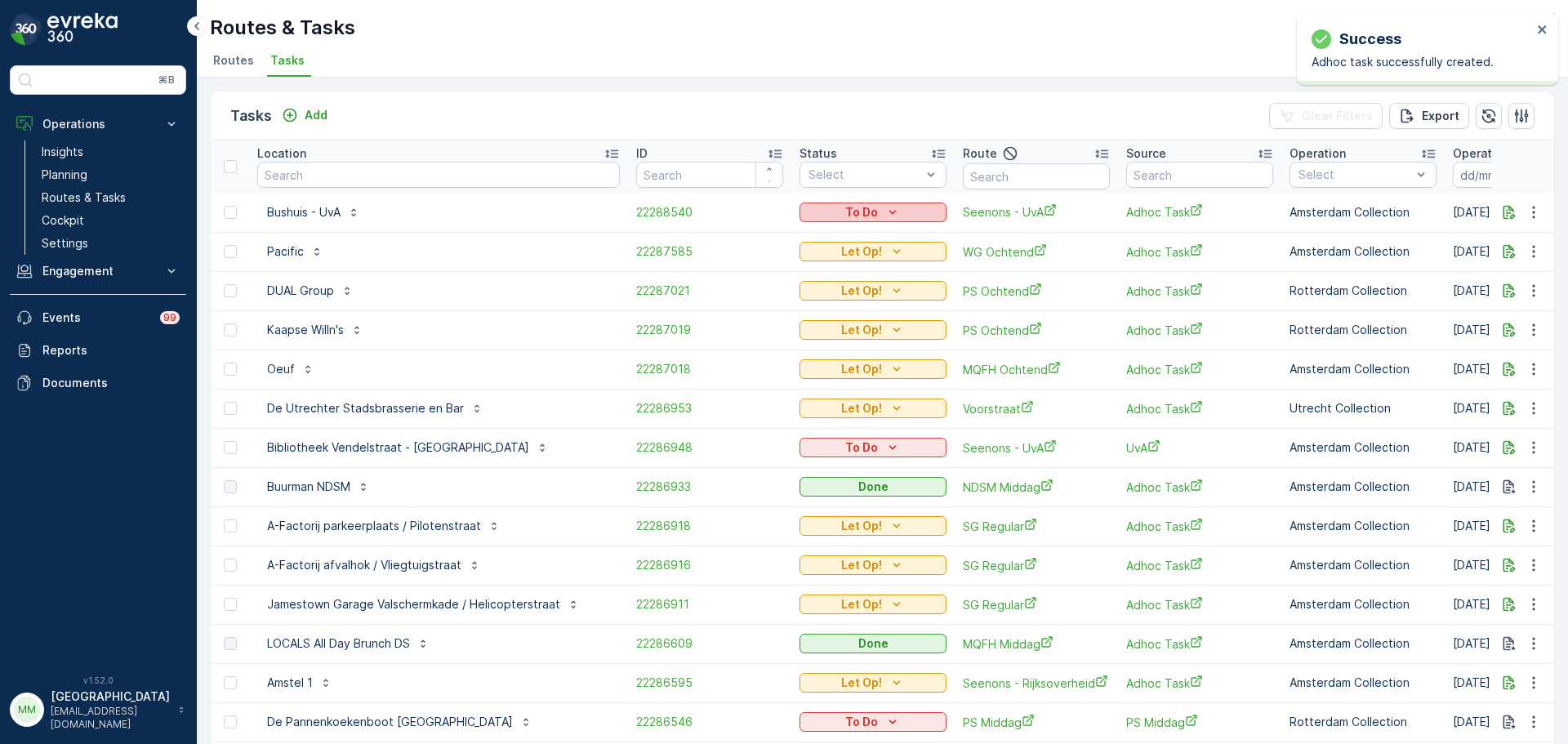
click at [806, 209] on div "To Do" at bounding box center [872, 213] width 134 height 16
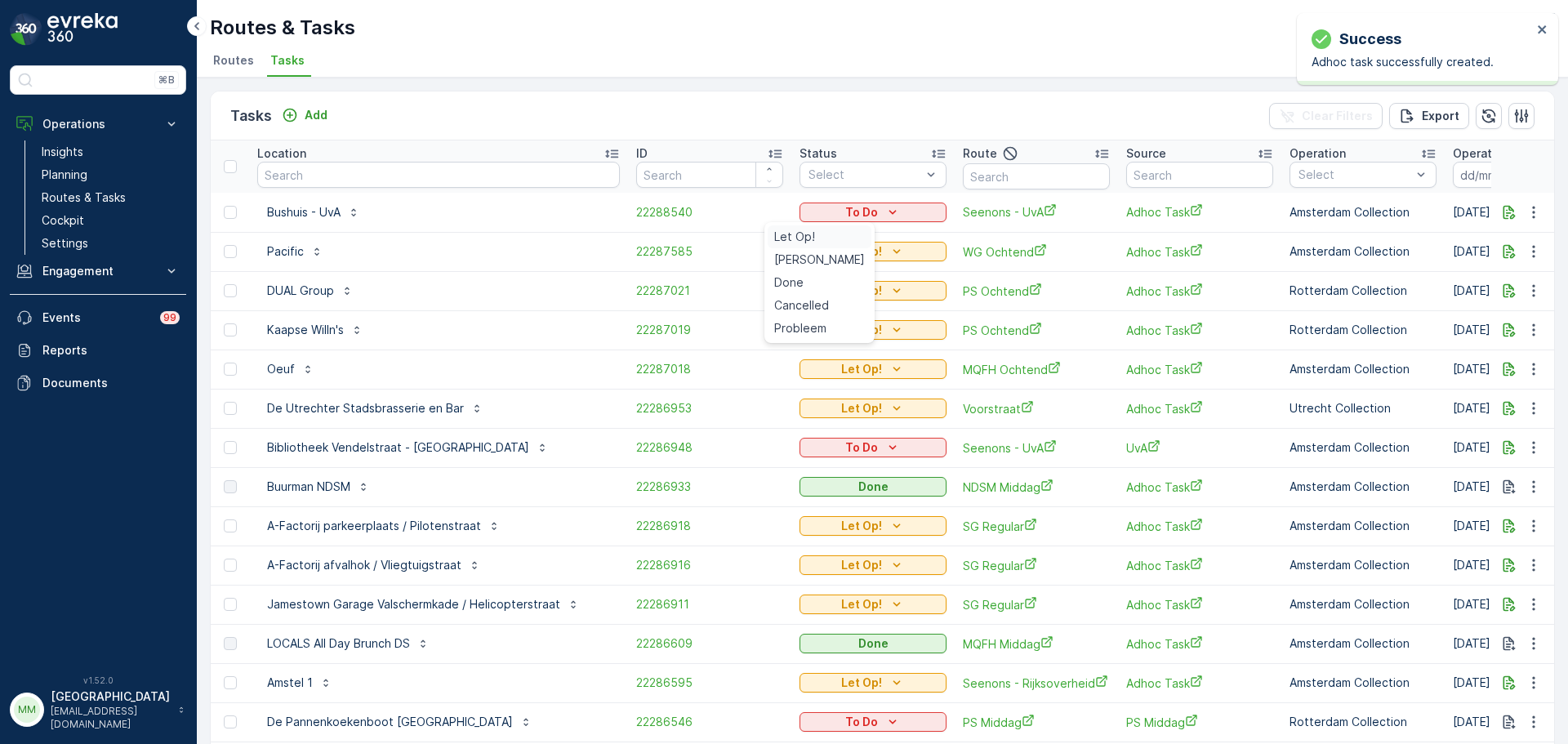
click at [816, 239] on div "Let Op!" at bounding box center [819, 237] width 103 height 23
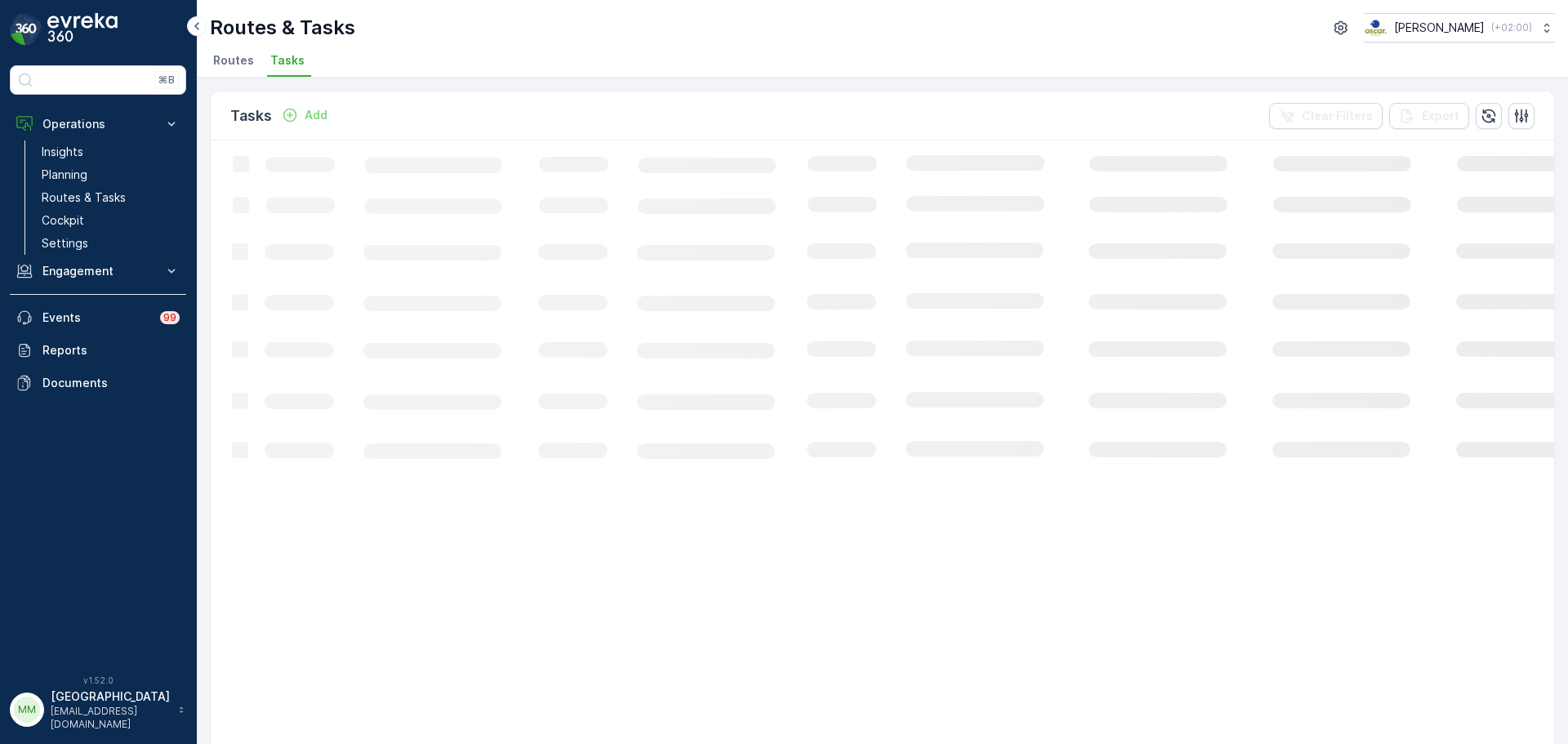
click at [313, 117] on p "Add" at bounding box center [316, 115] width 23 height 16
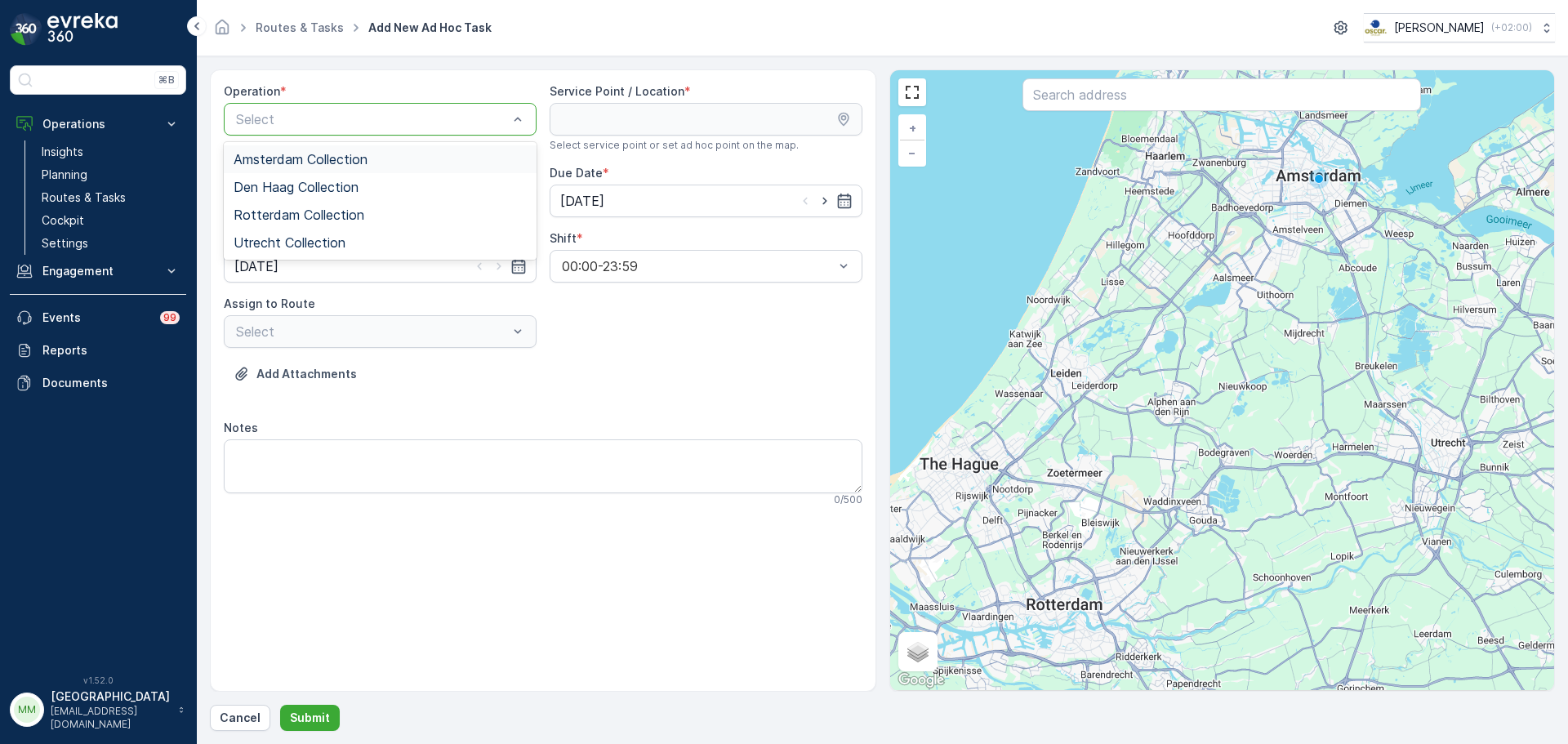
click at [371, 165] on div "Amsterdam Collection" at bounding box center [379, 159] width 293 height 15
click at [1060, 113] on div "+ − Satellite Roadmap Terrain Hybrid Leaflet Keyboard shortcuts Map Data Map da…" at bounding box center [1222, 380] width 664 height 621
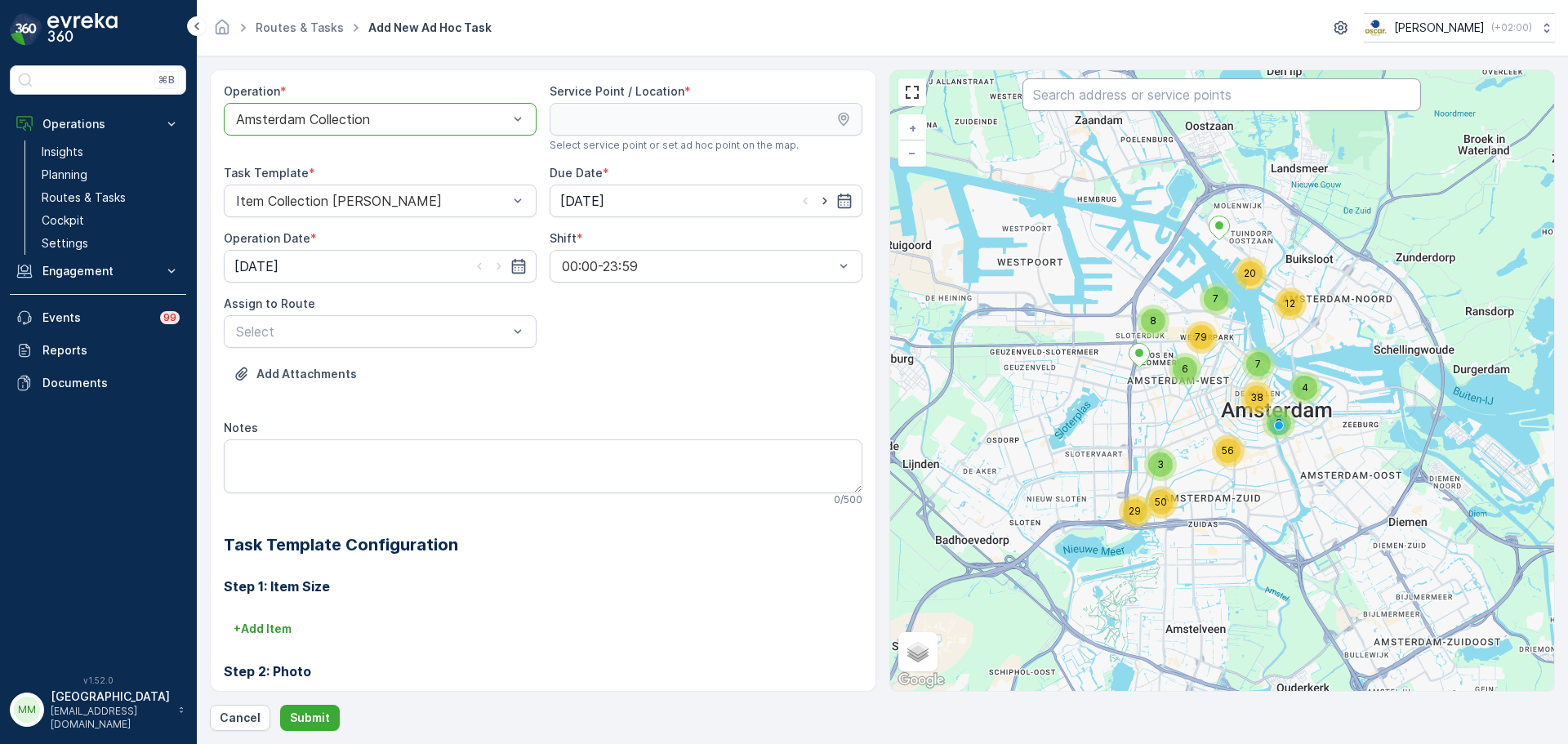
click at [1074, 94] on input "text" at bounding box center [1221, 94] width 398 height 33
type input "bibl"
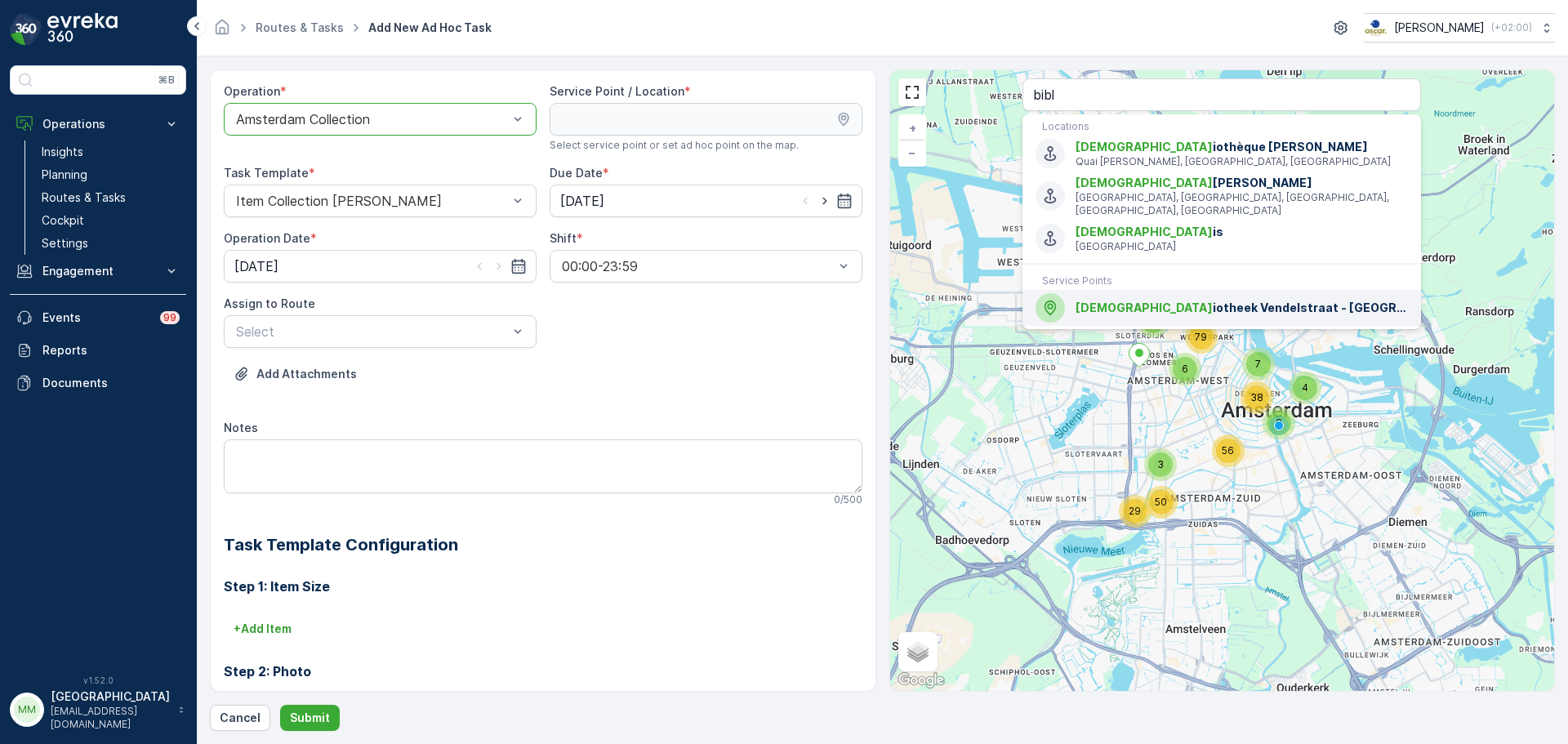
click at [1124, 306] on div "Bibl iotheek Vendelstraat - UvA" at bounding box center [1221, 308] width 372 height 30
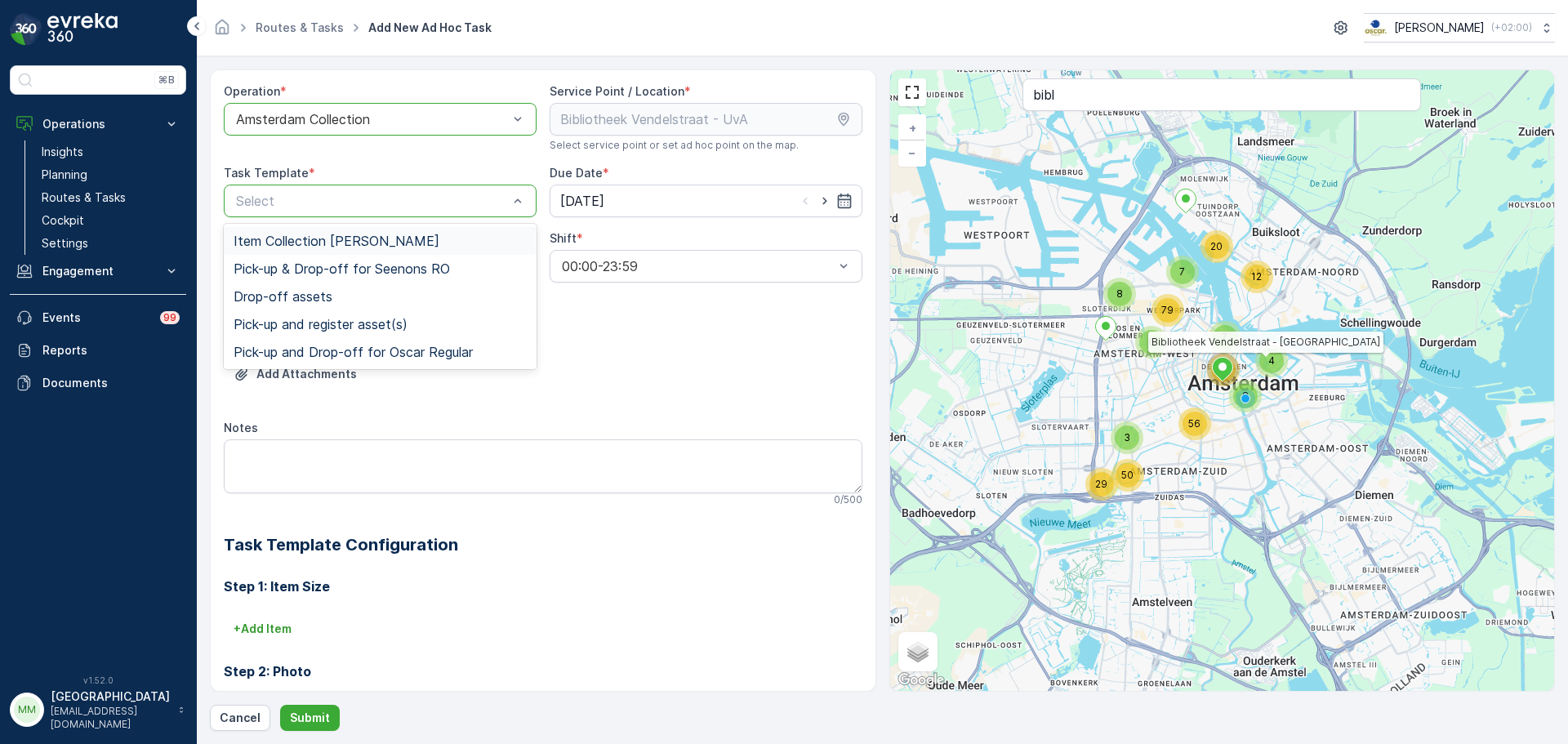
click at [380, 242] on span "Item Collection [PERSON_NAME]" at bounding box center [336, 241] width 206 height 15
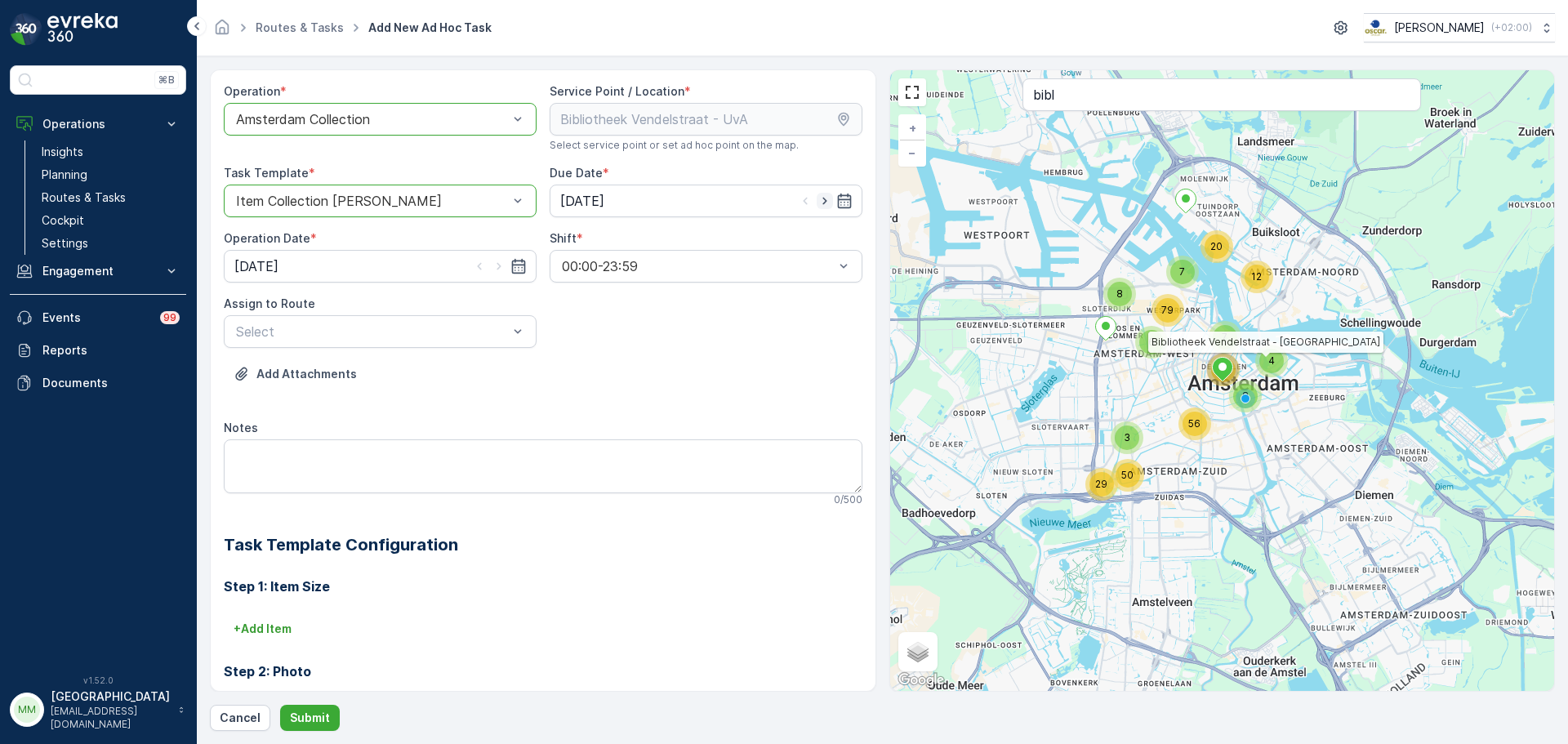
click at [816, 201] on icon "button" at bounding box center [825, 201] width 16 height 16
type input "09.10.2025"
click at [493, 269] on icon "button" at bounding box center [499, 266] width 16 height 16
type input "09.10.2025"
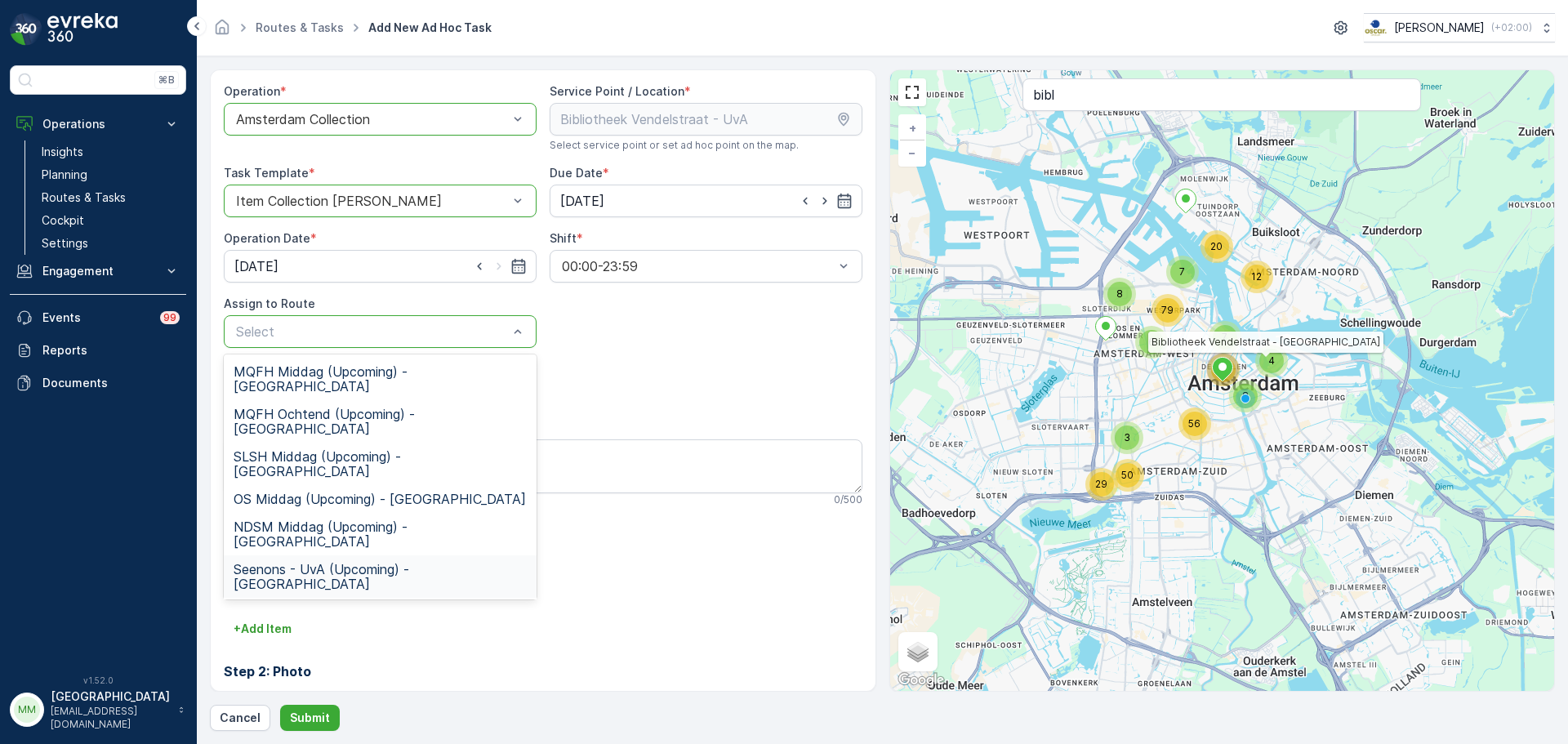
click at [410, 555] on div "Seenons - UvA (Upcoming) - Amsterdam" at bounding box center [379, 576] width 313 height 43
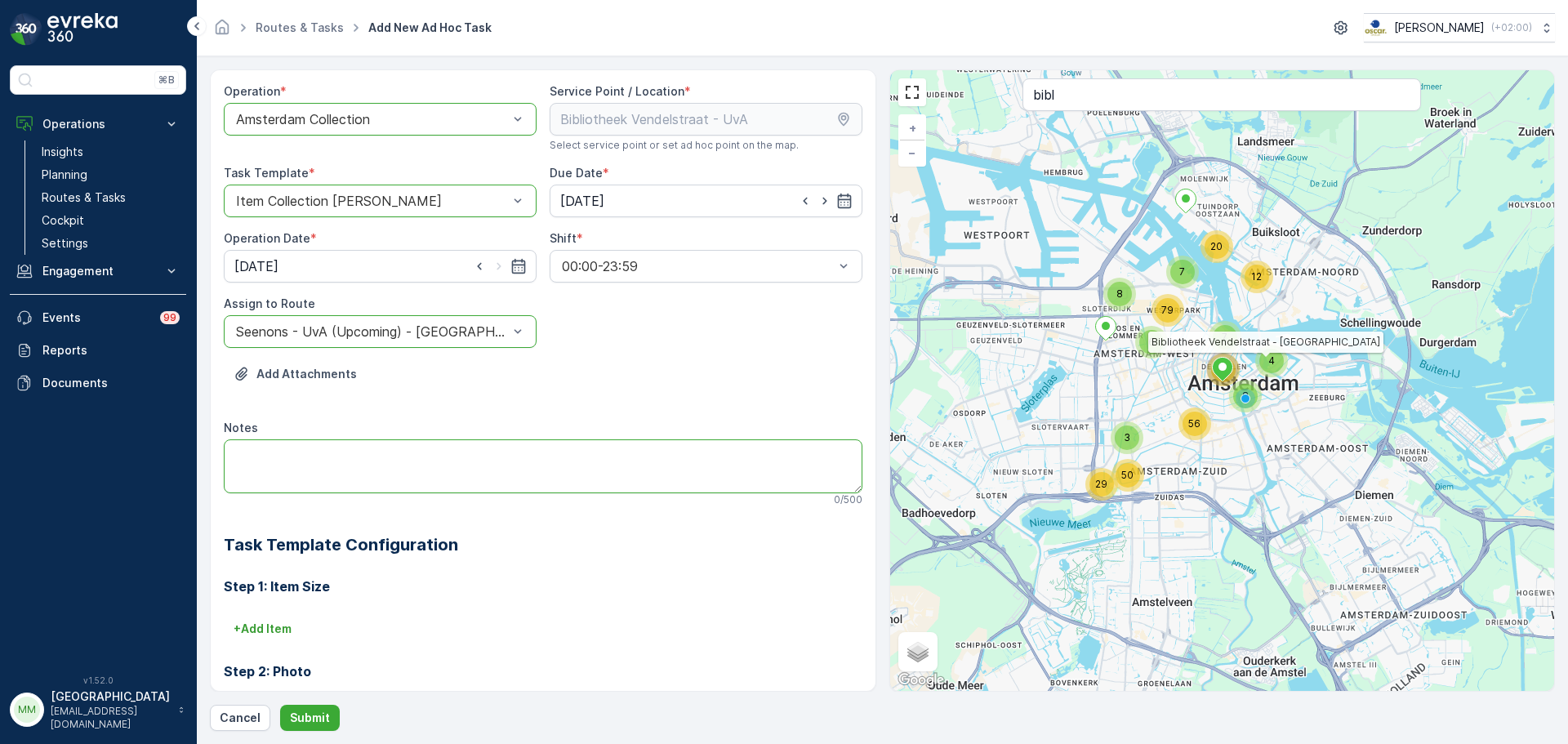
click at [425, 439] on textarea "Notes" at bounding box center [542, 466] width 638 height 54
type textarea "2x 23L swill brengen svp"
click at [324, 729] on button "Submit" at bounding box center [310, 718] width 60 height 26
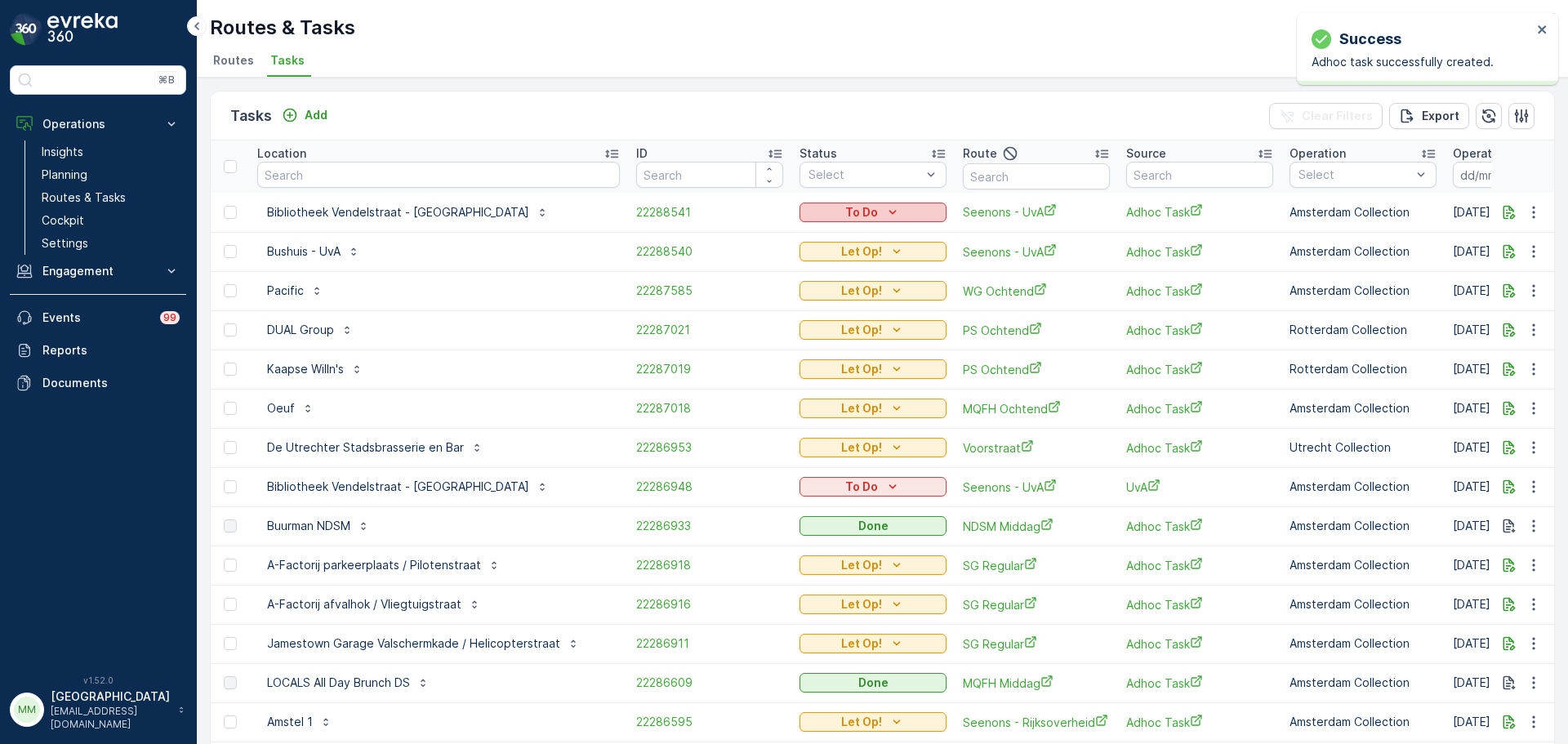
click at [872, 217] on div "To Do" at bounding box center [872, 213] width 134 height 16
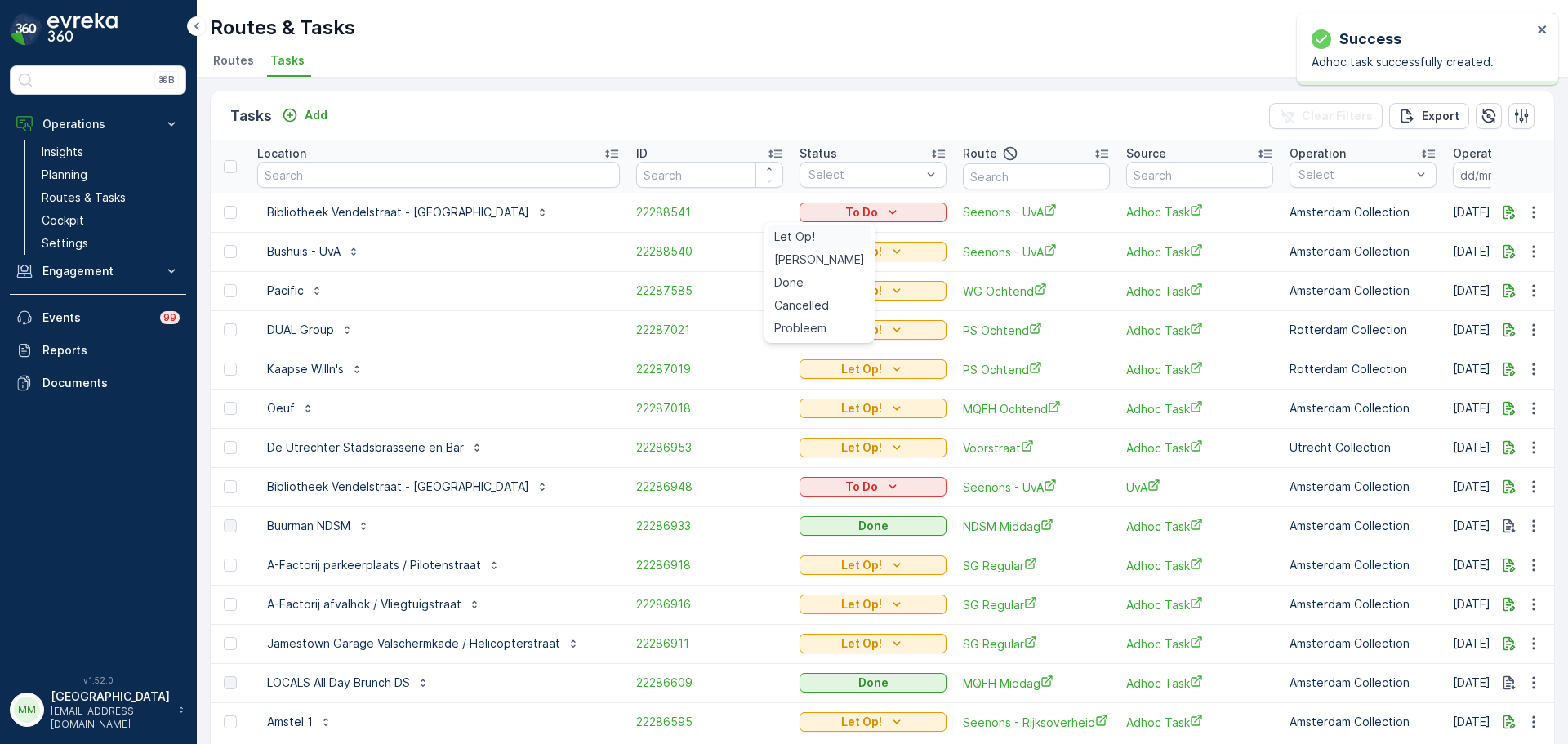
click at [805, 236] on span "Let Op!" at bounding box center [794, 237] width 41 height 16
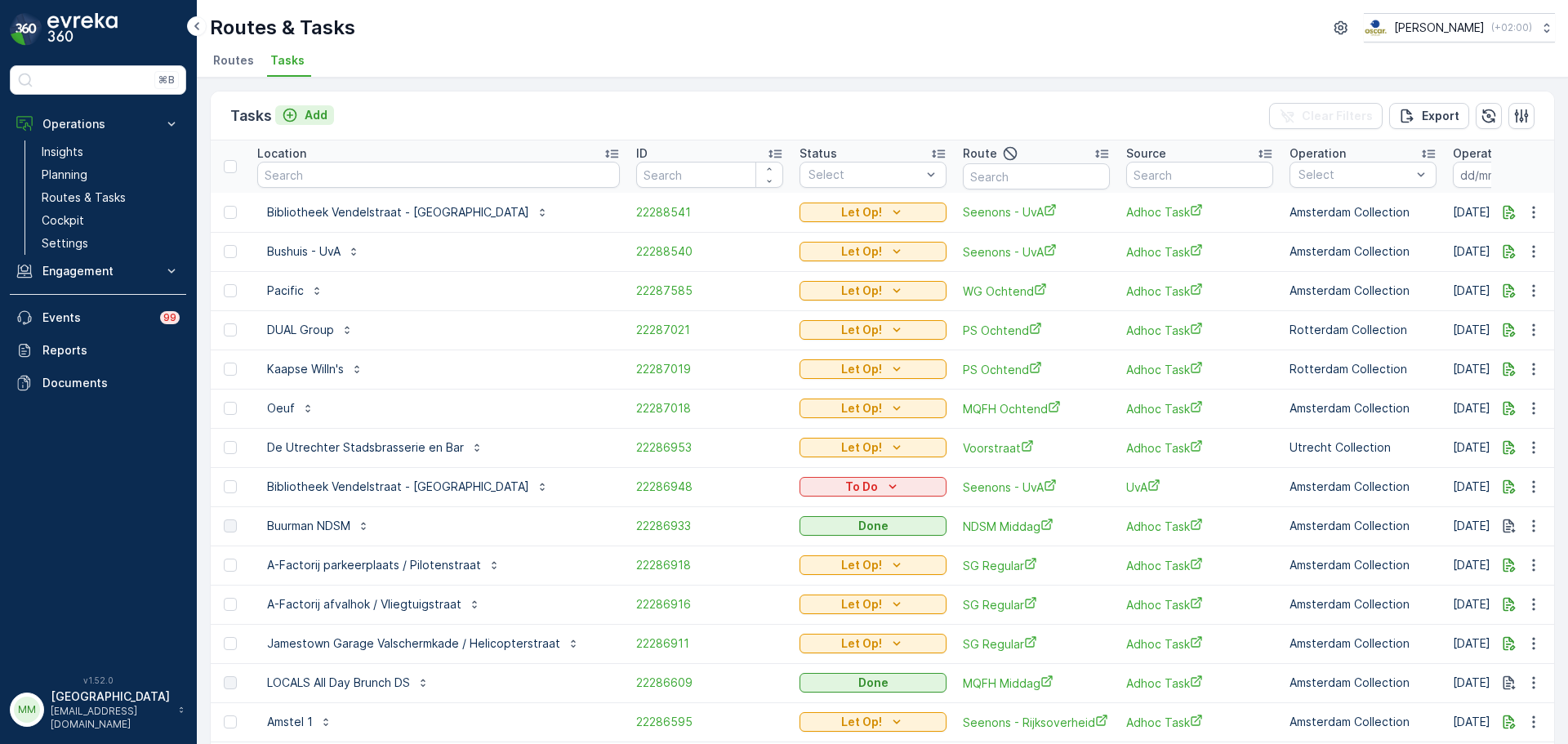
click at [324, 113] on p "Add" at bounding box center [316, 115] width 23 height 16
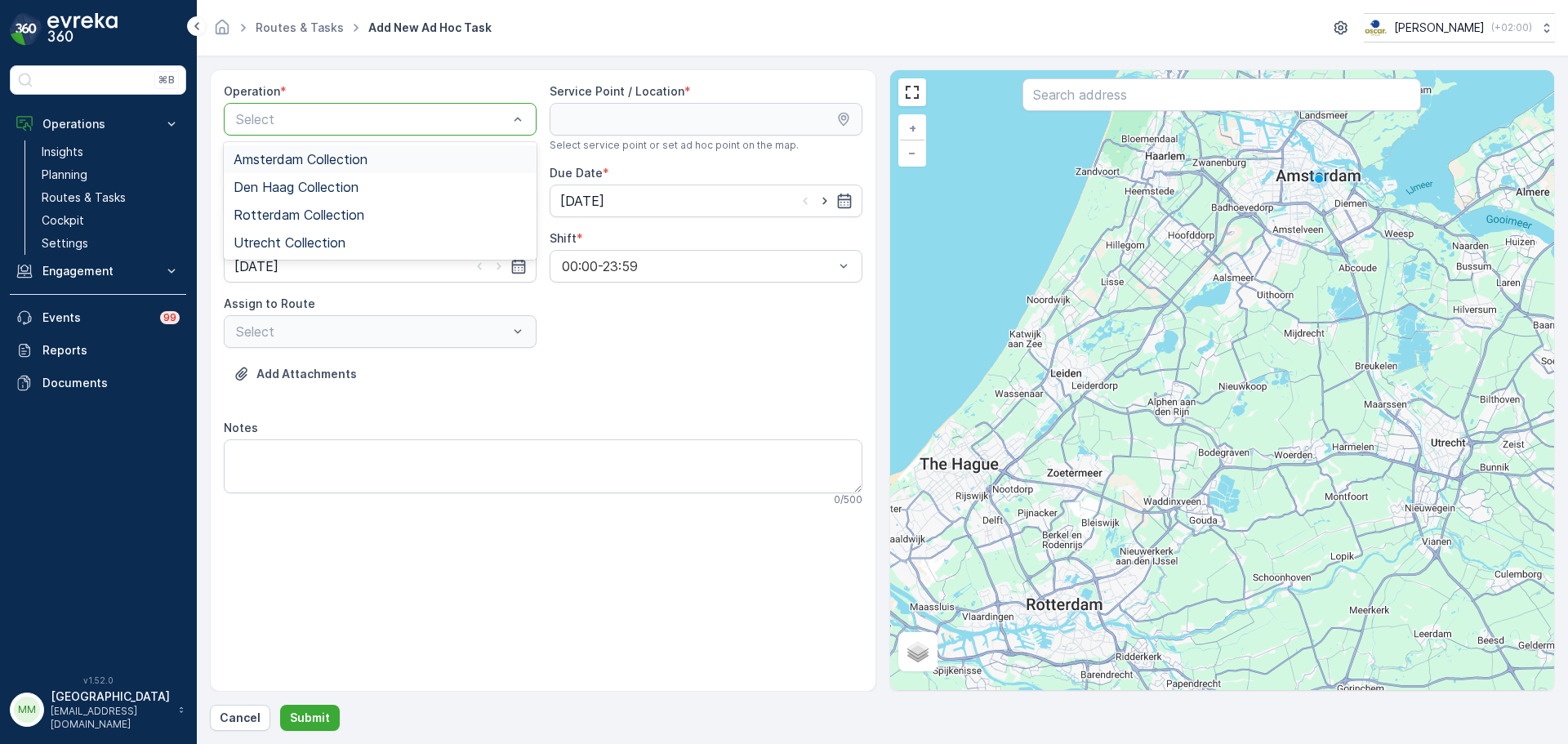
click at [318, 149] on div "Amsterdam Collection" at bounding box center [379, 159] width 313 height 28
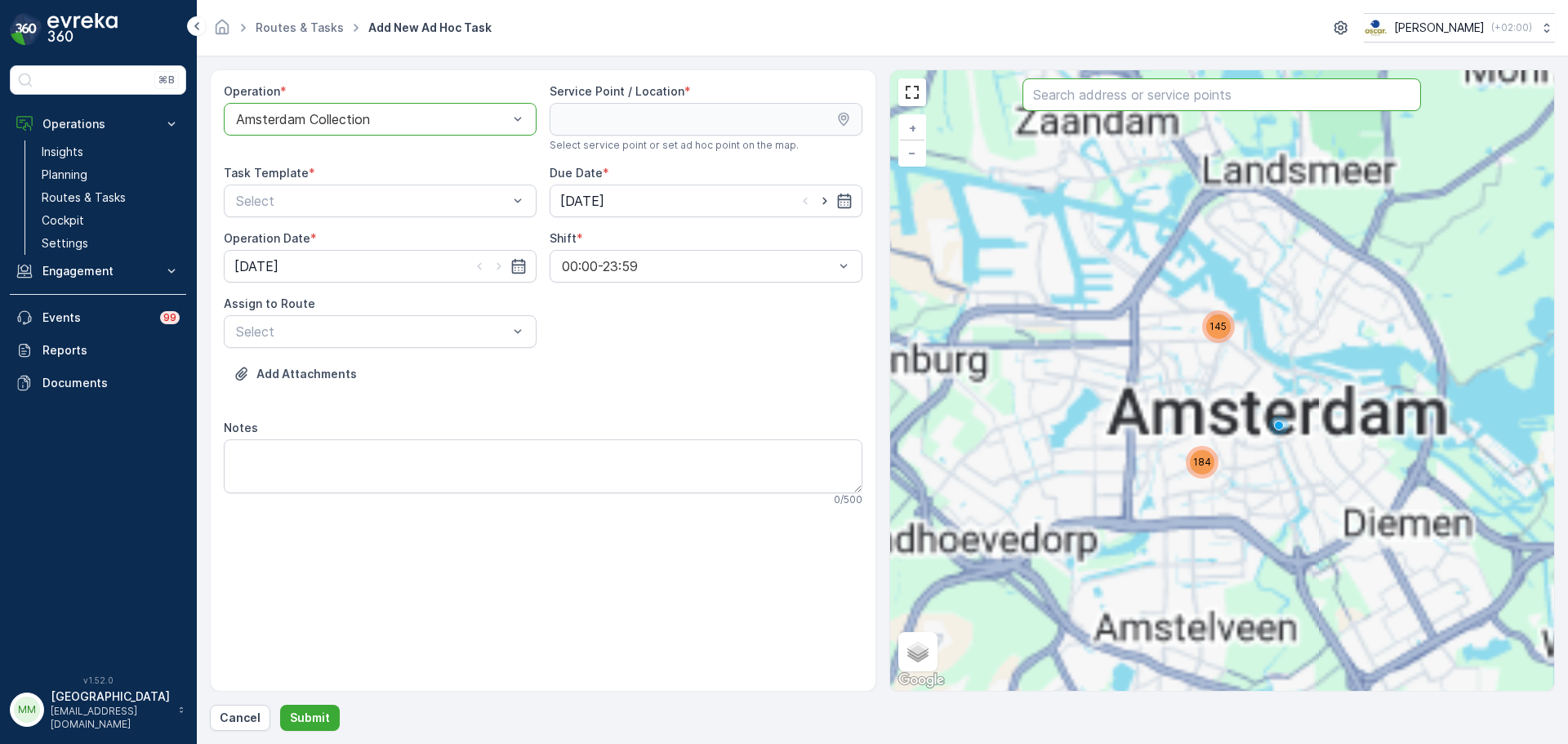
click at [1065, 101] on input "text" at bounding box center [1221, 94] width 398 height 33
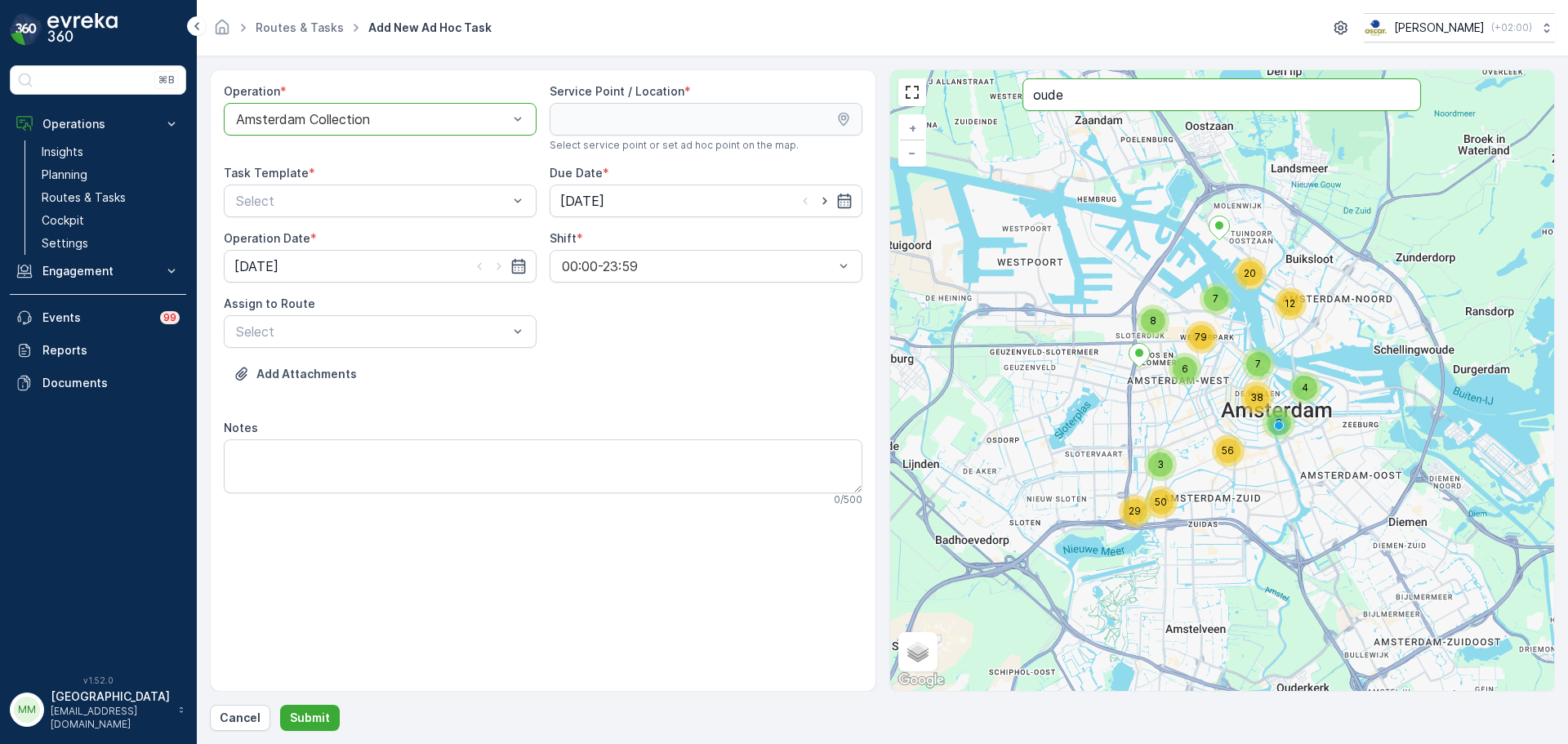
type input "oude"
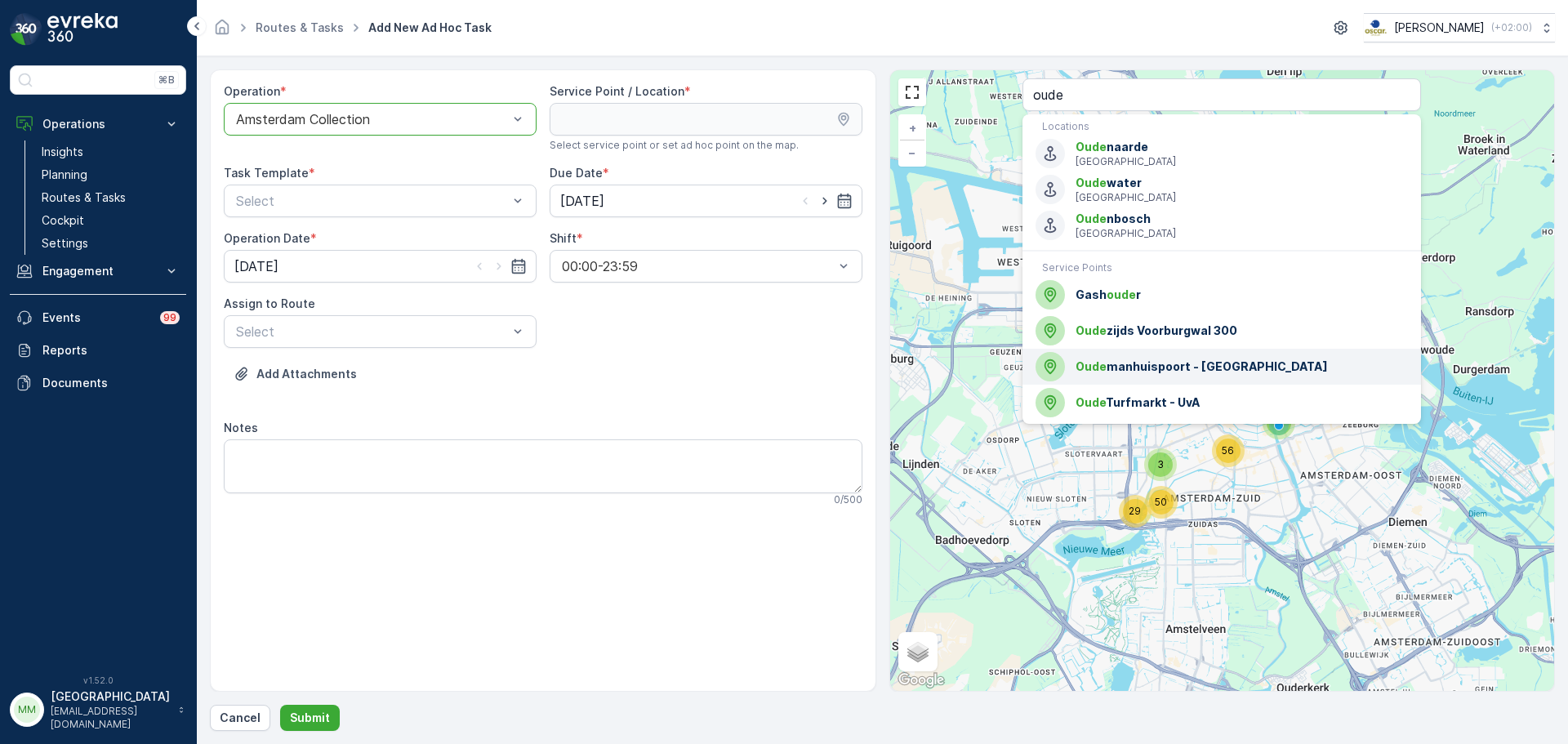
click at [1083, 356] on div "Oude manhuispoort - UvA" at bounding box center [1221, 366] width 372 height 30
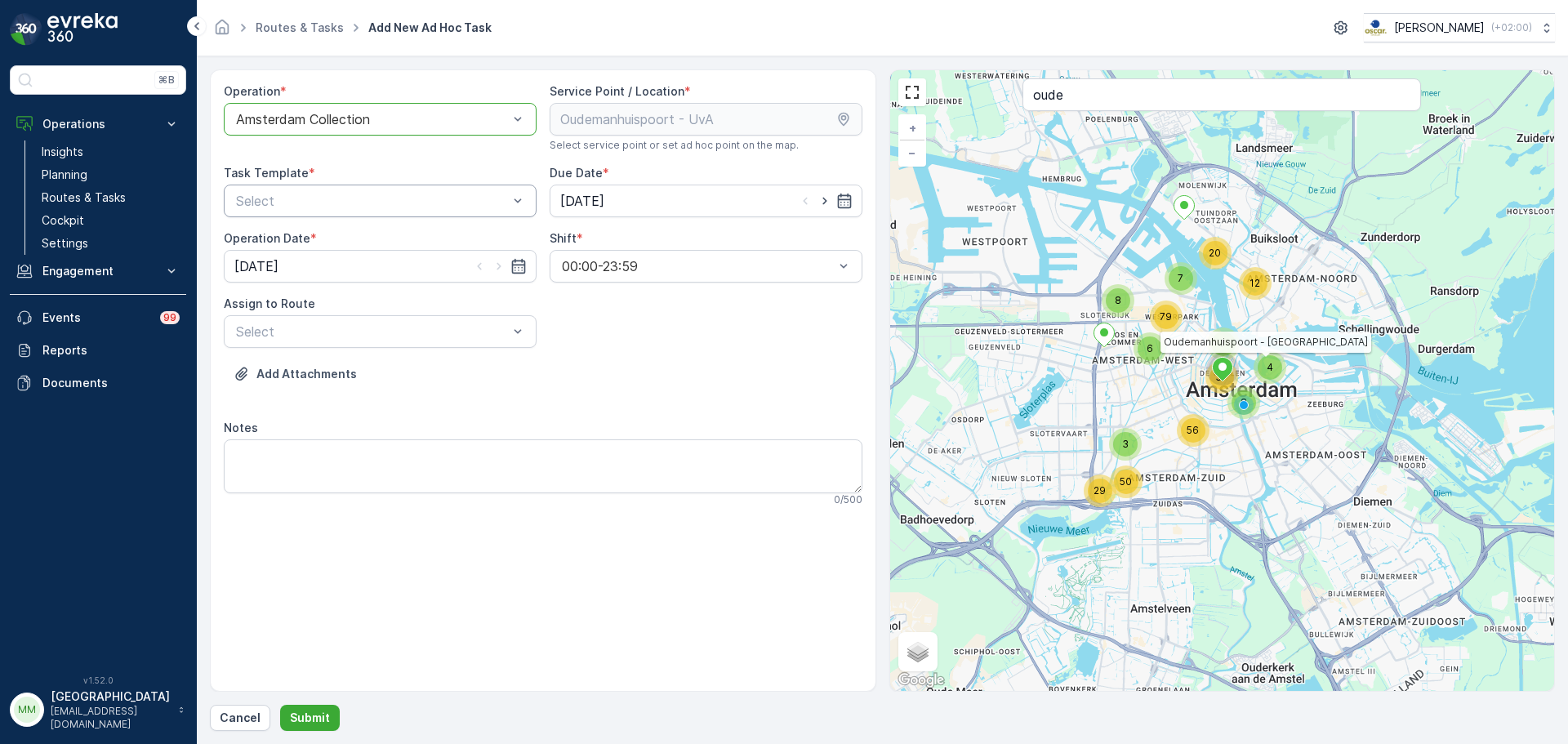
click at [301, 185] on div "Select" at bounding box center [379, 201] width 313 height 33
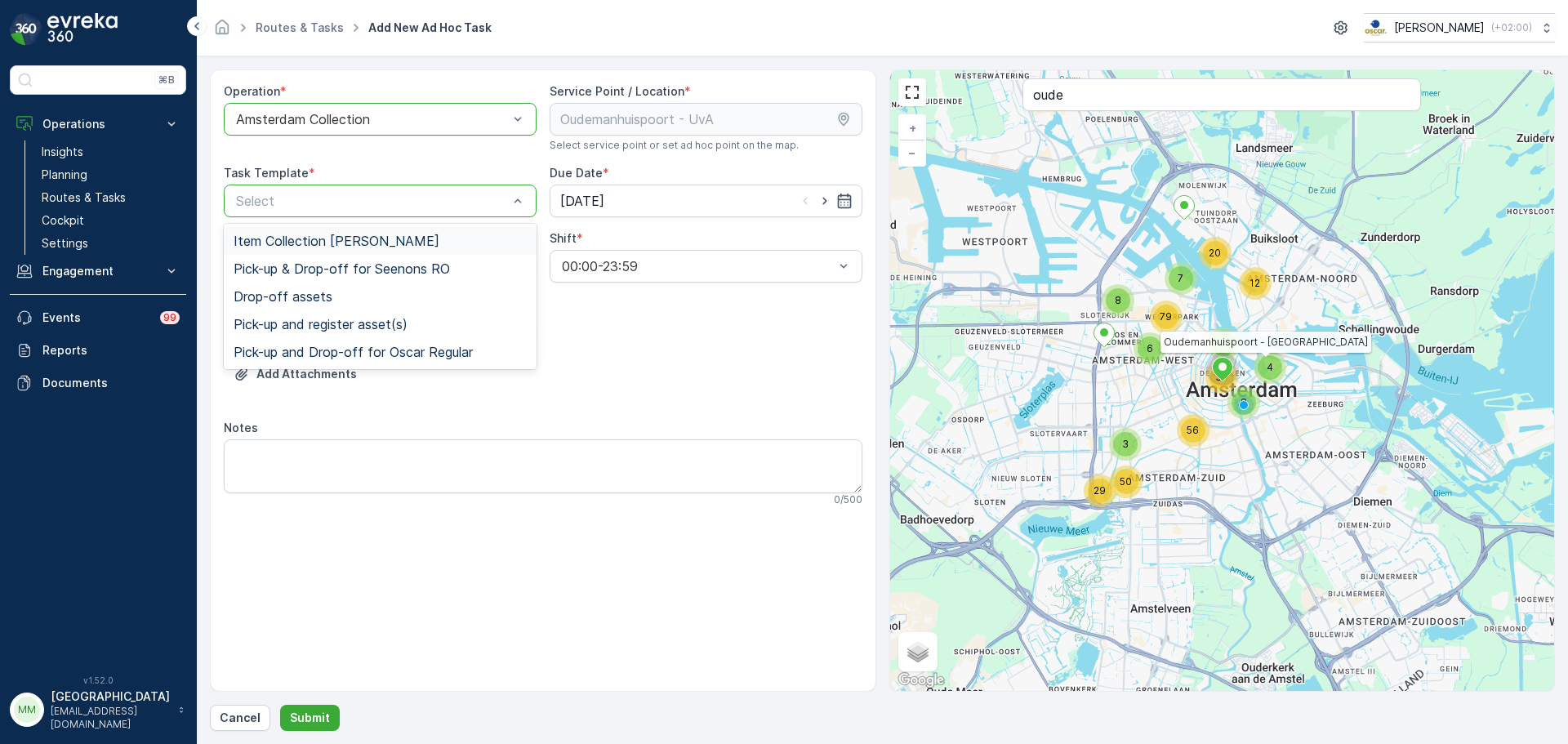
click at [296, 241] on span "Item Collection [PERSON_NAME]" at bounding box center [336, 241] width 206 height 15
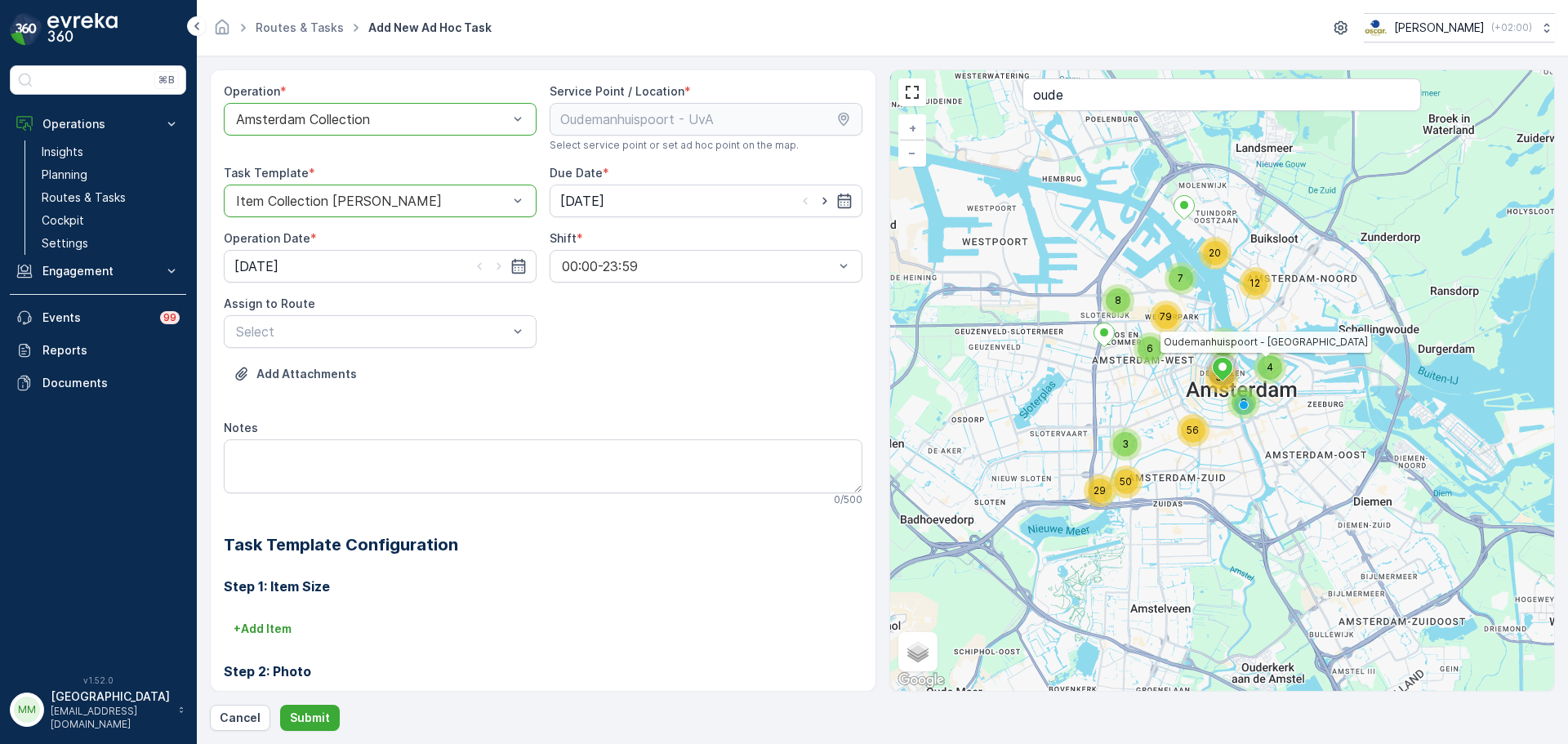
click at [811, 204] on div at bounding box center [825, 201] width 56 height 16
click at [819, 203] on icon "button" at bounding box center [825, 201] width 16 height 16
type input "10.10.2025"
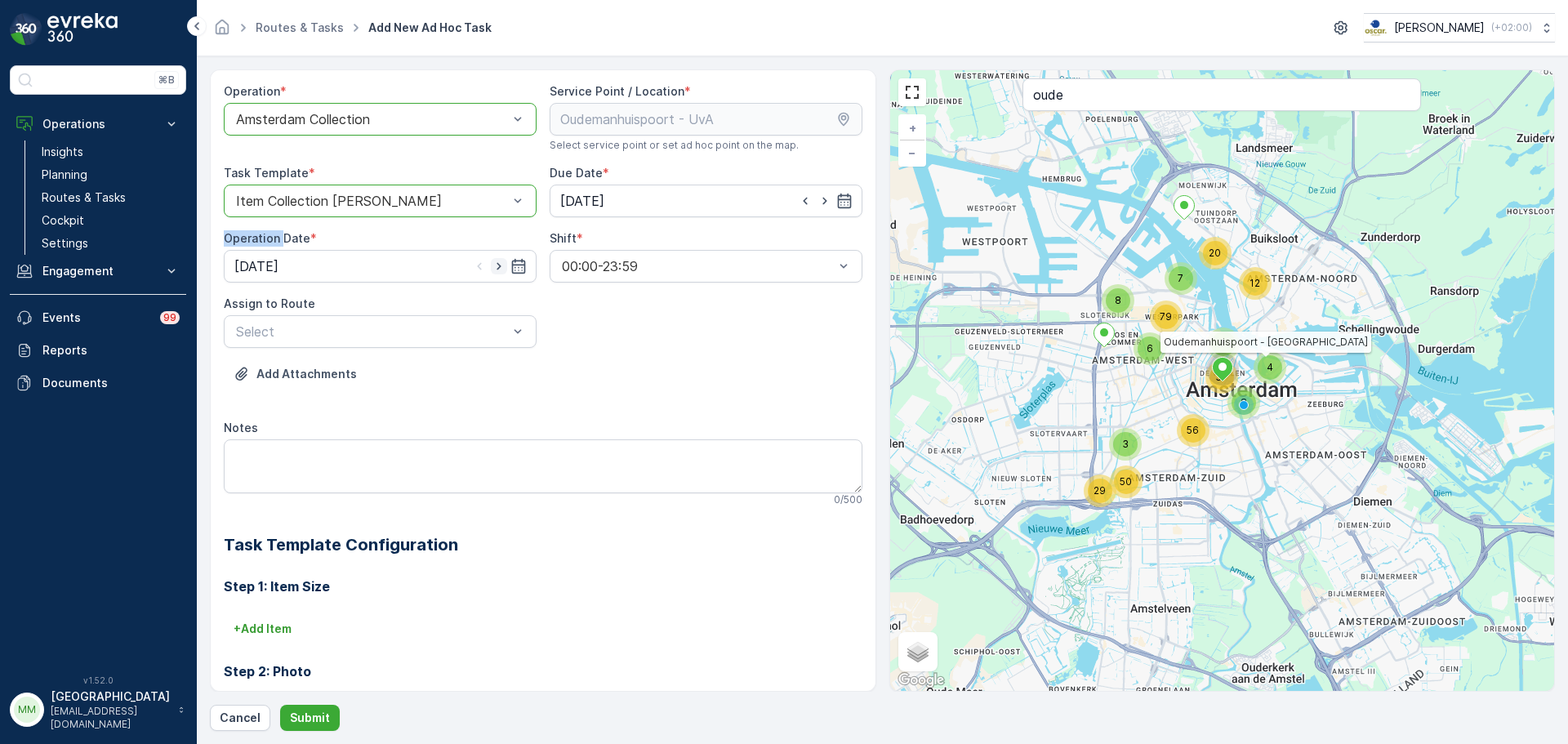
click at [496, 268] on icon "button" at bounding box center [498, 266] width 4 height 7
type input "10.10.2025"
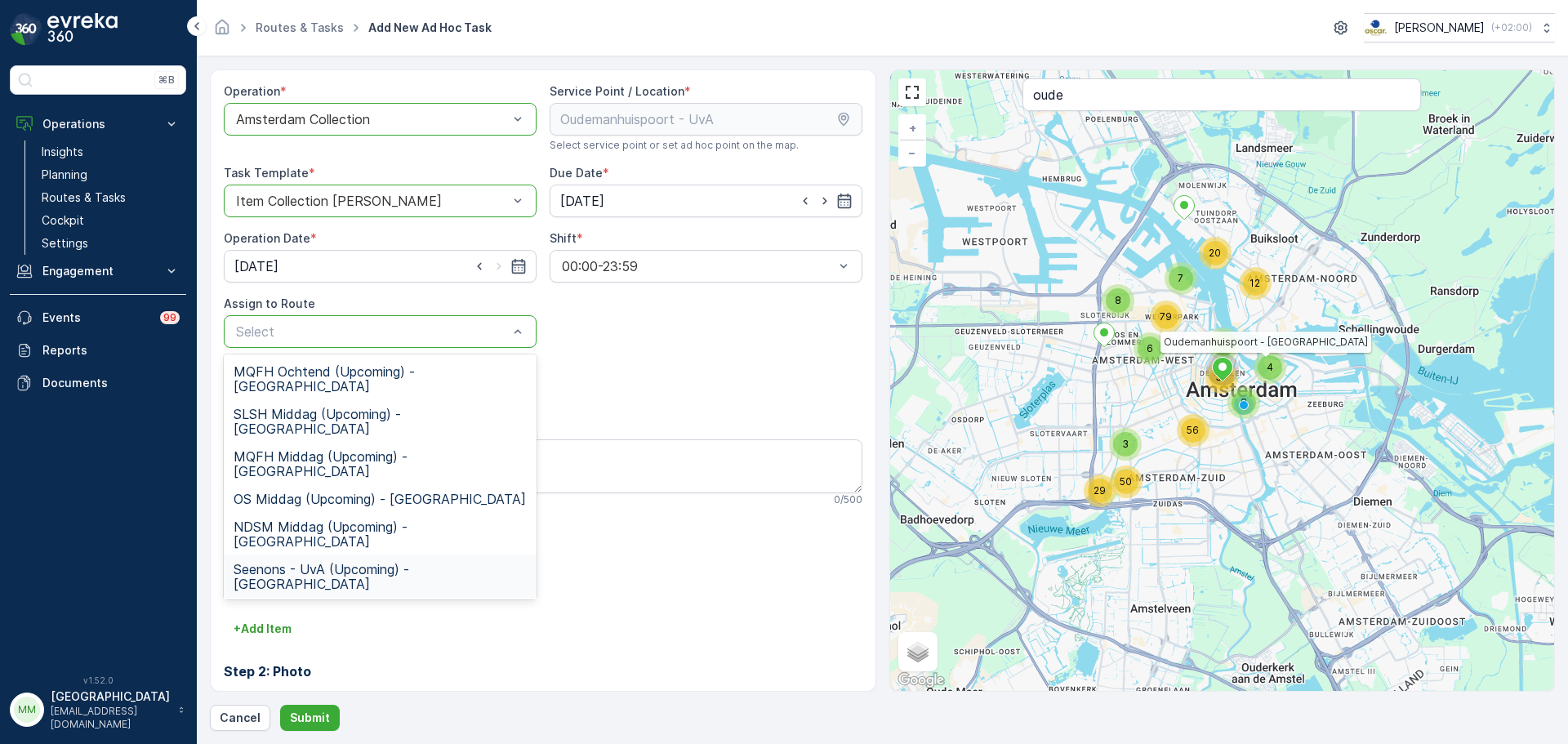
click at [313, 555] on div "Seenons - UvA (Upcoming) - Amsterdam" at bounding box center [379, 576] width 313 height 43
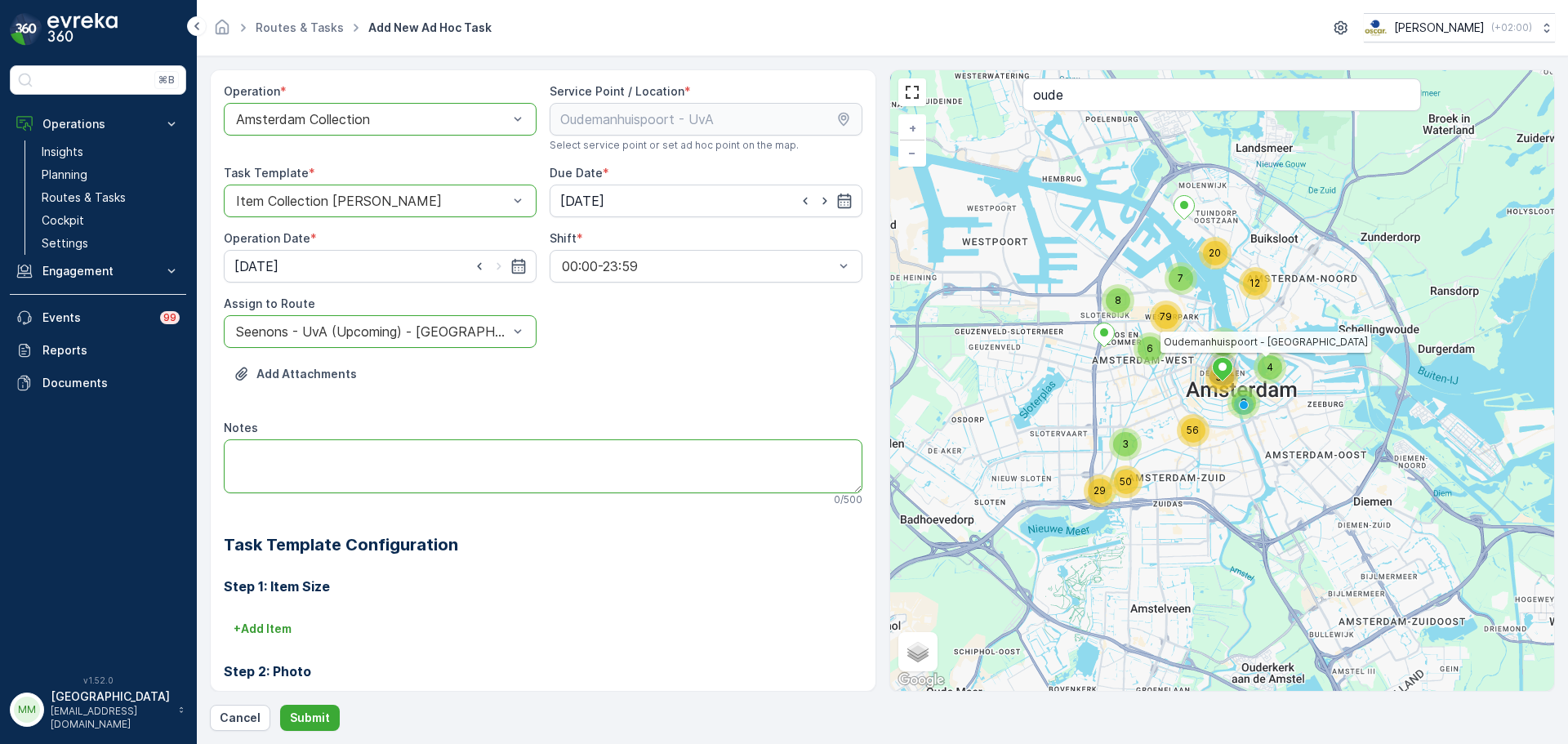
click at [343, 466] on textarea "Notes" at bounding box center [542, 466] width 638 height 54
type textarea "graag brengen 5x 23L swill"
click at [312, 739] on form "Operation * option Amsterdam Collection, selected. Amsterdam Collection Service…" at bounding box center [882, 400] width 1371 height 687
click at [307, 723] on p "Submit" at bounding box center [310, 718] width 40 height 16
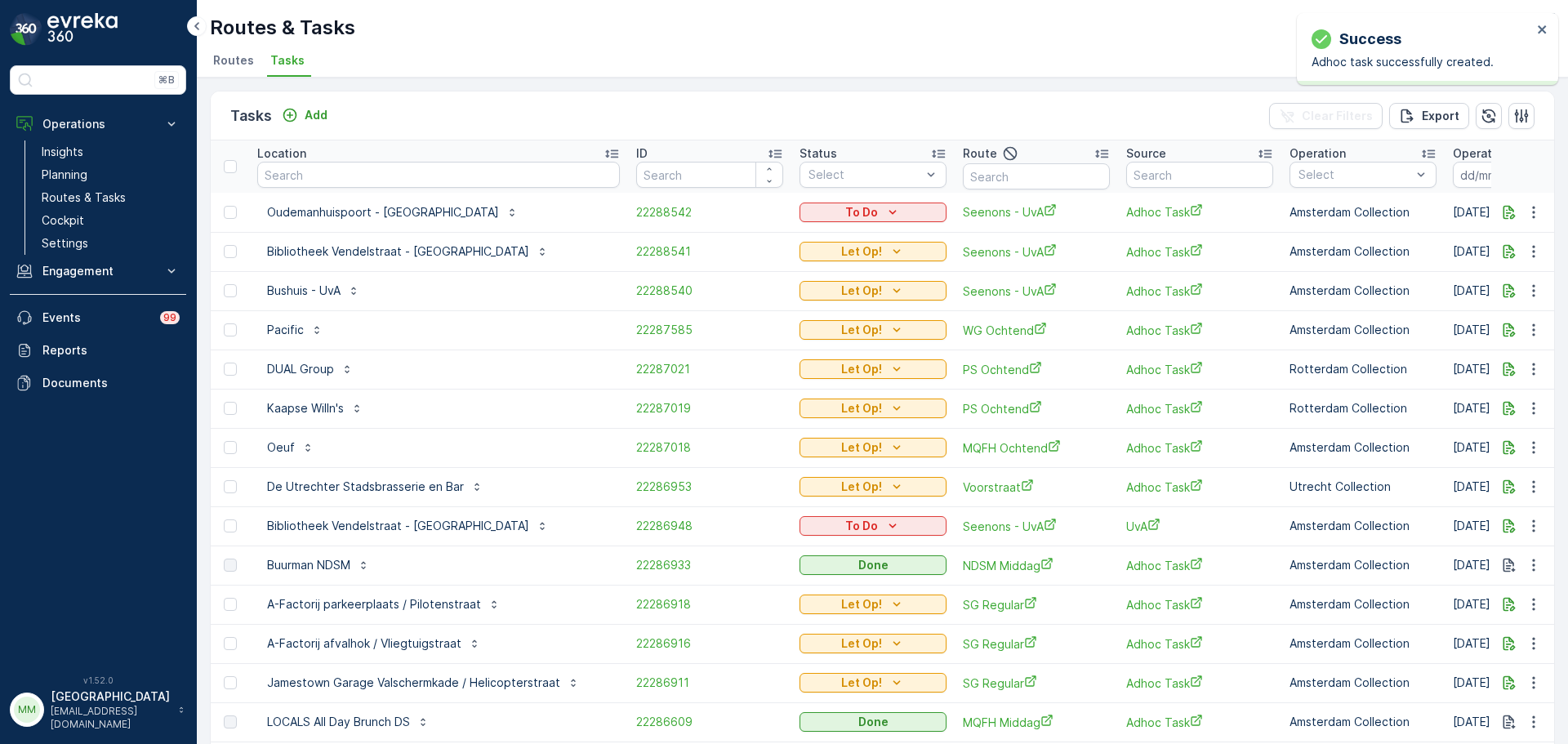
click at [845, 218] on p "To Do" at bounding box center [862, 213] width 33 height 16
click at [790, 239] on span "Let Op!" at bounding box center [794, 237] width 41 height 16
click at [986, 172] on input "text" at bounding box center [1036, 177] width 147 height 26
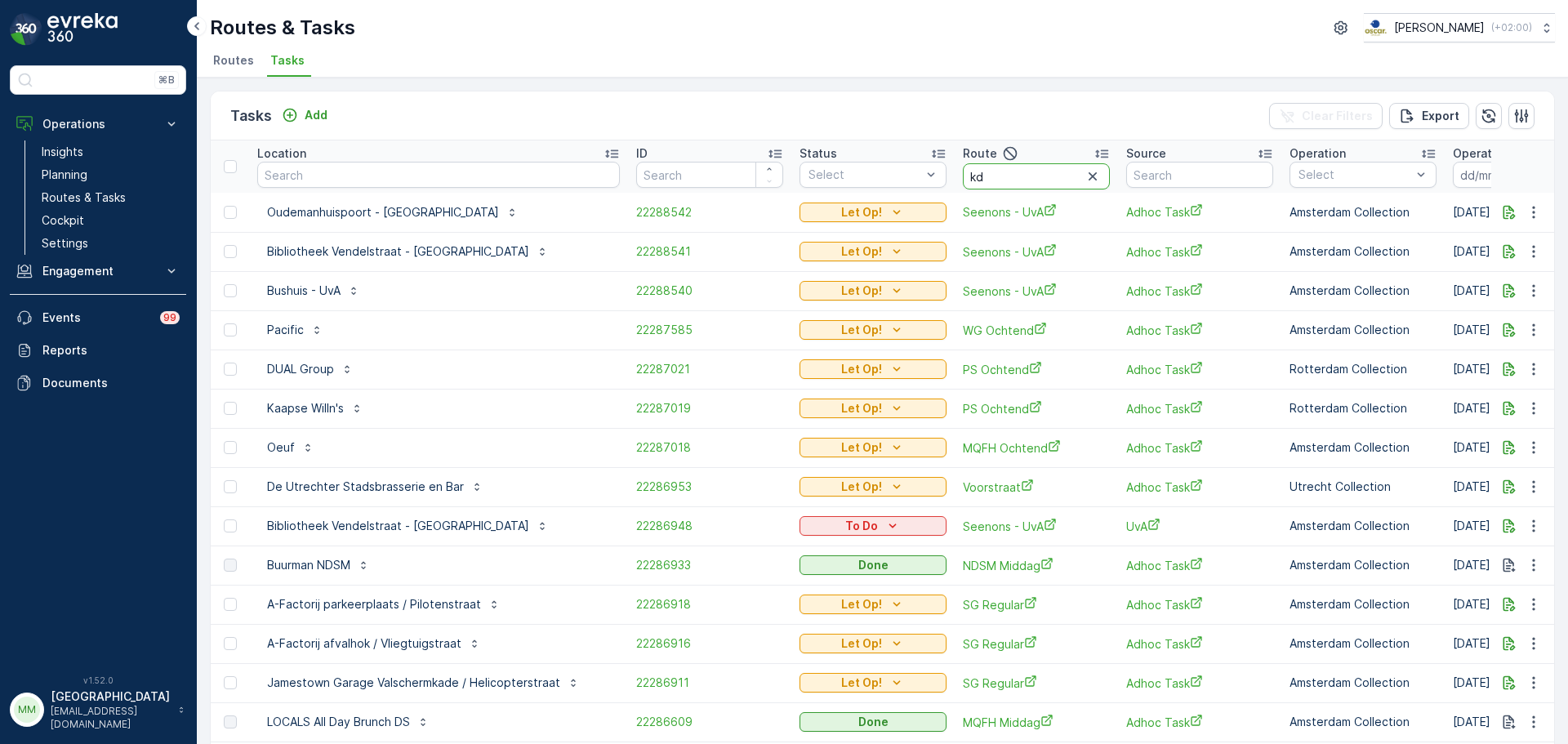
type input "kd m"
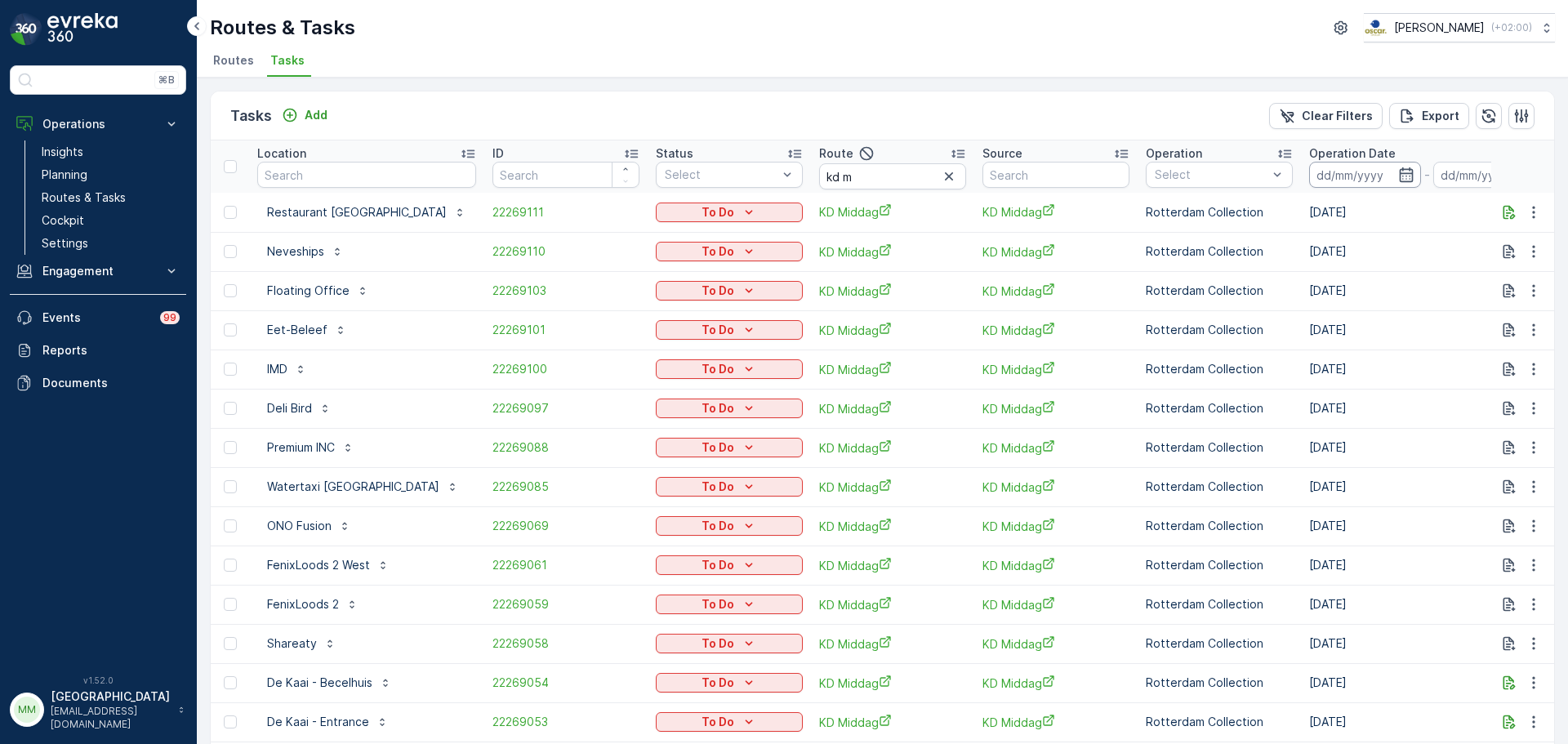
click at [1309, 176] on input at bounding box center [1365, 175] width 112 height 26
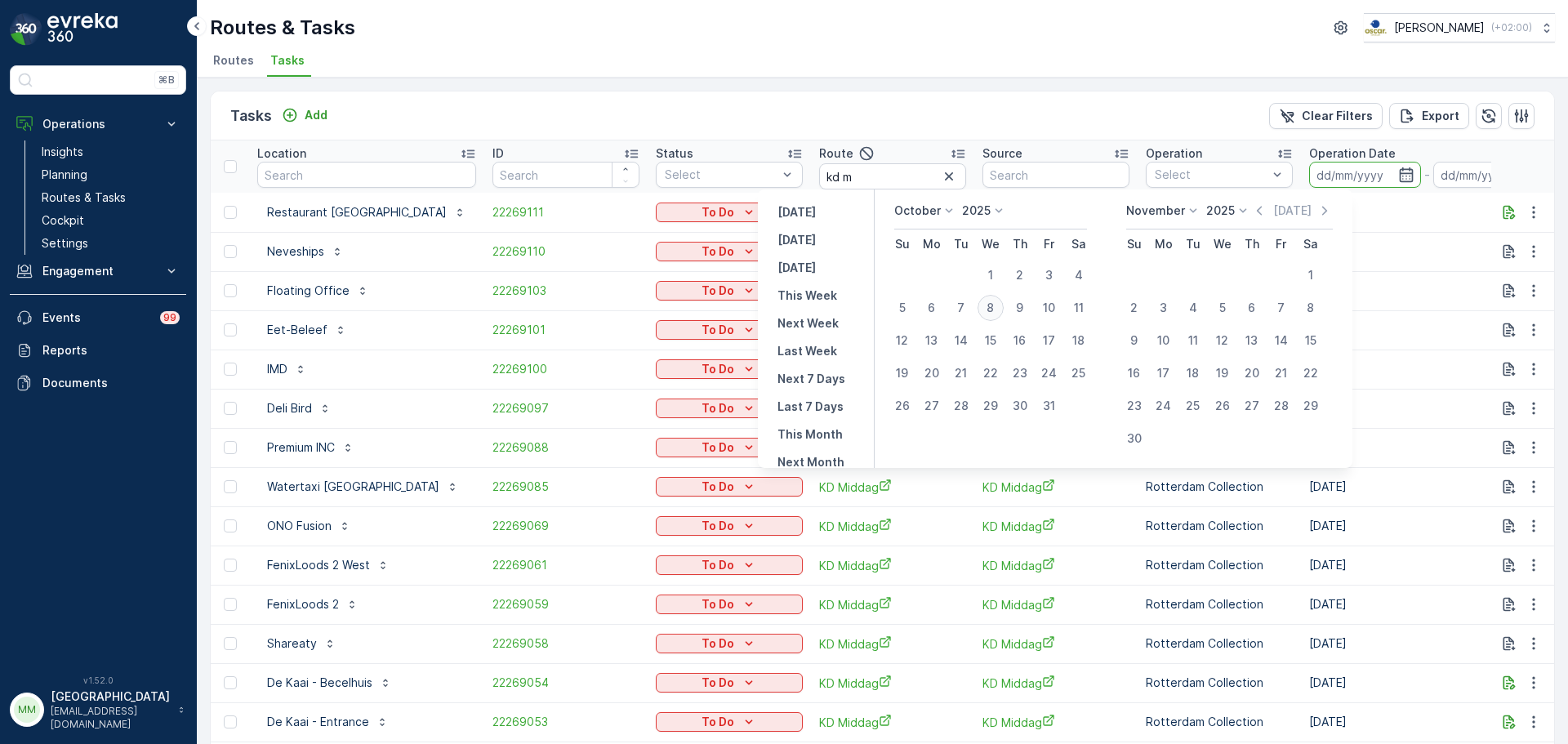
click at [997, 310] on div "8" at bounding box center [991, 308] width 26 height 26
type input "[DATE]"
click at [997, 310] on div "8" at bounding box center [991, 308] width 26 height 26
type input "[DATE]"
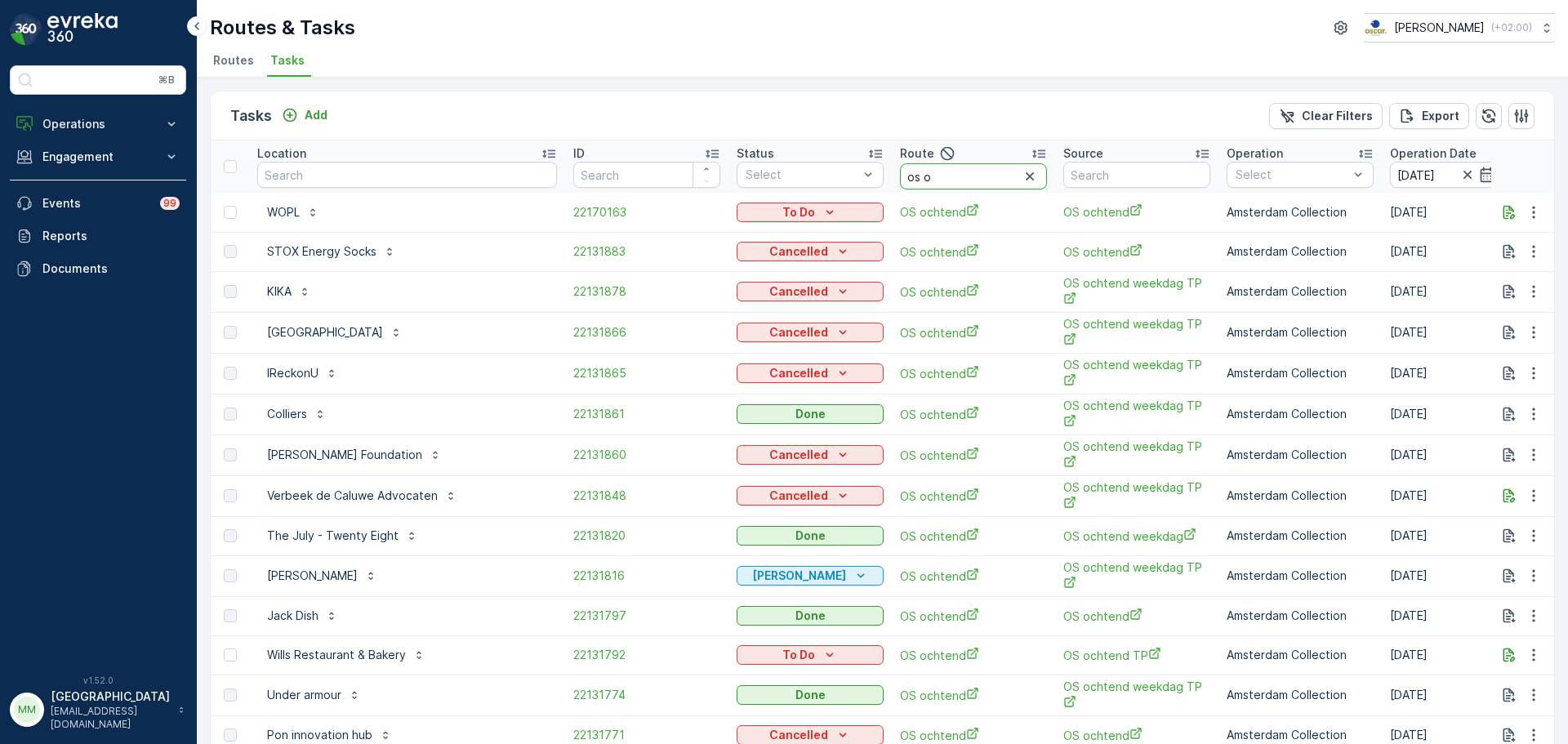
drag, startPoint x: 889, startPoint y: 188, endPoint x: 874, endPoint y: 187, distance: 15.0
click at [900, 187] on input "os o" at bounding box center [973, 177] width 147 height 26
type input "os m"
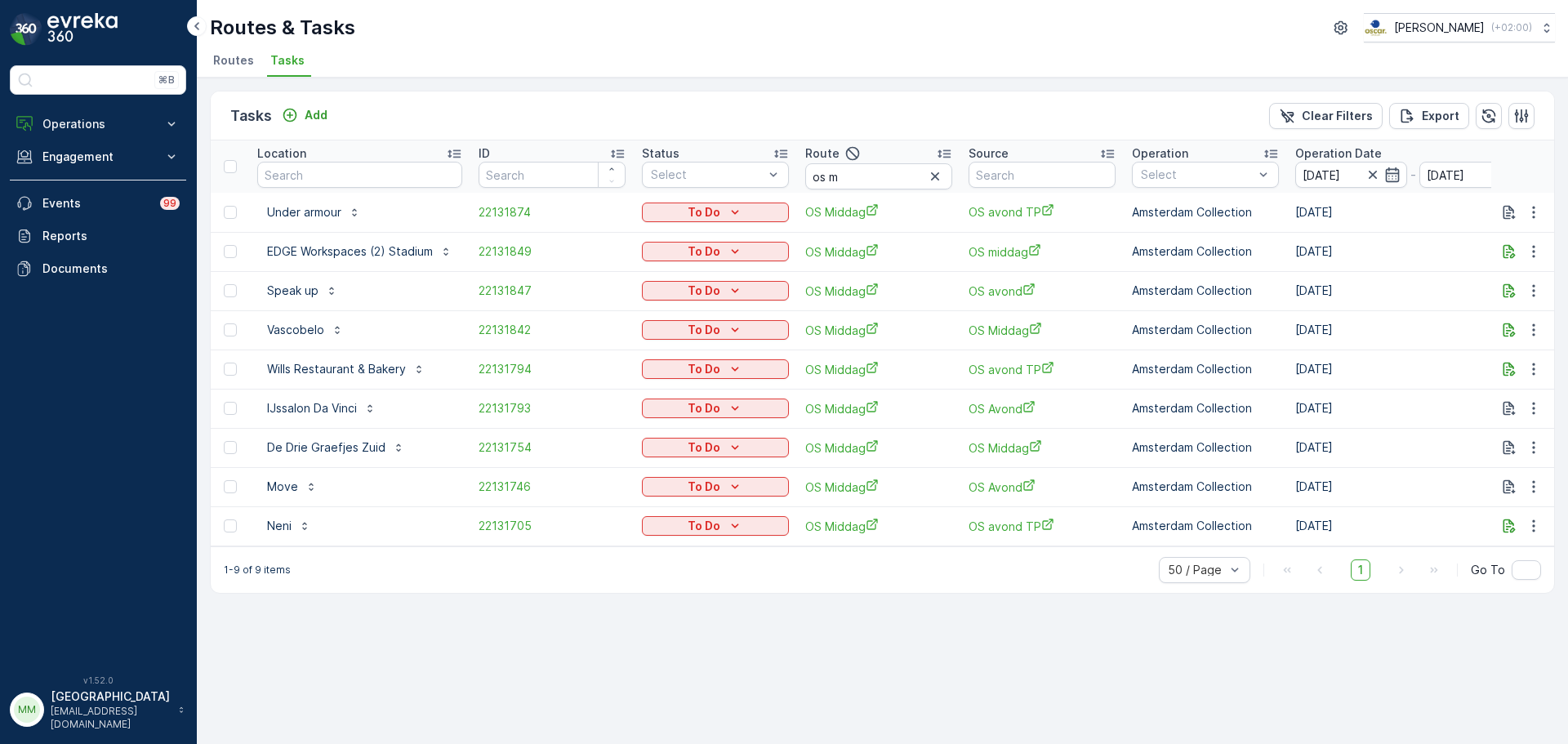
click at [689, 319] on div "To Do" at bounding box center [715, 330] width 147 height 23
click at [687, 326] on p "To Do" at bounding box center [704, 330] width 33 height 16
click at [683, 420] on span "Cancelled" at bounding box center [678, 423] width 55 height 16
click at [718, 459] on td "To Do" at bounding box center [715, 448] width 163 height 39
click at [725, 450] on div "To Do" at bounding box center [715, 448] width 134 height 16
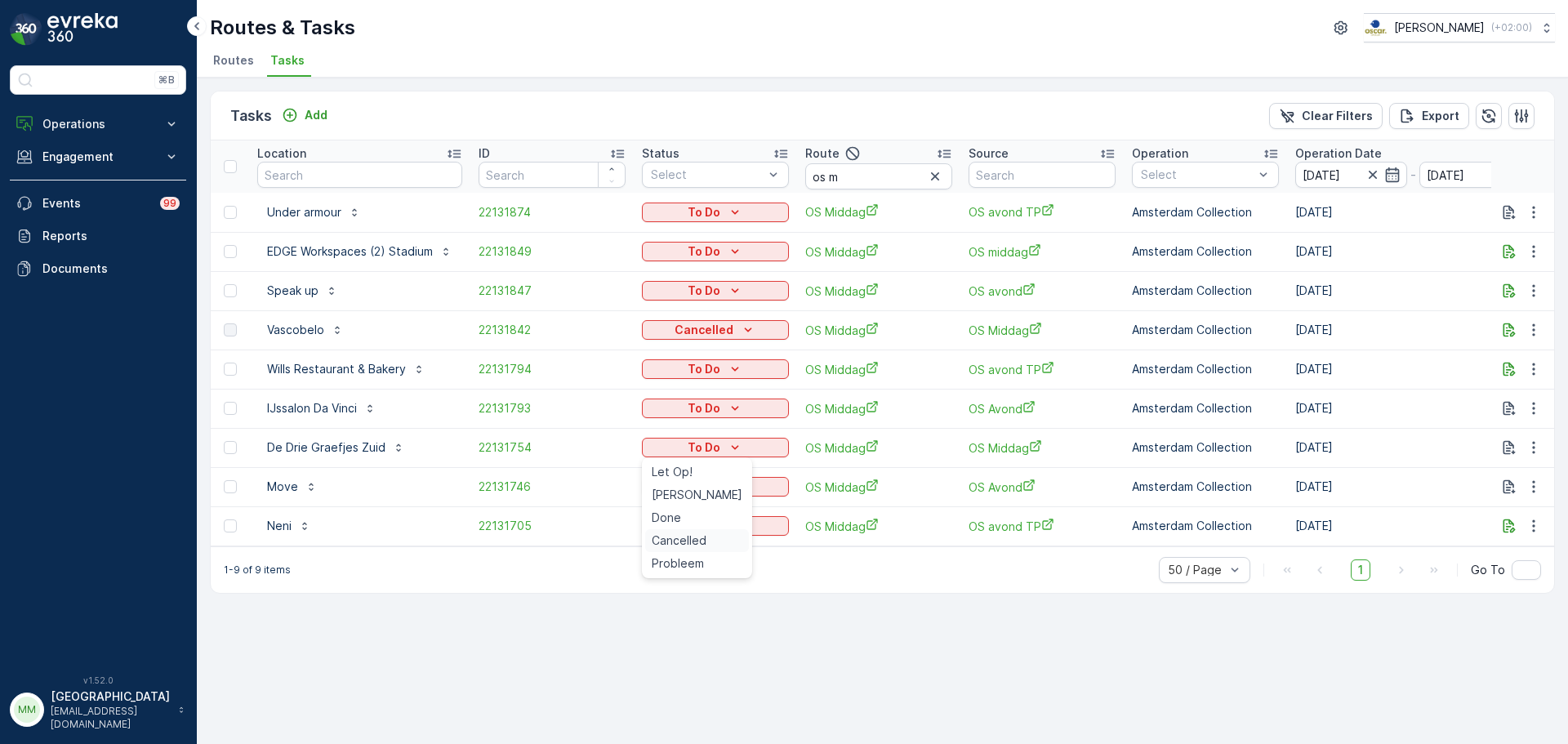
click at [693, 538] on span "Cancelled" at bounding box center [678, 540] width 55 height 16
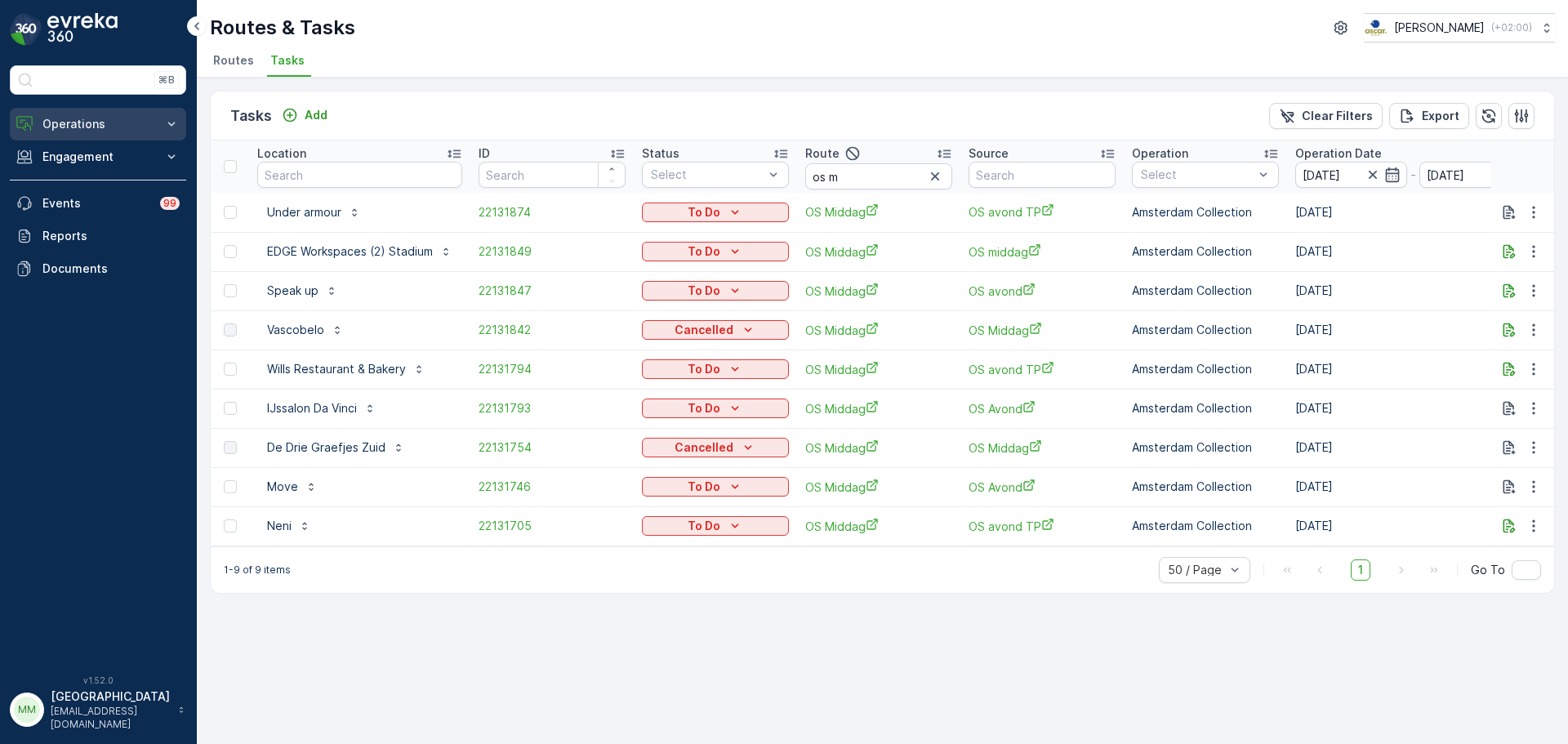
click at [90, 127] on p "Operations" at bounding box center [98, 124] width 111 height 16
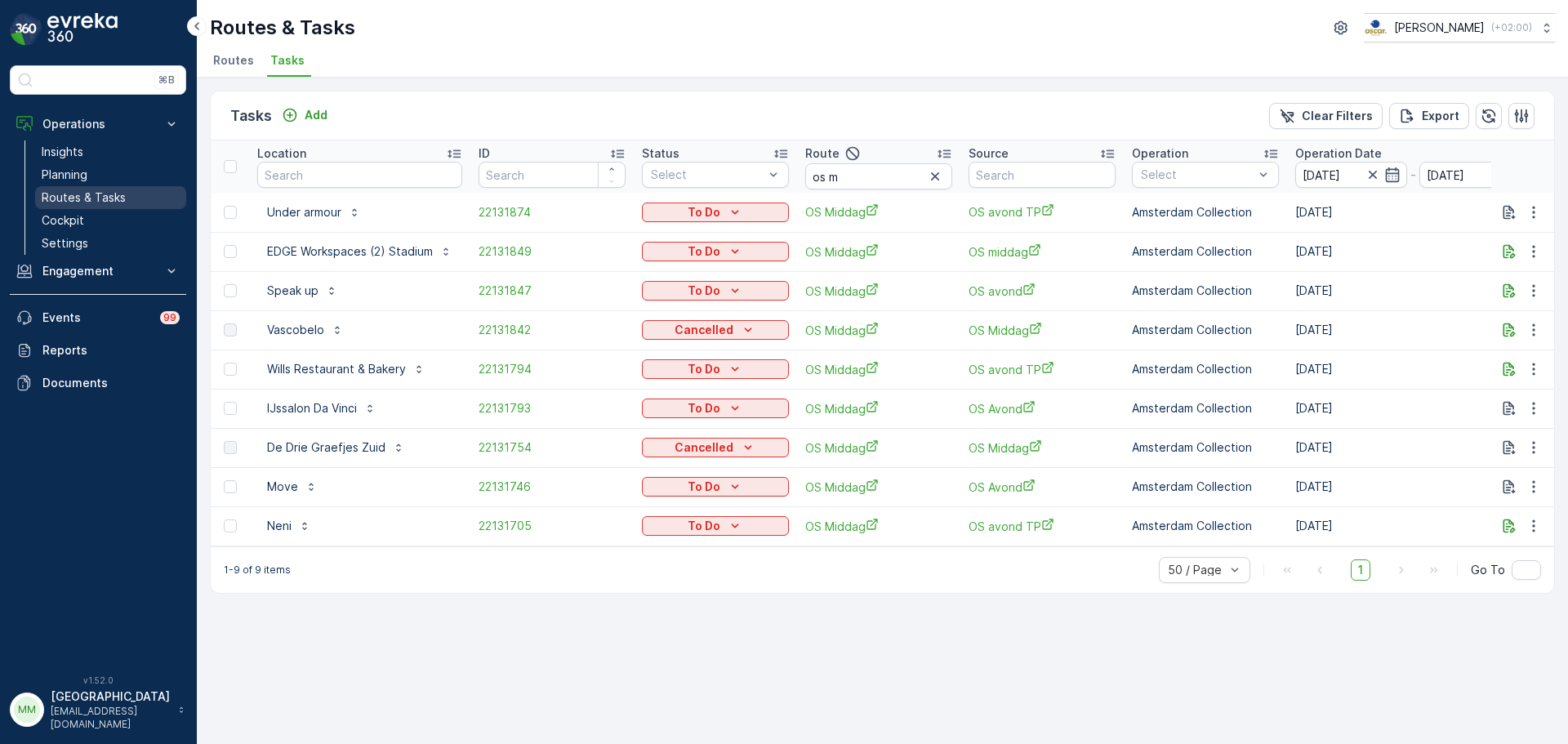
click at [46, 202] on p "Routes & Tasks" at bounding box center [84, 198] width 84 height 16
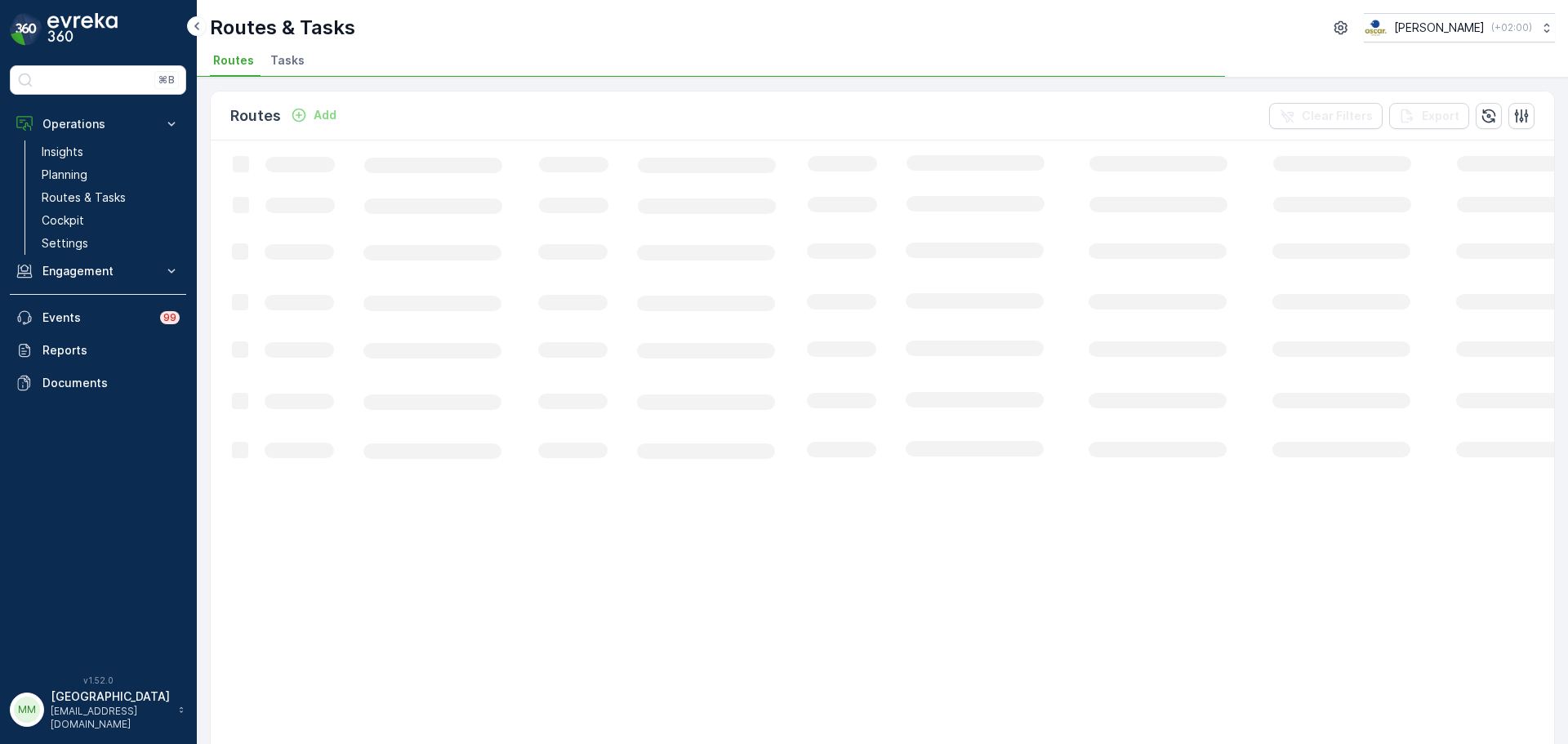
click at [286, 55] on span "Tasks" at bounding box center [287, 61] width 34 height 16
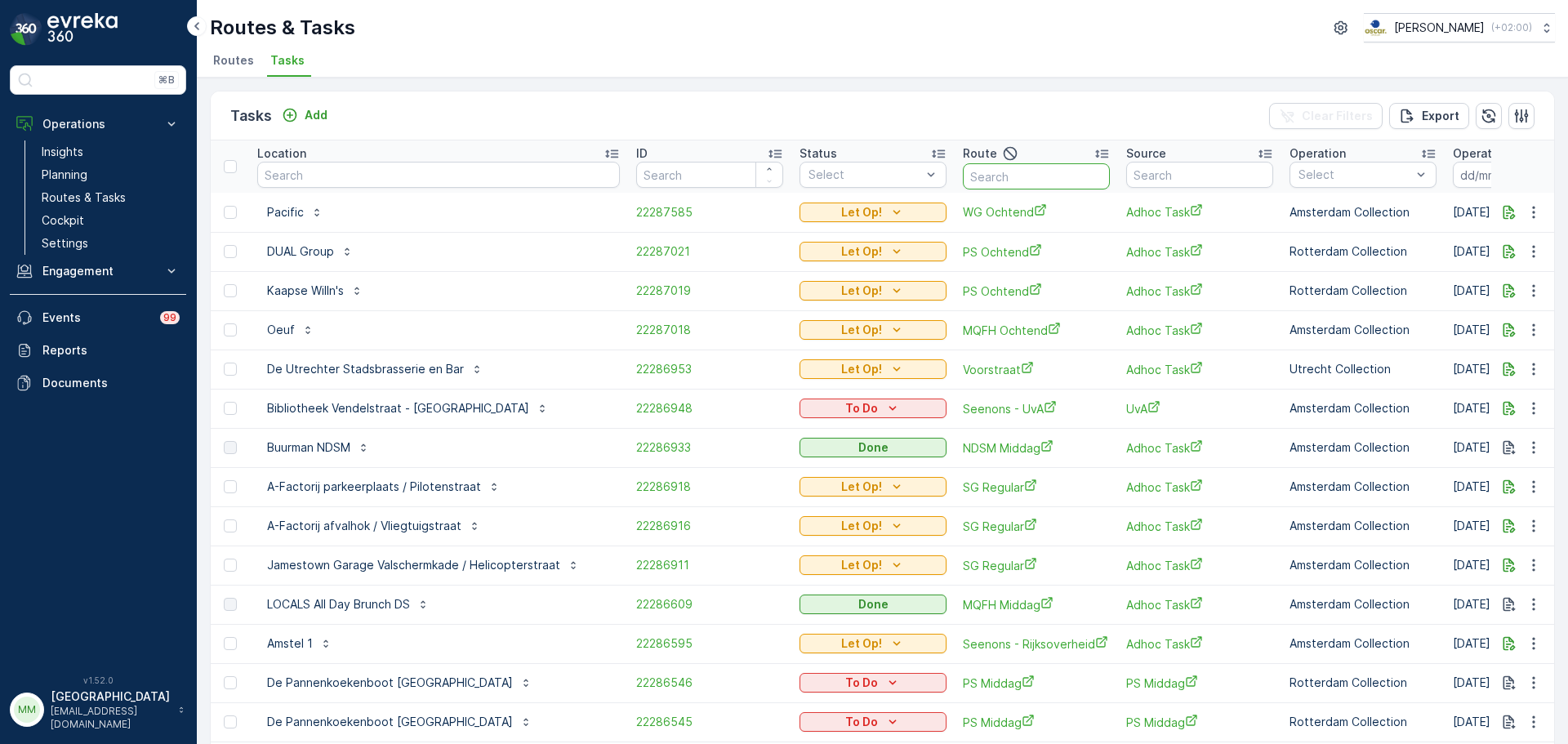
click at [963, 177] on input "text" at bounding box center [1036, 177] width 147 height 26
type input "kd o"
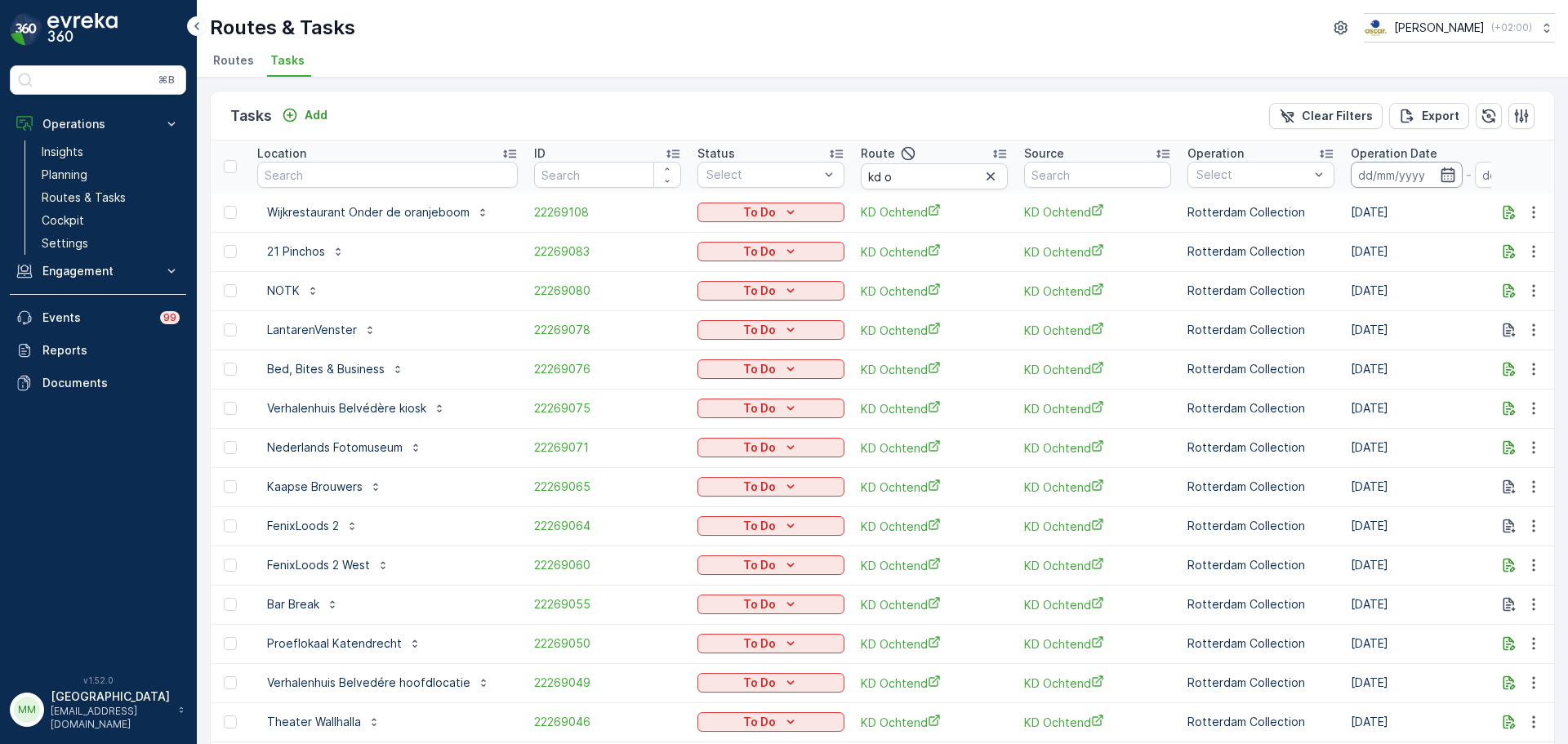
click at [1394, 177] on input at bounding box center [1406, 175] width 112 height 26
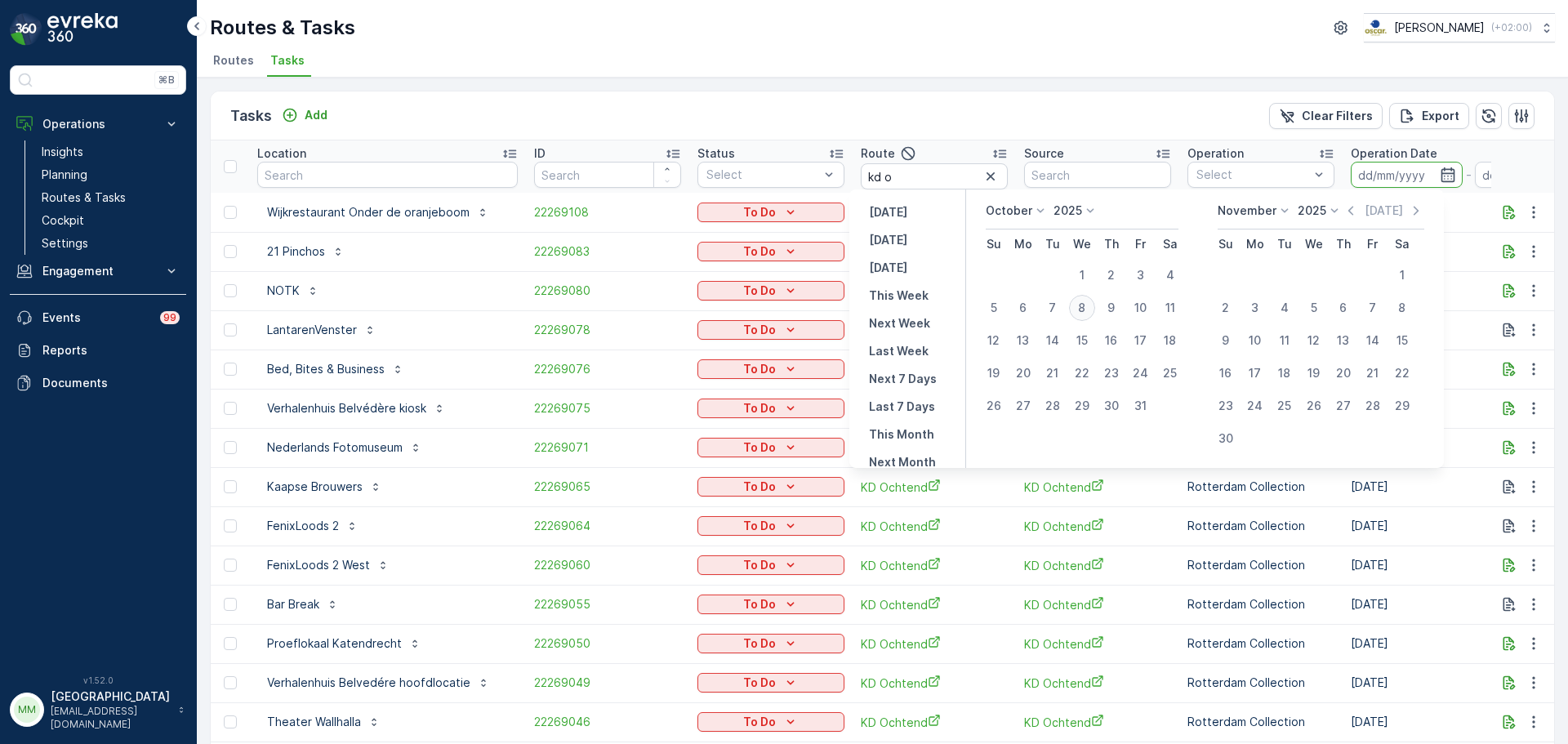
click at [1095, 310] on div "8" at bounding box center [1082, 308] width 26 height 26
type input "[DATE]"
click at [1095, 310] on div "8" at bounding box center [1082, 308] width 26 height 26
type input "[DATE]"
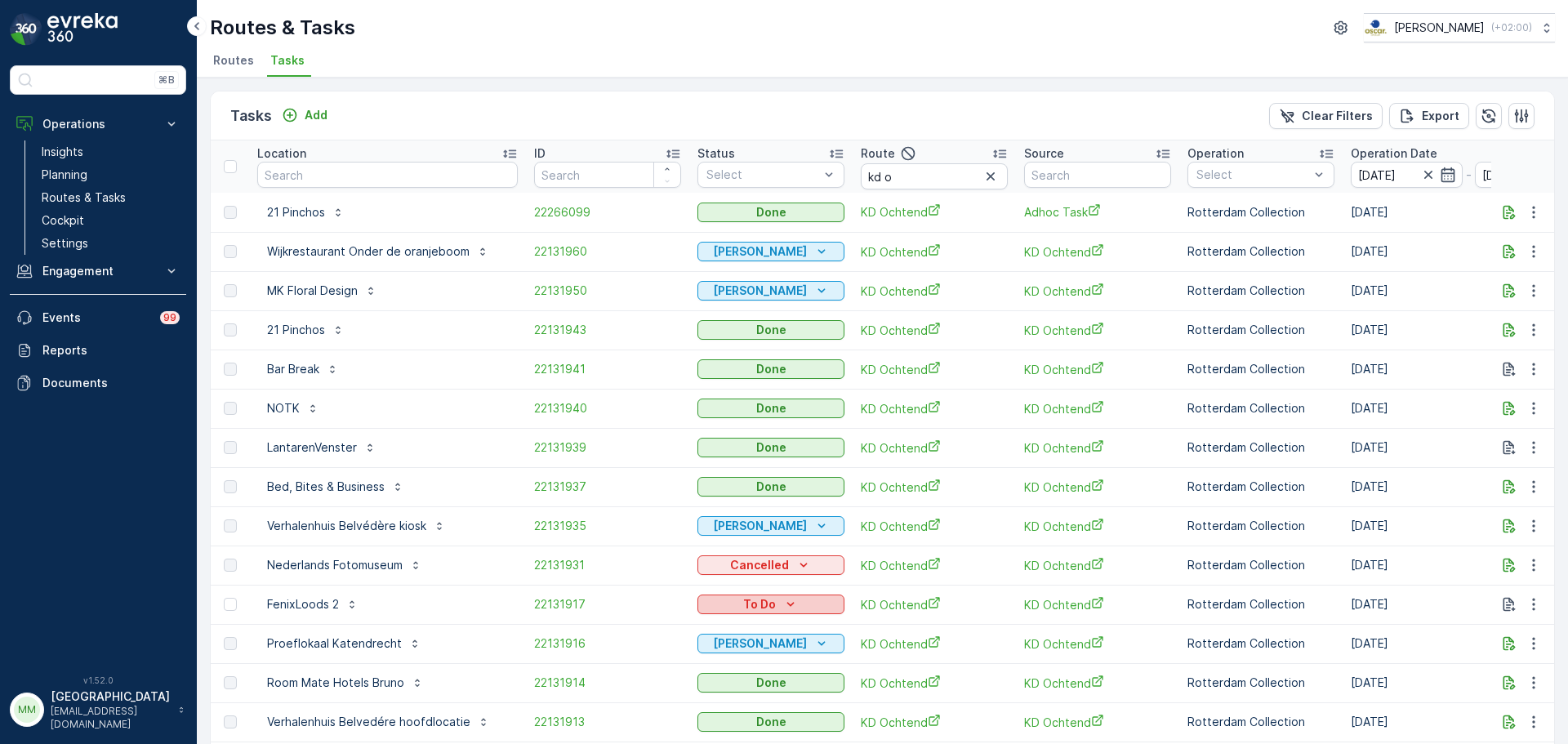
click at [752, 605] on p "To Do" at bounding box center [760, 604] width 33 height 16
click at [726, 668] on div "Done" at bounding box center [734, 674] width 103 height 23
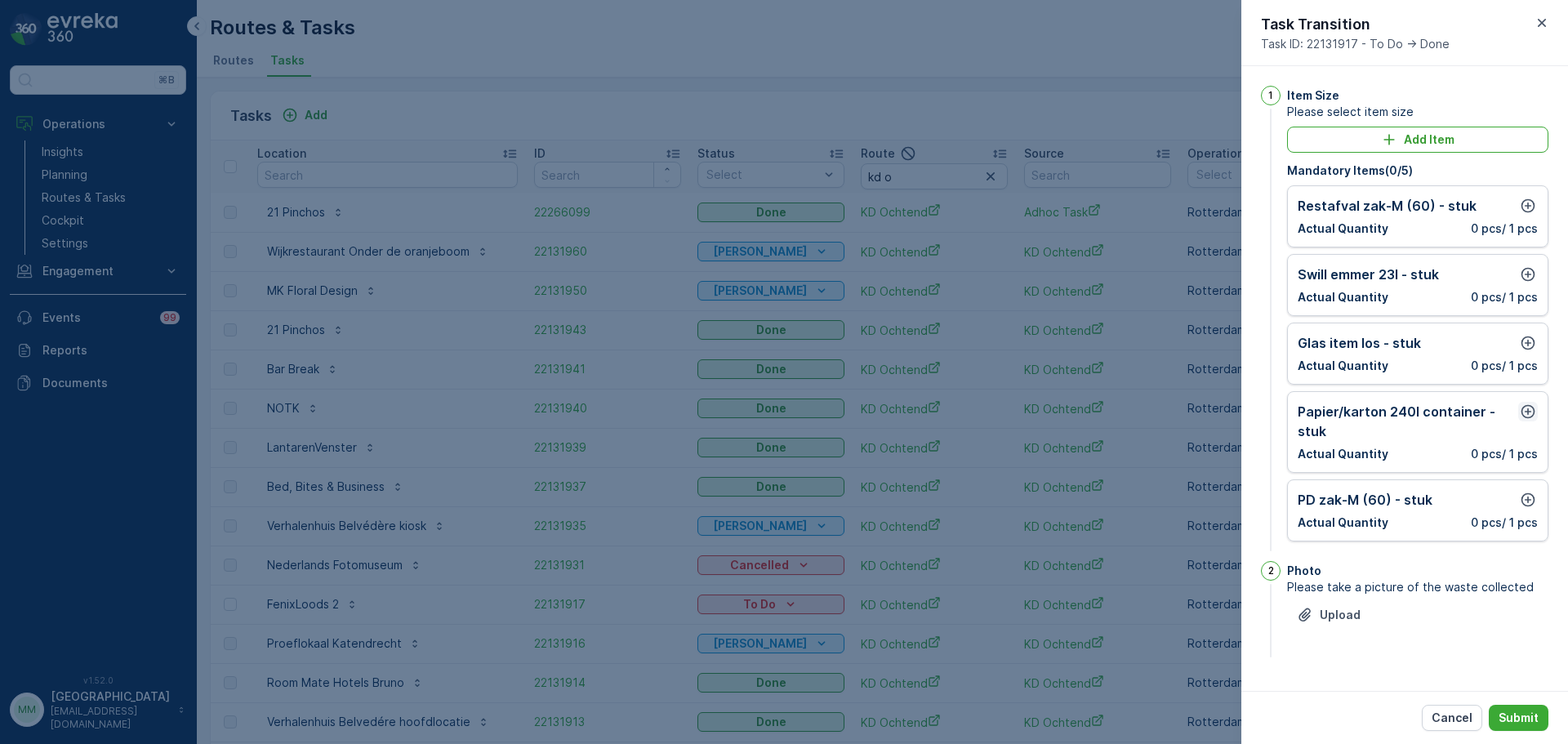
click at [1534, 402] on button "button" at bounding box center [1528, 411] width 20 height 20
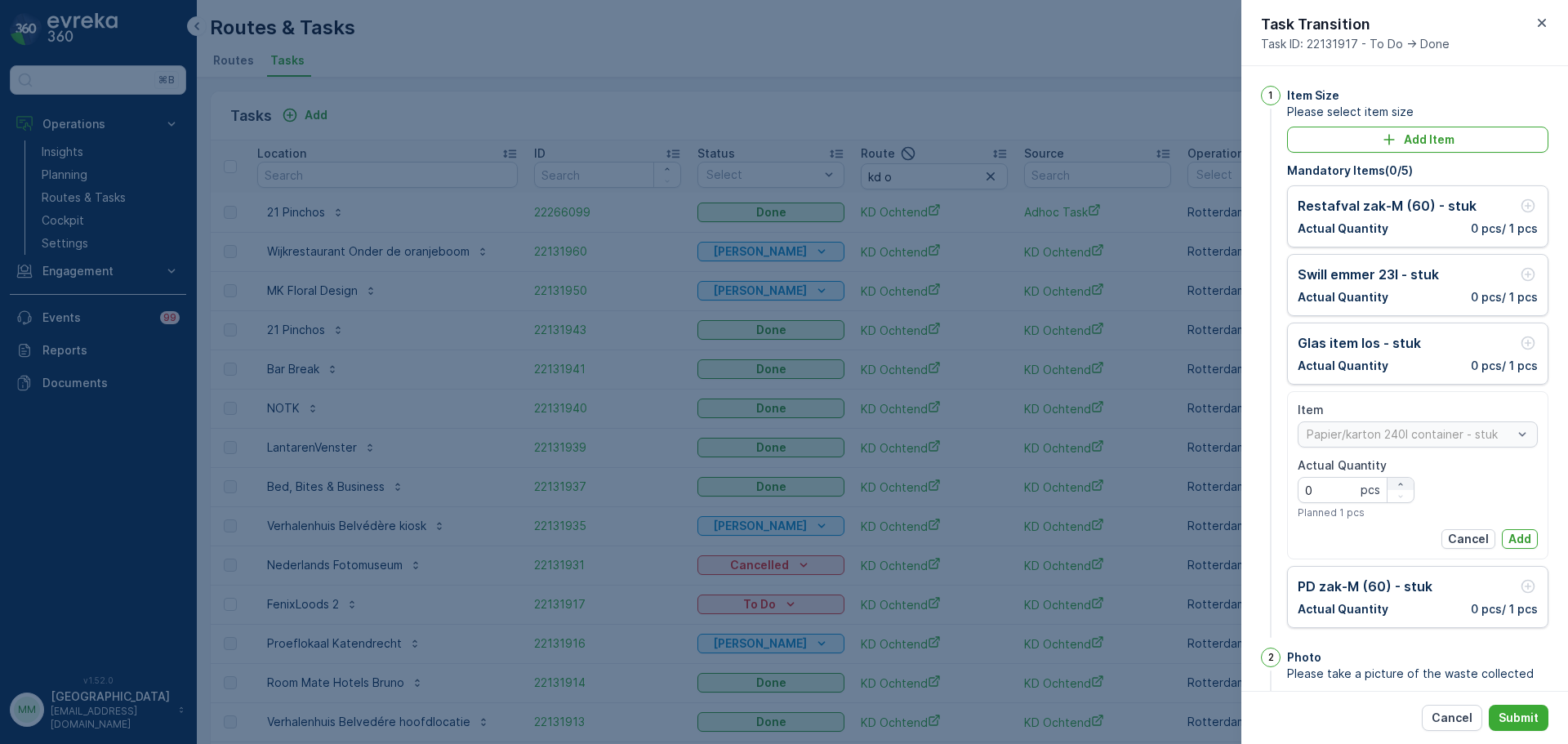
click at [1396, 480] on icon "button" at bounding box center [1400, 485] width 10 height 10
type Quantity "1"
click at [1522, 540] on p "Add" at bounding box center [1520, 539] width 23 height 16
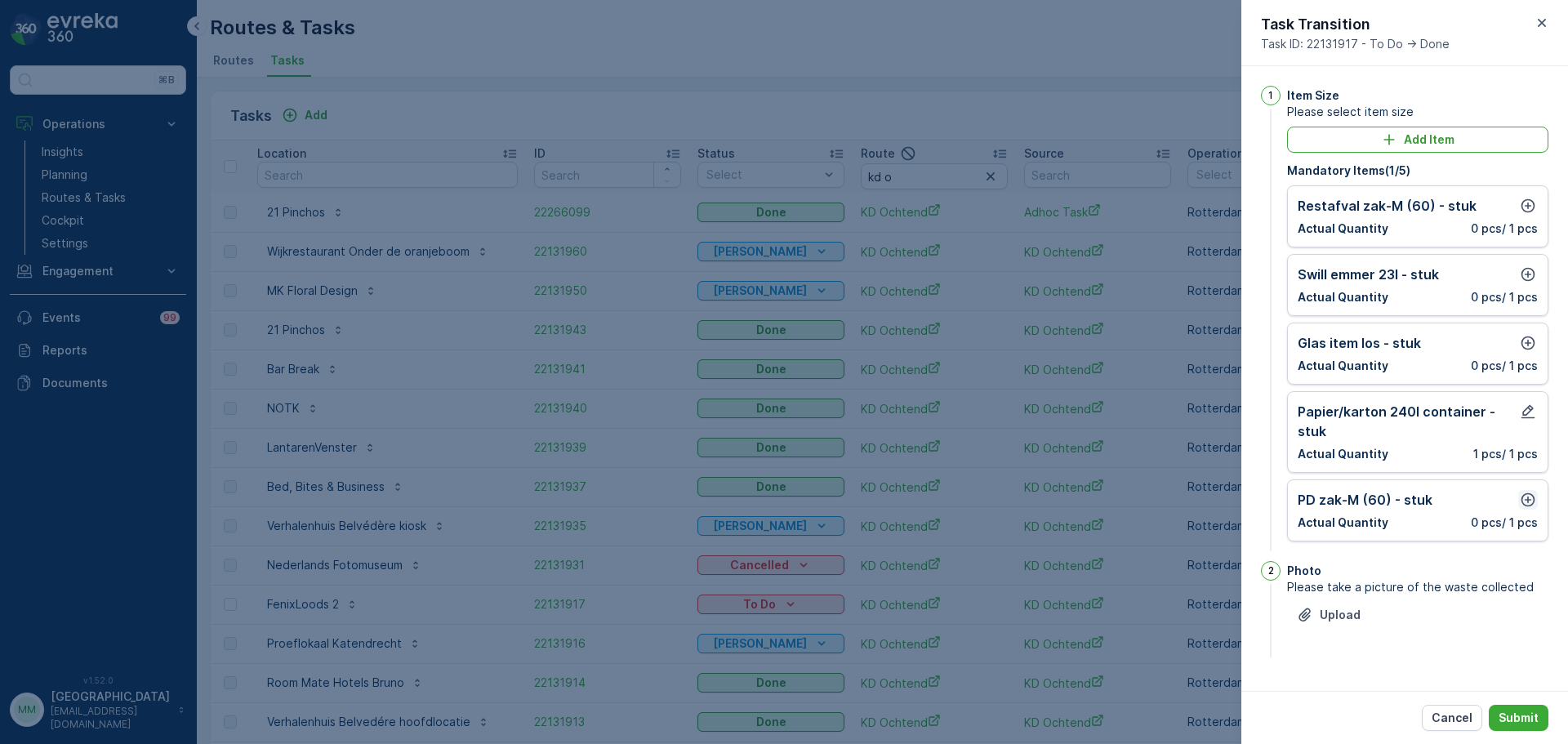
click at [1531, 502] on icon "button" at bounding box center [1528, 499] width 16 height 16
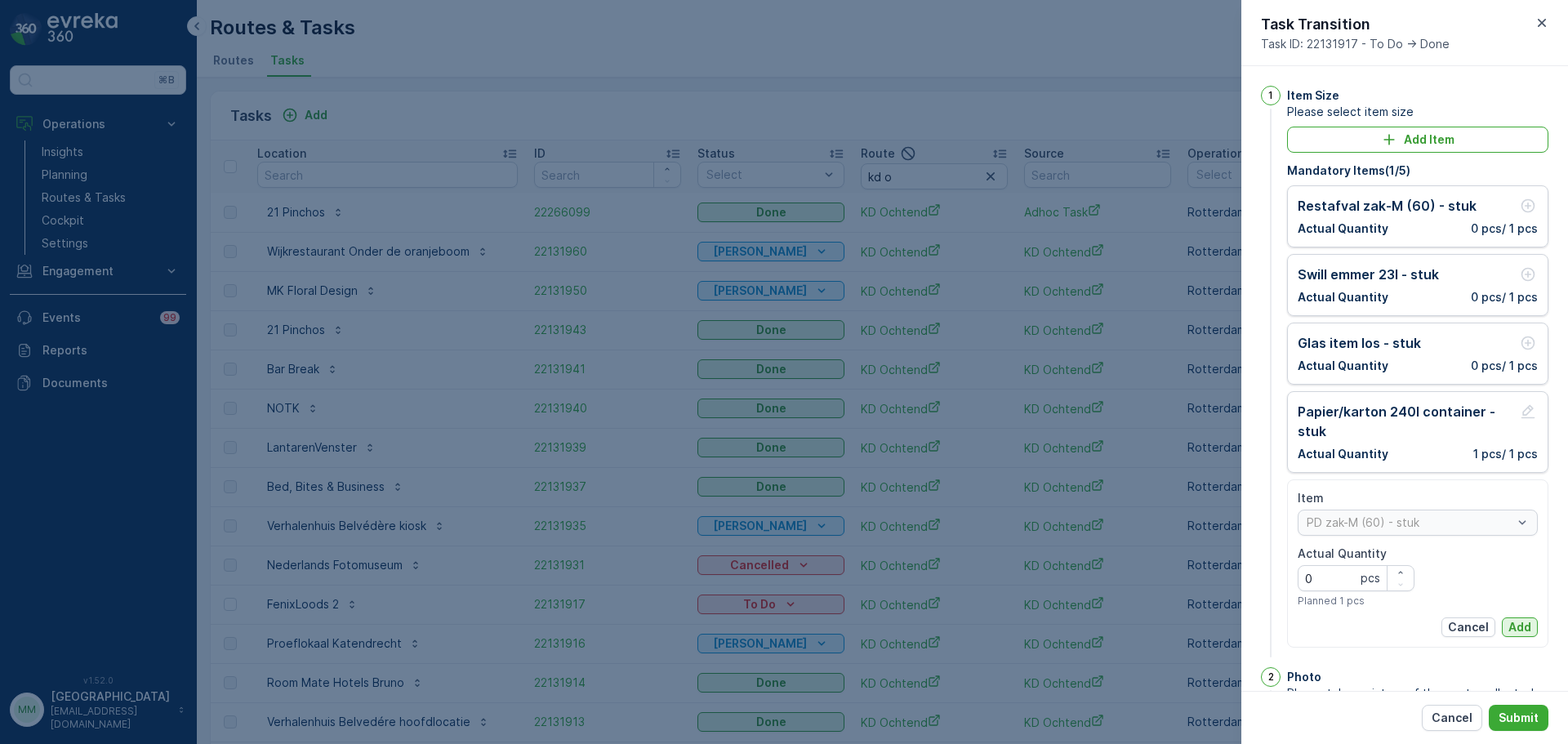
click at [1524, 634] on p "Add" at bounding box center [1520, 627] width 23 height 16
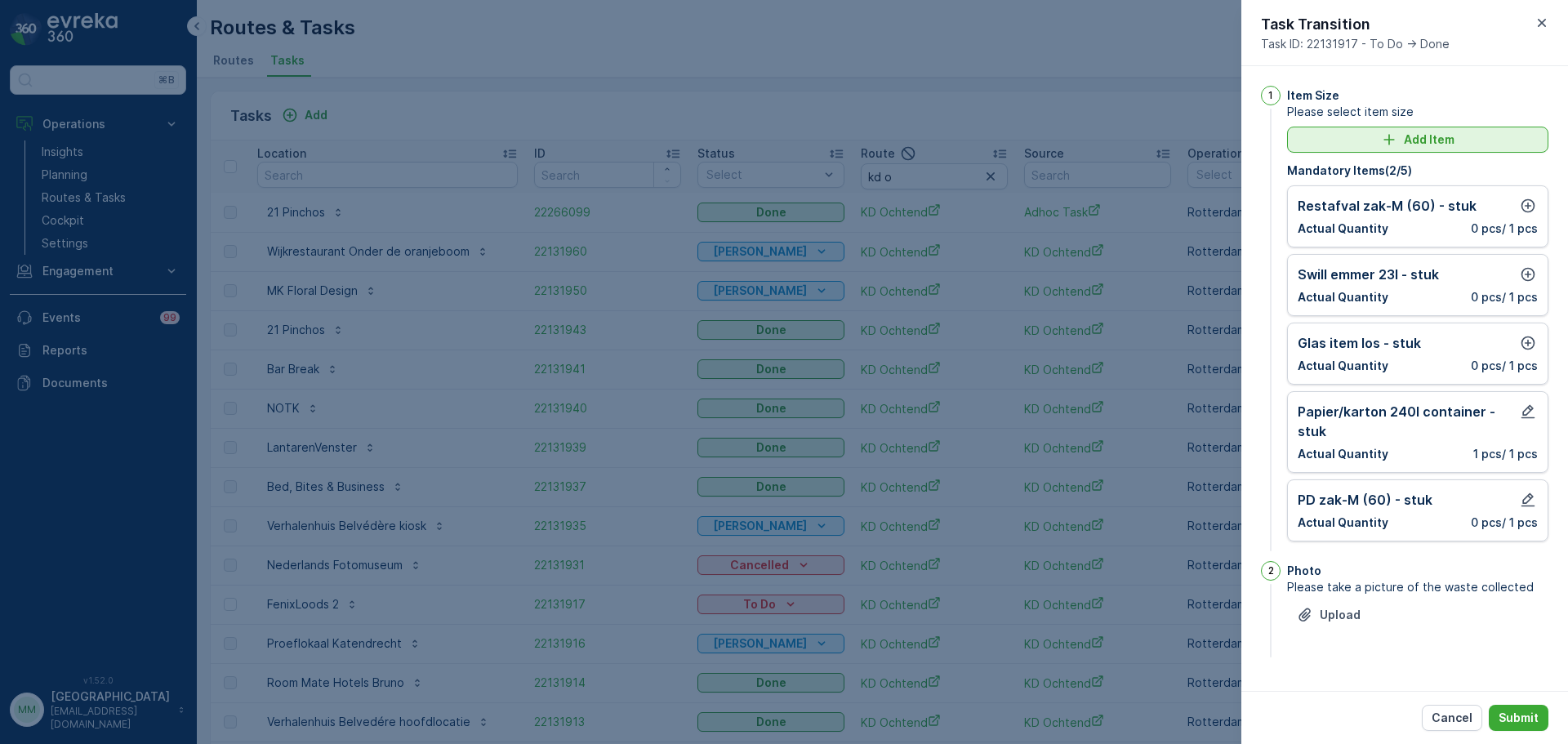
click at [1428, 141] on p "Add Item" at bounding box center [1429, 140] width 51 height 16
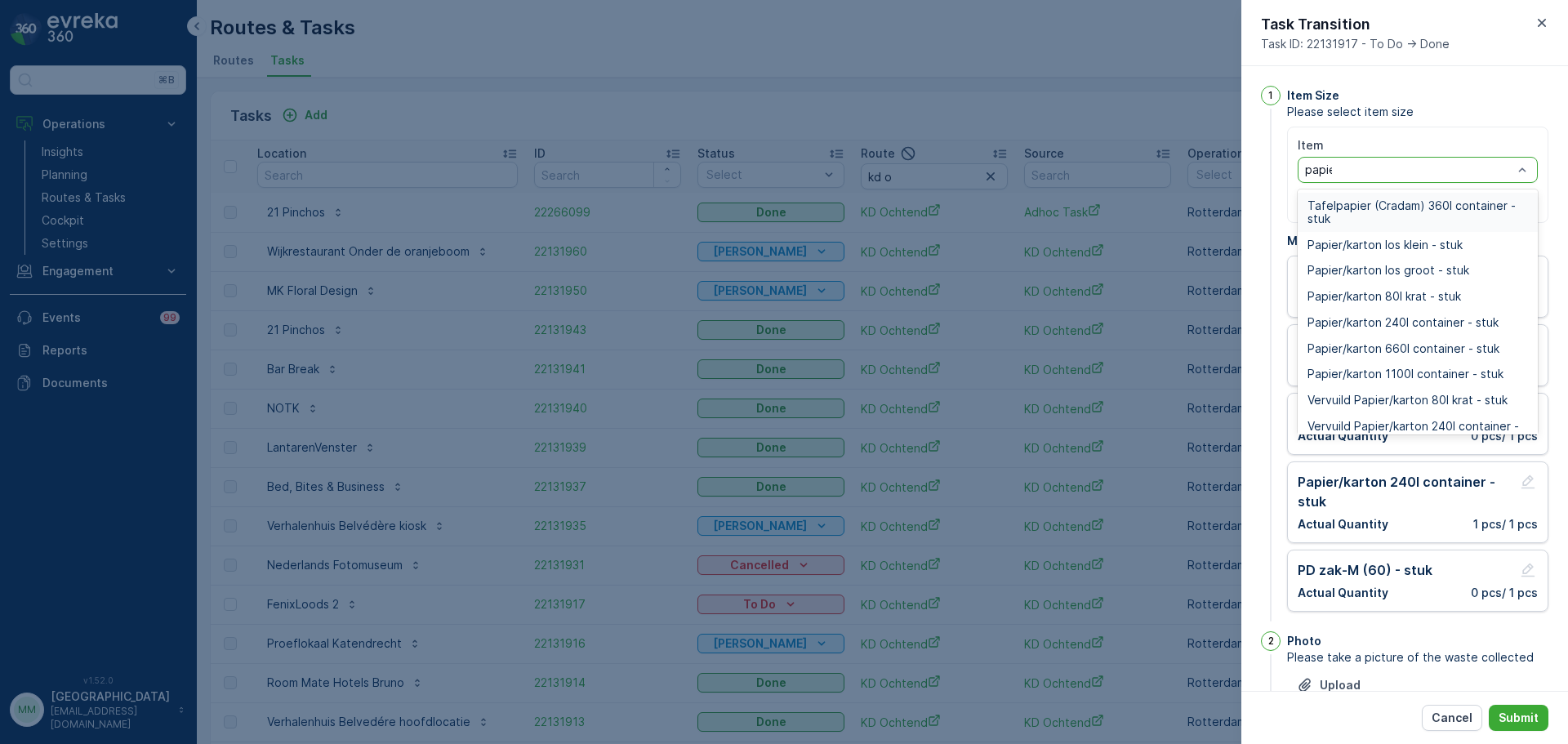
type input "papier"
click at [1423, 348] on span "Papier/karton 660l container - stuk" at bounding box center [1404, 349] width 192 height 13
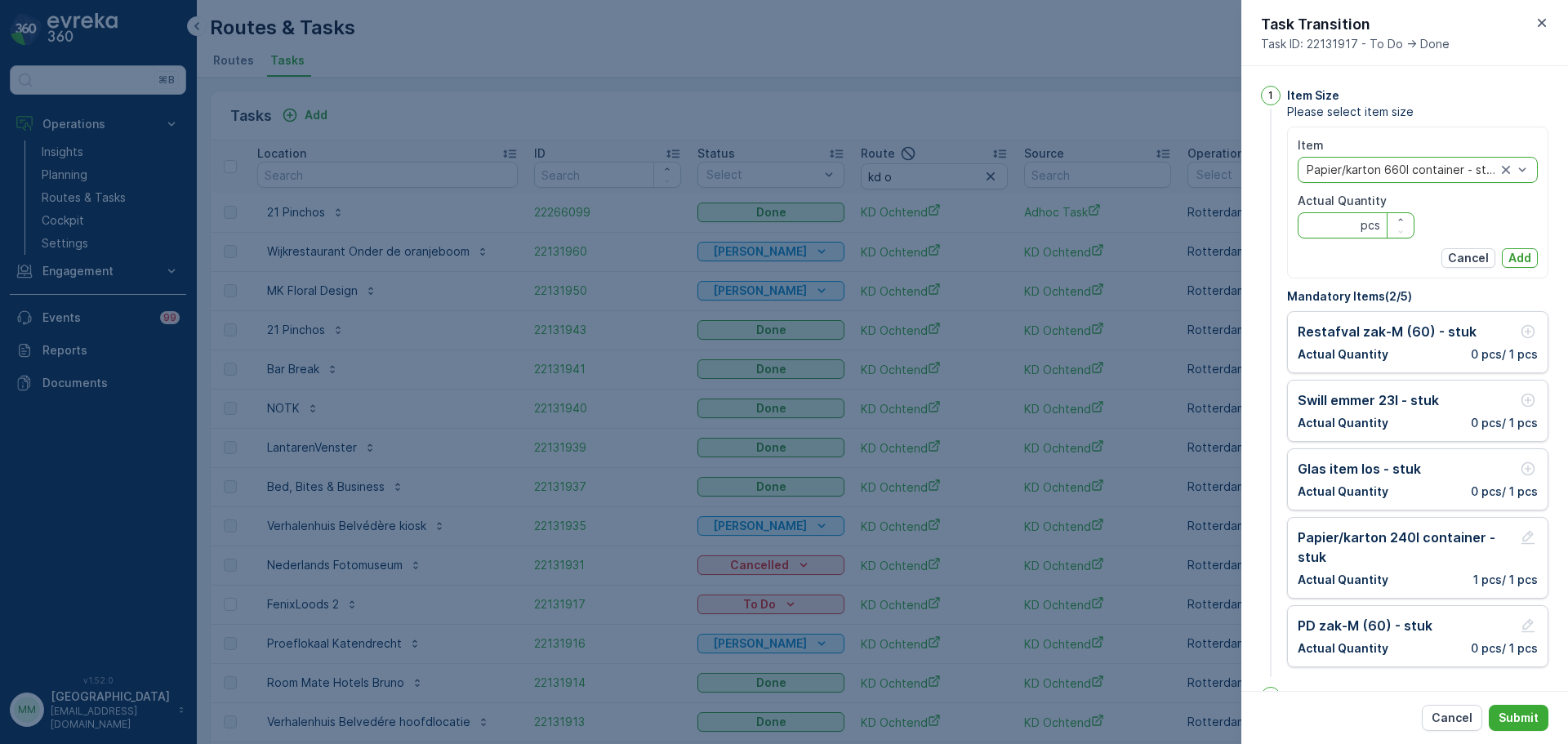
click at [1345, 225] on Quantity "Actual Quantity" at bounding box center [1356, 225] width 117 height 26
type Quantity "1"
click at [1524, 262] on p "Add" at bounding box center [1520, 258] width 23 height 16
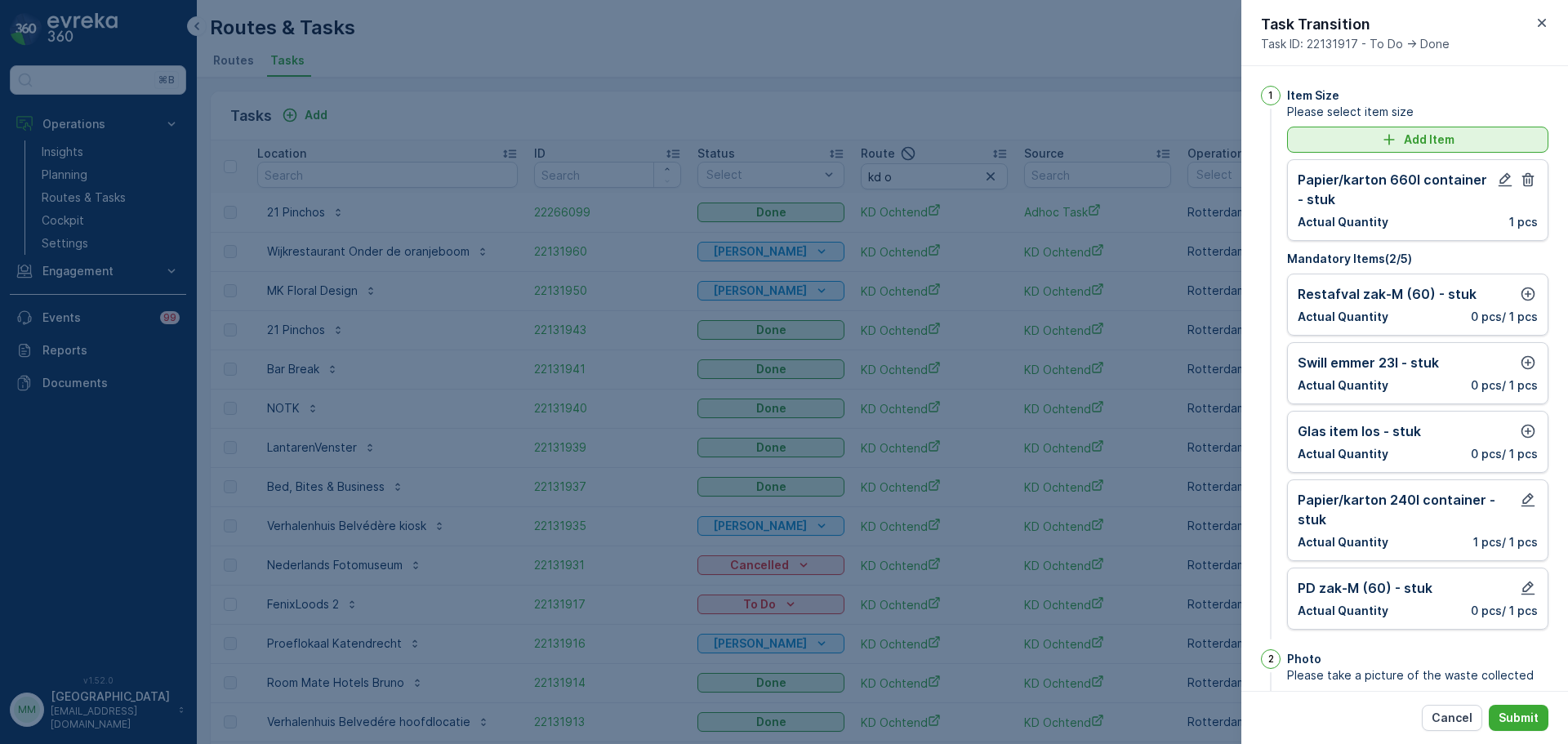
click at [1400, 139] on div "Add Item" at bounding box center [1418, 140] width 241 height 16
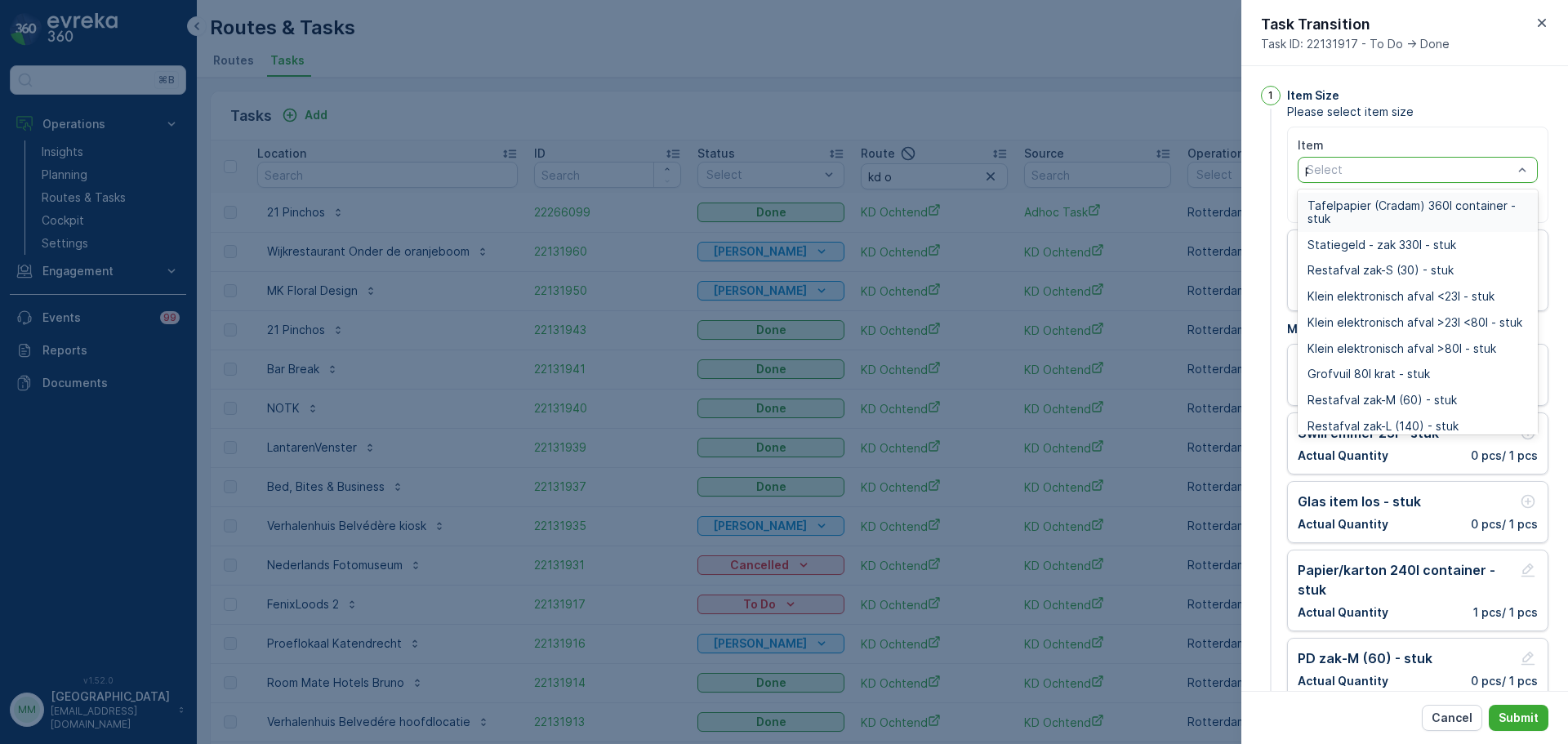
type input "pd"
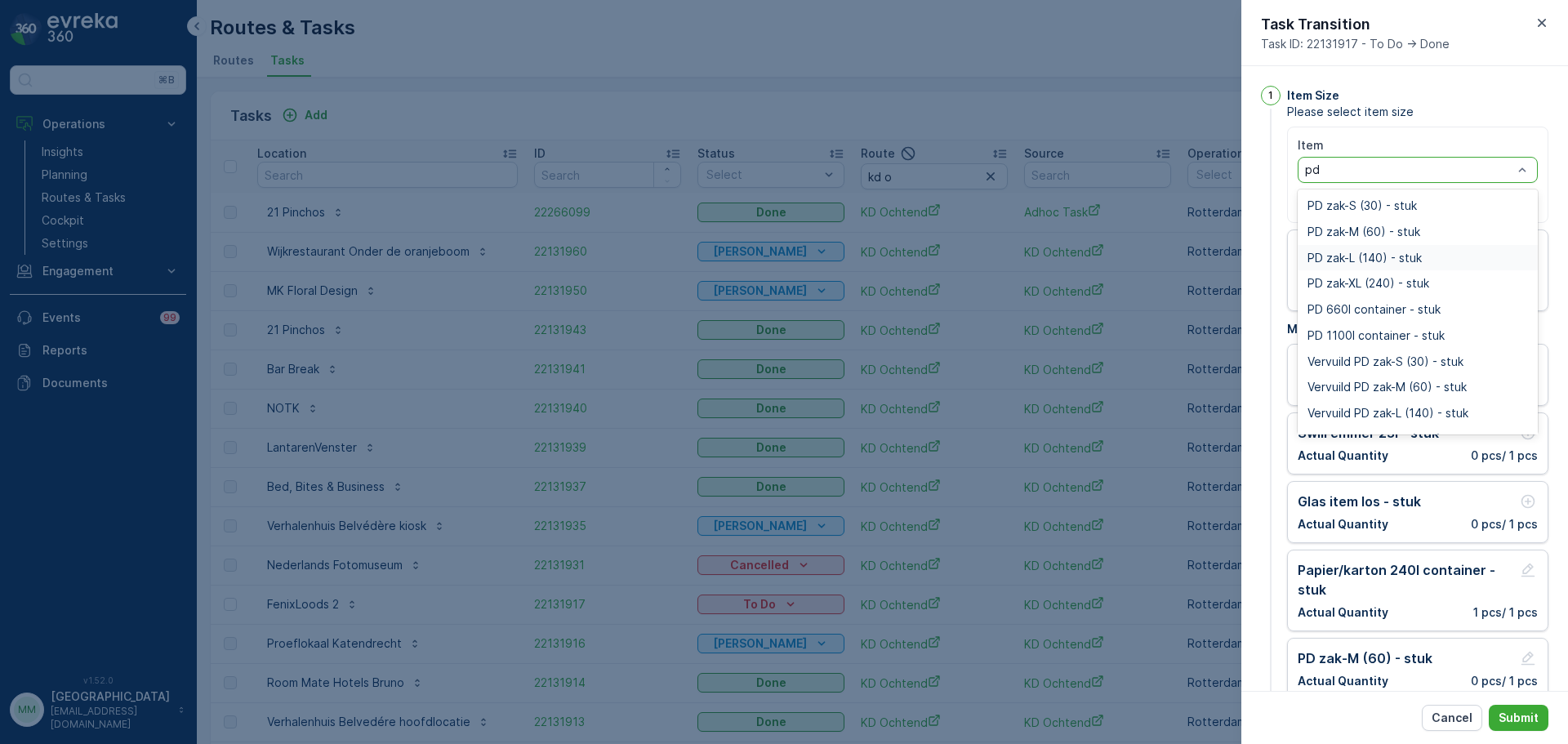
click at [1364, 269] on div "PD zak-L (140) - stuk" at bounding box center [1418, 258] width 240 height 26
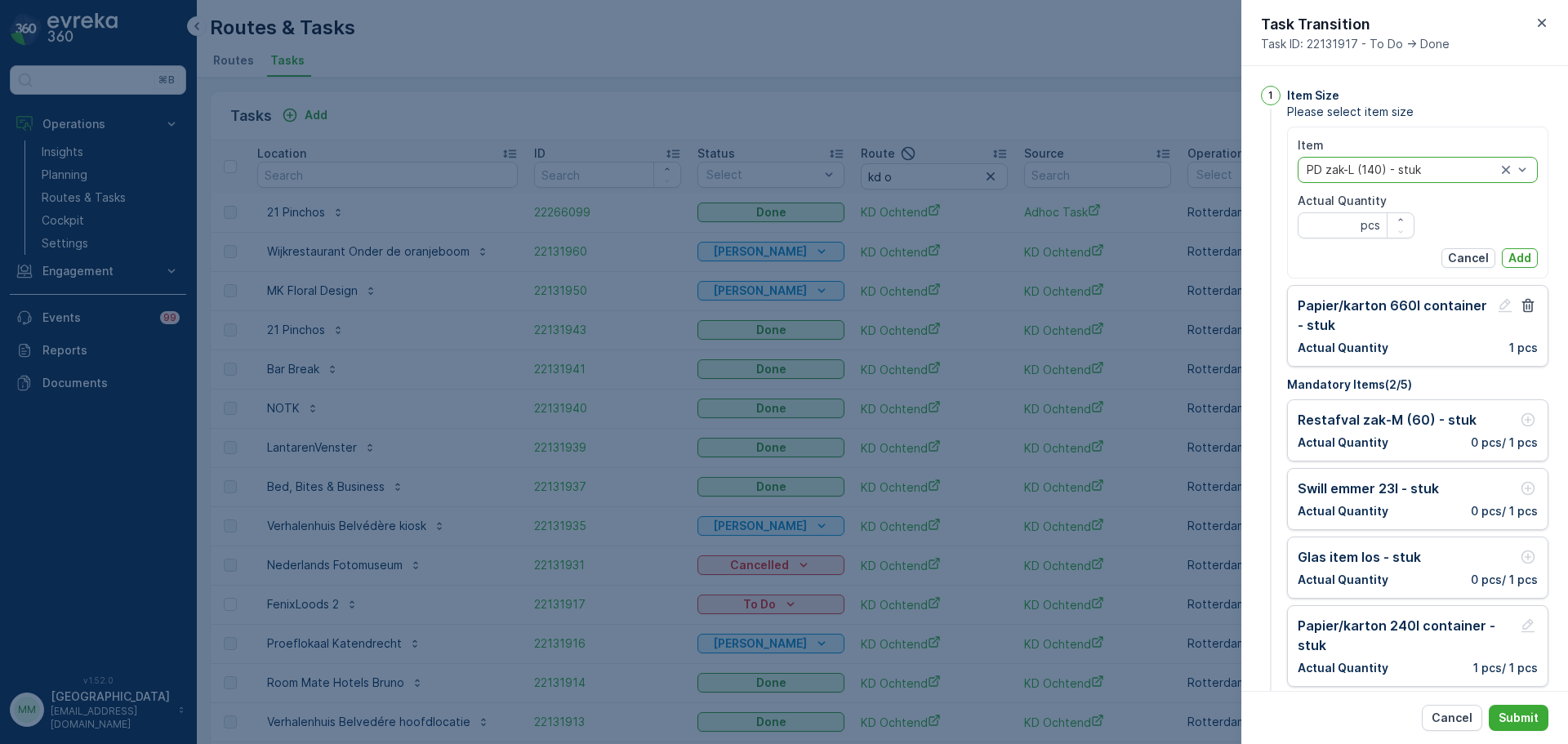
click at [1383, 163] on div "PD zak-L (140) - stuk" at bounding box center [1418, 170] width 240 height 26
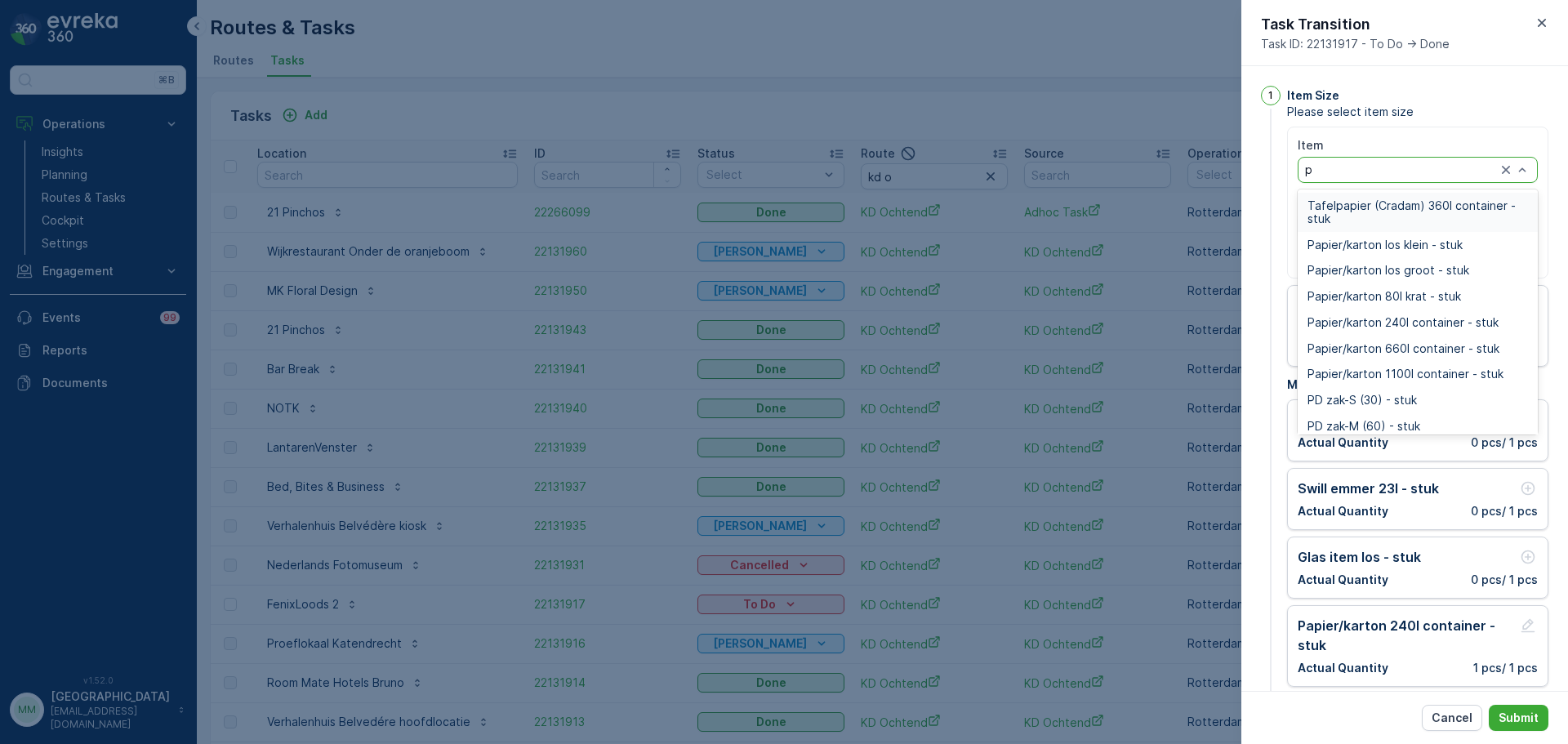
type input "pd"
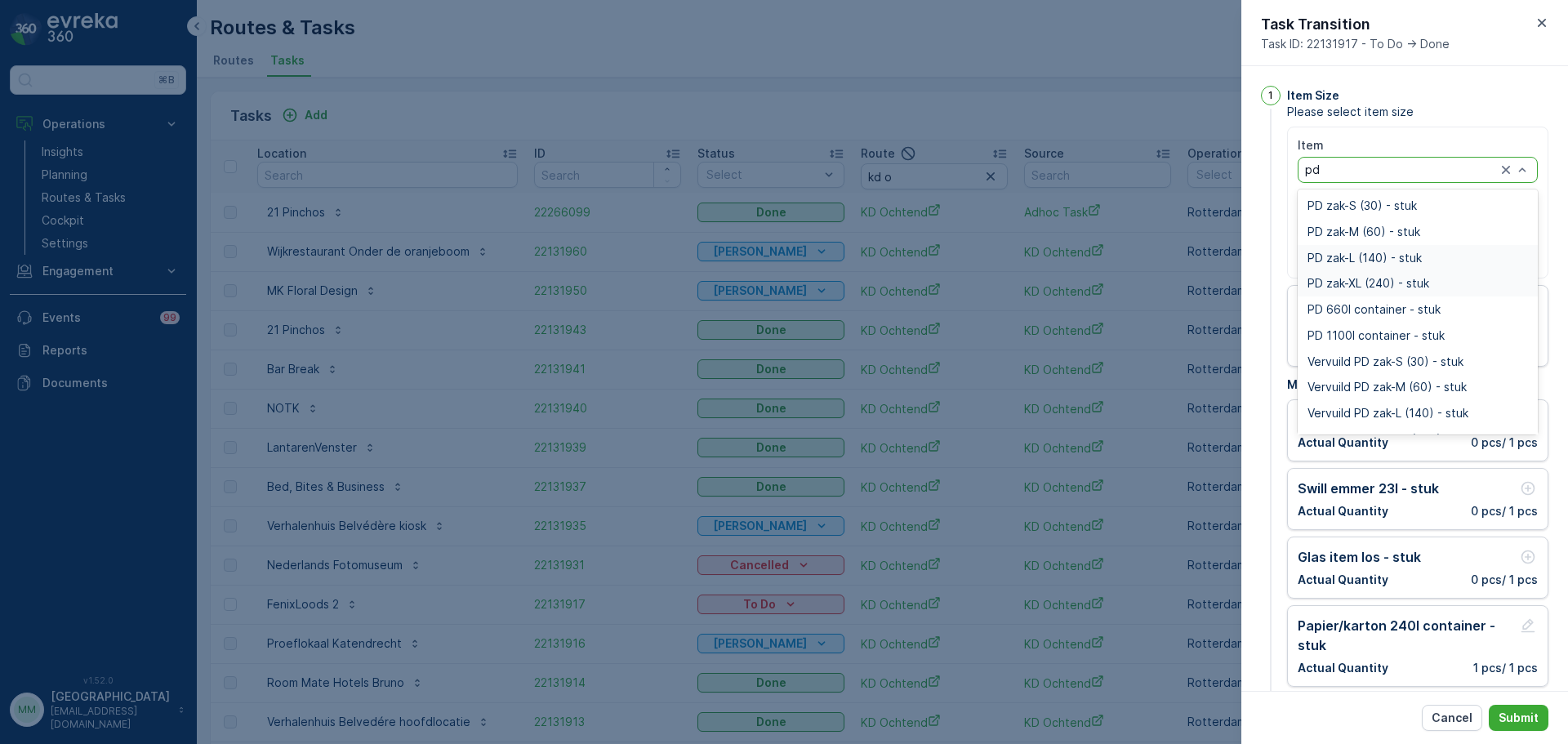
click at [1391, 279] on span "PD zak-XL (240) - stuk" at bounding box center [1368, 283] width 122 height 13
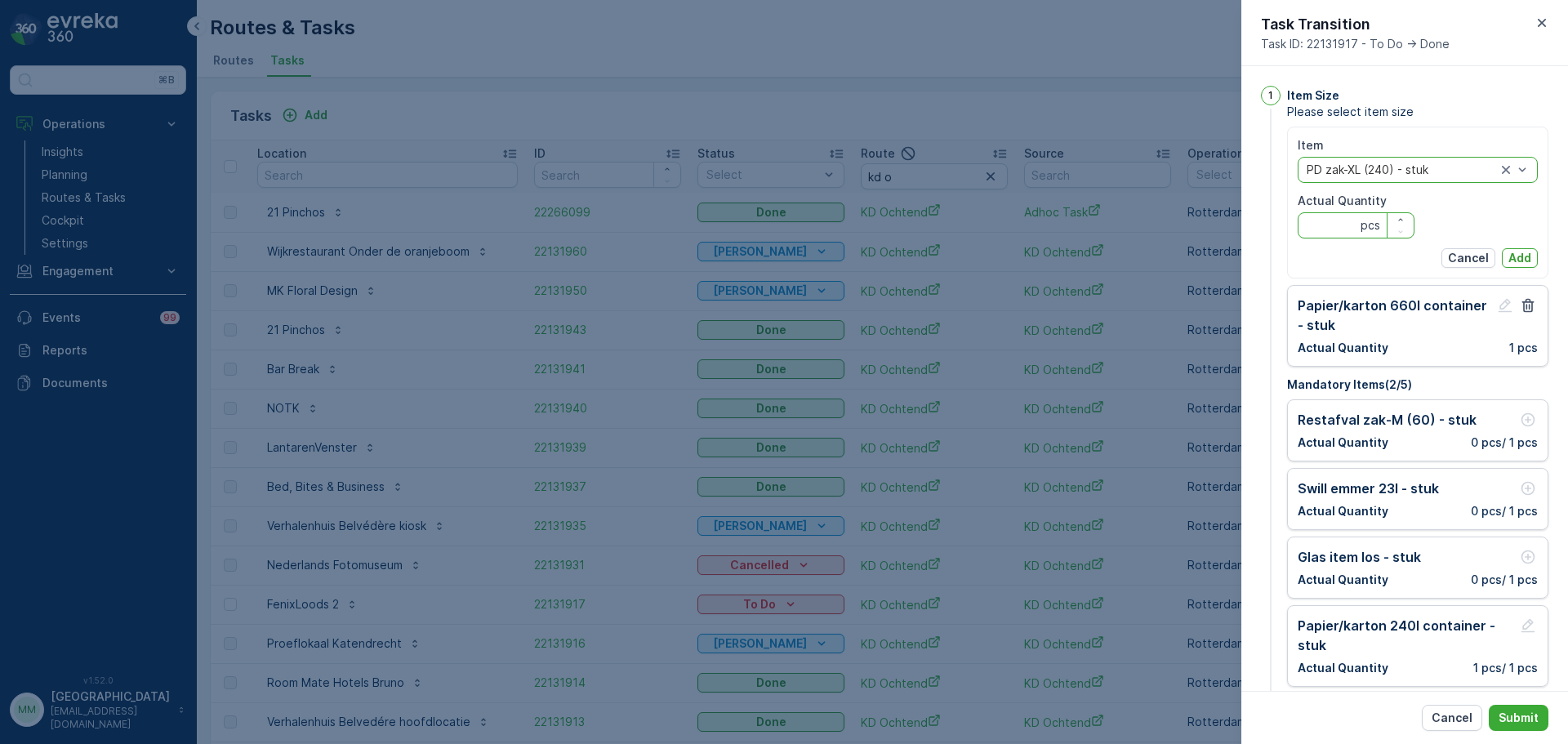
click at [1334, 233] on Quantity "Actual Quantity" at bounding box center [1356, 225] width 117 height 26
type Quantity "2"
click at [1511, 250] on p "Add" at bounding box center [1520, 258] width 23 height 16
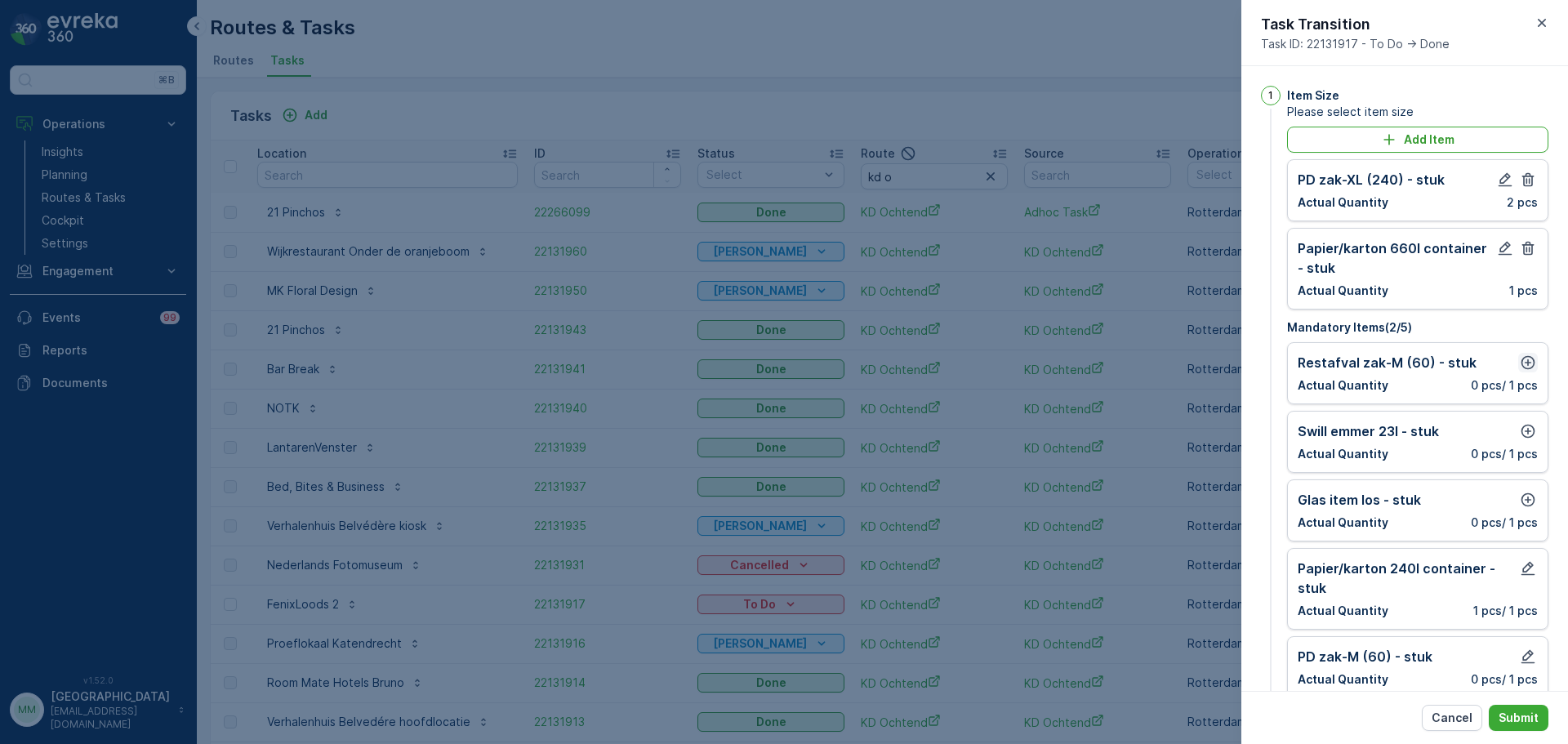
click at [1524, 363] on icon "button" at bounding box center [1528, 362] width 14 height 14
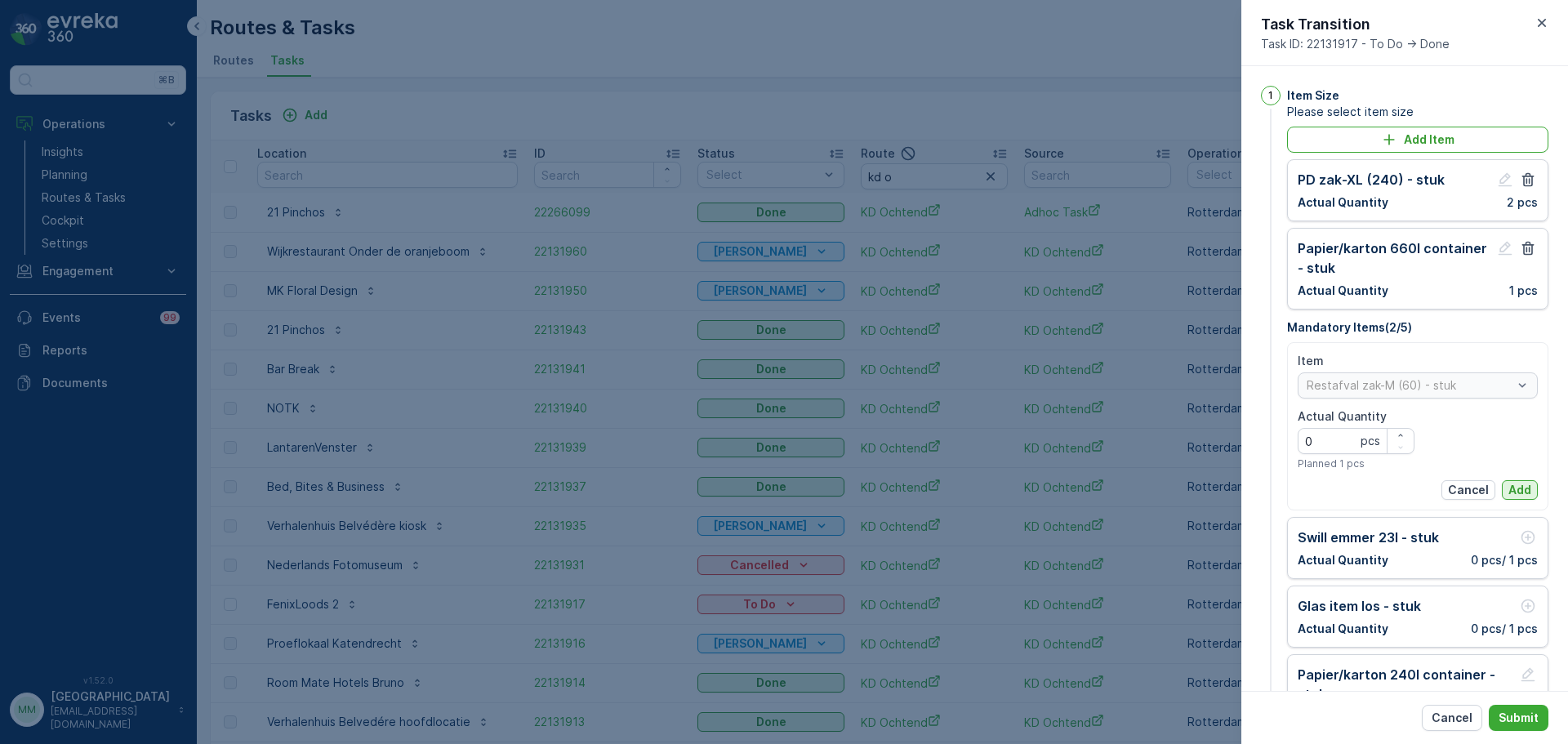
click at [1521, 486] on p "Add" at bounding box center [1520, 490] width 23 height 16
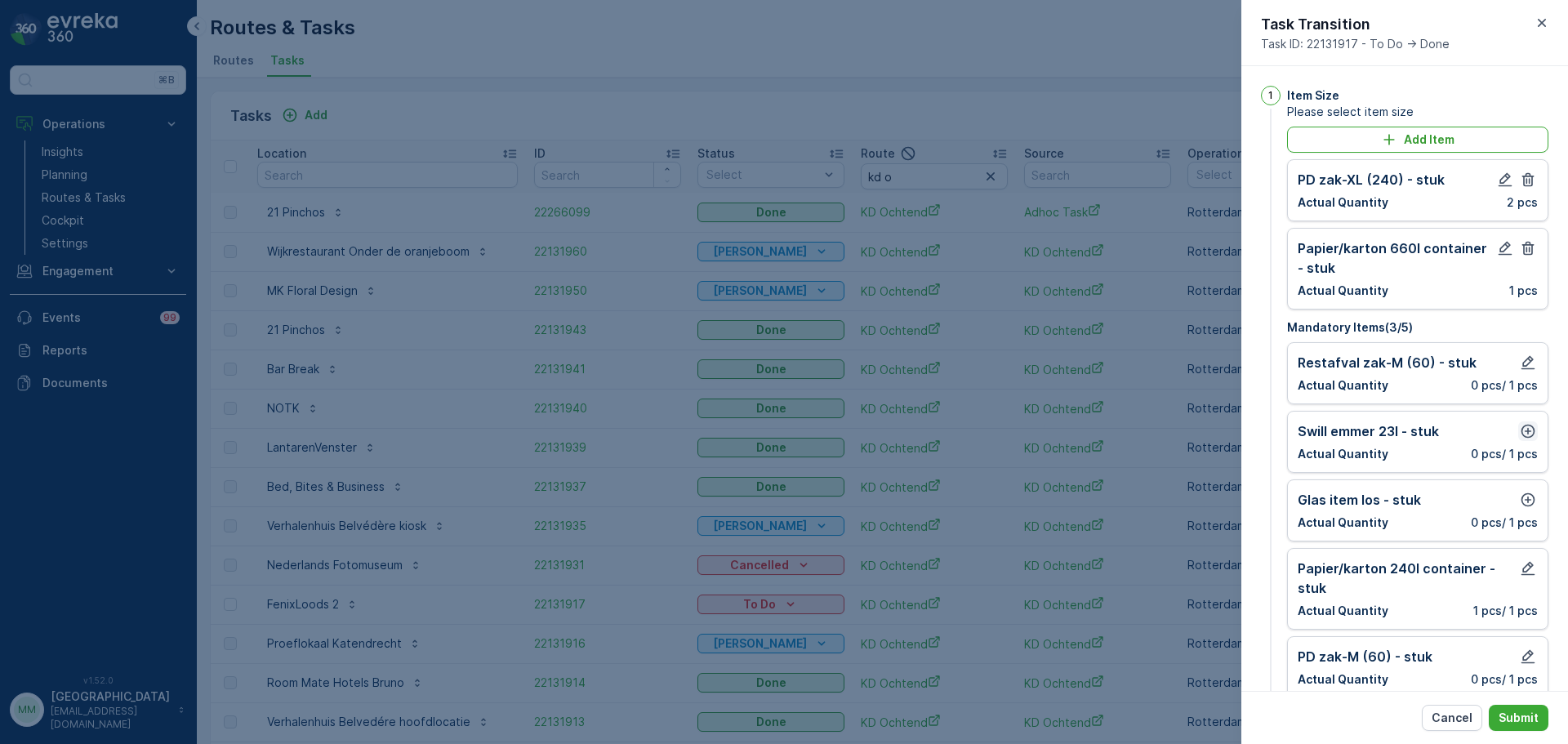
click at [1520, 439] on icon "button" at bounding box center [1528, 431] width 16 height 16
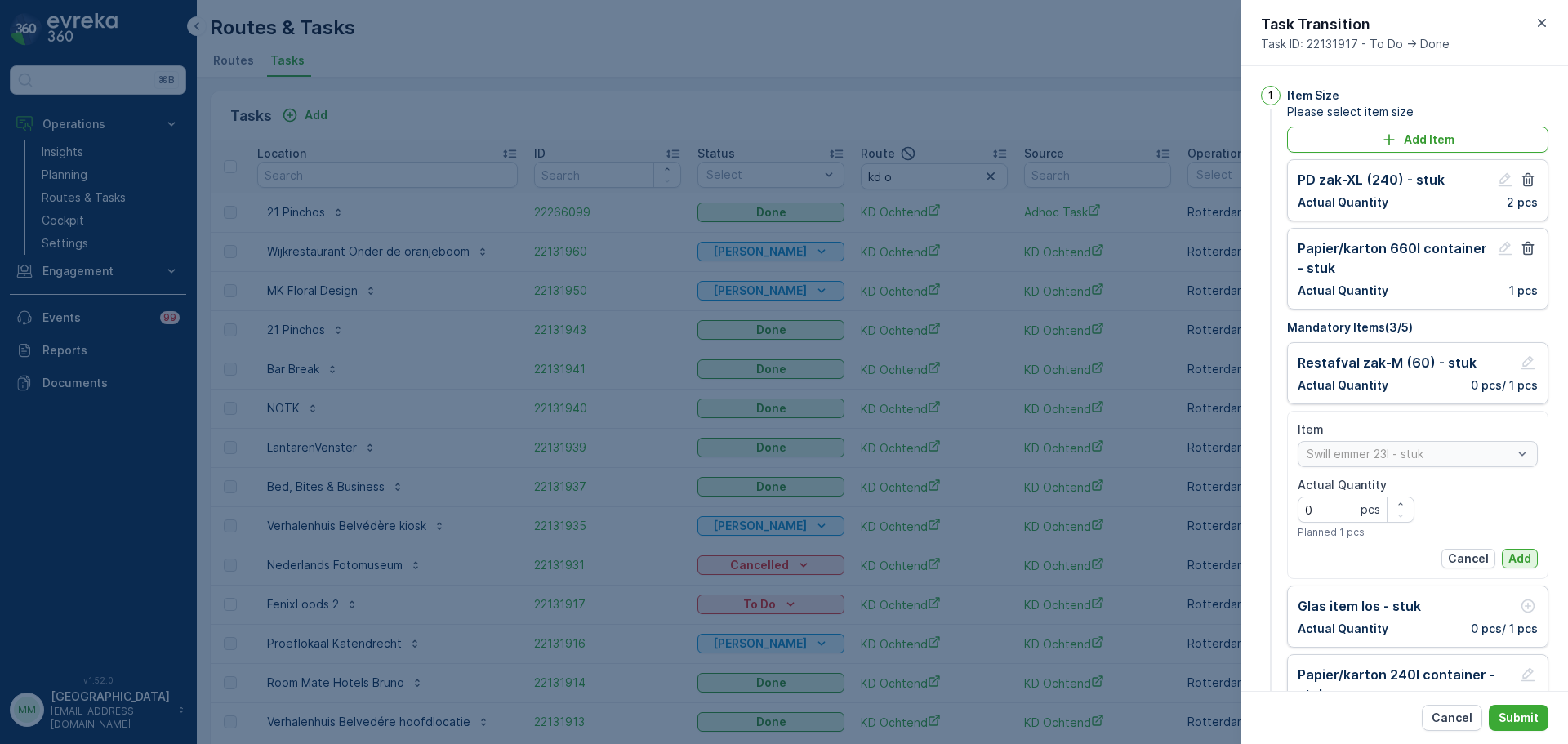
click at [1515, 562] on p "Add" at bounding box center [1520, 558] width 23 height 16
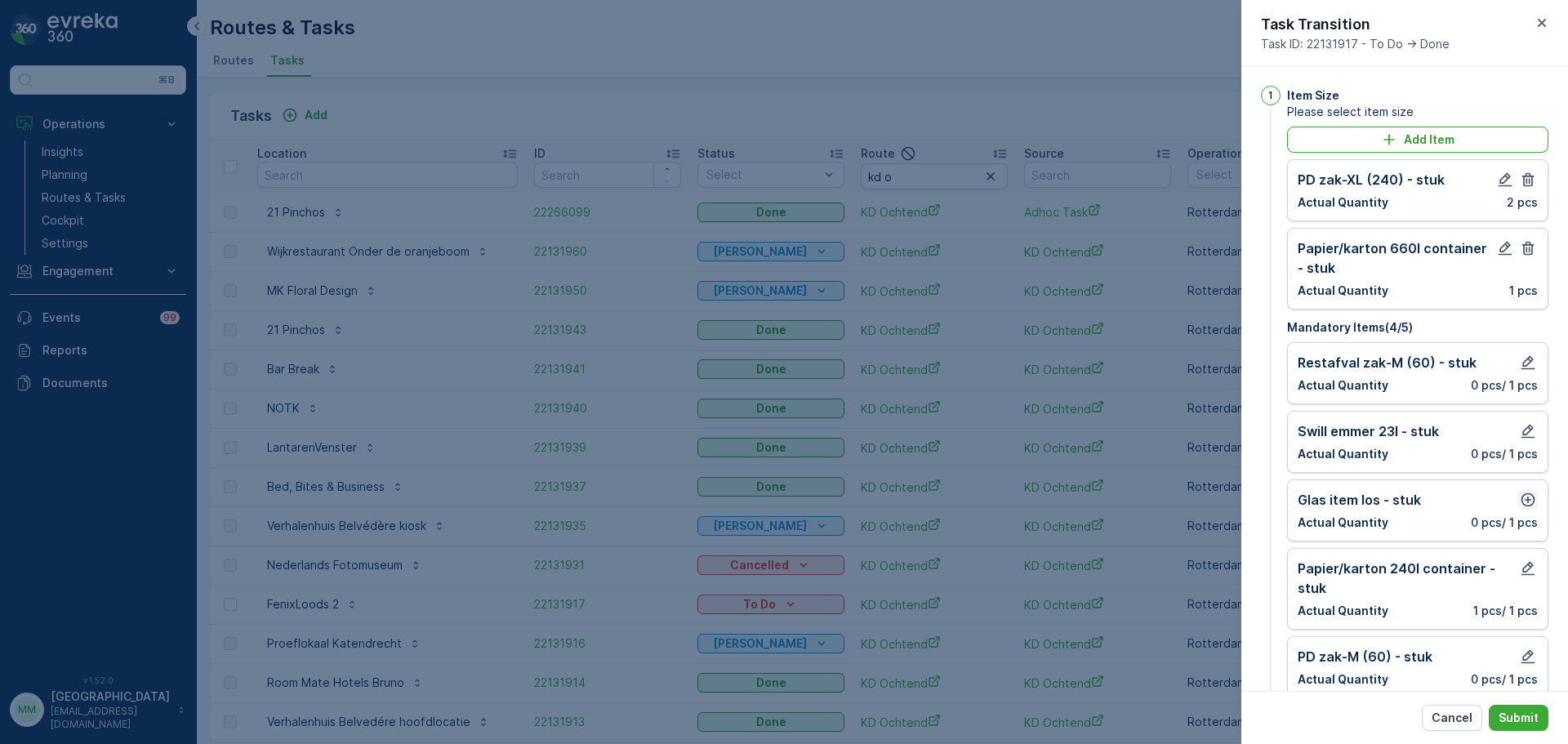
click at [1527, 497] on icon "button" at bounding box center [1528, 499] width 16 height 16
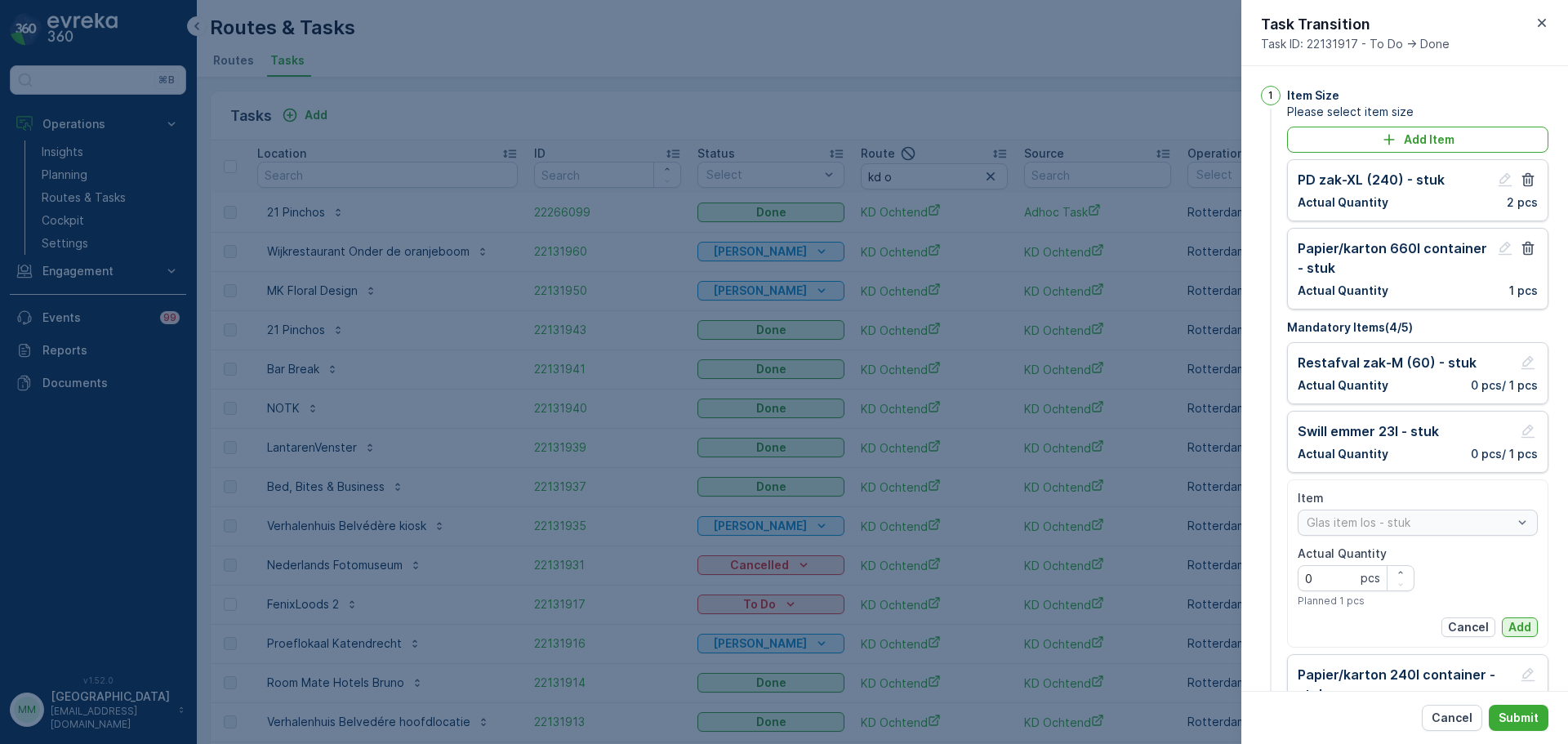
click at [1515, 629] on p "Add" at bounding box center [1520, 627] width 23 height 16
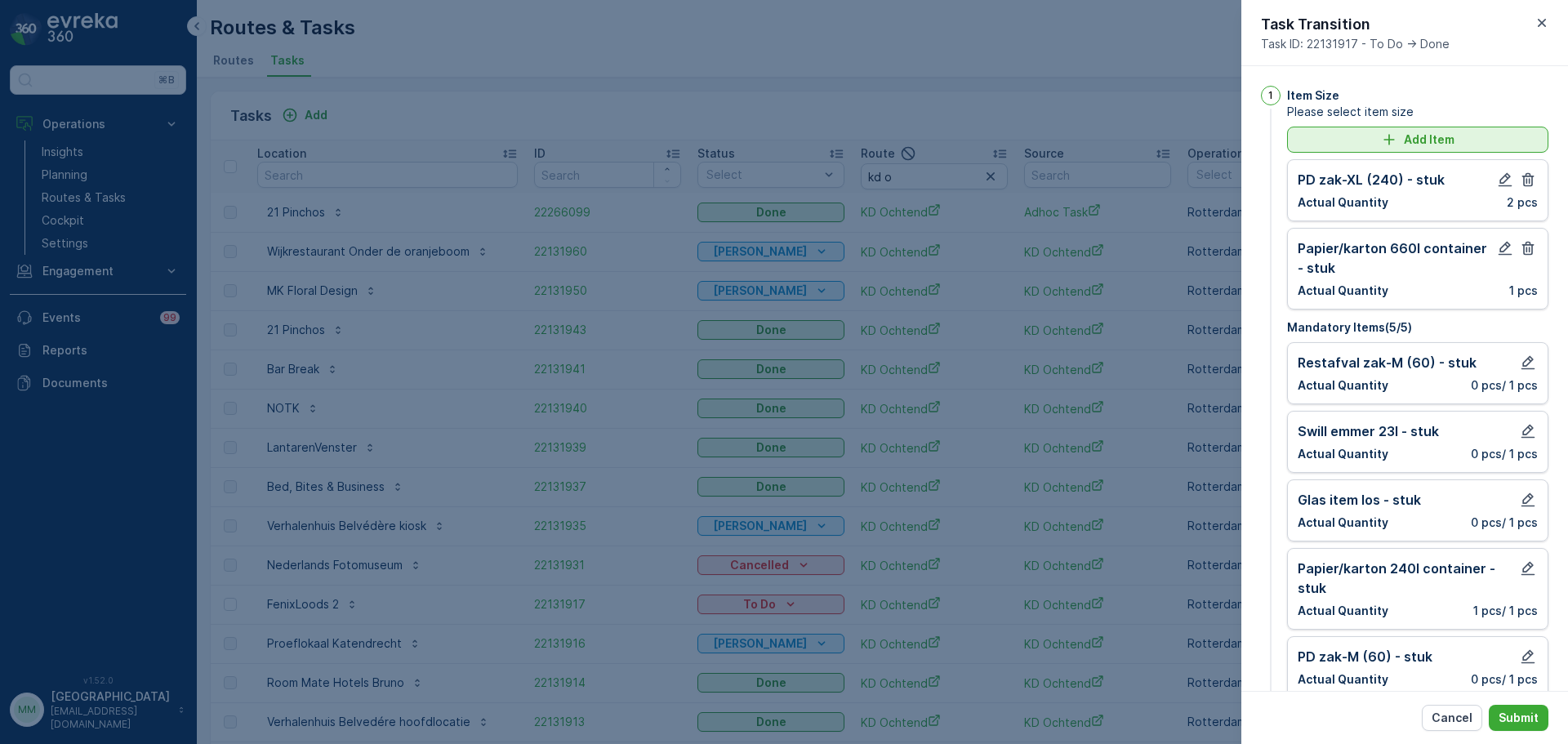
click at [1385, 136] on icon "Add Item" at bounding box center [1389, 140] width 16 height 16
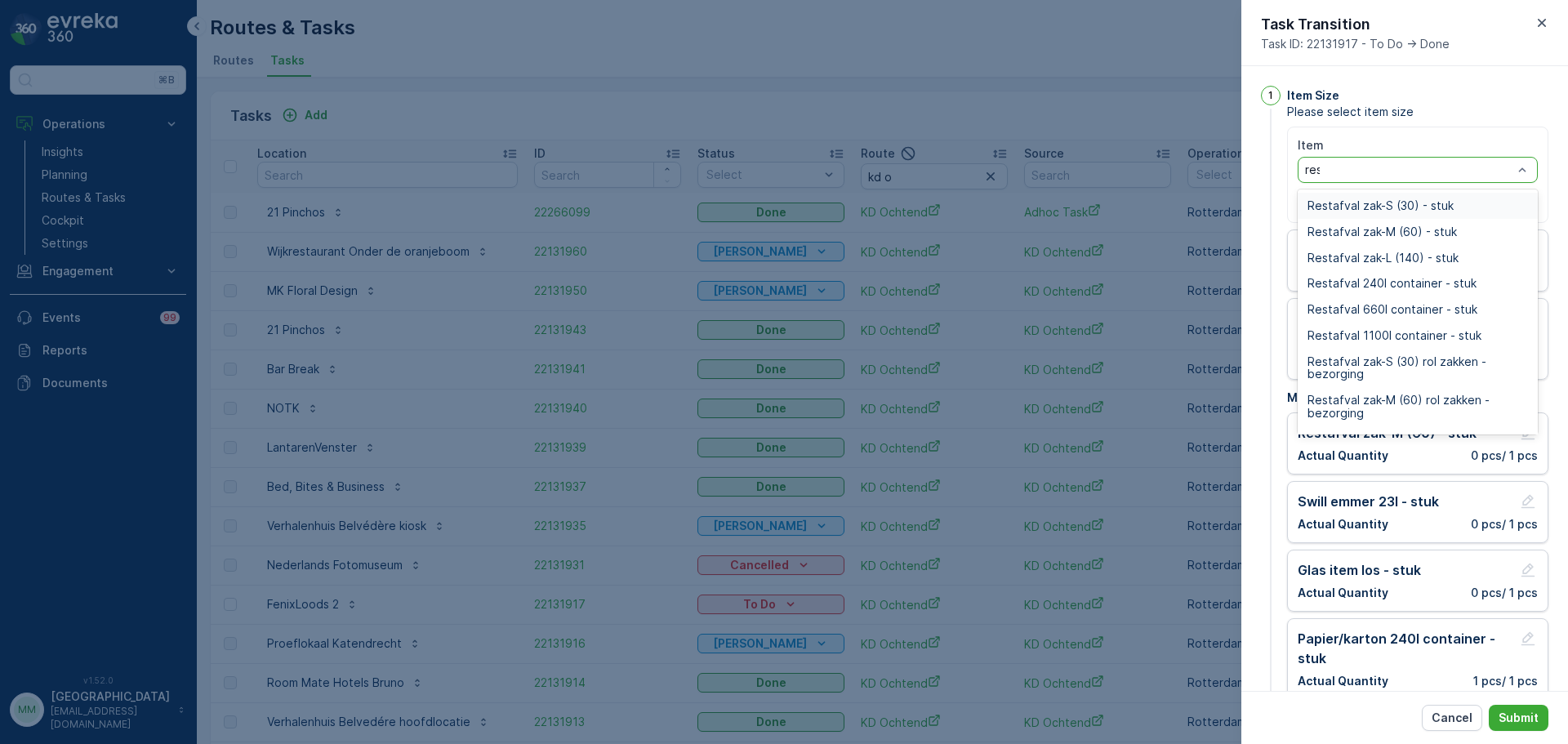
type input "rest"
click at [1394, 278] on span "Restafval 240l container - stuk" at bounding box center [1392, 283] width 169 height 13
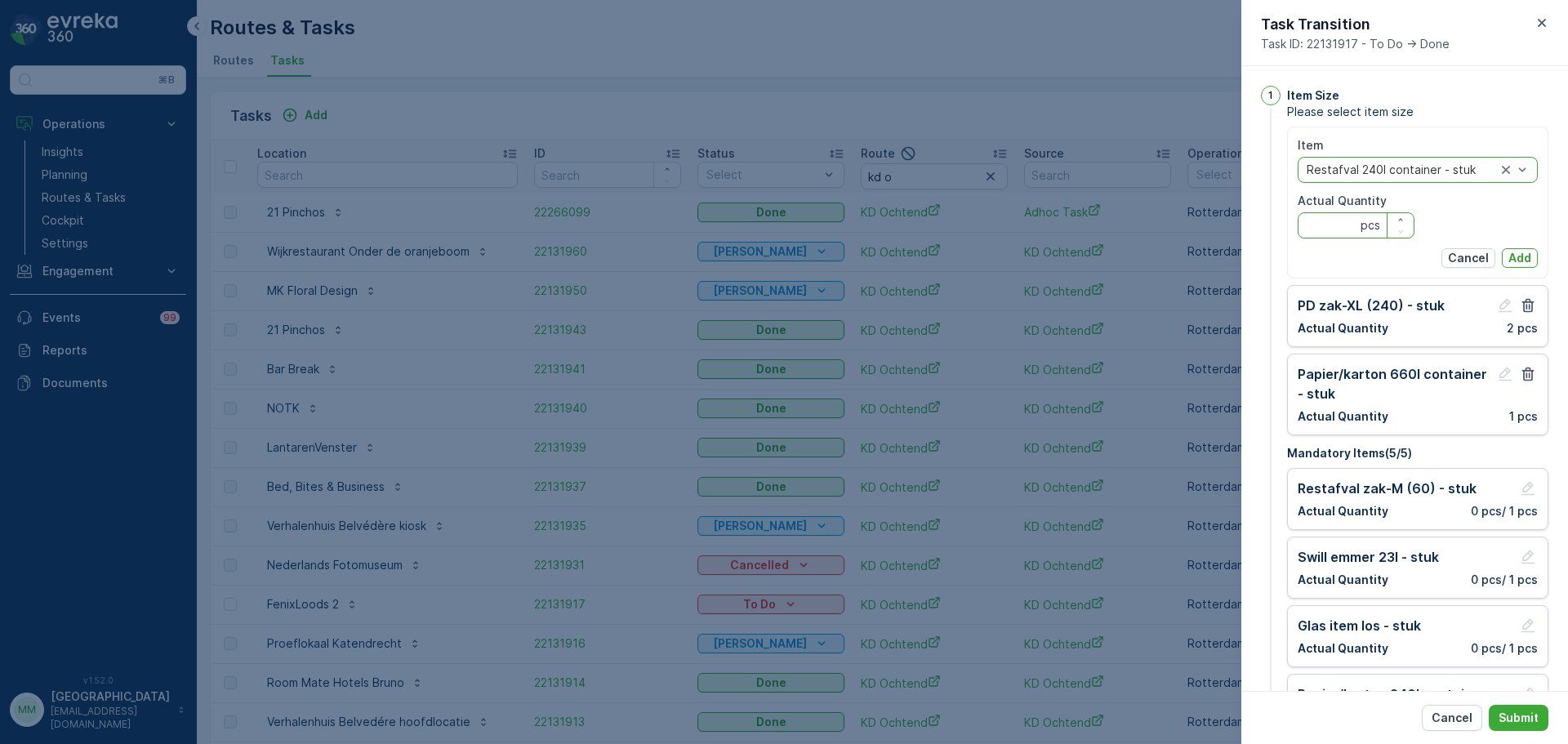
click at [1317, 229] on Quantity "Actual Quantity" at bounding box center [1356, 225] width 117 height 26
type Quantity "3"
click at [1508, 254] on p "Add" at bounding box center [1520, 258] width 23 height 16
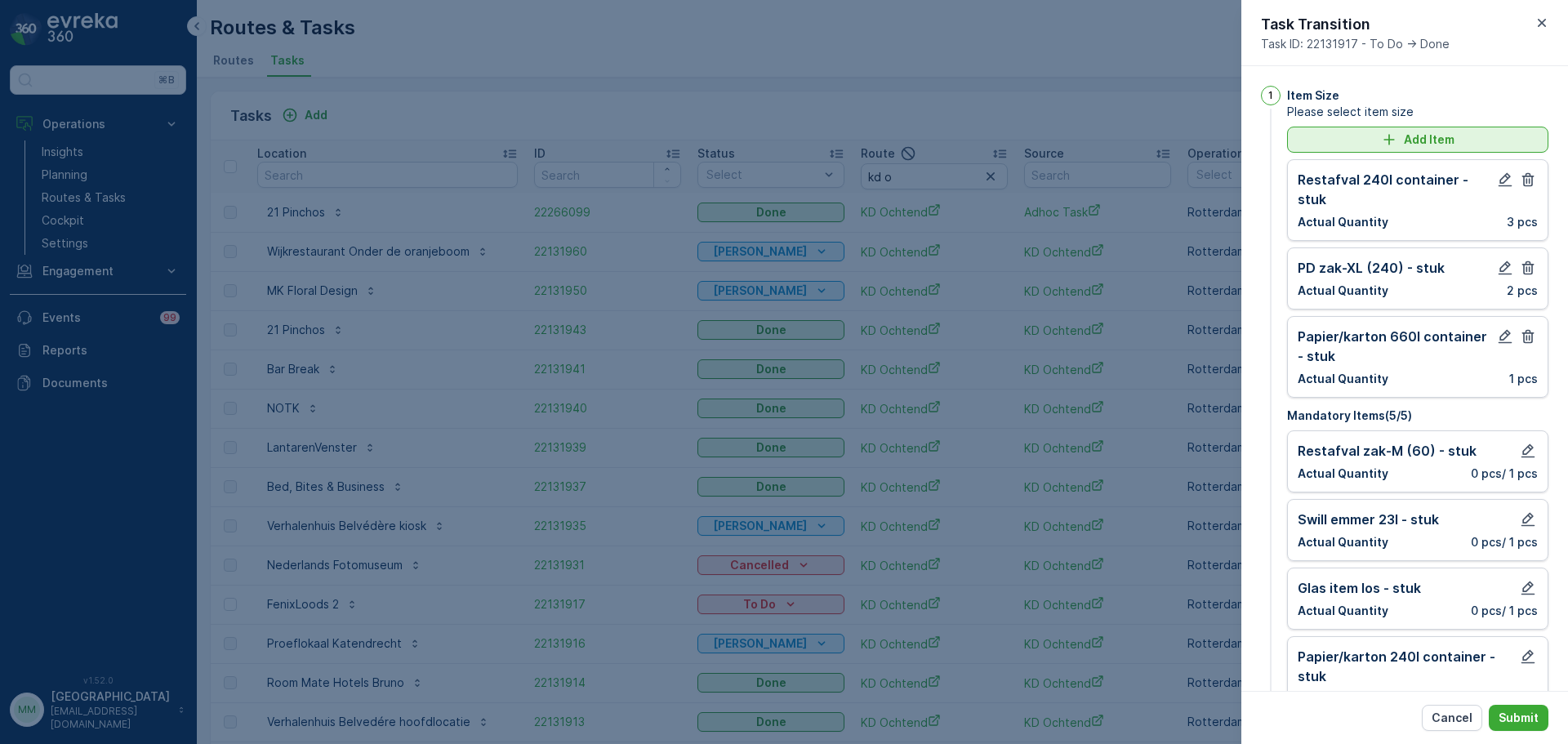
click at [1375, 145] on div "Add Item" at bounding box center [1418, 140] width 241 height 16
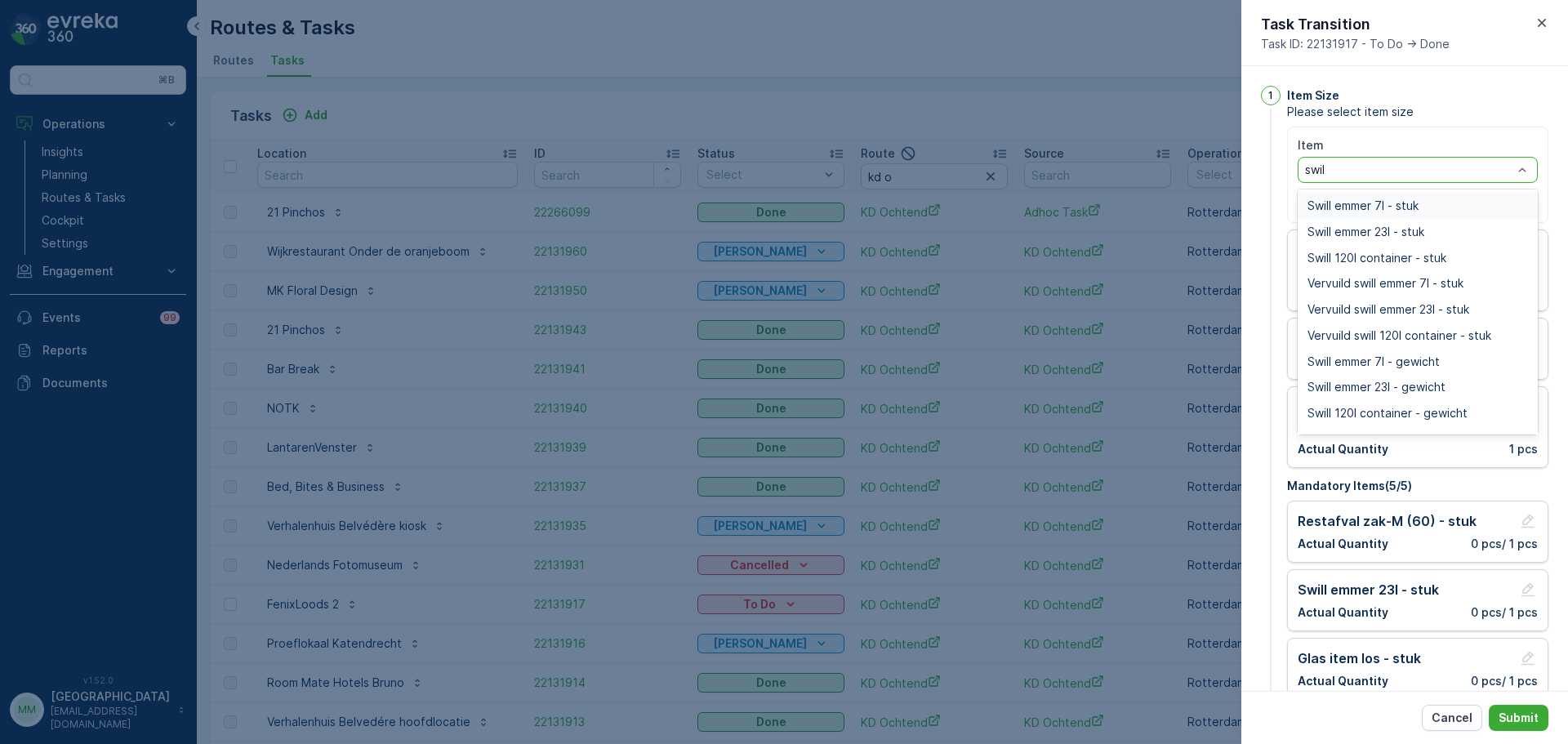
type input "swill"
click at [1348, 250] on div "Swill 120l container - stuk" at bounding box center [1418, 258] width 240 height 26
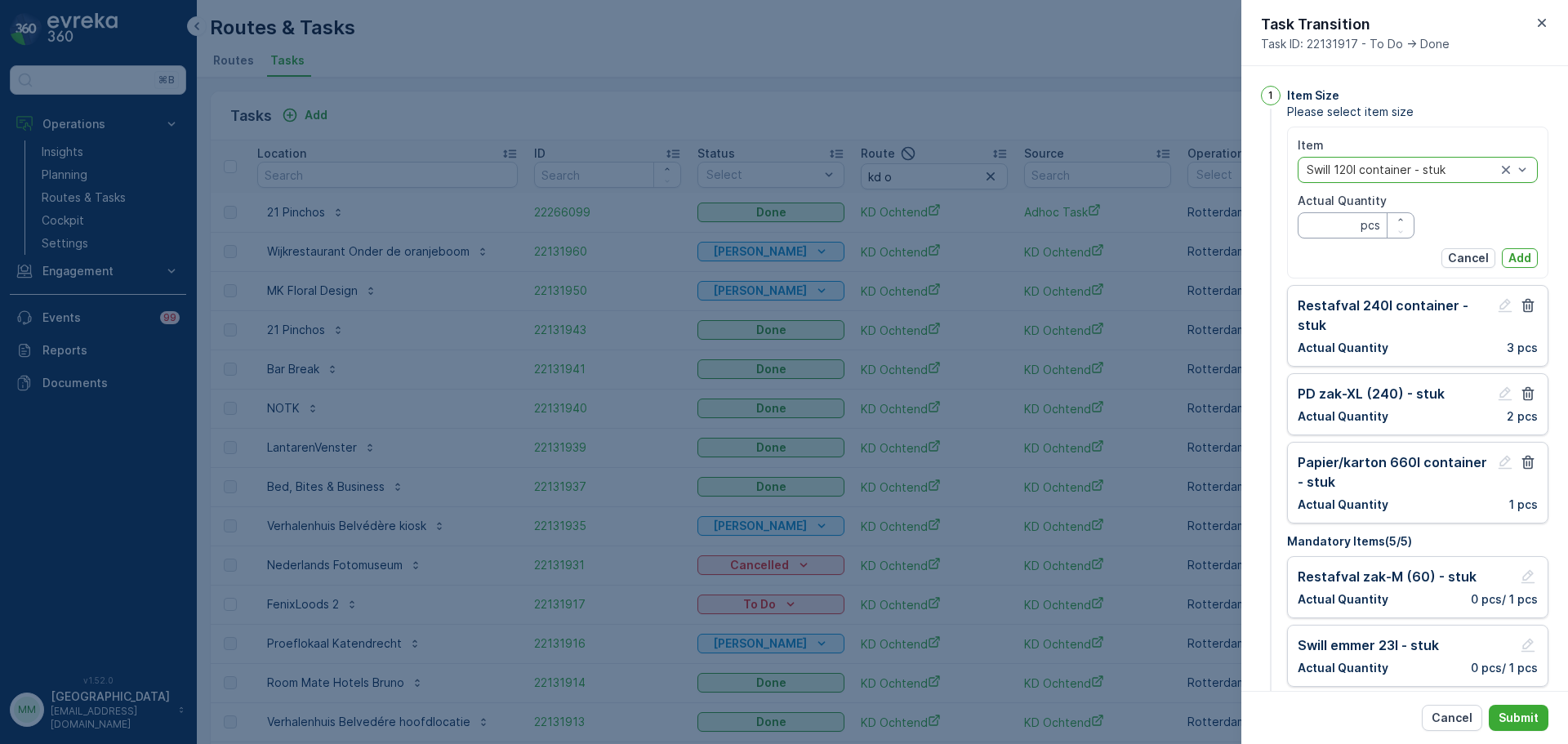
click at [1337, 225] on Quantity "Actual Quantity" at bounding box center [1356, 225] width 117 height 26
type Quantity "2"
click at [1502, 255] on button "Add" at bounding box center [1520, 258] width 36 height 20
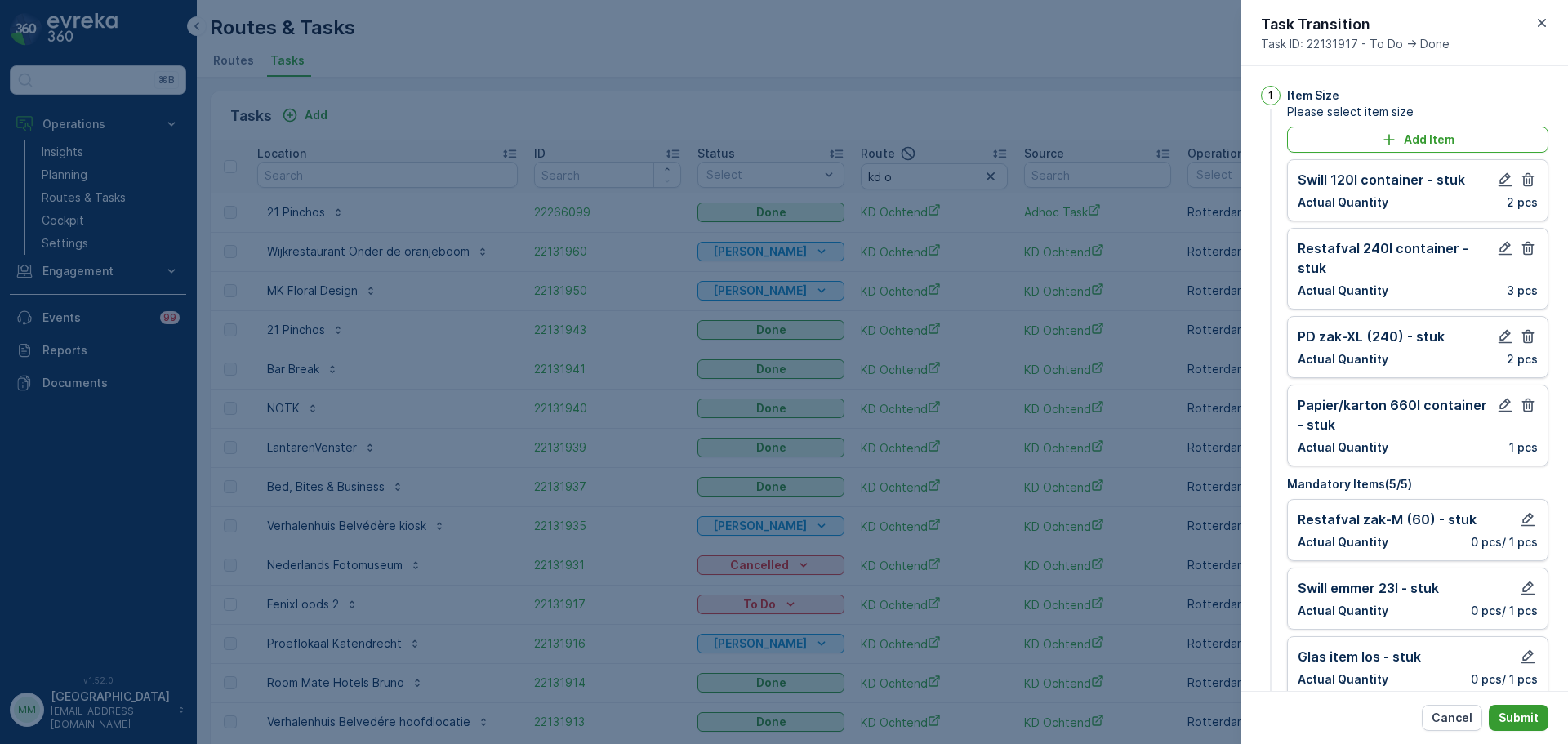
click at [1522, 724] on p "Submit" at bounding box center [1518, 718] width 40 height 16
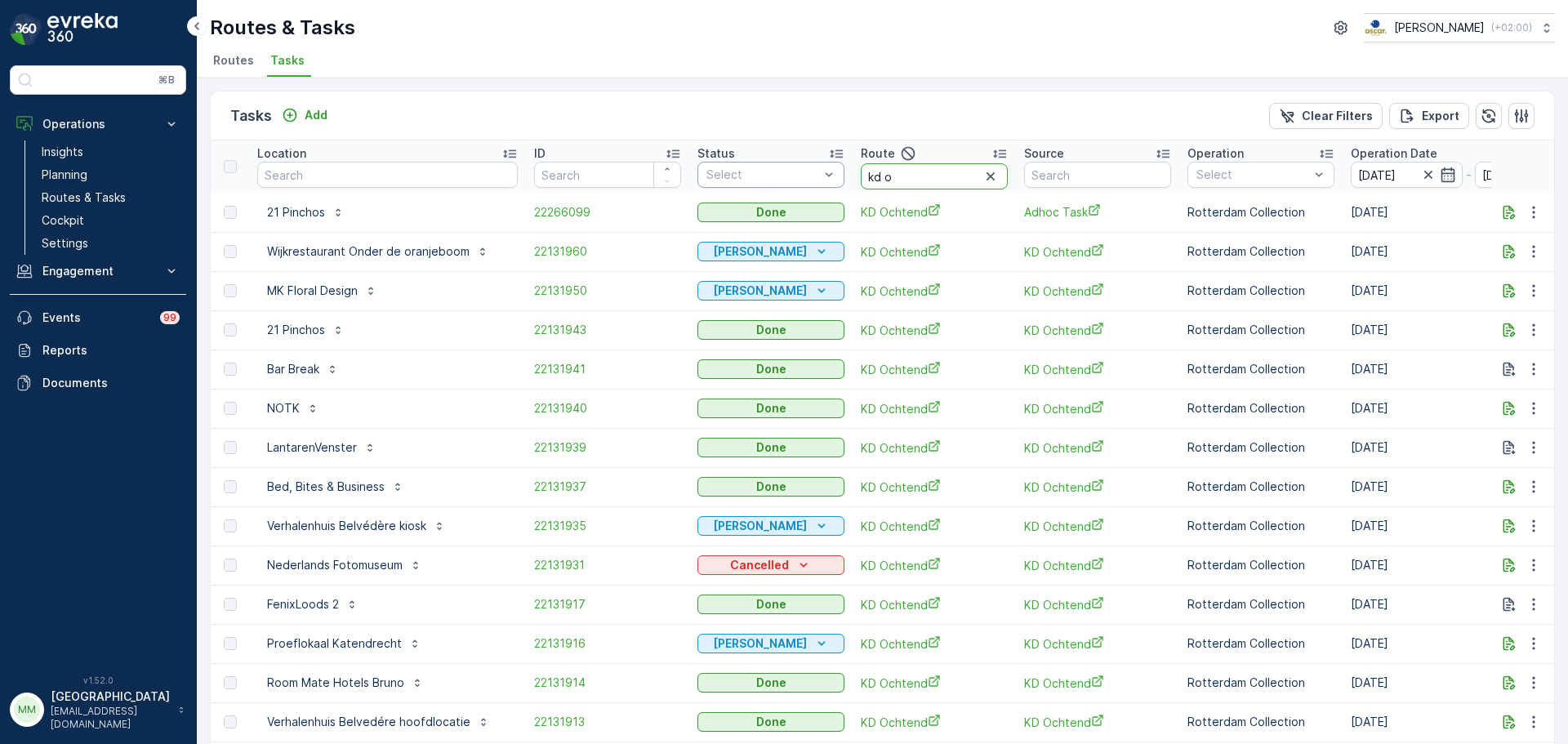
drag, startPoint x: 909, startPoint y: 172, endPoint x: 815, endPoint y: 168, distance: 94.1
click at [815, 168] on tr "Location ID Status Select Route kd o Source Operation Select Operation Date 08.…" at bounding box center [1526, 167] width 2632 height 53
type input "mqfh o"
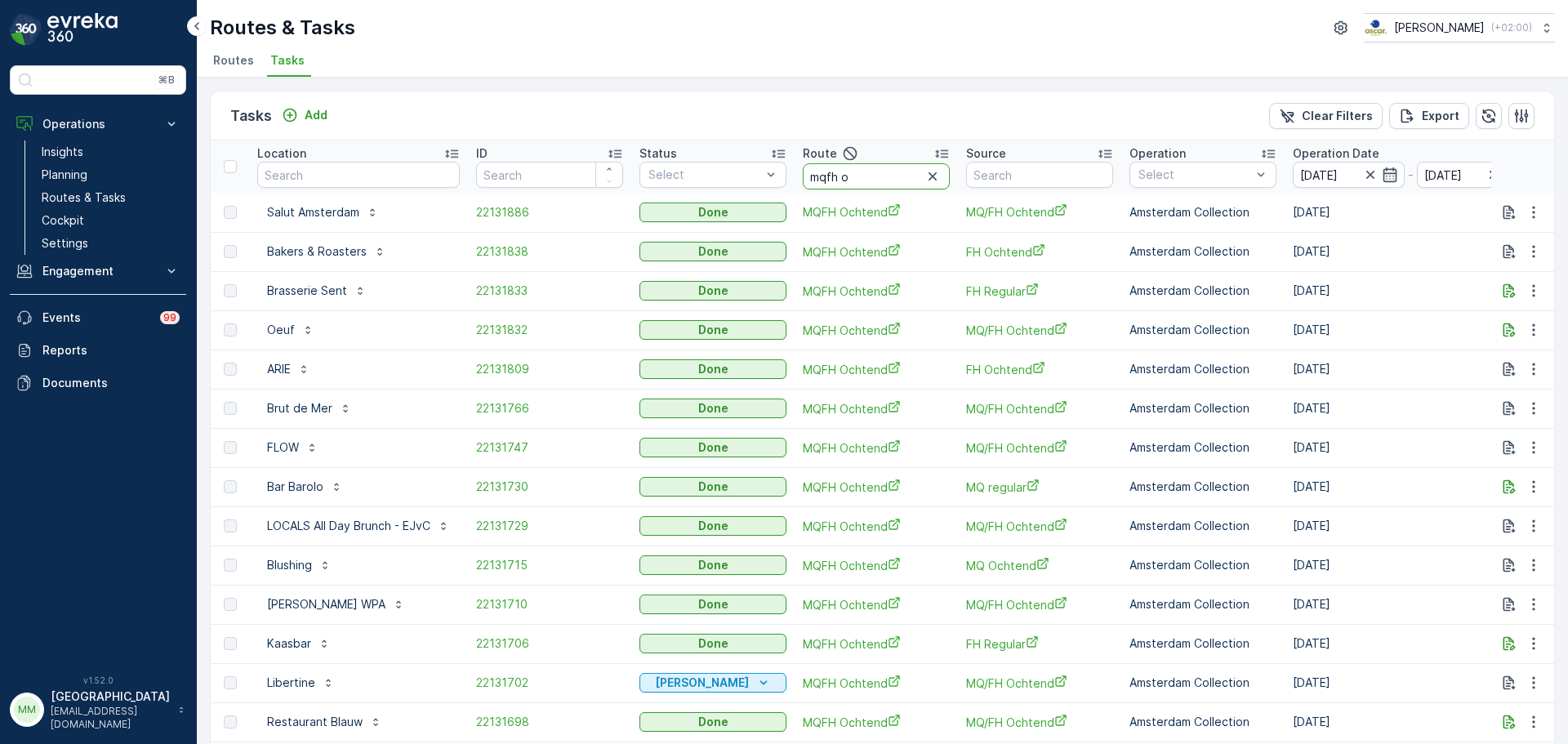
drag, startPoint x: 864, startPoint y: 180, endPoint x: 840, endPoint y: 181, distance: 24.0
click at [840, 181] on input "mqfh o" at bounding box center [876, 177] width 147 height 26
type input "mqfh m"
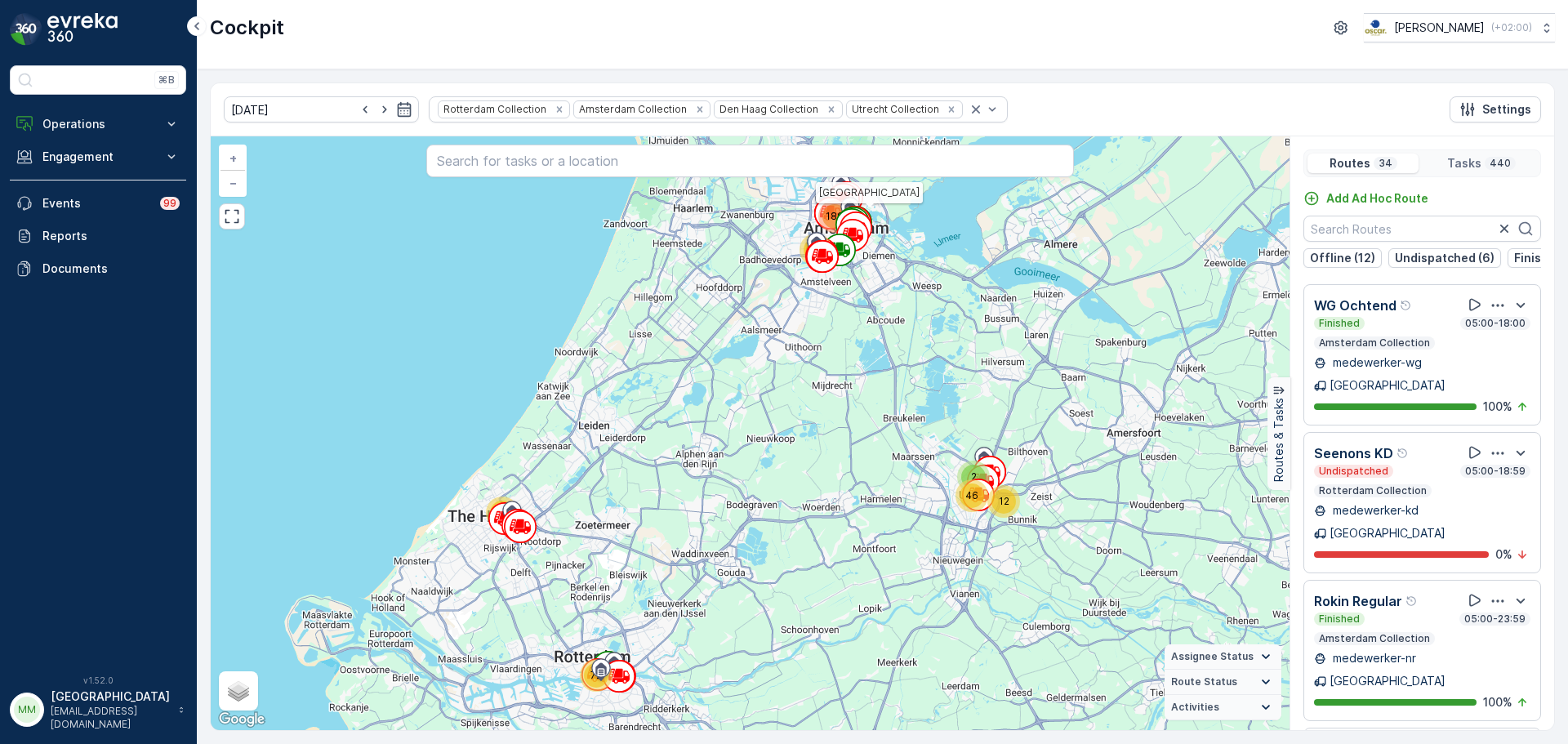
scroll to position [3478, 0]
